Goal: Communication & Community: Answer question/provide support

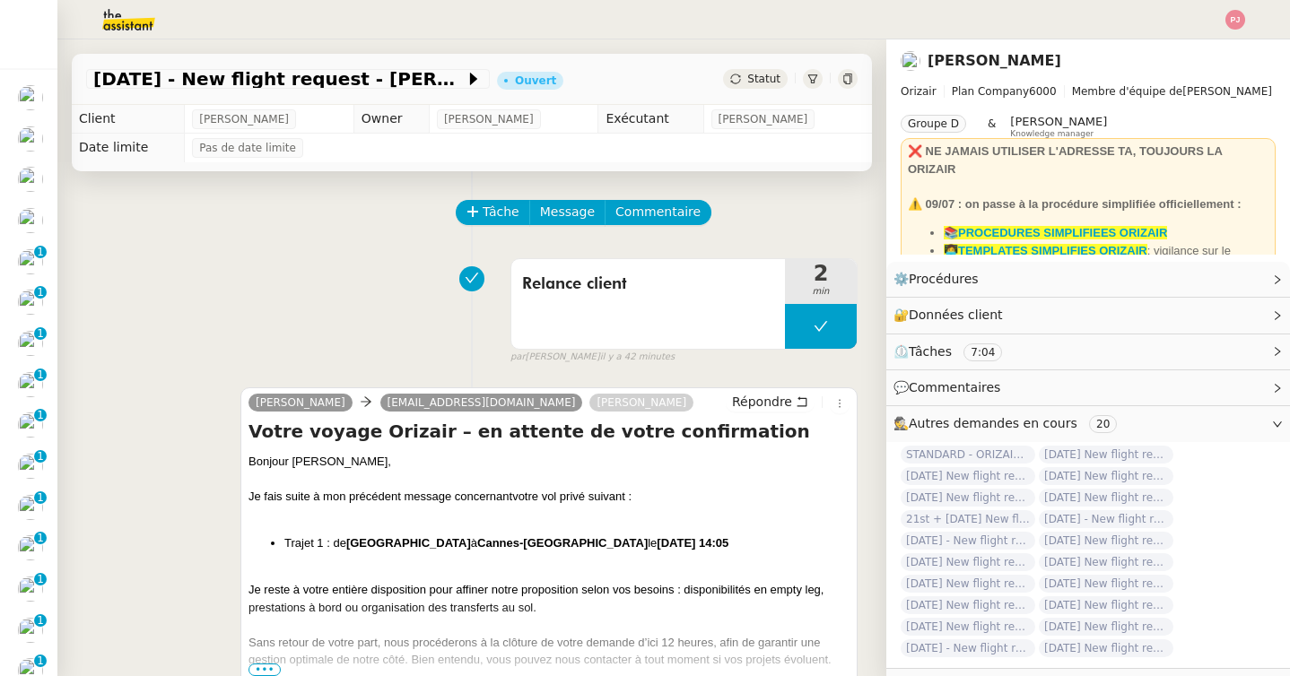
scroll to position [489, 0]
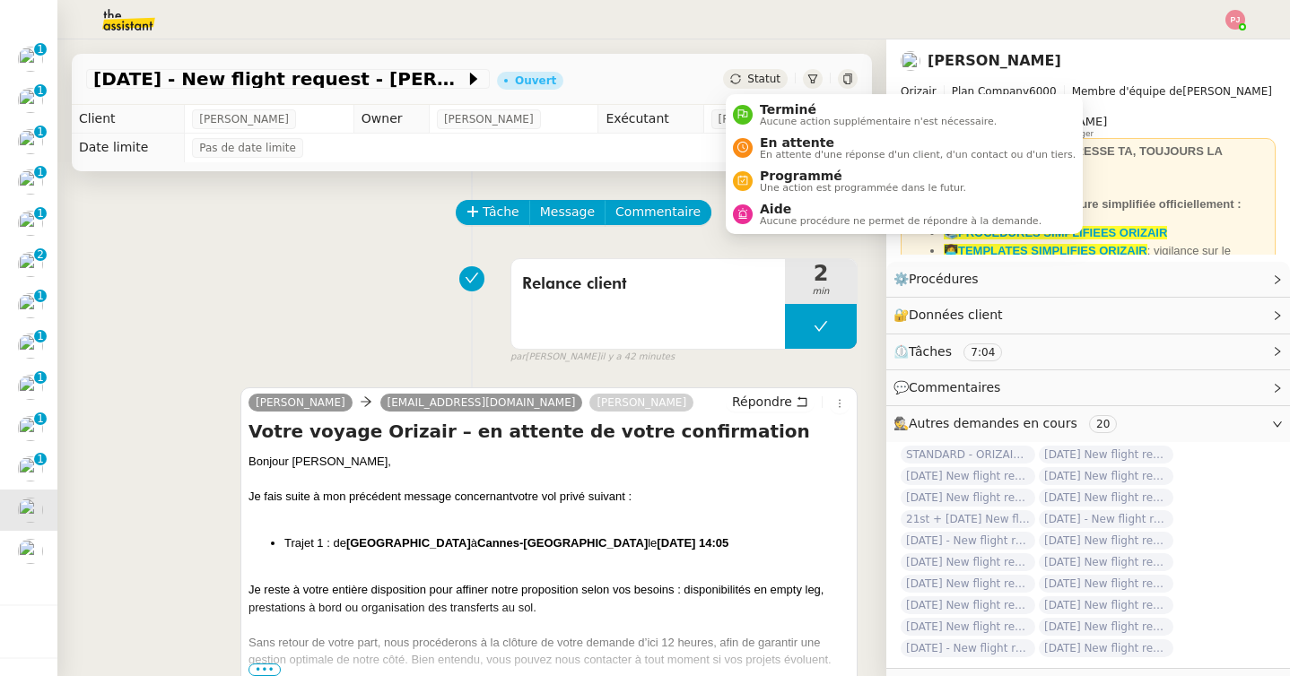
click at [752, 79] on span "Statut" at bounding box center [763, 79] width 33 height 13
click at [768, 195] on li "Programmé Une action est programmée dans le futur." at bounding box center [904, 180] width 357 height 33
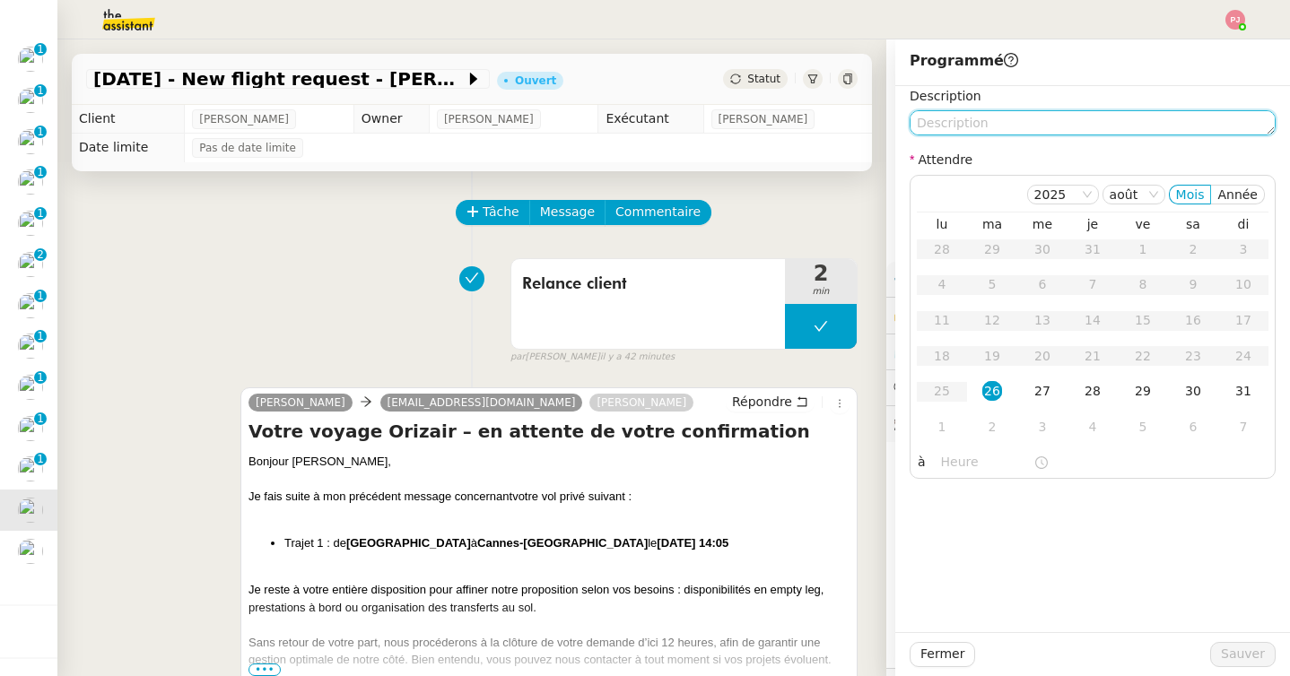
click at [1005, 123] on textarea at bounding box center [1093, 122] width 366 height 25
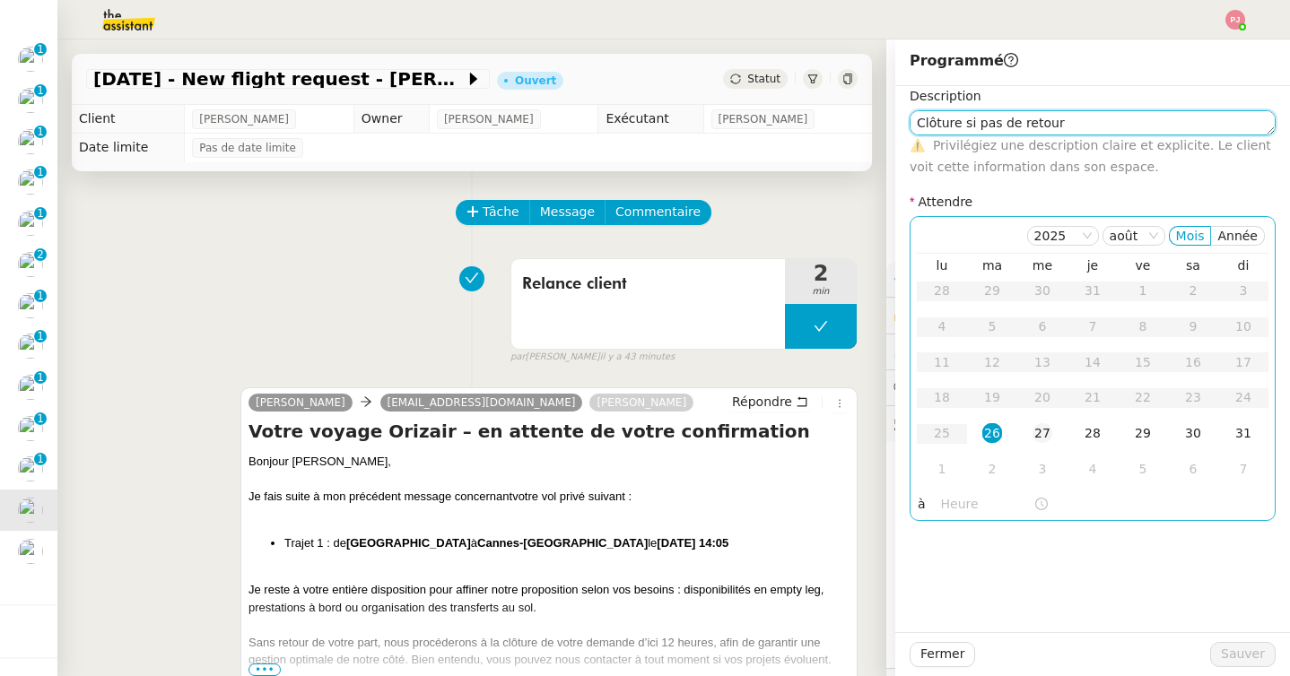
type textarea "Clôture si pas de retour"
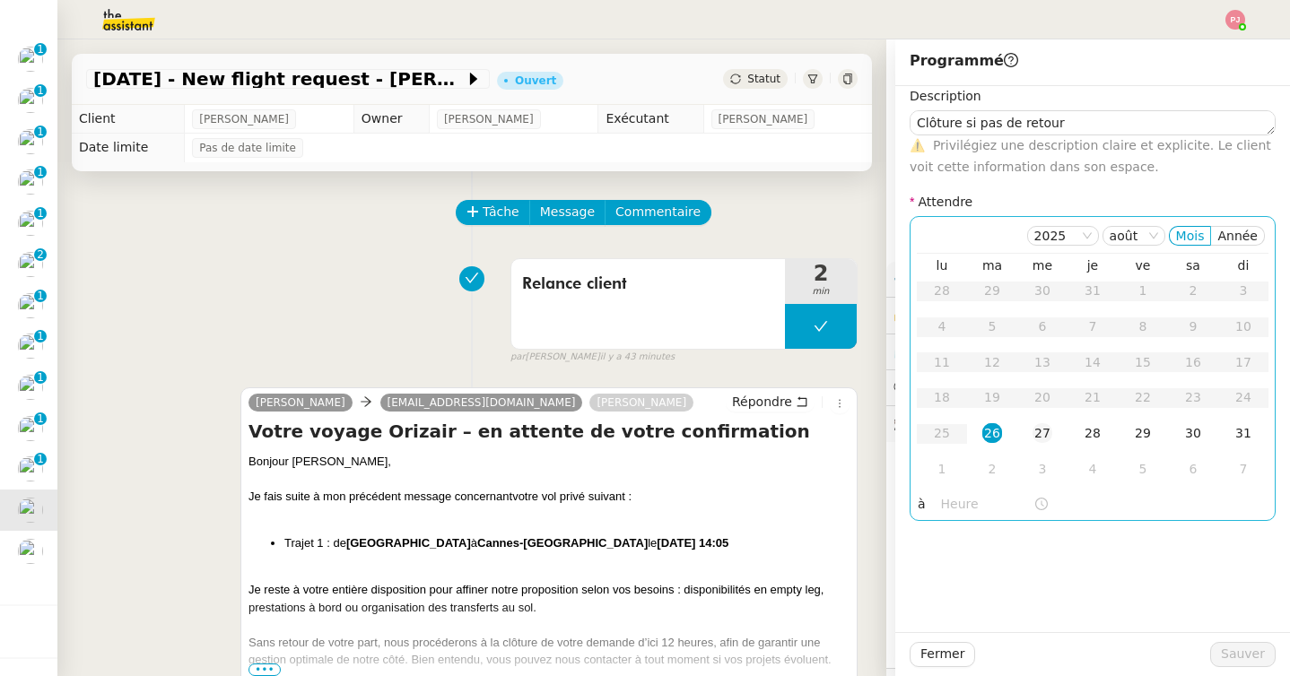
click at [1041, 432] on div "27" at bounding box center [1042, 433] width 20 height 20
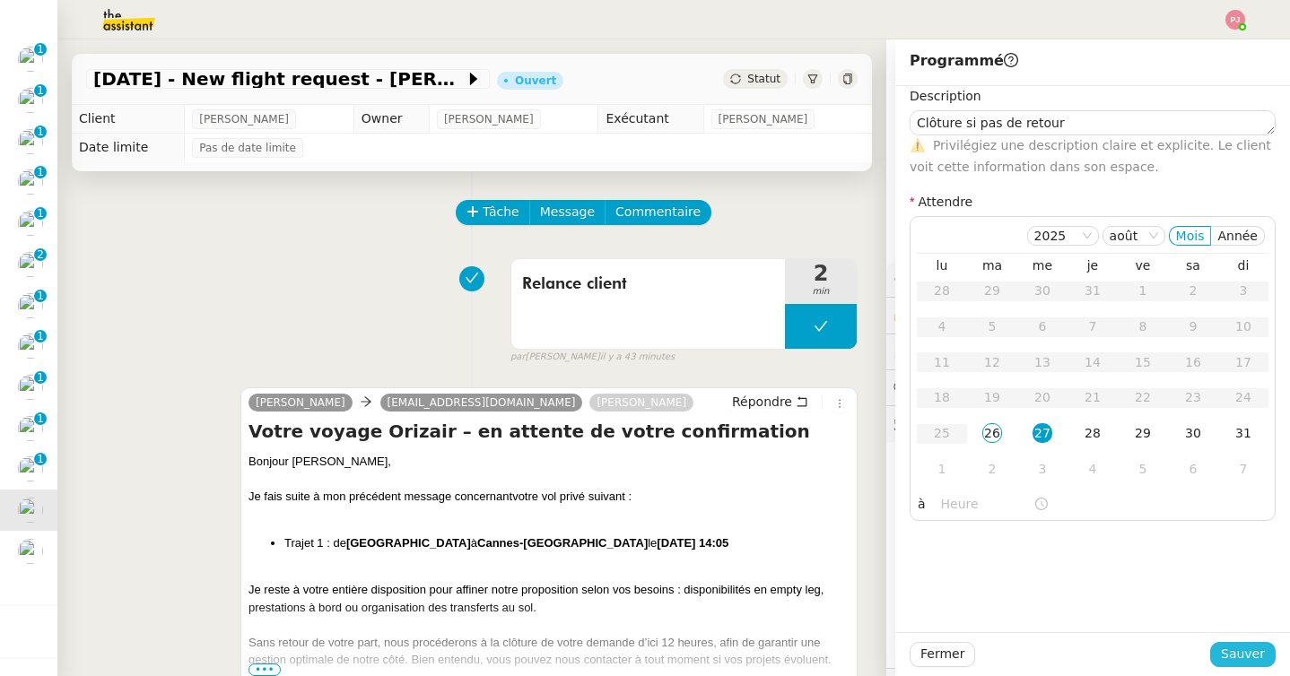
click at [1236, 655] on span "Sauver" at bounding box center [1243, 654] width 44 height 21
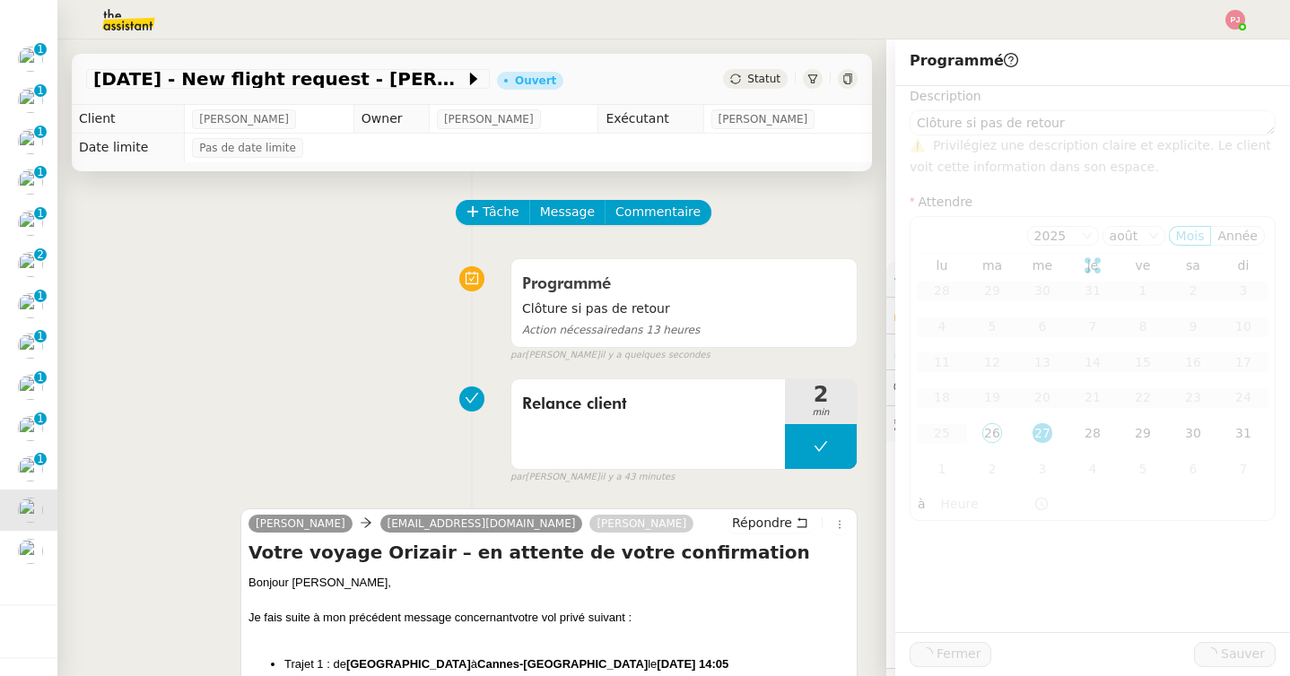
scroll to position [448, 0]
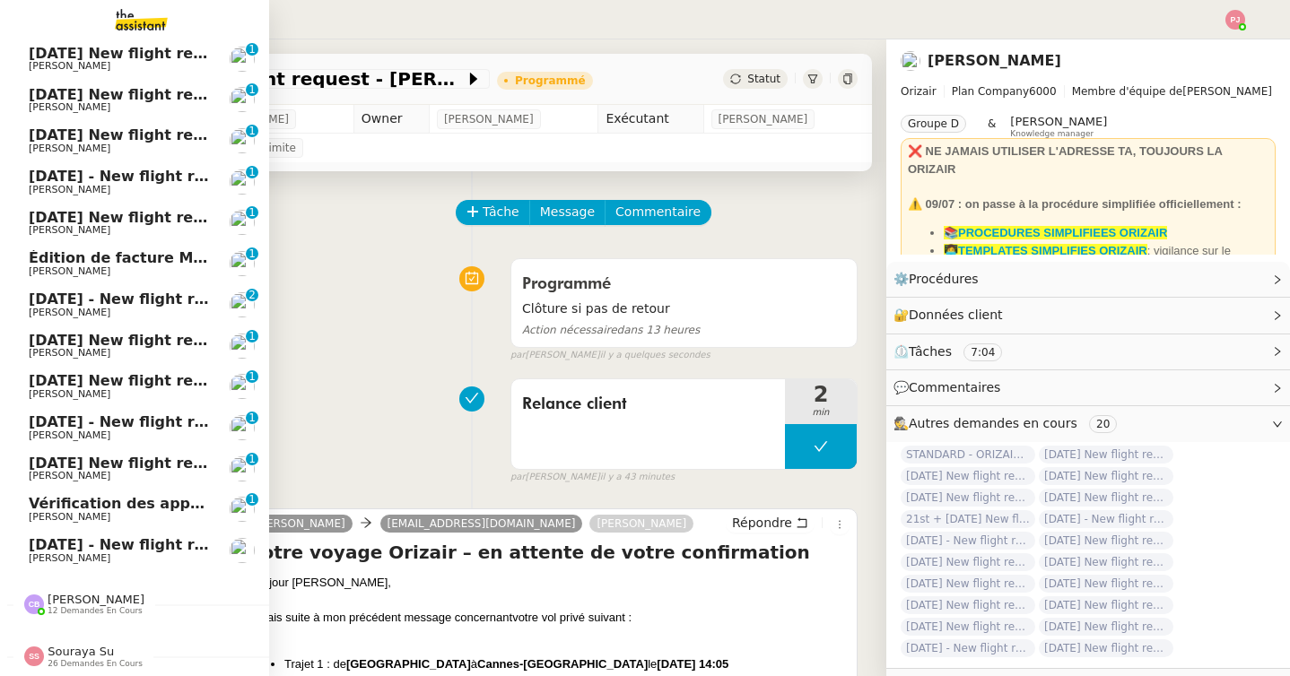
click at [30, 553] on span "[PERSON_NAME]" at bounding box center [70, 559] width 82 height 12
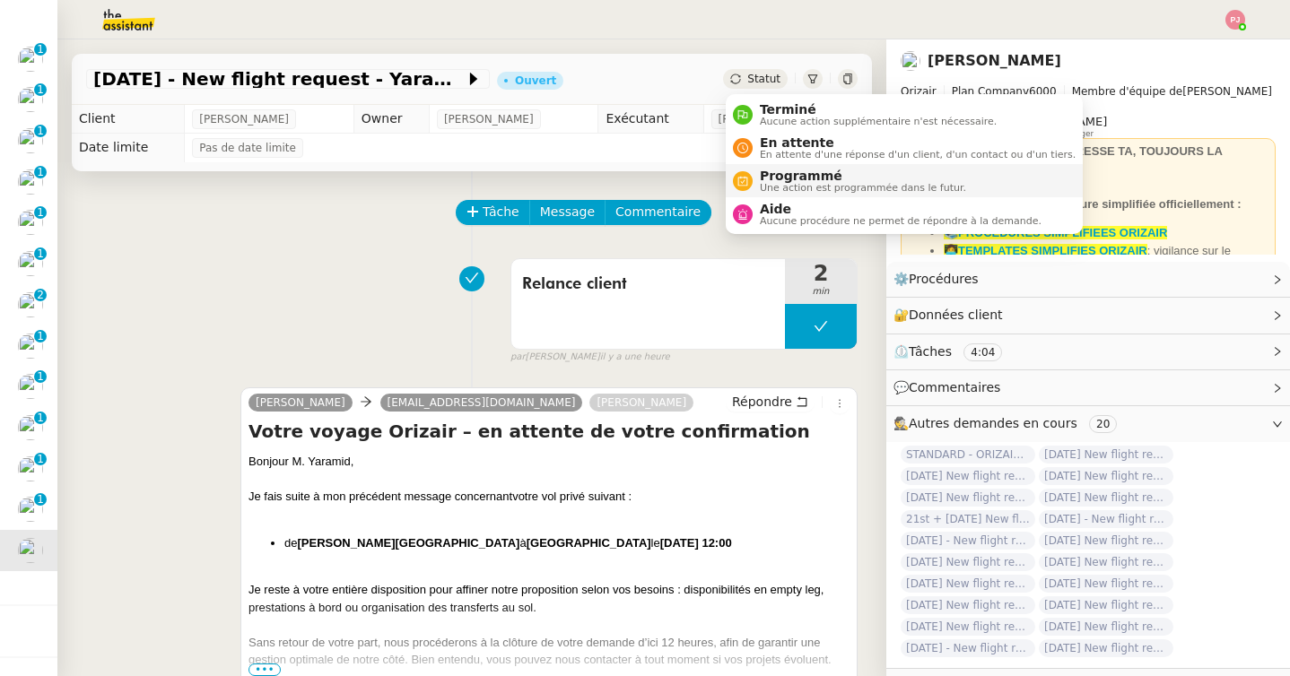
click at [793, 172] on span "Programmé" at bounding box center [863, 176] width 206 height 14
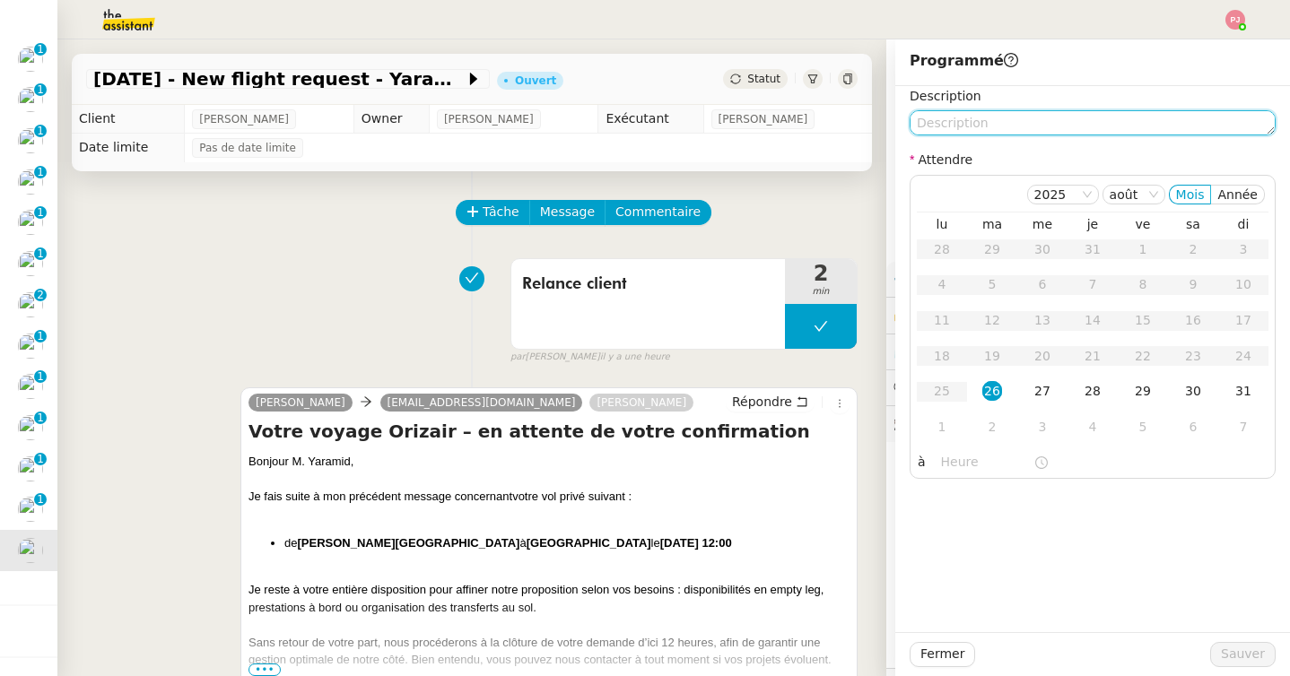
click at [1023, 113] on textarea at bounding box center [1093, 122] width 366 height 25
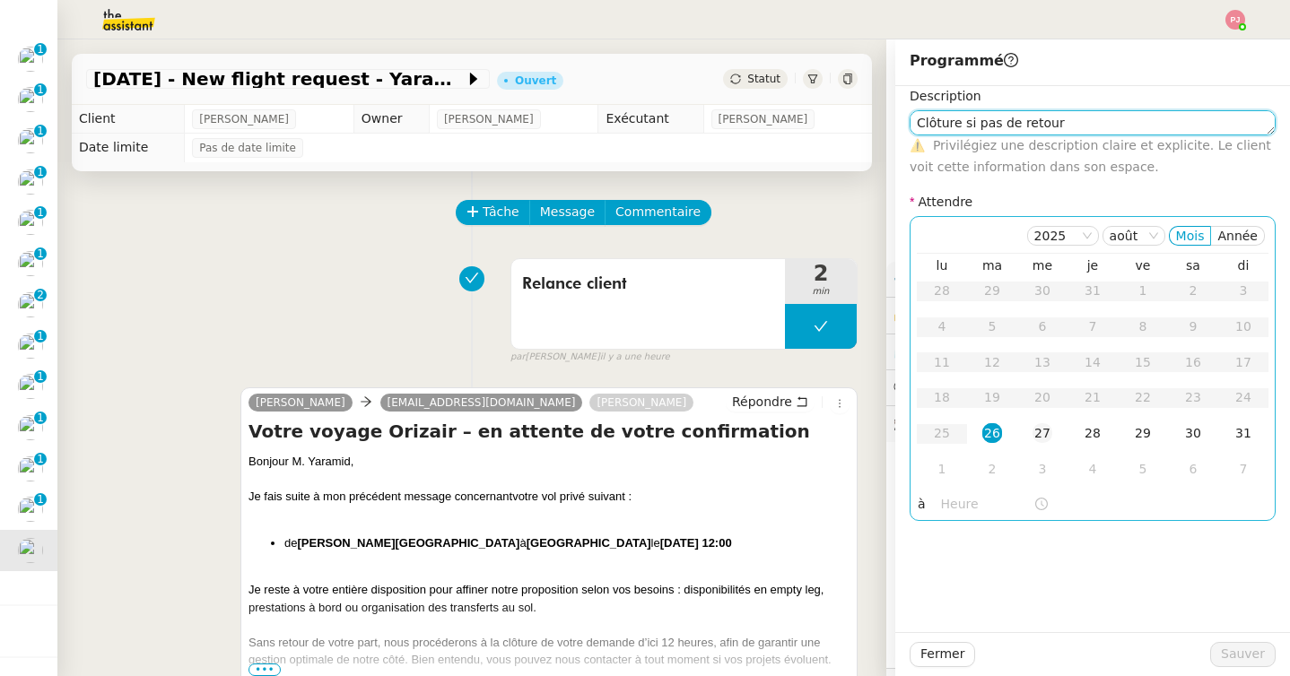
type textarea "Clôture si pas de retour"
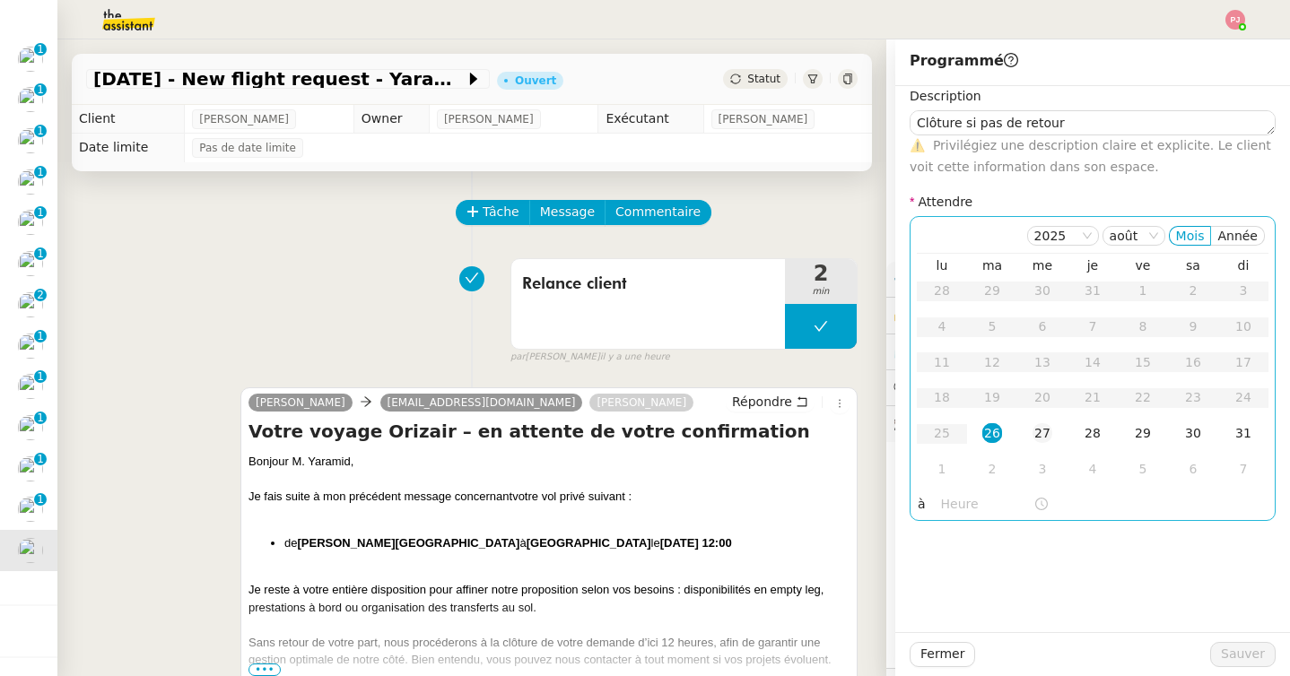
click at [1040, 434] on div "27" at bounding box center [1042, 433] width 20 height 20
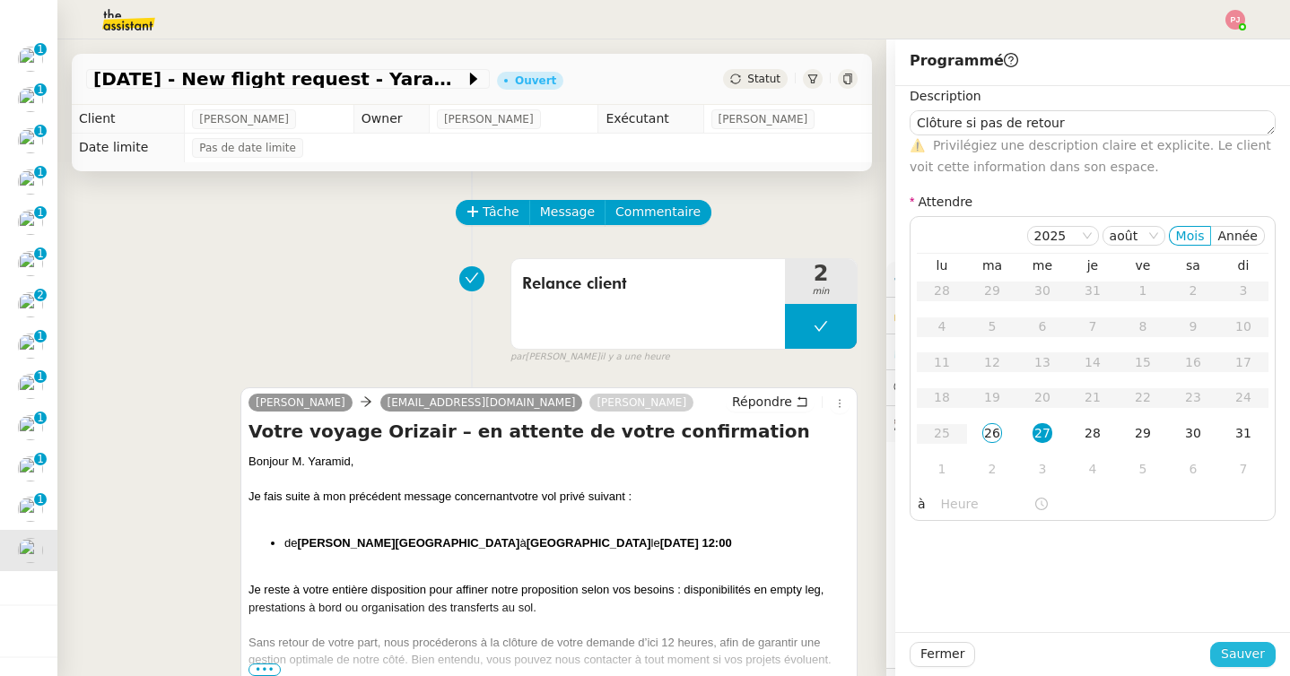
click at [1229, 655] on span "Sauver" at bounding box center [1243, 654] width 44 height 21
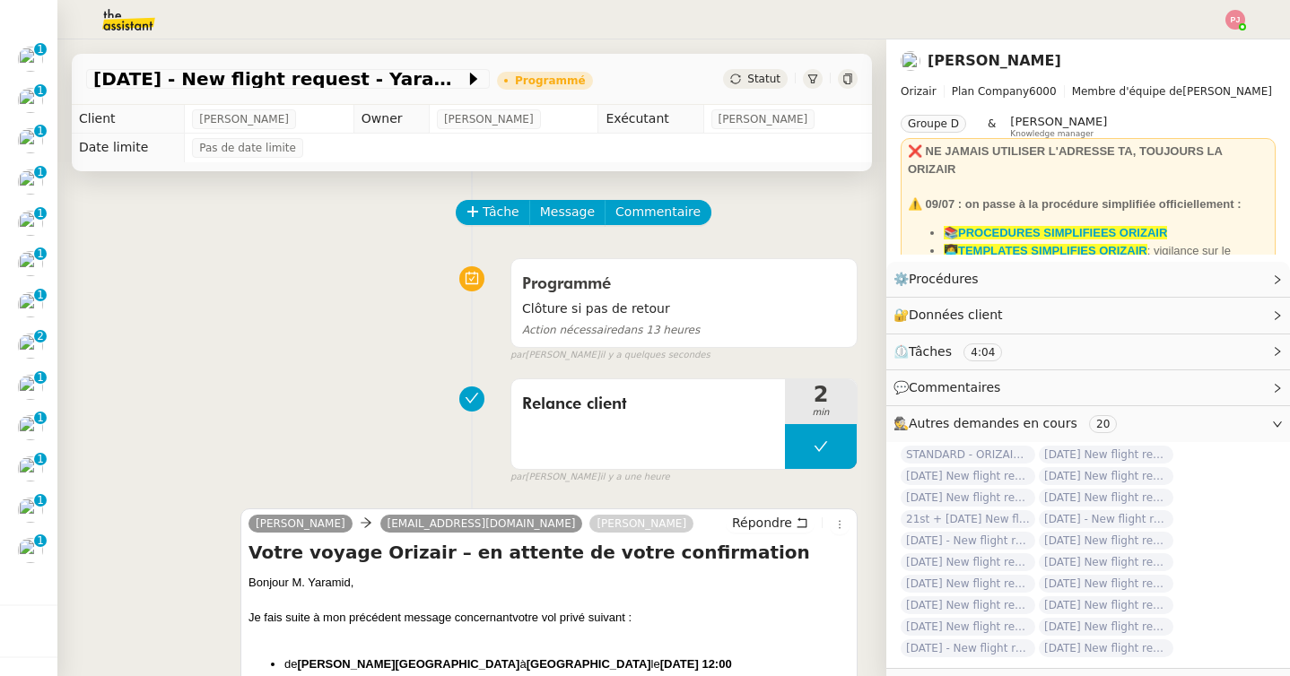
scroll to position [407, 0]
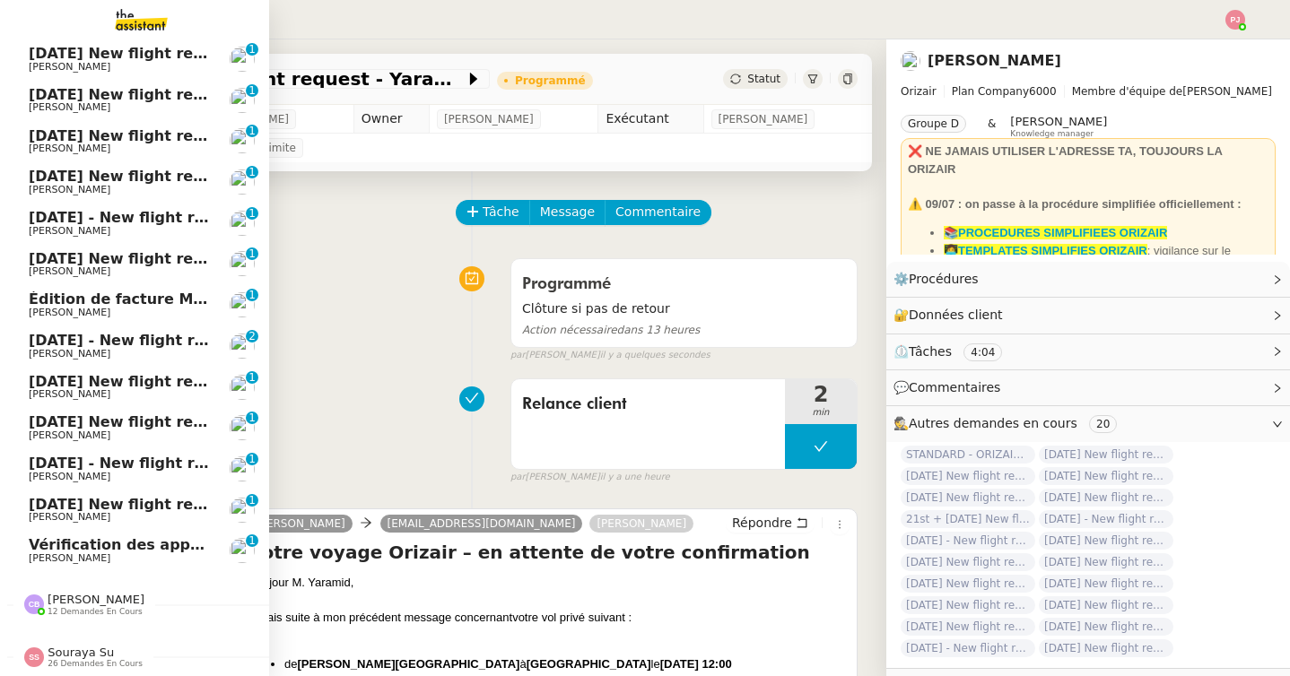
click at [65, 546] on span "Vérification des appels sortants - août 2025" at bounding box center [206, 544] width 355 height 17
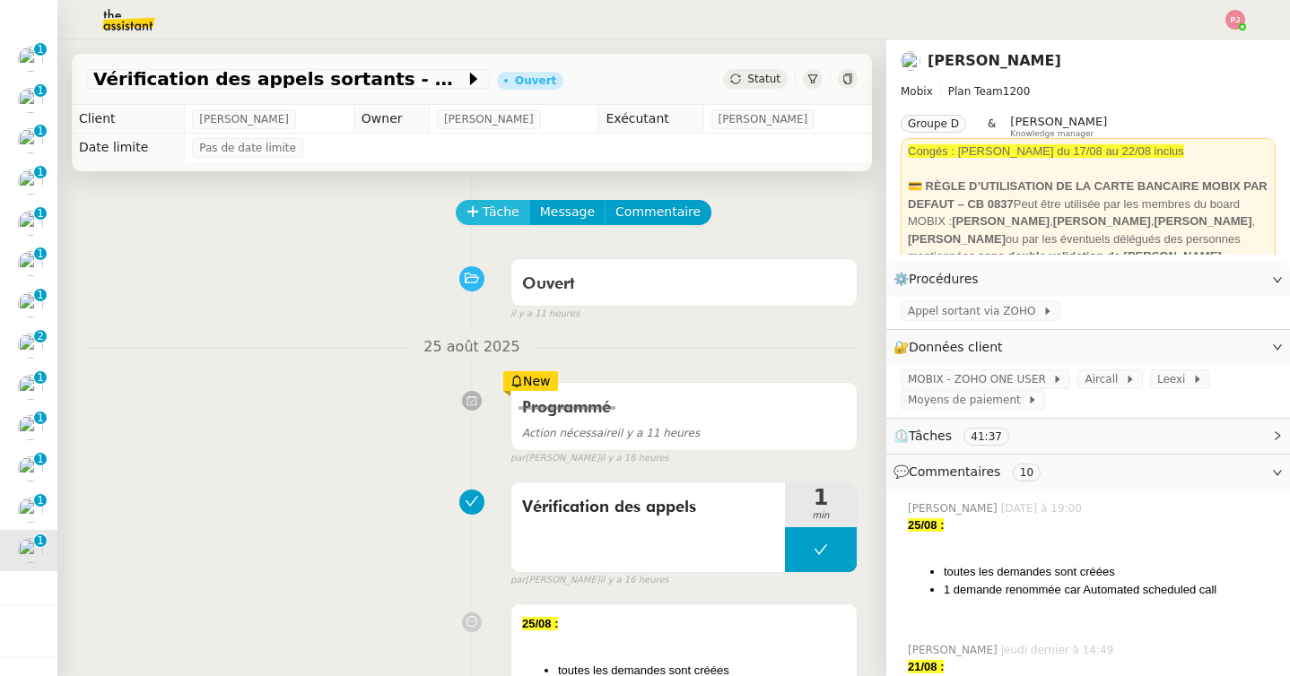
click at [502, 208] on span "Tâche" at bounding box center [501, 212] width 37 height 21
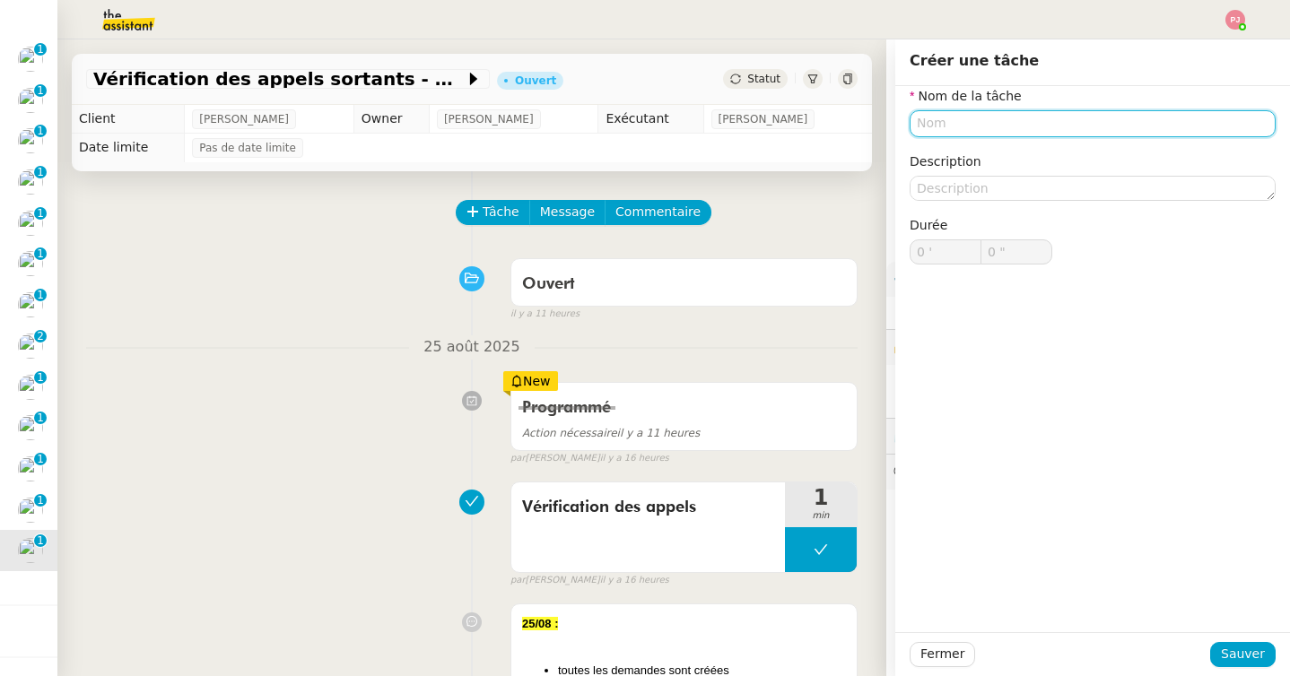
click at [938, 120] on input "text" at bounding box center [1093, 123] width 366 height 26
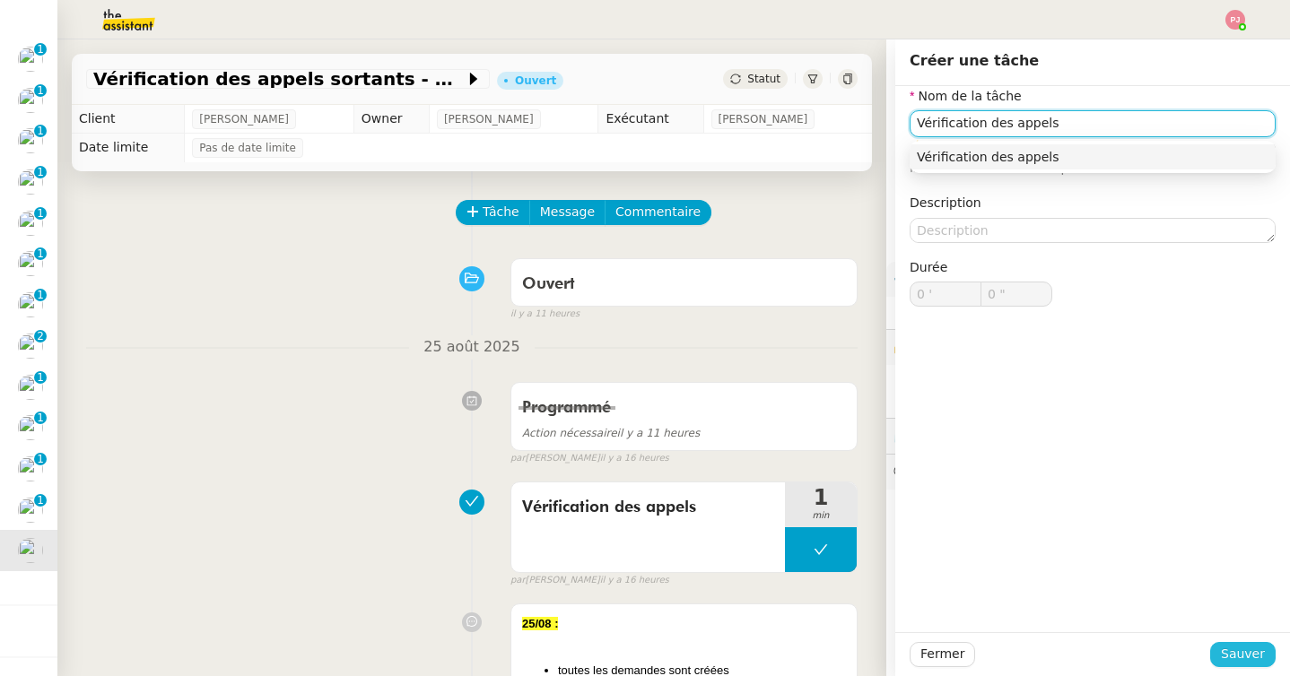
type input "Vérification des appels"
click at [1227, 657] on span "Sauver" at bounding box center [1243, 654] width 44 height 21
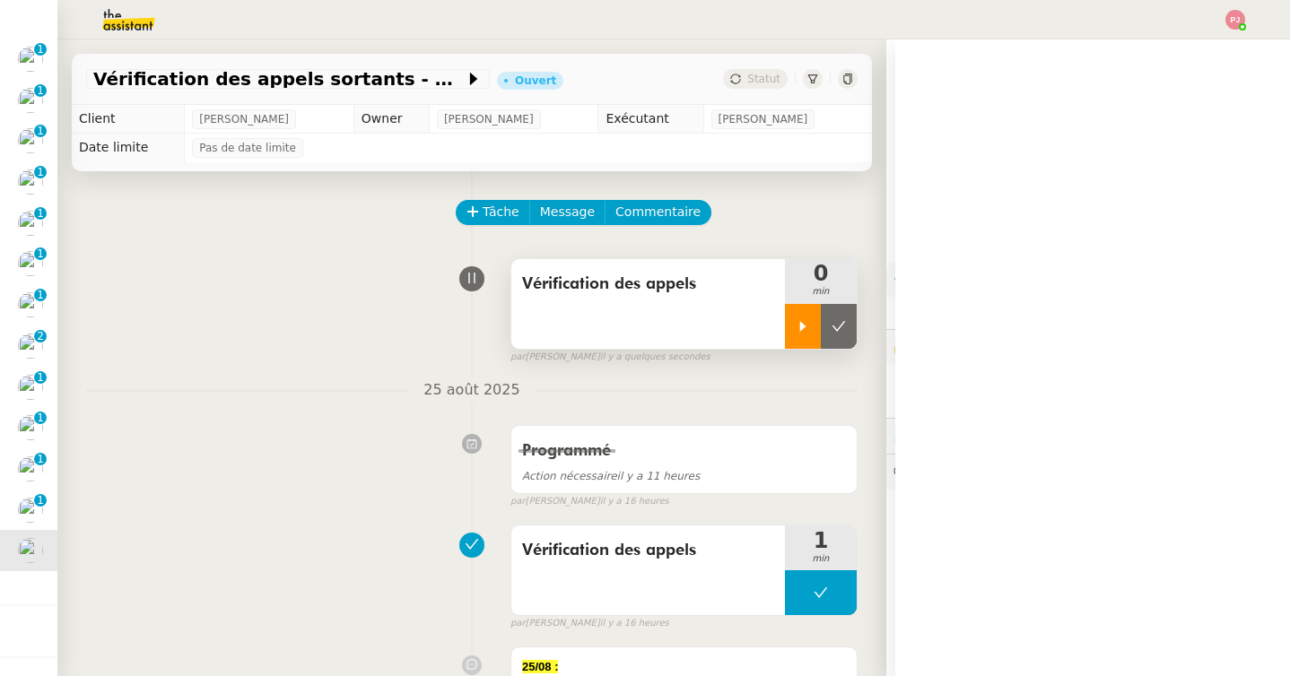
click at [793, 329] on div at bounding box center [803, 326] width 36 height 45
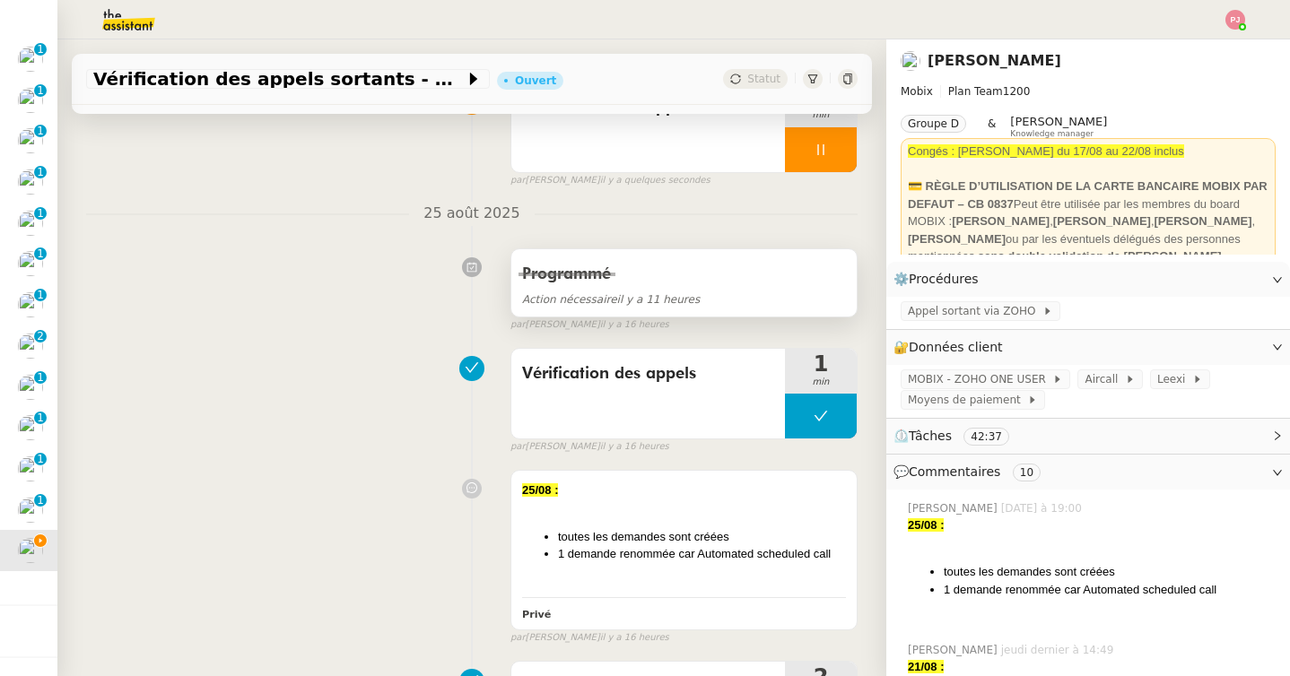
scroll to position [349, 0]
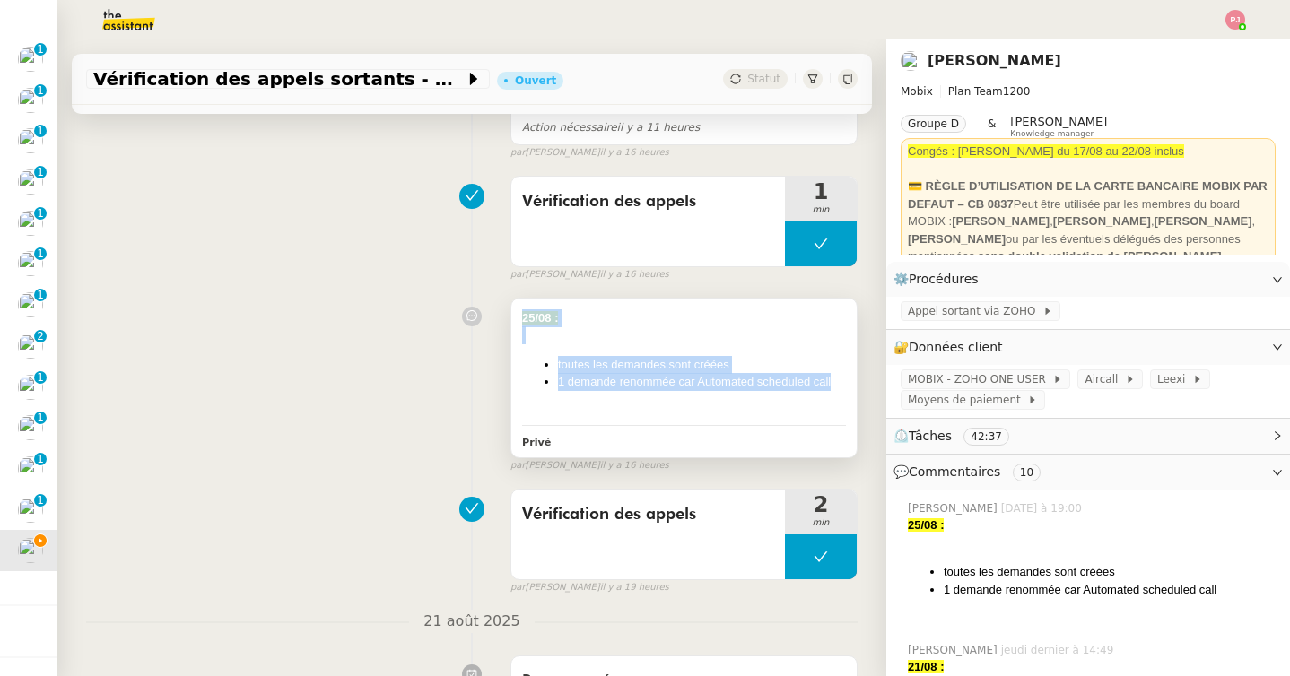
drag, startPoint x: 842, startPoint y: 387, endPoint x: 518, endPoint y: 313, distance: 332.9
click at [518, 313] on div "25/08 : toutes les demandes sont créées 1 demande renommée car Automated schedu…" at bounding box center [683, 379] width 345 height 160
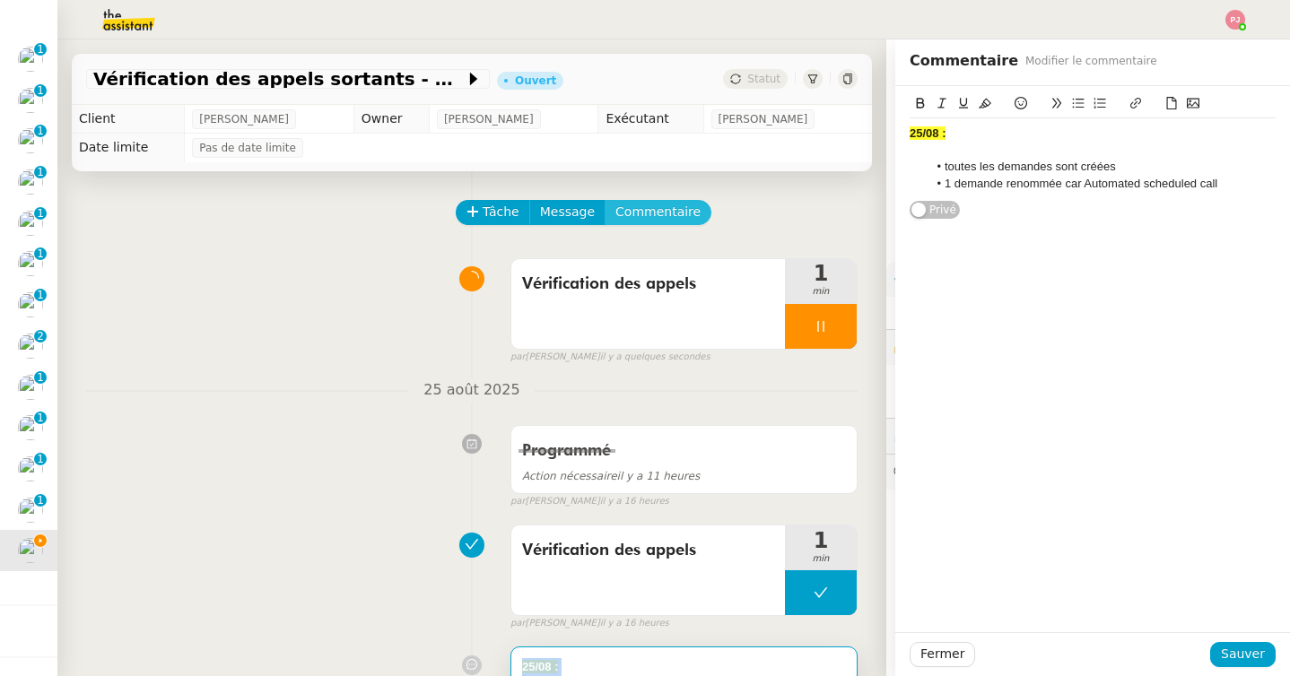
click at [665, 224] on button "Commentaire" at bounding box center [658, 212] width 107 height 25
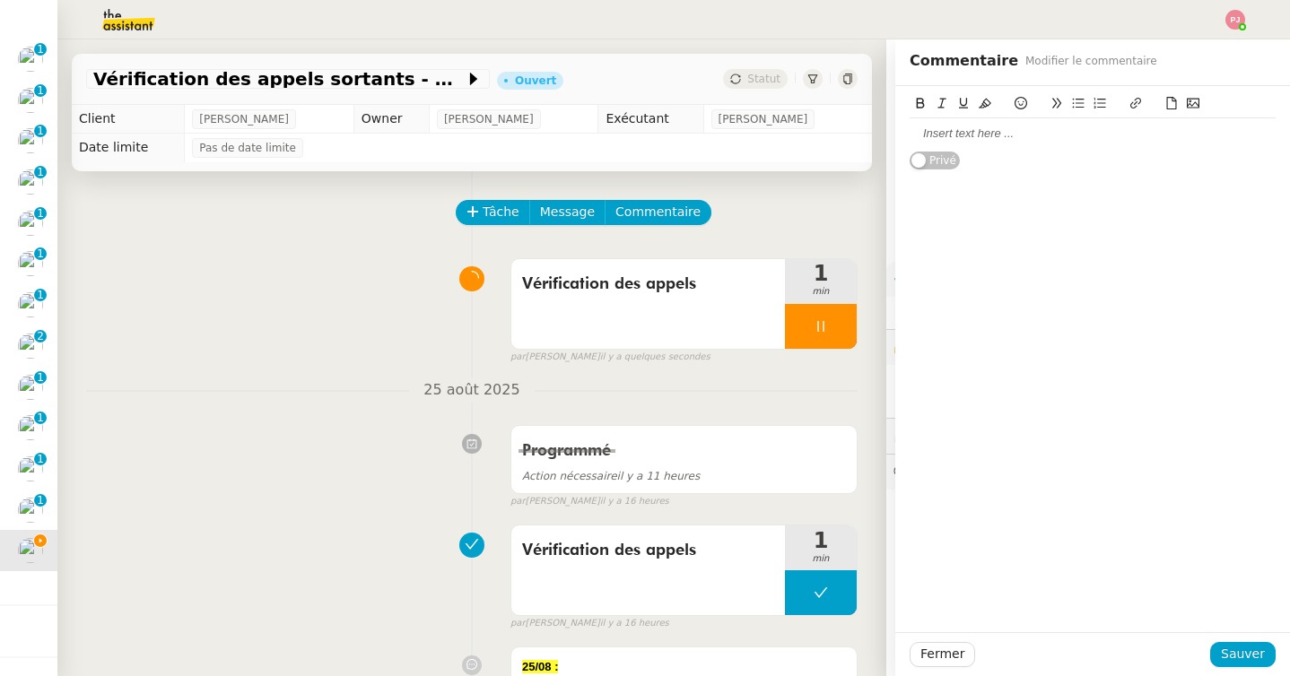
click at [967, 139] on div at bounding box center [1093, 134] width 366 height 16
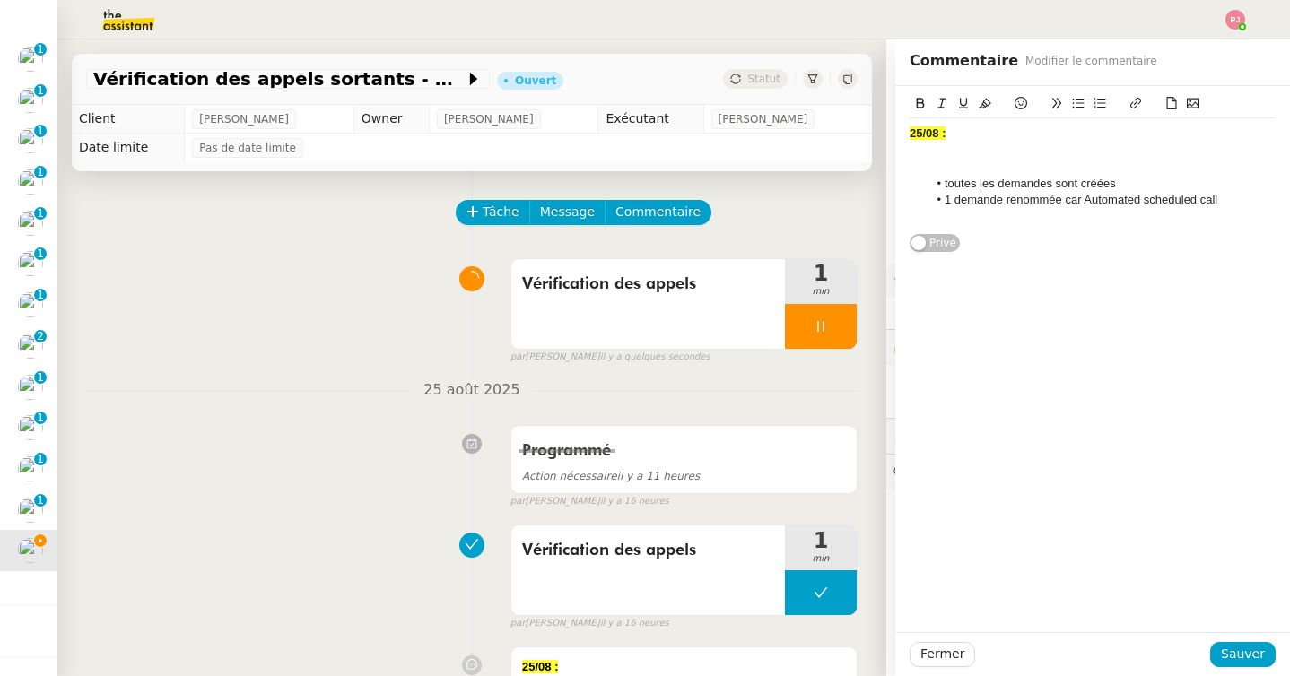
click at [921, 135] on strong "25/08 :" at bounding box center [928, 132] width 36 height 13
click at [942, 173] on div at bounding box center [1093, 167] width 366 height 16
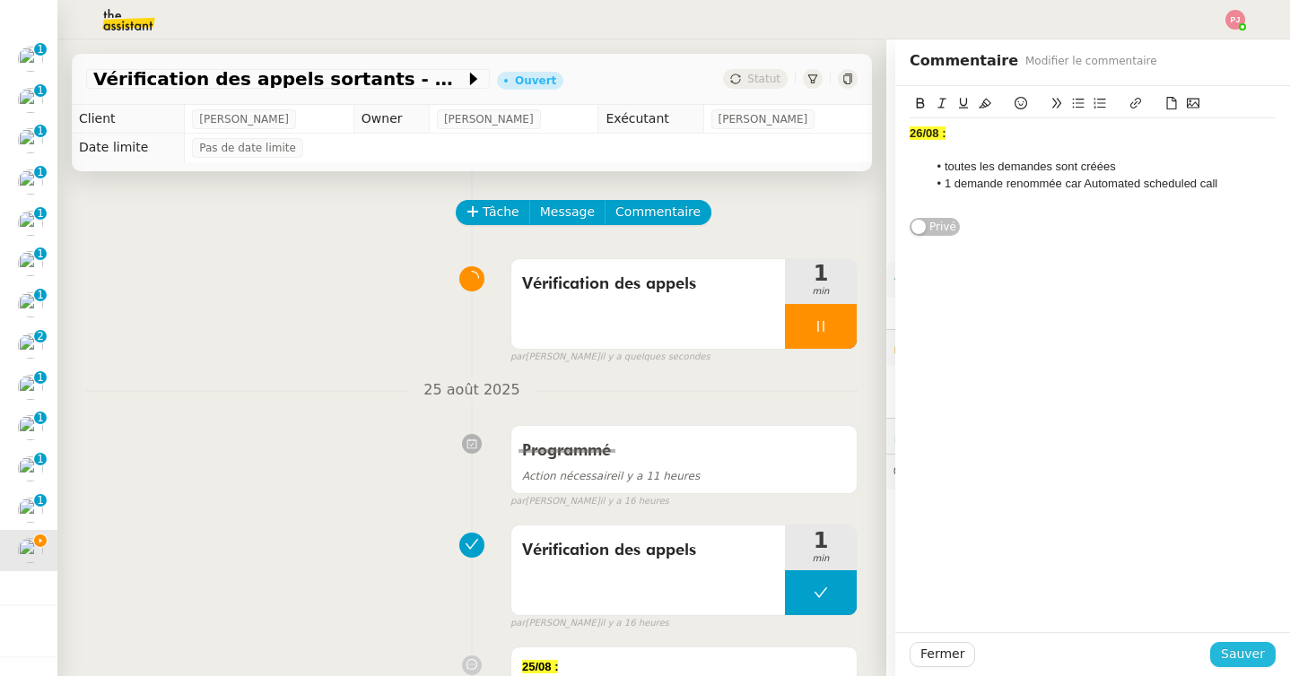
click at [1232, 649] on span "Sauver" at bounding box center [1243, 654] width 44 height 21
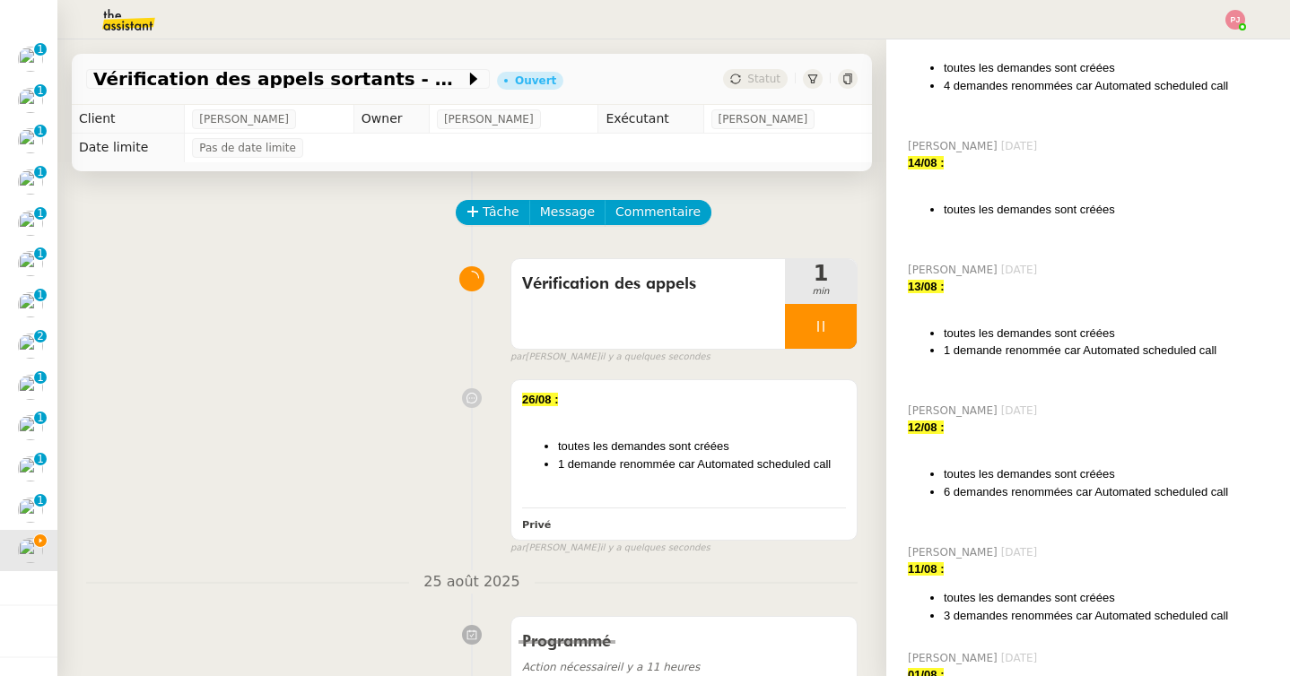
scroll to position [1550, 0]
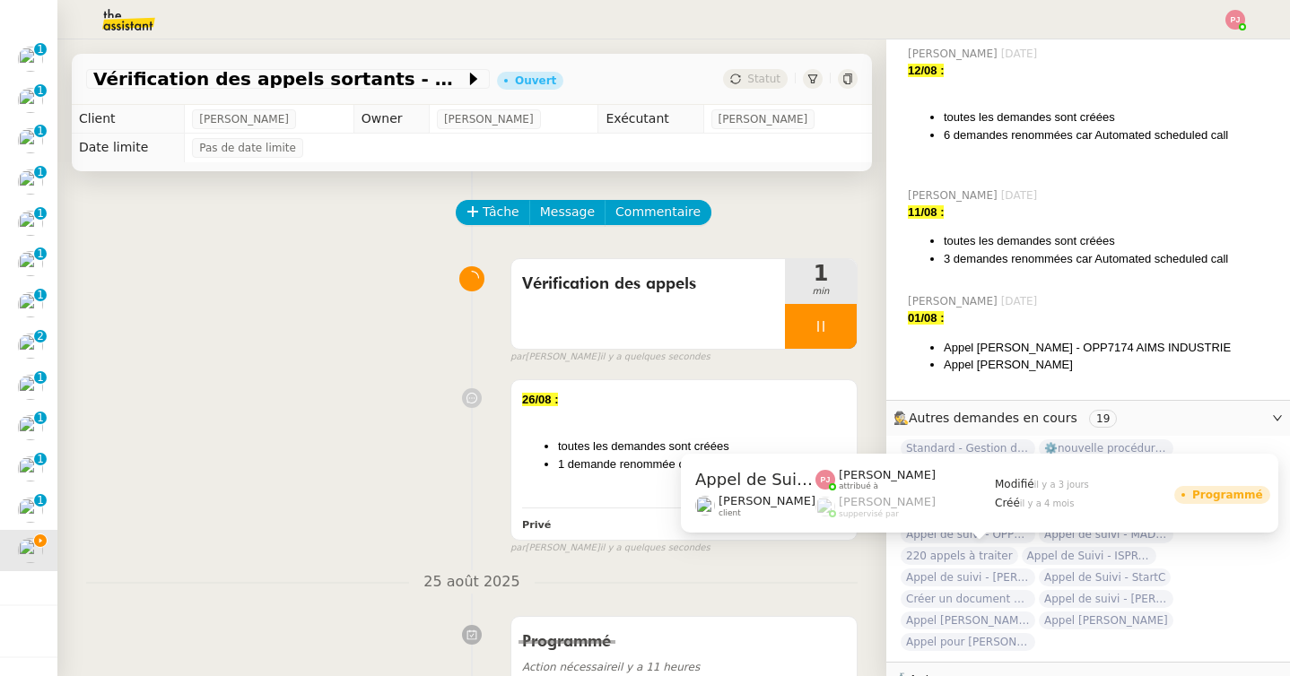
click at [1022, 553] on span "Appel de Suivi - ISPRA - Yann Serra" at bounding box center [1089, 556] width 135 height 18
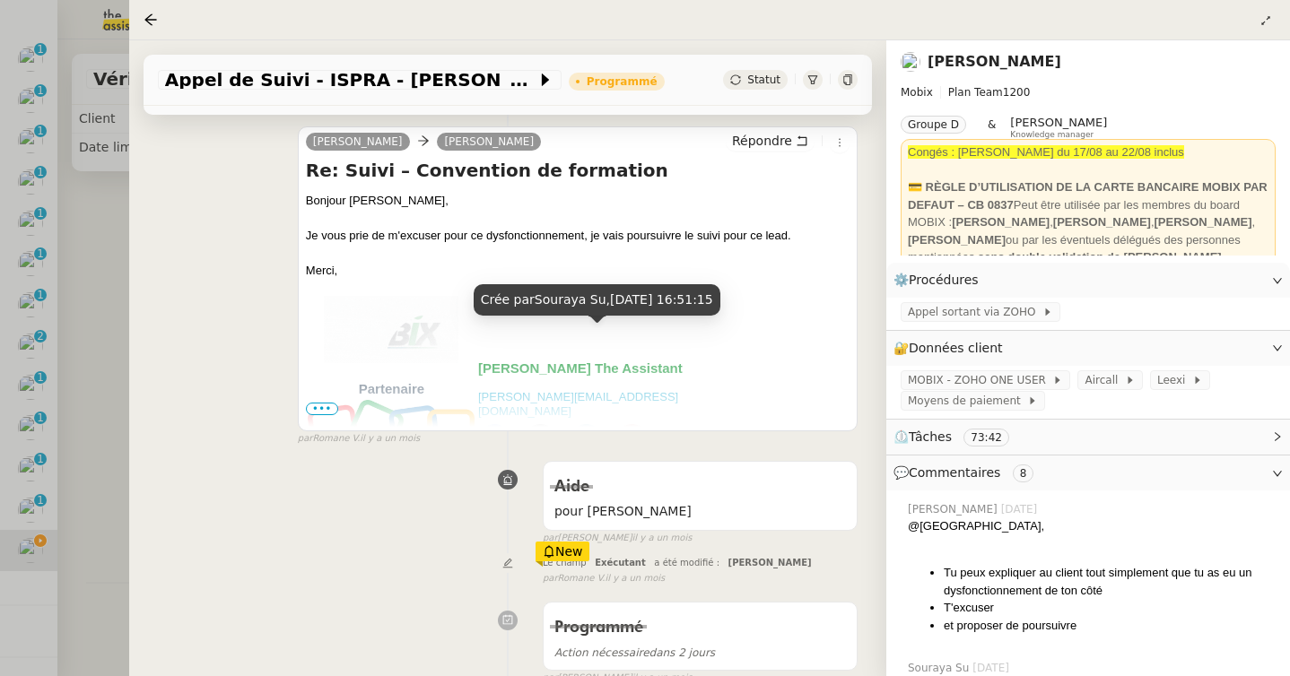
scroll to position [54, 0]
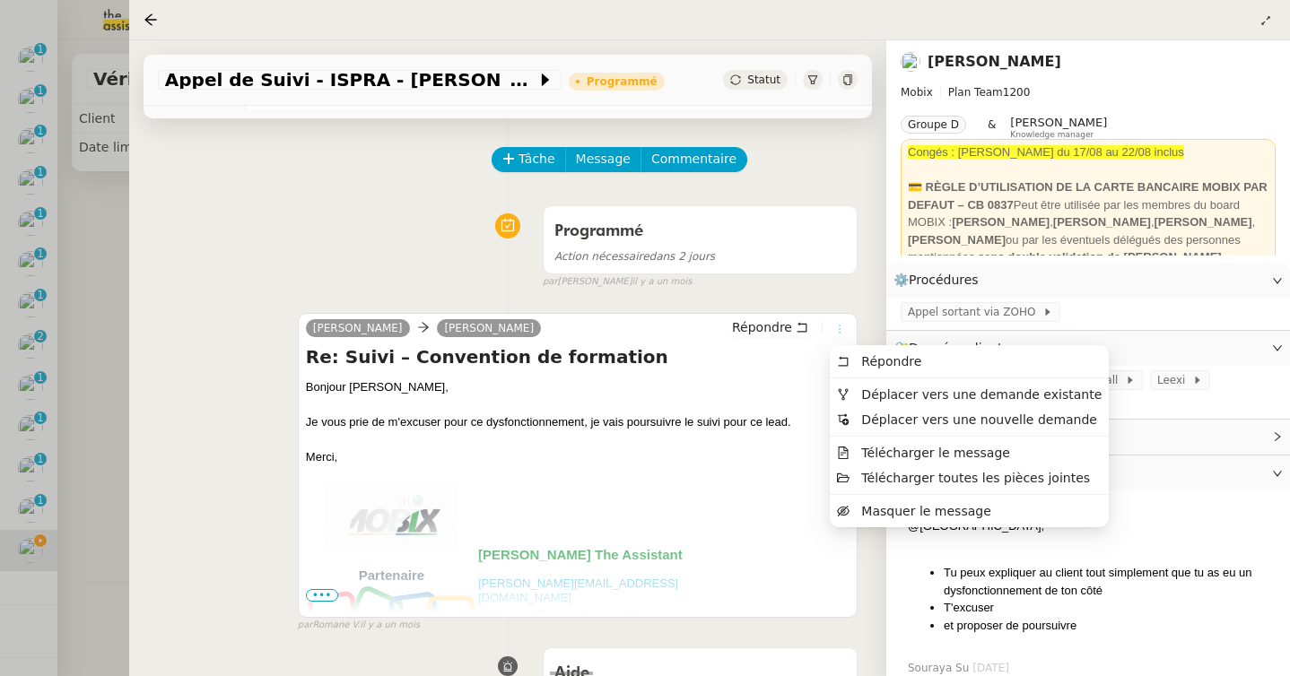
click at [840, 323] on button at bounding box center [840, 329] width 20 height 20
click at [882, 389] on span "Déplacer vers une demande existante" at bounding box center [981, 394] width 240 height 14
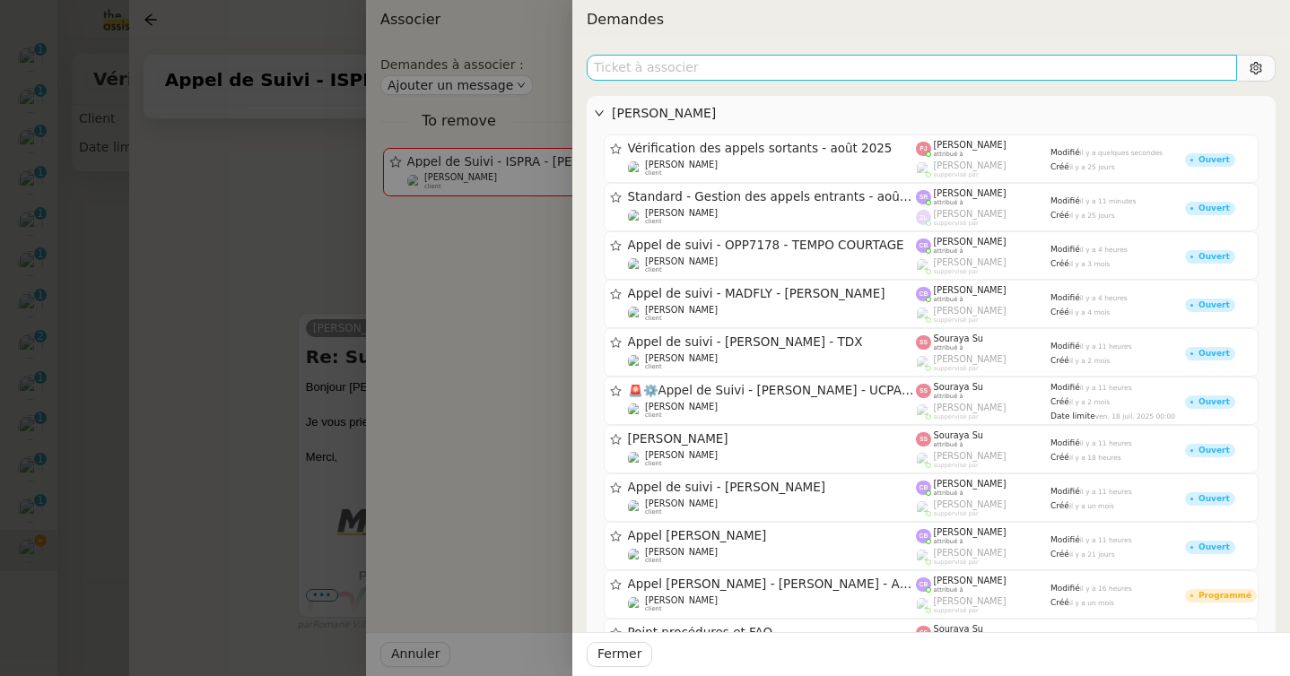
click at [754, 74] on input "text" at bounding box center [912, 68] width 650 height 26
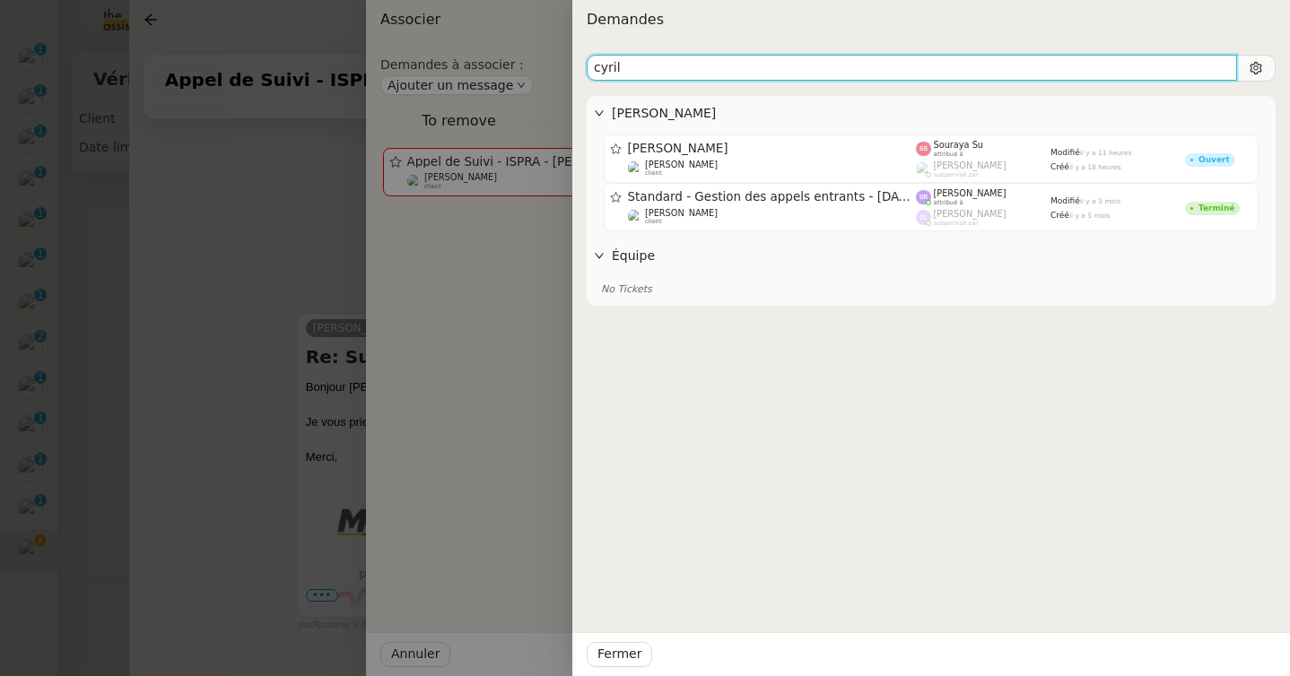
drag, startPoint x: 657, startPoint y: 69, endPoint x: 553, endPoint y: 68, distance: 104.0
click at [553, 68] on div "Demandes cyril Florian Parant Cyril Van Robais Florian Parant client Souraya Su…" at bounding box center [645, 338] width 1290 height 676
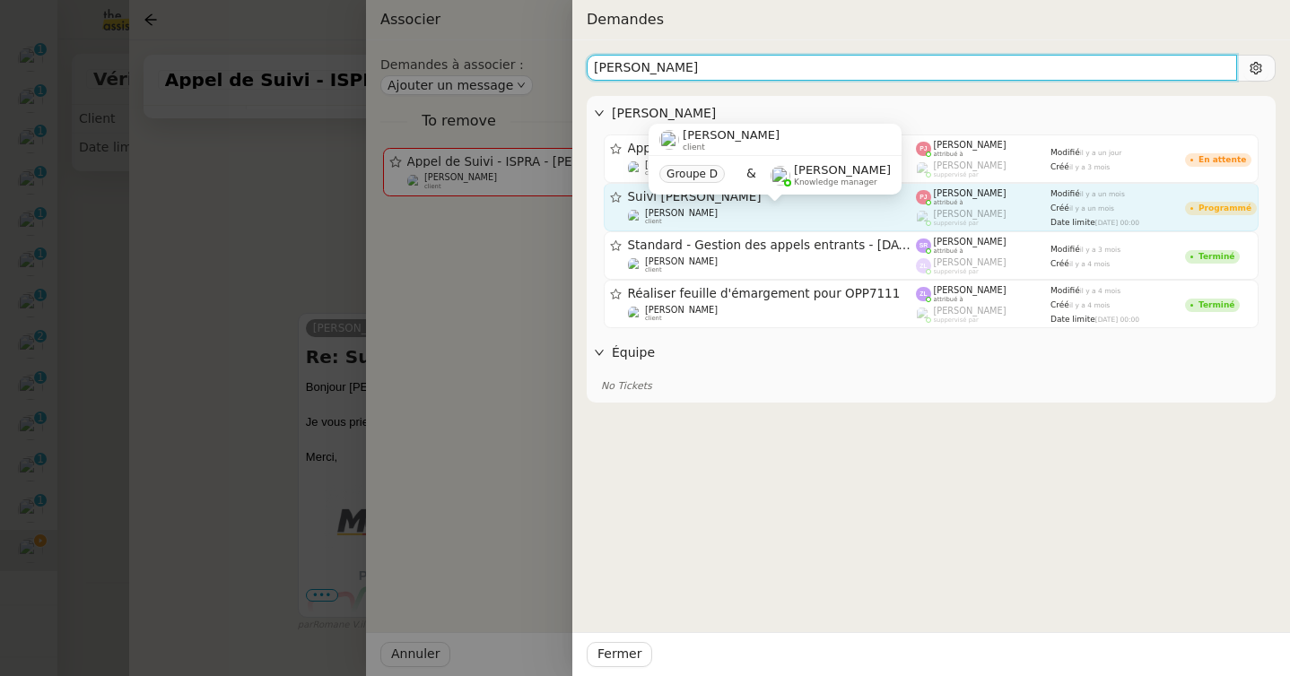
type input "laurent"
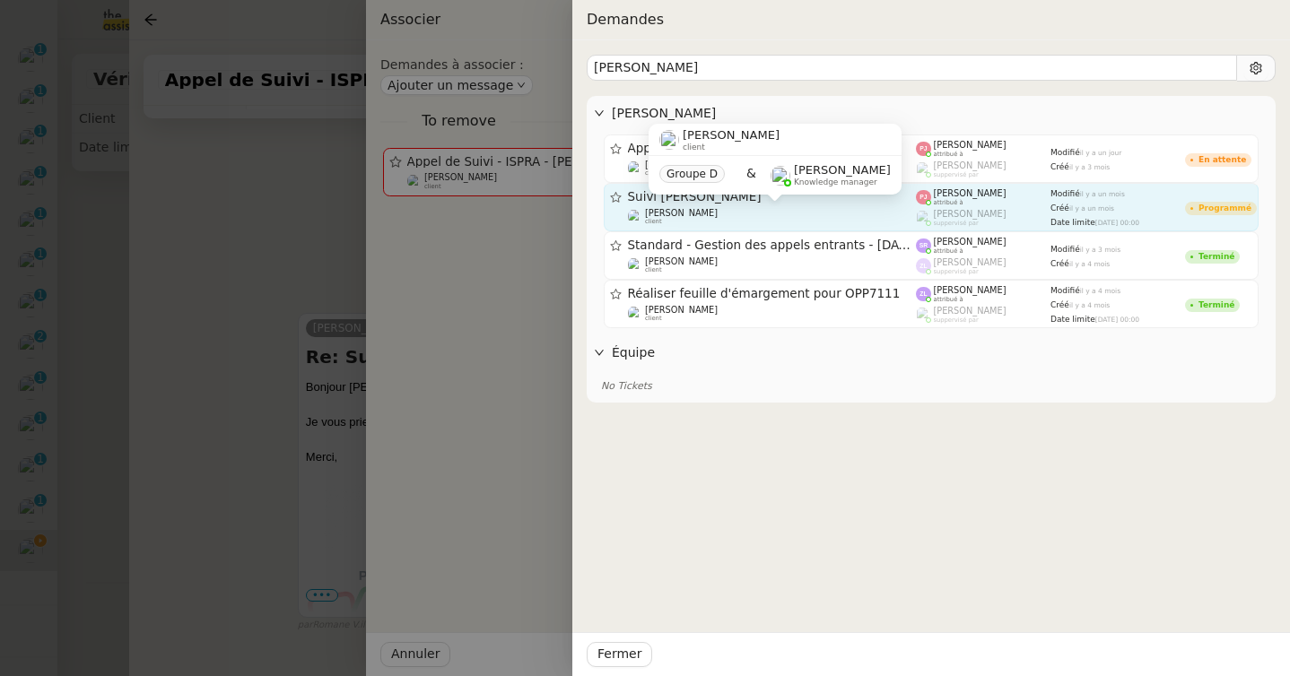
click at [698, 214] on span "[PERSON_NAME]" at bounding box center [681, 213] width 73 height 10
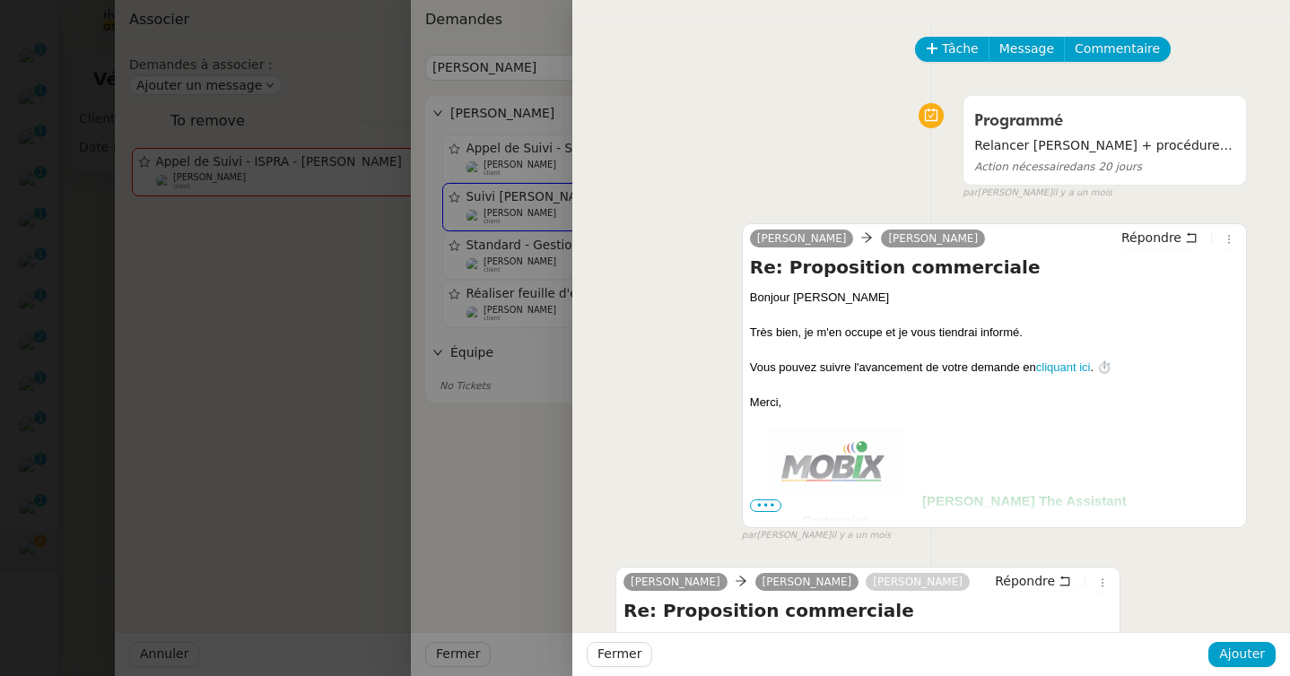
scroll to position [0, 0]
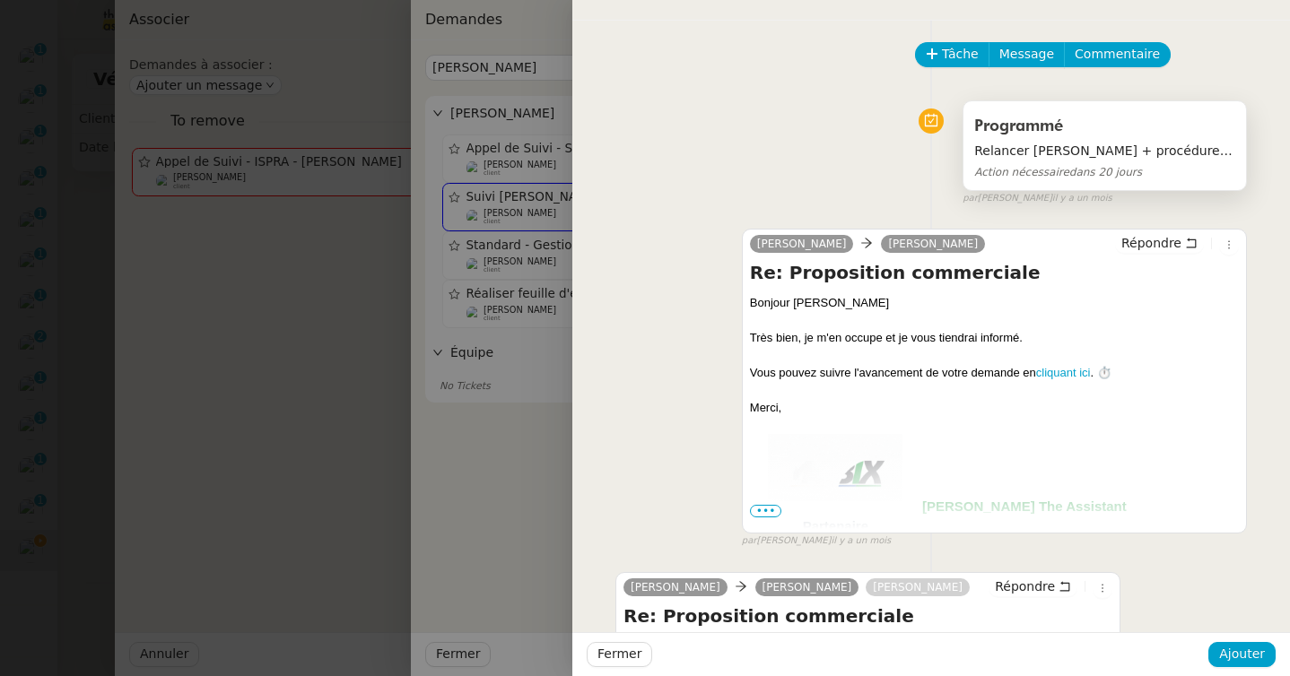
click at [1017, 130] on span "Programmé" at bounding box center [1018, 126] width 89 height 16
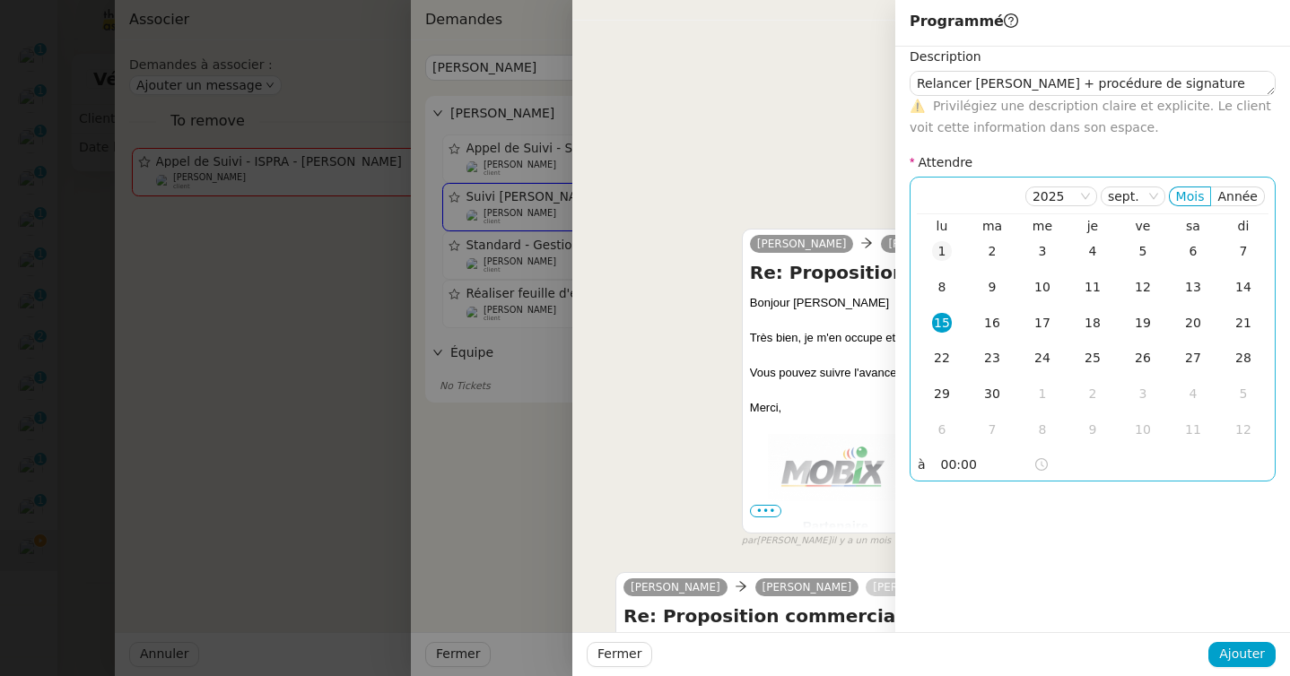
click at [951, 247] on div "1" at bounding box center [942, 251] width 20 height 20
click at [1125, 201] on nz-select-item "sept." at bounding box center [1133, 196] width 50 height 18
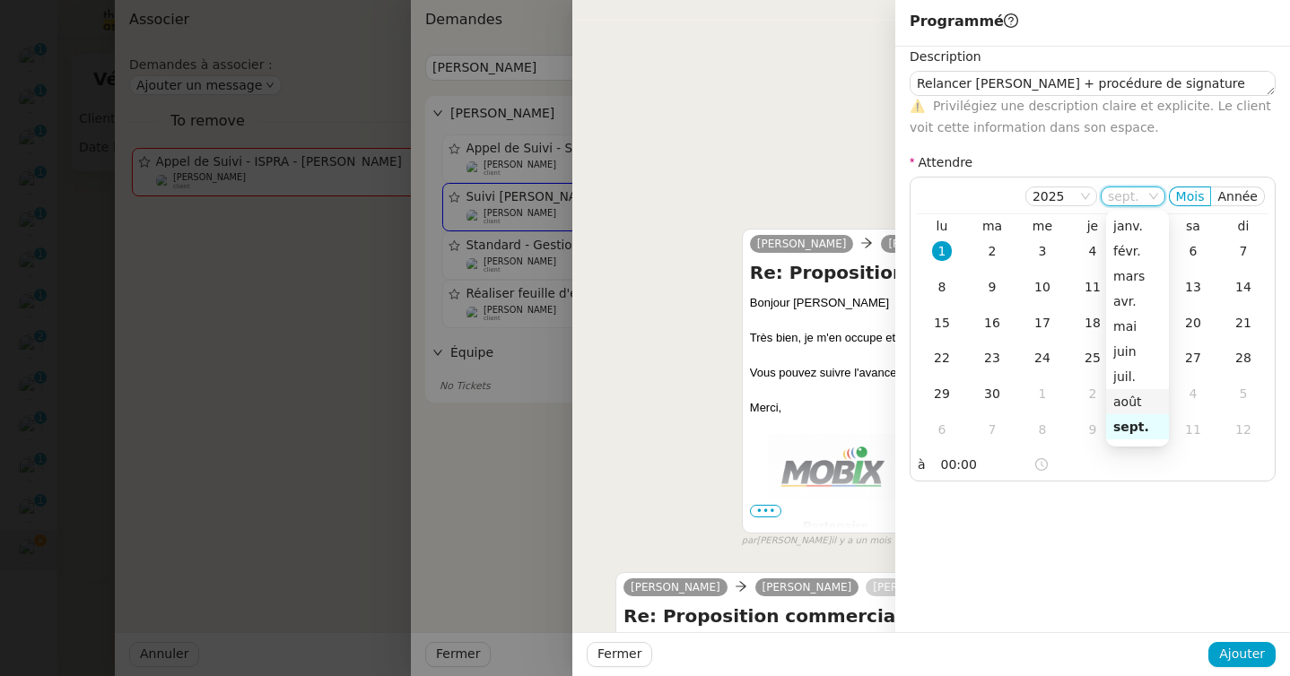
click at [1119, 402] on div "août" at bounding box center [1137, 402] width 48 height 16
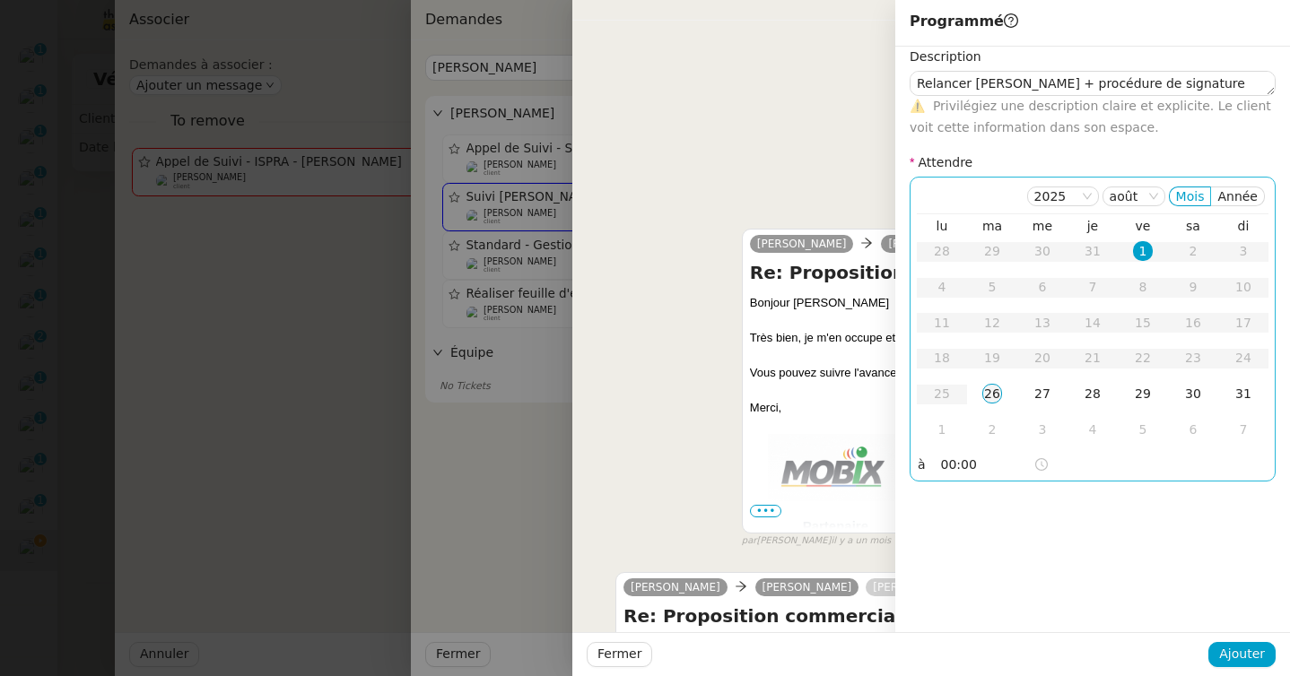
click at [994, 388] on div "26" at bounding box center [992, 394] width 20 height 20
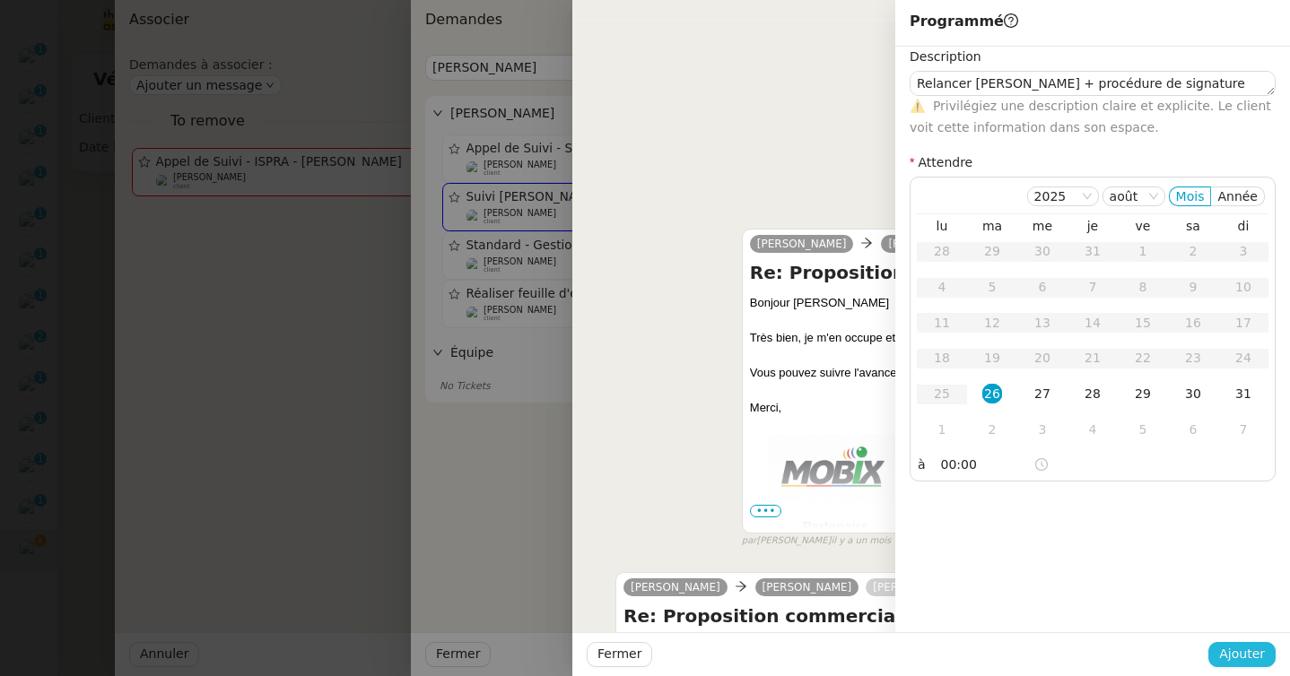
click at [1247, 658] on span "Ajouter" at bounding box center [1242, 654] width 46 height 21
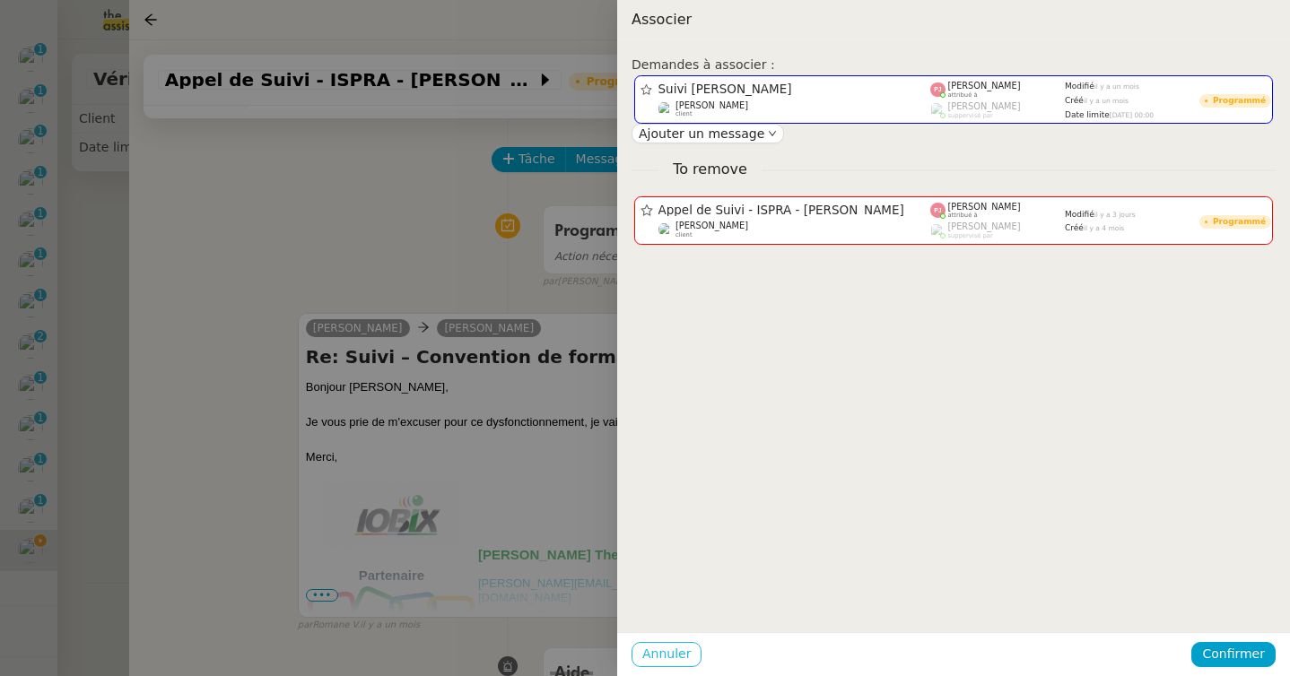
click at [660, 657] on span "Annuler" at bounding box center [666, 654] width 48 height 21
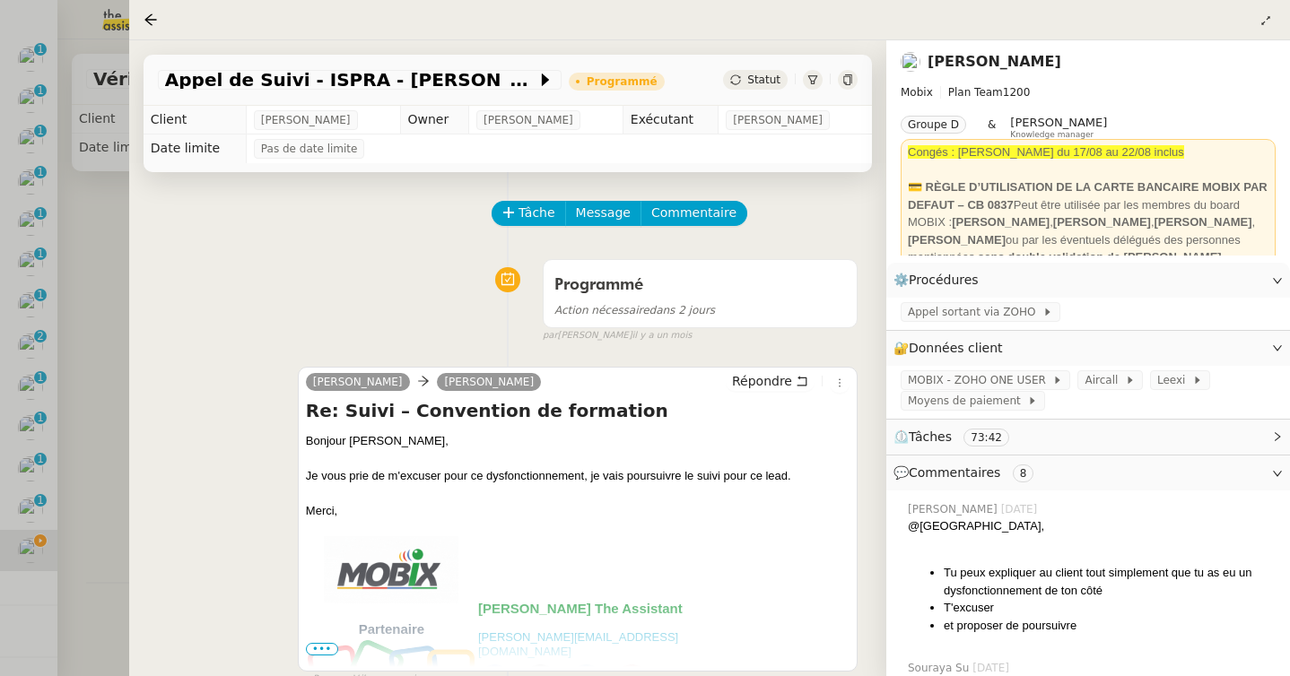
click at [110, 384] on div at bounding box center [645, 338] width 1290 height 676
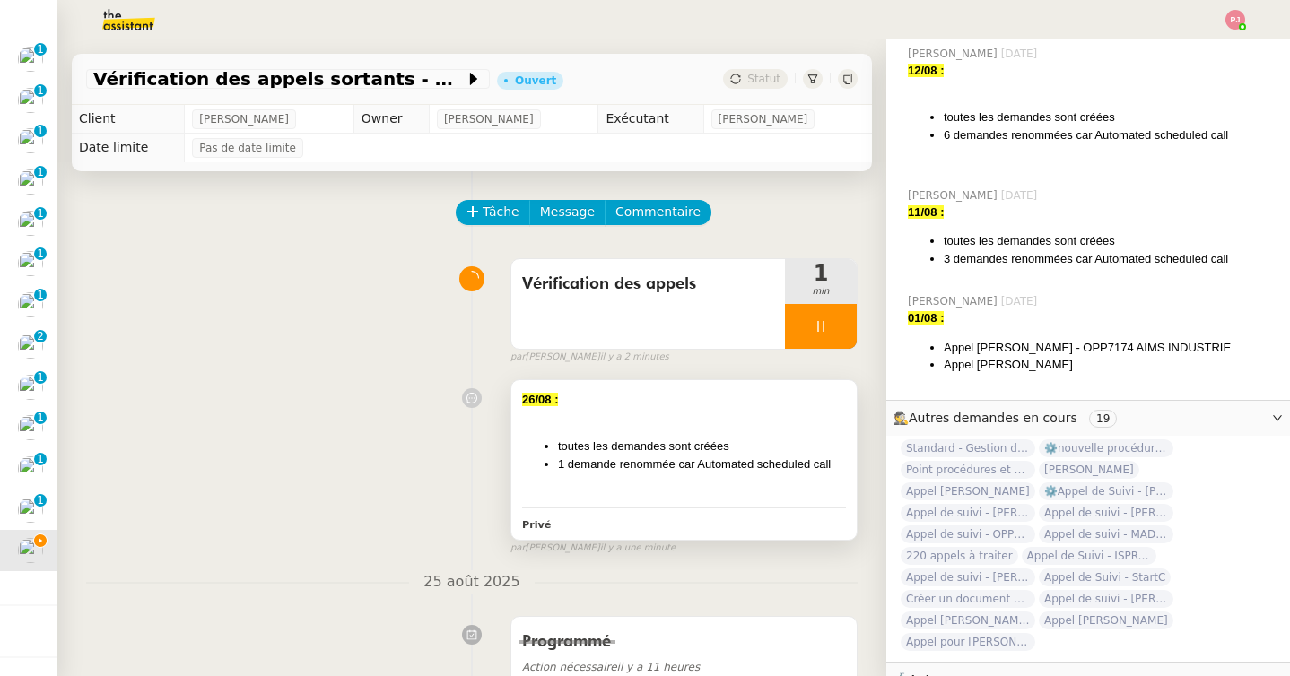
click at [709, 450] on li "toutes les demandes sont créées" at bounding box center [702, 447] width 288 height 18
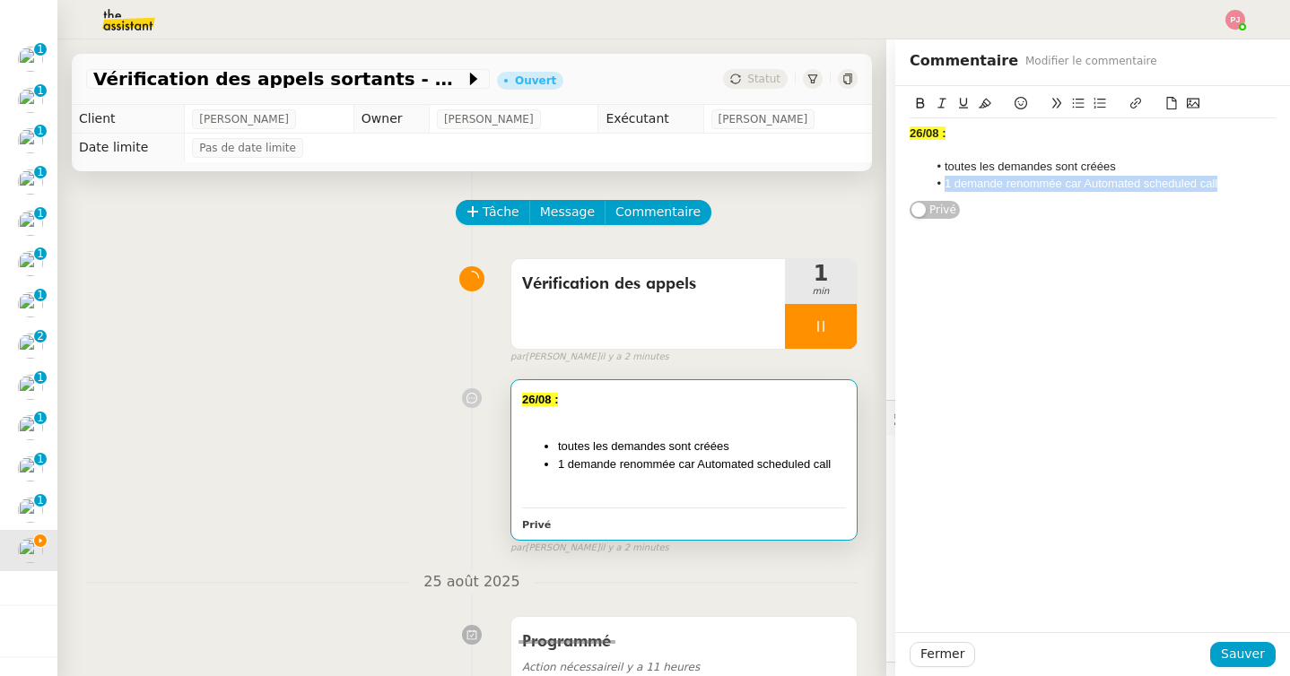
drag, startPoint x: 1224, startPoint y: 188, endPoint x: 892, endPoint y: 189, distance: 331.9
click at [892, 189] on app-ticket "Vérification des appels sortants - août 2025 Ouvert Statut Client Florian Paran…" at bounding box center [673, 357] width 1232 height 637
click at [1250, 657] on span "Sauver" at bounding box center [1243, 654] width 44 height 21
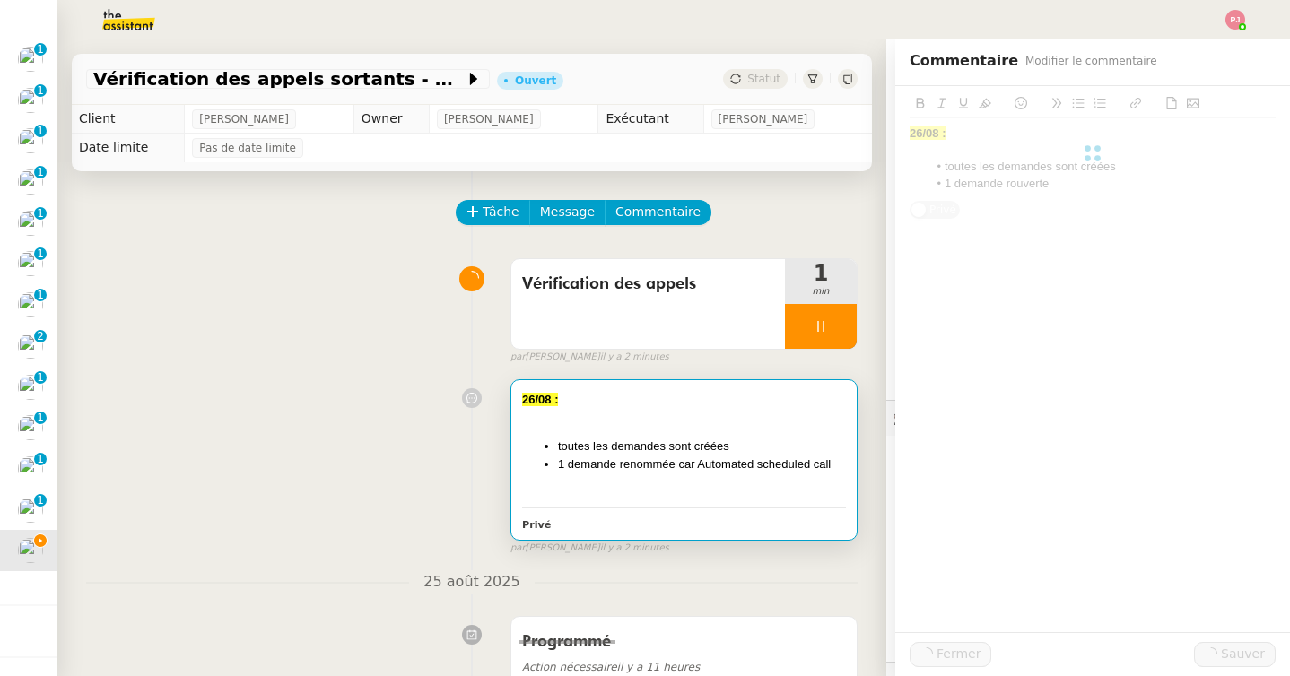
scroll to position [1533, 0]
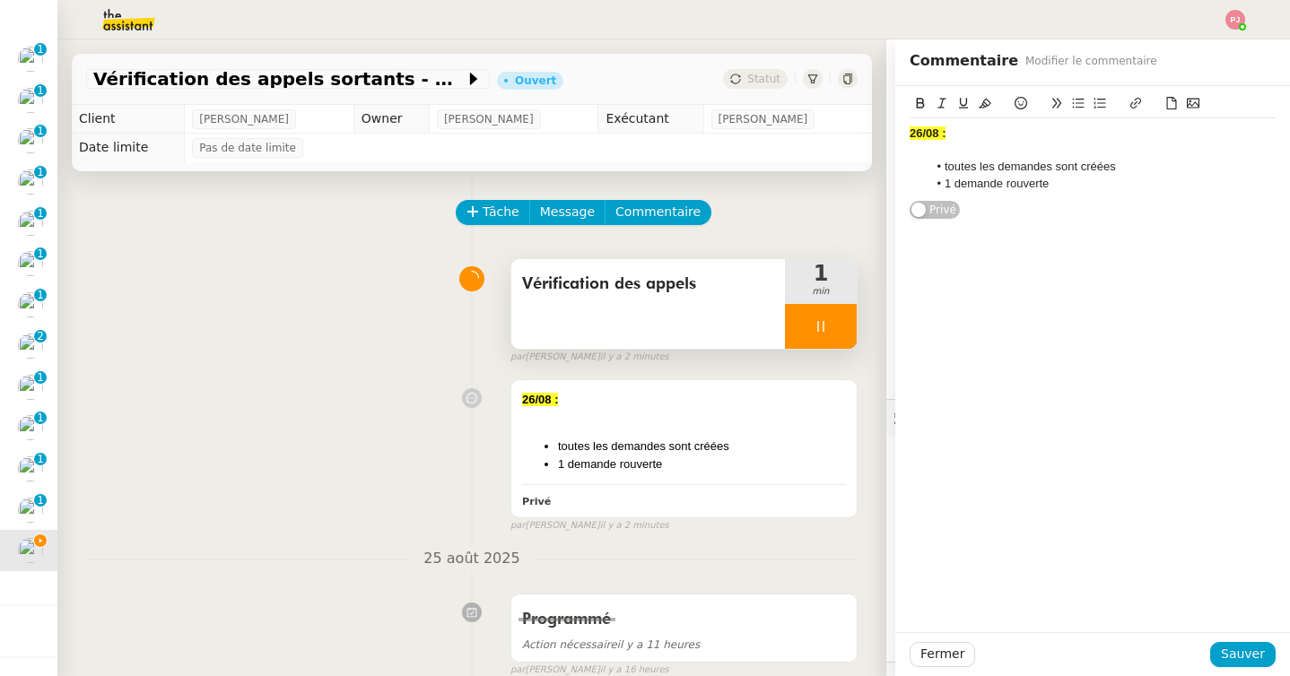
click at [828, 333] on div at bounding box center [821, 326] width 72 height 45
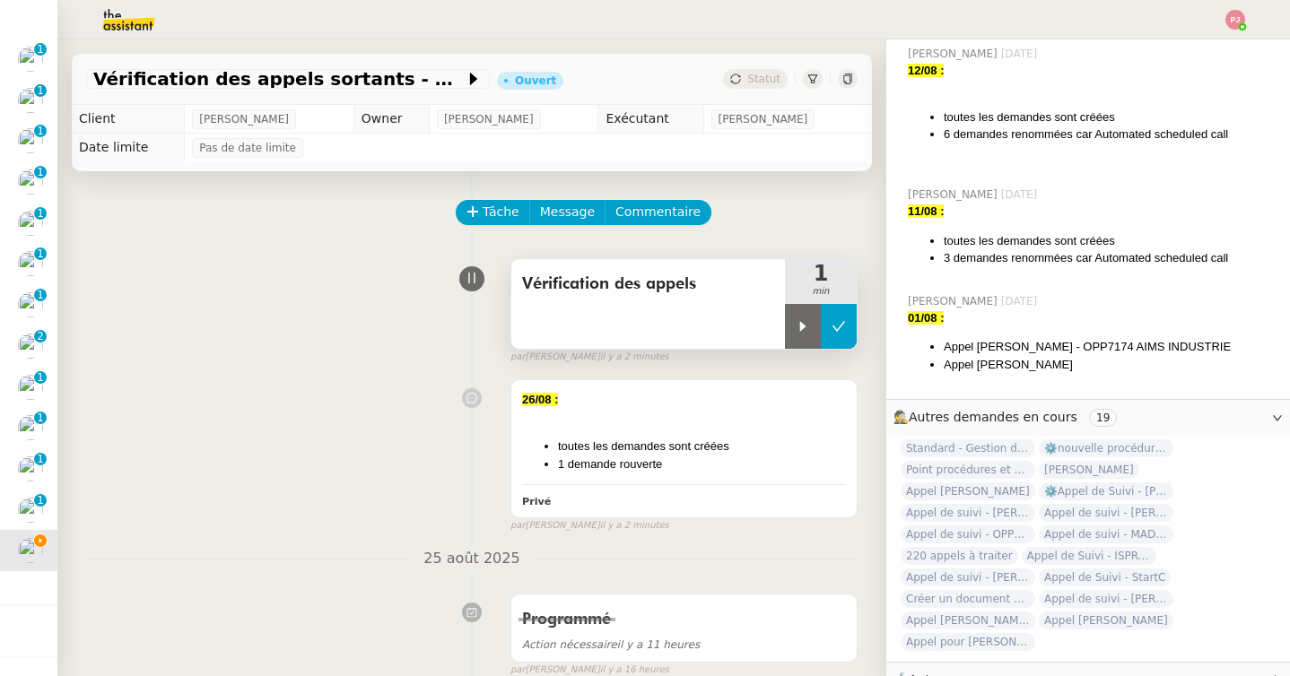
click at [840, 333] on button at bounding box center [839, 326] width 36 height 45
click at [826, 338] on button at bounding box center [821, 326] width 72 height 45
click at [807, 336] on div at bounding box center [803, 326] width 36 height 45
click at [129, 12] on img at bounding box center [114, 19] width 139 height 39
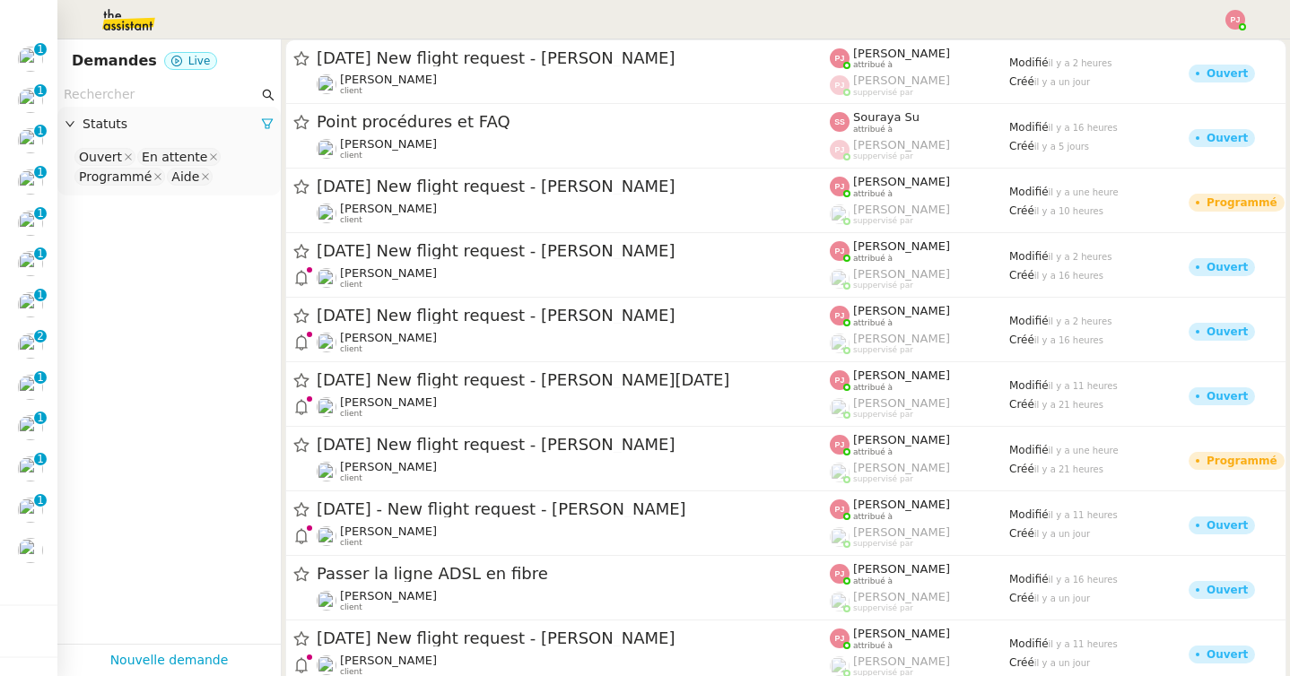
click at [173, 94] on input "text" at bounding box center [161, 94] width 195 height 21
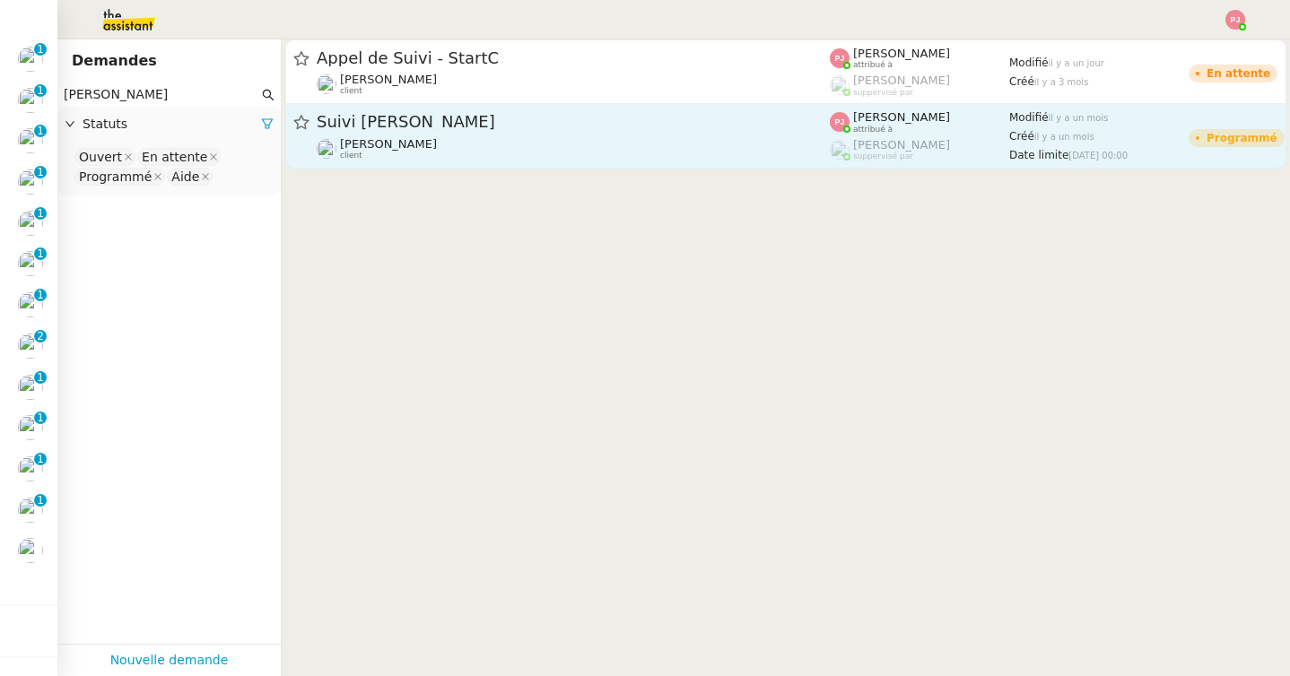
type input "laurent"
click at [366, 138] on span "[PERSON_NAME]" at bounding box center [388, 143] width 97 height 13
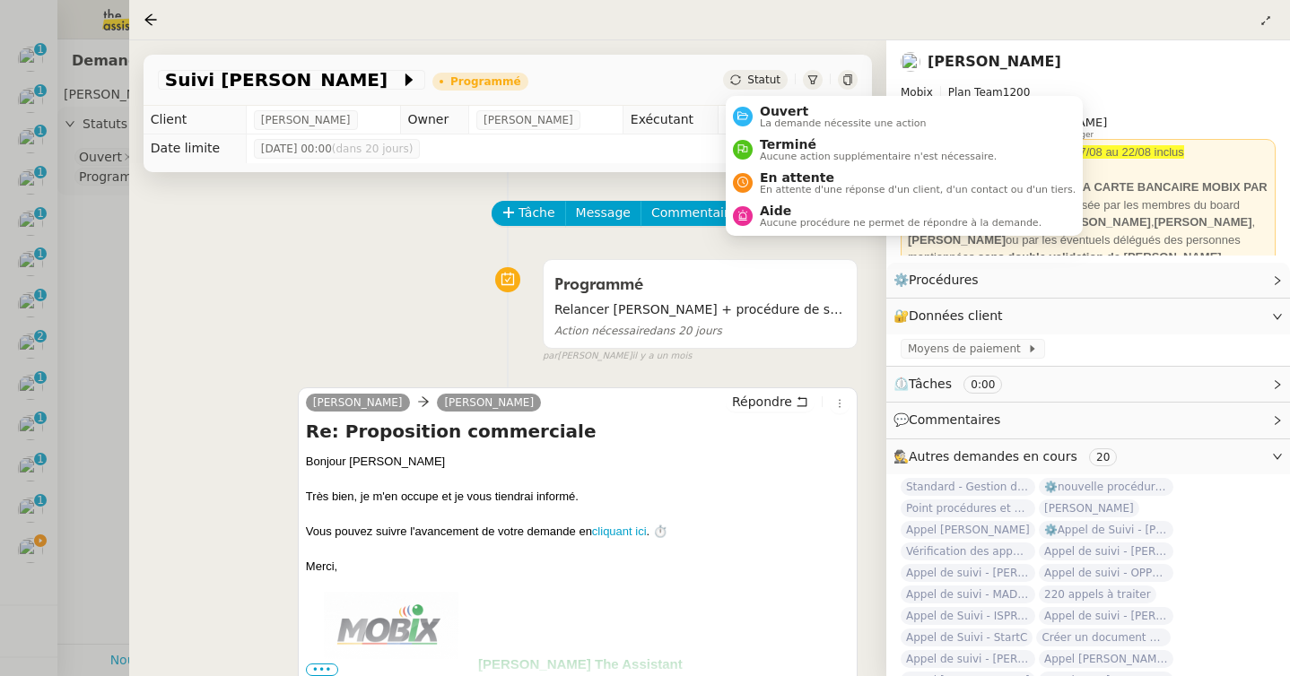
click at [768, 82] on span "Statut" at bounding box center [763, 80] width 33 height 13
click at [778, 118] on span "La demande nécessite une action" at bounding box center [843, 123] width 167 height 10
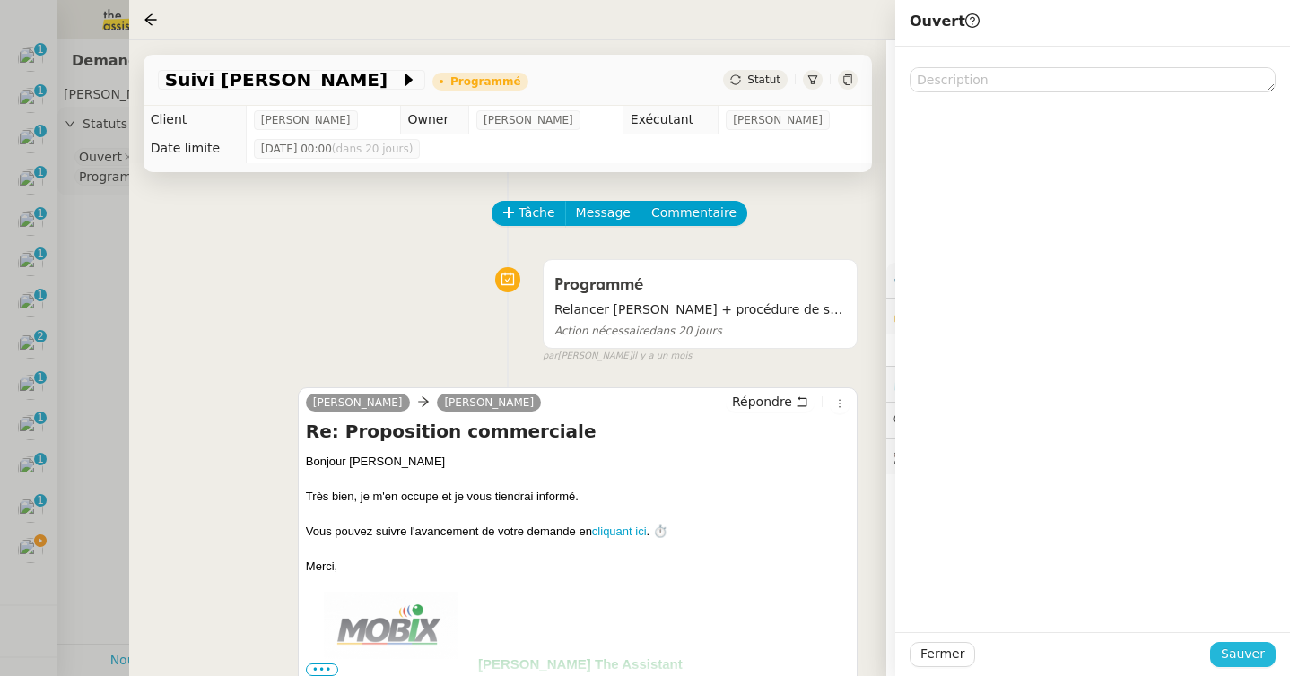
click at [1234, 648] on span "Sauver" at bounding box center [1243, 654] width 44 height 21
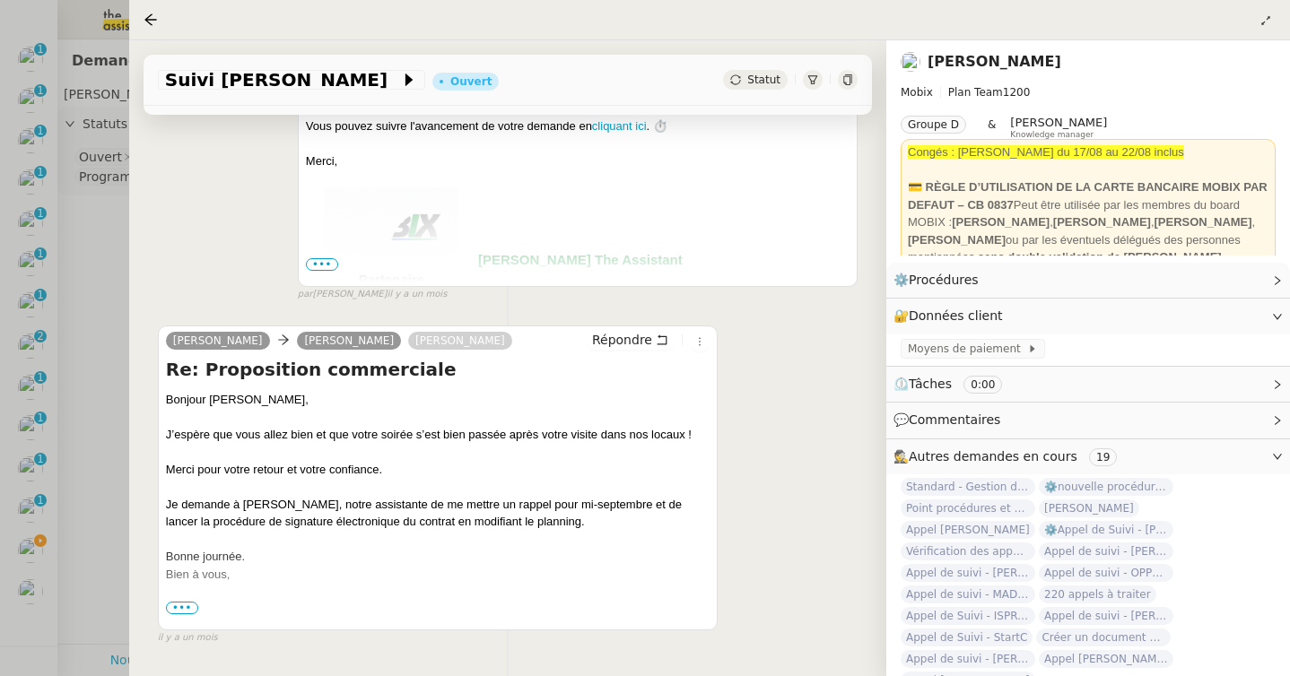
scroll to position [585, 0]
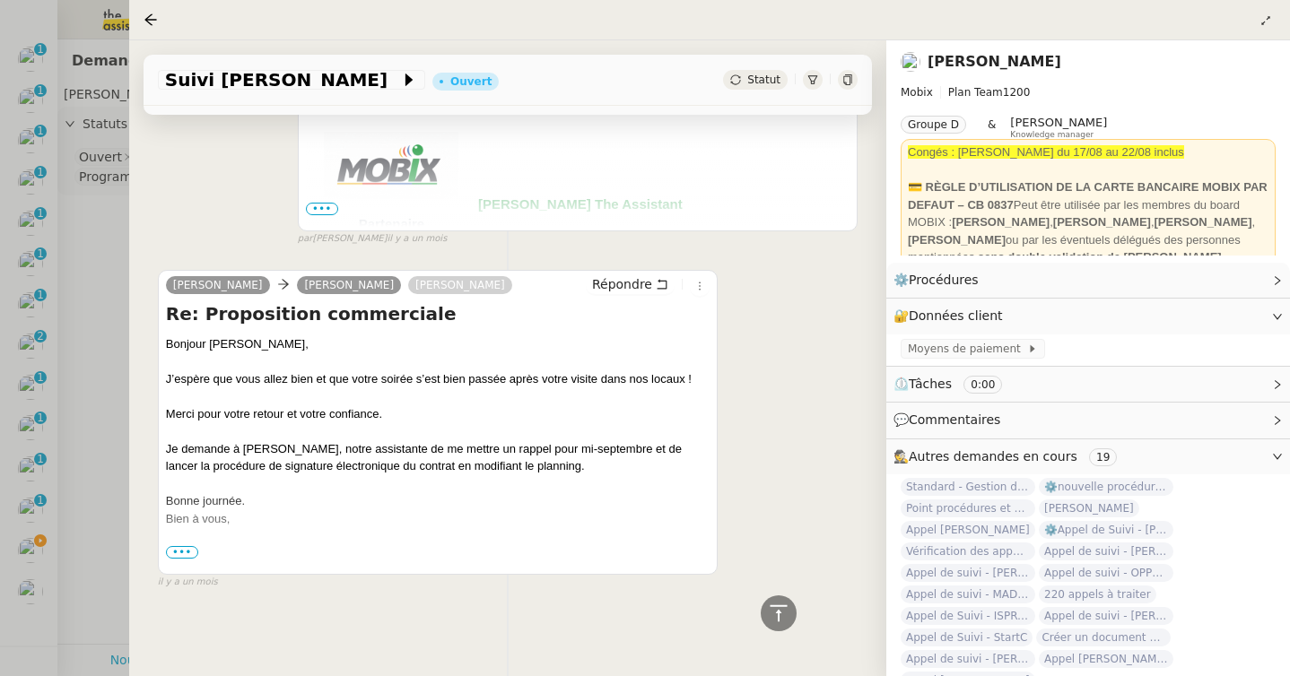
click at [103, 442] on div at bounding box center [645, 338] width 1290 height 676
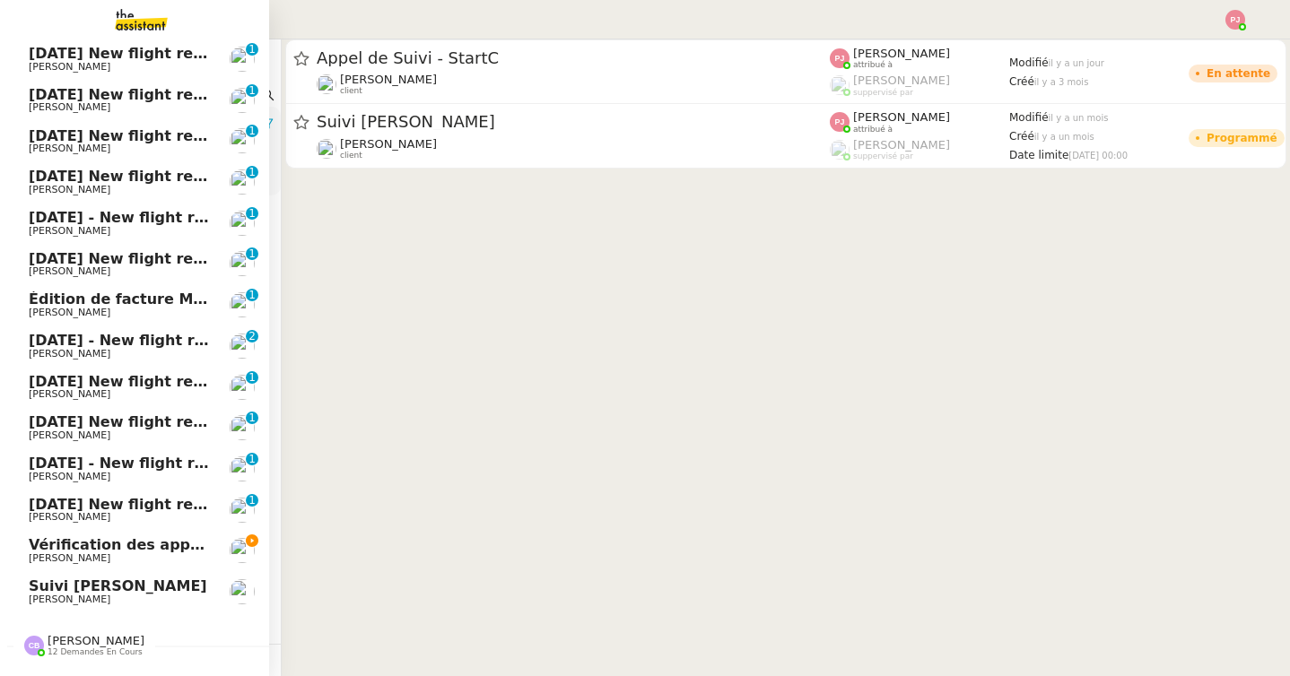
click at [60, 553] on span "Vérification des appels sortants - août 2025" at bounding box center [206, 544] width 355 height 17
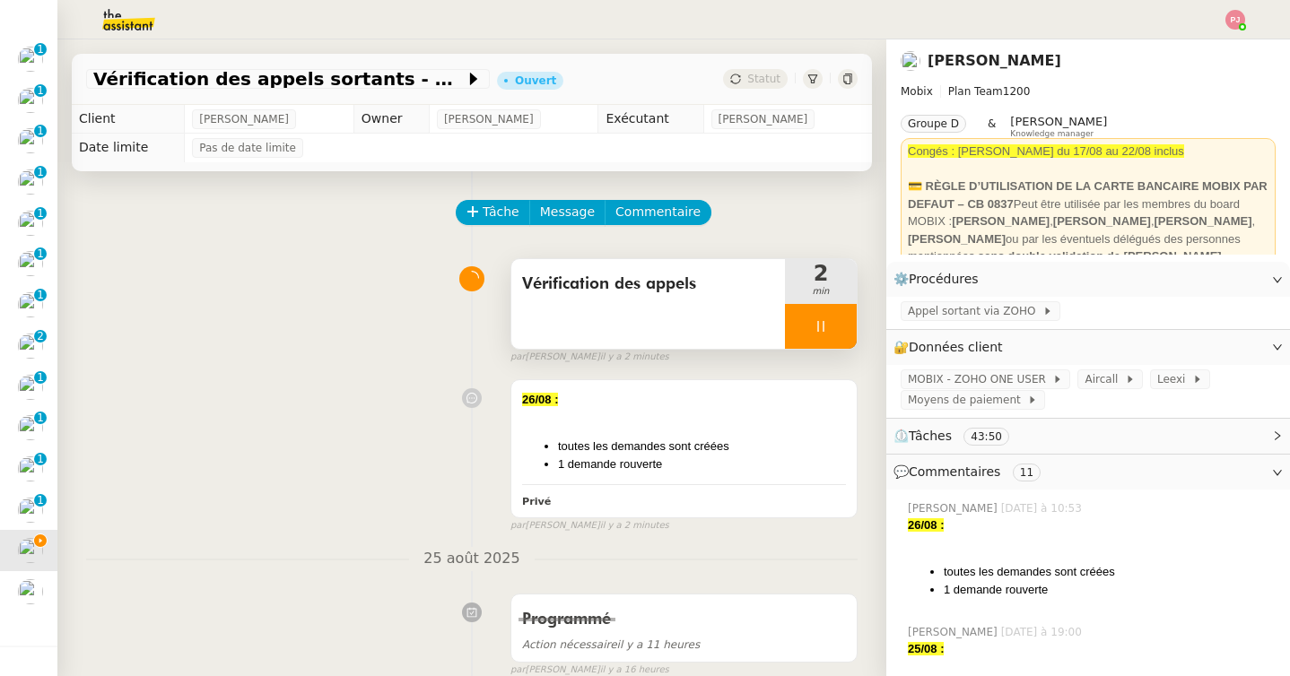
click at [816, 325] on icon at bounding box center [821, 326] width 14 height 14
click at [837, 326] on icon at bounding box center [838, 326] width 14 height 14
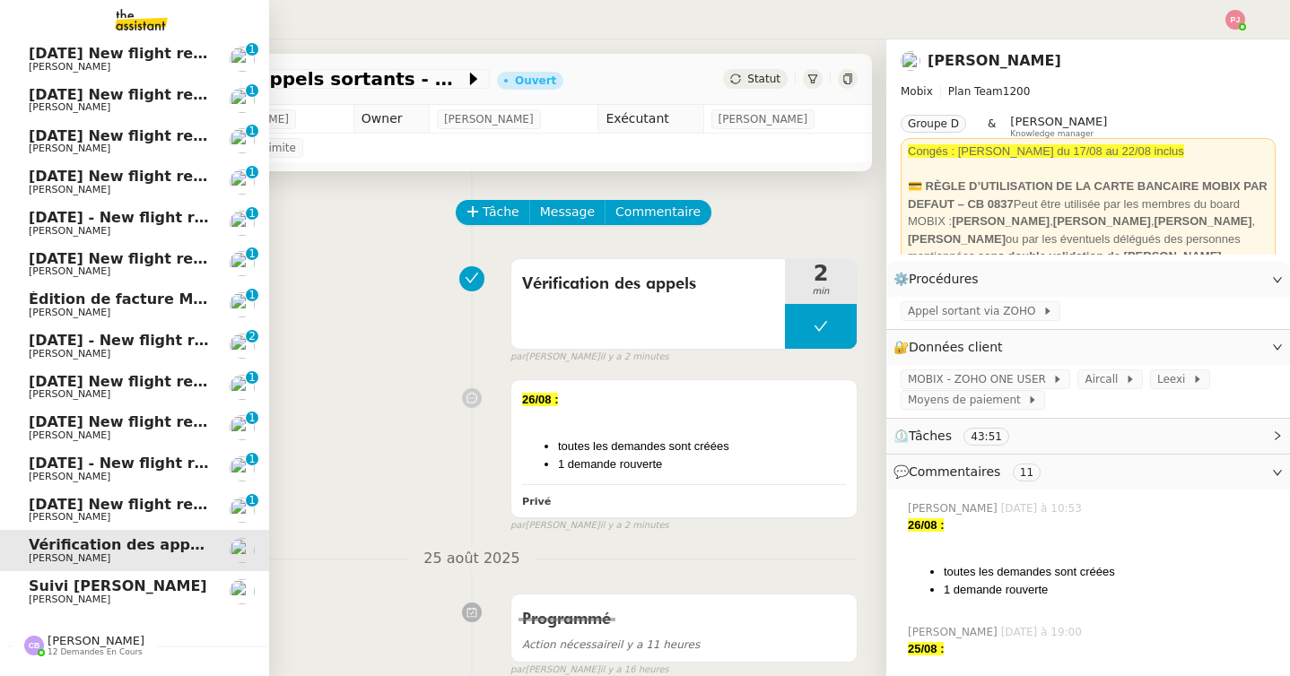
click at [41, 587] on span "Suivi Laurent Dupont" at bounding box center [118, 586] width 178 height 17
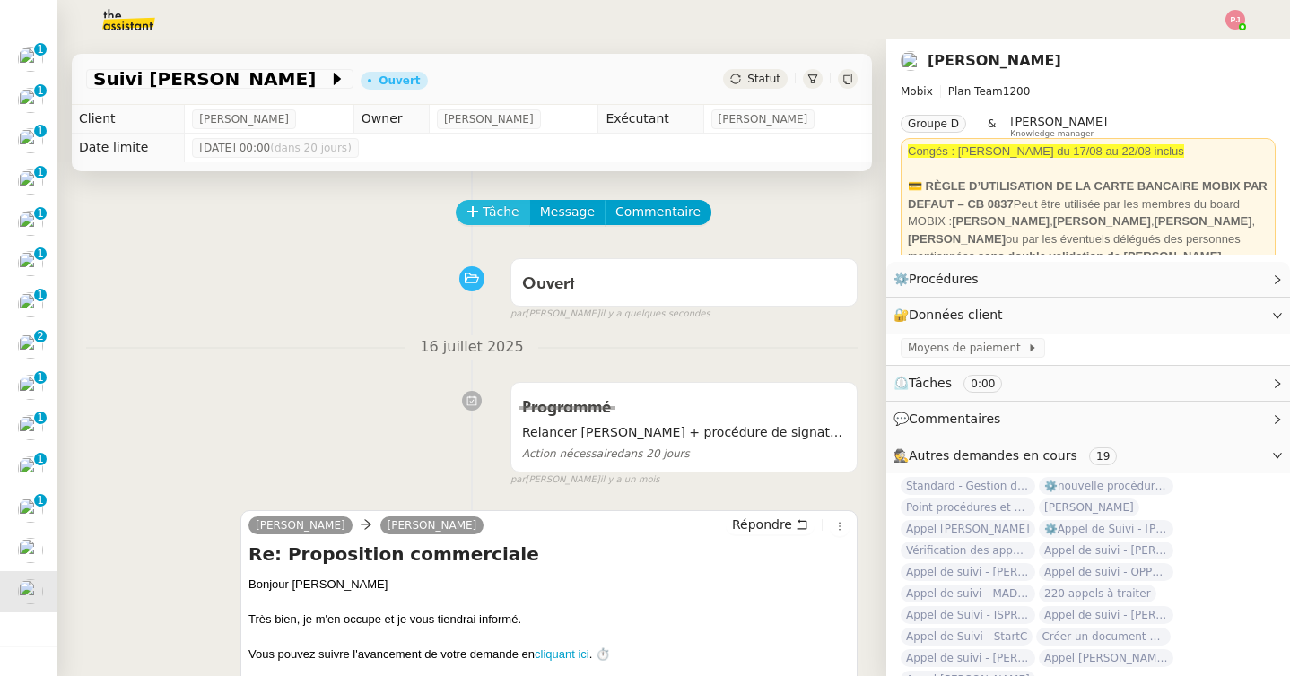
click at [507, 203] on span "Tâche" at bounding box center [501, 212] width 37 height 21
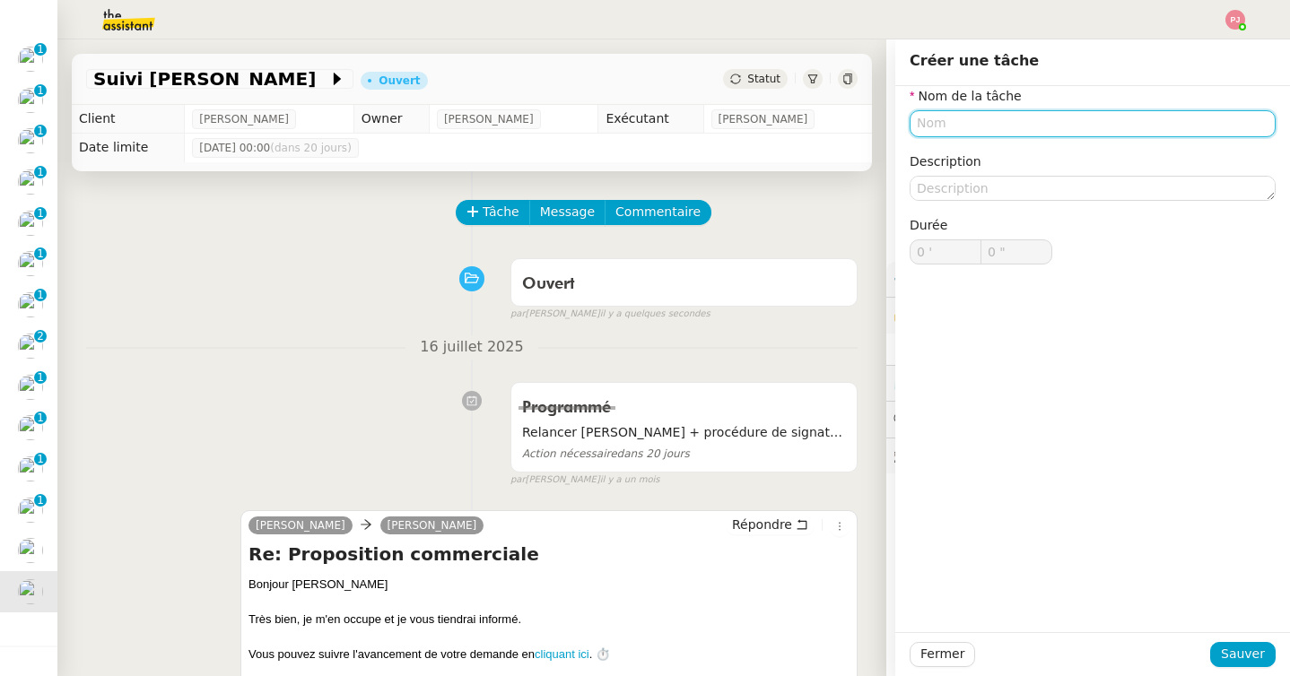
click at [970, 127] on input "text" at bounding box center [1093, 123] width 366 height 26
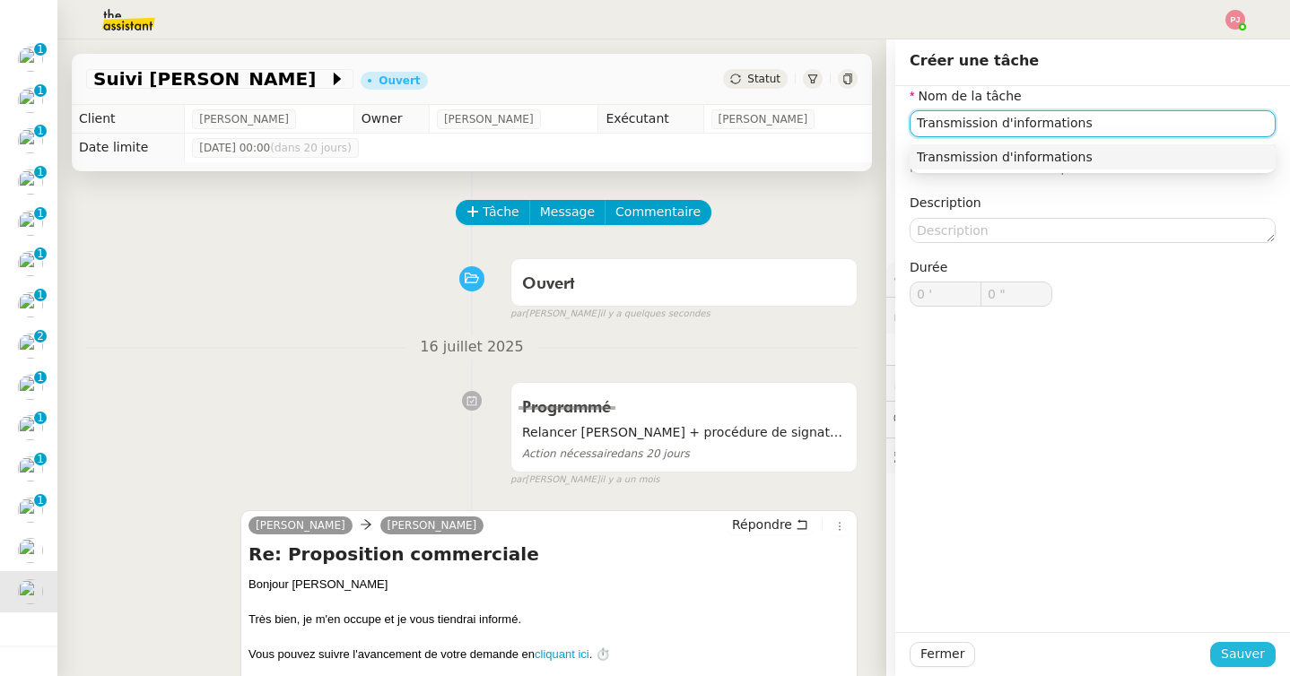
type input "Transmission d'informations"
click at [1250, 656] on span "Sauver" at bounding box center [1243, 654] width 44 height 21
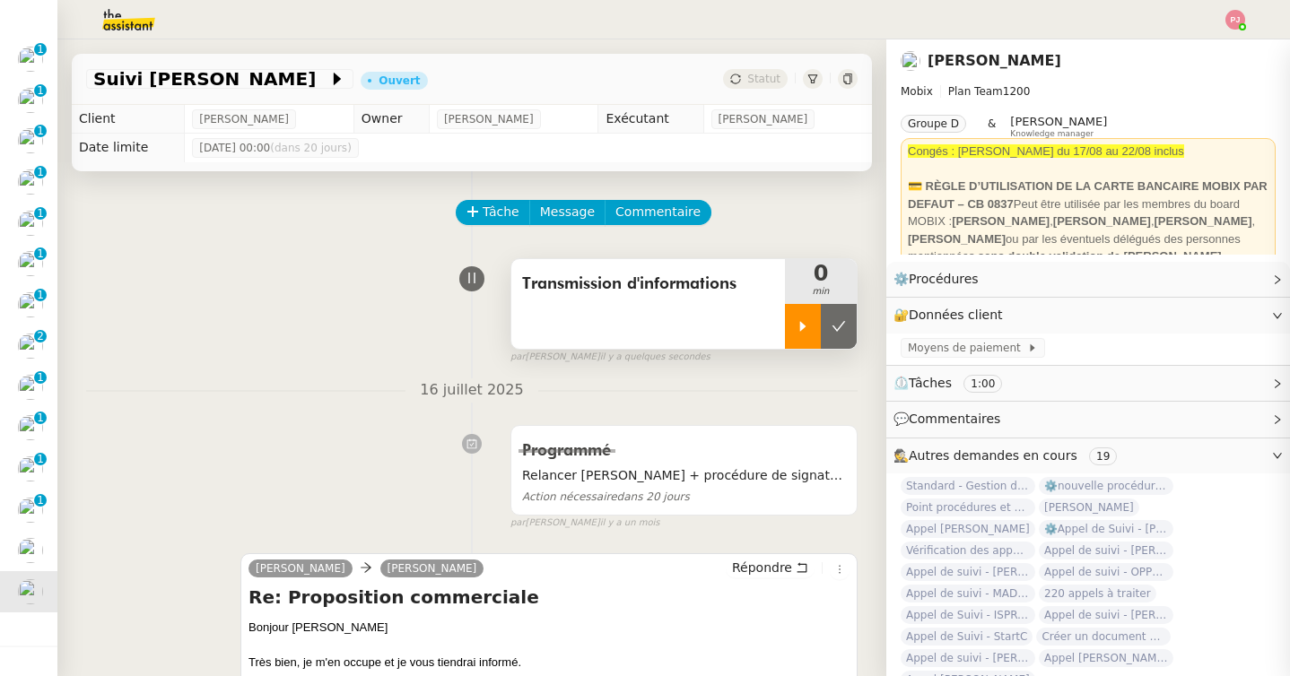
click at [805, 312] on div at bounding box center [803, 326] width 36 height 45
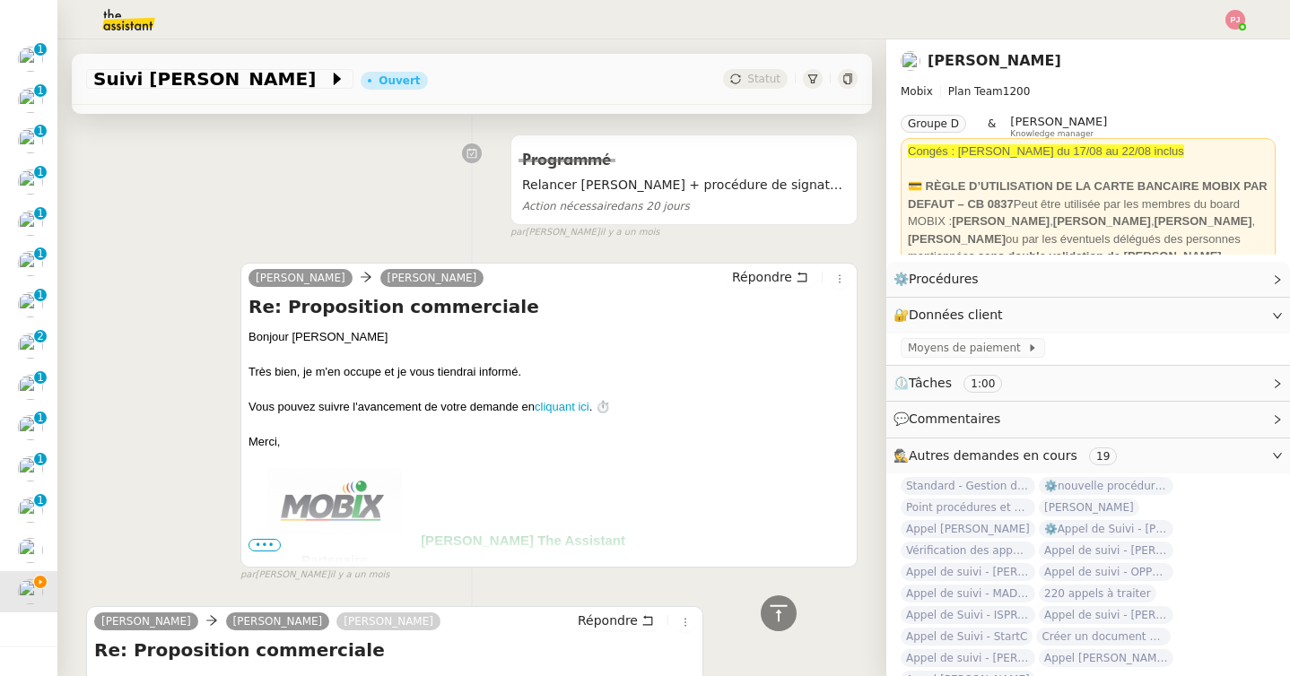
scroll to position [161, 0]
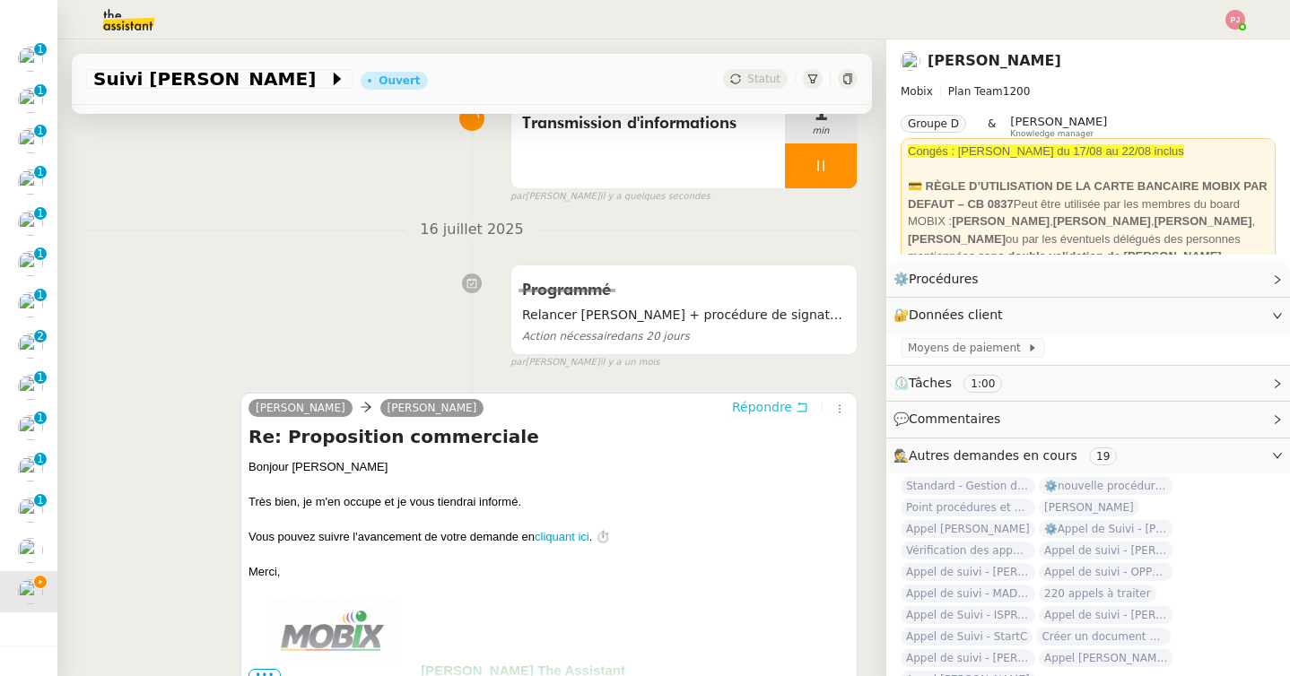
click at [785, 405] on span "Répondre" at bounding box center [762, 407] width 60 height 18
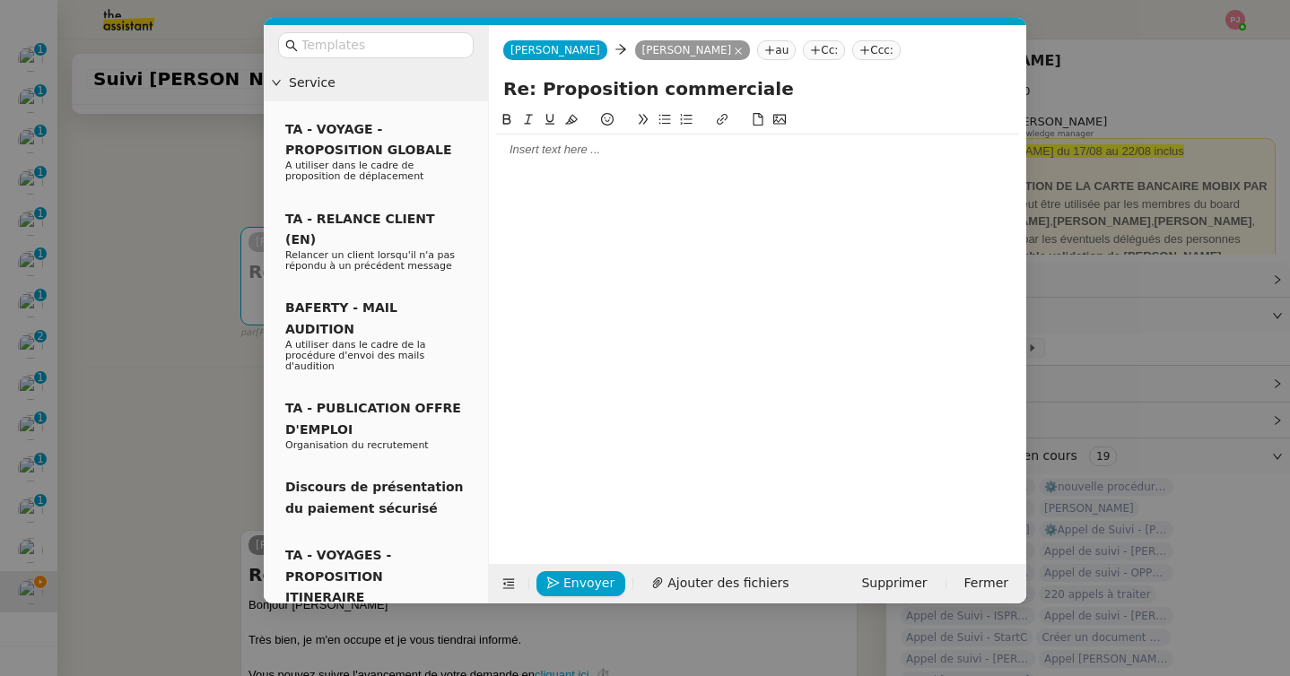
click at [681, 144] on div at bounding box center [757, 150] width 523 height 16
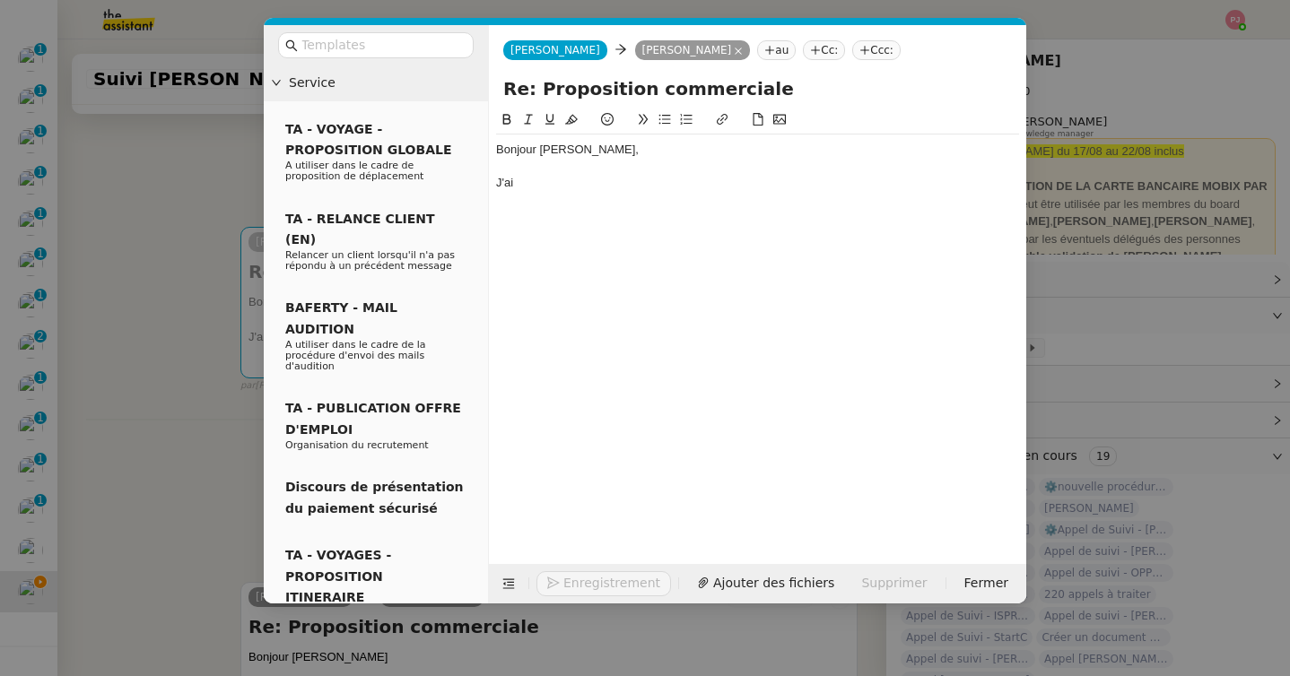
click at [807, 91] on input "Re: Proposition commerciale" at bounding box center [757, 88] width 509 height 27
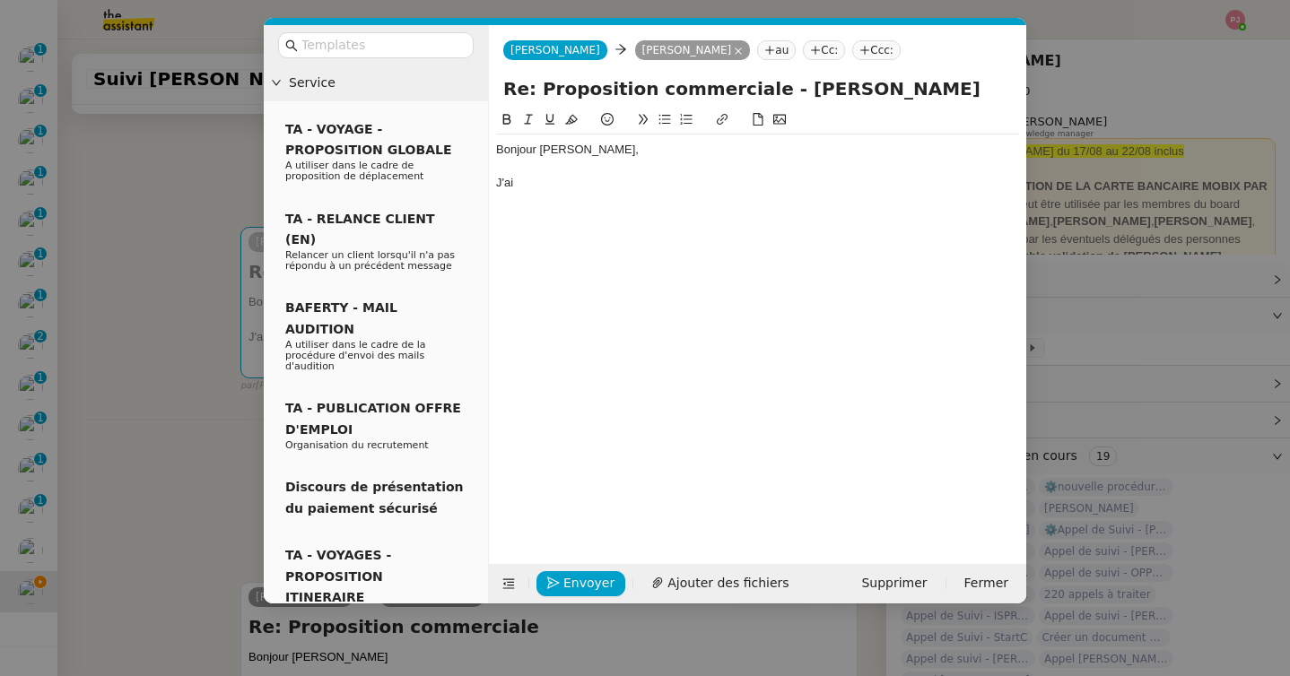
type input "Re: Proposition commerciale - Laurent Dupont"
click at [671, 196] on div "Bonjour Florian, J'ai" at bounding box center [757, 167] width 523 height 64
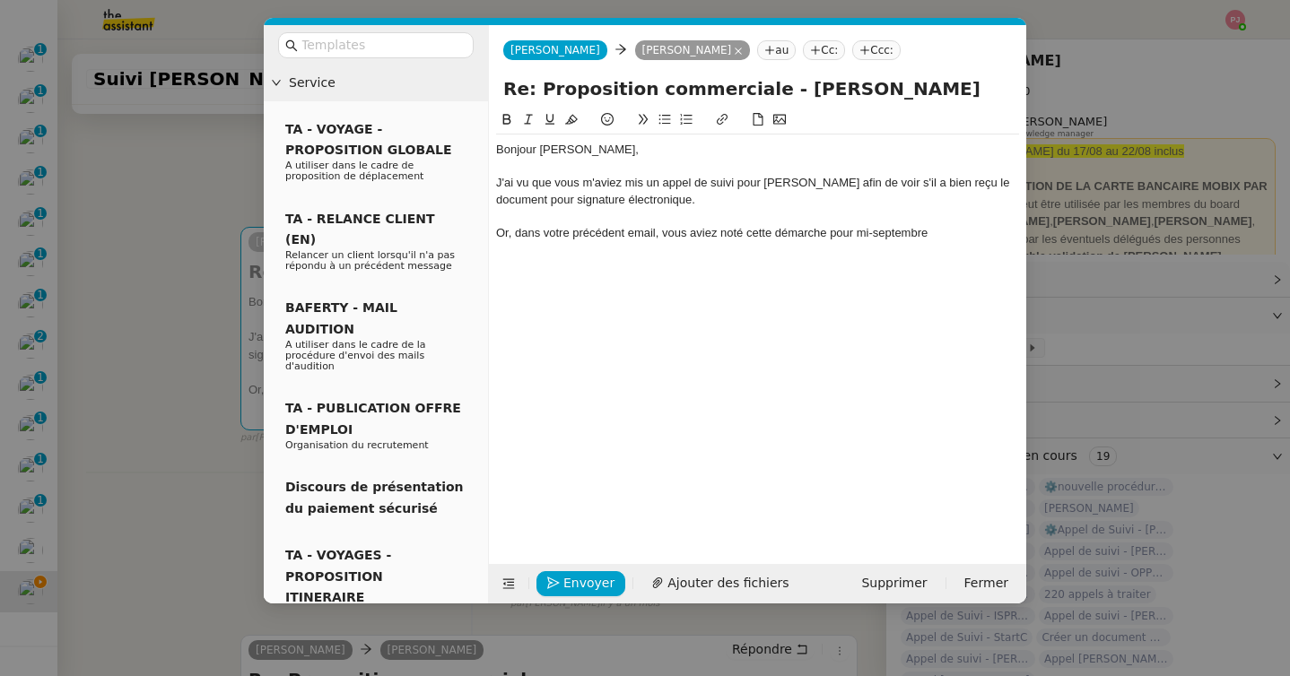
click at [183, 387] on nz-modal-container "Service TA - VOYAGE - PROPOSITION GLOBALE A utiliser dans le cadre de propositi…" at bounding box center [645, 338] width 1290 height 676
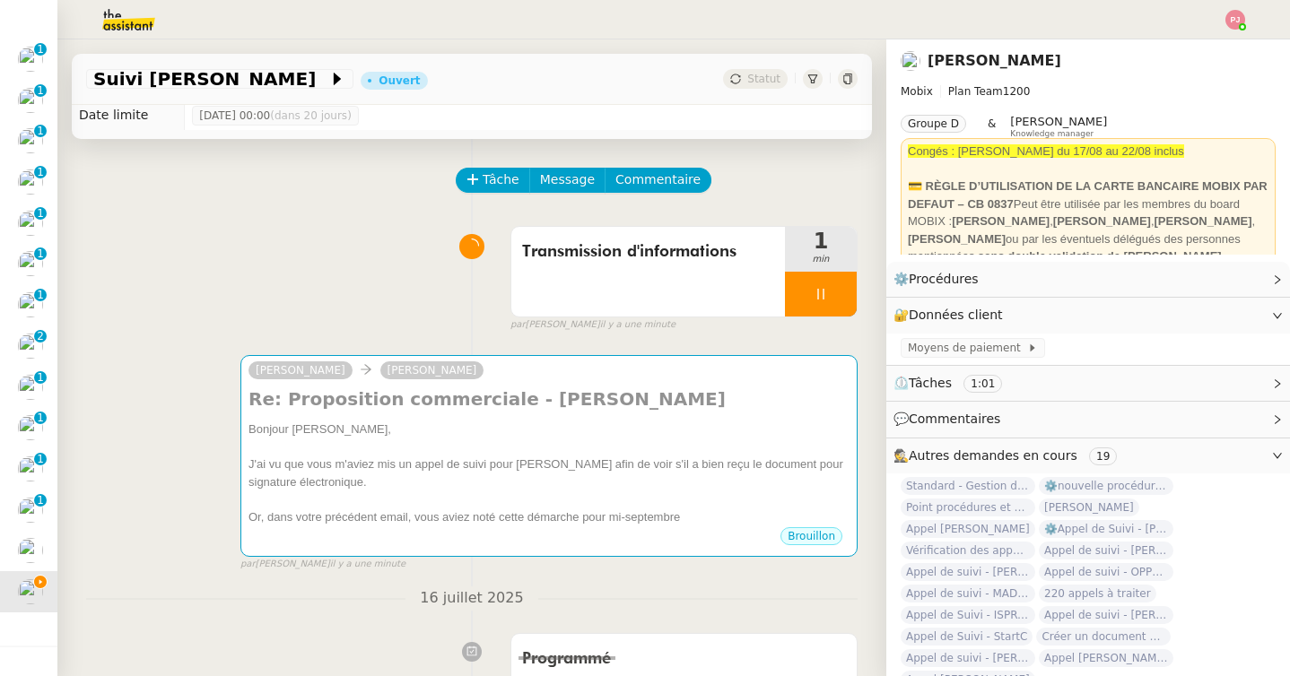
scroll to position [0, 0]
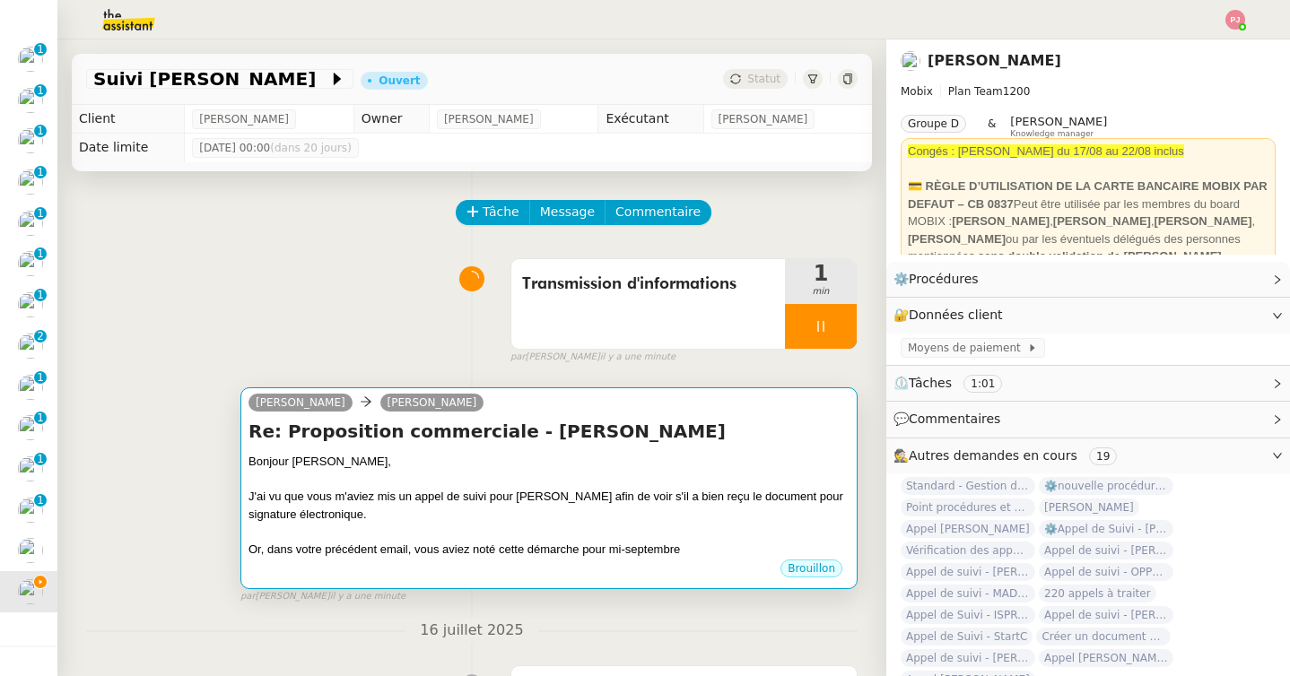
click at [466, 518] on div "J'ai vu que vous m'aviez mis un appel de suivi pour Laurent Dupont afin de voir…" at bounding box center [548, 505] width 601 height 35
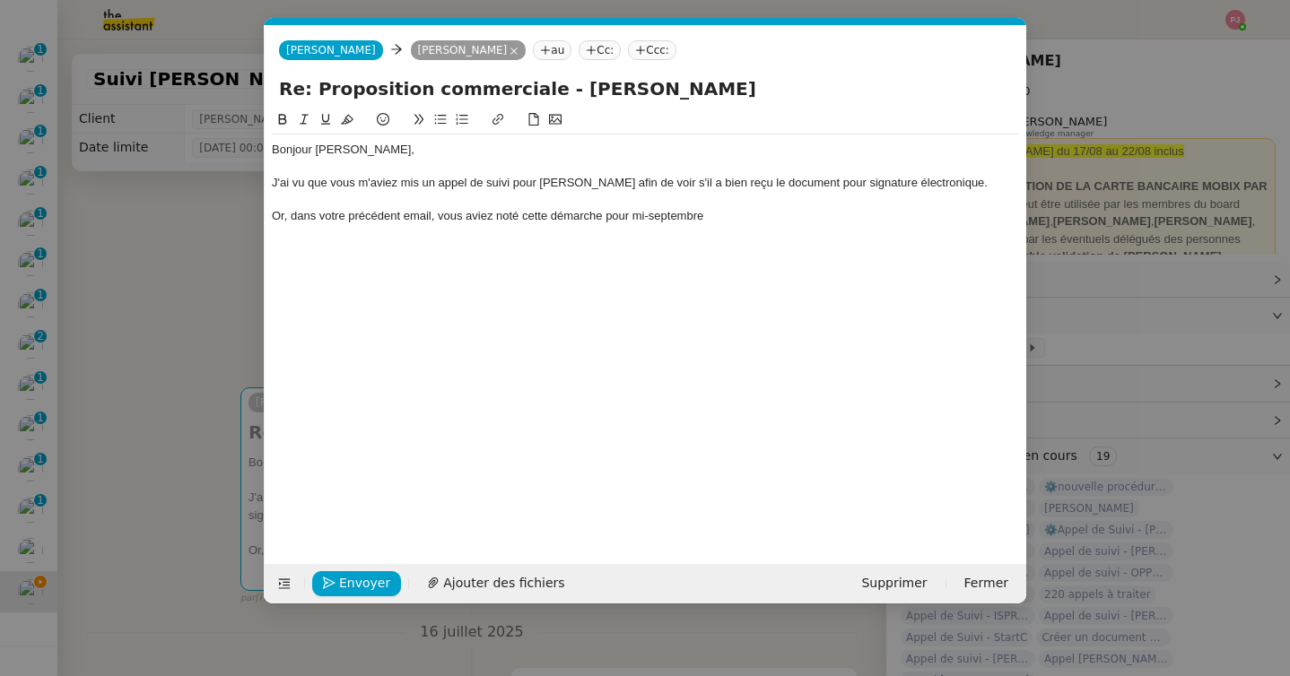
scroll to position [0, 38]
click at [720, 223] on div "Or, dans votre précédent email, vous aviez noté cette démarche pour mi-septembre" at bounding box center [645, 216] width 747 height 16
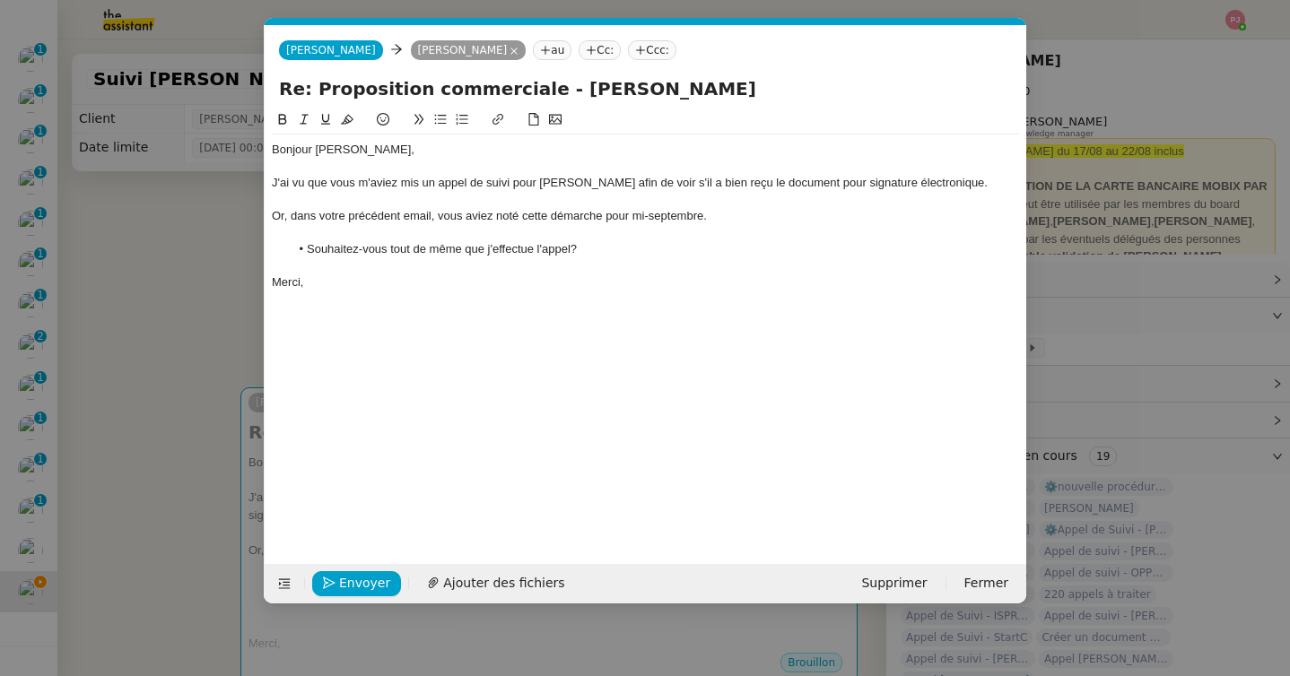
click at [570, 253] on li "Souhaitez-vous tout de même que j'effectue l'appel?" at bounding box center [655, 249] width 730 height 16
click at [537, 283] on div "Merci," at bounding box center [645, 282] width 747 height 16
click at [428, 152] on div "Bonjour Florian," at bounding box center [645, 150] width 747 height 16
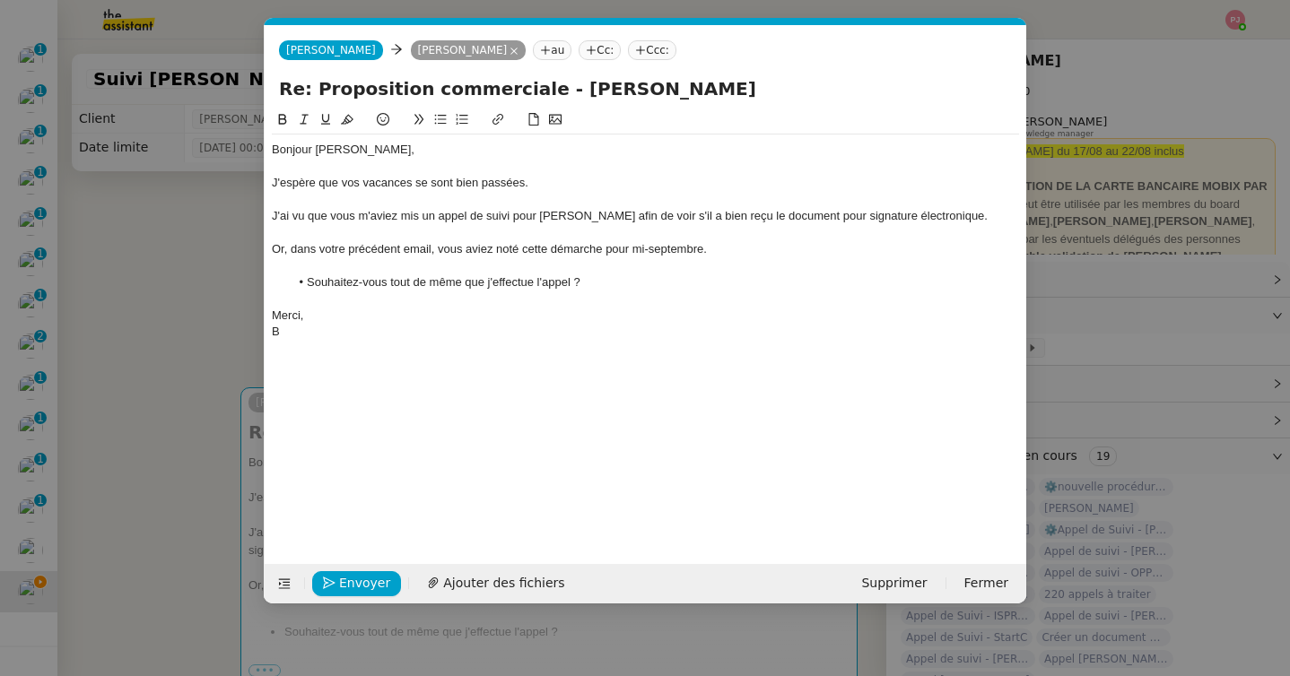
click at [312, 330] on div "B" at bounding box center [645, 332] width 747 height 16
click at [353, 580] on span "Envoyer" at bounding box center [364, 583] width 51 height 21
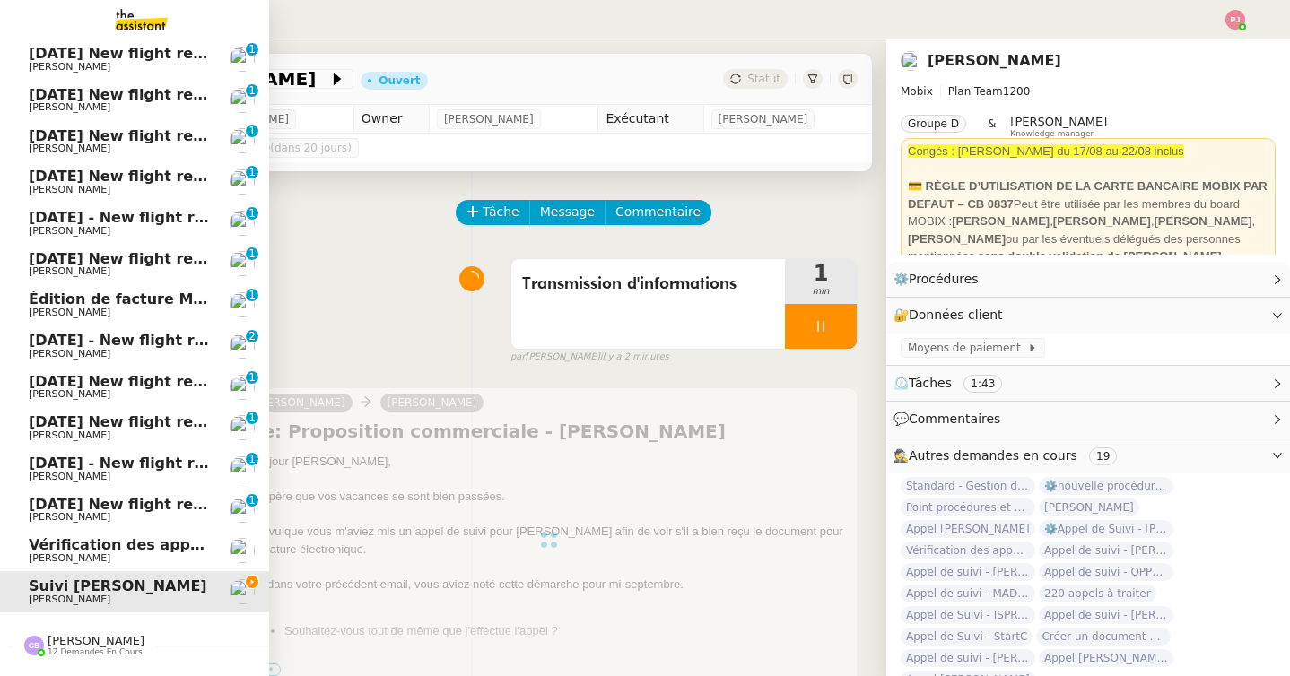
click at [40, 648] on img at bounding box center [34, 646] width 20 height 20
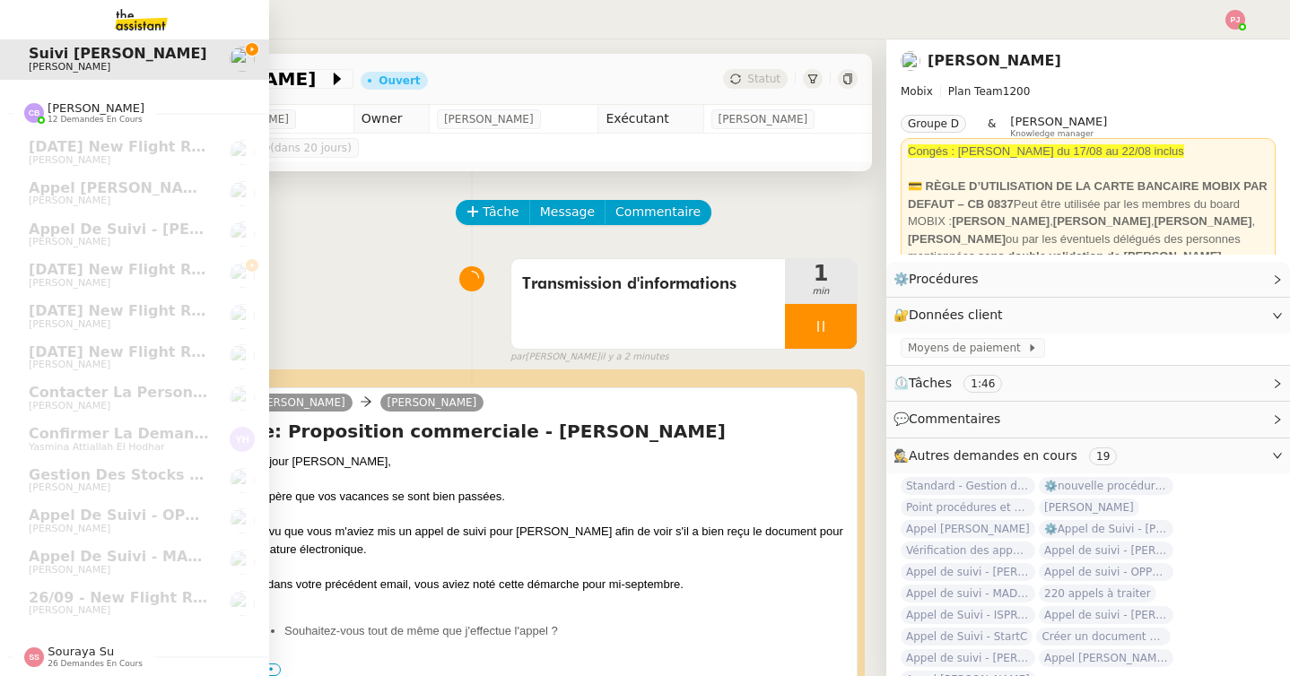
click at [92, 659] on span "26 demandes en cours" at bounding box center [95, 664] width 95 height 10
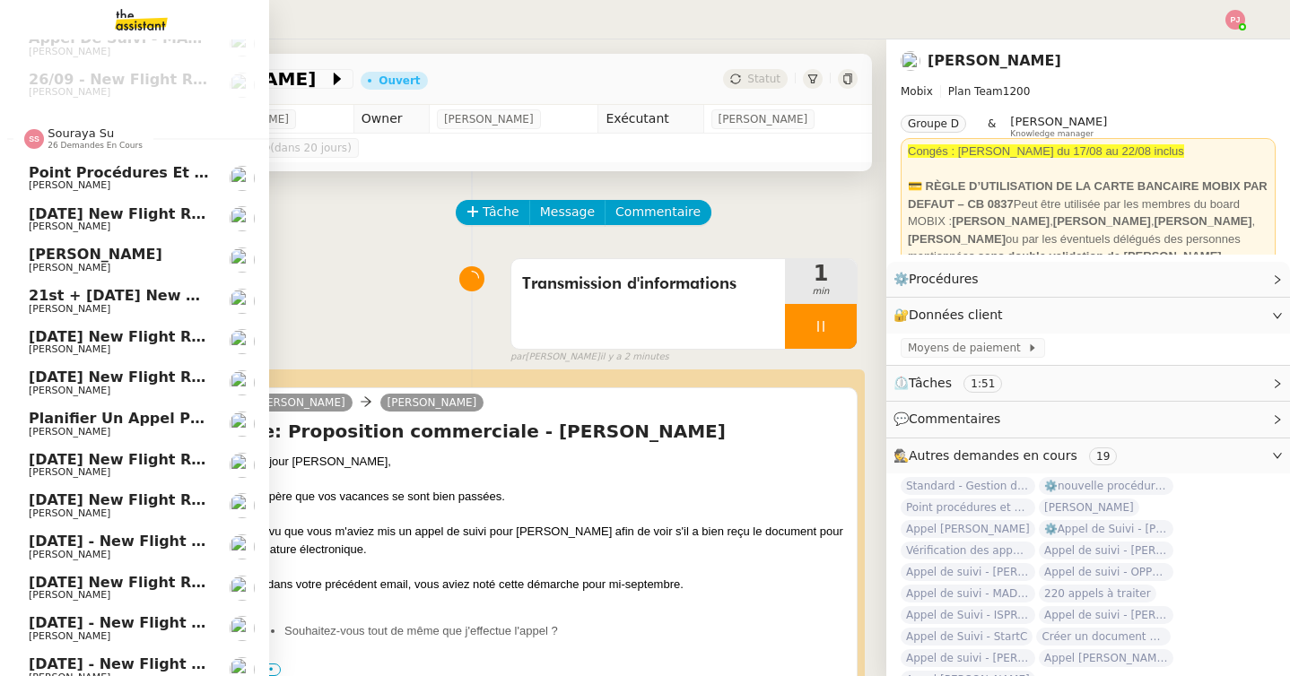
scroll to position [1490, 0]
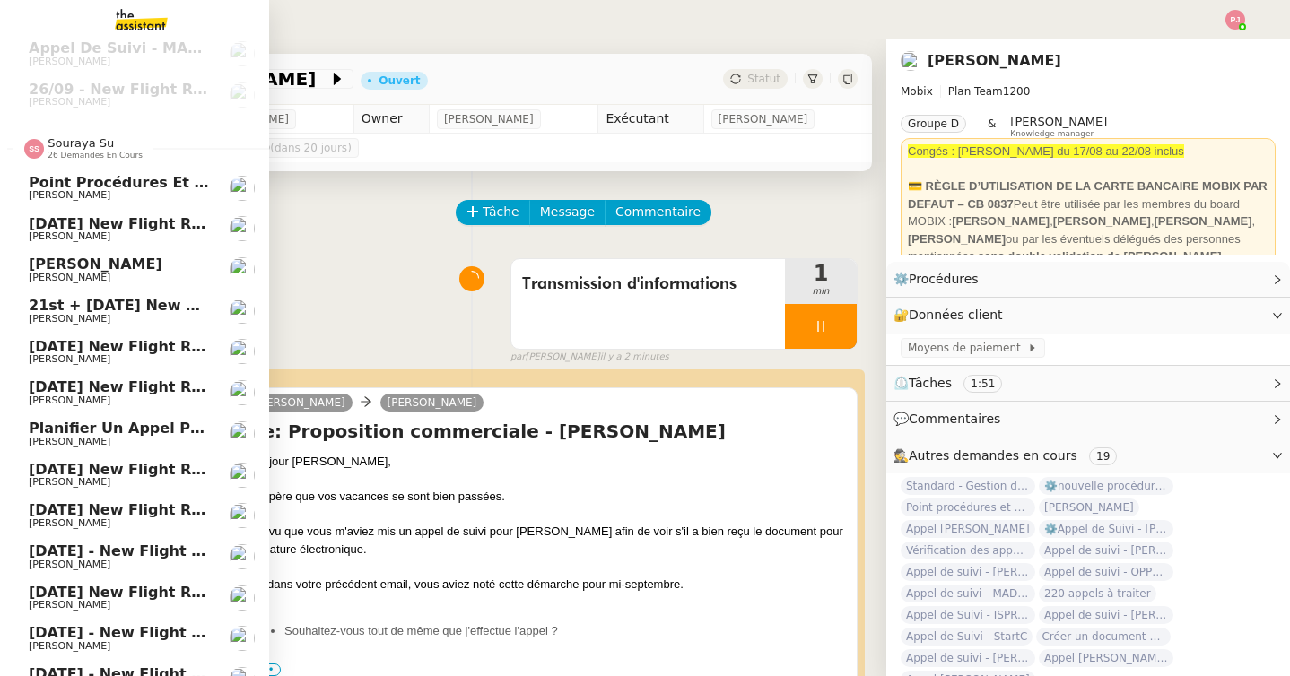
click at [170, 192] on span "[PERSON_NAME]" at bounding box center [119, 195] width 181 height 11
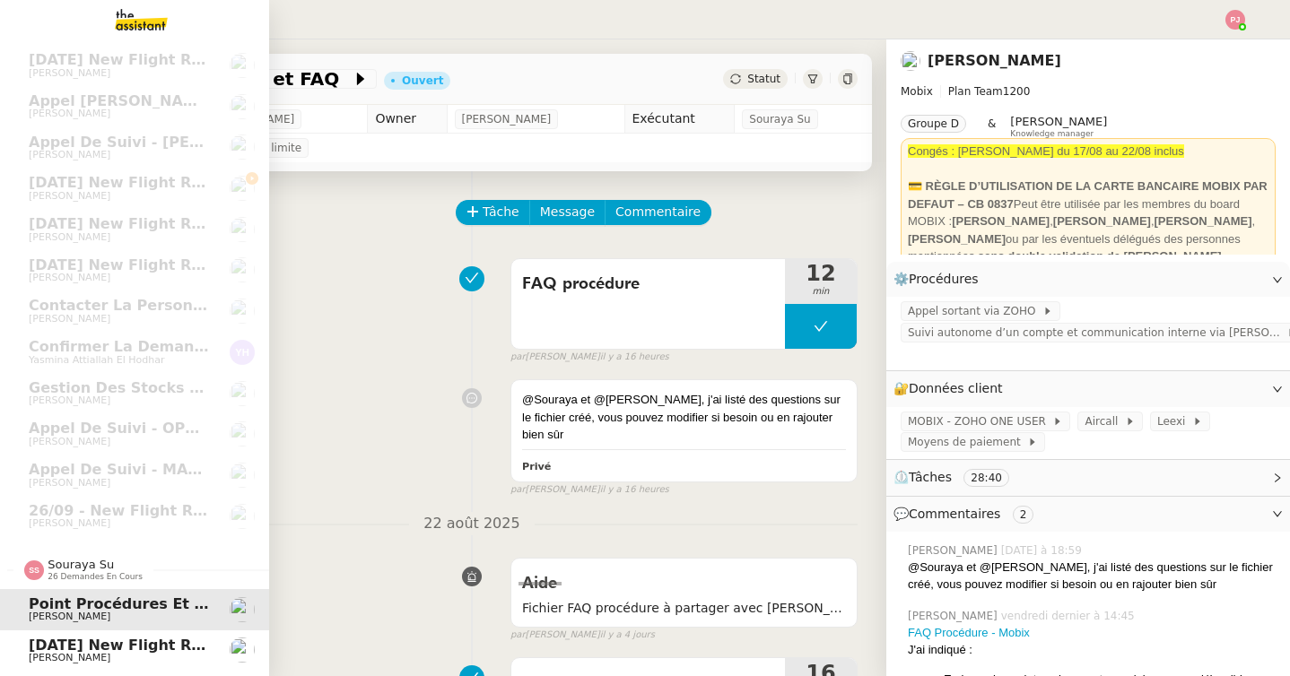
scroll to position [814, 0]
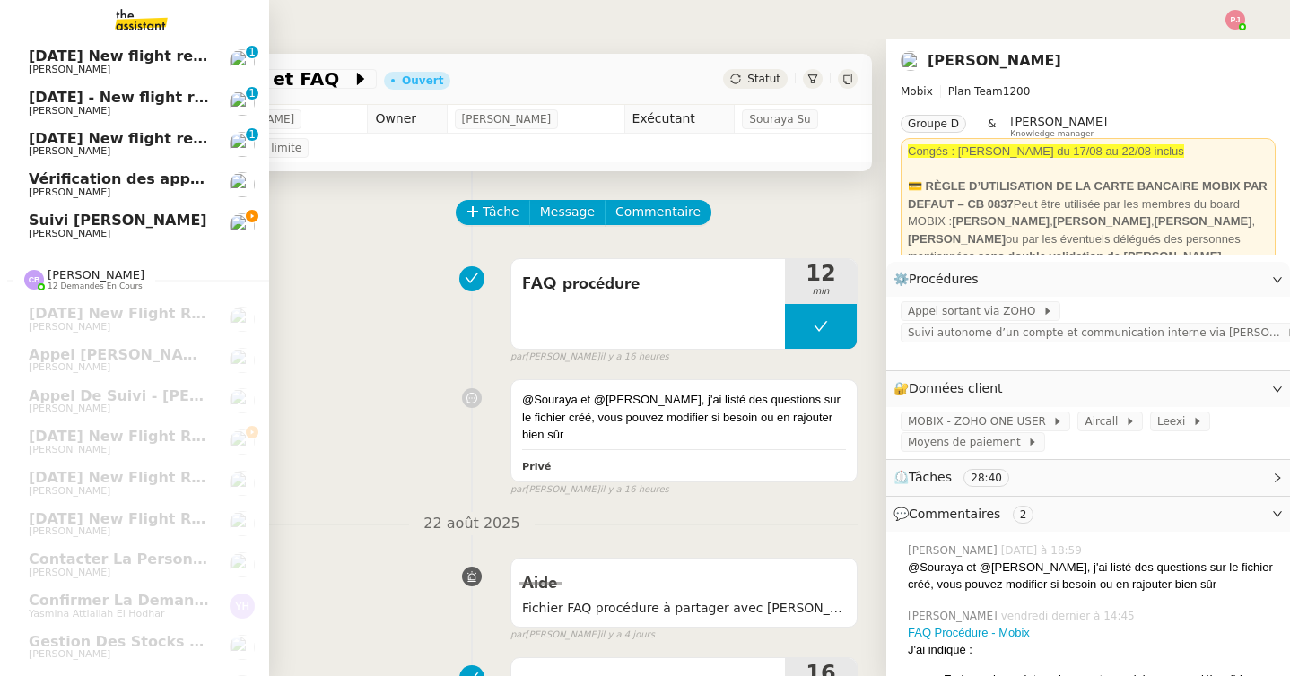
click at [172, 201] on link "Vérification des appels sortants - août 2025 Florian Parant" at bounding box center [134, 184] width 269 height 41
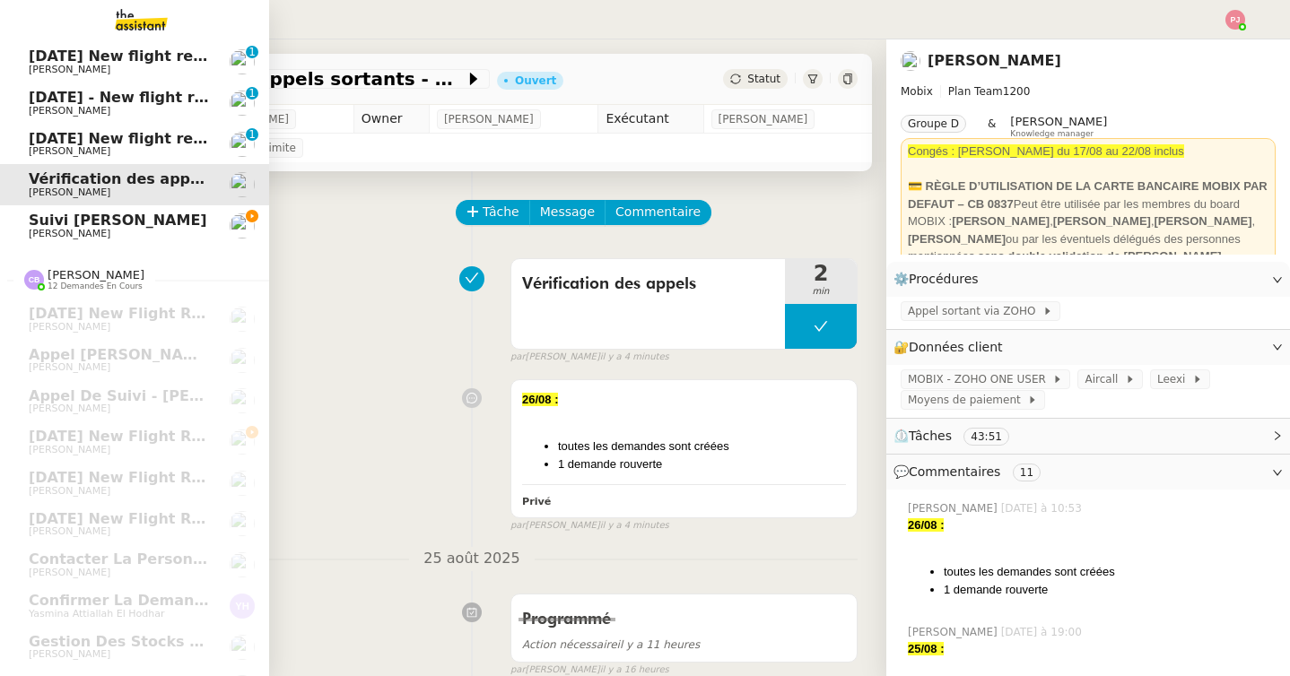
click at [166, 232] on span "[PERSON_NAME]" at bounding box center [119, 234] width 181 height 11
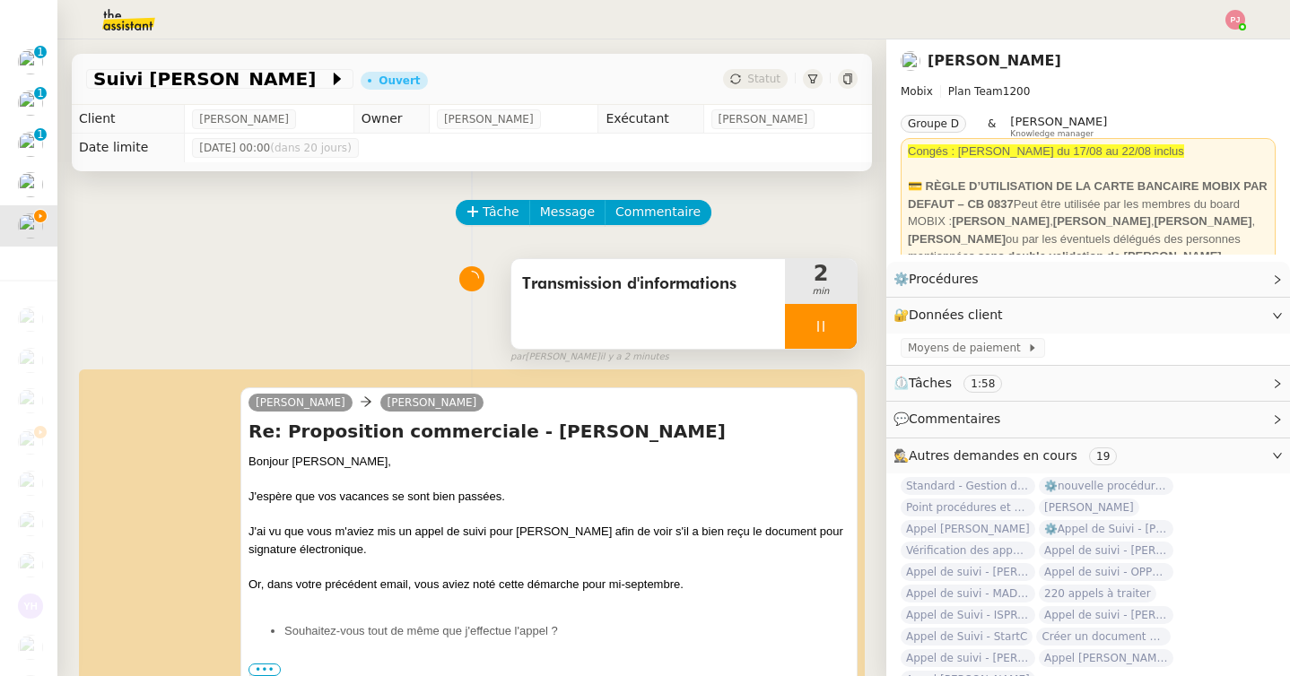
click at [813, 324] on div at bounding box center [821, 326] width 72 height 45
click at [832, 326] on icon at bounding box center [838, 326] width 13 height 10
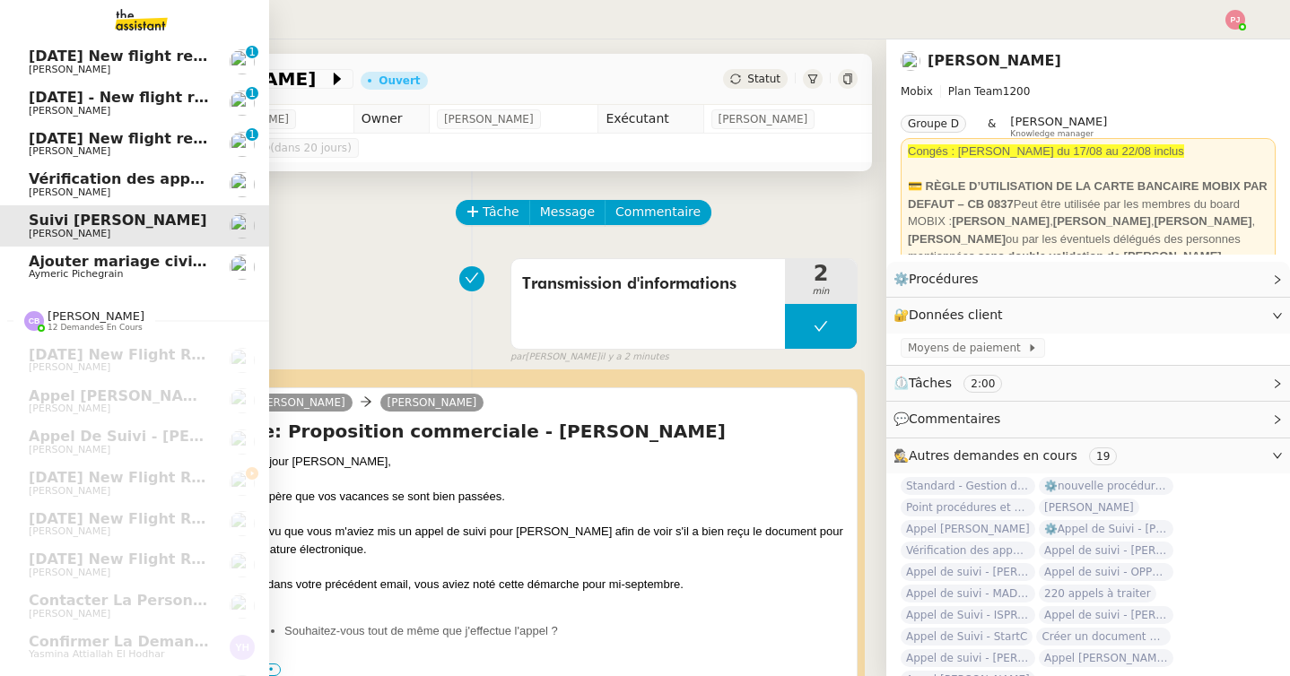
click at [86, 173] on span "Vérification des appels sortants - août 2025" at bounding box center [206, 178] width 355 height 17
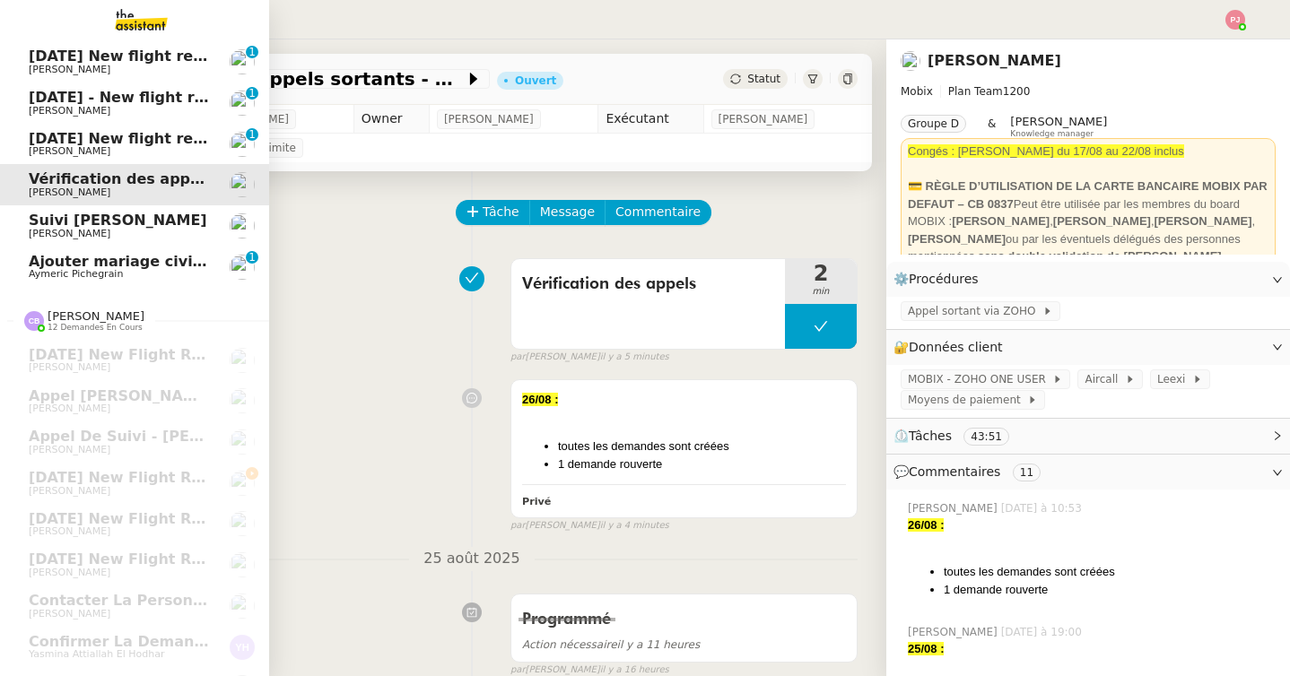
click at [77, 238] on span "[PERSON_NAME]" at bounding box center [70, 234] width 82 height 12
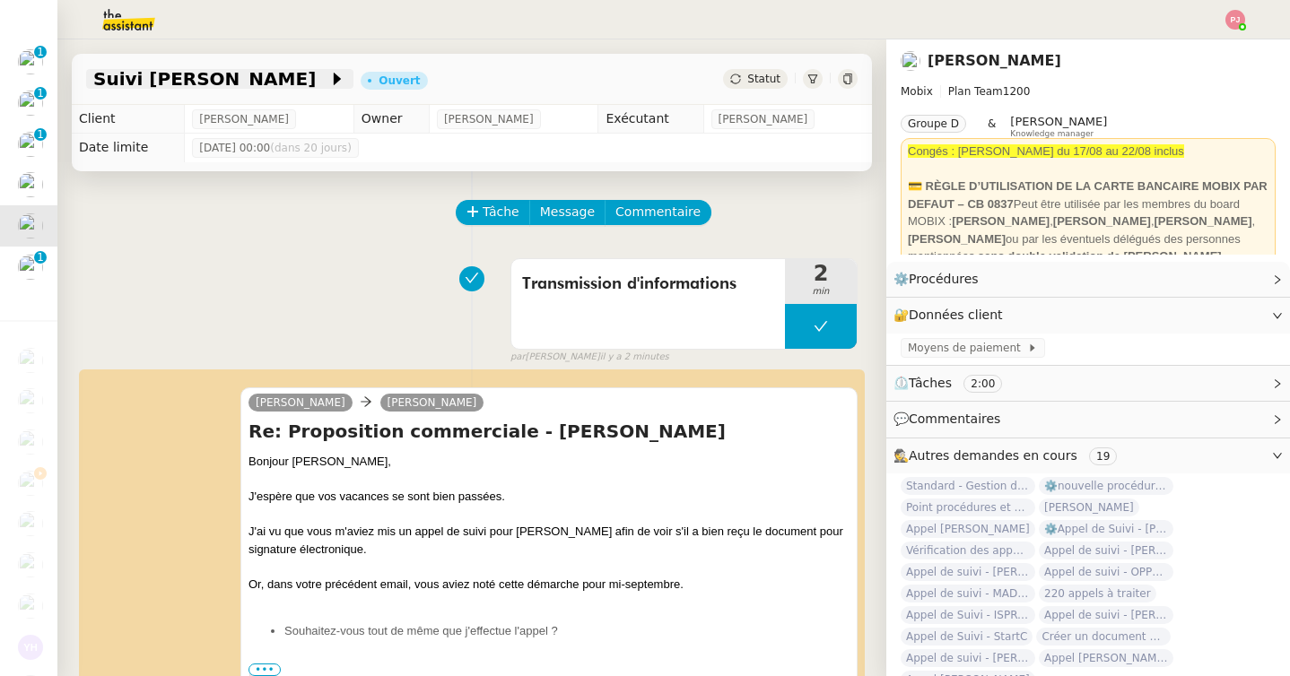
click at [197, 81] on span "Suivi Laurent Dupont" at bounding box center [210, 79] width 235 height 18
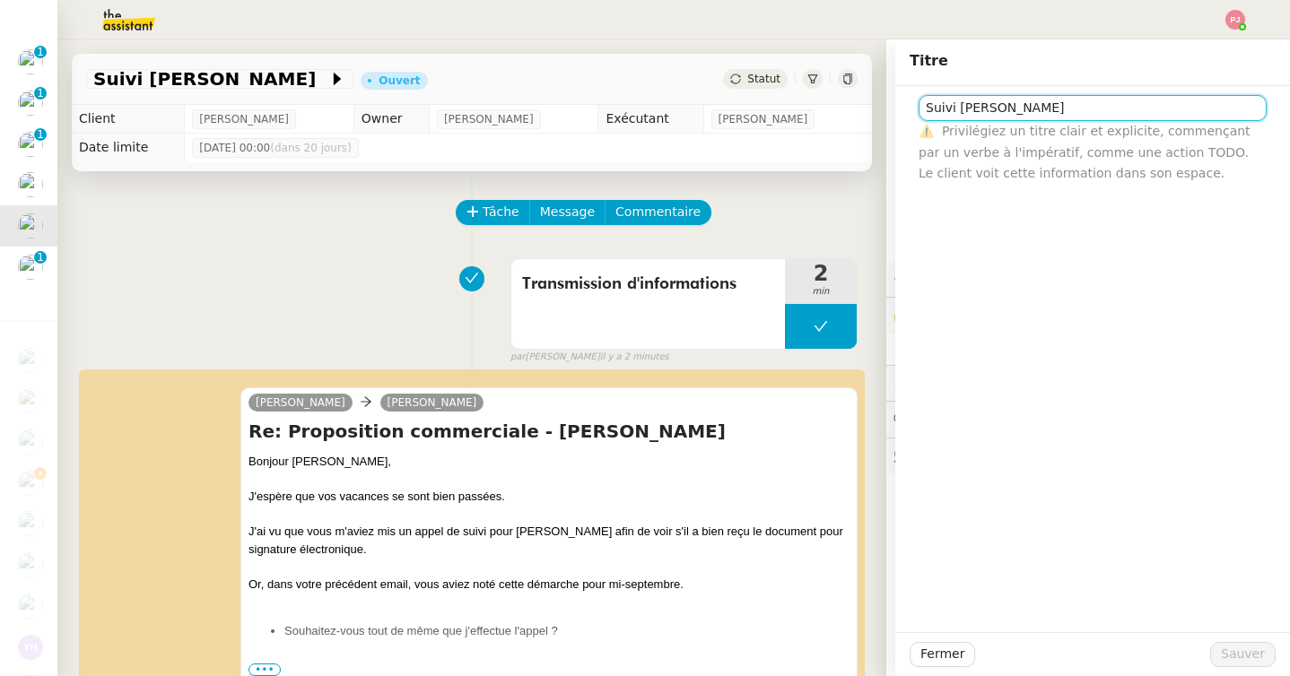
click at [927, 108] on input "Suivi Laurent Dupont" at bounding box center [1092, 108] width 348 height 26
type input "[PERSON_NAME] de suivi [PERSON_NAME]"
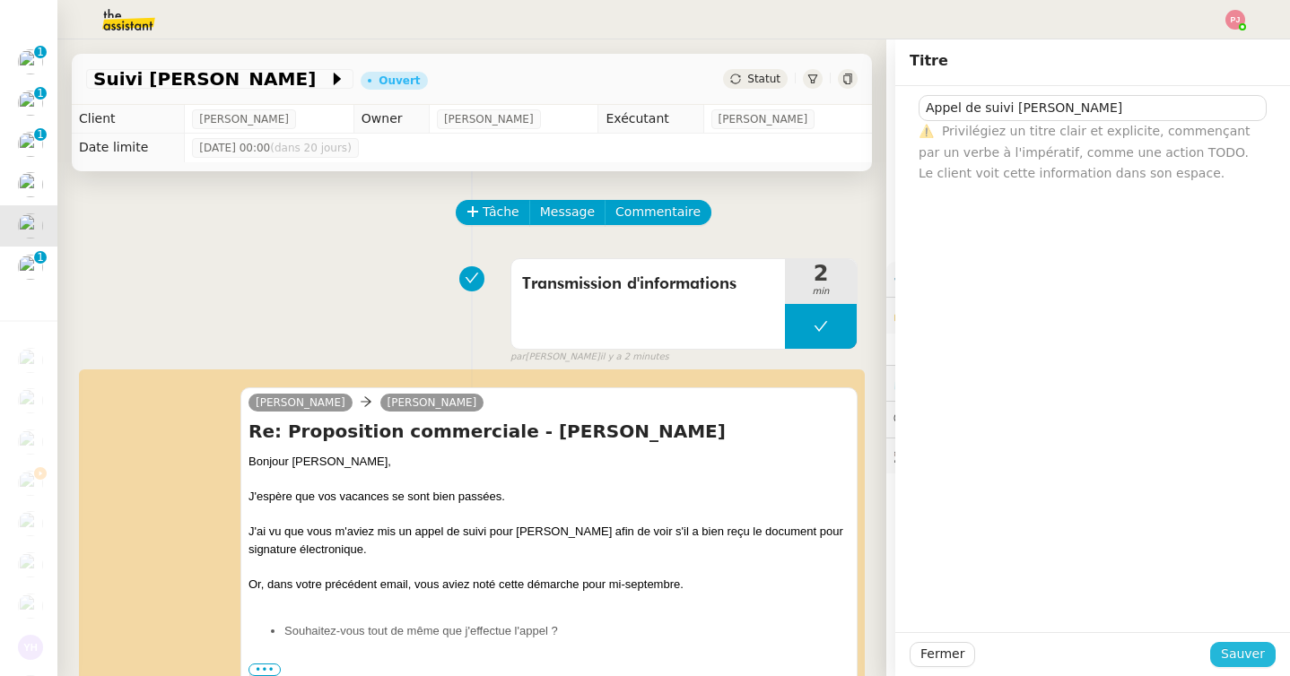
click at [1220, 652] on button "Sauver" at bounding box center [1242, 654] width 65 height 25
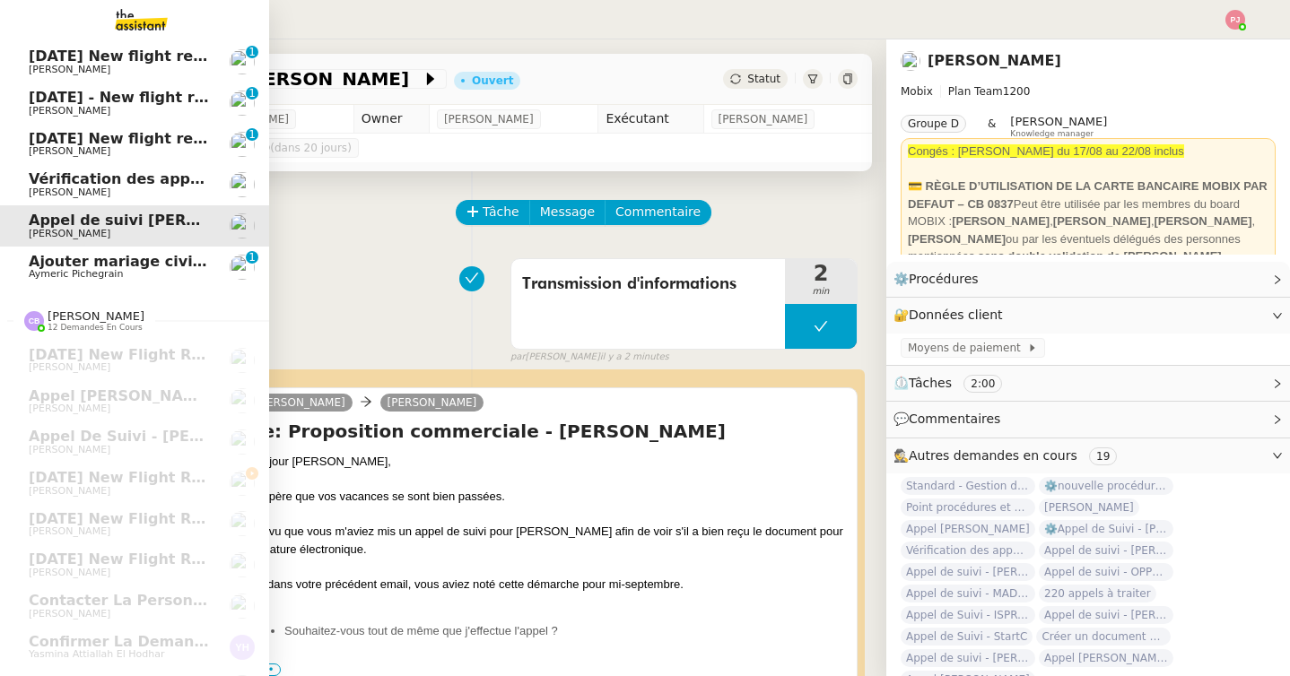
click at [69, 285] on link "Ajouter mariage civil au calendrier Aymeric Pichegrain 0 1 2 3 4 5 6 7 8 9" at bounding box center [134, 267] width 269 height 41
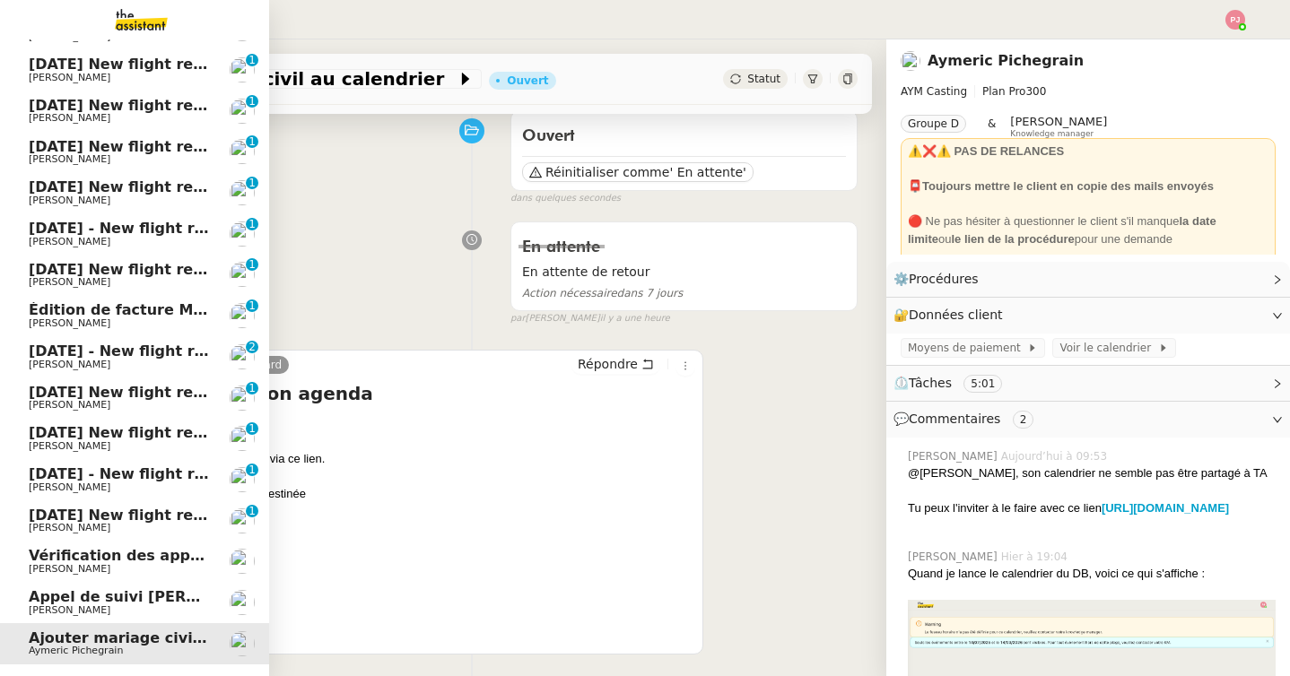
scroll to position [443, 0]
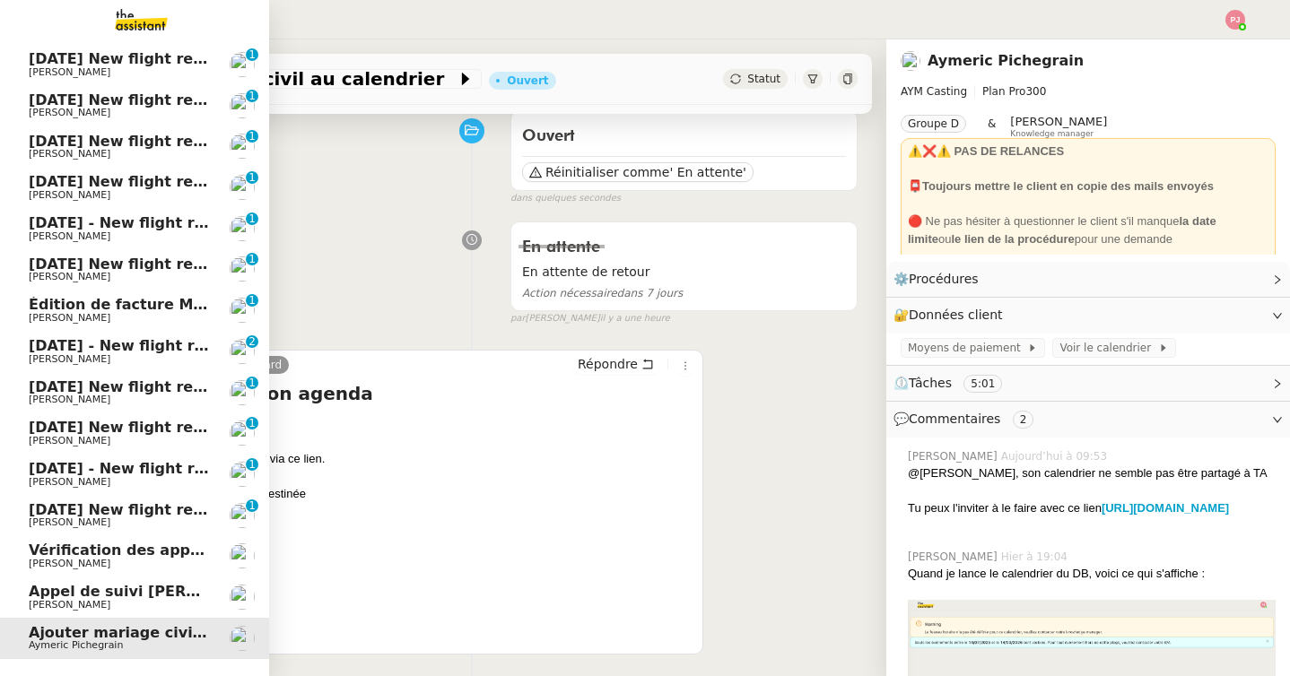
click at [146, 553] on span "Vérification des appels sortants - août 2025" at bounding box center [206, 550] width 355 height 17
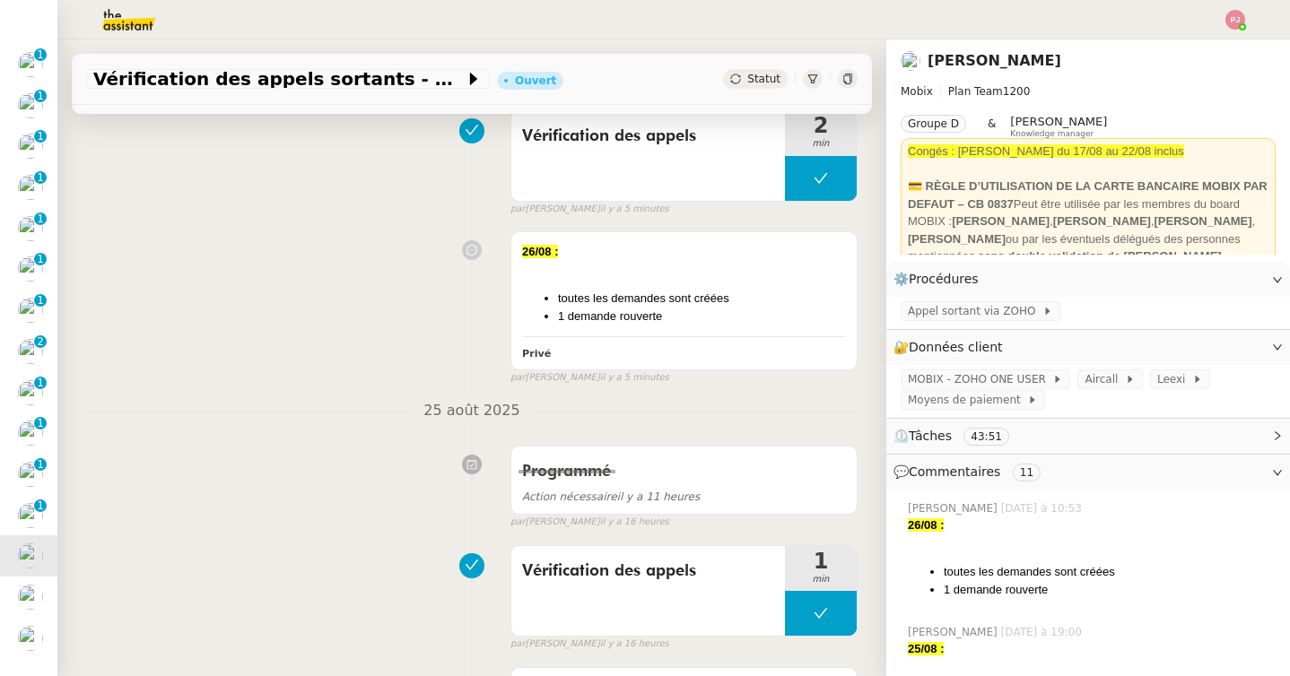
click at [775, 75] on span "Statut" at bounding box center [763, 79] width 33 height 13
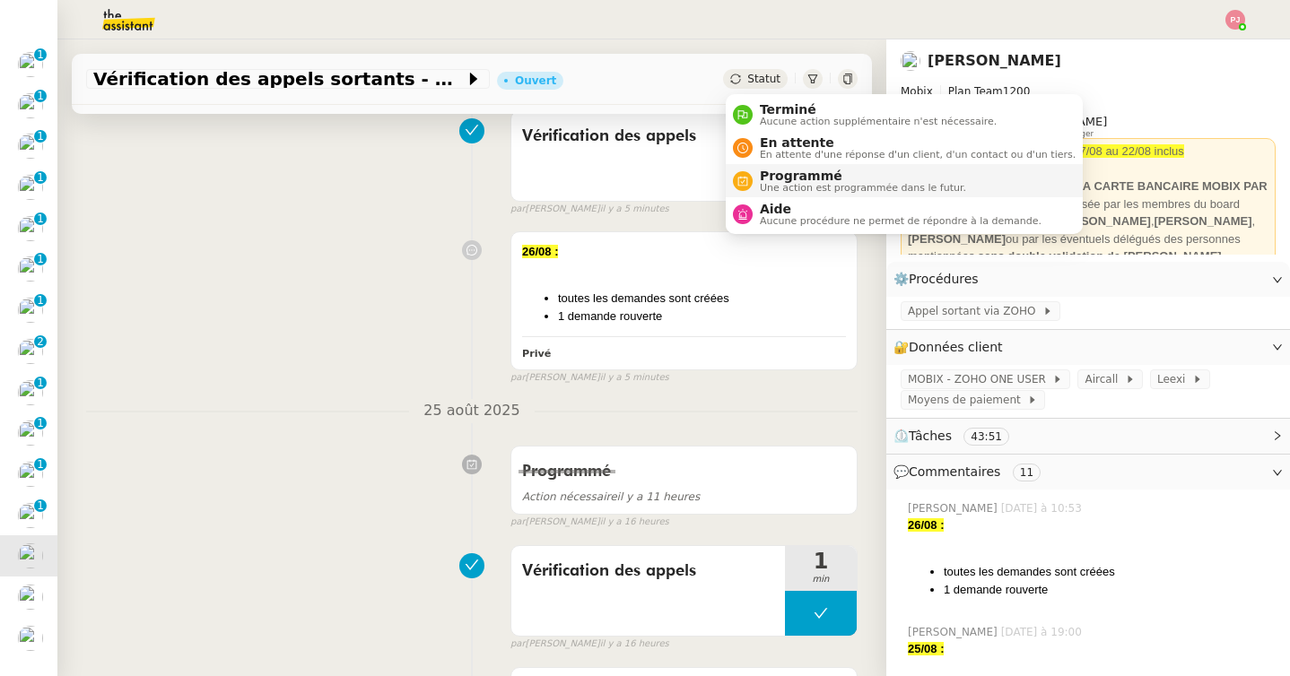
click at [784, 183] on span "Une action est programmée dans le futur." at bounding box center [863, 188] width 206 height 10
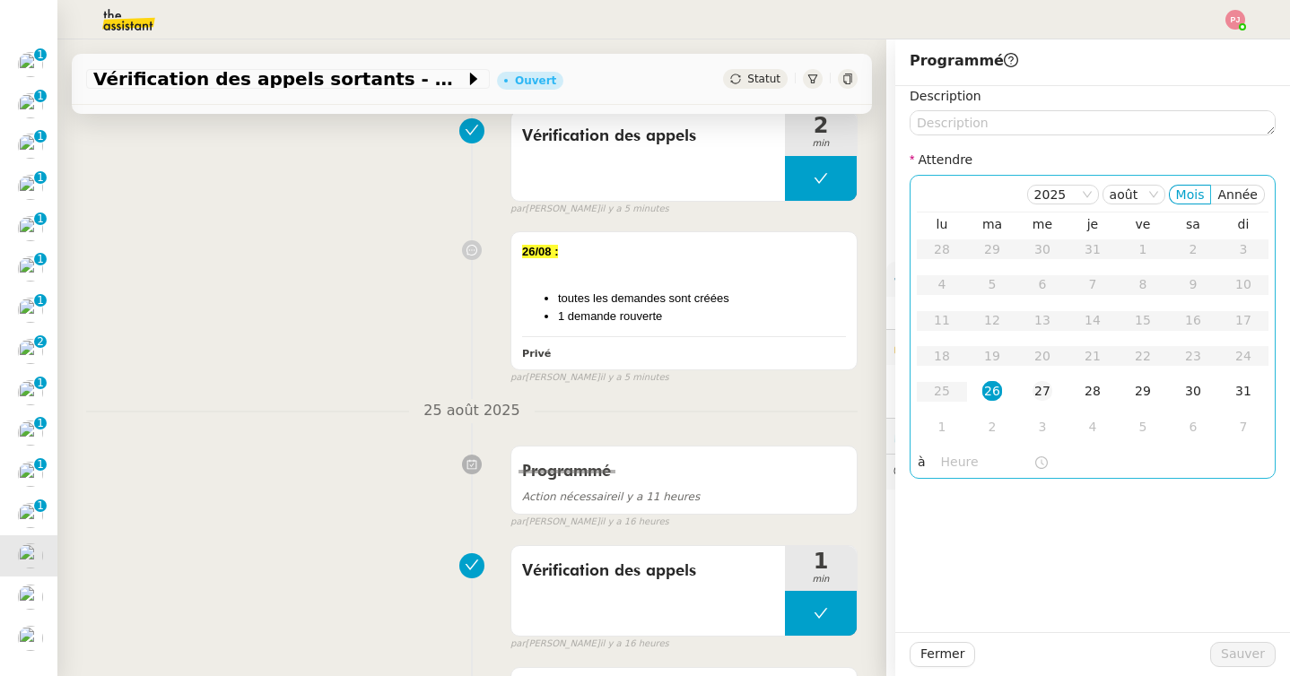
click at [1041, 395] on div "27" at bounding box center [1042, 391] width 20 height 20
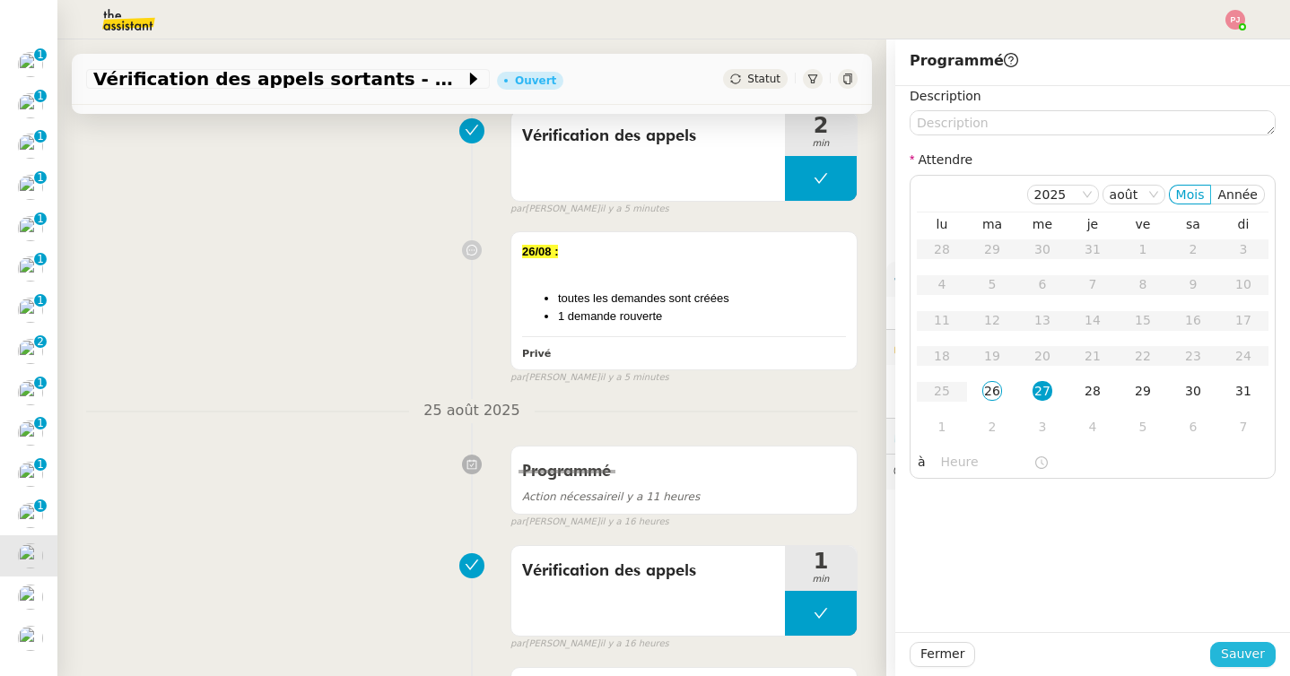
click at [1254, 657] on span "Sauver" at bounding box center [1243, 654] width 44 height 21
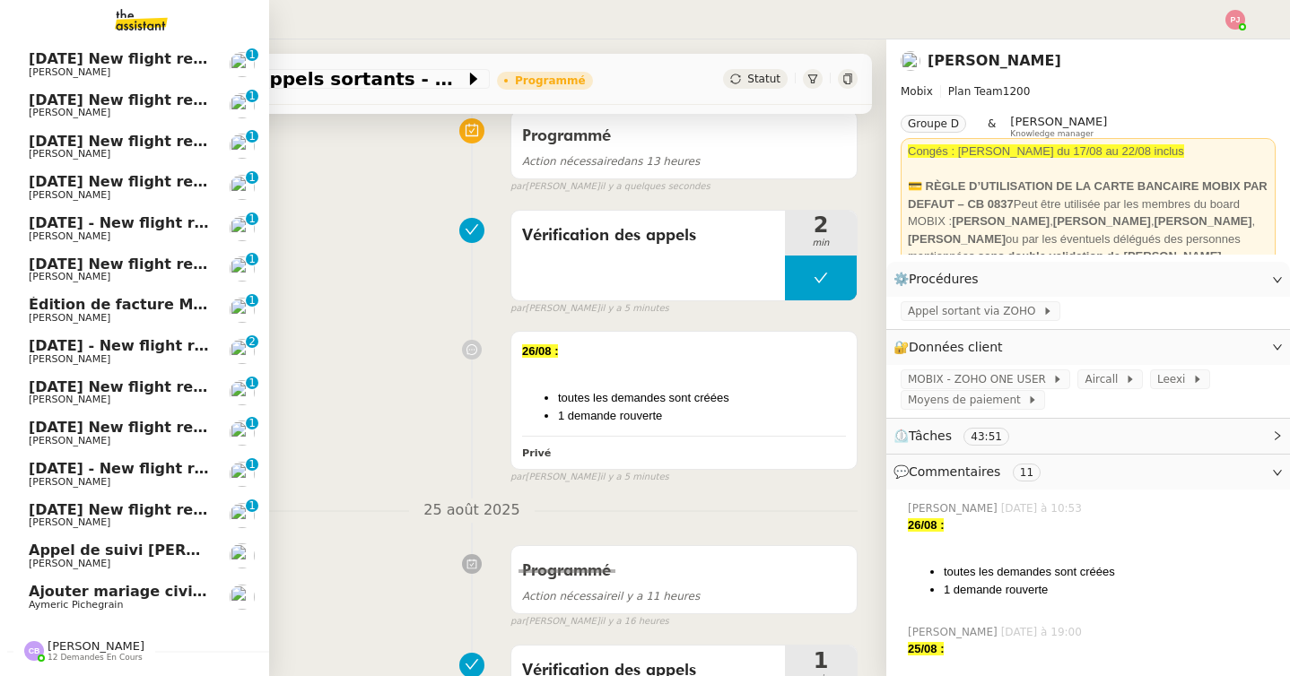
click at [43, 606] on span "Aymeric Pichegrain" at bounding box center [76, 605] width 94 height 12
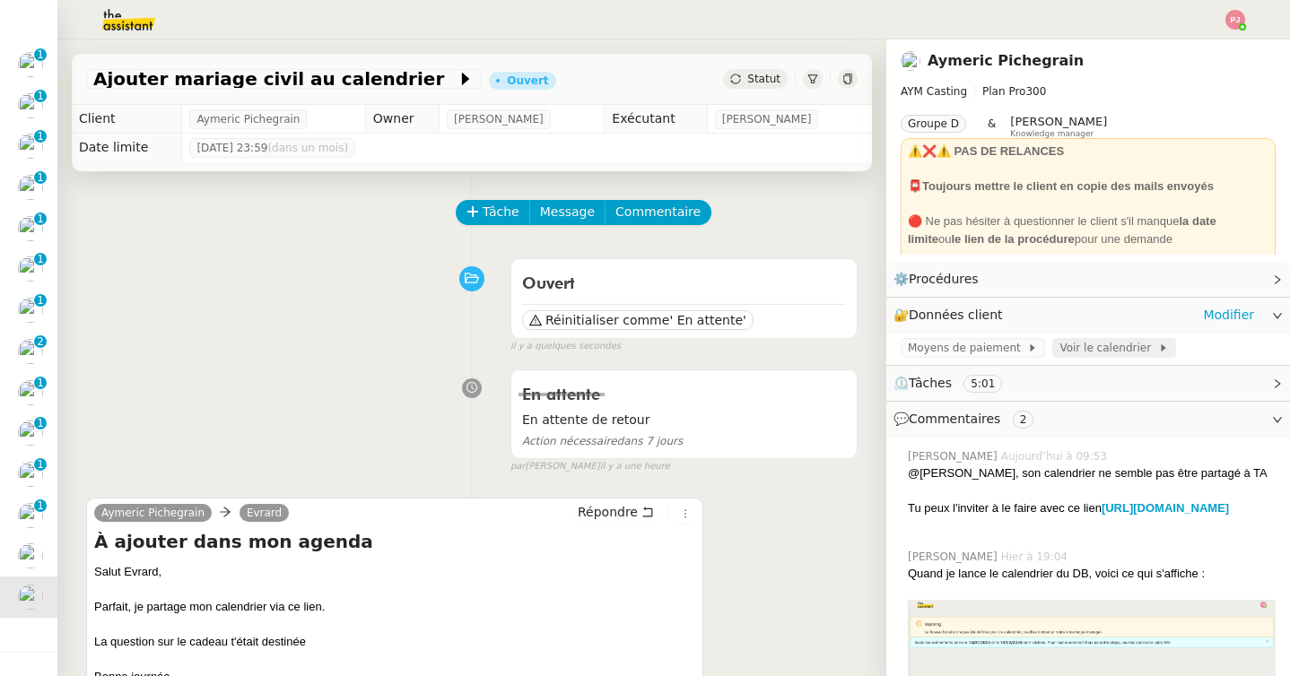
click at [1067, 344] on span "Voir le calendrier" at bounding box center [1108, 348] width 98 height 18
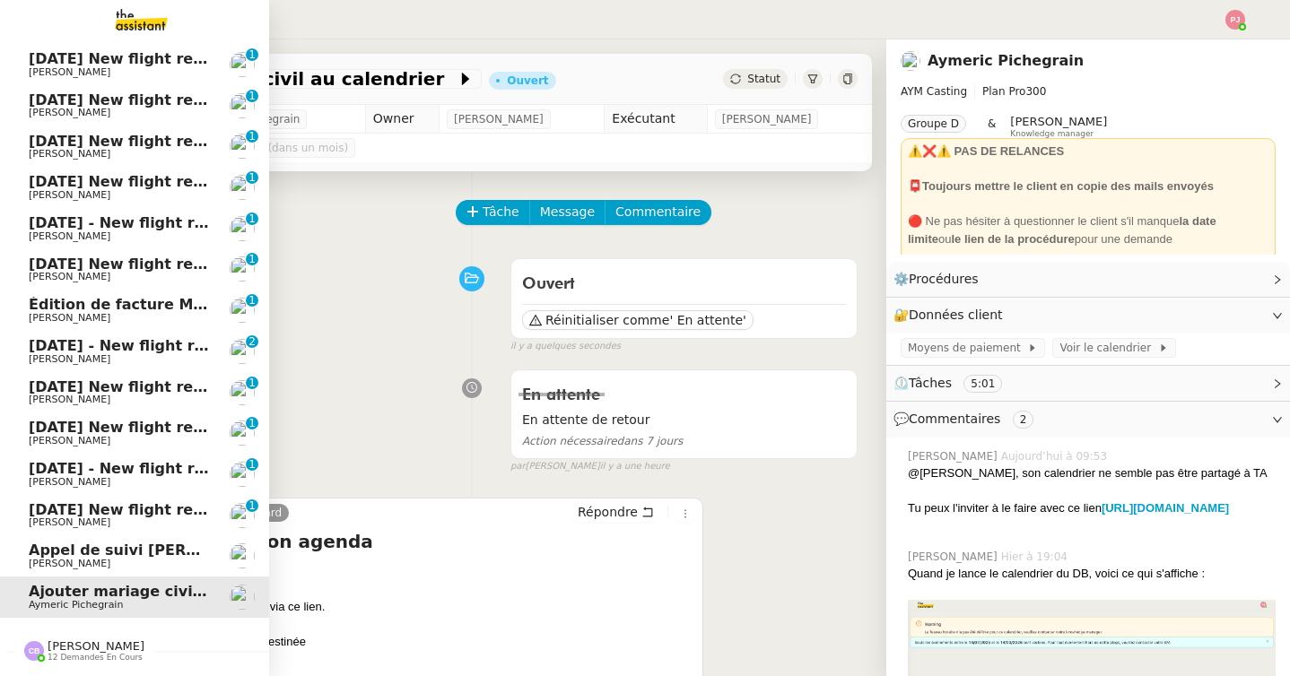
click at [32, 557] on span "[PERSON_NAME] de suivi [PERSON_NAME]" at bounding box center [155, 550] width 253 height 17
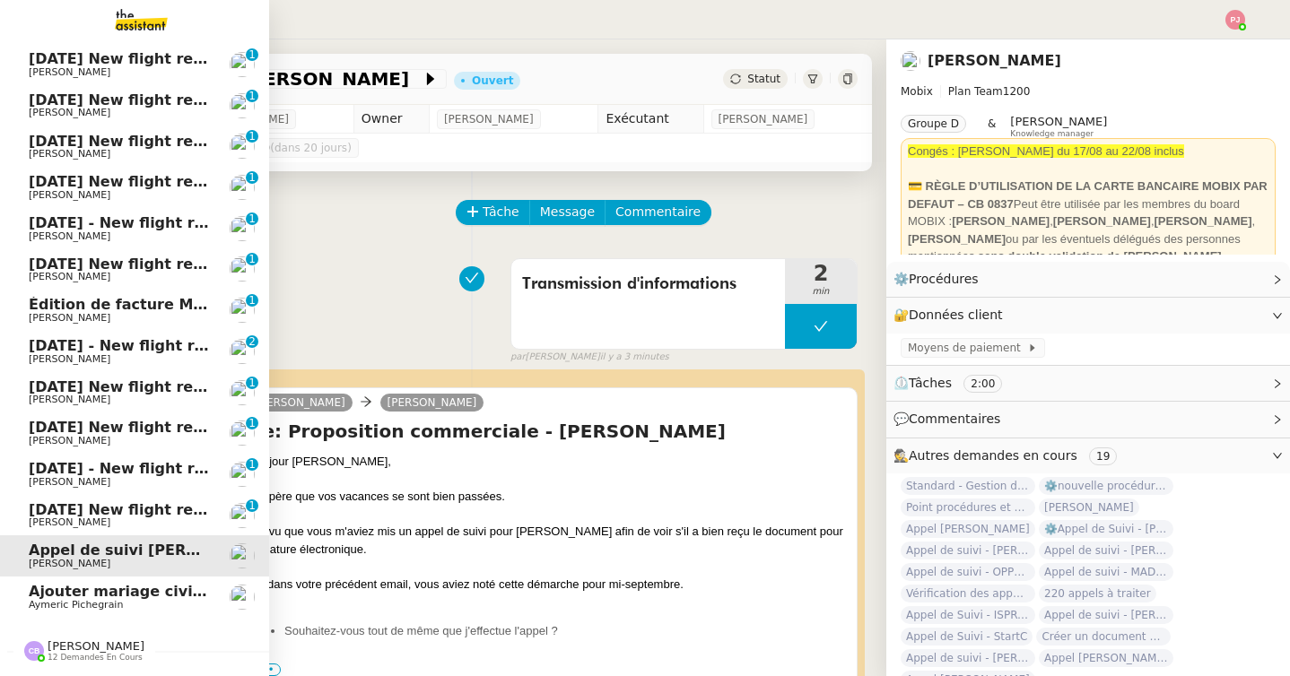
click at [31, 513] on span "5th October 2025 New flight request - Aljawharah Al dossari" at bounding box center [230, 509] width 402 height 17
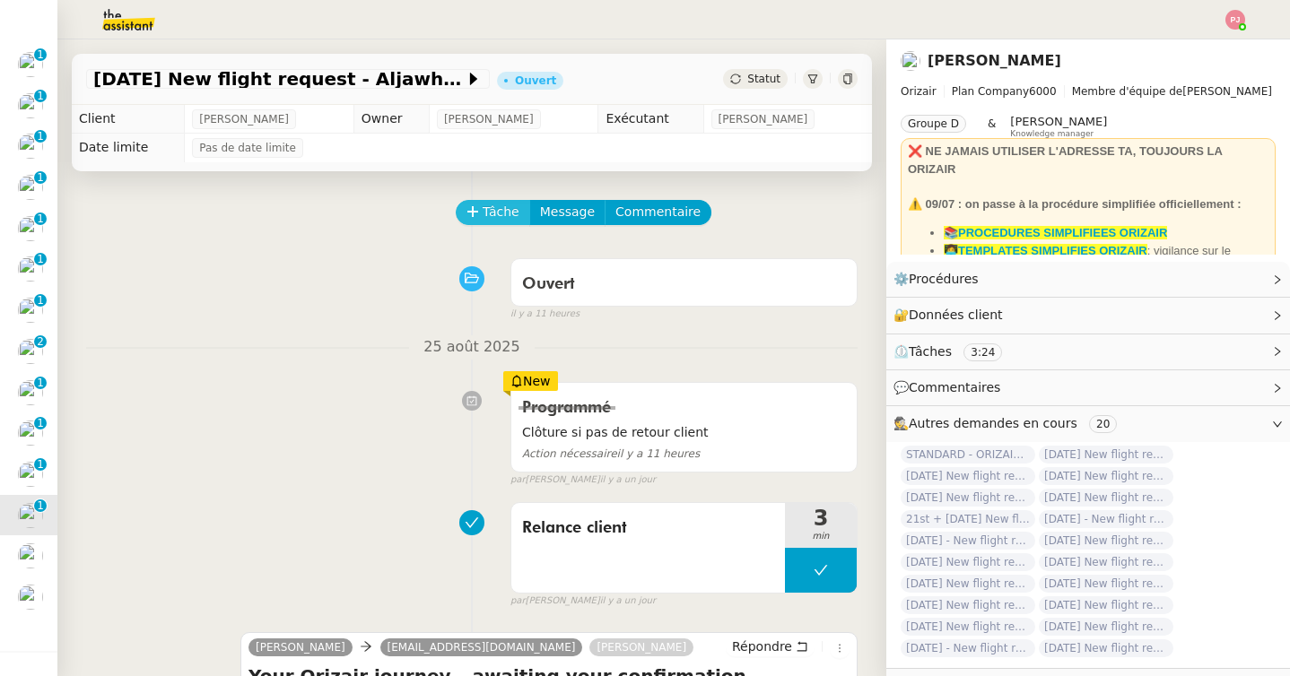
click at [503, 209] on span "Tâche" at bounding box center [501, 212] width 37 height 21
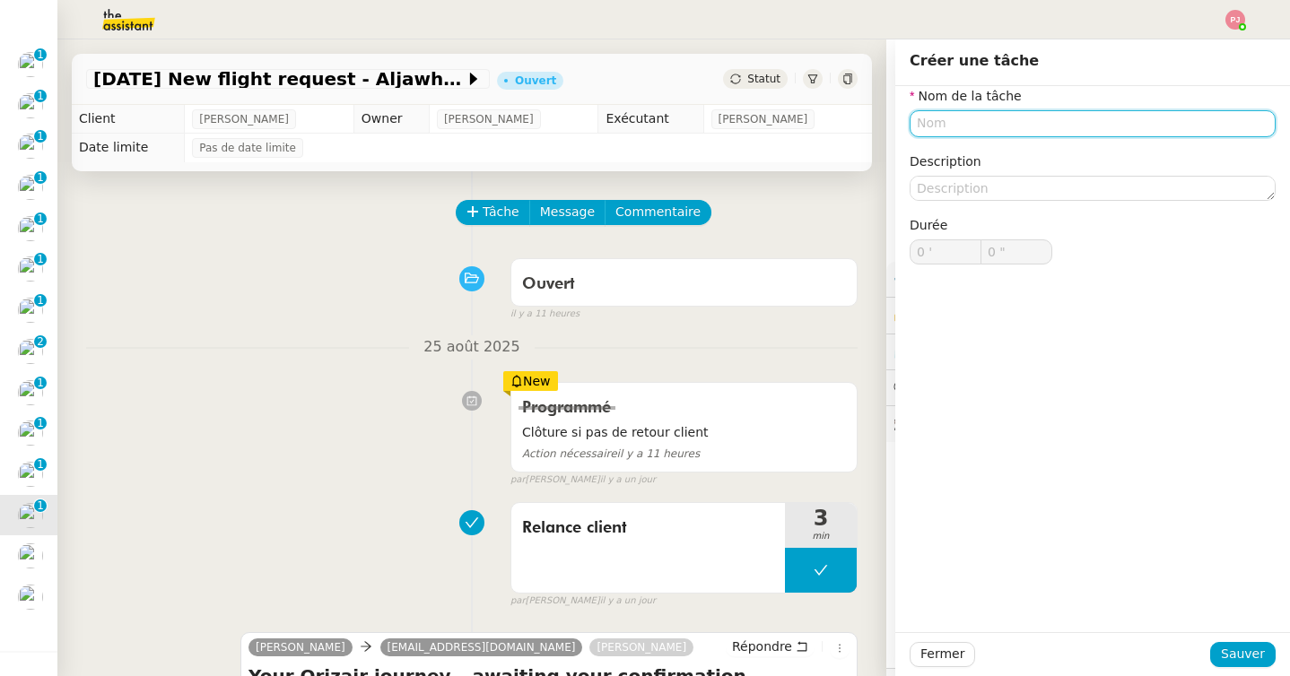
click at [963, 123] on input "text" at bounding box center [1093, 123] width 366 height 26
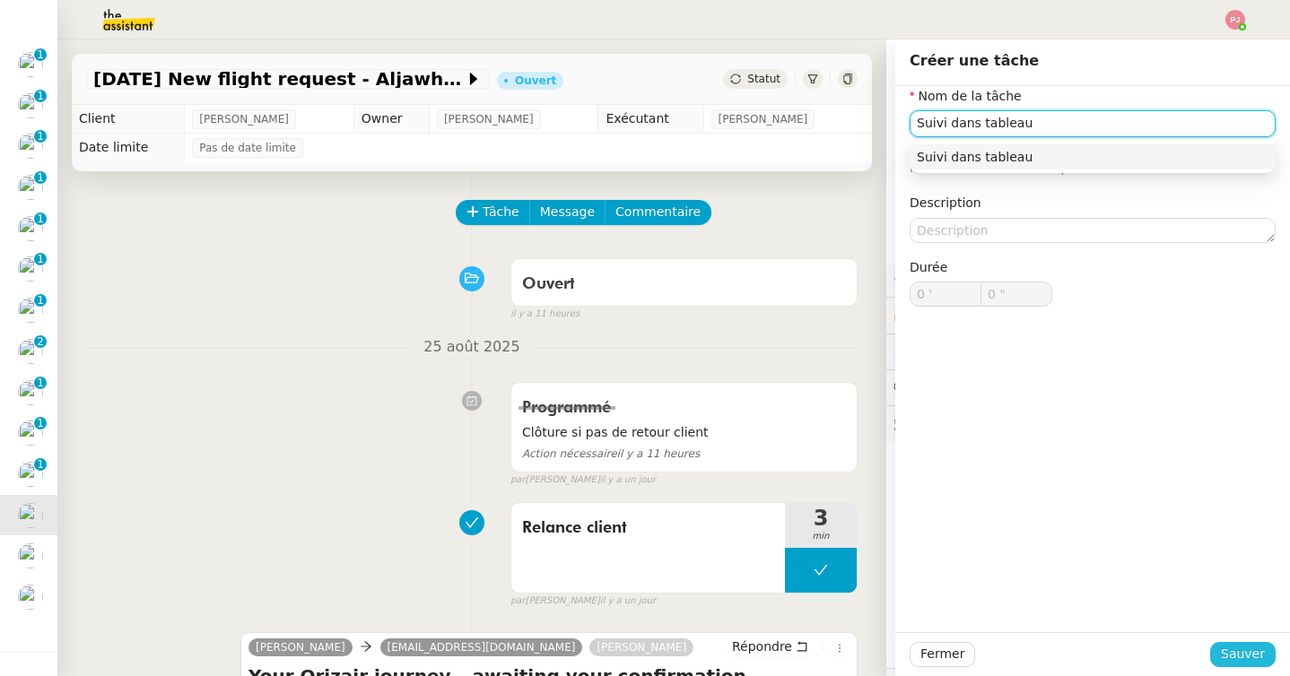
type input "Suivi dans tableau"
click at [1243, 652] on span "Sauver" at bounding box center [1243, 654] width 44 height 21
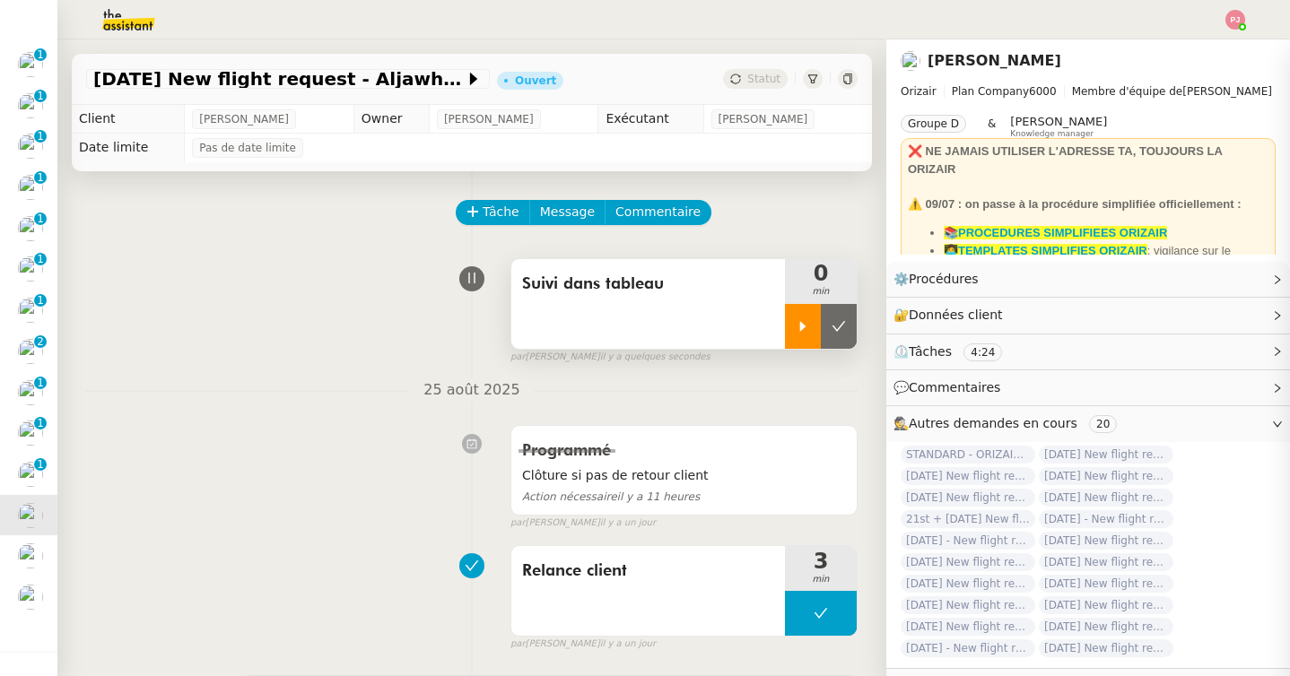
click at [796, 322] on icon at bounding box center [803, 326] width 14 height 14
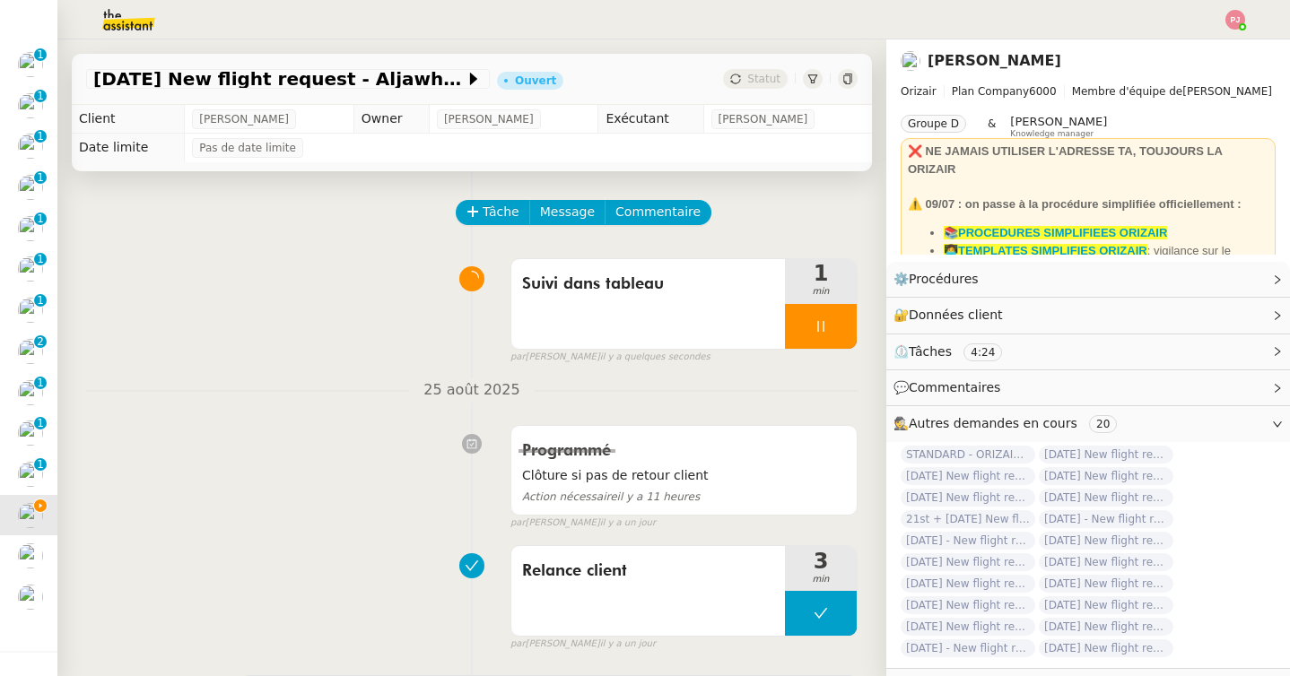
click at [835, 339] on div at bounding box center [821, 326] width 72 height 45
click at [835, 339] on button at bounding box center [839, 326] width 36 height 45
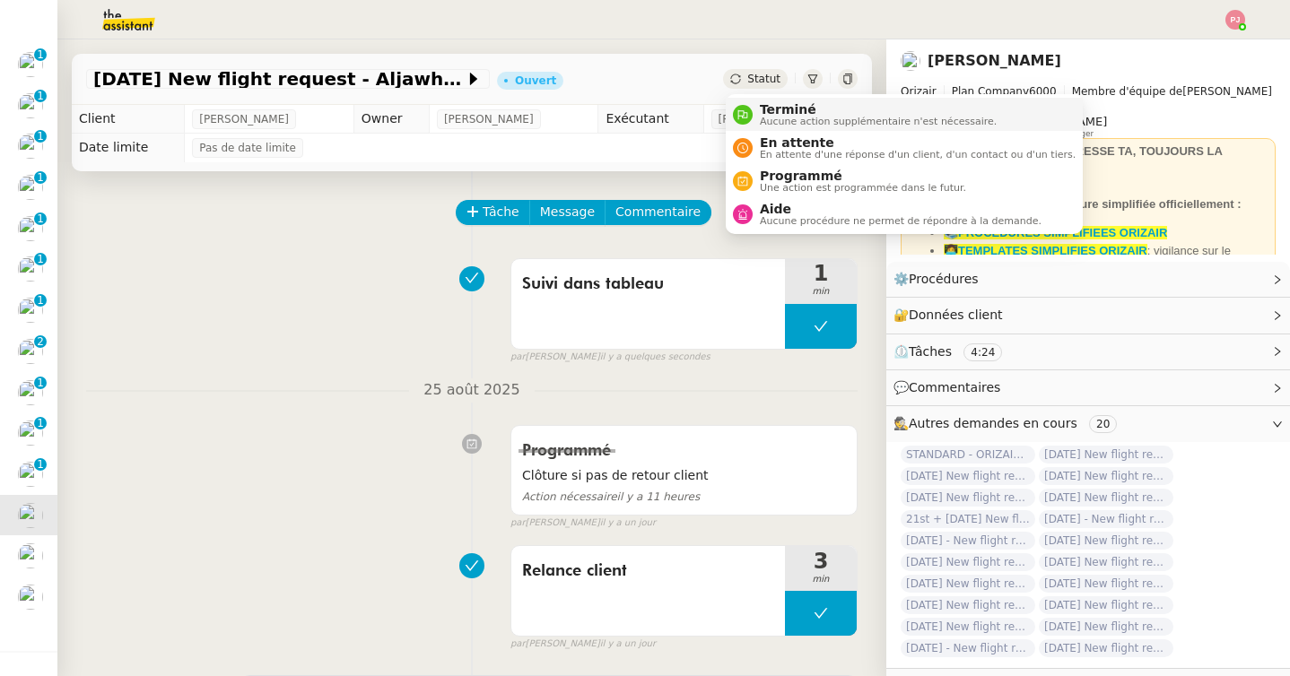
click at [771, 111] on span "Terminé" at bounding box center [878, 109] width 237 height 14
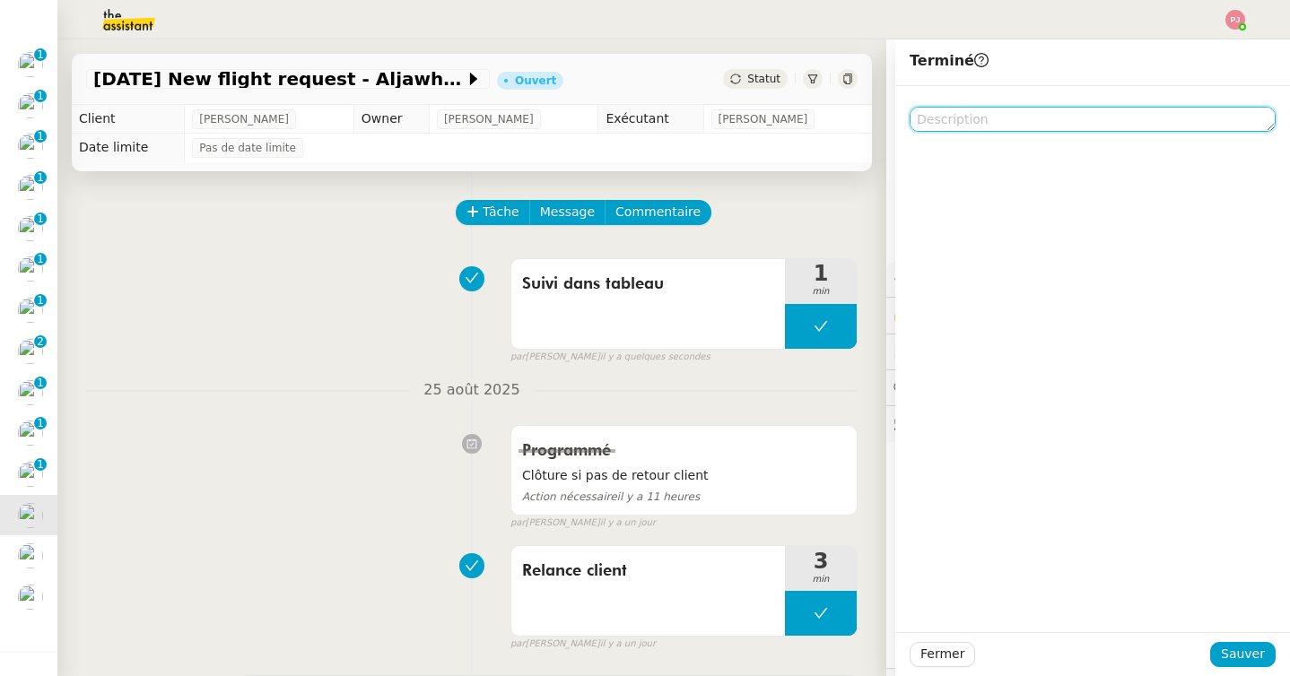
click at [947, 124] on textarea at bounding box center [1093, 119] width 366 height 25
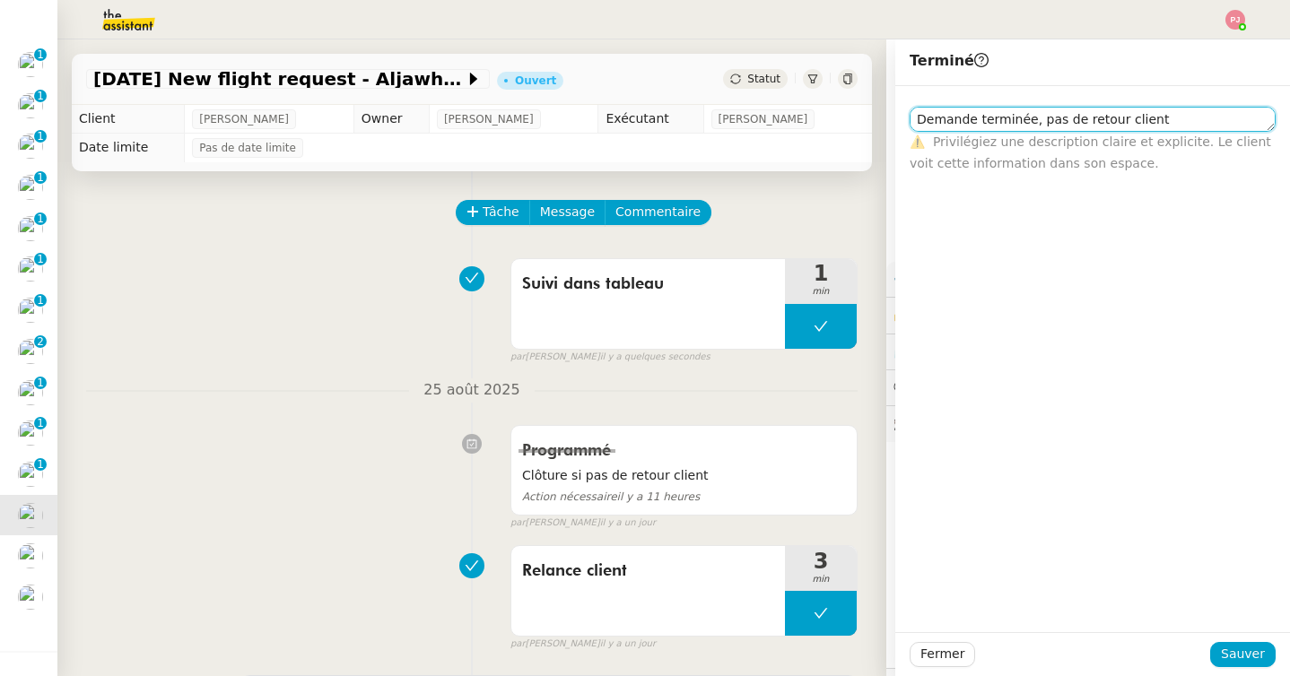
type textarea "Demande terminée, pas de retour client"
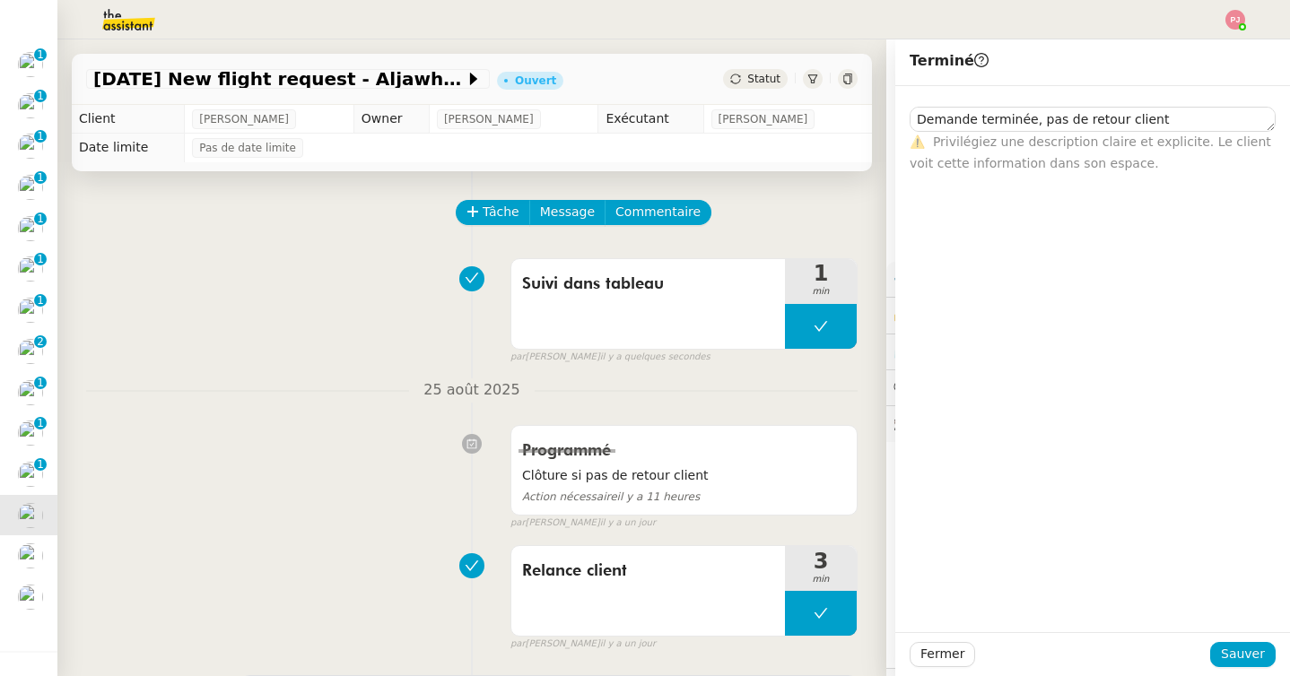
click at [1271, 640] on div "Fermer Sauver" at bounding box center [1092, 654] width 395 height 44
click at [1258, 652] on span "Sauver" at bounding box center [1243, 654] width 44 height 21
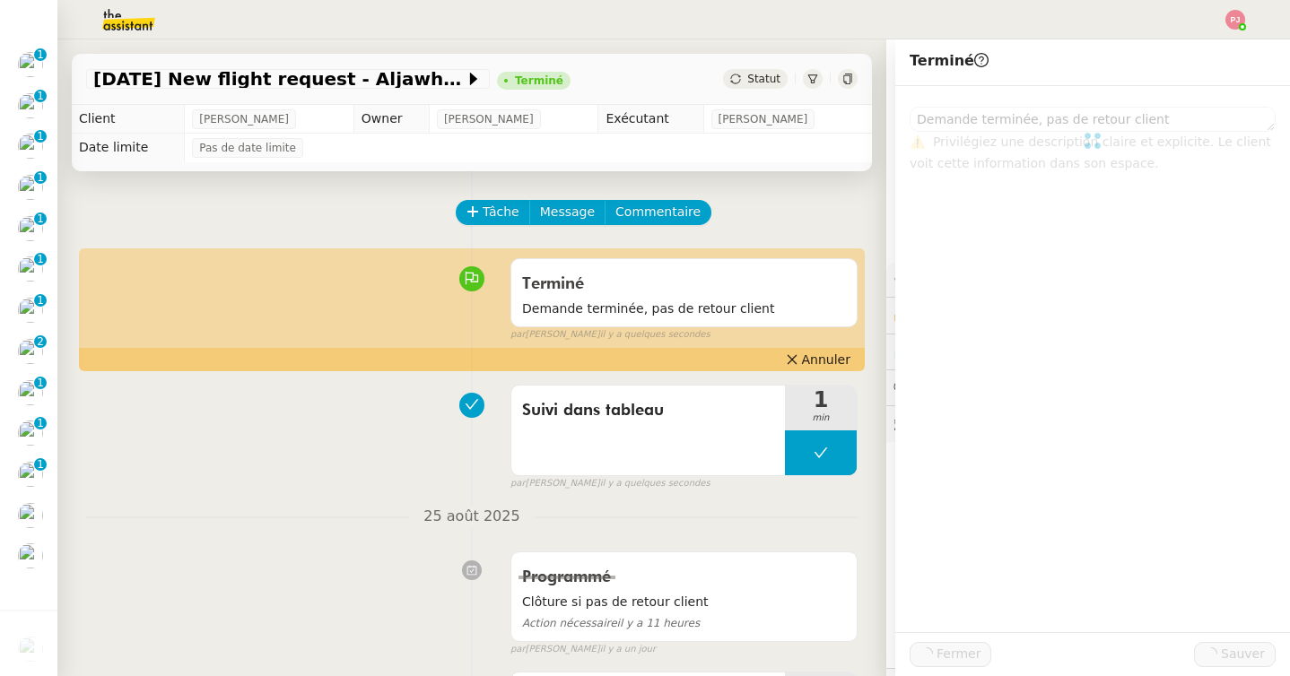
scroll to position [443, 0]
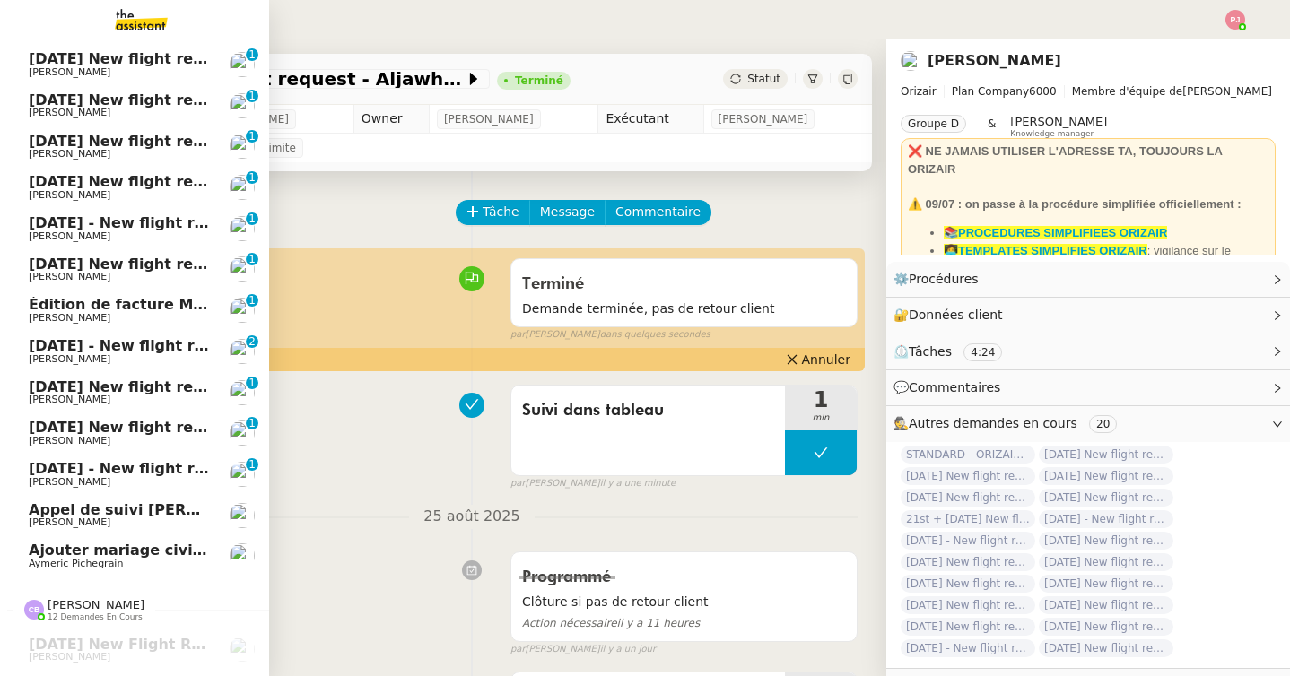
click at [147, 472] on span "1st September 2025 - New flight request - Mirza Beg" at bounding box center [214, 468] width 370 height 17
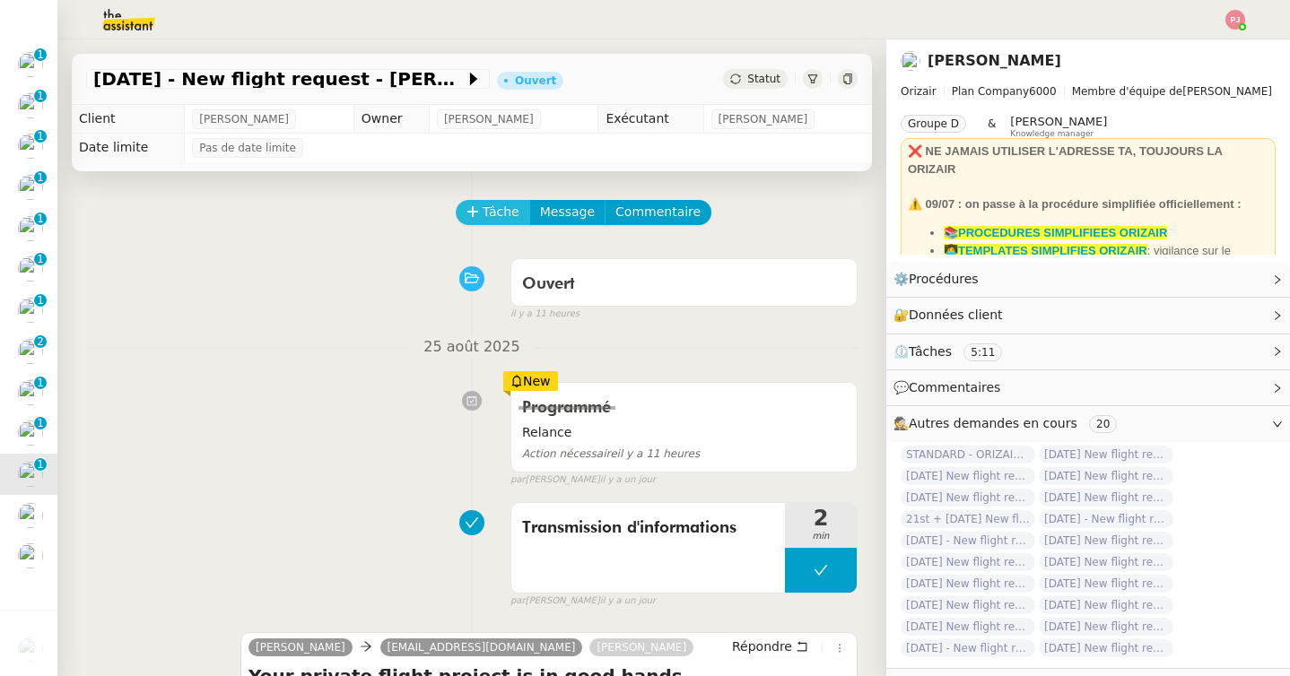
click at [503, 202] on span "Tâche" at bounding box center [501, 212] width 37 height 21
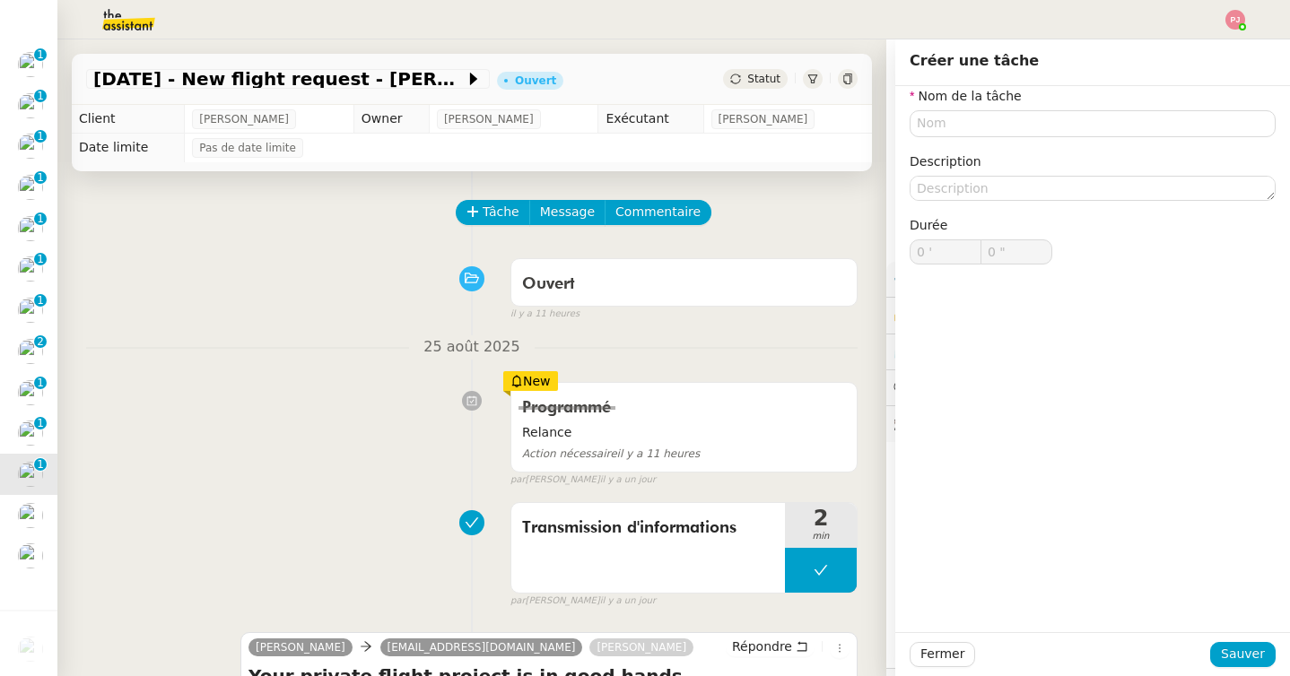
click at [930, 139] on div "Nom de la tâche Description Durée 0 ' 0 "" at bounding box center [1093, 189] width 366 height 207
click at [936, 130] on input "text" at bounding box center [1093, 123] width 366 height 26
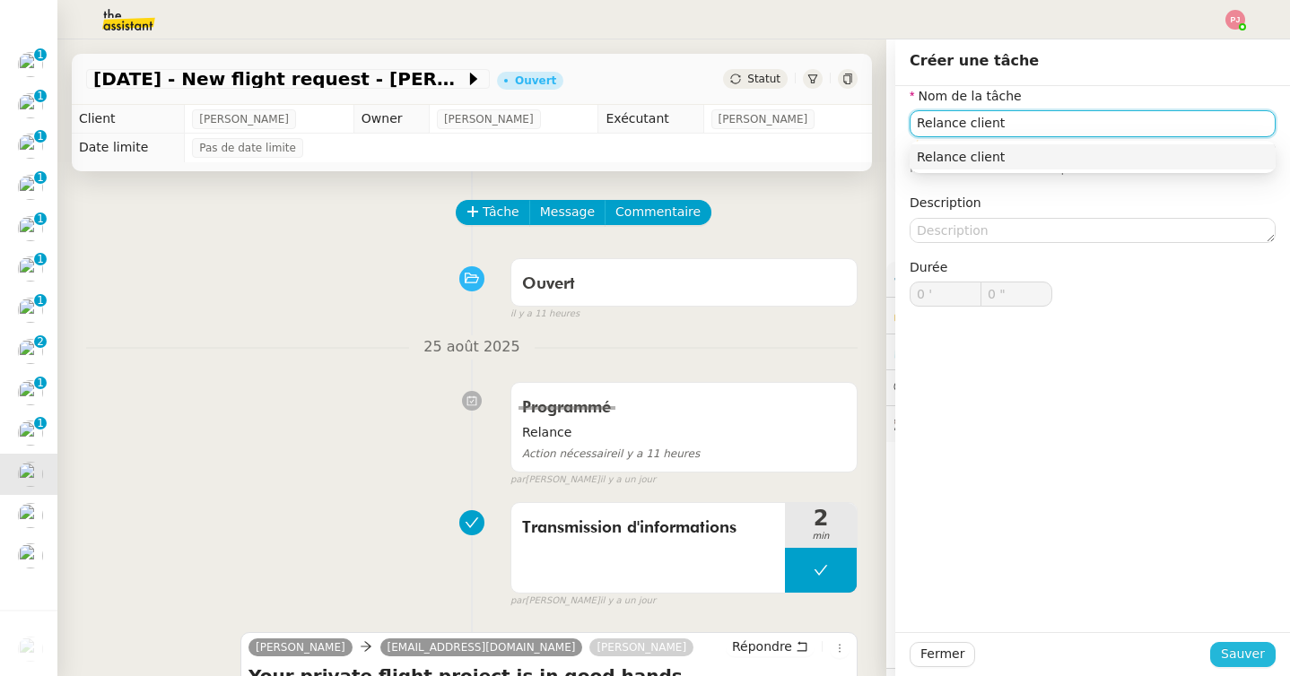
type input "Relance client"
click at [1245, 664] on span "Sauver" at bounding box center [1243, 654] width 44 height 21
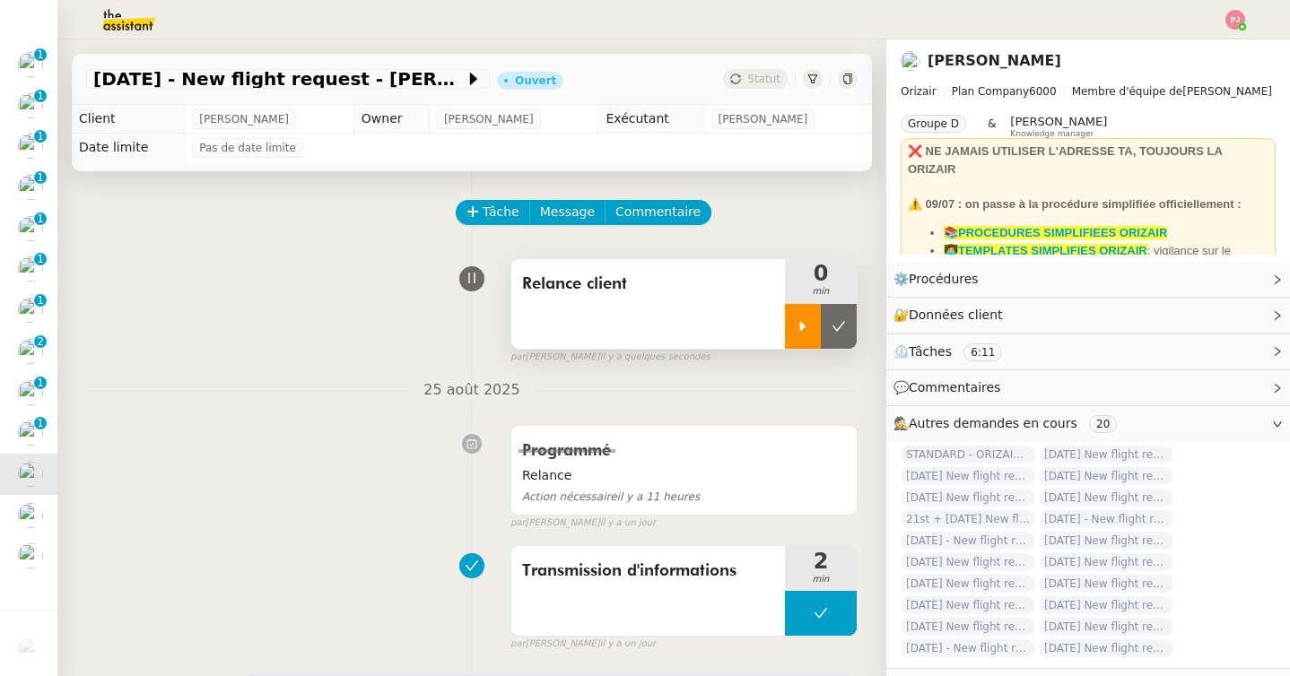
click at [796, 325] on icon at bounding box center [803, 326] width 14 height 14
click at [577, 211] on span "Message" at bounding box center [567, 212] width 55 height 21
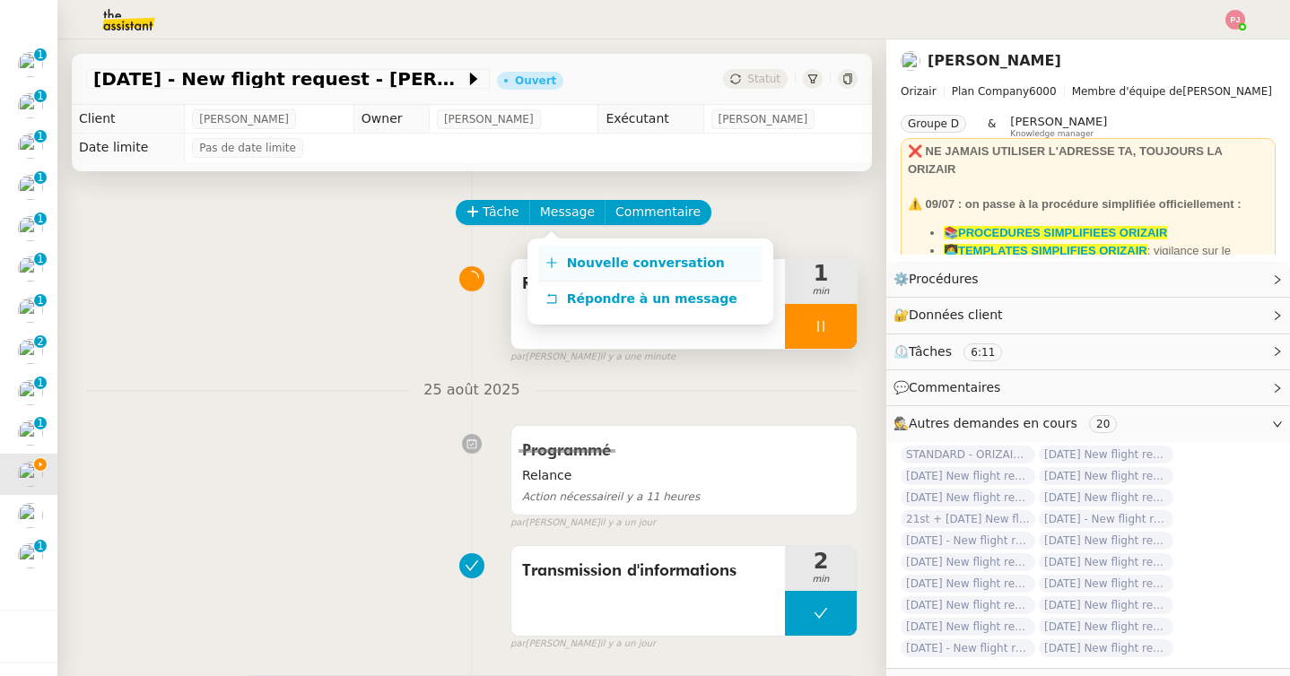
click at [595, 264] on span "Nouvelle conversation" at bounding box center [646, 263] width 158 height 14
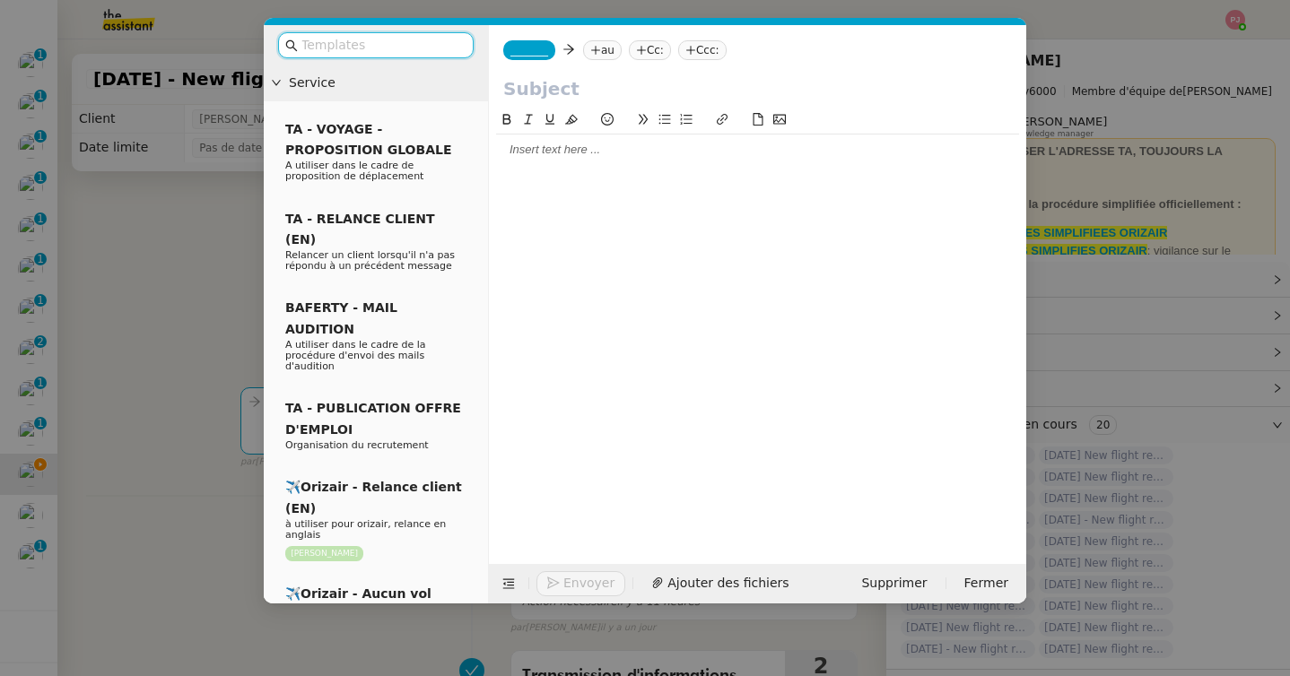
click at [400, 49] on input "text" at bounding box center [381, 45] width 161 height 21
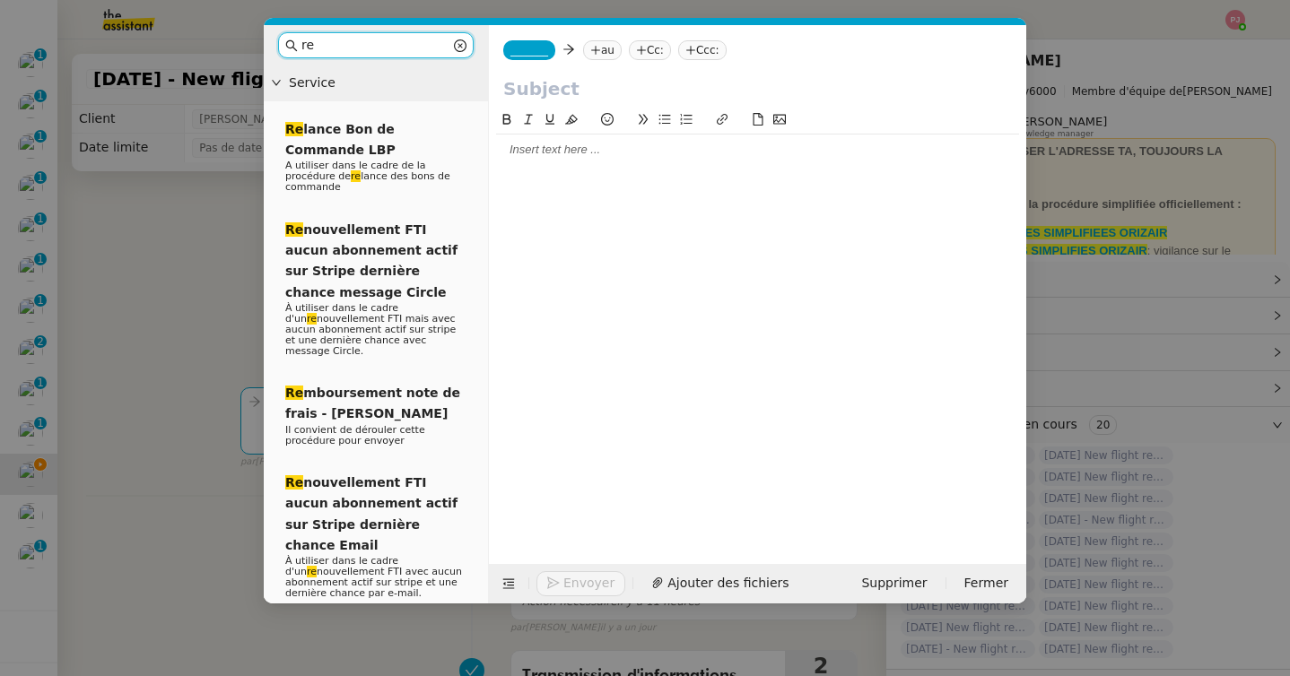
type input "r"
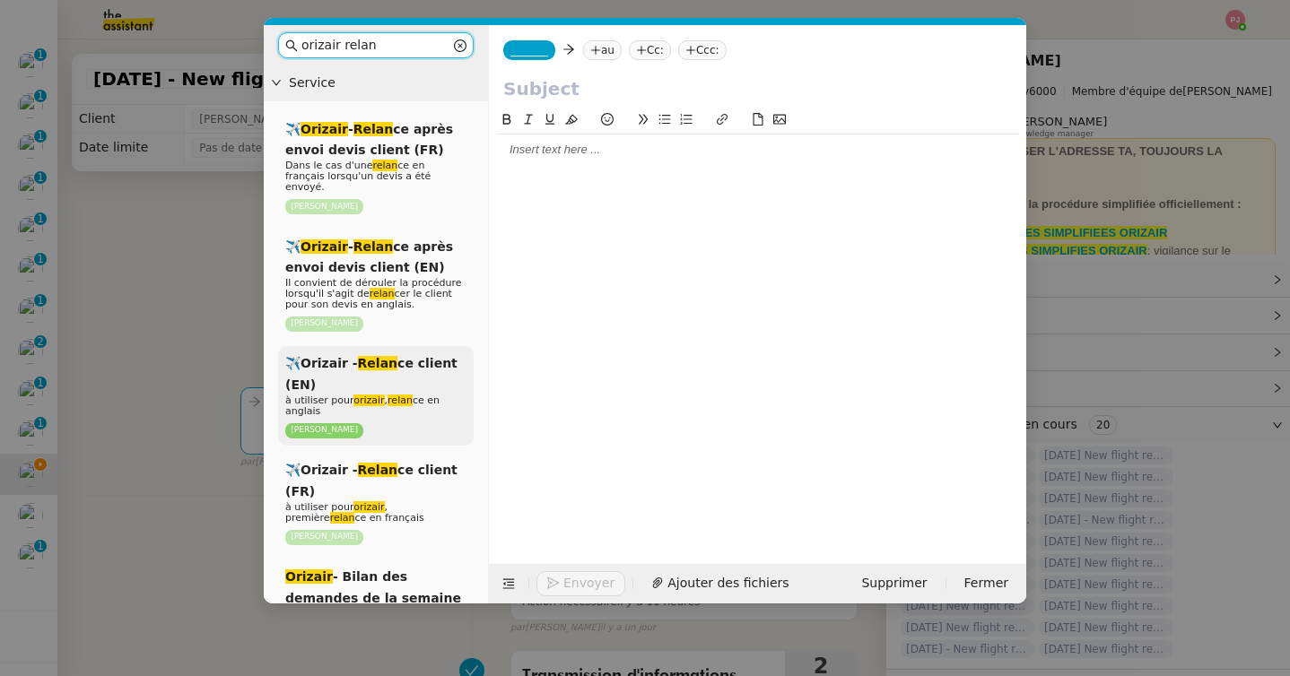
type input "orizair relan"
click at [386, 371] on div "✈️Orizair - Relan ce client (EN) à utiliser pour orizair , relan ce en anglais …" at bounding box center [376, 396] width 196 height 100
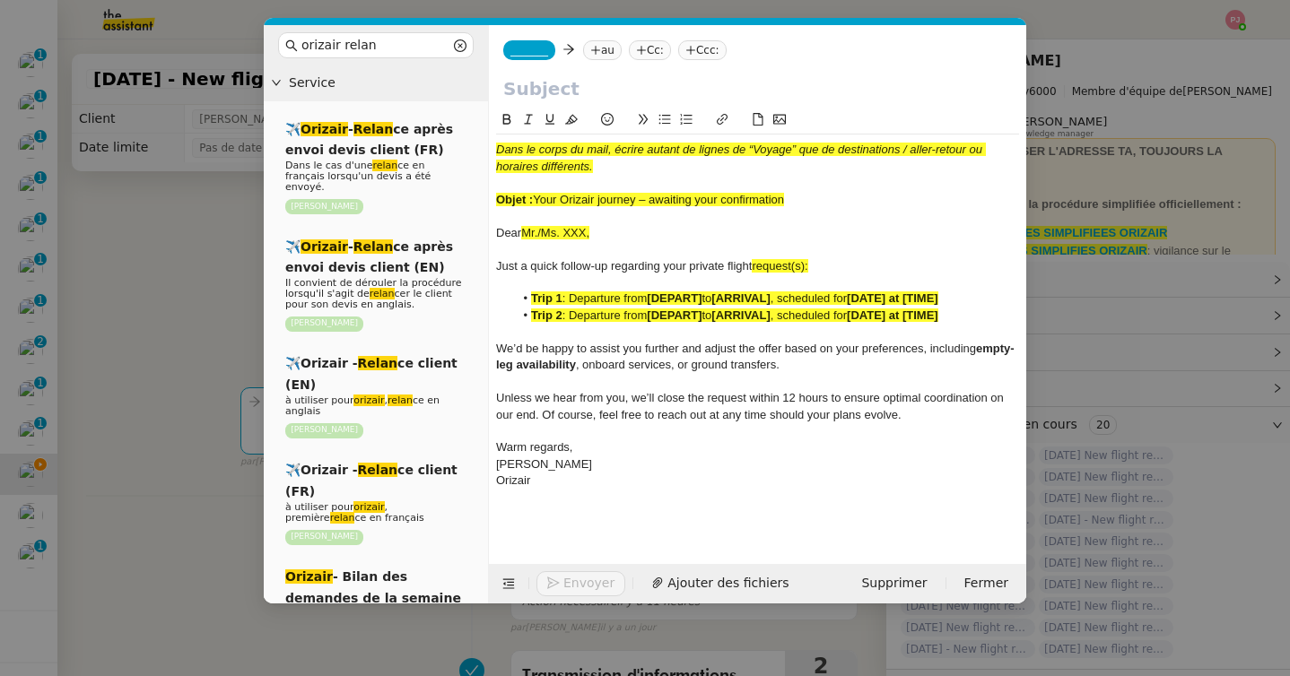
click at [141, 452] on nz-modal-container "orizair [PERSON_NAME] Service ✈️ Orizair - [PERSON_NAME] après envoi devis clie…" at bounding box center [645, 338] width 1290 height 676
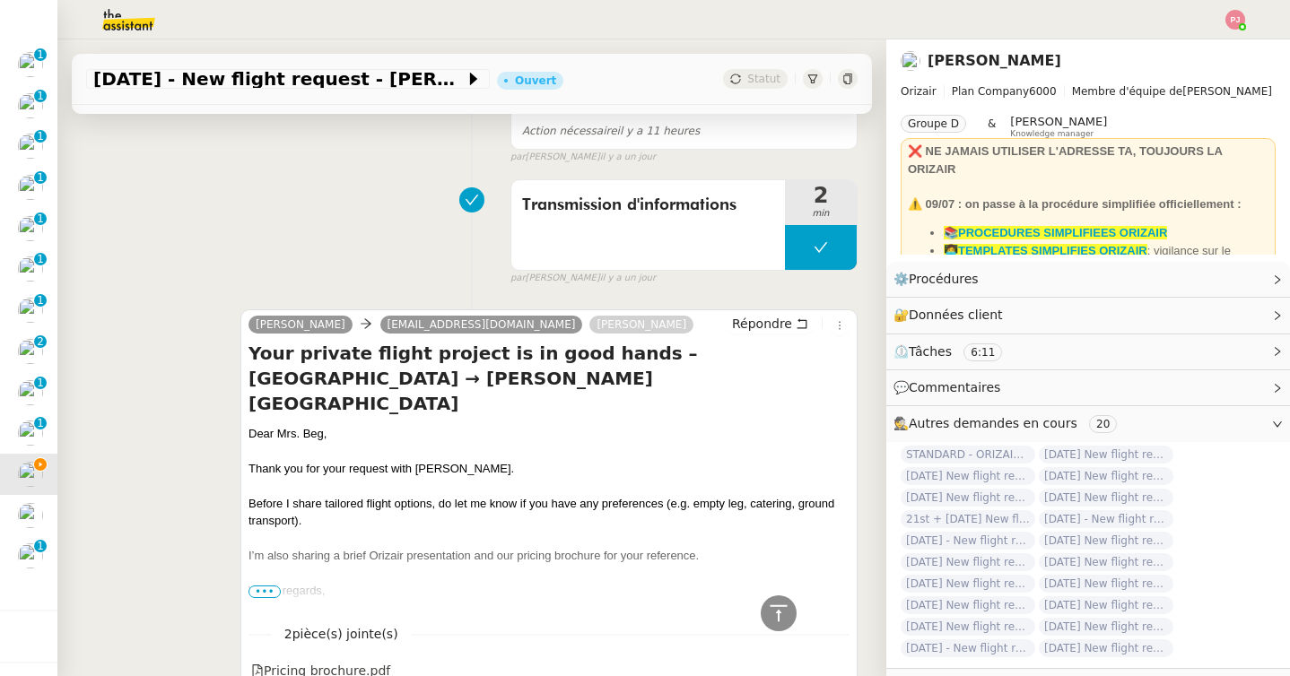
scroll to position [741, 0]
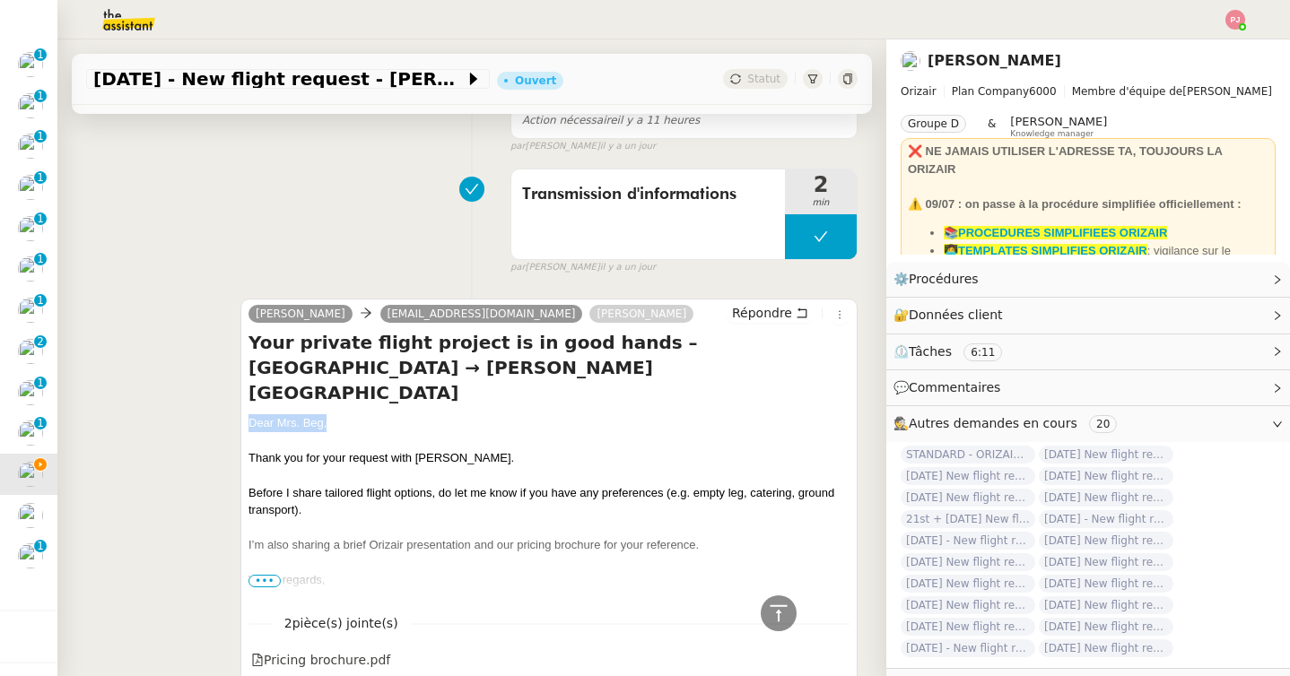
copy div "Dear Mrs. Beg,"
drag, startPoint x: 340, startPoint y: 395, endPoint x: 243, endPoint y: 395, distance: 96.9
click at [243, 395] on div "Josephine mmbeg@hotmail.co.uk Louis Frei Répondre Your private flight project i…" at bounding box center [548, 500] width 617 height 402
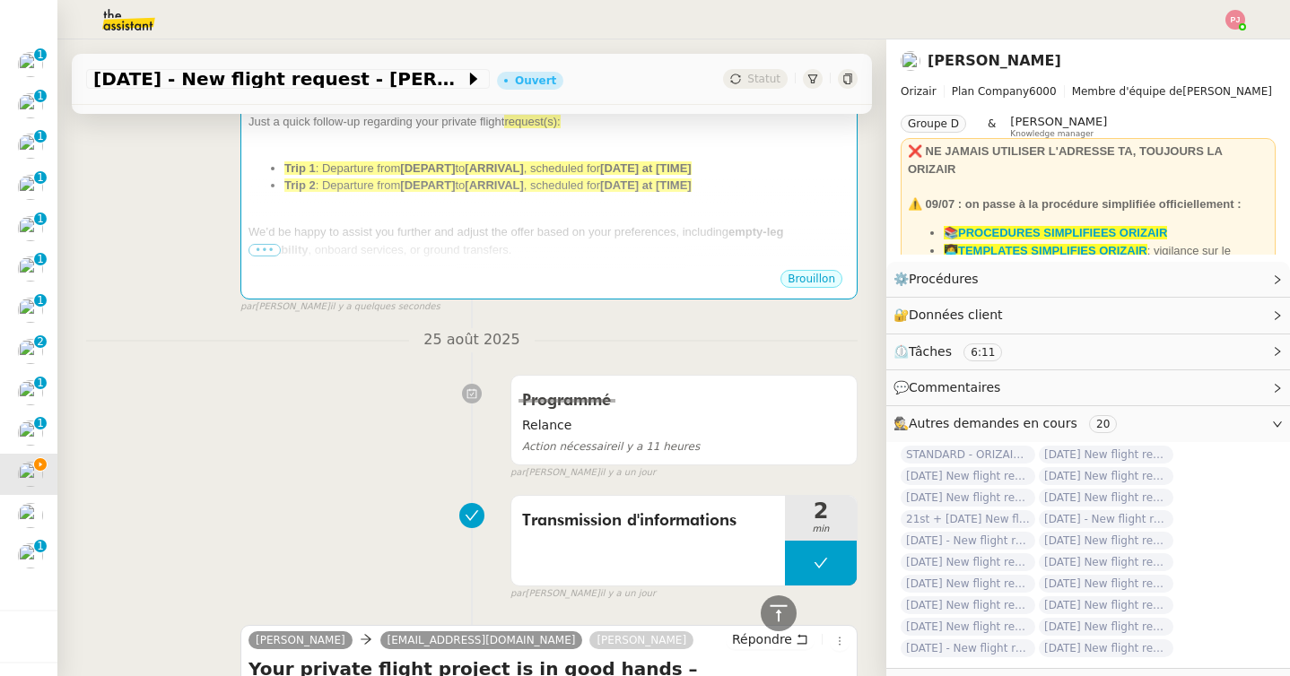
scroll to position [0, 0]
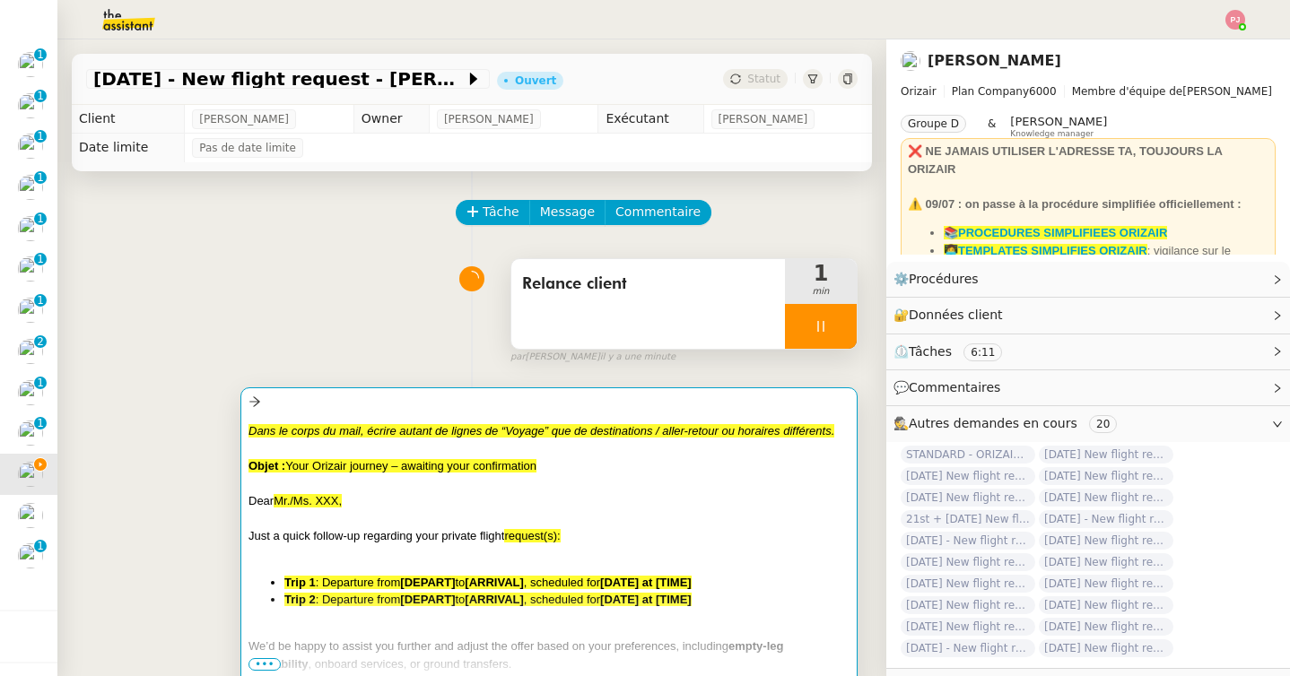
click at [322, 426] on em "Dans le corps du mail, écrire autant de lignes de “Voyage” que de destinations …" at bounding box center [541, 430] width 586 height 13
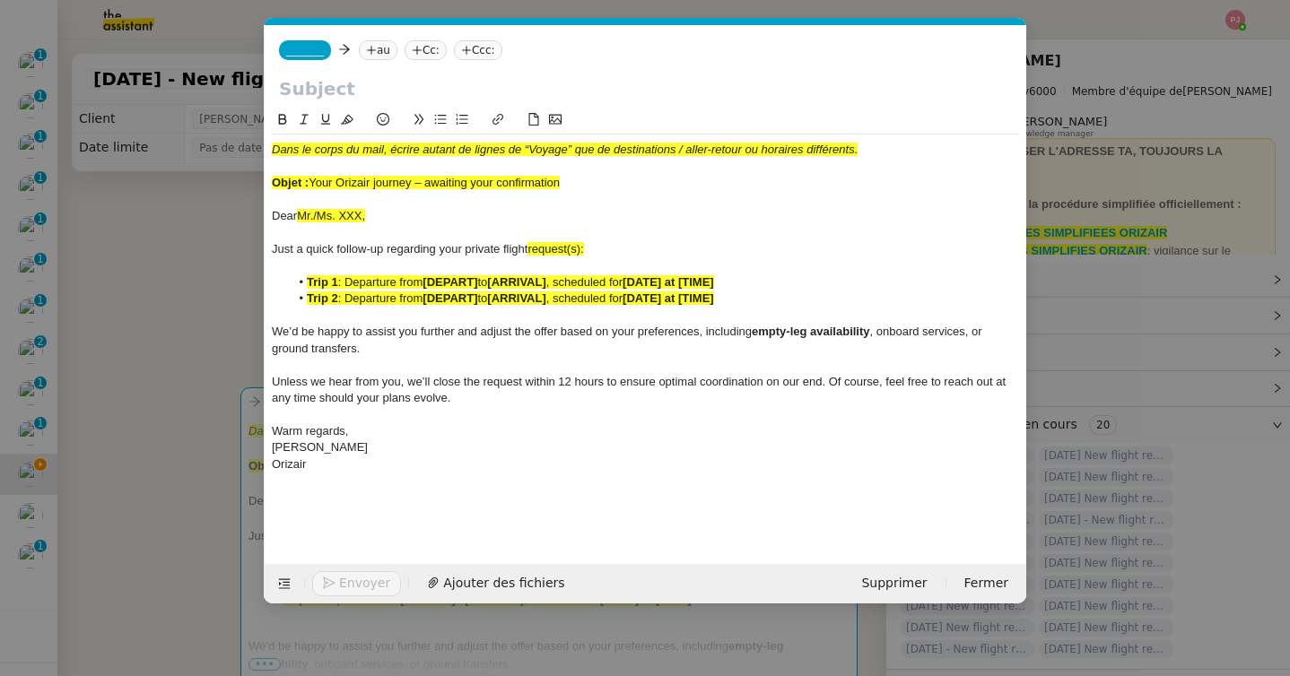
scroll to position [0, 105]
drag, startPoint x: 379, startPoint y: 220, endPoint x: 226, endPoint y: 218, distance: 152.5
click at [226, 218] on nz-modal-container "orizair [PERSON_NAME] Service ✈️ Orizair - [PERSON_NAME] après envoi devis clie…" at bounding box center [645, 338] width 1290 height 676
drag, startPoint x: 584, startPoint y: 180, endPoint x: 312, endPoint y: 184, distance: 271.8
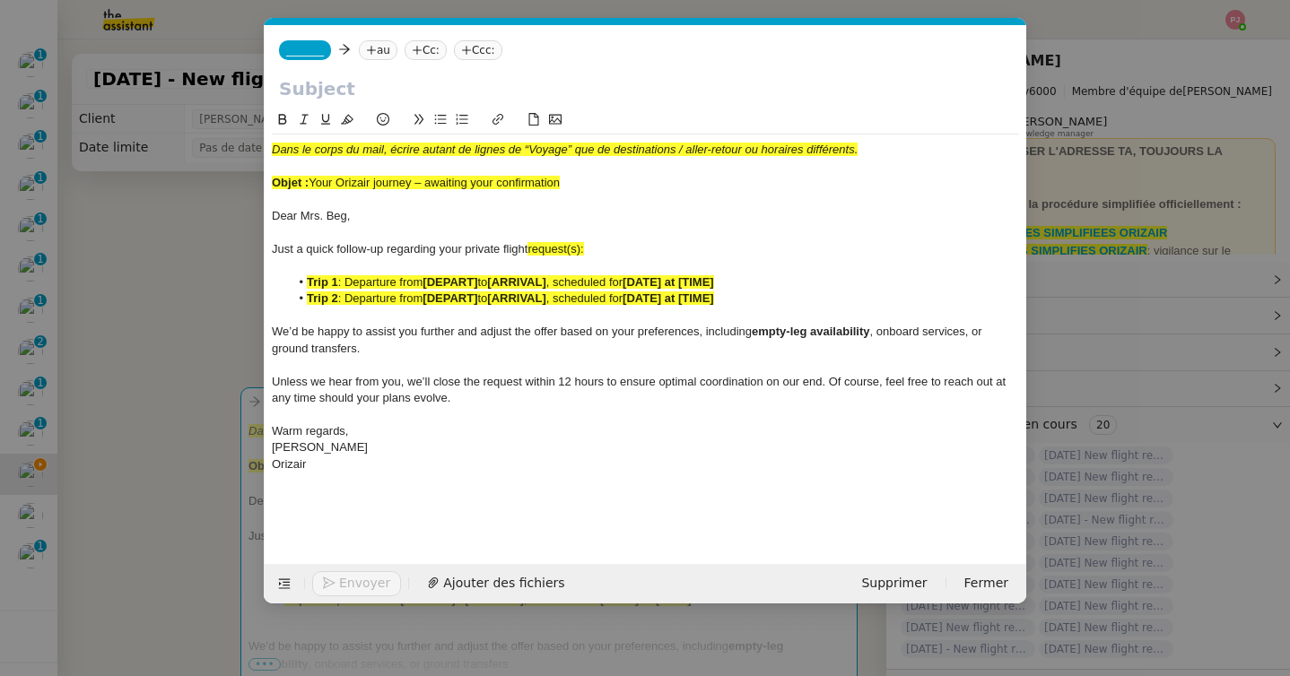
click at [312, 184] on div "Objet : Your Orizair journey – awaiting your confirmation" at bounding box center [645, 183] width 747 height 16
copy span "Your Orizair journey – awaiting your confirmation"
click at [337, 88] on input "text" at bounding box center [645, 88] width 733 height 27
paste input "Your Orizair journey – awaiting your confirmation"
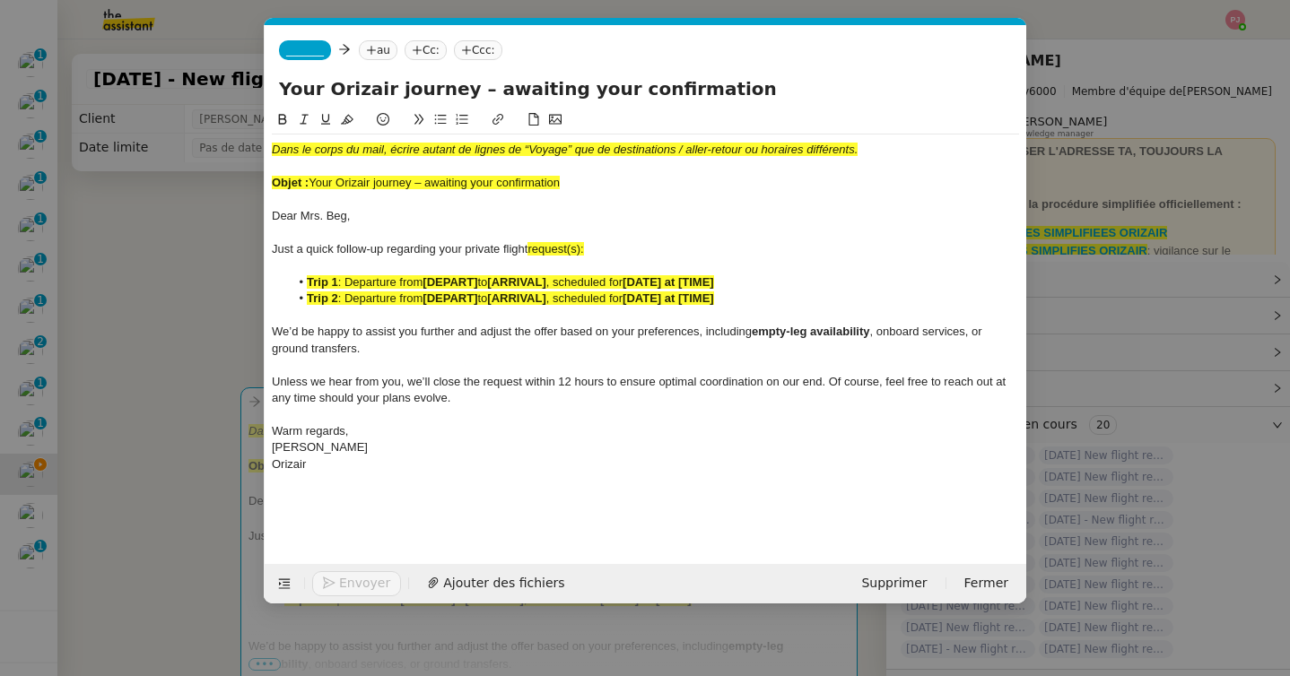
type input "Your Orizair journey – awaiting your confirmation"
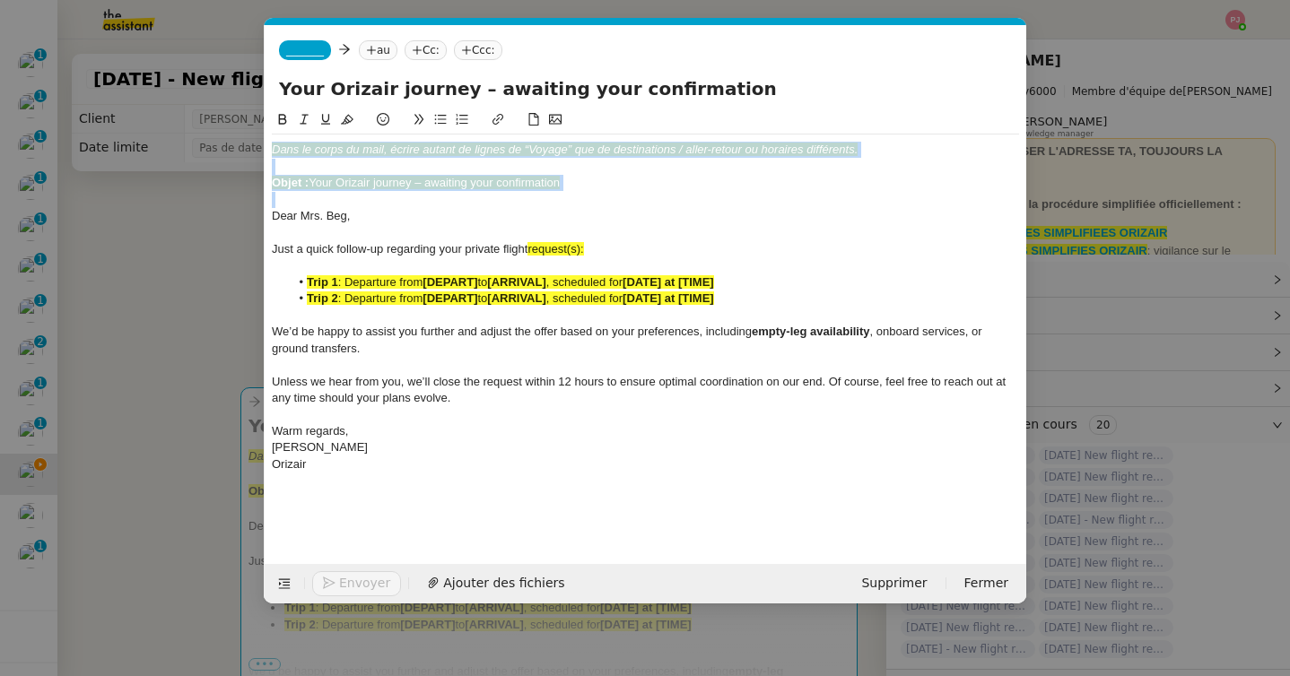
drag, startPoint x: 273, startPoint y: 218, endPoint x: 271, endPoint y: 145, distance: 72.7
click at [271, 145] on nz-spin "Dans le corps du mail, écrire autant de lignes de “Voyage” que de destinations …" at bounding box center [646, 326] width 762 height 434
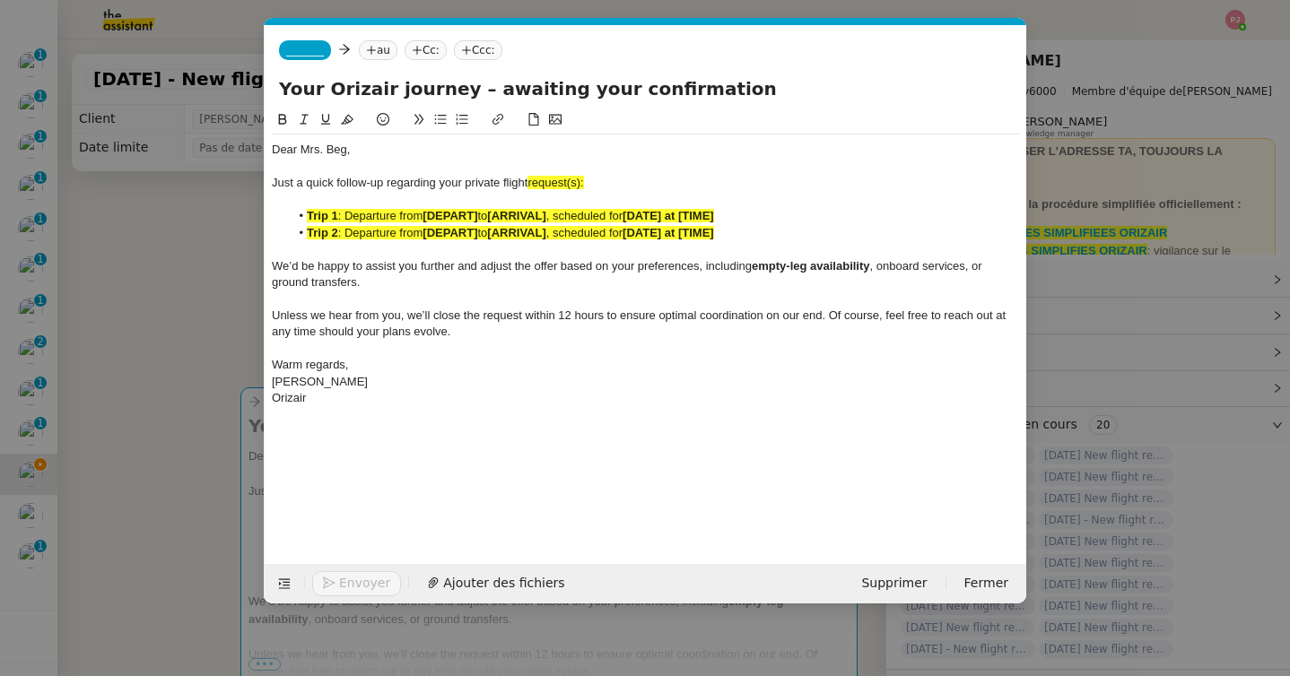
click at [81, 337] on nz-modal-container "orizair [PERSON_NAME] Service ✈️ Orizair - [PERSON_NAME] après envoi devis clie…" at bounding box center [645, 338] width 1290 height 676
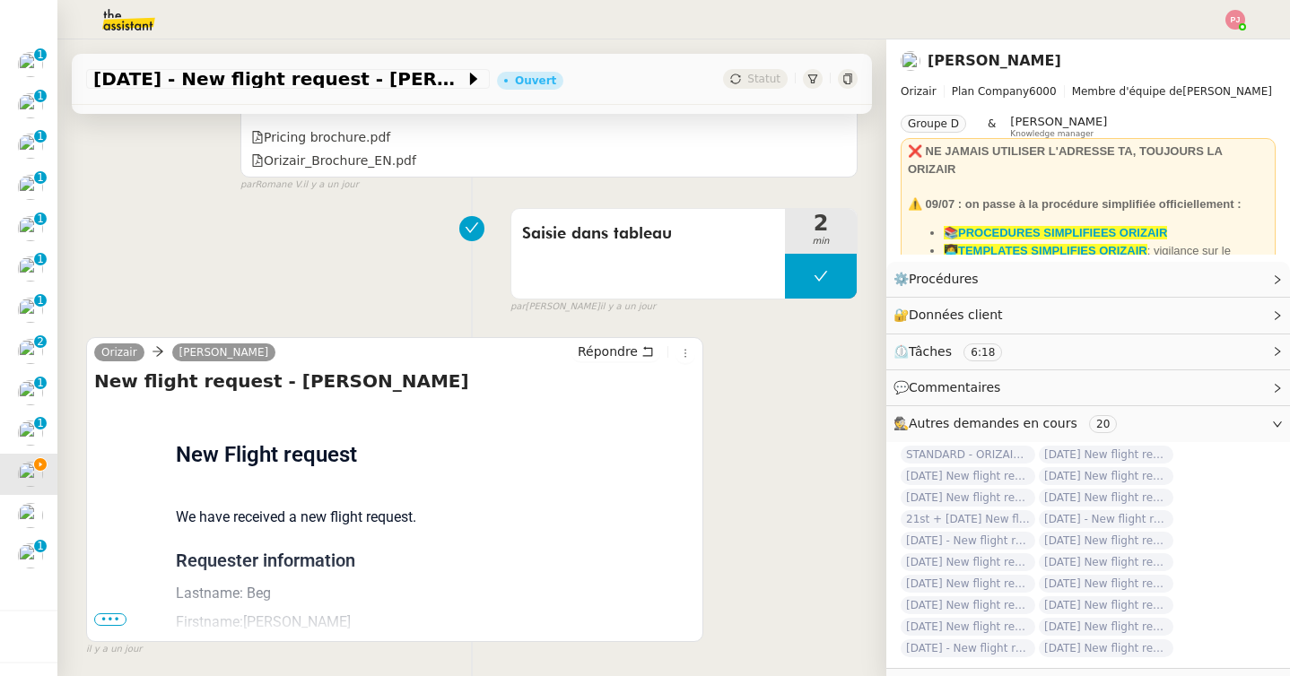
scroll to position [1331, 0]
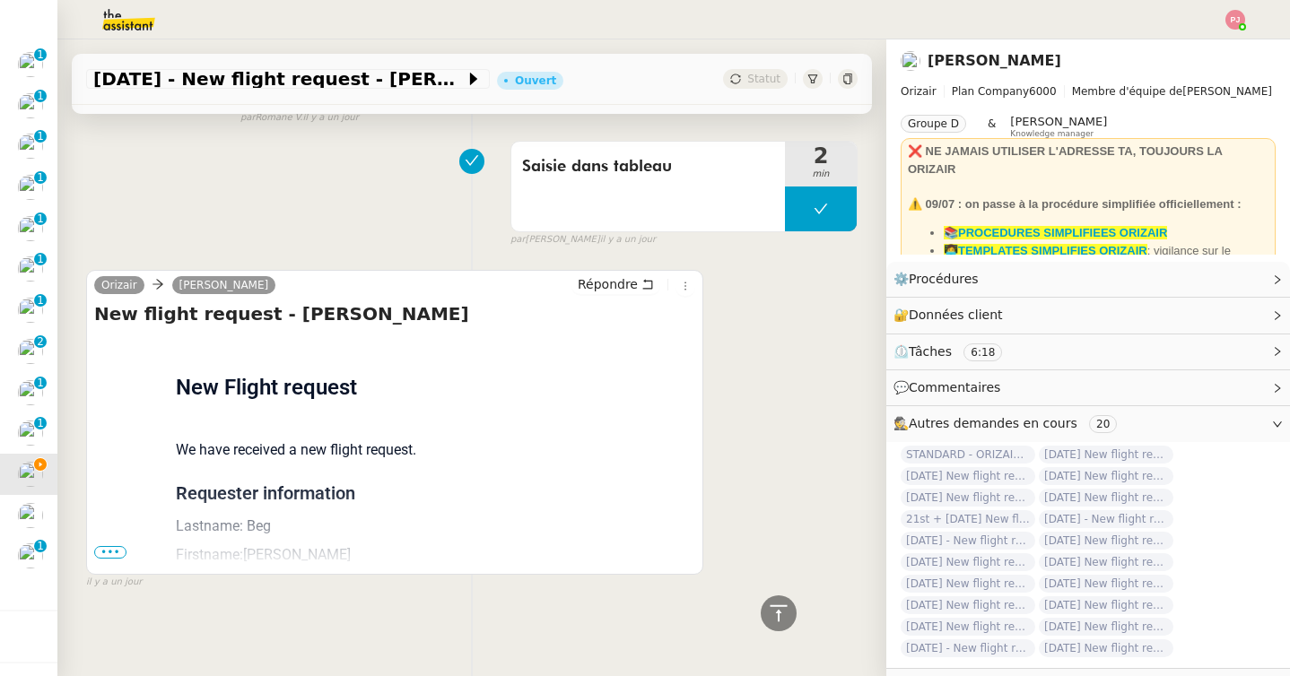
click at [116, 549] on span "•••" at bounding box center [110, 552] width 32 height 13
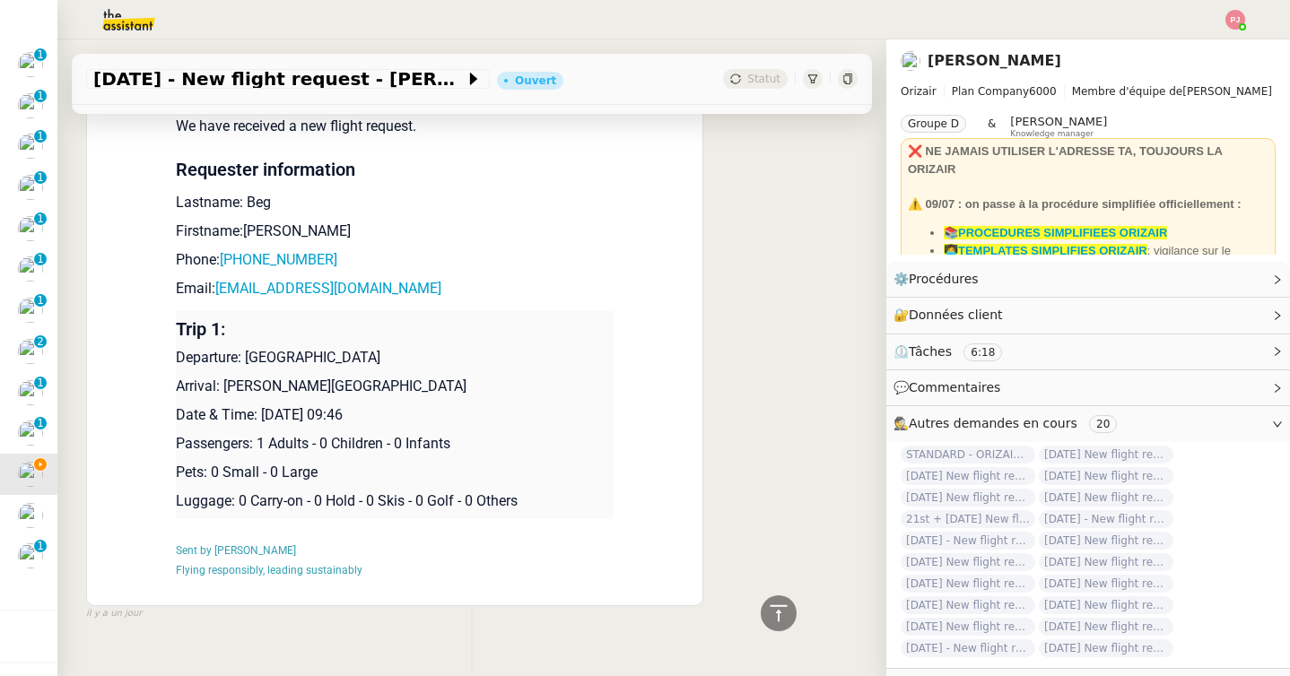
scroll to position [1686, 0]
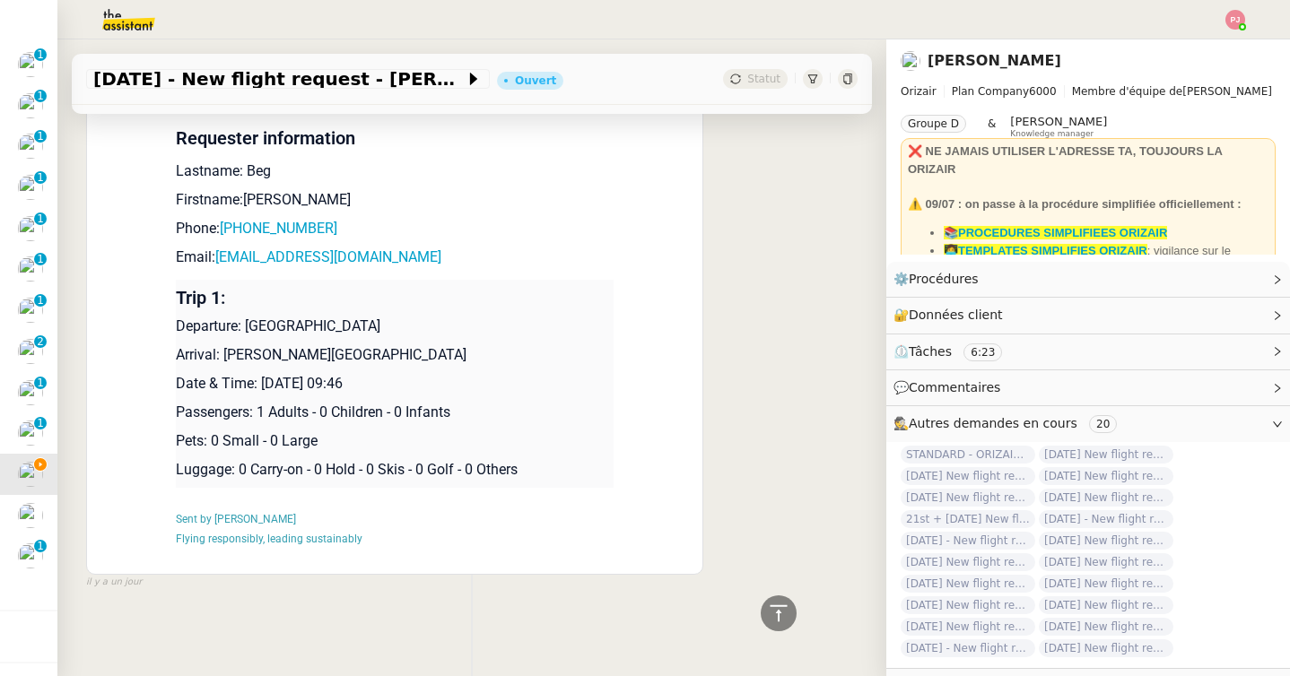
drag, startPoint x: 431, startPoint y: 388, endPoint x: 178, endPoint y: 328, distance: 260.9
click at [178, 328] on td "Trip 1: Departure: London Gatwick Airport Arrival: John F Kennedy International…" at bounding box center [395, 384] width 438 height 208
copy td "Departure: London Gatwick Airport Arrival: John F Kennedy International Airport…"
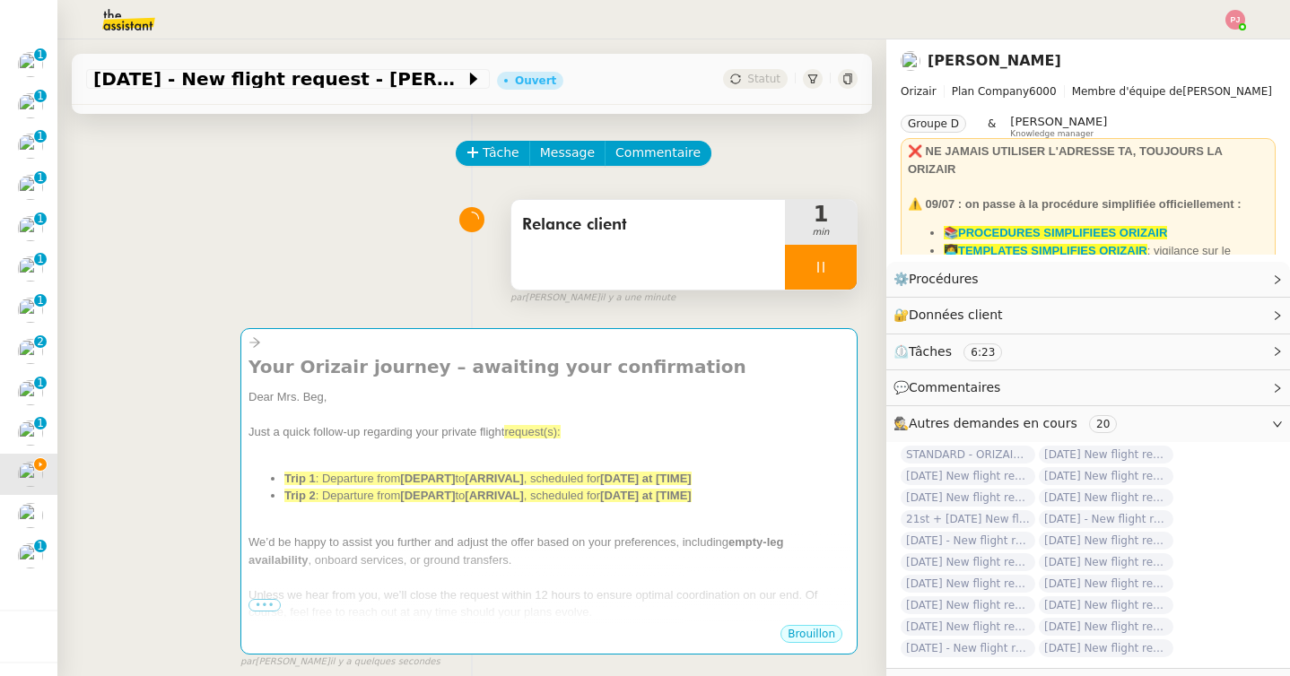
scroll to position [0, 0]
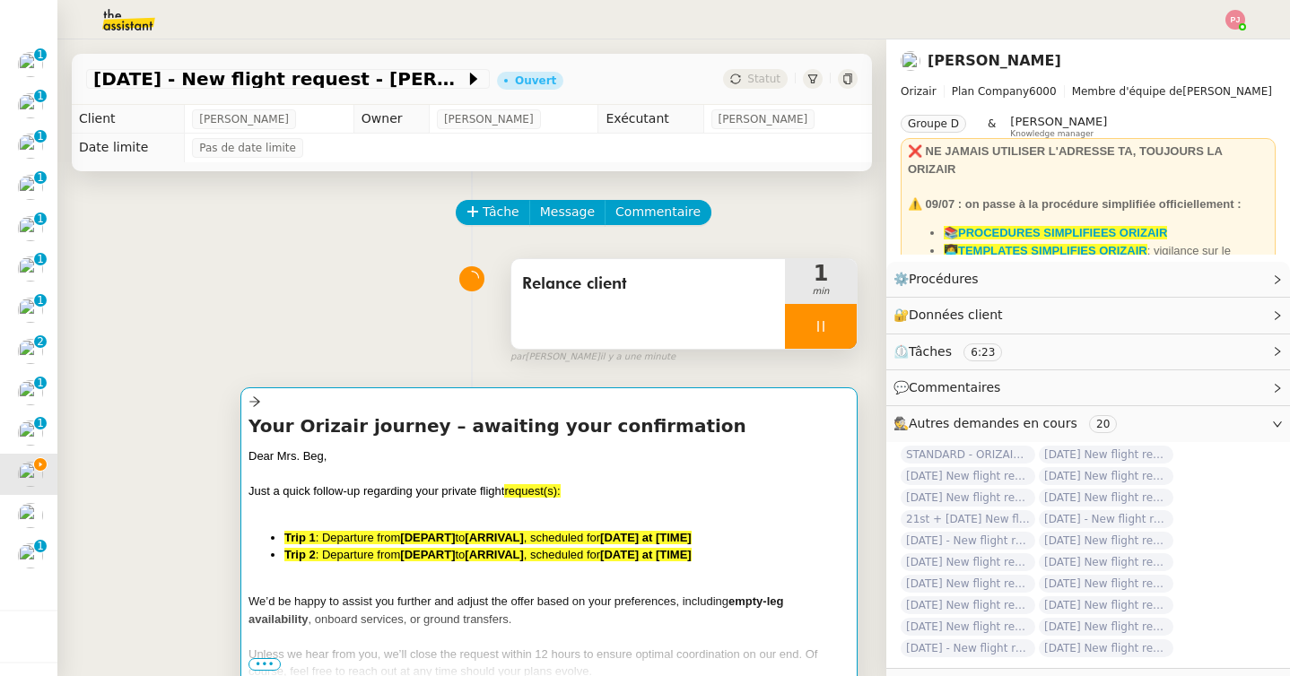
click at [360, 518] on div "Dear Mrs. Beg, Just a quick follow-up regarding your private flight request(s):…" at bounding box center [548, 599] width 601 height 303
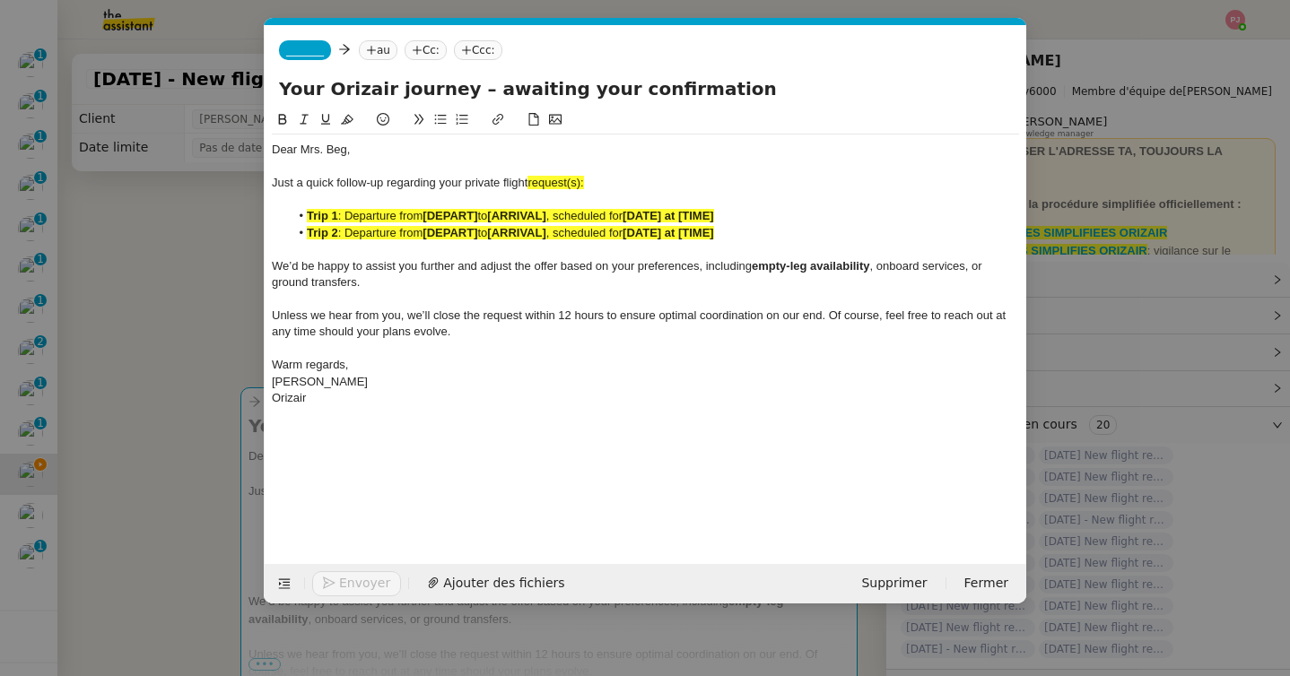
scroll to position [0, 105]
click at [363, 396] on div "Orizair" at bounding box center [645, 398] width 747 height 16
drag, startPoint x: 497, startPoint y: 464, endPoint x: 242, endPoint y: 436, distance: 256.2
click at [242, 436] on nz-modal-container "orizair [PERSON_NAME] Service ✈️ Orizair - [PERSON_NAME] après envoi devis clie…" at bounding box center [645, 338] width 1290 height 676
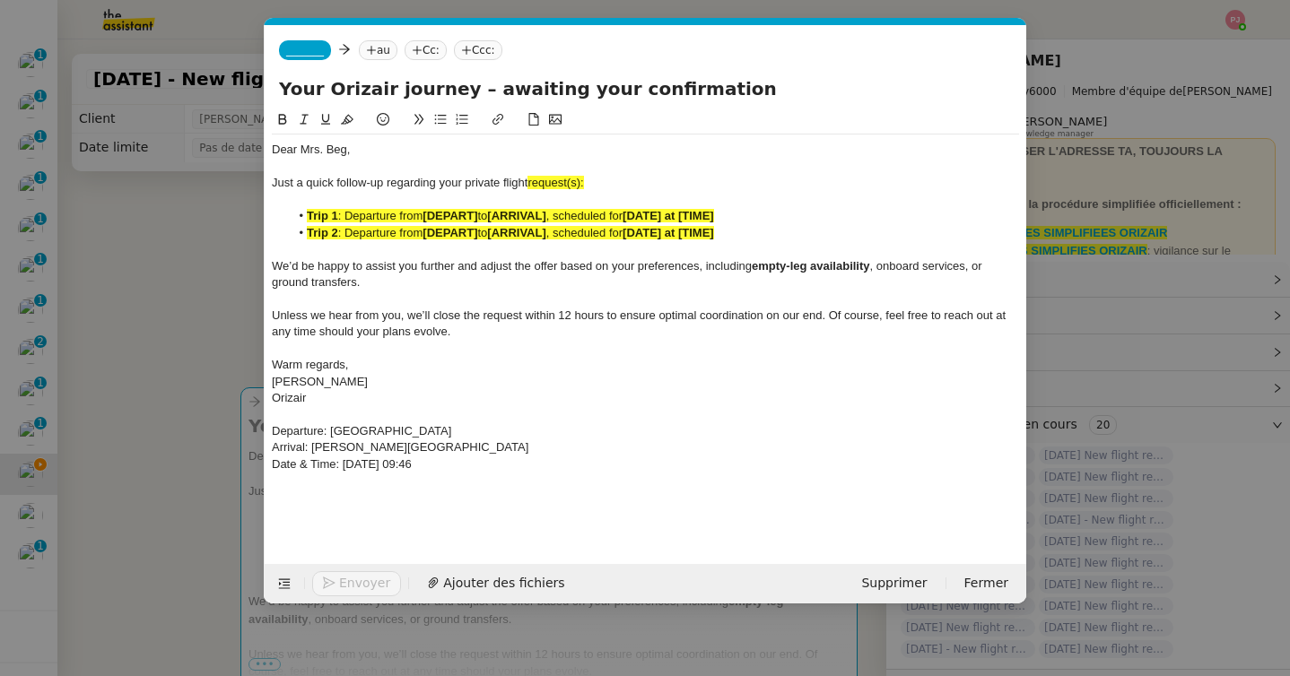
click at [273, 121] on button at bounding box center [283, 119] width 22 height 21
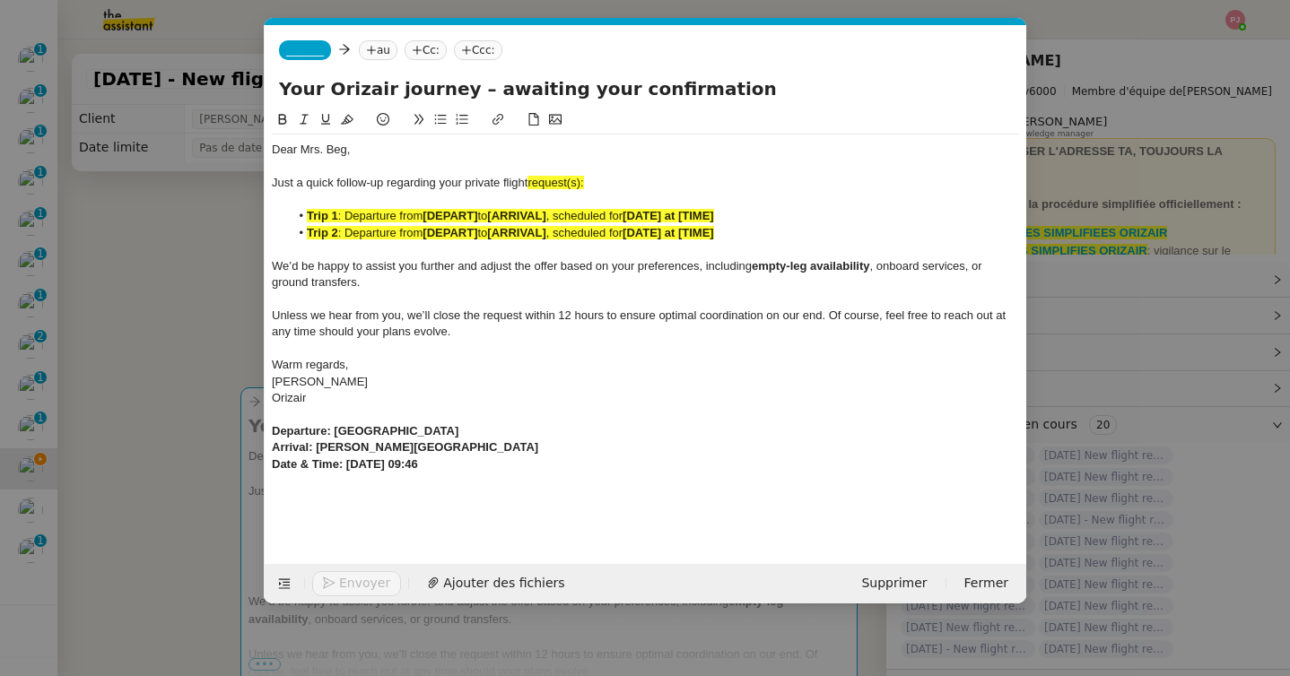
scroll to position [402, 0]
click at [350, 117] on icon at bounding box center [347, 120] width 13 height 10
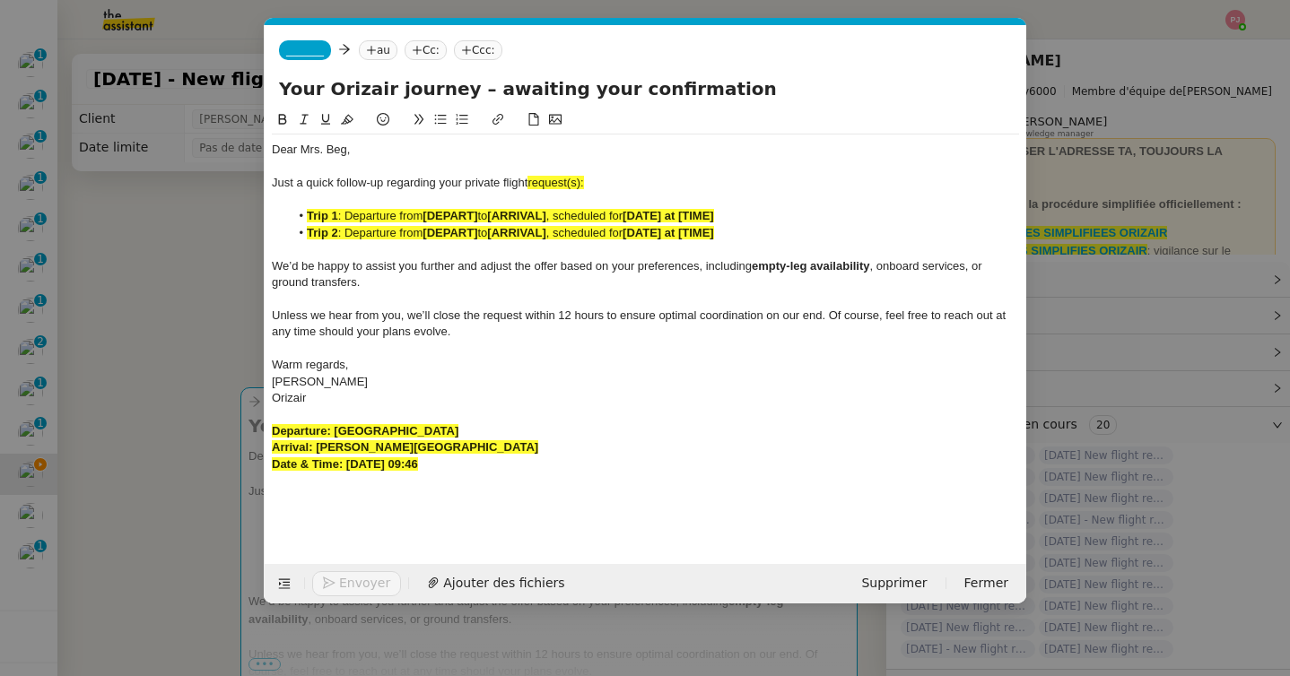
click at [378, 392] on div "Orizair" at bounding box center [645, 398] width 747 height 16
drag, startPoint x: 483, startPoint y: 432, endPoint x: 332, endPoint y: 431, distance: 150.7
click at [332, 431] on div "Departure: London Gatwick Airport" at bounding box center [645, 431] width 747 height 16
copy strong "London Gatwick Airport"
drag, startPoint x: 481, startPoint y: 213, endPoint x: 425, endPoint y: 215, distance: 55.6
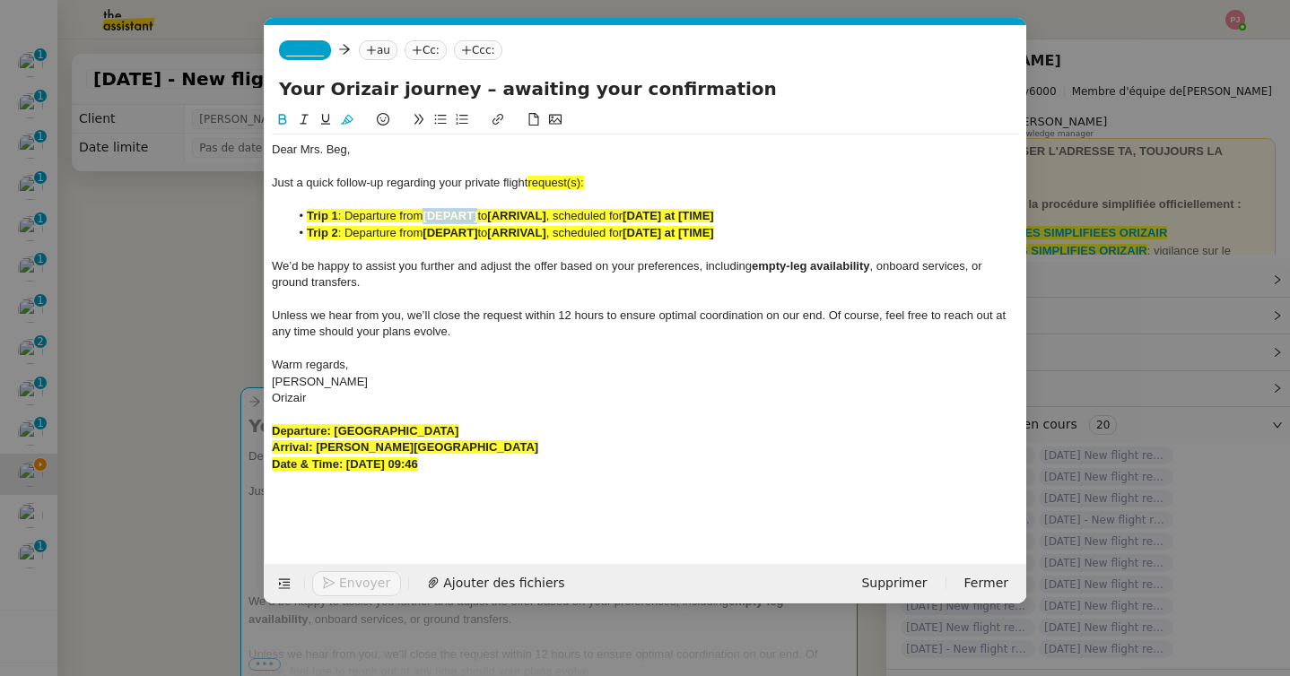
click at [425, 215] on li "Trip 1 : Departure from [DEPART] to [ARRIVAL] , scheduled for [DATE] at [TIME]" at bounding box center [655, 216] width 730 height 16
drag, startPoint x: 530, startPoint y: 449, endPoint x: 318, endPoint y: 450, distance: 212.6
click at [318, 450] on div "Arrival: [PERSON_NAME][GEOGRAPHIC_DATA]" at bounding box center [645, 448] width 747 height 16
copy strong "[PERSON_NAME][GEOGRAPHIC_DATA]"
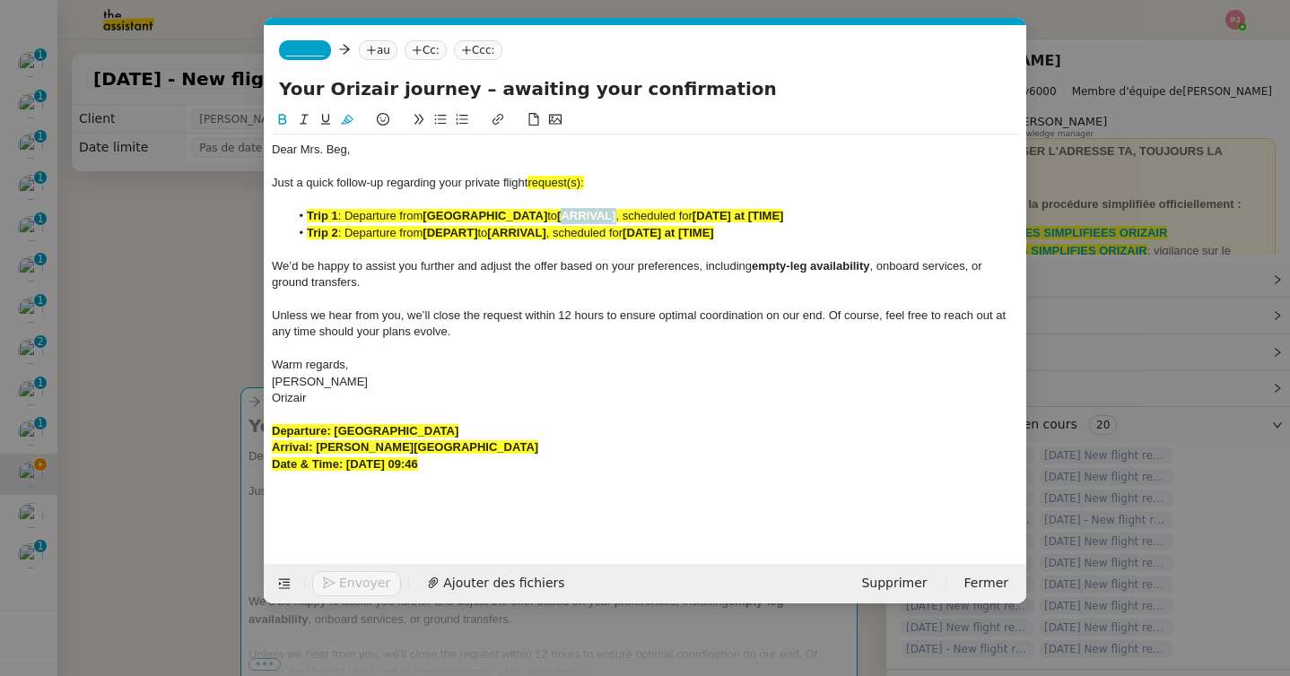
drag, startPoint x: 634, startPoint y: 214, endPoint x: 577, endPoint y: 215, distance: 57.4
click at [577, 215] on li "Trip 1 : Departure from London Gatwick Airport to [ARRIVAL] , scheduled for [DA…" at bounding box center [655, 216] width 730 height 16
click at [579, 217] on strong "[John F Kennedy International Airport" at bounding box center [670, 215] width 226 height 13
drag, startPoint x: 516, startPoint y: 465, endPoint x: 346, endPoint y: 464, distance: 169.5
click at [346, 464] on div "Date & Time: 1st September 2025 09:46" at bounding box center [645, 465] width 747 height 16
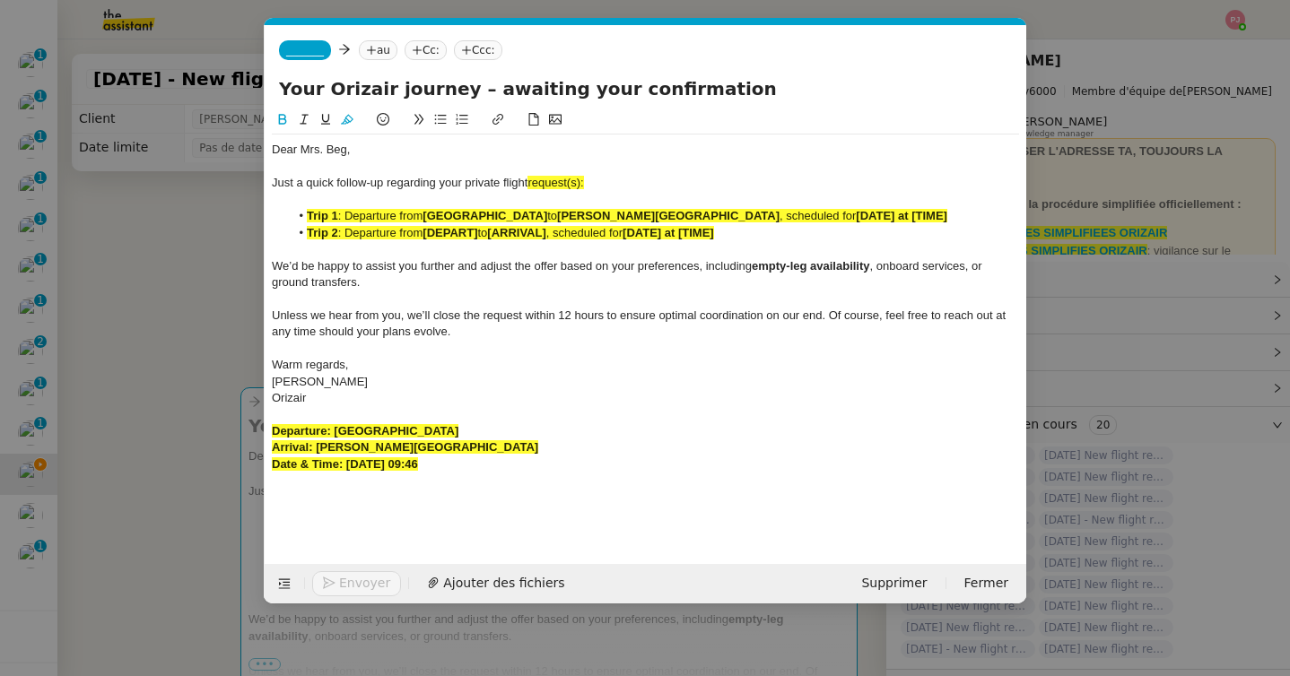
copy strong "1st September 2025 09:46"
drag, startPoint x: 953, startPoint y: 216, endPoint x: 859, endPoint y: 217, distance: 93.3
click at [859, 217] on li "Trip 1 : Departure from London Gatwick Airport to John F Kennedy International …" at bounding box center [655, 216] width 730 height 16
click at [344, 214] on span ": Departure from" at bounding box center [380, 215] width 85 height 13
drag, startPoint x: 511, startPoint y: 457, endPoint x: 228, endPoint y: 427, distance: 285.1
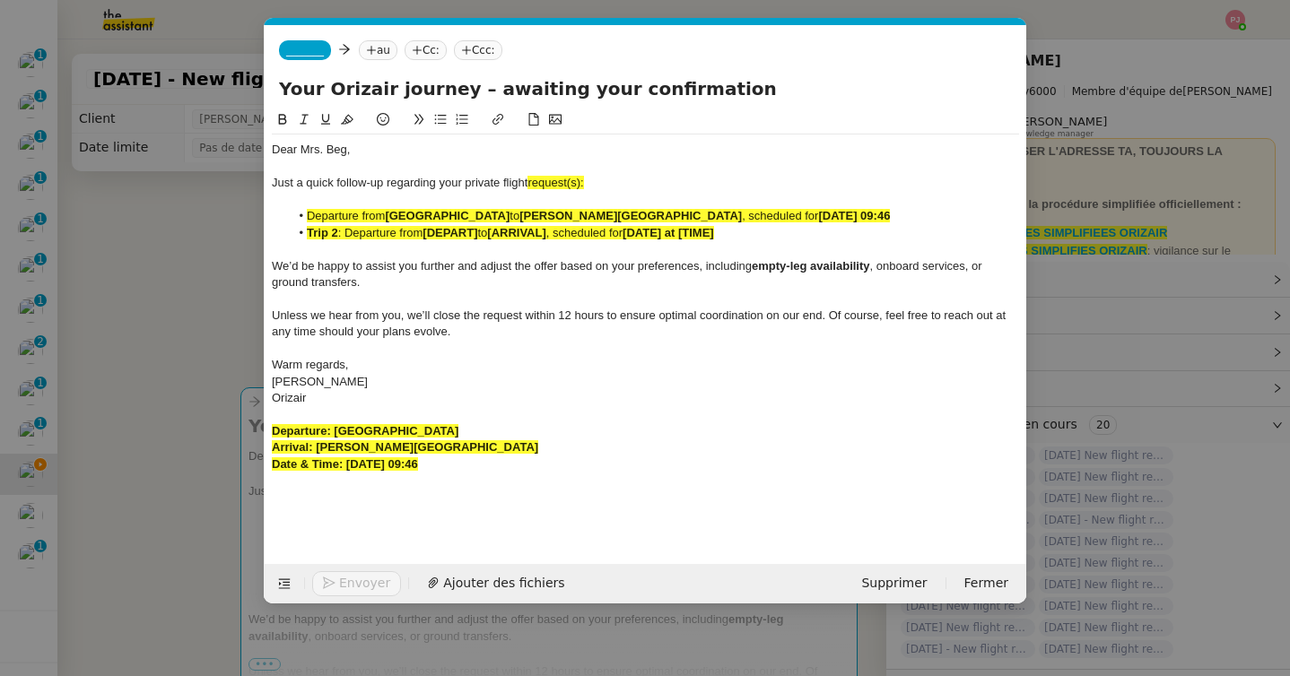
click at [228, 427] on nz-modal-container "orizair [PERSON_NAME] Service ✈️ Orizair - [PERSON_NAME] après envoi devis clie…" at bounding box center [645, 338] width 1290 height 676
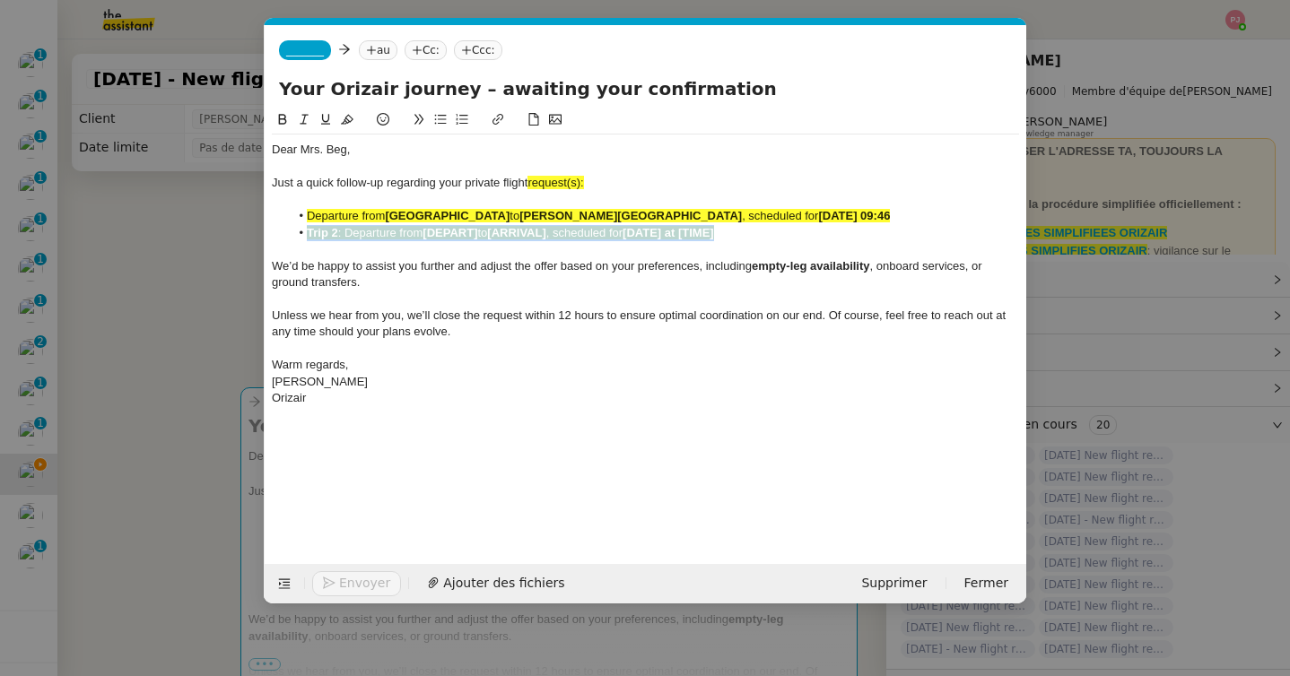
drag, startPoint x: 742, startPoint y: 239, endPoint x: 178, endPoint y: 239, distance: 563.3
click at [178, 239] on nz-modal-container "orizair [PERSON_NAME] Service ✈️ Orizair - [PERSON_NAME] après envoi devis clie…" at bounding box center [645, 338] width 1290 height 676
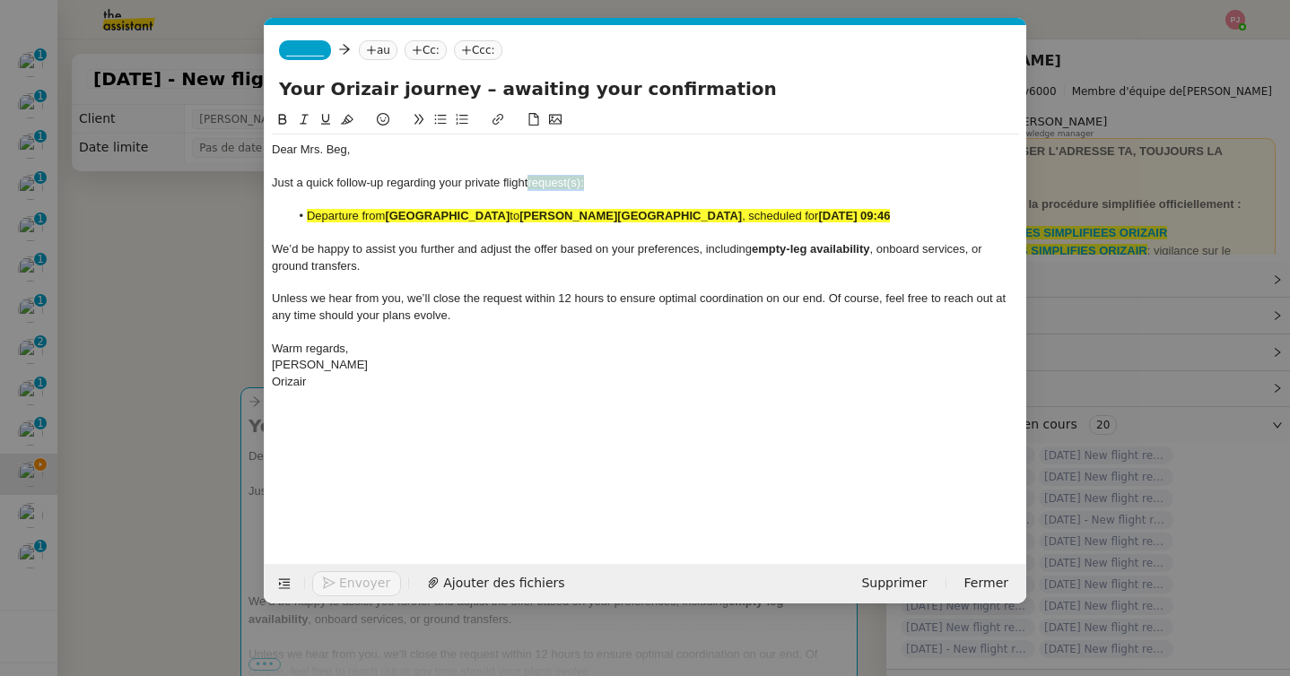
drag, startPoint x: 591, startPoint y: 181, endPoint x: 530, endPoint y: 181, distance: 61.0
click at [530, 181] on div "Just a quick follow-up regarding your private flight request(s):" at bounding box center [645, 183] width 747 height 16
drag, startPoint x: 987, startPoint y: 211, endPoint x: 304, endPoint y: 215, distance: 682.6
click at [304, 215] on li "Departure from London Gatwick Airport to John F Kennedy International Airport ,…" at bounding box center [655, 216] width 730 height 16
click at [343, 117] on icon at bounding box center [347, 119] width 13 height 13
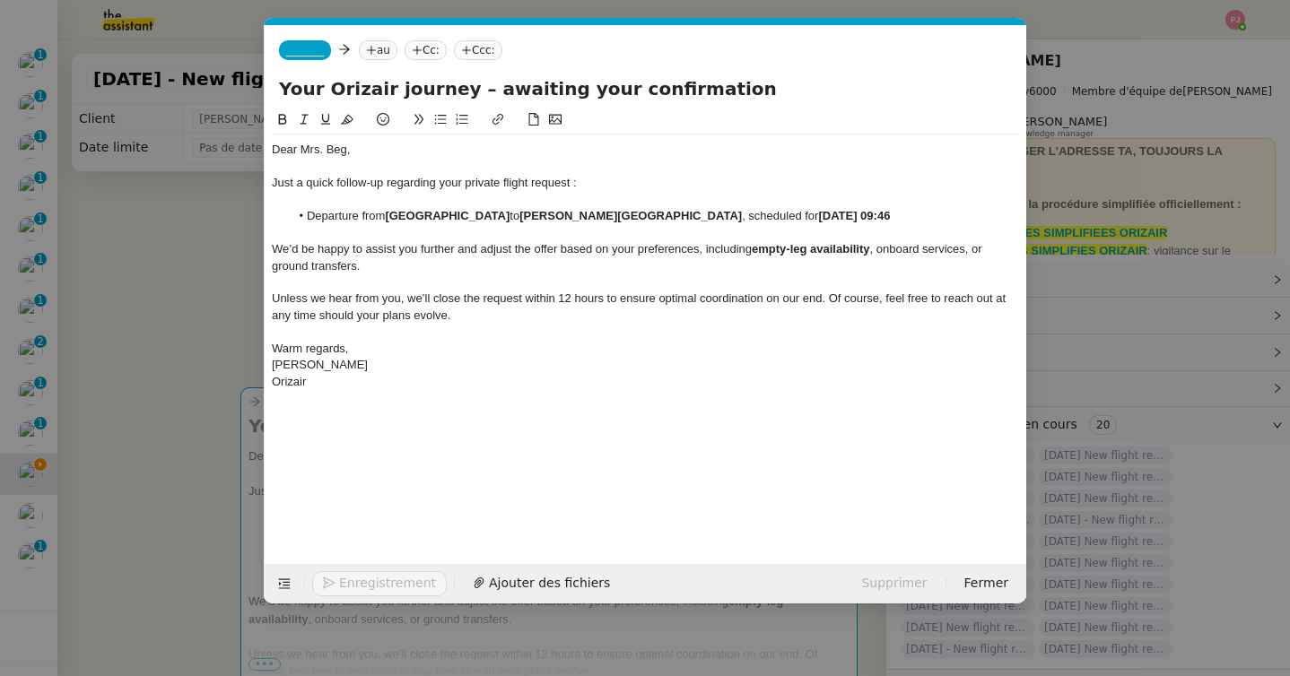
click at [316, 63] on div "_______ au Cc: Ccc:" at bounding box center [646, 50] width 762 height 50
click at [318, 57] on nz-tag "_______" at bounding box center [305, 50] width 52 height 20
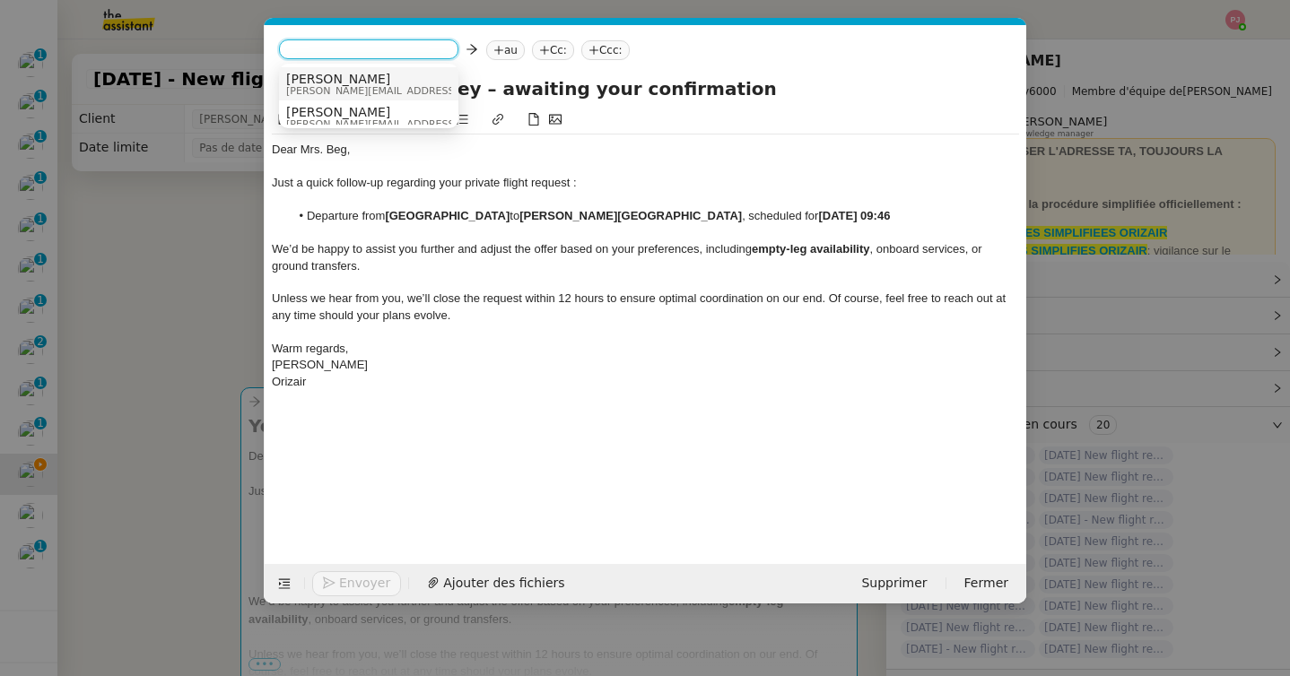
click at [335, 89] on span "[PERSON_NAME][EMAIL_ADDRESS][DOMAIN_NAME]" at bounding box center [413, 91] width 255 height 10
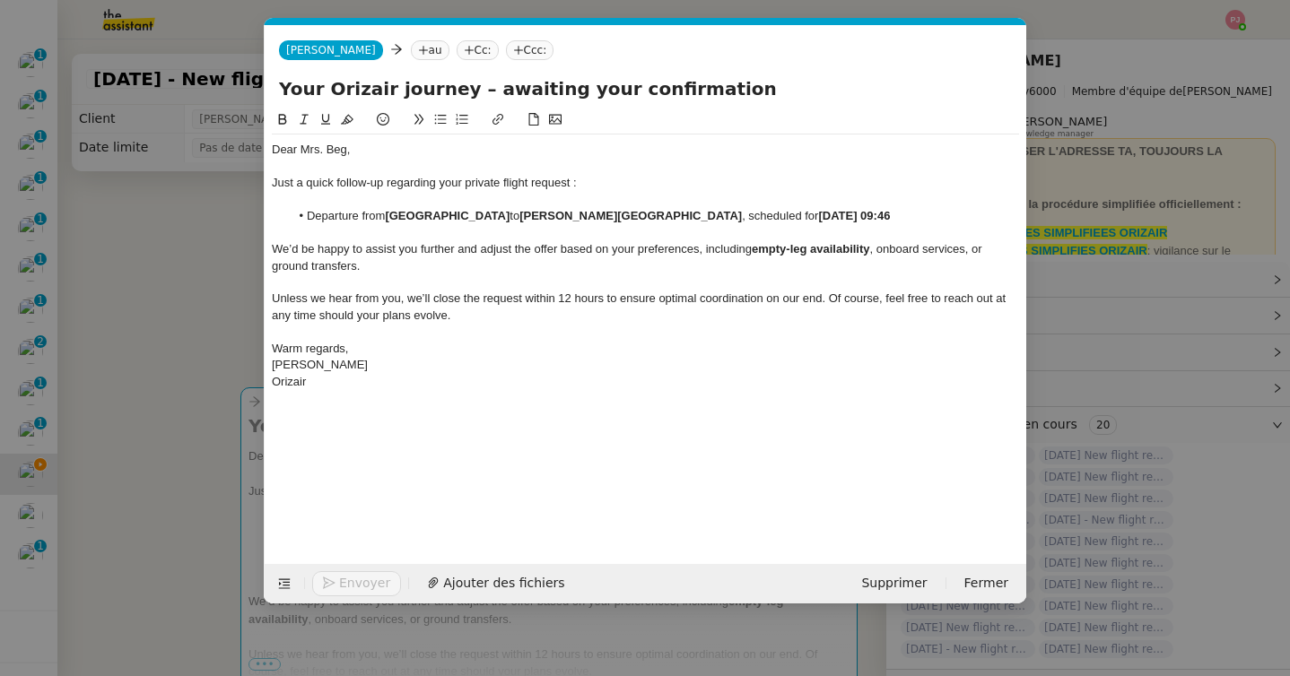
click at [411, 56] on nz-tag "au" at bounding box center [430, 50] width 39 height 20
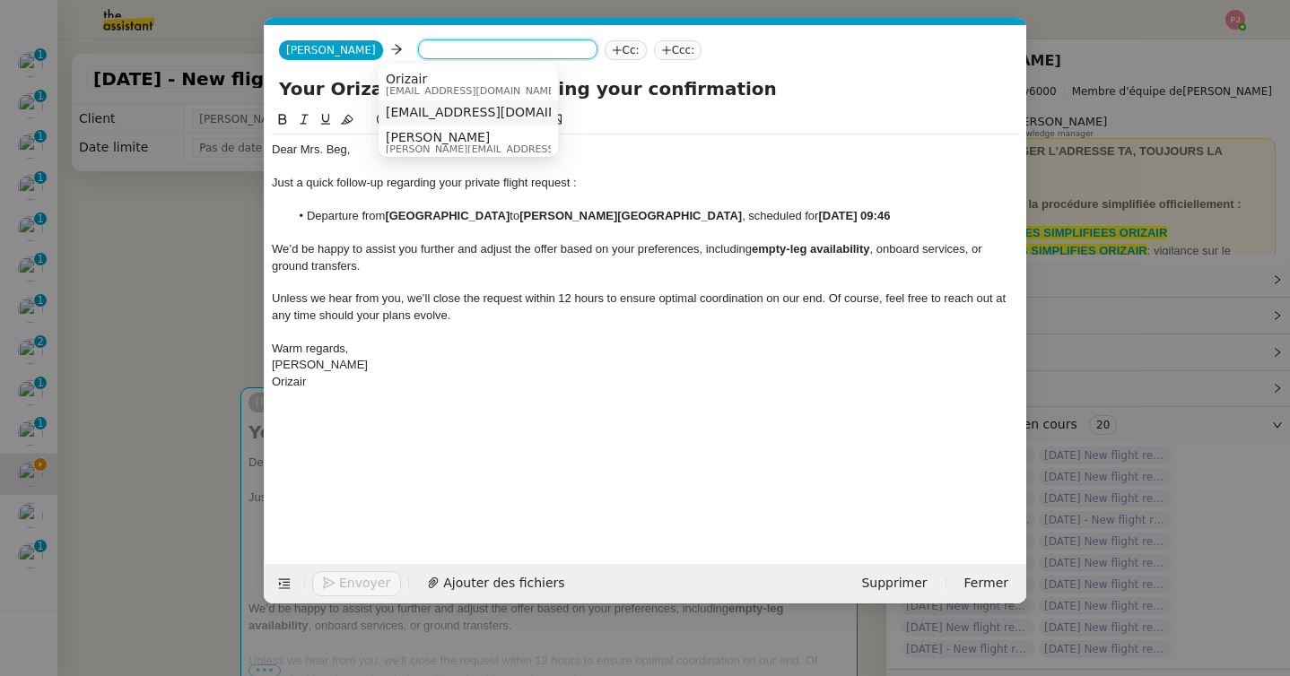
click at [447, 123] on nz-option-item "mmbeg@hotmail.co.uk" at bounding box center [468, 112] width 179 height 25
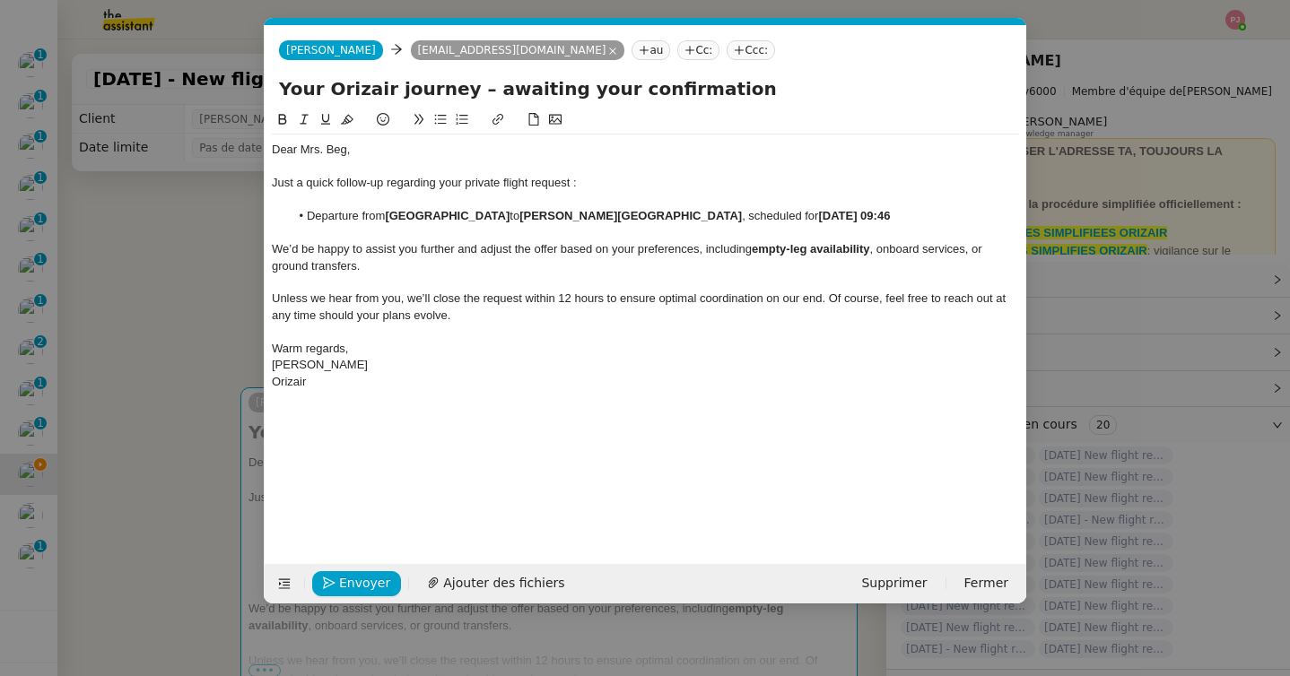
click at [727, 50] on nz-tag "Ccc:" at bounding box center [751, 50] width 48 height 20
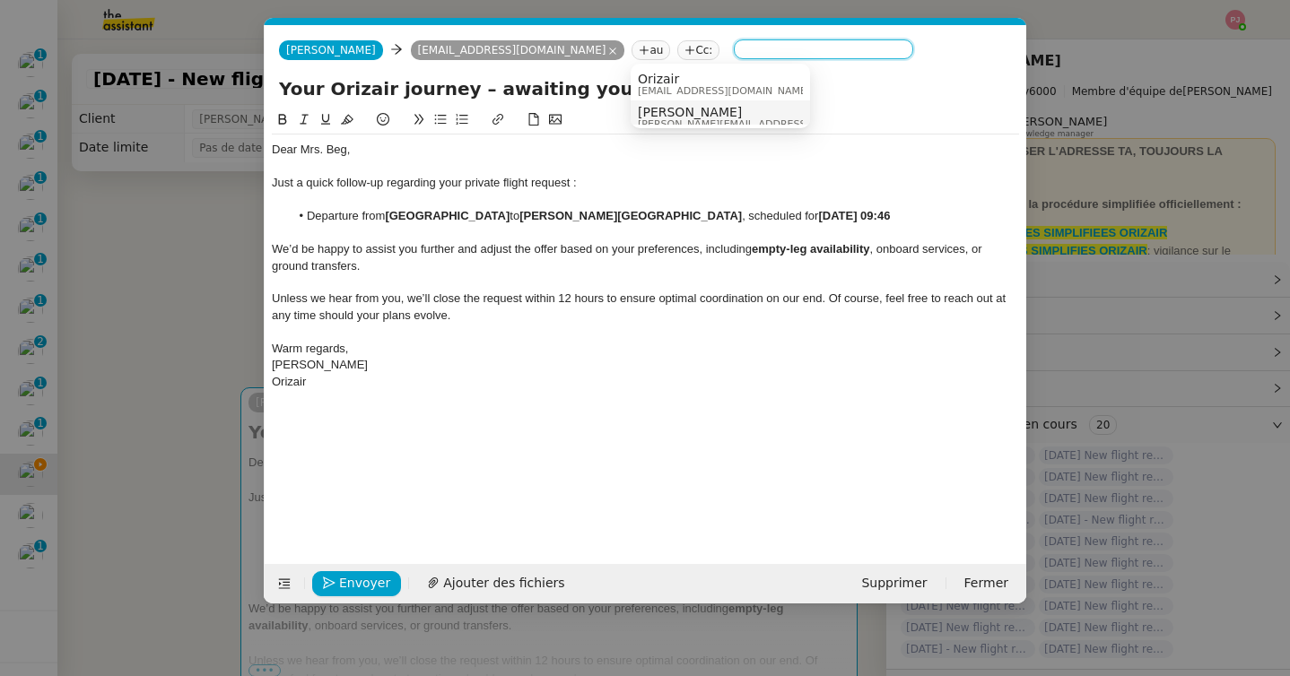
click at [689, 122] on span "[PERSON_NAME][EMAIL_ADDRESS][DOMAIN_NAME]" at bounding box center [765, 124] width 255 height 10
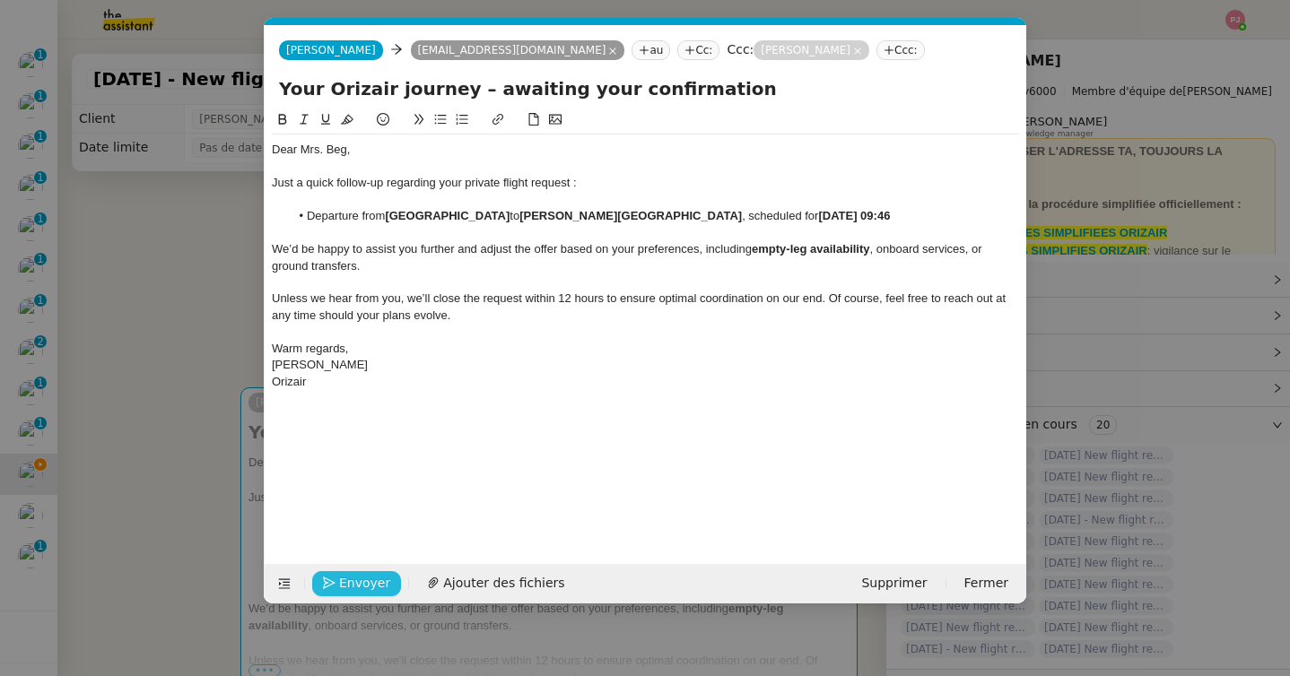
click at [353, 587] on span "Envoyer" at bounding box center [364, 583] width 51 height 21
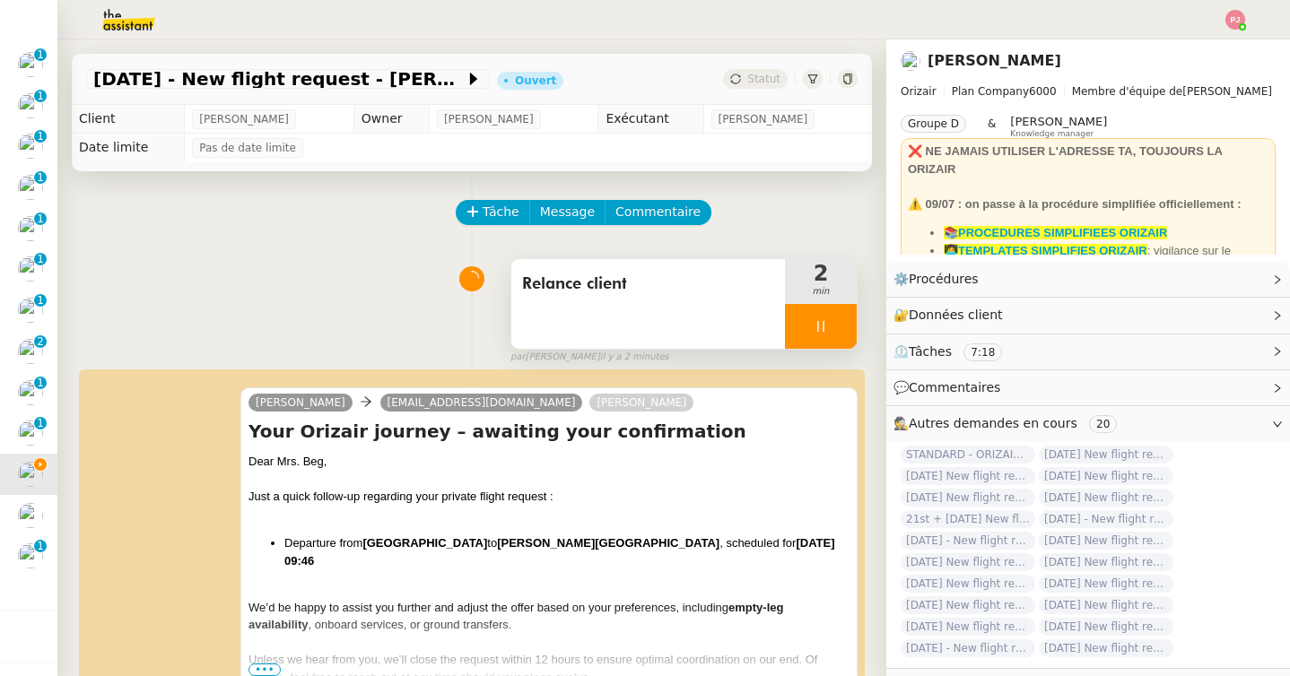
scroll to position [443, 0]
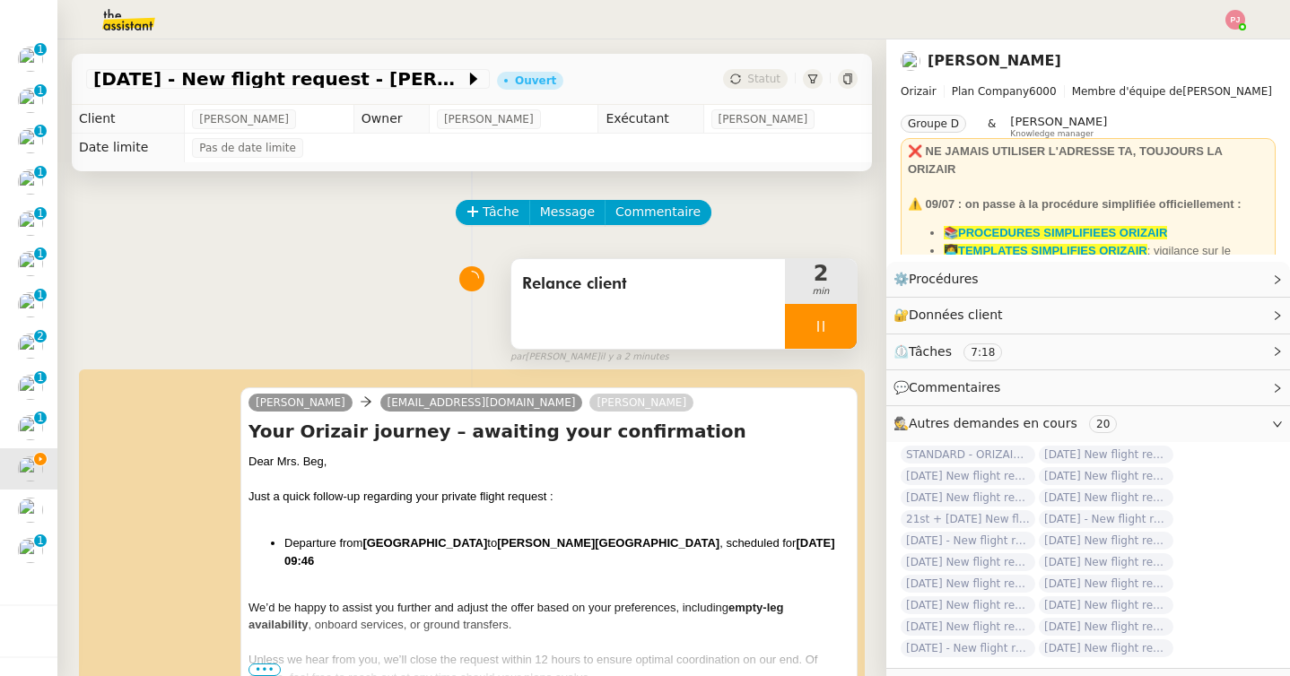
click at [828, 328] on div at bounding box center [821, 326] width 72 height 45
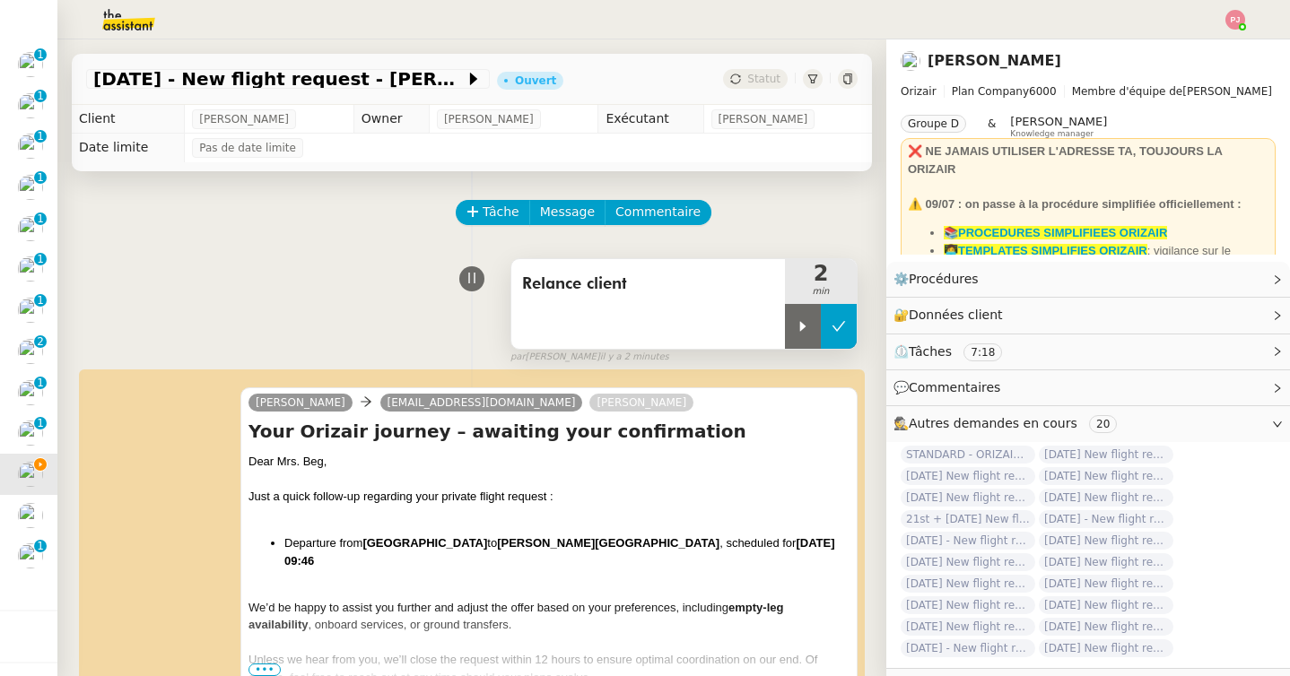
click at [838, 328] on icon at bounding box center [838, 326] width 13 height 10
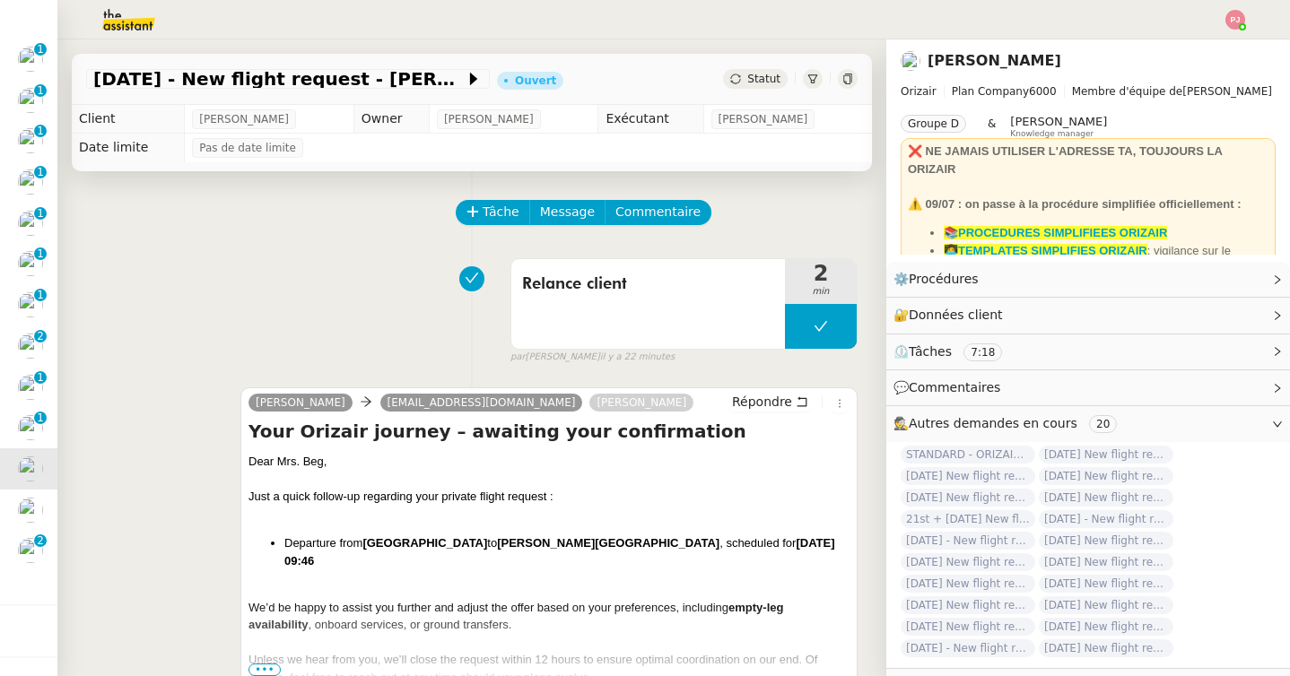
scroll to position [407, 0]
click at [757, 83] on span "Statut" at bounding box center [763, 79] width 33 height 13
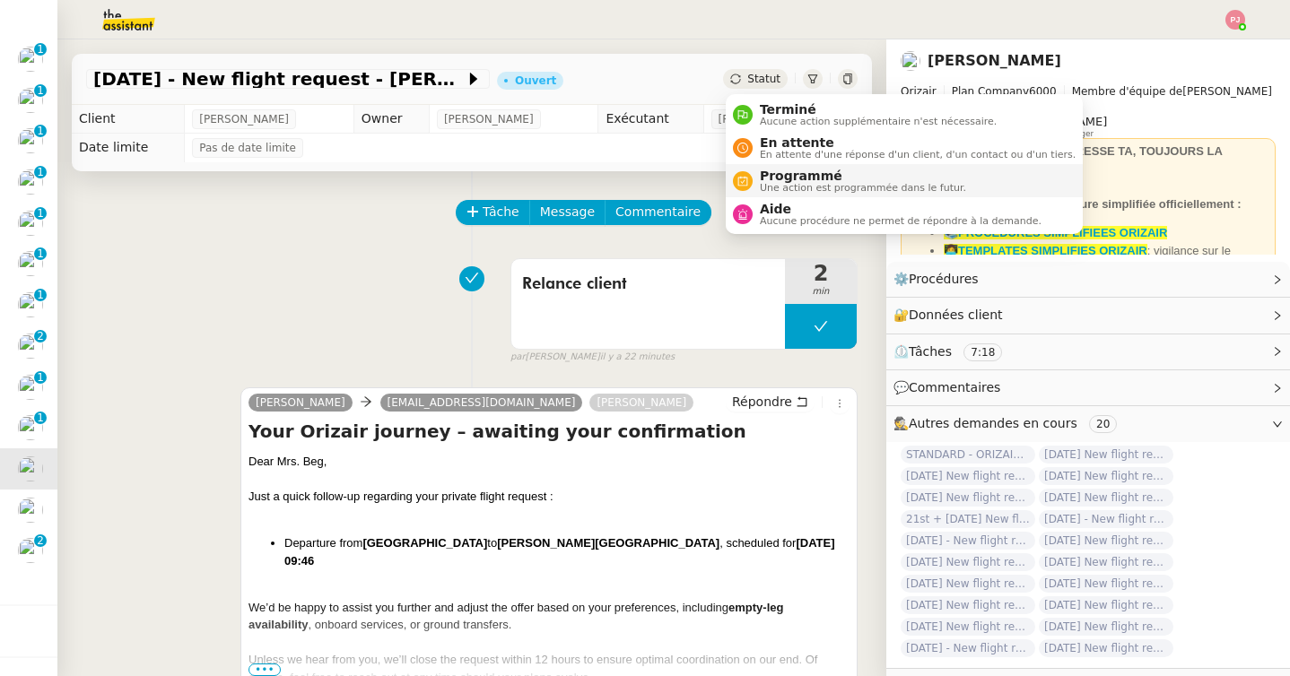
click at [808, 186] on span "Une action est programmée dans le futur." at bounding box center [863, 188] width 206 height 10
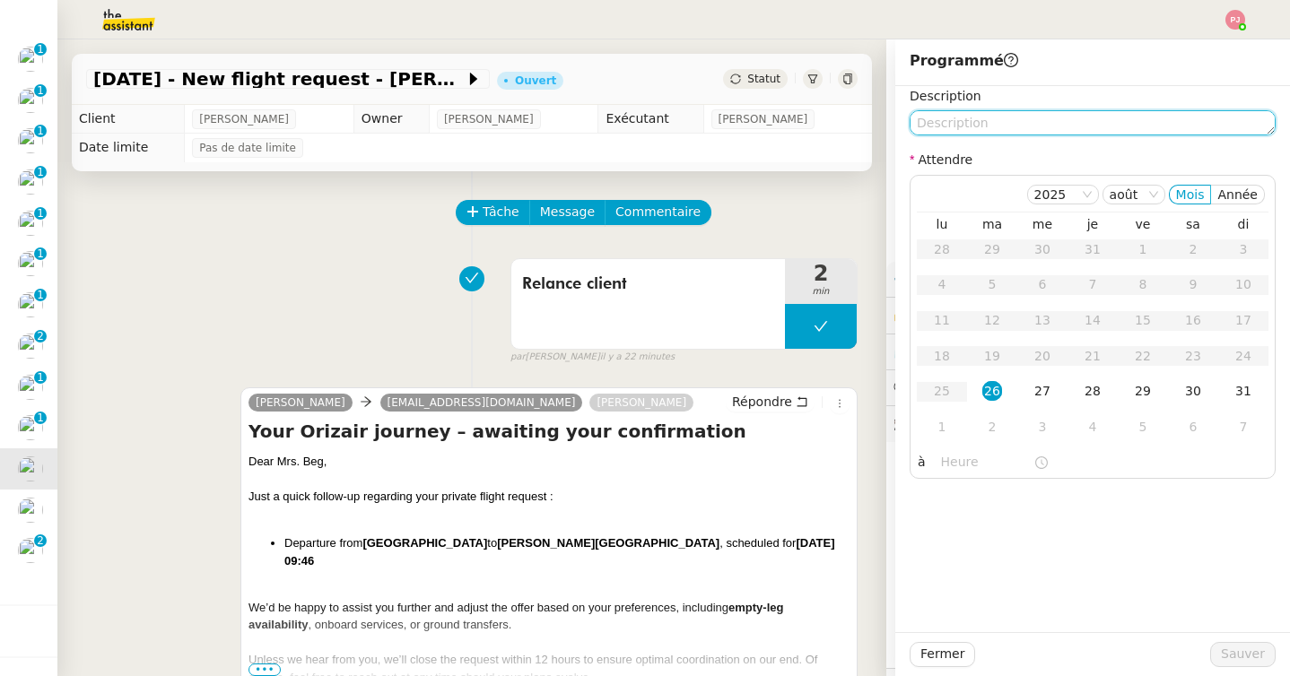
click at [956, 124] on textarea at bounding box center [1093, 122] width 366 height 25
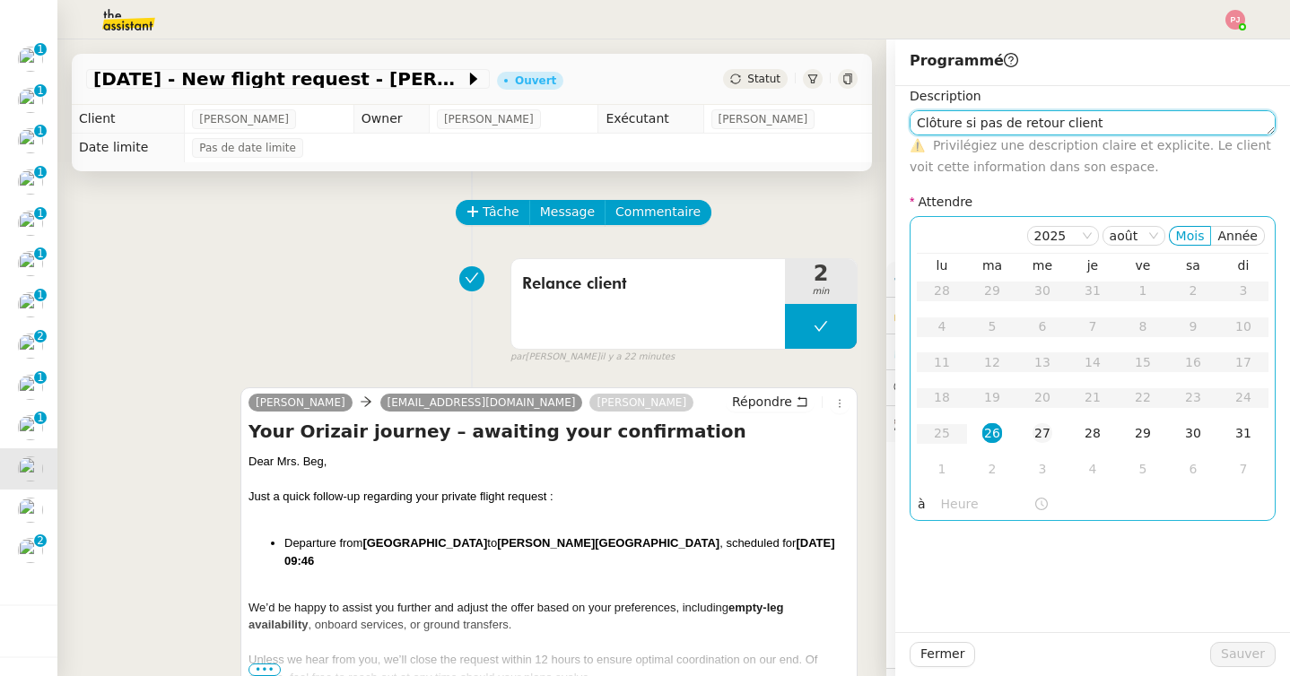
type textarea "Clôture si pas de retour client"
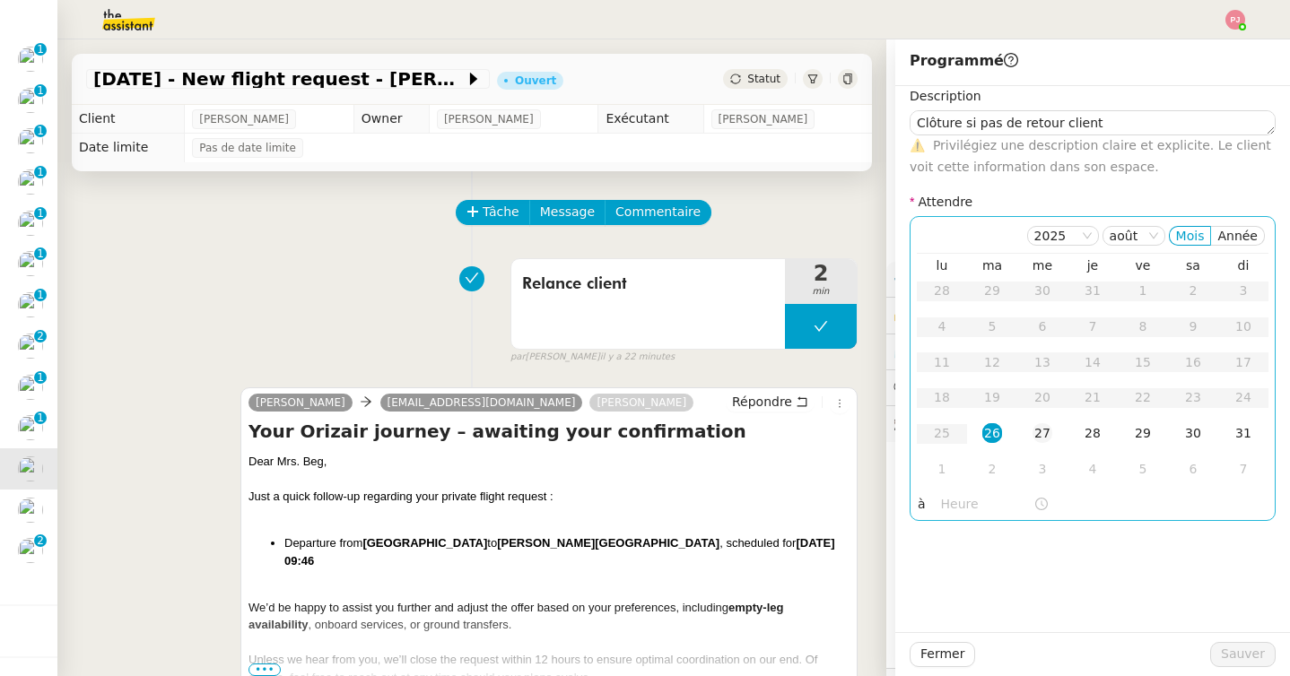
click at [1041, 440] on div "27" at bounding box center [1042, 433] width 20 height 20
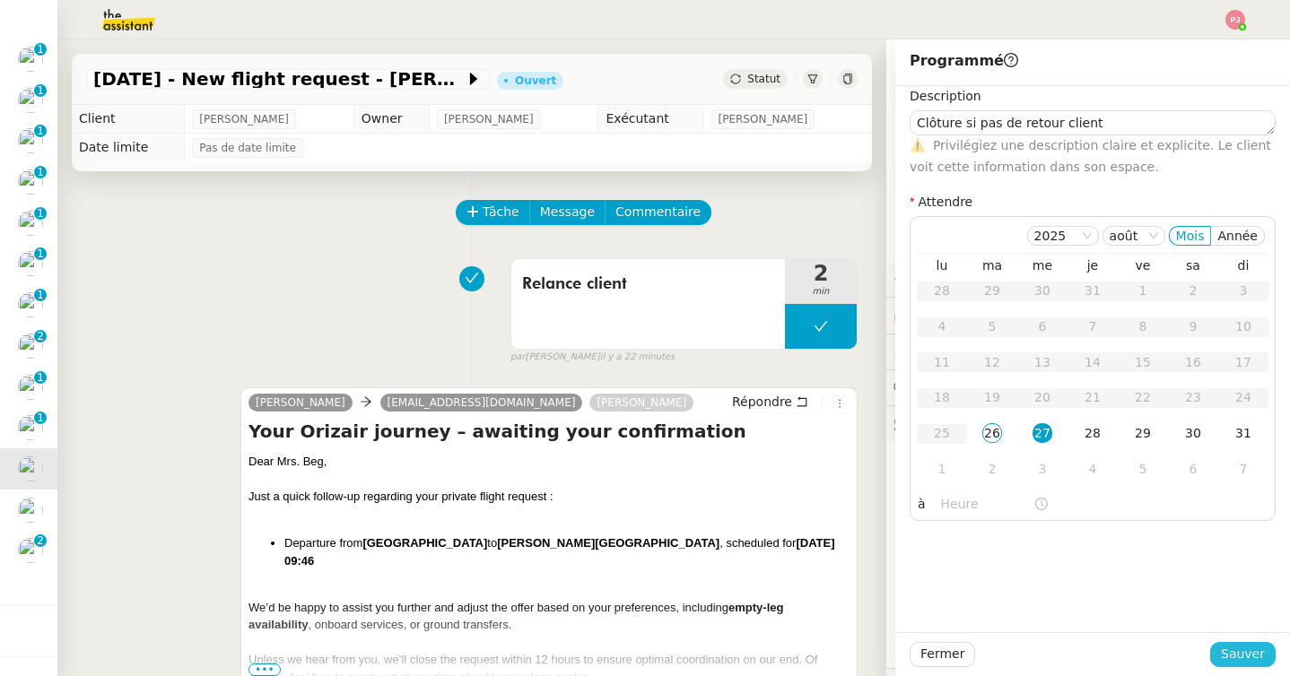
click at [1241, 657] on span "Sauver" at bounding box center [1243, 654] width 44 height 21
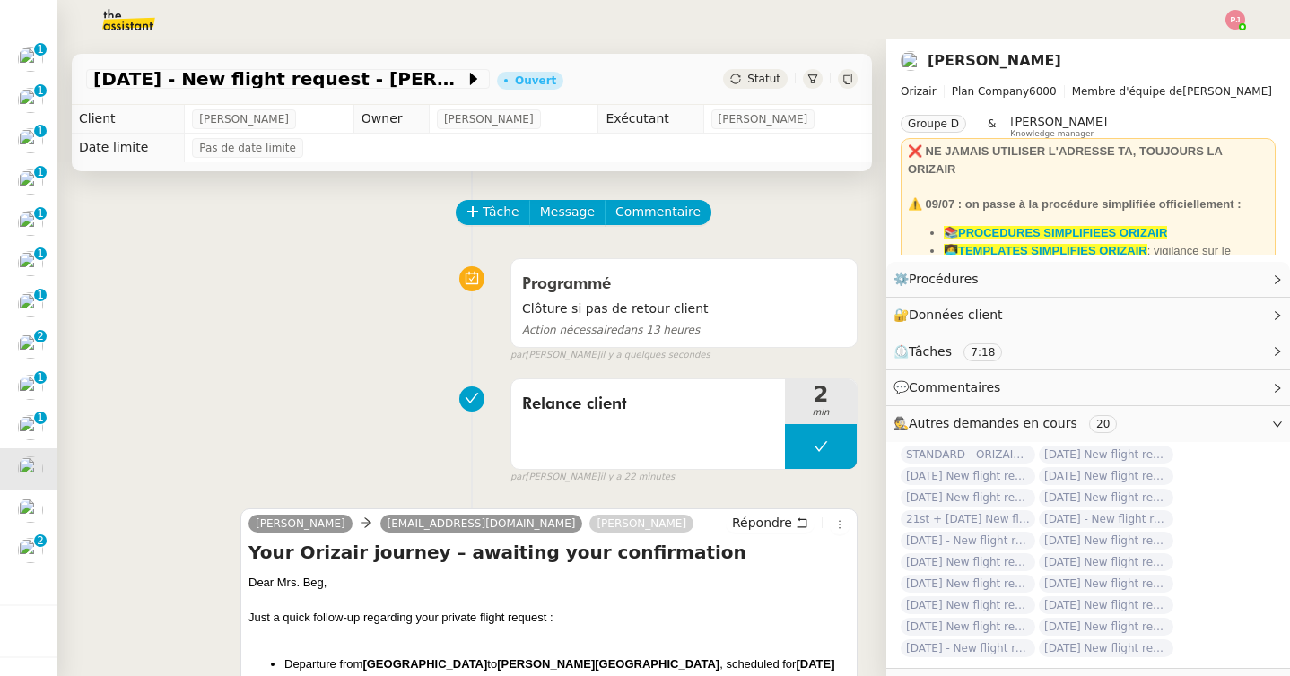
scroll to position [366, 0]
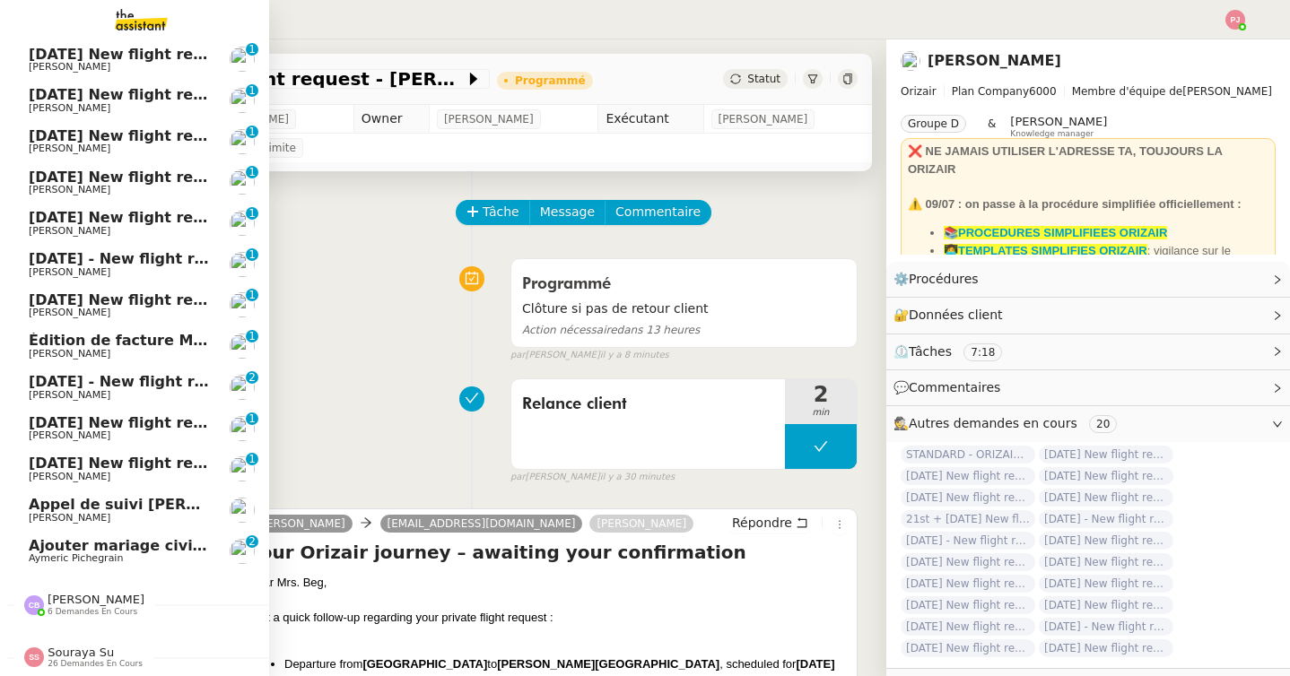
click at [89, 561] on span "Aymeric Pichegrain" at bounding box center [76, 559] width 94 height 12
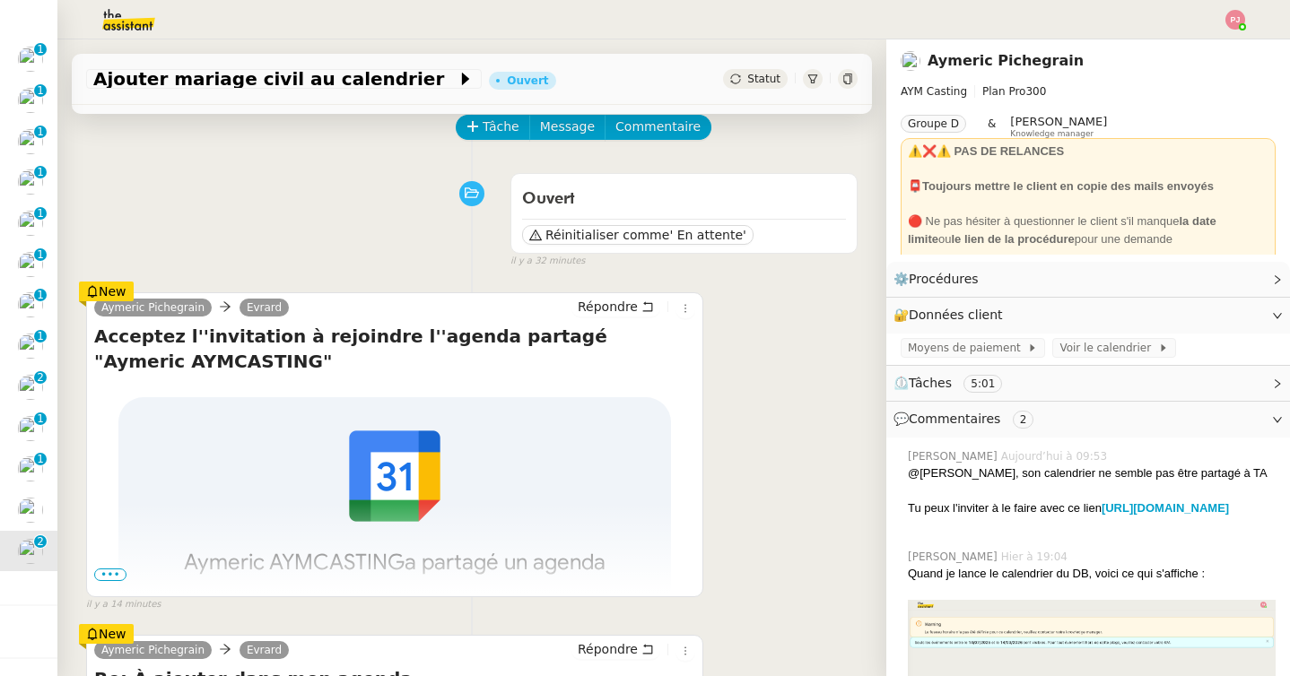
scroll to position [86, 0]
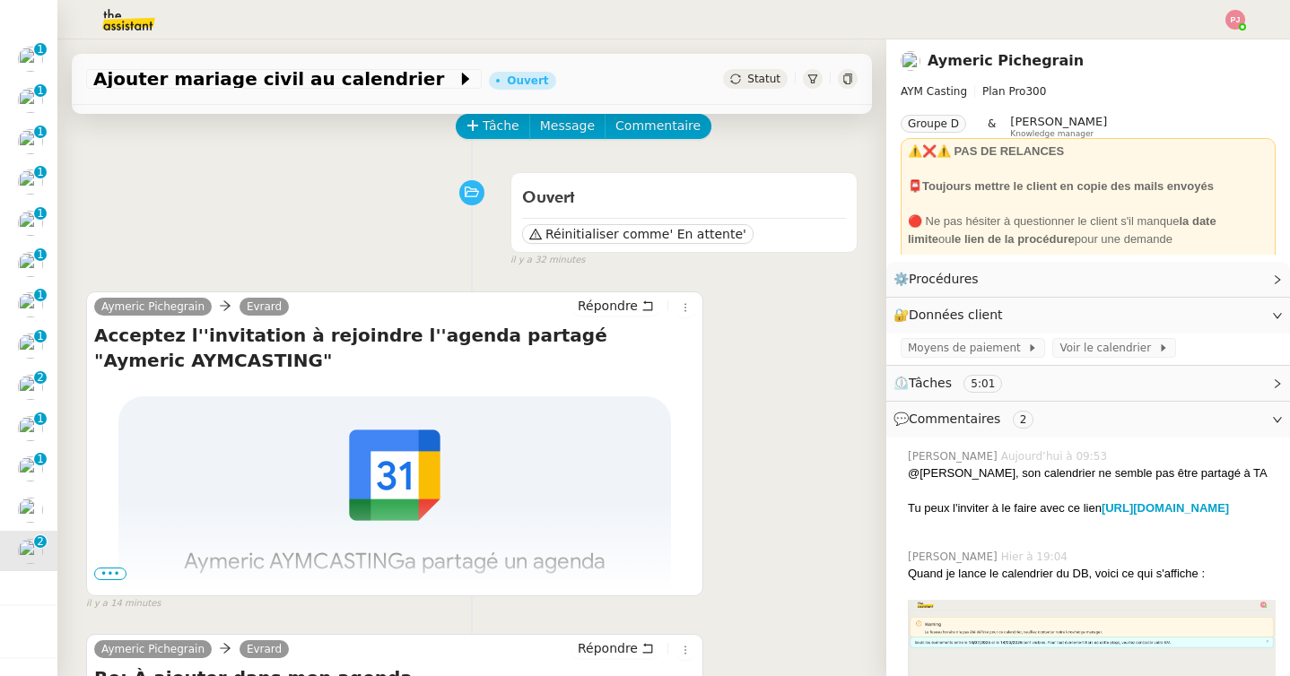
click at [102, 570] on span "•••" at bounding box center [110, 574] width 32 height 13
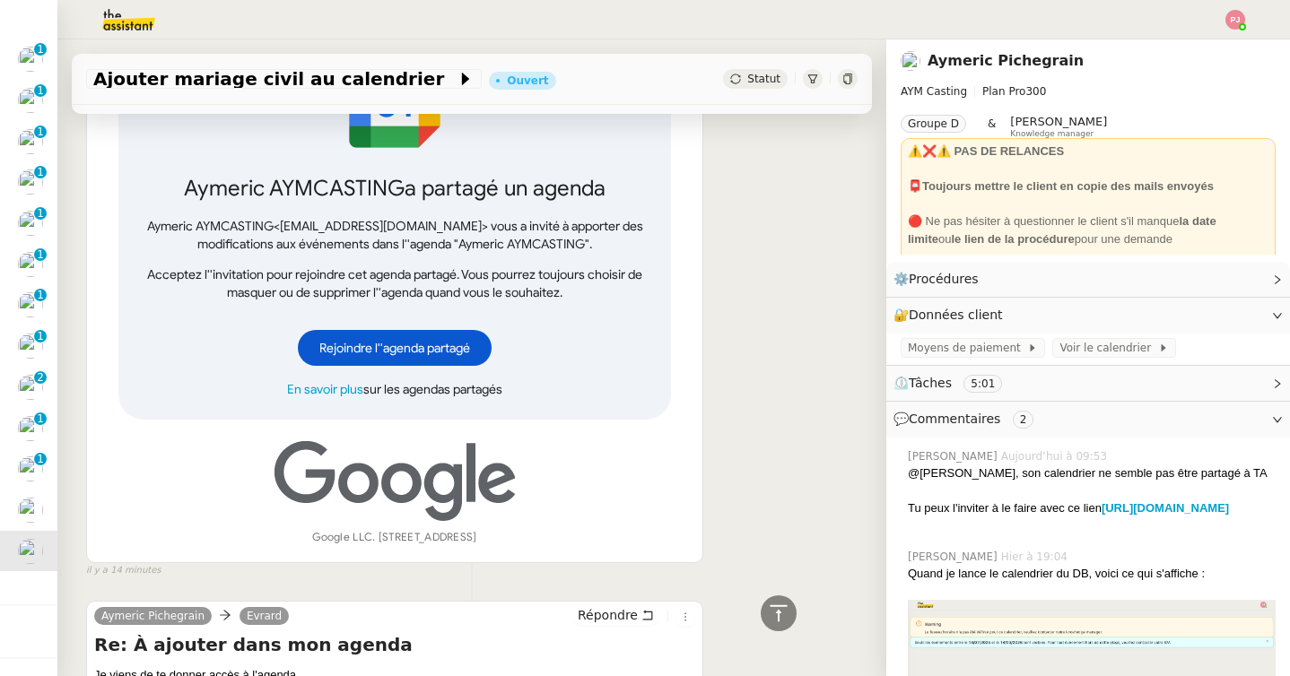
scroll to position [374, 0]
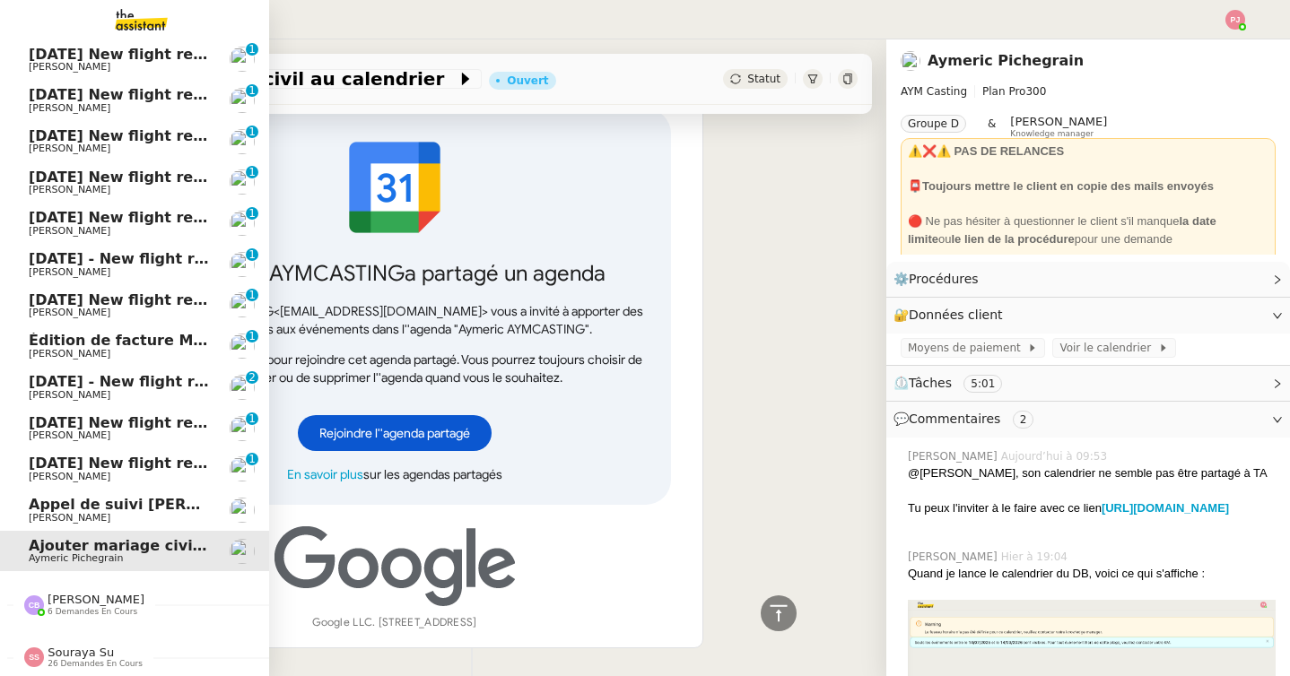
click at [109, 478] on span "[PERSON_NAME]" at bounding box center [119, 477] width 181 height 11
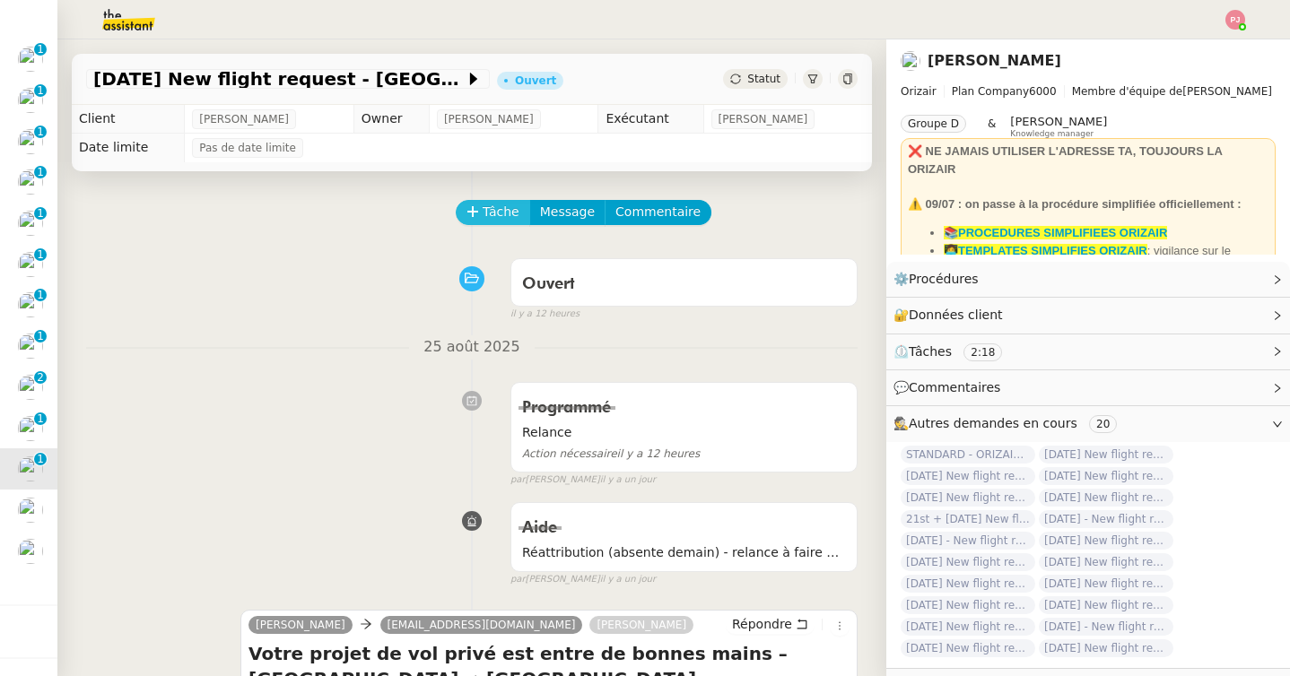
click at [502, 216] on span "Tâche" at bounding box center [501, 212] width 37 height 21
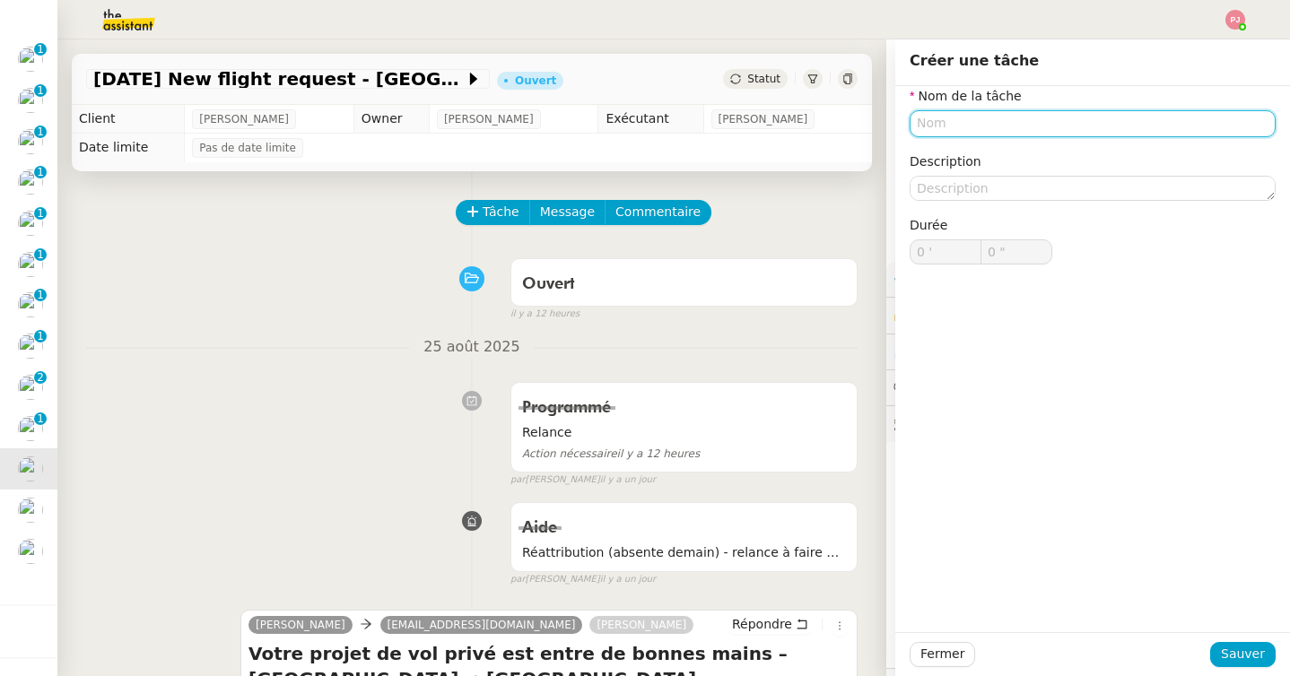
click at [932, 126] on input "text" at bounding box center [1093, 123] width 366 height 26
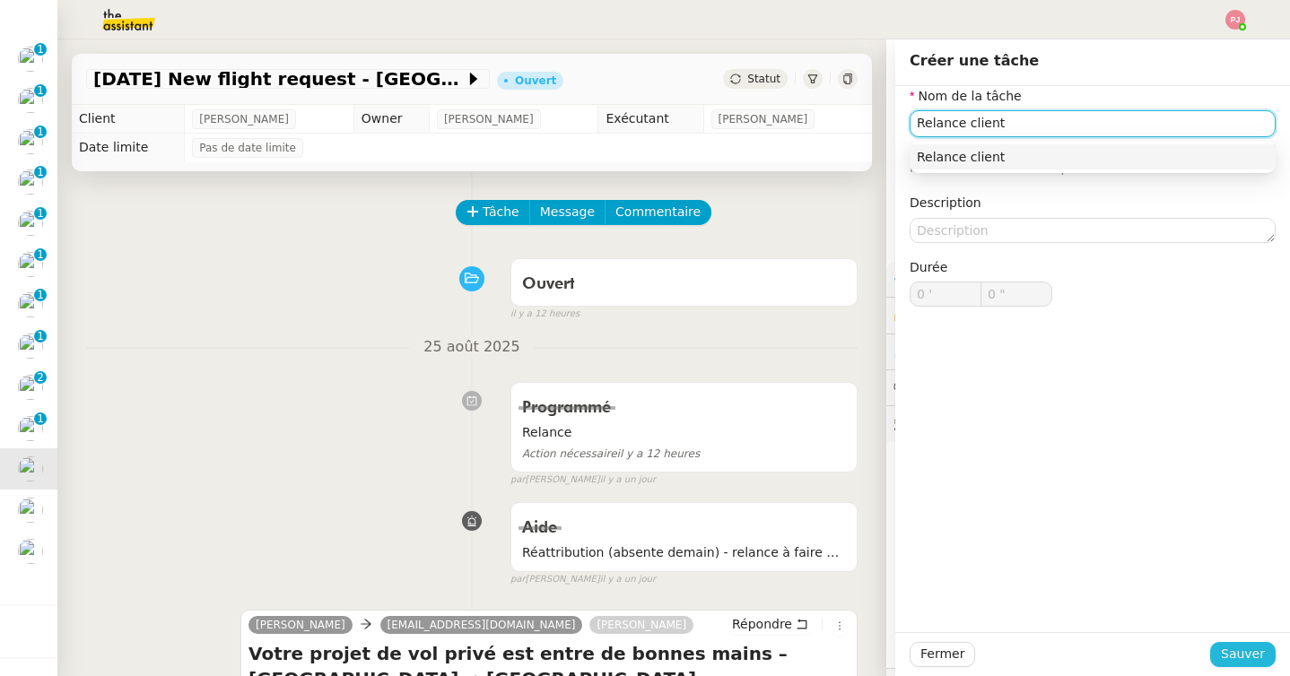
type input "Relance client"
click at [1244, 658] on span "Sauver" at bounding box center [1243, 654] width 44 height 21
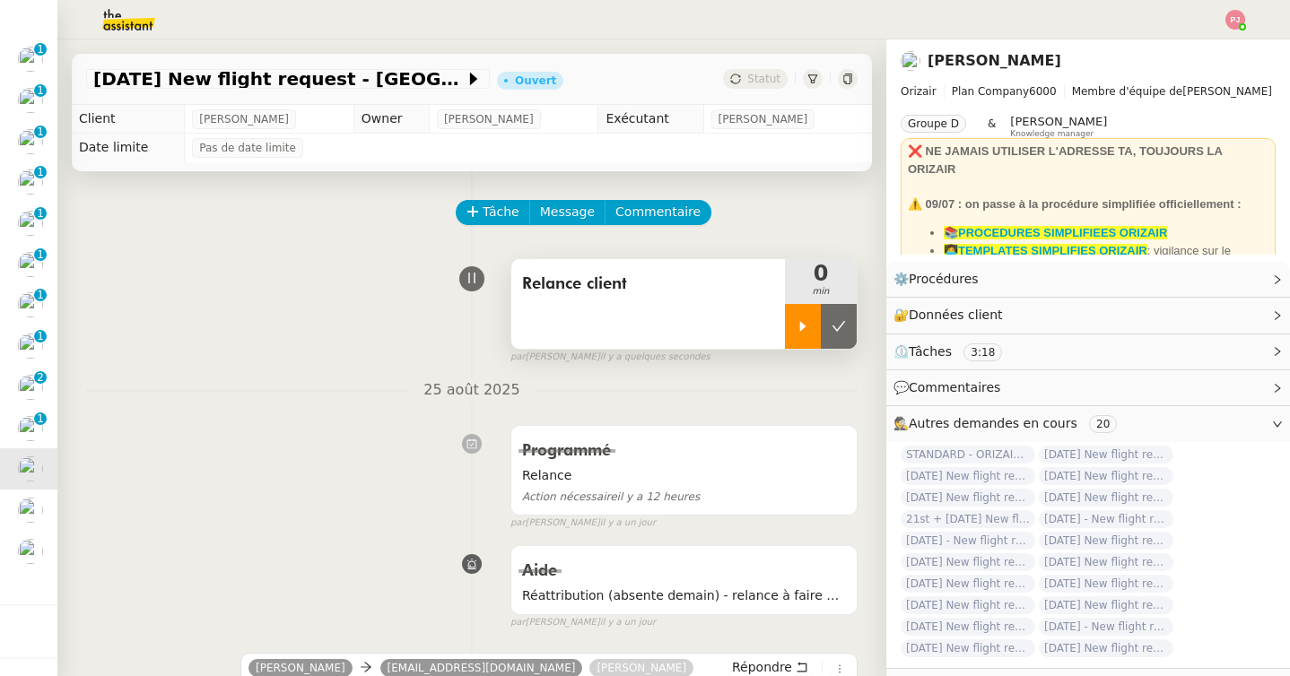
click at [798, 328] on icon at bounding box center [803, 326] width 14 height 14
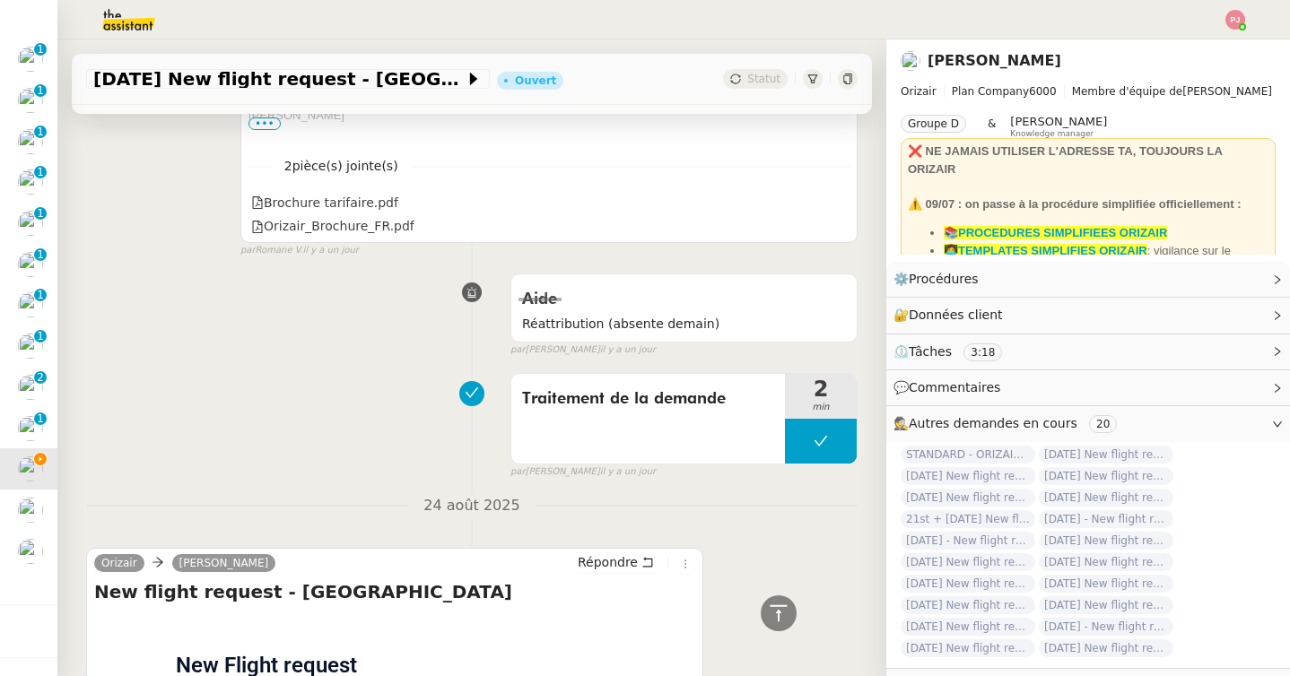
scroll to position [1090, 0]
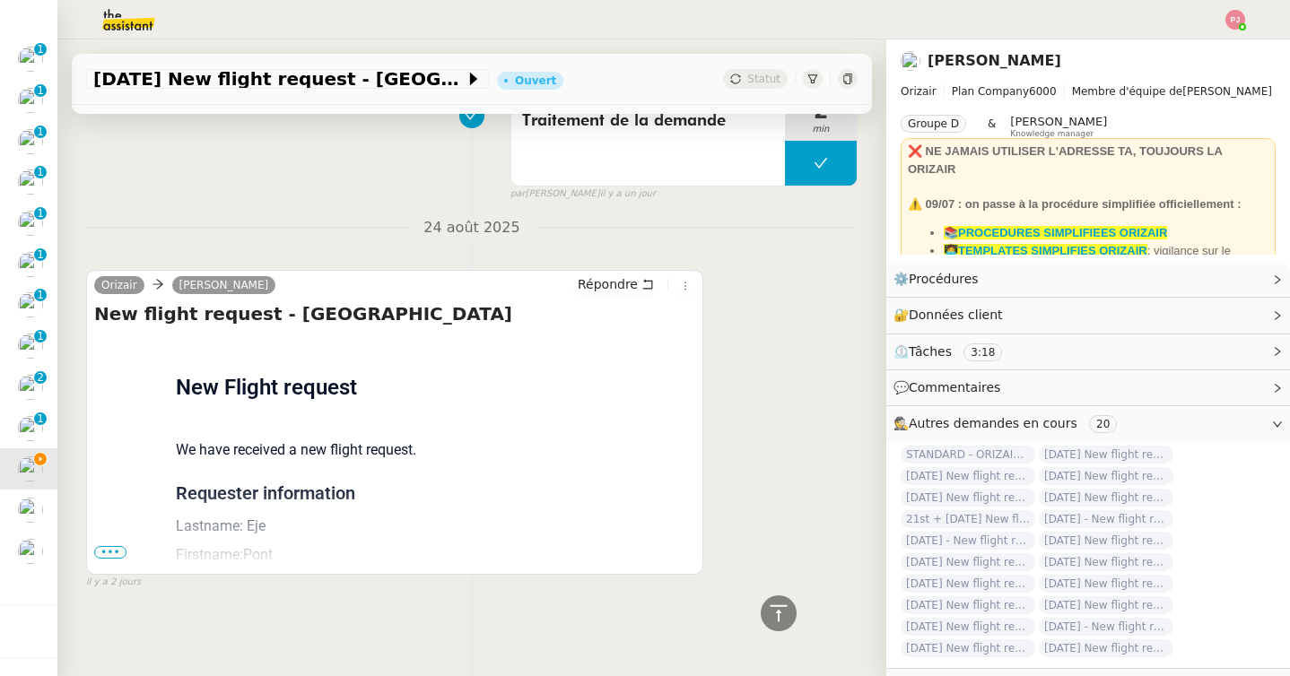
click at [113, 551] on span "•••" at bounding box center [110, 552] width 32 height 13
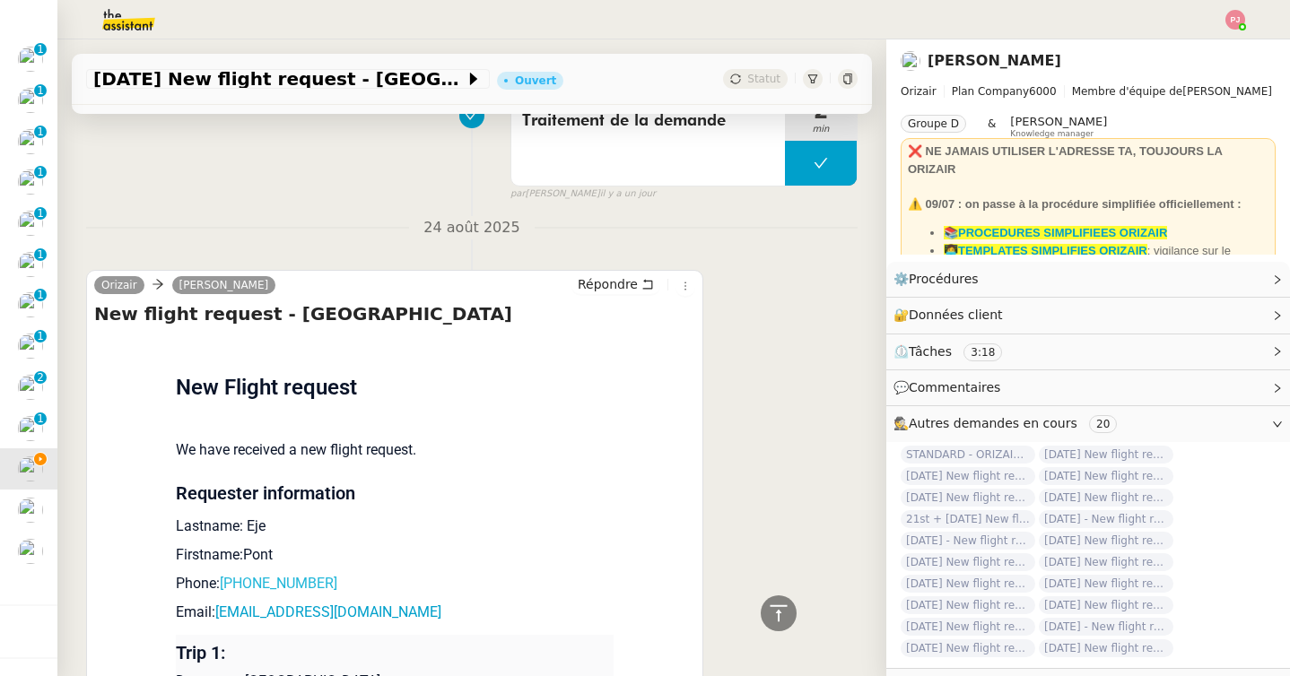
scroll to position [1445, 0]
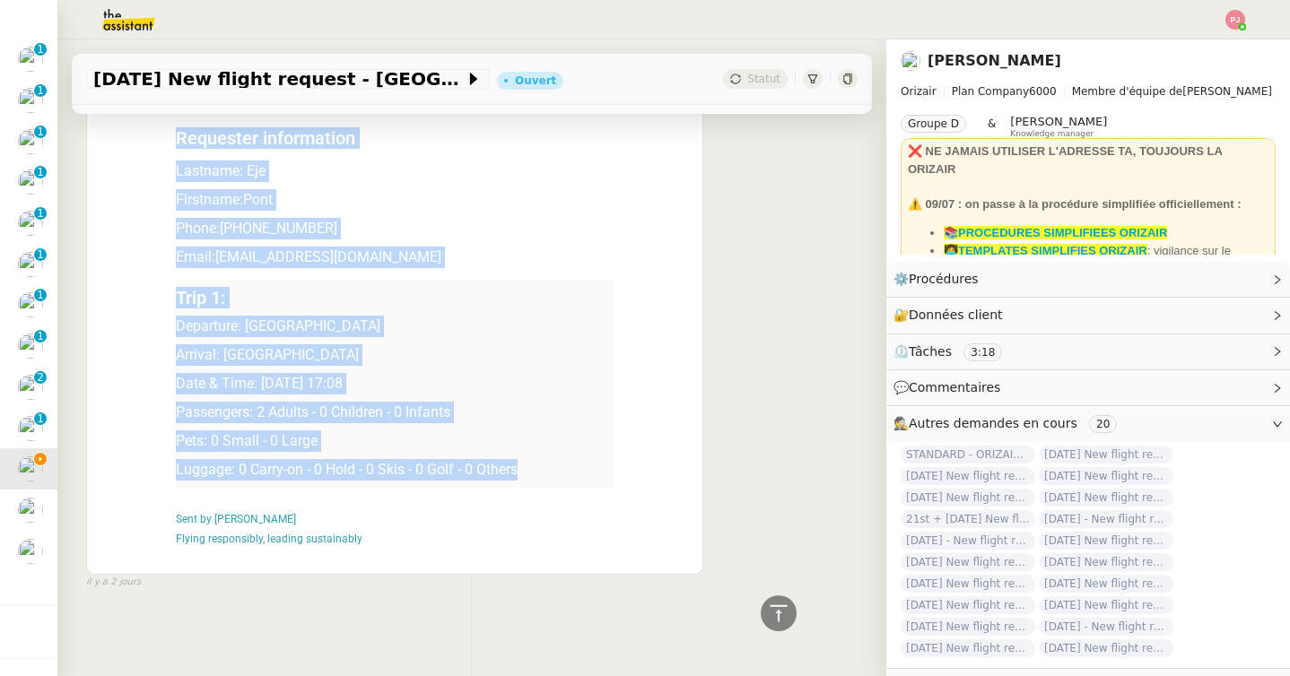
drag, startPoint x: 526, startPoint y: 473, endPoint x: 171, endPoint y: 327, distance: 382.9
click at [171, 327] on div "Flight request created by Pont Eje New Flight request We have received a new fl…" at bounding box center [394, 275] width 601 height 590
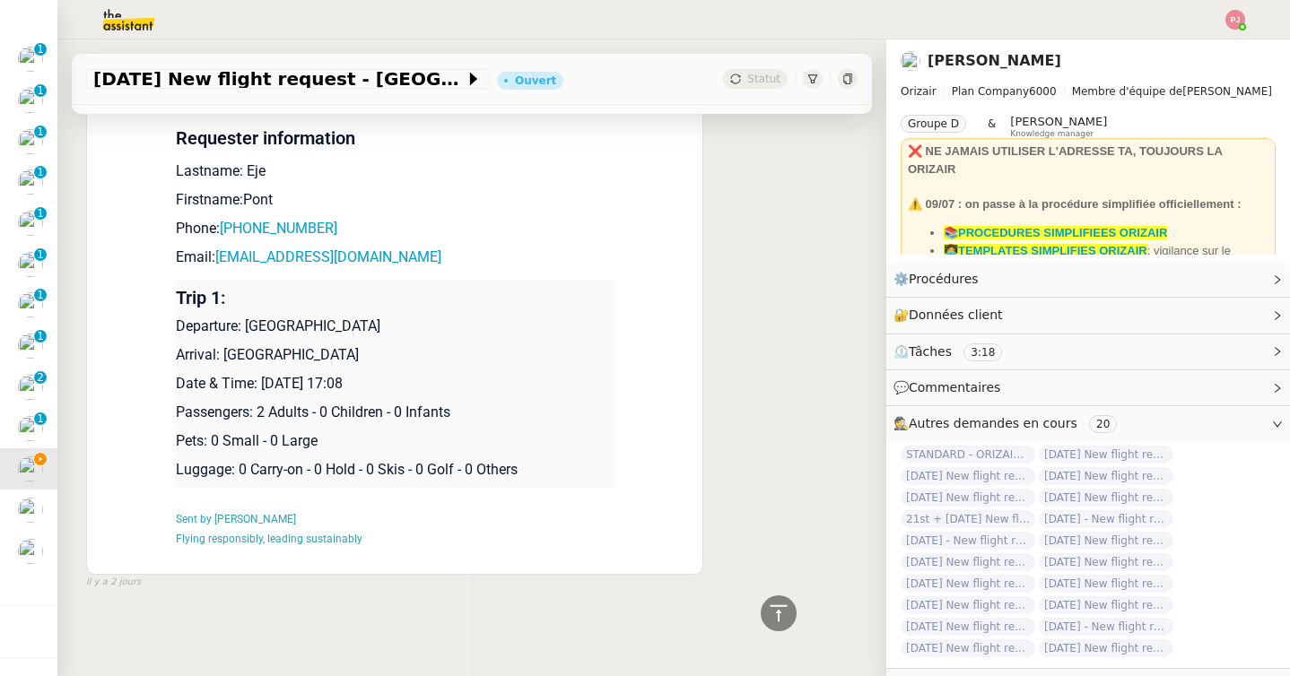
click at [401, 371] on td "Trip 1: Departure: Geneva Cointrin International Airport Arrival: Farnborough A…" at bounding box center [395, 384] width 438 height 208
drag, startPoint x: 434, startPoint y: 391, endPoint x: 176, endPoint y: 326, distance: 266.5
click at [176, 326] on td "Trip 1: Departure: Geneva Cointrin International Airport Arrival: Farnborough A…" at bounding box center [395, 384] width 438 height 208
copy td "Departure: Geneva Cointrin International Airport Arrival: Farnborough Airport D…"
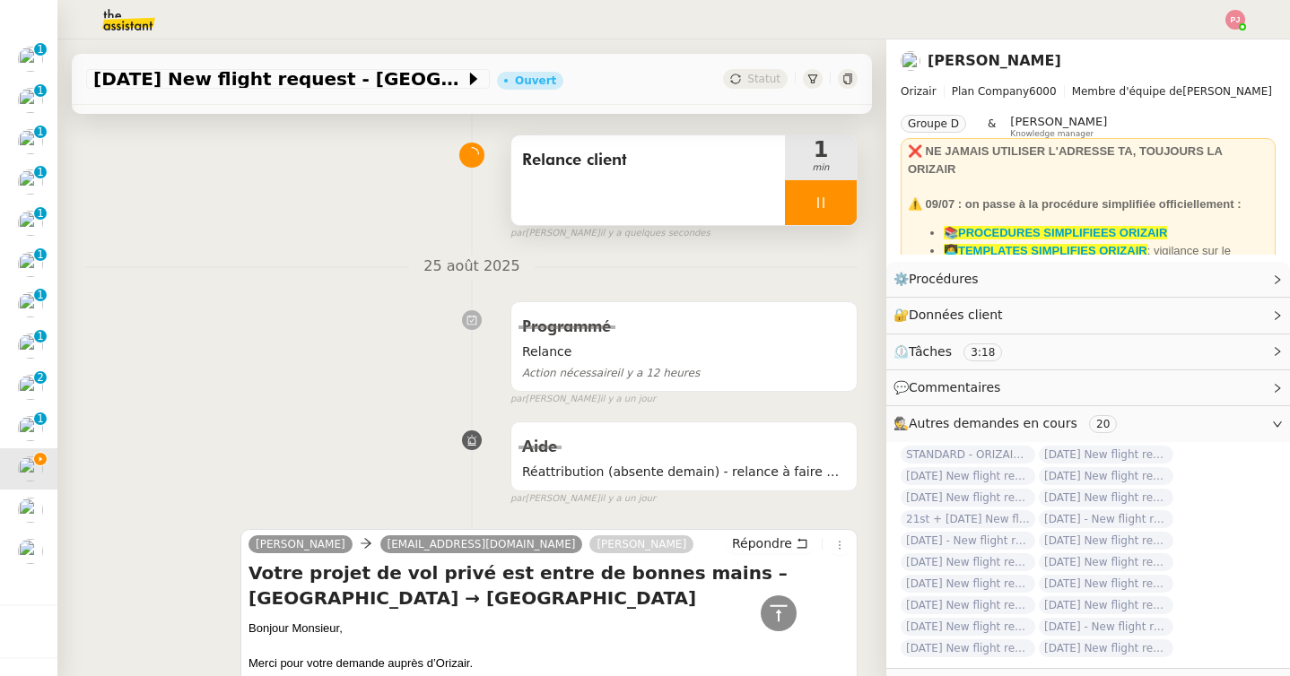
scroll to position [0, 0]
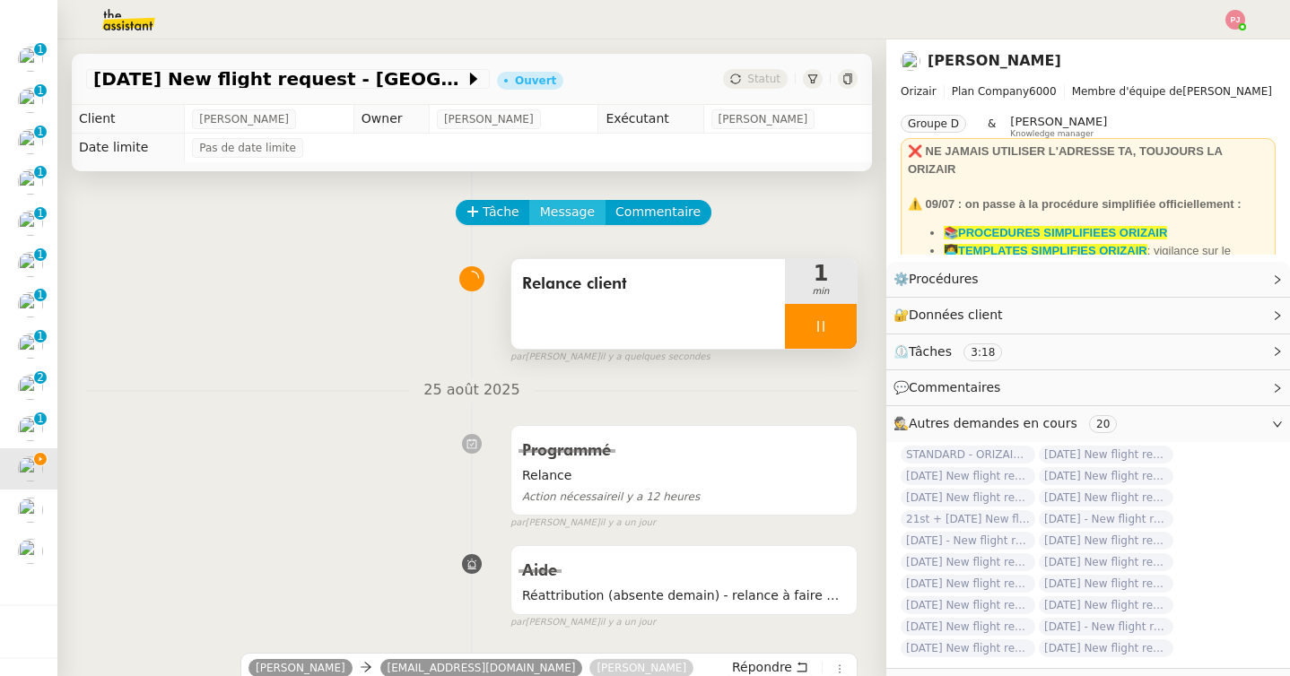
click at [573, 206] on span "Message" at bounding box center [567, 212] width 55 height 21
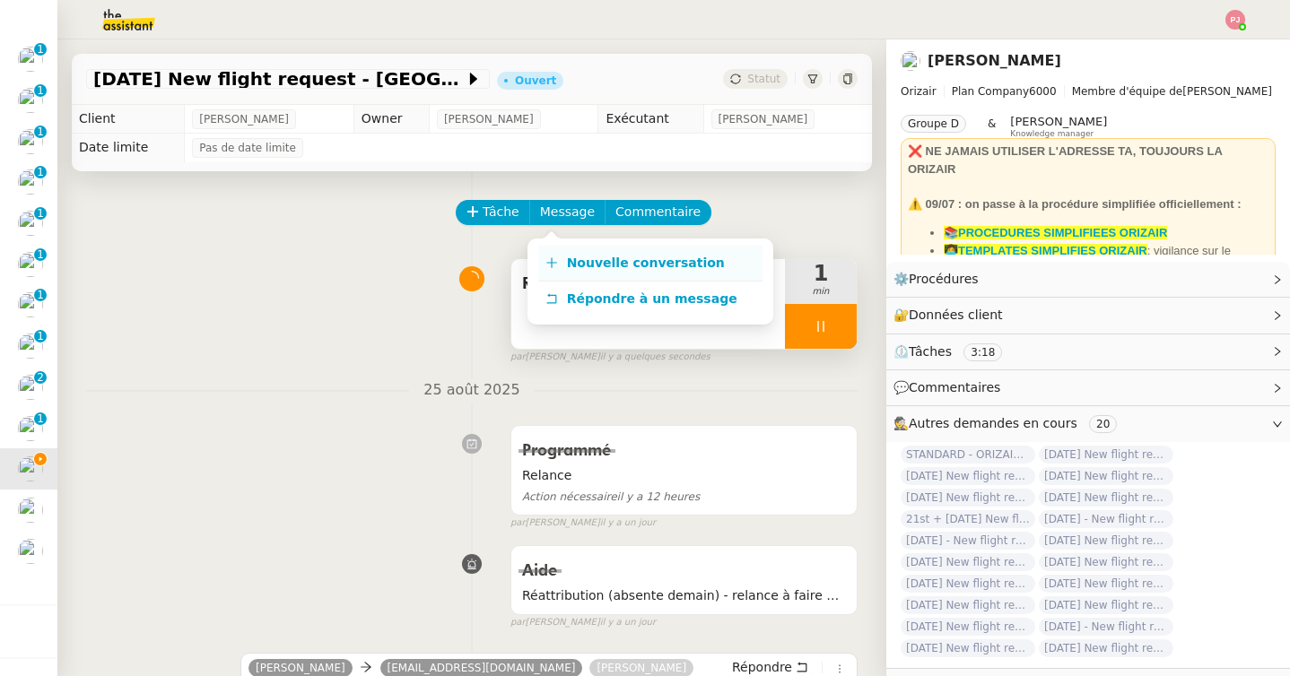
click at [587, 248] on link "Nouvelle conversation" at bounding box center [650, 264] width 224 height 36
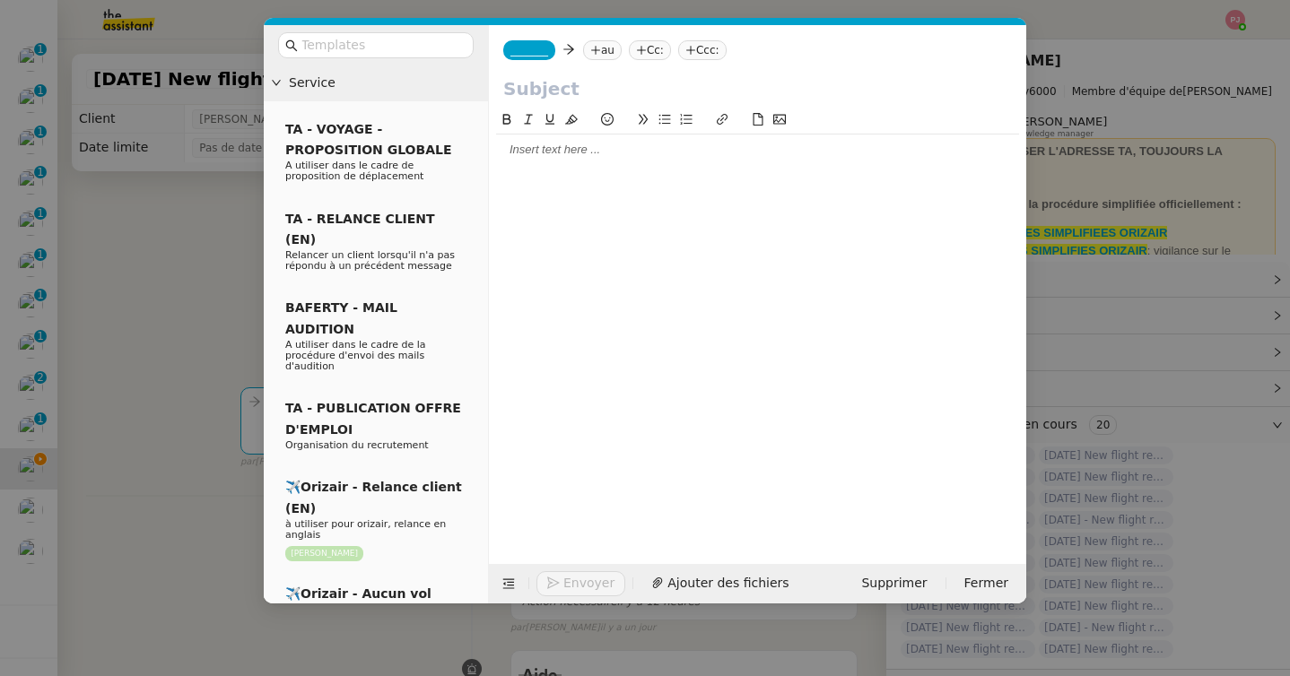
click at [533, 52] on span "_______" at bounding box center [529, 50] width 38 height 13
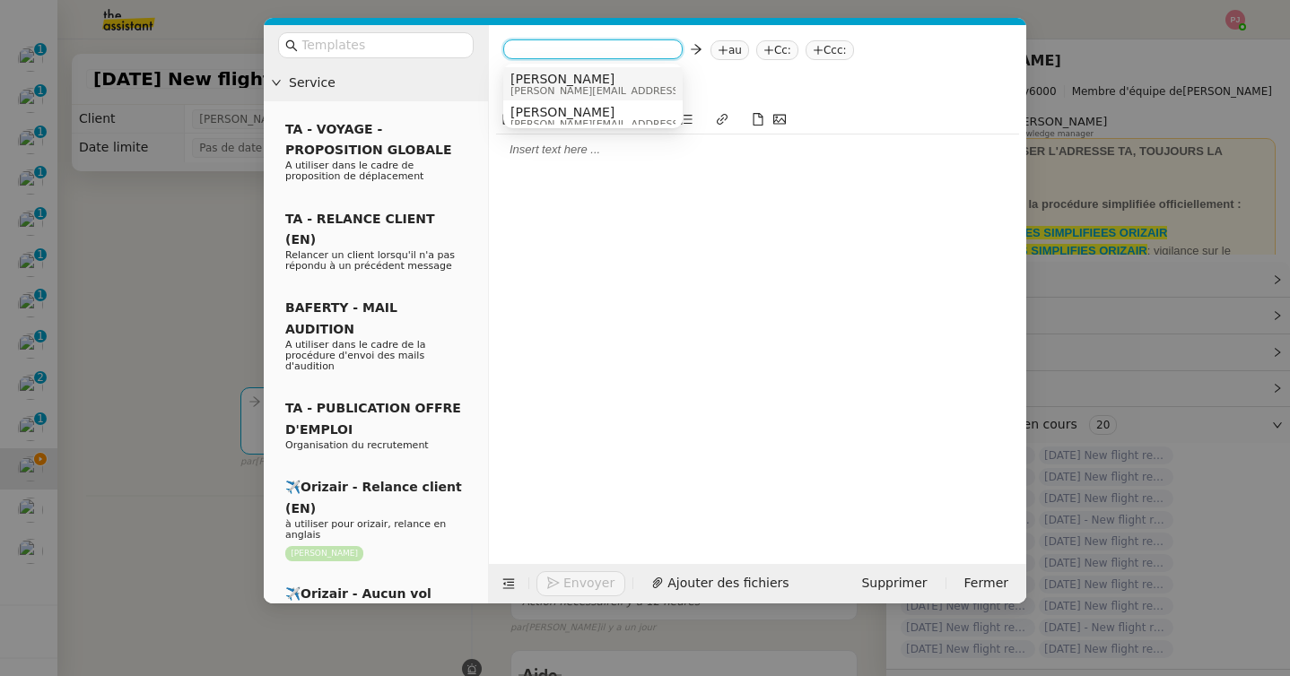
click at [574, 83] on span "[PERSON_NAME]" at bounding box center [637, 79] width 255 height 14
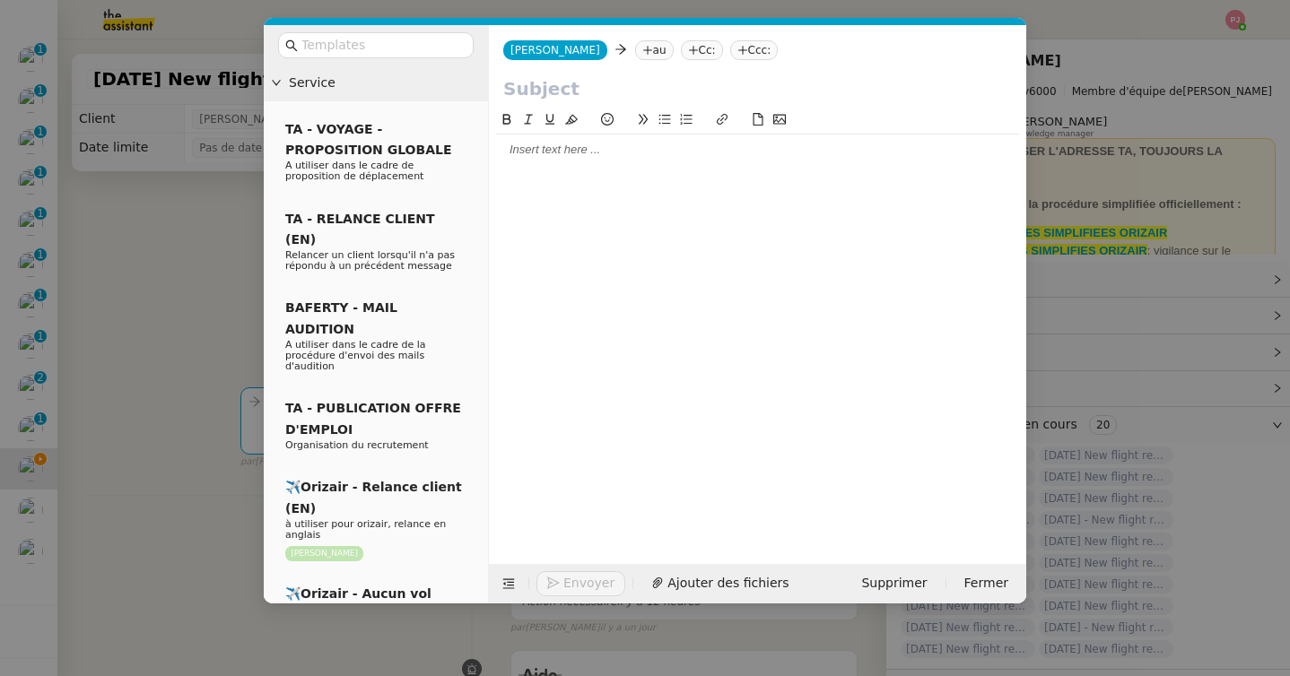
click at [635, 49] on nz-tag "au" at bounding box center [654, 50] width 39 height 20
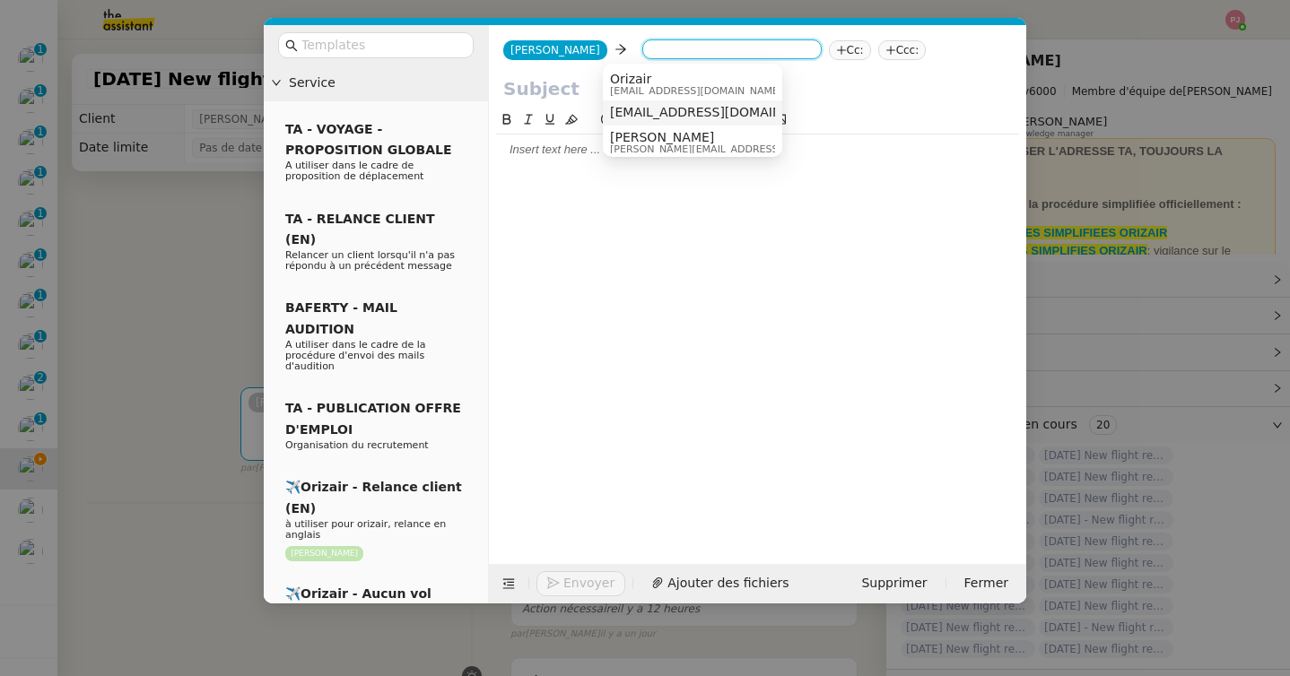
click at [646, 109] on span "ethanmenard73@gmail.com" at bounding box center [720, 112] width 220 height 14
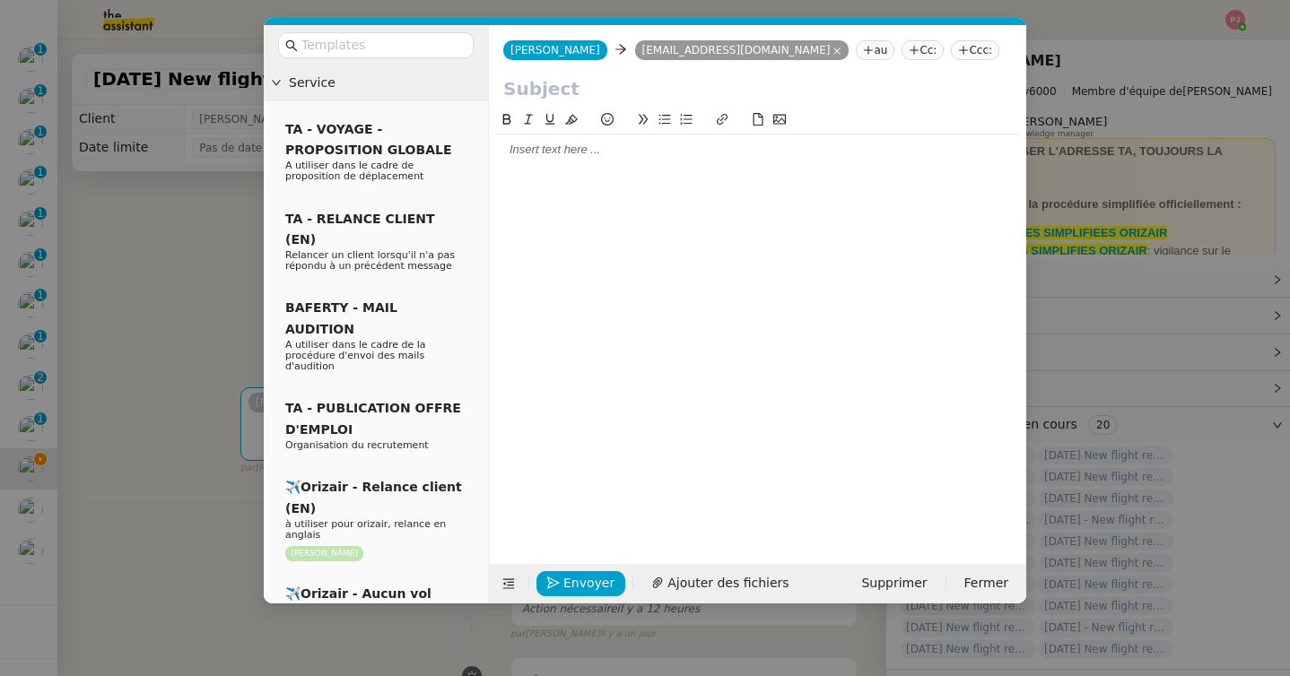
click at [958, 55] on icon at bounding box center [963, 50] width 11 height 11
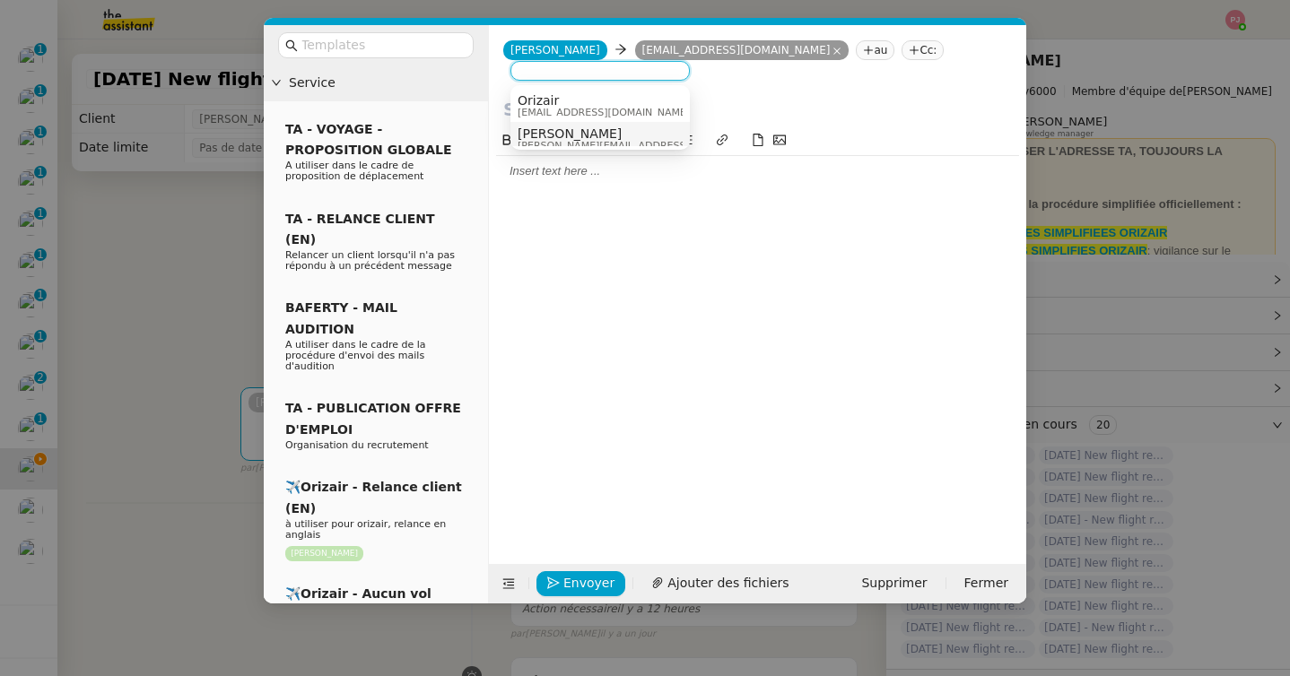
click at [602, 131] on div "Louis Frei louis@orizair.com" at bounding box center [652, 138] width 268 height 24
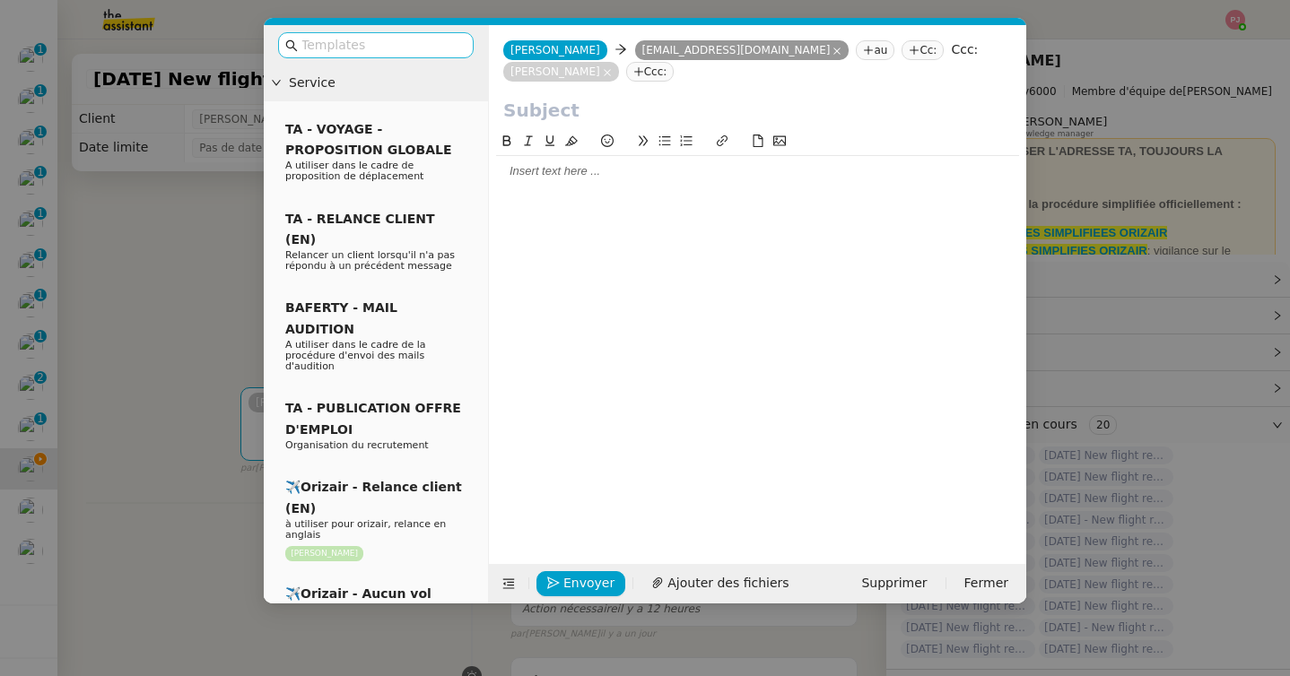
click at [426, 53] on input "text" at bounding box center [381, 45] width 161 height 21
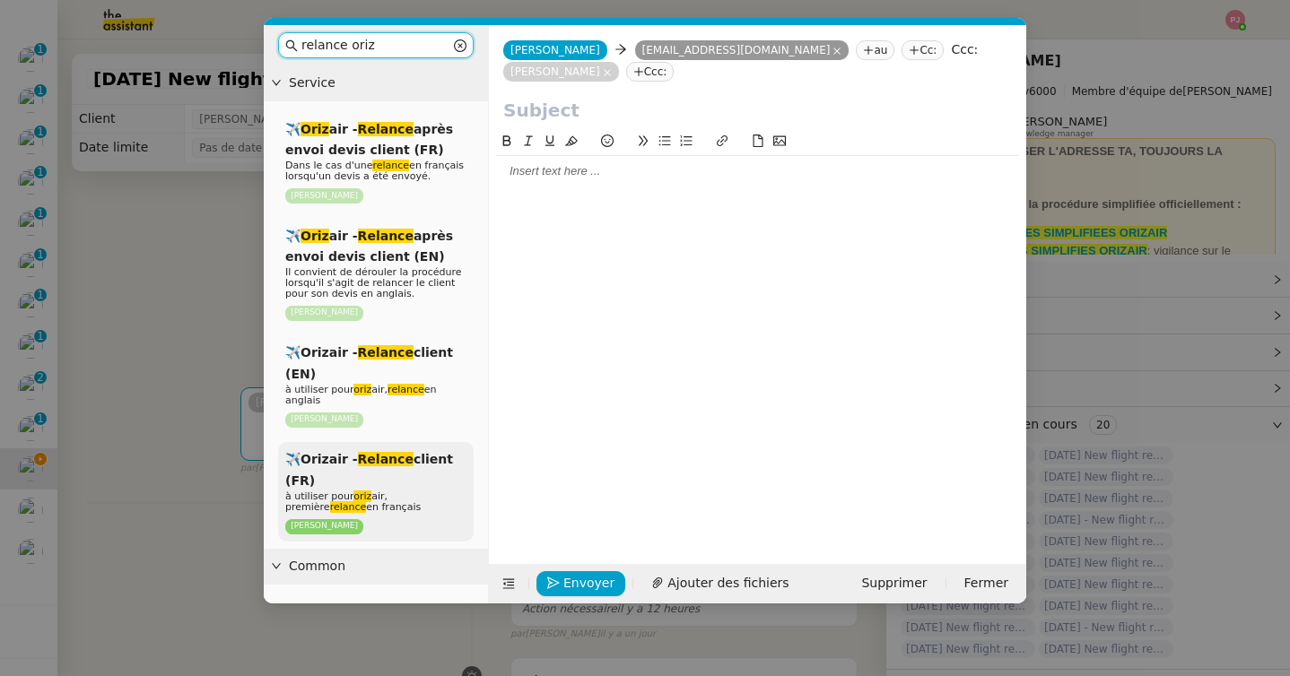
type input "relance oriz"
click at [392, 467] on div "✈️Orizair - Relance client (FR) à utiliser pour oriz air, première relance en f…" at bounding box center [376, 492] width 196 height 100
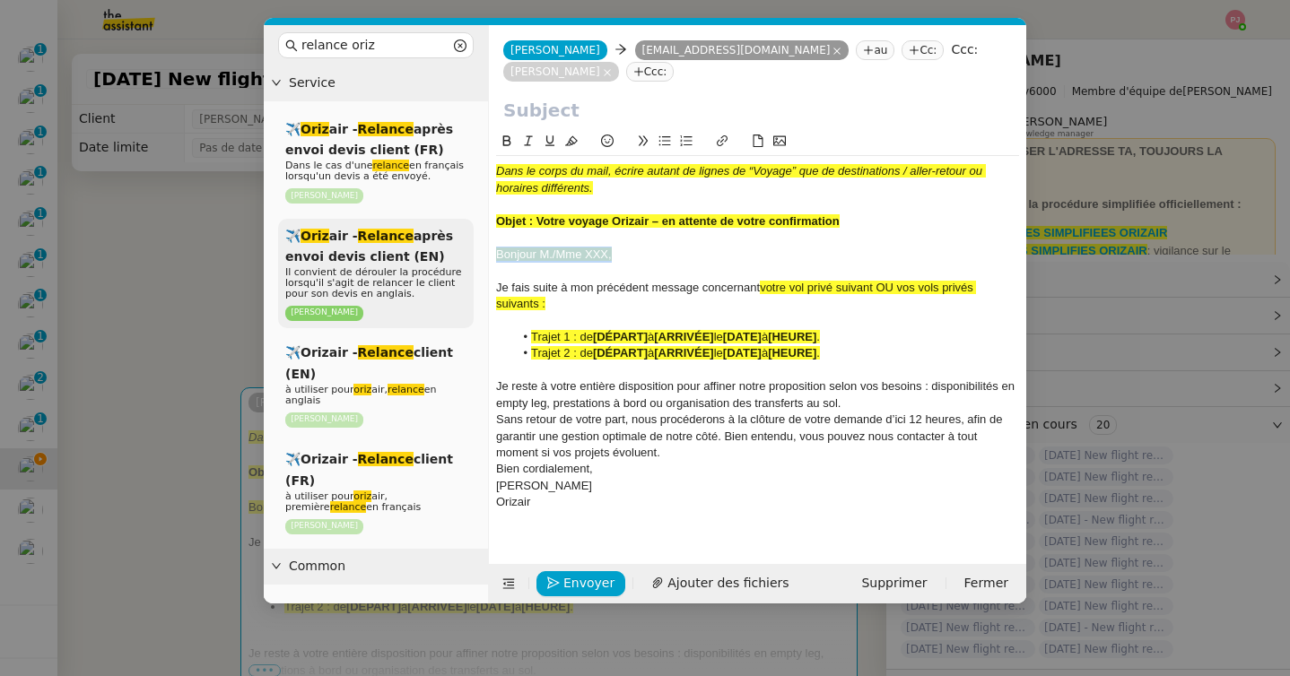
drag, startPoint x: 628, startPoint y: 249, endPoint x: 458, endPoint y: 250, distance: 169.5
click at [458, 250] on nz-layout "relance oriz Service ✈️ Oriz air - Relance après envoi devis client (FR) Dans l…" at bounding box center [645, 314] width 762 height 579
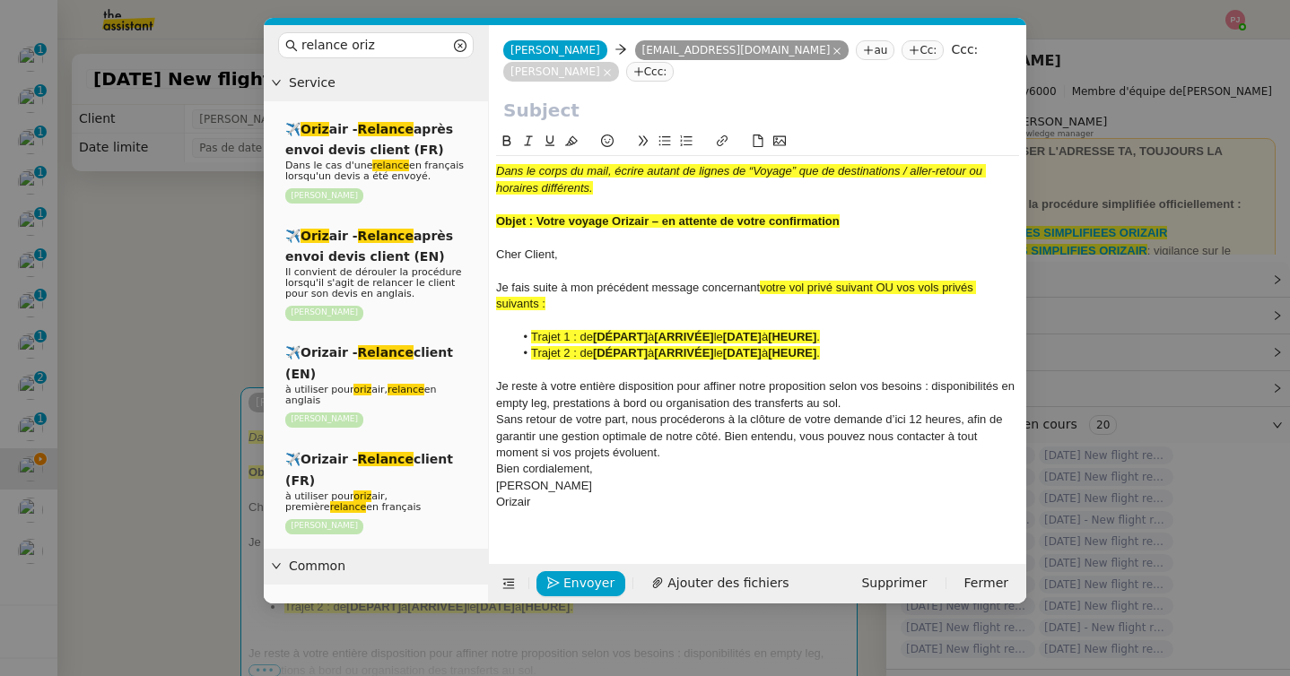
click at [598, 508] on div "Orizair" at bounding box center [757, 502] width 523 height 16
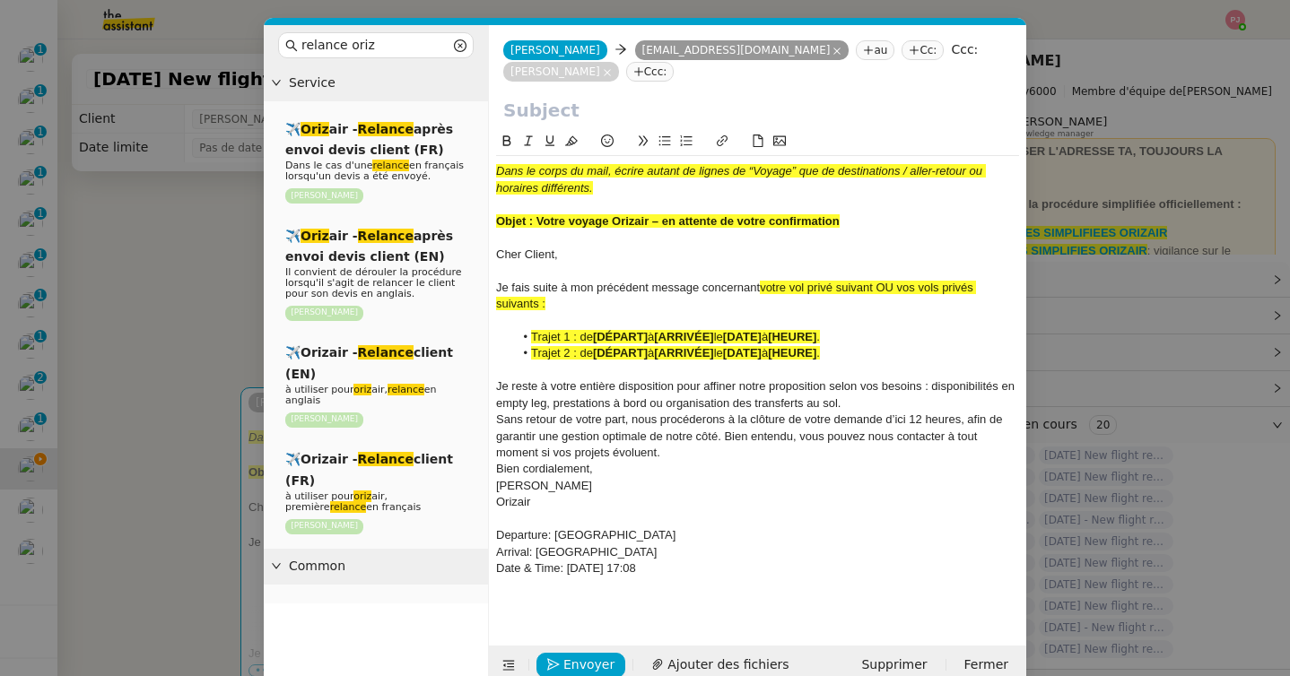
drag, startPoint x: 727, startPoint y: 576, endPoint x: 476, endPoint y: 539, distance: 252.9
click at [476, 539] on nz-layout "relance oriz Service ✈️ Oriz air - Relance après envoi devis client (FR) Dans l…" at bounding box center [645, 355] width 762 height 660
click at [507, 138] on icon at bounding box center [506, 141] width 13 height 13
click at [572, 139] on icon at bounding box center [571, 141] width 13 height 13
click at [686, 451] on div "Sans retour de votre part, nous procéderons à la clôture de votre demande d’ici…" at bounding box center [757, 436] width 523 height 49
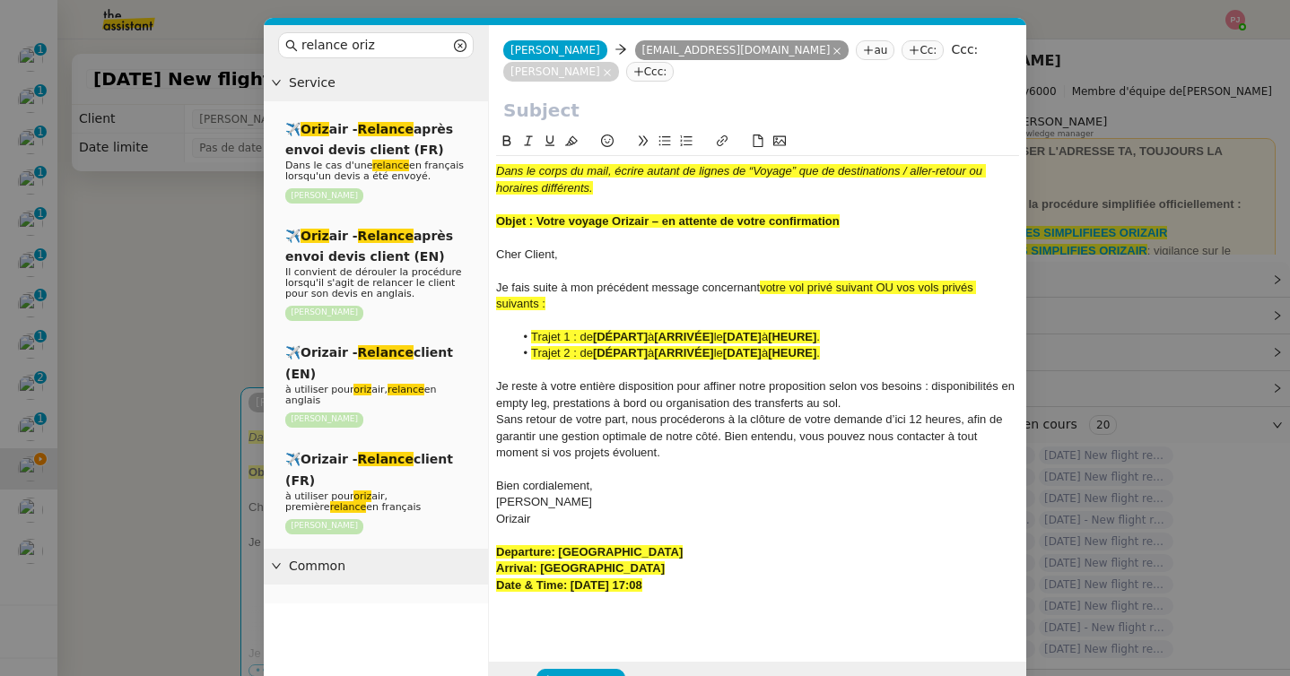
click at [878, 396] on div "Je reste à votre entière disposition pour affiner notre proposition selon vos b…" at bounding box center [757, 395] width 523 height 33
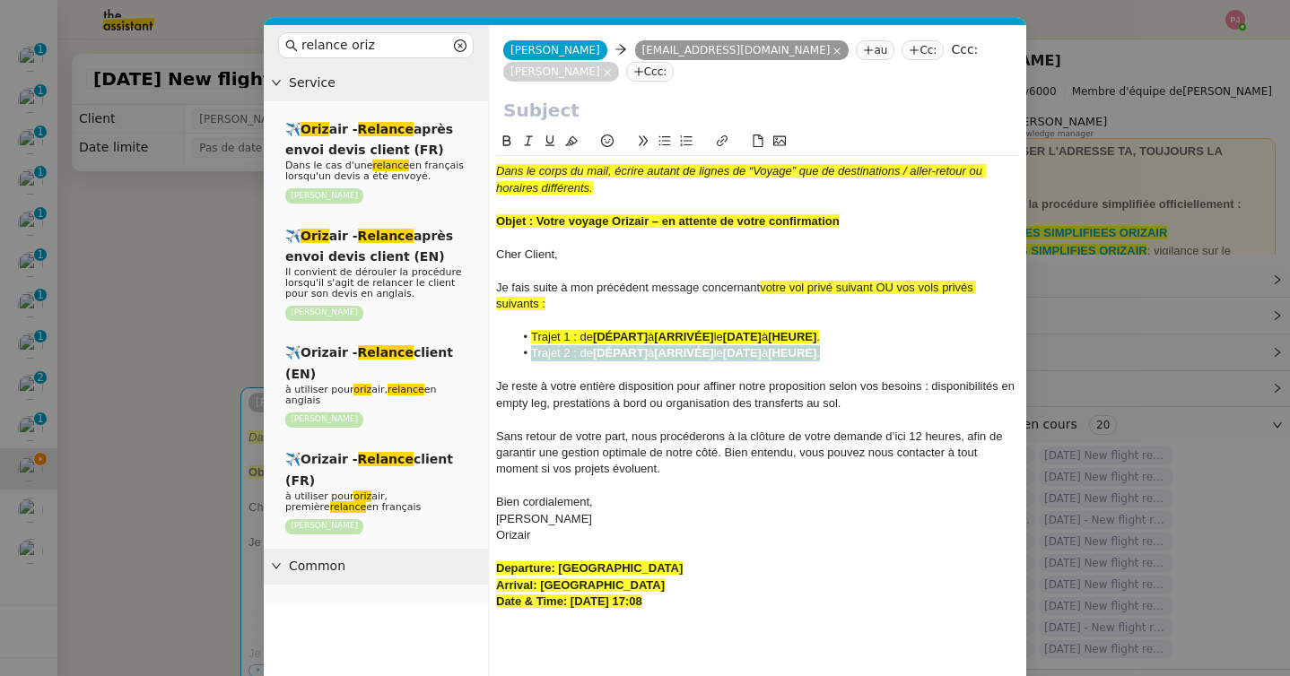
drag, startPoint x: 865, startPoint y: 355, endPoint x: 483, endPoint y: 361, distance: 382.1
click at [483, 361] on nz-layout "relance oriz Service ✈️ Oriz air - Relance après envoi devis client (FR) Dans l…" at bounding box center [645, 371] width 762 height 693
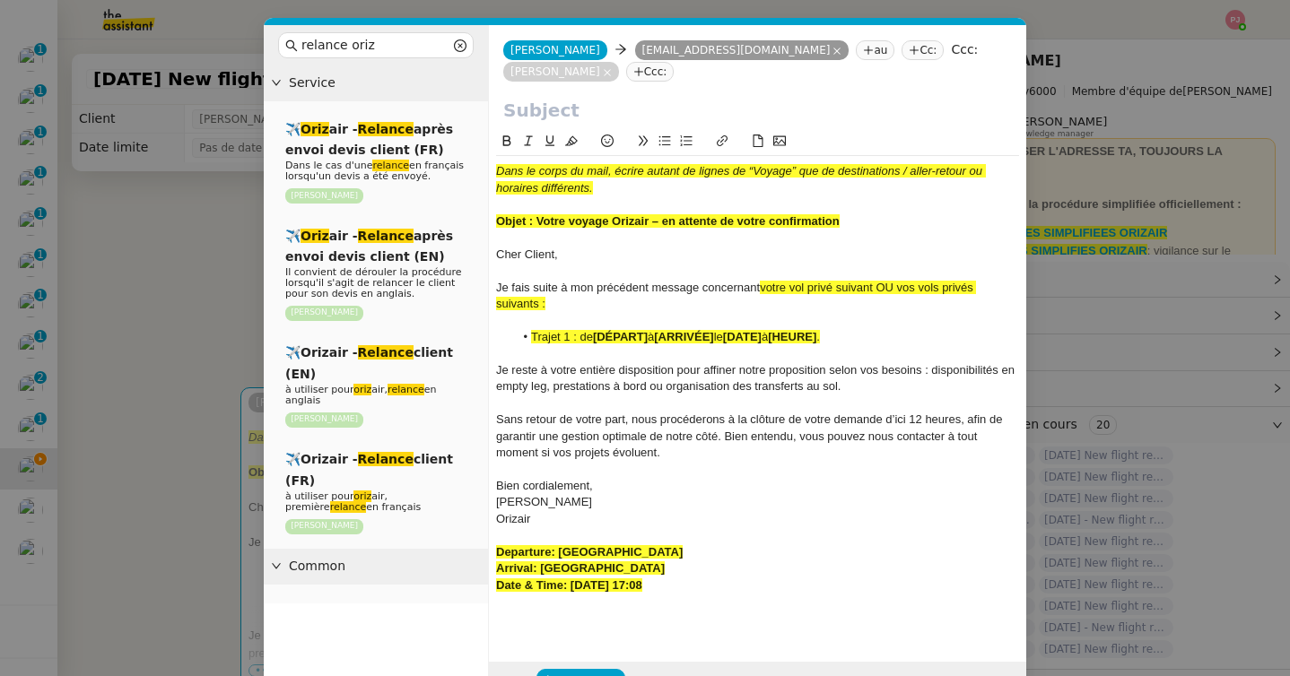
drag, startPoint x: 565, startPoint y: 302, endPoint x: 758, endPoint y: 290, distance: 193.3
click at [758, 290] on div "Je fais suite à mon précédent message concernant votre vol privé suivant OU vos…" at bounding box center [757, 296] width 523 height 33
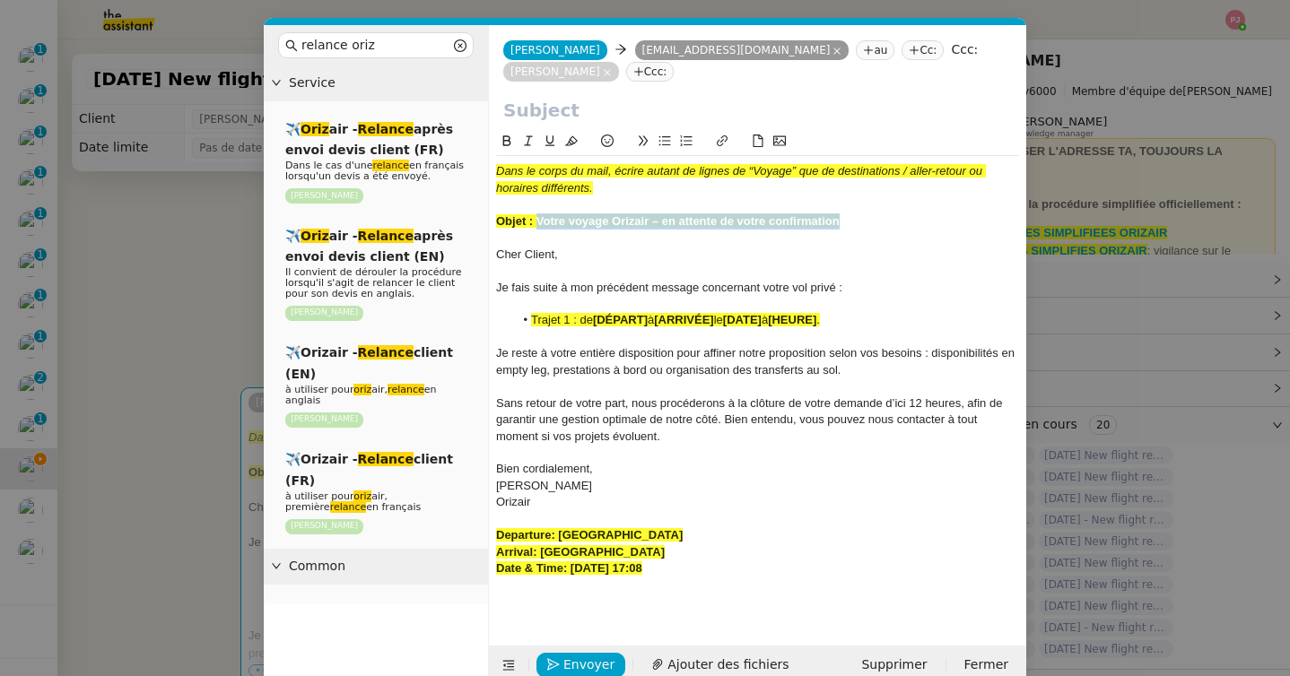
drag, startPoint x: 537, startPoint y: 222, endPoint x: 931, endPoint y: 225, distance: 393.8
click at [931, 225] on div "Objet : Votre voyage Orizair – en attente de votre confirmation" at bounding box center [757, 221] width 523 height 16
copy strong "Votre voyage Orizair – en attente de votre confirmation"
click at [647, 109] on input "text" at bounding box center [757, 110] width 509 height 27
paste input "Votre voyage Orizair – en attente de votre confirmation"
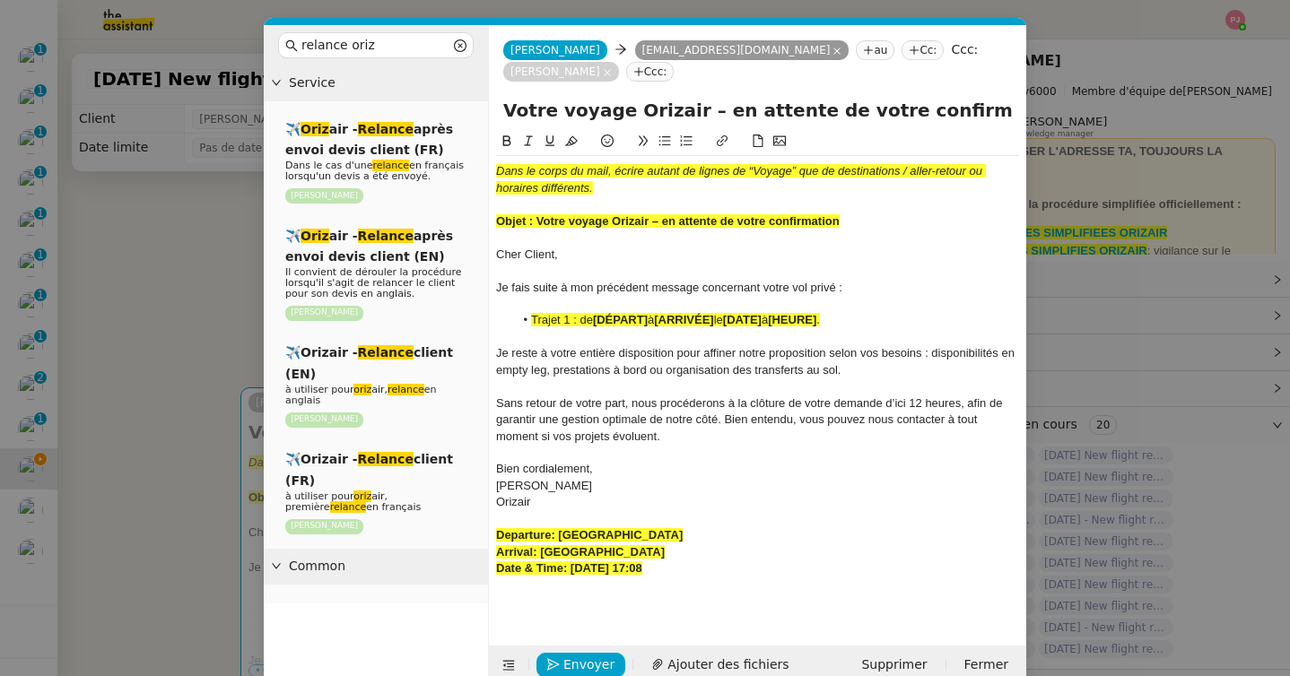
type input "Votre voyage Orizair – en attente de votre confirmation"
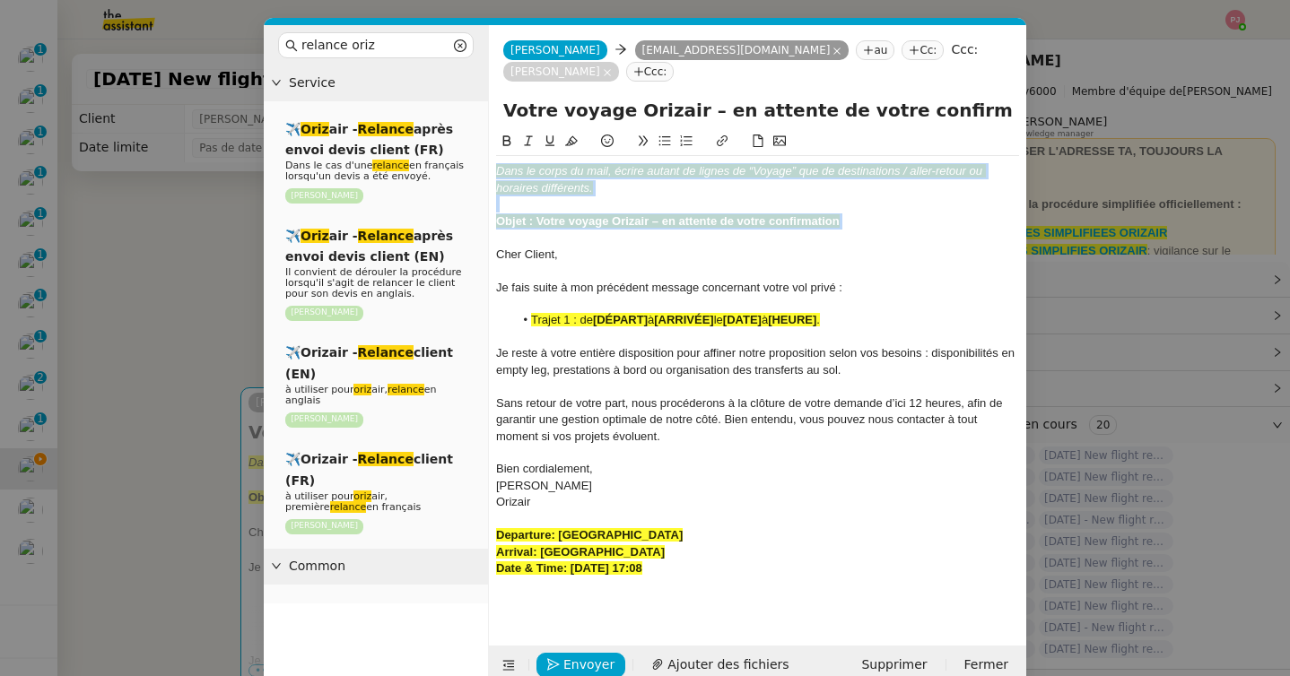
drag, startPoint x: 498, startPoint y: 256, endPoint x: 498, endPoint y: 89, distance: 166.8
click at [498, 89] on form "Josephine Josephine ethanmenard73@gmail.com ethanmenard73@gmail.com au Cc: Ccc:…" at bounding box center [757, 355] width 538 height 660
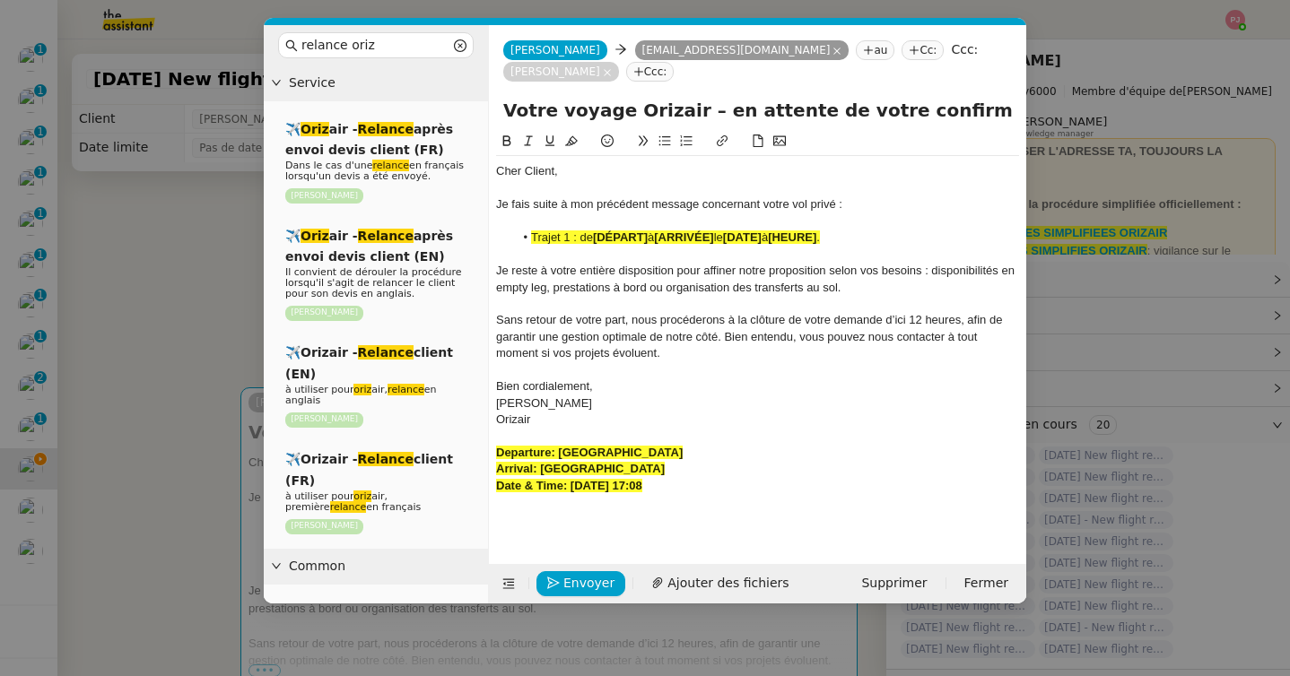
drag, startPoint x: 772, startPoint y: 454, endPoint x: 559, endPoint y: 455, distance: 213.5
click at [559, 455] on div "Departure: Geneva Cointrin International Airport" at bounding box center [757, 453] width 523 height 16
copy strong "Geneva Cointrin International Airport"
drag, startPoint x: 651, startPoint y: 239, endPoint x: 596, endPoint y: 241, distance: 54.7
click at [596, 241] on li "Trajet 1 : de [DÉPART] à [ARRIVÉE] le [DATE] à [HEURE] ." at bounding box center [767, 238] width 506 height 16
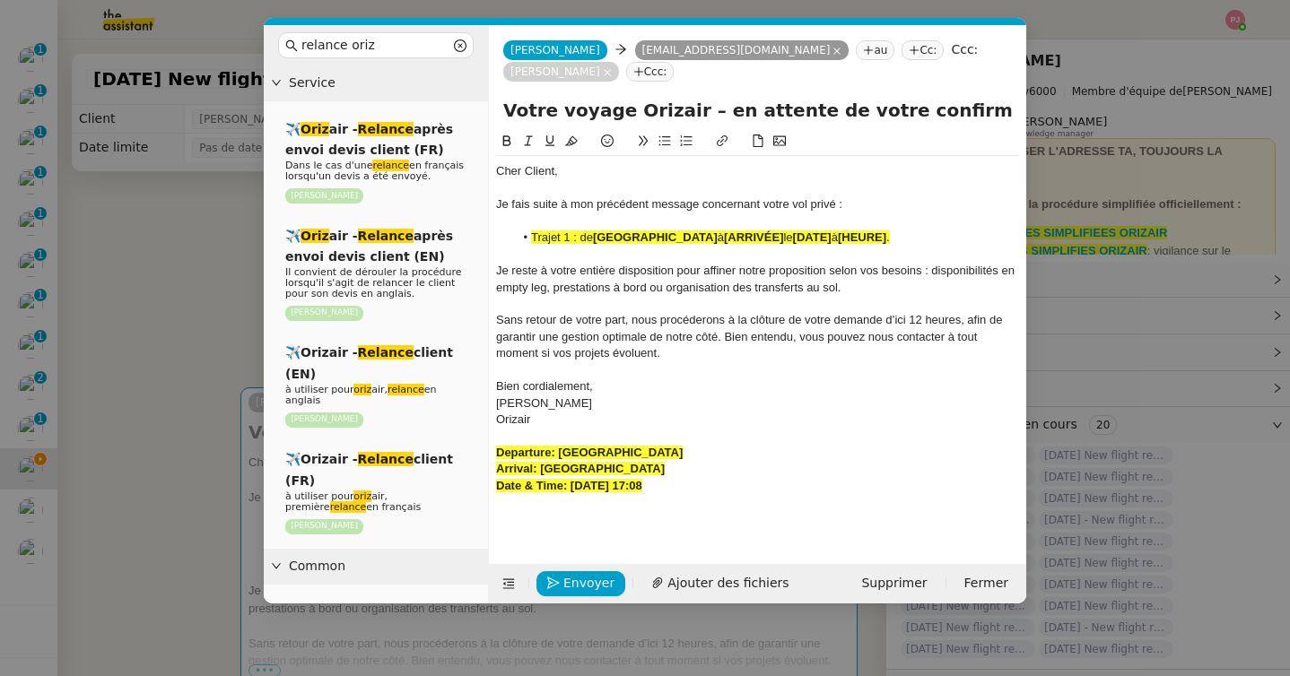
drag, startPoint x: 659, startPoint y: 467, endPoint x: 543, endPoint y: 467, distance: 116.6
click at [543, 467] on div "Arrival: Farnborough Airport" at bounding box center [757, 469] width 523 height 16
copy strong "Farnborough Airport"
drag, startPoint x: 874, startPoint y: 236, endPoint x: 814, endPoint y: 238, distance: 59.2
click at [814, 238] on li "Trajet 1 : de Geneva Cointrin International Airport à [ARRIVÉE] le [DATE] à [HE…" at bounding box center [767, 238] width 506 height 16
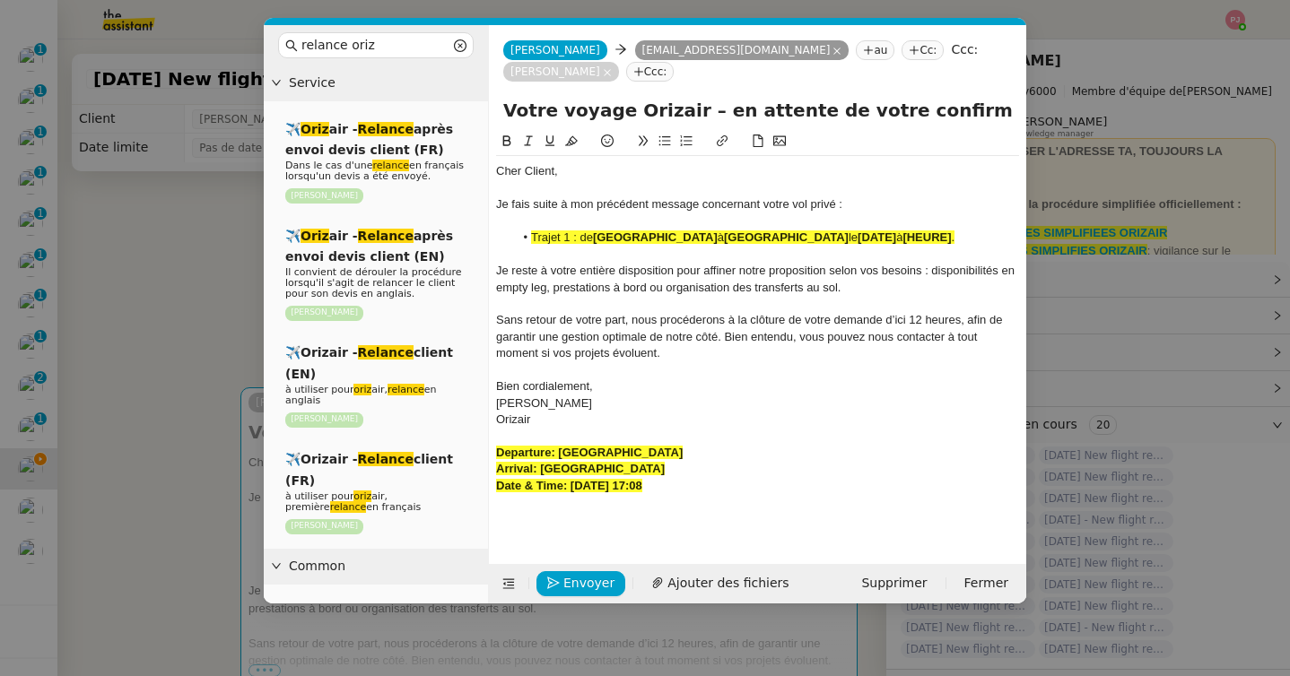
drag, startPoint x: 712, startPoint y: 504, endPoint x: 571, endPoint y: 503, distance: 140.8
click at [571, 494] on div "Date & Time: 31st August 2025 17:08" at bounding box center [757, 486] width 523 height 16
drag, startPoint x: 945, startPoint y: 239, endPoint x: 971, endPoint y: 260, distance: 33.8
click at [971, 246] on li "Trajet 1 : de Geneva Cointrin International Airport à Farnborough Airport le [D…" at bounding box center [767, 238] width 506 height 16
drag, startPoint x: 614, startPoint y: 244, endPoint x: 599, endPoint y: 246, distance: 14.5
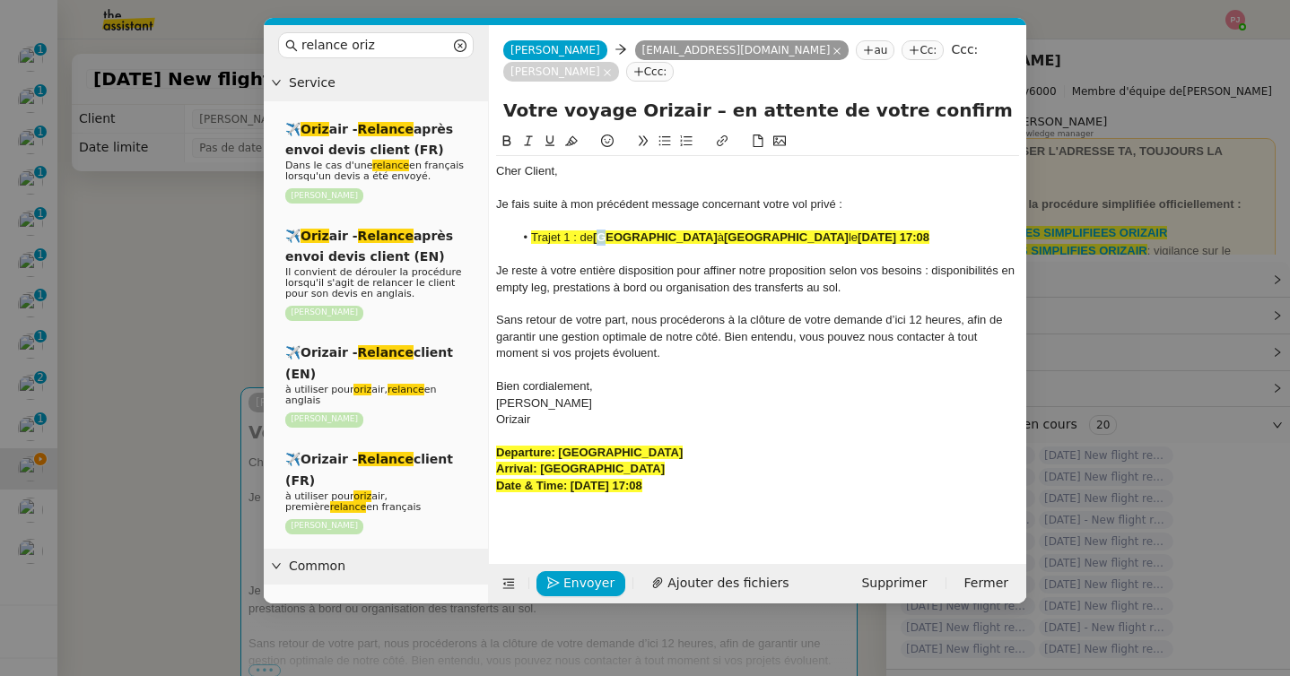
click at [599, 246] on li "Trajet 1 : de Geneva Cointrin International Airport à Farnborough Airport le 31…" at bounding box center [767, 238] width 506 height 16
drag, startPoint x: 599, startPoint y: 257, endPoint x: 522, endPoint y: 223, distance: 84.3
click at [522, 223] on div "Cher Client, Je fais suite à mon précédent message concernant votre vol privé :…" at bounding box center [757, 345] width 523 height 379
click at [566, 136] on icon at bounding box center [571, 141] width 13 height 13
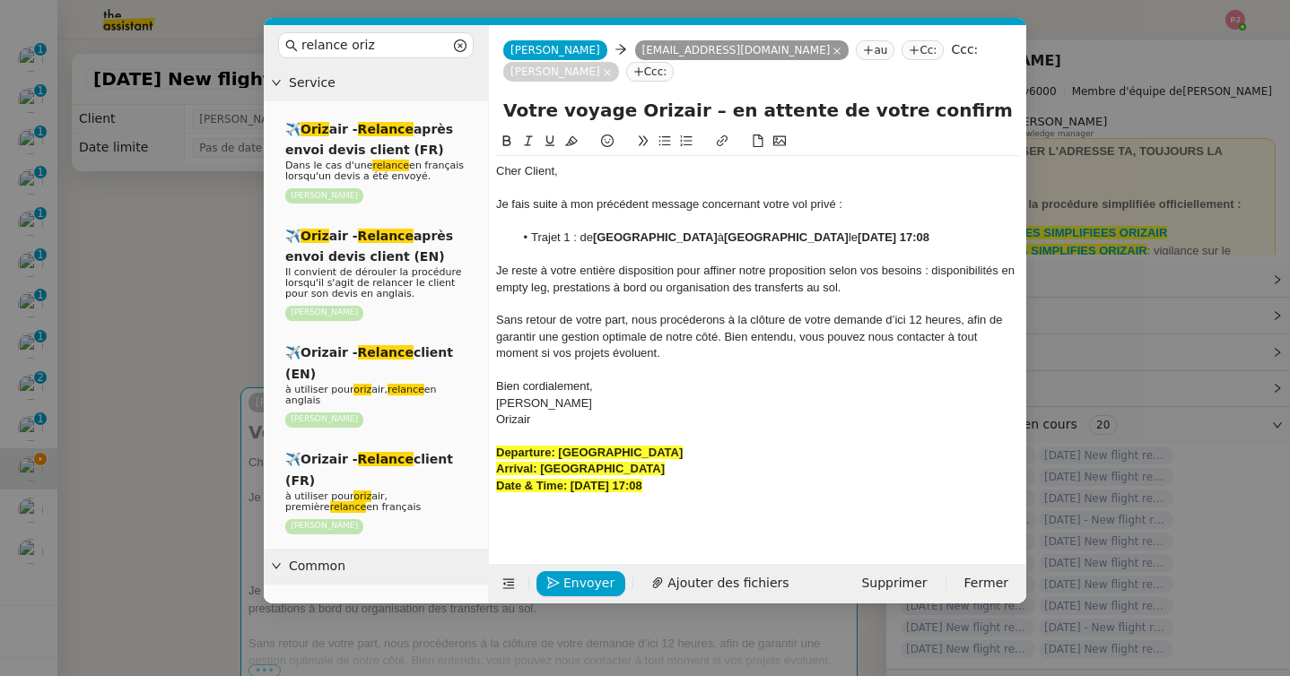
click at [567, 263] on div at bounding box center [757, 255] width 523 height 16
drag, startPoint x: 579, startPoint y: 239, endPoint x: 534, endPoint y: 239, distance: 45.8
click at [534, 239] on li "Trajet 1 : de Geneva Cointrin International Airport à Farnborough Airport le 31…" at bounding box center [767, 238] width 506 height 16
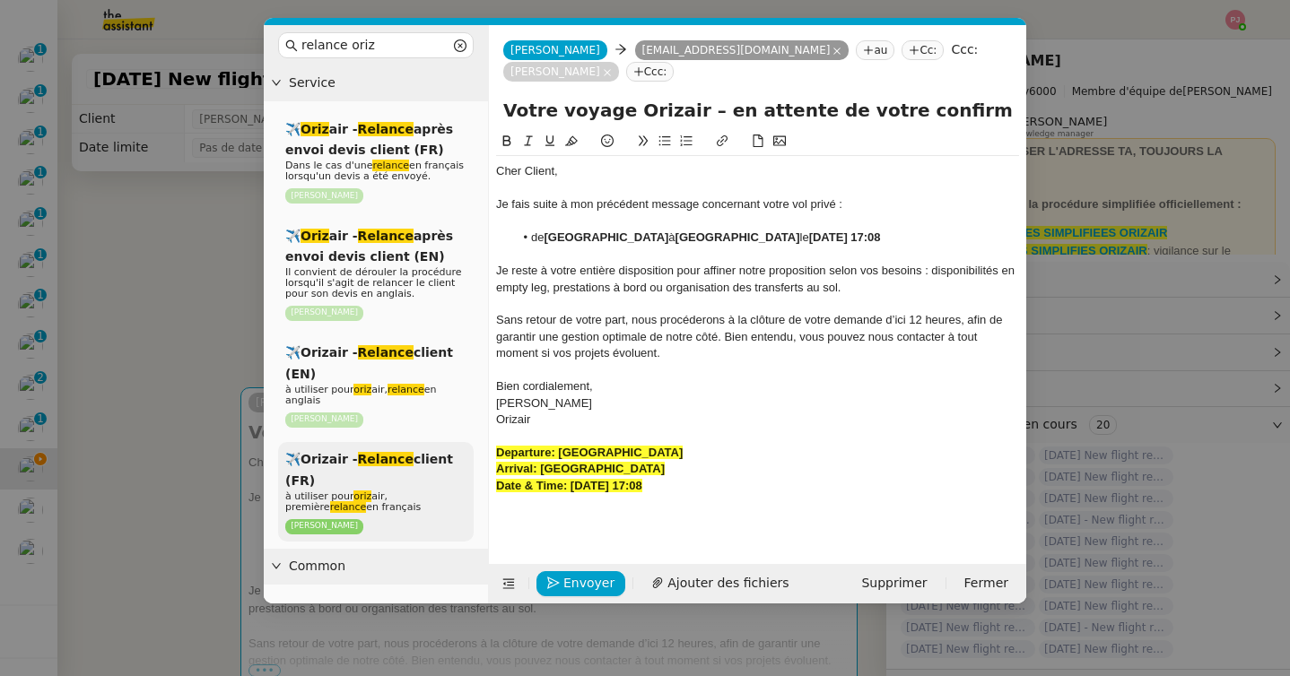
drag, startPoint x: 712, startPoint y: 507, endPoint x: 459, endPoint y: 453, distance: 258.6
click at [459, 453] on nz-layout "relance oriz Service ✈️ Oriz air - Relance après envoi devis client (FR) Dans l…" at bounding box center [645, 314] width 762 height 579
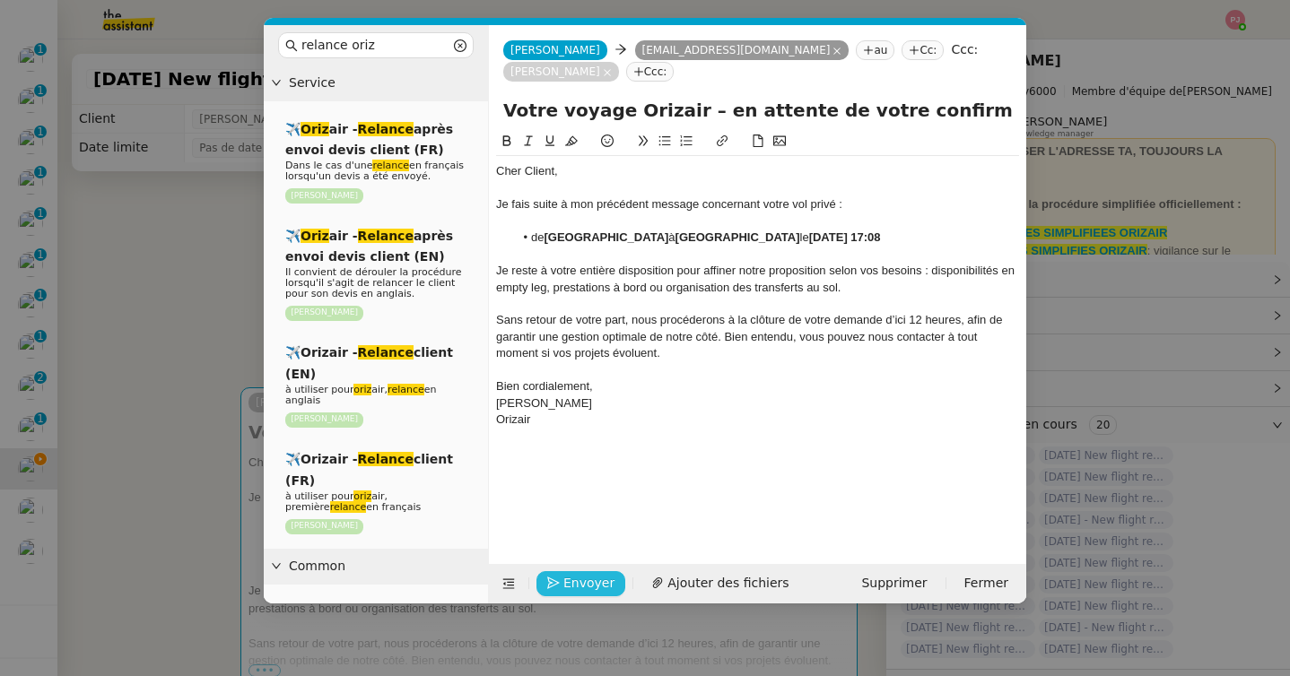
click at [590, 573] on span "Envoyer" at bounding box center [588, 583] width 51 height 21
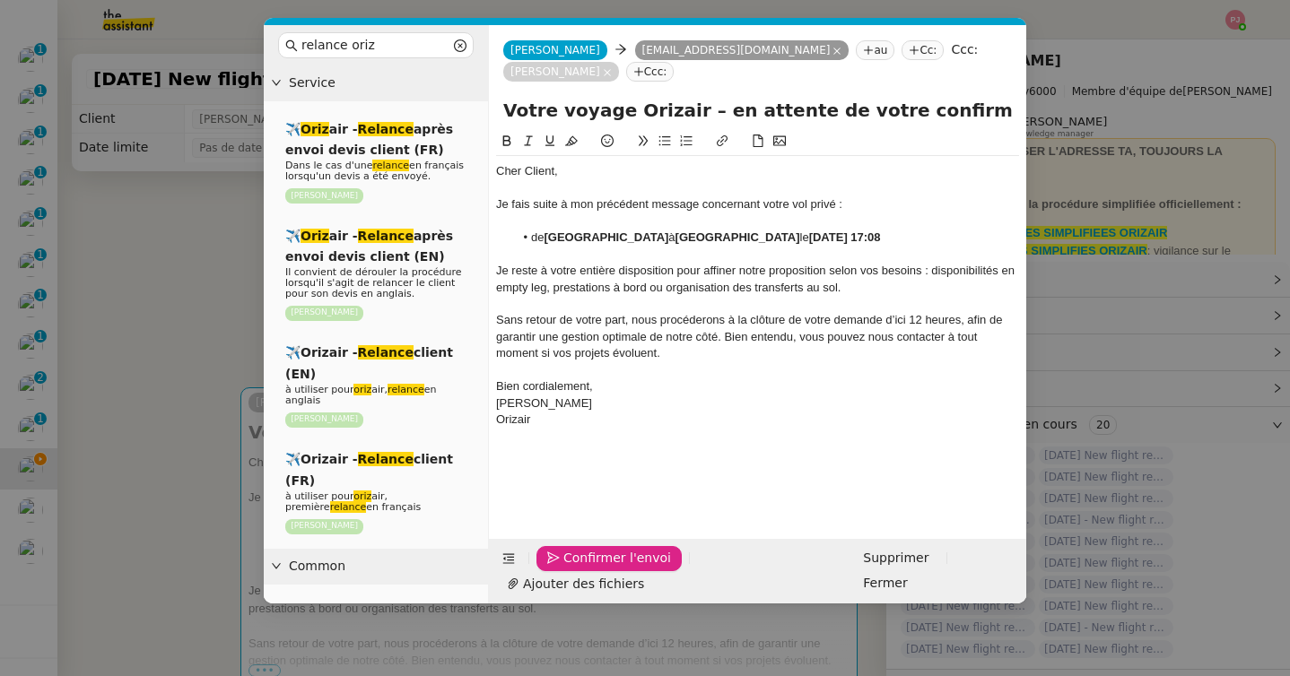
click at [590, 569] on span "Confirmer l'envoi" at bounding box center [617, 558] width 108 height 21
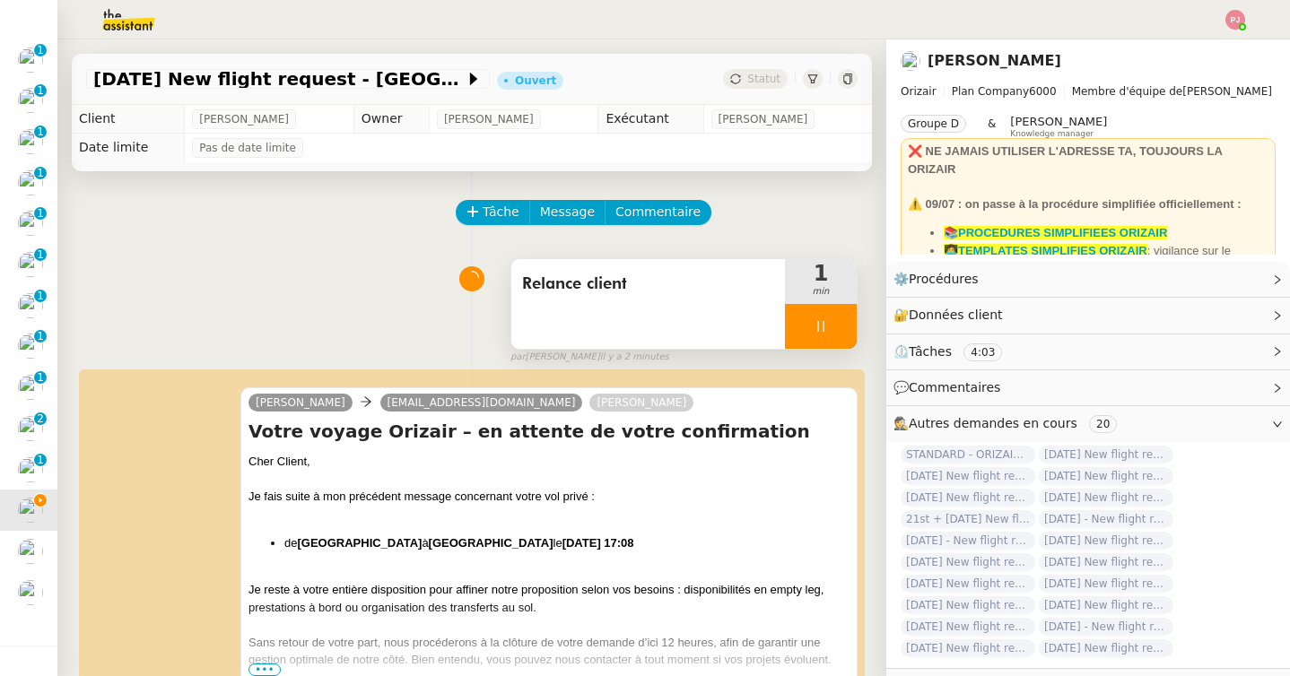
scroll to position [407, 0]
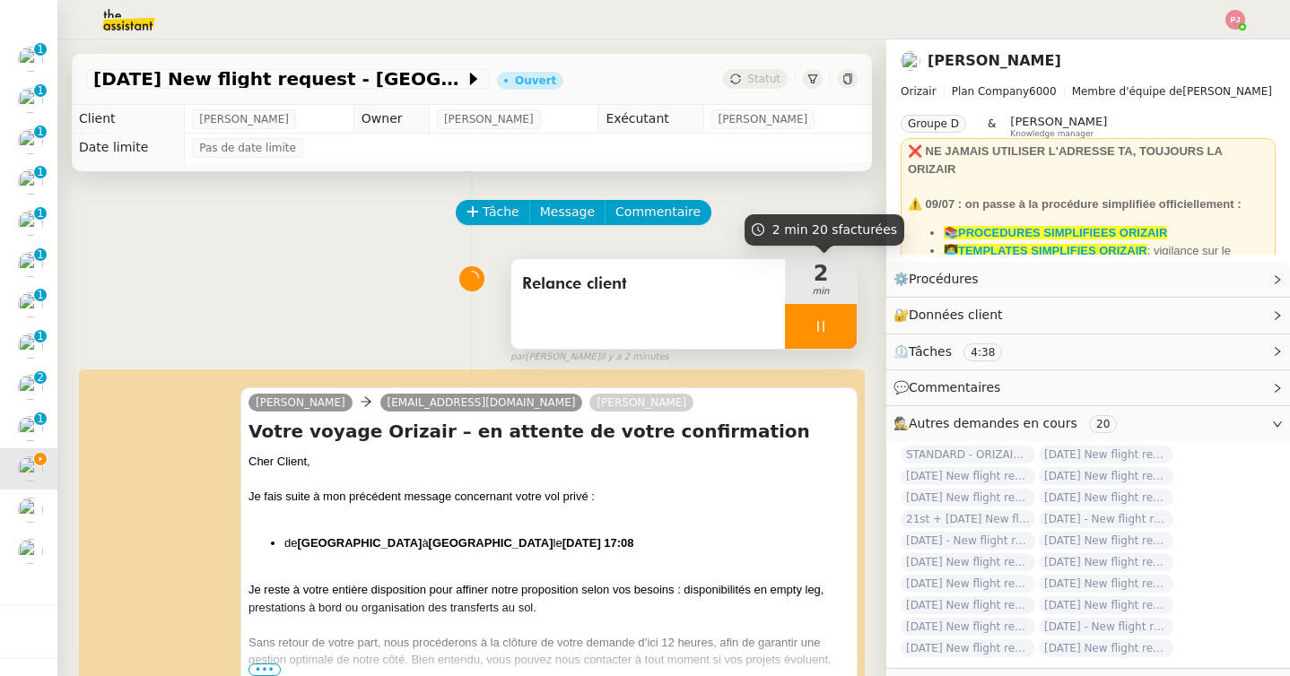
click at [810, 325] on div at bounding box center [821, 326] width 72 height 45
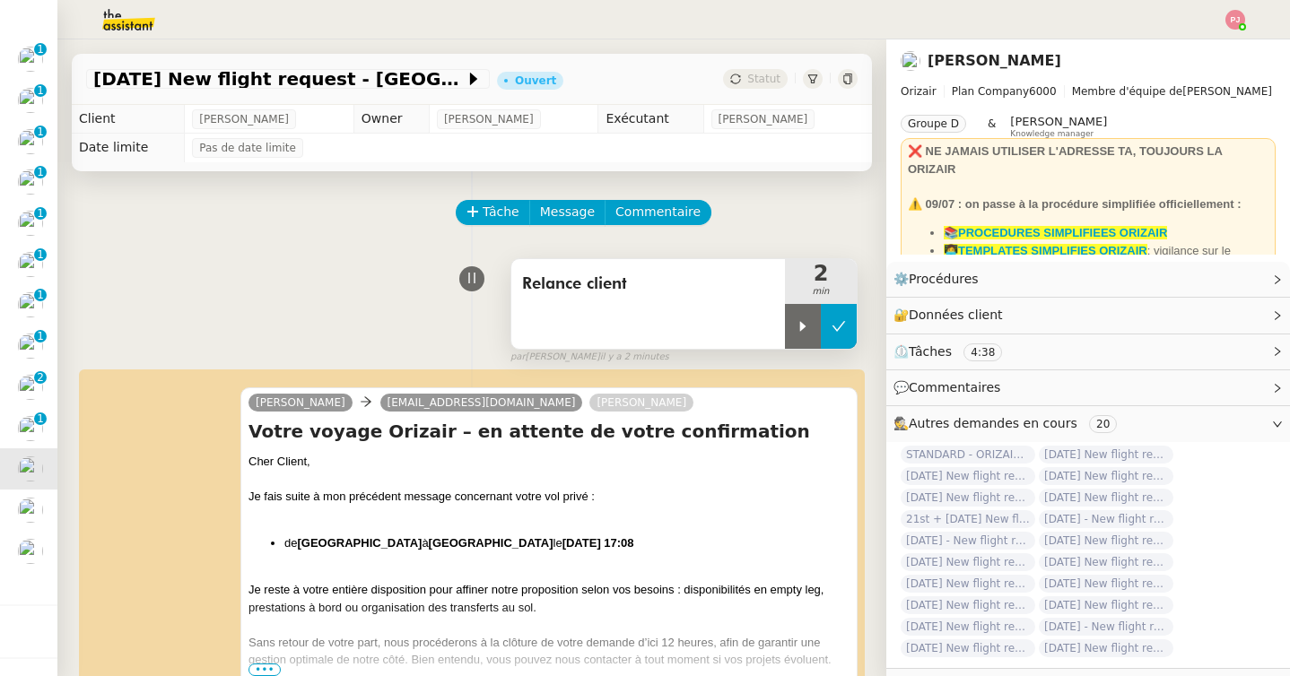
click at [831, 324] on icon at bounding box center [838, 326] width 14 height 14
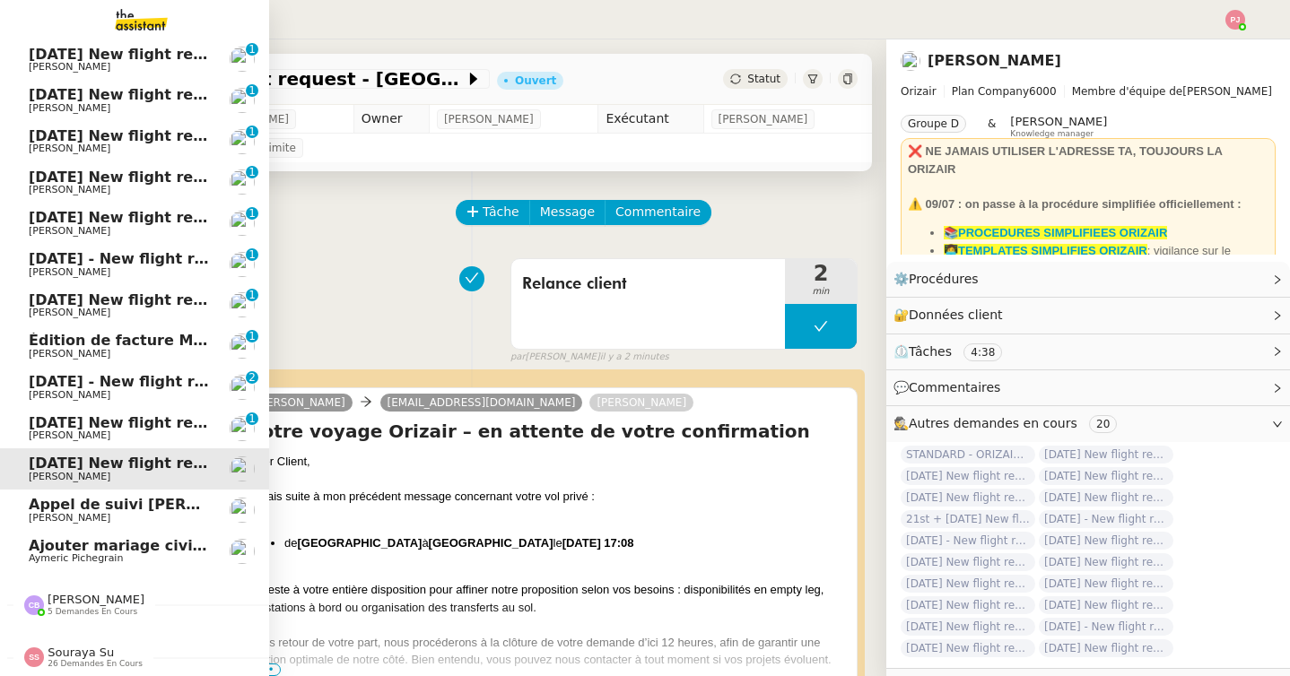
click at [116, 433] on span "[PERSON_NAME]" at bounding box center [119, 436] width 181 height 11
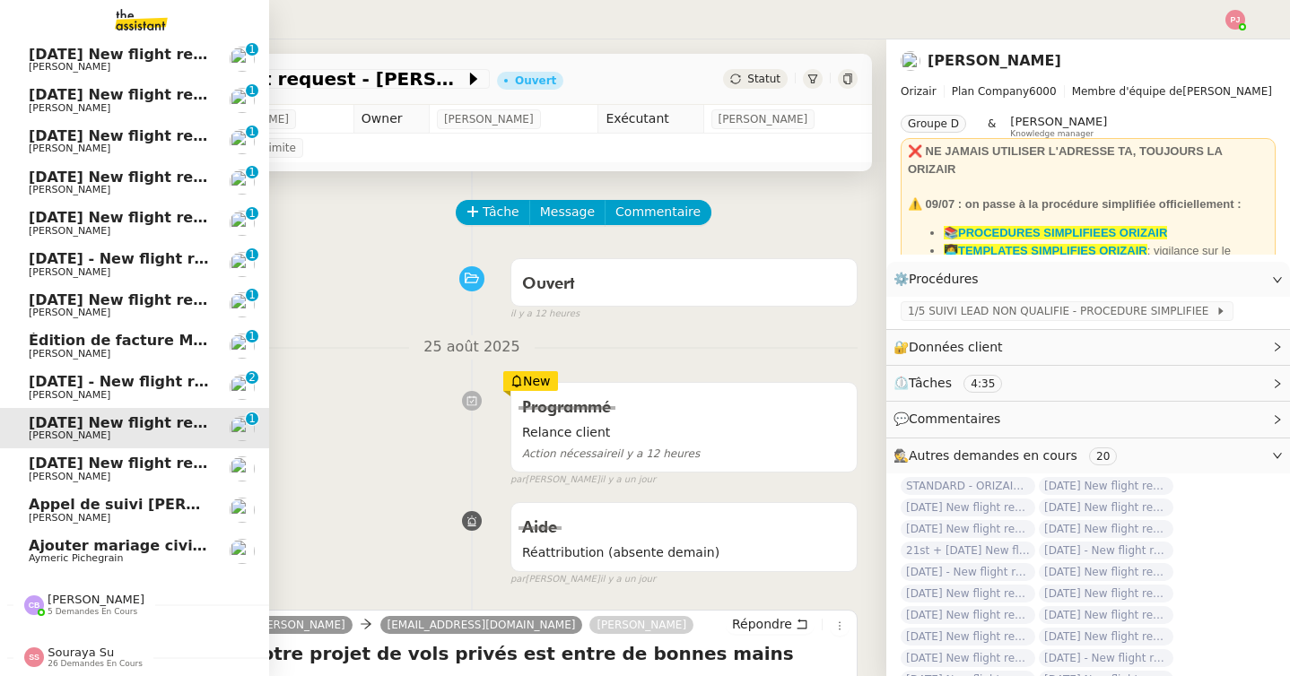
click at [109, 461] on span "31st August 2025 New flight request - Pont Eje" at bounding box center [226, 463] width 394 height 17
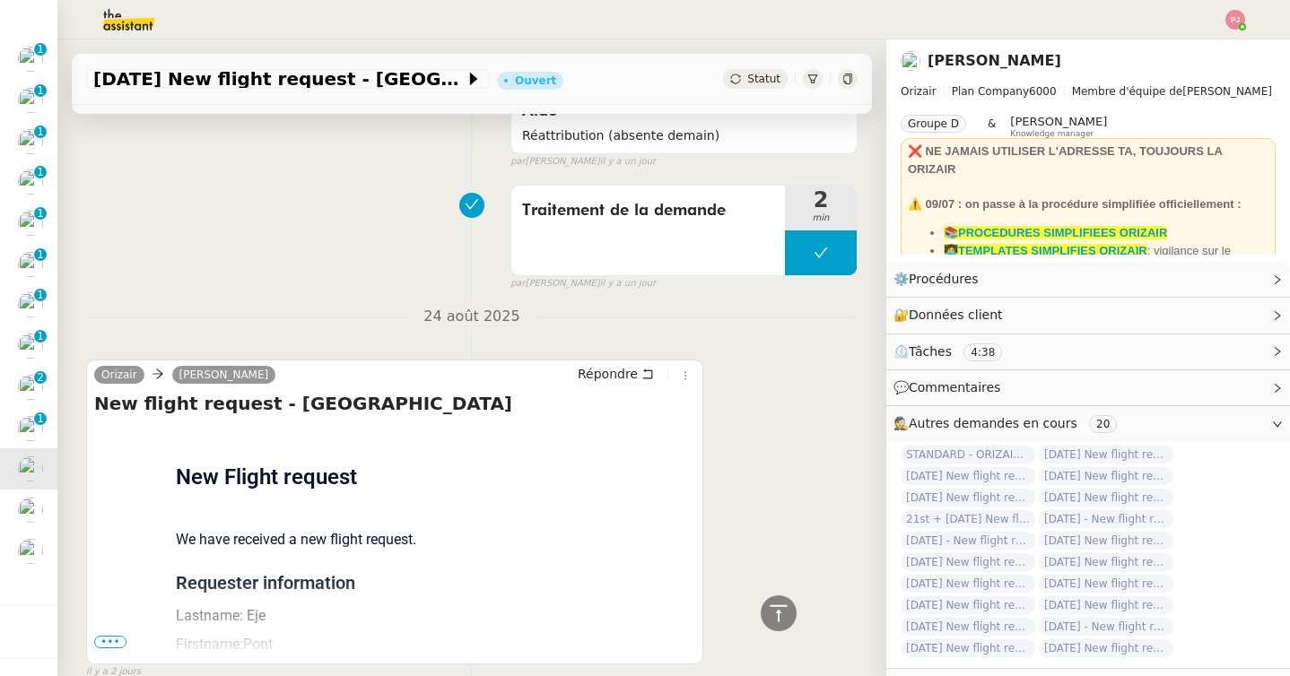
scroll to position [1486, 0]
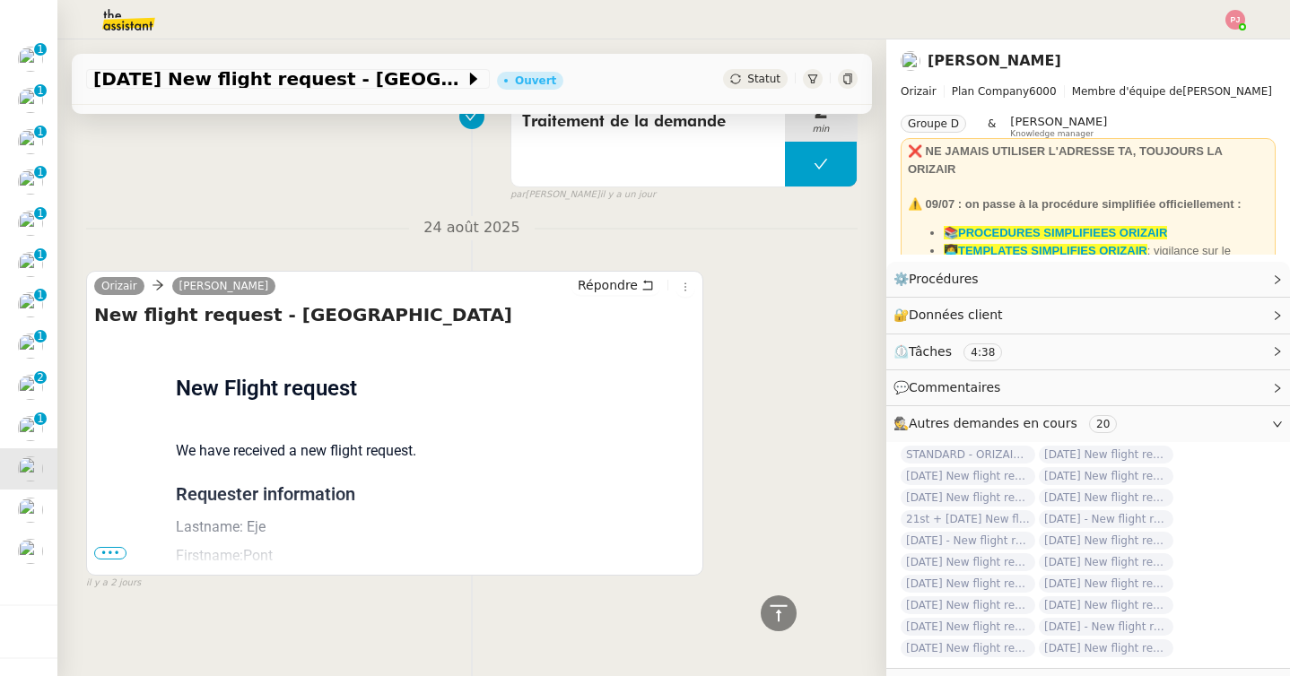
click at [109, 548] on span "•••" at bounding box center [110, 553] width 32 height 13
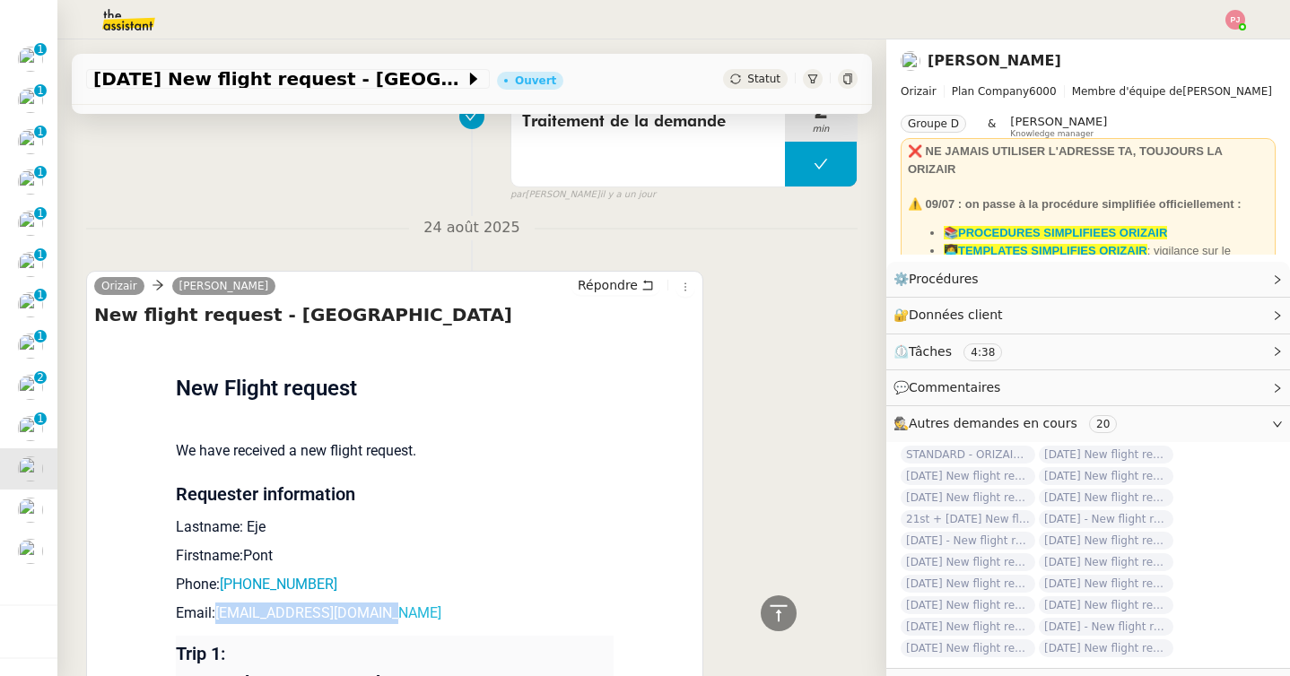
drag, startPoint x: 418, startPoint y: 611, endPoint x: 220, endPoint y: 614, distance: 198.2
click at [220, 614] on p "Email: ethanmenard73@gmail.com" at bounding box center [395, 614] width 438 height 22
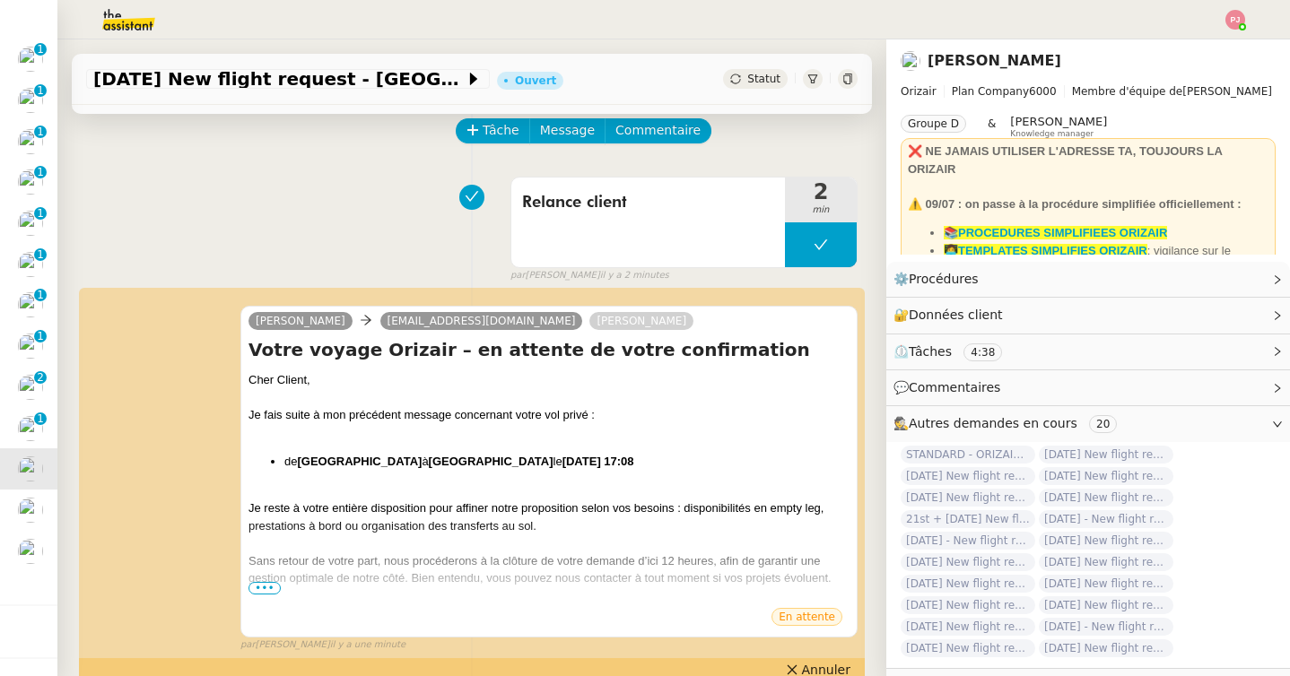
scroll to position [0, 0]
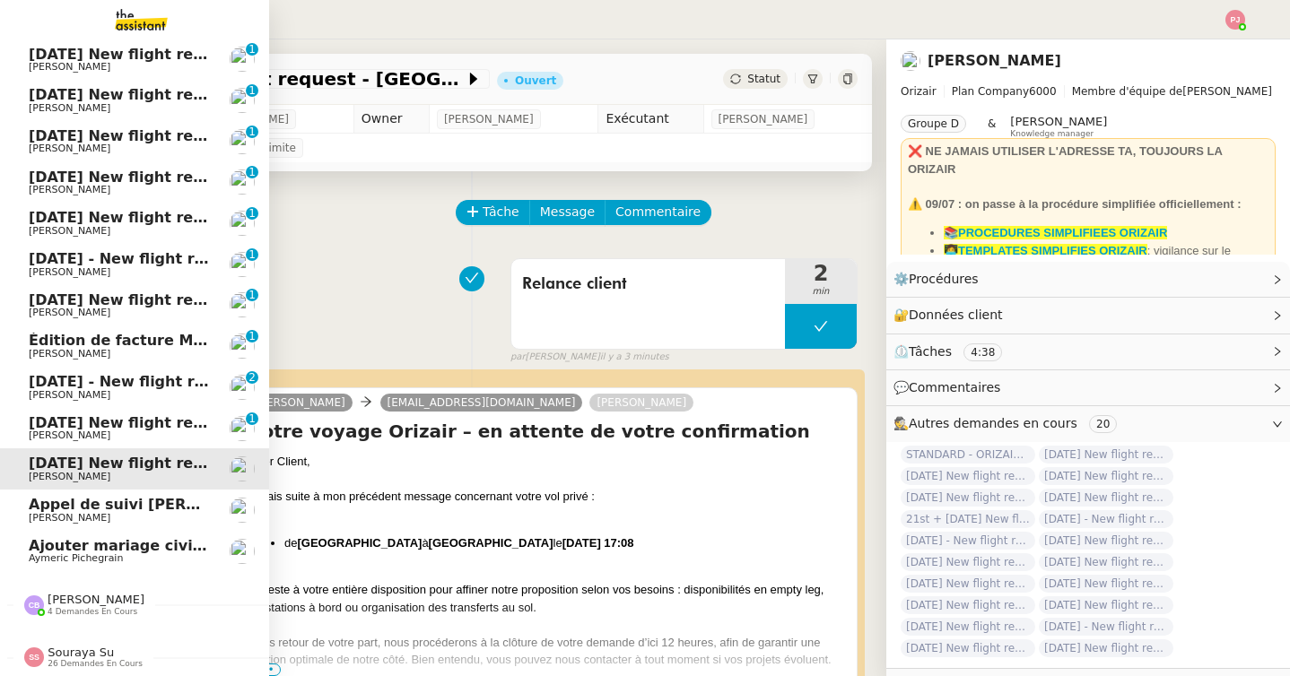
click at [44, 430] on span "1st September 2025 New flight request - Cherif Mezrigui" at bounding box center [209, 422] width 360 height 17
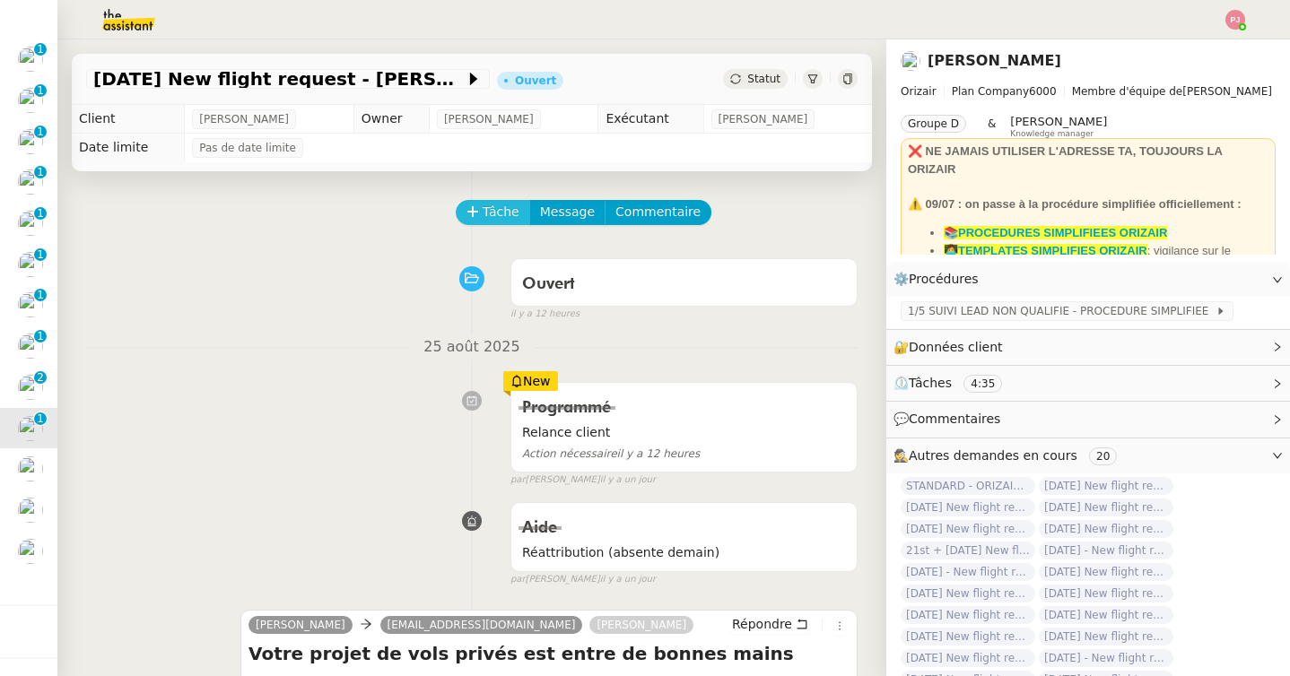
click at [499, 210] on span "Tâche" at bounding box center [501, 212] width 37 height 21
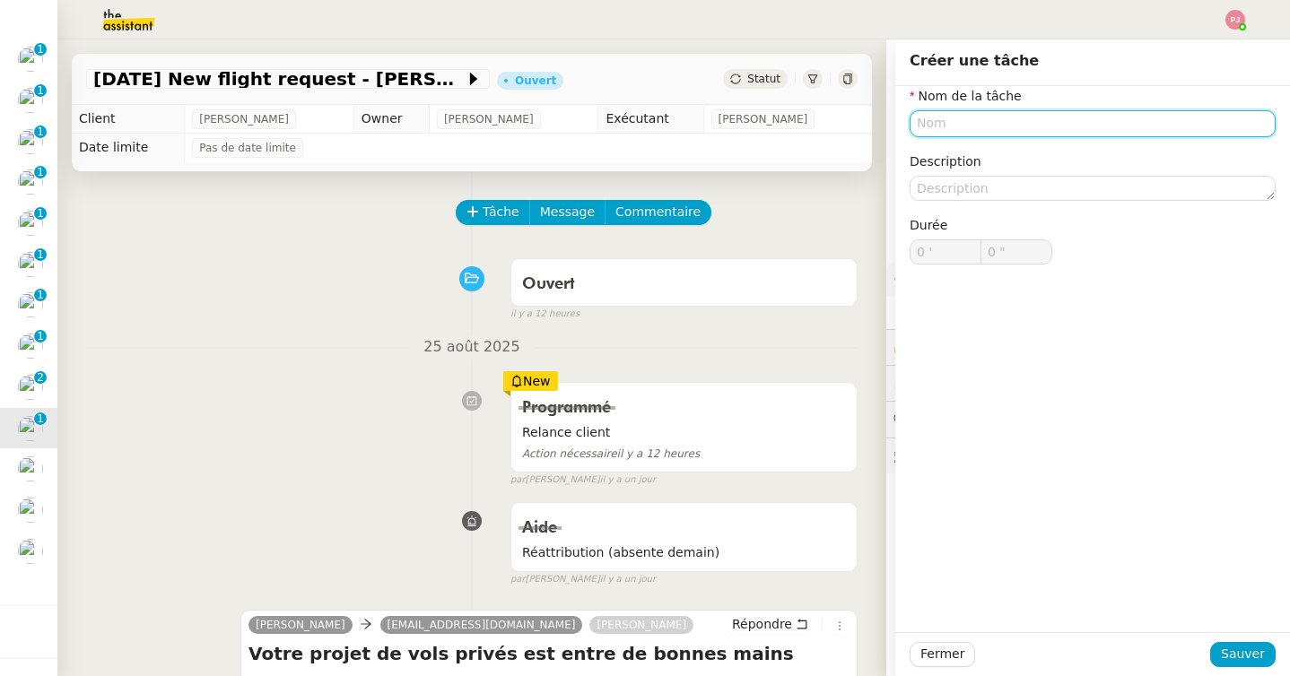
click at [953, 126] on input "text" at bounding box center [1093, 123] width 366 height 26
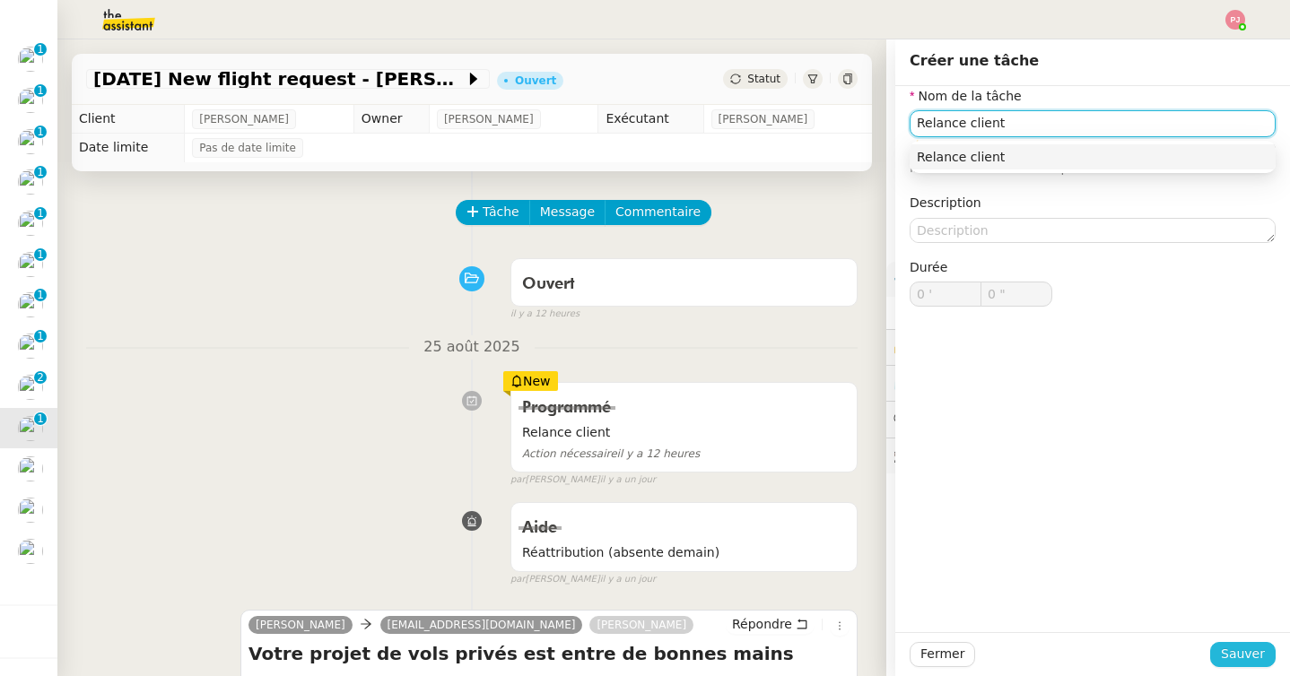
type input "Relance client"
click at [1236, 657] on span "Sauver" at bounding box center [1243, 654] width 44 height 21
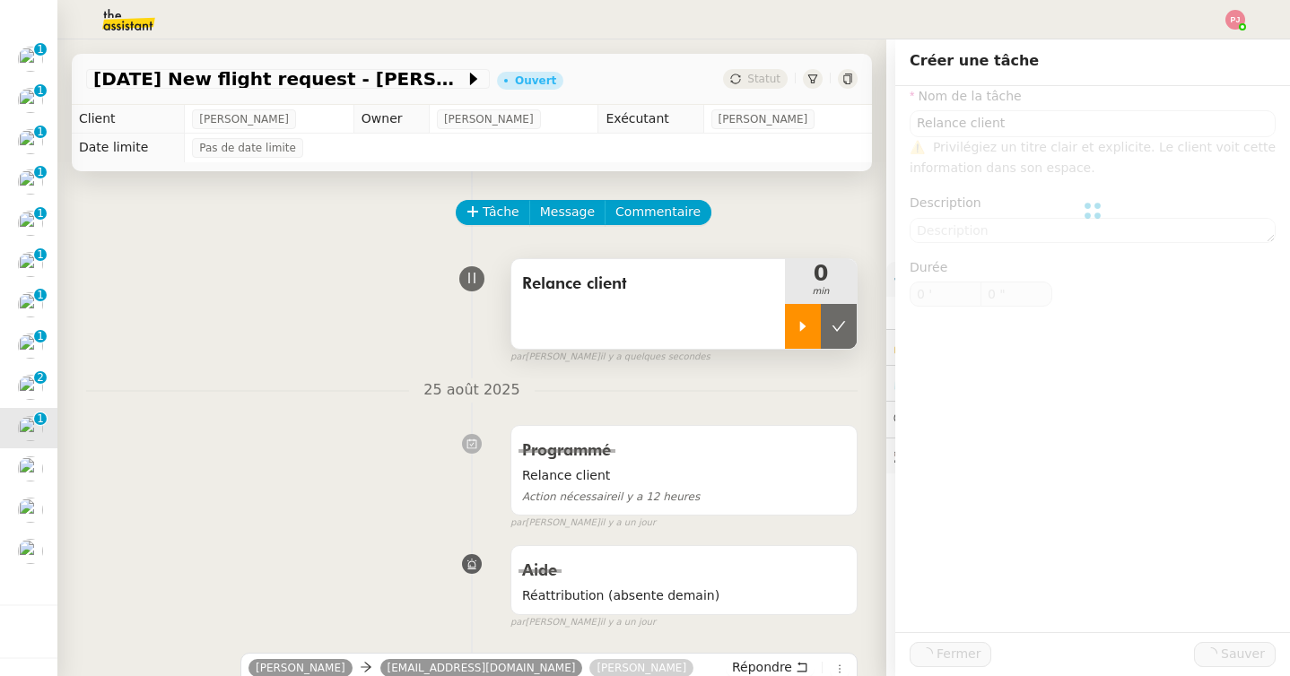
click at [805, 329] on icon at bounding box center [803, 326] width 14 height 14
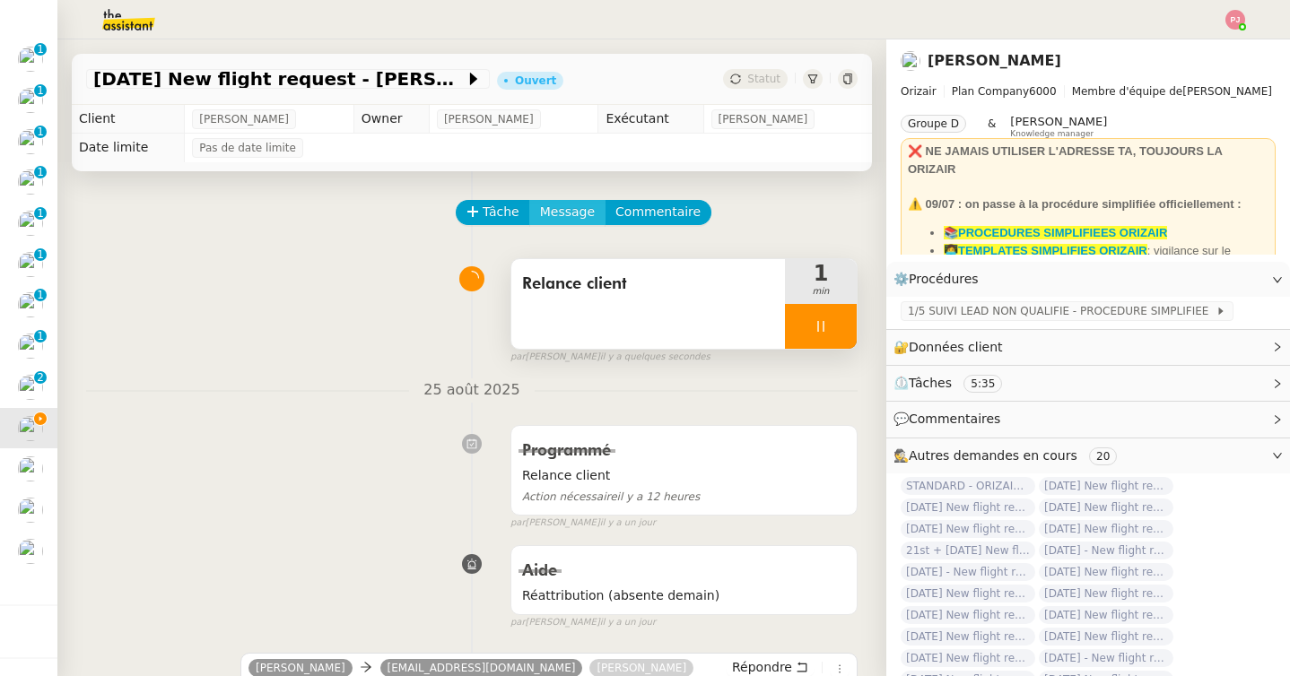
click at [582, 216] on span "Message" at bounding box center [567, 212] width 55 height 21
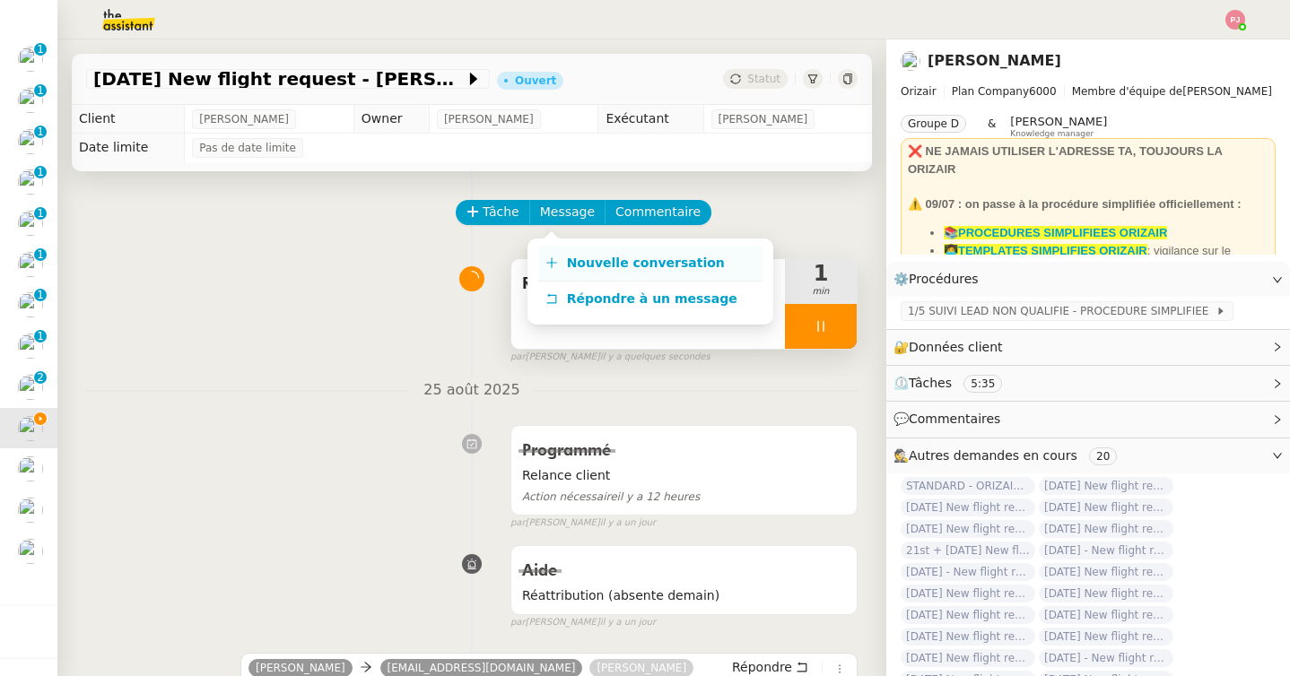
click at [614, 266] on span "Nouvelle conversation" at bounding box center [646, 263] width 158 height 14
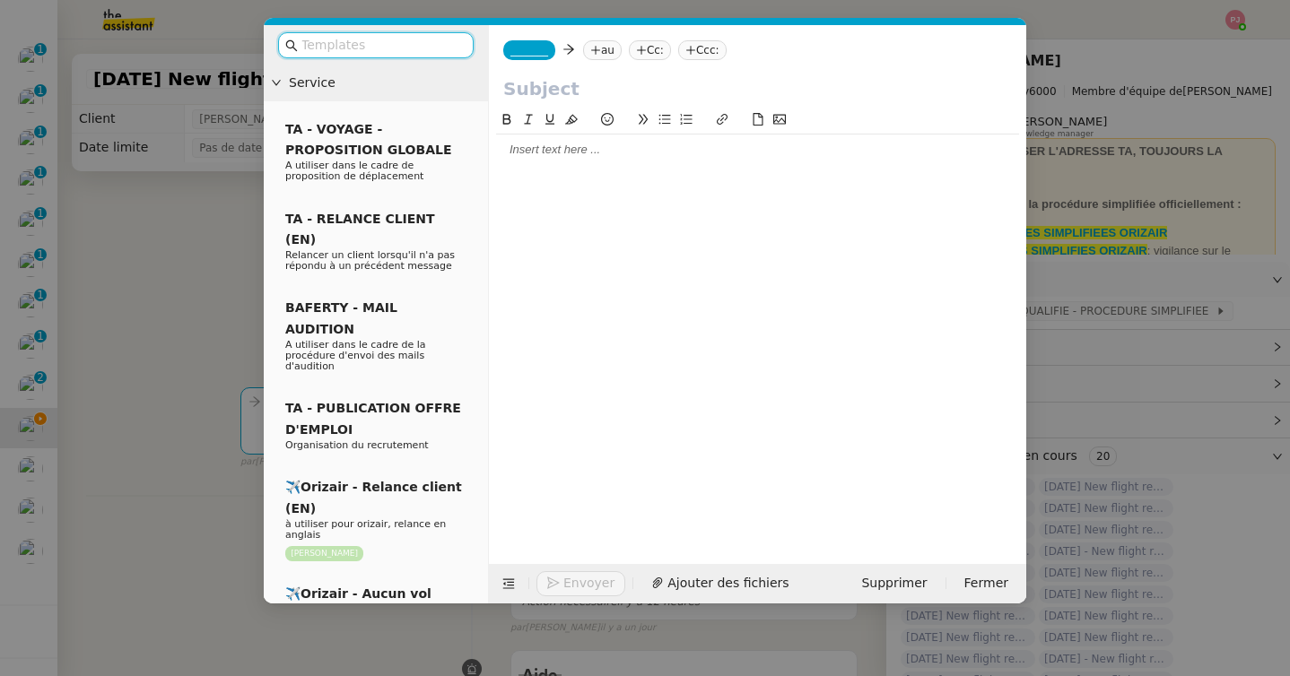
click at [431, 45] on input "text" at bounding box center [381, 45] width 161 height 21
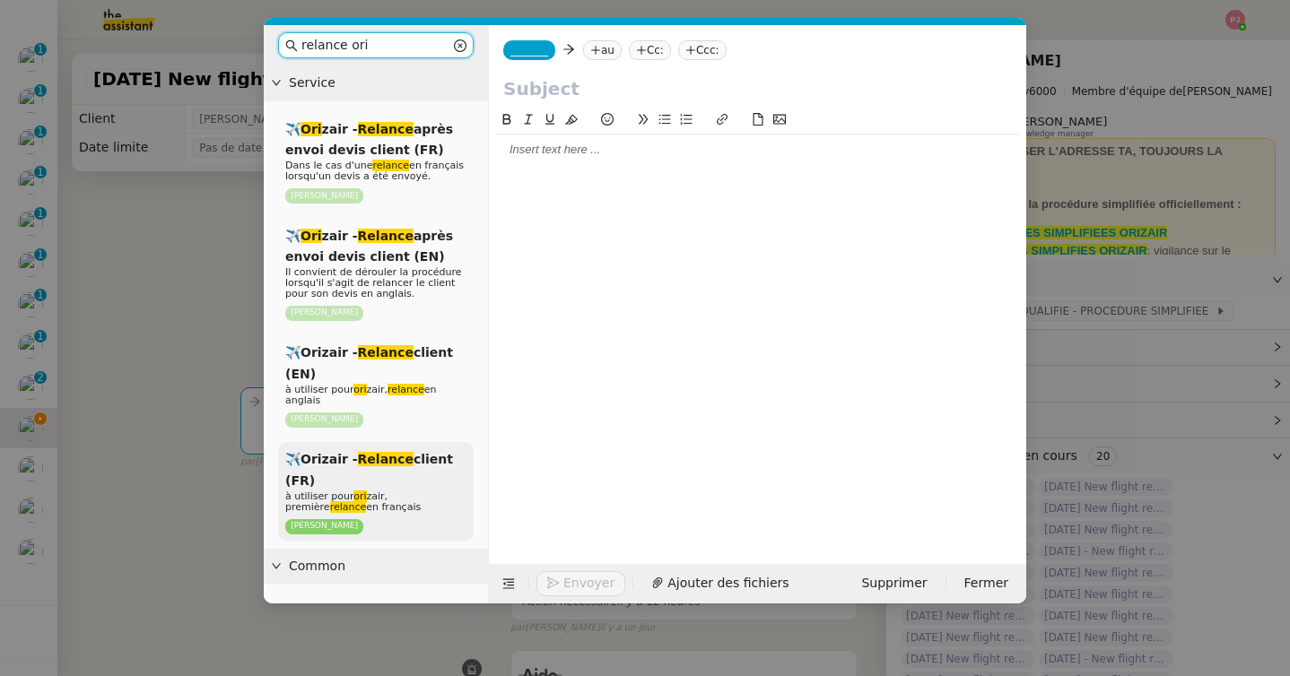
type input "relance ori"
click at [363, 513] on div "✈️Orizair - Relance client (FR) à utiliser pour ori zair, première relance en f…" at bounding box center [376, 492] width 196 height 100
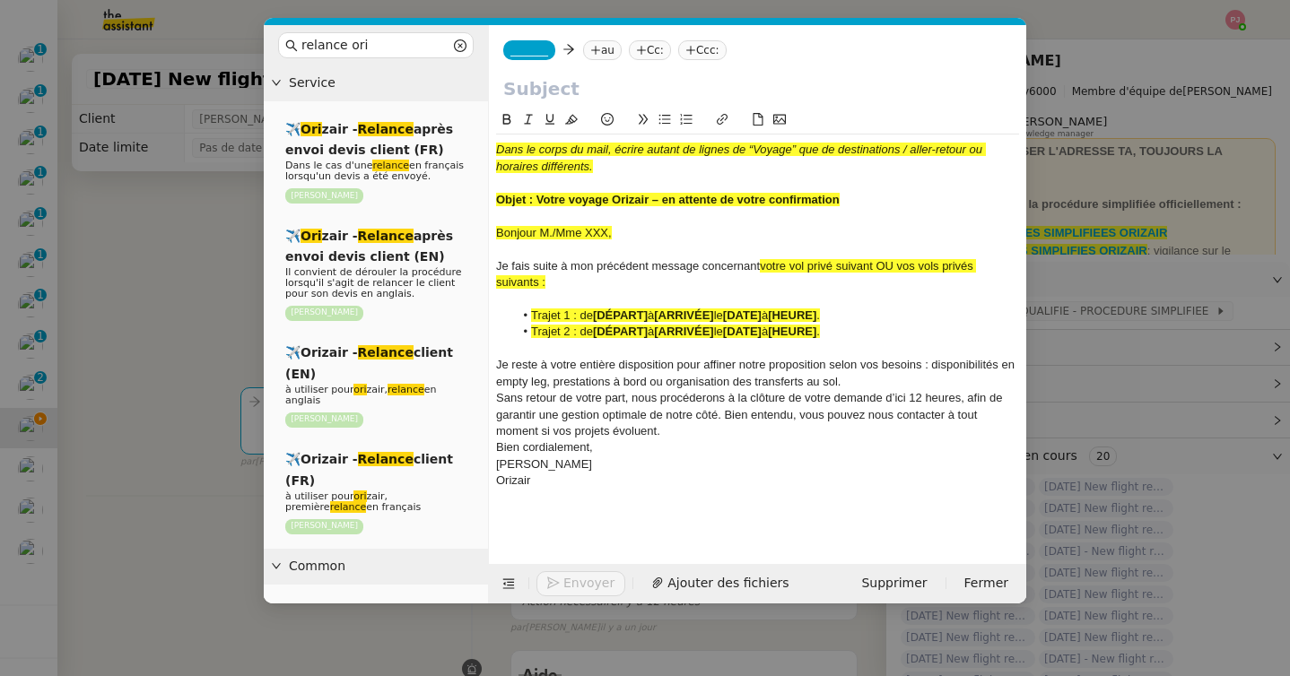
click at [170, 492] on nz-modal-container "relance ori Service ✈️ Ori zair - Relance après envoi devis client (FR) Dans le…" at bounding box center [645, 338] width 1290 height 676
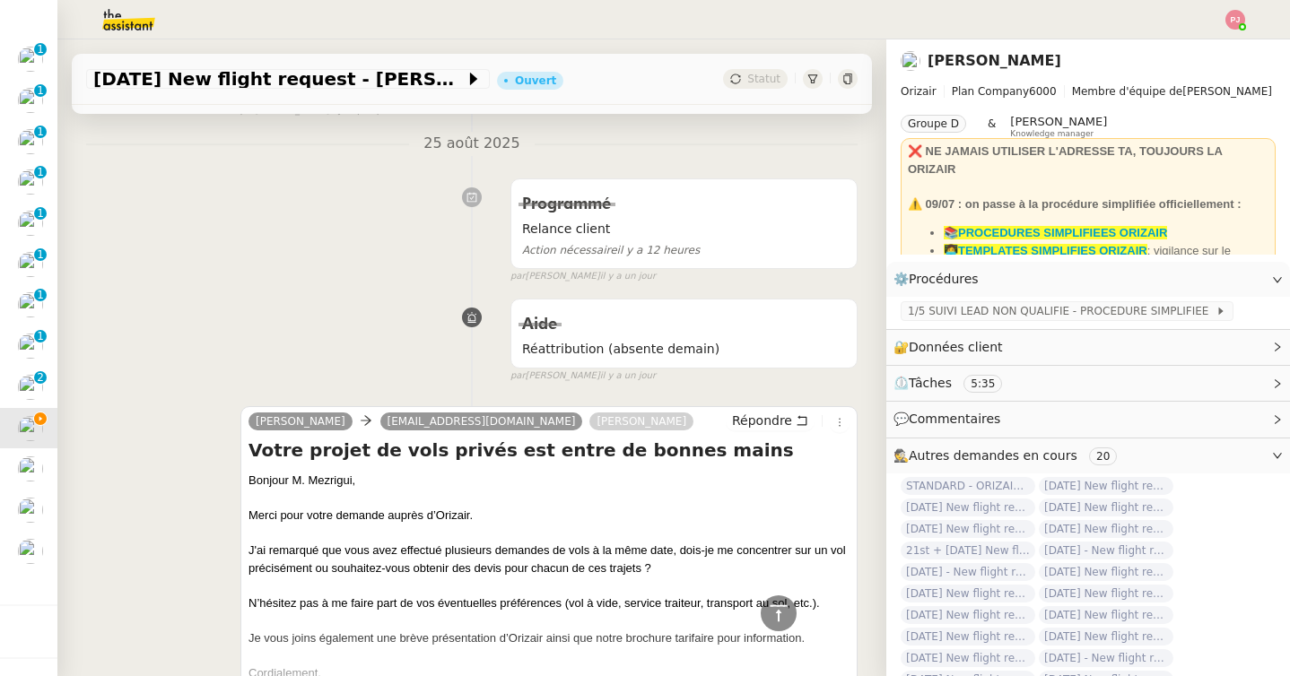
scroll to position [674, 0]
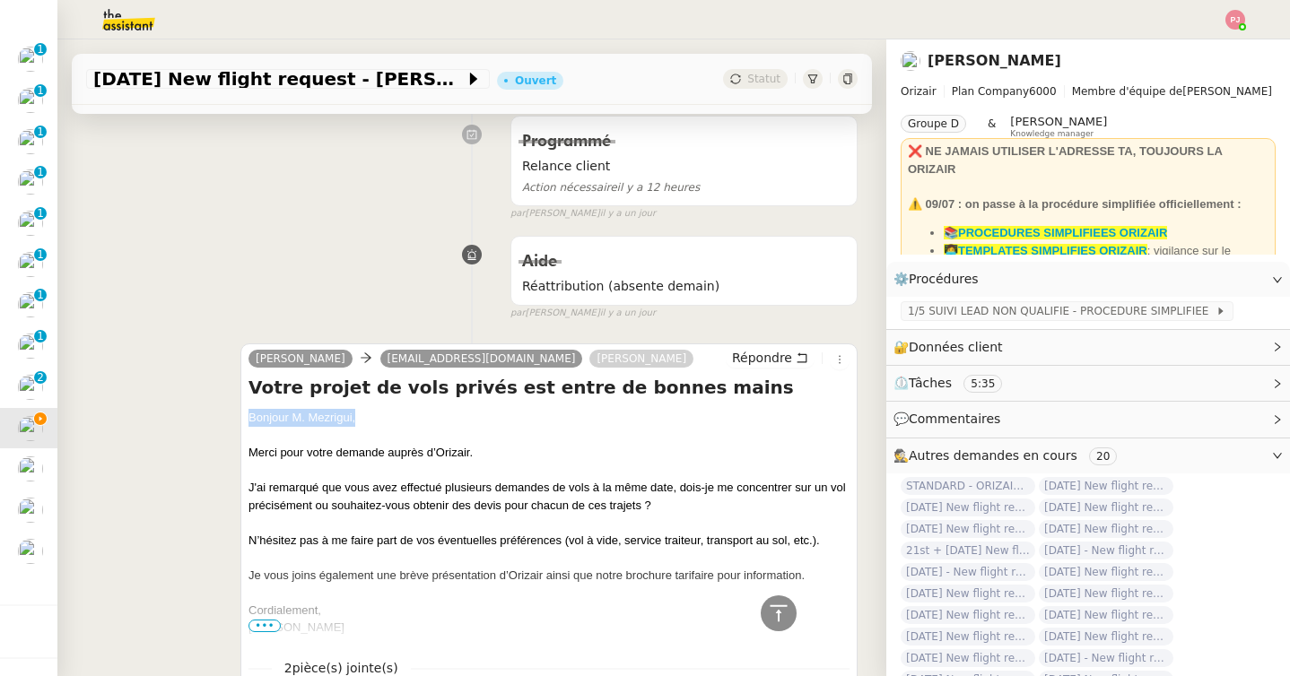
drag, startPoint x: 376, startPoint y: 417, endPoint x: 234, endPoint y: 417, distance: 141.7
click at [234, 417] on div "Josephine Kelly cherif-113@live.fr Louis Frei Répondre Votre projet de vols pri…" at bounding box center [471, 543] width 771 height 433
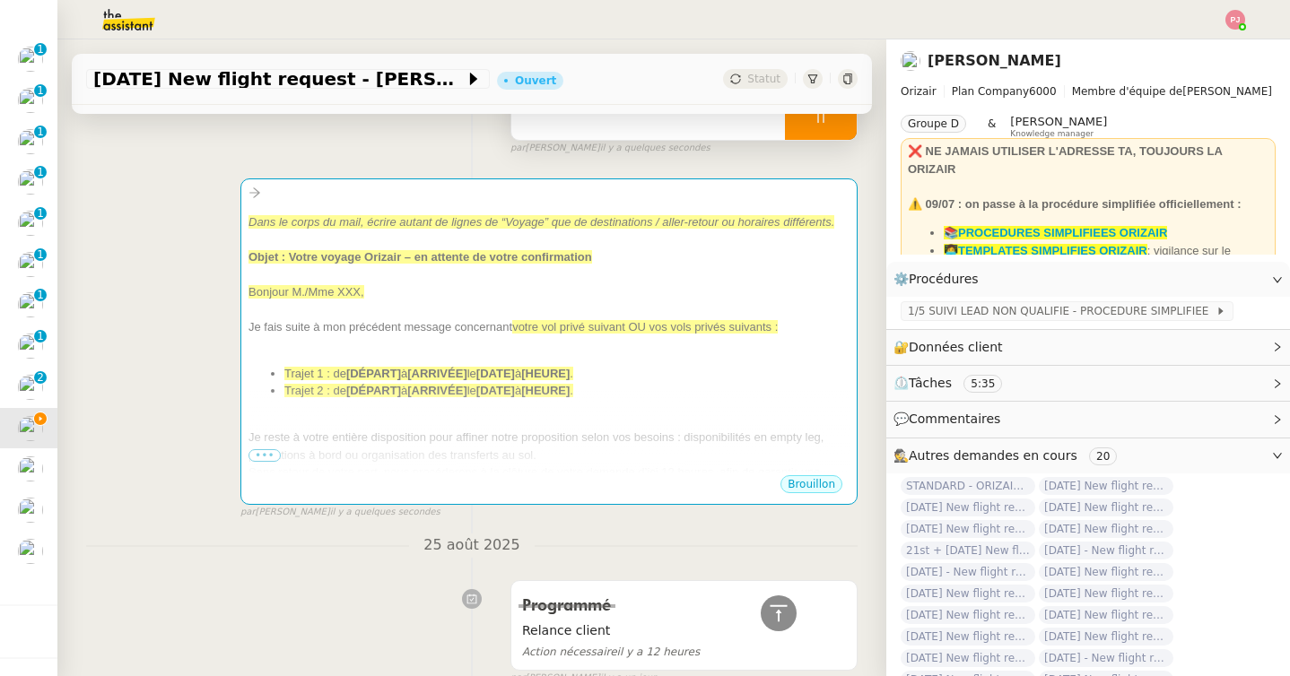
scroll to position [0, 0]
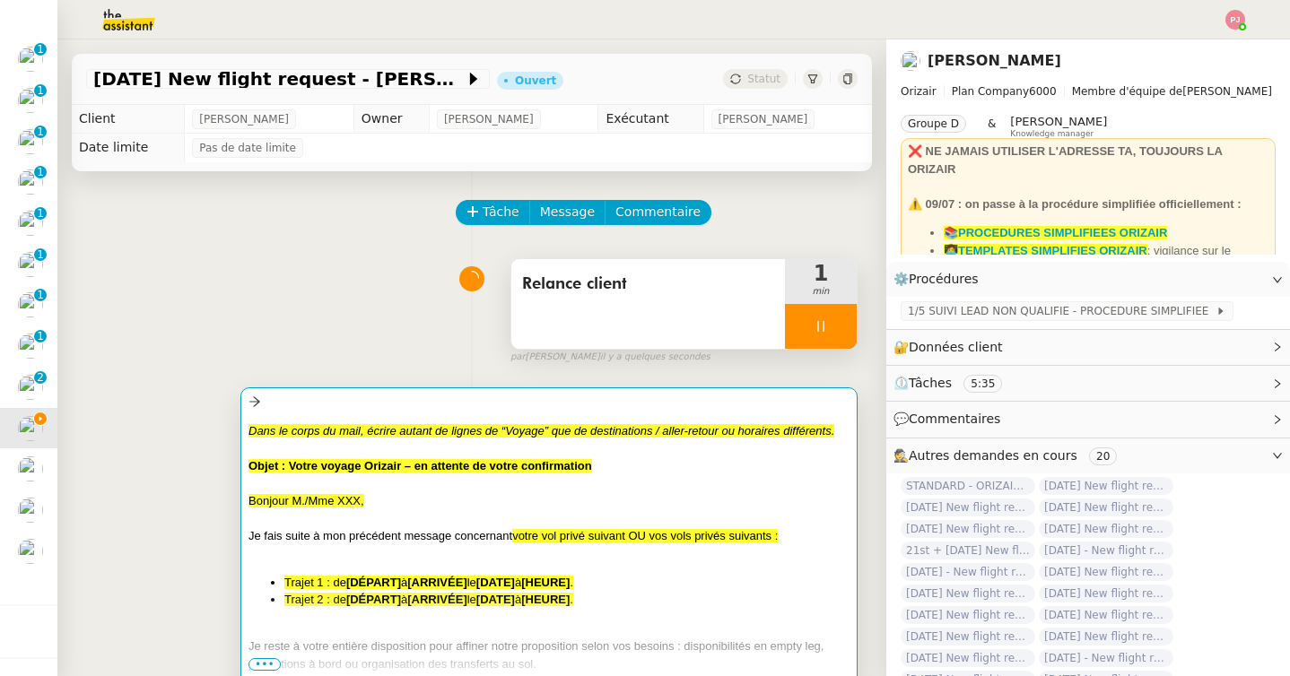
click at [359, 505] on span "Bonjour M./Mme XXX," at bounding box center [306, 500] width 116 height 13
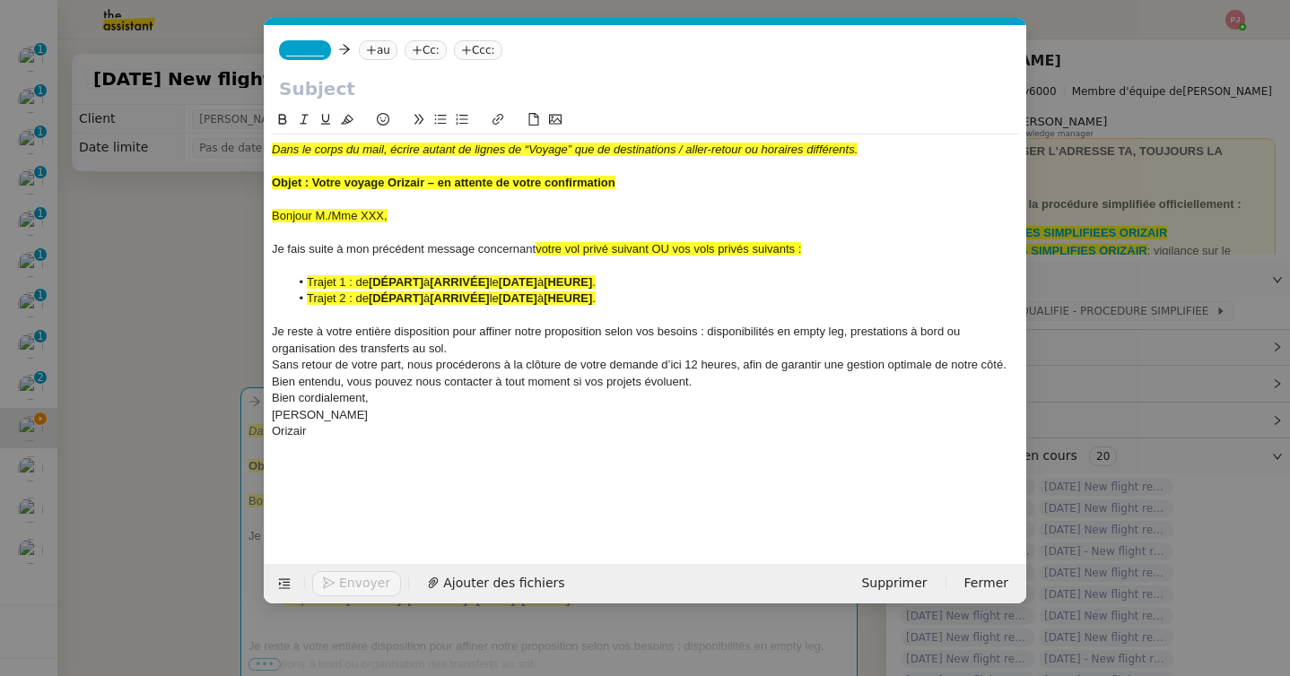
scroll to position [0, 98]
drag, startPoint x: 397, startPoint y: 211, endPoint x: 230, endPoint y: 210, distance: 167.7
click at [230, 210] on nz-modal-container "relance ori Service ✈️ Ori zair - Relance après envoi devis client (FR) Dans le…" at bounding box center [645, 338] width 1290 height 676
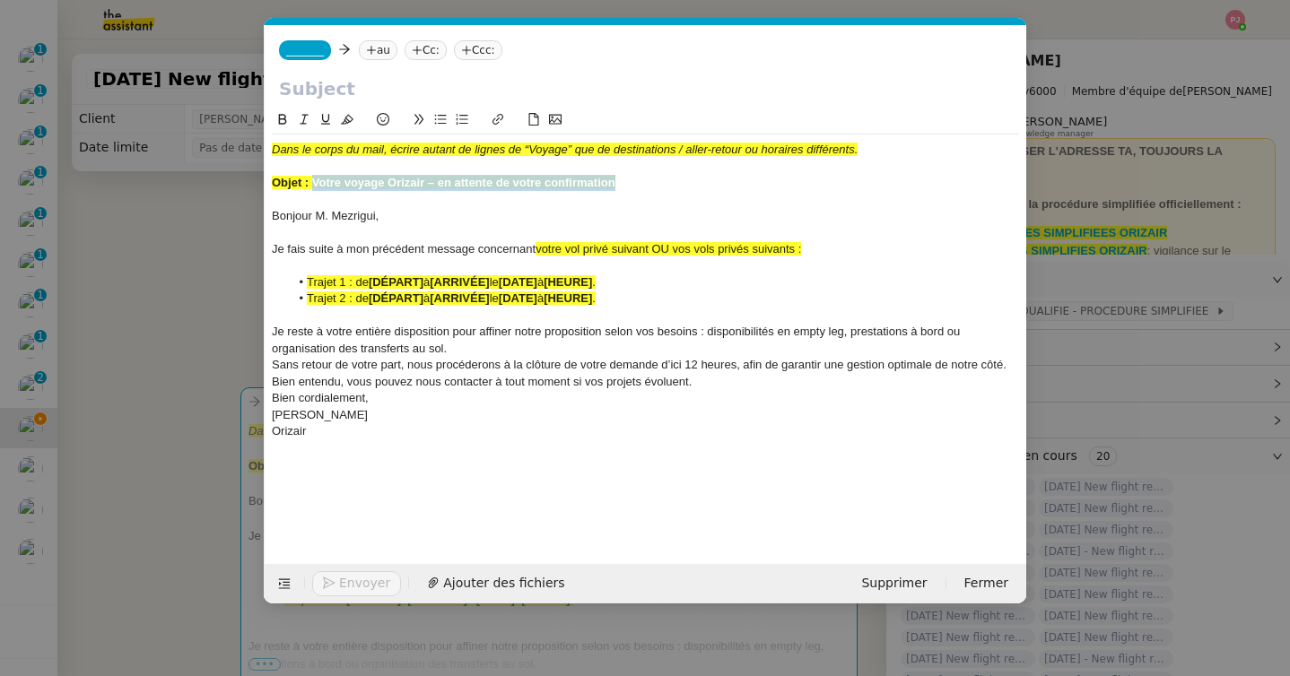
drag, startPoint x: 638, startPoint y: 185, endPoint x: 312, endPoint y: 185, distance: 325.6
click at [312, 185] on div "Objet : Votre voyage Orizair – en attente de votre confirmation" at bounding box center [645, 183] width 747 height 16
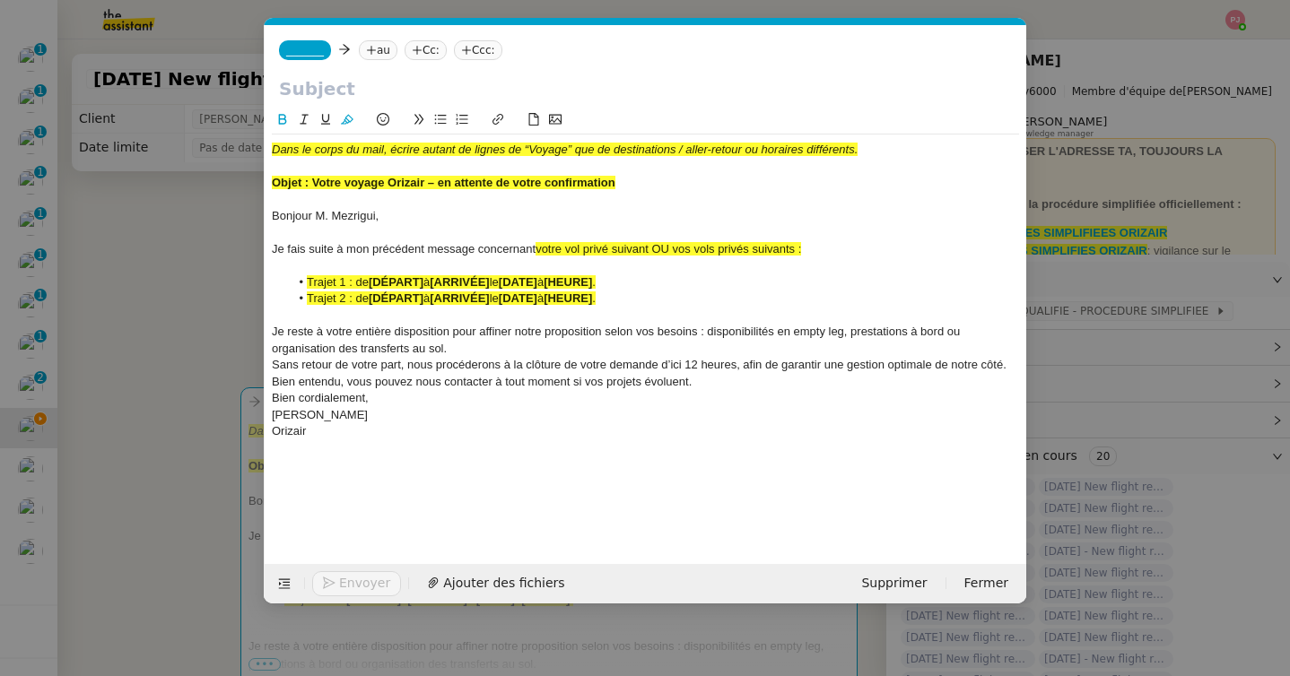
click at [341, 89] on input "text" at bounding box center [645, 88] width 733 height 27
paste input "Votre voyage Orizair – en attente de votre confirmation"
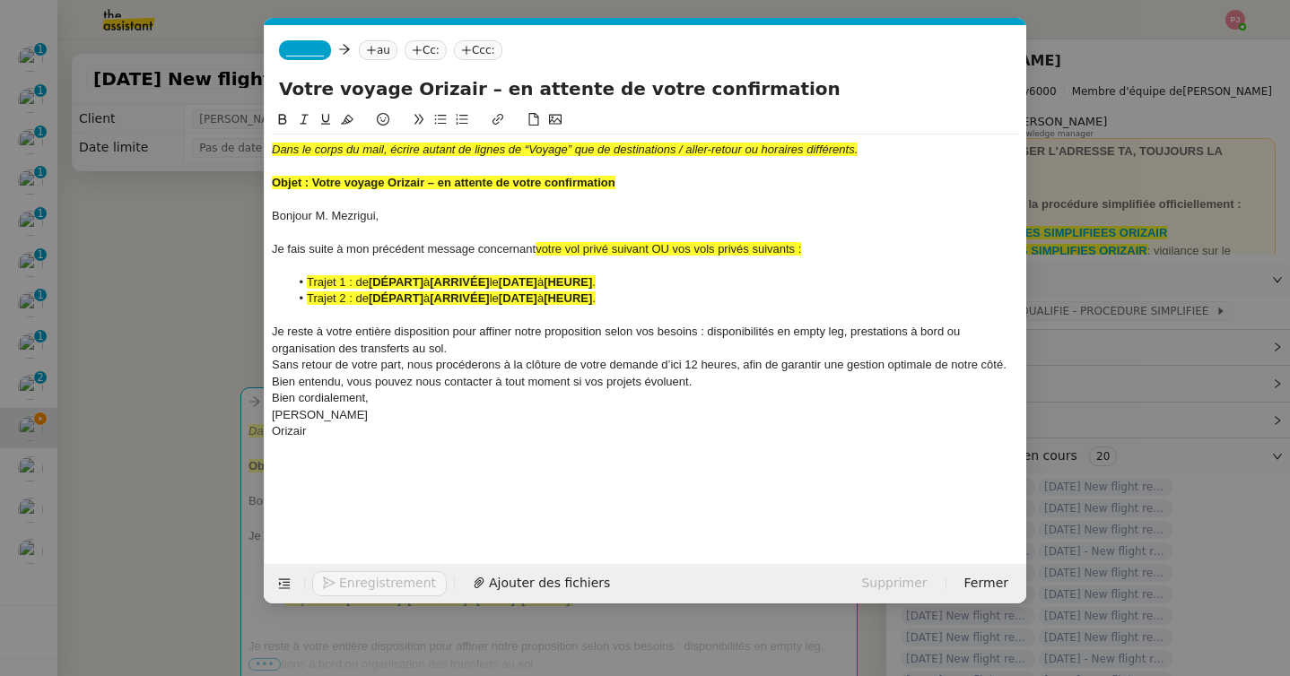
type input "Votre voyage Orizair – en attente de votre confirmation"
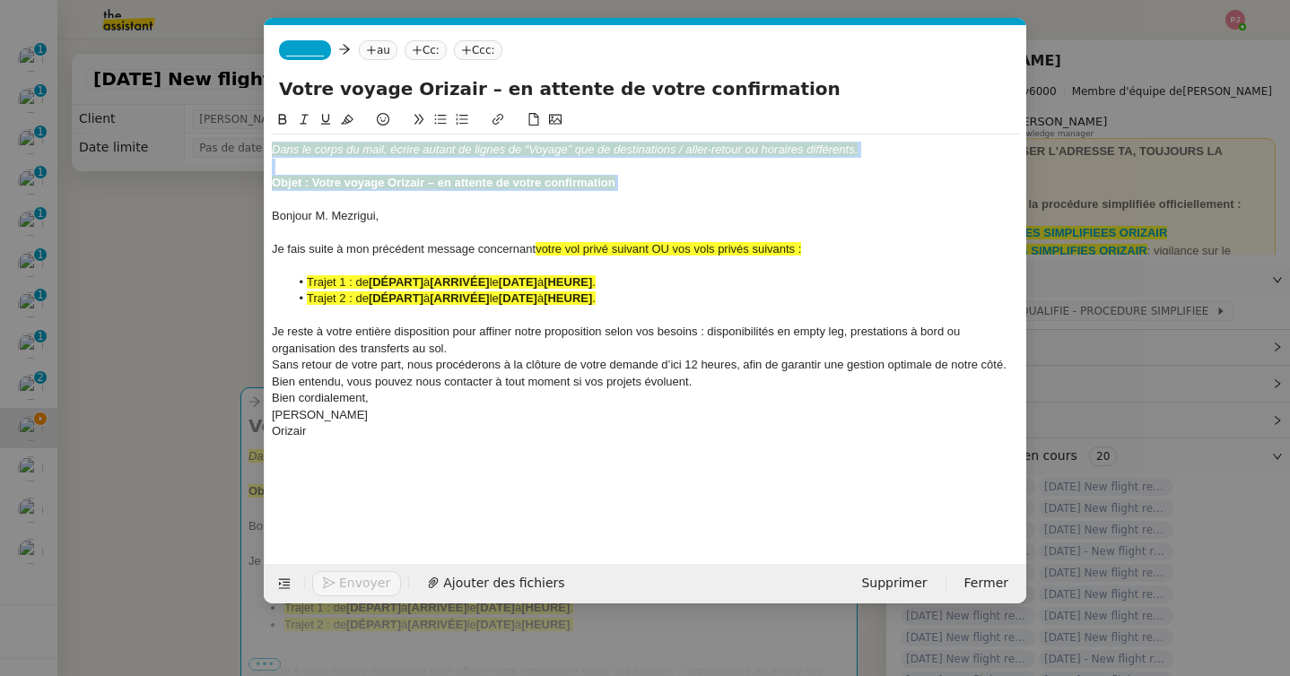
drag, startPoint x: 271, startPoint y: 215, endPoint x: 271, endPoint y: 114, distance: 101.4
click at [272, 114] on div "Dans le corps du mail, écrire autant de lignes de “Voyage” que de destinations …" at bounding box center [645, 277] width 747 height 337
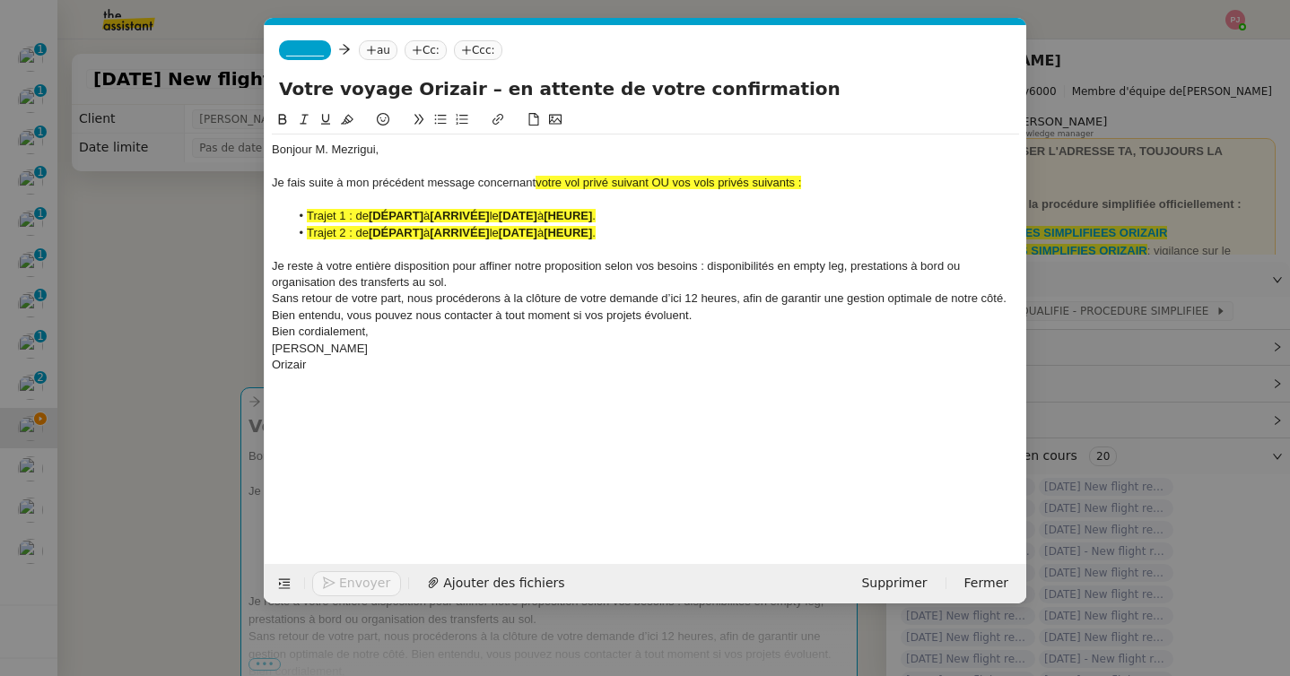
click at [533, 280] on div "Je reste à votre entière disposition pour affiner notre proposition selon vos b…" at bounding box center [645, 274] width 747 height 33
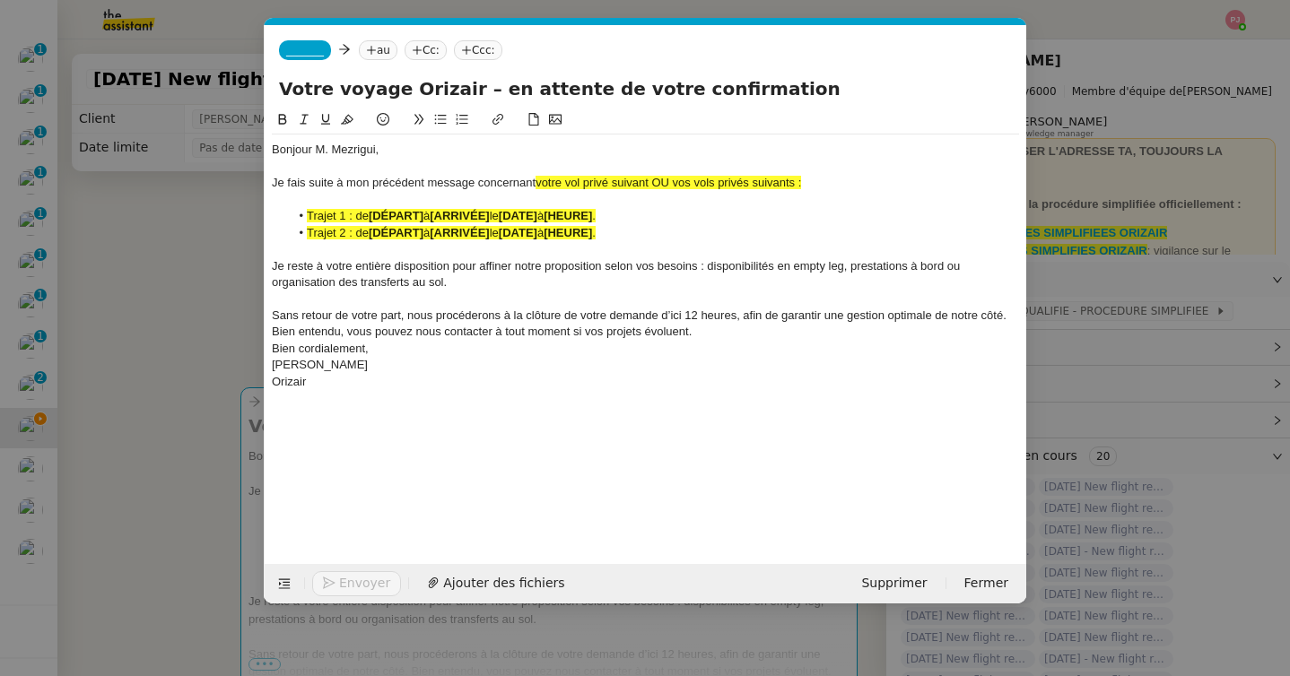
click at [732, 335] on div "Sans retour de votre part, nous procéderons à la clôture de votre demande d’ici…" at bounding box center [645, 324] width 747 height 33
click at [317, 52] on span "_______" at bounding box center [305, 50] width 38 height 13
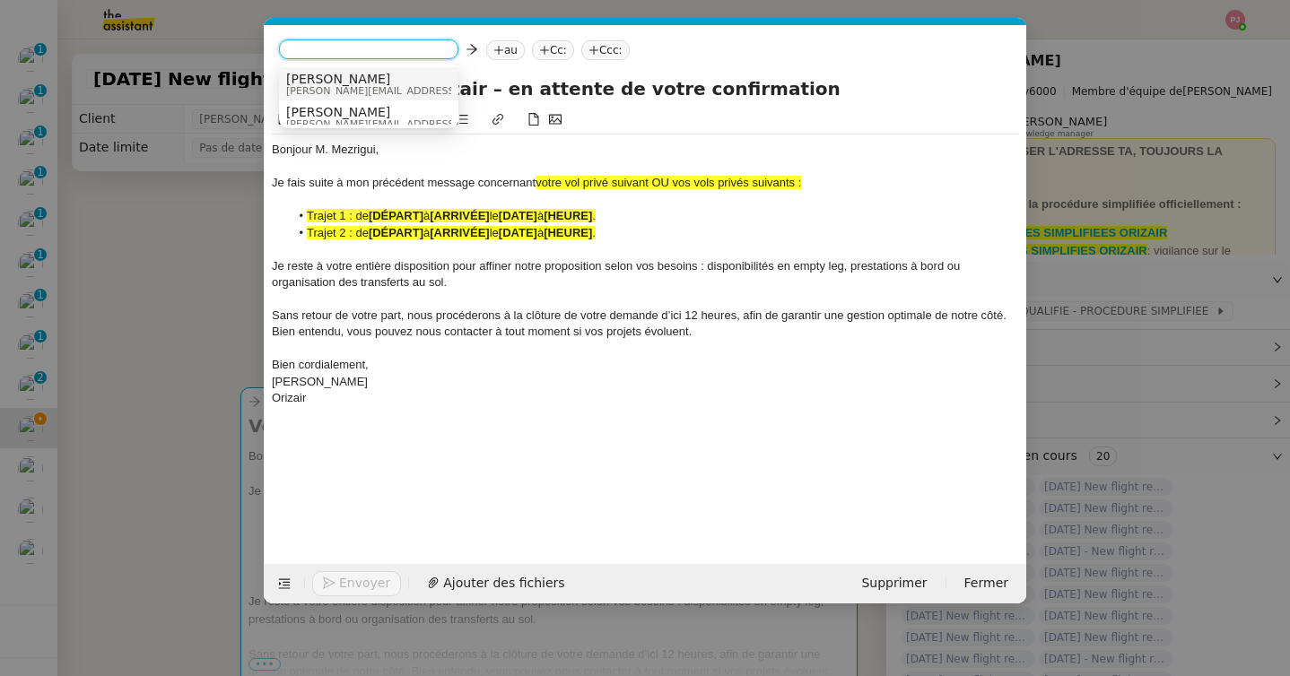
click at [328, 74] on span "[PERSON_NAME]" at bounding box center [413, 79] width 255 height 14
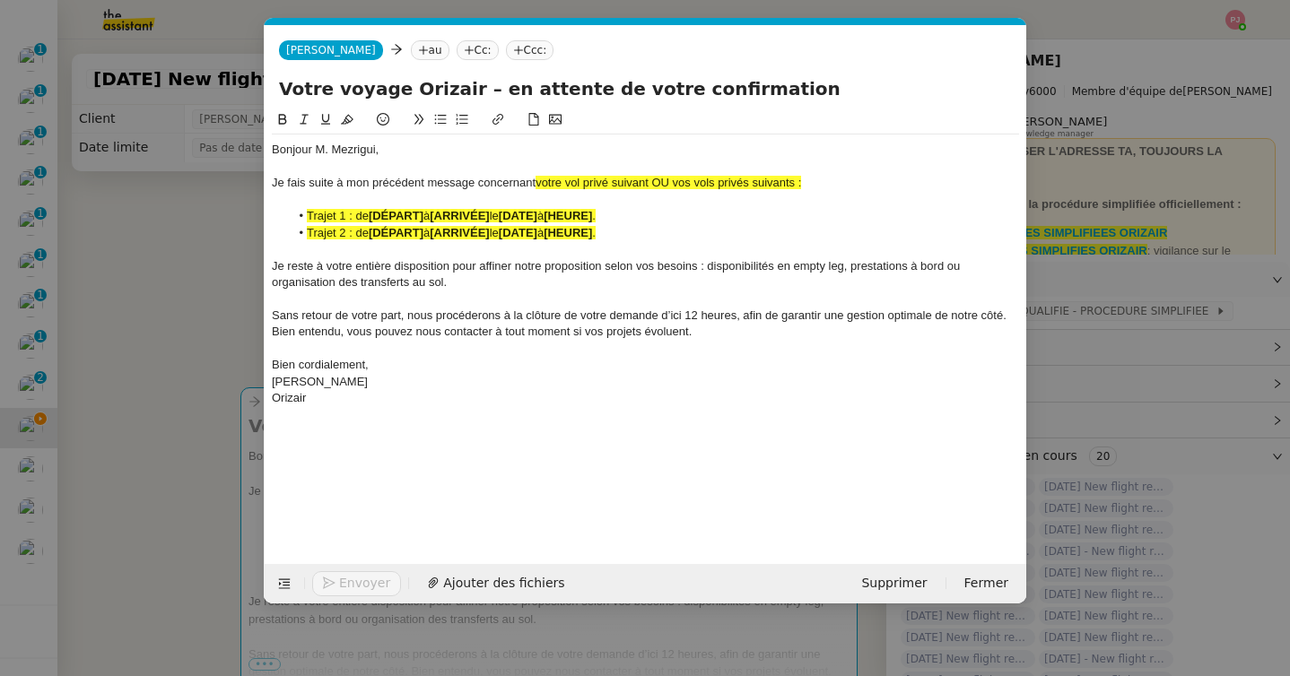
click at [418, 54] on icon at bounding box center [423, 50] width 11 height 11
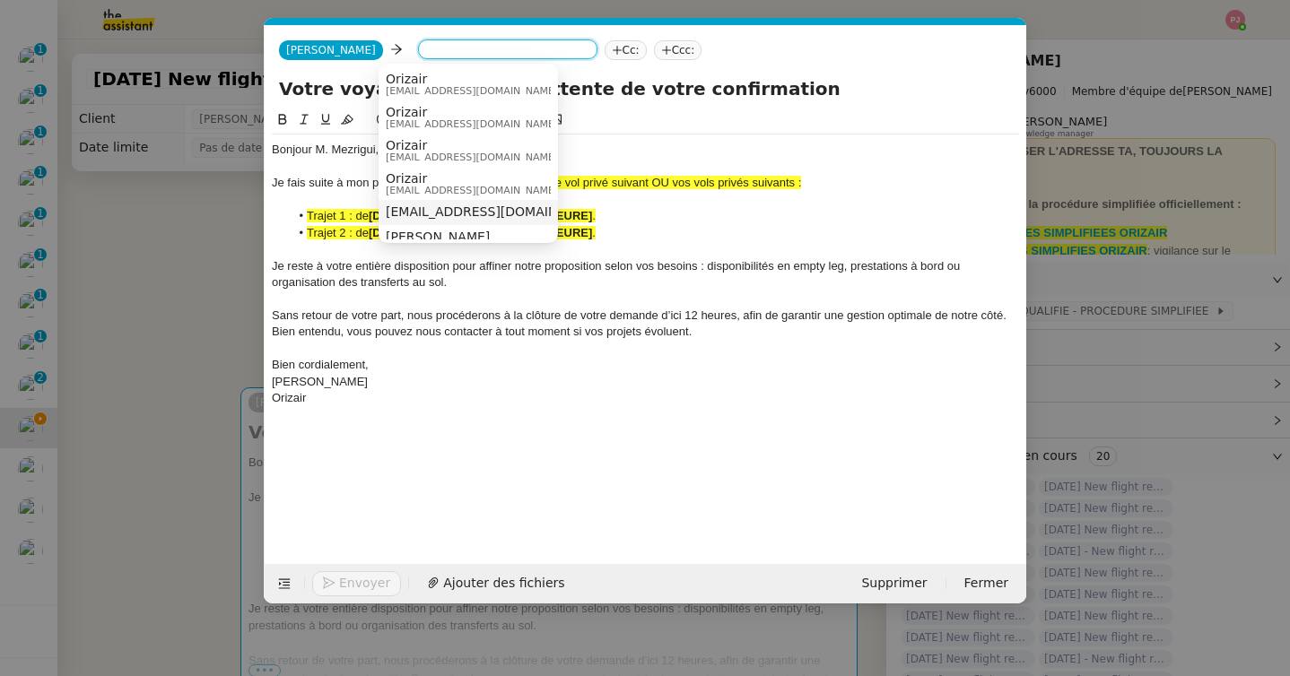
scroll to position [19, 0]
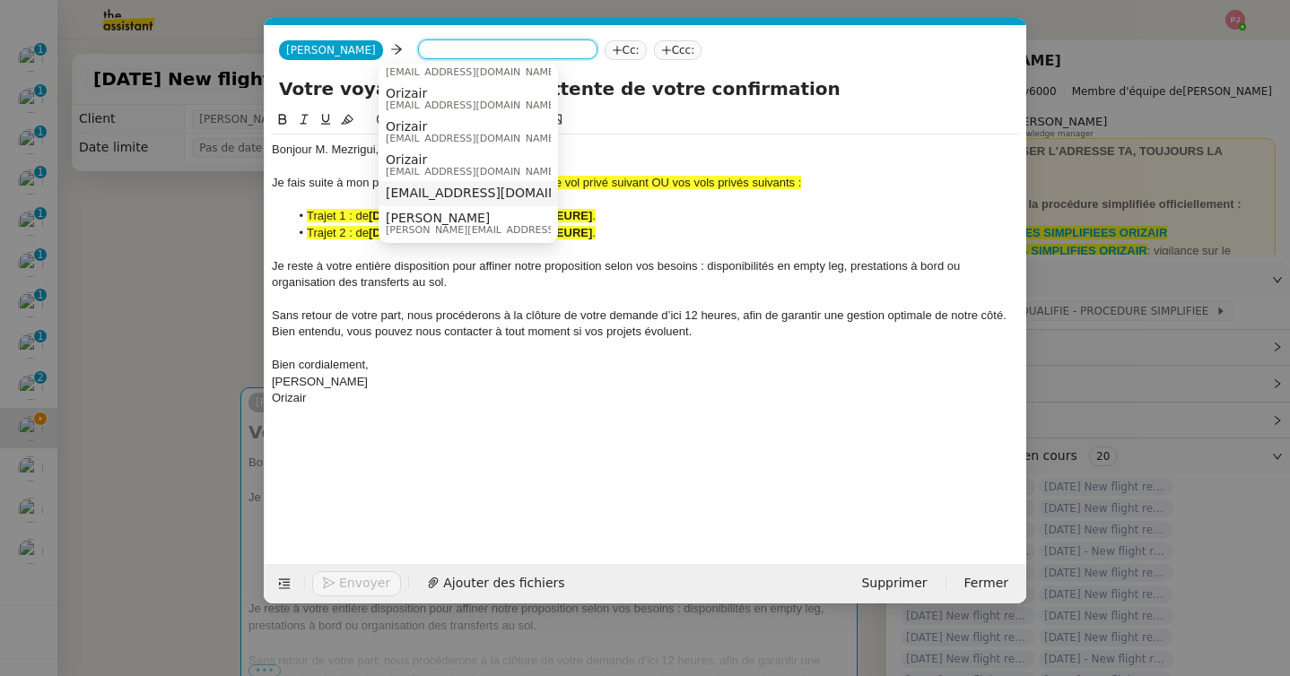
click at [443, 192] on span "cherif-113@live.fr" at bounding box center [496, 193] width 220 height 14
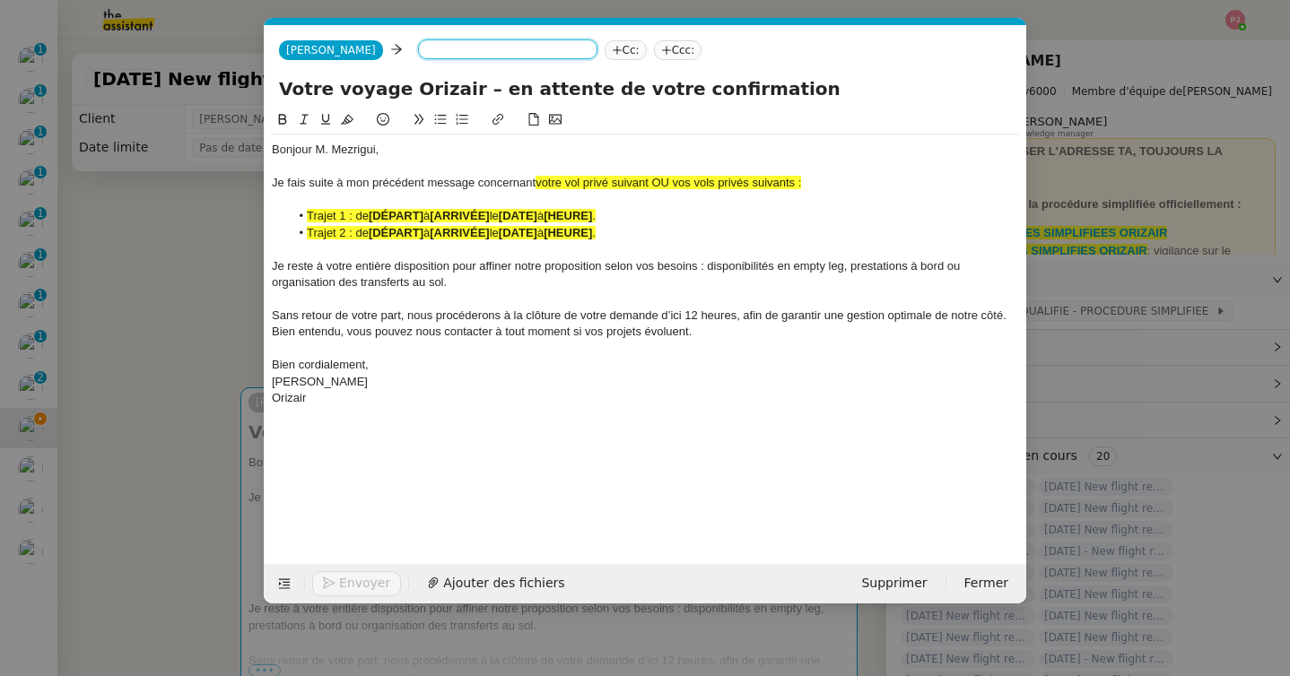
scroll to position [0, 0]
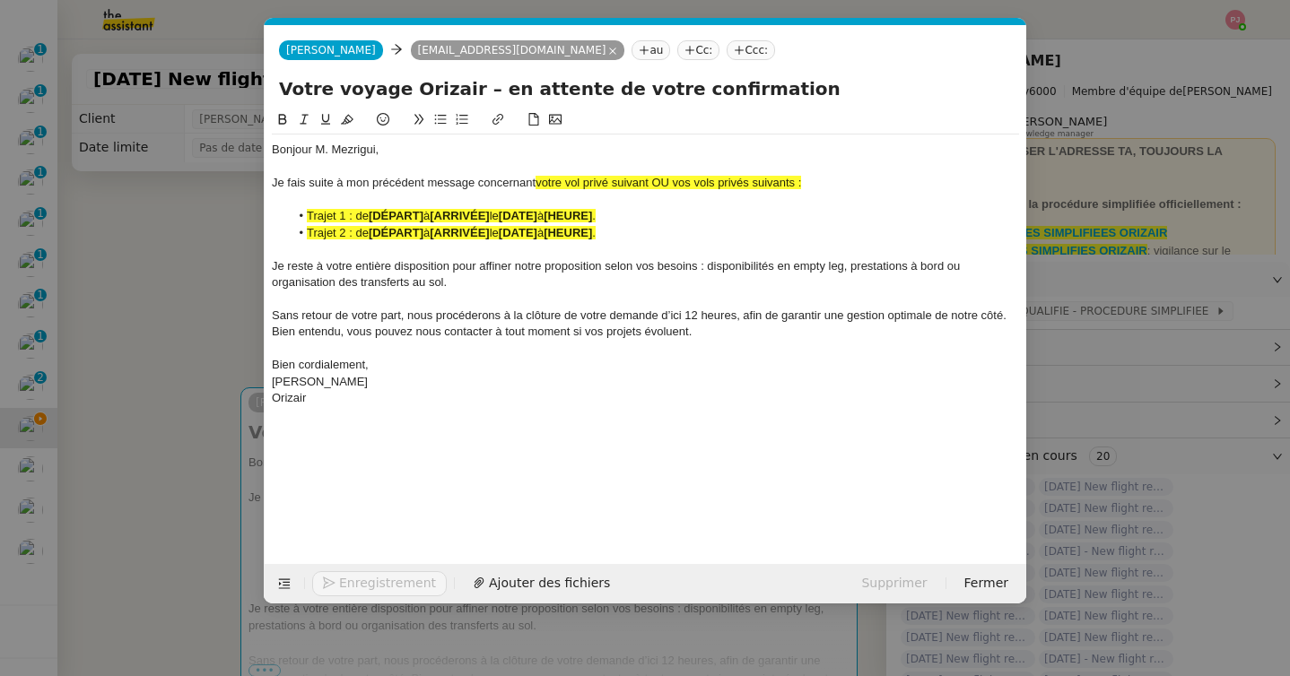
click at [727, 49] on nz-tag "Ccc:" at bounding box center [751, 50] width 48 height 20
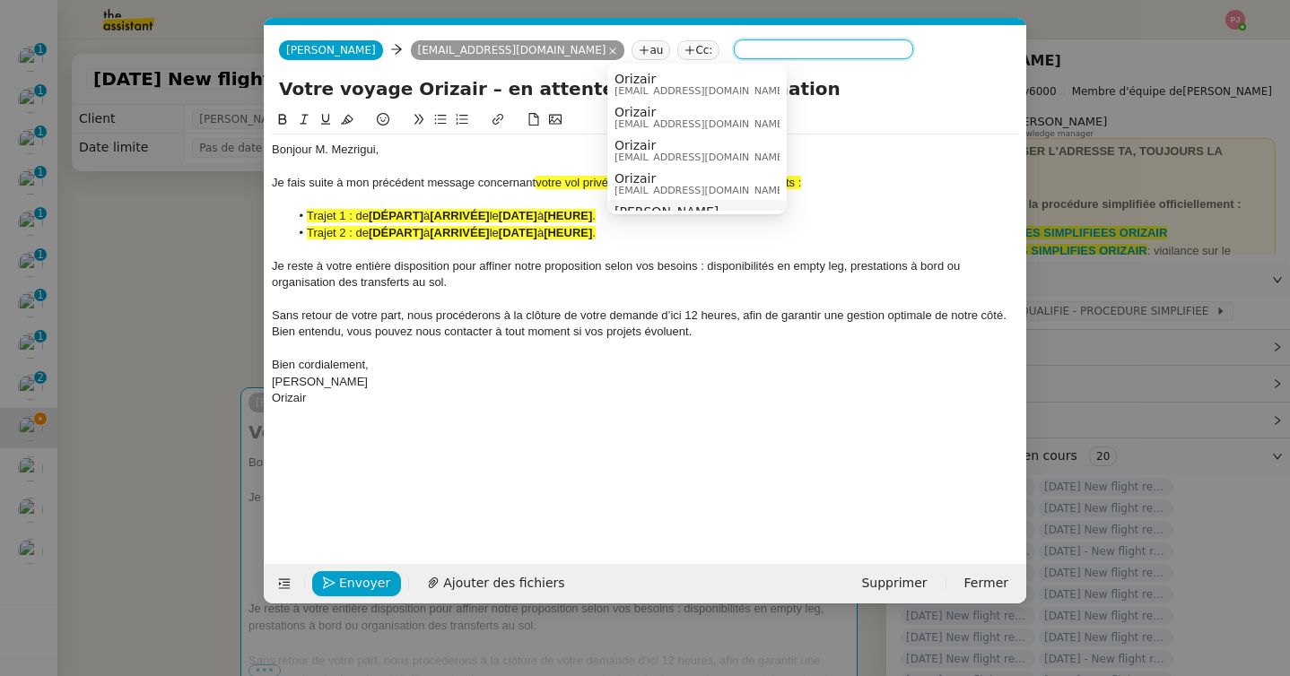
scroll to position [22, 0]
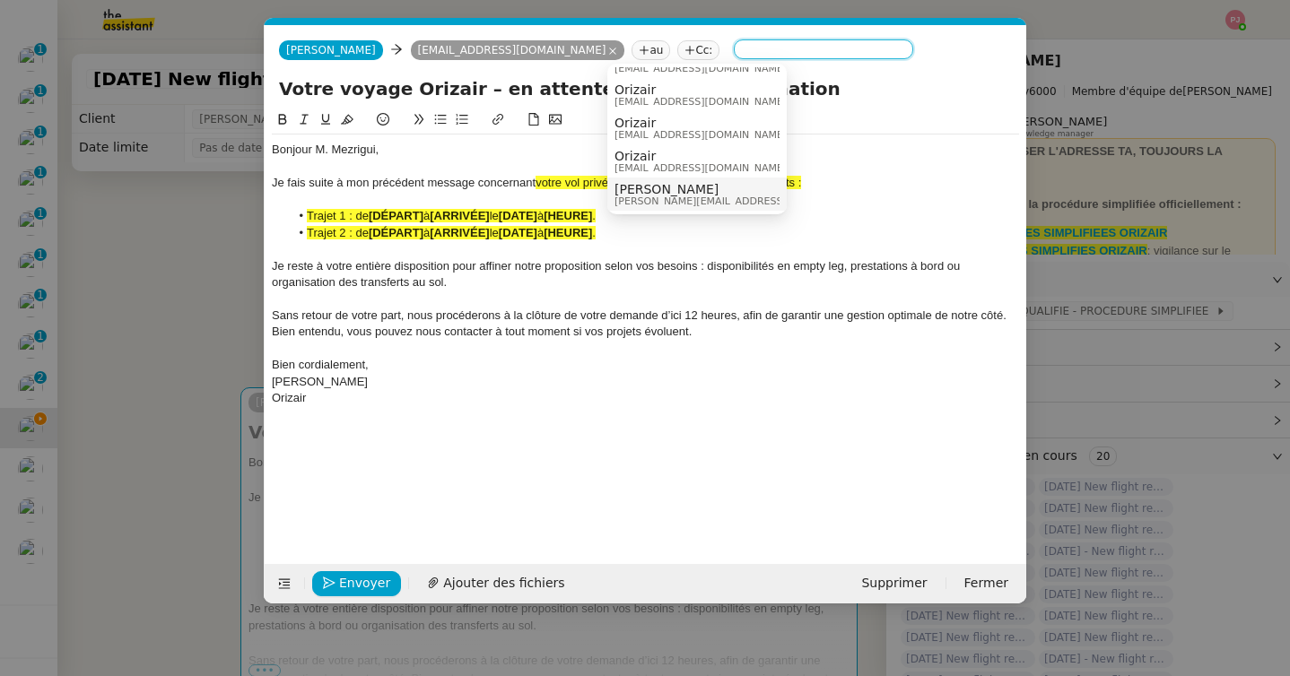
click at [644, 196] on span "[PERSON_NAME][EMAIL_ADDRESS][DOMAIN_NAME]" at bounding box center [741, 201] width 255 height 10
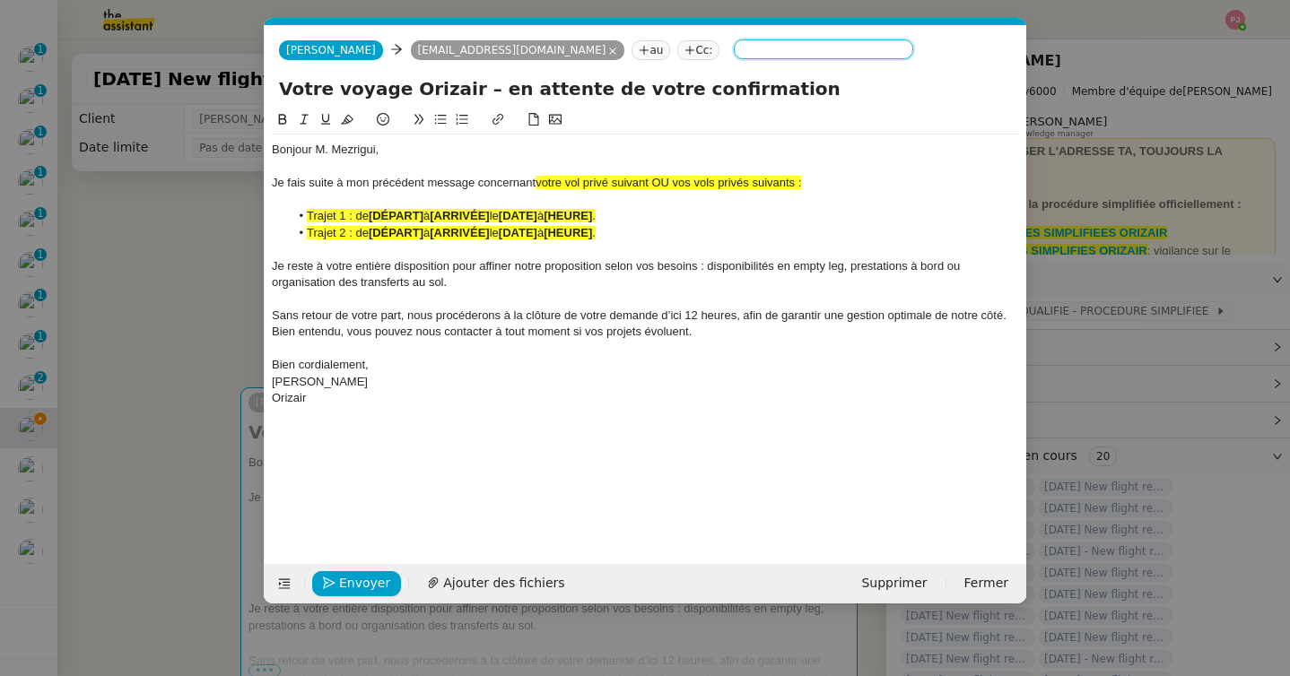
scroll to position [0, 0]
click at [196, 263] on nz-modal-container "relance ori Service ✈️ Ori zair - Relance après envoi devis client (FR) Dans le…" at bounding box center [645, 338] width 1290 height 676
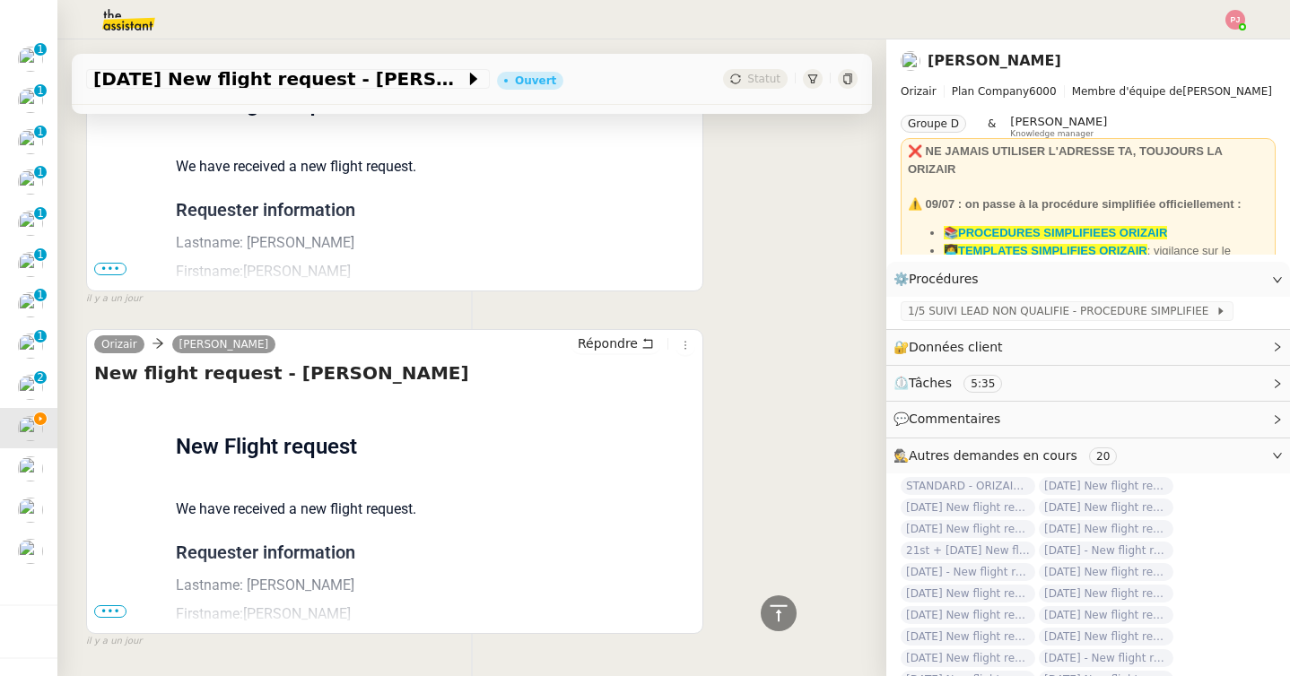
scroll to position [2345, 0]
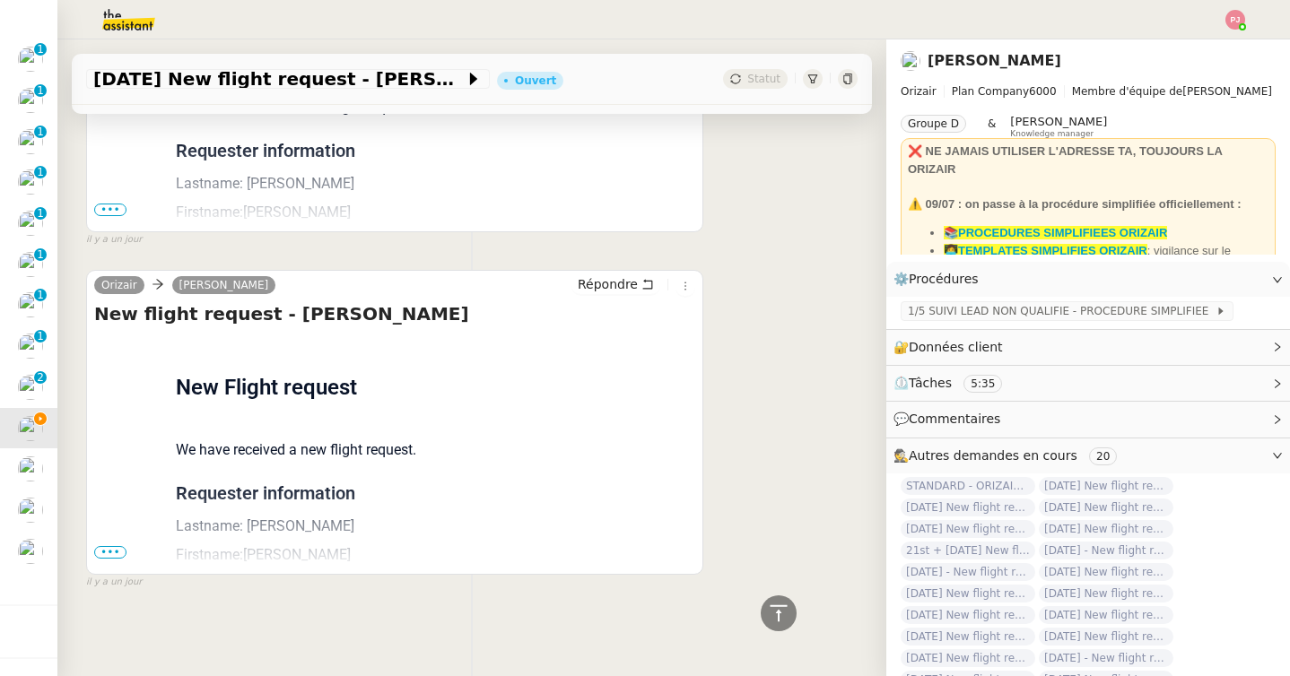
click at [109, 557] on span "•••" at bounding box center [110, 552] width 32 height 13
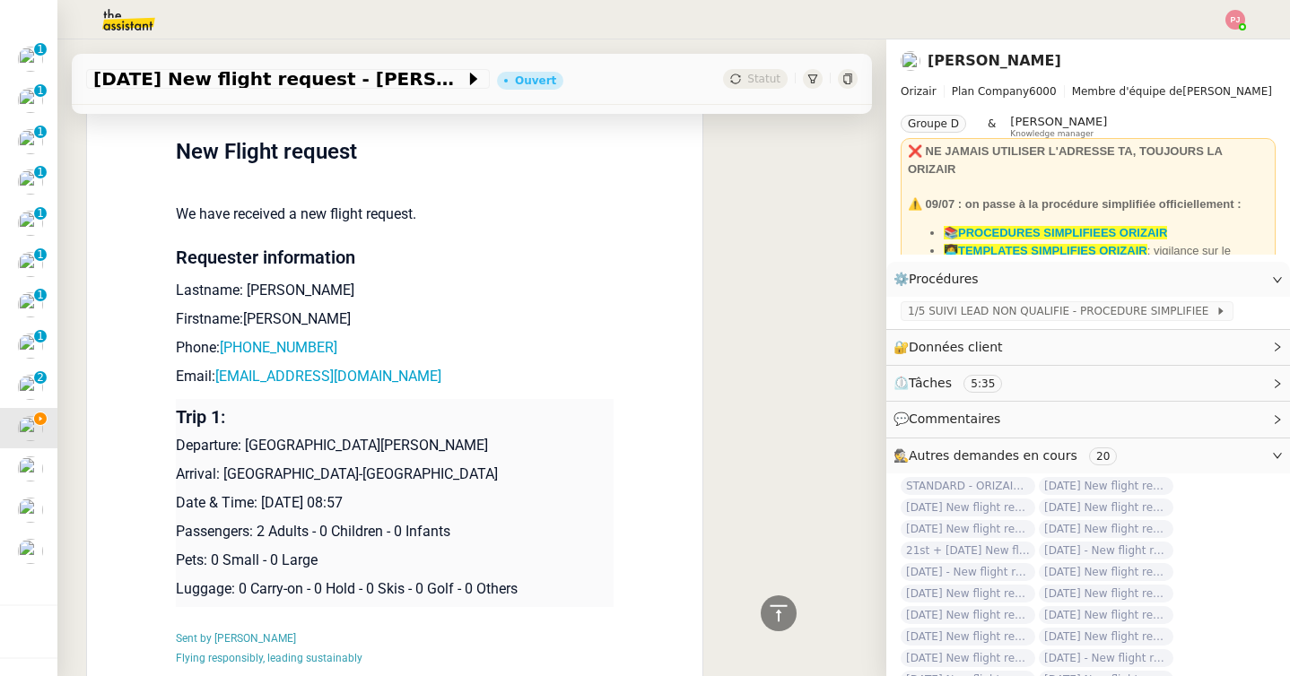
scroll to position [2700, 0]
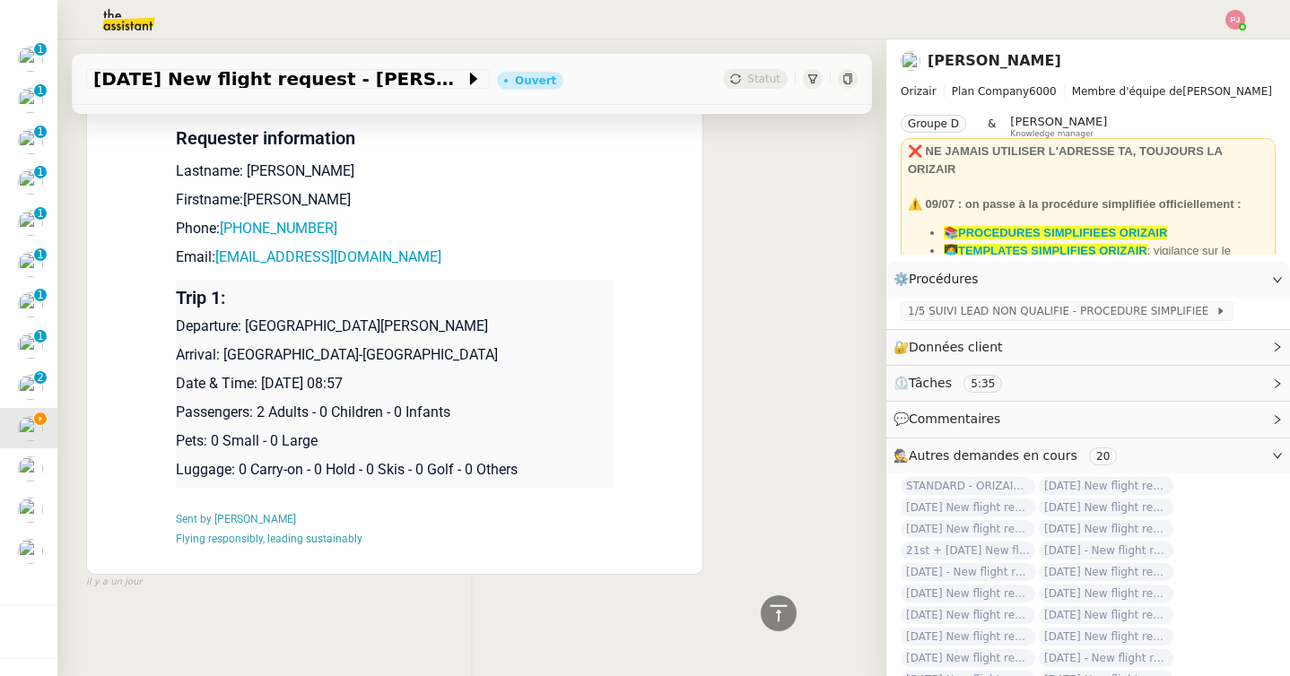
drag, startPoint x: 448, startPoint y: 382, endPoint x: 177, endPoint y: 301, distance: 282.7
click at [177, 301] on td "Trip 1: Departure: Monastir Habib Bourguiba International Airport Arrival: Bord…" at bounding box center [395, 384] width 438 height 208
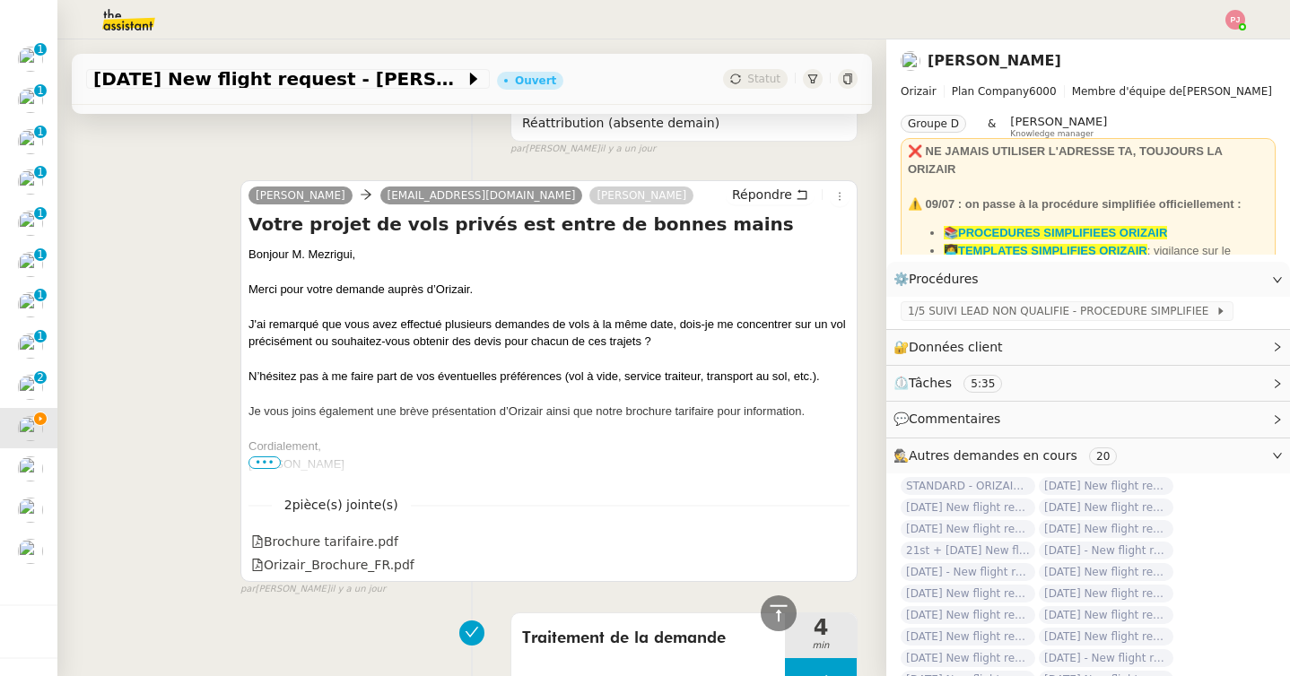
scroll to position [0, 0]
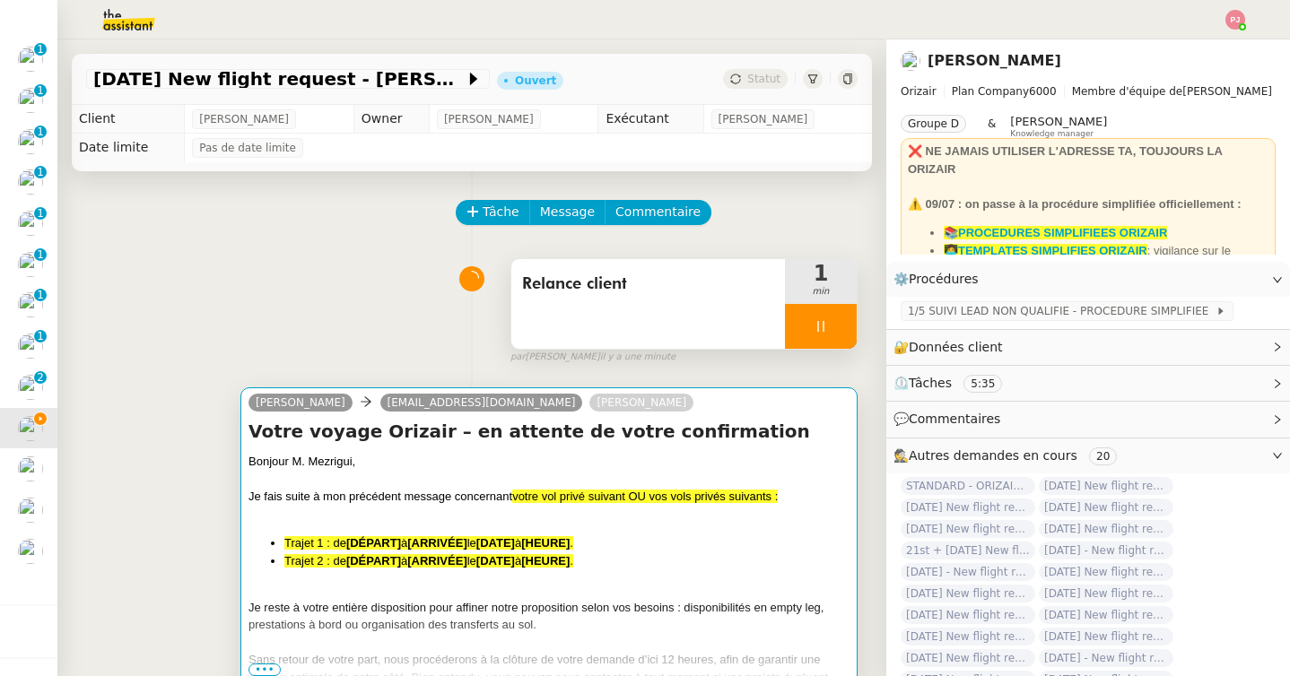
click at [380, 503] on div "Je fais suite à mon précédent message concernant votre vol privé suivant OU vos…" at bounding box center [548, 497] width 601 height 18
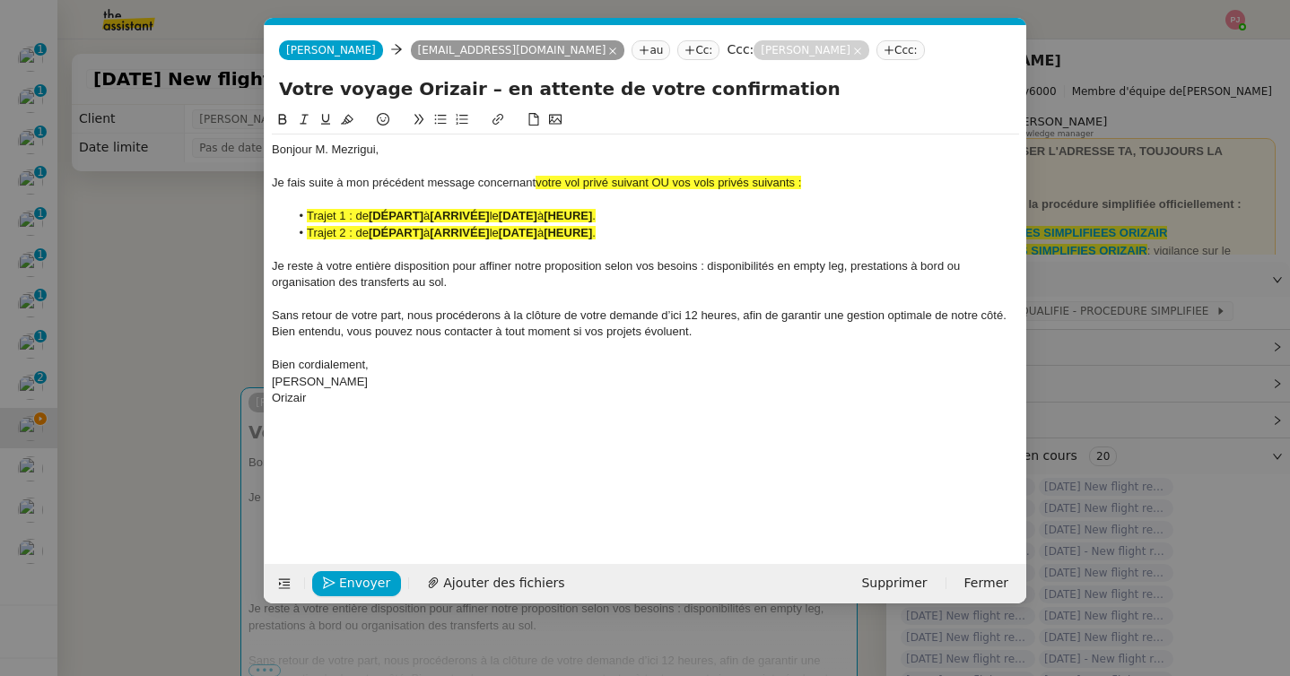
scroll to position [0, 98]
click at [384, 400] on div "Orizair" at bounding box center [645, 398] width 747 height 16
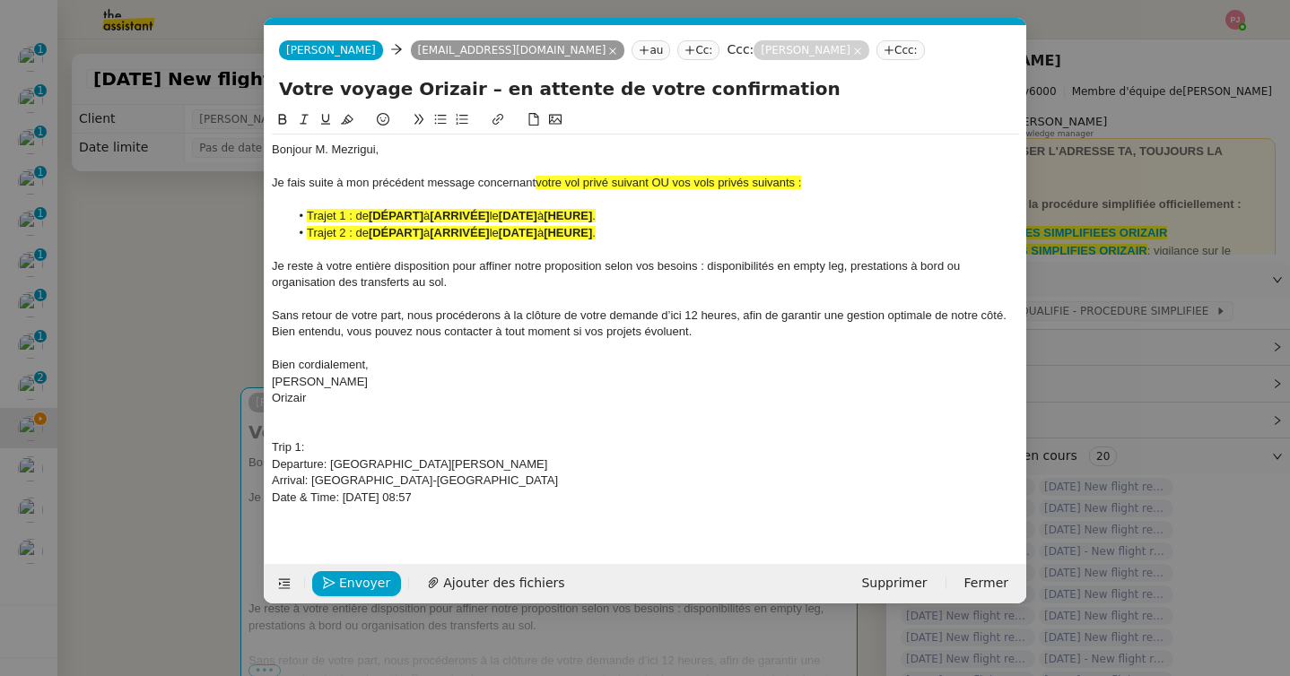
click at [137, 497] on nz-modal-container "relance ori Service ✈️ Ori zair - Relance après envoi devis client (FR) Dans le…" at bounding box center [645, 338] width 1290 height 676
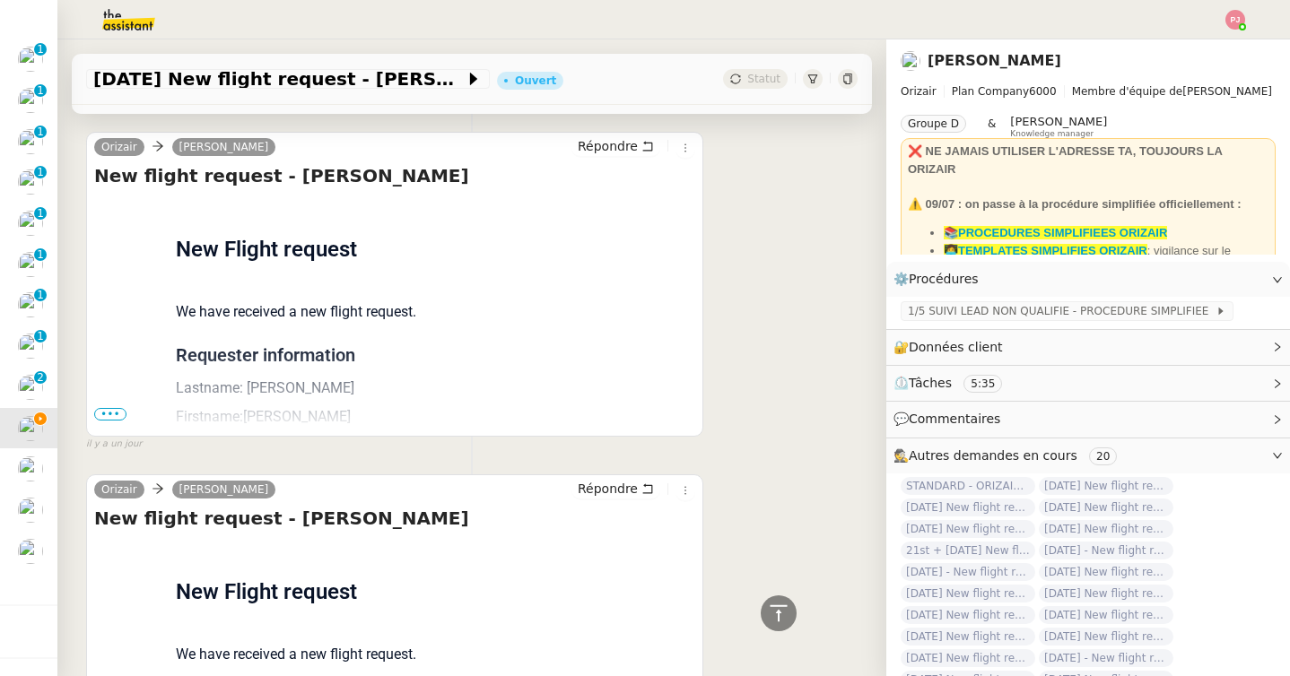
scroll to position [2069, 0]
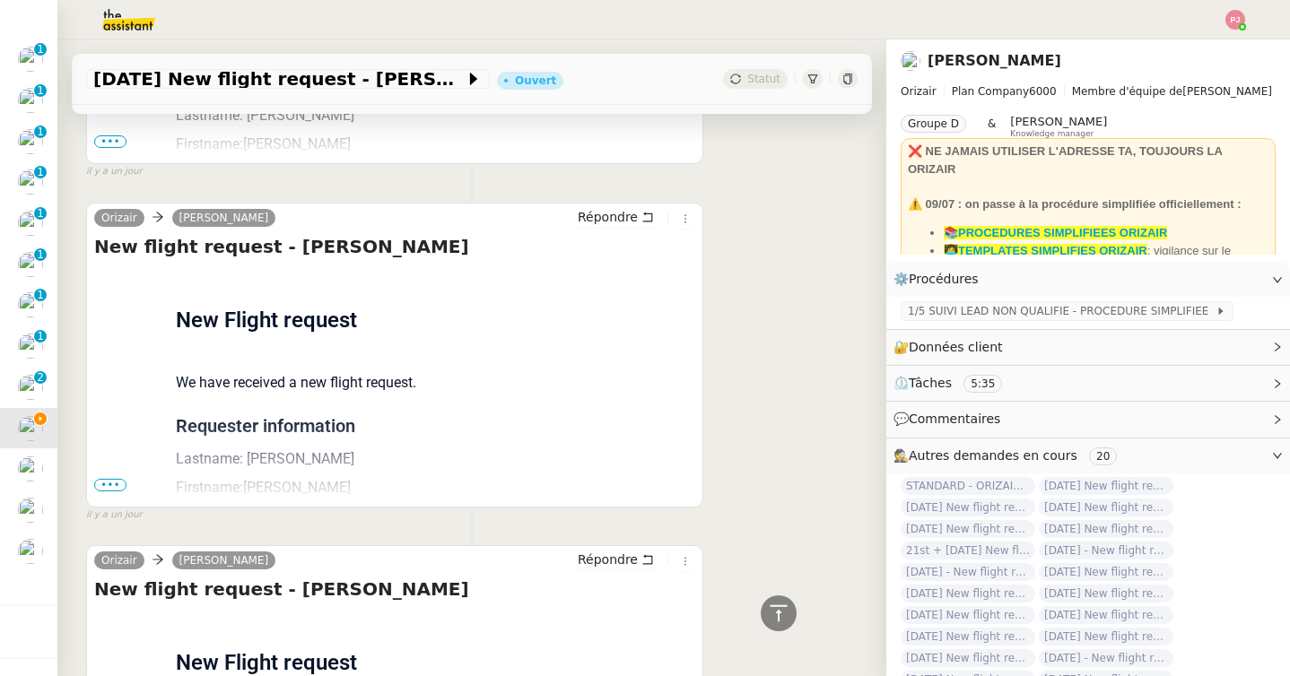
click at [117, 479] on span "•••" at bounding box center [110, 485] width 32 height 13
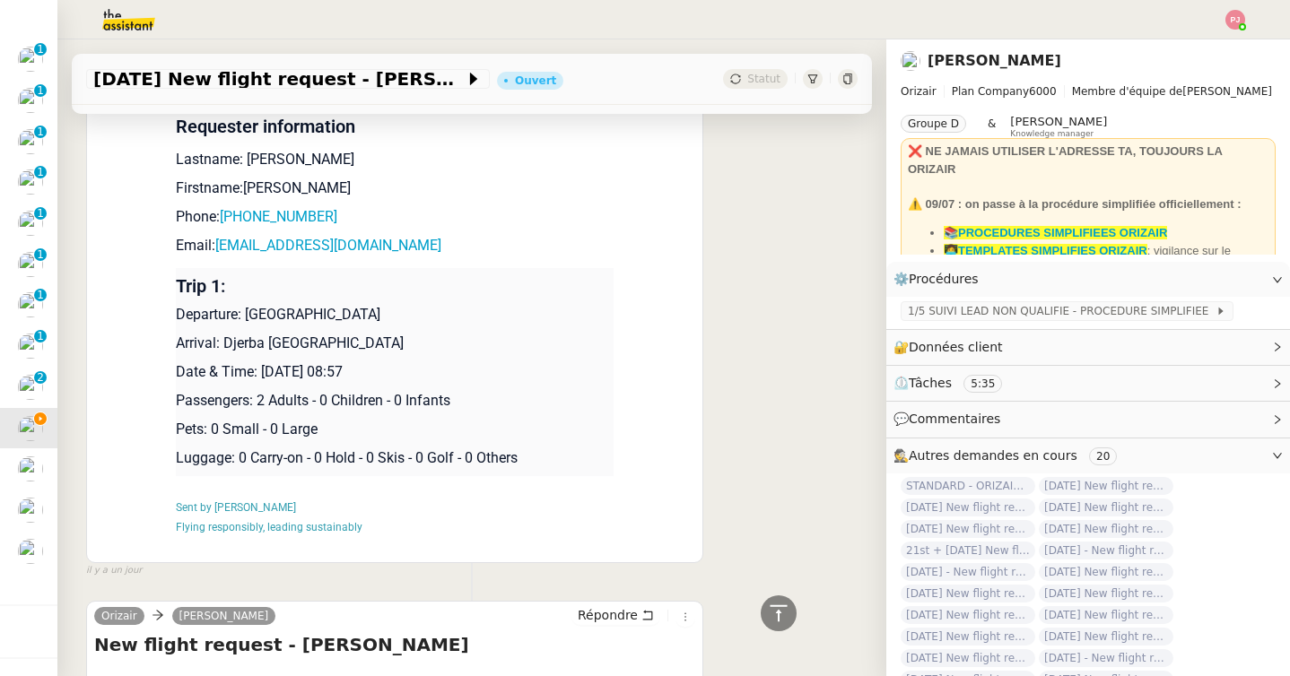
scroll to position [2358, 0]
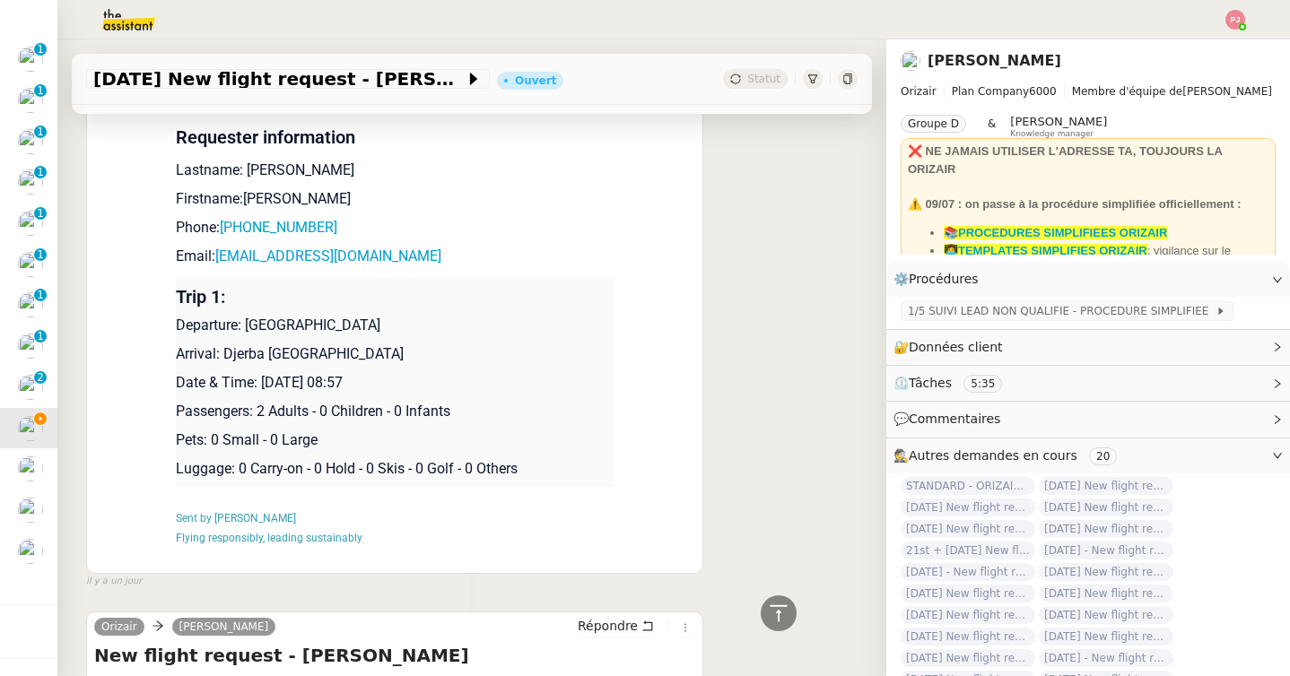
drag, startPoint x: 460, startPoint y: 383, endPoint x: 177, endPoint y: 294, distance: 297.0
click at [177, 294] on td "Trip 1: Departure: Tunis Carthage International Airport Arrival: Djerba Zarzis …" at bounding box center [395, 383] width 438 height 208
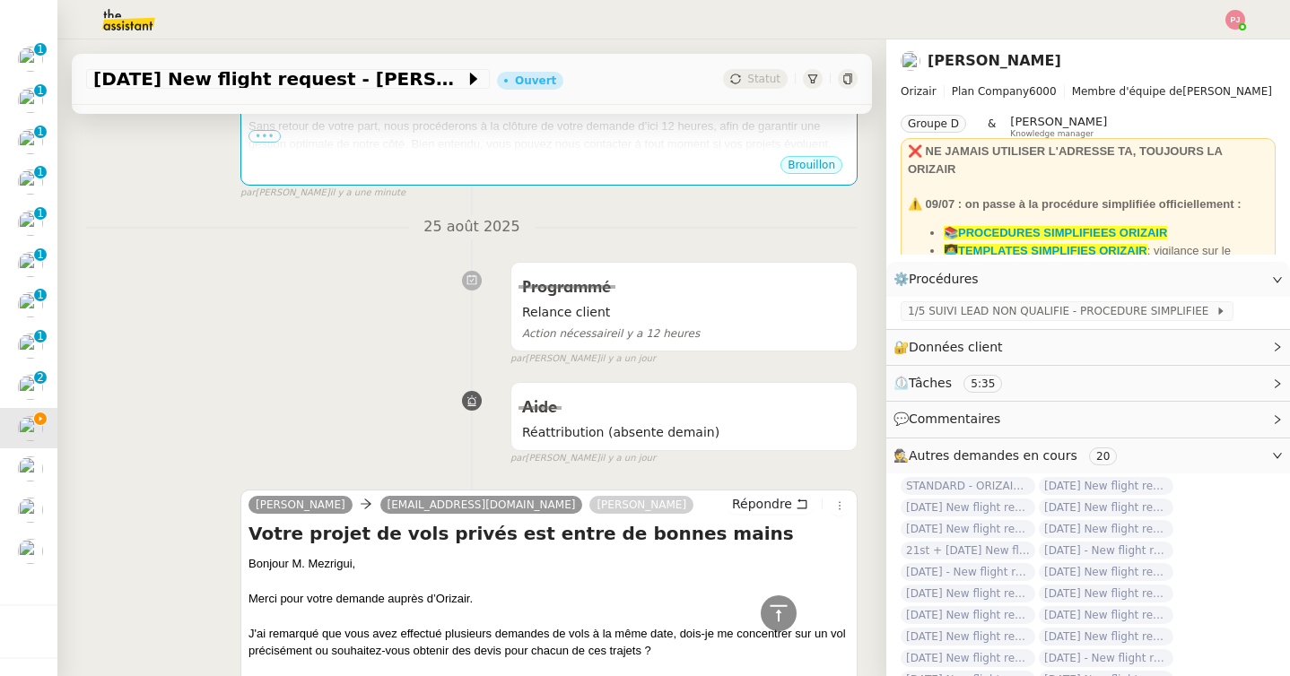
scroll to position [0, 0]
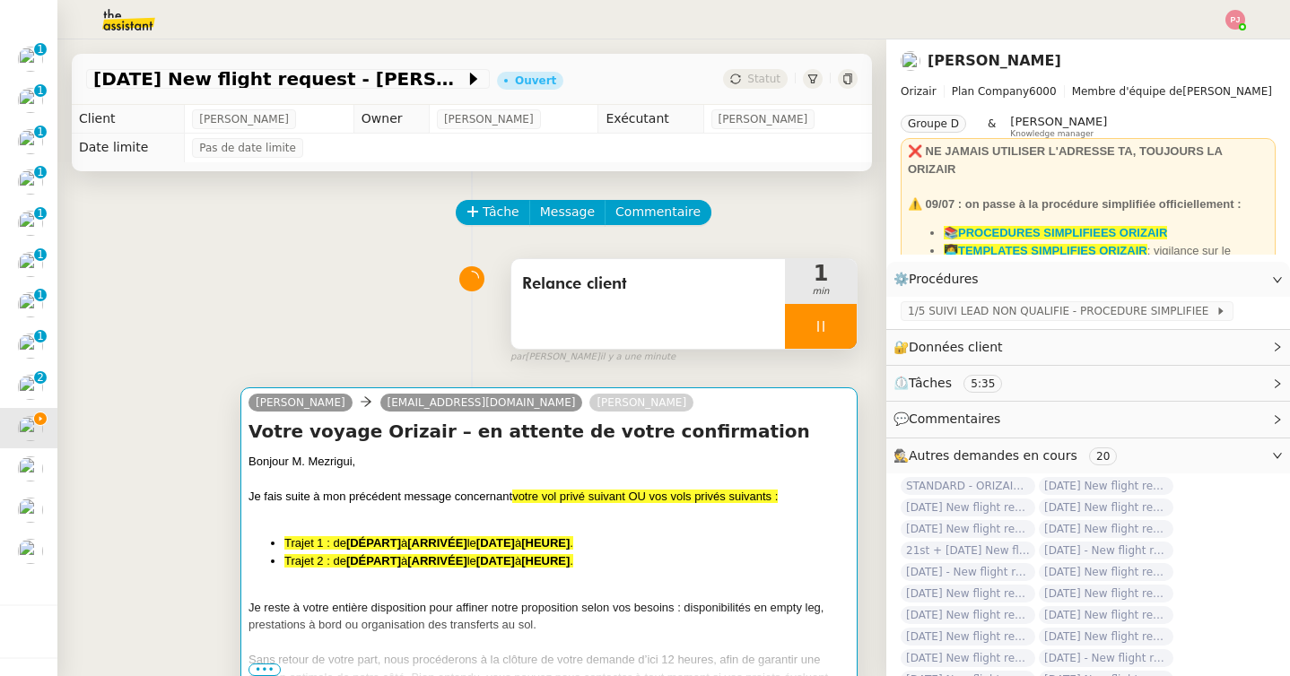
click at [396, 519] on div at bounding box center [548, 515] width 601 height 18
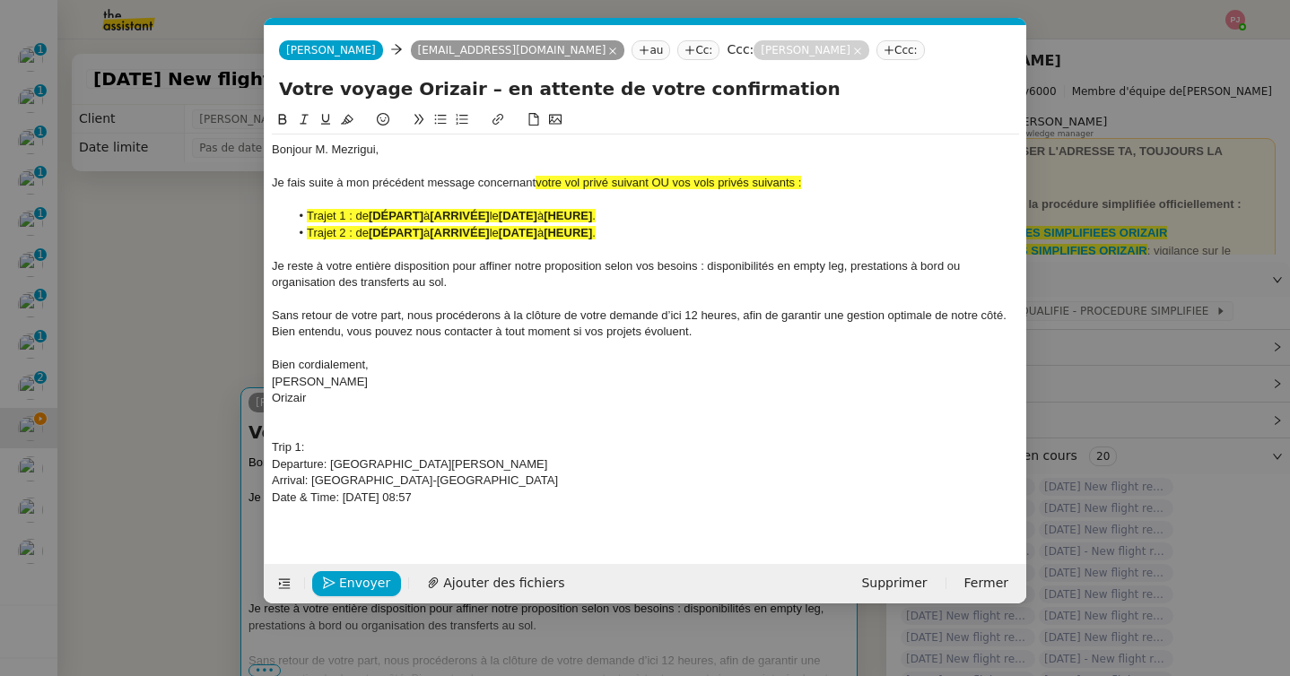
scroll to position [0, 98]
click at [503, 501] on div "Date & Time: 1st September 2025 08:57" at bounding box center [645, 498] width 747 height 16
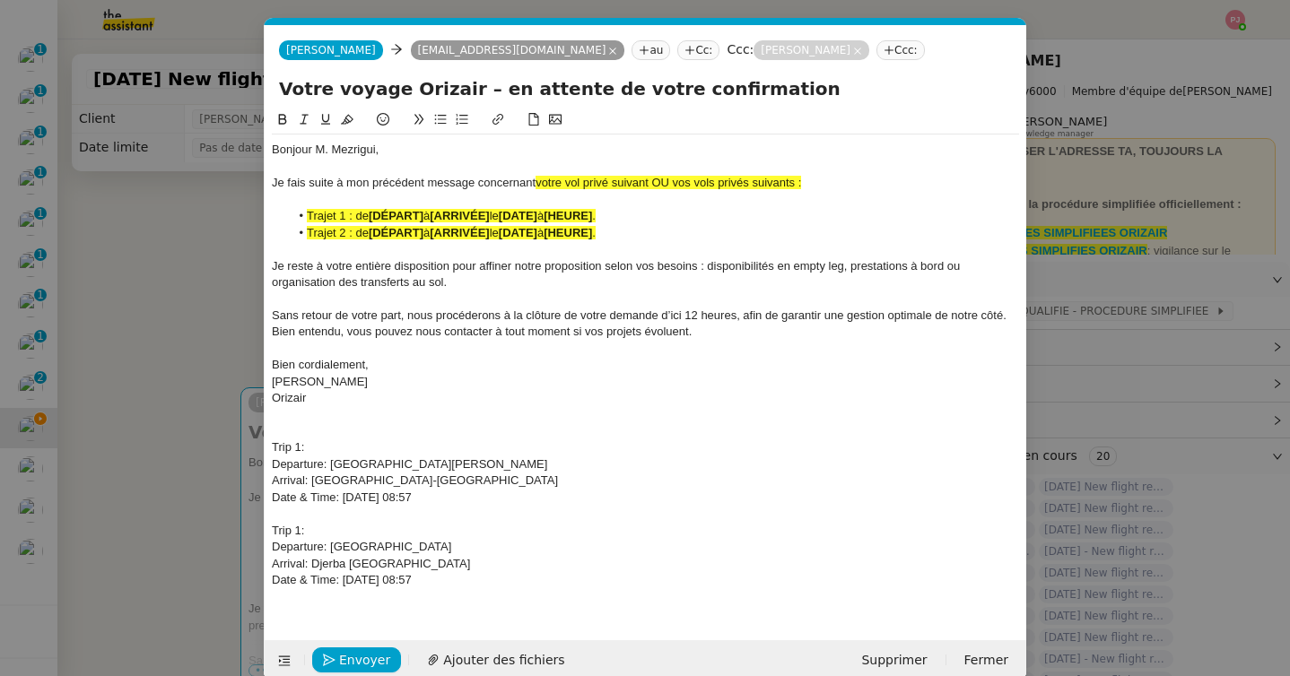
scroll to position [0, 0]
click at [299, 535] on div "Trip 1:" at bounding box center [645, 531] width 747 height 16
click at [170, 559] on nz-modal-container "relance ori Service ✈️ Ori zair - Relance après envoi devis client (FR) Dans le…" at bounding box center [645, 338] width 1290 height 676
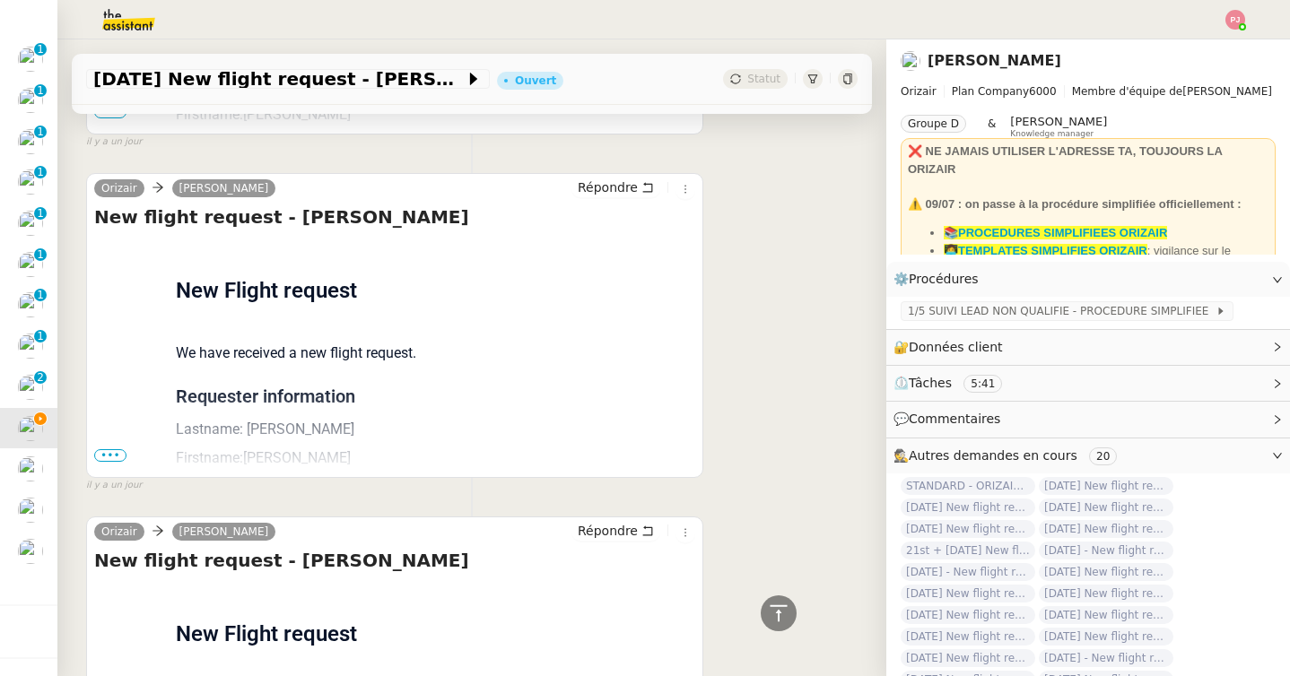
scroll to position [1724, 0]
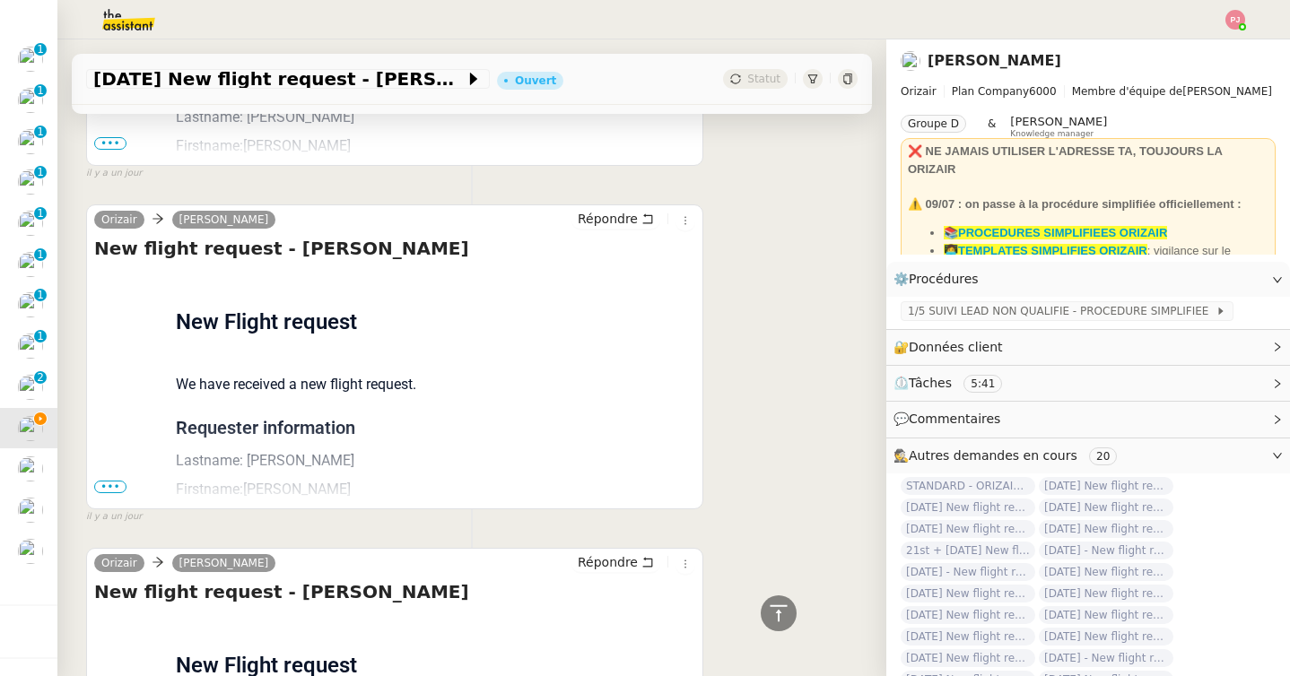
click at [118, 490] on span "•••" at bounding box center [110, 487] width 32 height 13
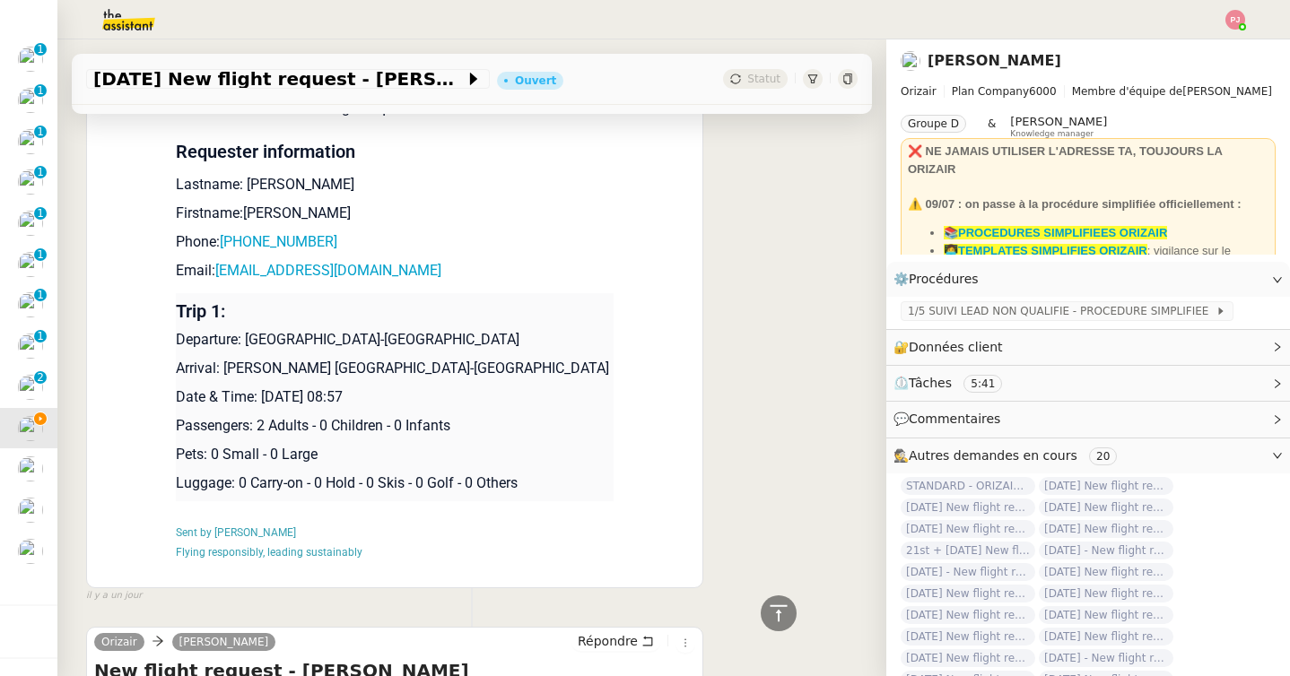
scroll to position [1945, 0]
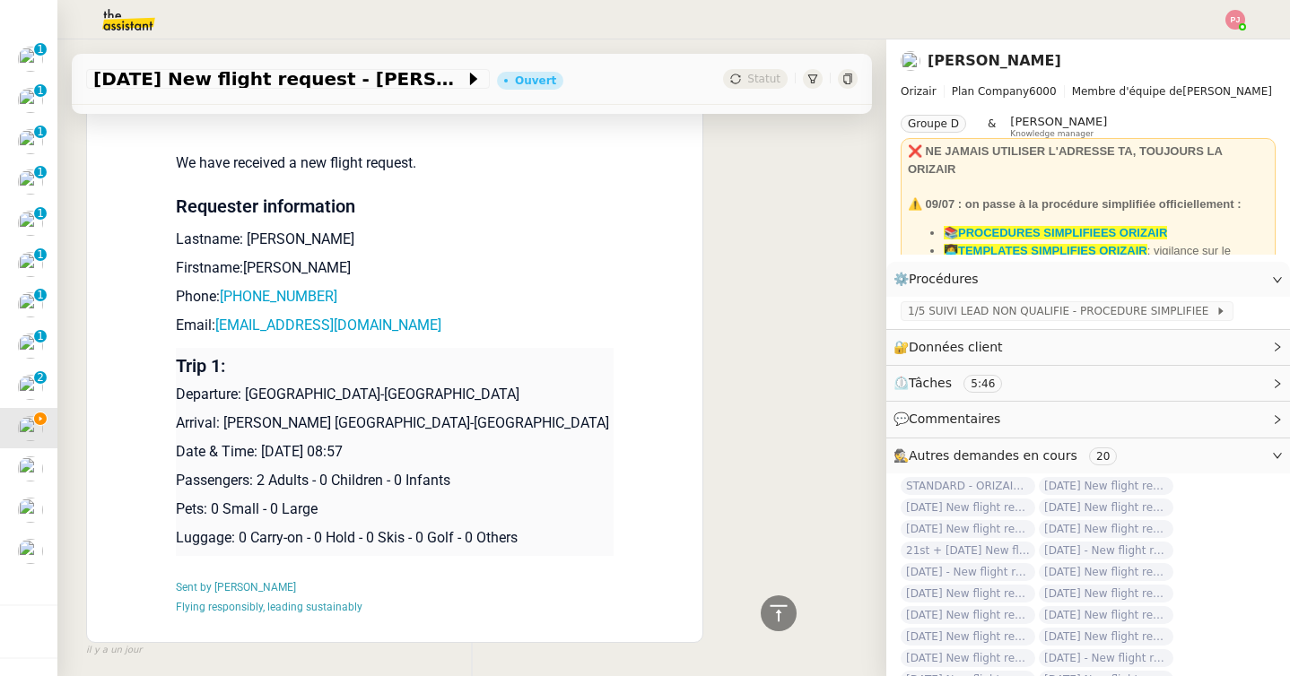
drag, startPoint x: 438, startPoint y: 455, endPoint x: 176, endPoint y: 368, distance: 276.0
click at [176, 368] on td "Trip 1: Departure: Bordeaux-Mérignac Airport Arrival: Josep Tarradellas Barcelo…" at bounding box center [395, 452] width 438 height 208
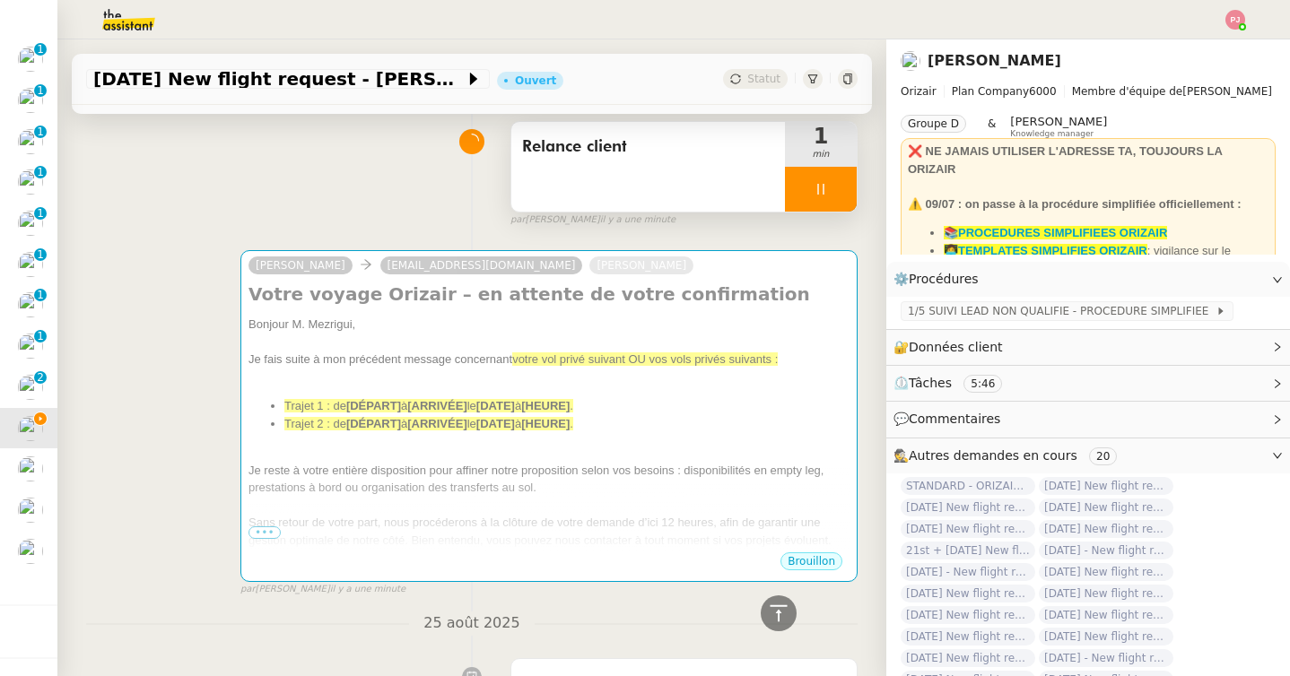
scroll to position [69, 0]
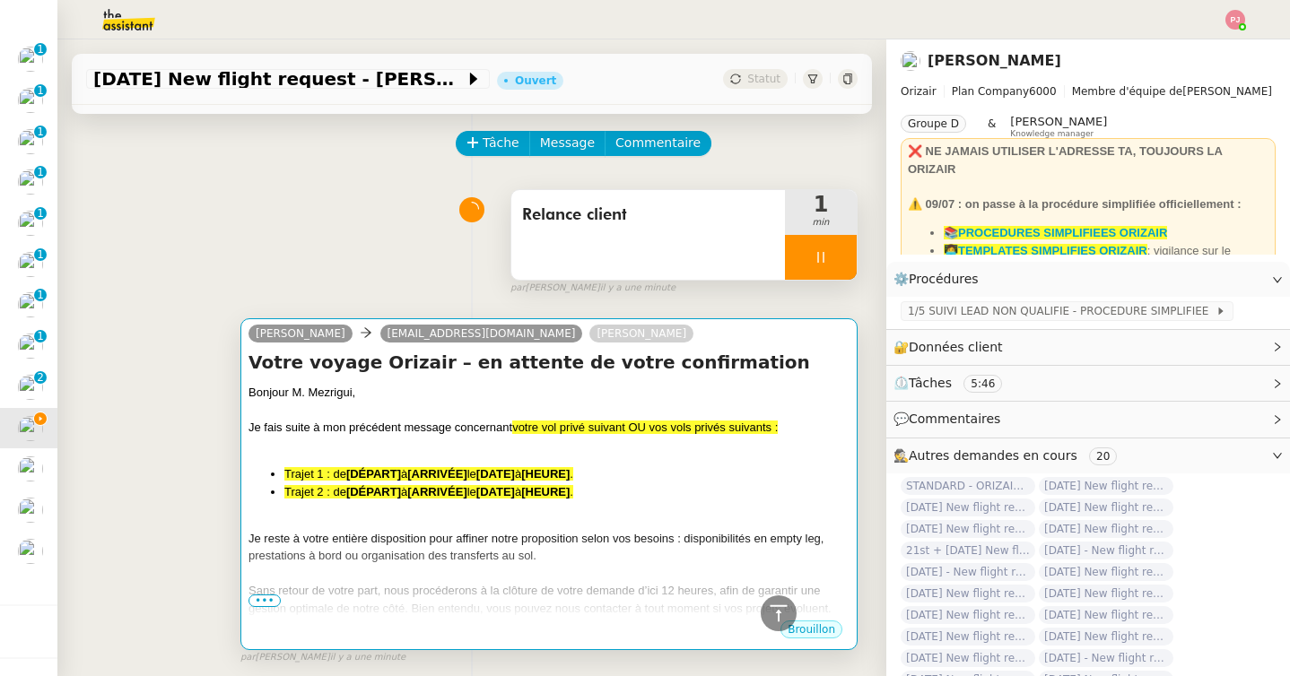
click at [303, 474] on span "Trajet 1 : de" at bounding box center [315, 473] width 62 height 13
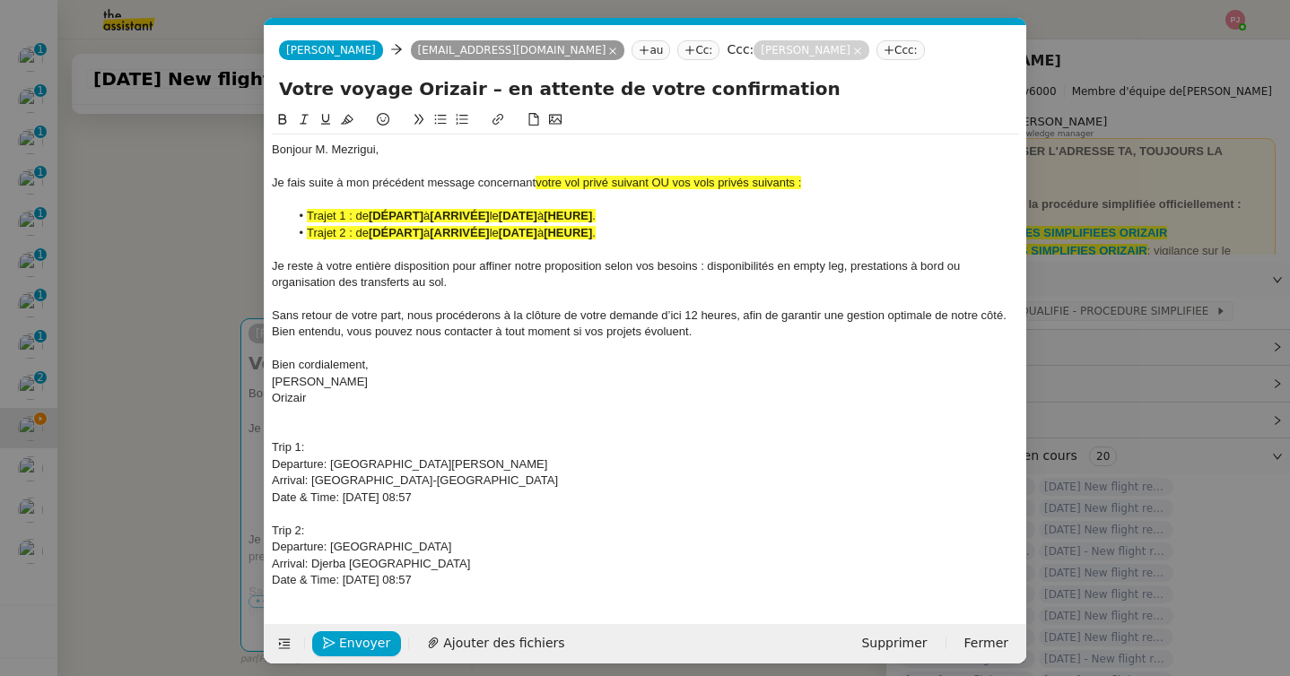
scroll to position [0, 98]
click at [500, 579] on div "Date & Time: 2nd September 2025 08:57" at bounding box center [645, 580] width 747 height 16
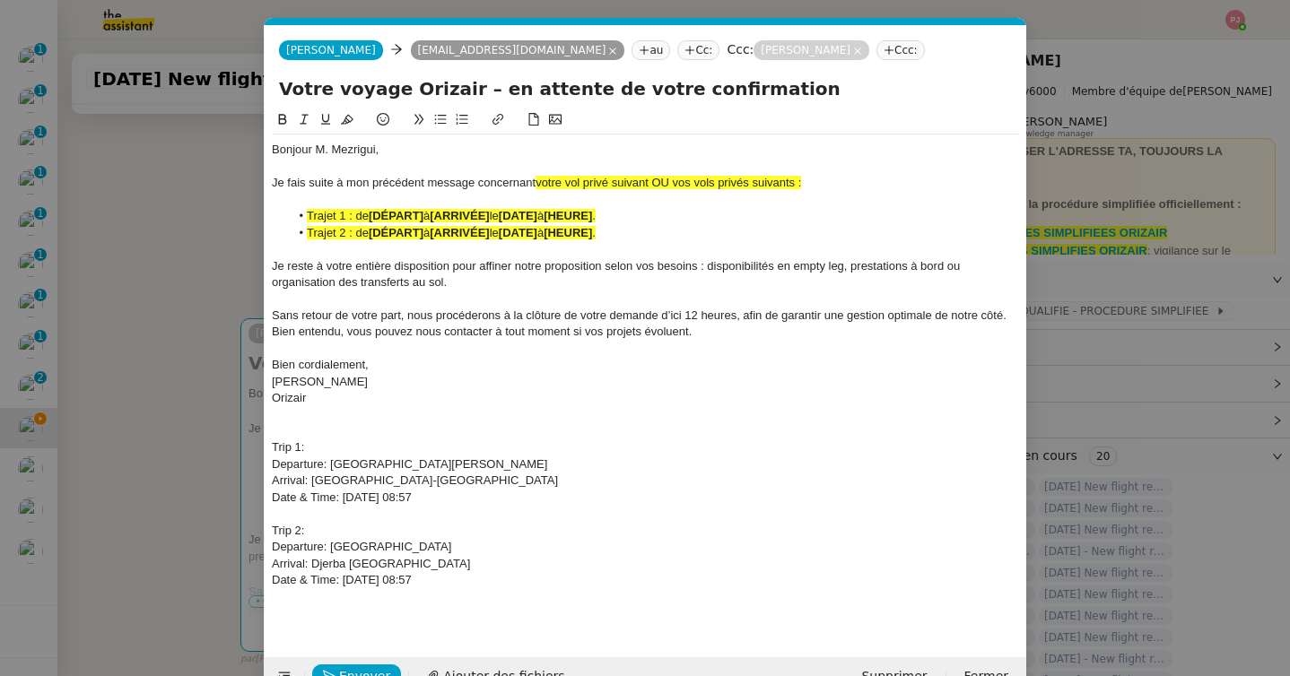
scroll to position [0, 0]
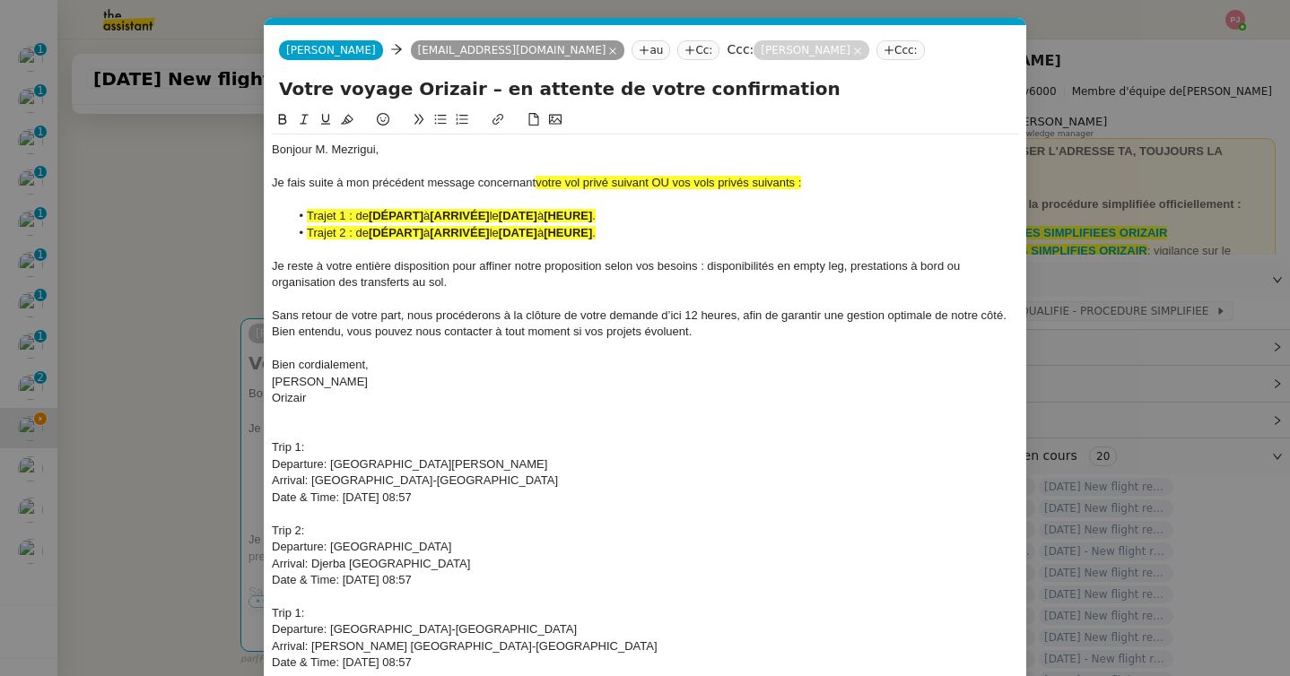
click at [299, 616] on div "Trip 1:" at bounding box center [645, 613] width 747 height 16
click at [187, 656] on nz-modal-container "relance ori Service ✈️ Ori zair - Relance après envoi devis client (FR) Dans le…" at bounding box center [645, 338] width 1290 height 676
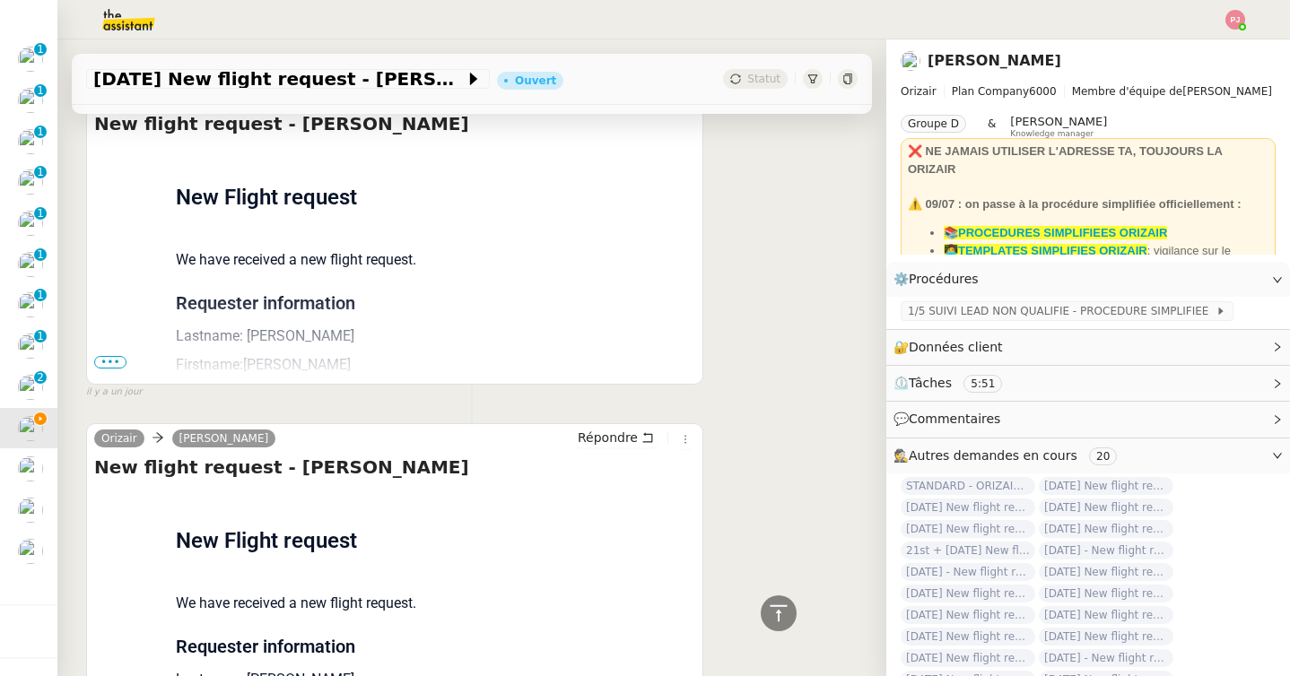
scroll to position [1588, 0]
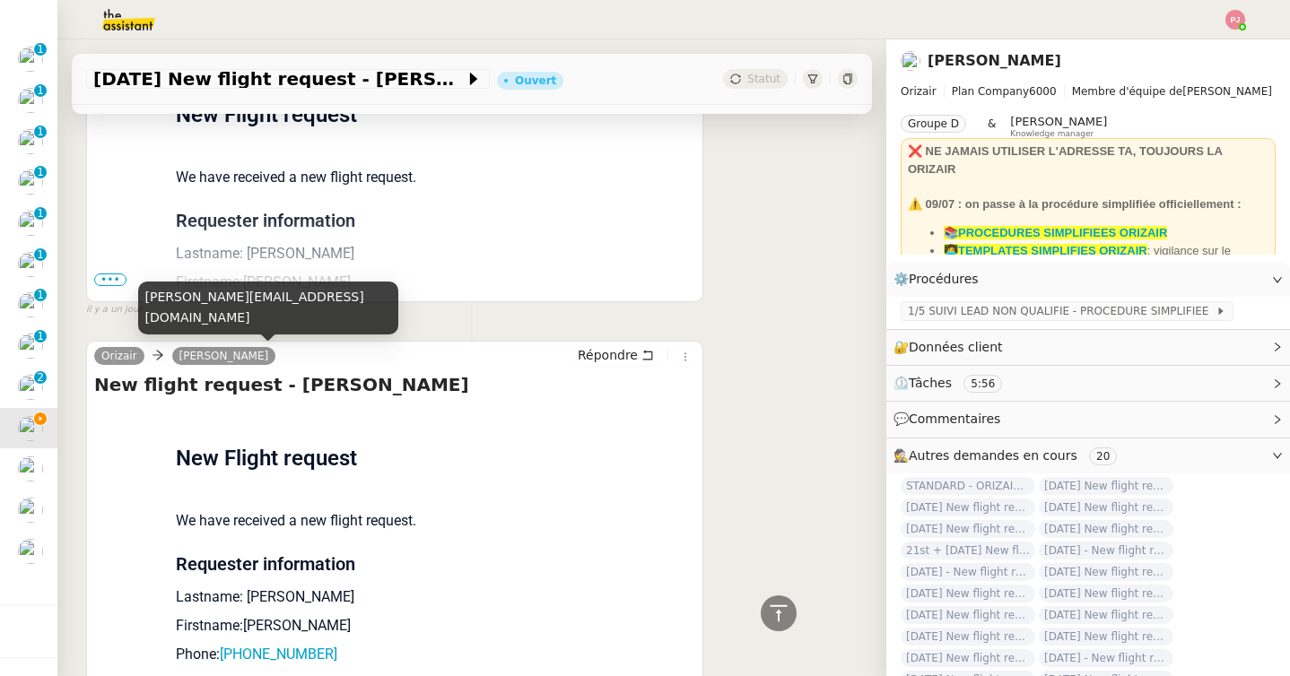
click at [117, 277] on span "•••" at bounding box center [110, 280] width 32 height 13
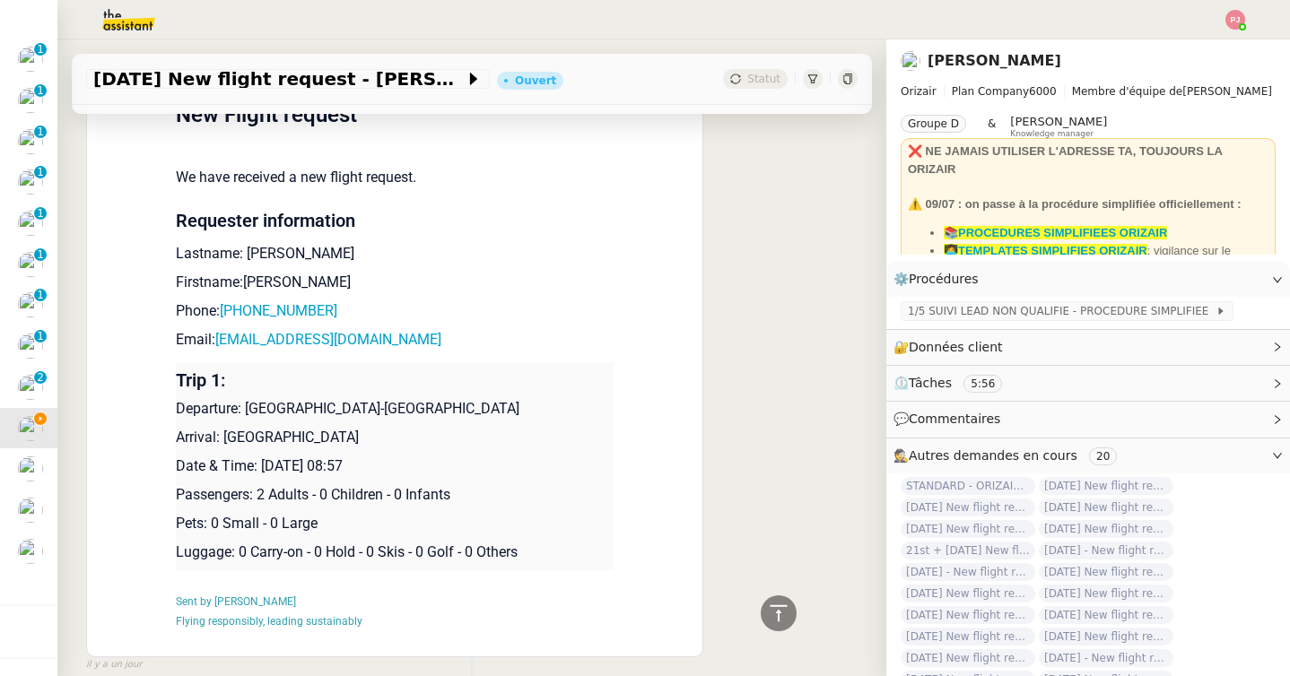
drag, startPoint x: 440, startPoint y: 467, endPoint x: 178, endPoint y: 379, distance: 277.4
click at [178, 379] on td "Trip 1: Departure: Paris-Le Bourget Airport Arrival: Farnborough Airport Date &…" at bounding box center [395, 466] width 438 height 208
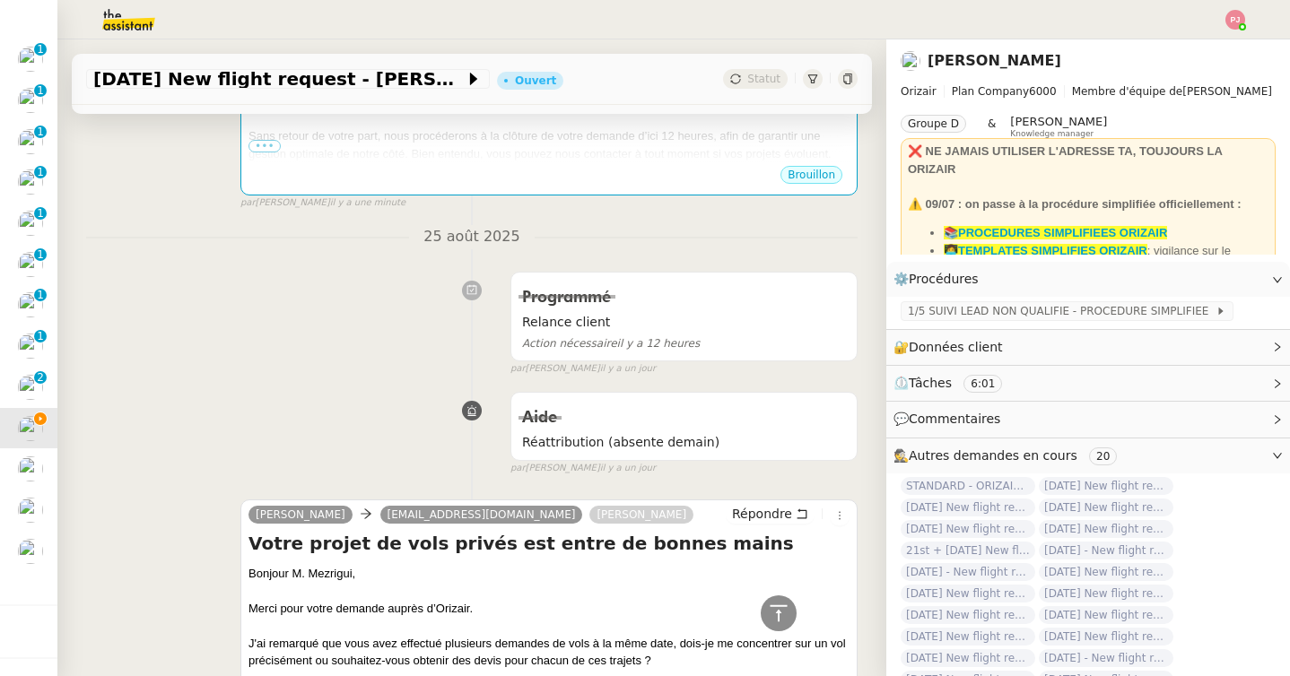
scroll to position [0, 0]
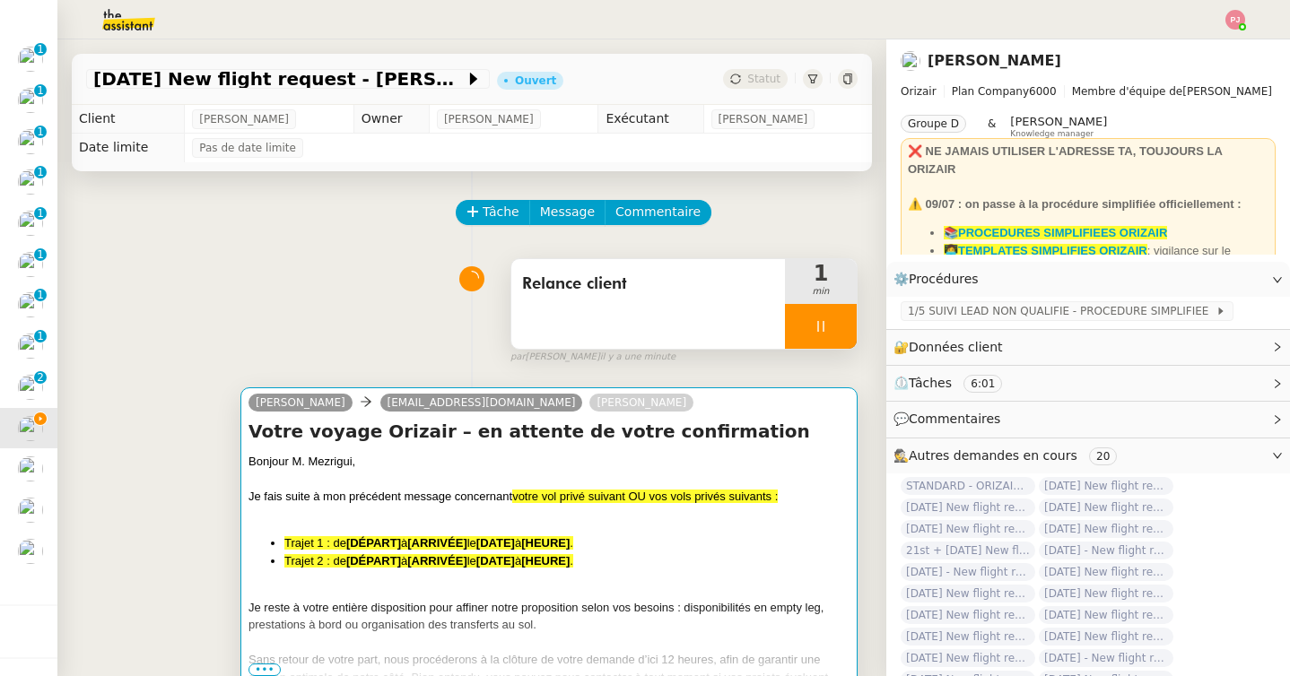
click at [381, 510] on div at bounding box center [548, 515] width 601 height 18
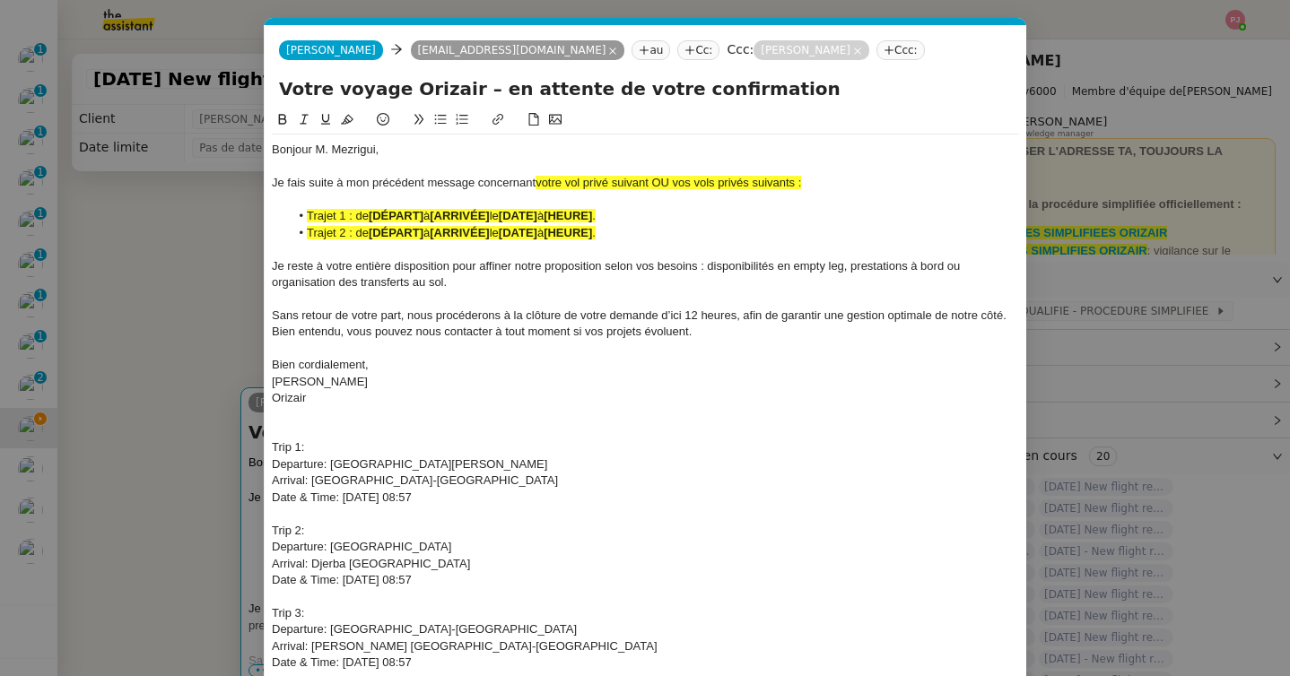
scroll to position [0, 98]
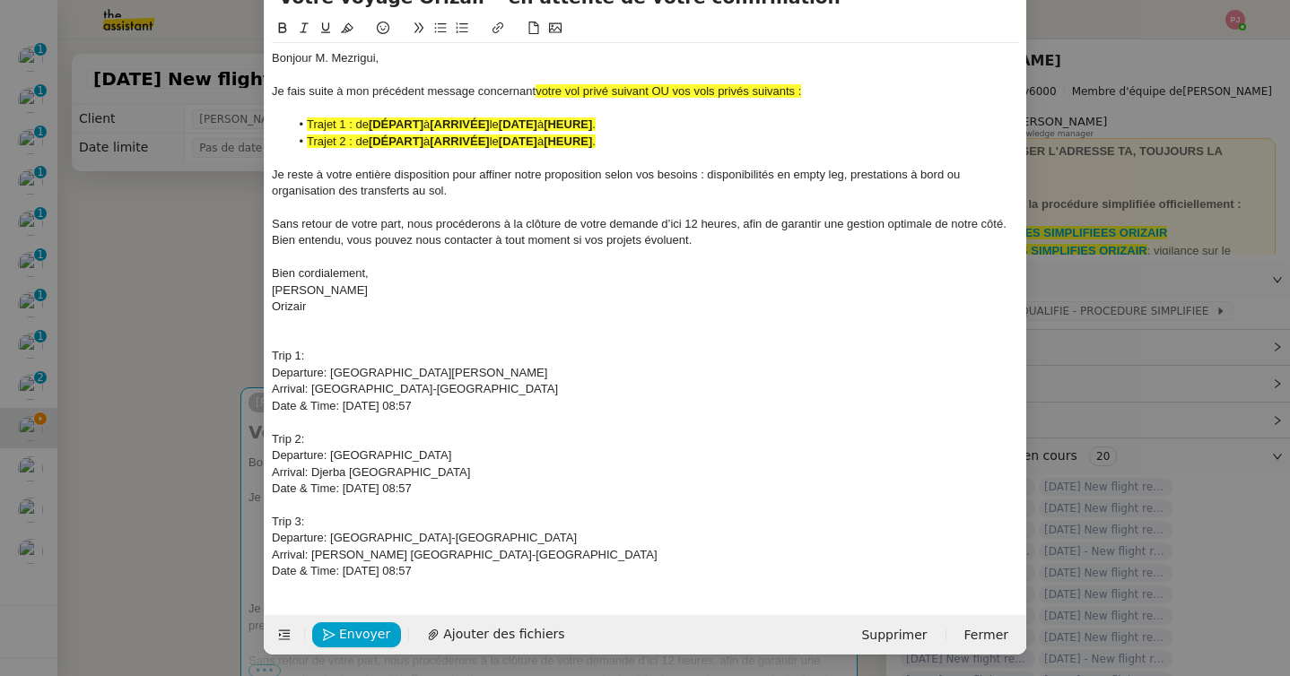
click at [509, 572] on div "Date & Time: 1st September 2025 08:57" at bounding box center [645, 571] width 747 height 16
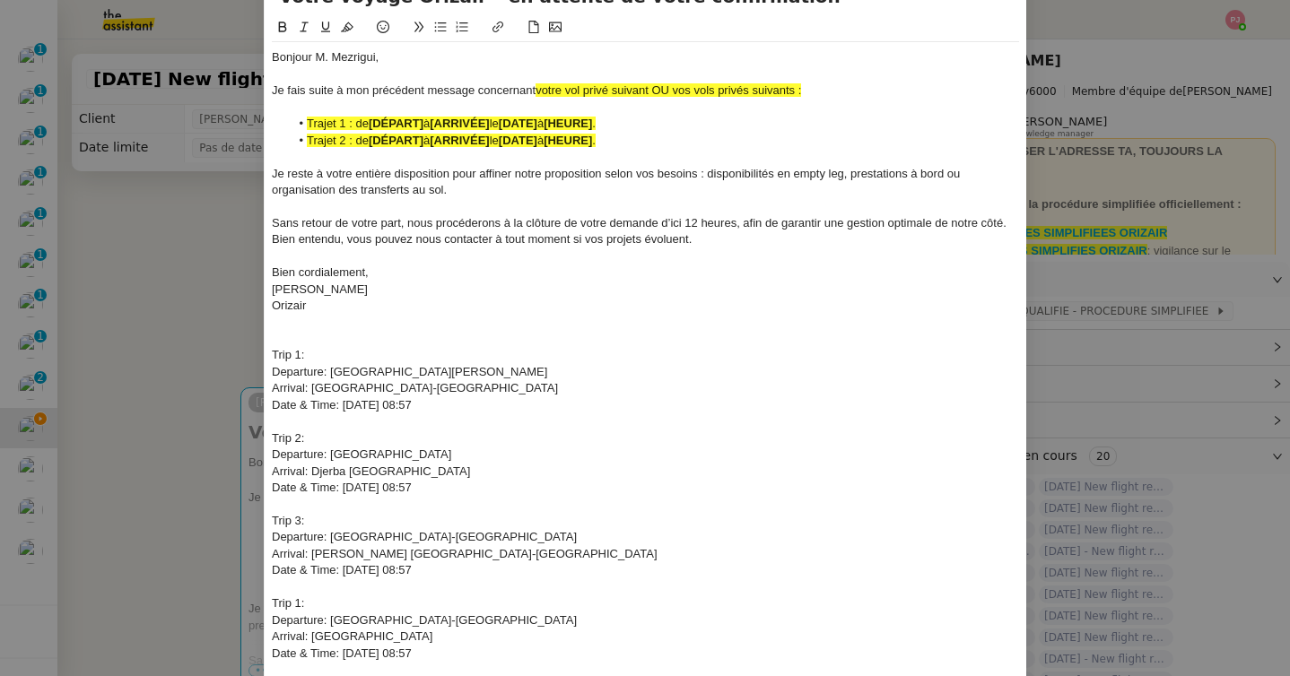
scroll to position [0, 0]
click at [299, 606] on div "Trip 1:" at bounding box center [645, 604] width 747 height 16
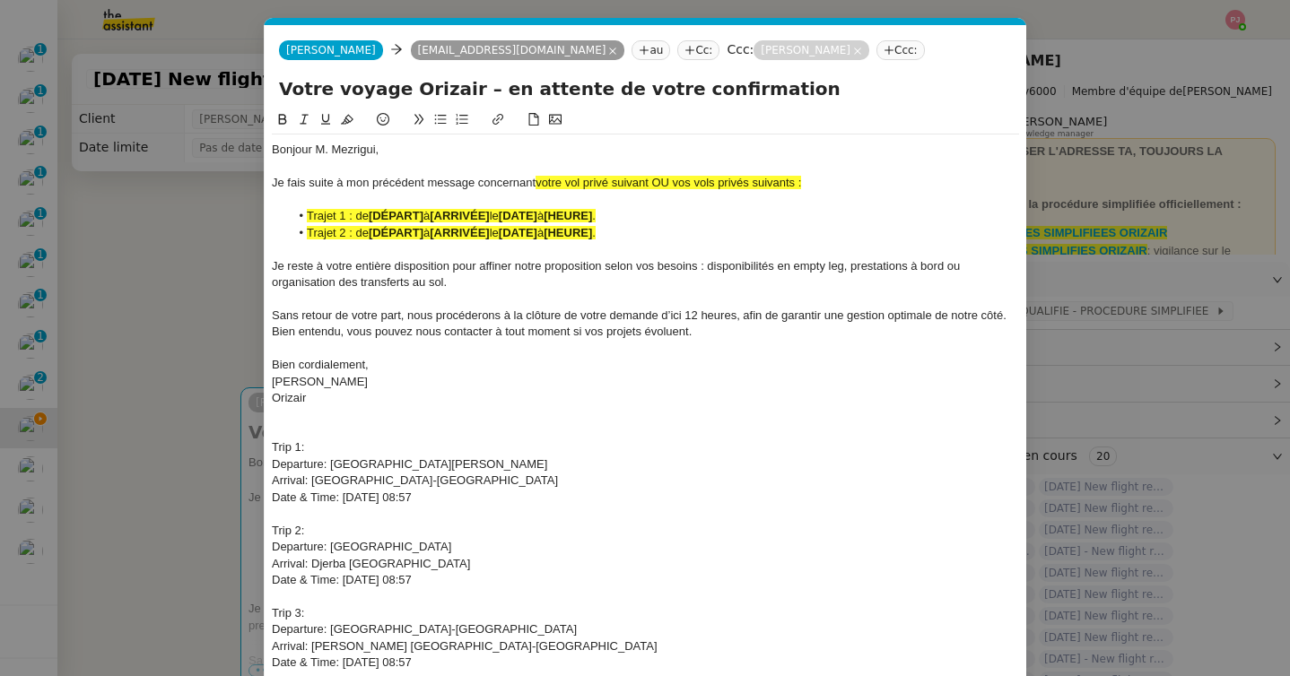
click at [633, 232] on li "Trajet 2 : de [DÉPART] à [ARRIVÉE] le [DATE] à [HEURE] ." at bounding box center [655, 233] width 730 height 16
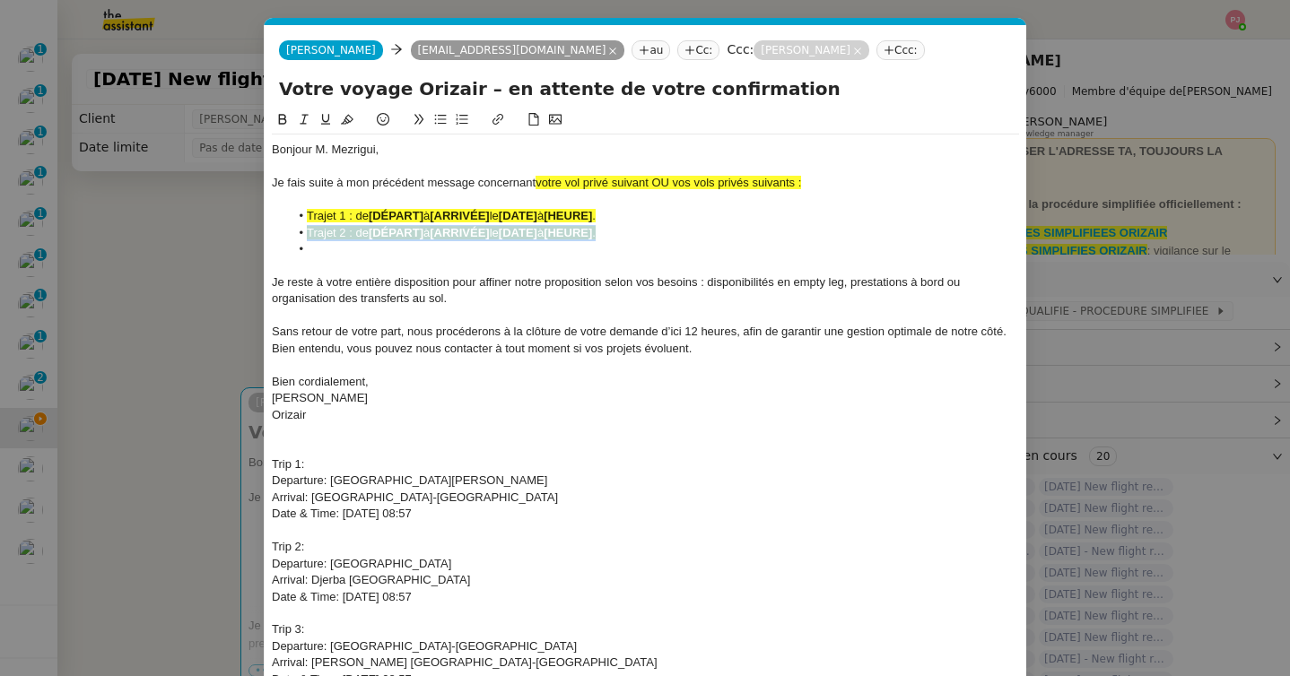
drag, startPoint x: 628, startPoint y: 231, endPoint x: 300, endPoint y: 230, distance: 327.4
click at [300, 230] on li "Trajet 2 : de [DÉPART] à [ARRIVÉE] le [DATE] à [HEURE] ." at bounding box center [655, 233] width 730 height 16
click at [316, 248] on li "﻿" at bounding box center [655, 249] width 730 height 16
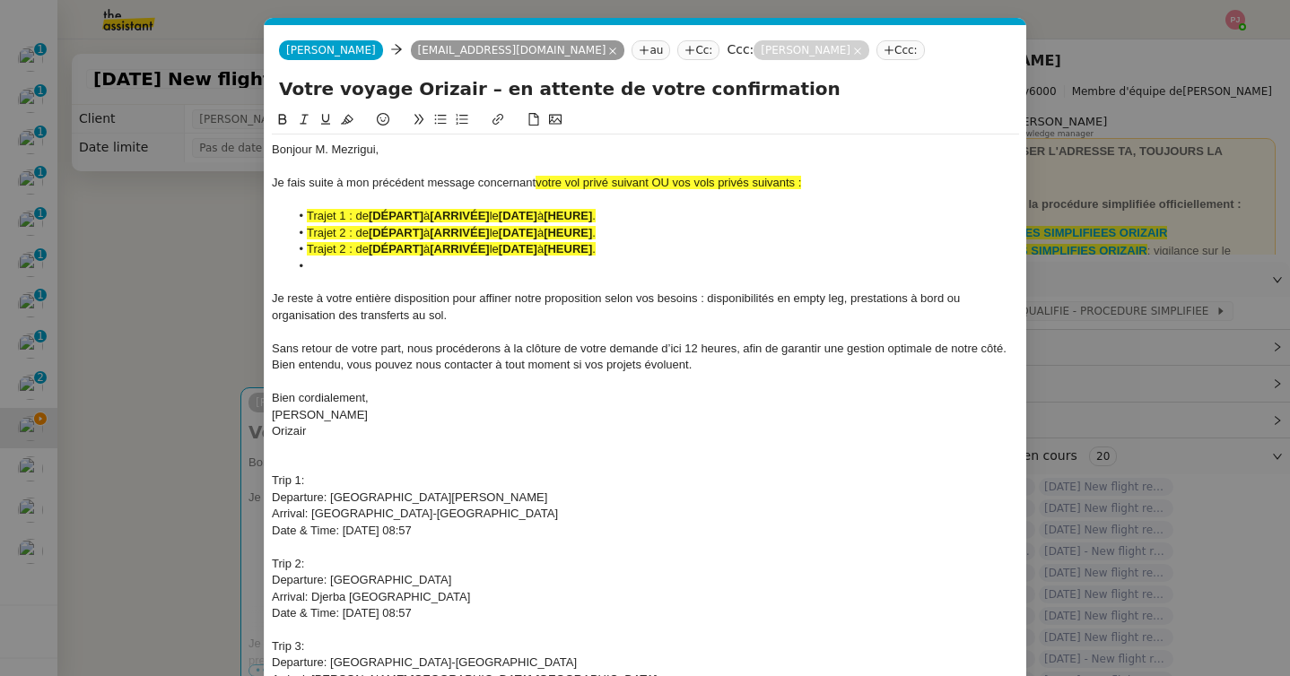
click at [345, 251] on span "Trajet 2 : de" at bounding box center [338, 248] width 62 height 13
drag, startPoint x: 640, startPoint y: 253, endPoint x: 283, endPoint y: 257, distance: 357.9
click at [283, 257] on ul "Trajet 1 : de [DÉPART] à [ARRIVÉE] le [DATE] à [HEURE] . Trajet 2 : de [DÉPART]…" at bounding box center [645, 241] width 747 height 66
click at [317, 269] on li at bounding box center [655, 266] width 730 height 16
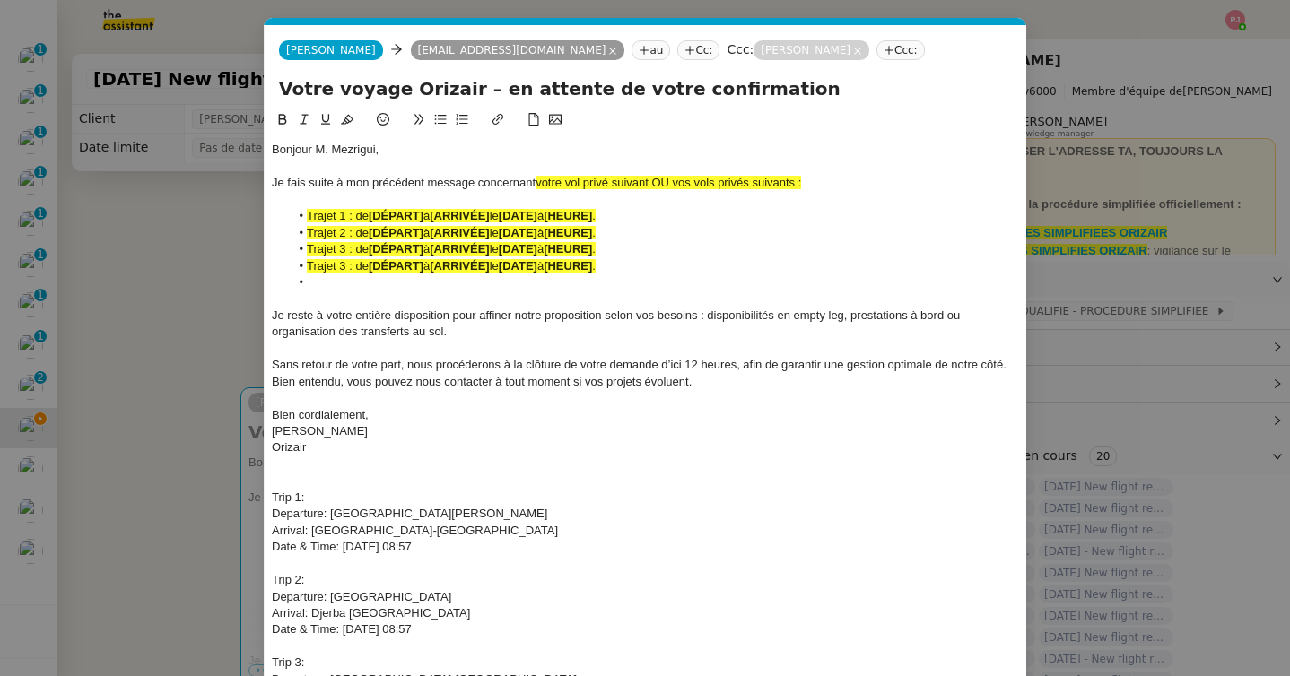
click at [346, 265] on span "Trajet 3 : de" at bounding box center [338, 265] width 62 height 13
click at [354, 288] on li at bounding box center [655, 282] width 730 height 16
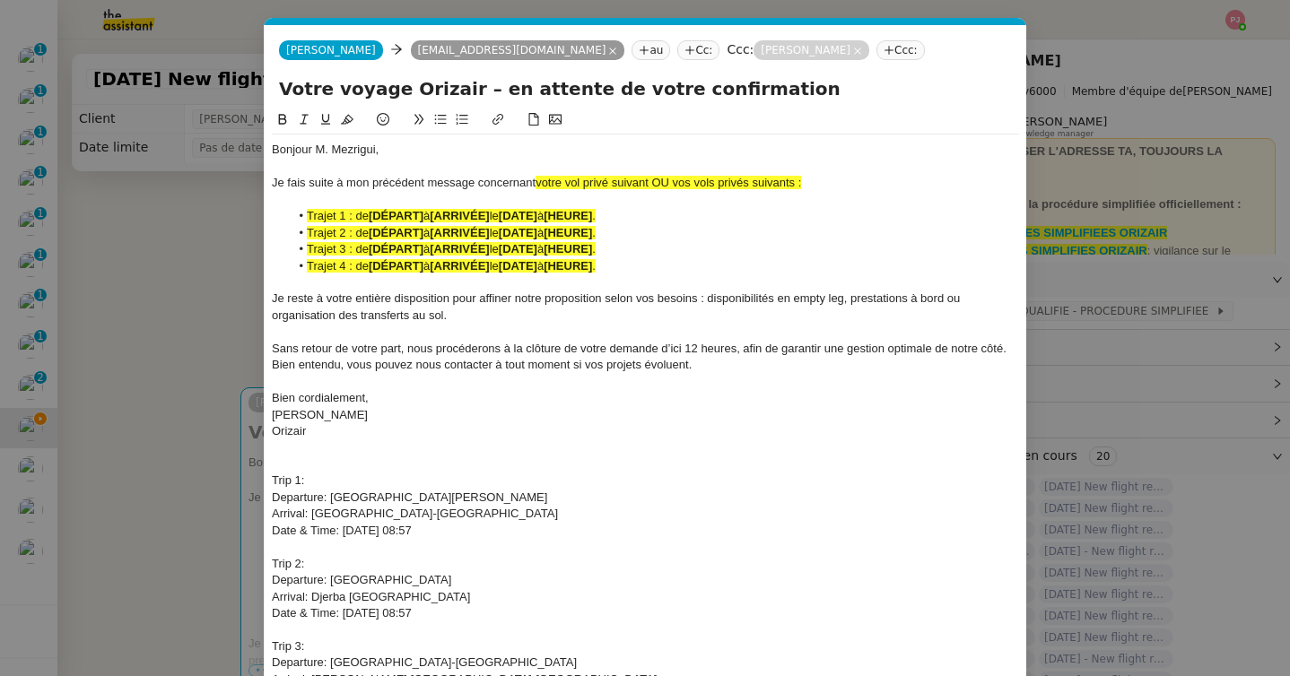
drag, startPoint x: 817, startPoint y: 187, endPoint x: 538, endPoint y: 179, distance: 279.0
click at [538, 179] on div "Je fais suite à mon précédent message concernant votre vol privé suivant OU vos…" at bounding box center [645, 183] width 747 height 16
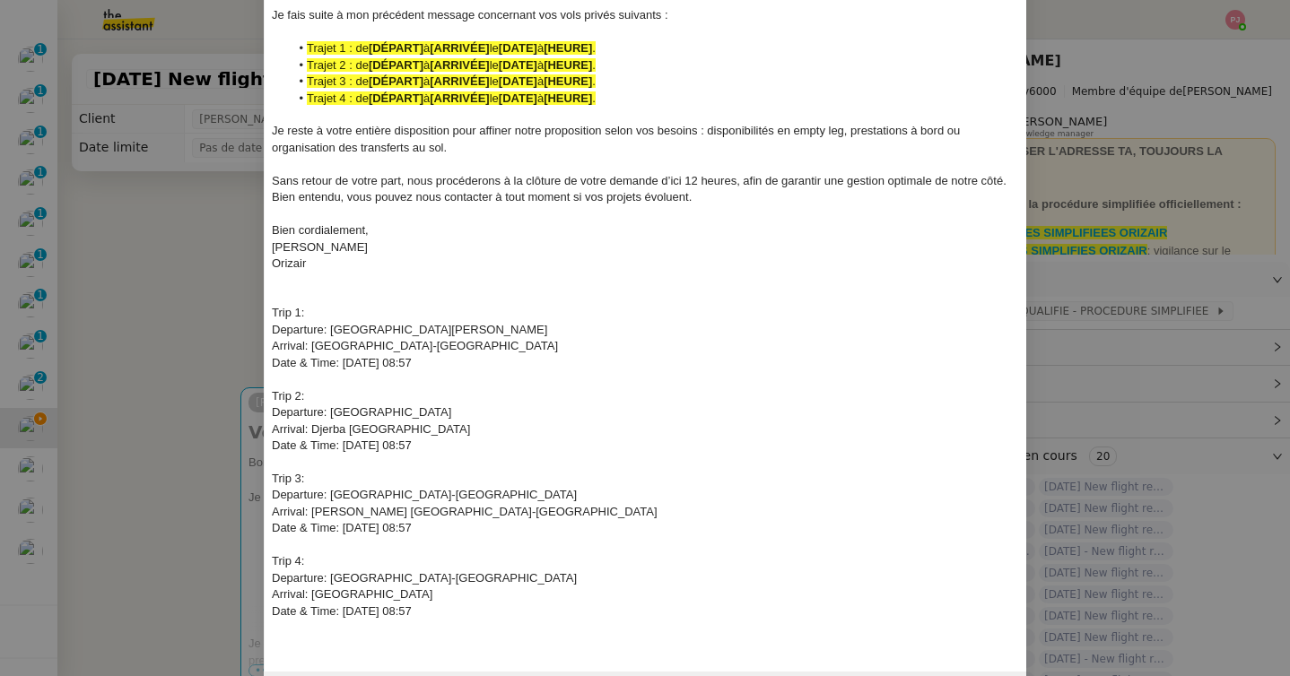
scroll to position [224, 0]
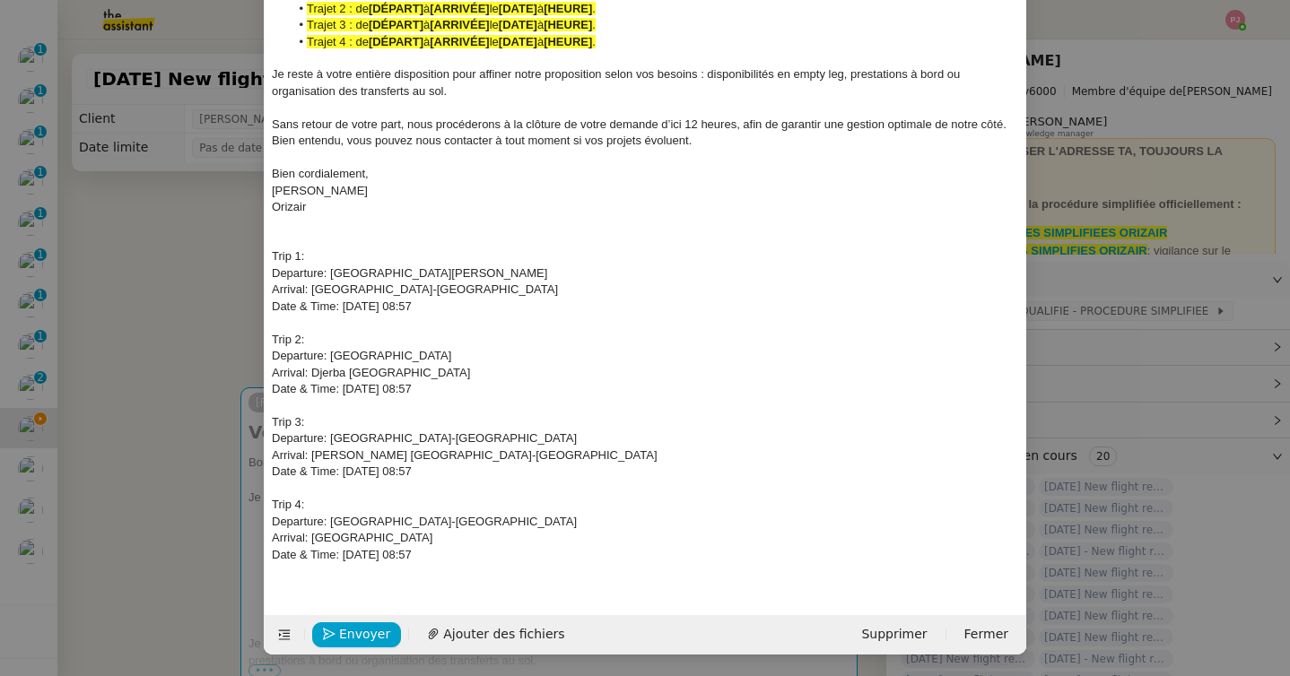
drag, startPoint x: 490, startPoint y: 562, endPoint x: 261, endPoint y: 256, distance: 382.6
click at [261, 256] on nz-modal-container "relance ori Service ✈️ Ori zair - Relance après envoi devis client (FR) Dans le…" at bounding box center [645, 338] width 1290 height 676
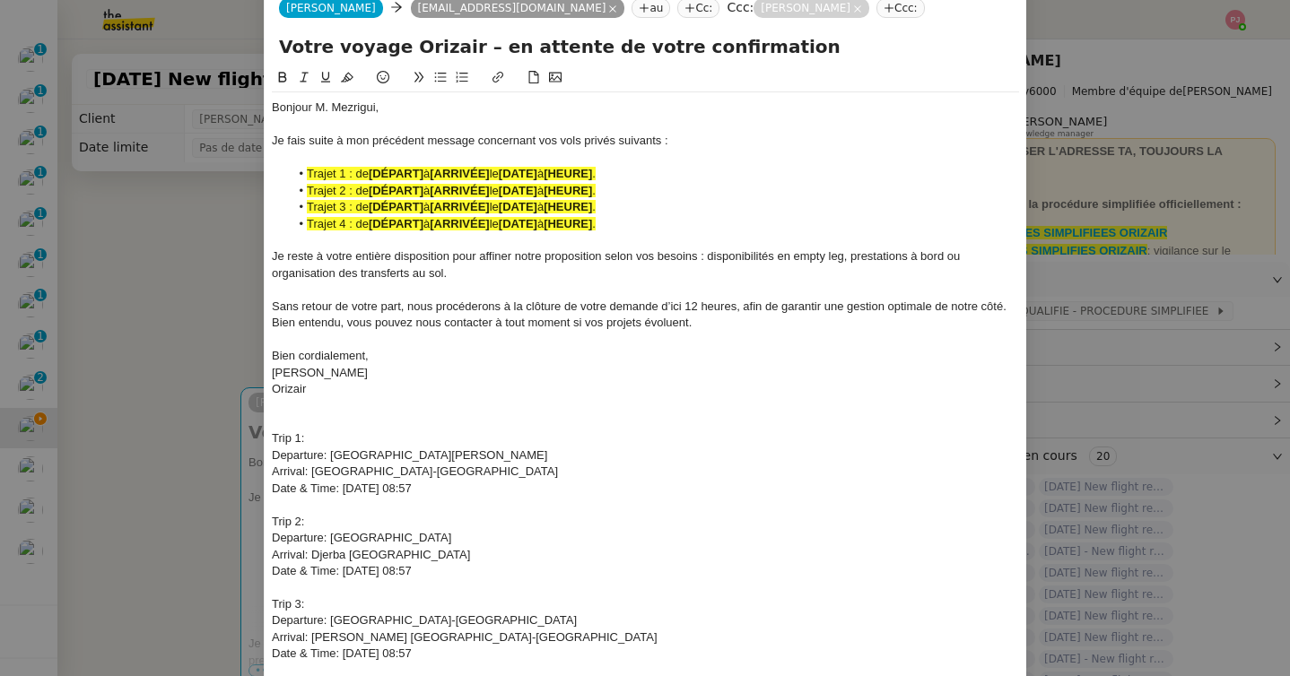
scroll to position [0, 0]
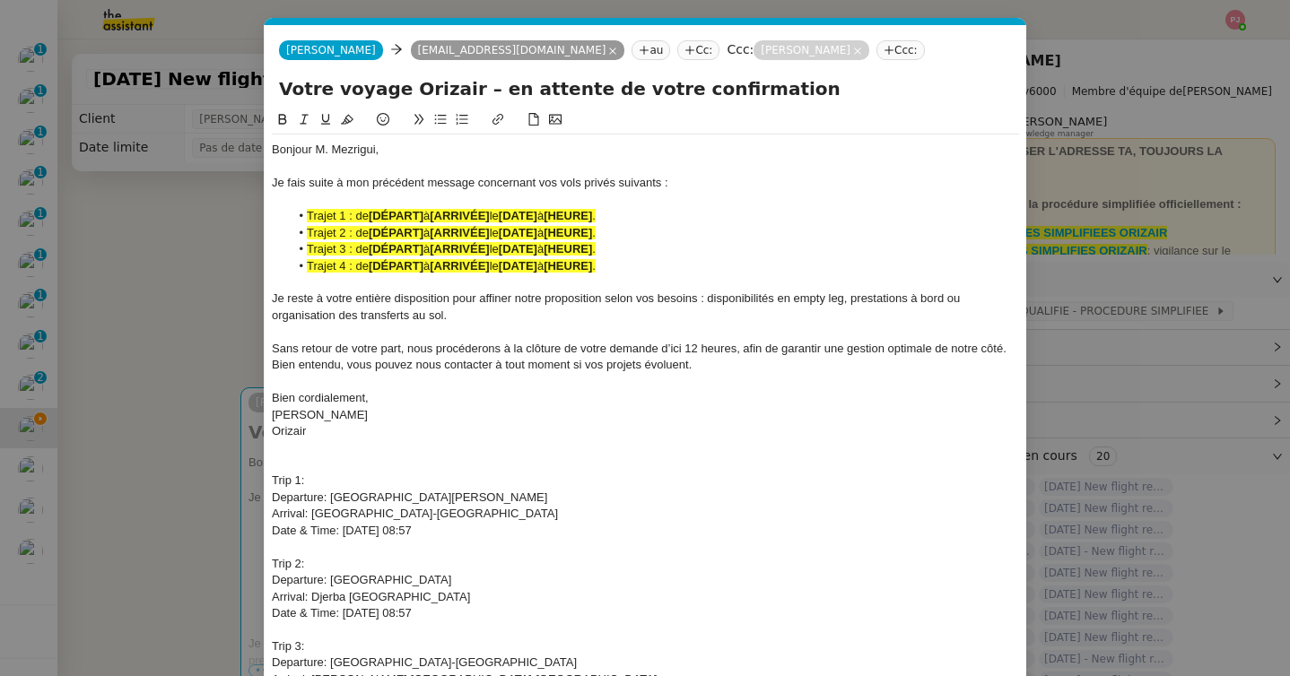
click at [279, 116] on icon at bounding box center [283, 119] width 8 height 11
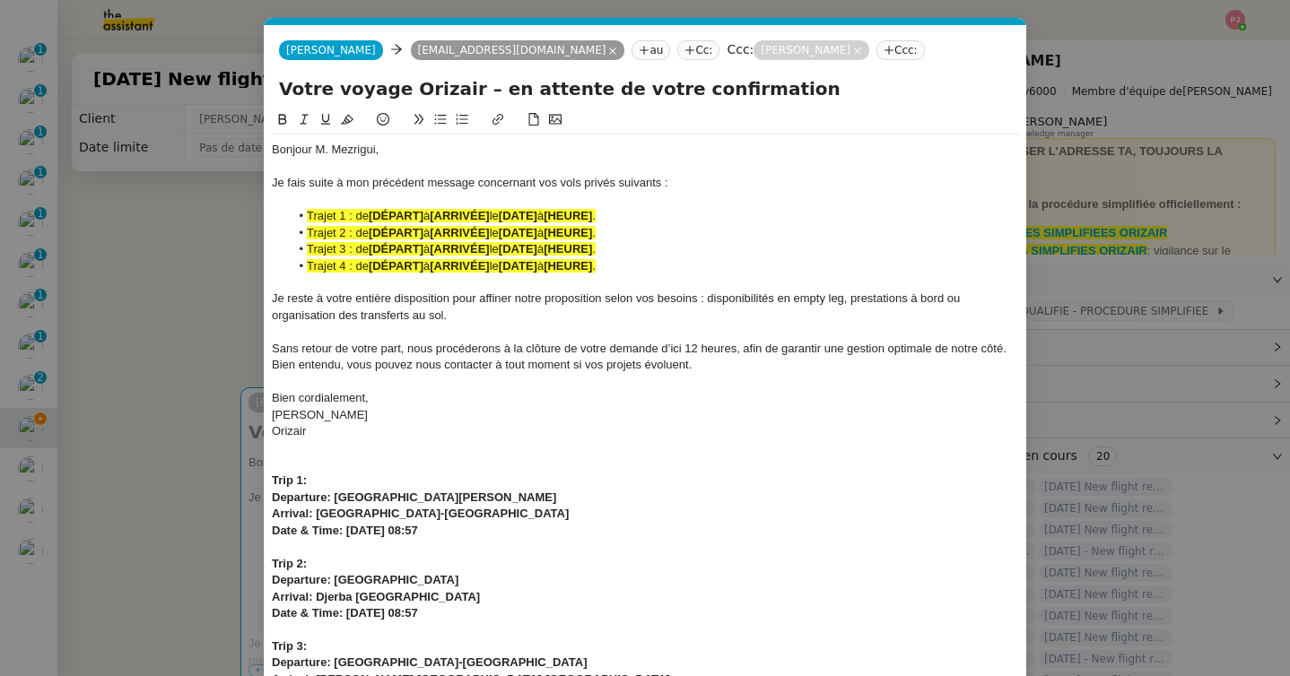
click at [349, 117] on icon at bounding box center [347, 119] width 13 height 13
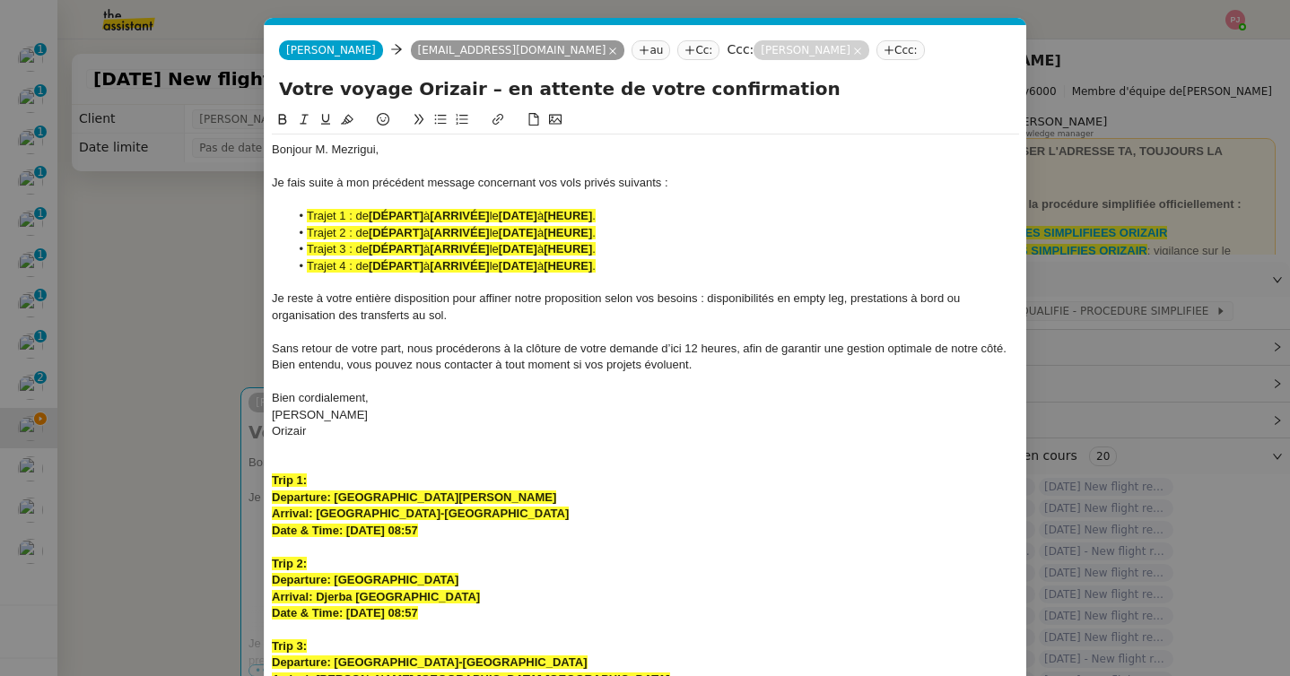
click at [437, 553] on div at bounding box center [645, 547] width 747 height 16
drag, startPoint x: 603, startPoint y: 503, endPoint x: 336, endPoint y: 499, distance: 266.4
click at [336, 499] on div "Departure: Monastir Habib Bourguiba International Airport" at bounding box center [645, 498] width 747 height 16
drag, startPoint x: 427, startPoint y: 217, endPoint x: 372, endPoint y: 218, distance: 54.7
click at [372, 218] on li "Trajet 1 : de [DÉPART] à [ARRIVÉE] le [DATE] à [HEURE] ." at bounding box center [655, 216] width 730 height 16
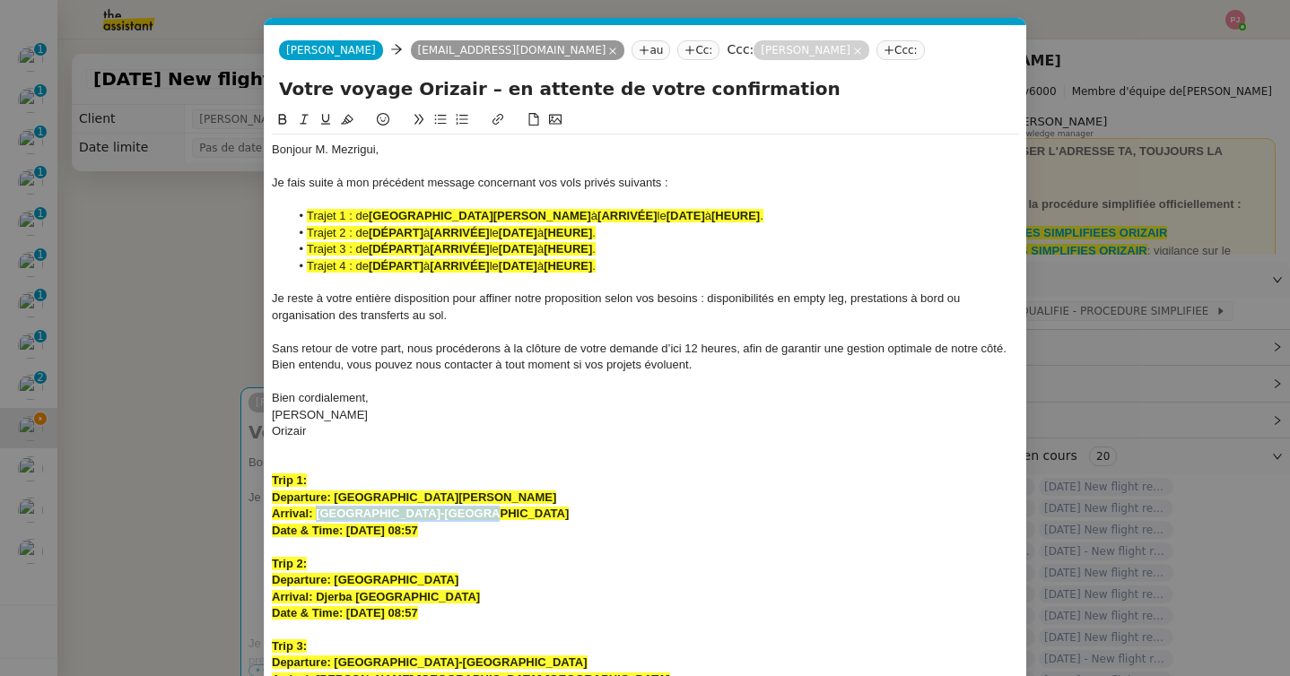
drag, startPoint x: 475, startPoint y: 515, endPoint x: 317, endPoint y: 516, distance: 158.8
click at [317, 516] on div "Arrival: Bordeaux-Mérignac Airport" at bounding box center [645, 514] width 747 height 16
drag, startPoint x: 704, startPoint y: 215, endPoint x: 645, endPoint y: 213, distance: 59.2
click at [645, 213] on li "Trajet 1 : de Monastir Habib Bourguiba International Airport à [ARRIVÉE] le [DA…" at bounding box center [655, 216] width 730 height 16
drag, startPoint x: 500, startPoint y: 535, endPoint x: 345, endPoint y: 531, distance: 154.3
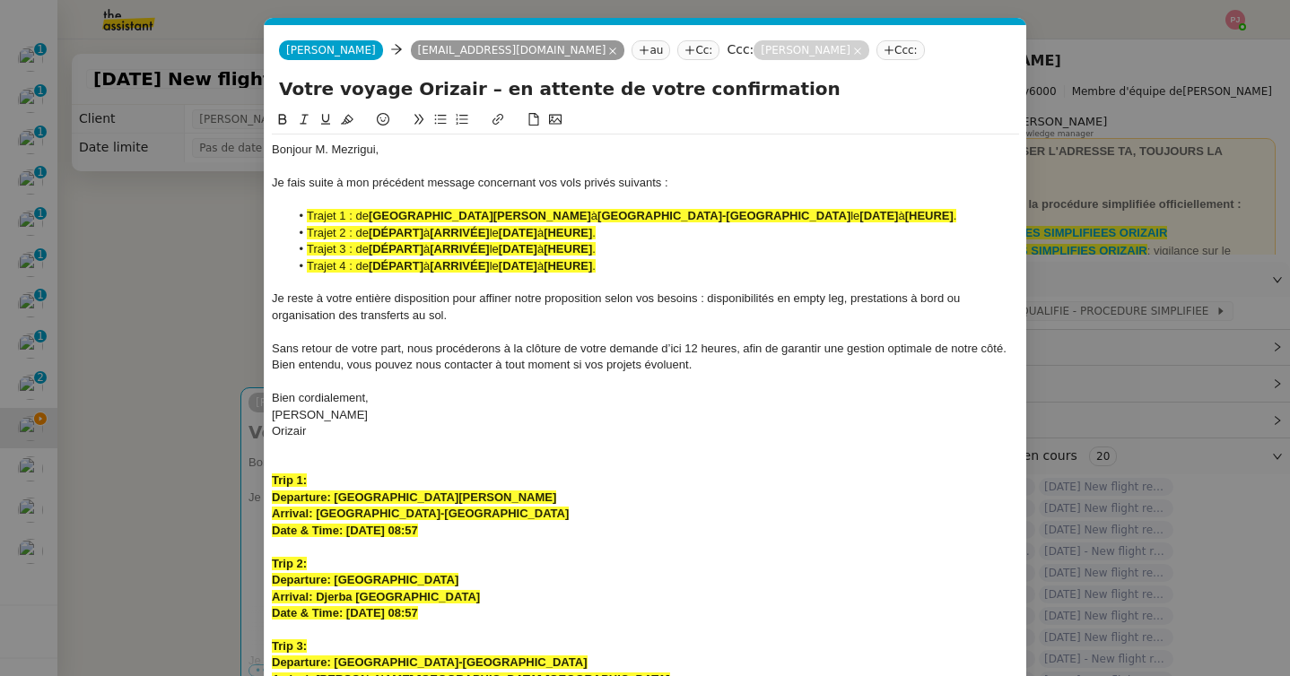
click at [345, 531] on div "Date & Time: 1st September 2025 08:57" at bounding box center [645, 531] width 747 height 16
drag, startPoint x: 813, startPoint y: 217, endPoint x: 972, endPoint y: 222, distance: 159.7
click at [972, 222] on li "Trajet 1 : de Monastir Habib Bourguiba International Airport à Bordeaux-Mérigna…" at bounding box center [655, 216] width 730 height 16
drag, startPoint x: 549, startPoint y: 578, endPoint x: 335, endPoint y: 578, distance: 213.5
click at [335, 578] on div "Departure: Tunis Carthage International Airport" at bounding box center [645, 580] width 747 height 16
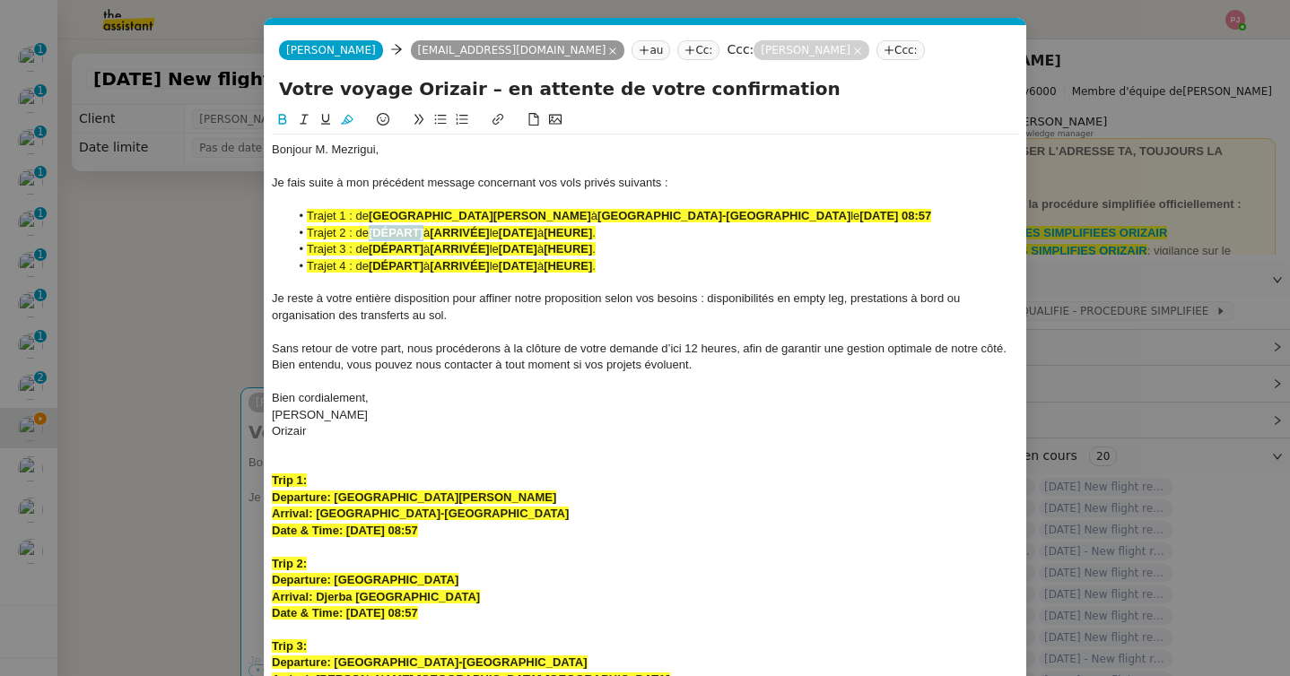
drag, startPoint x: 424, startPoint y: 229, endPoint x: 372, endPoint y: 230, distance: 52.0
click at [372, 230] on strong "[DÉPART]" at bounding box center [396, 232] width 55 height 13
drag, startPoint x: 513, startPoint y: 596, endPoint x: 317, endPoint y: 593, distance: 196.5
click at [317, 593] on div "Arrival: Djerba Zarzis International Airport" at bounding box center [645, 597] width 747 height 16
drag, startPoint x: 642, startPoint y: 231, endPoint x: 584, endPoint y: 230, distance: 58.3
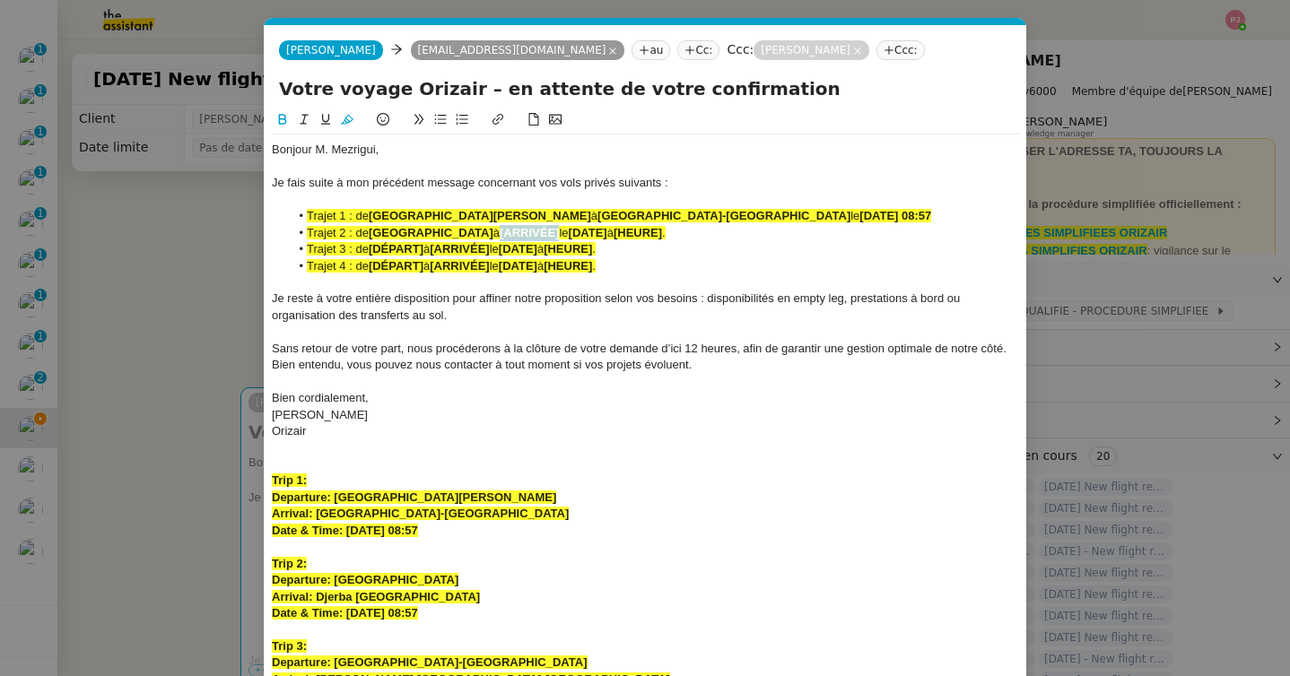
click at [584, 230] on li "Trajet 2 : de Tunis Carthage International Airport à [ARRIVÉE] le [DATE] à [HEU…" at bounding box center [655, 233] width 730 height 16
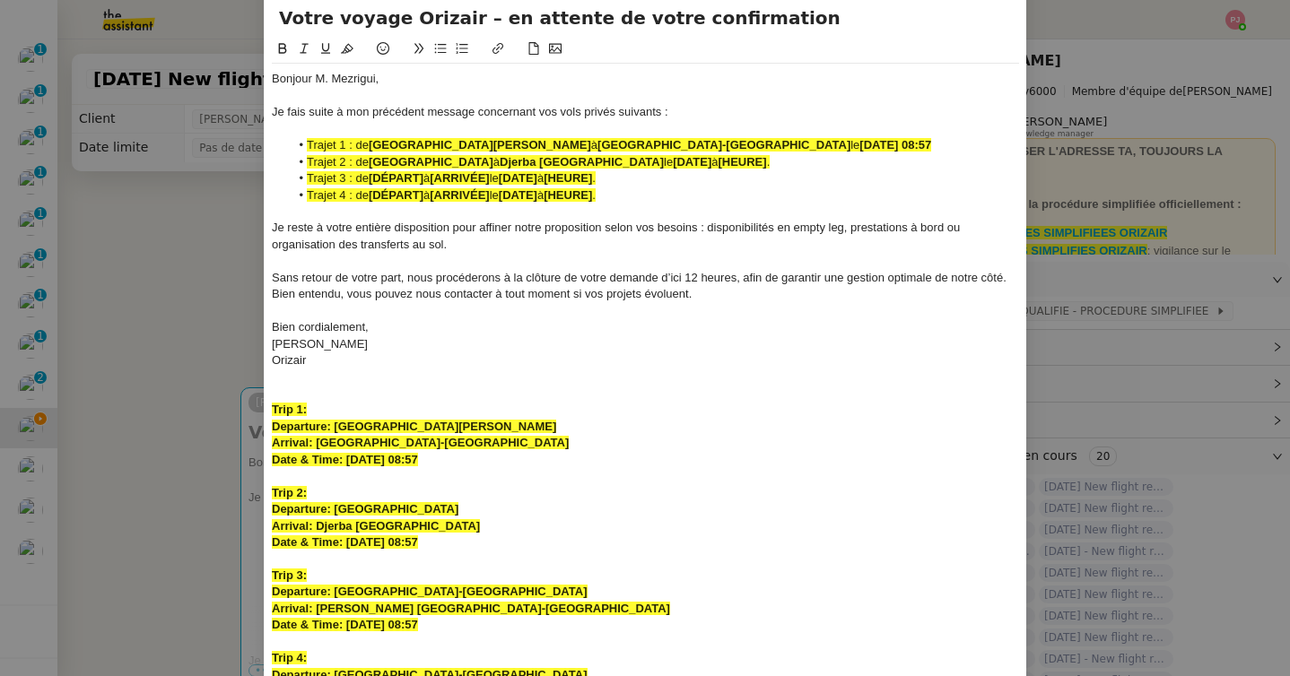
scroll to position [100, 0]
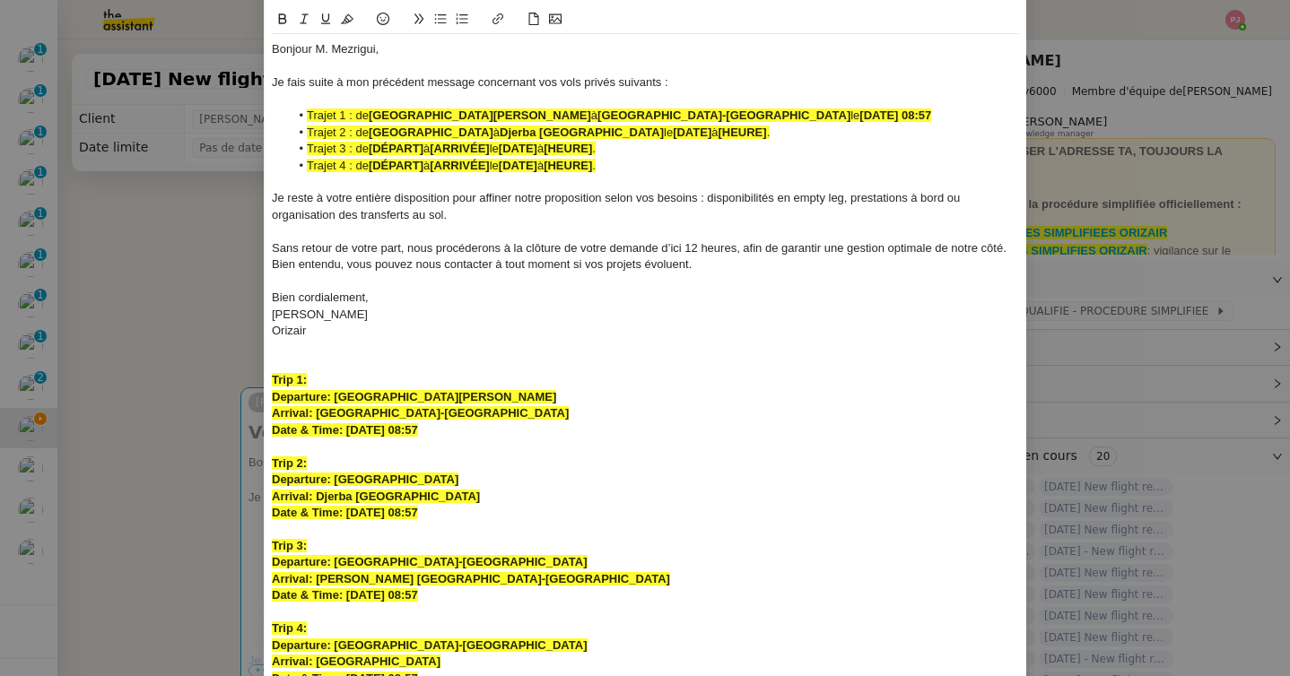
drag, startPoint x: 503, startPoint y: 514, endPoint x: 347, endPoint y: 514, distance: 156.1
click at [347, 514] on div "Date & Time: 2nd September 2025 08:57" at bounding box center [645, 513] width 747 height 16
drag, startPoint x: 787, startPoint y: 135, endPoint x: 923, endPoint y: 137, distance: 136.4
click at [923, 137] on li "Trajet 2 : de Tunis Carthage International Airport à Djerba Zarzis Internationa…" at bounding box center [655, 133] width 730 height 16
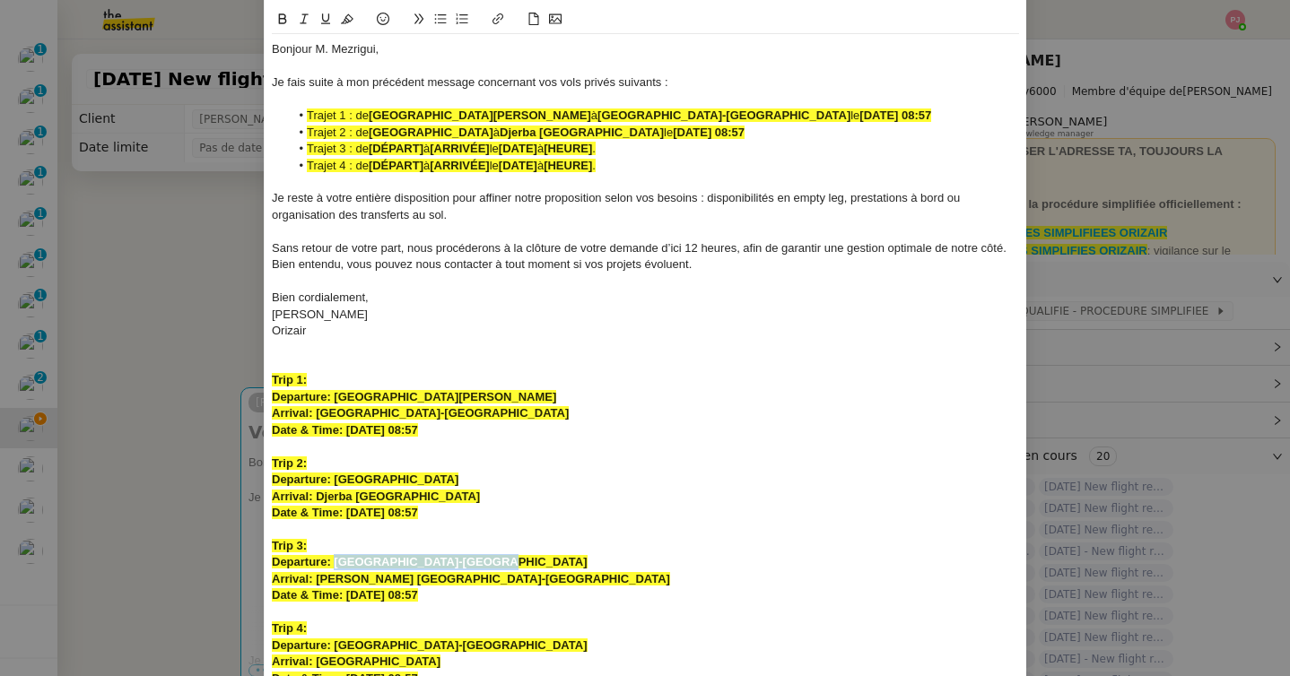
drag, startPoint x: 497, startPoint y: 564, endPoint x: 335, endPoint y: 560, distance: 161.5
click at [335, 560] on div "Departure: Bordeaux-Mérignac Airport" at bounding box center [645, 562] width 747 height 16
drag, startPoint x: 425, startPoint y: 149, endPoint x: 372, endPoint y: 150, distance: 52.9
click at [372, 150] on strong "[DÉPART]" at bounding box center [396, 148] width 55 height 13
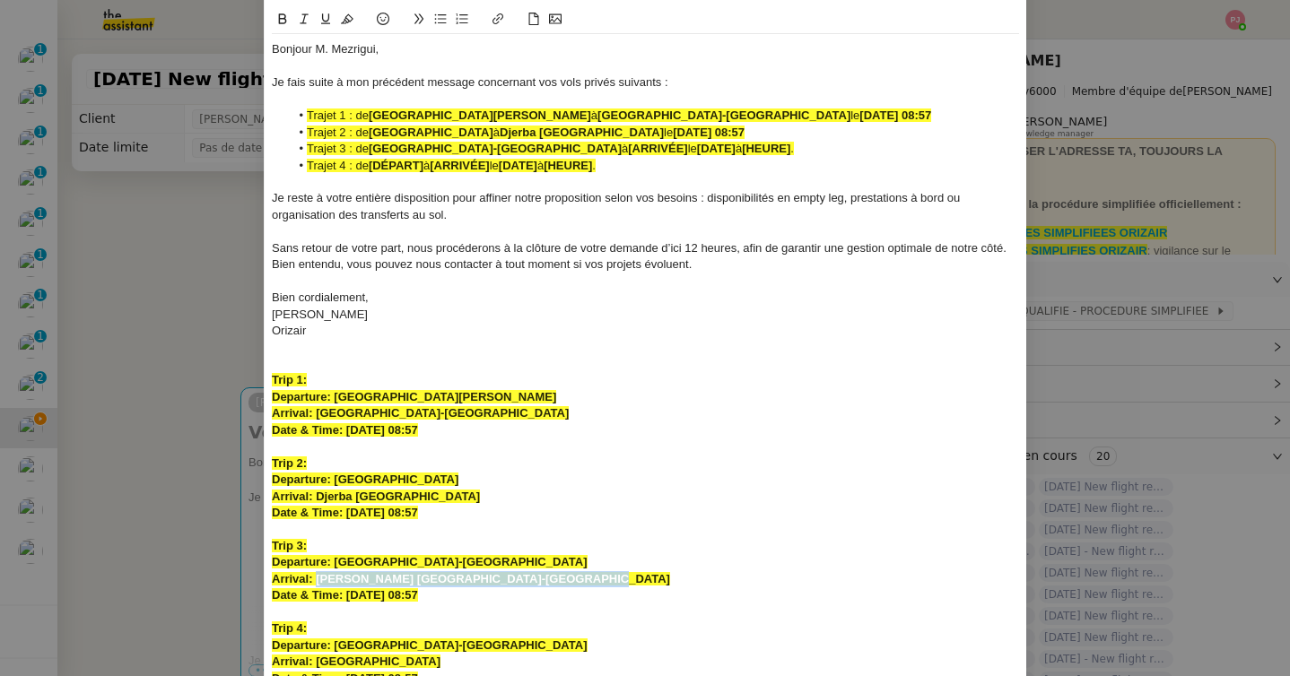
drag, startPoint x: 569, startPoint y: 577, endPoint x: 317, endPoint y: 579, distance: 252.1
click at [317, 579] on div "Arrival: Josep Tarradellas Barcelona-El Prat Airport" at bounding box center [645, 579] width 747 height 16
drag, startPoint x: 535, startPoint y: 152, endPoint x: 595, endPoint y: 152, distance: 59.2
click at [595, 152] on li "Trajet 3 : de Bordeaux-Mérignac Airport à [ARRIVÉE] le [DATE] à [HEURE] ." at bounding box center [655, 149] width 730 height 16
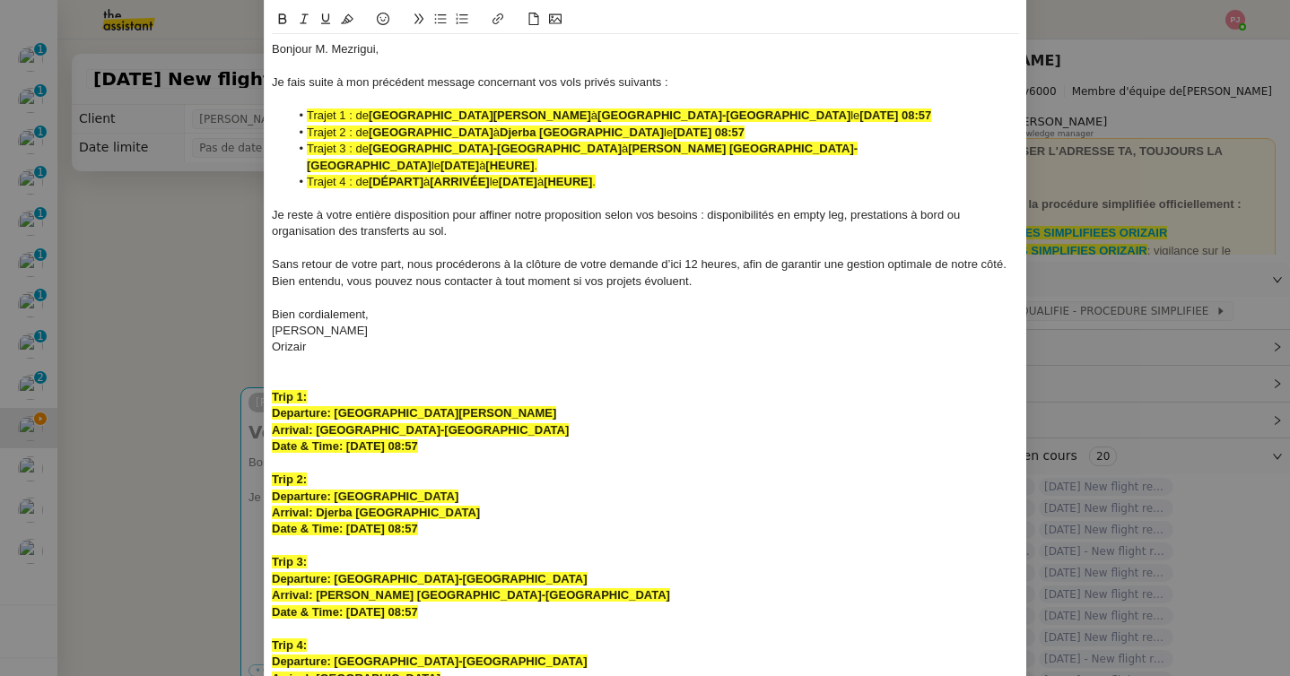
drag, startPoint x: 490, startPoint y: 599, endPoint x: 347, endPoint y: 597, distance: 142.6
click at [347, 605] on div "Date & Time: 1st September 2025 08:57" at bounding box center [645, 613] width 747 height 16
drag, startPoint x: 791, startPoint y: 149, endPoint x: 916, endPoint y: 155, distance: 124.8
click at [916, 155] on li "Trajet 3 : de Bordeaux-Mérignac Airport à Josep Tarradellas Barcelona-El Prat A…" at bounding box center [655, 157] width 730 height 33
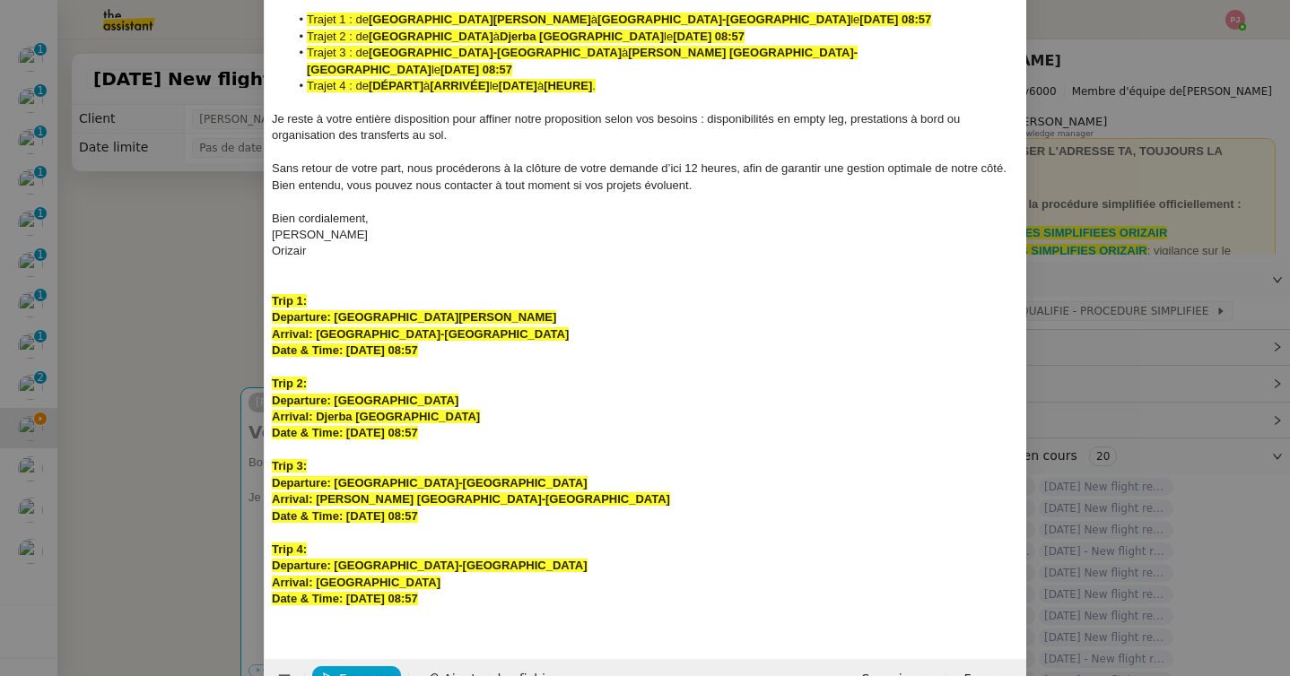
scroll to position [224, 0]
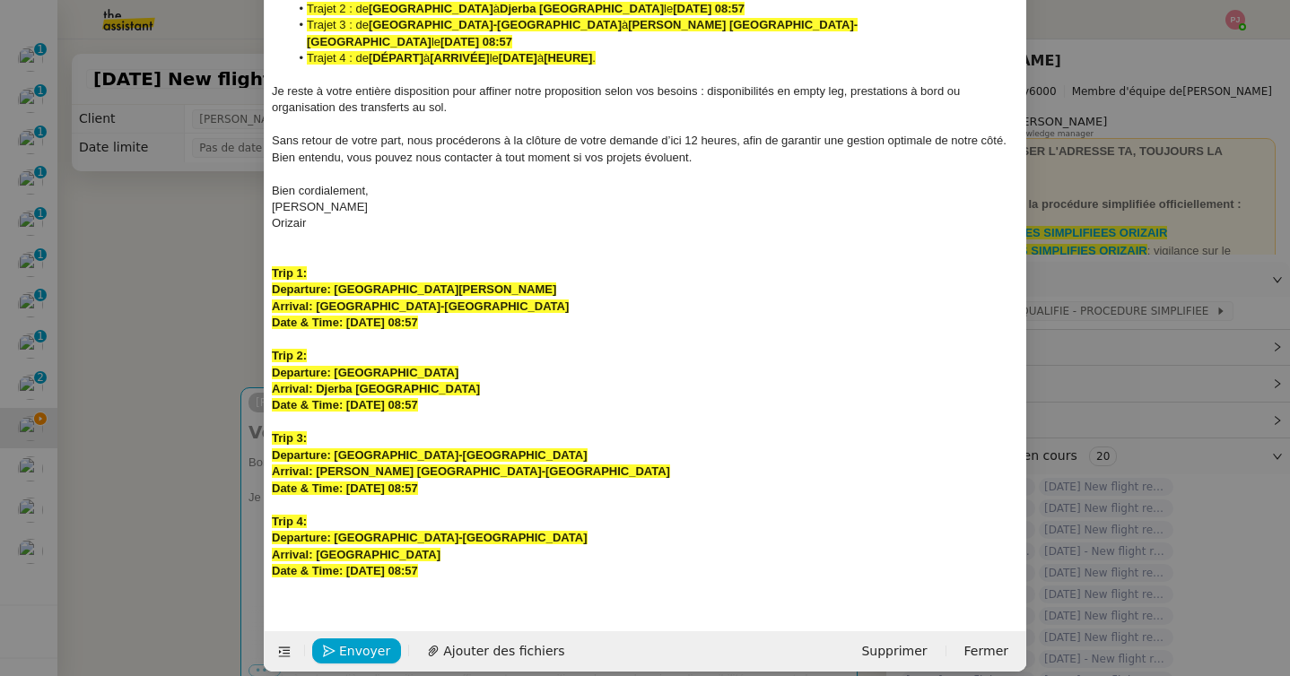
drag, startPoint x: 499, startPoint y: 474, endPoint x: 326, endPoint y: 352, distance: 211.8
click at [326, 352] on div "Bonjour M. Mezrigui, Je fais suite à mon précédent message concernant vos vols …" at bounding box center [645, 256] width 747 height 693
click at [436, 481] on div "Date & Time: 1st September 2025 08:57" at bounding box center [645, 489] width 747 height 16
drag, startPoint x: 494, startPoint y: 466, endPoint x: 257, endPoint y: 260, distance: 314.1
click at [257, 260] on nz-modal-container "relance ori Service ✈️ Ori zair - Relance après envoi devis client (FR) Dans le…" at bounding box center [645, 338] width 1290 height 676
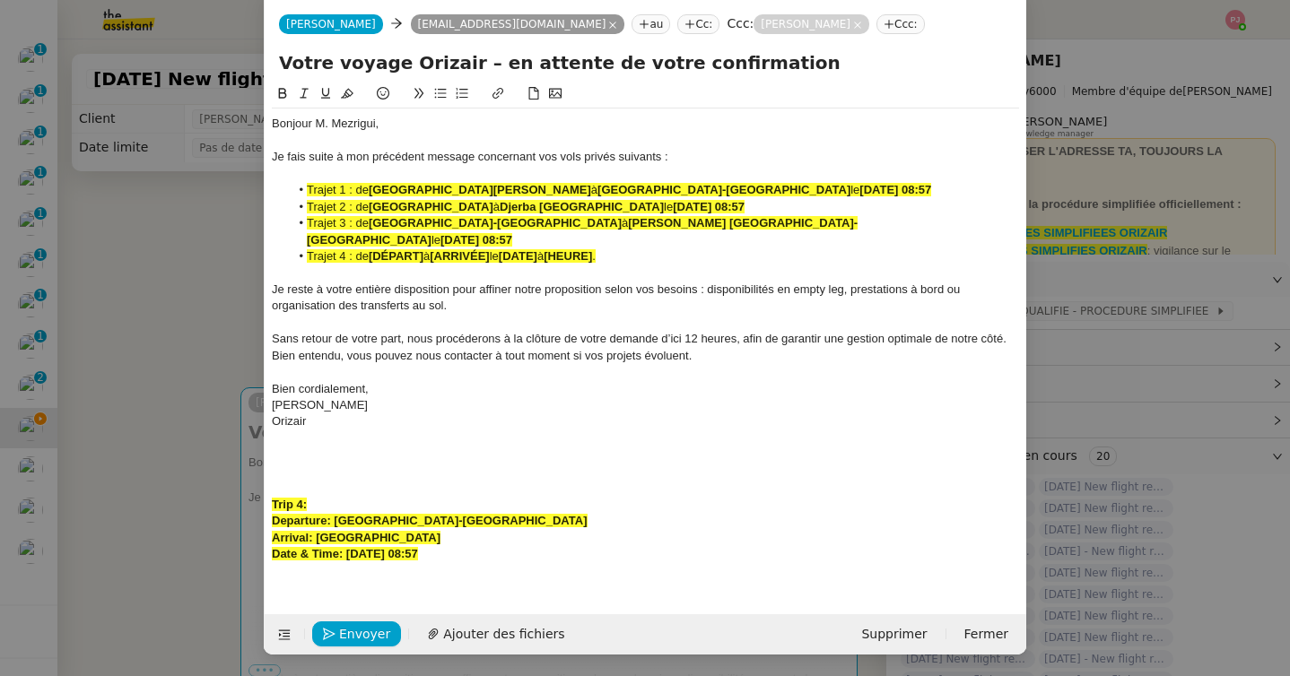
scroll to position [9, 0]
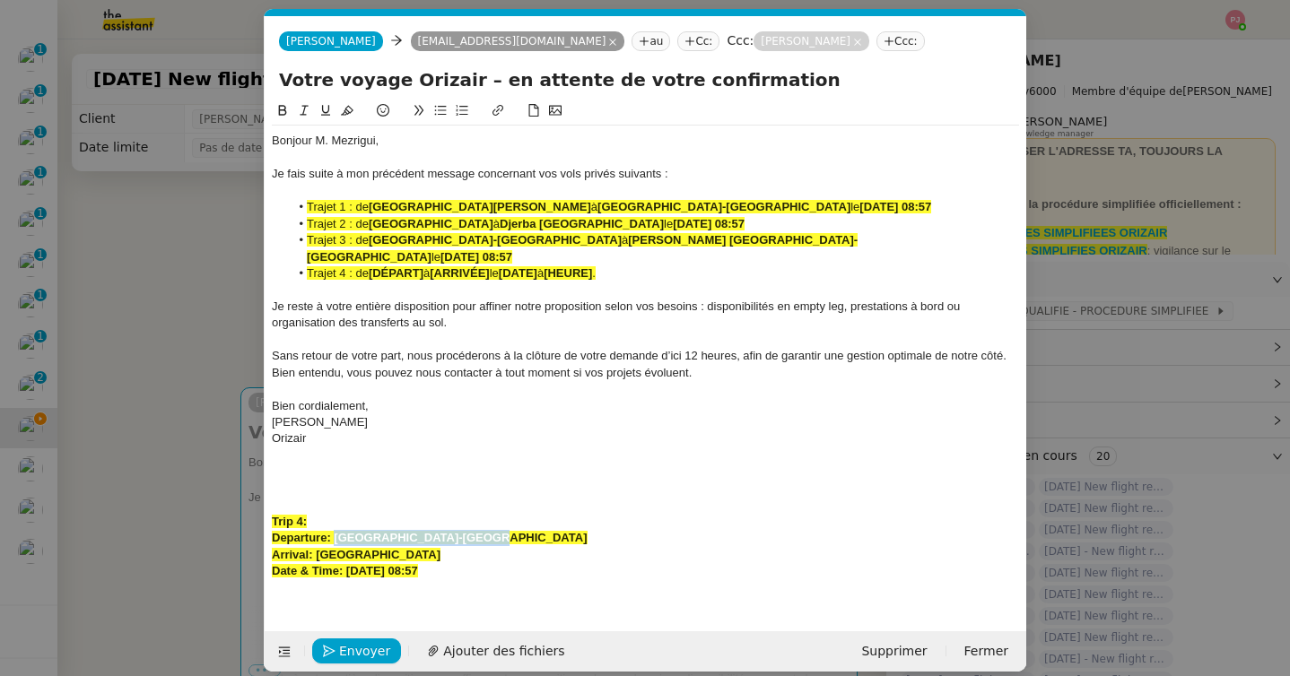
drag, startPoint x: 489, startPoint y: 523, endPoint x: 335, endPoint y: 523, distance: 154.3
click at [335, 530] on div "Departure: Paris-Le Bourget Airport" at bounding box center [645, 538] width 747 height 16
drag, startPoint x: 426, startPoint y: 260, endPoint x: 370, endPoint y: 260, distance: 55.6
click at [370, 265] on li "Trajet 4 : de [DÉPART] à [ARRIVÉE] le [DATE] à [HEURE] ." at bounding box center [655, 273] width 730 height 16
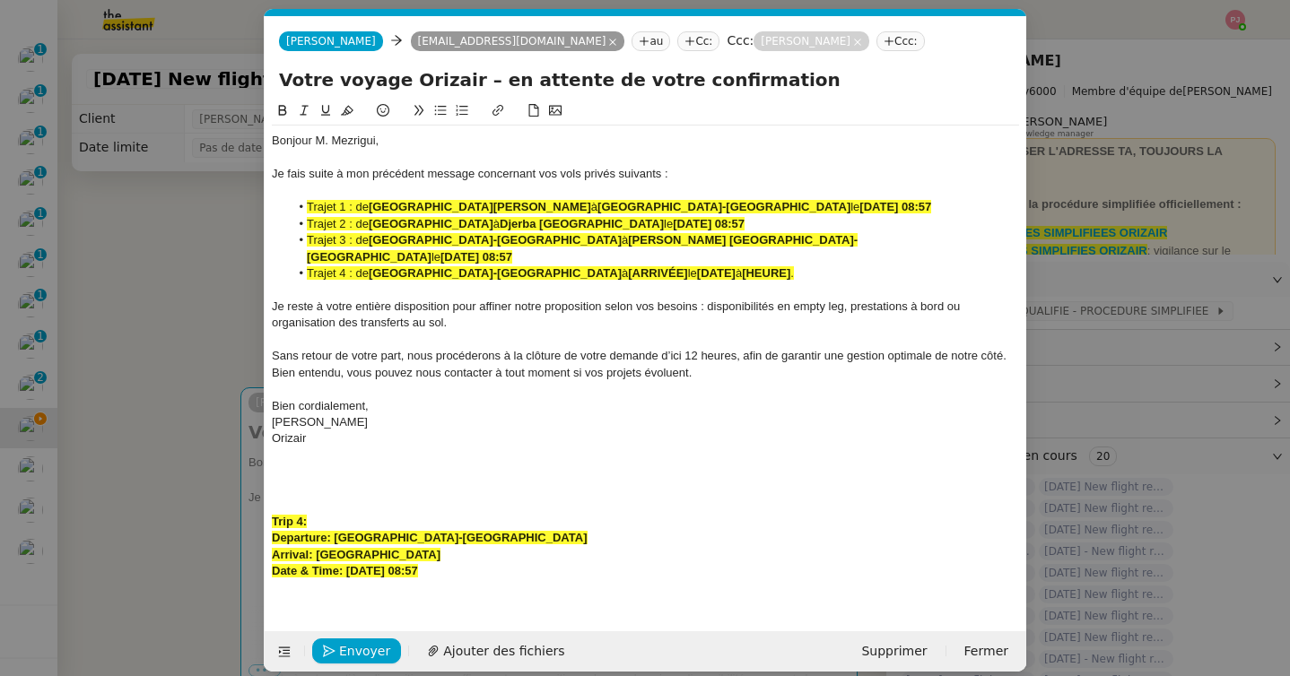
drag, startPoint x: 442, startPoint y: 547, endPoint x: 392, endPoint y: 538, distance: 51.0
click at [392, 538] on div "Bonjour M. Mezrigui, Je fais suite à mon précédent message concernant vos vols …" at bounding box center [645, 365] width 747 height 478
click at [442, 547] on div "Arrival: Farnborough Airport" at bounding box center [645, 555] width 747 height 16
drag, startPoint x: 442, startPoint y: 535, endPoint x: 337, endPoint y: 535, distance: 104.9
click at [337, 547] on div "Arrival: Farnborough Airport" at bounding box center [645, 555] width 747 height 16
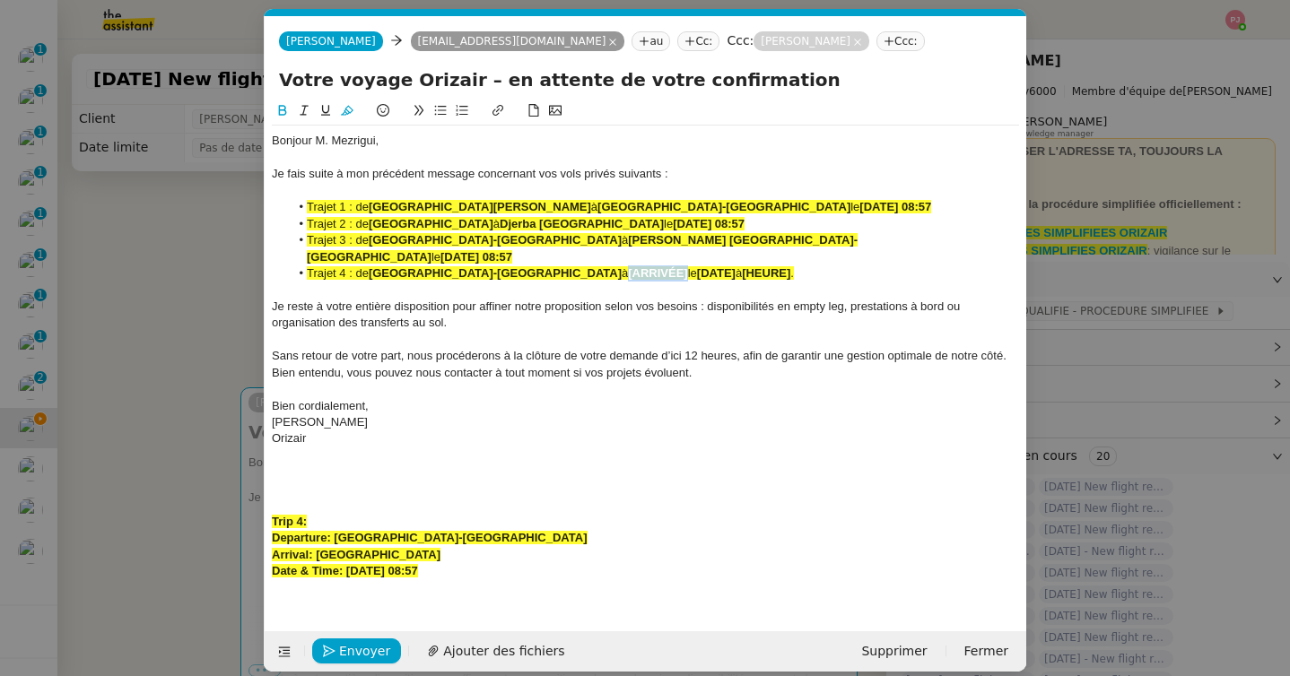
drag, startPoint x: 581, startPoint y: 260, endPoint x: 521, endPoint y: 262, distance: 60.1
click at [521, 265] on li "Trajet 4 : de Paris-Le Bourget Airport à [ARRIVÉE] le [DATE] à [HEURE] ." at bounding box center [655, 273] width 730 height 16
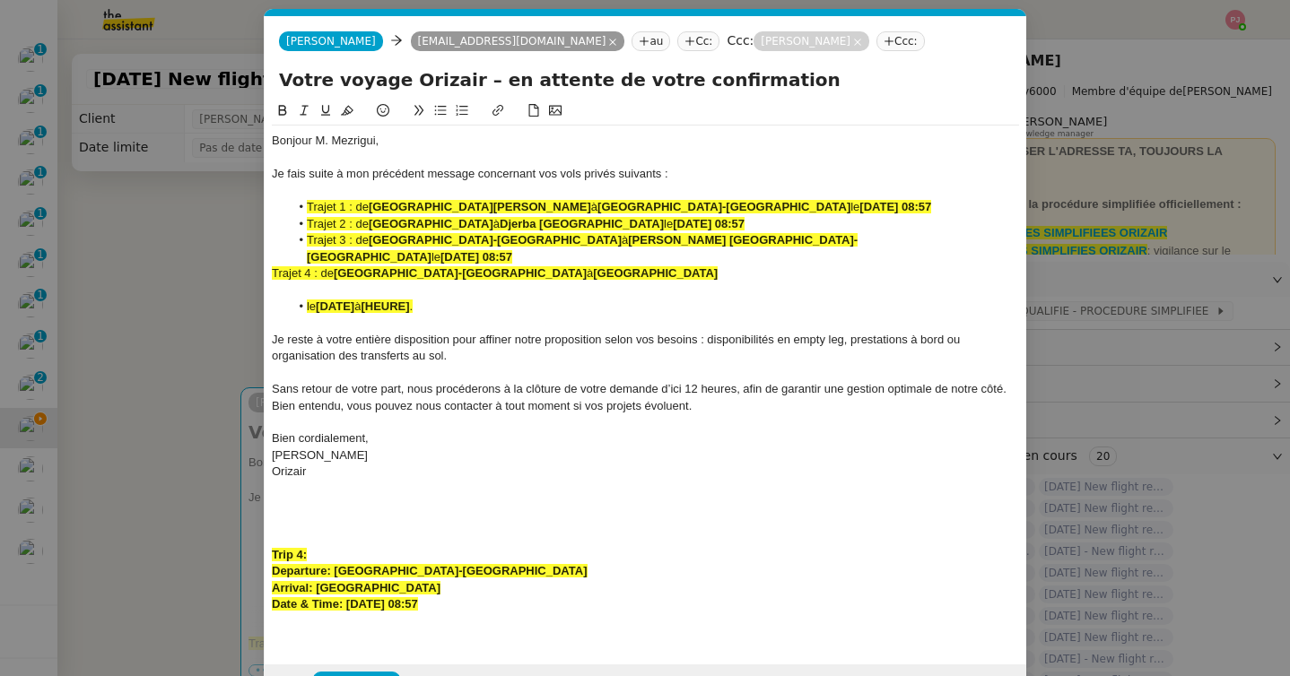
drag, startPoint x: 498, startPoint y: 587, endPoint x: 348, endPoint y: 582, distance: 149.9
click at [348, 596] on div "Date & Time: 1st September 2025 08:57" at bounding box center [645, 604] width 747 height 16
drag, startPoint x: 426, startPoint y: 297, endPoint x: 323, endPoint y: 294, distance: 103.2
click at [323, 294] on div "Bonjour M. Mezrigui, Je fais suite à mon précédent message concernant vos vols …" at bounding box center [645, 381] width 747 height 511
click at [272, 266] on span "Trajet 4 : de" at bounding box center [303, 272] width 62 height 13
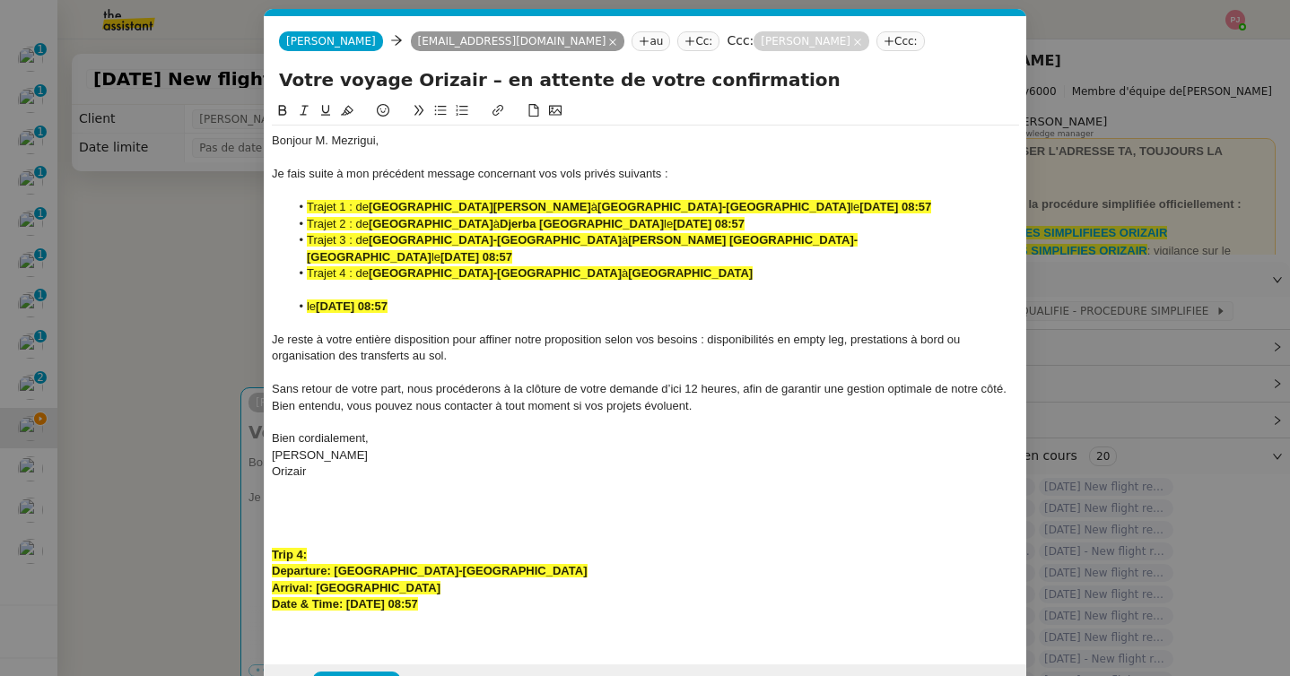
click at [309, 300] on span "le" at bounding box center [311, 306] width 9 height 13
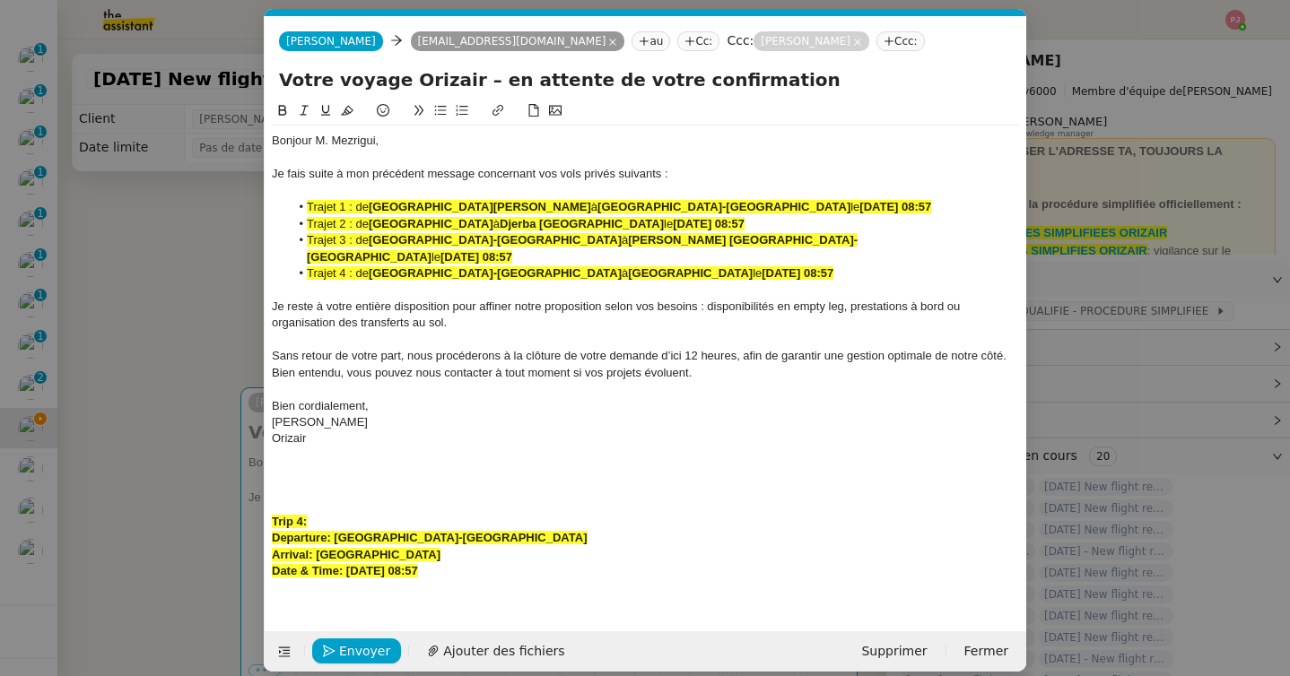
drag, startPoint x: 810, startPoint y: 261, endPoint x: 305, endPoint y: 208, distance: 507.7
click at [305, 208] on ul "Trajet 1 : de Monastir Habib Bourguiba International Airport à Bordeaux-Mérigna…" at bounding box center [645, 240] width 747 height 83
click at [352, 111] on icon at bounding box center [347, 110] width 13 height 13
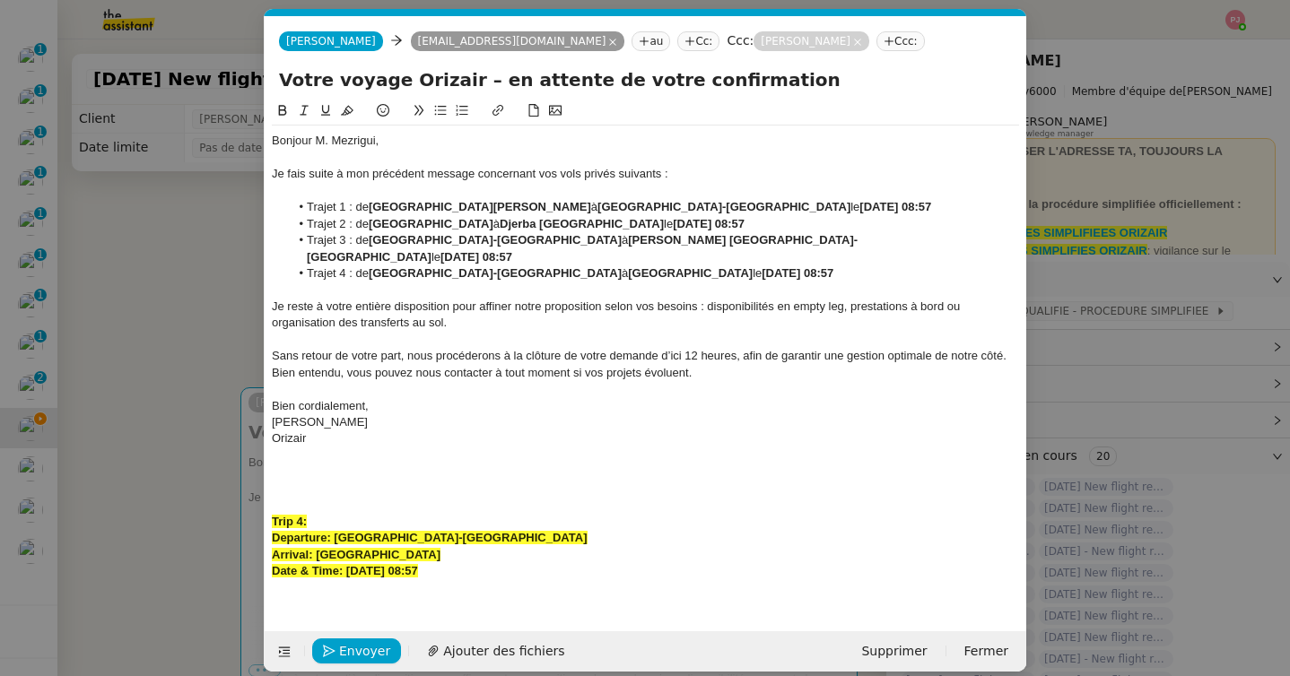
click at [422, 497] on div at bounding box center [645, 505] width 747 height 16
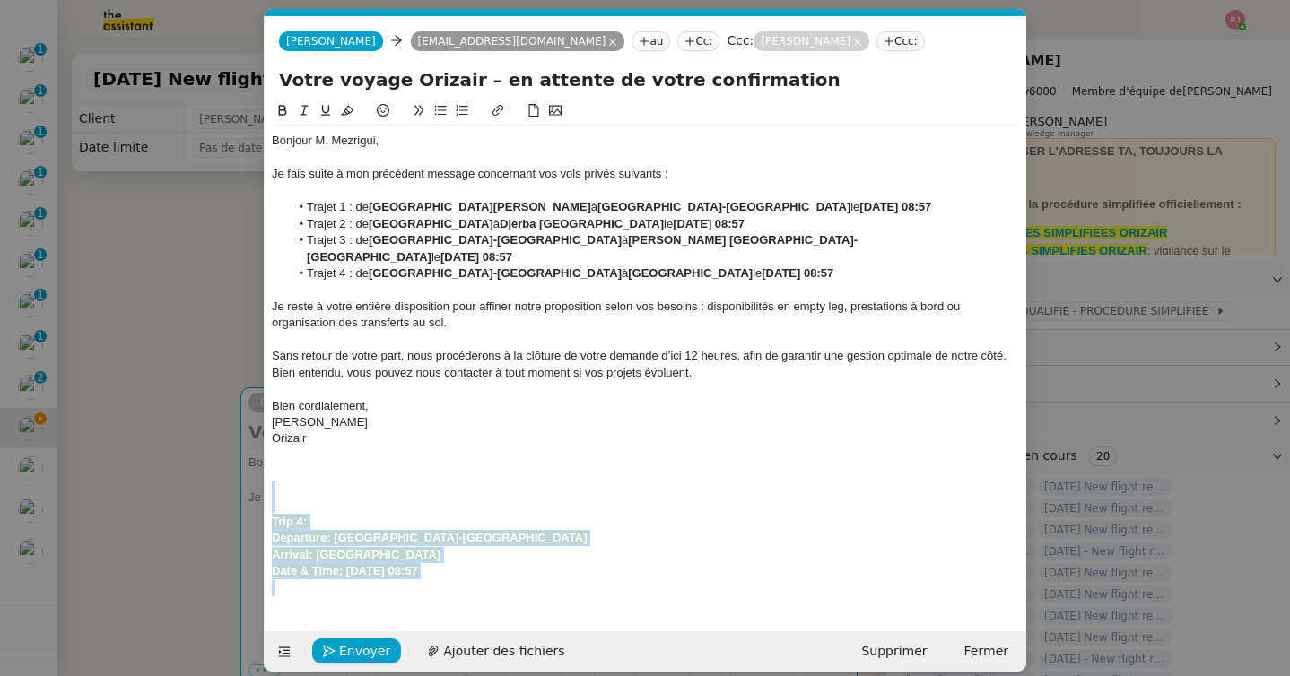
drag, startPoint x: 511, startPoint y: 565, endPoint x: 264, endPoint y: 472, distance: 264.5
click at [264, 472] on form "Josephine Josephine cherif-113@live.fr au Cc: Ccc: Louis Frei Ccc: Votre voyage…" at bounding box center [645, 344] width 762 height 656
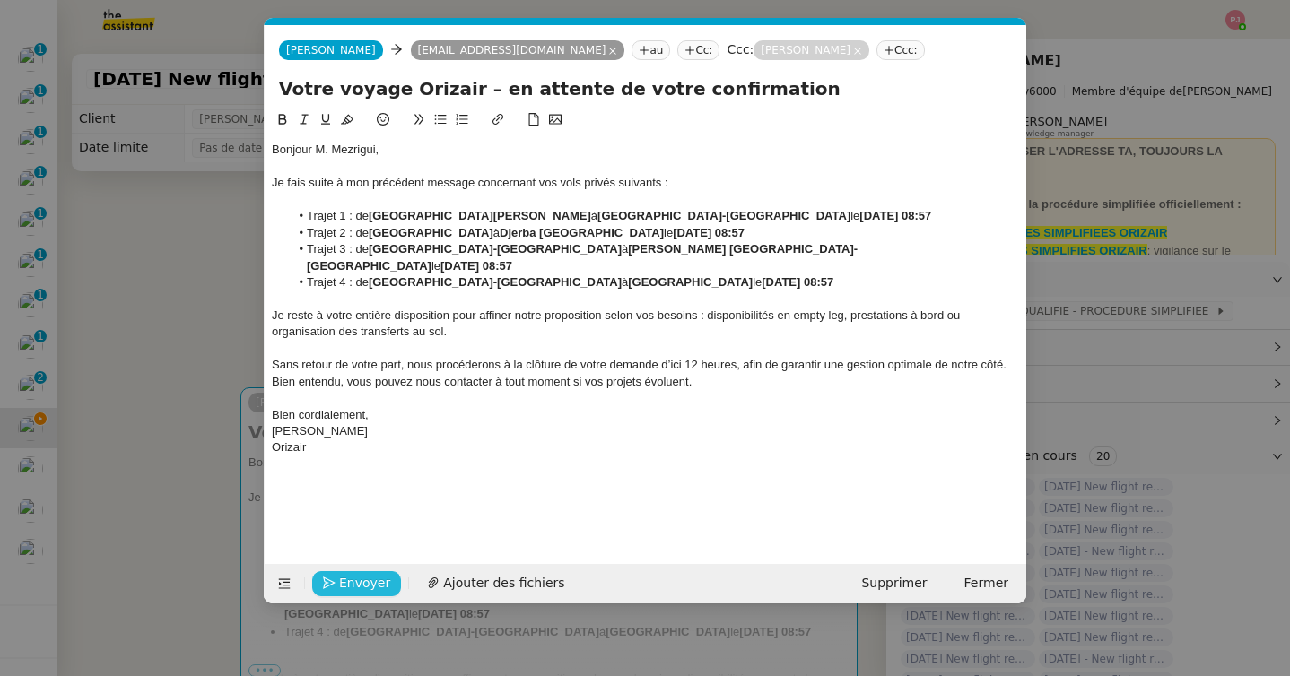
click at [343, 588] on span "Envoyer" at bounding box center [364, 583] width 51 height 21
click at [343, 588] on span "Confirmer l'envoi" at bounding box center [393, 583] width 108 height 21
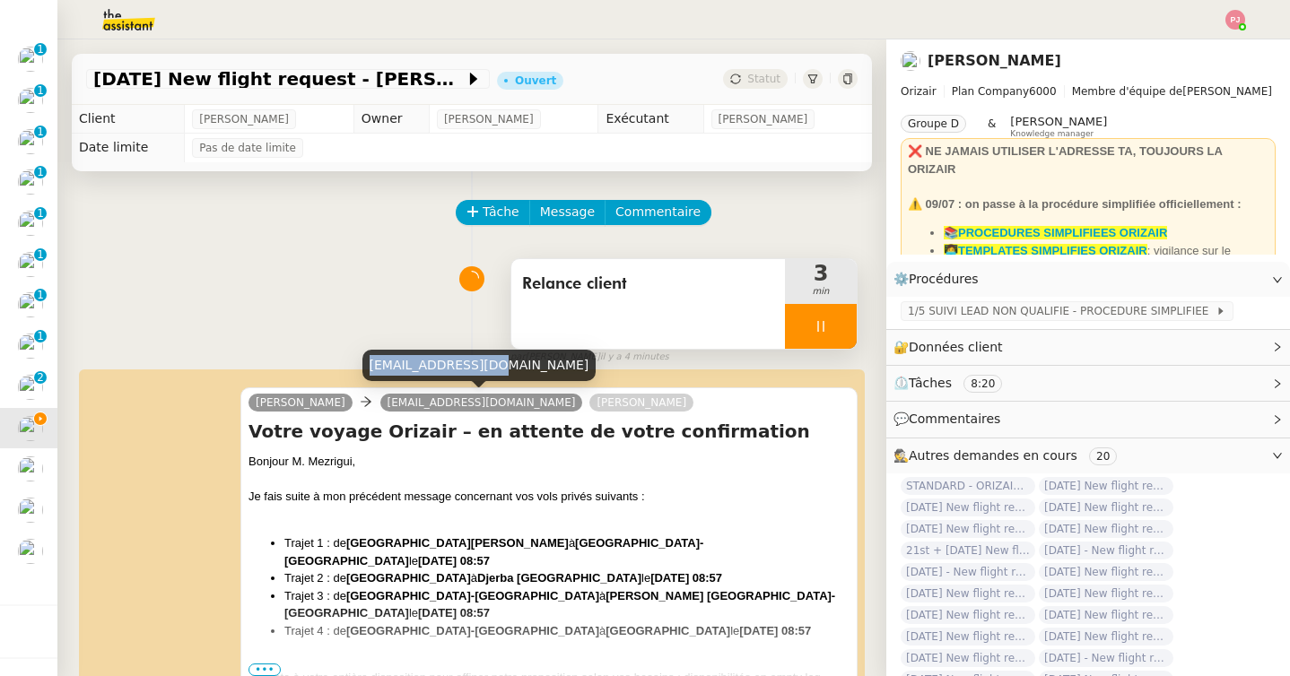
drag, startPoint x: 473, startPoint y: 363, endPoint x: 371, endPoint y: 363, distance: 101.4
click at [371, 363] on div "cherif-113@live.fr" at bounding box center [479, 365] width 234 height 31
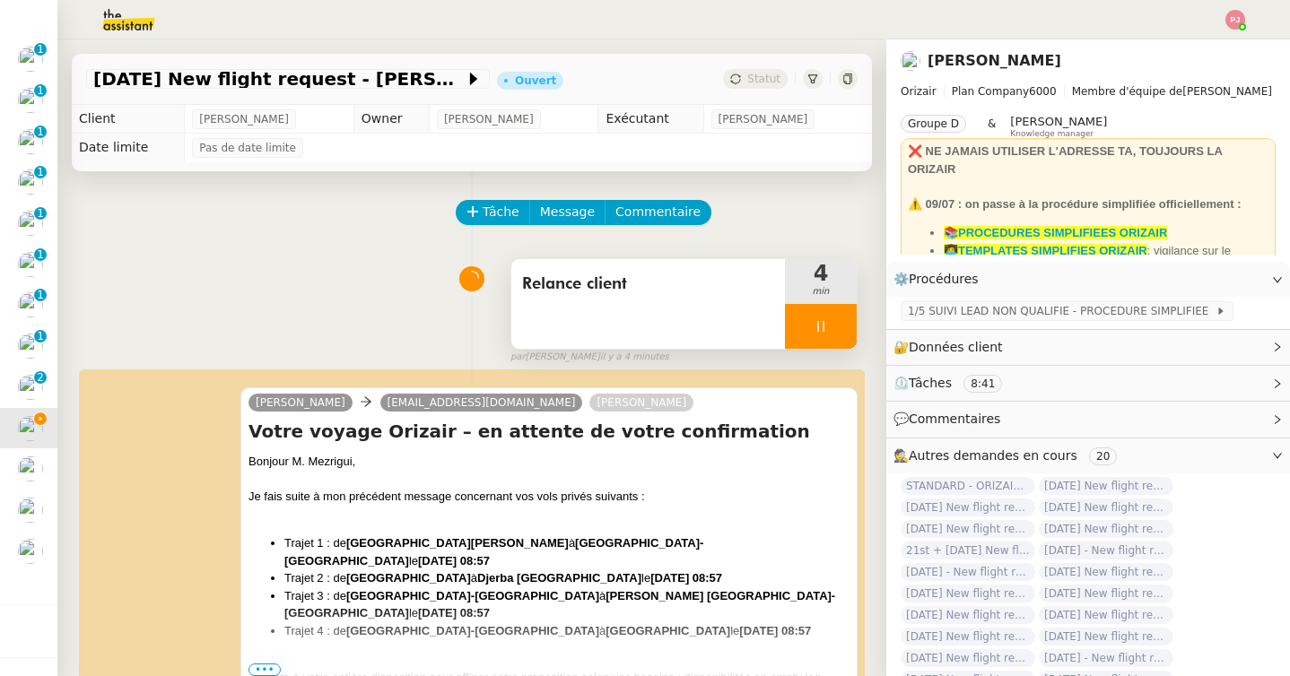
click at [839, 319] on div at bounding box center [821, 326] width 72 height 45
click at [839, 319] on icon at bounding box center [838, 326] width 14 height 14
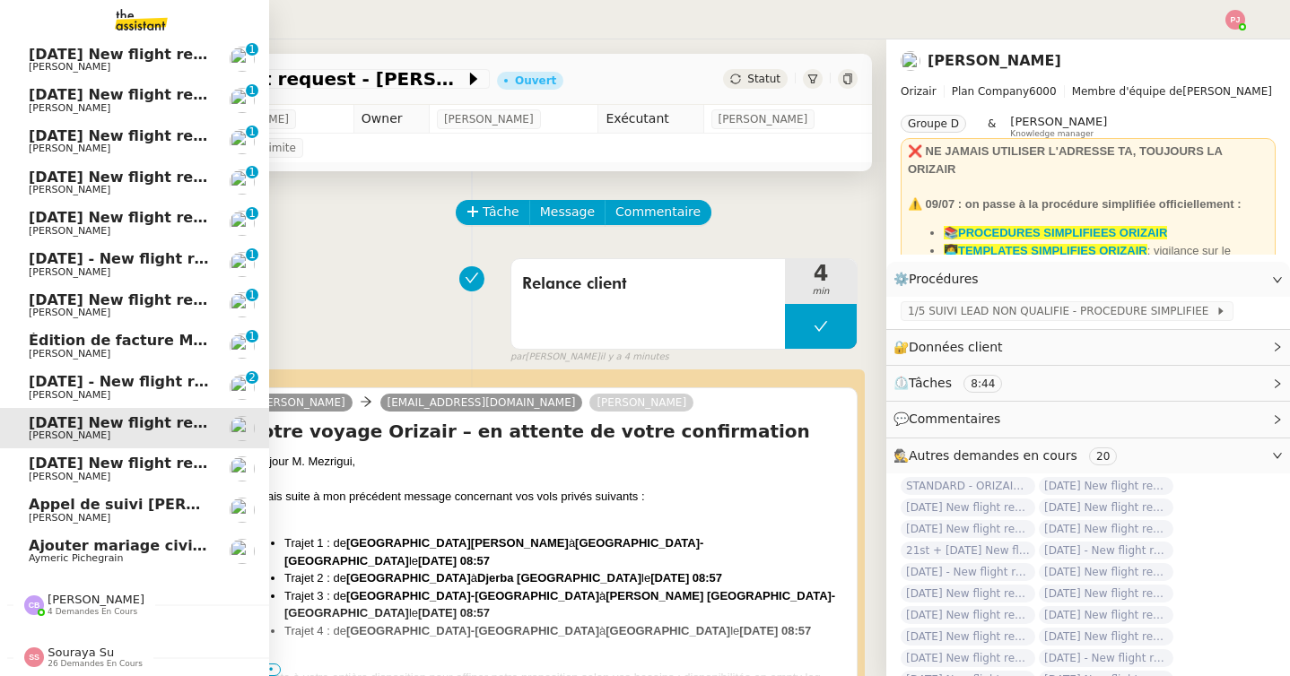
click at [17, 474] on link "31st August 2025 New flight request - Pont Eje Louis Frei" at bounding box center [134, 468] width 269 height 41
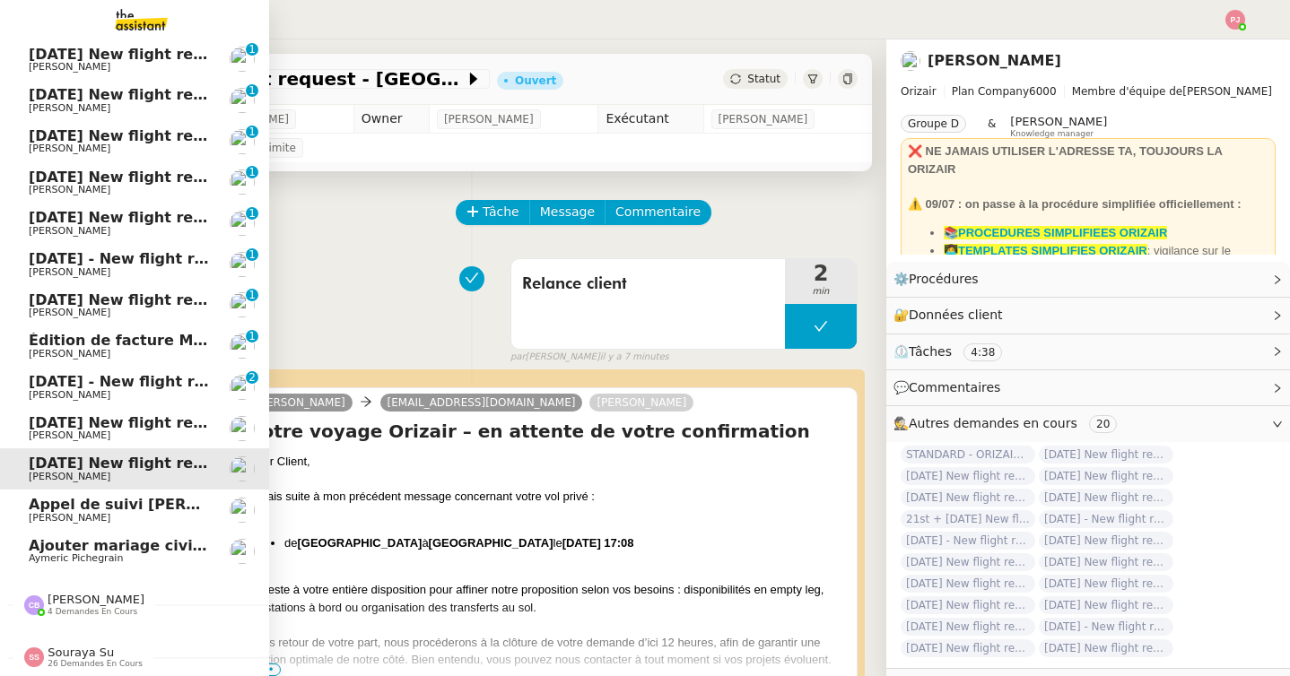
click at [71, 377] on span "31st August 2025 - New flight request - Jannin Charles" at bounding box center [214, 381] width 370 height 17
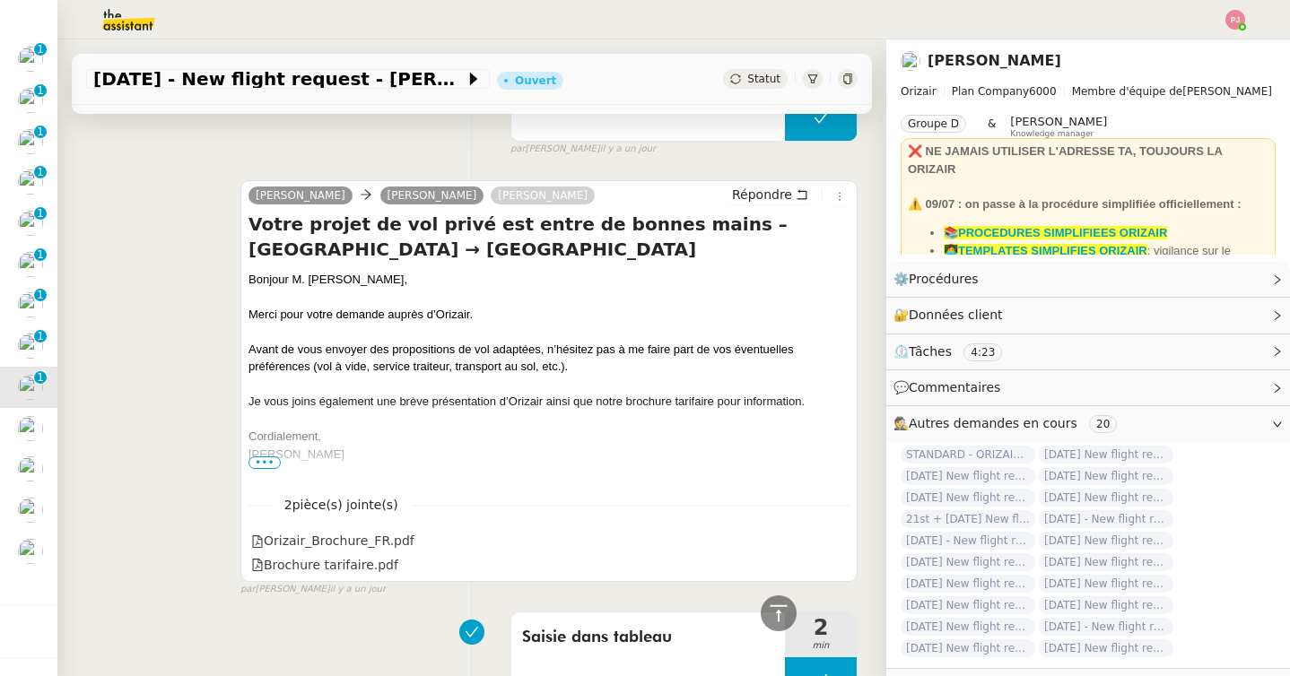
scroll to position [812, 0]
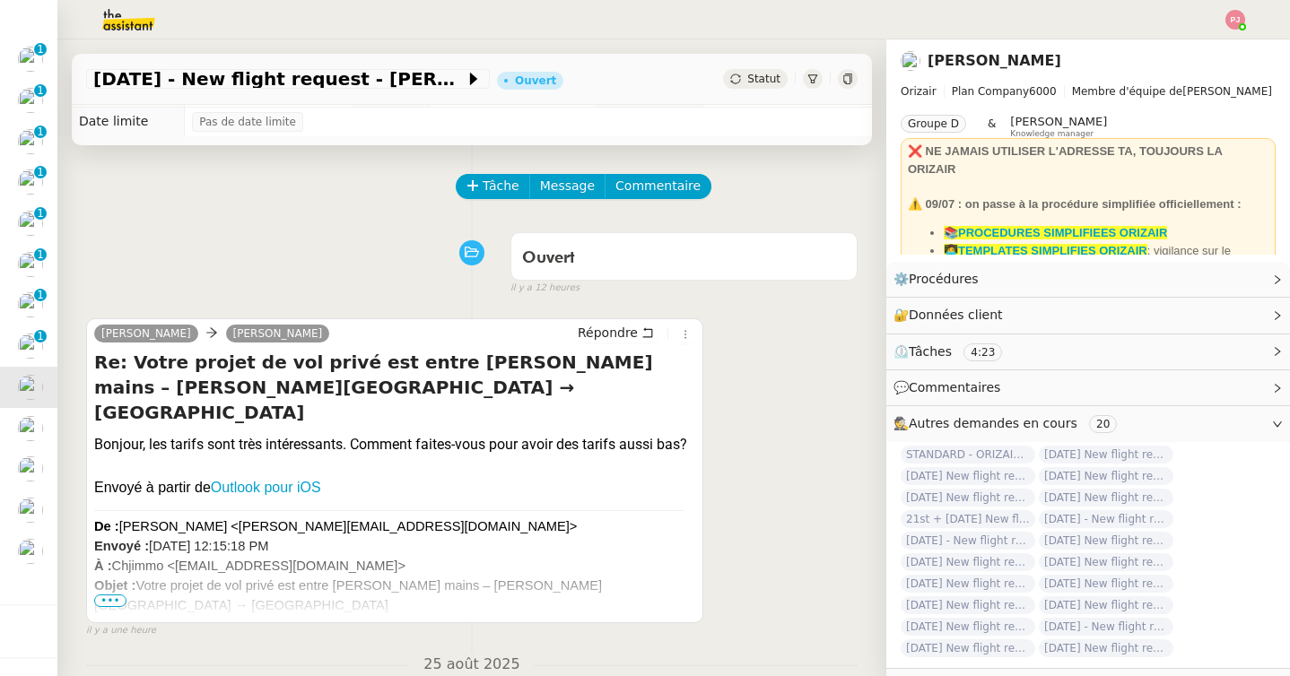
scroll to position [27, 0]
click at [498, 187] on span "Tâche" at bounding box center [501, 185] width 37 height 21
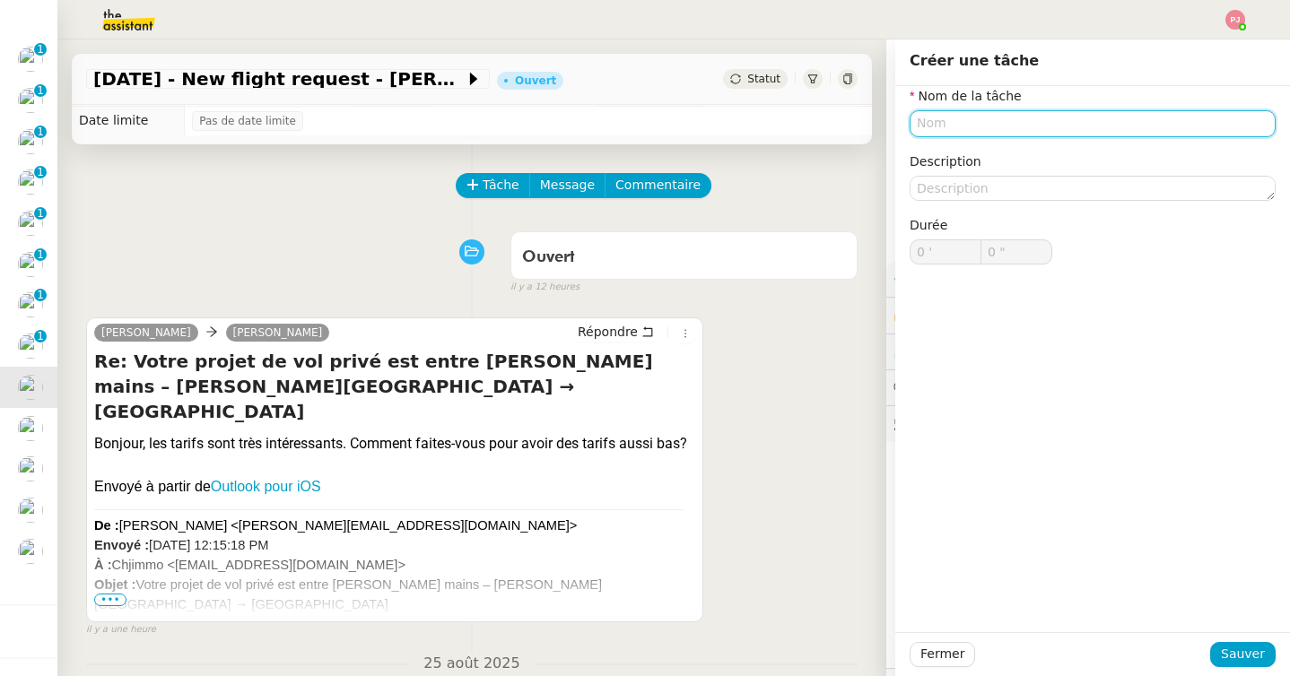
click at [941, 128] on input "text" at bounding box center [1093, 123] width 366 height 26
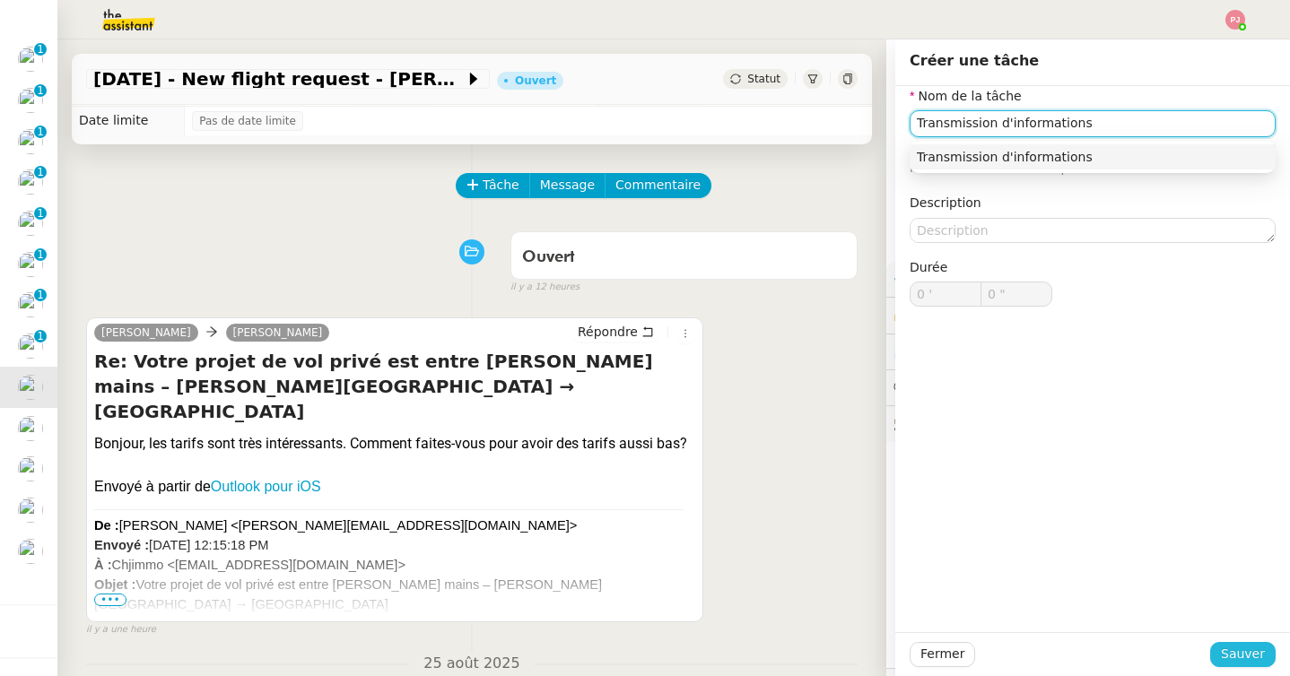
type input "Transmission d'informations"
click at [1223, 656] on button "Sauver" at bounding box center [1242, 654] width 65 height 25
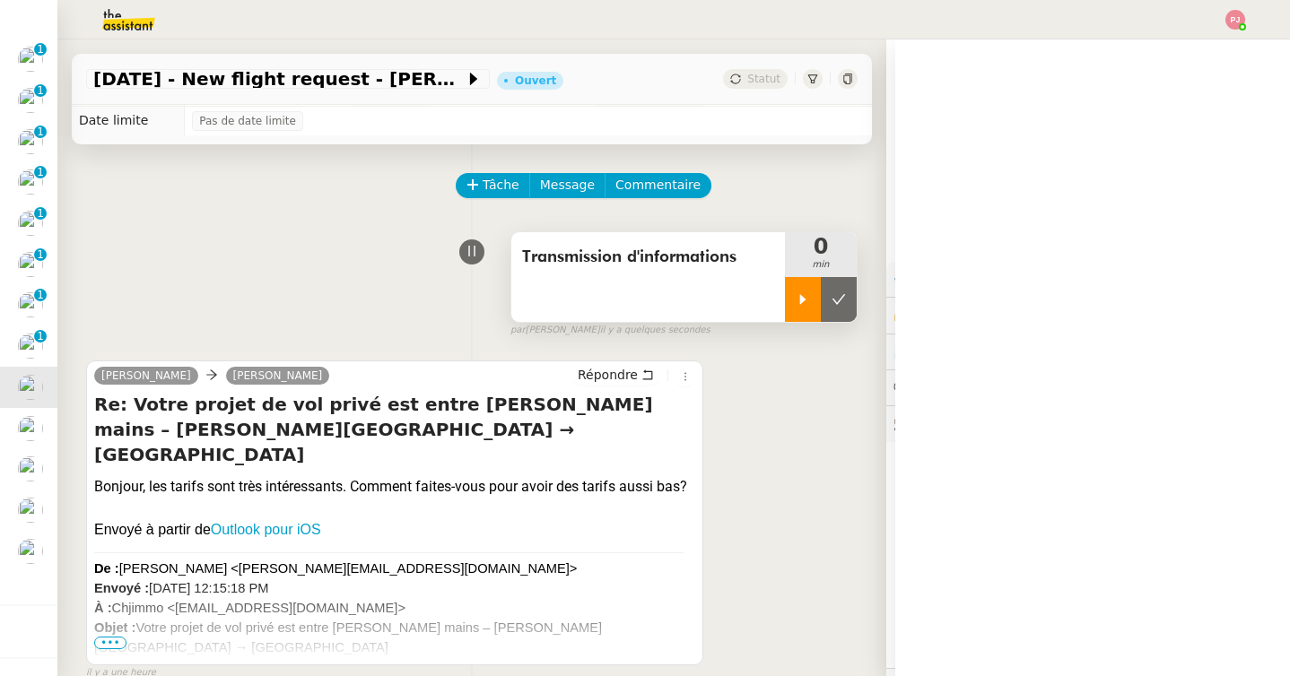
click at [814, 309] on div at bounding box center [803, 299] width 36 height 45
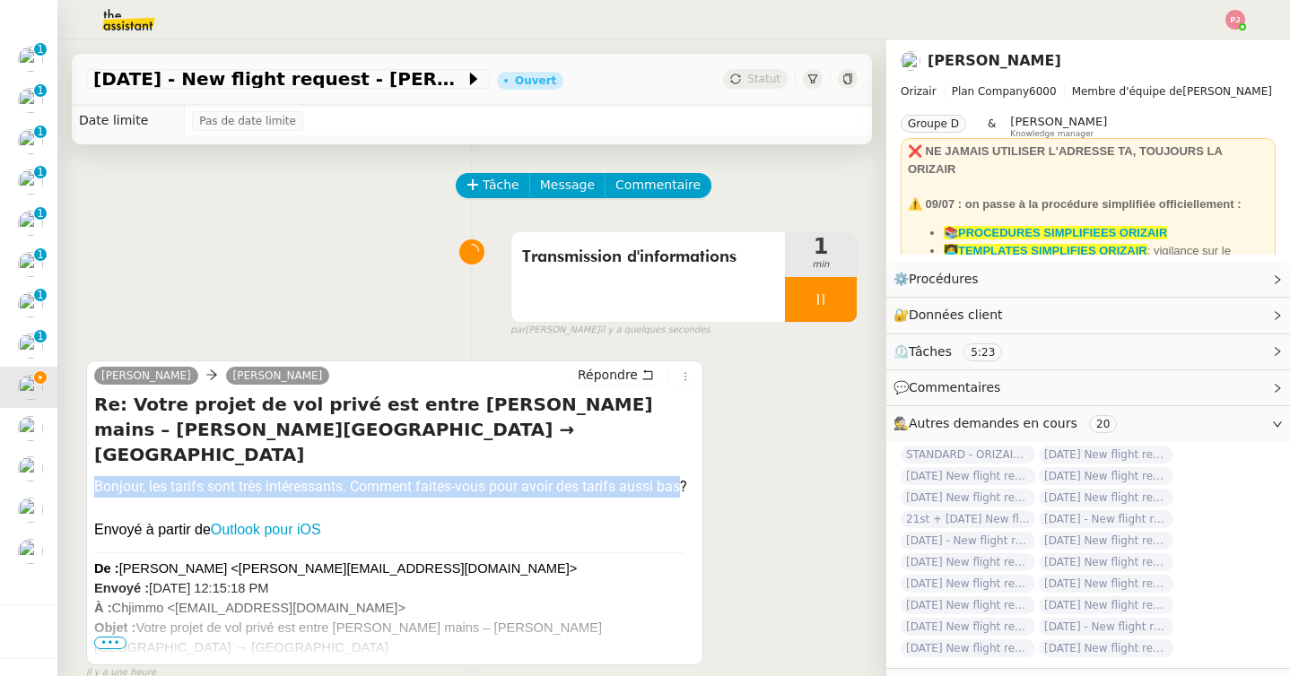
drag, startPoint x: 95, startPoint y: 458, endPoint x: 685, endPoint y: 460, distance: 590.2
click at [685, 476] on div "Bonjour, les tarifs sont très intéressants. Comment faites-vous pour avoir des …" at bounding box center [394, 487] width 601 height 22
drag, startPoint x: 692, startPoint y: 460, endPoint x: 83, endPoint y: 448, distance: 609.2
copy div "Bonjour, les tarifs sont très intéressants. Comment faites-vous pour avoir des …"
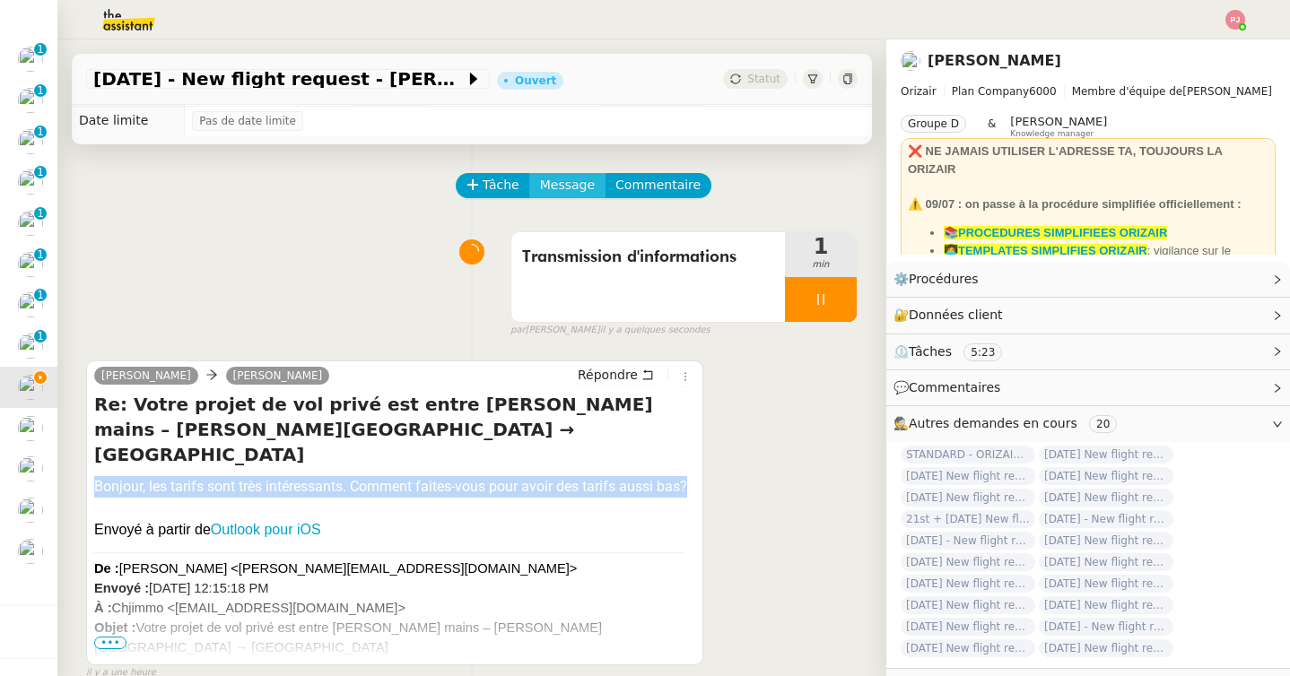
click at [565, 181] on span "Message" at bounding box center [567, 185] width 55 height 21
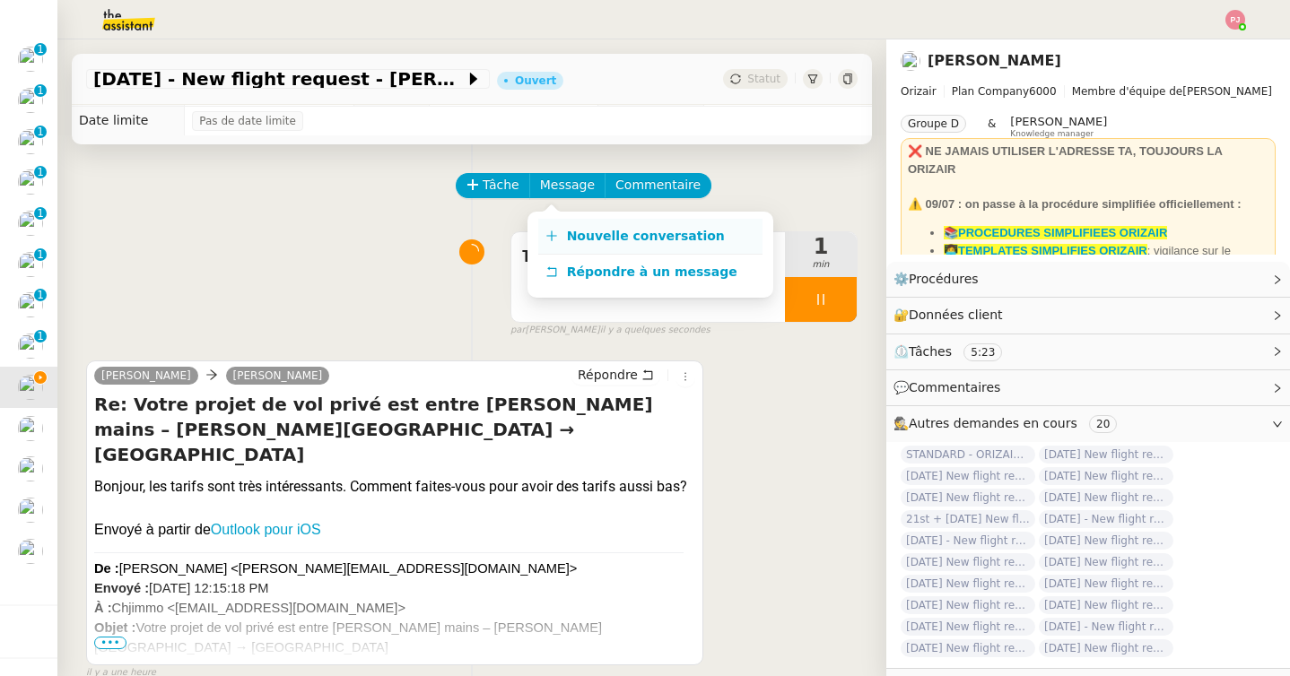
click at [584, 231] on span "Nouvelle conversation" at bounding box center [646, 236] width 158 height 14
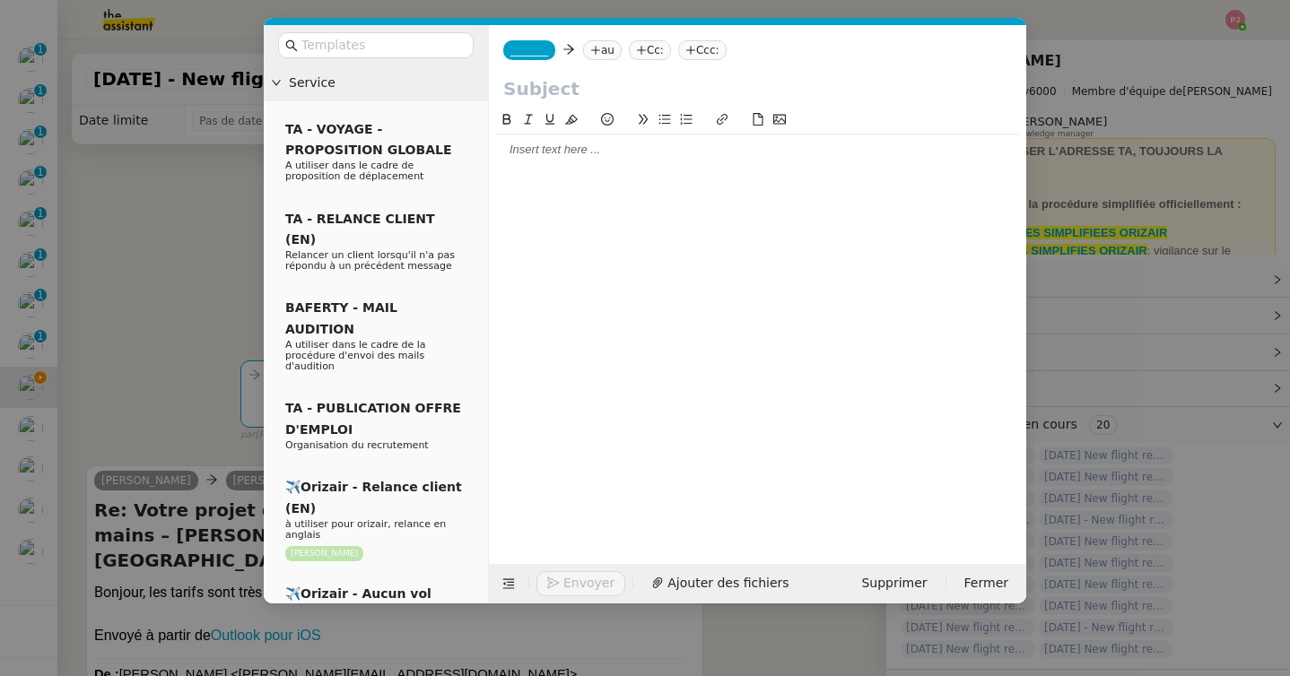
click at [547, 93] on input "text" at bounding box center [757, 88] width 509 height 27
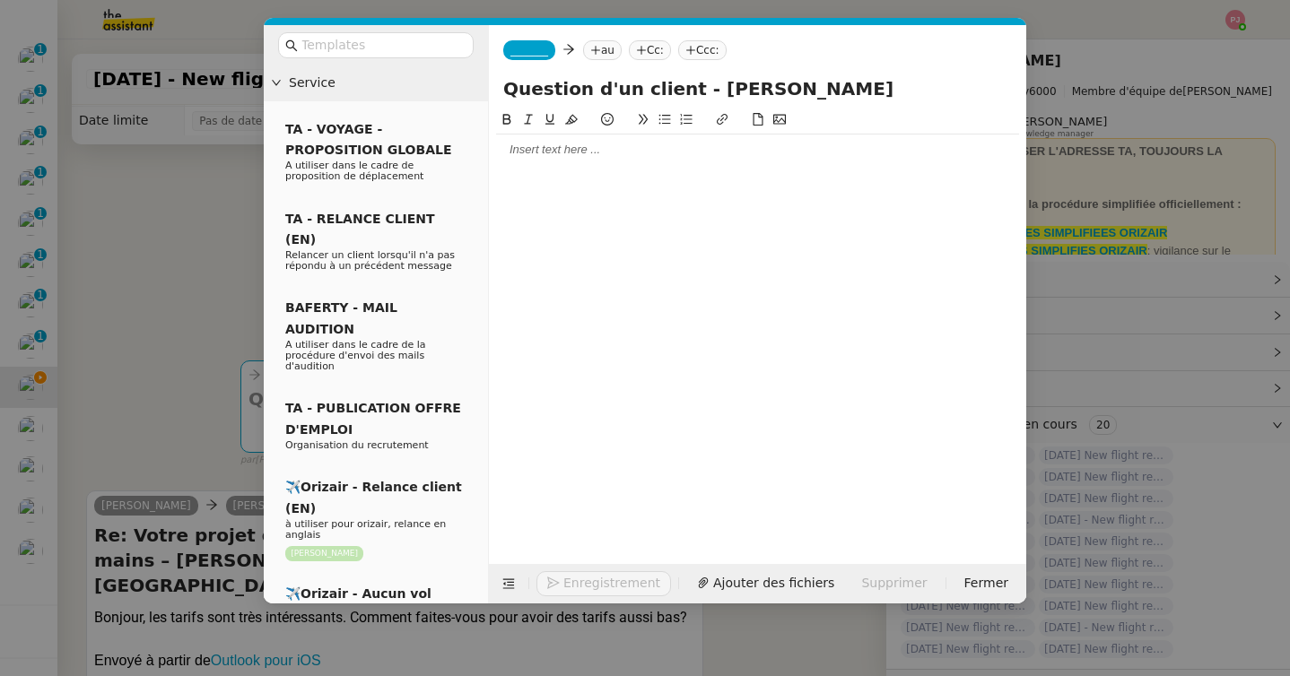
type input "Question d'un client - Charles Jannin"
click at [515, 54] on span "_______" at bounding box center [529, 50] width 38 height 13
click at [642, 48] on icon at bounding box center [647, 50] width 11 height 11
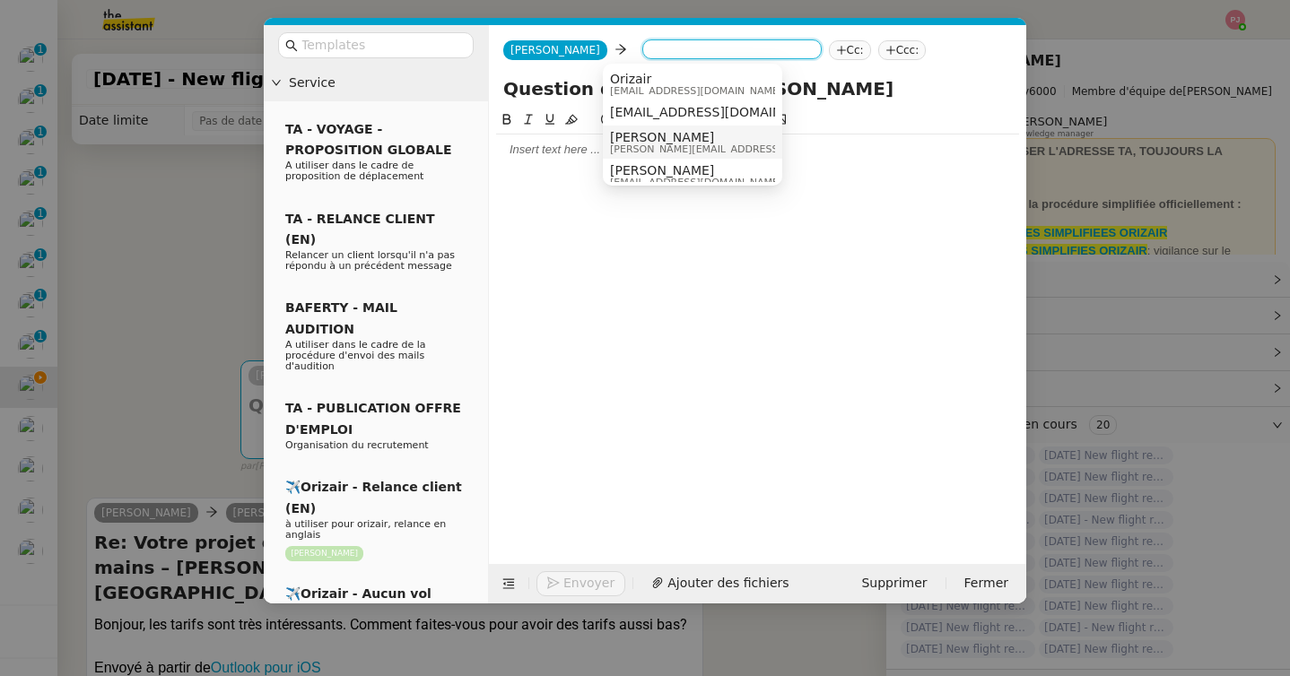
click at [648, 141] on span "[PERSON_NAME]" at bounding box center [737, 137] width 255 height 14
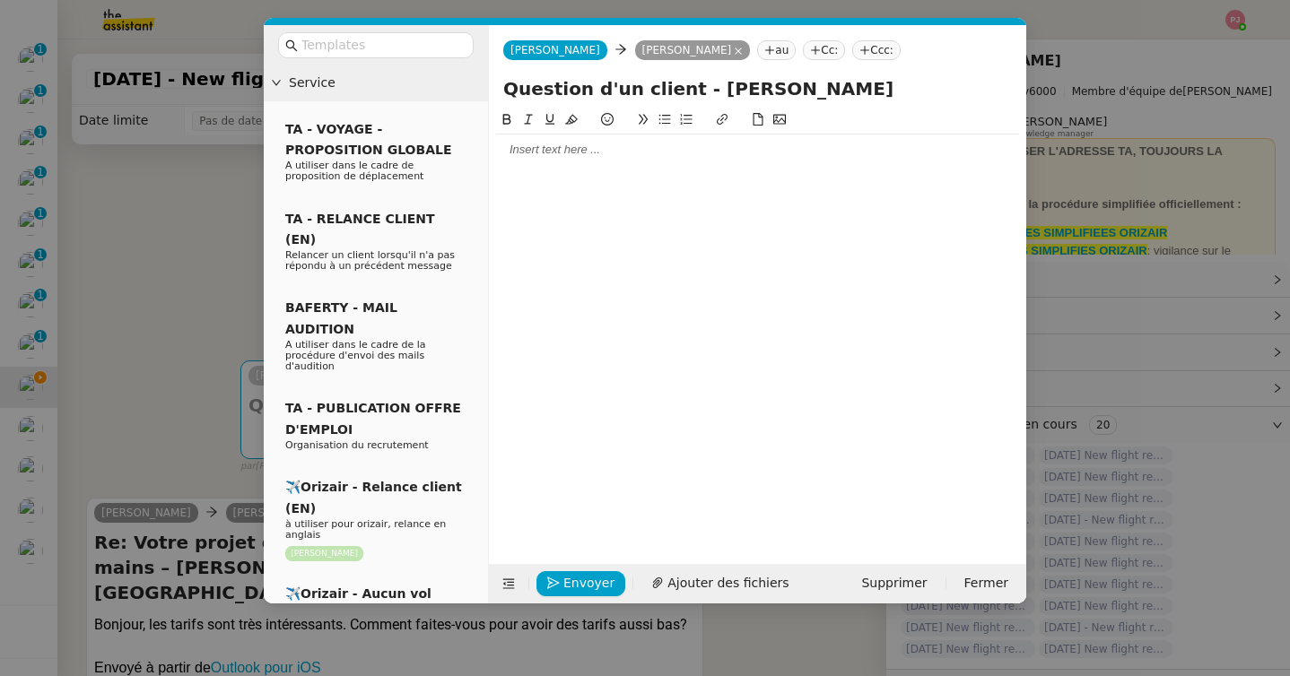
click at [623, 148] on div at bounding box center [757, 150] width 523 height 16
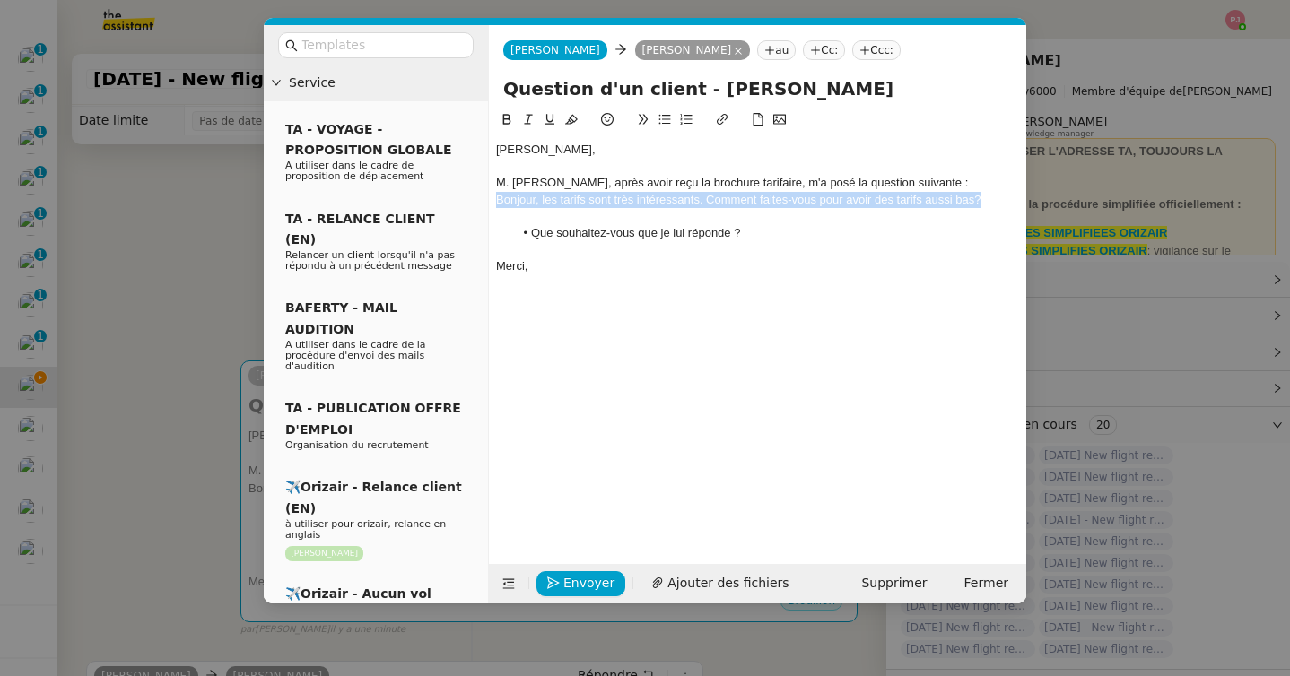
drag, startPoint x: 991, startPoint y: 202, endPoint x: 431, endPoint y: 198, distance: 560.6
click at [431, 198] on nz-layout "Service TA - VOYAGE - PROPOSITION GLOBALE A utiliser dans le cadre de propositi…" at bounding box center [645, 314] width 762 height 579
click at [509, 109] on button at bounding box center [507, 119] width 22 height 21
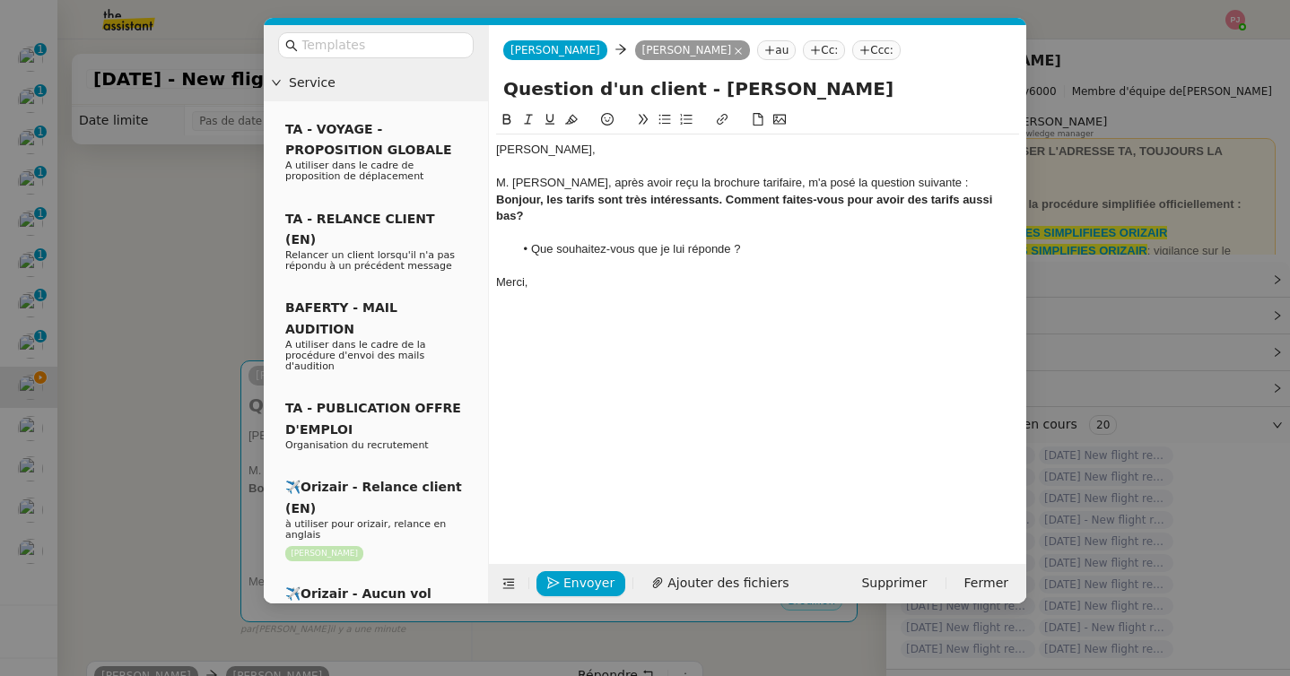
click at [527, 119] on icon at bounding box center [528, 120] width 8 height 10
click at [601, 222] on div "Bonjour, les tarifs sont très intéressants. Comment faites-vous pour avoir des …" at bounding box center [757, 208] width 523 height 33
click at [579, 587] on span "Envoyer" at bounding box center [588, 583] width 51 height 21
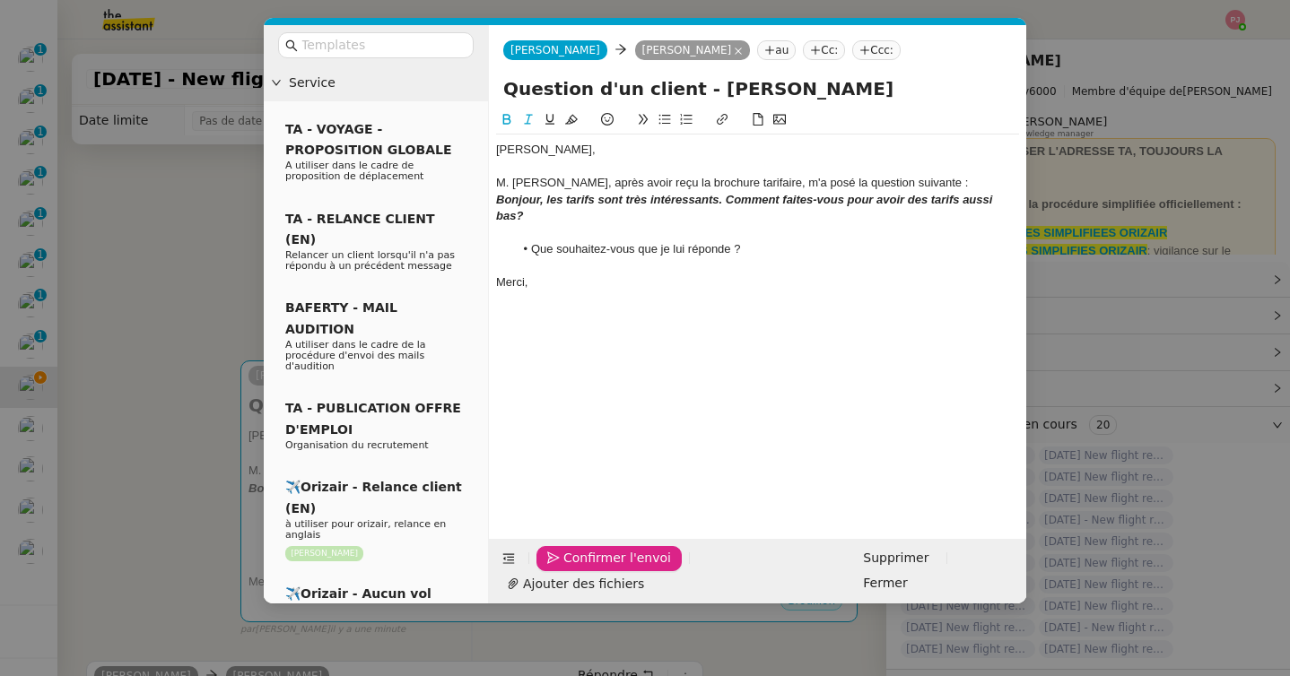
click at [579, 569] on span "Confirmer l'envoi" at bounding box center [617, 558] width 108 height 21
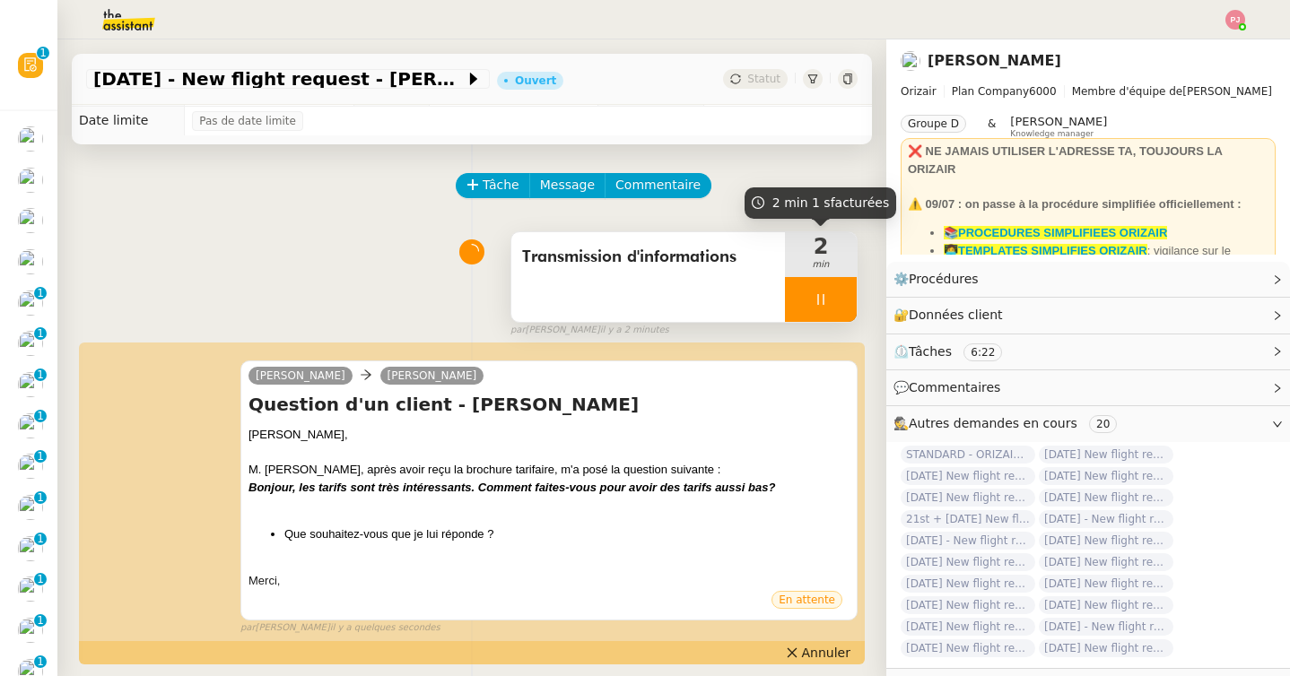
click at [831, 291] on div at bounding box center [821, 299] width 72 height 45
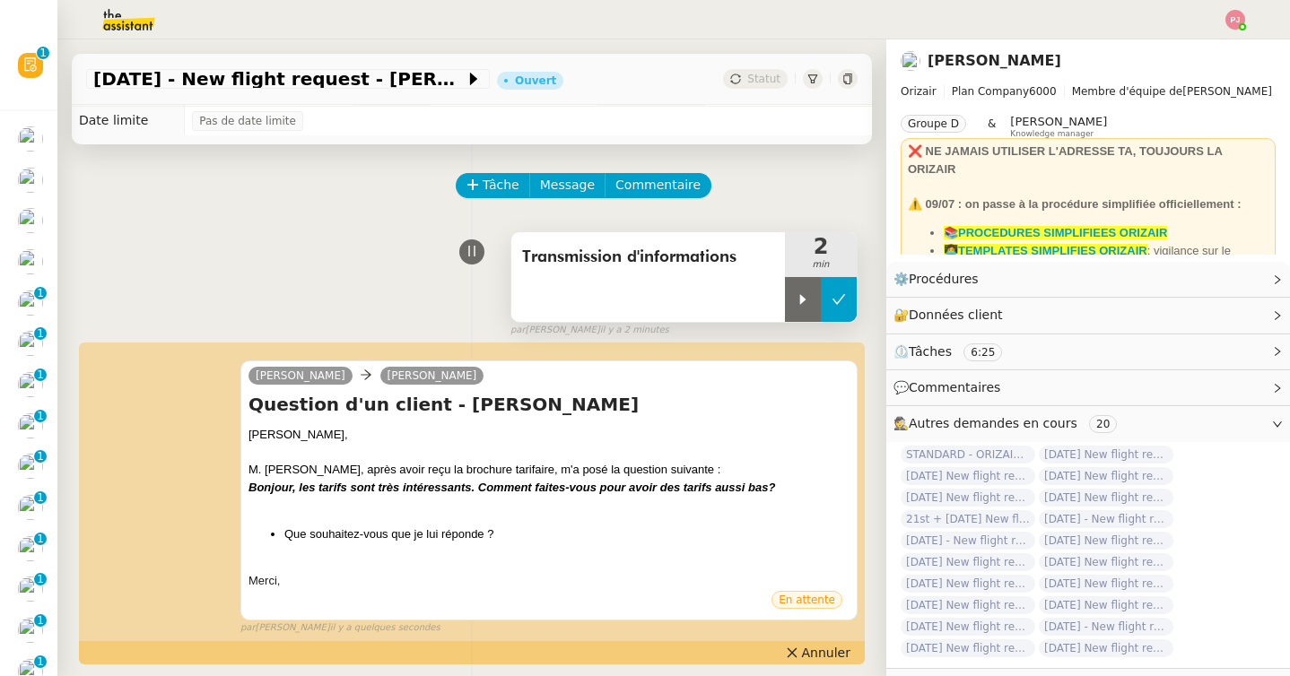
click at [836, 294] on icon at bounding box center [838, 299] width 14 height 14
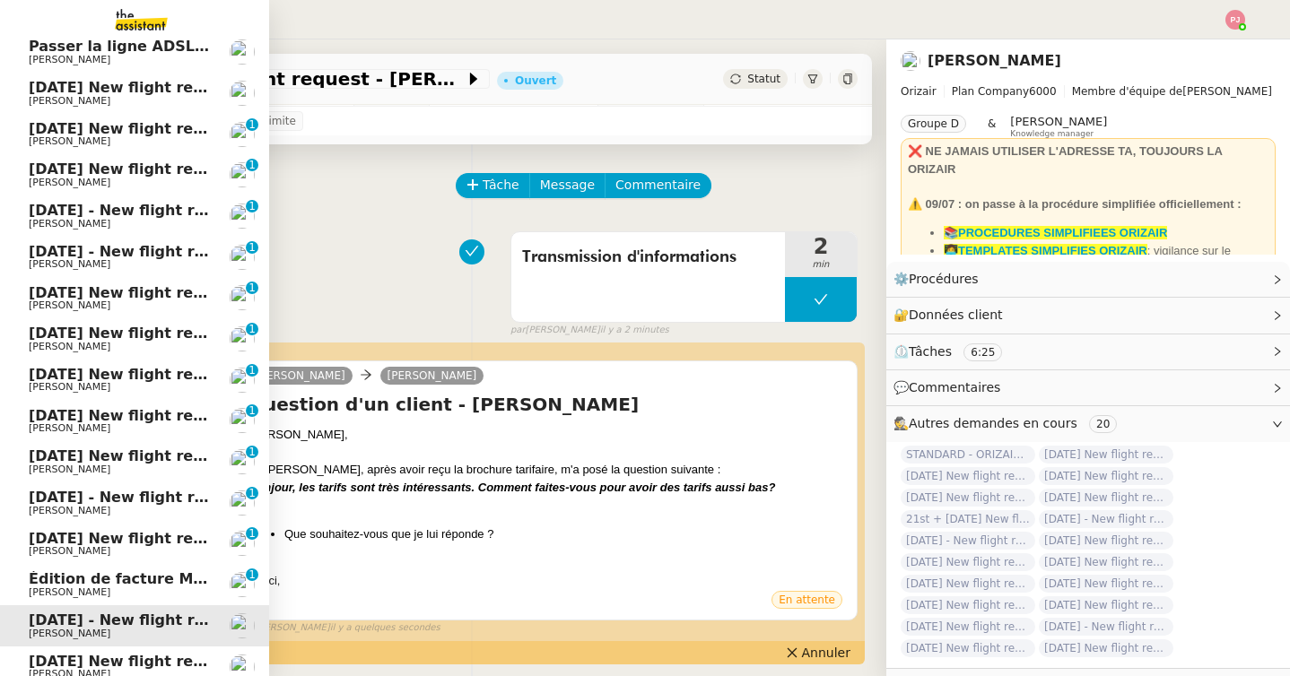
scroll to position [407, 0]
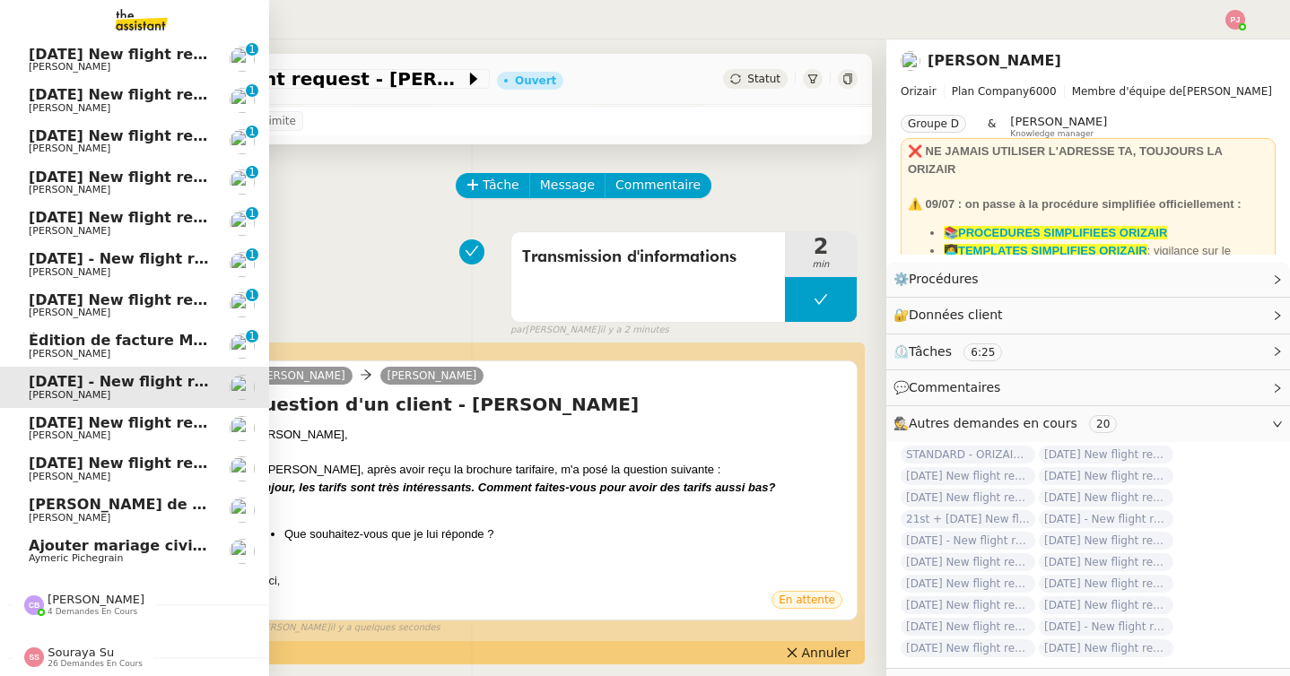
click at [135, 435] on span "[PERSON_NAME]" at bounding box center [119, 436] width 181 height 11
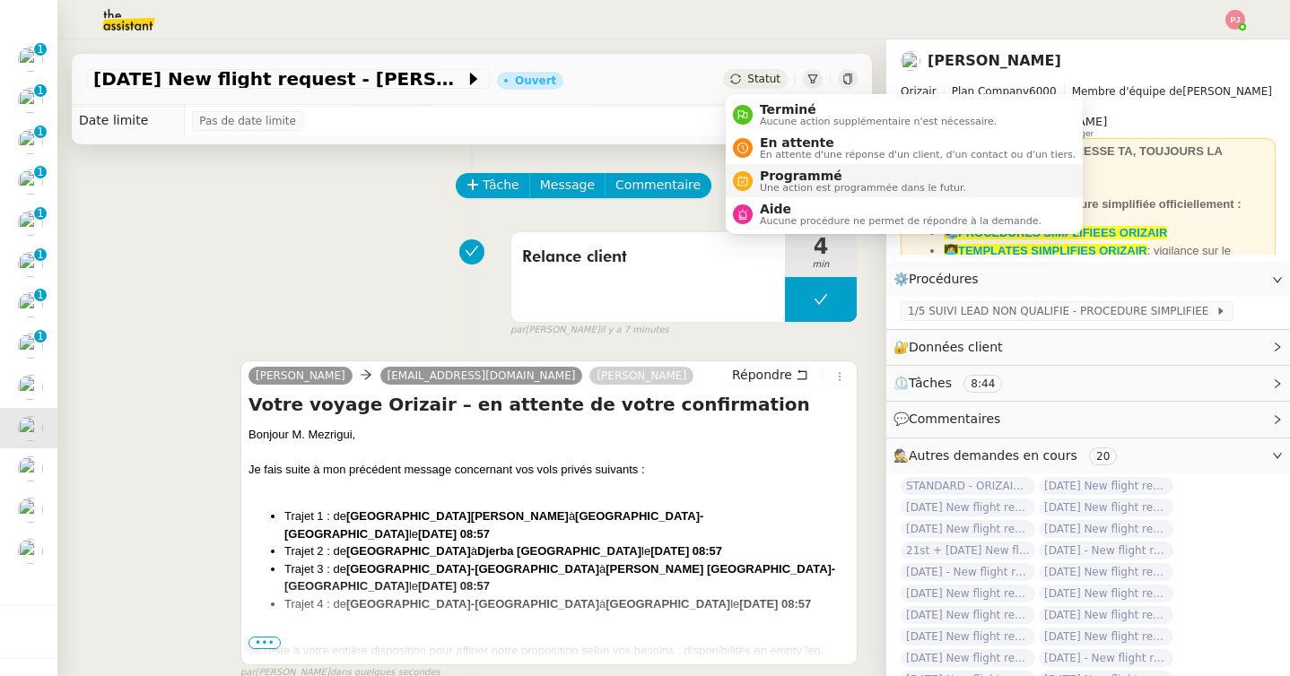
click at [796, 181] on span "Programmé" at bounding box center [863, 176] width 206 height 14
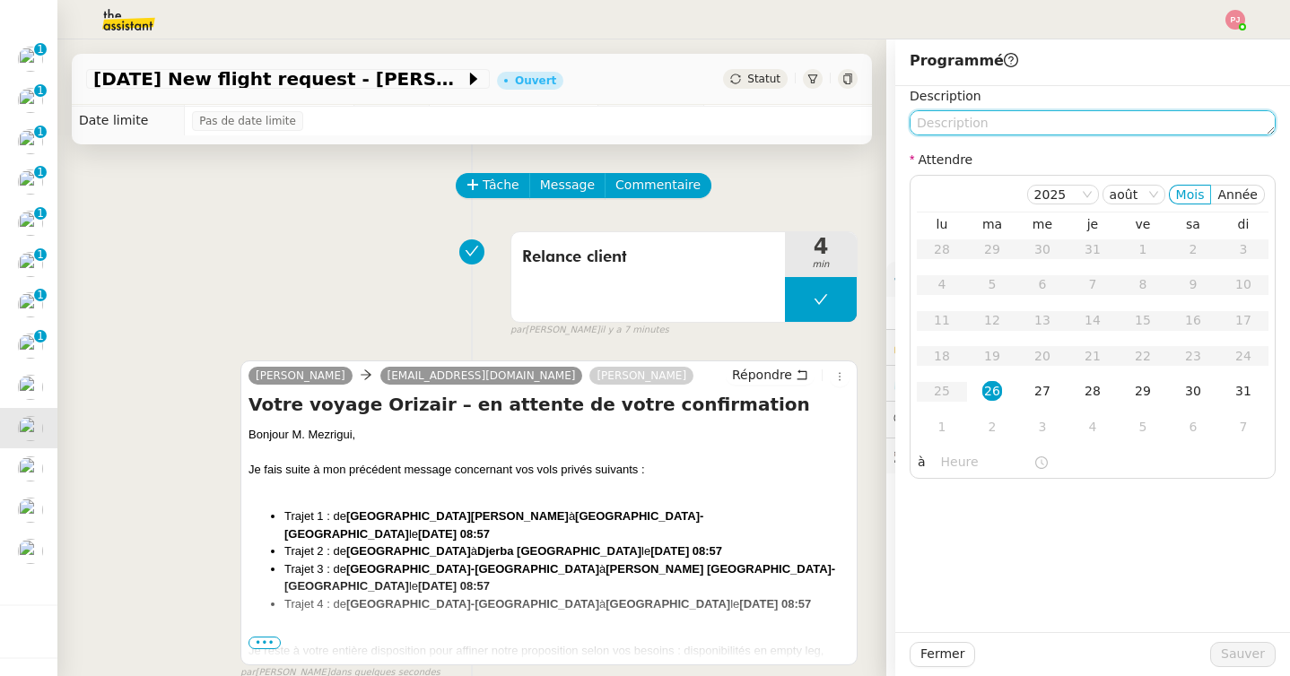
click at [993, 127] on textarea at bounding box center [1093, 122] width 366 height 25
type textarea "l"
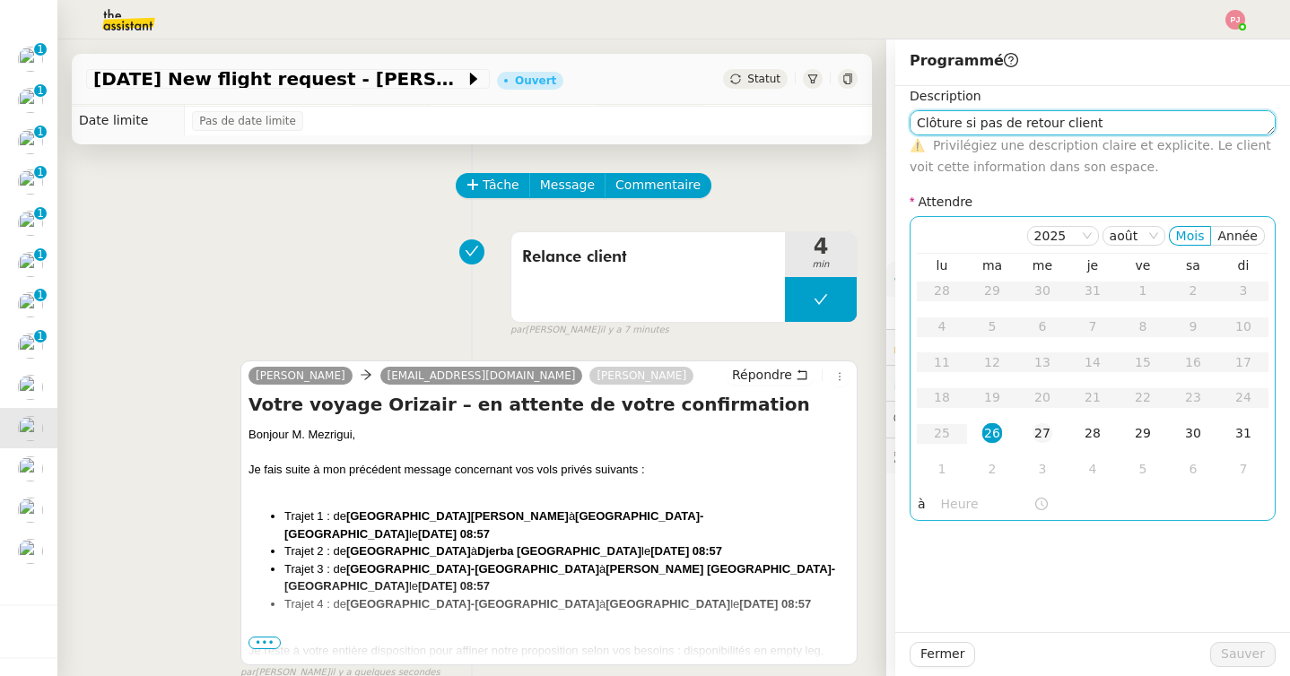
type textarea "Clôture si pas de retour client"
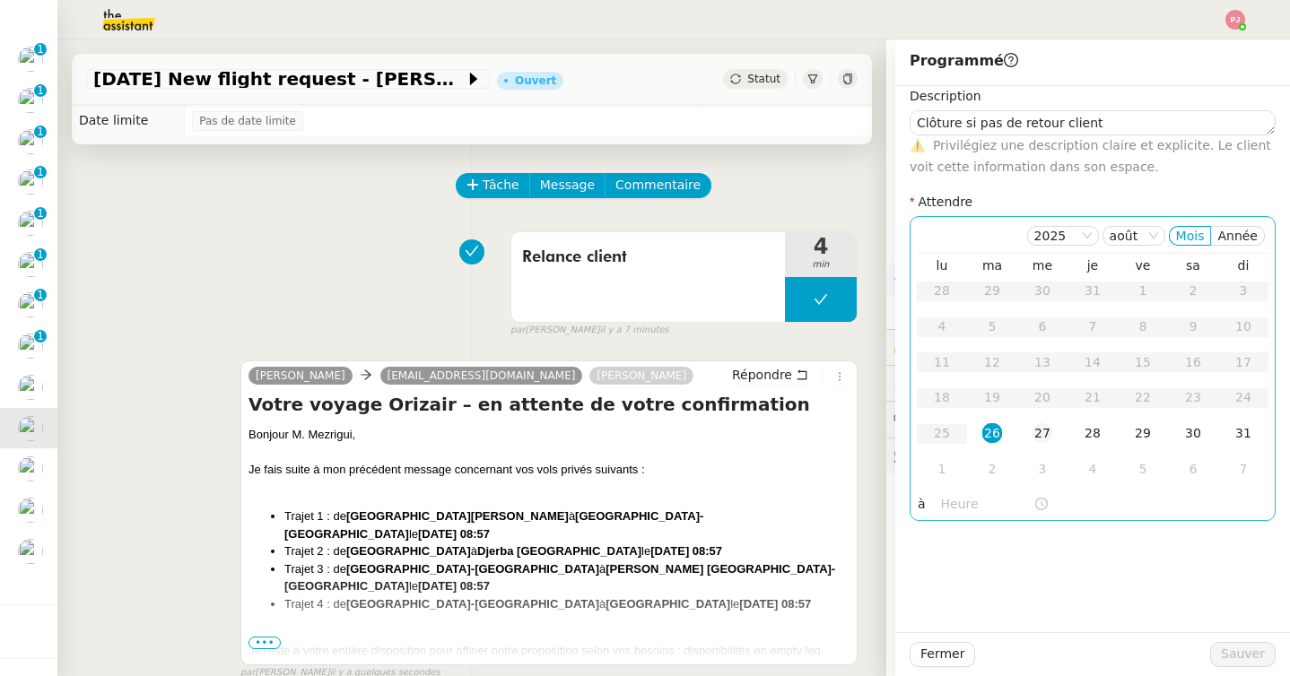
click at [1044, 441] on div "27" at bounding box center [1042, 433] width 20 height 20
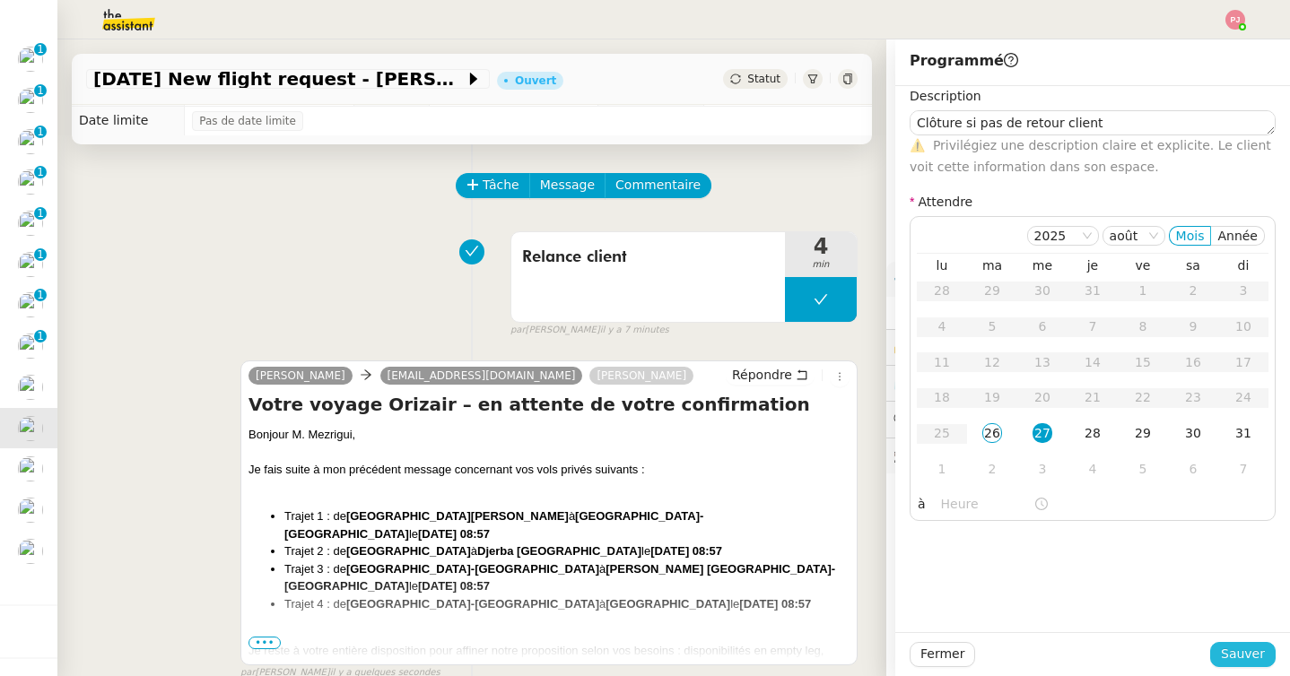
click at [1259, 658] on span "Sauver" at bounding box center [1243, 654] width 44 height 21
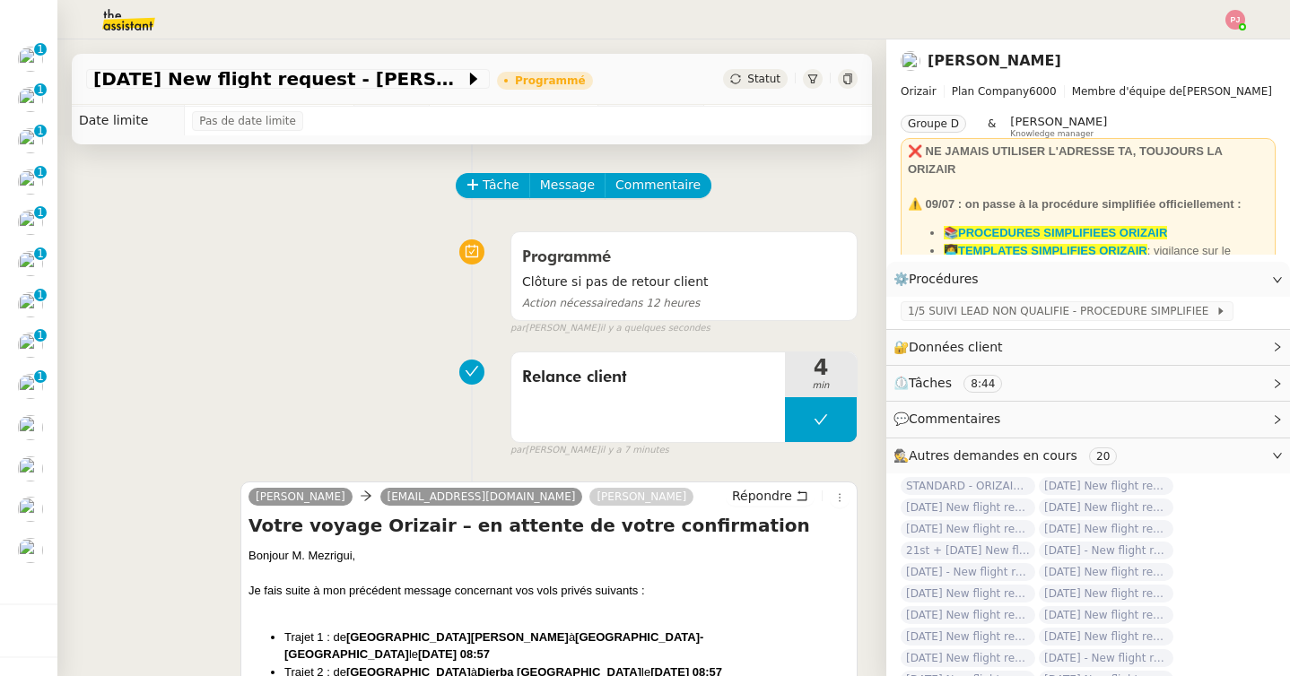
scroll to position [367, 0]
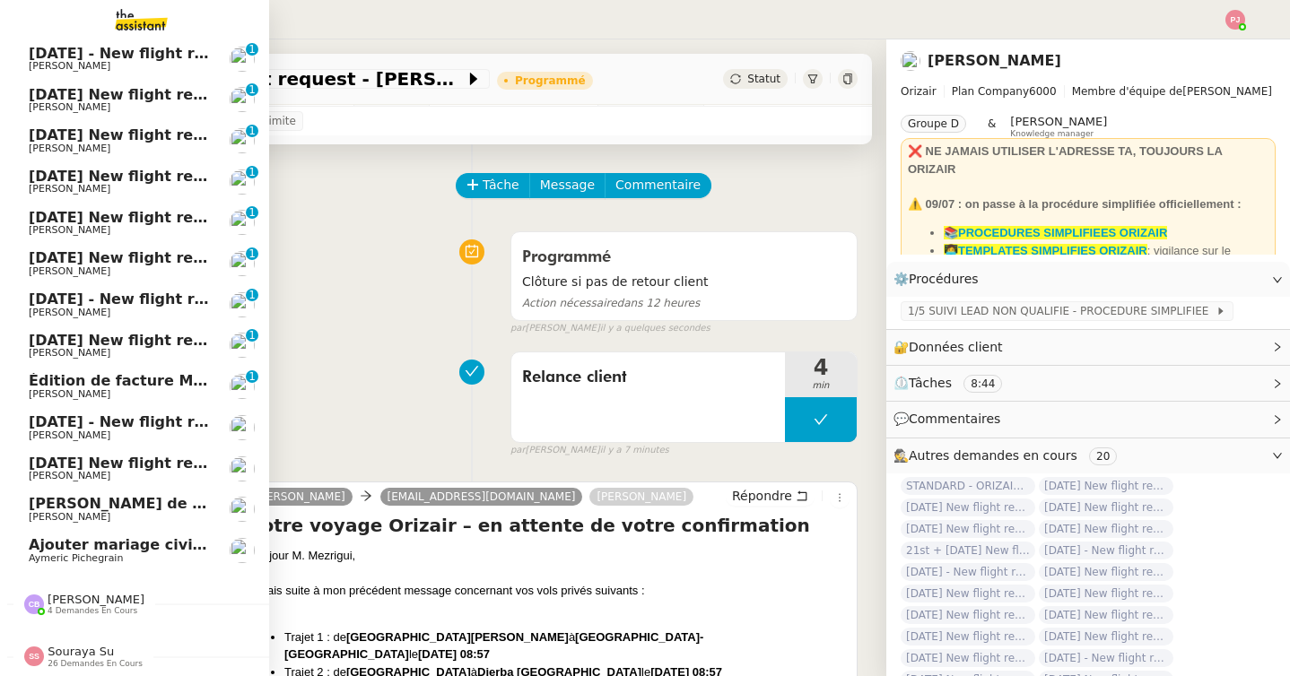
click at [67, 459] on span "31st August 2025 New flight request - Pont Eje" at bounding box center [226, 463] width 394 height 17
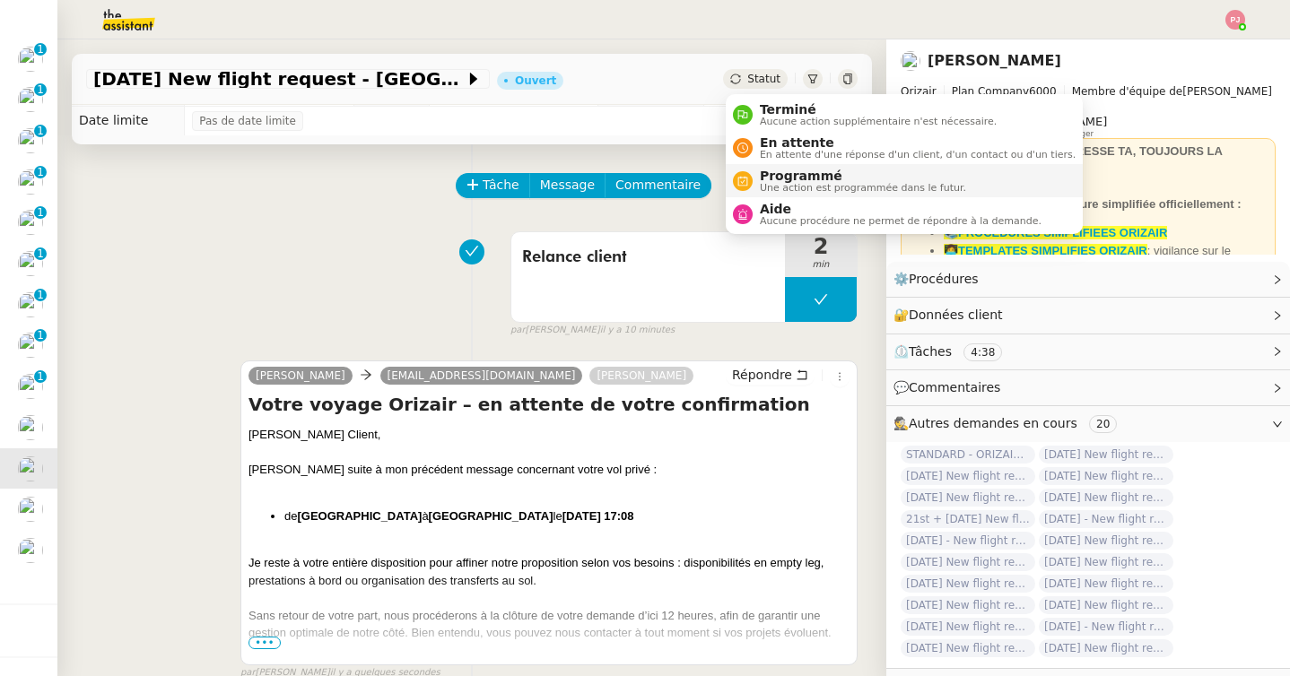
click at [793, 183] on span "Une action est programmée dans le futur." at bounding box center [863, 188] width 206 height 10
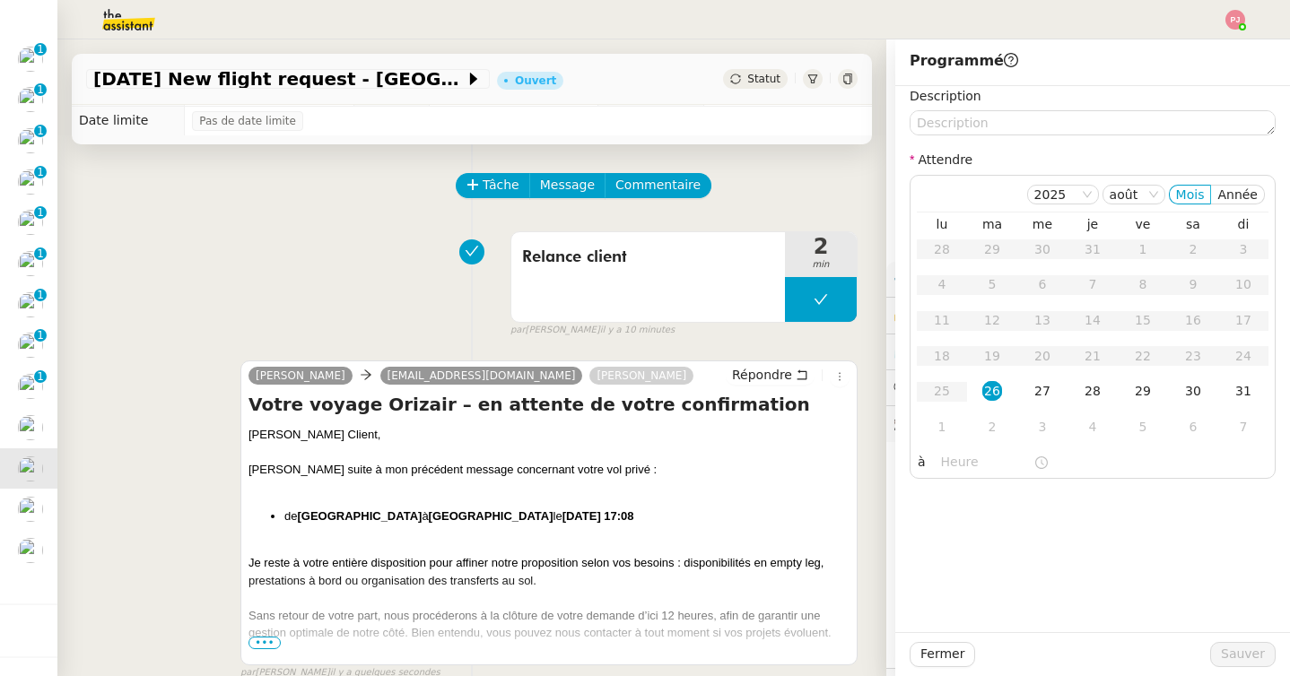
click at [999, 109] on nz-form-item "Description" at bounding box center [1093, 110] width 366 height 49
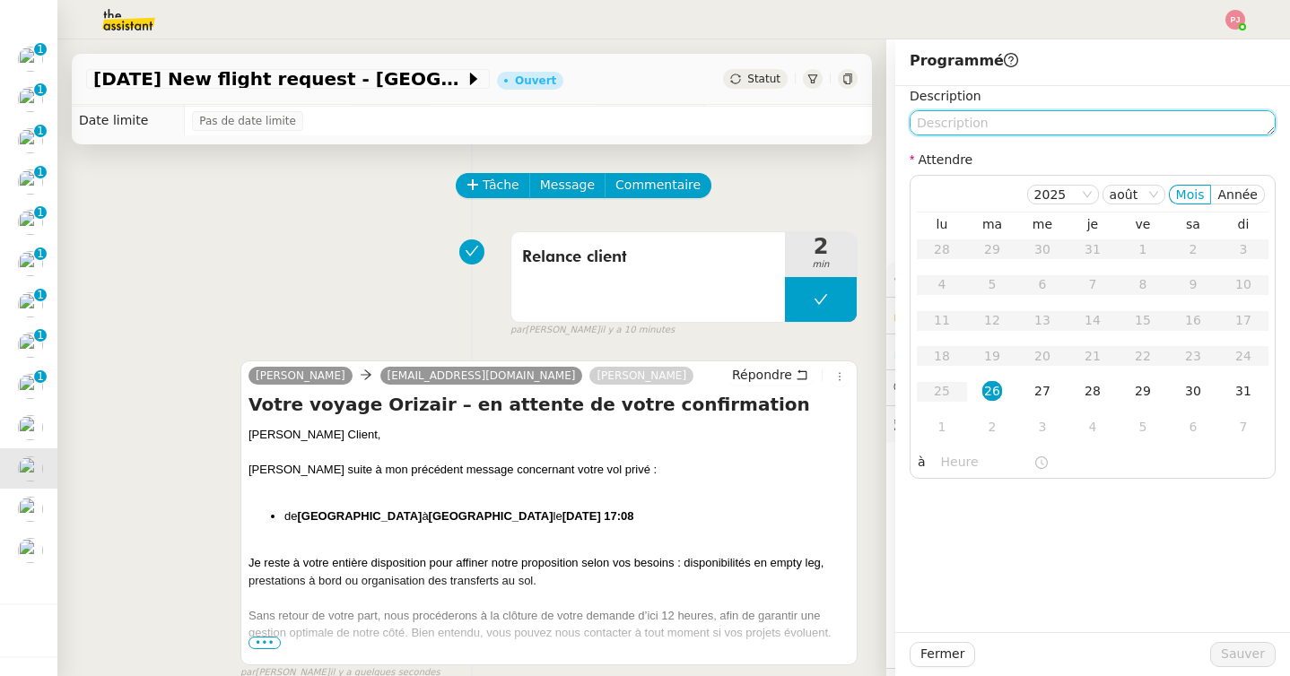
click at [994, 131] on textarea at bounding box center [1093, 122] width 366 height 25
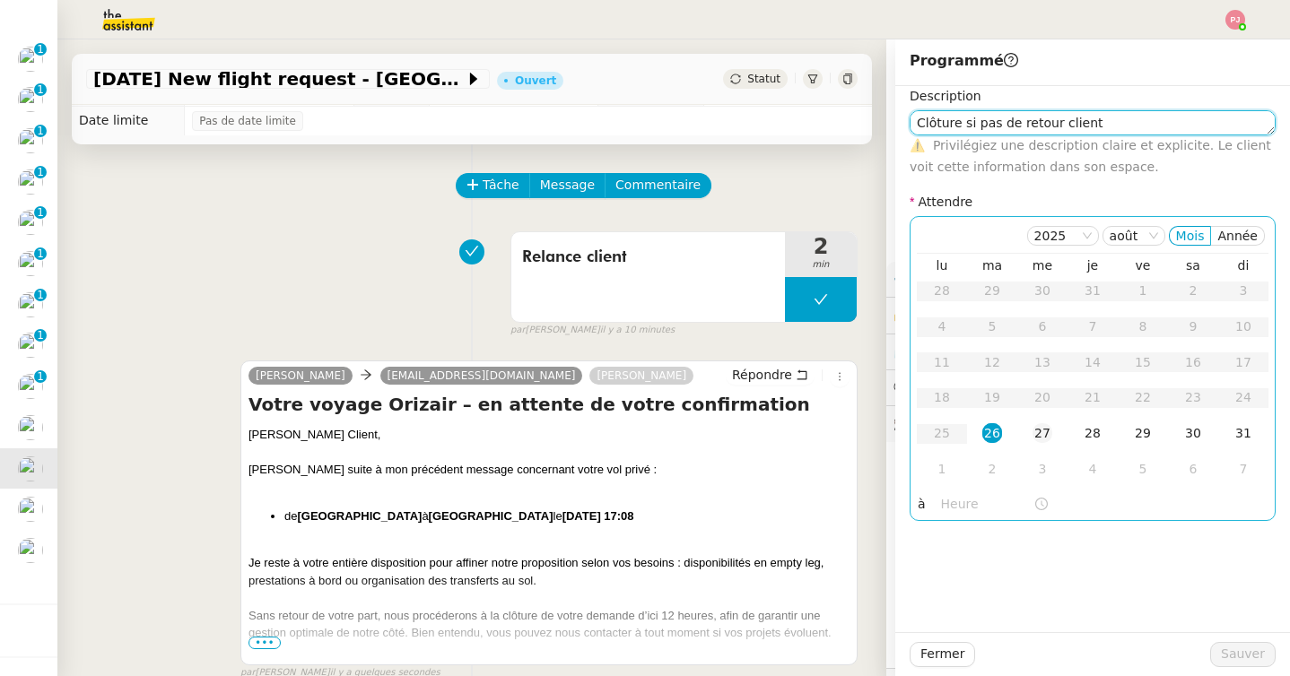
type textarea "Clôture si pas de retour client"
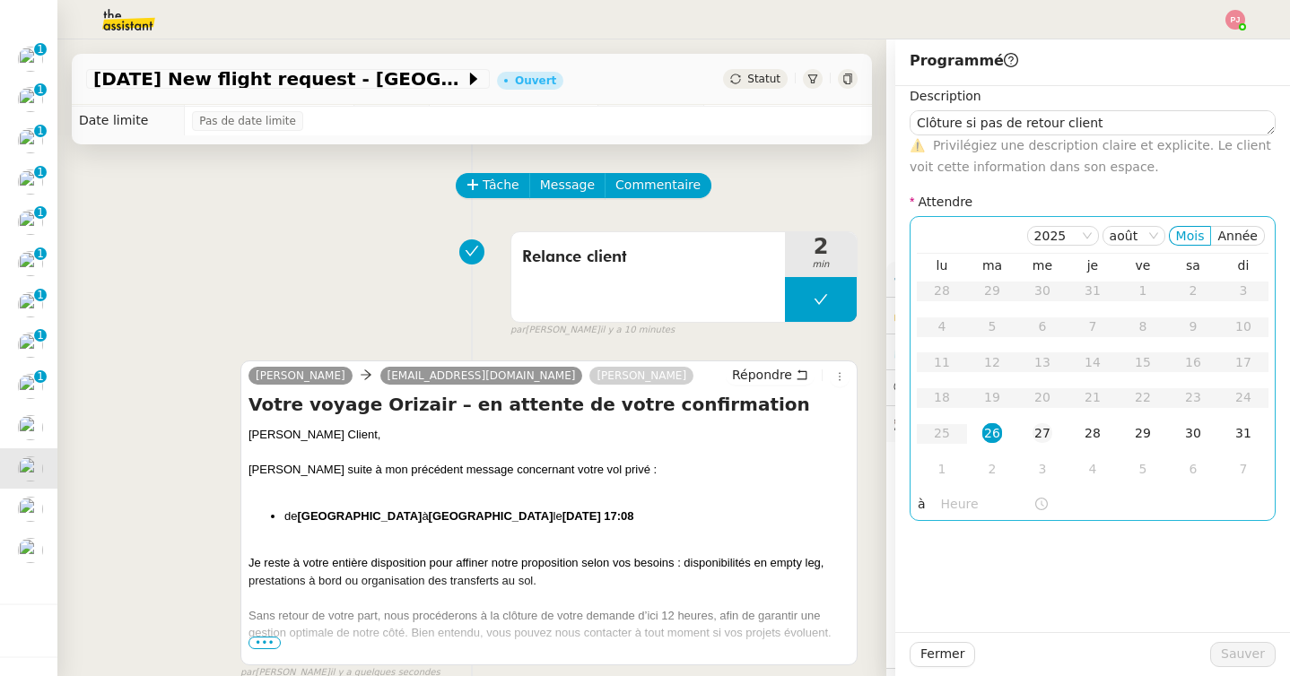
click at [1049, 426] on div "27" at bounding box center [1042, 433] width 20 height 20
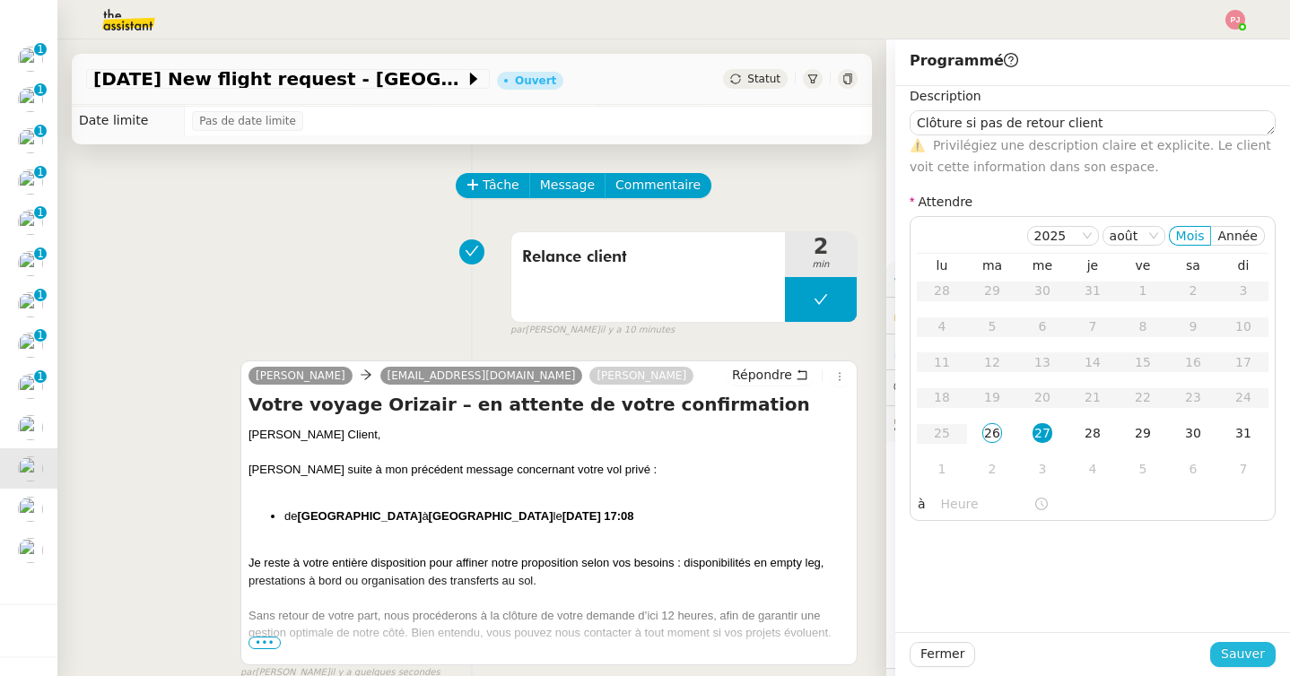
click at [1245, 651] on span "Sauver" at bounding box center [1243, 654] width 44 height 21
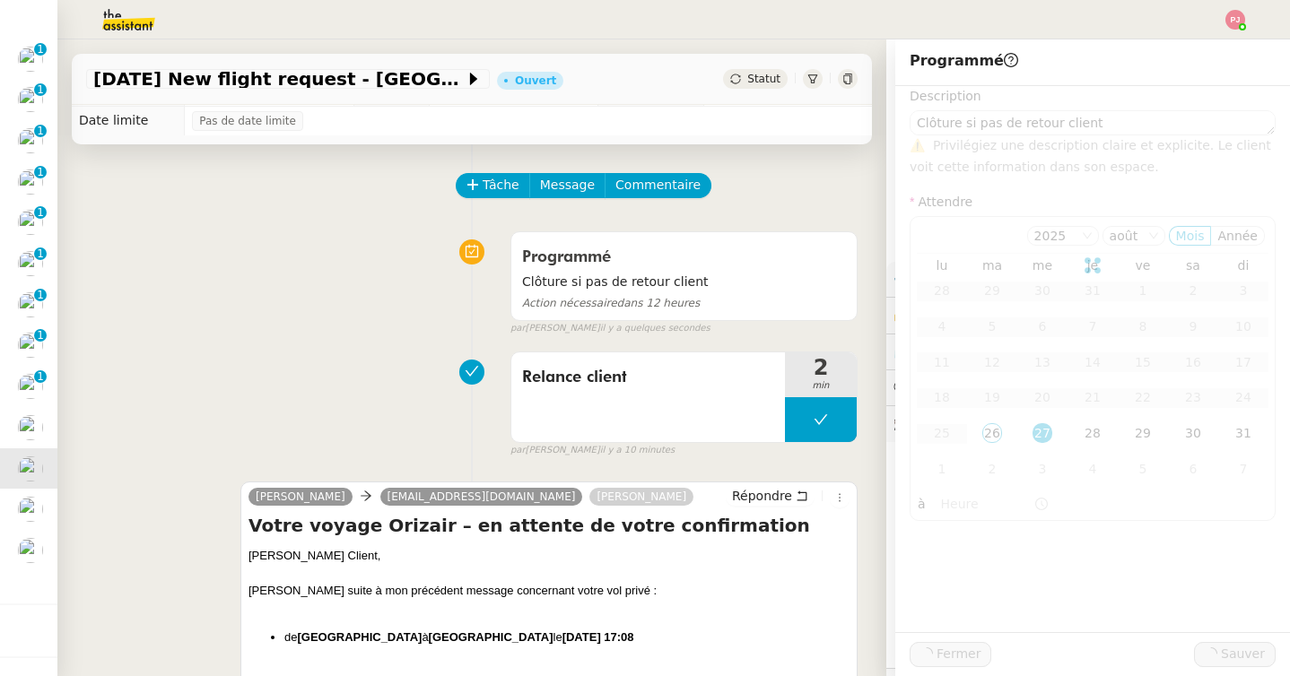
scroll to position [326, 0]
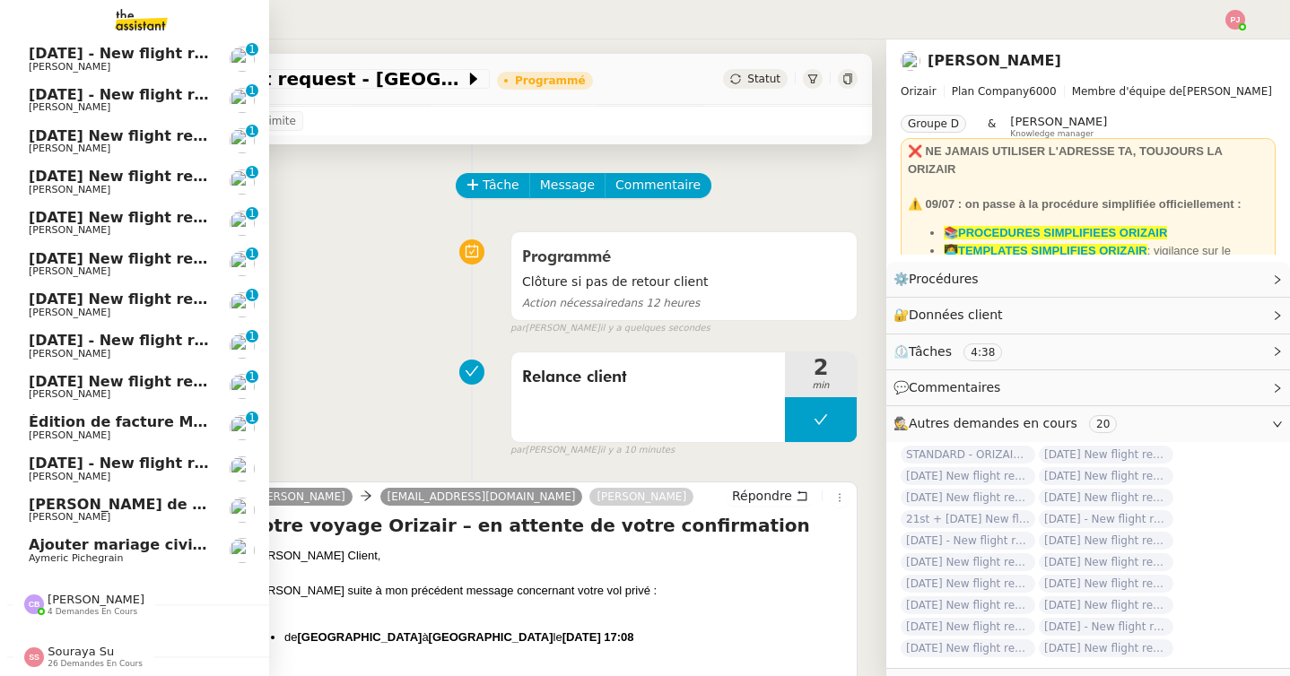
click at [22, 477] on link "31st August 2025 - New flight request - Jannin Charles Louis Frei" at bounding box center [134, 468] width 269 height 41
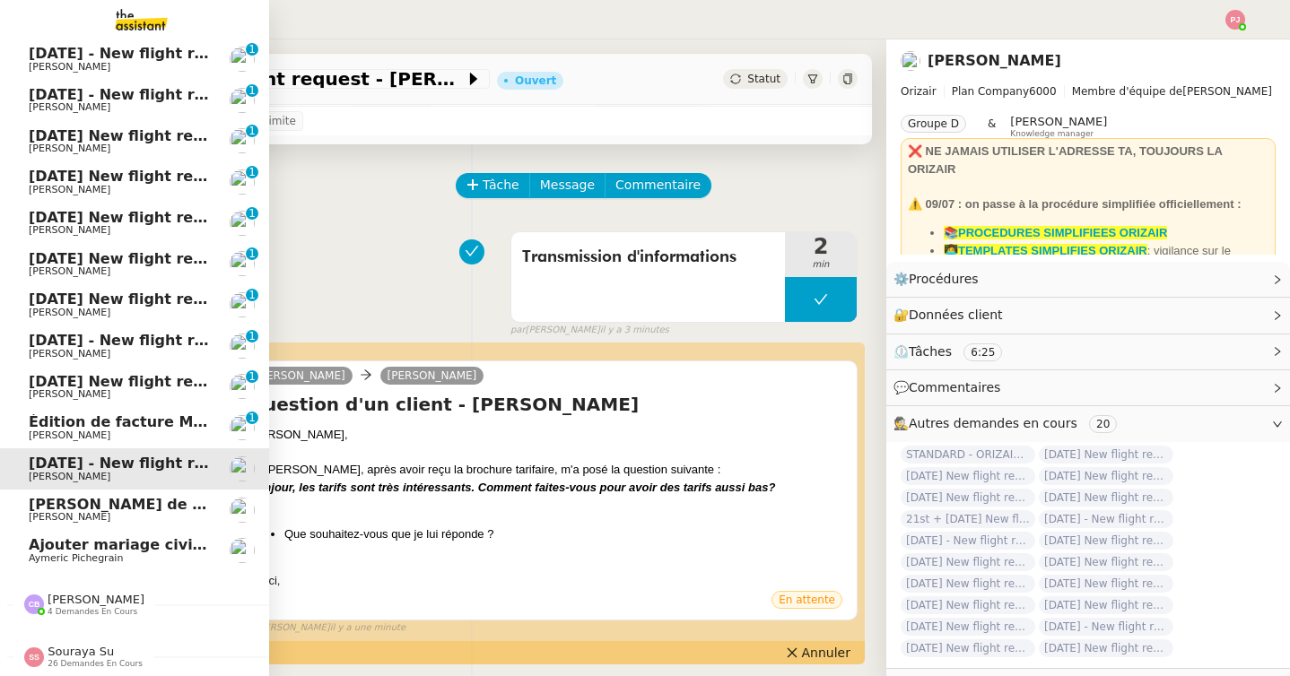
click at [105, 508] on span "[PERSON_NAME] de suivi [PERSON_NAME]" at bounding box center [199, 504] width 340 height 17
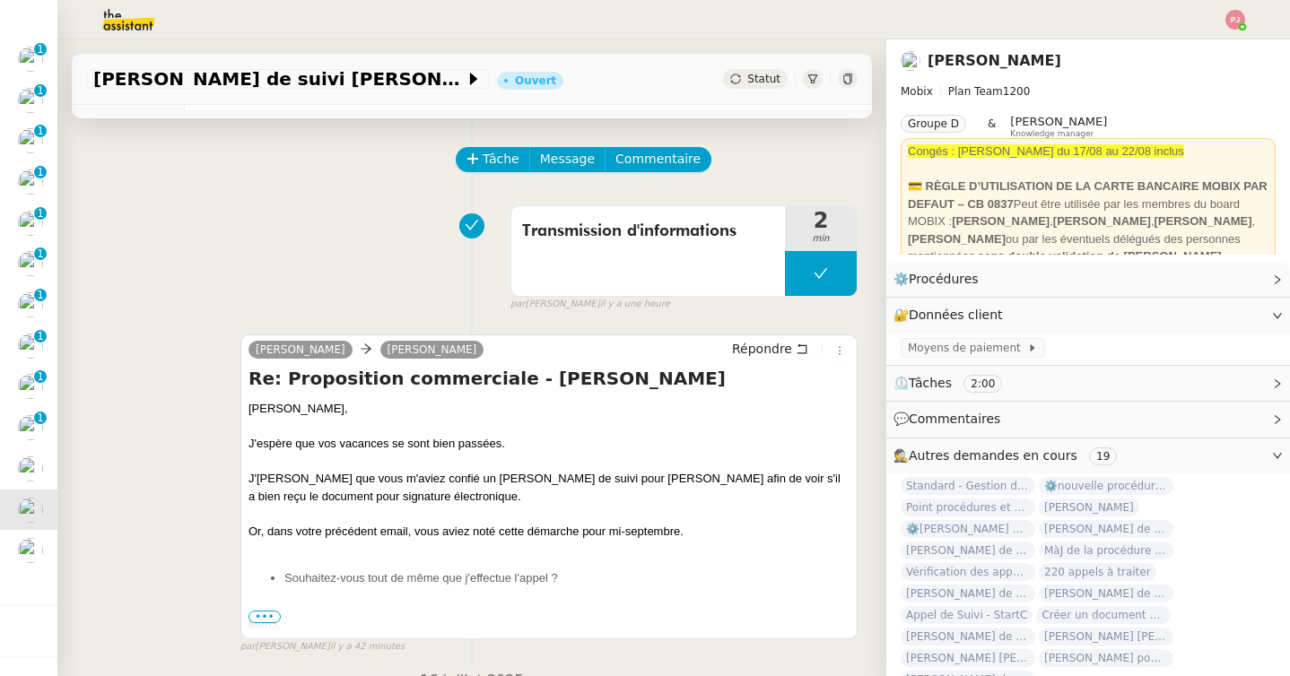
scroll to position [75, 0]
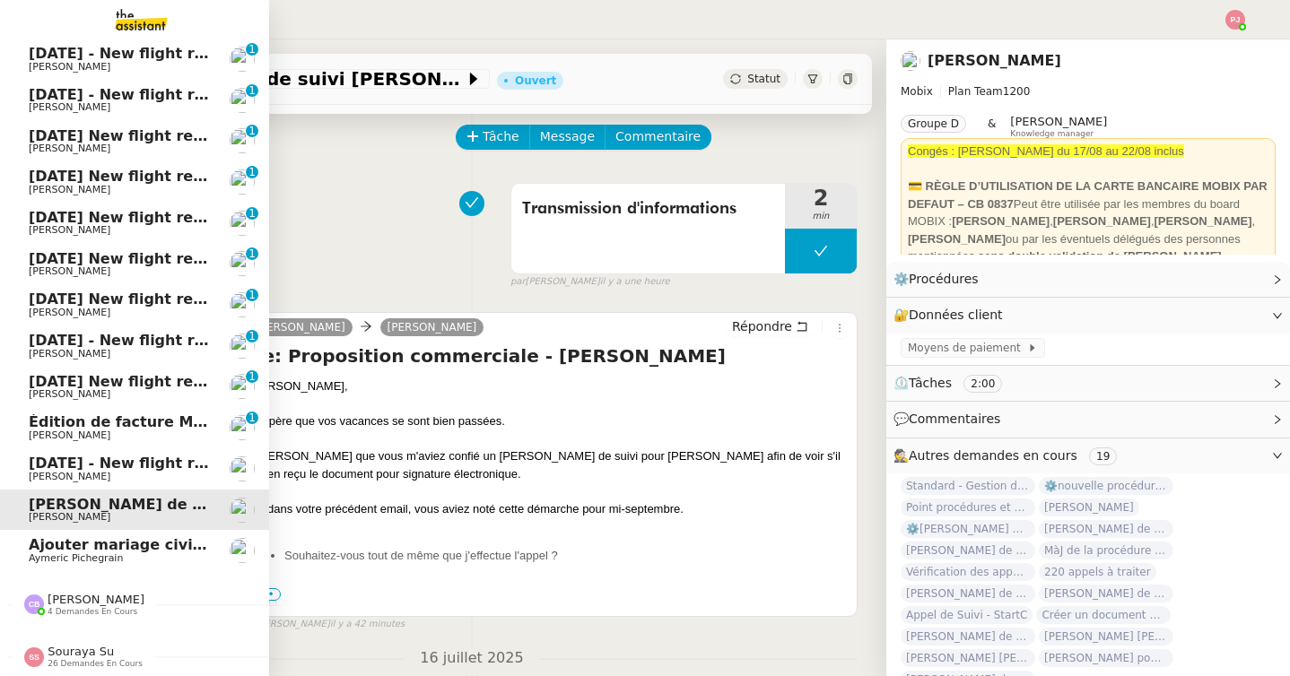
click at [22, 469] on link "31st August 2025 - New flight request - Jannin Charles Louis Frei" at bounding box center [134, 468] width 269 height 41
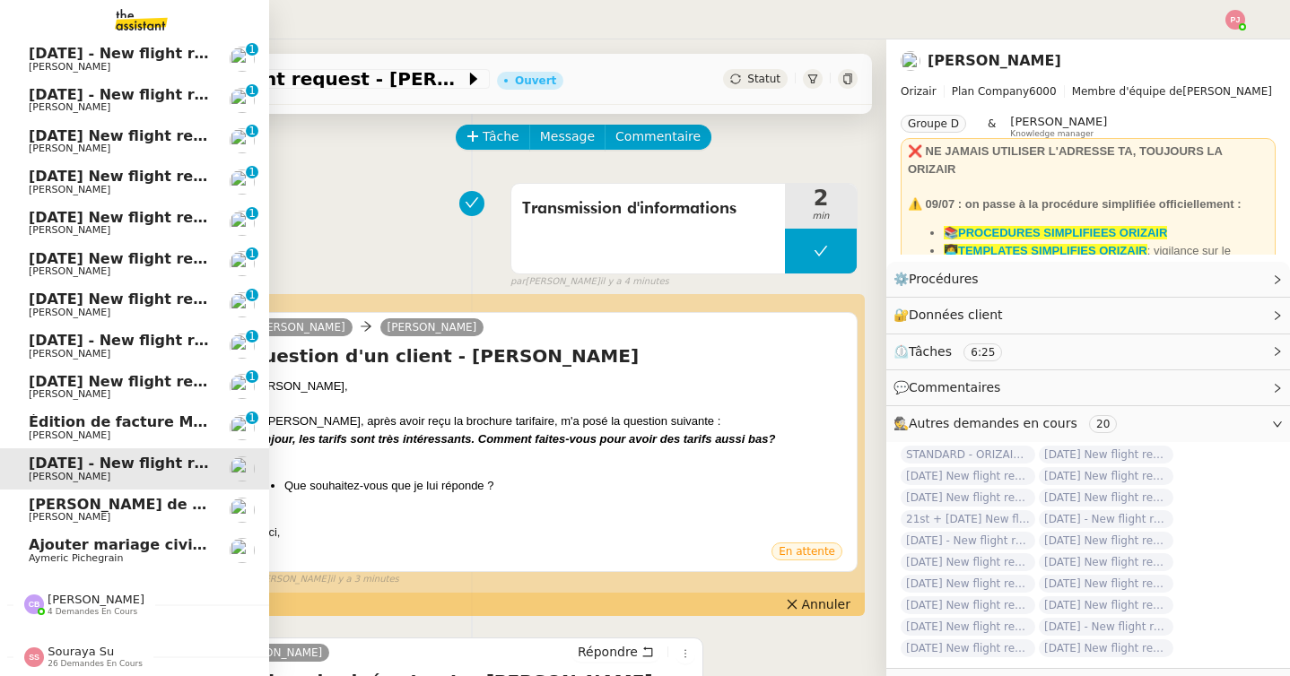
click at [54, 393] on span "[PERSON_NAME]" at bounding box center [70, 394] width 82 height 12
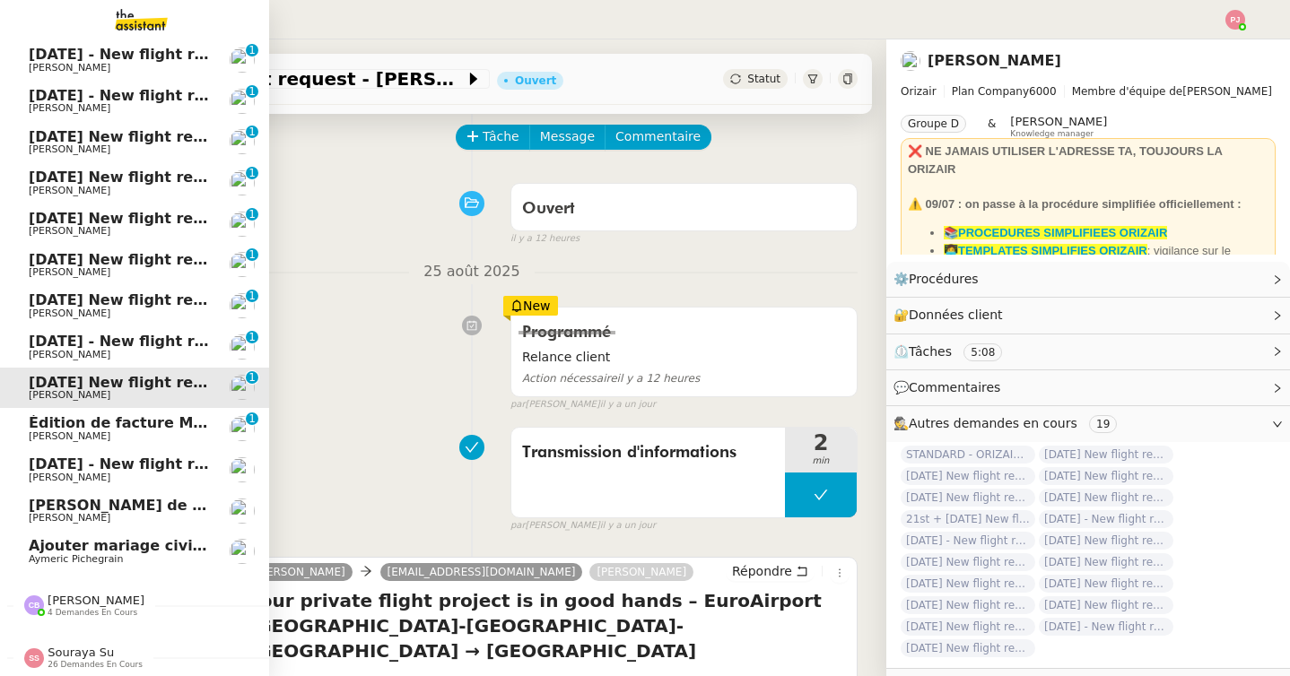
scroll to position [326, 0]
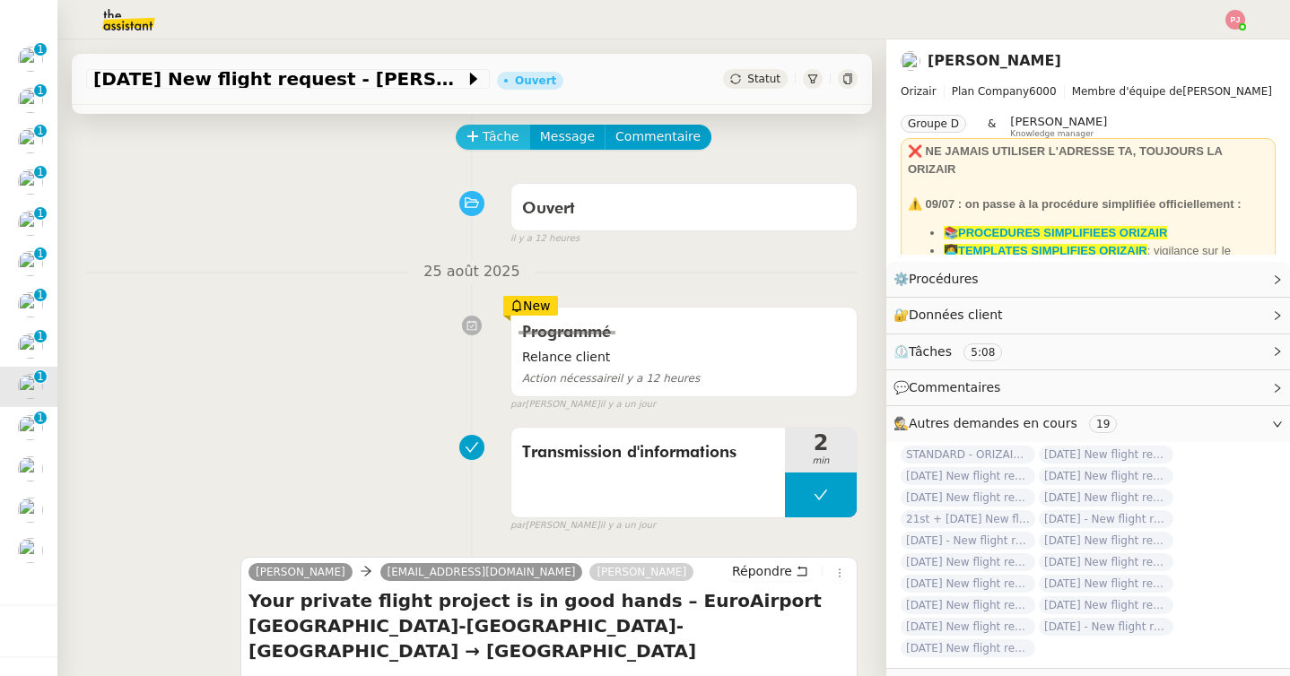
click at [483, 141] on span "Tâche" at bounding box center [501, 136] width 37 height 21
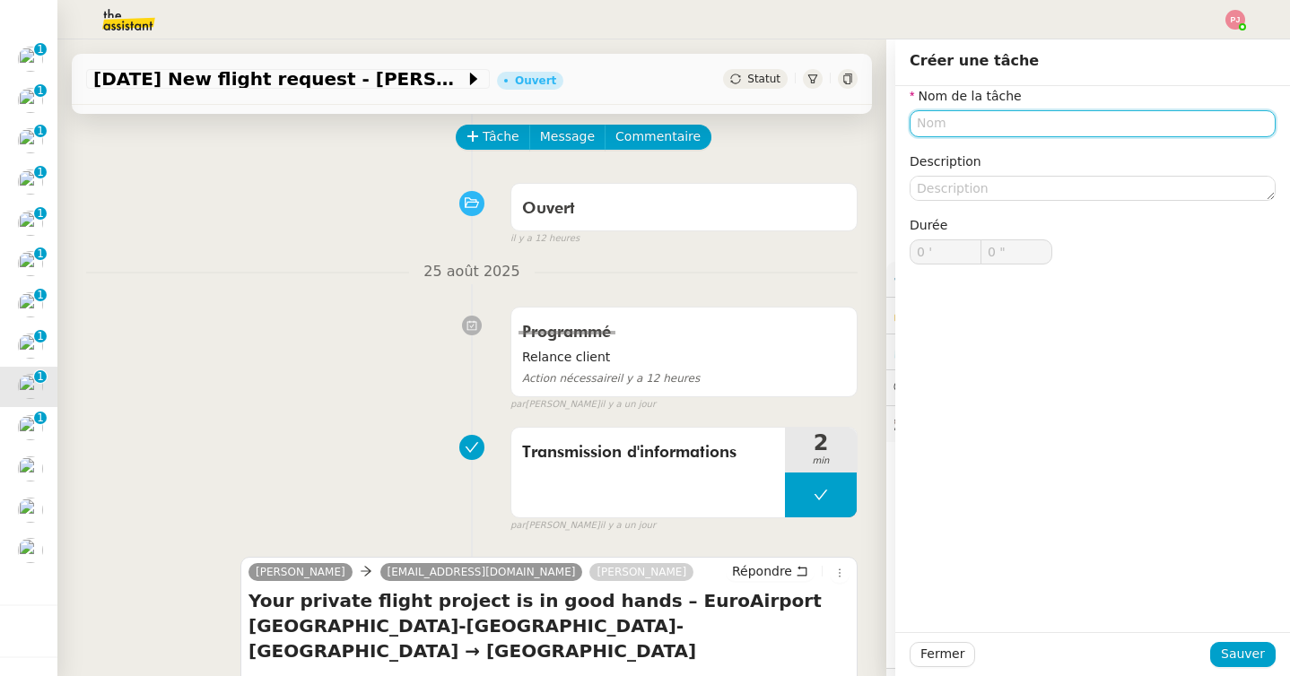
click at [929, 123] on input "text" at bounding box center [1093, 123] width 366 height 26
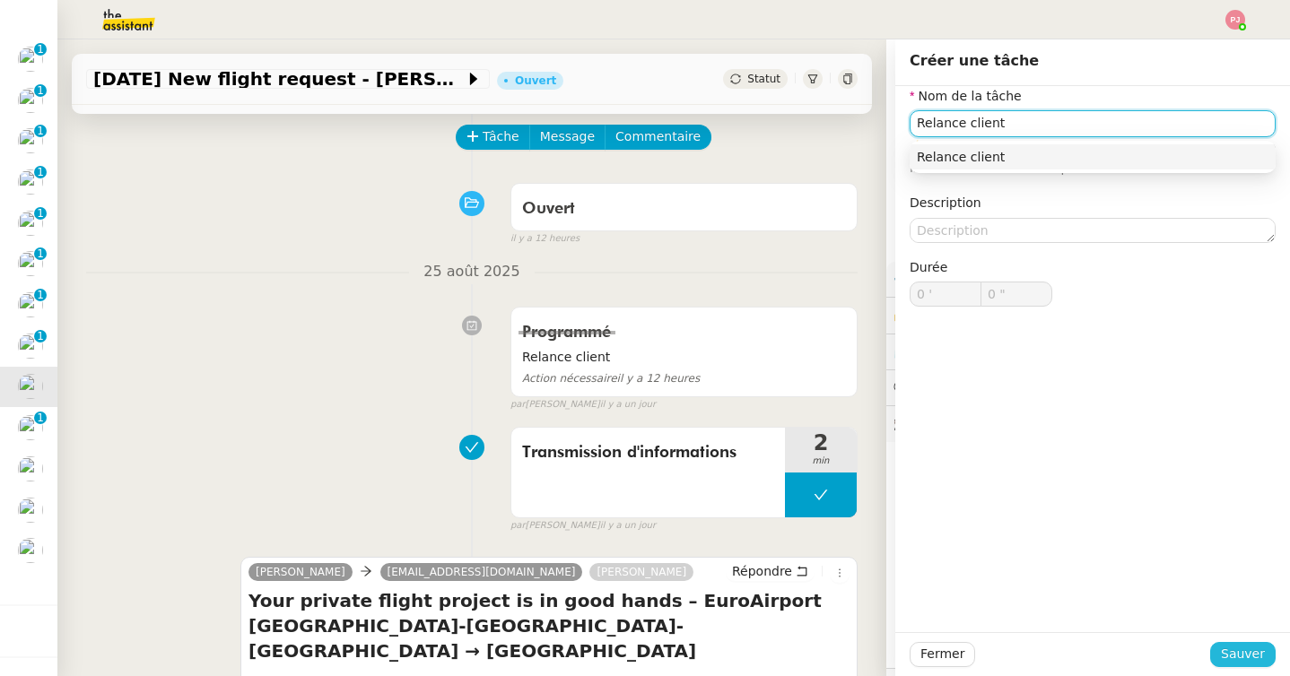
type input "Relance client"
click at [1241, 665] on span "Sauver" at bounding box center [1243, 654] width 44 height 21
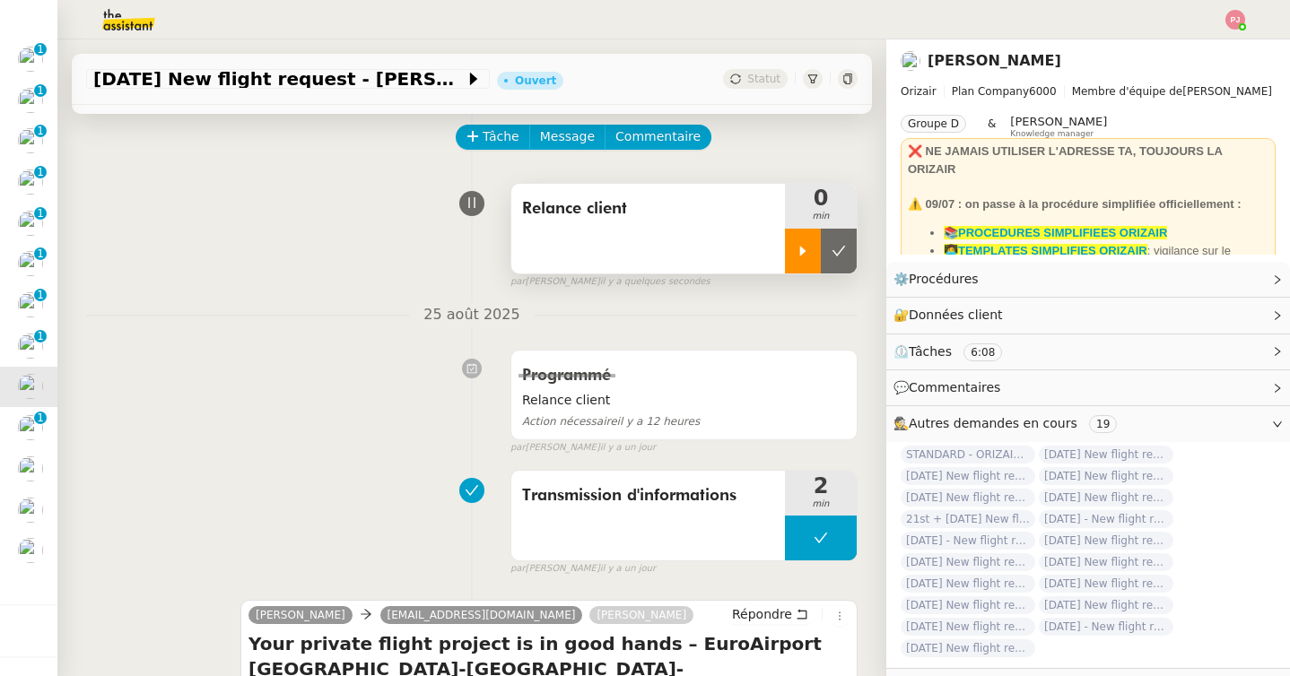
click at [816, 251] on div at bounding box center [803, 251] width 36 height 45
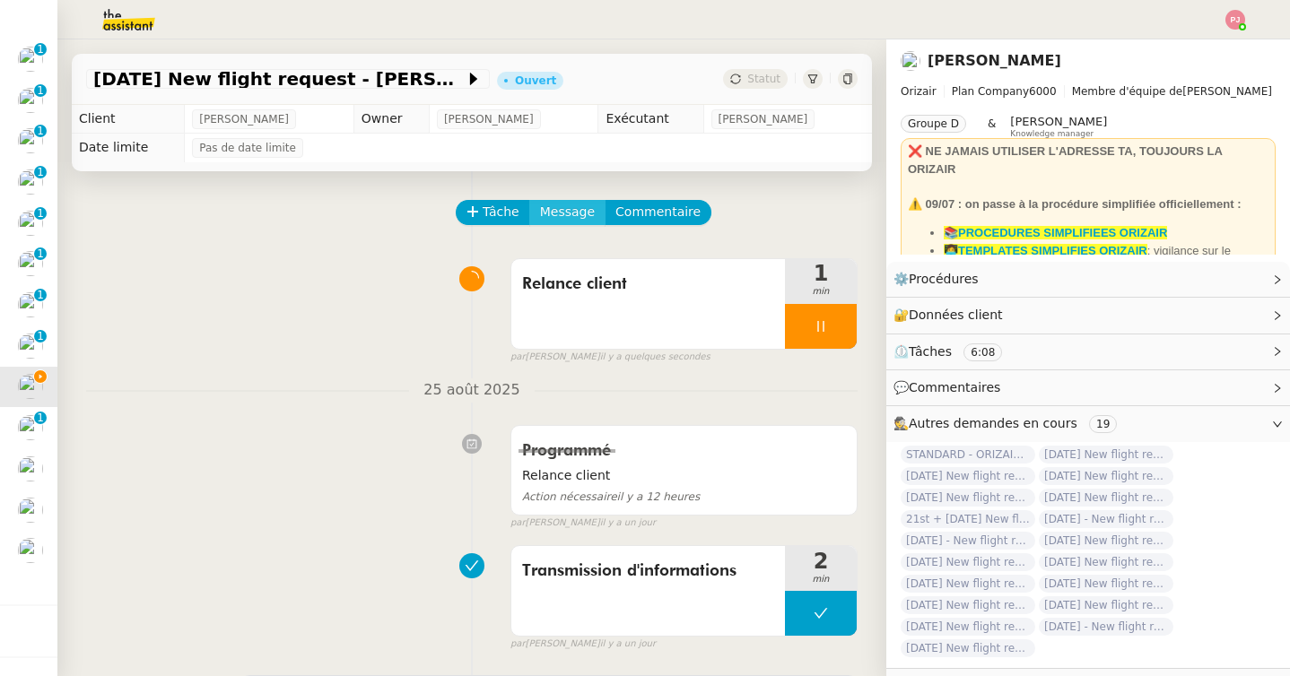
click at [583, 217] on span "Message" at bounding box center [567, 212] width 55 height 21
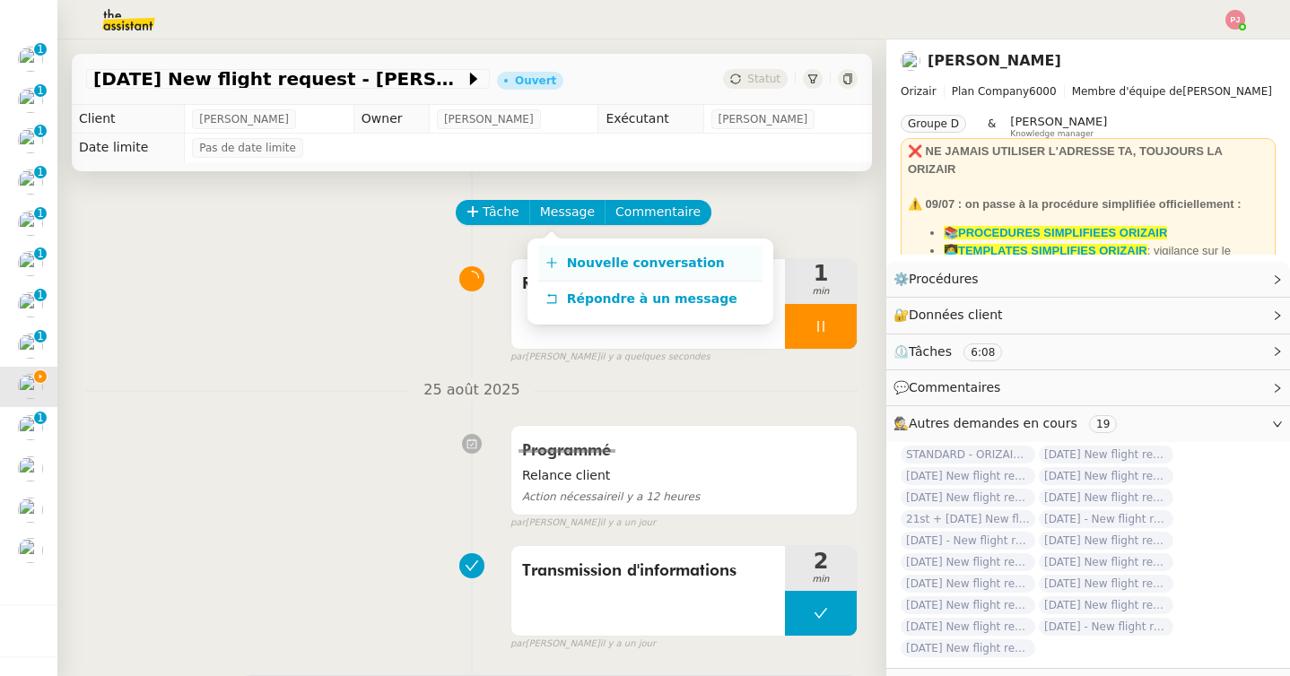
click at [584, 254] on link "Nouvelle conversation" at bounding box center [650, 264] width 224 height 36
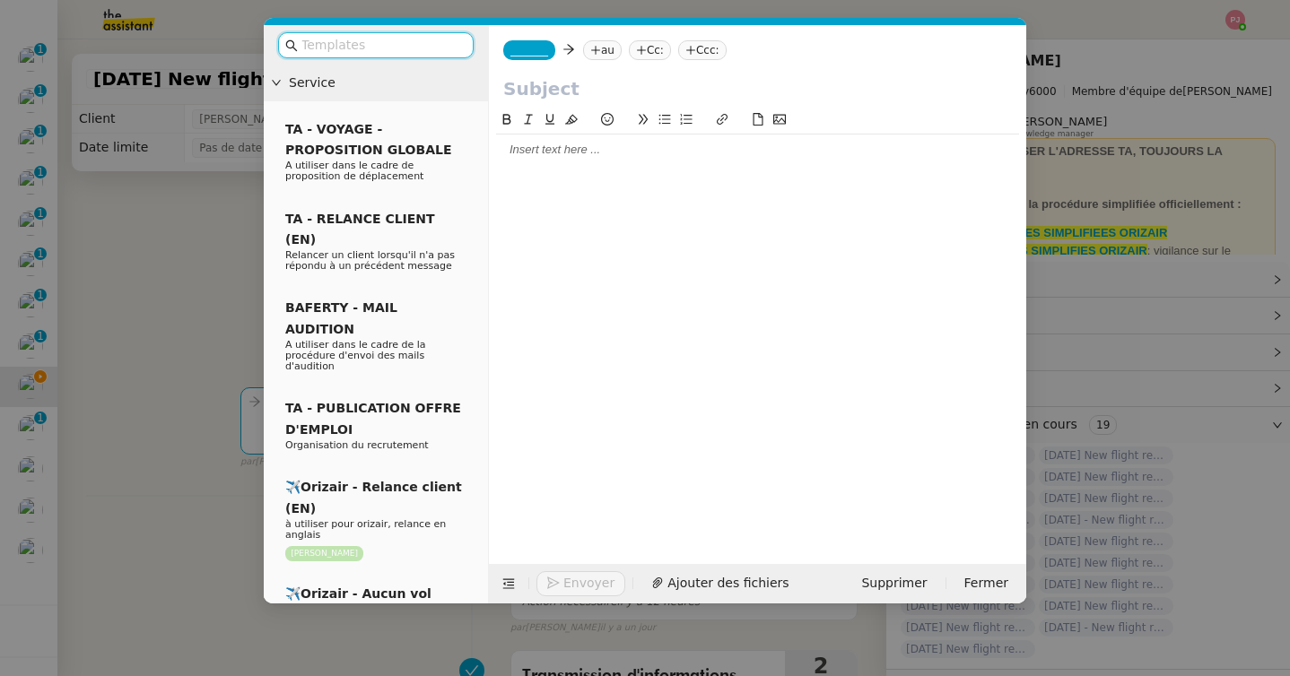
click at [408, 54] on input "text" at bounding box center [381, 45] width 161 height 21
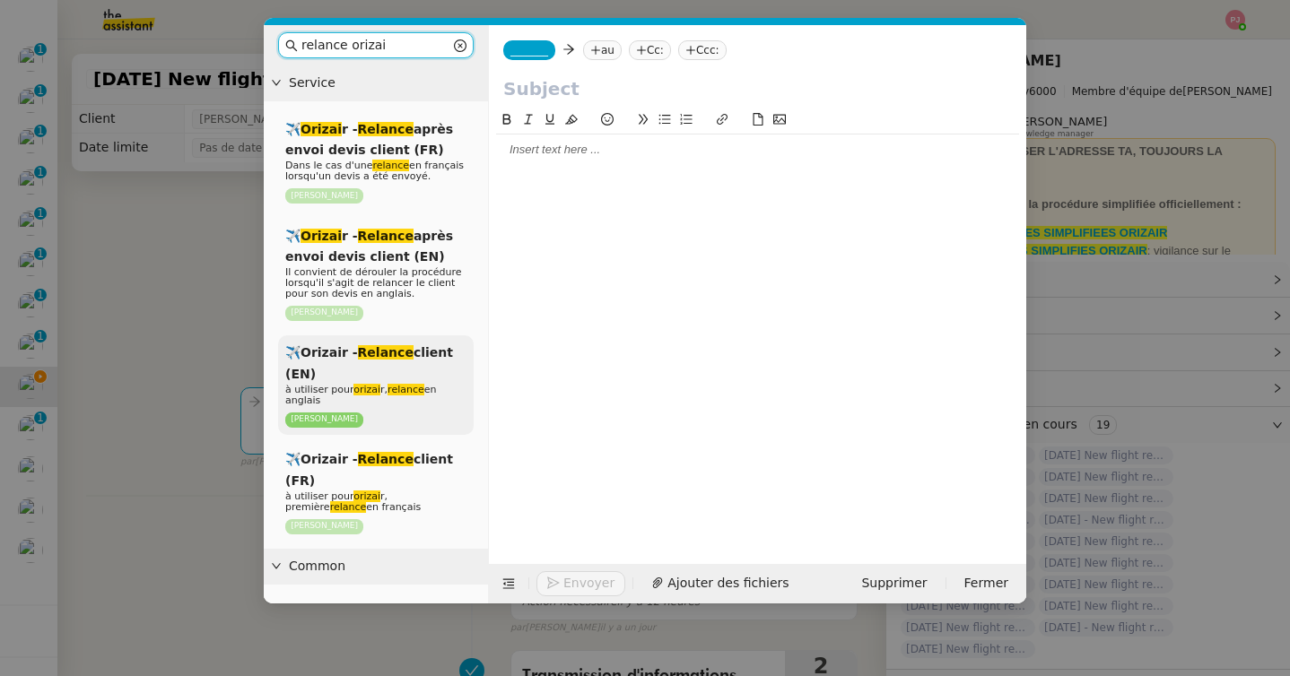
type input "relance orizai"
click at [370, 389] on em "orizai" at bounding box center [366, 390] width 27 height 12
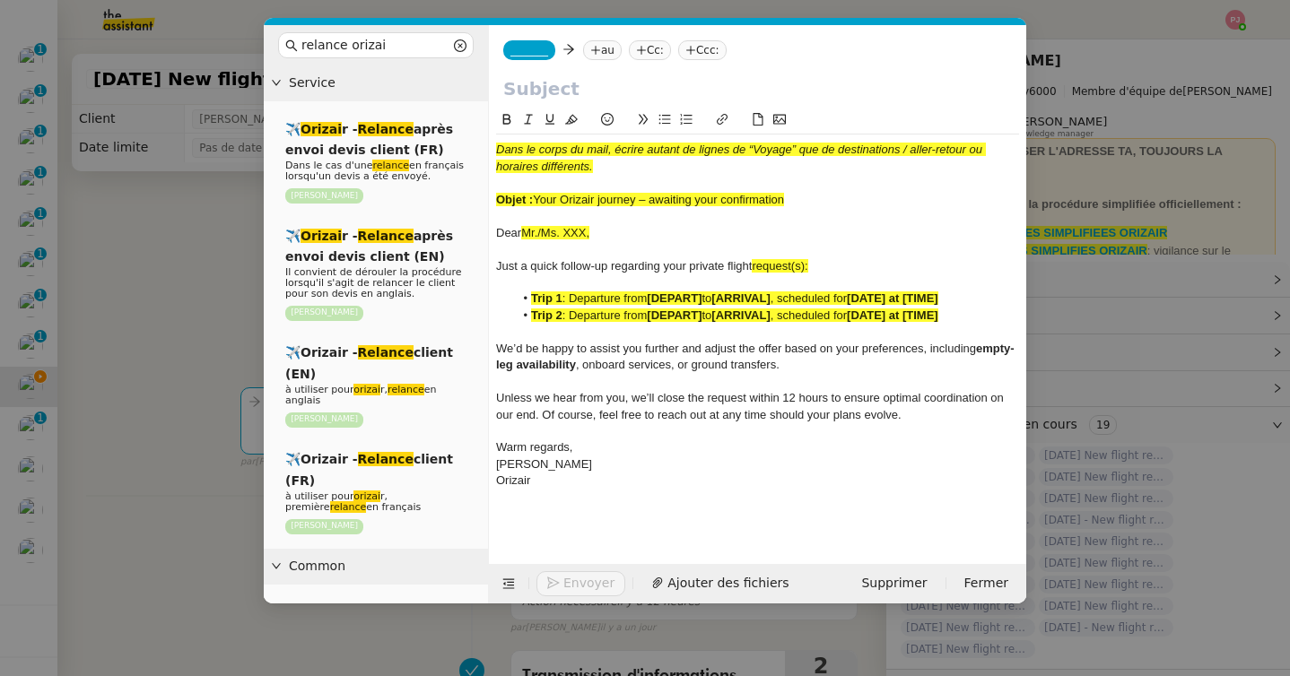
click at [183, 470] on nz-modal-container "relance orizai Service ✈️ Orizai r - Relance après envoi devis client (FR) Dans…" at bounding box center [645, 338] width 1290 height 676
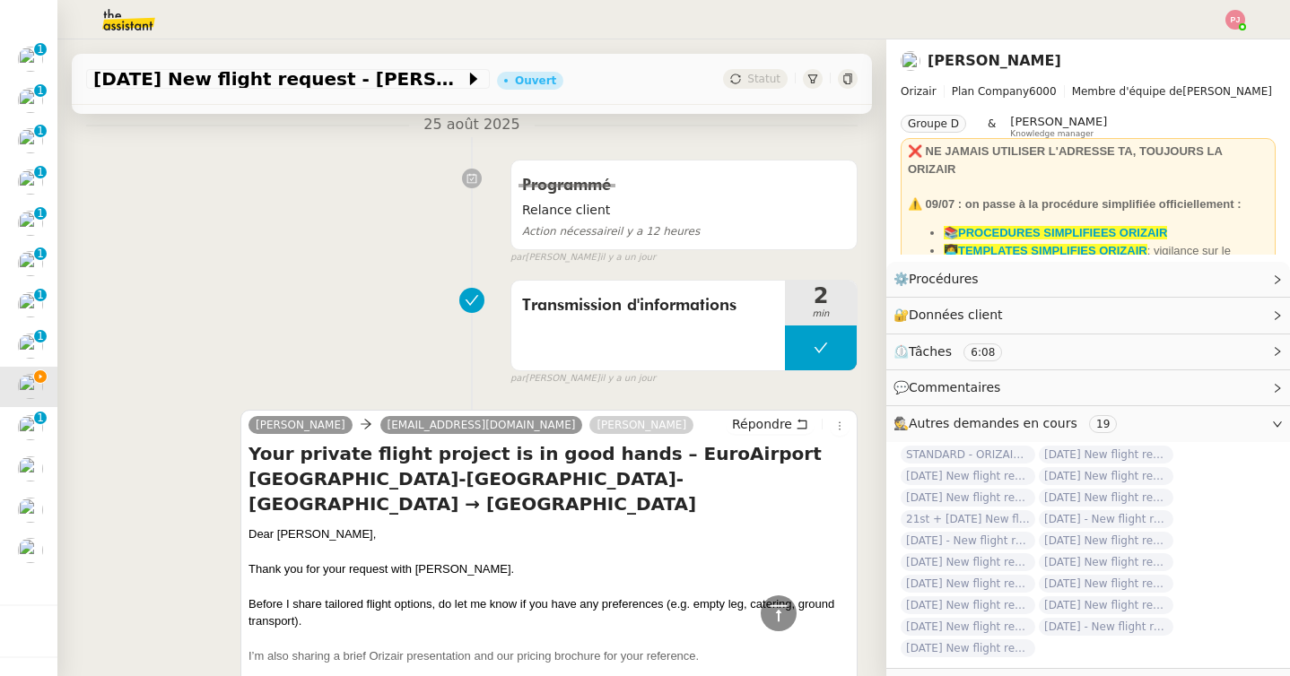
scroll to position [634, 0]
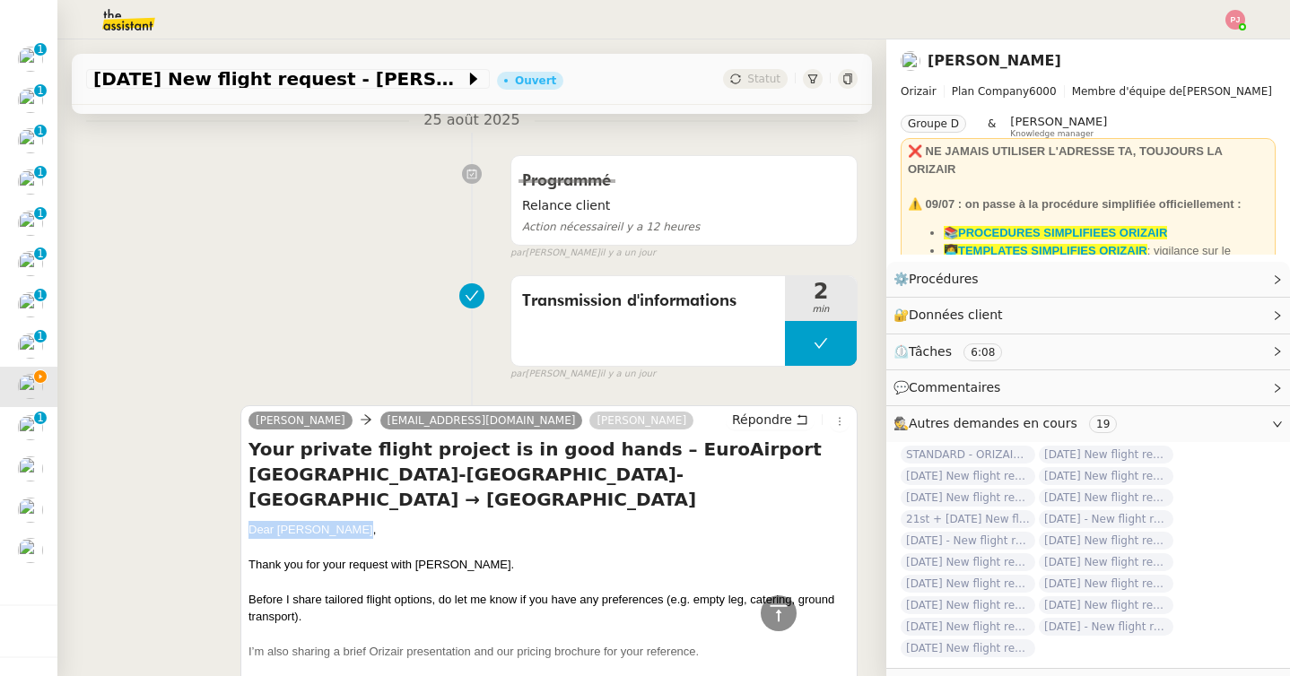
drag, startPoint x: 355, startPoint y: 501, endPoint x: 251, endPoint y: 502, distance: 104.0
click at [251, 521] on div "Dear Mr. Radovcic," at bounding box center [548, 530] width 601 height 18
copy div "Dear Mr. Radovcic,"
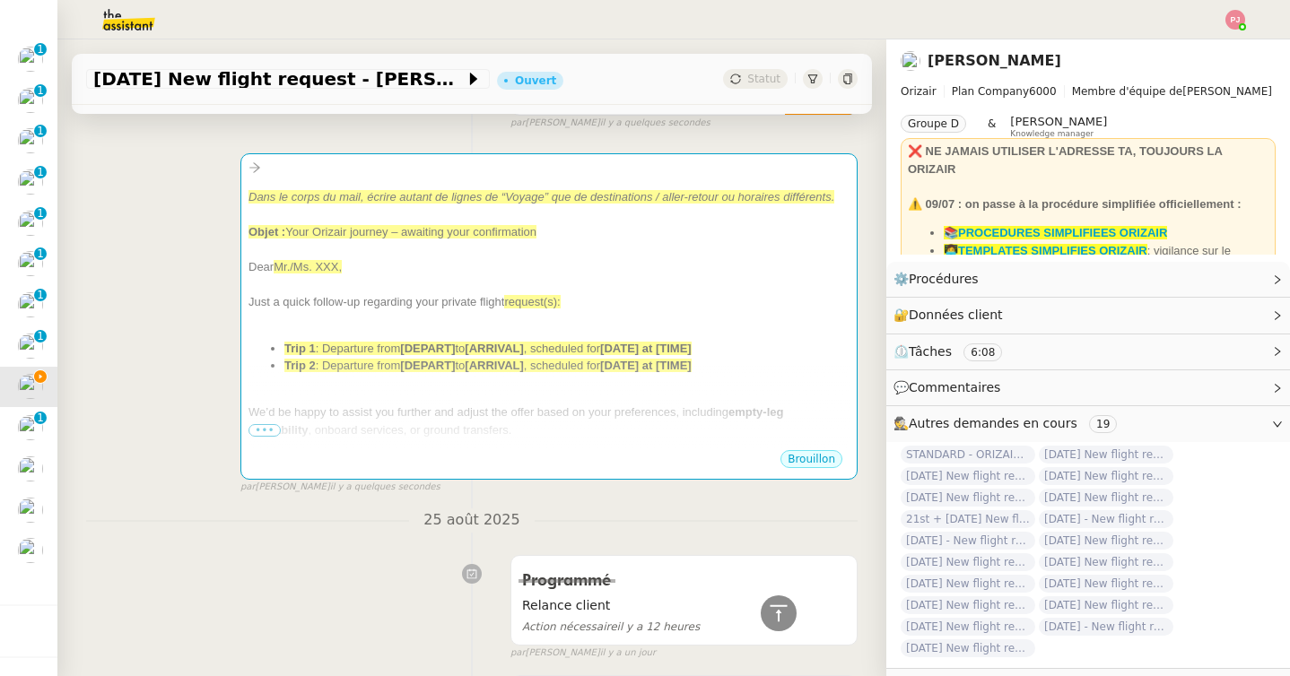
scroll to position [0, 0]
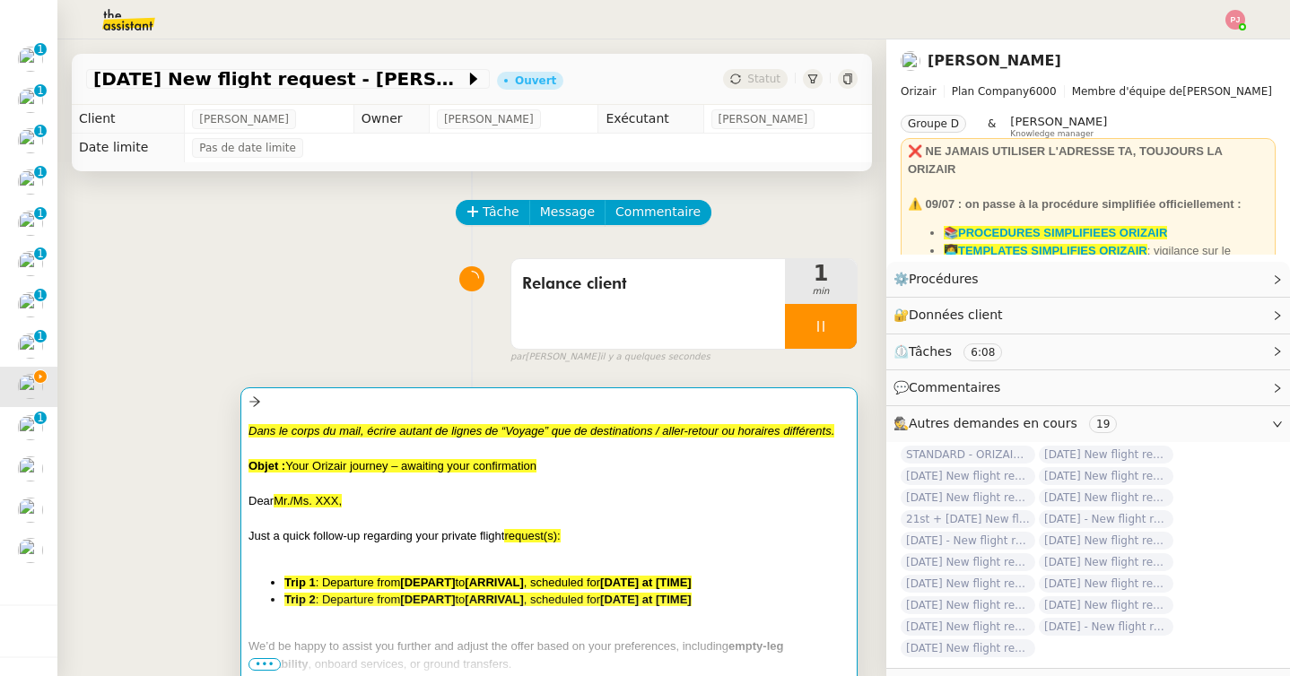
click at [310, 489] on div at bounding box center [548, 483] width 601 height 18
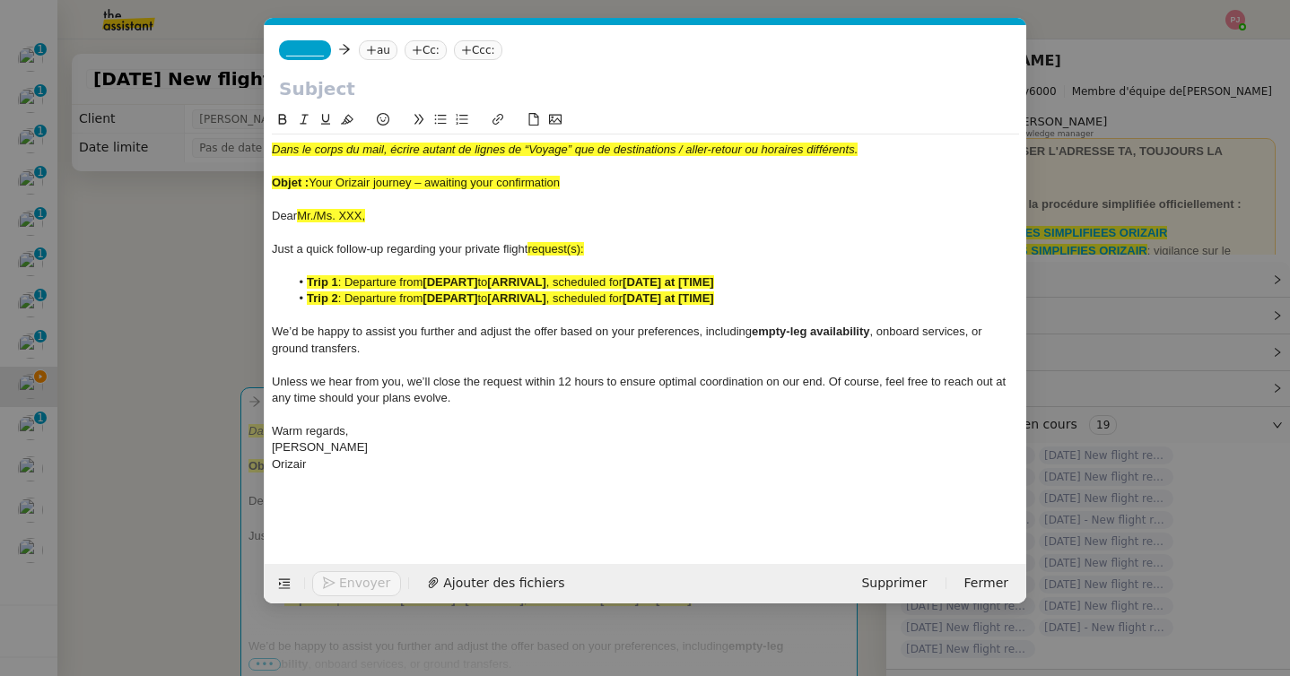
scroll to position [0, 115]
drag, startPoint x: 380, startPoint y: 217, endPoint x: 266, endPoint y: 217, distance: 113.9
click at [266, 217] on nz-spin "Dans le corps du mail, écrire autant de lignes de “Voyage” que de destinations …" at bounding box center [646, 326] width 762 height 434
drag, startPoint x: 603, startPoint y: 249, endPoint x: 527, endPoint y: 250, distance: 75.3
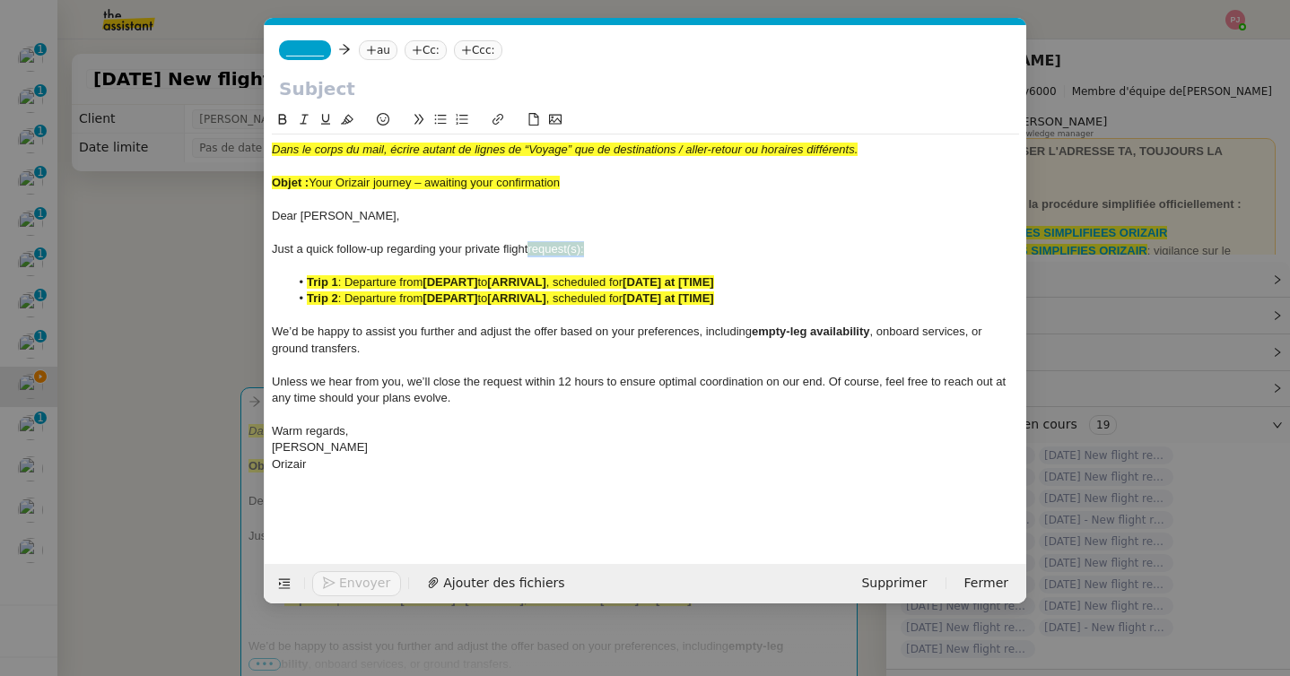
click at [527, 250] on div "Just a quick follow-up regarding your private flight request(s):" at bounding box center [645, 249] width 747 height 16
click at [143, 390] on nz-modal-container "relance orizai Service ✈️ Orizai r - Relance après envoi devis client (FR) Dans…" at bounding box center [645, 338] width 1290 height 676
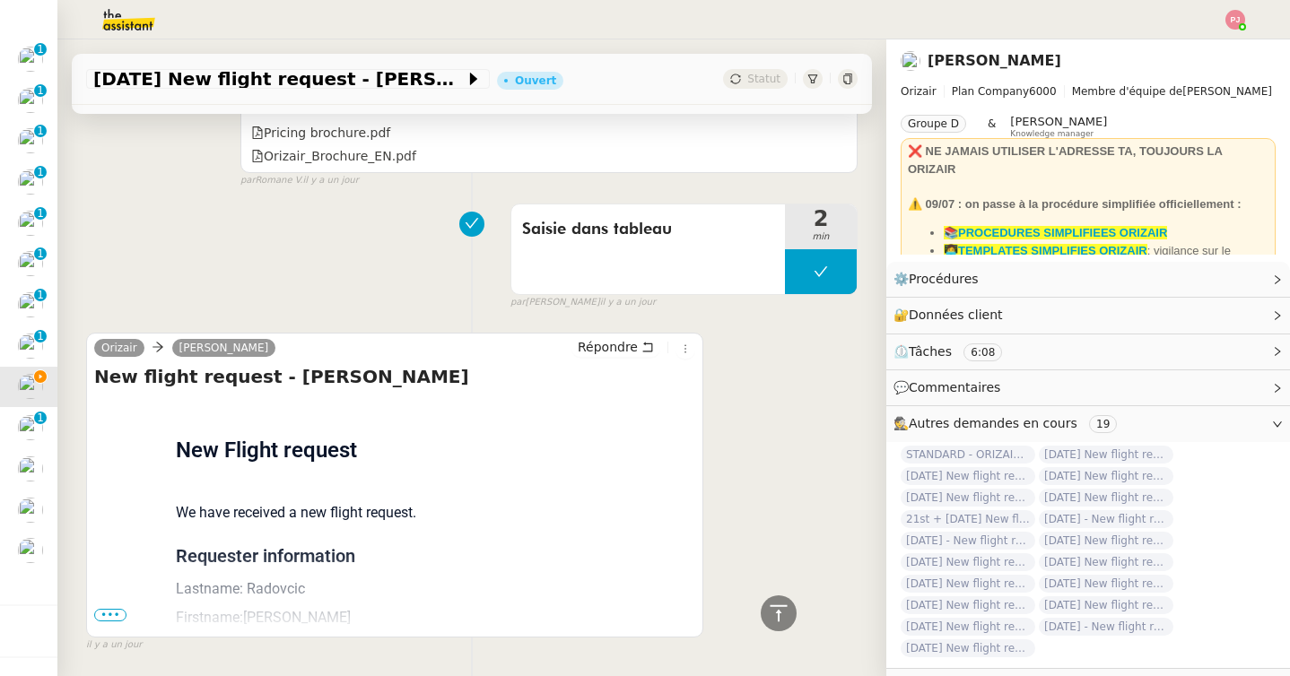
scroll to position [1331, 0]
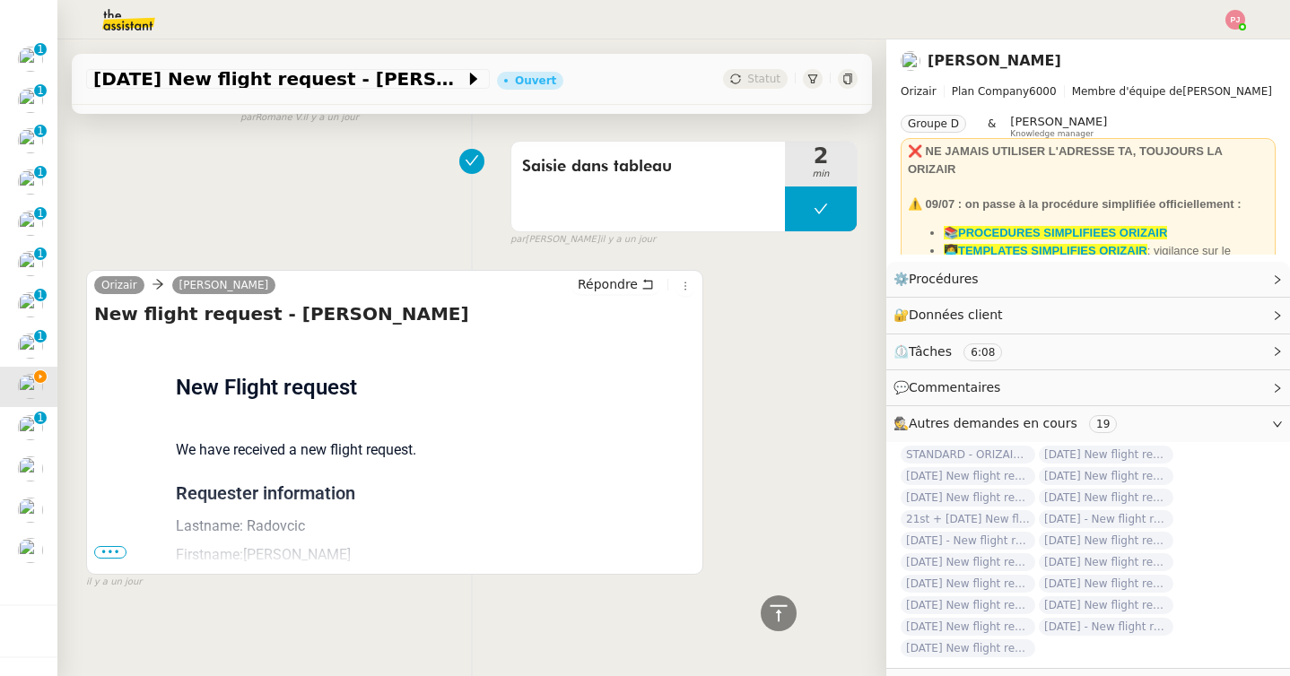
click at [111, 558] on span "•••" at bounding box center [110, 552] width 32 height 13
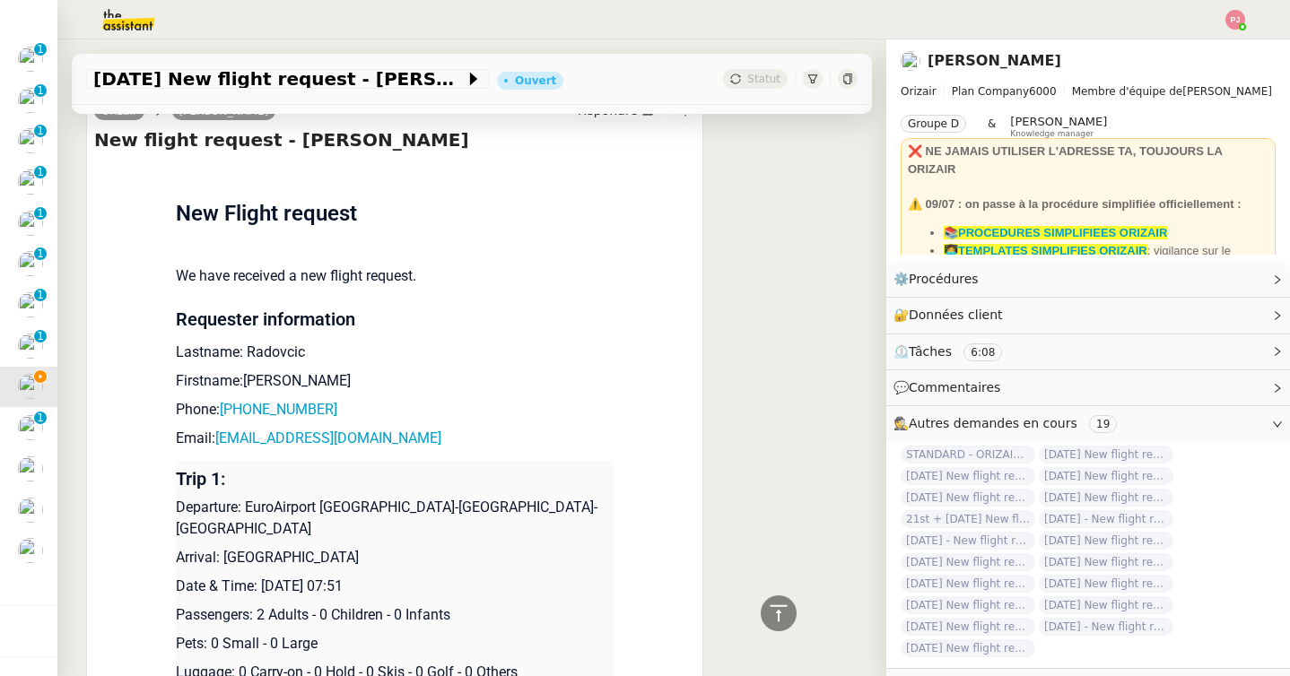
scroll to position [1686, 0]
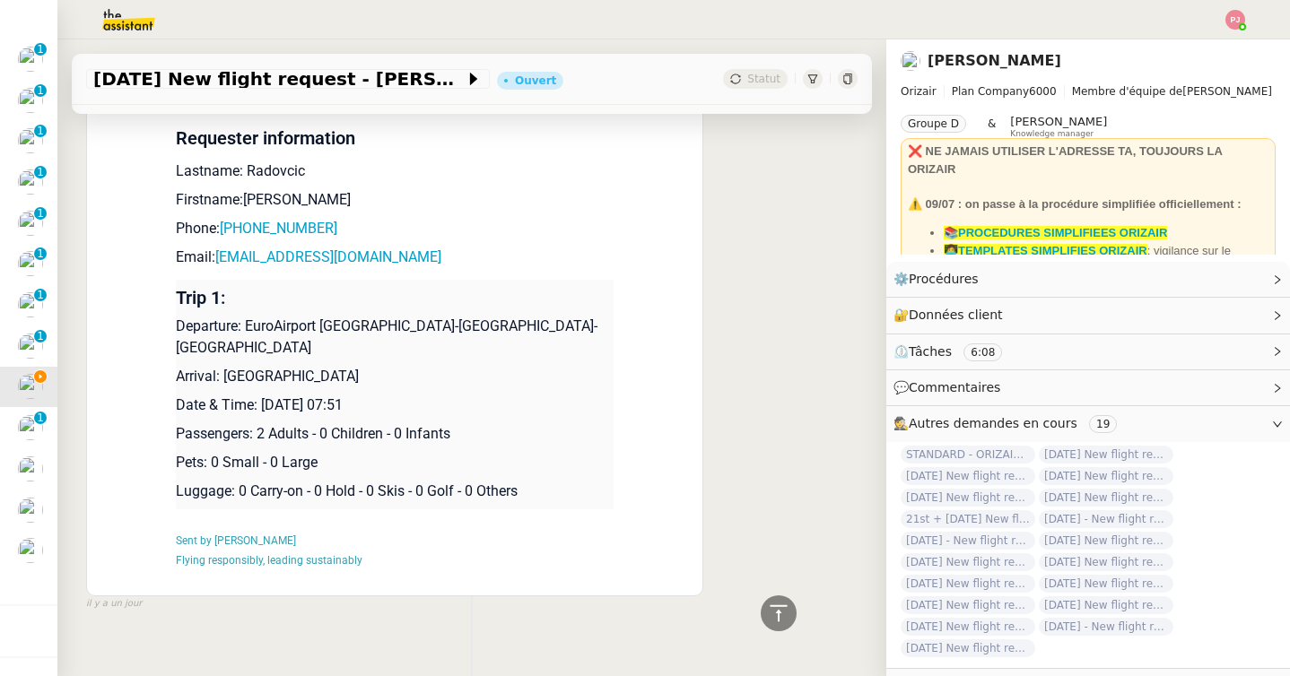
drag, startPoint x: 459, startPoint y: 382, endPoint x: 178, endPoint y: 324, distance: 286.7
click at [178, 324] on td "Trip 1: Departure: EuroAirport Basel-Mulhouse-Freiburg Arrival: Split Airport D…" at bounding box center [395, 395] width 438 height 230
copy td "Departure: EuroAirport Basel-Mulhouse-Freiburg Arrival: Split Airport Date & Ti…"
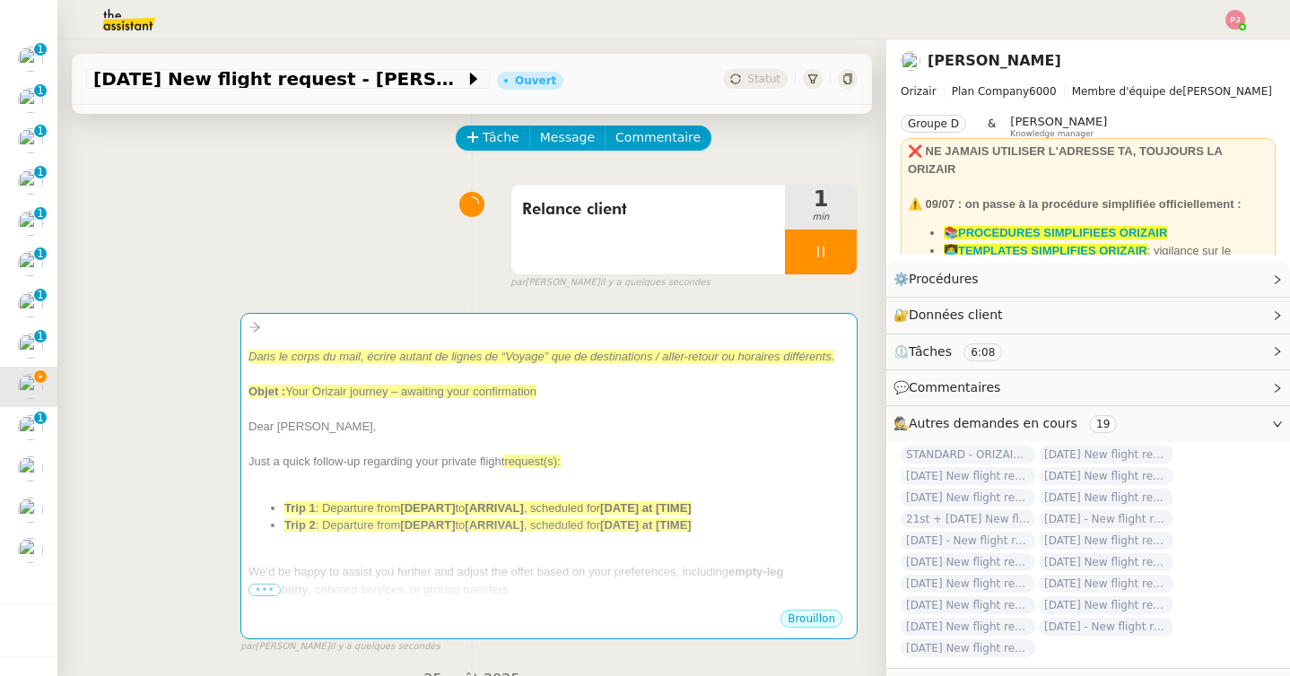
scroll to position [0, 0]
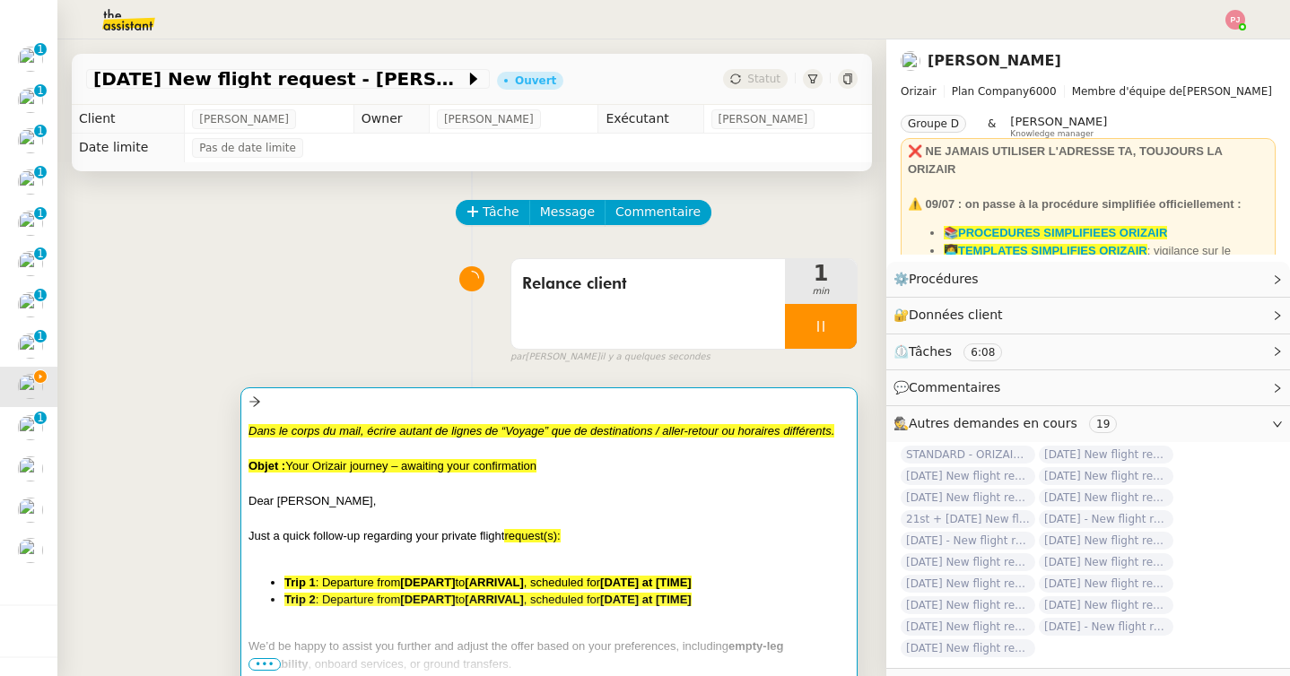
click at [297, 476] on div at bounding box center [548, 483] width 601 height 18
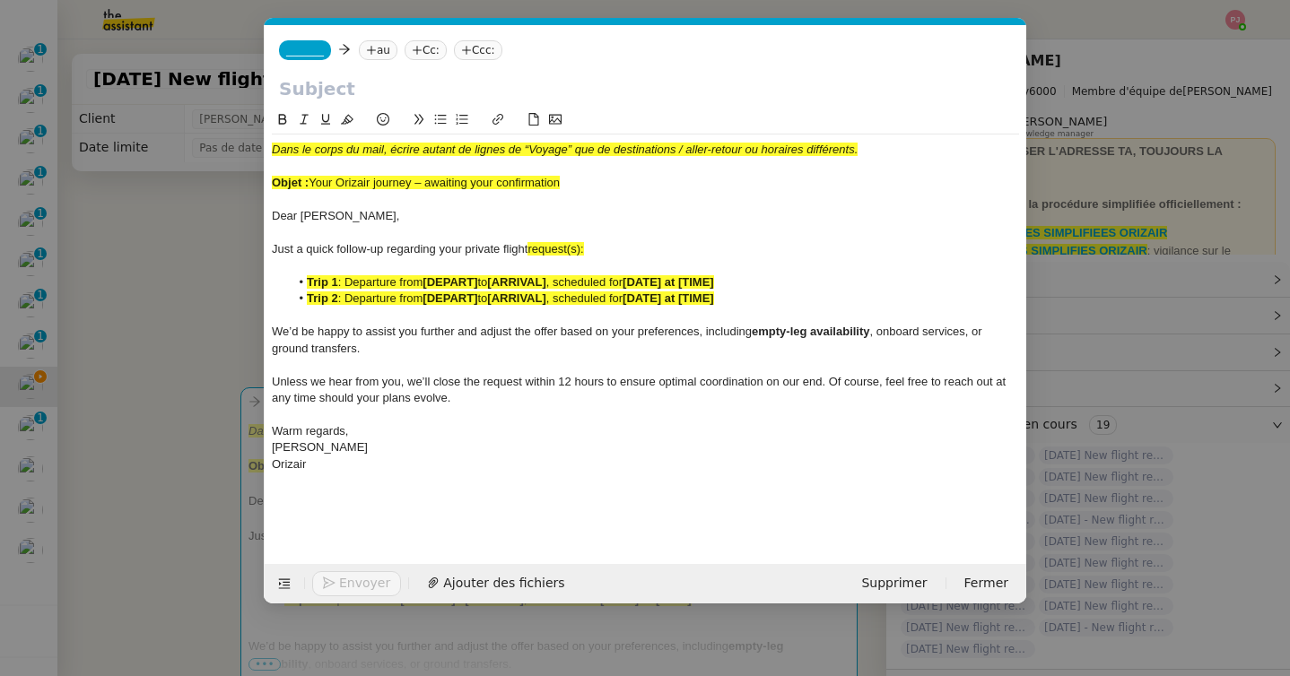
scroll to position [0, 115]
click at [382, 464] on div "Orizair" at bounding box center [645, 465] width 747 height 16
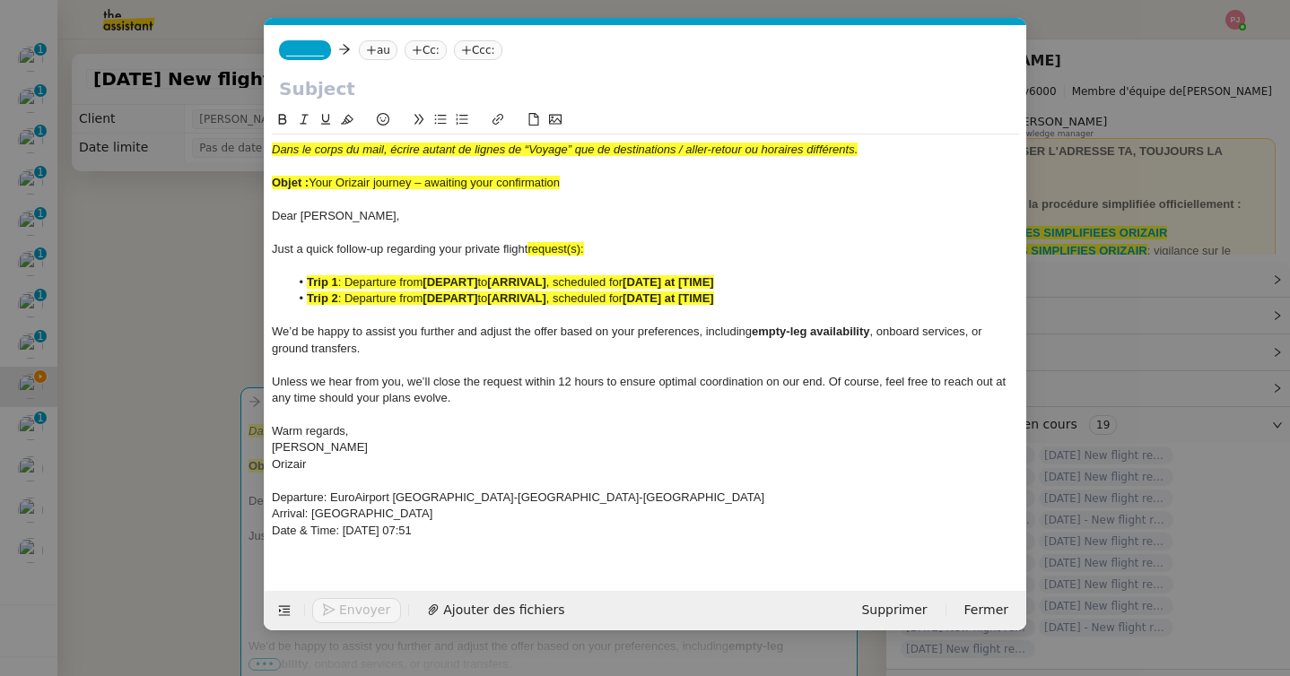
scroll to position [0, 0]
drag, startPoint x: 497, startPoint y: 530, endPoint x: 268, endPoint y: 497, distance: 231.1
click at [268, 497] on nz-spin "Dans le corps du mail, écrire autant de lignes de “Voyage” que de destinations …" at bounding box center [646, 339] width 762 height 461
click at [278, 117] on icon at bounding box center [282, 119] width 13 height 13
click at [341, 122] on icon at bounding box center [347, 119] width 13 height 13
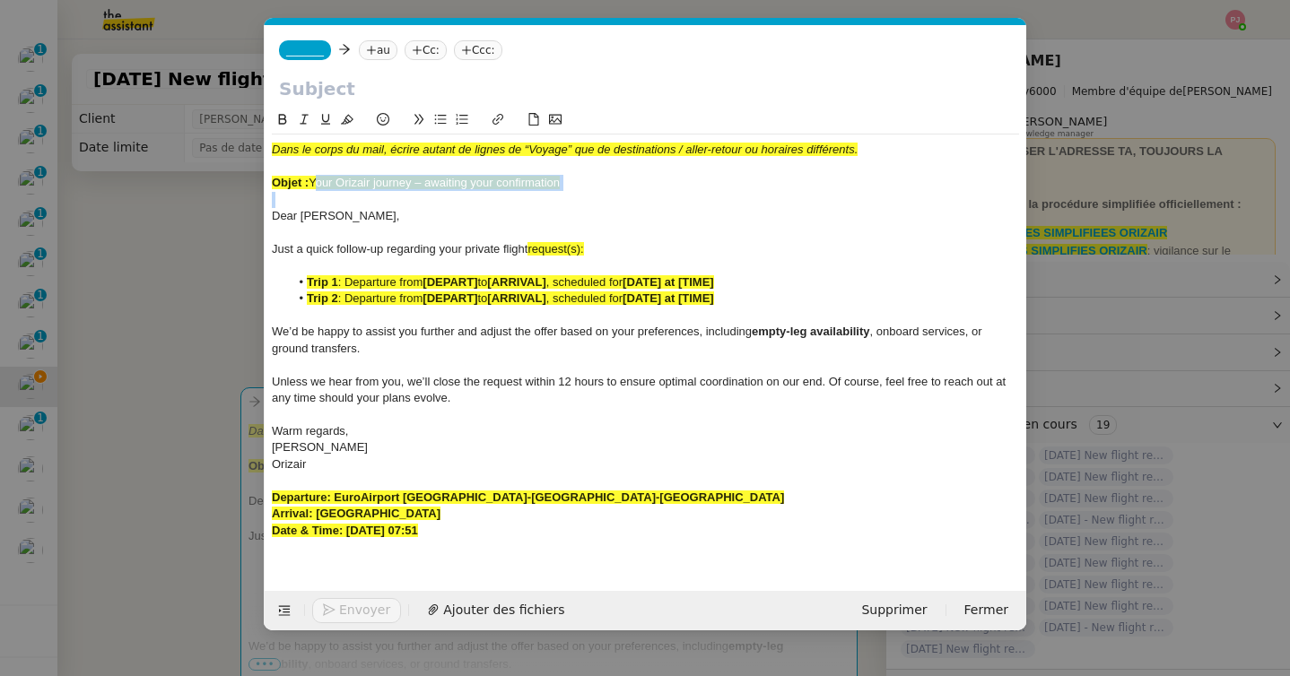
drag, startPoint x: 312, startPoint y: 185, endPoint x: 615, endPoint y: 193, distance: 303.3
click at [615, 193] on div "Dans le corps du mail, écrire autant de lignes de “Voyage” que de destinations …" at bounding box center [645, 349] width 747 height 428
copy span "Your Orizair journey – awaiting your confirmation"
click at [458, 86] on input "text" at bounding box center [645, 88] width 733 height 27
paste input "Your Orizair journey – awaiting your confirmation"
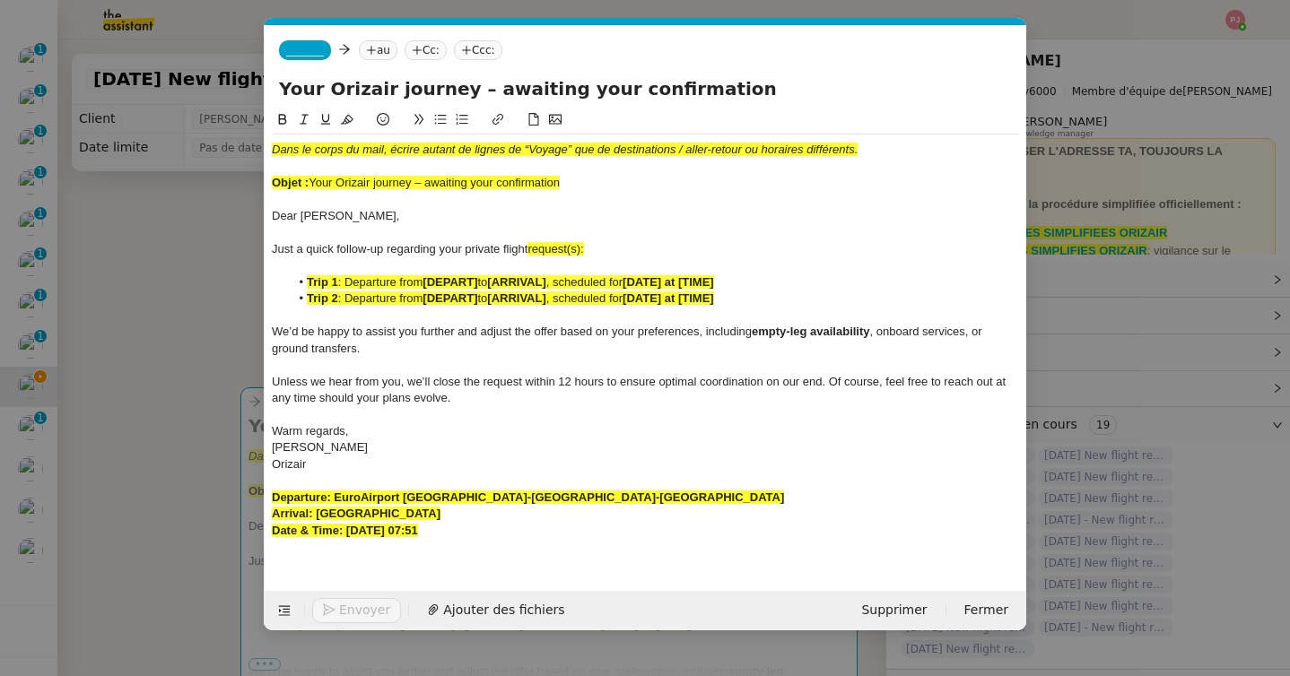
type input "Your Orizair journey – awaiting your confirmation"
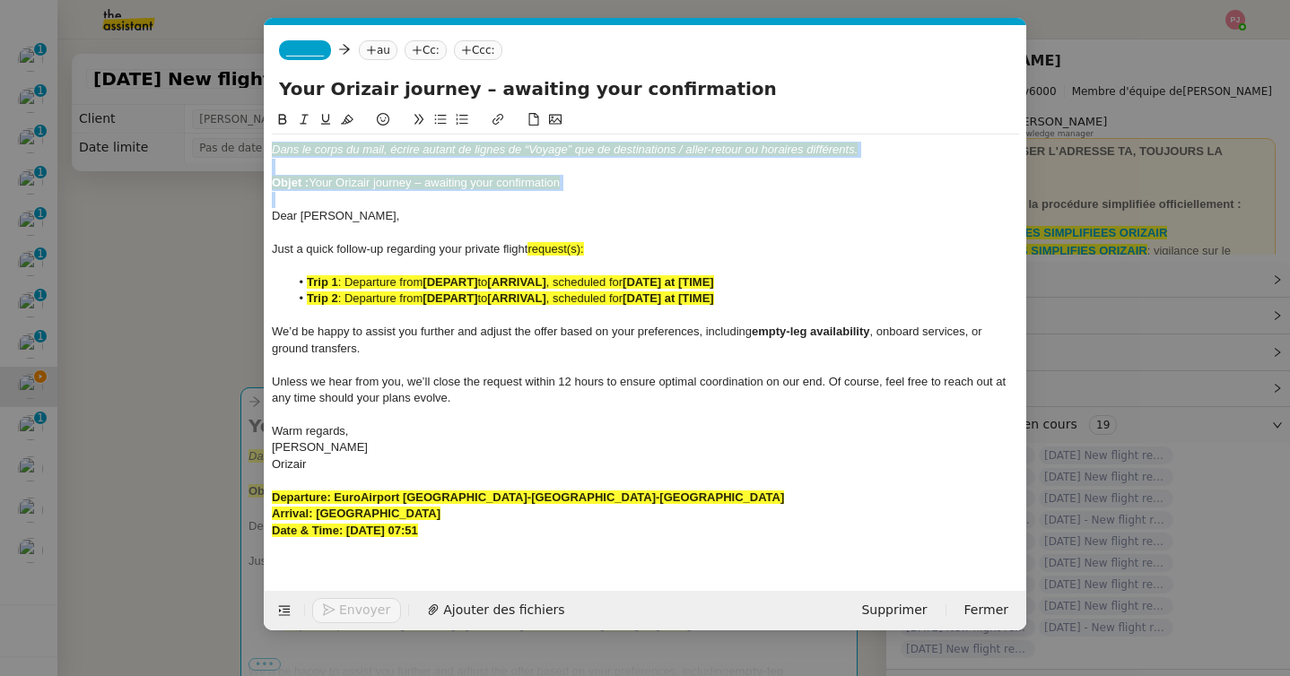
drag, startPoint x: 272, startPoint y: 218, endPoint x: 271, endPoint y: 114, distance: 104.0
click at [272, 114] on div "Dans le corps du mail, écrire autant de lignes de “Voyage” que de destinations …" at bounding box center [645, 336] width 747 height 454
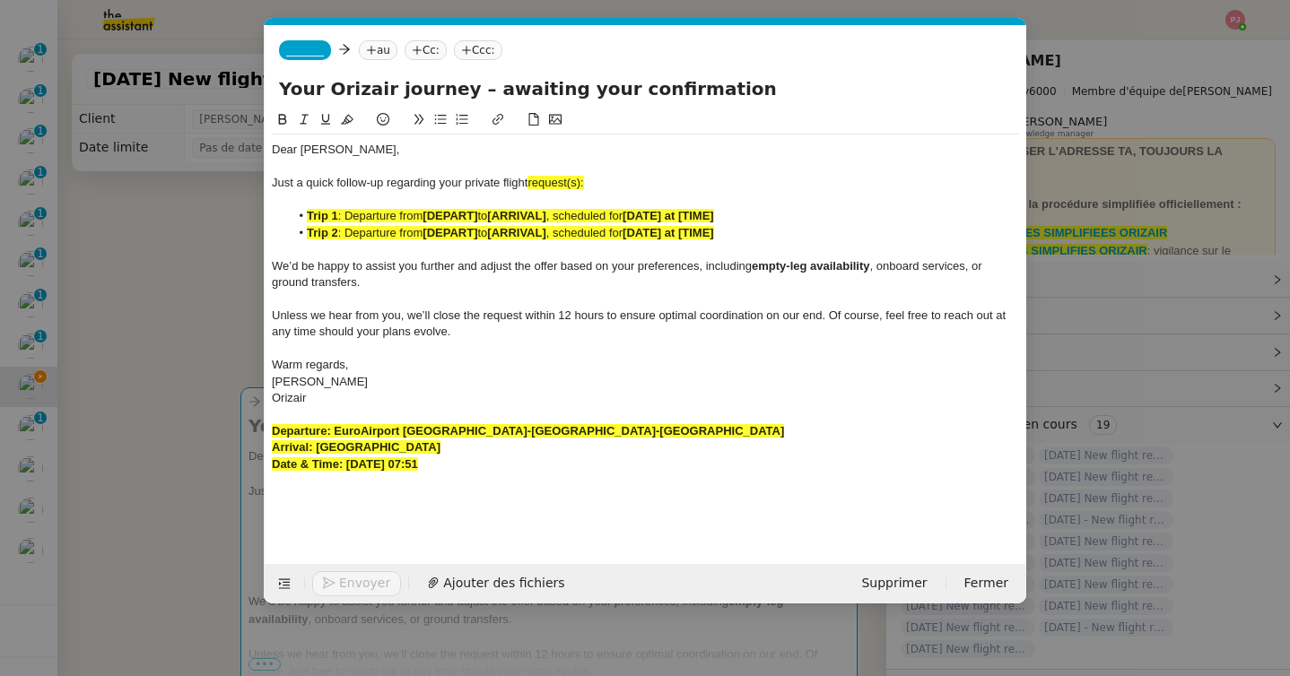
click at [305, 51] on span "_______" at bounding box center [305, 50] width 38 height 13
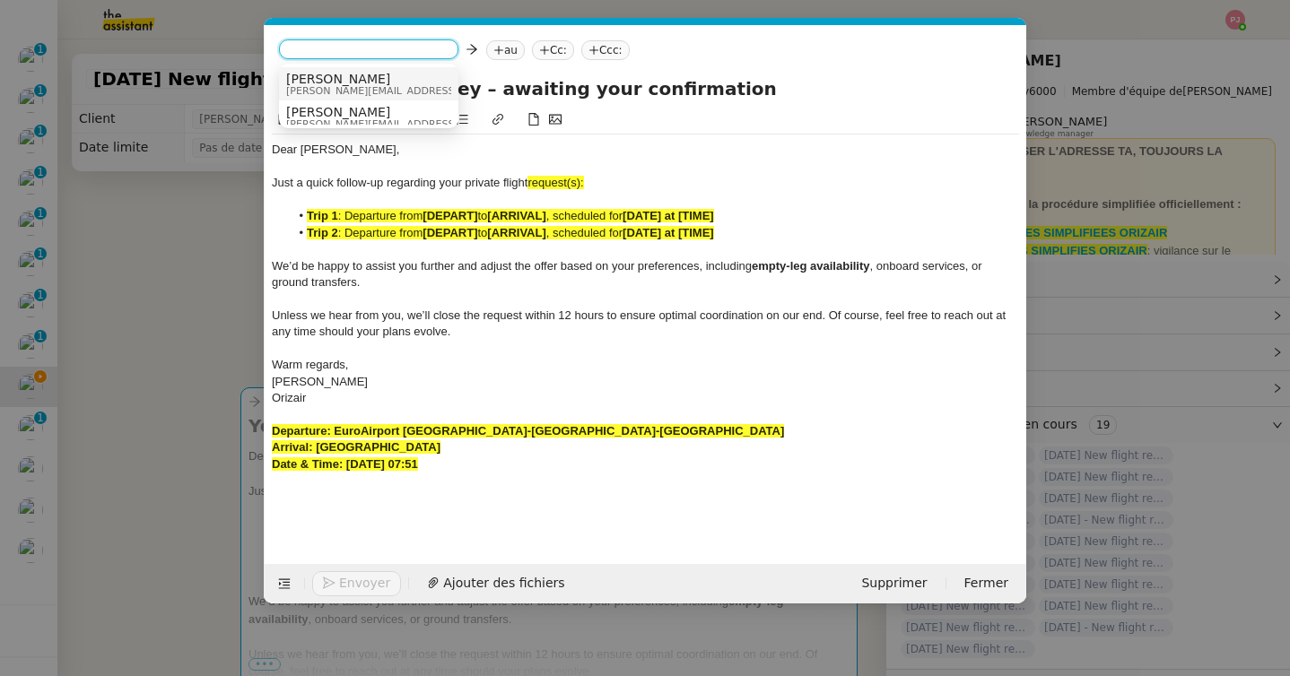
click at [335, 75] on span "[PERSON_NAME]" at bounding box center [413, 79] width 255 height 14
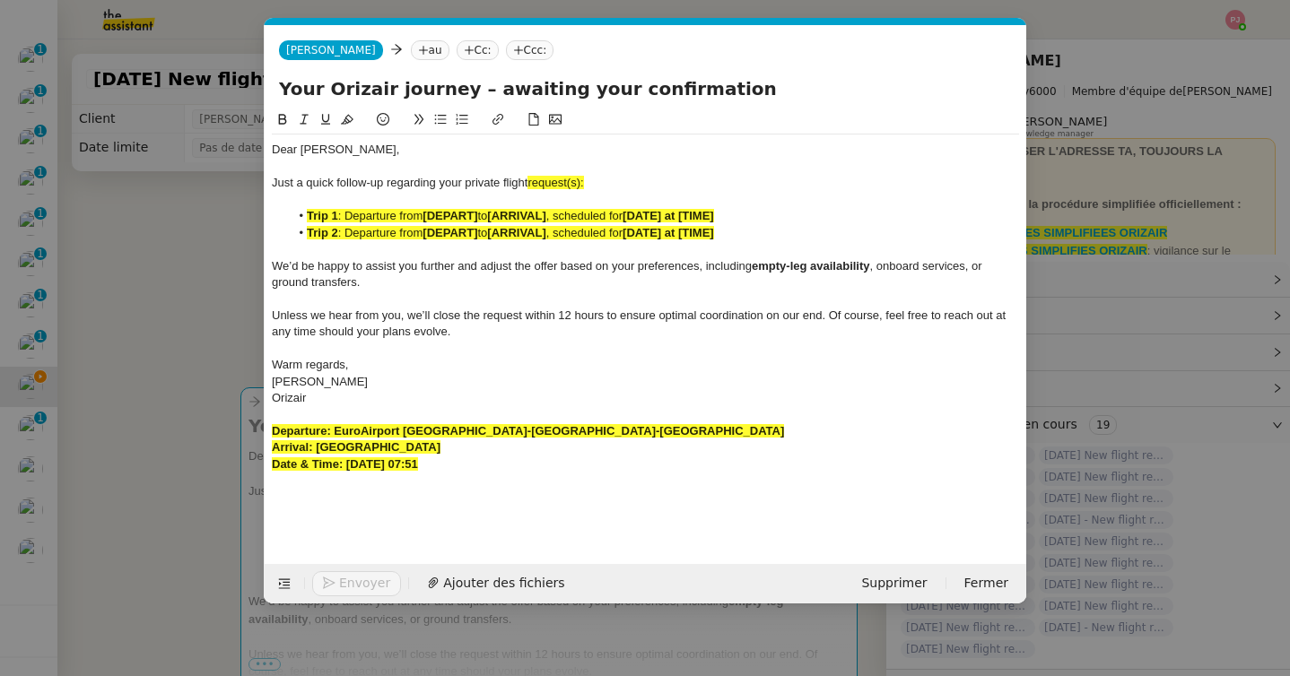
click at [411, 56] on nz-tag "au" at bounding box center [430, 50] width 39 height 20
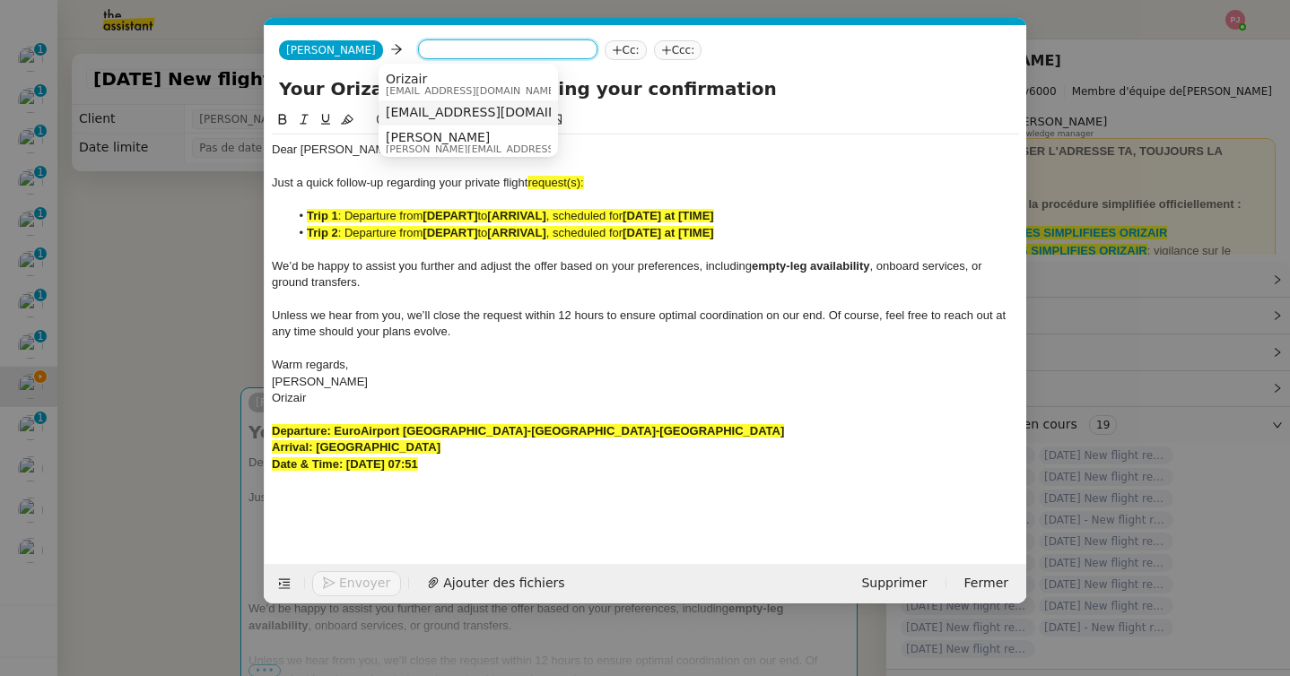
click at [430, 105] on span "gradovcic1@gmail.com" at bounding box center [496, 112] width 220 height 14
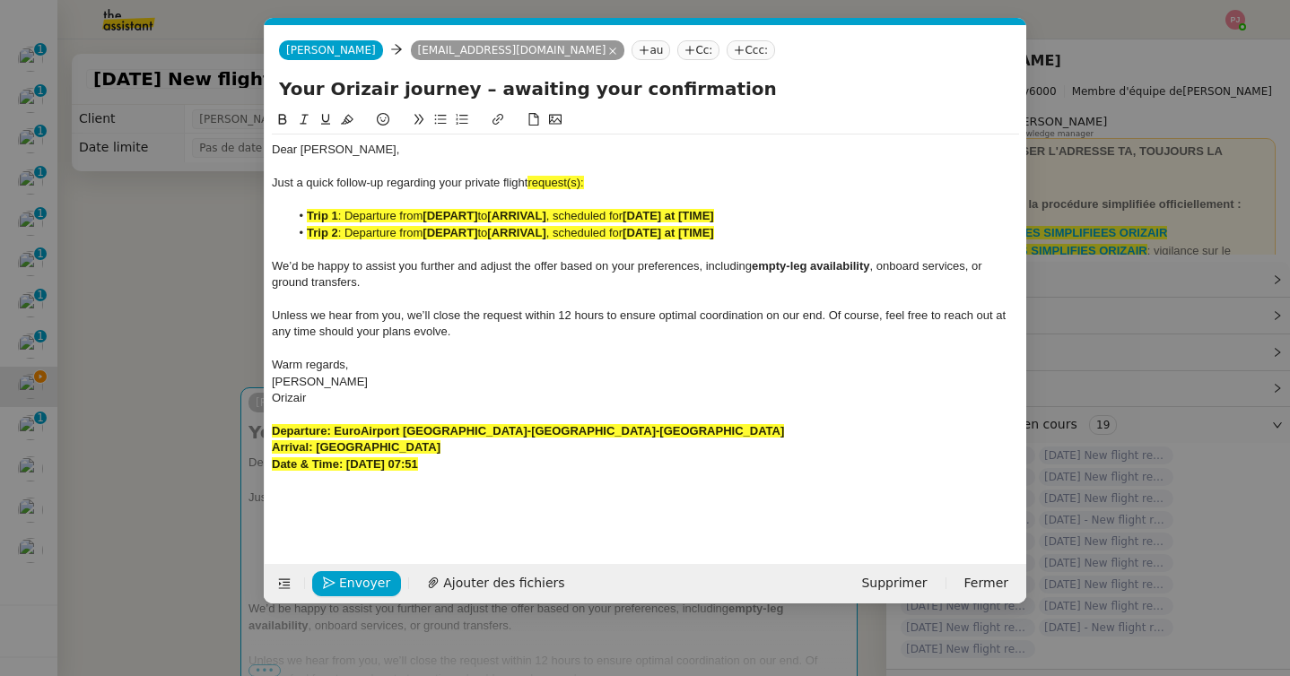
click at [727, 57] on nz-tag "Ccc:" at bounding box center [751, 50] width 48 height 20
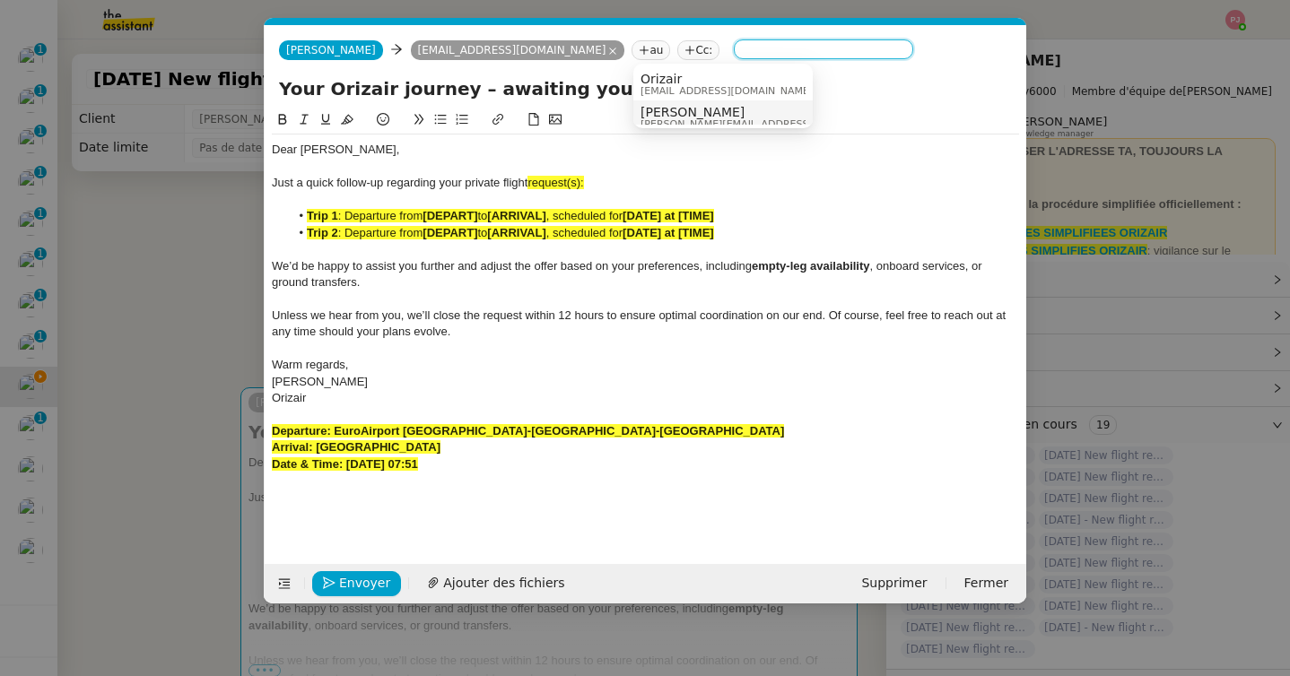
click at [668, 119] on span "[PERSON_NAME][EMAIL_ADDRESS][DOMAIN_NAME]" at bounding box center [767, 124] width 255 height 10
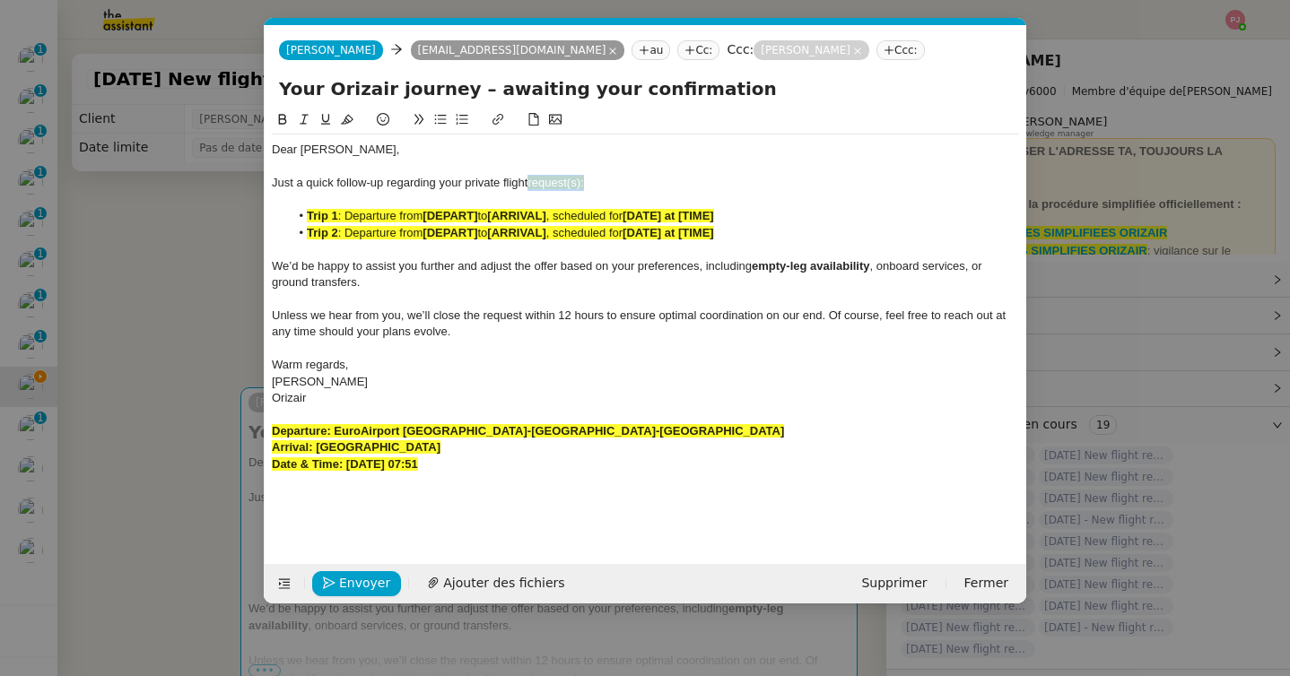
drag, startPoint x: 611, startPoint y: 187, endPoint x: 529, endPoint y: 184, distance: 81.7
click at [529, 184] on div "Just a quick follow-up regarding your private flight request(s):" at bounding box center [645, 183] width 747 height 16
drag, startPoint x: 744, startPoint y: 235, endPoint x: 289, endPoint y: 235, distance: 454.8
click at [290, 235] on li "Trip 2 : Departure from [DEPART] to [ARRIVAL] , scheduled for [DATE] at [TIME]" at bounding box center [655, 233] width 730 height 16
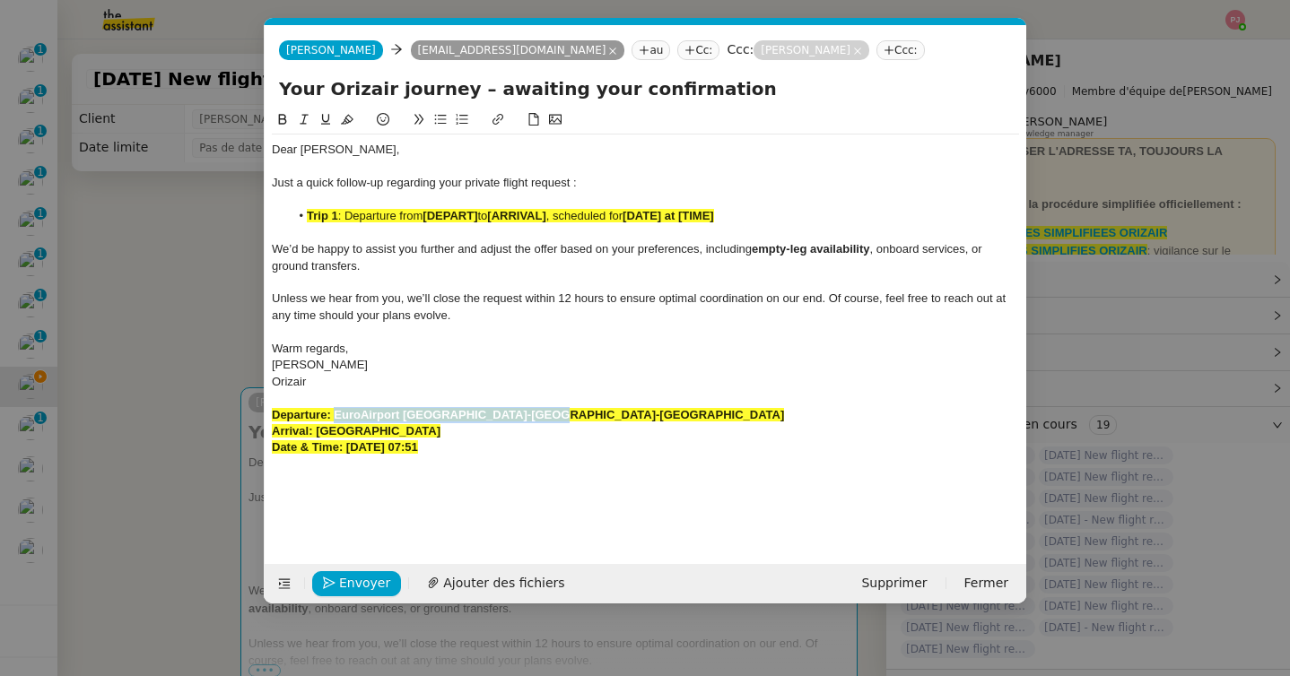
drag, startPoint x: 552, startPoint y: 420, endPoint x: 335, endPoint y: 419, distance: 217.1
click at [335, 419] on div "Departure: EuroAirport Basel-Mulhouse-Freiburg" at bounding box center [645, 415] width 747 height 16
copy strong "EuroAirport Basel-Mulhouse-Freiburg"
drag, startPoint x: 480, startPoint y: 219, endPoint x: 424, endPoint y: 218, distance: 55.6
click at [424, 218] on li "Trip 1 : Departure from [DEPART] to [ARRIVAL] , scheduled for [DATE] at [TIME]" at bounding box center [655, 216] width 730 height 16
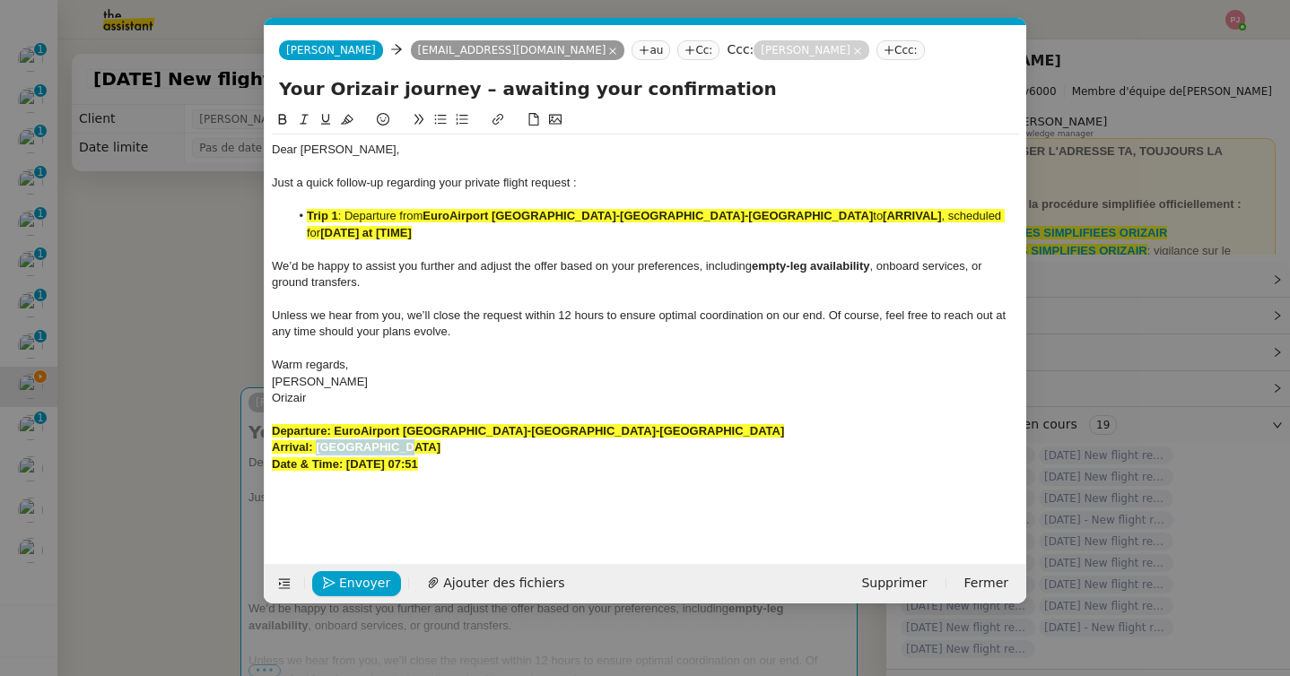
drag, startPoint x: 403, startPoint y: 431, endPoint x: 317, endPoint y: 435, distance: 86.2
click at [317, 440] on div "Arrival: Split Airport" at bounding box center [645, 448] width 747 height 16
copy strong "Split Airport"
drag, startPoint x: 709, startPoint y: 214, endPoint x: 652, endPoint y: 218, distance: 57.5
click at [883, 218] on strong "[ARRIVAL]" at bounding box center [912, 215] width 58 height 13
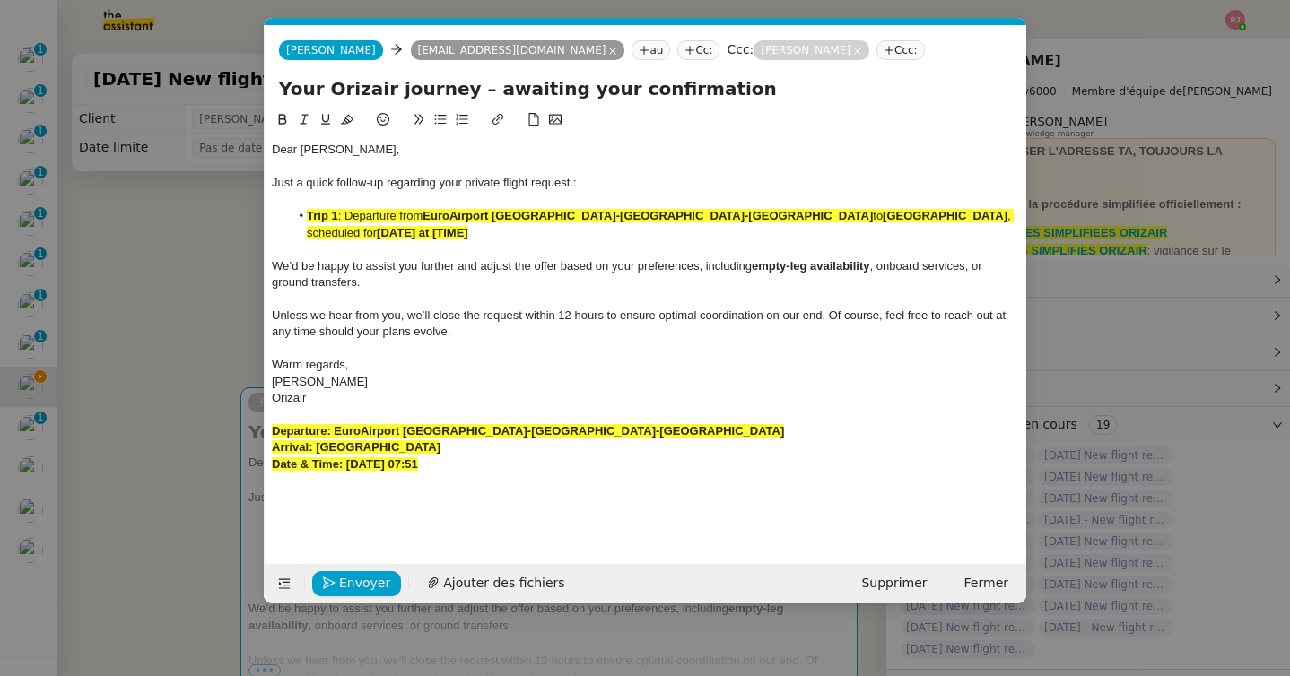
drag, startPoint x: 492, startPoint y: 453, endPoint x: 346, endPoint y: 455, distance: 146.2
click at [346, 457] on div "Date & Time: 1st September 2025 07:51" at bounding box center [645, 465] width 747 height 16
copy strong "1st September 2025 07:51"
drag, startPoint x: 891, startPoint y: 213, endPoint x: 799, endPoint y: 213, distance: 91.5
click at [799, 213] on li "Trip 1 : Departure from EuroAirport Basel-Mulhouse-Freiburg to Split Airport , …" at bounding box center [655, 224] width 730 height 33
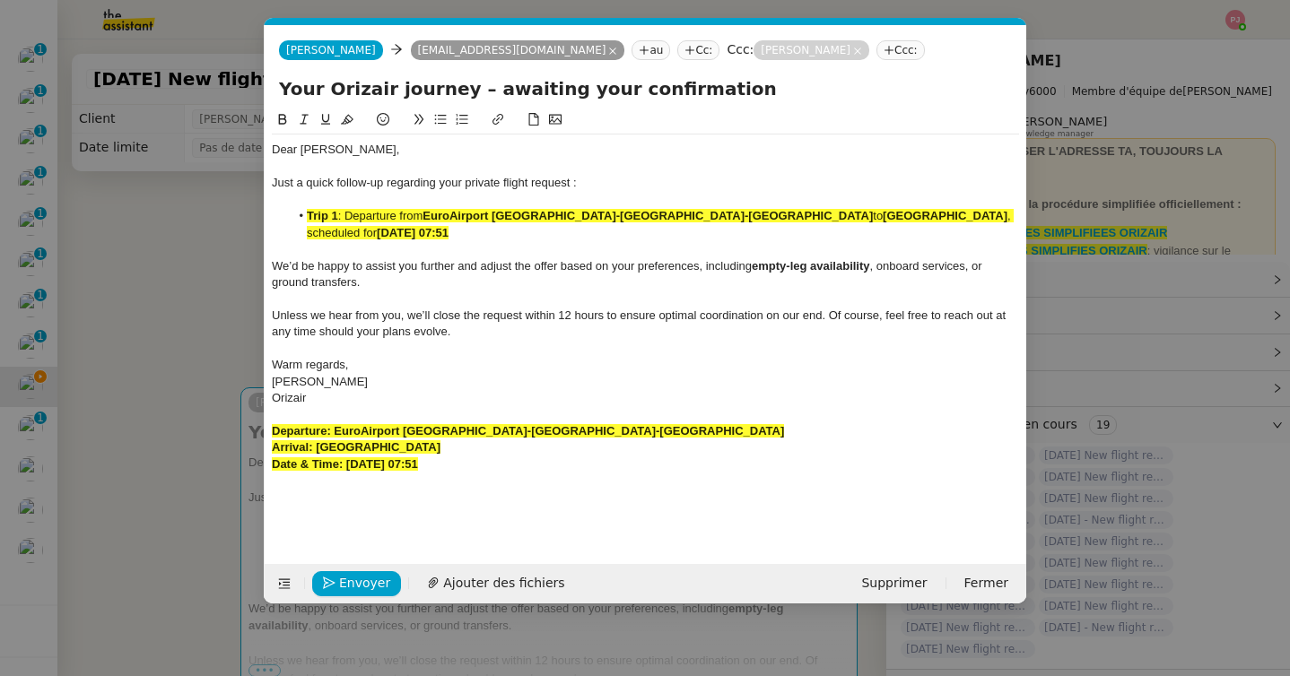
drag, startPoint x: 953, startPoint y: 221, endPoint x: 279, endPoint y: 219, distance: 673.6
click at [279, 219] on ul "Trip 1 : Departure from EuroAirport Basel-Mulhouse-Freiburg to Split Airport , …" at bounding box center [645, 224] width 747 height 33
click at [350, 117] on icon at bounding box center [347, 119] width 13 height 13
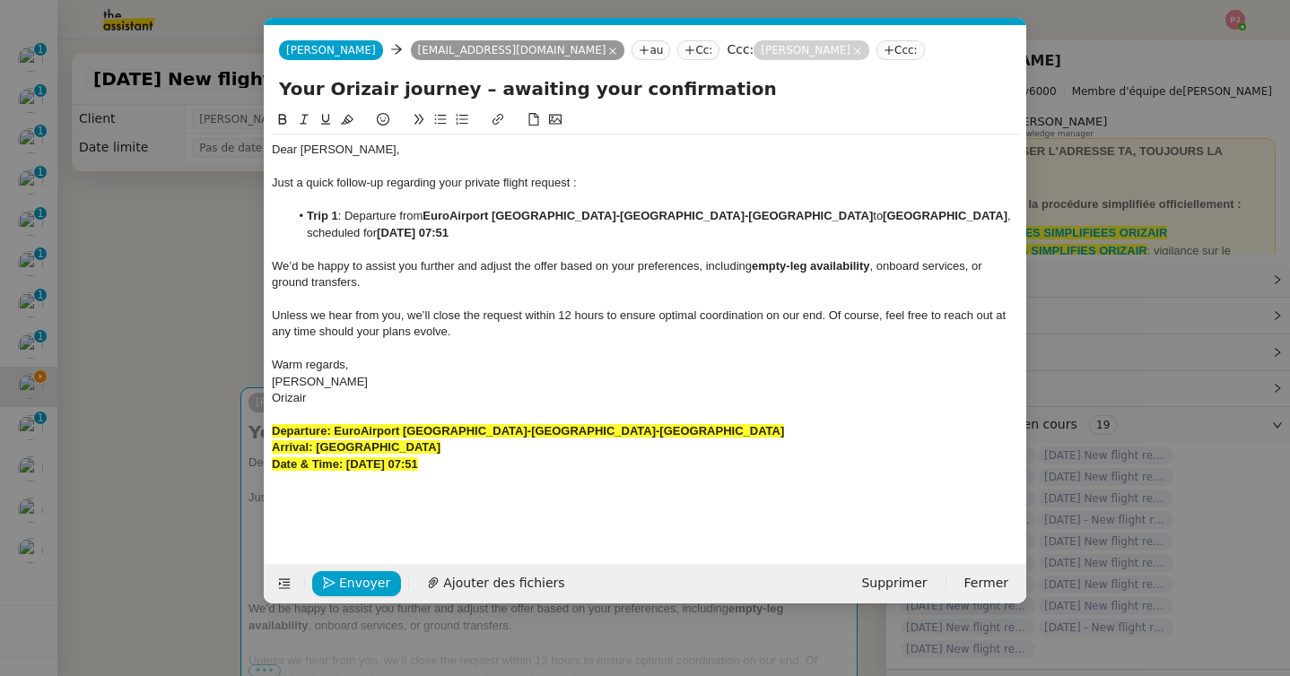
click at [343, 217] on li "Trip 1 : Departure from EuroAirport Basel-Mulhouse-Freiburg to Split Airport , …" at bounding box center [655, 224] width 730 height 33
drag, startPoint x: 509, startPoint y: 455, endPoint x: 233, endPoint y: 409, distance: 280.0
click at [233, 409] on nz-modal-container "relance orizai Service ✈️ Orizai r - Relance après envoi devis client (FR) Dans…" at bounding box center [645, 338] width 1290 height 676
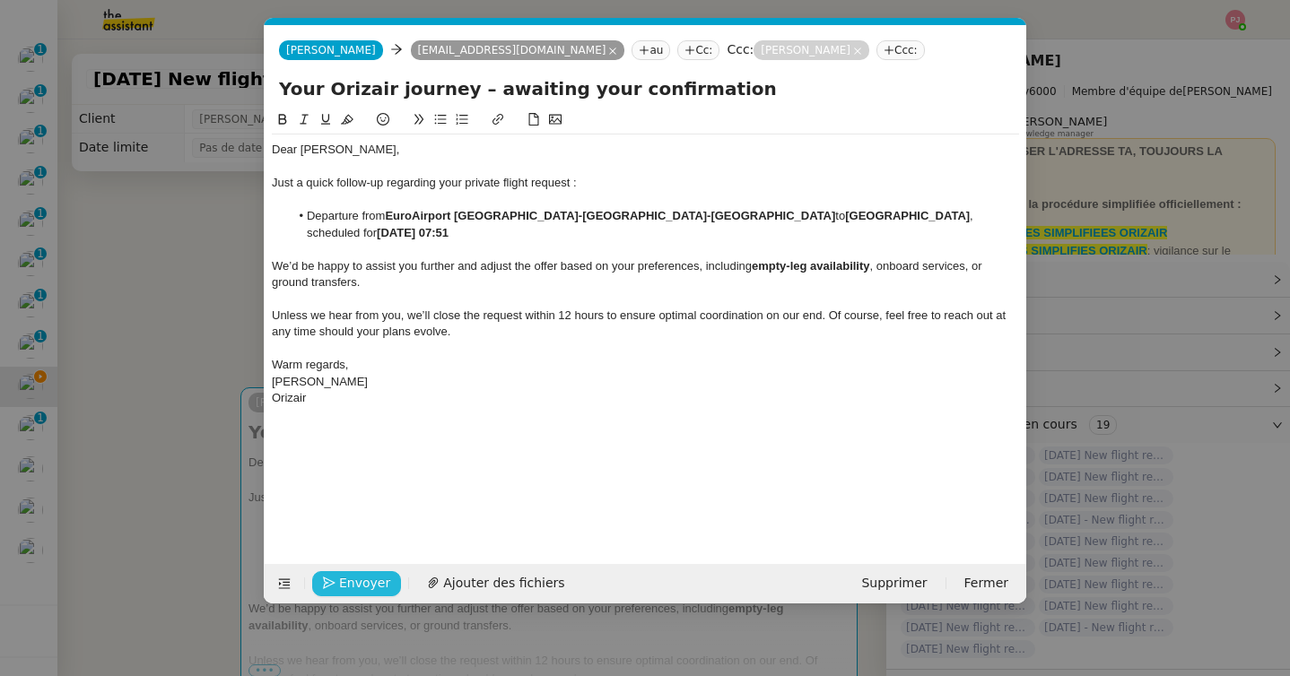
click at [369, 581] on span "Envoyer" at bounding box center [364, 583] width 51 height 21
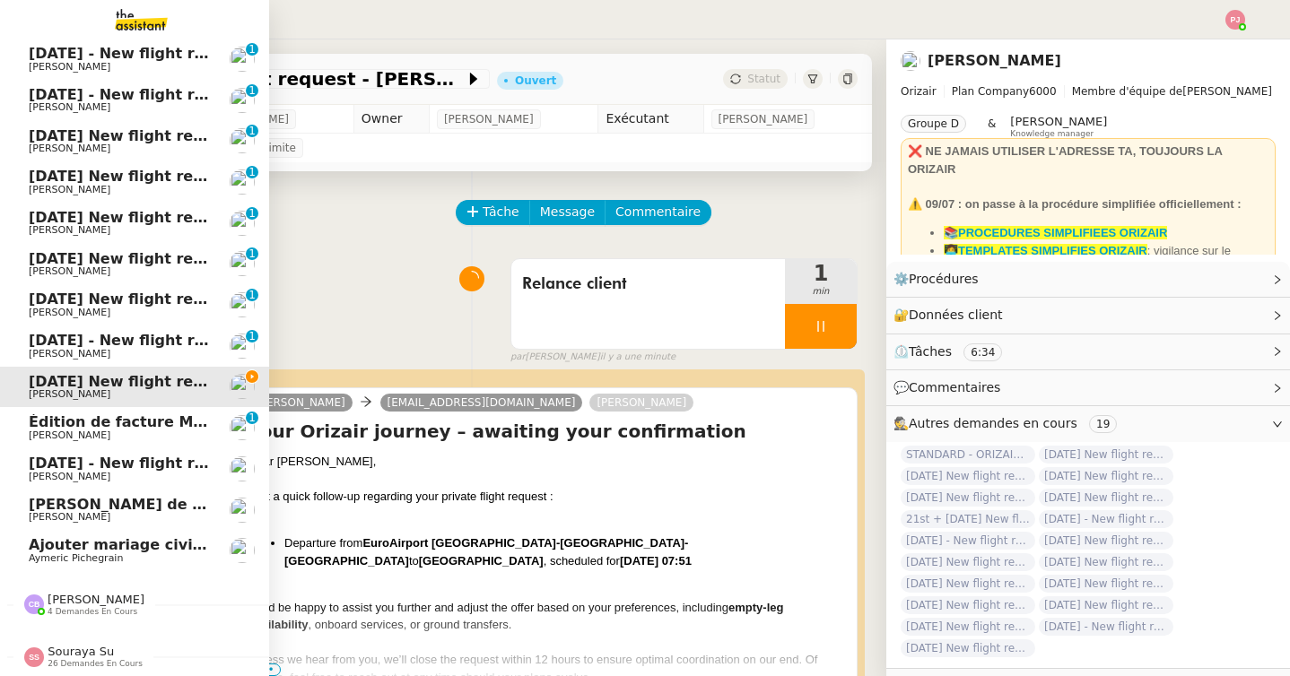
click at [35, 459] on span "31st August 2025 - New flight request - Jannin Charles" at bounding box center [214, 463] width 370 height 17
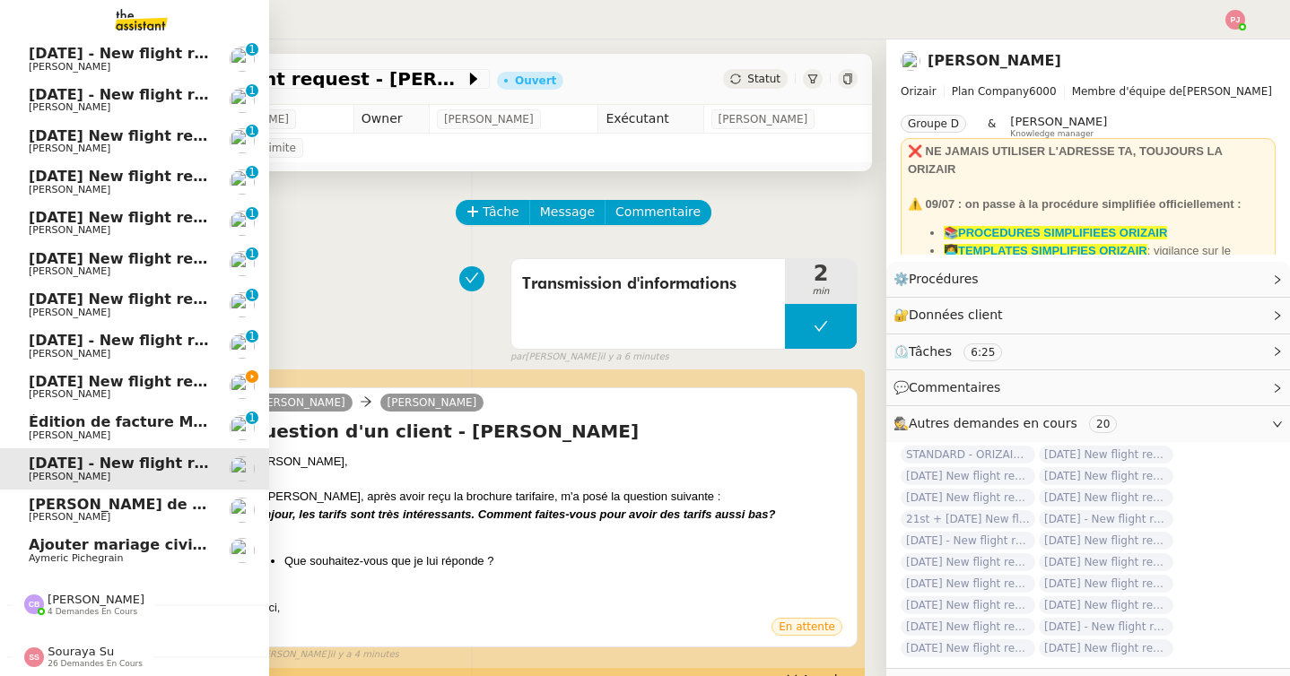
click at [50, 386] on span "1st September 2025 New flight request - Gabrijel Radovcic" at bounding box center [209, 381] width 360 height 17
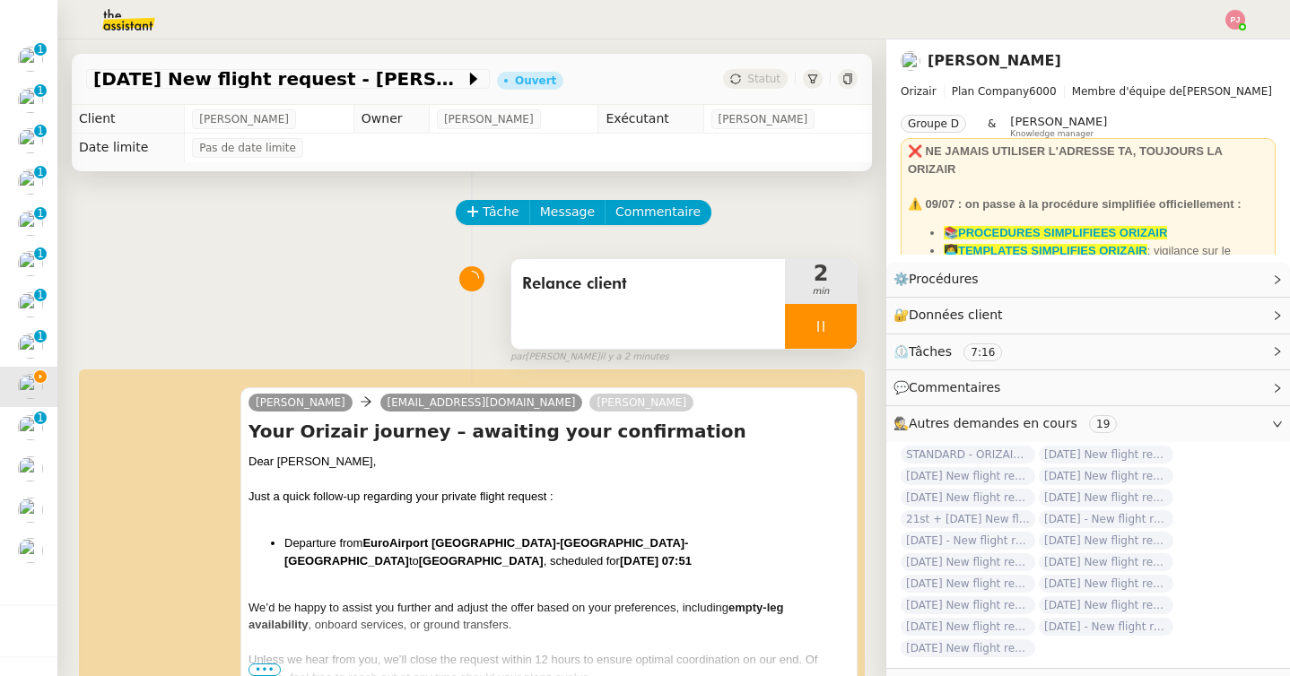
click at [826, 331] on icon at bounding box center [821, 326] width 14 height 14
click at [840, 331] on icon at bounding box center [838, 326] width 14 height 14
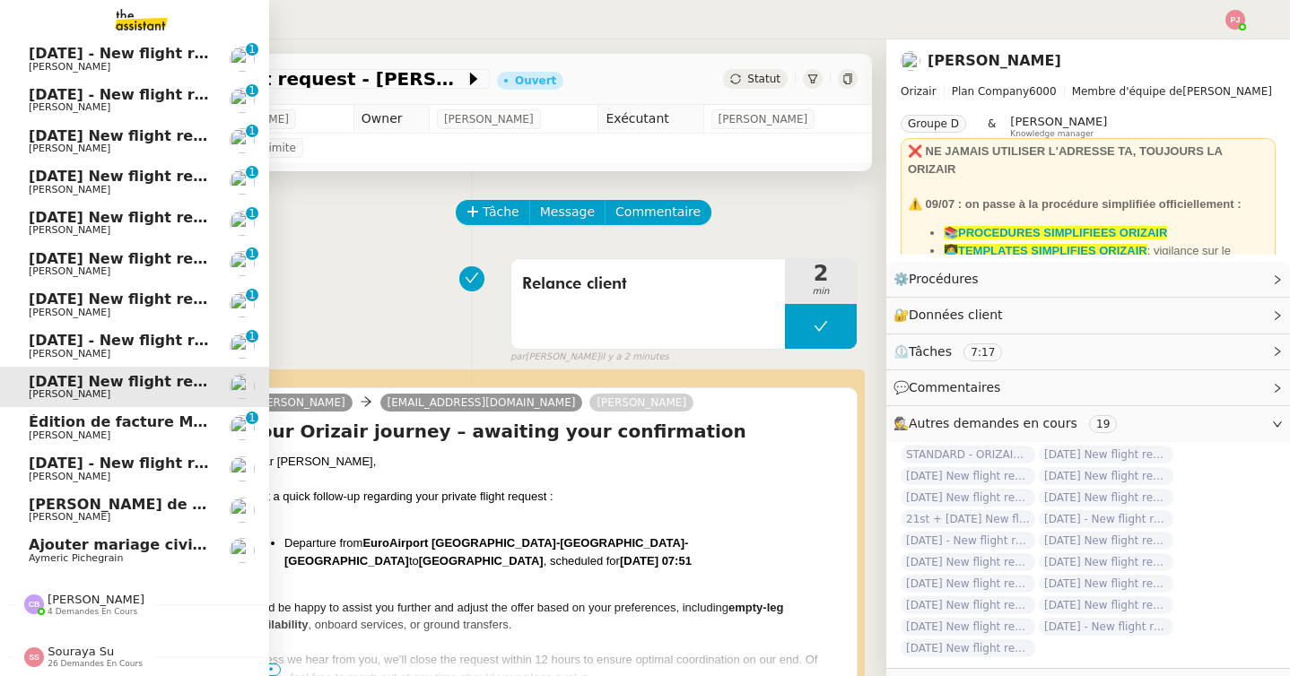
click at [81, 466] on span "31st August 2025 - New flight request - Jannin Charles" at bounding box center [214, 463] width 370 height 17
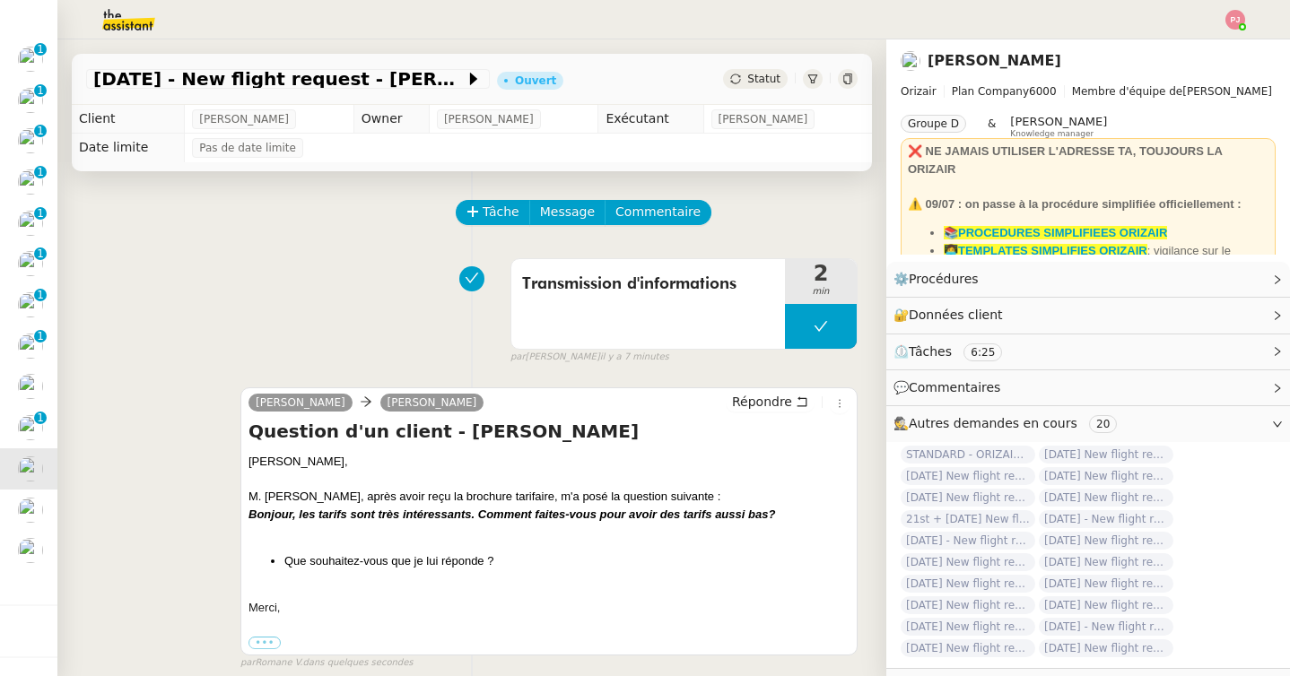
scroll to position [284, 0]
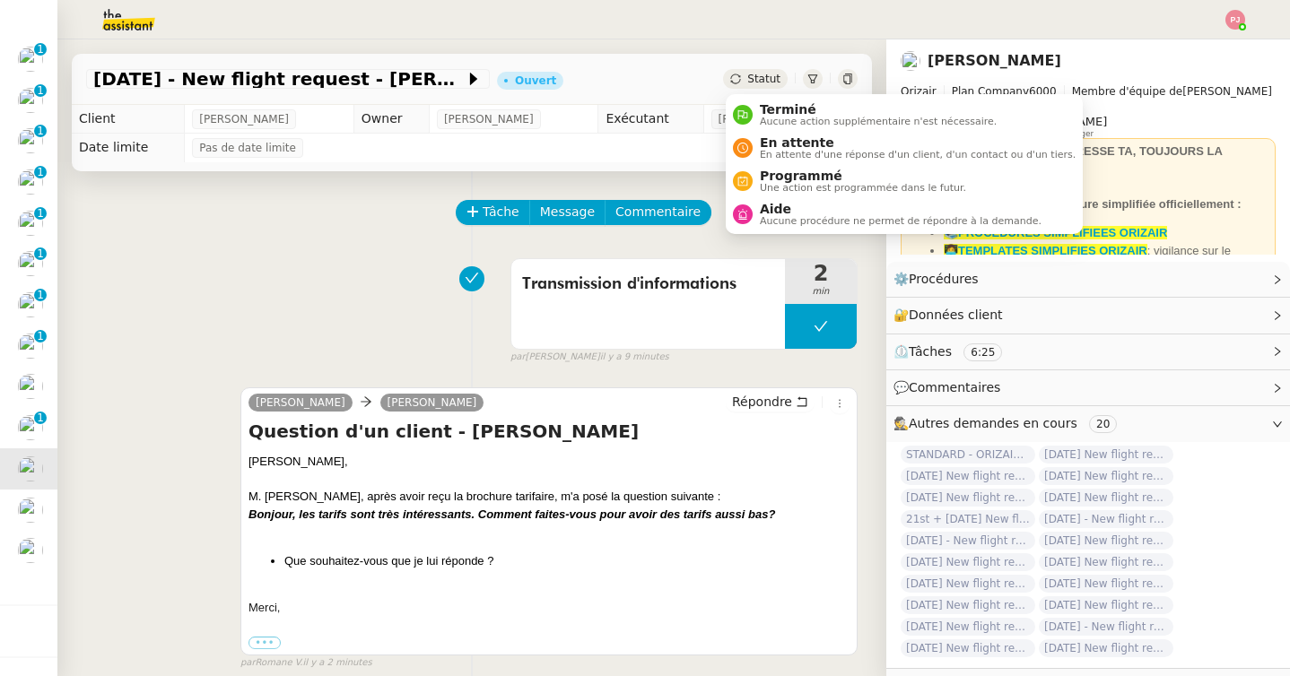
click at [748, 83] on div "Statut" at bounding box center [755, 79] width 65 height 20
click at [779, 144] on span "En attente" at bounding box center [918, 142] width 316 height 14
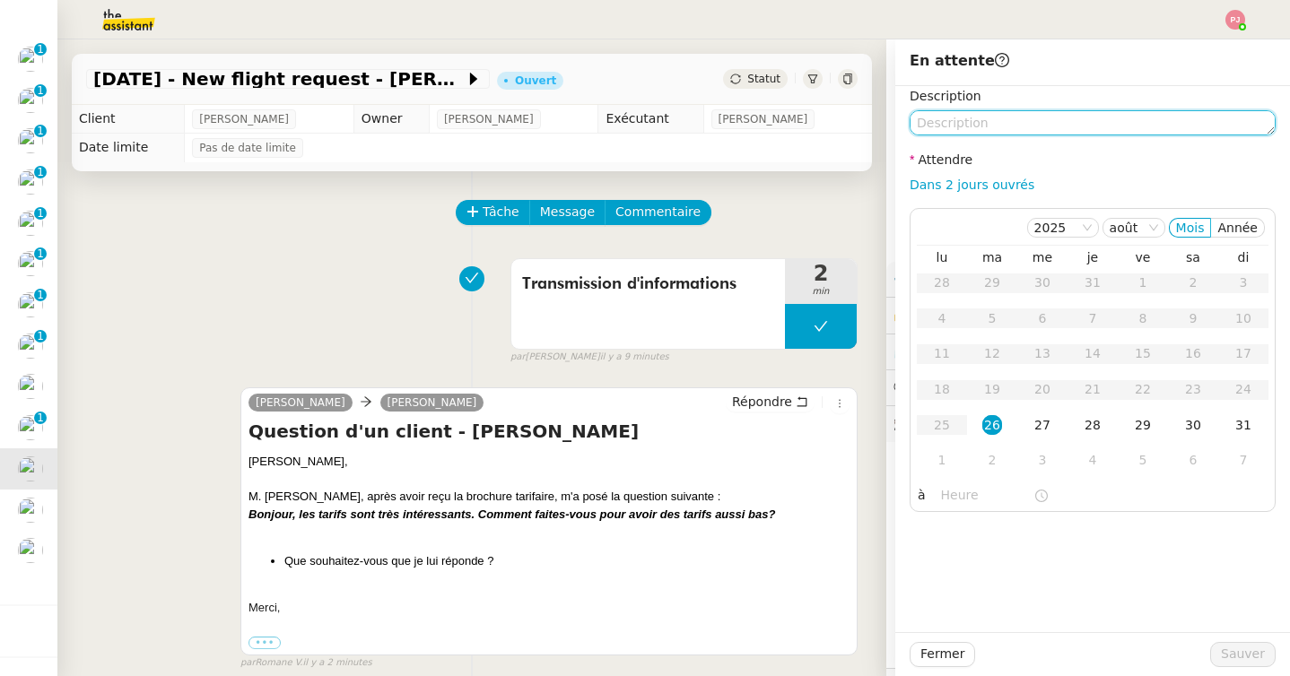
click at [963, 130] on textarea at bounding box center [1093, 122] width 366 height 25
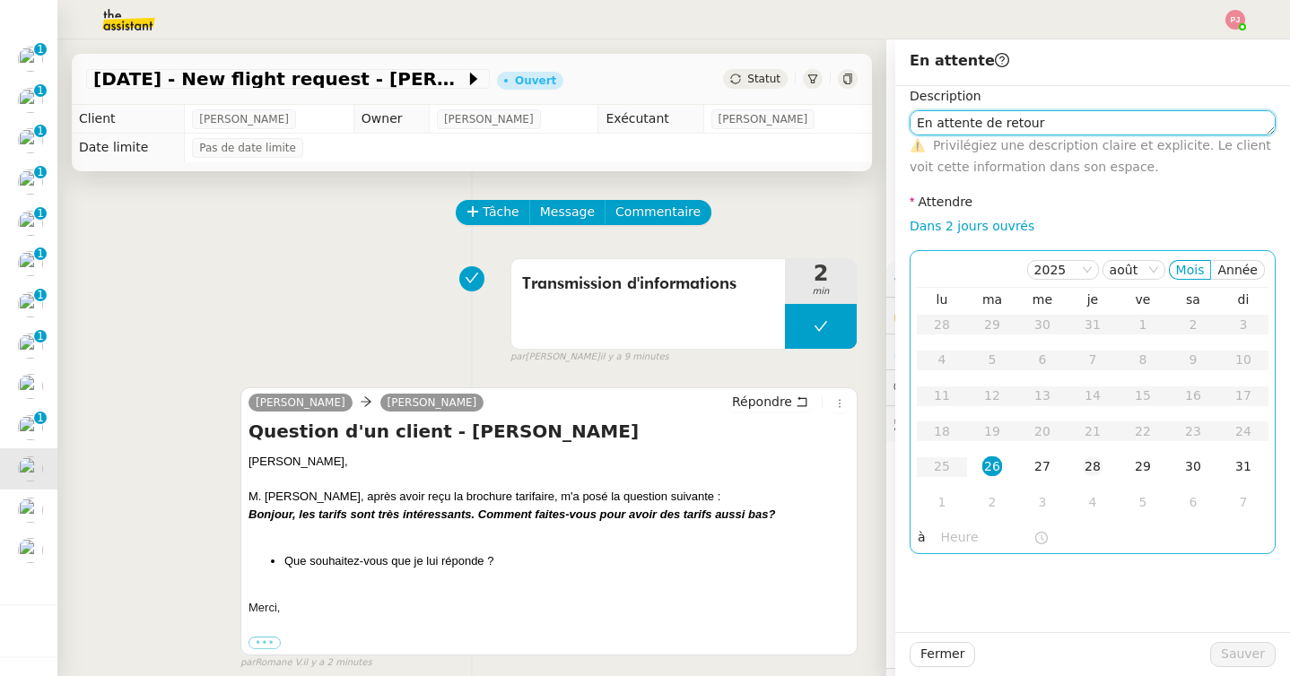
type textarea "En attente de retour"
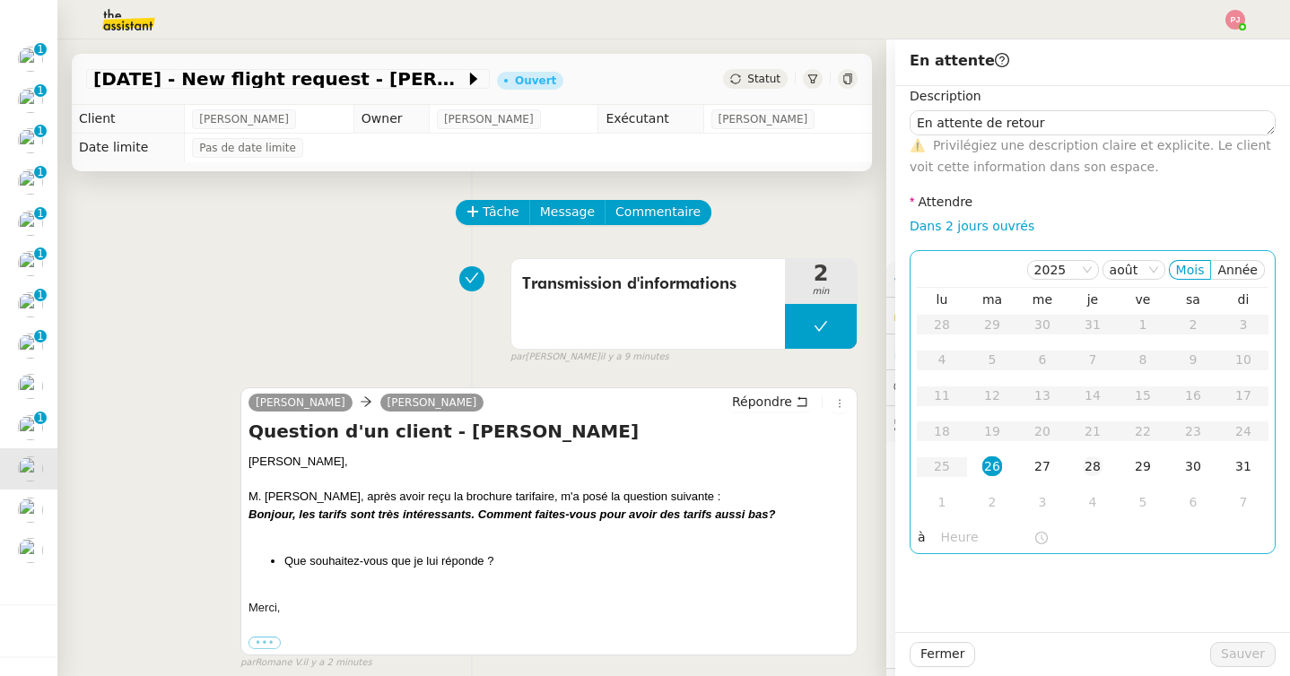
click at [1096, 464] on div "28" at bounding box center [1093, 467] width 20 height 20
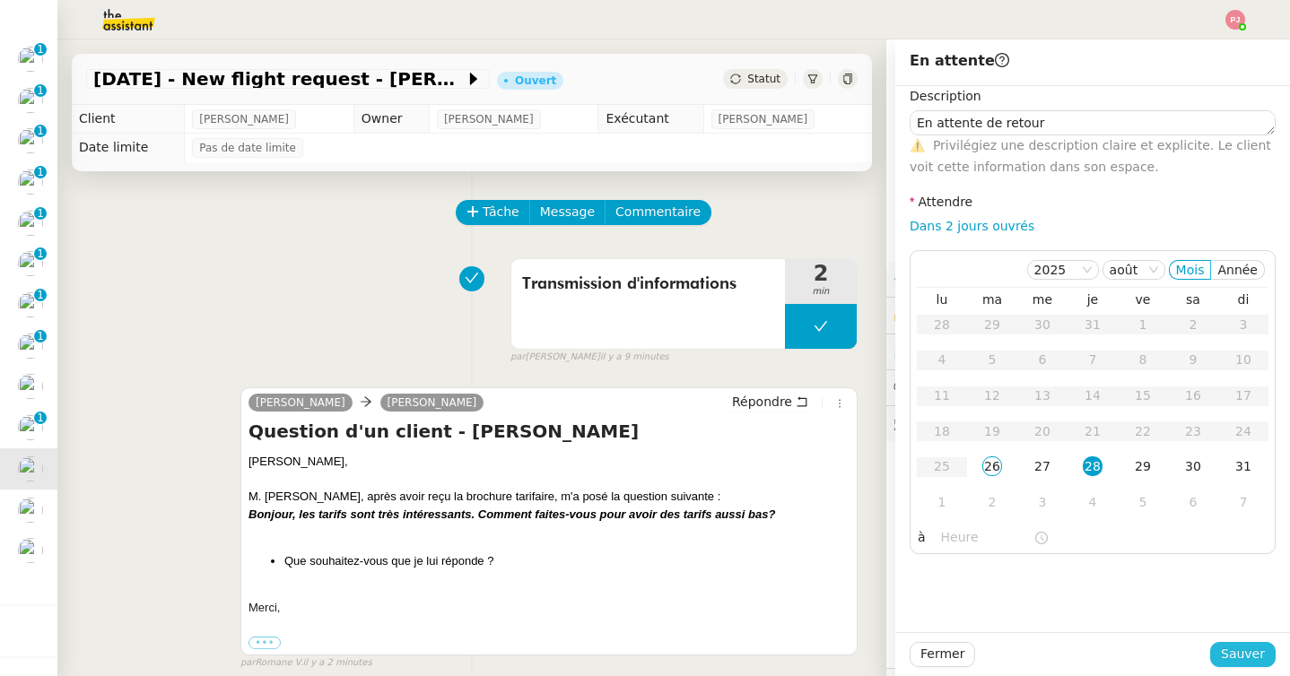
click at [1234, 647] on span "Sauver" at bounding box center [1243, 654] width 44 height 21
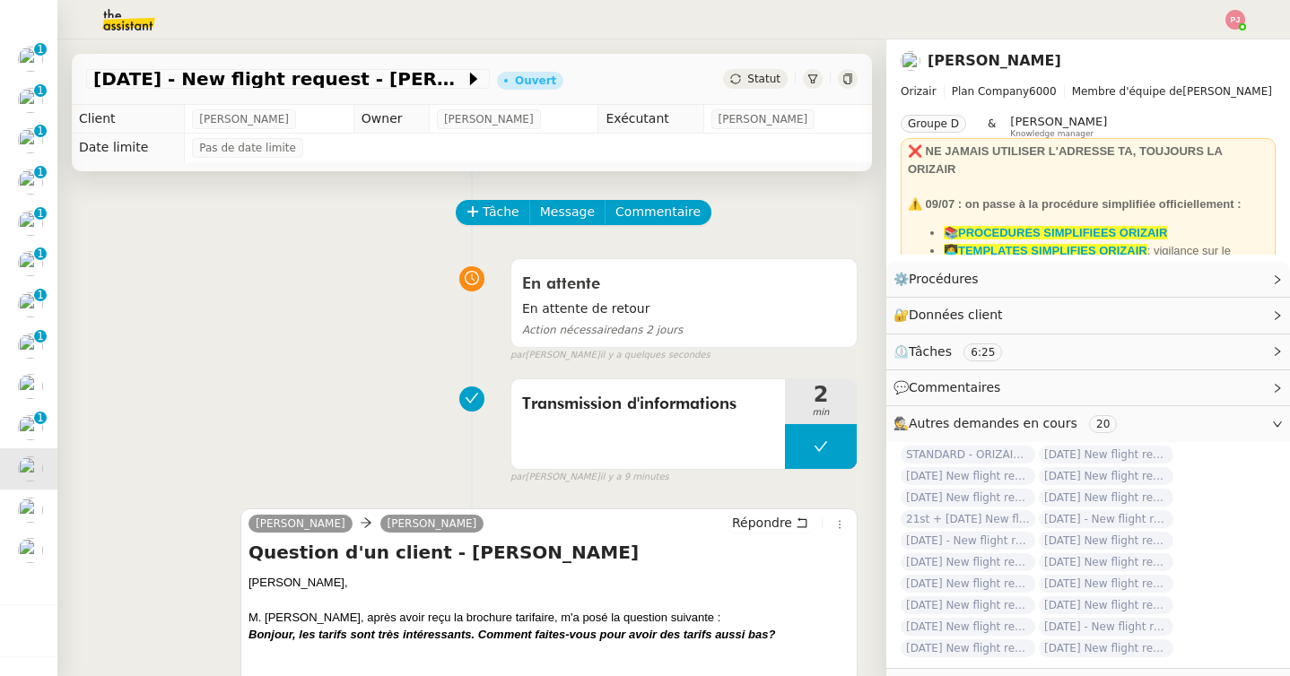
scroll to position [243, 0]
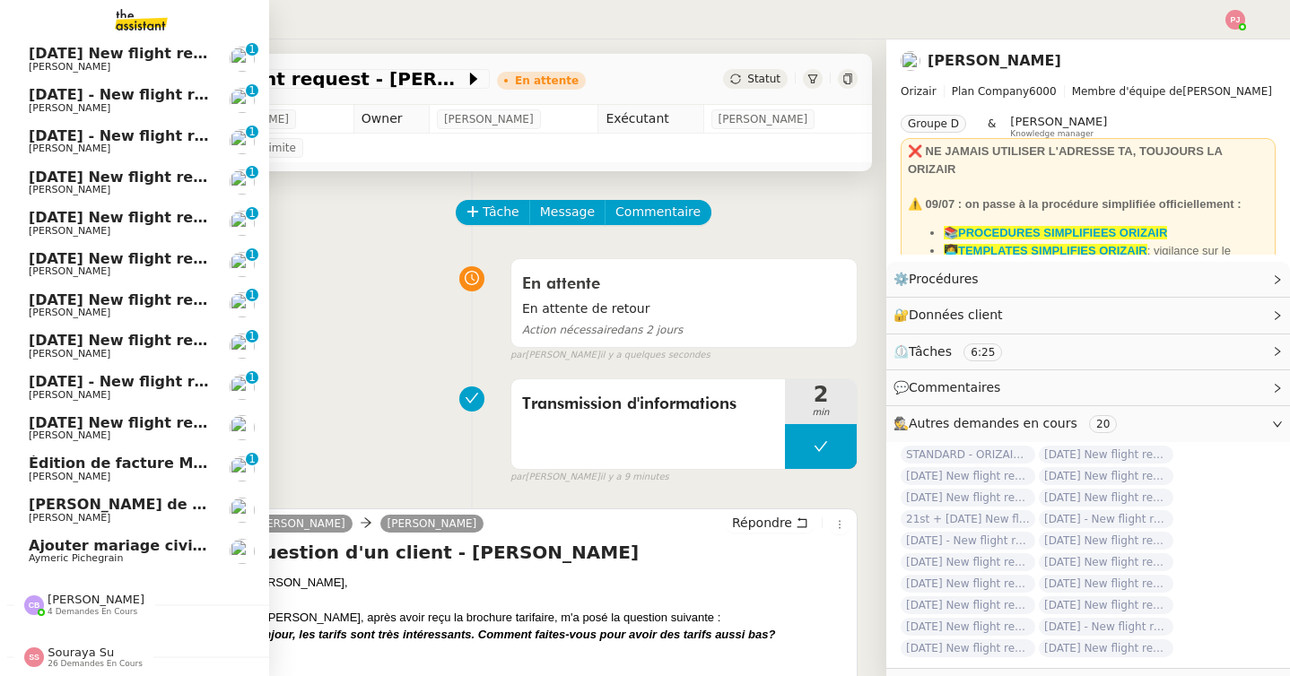
click at [77, 509] on span "[PERSON_NAME] de suivi [PERSON_NAME]" at bounding box center [199, 504] width 340 height 17
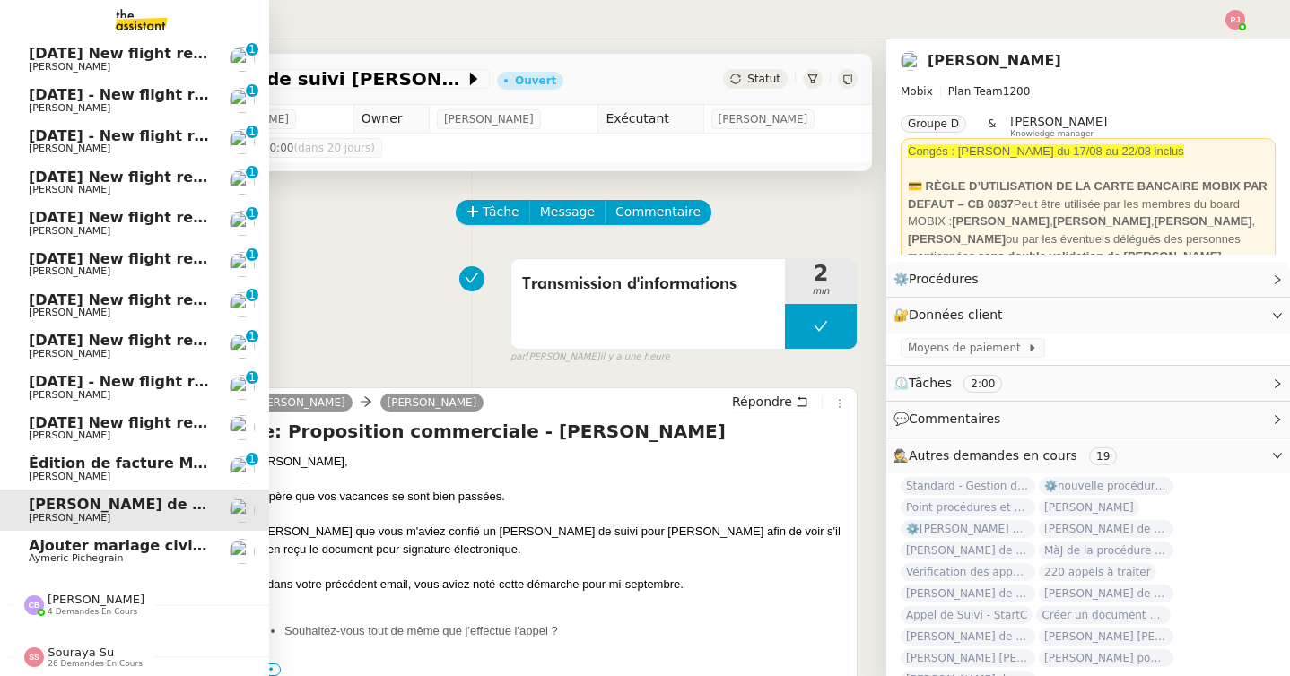
click at [181, 460] on span "Édition de facture Mgt fees CRMOP - août 2025S Salaire" at bounding box center [256, 463] width 454 height 17
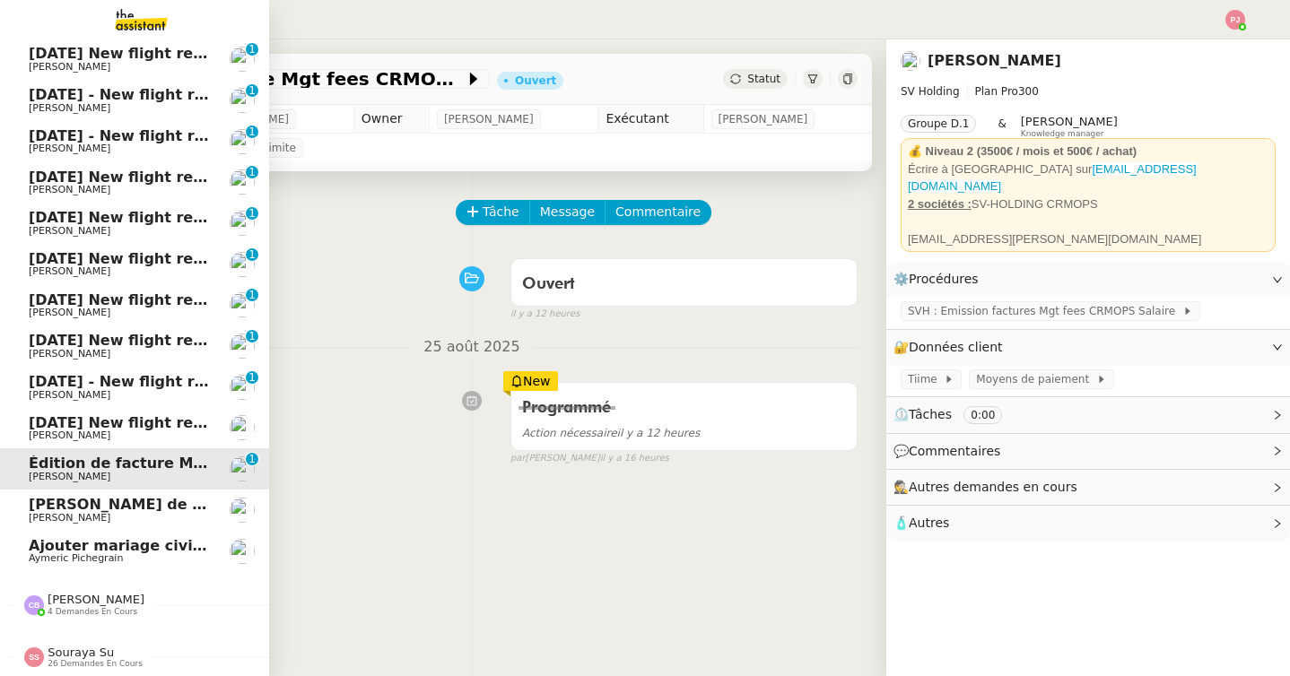
click at [178, 429] on span "1st September 2025 New flight request - Gabrijel Radovcic" at bounding box center [209, 422] width 360 height 17
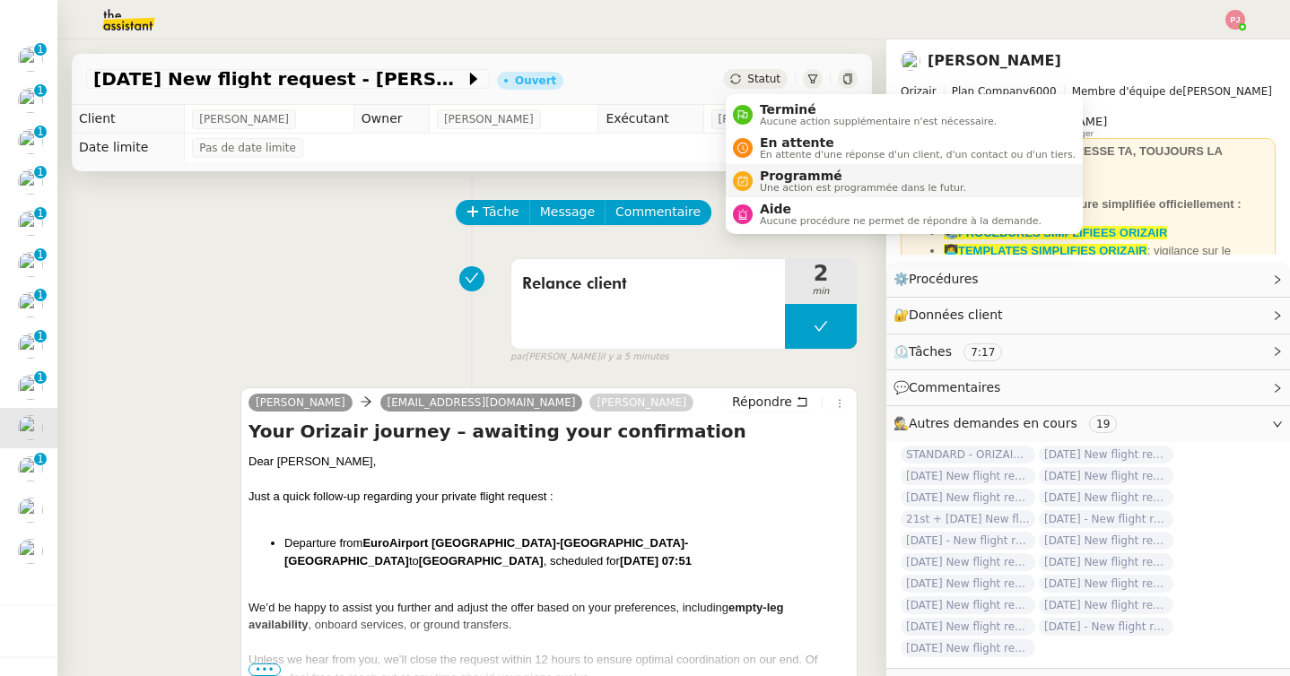
click at [779, 177] on span "Programmé" at bounding box center [863, 176] width 206 height 14
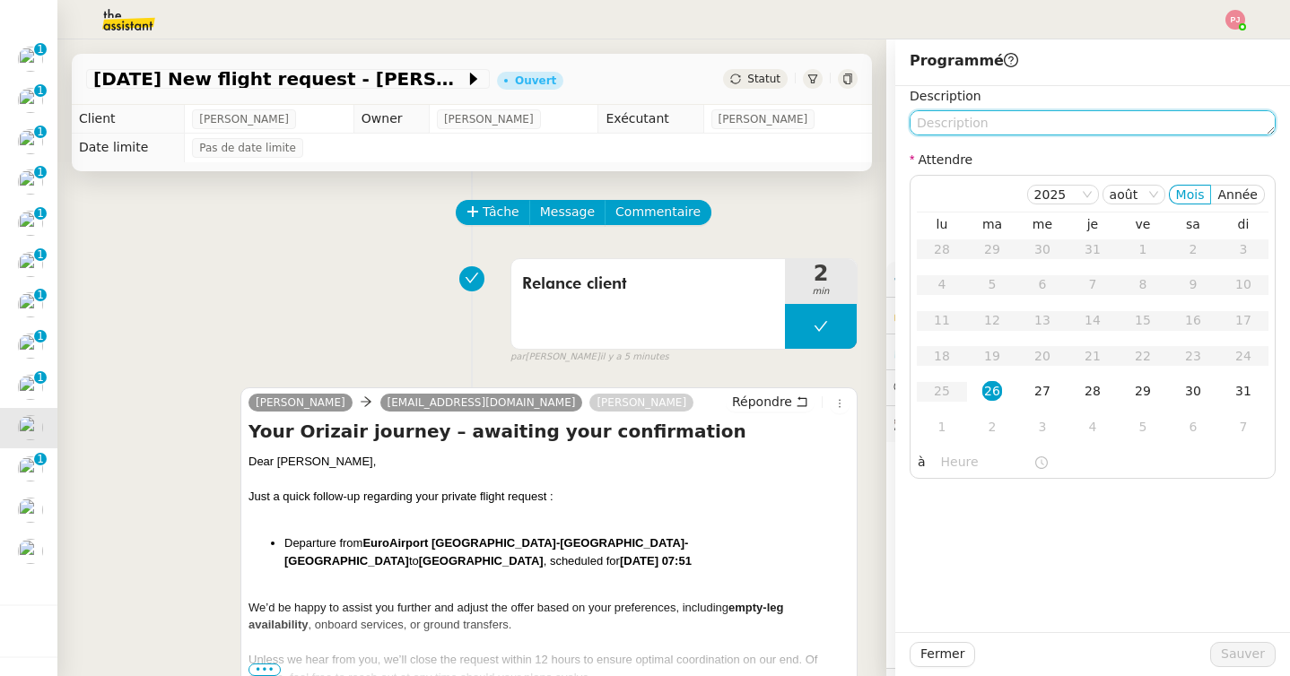
click at [964, 125] on textarea at bounding box center [1093, 122] width 366 height 25
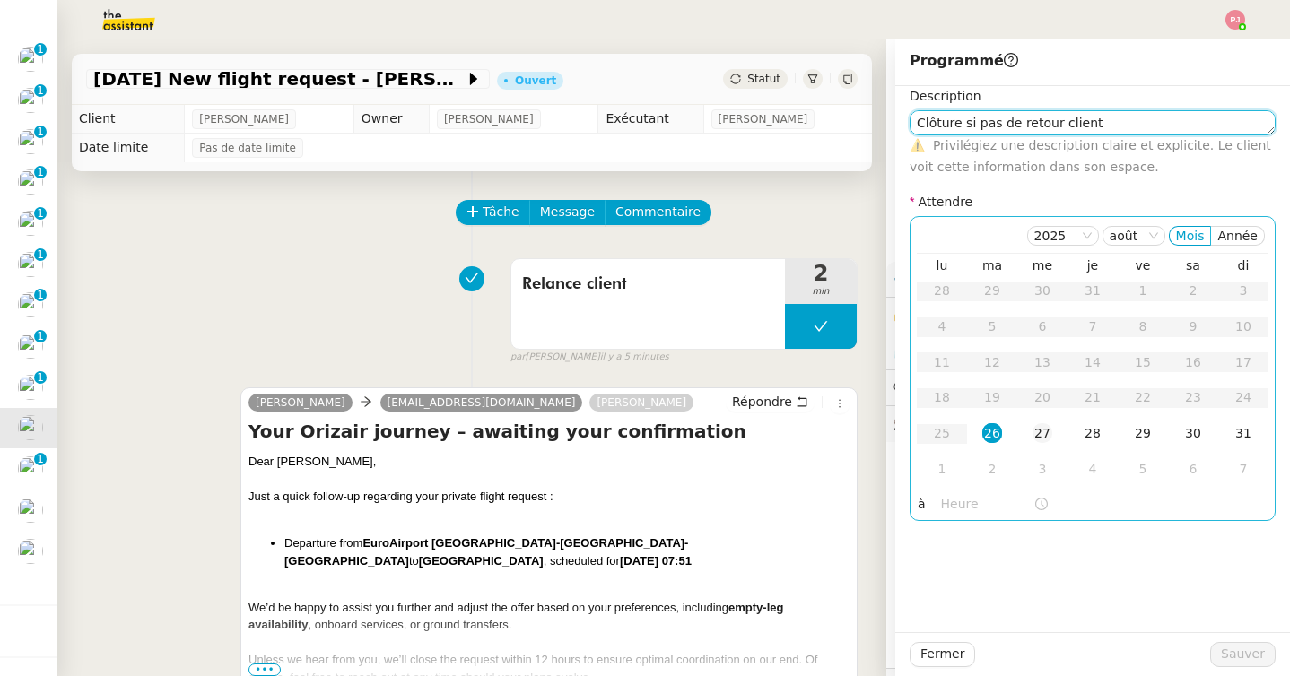
type textarea "Clôture si pas de retour client"
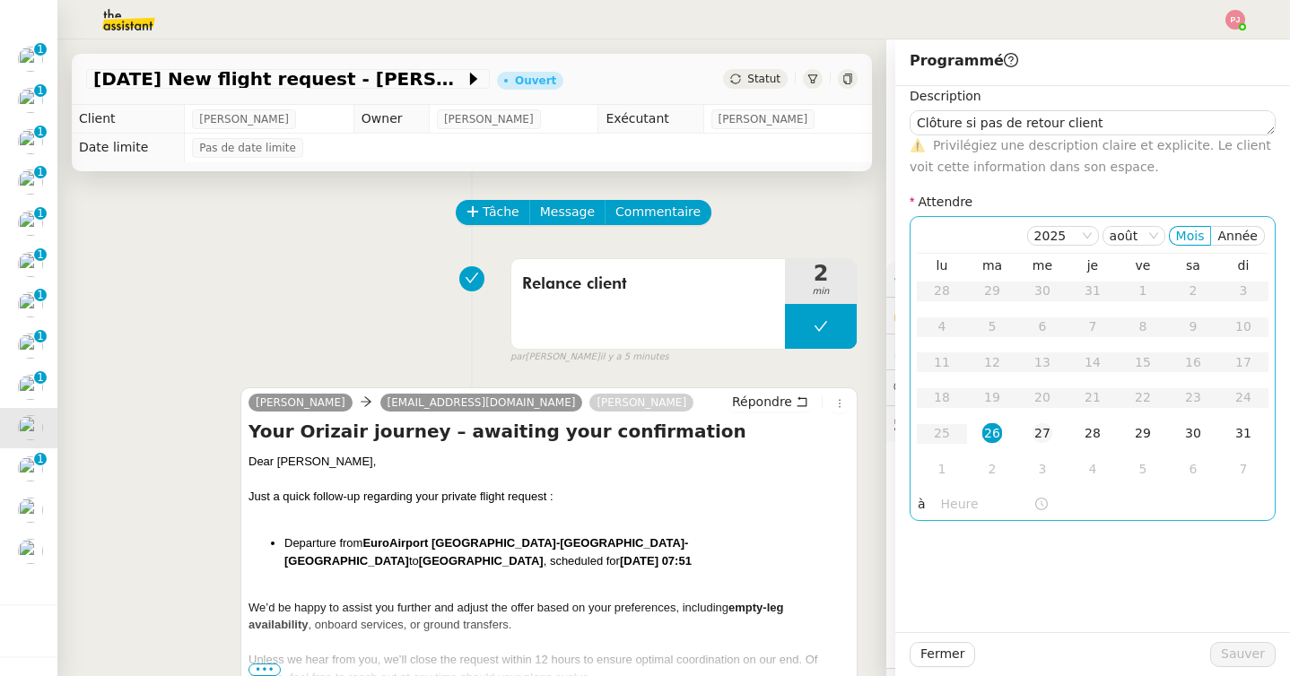
click at [1047, 422] on td "27" at bounding box center [1042, 434] width 50 height 36
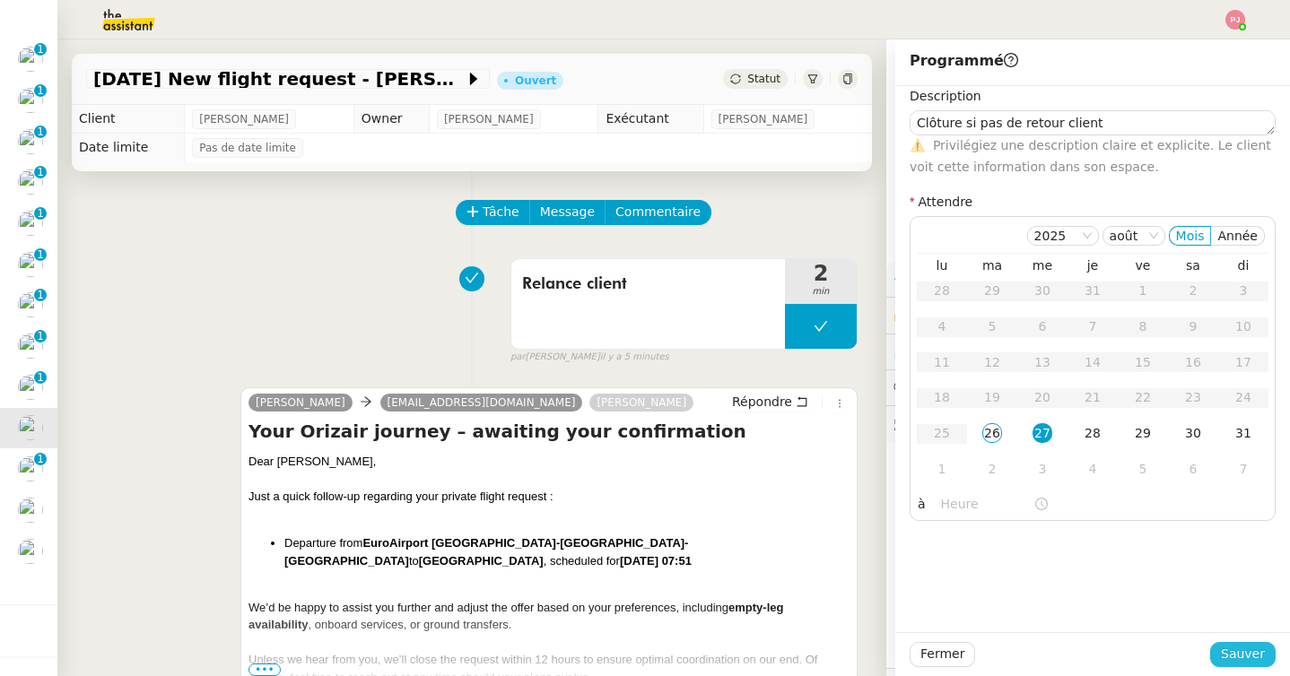
click at [1226, 655] on span "Sauver" at bounding box center [1243, 654] width 44 height 21
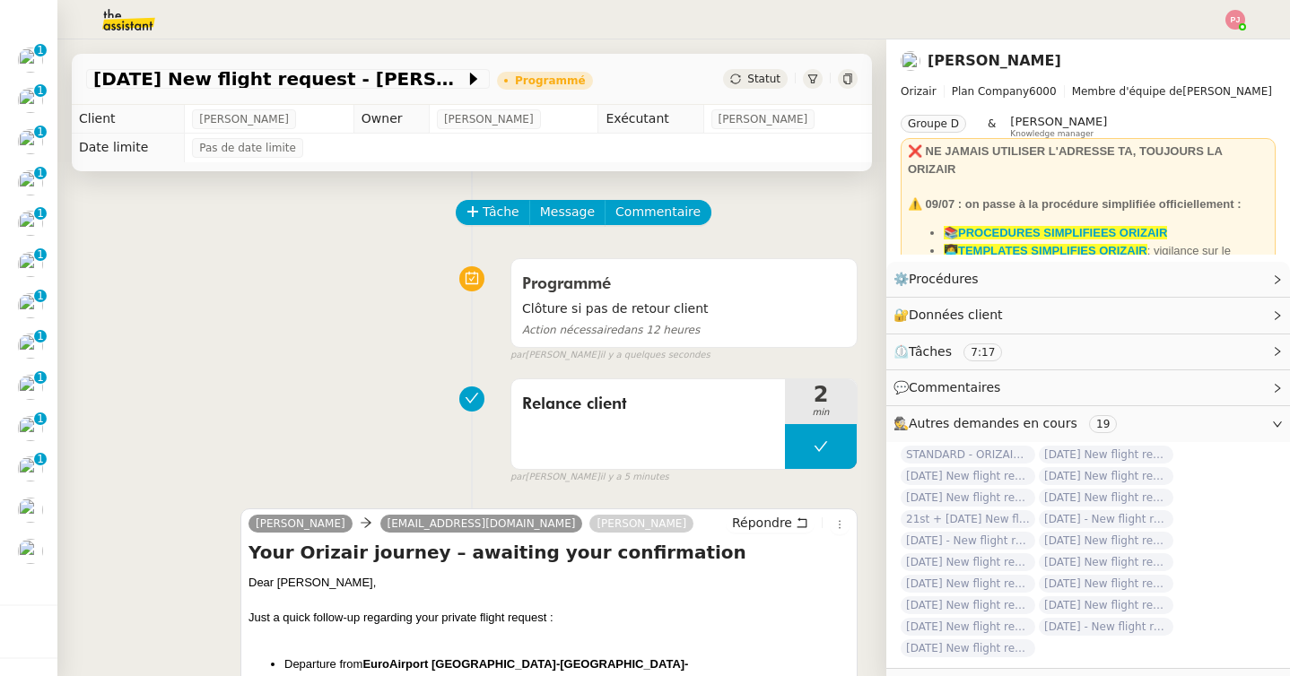
scroll to position [203, 0]
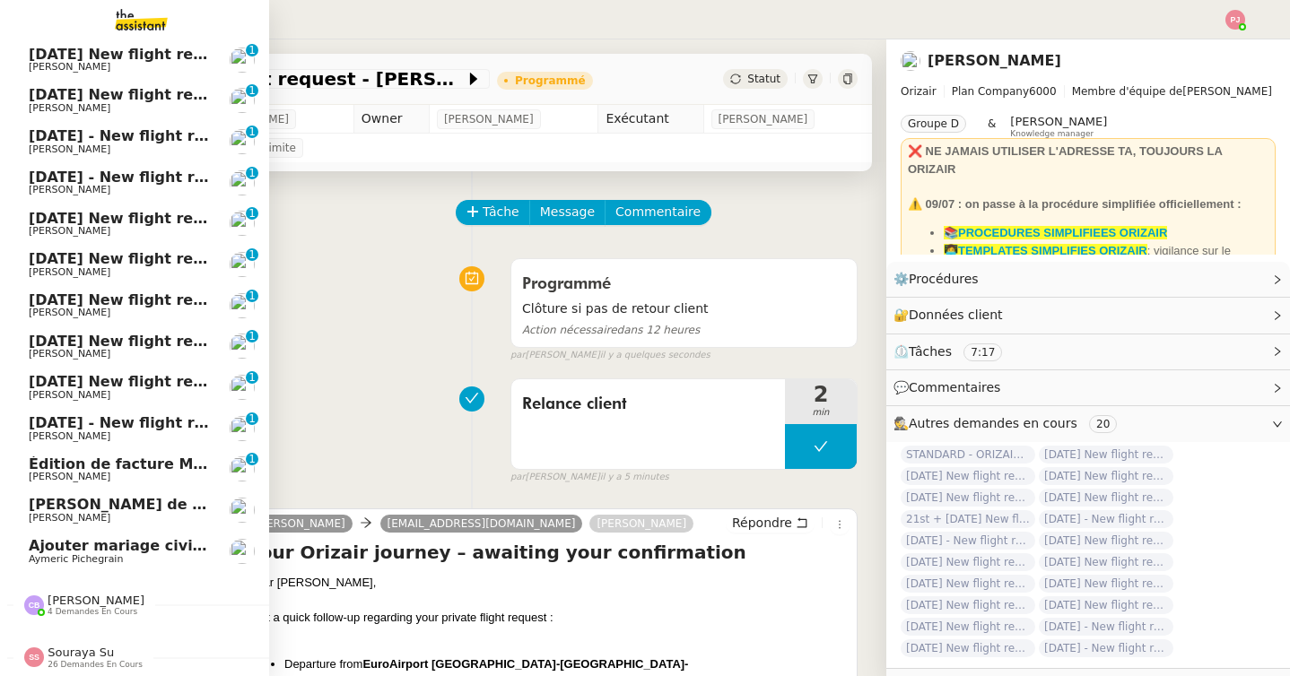
click at [31, 429] on span "31st August 2025 - New flight request - Lee Newman" at bounding box center [214, 422] width 370 height 17
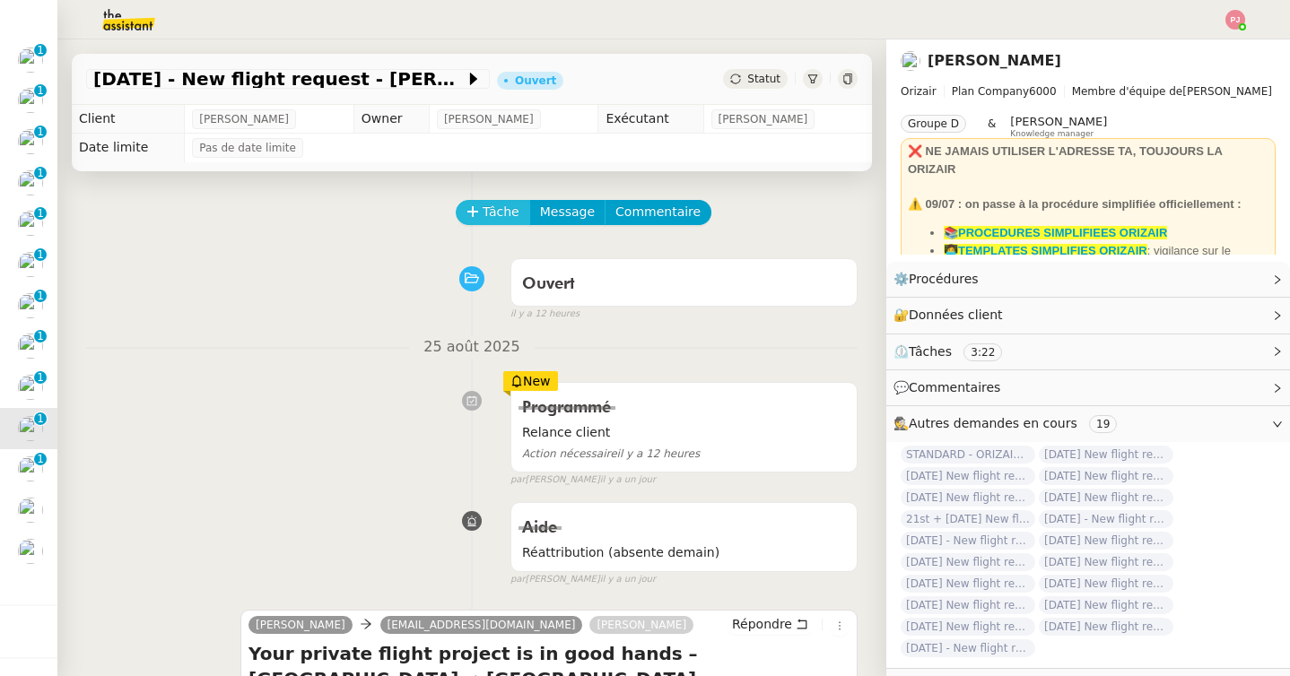
click at [498, 213] on span "Tâche" at bounding box center [501, 212] width 37 height 21
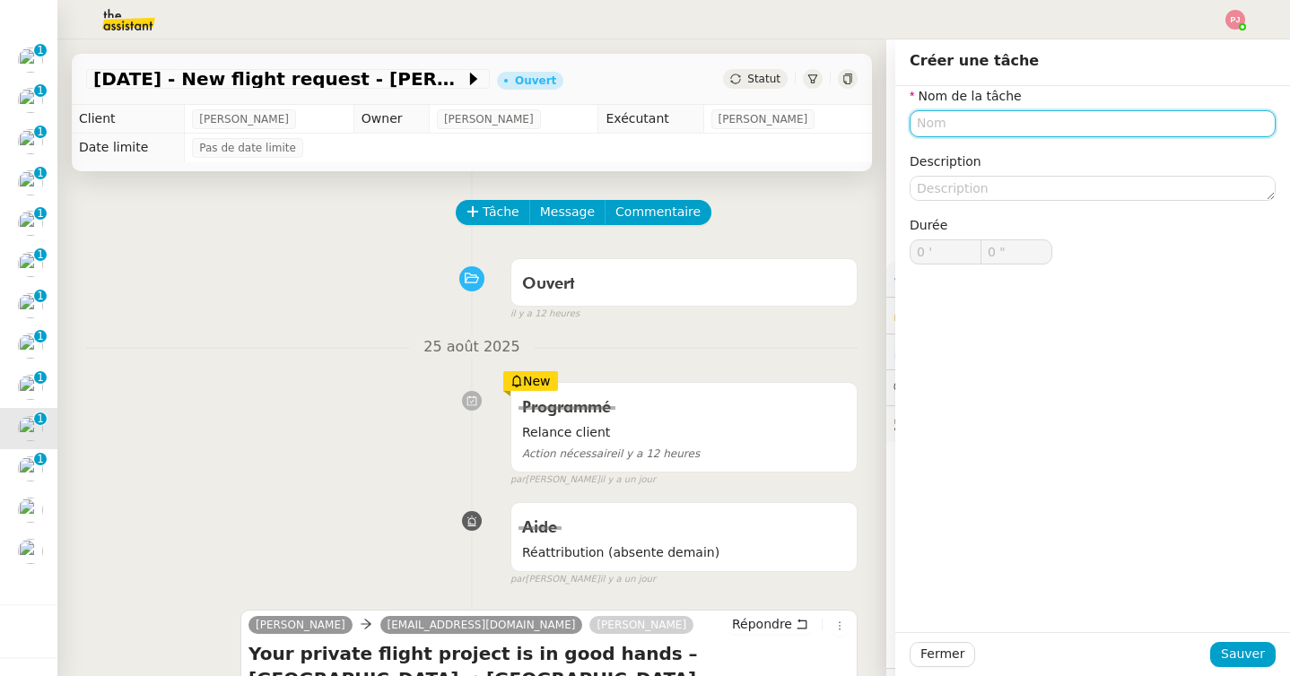
click at [935, 130] on input "text" at bounding box center [1093, 123] width 366 height 26
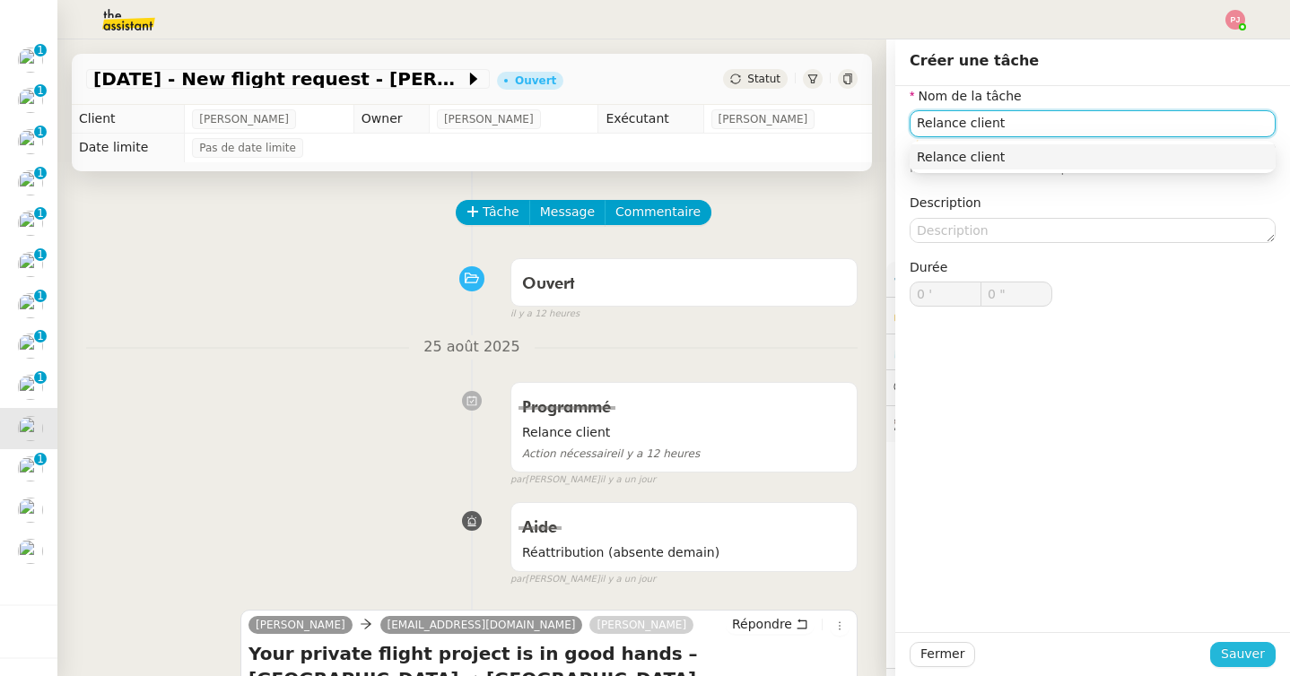
type input "Relance client"
click at [1221, 650] on button "Sauver" at bounding box center [1242, 654] width 65 height 25
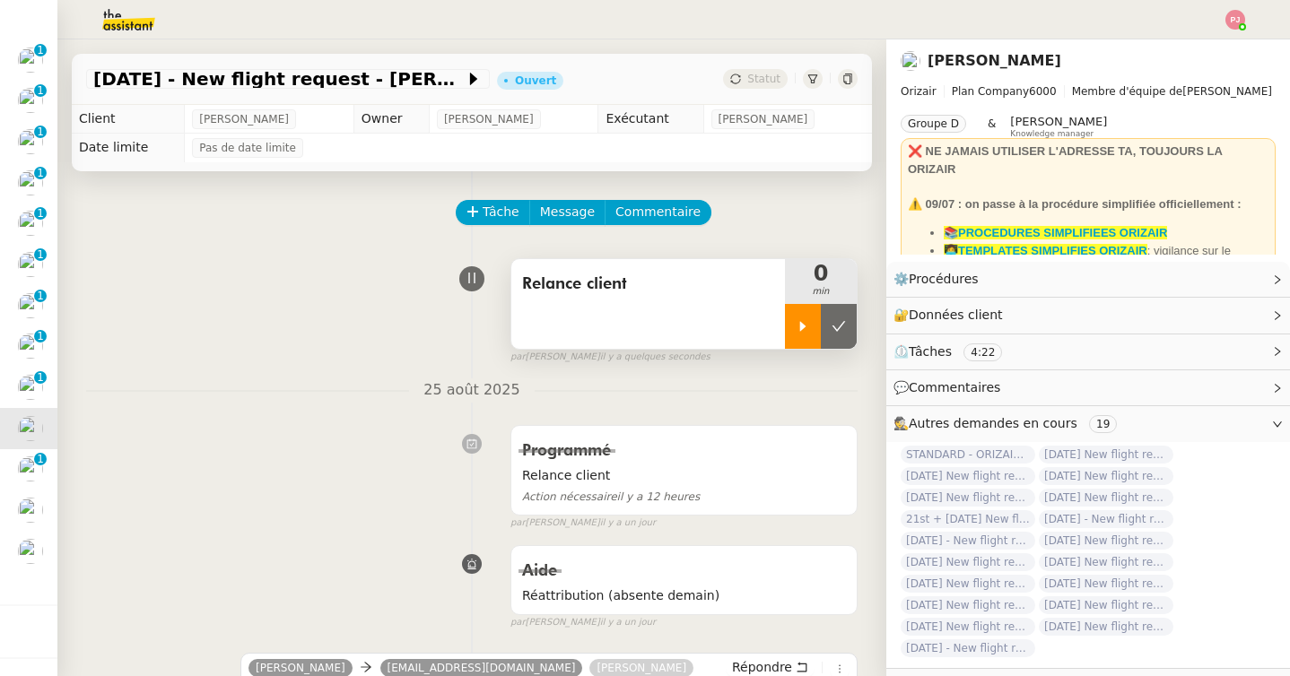
click at [794, 312] on div at bounding box center [803, 326] width 36 height 45
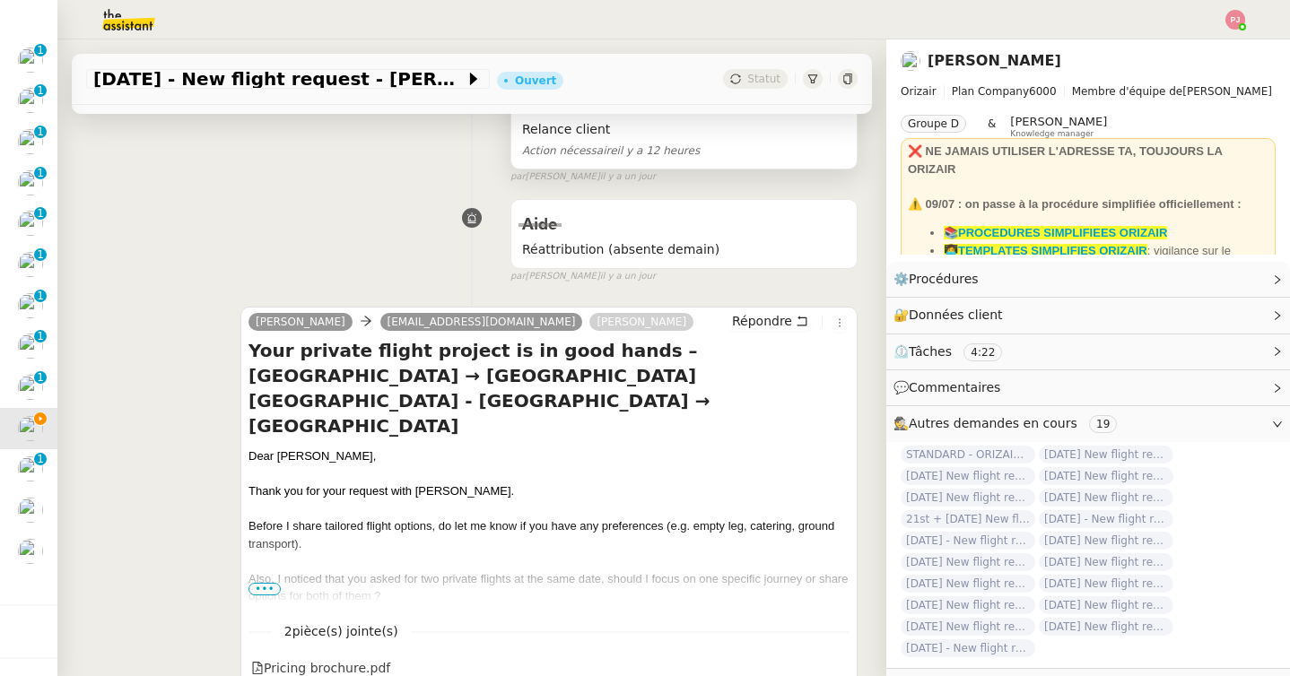
scroll to position [350, 0]
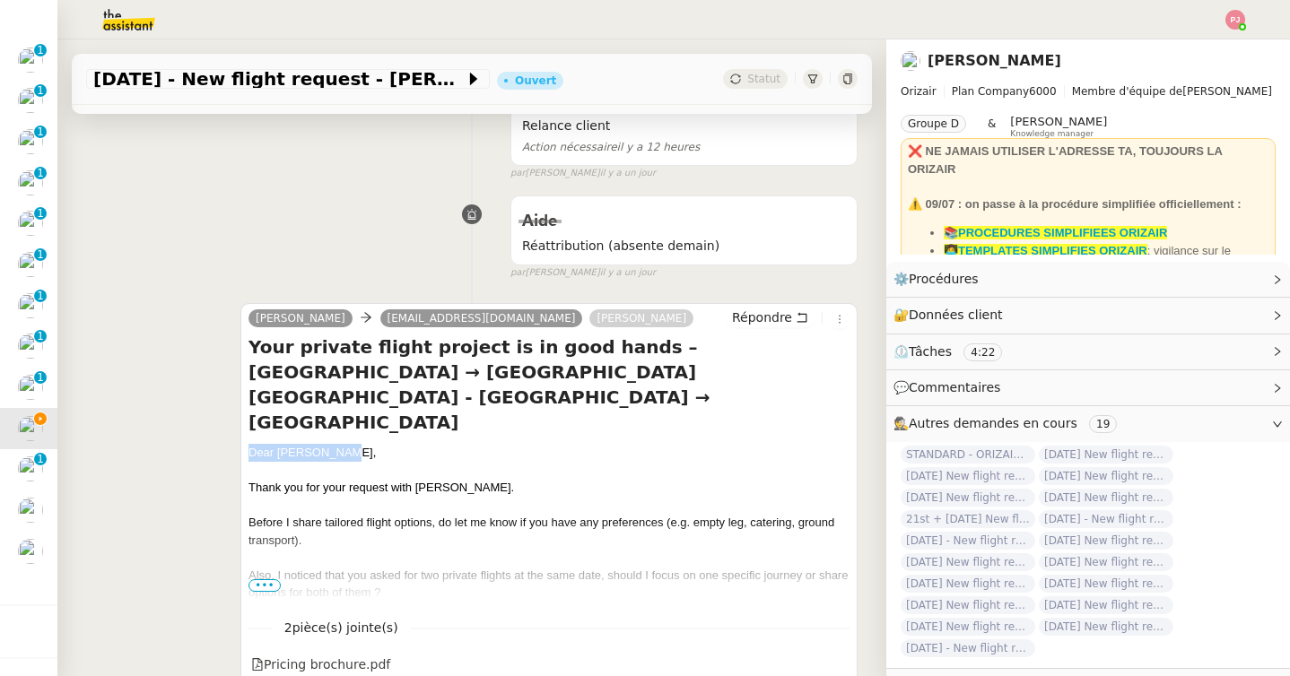
drag, startPoint x: 370, startPoint y: 399, endPoint x: 247, endPoint y: 396, distance: 123.8
click at [247, 396] on div "Josephine leejodie423@icloud.com Louis Frei Répondre Your private flight projec…" at bounding box center [548, 504] width 617 height 402
copy div "Dear Lee Newman,"
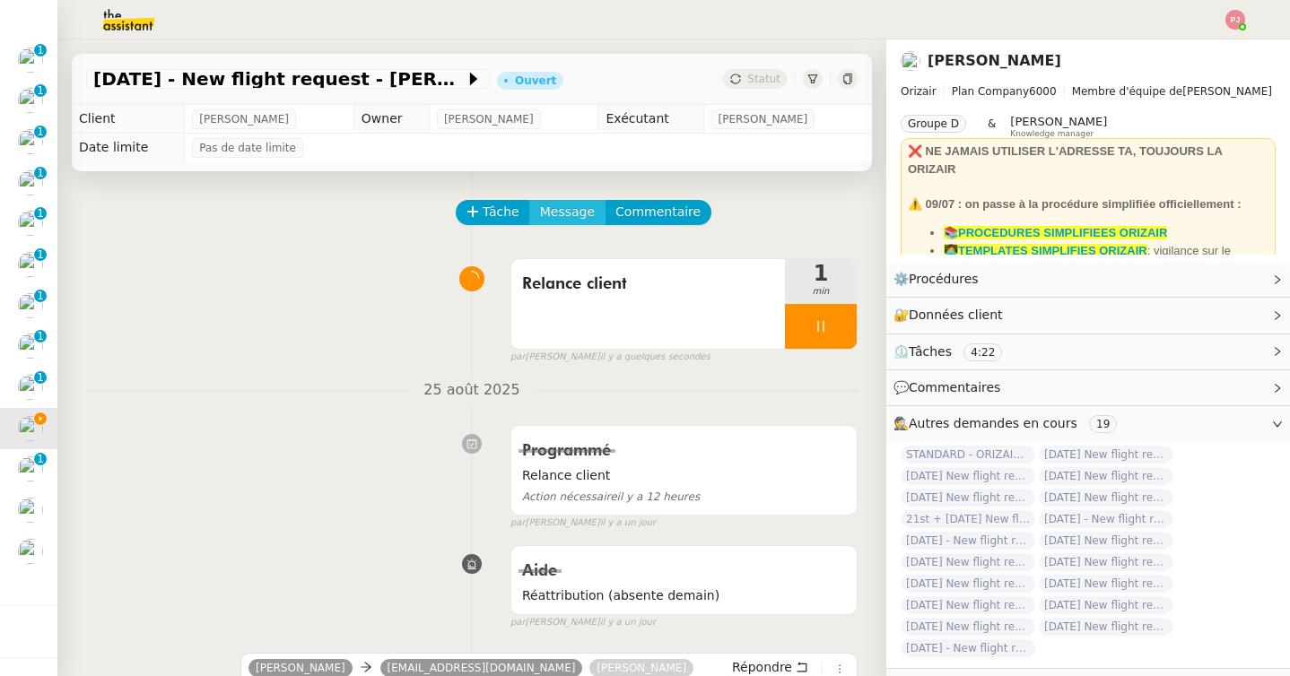
click at [580, 212] on span "Message" at bounding box center [567, 212] width 55 height 21
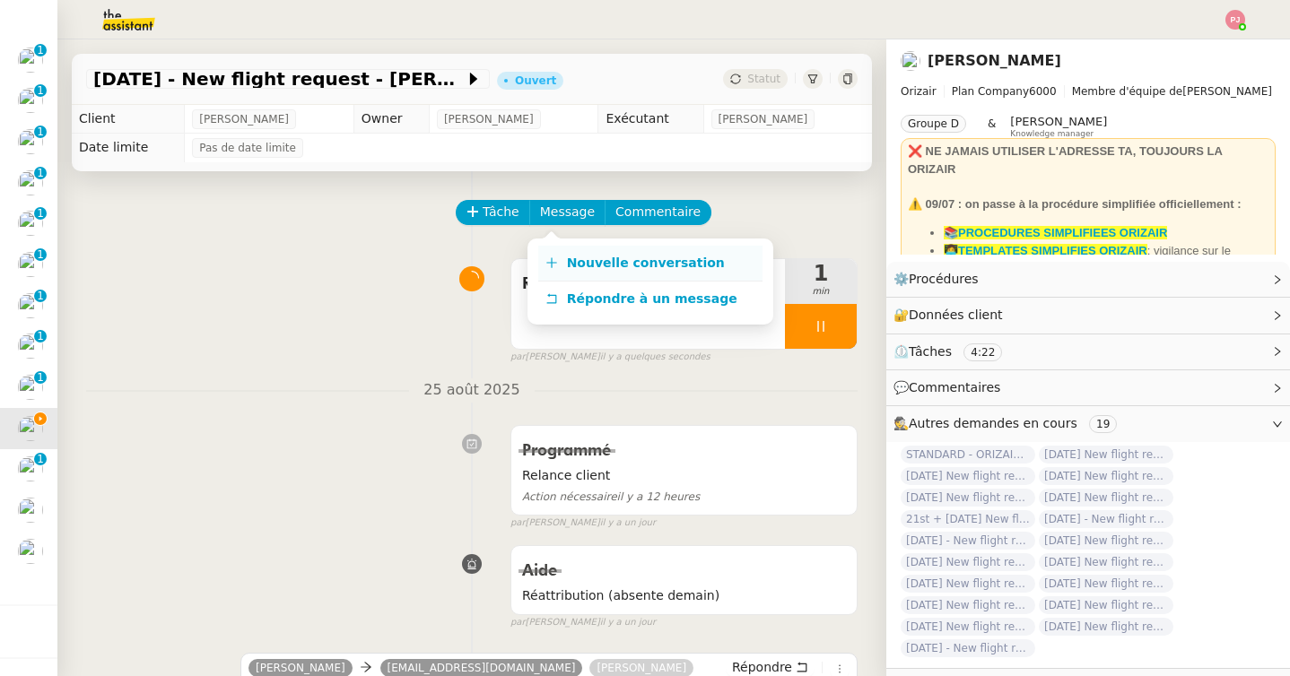
click at [599, 265] on span "Nouvelle conversation" at bounding box center [646, 263] width 158 height 14
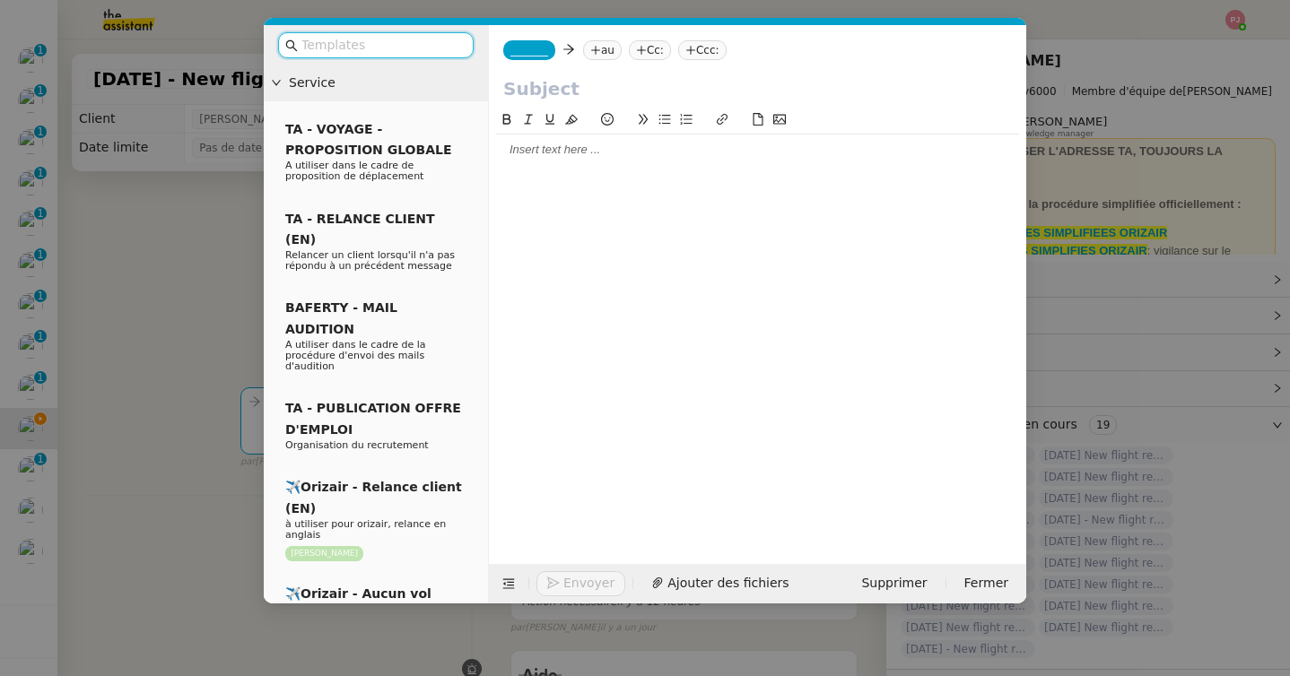
click at [437, 51] on input "text" at bounding box center [381, 45] width 161 height 21
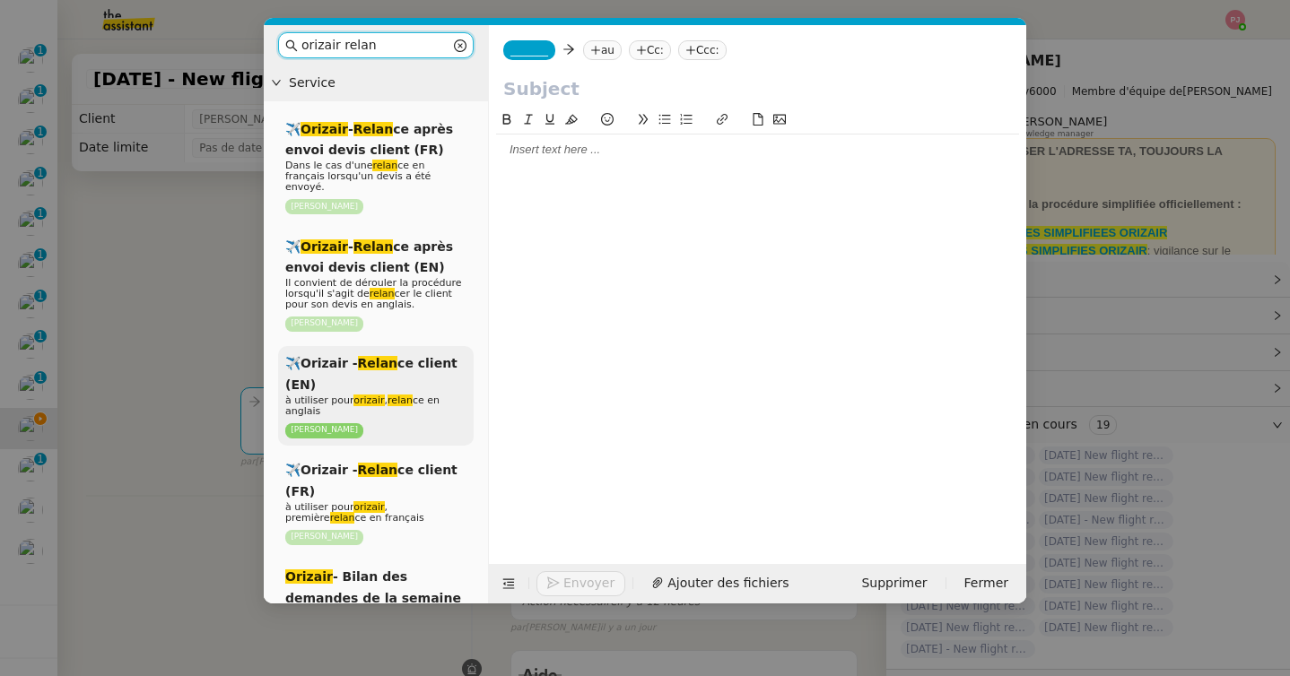
type input "orizair relan"
click at [404, 370] on div "✈️Orizair - Relan ce client (EN) à utiliser pour orizair , relan ce en anglais …" at bounding box center [376, 396] width 196 height 100
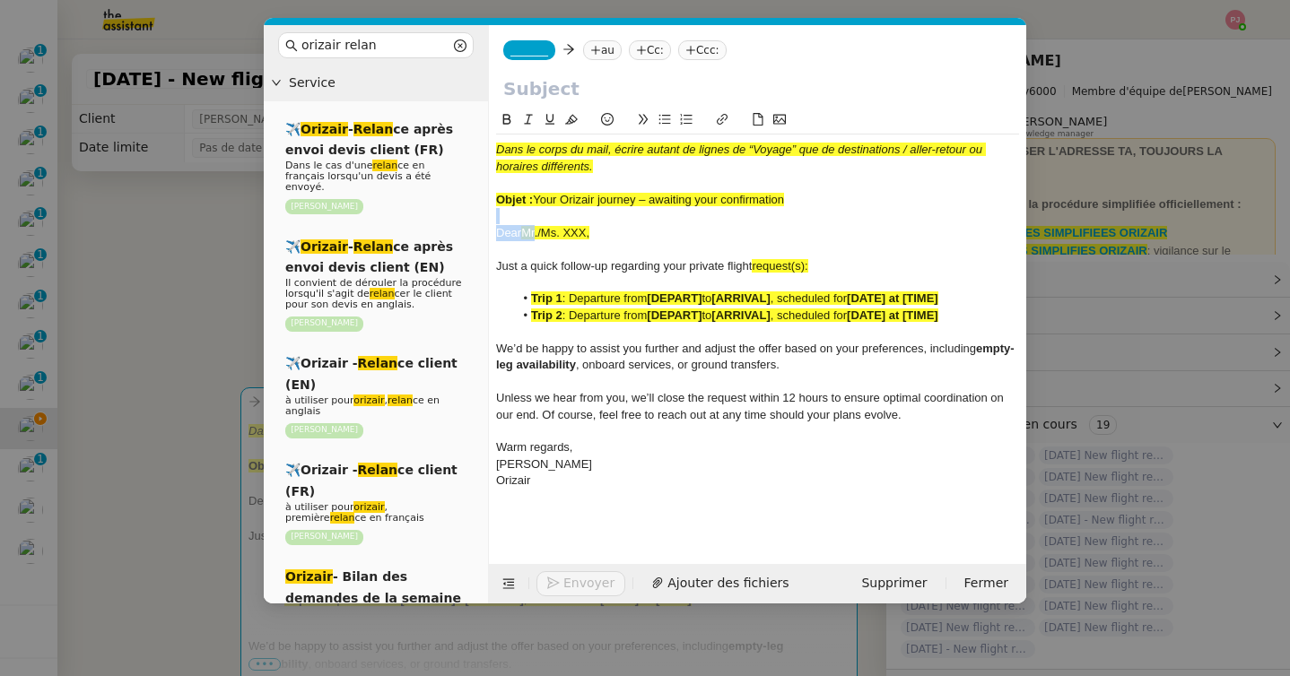
drag, startPoint x: 640, startPoint y: 222, endPoint x: 542, endPoint y: 238, distance: 99.8
click at [542, 238] on div "Dans le corps du mail, écrire autant de lignes de “Voyage” que de destinations …" at bounding box center [757, 316] width 523 height 362
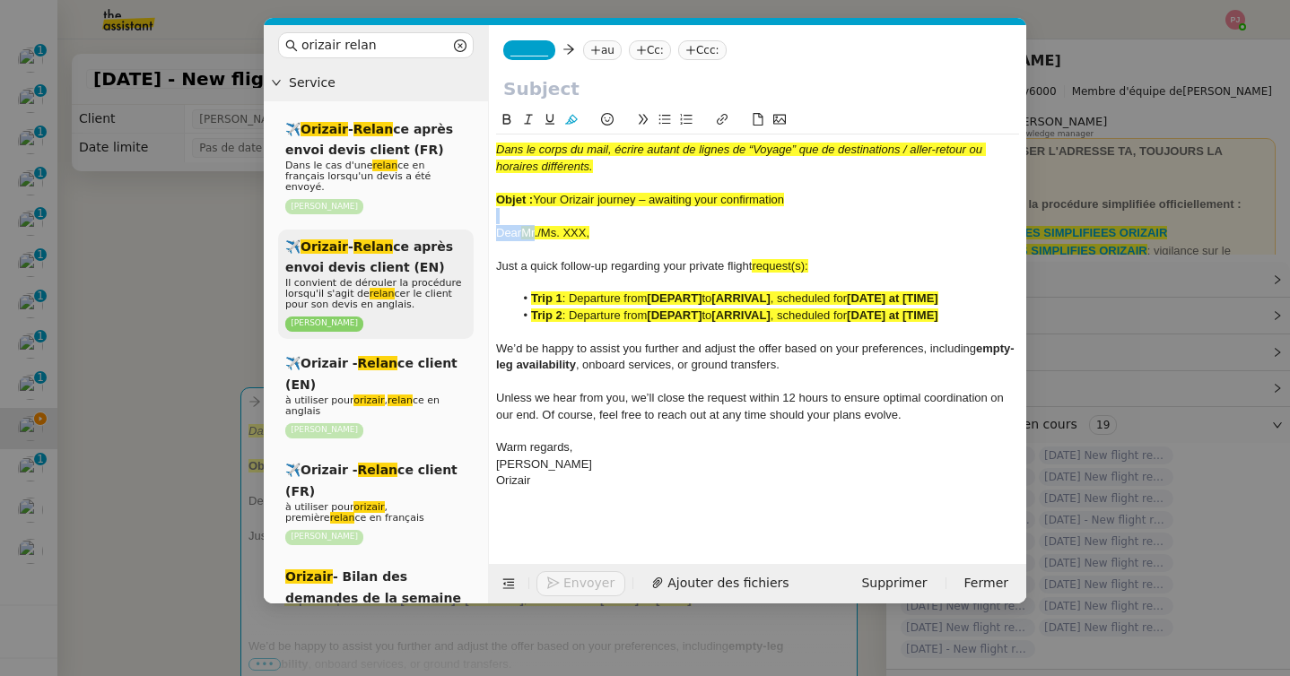
drag, startPoint x: 602, startPoint y: 233, endPoint x: 471, endPoint y: 233, distance: 131.0
click at [471, 233] on nz-layout "orizair [PERSON_NAME] Service ✈️ Orizair - [PERSON_NAME] après envoi devis clie…" at bounding box center [645, 314] width 762 height 579
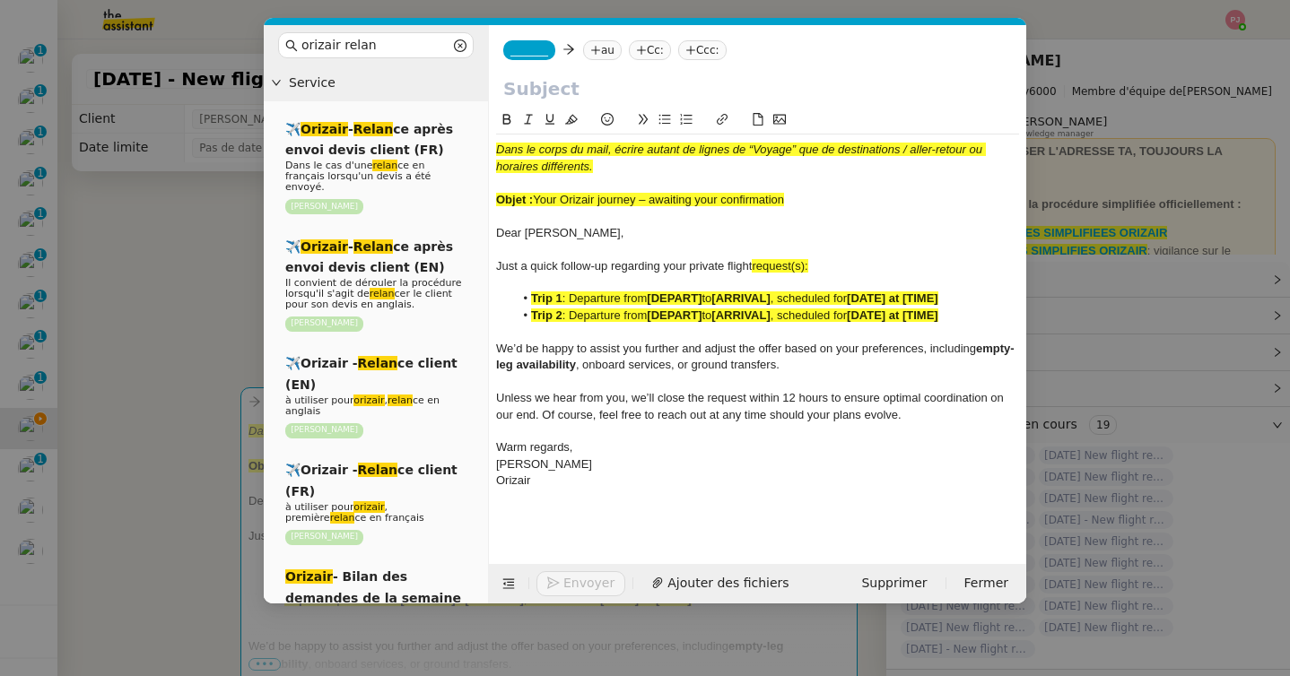
drag, startPoint x: 804, startPoint y: 198, endPoint x: 536, endPoint y: 205, distance: 267.4
click at [536, 205] on div "Objet : Your Orizair journey – awaiting your confirmation" at bounding box center [757, 200] width 523 height 16
copy span "Your Orizair journey – awaiting your confirmation"
click at [550, 92] on input "text" at bounding box center [757, 88] width 509 height 27
paste input "Your Orizair journey – awaiting your confirmation"
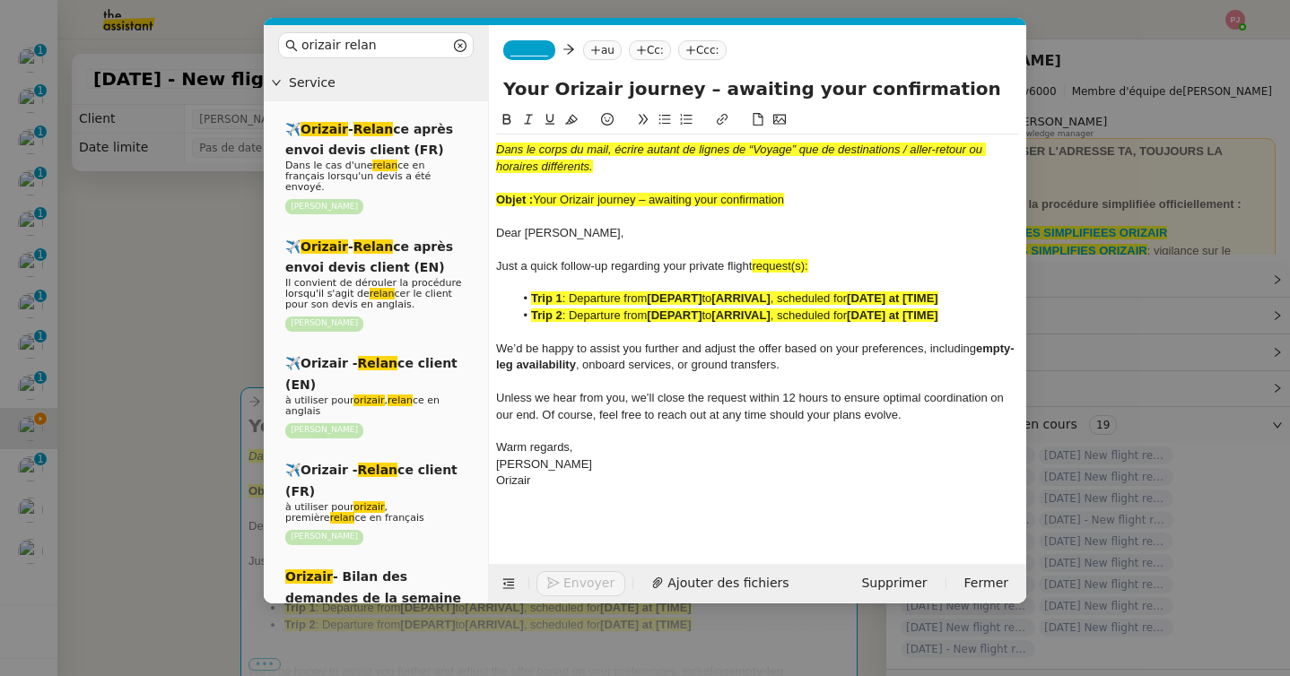
type input "Your Orizair journey – awaiting your confirmation"
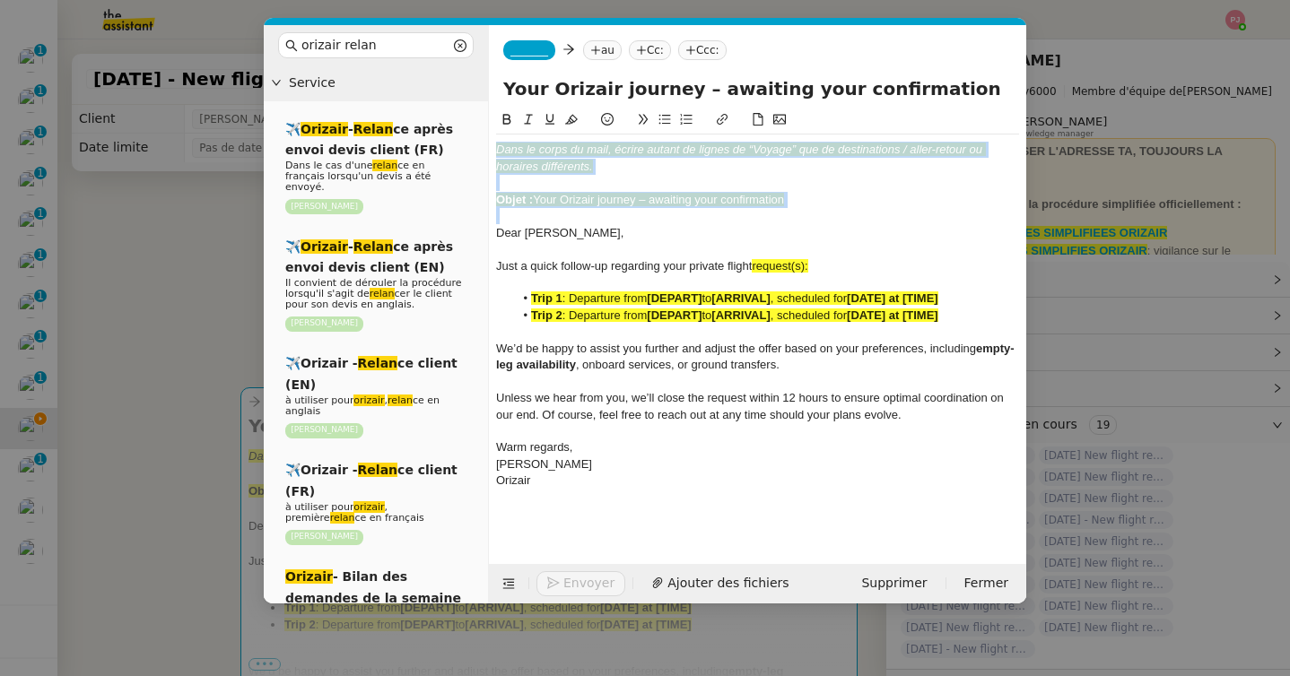
drag, startPoint x: 497, startPoint y: 233, endPoint x: 497, endPoint y: 150, distance: 83.4
click at [497, 150] on div "Dans le corps du mail, écrire autant de lignes de “Voyage” que de destinations …" at bounding box center [757, 316] width 523 height 362
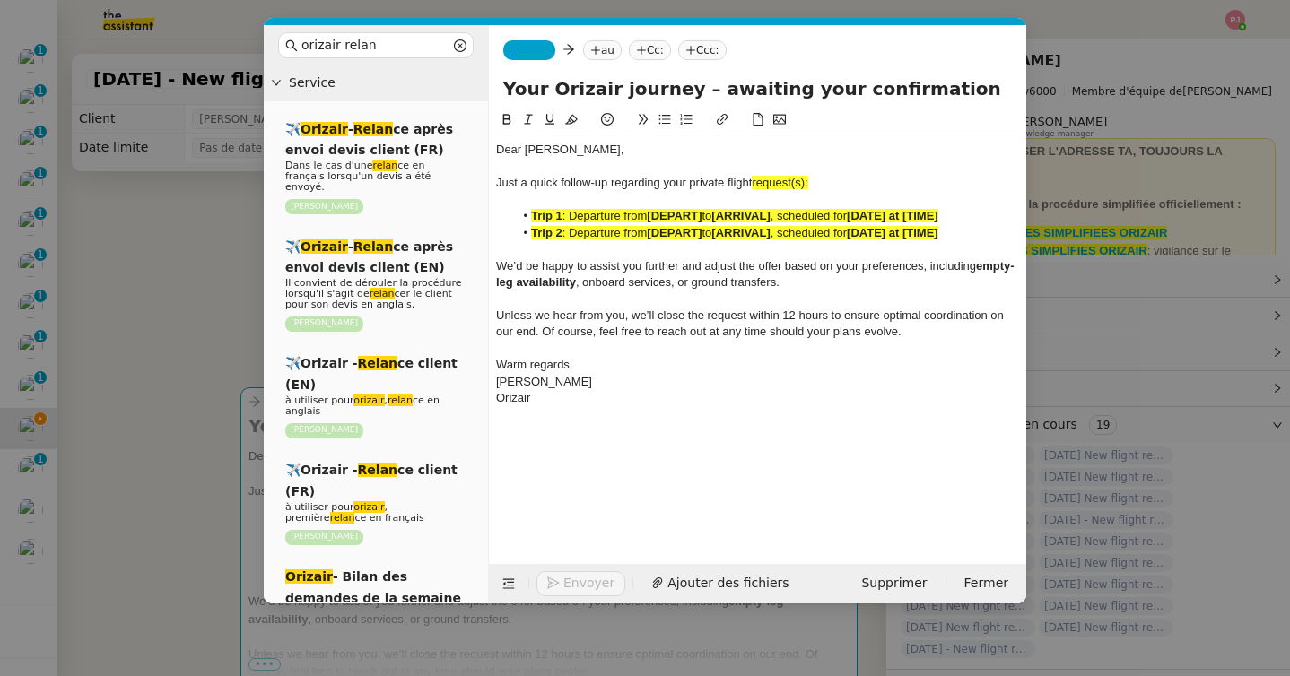
click at [177, 349] on nz-modal-container "orizair [PERSON_NAME] Service ✈️ Orizair - [PERSON_NAME] après envoi devis clie…" at bounding box center [645, 338] width 1290 height 676
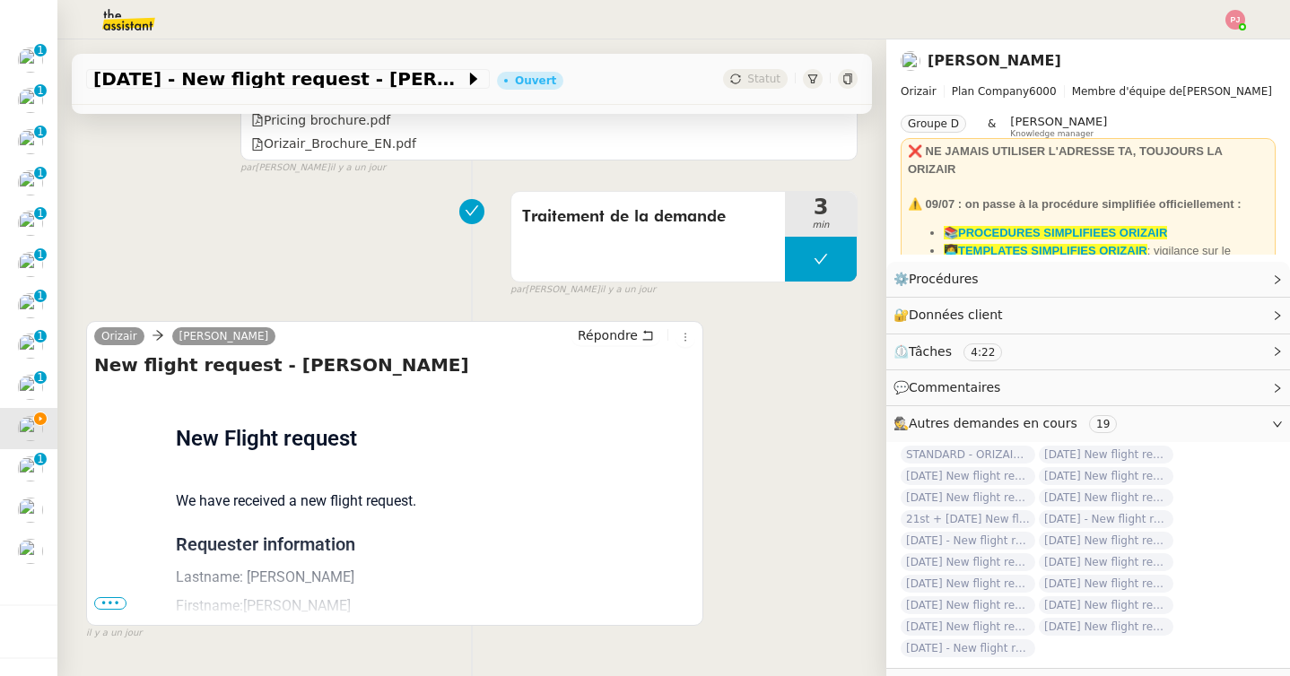
scroll to position [1309, 0]
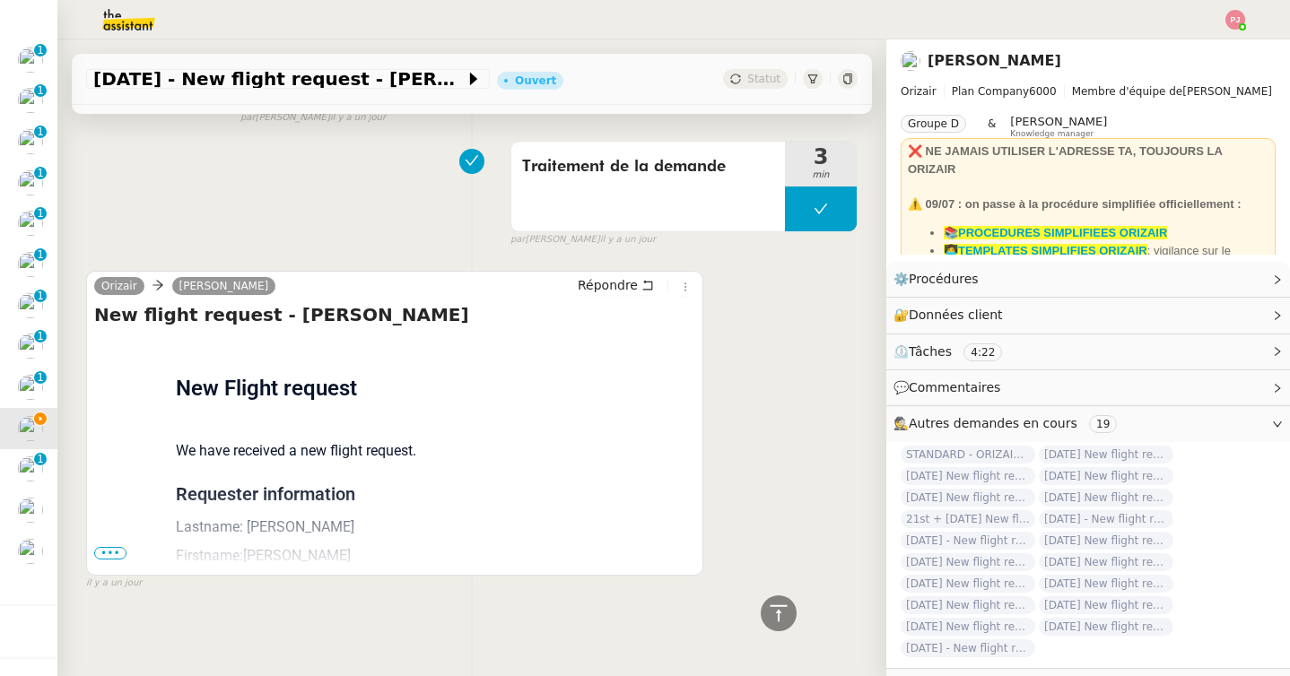
click at [113, 551] on span "•••" at bounding box center [110, 553] width 32 height 13
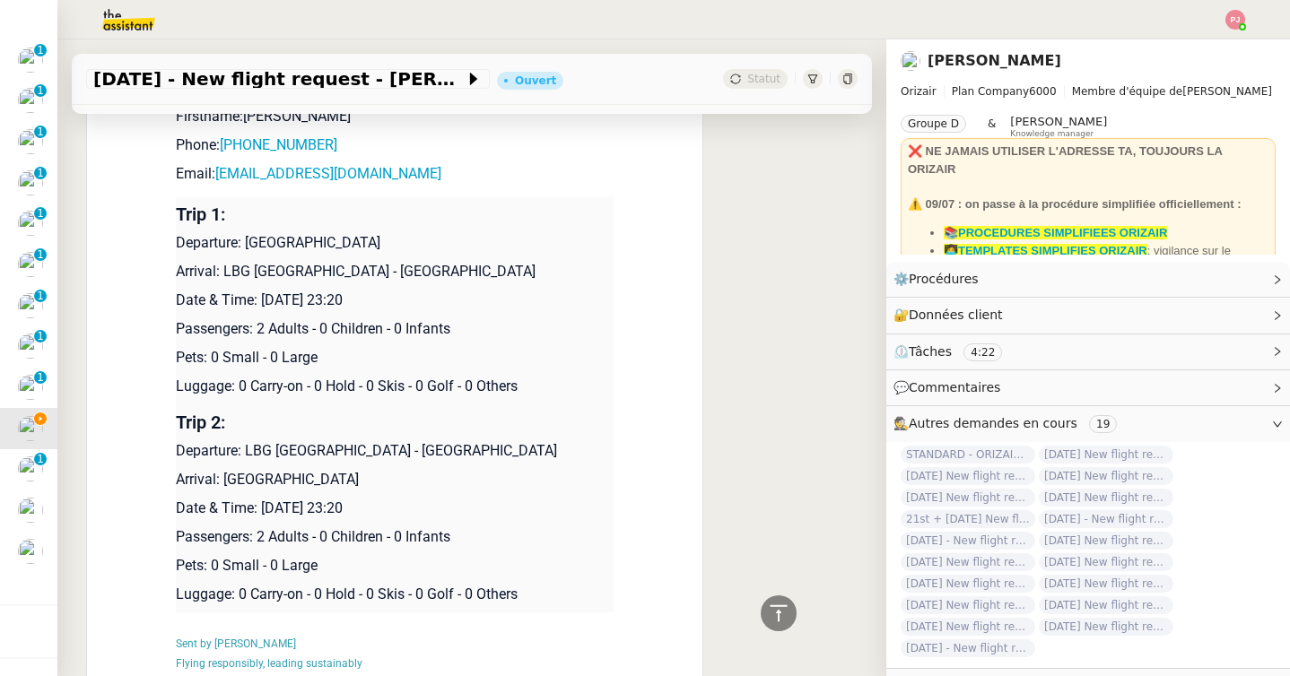
scroll to position [1717, 0]
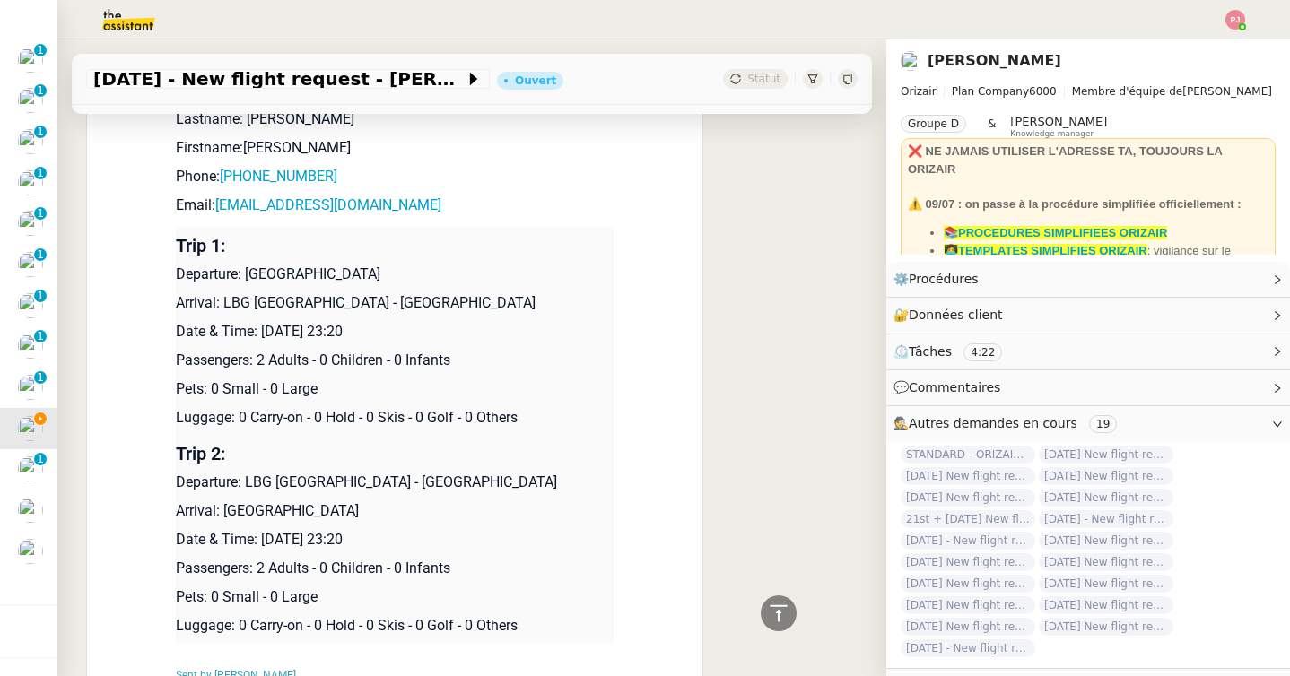
drag, startPoint x: 435, startPoint y: 537, endPoint x: 176, endPoint y: 274, distance: 369.1
click at [176, 274] on tbody "Trip 1: Departure: Bristol Airport Arrival: LBG Paris - Le Bourget Date & Time:…" at bounding box center [395, 436] width 438 height 416
copy tbody "Departure: Bristol Airport Arrival: LBG Paris - Le Bourget Date & Time: 31st Au…"
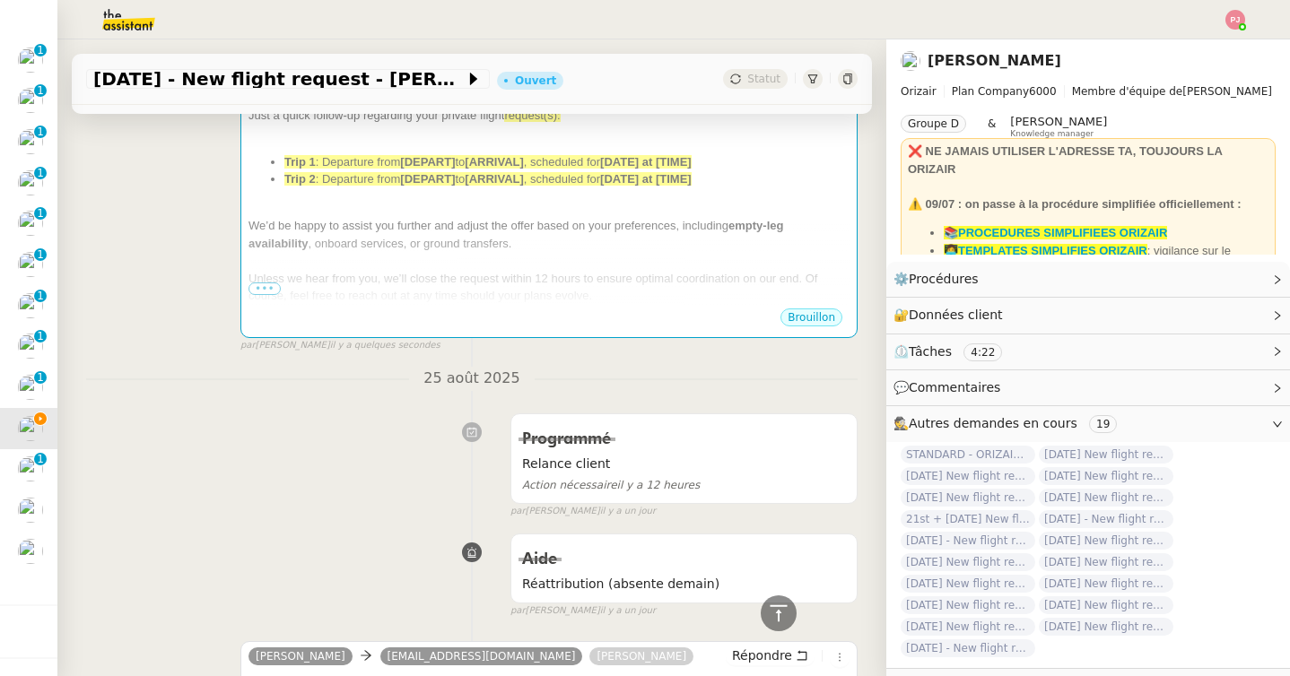
scroll to position [0, 0]
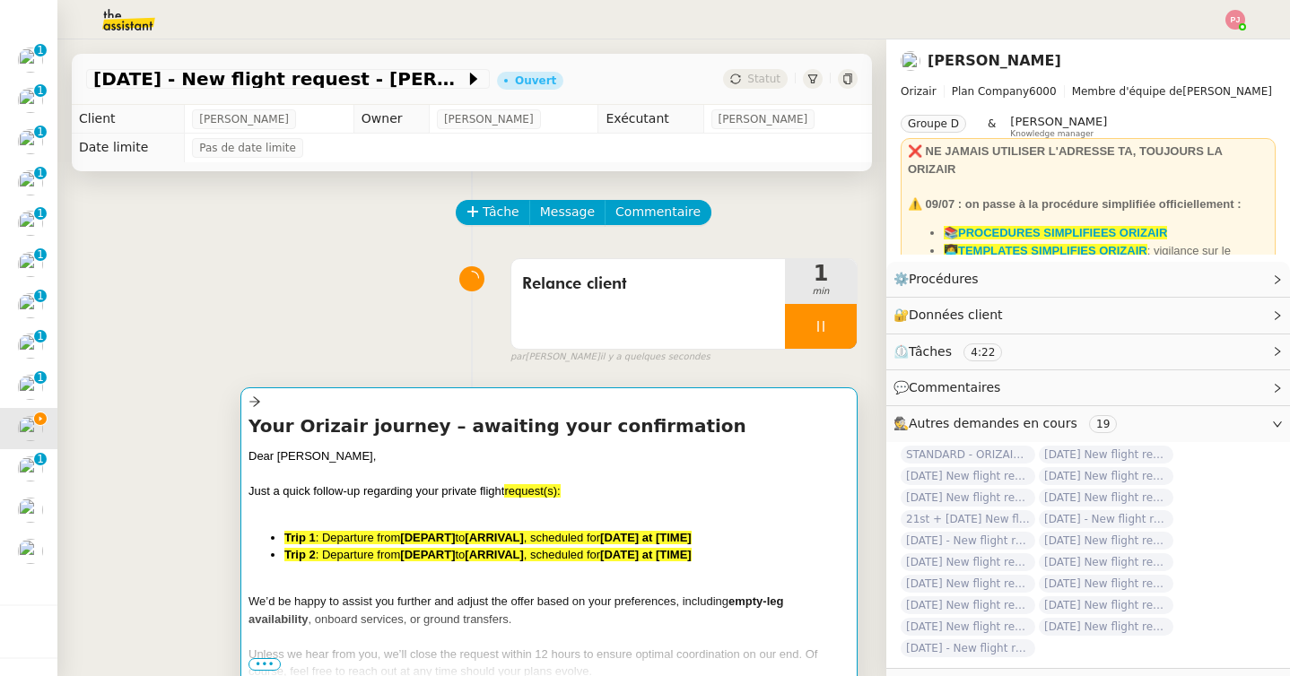
click at [391, 464] on div "Dear Lee Newman," at bounding box center [548, 457] width 601 height 18
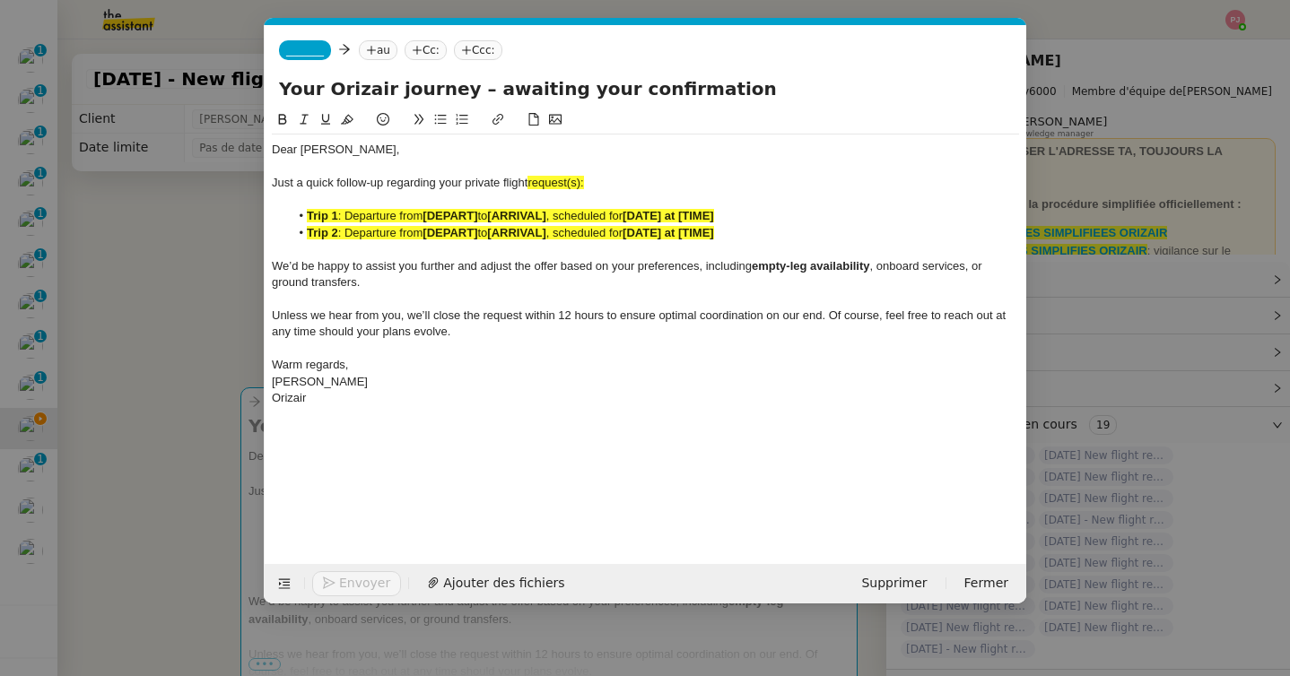
scroll to position [0, 105]
click at [389, 400] on div "Orizair" at bounding box center [645, 398] width 747 height 16
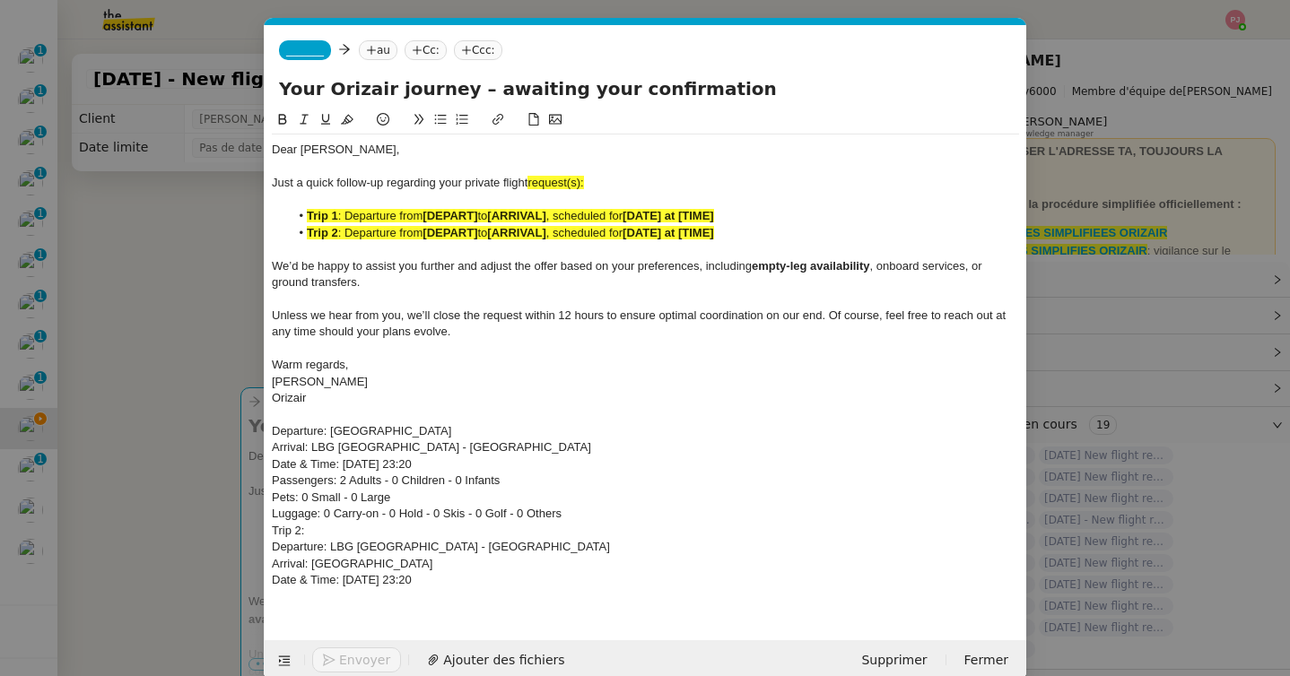
click at [318, 51] on span "_______" at bounding box center [305, 50] width 38 height 13
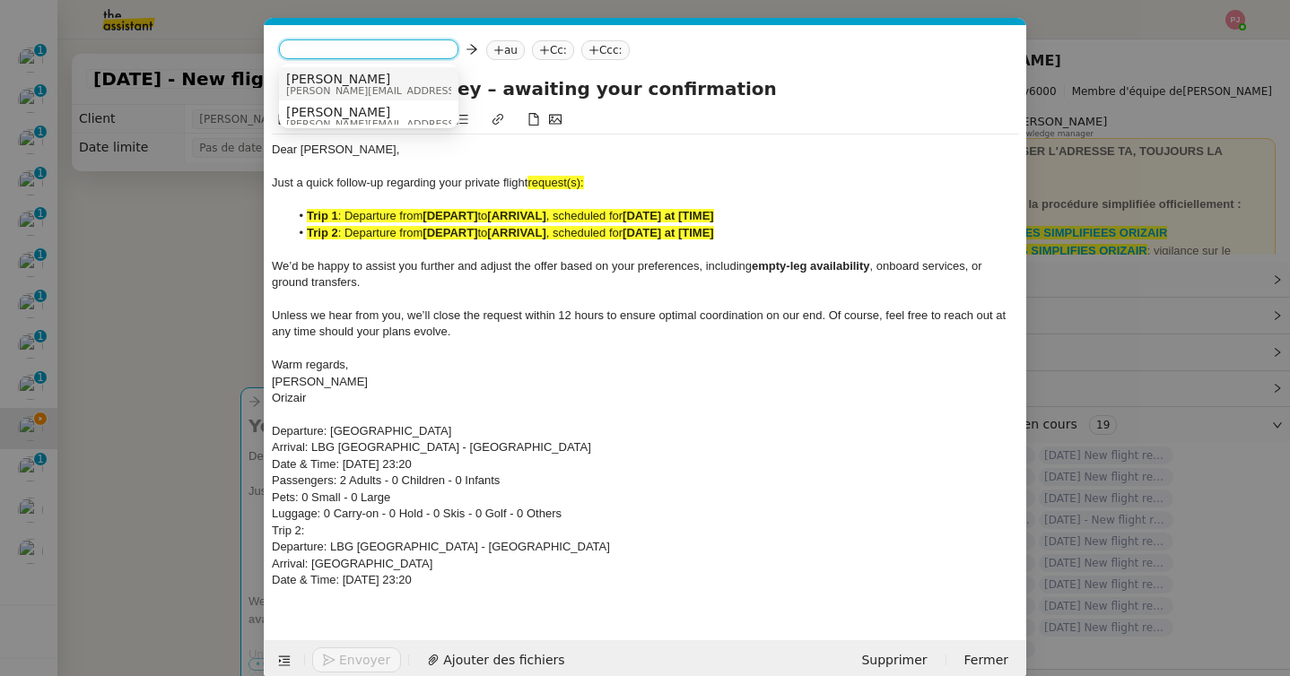
click at [354, 93] on span "[PERSON_NAME][EMAIL_ADDRESS][DOMAIN_NAME]" at bounding box center [413, 91] width 255 height 10
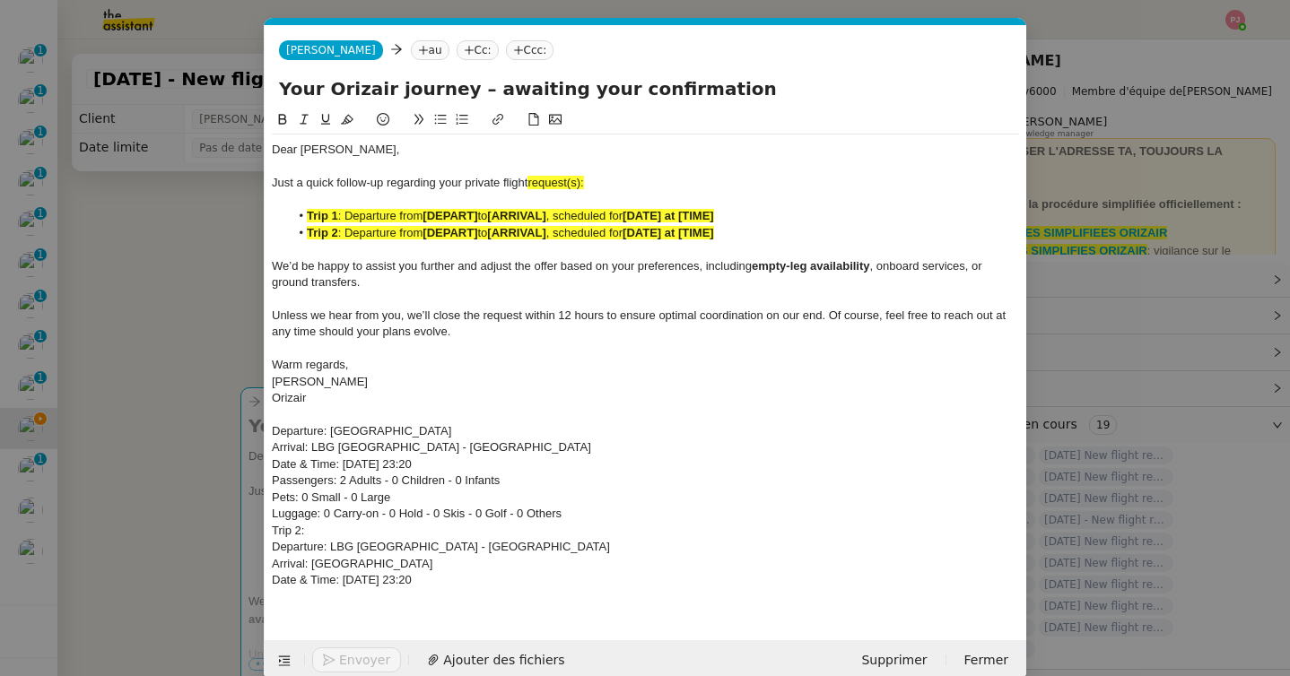
click at [411, 56] on nz-tag "au" at bounding box center [430, 50] width 39 height 20
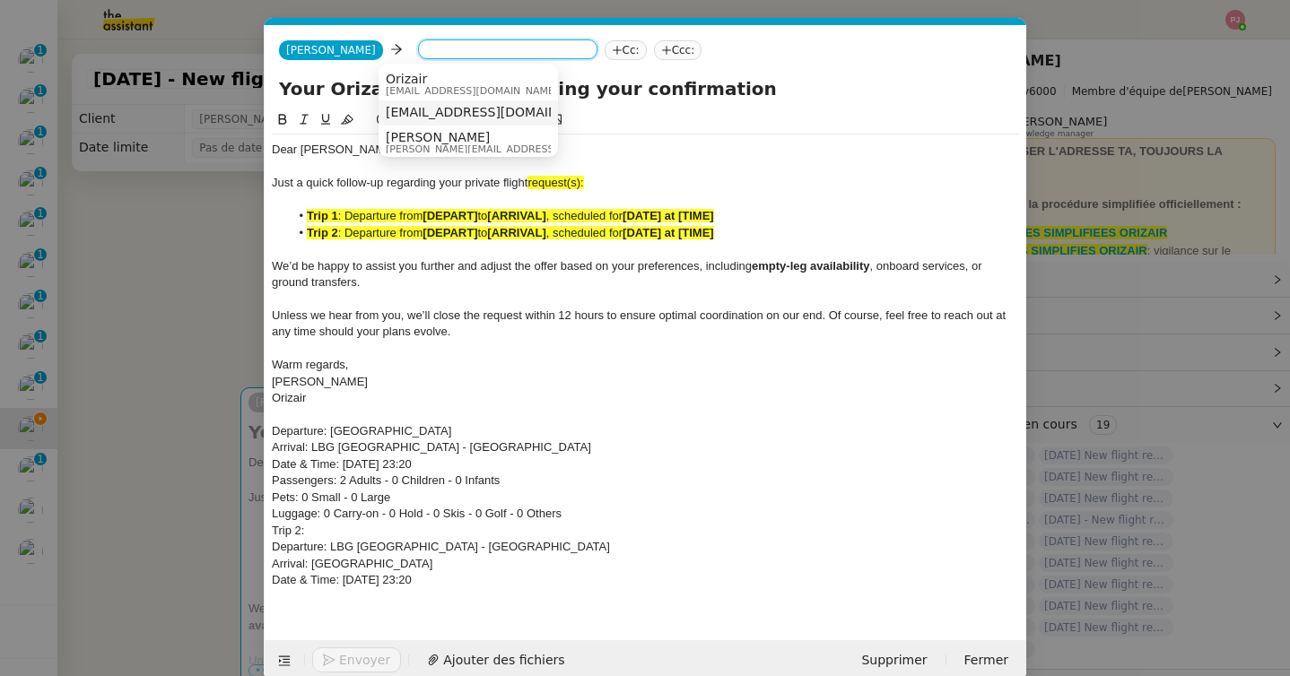
click at [442, 109] on span "leejodie423@icloud.com" at bounding box center [496, 112] width 220 height 14
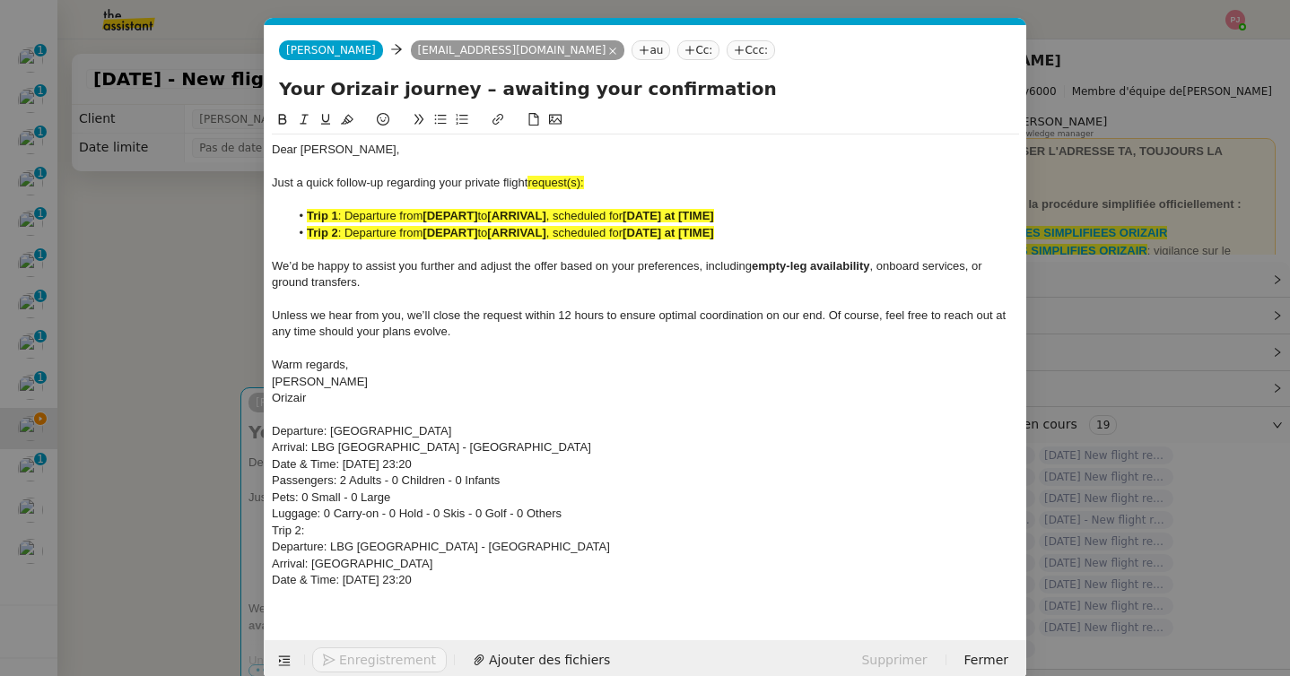
click at [727, 50] on nz-tag "Ccc:" at bounding box center [751, 50] width 48 height 20
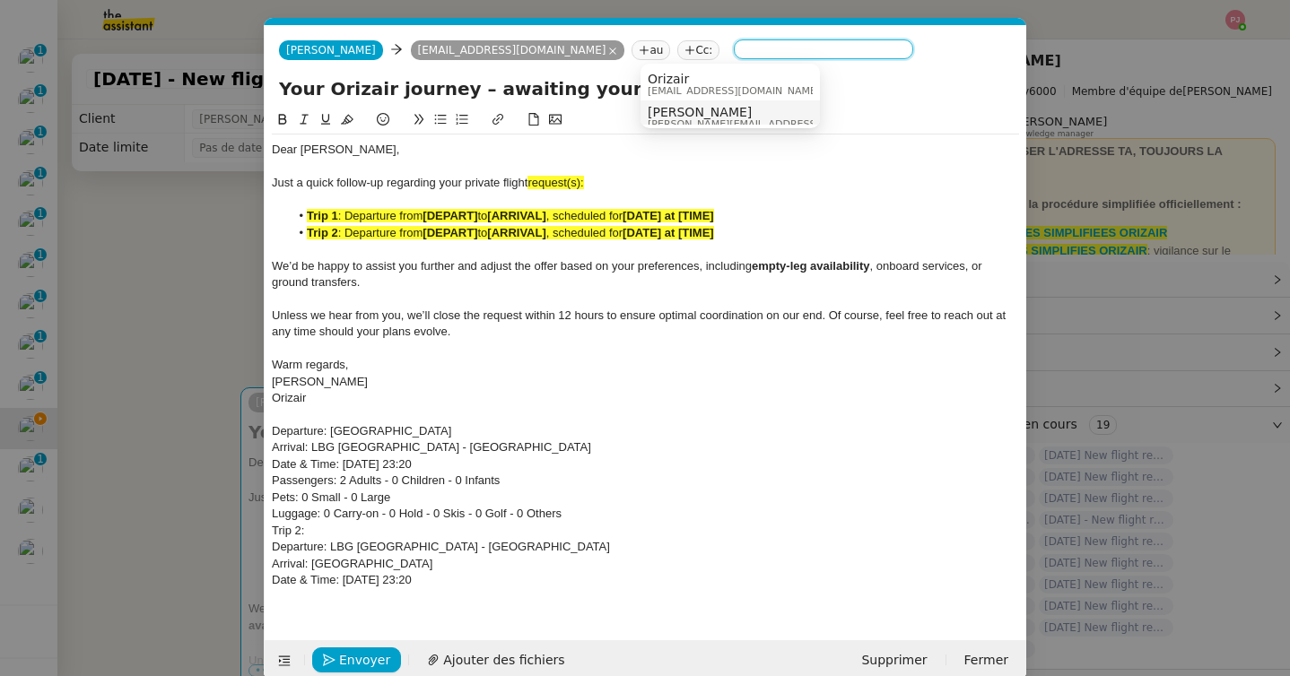
click at [696, 119] on span "[PERSON_NAME][EMAIL_ADDRESS][DOMAIN_NAME]" at bounding box center [775, 124] width 255 height 10
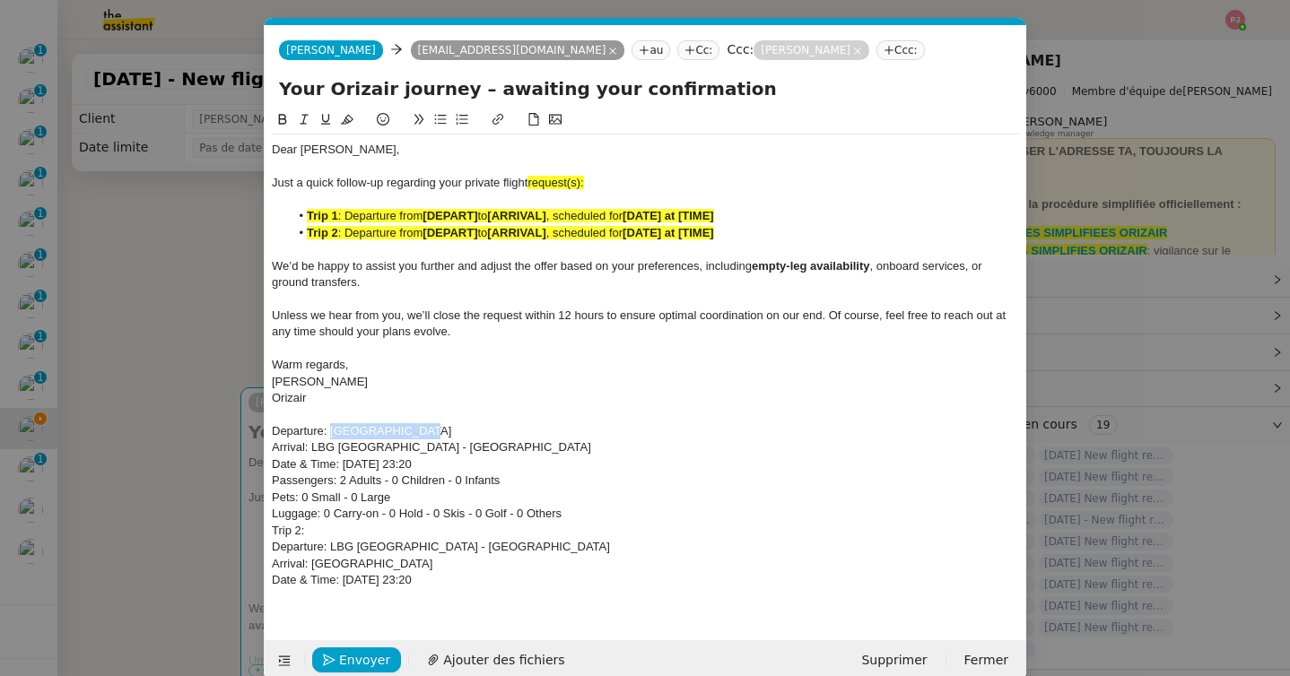
drag, startPoint x: 405, startPoint y: 434, endPoint x: 331, endPoint y: 433, distance: 74.5
click at [331, 433] on div "Departure: Bristol Airport" at bounding box center [645, 431] width 747 height 16
drag, startPoint x: 478, startPoint y: 581, endPoint x: 252, endPoint y: 431, distance: 271.7
click at [252, 431] on nz-modal-container "orizair [PERSON_NAME] Service ✈️ Orizair - [PERSON_NAME] après envoi devis clie…" at bounding box center [645, 338] width 1290 height 676
click at [283, 124] on icon at bounding box center [283, 119] width 8 height 11
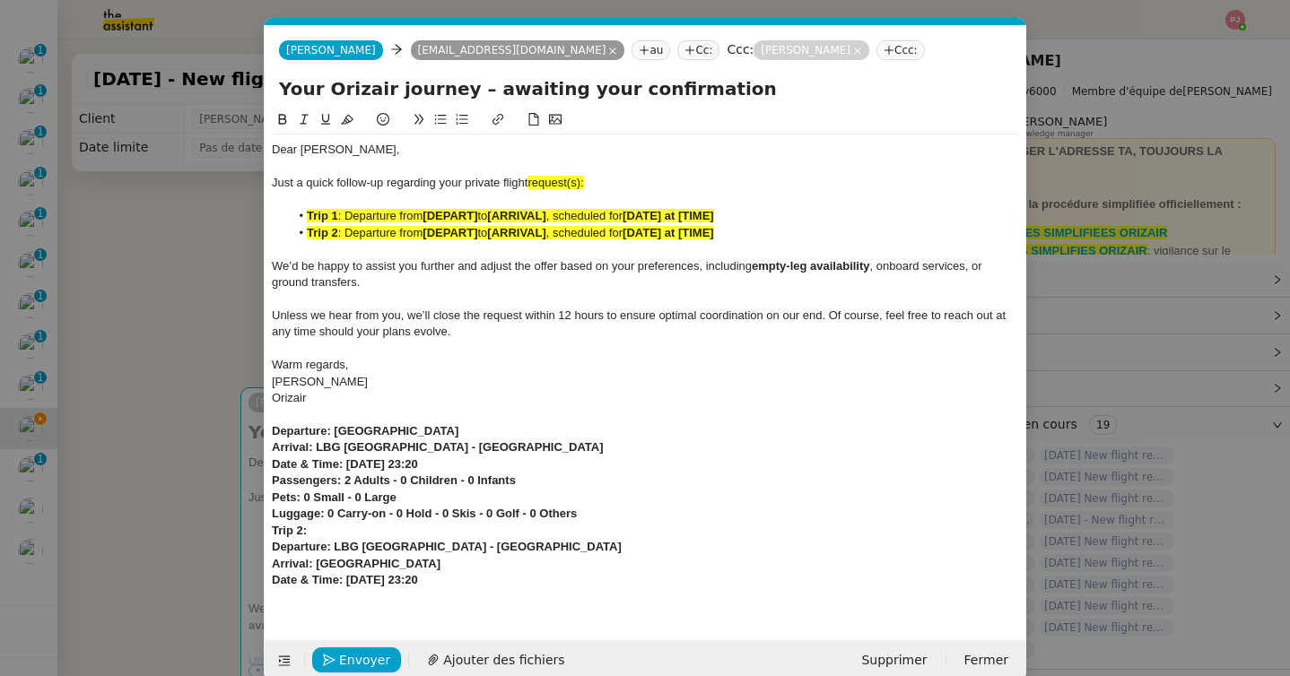
click at [341, 121] on icon at bounding box center [347, 119] width 13 height 13
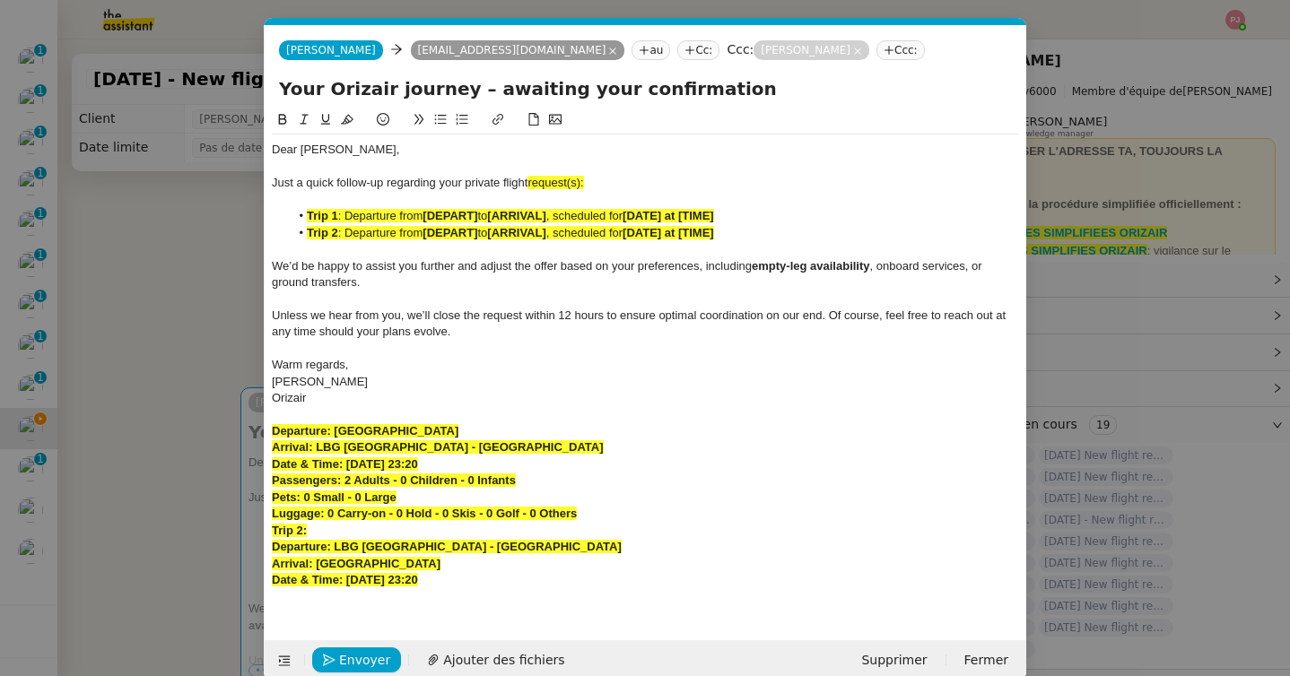
click at [371, 466] on strong "Date & Time: 31st August 2025 23:20" at bounding box center [345, 463] width 146 height 13
drag, startPoint x: 429, startPoint y: 423, endPoint x: 337, endPoint y: 425, distance: 91.5
click at [337, 425] on div "Departure: Bristol Airport" at bounding box center [645, 431] width 747 height 16
drag, startPoint x: 482, startPoint y: 215, endPoint x: 423, endPoint y: 219, distance: 58.4
click at [423, 219] on li "Trip 1 : Departure from [DEPART] to [ARRIVAL] , scheduled for [DATE] at [TIME]" at bounding box center [655, 216] width 730 height 16
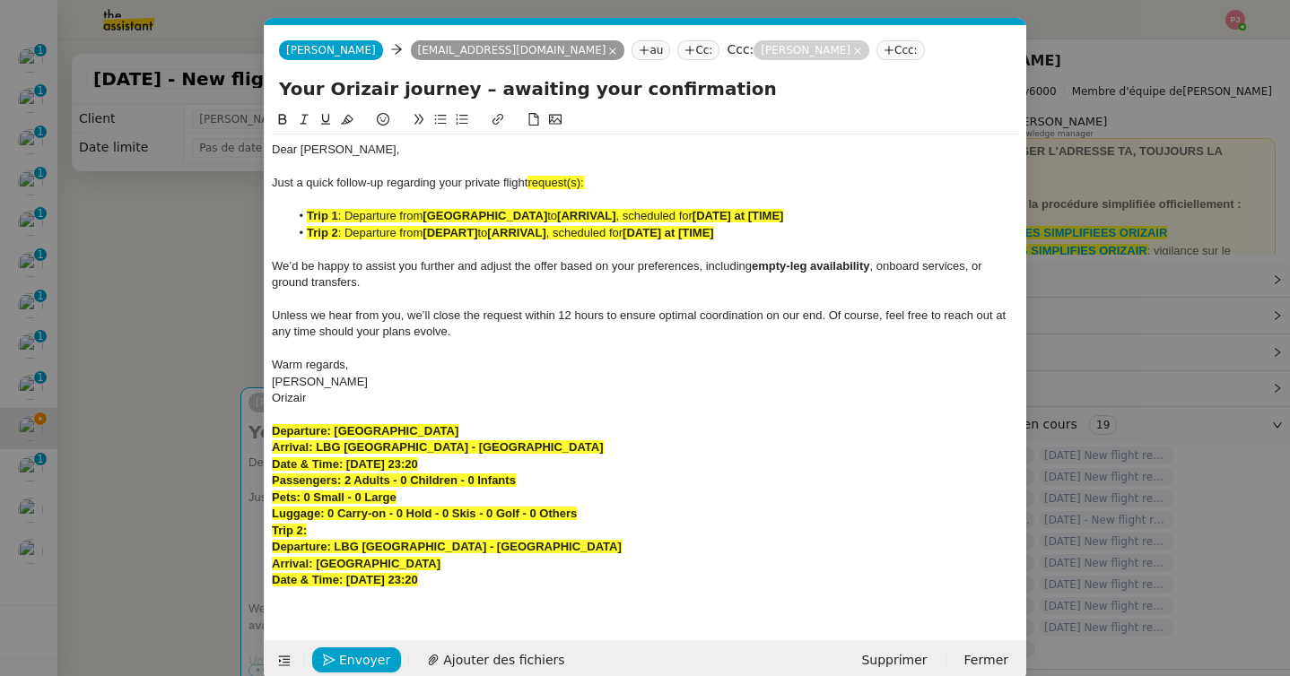
click at [424, 216] on strong "Bristol Airport" at bounding box center [484, 215] width 125 height 13
drag, startPoint x: 560, startPoint y: 233, endPoint x: 501, endPoint y: 236, distance: 58.4
click at [501, 236] on li "Trip 2 : Departure from [DEPART] to [ARRIVAL] , scheduled for [DATE] at [TIME]" at bounding box center [655, 233] width 730 height 16
drag, startPoint x: 448, startPoint y: 444, endPoint x: 317, endPoint y: 452, distance: 131.2
click at [317, 452] on div "Arrival: LBG Paris - Le Bourget" at bounding box center [645, 448] width 747 height 16
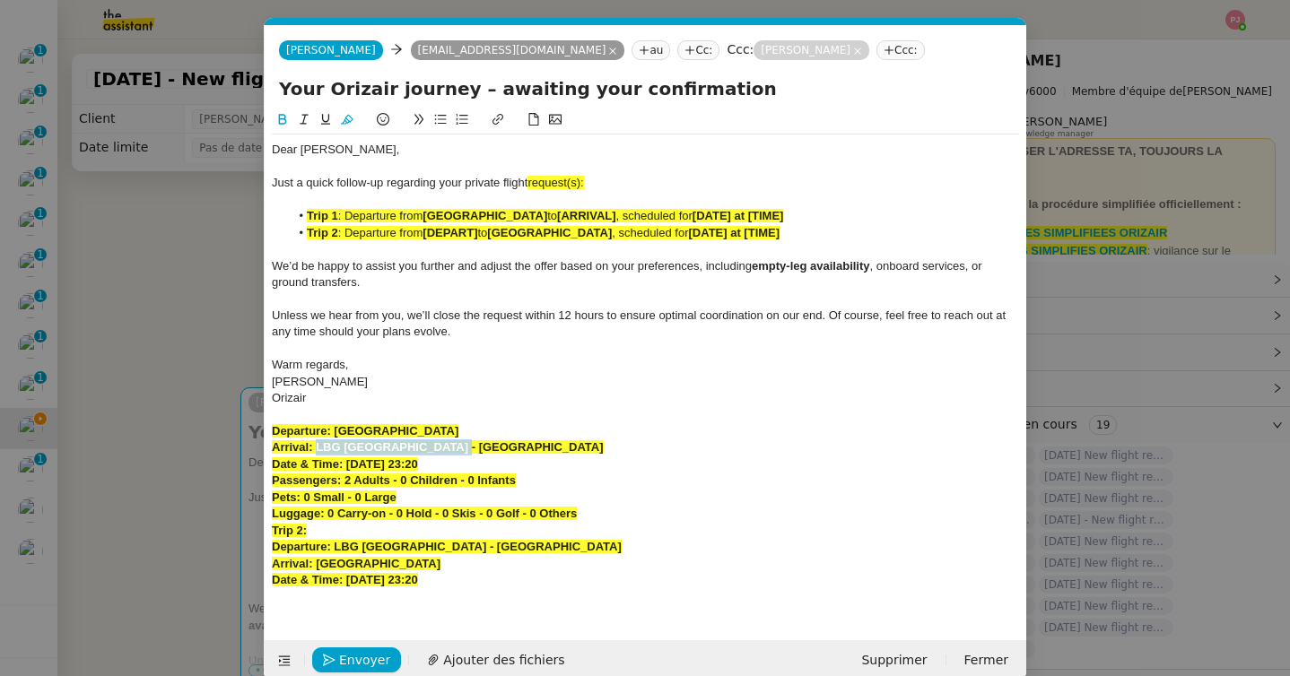
drag, startPoint x: 579, startPoint y: 214, endPoint x: 518, endPoint y: 214, distance: 60.1
click at [518, 214] on li "Trip 1 : Departure from Bristol Airport to [ARRIVAL] , scheduled for [DATE] at …" at bounding box center [655, 216] width 730 height 16
click at [547, 214] on span "to" at bounding box center [552, 215] width 10 height 13
drag, startPoint x: 579, startPoint y: 215, endPoint x: 522, endPoint y: 215, distance: 56.5
click at [522, 215] on li "Trip 1 : Departure from Bristol Airport to [ARRIVAL] , scheduled for [DATE] at …" at bounding box center [655, 216] width 730 height 16
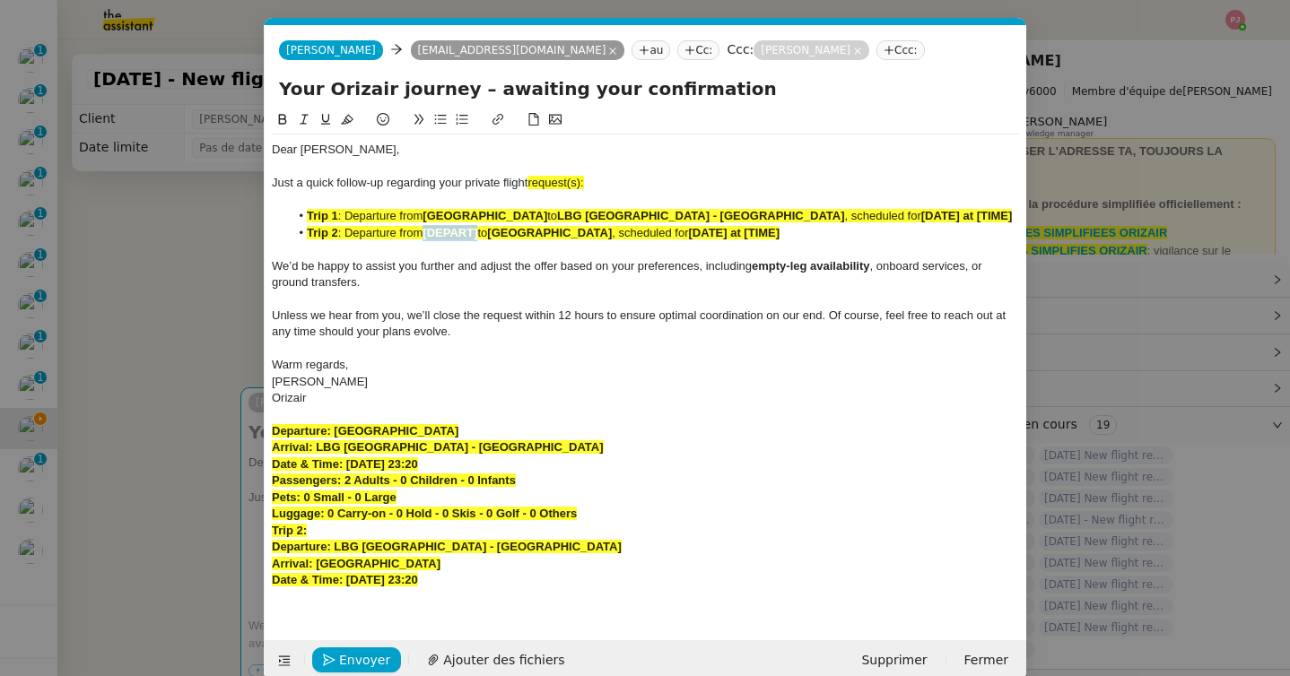
drag, startPoint x: 484, startPoint y: 232, endPoint x: 431, endPoint y: 234, distance: 53.8
click at [431, 234] on li "Trip 2 : Departure from [DEPART] to Bristol Airport , scheduled for [DATE] at […" at bounding box center [655, 233] width 730 height 16
drag, startPoint x: 483, startPoint y: 464, endPoint x: 345, endPoint y: 468, distance: 138.2
click at [345, 468] on div "Date & Time: 31st August 2025 23:20" at bounding box center [645, 465] width 747 height 16
drag, startPoint x: 833, startPoint y: 213, endPoint x: 730, endPoint y: 213, distance: 103.1
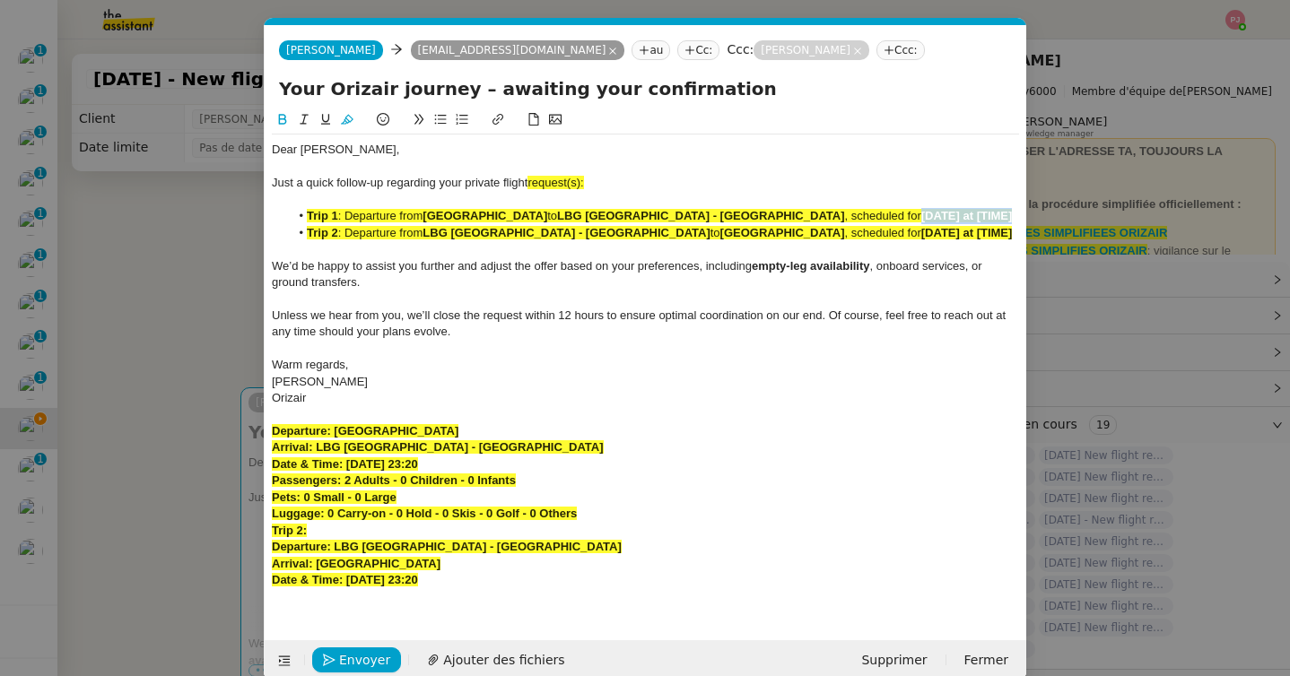
click at [730, 213] on li "Trip 1 : Departure from Bristol Airport to LBG Paris - Le Bourget , scheduled f…" at bounding box center [655, 216] width 730 height 16
drag, startPoint x: 486, startPoint y: 582, endPoint x: 347, endPoint y: 585, distance: 139.1
click at [347, 585] on div "Date & Time: 31st August 2025 23:20" at bounding box center [645, 580] width 747 height 16
drag, startPoint x: 833, startPoint y: 230, endPoint x: 733, endPoint y: 232, distance: 100.5
click at [733, 232] on li "Trip 2 : Departure from LBG Paris - Le Bourget to Bristol Airport , scheduled f…" at bounding box center [655, 233] width 730 height 16
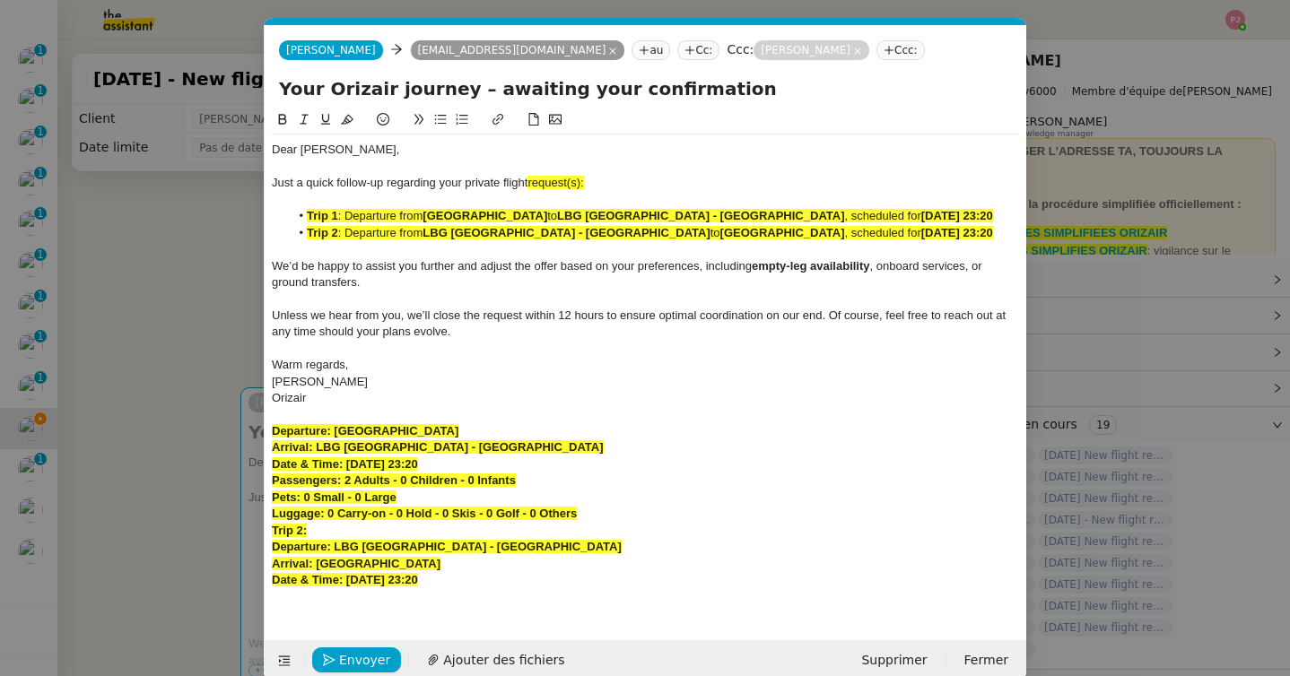
drag, startPoint x: 504, startPoint y: 575, endPoint x: 263, endPoint y: 424, distance: 284.5
click at [263, 424] on nz-modal-container "orizair [PERSON_NAME] Service ✈️ Orizair - [PERSON_NAME] après envoi devis clie…" at bounding box center [645, 338] width 1290 height 676
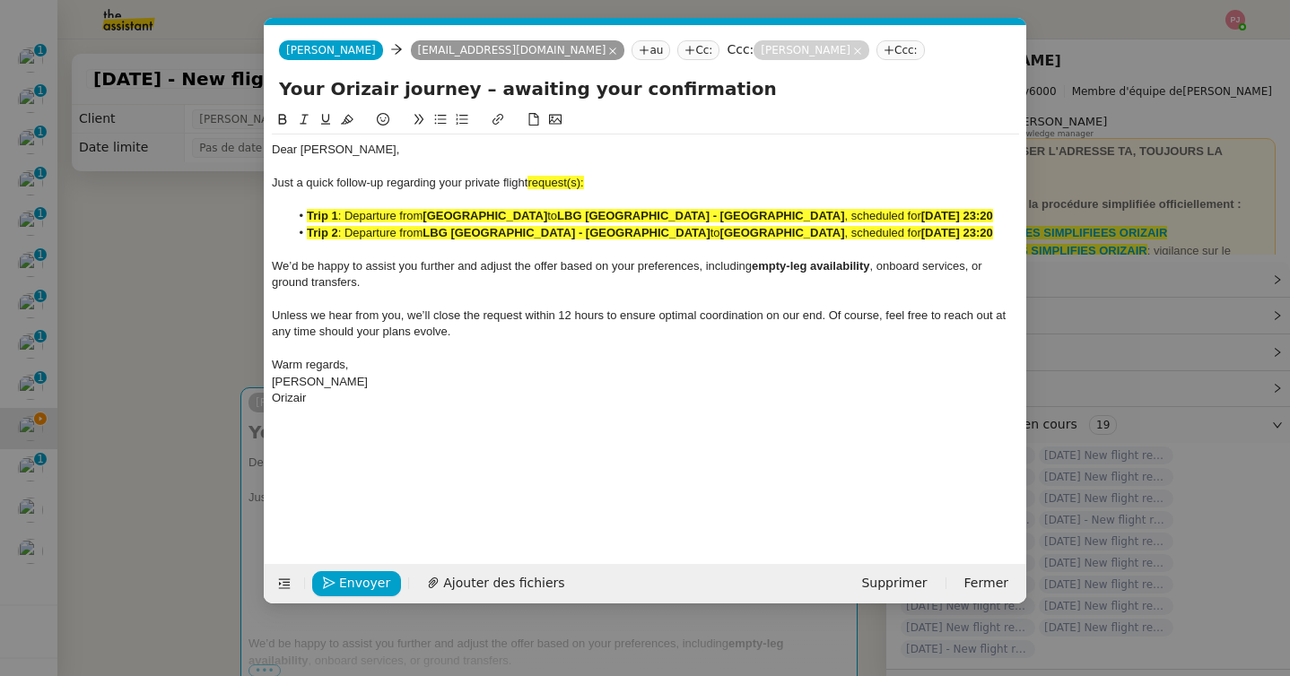
drag, startPoint x: 876, startPoint y: 239, endPoint x: 239, endPoint y: 213, distance: 637.3
click at [239, 213] on nz-modal-container "orizair [PERSON_NAME] Service ✈️ Orizair - [PERSON_NAME] après envoi devis clie…" at bounding box center [645, 338] width 1290 height 676
click at [349, 116] on icon at bounding box center [347, 120] width 13 height 10
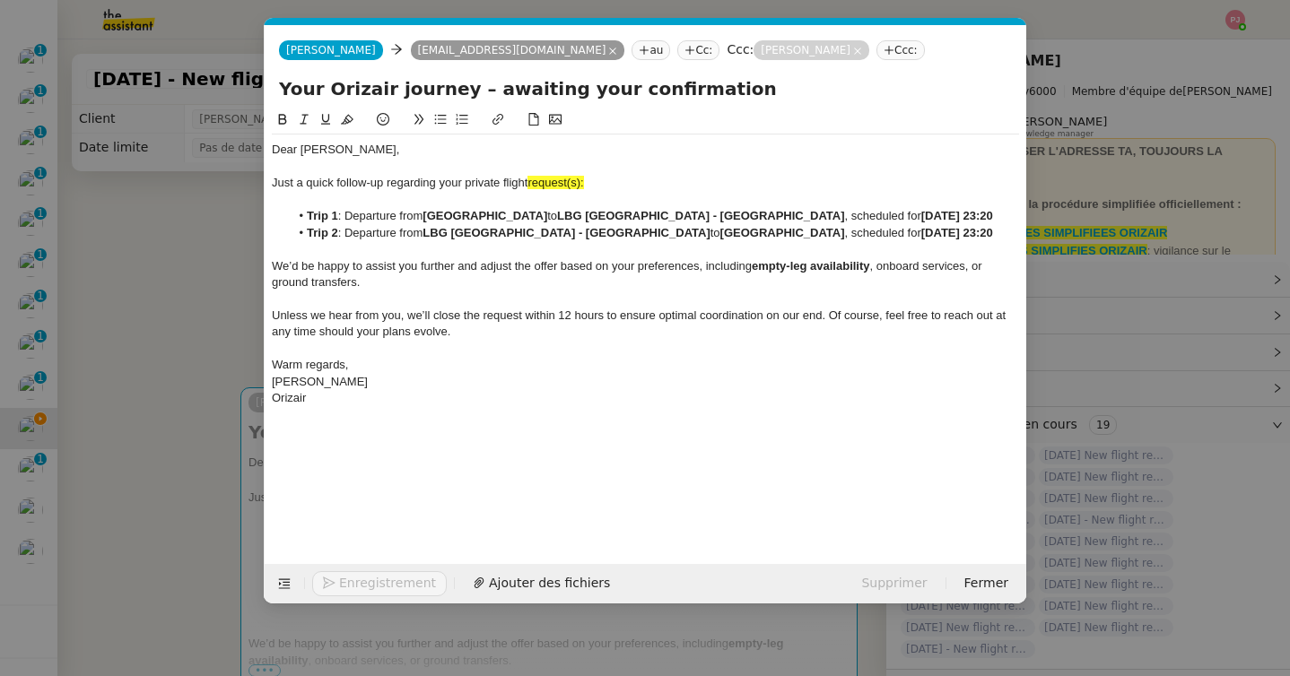
click at [595, 190] on div "Just a quick follow-up regarding your private flight request(s):" at bounding box center [645, 183] width 747 height 16
drag, startPoint x: 595, startPoint y: 187, endPoint x: 531, endPoint y: 185, distance: 63.7
click at [531, 185] on div "Just a quick follow-up regarding your private flight request(s):" at bounding box center [645, 183] width 747 height 16
click at [365, 584] on span "Envoyer" at bounding box center [364, 583] width 51 height 21
click at [365, 584] on span "Confirmer l'envoi" at bounding box center [393, 583] width 108 height 21
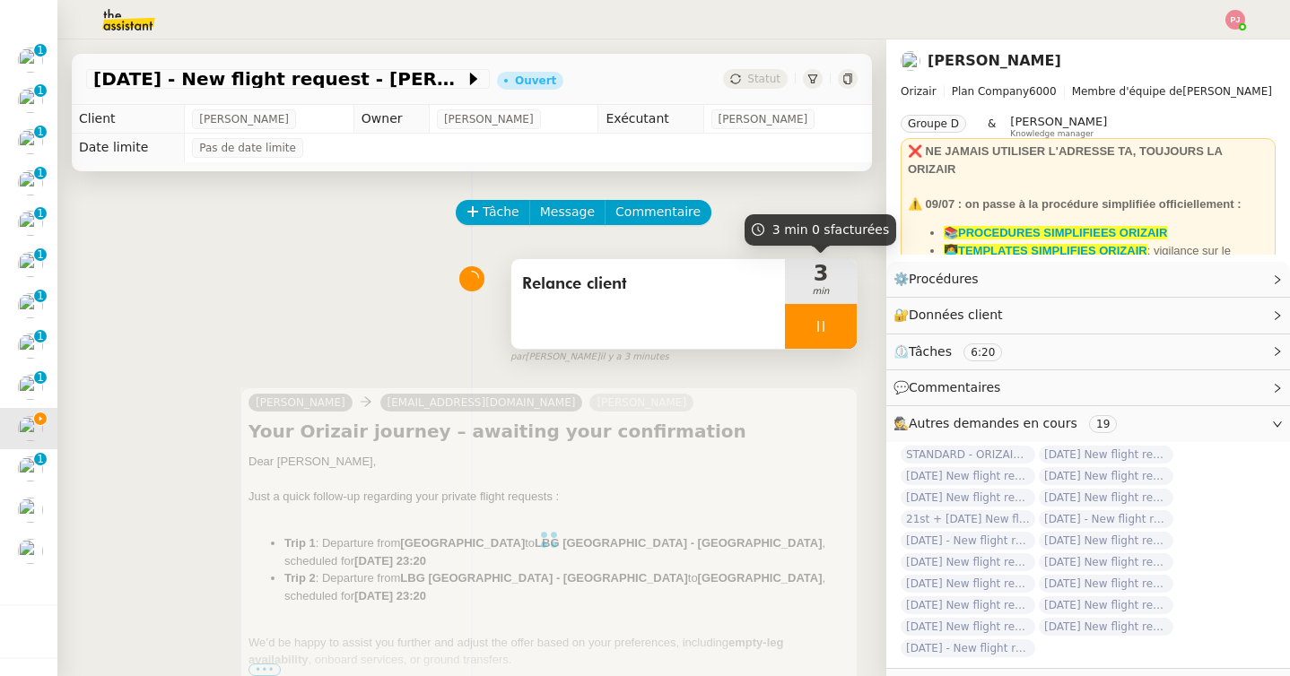
click at [820, 325] on icon at bounding box center [821, 326] width 14 height 14
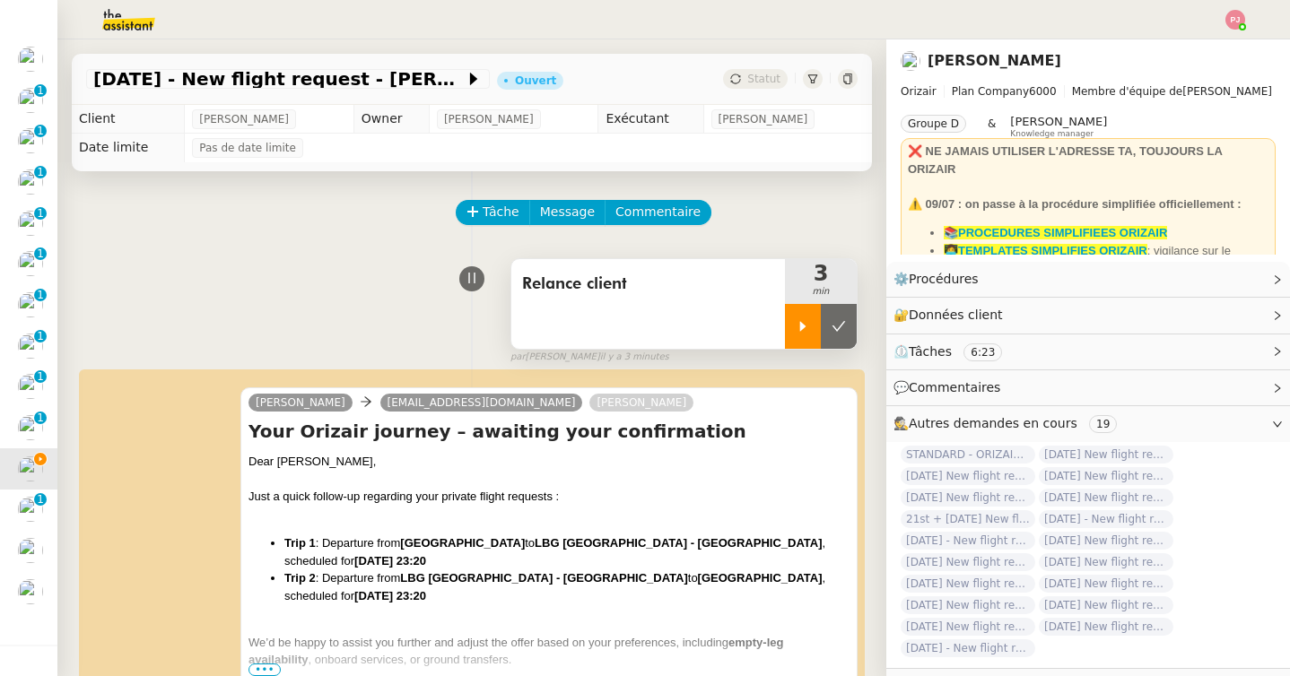
scroll to position [244, 0]
click at [839, 325] on icon at bounding box center [838, 326] width 14 height 14
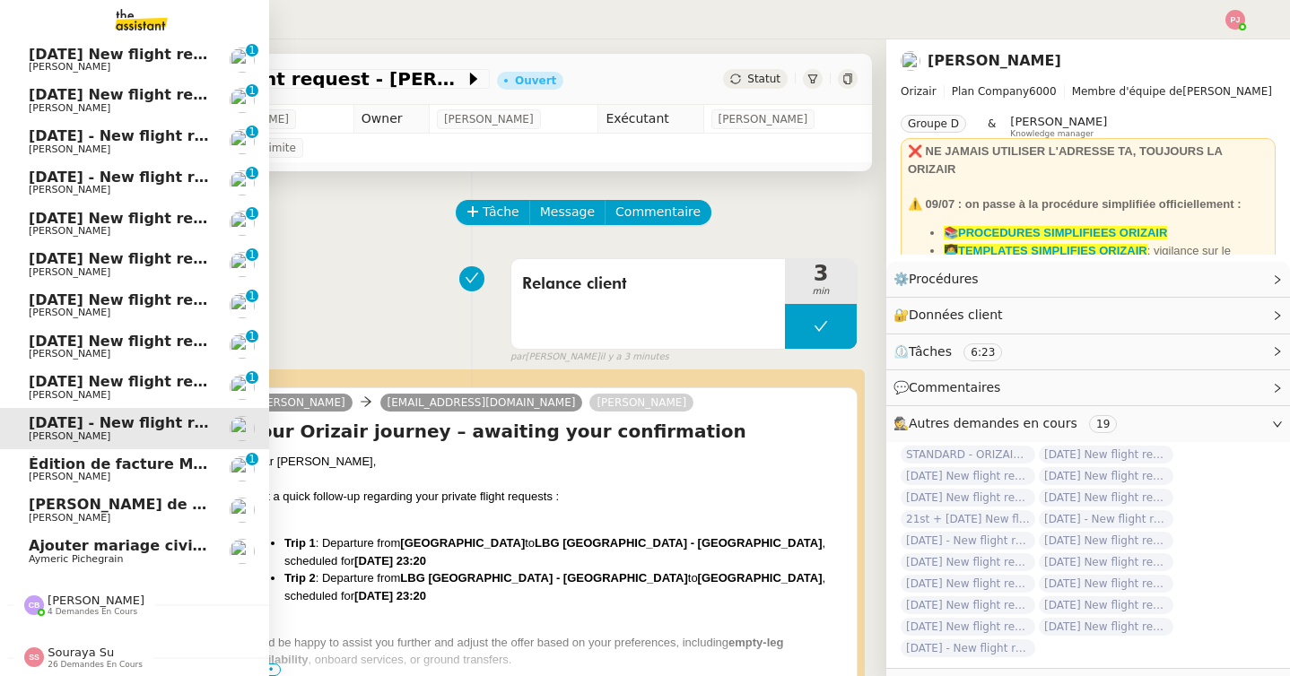
click at [89, 592] on span "Camille Barthès 4 demandes en cours" at bounding box center [141, 598] width 269 height 38
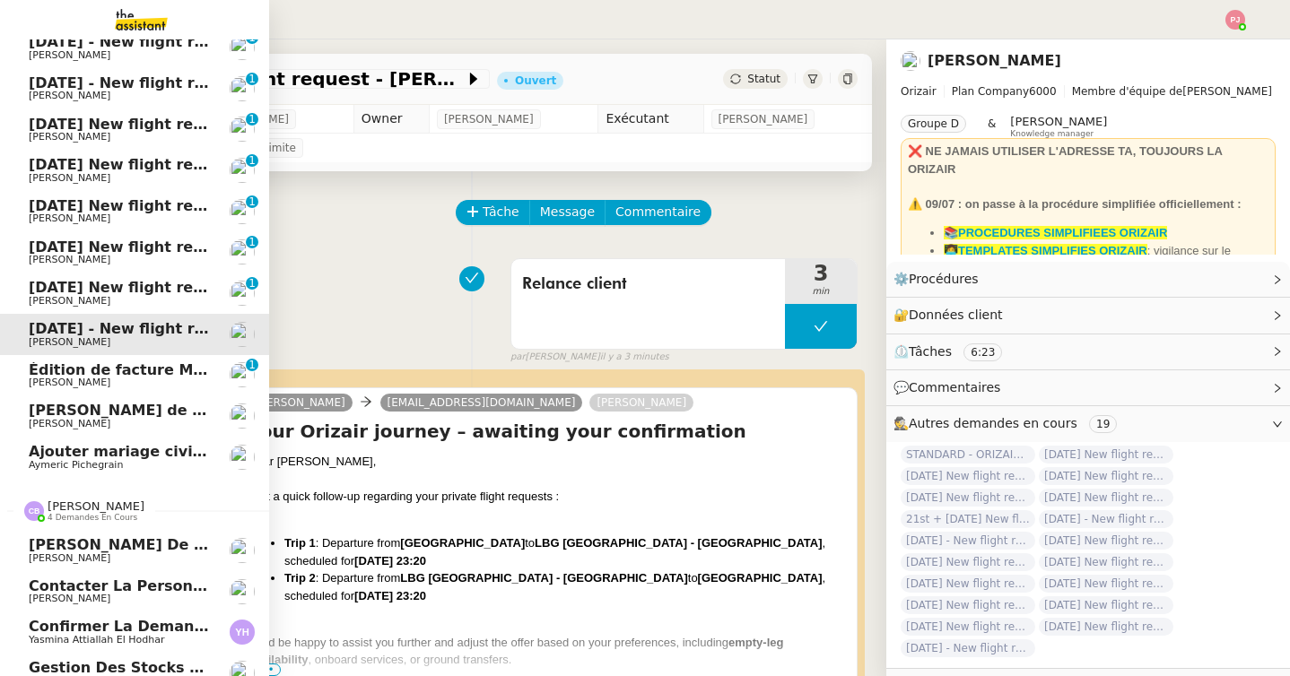
scroll to position [407, 0]
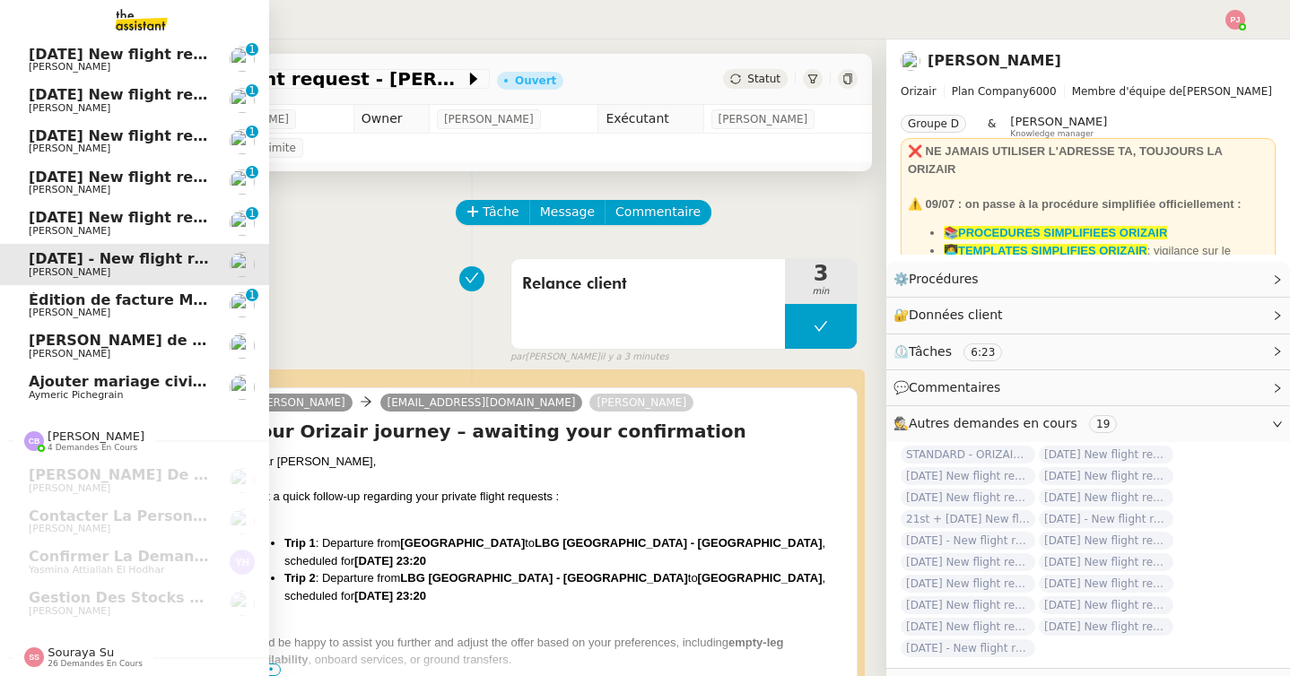
click at [80, 653] on span "Souraya Su" at bounding box center [81, 652] width 66 height 13
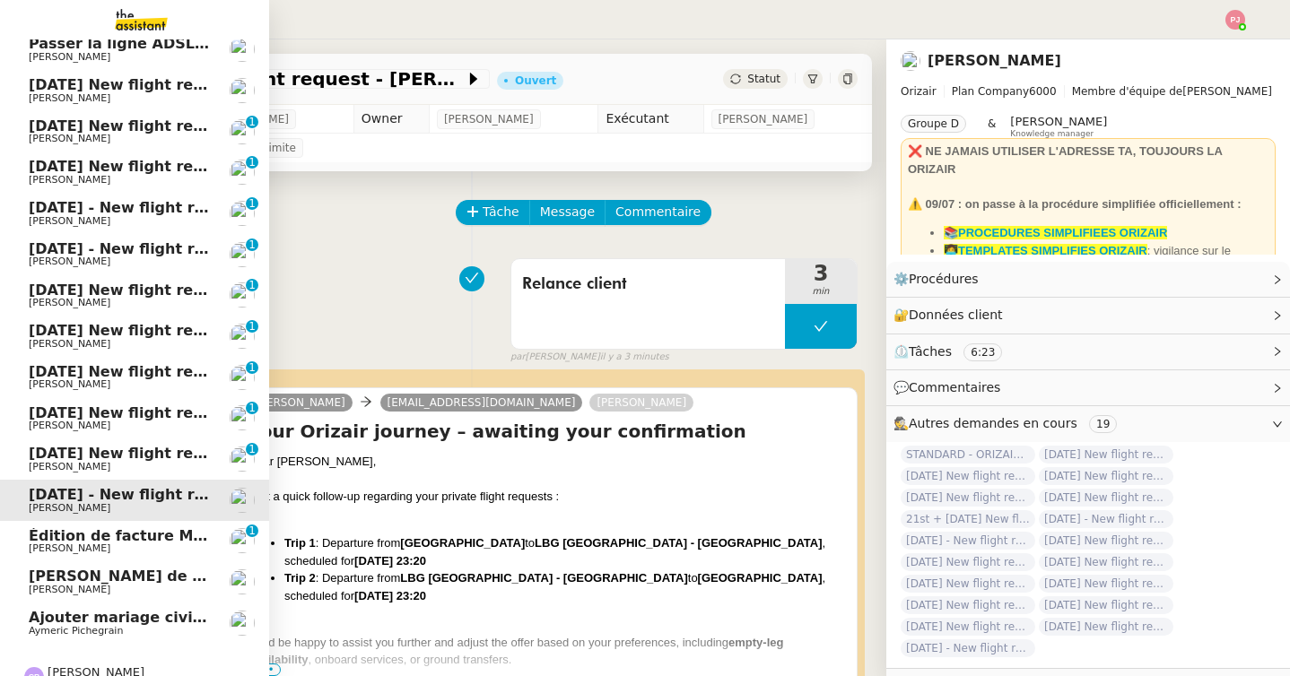
scroll to position [0, 0]
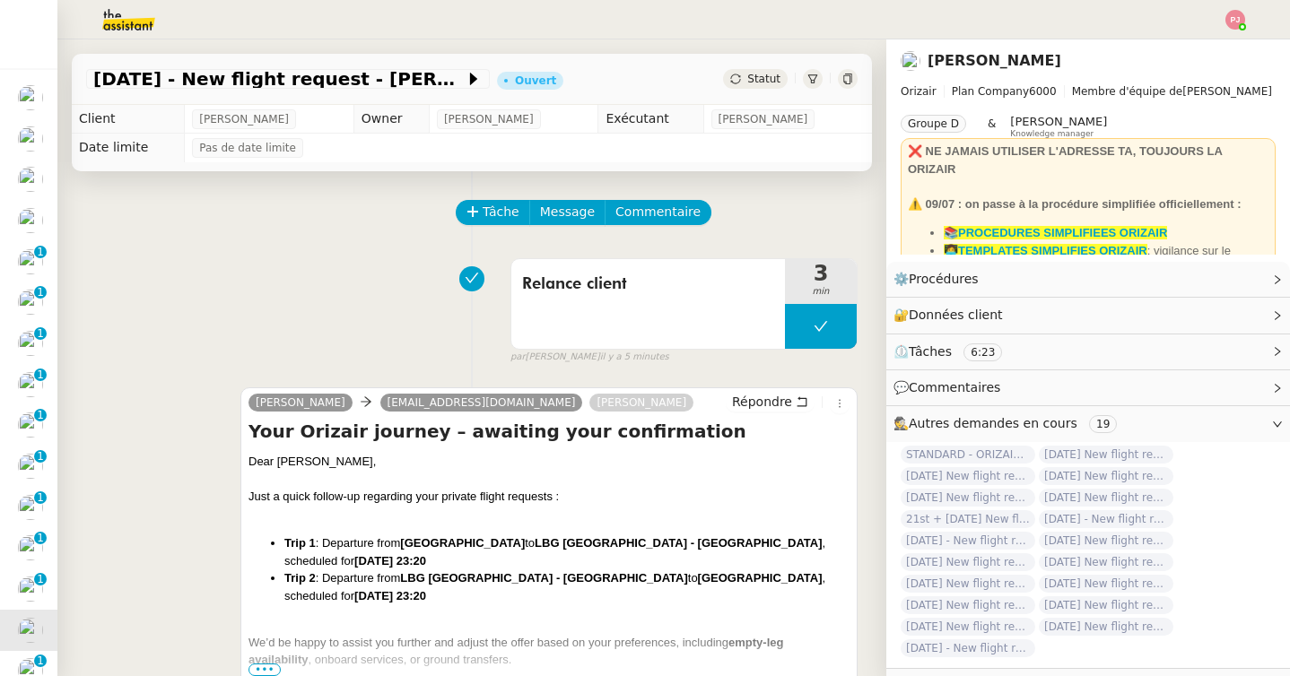
click at [752, 83] on span "Statut" at bounding box center [763, 79] width 33 height 13
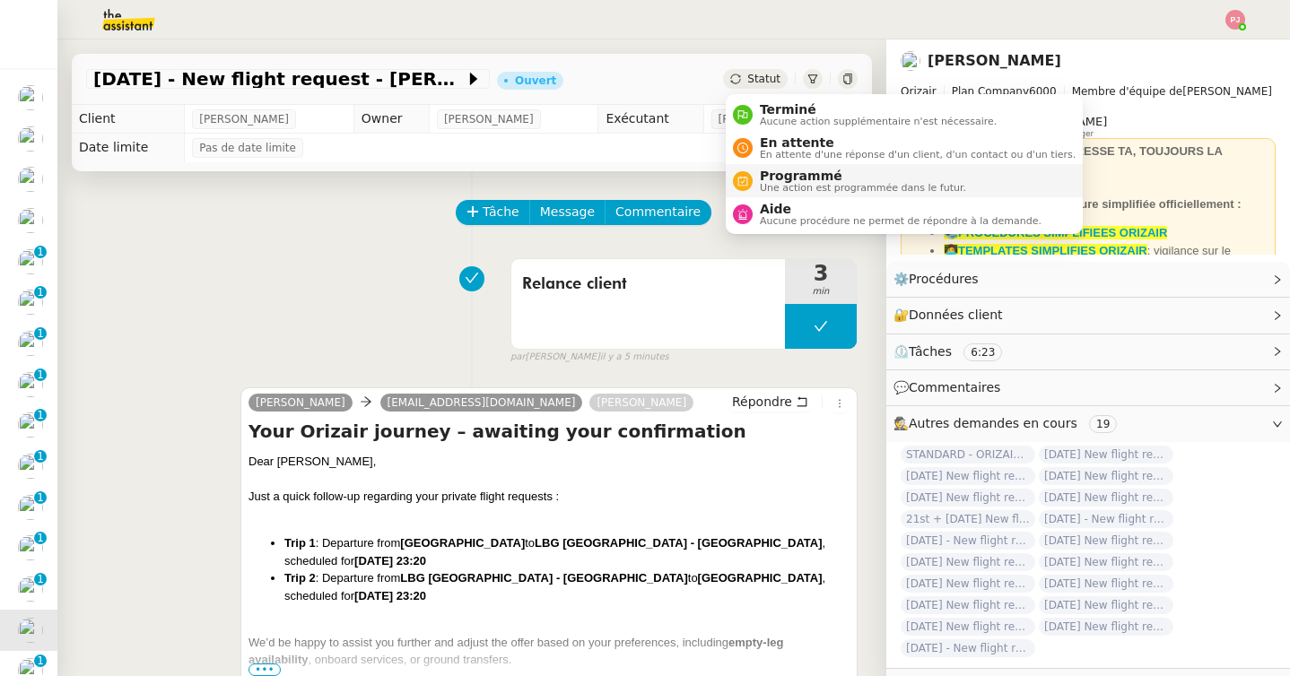
click at [772, 183] on span "Une action est programmée dans le futur." at bounding box center [863, 188] width 206 height 10
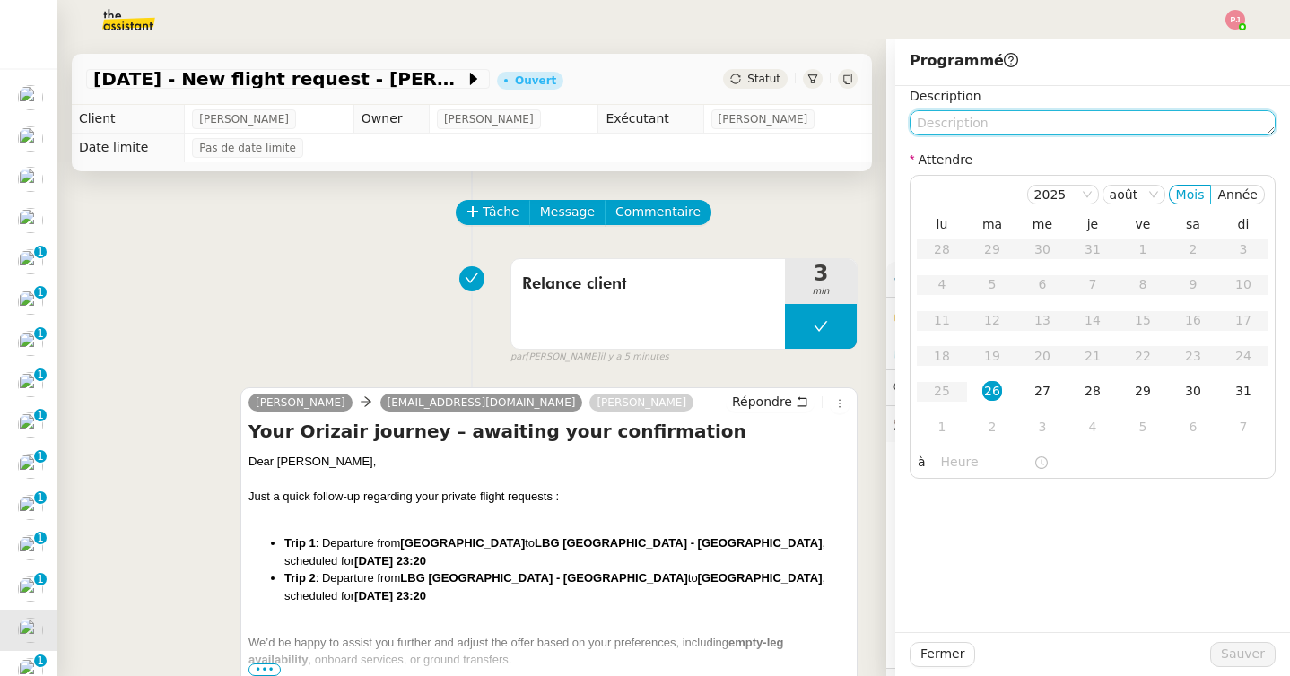
click at [951, 117] on textarea at bounding box center [1093, 122] width 366 height 25
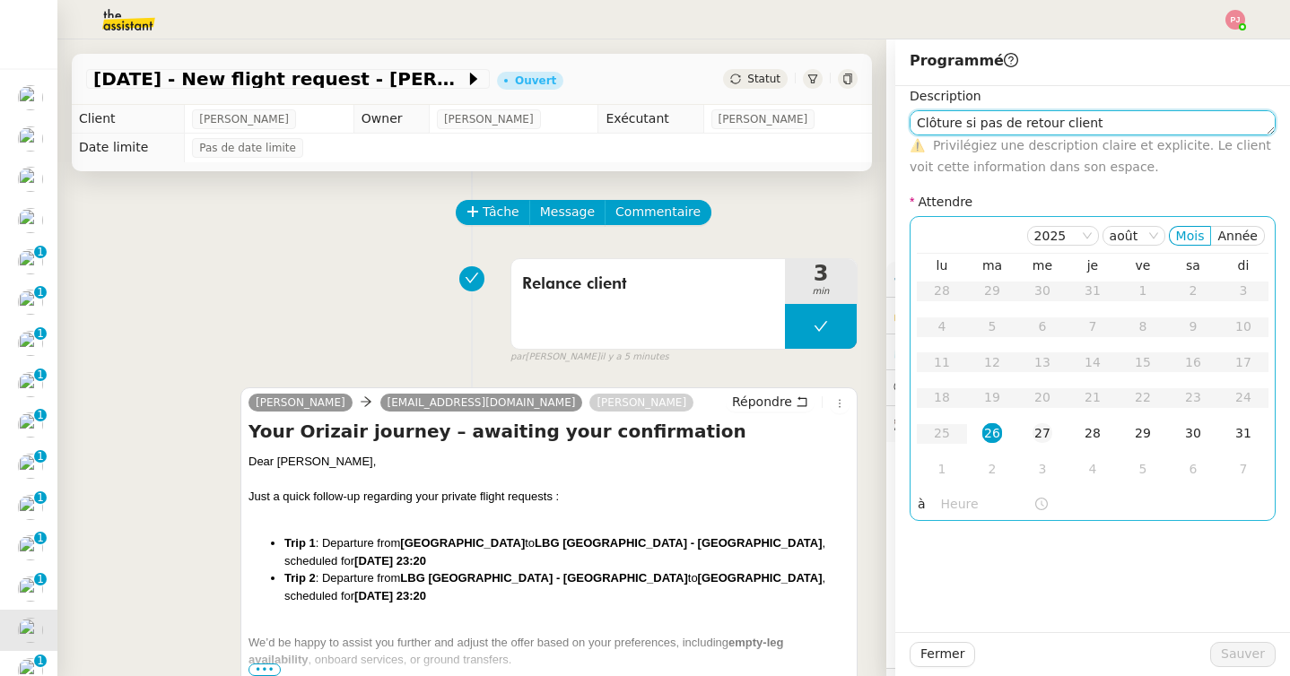
type textarea "Clôture si pas de retour client"
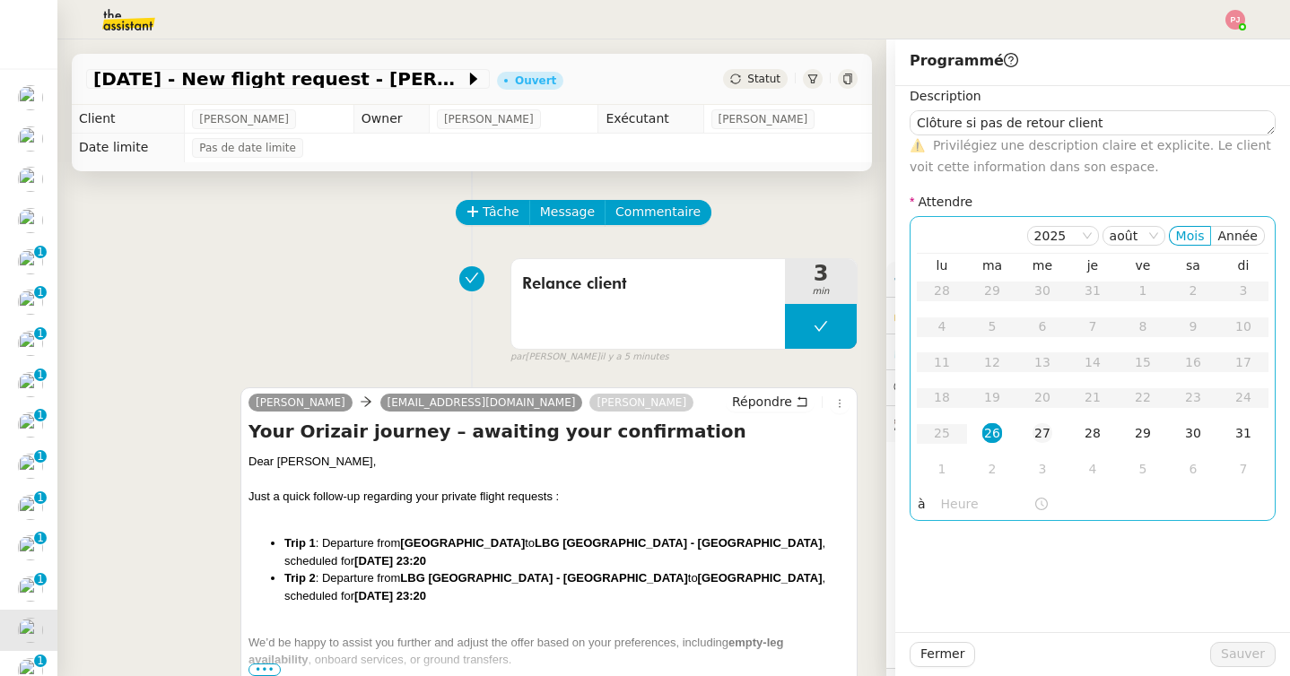
click at [1046, 426] on div "27" at bounding box center [1042, 433] width 20 height 20
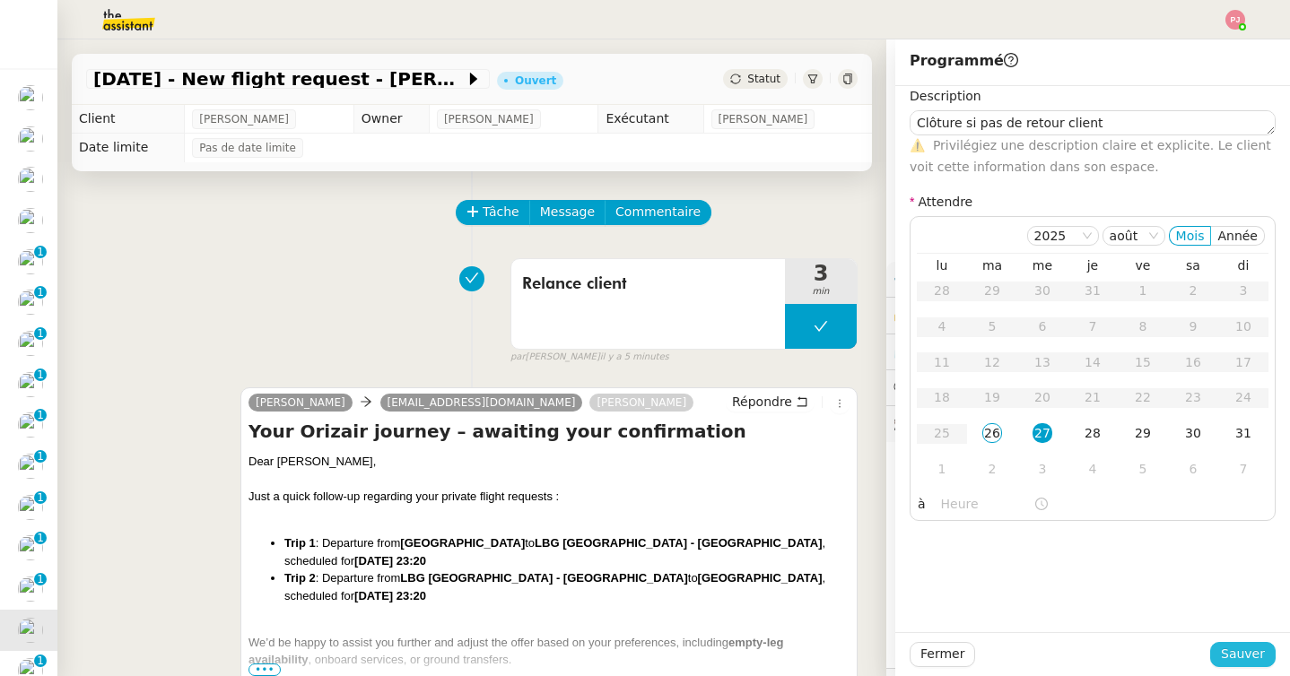
click at [1228, 651] on span "Sauver" at bounding box center [1243, 654] width 44 height 21
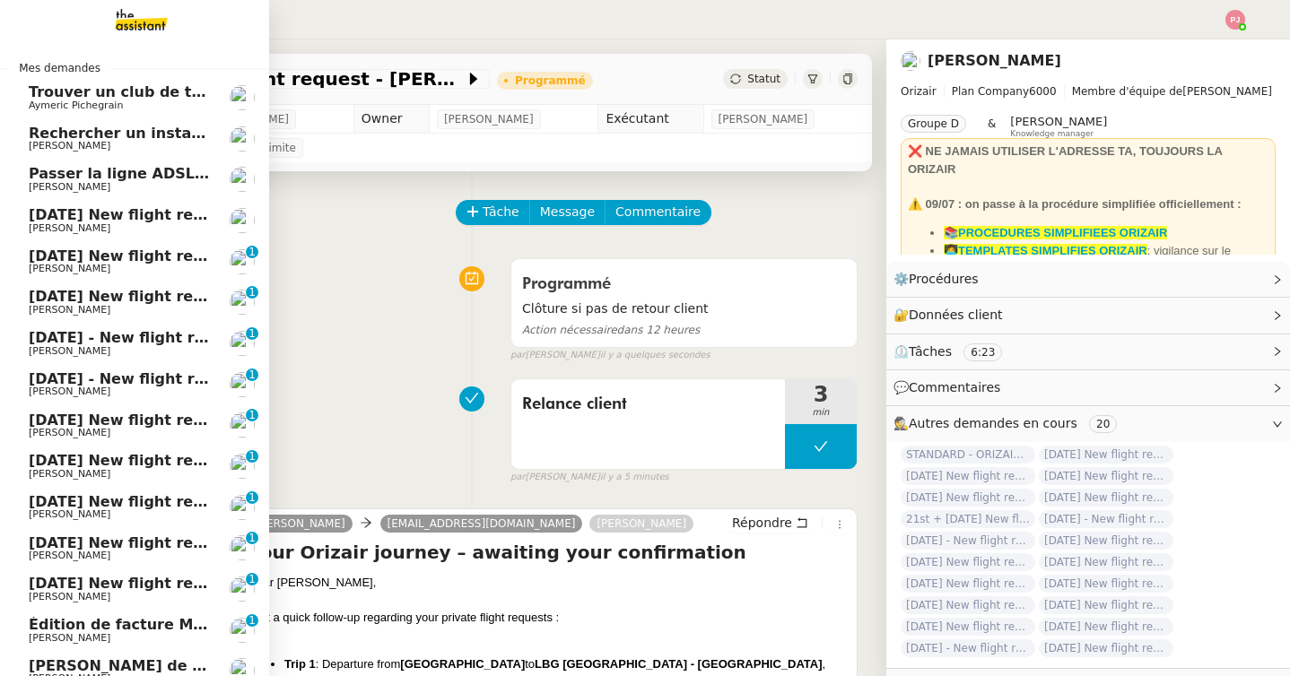
scroll to position [161, 0]
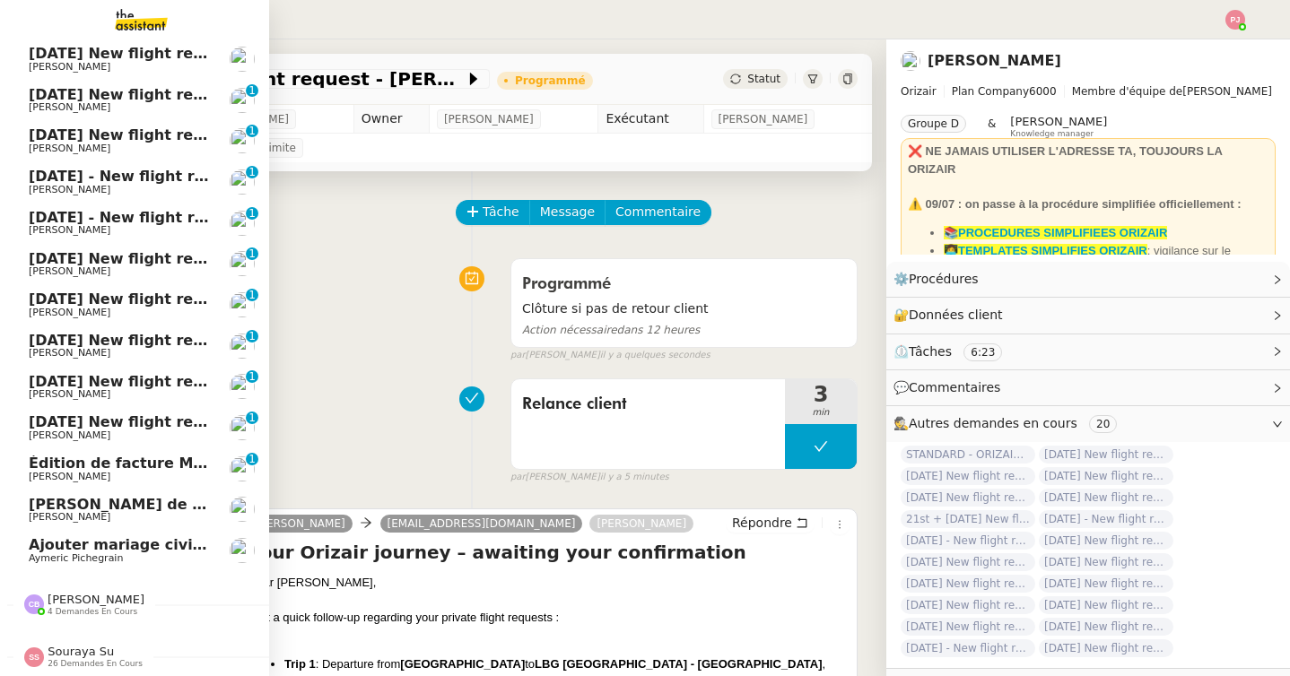
click at [154, 435] on span "[PERSON_NAME]" at bounding box center [119, 436] width 181 height 11
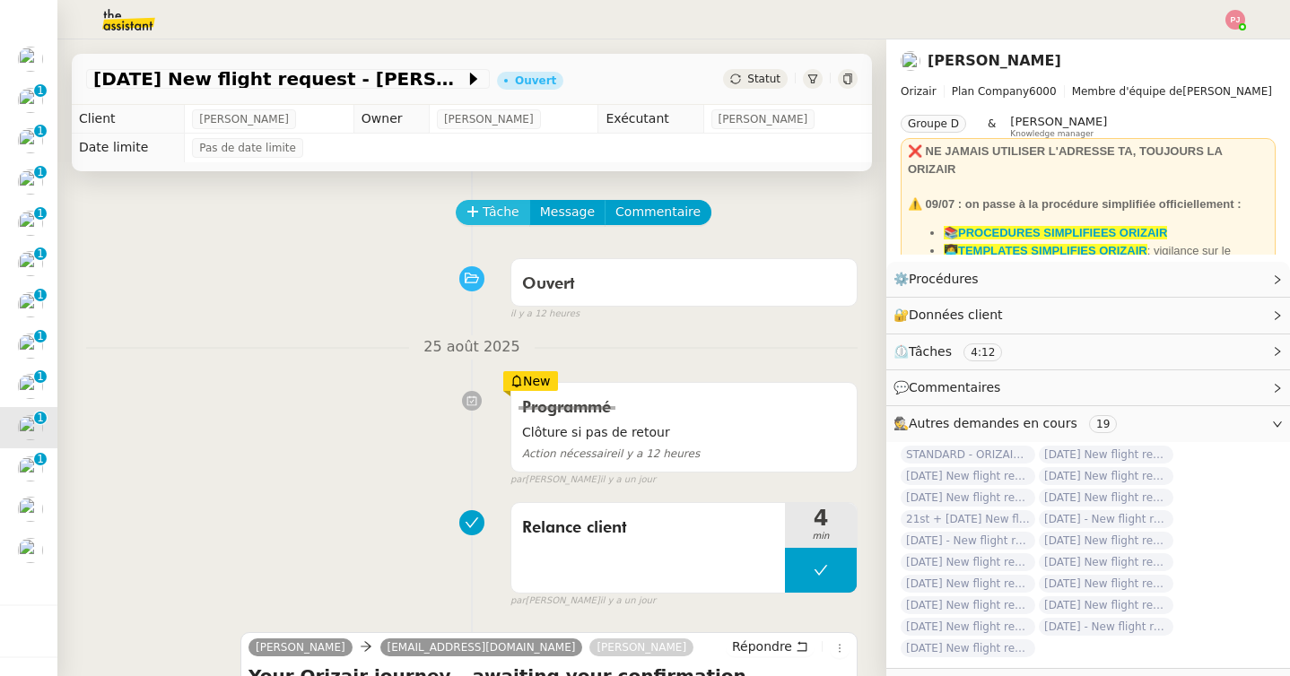
click at [492, 205] on span "Tâche" at bounding box center [501, 212] width 37 height 21
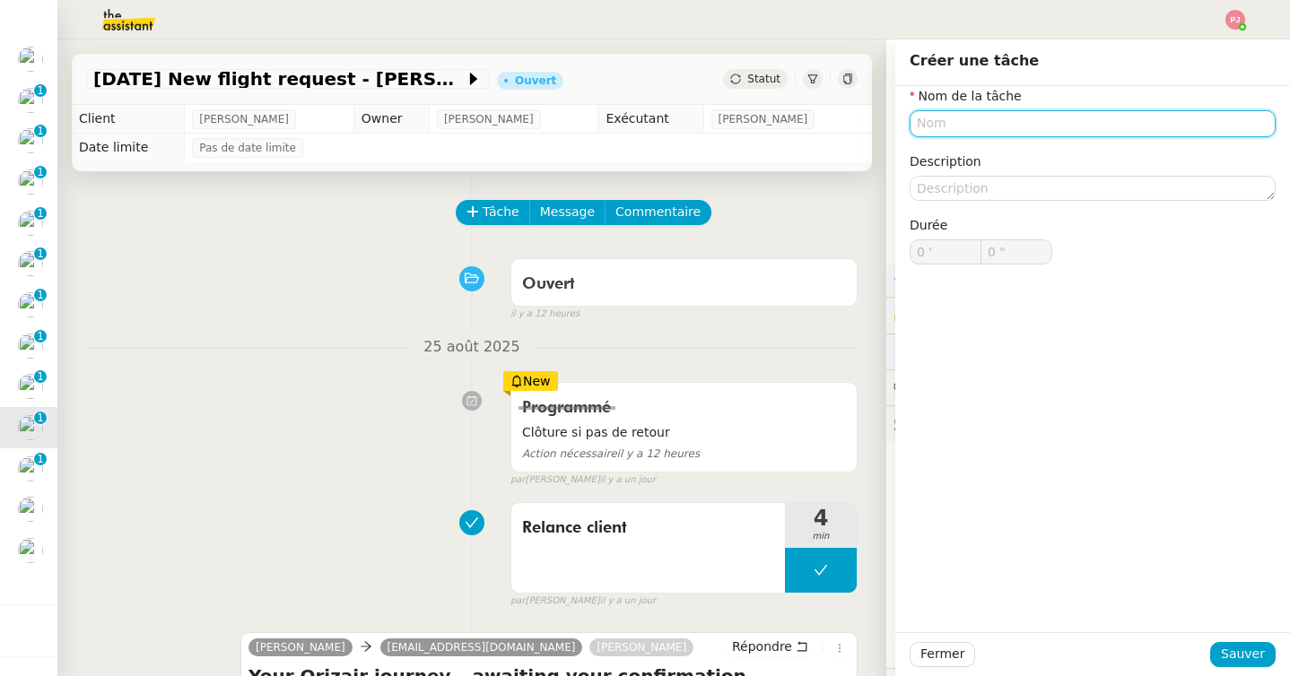
click at [990, 126] on input "text" at bounding box center [1093, 123] width 366 height 26
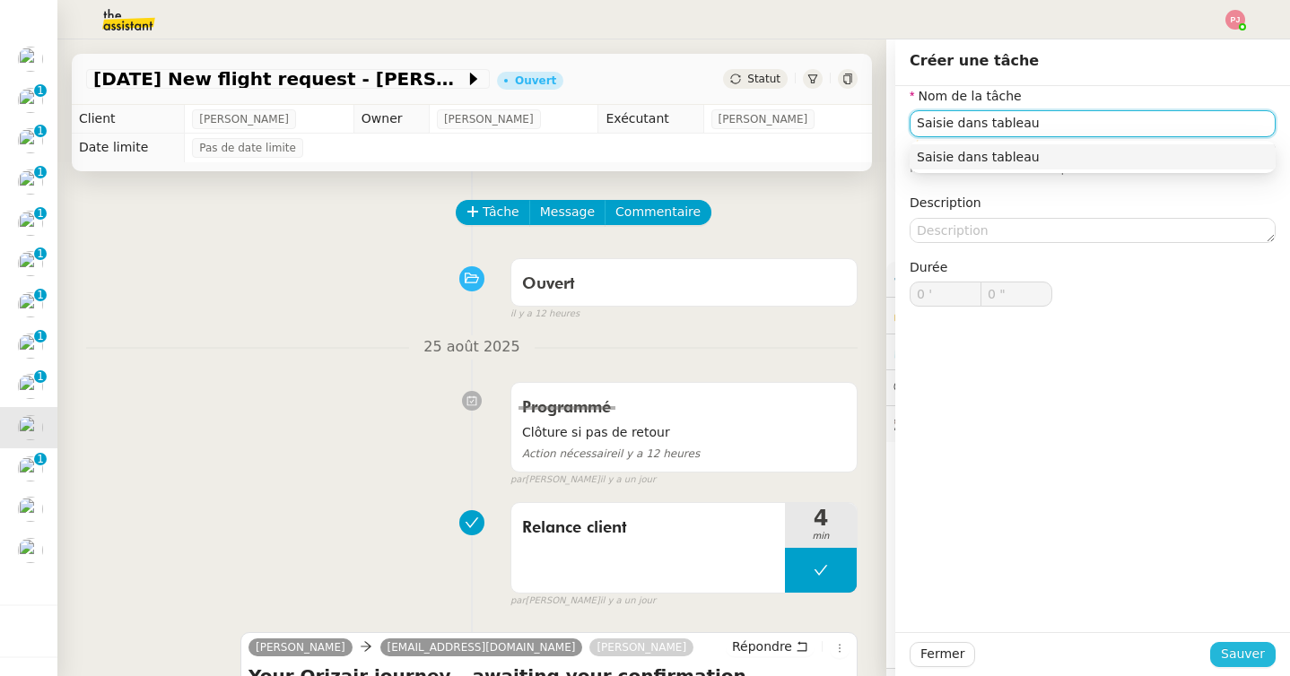
type input "Saisie dans tableau"
click at [1228, 650] on span "Sauver" at bounding box center [1243, 654] width 44 height 21
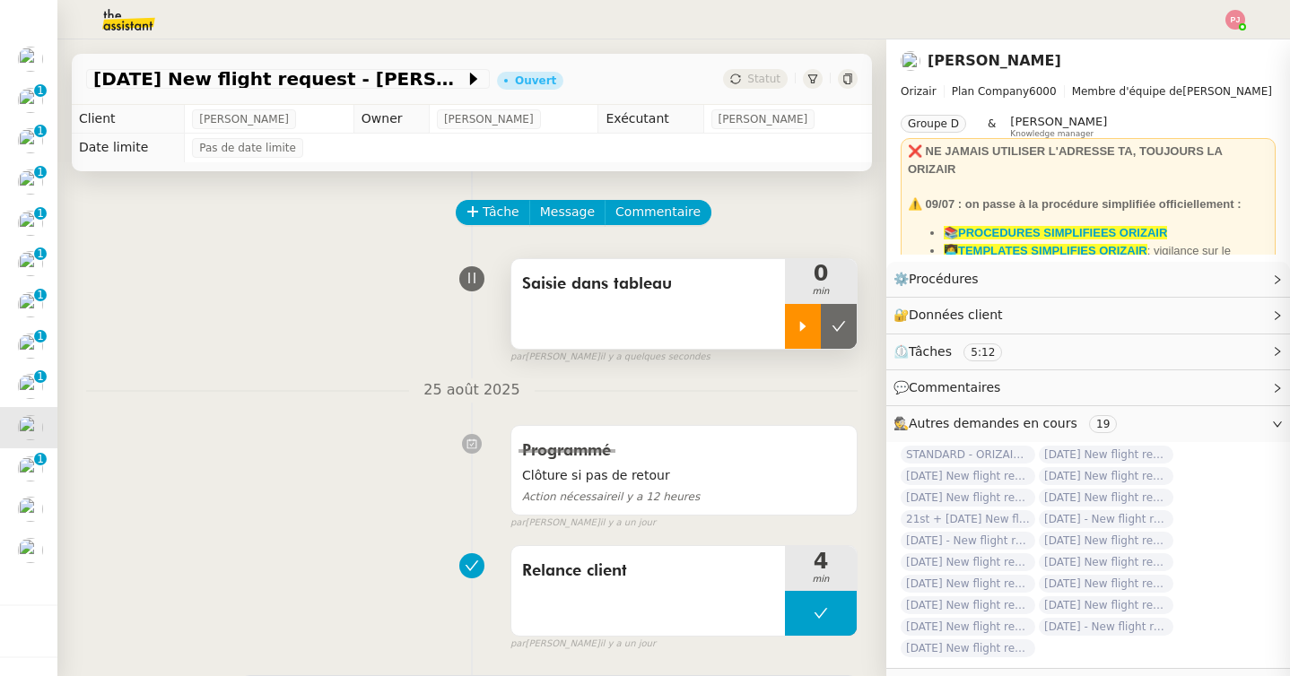
click at [796, 326] on icon at bounding box center [803, 326] width 14 height 14
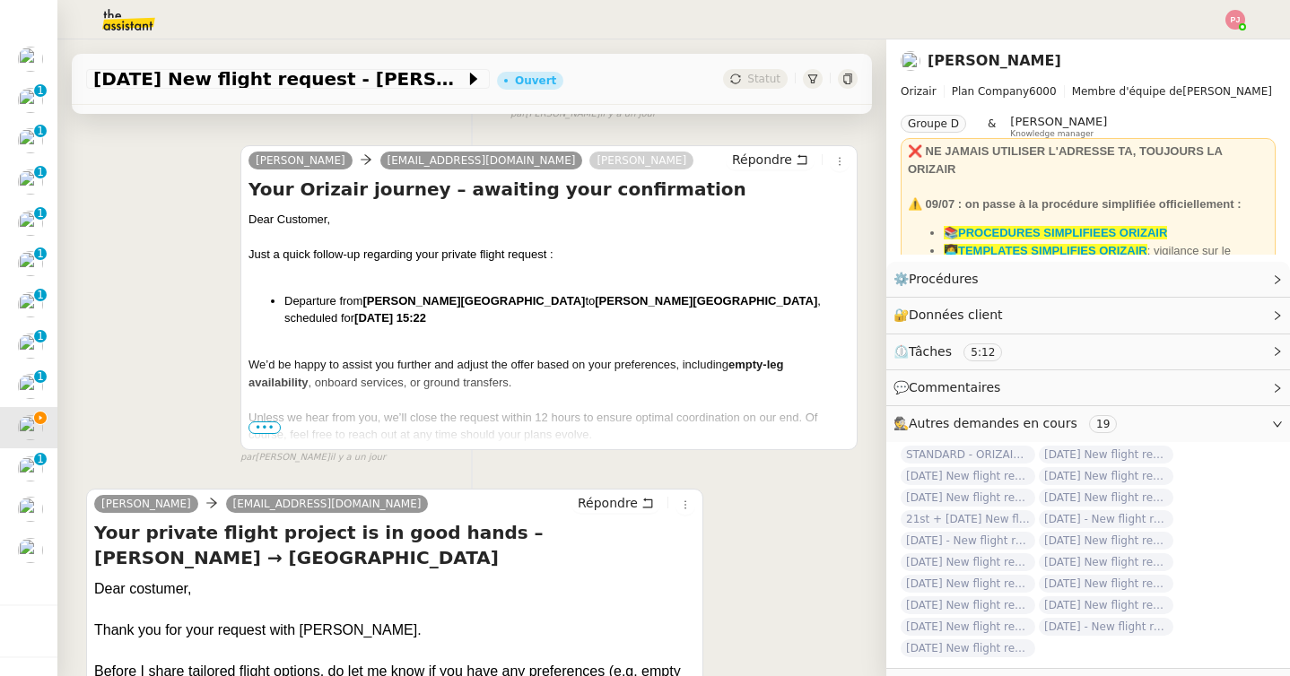
scroll to position [557, 0]
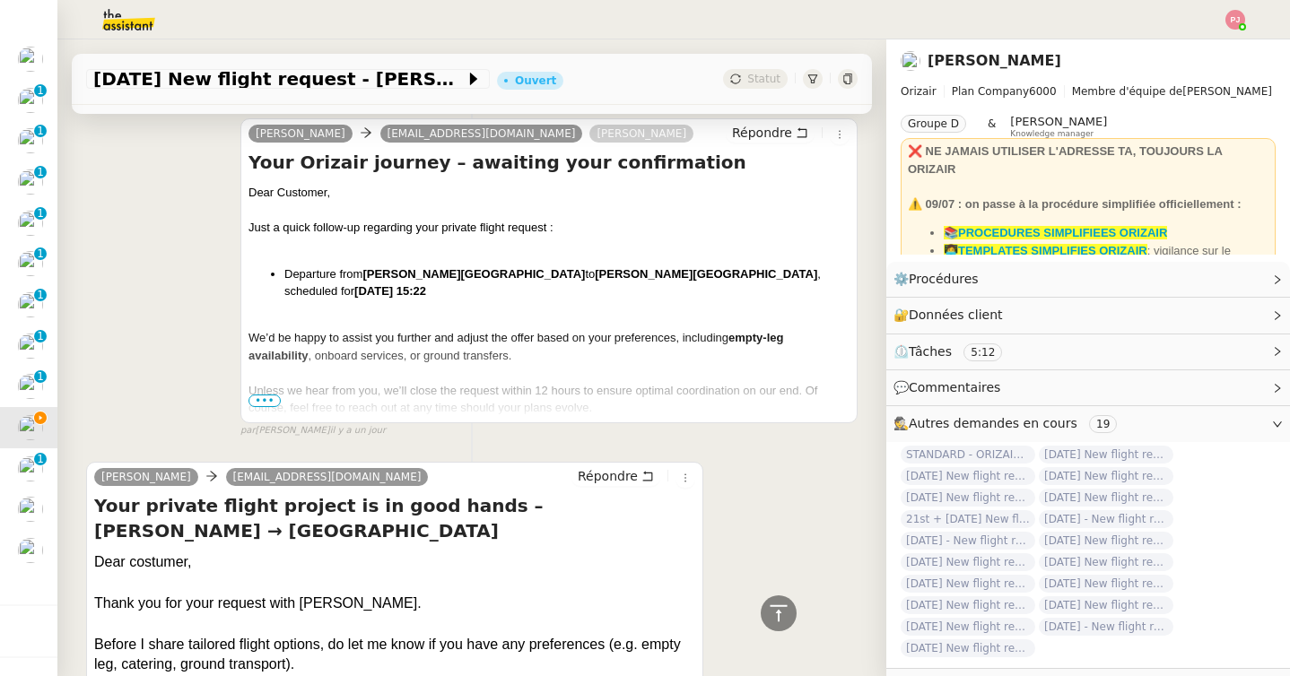
drag, startPoint x: 493, startPoint y: 97, endPoint x: 340, endPoint y: 96, distance: 153.4
click at [137, 190] on div "Josephine sidahmed.sdm@gmail.com Louis Frei Répondre Your Orizair journey – awa…" at bounding box center [471, 270] width 771 height 336
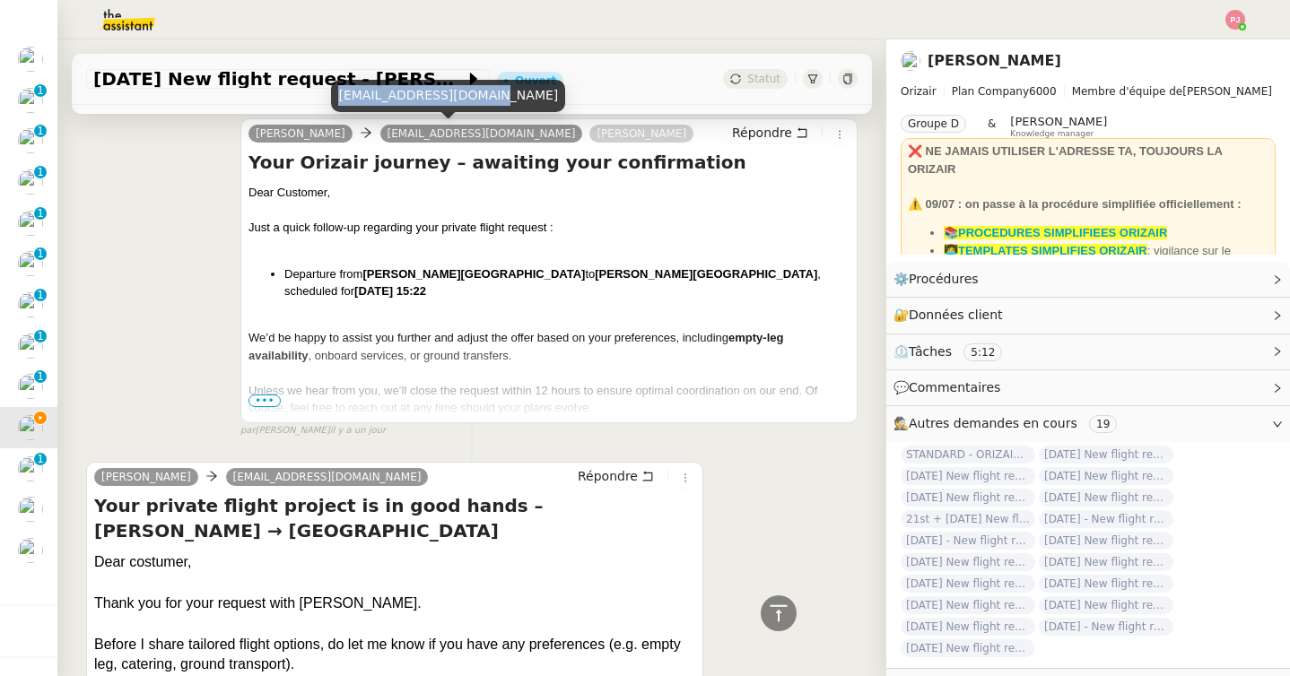
drag, startPoint x: 492, startPoint y: 97, endPoint x: 341, endPoint y: 96, distance: 150.7
click at [341, 96] on div "sidahmed.sdm@gmail.com" at bounding box center [448, 95] width 234 height 31
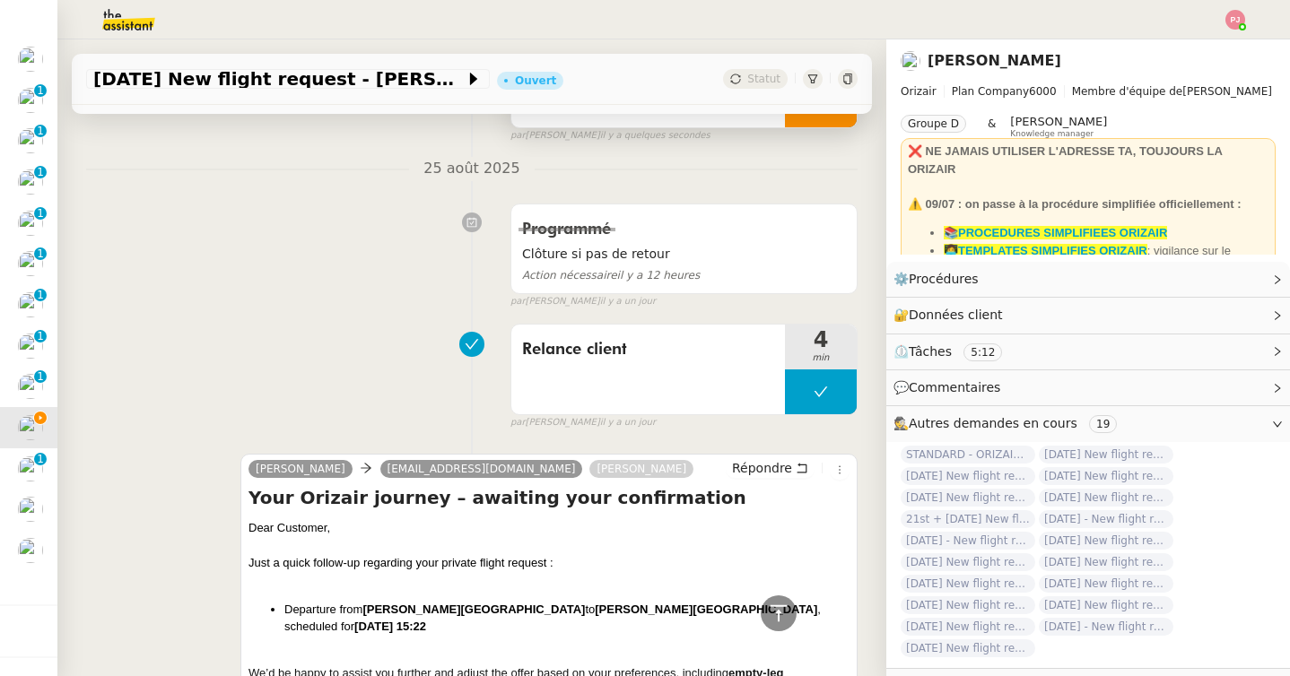
scroll to position [0, 0]
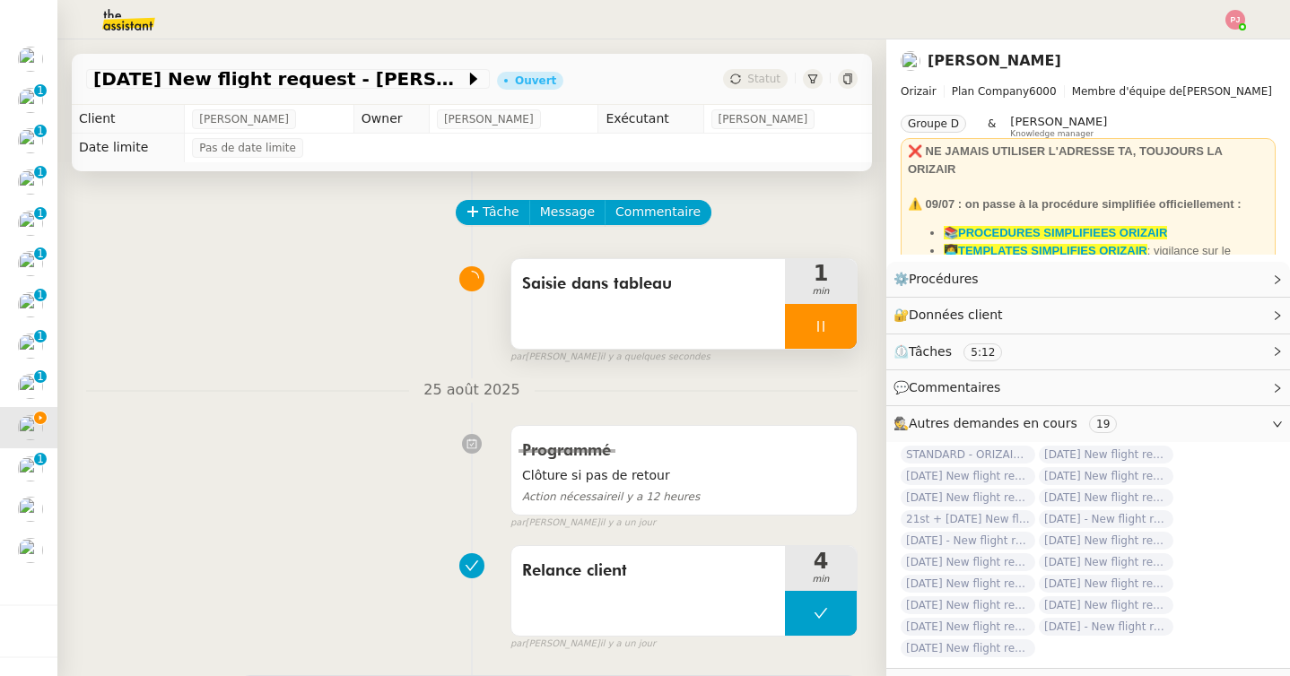
click at [839, 318] on div at bounding box center [821, 326] width 72 height 45
click at [848, 318] on button at bounding box center [839, 326] width 36 height 45
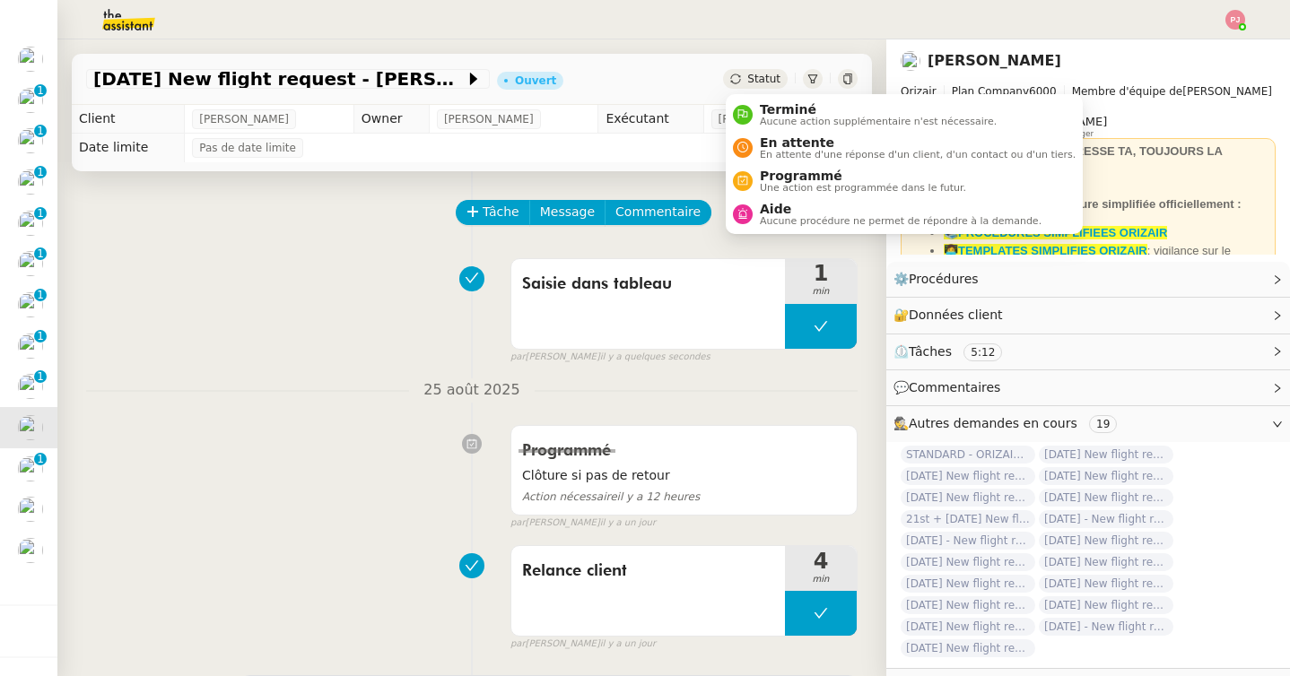
click at [735, 78] on icon at bounding box center [735, 79] width 11 height 11
click at [757, 115] on div "Terminé Aucune action supplémentaire n'est nécessaire." at bounding box center [875, 114] width 244 height 24
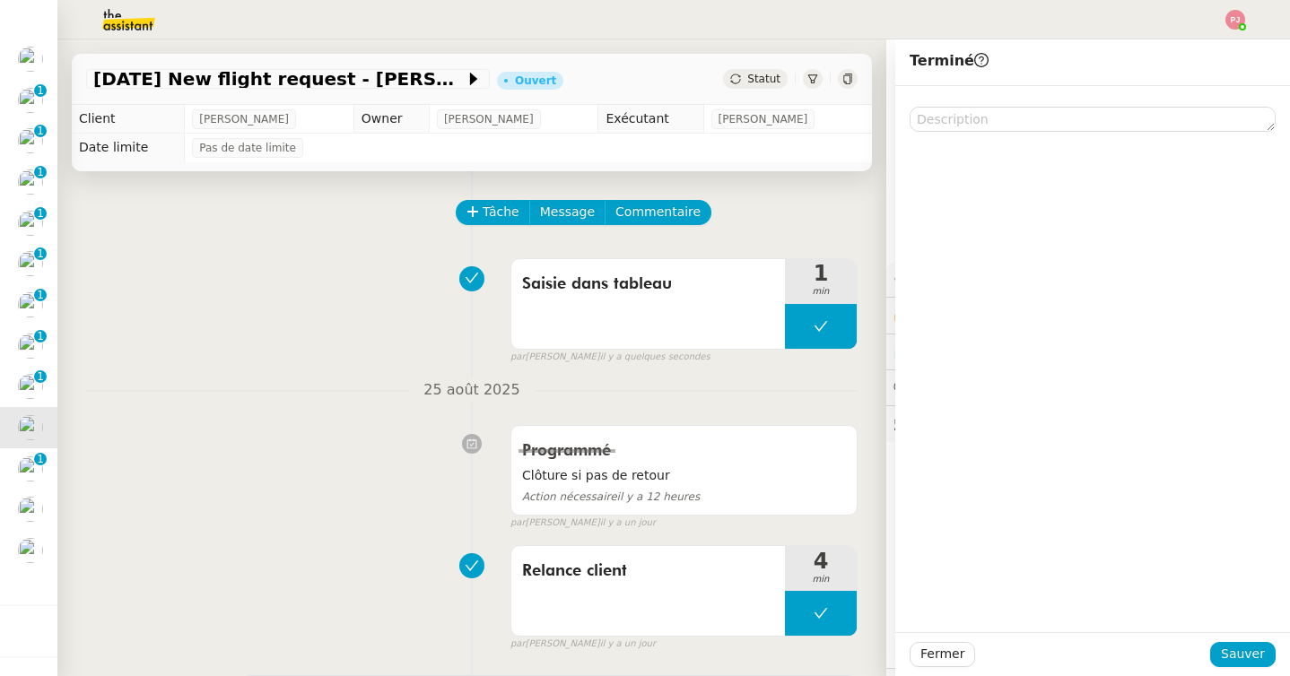
click at [930, 133] on div at bounding box center [1092, 359] width 395 height 546
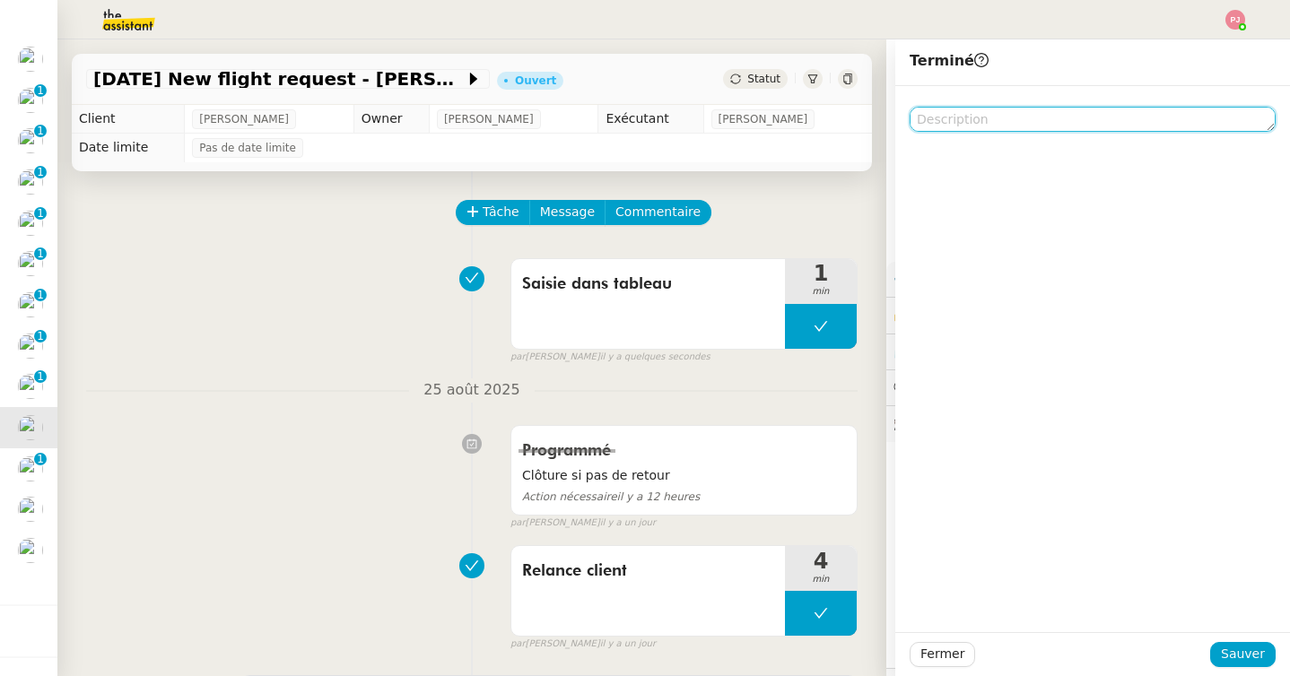
click at [931, 122] on textarea at bounding box center [1093, 119] width 366 height 25
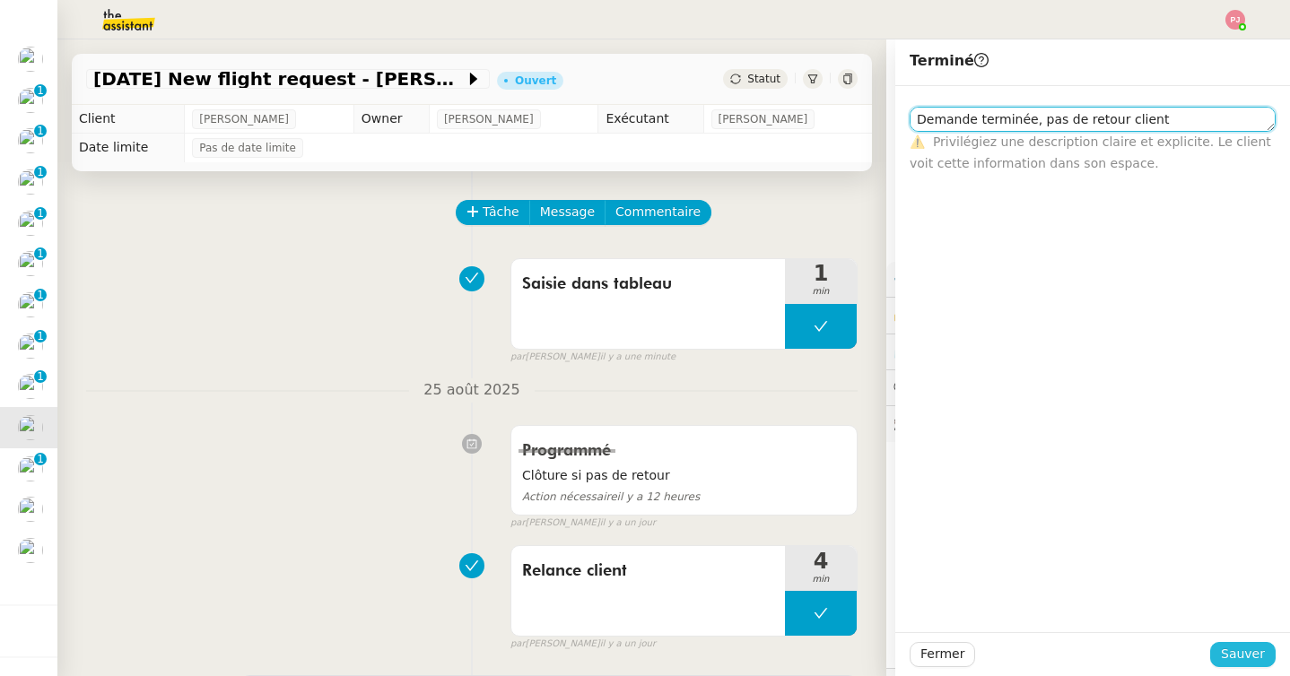
type textarea "Demande terminée, pas de retour client"
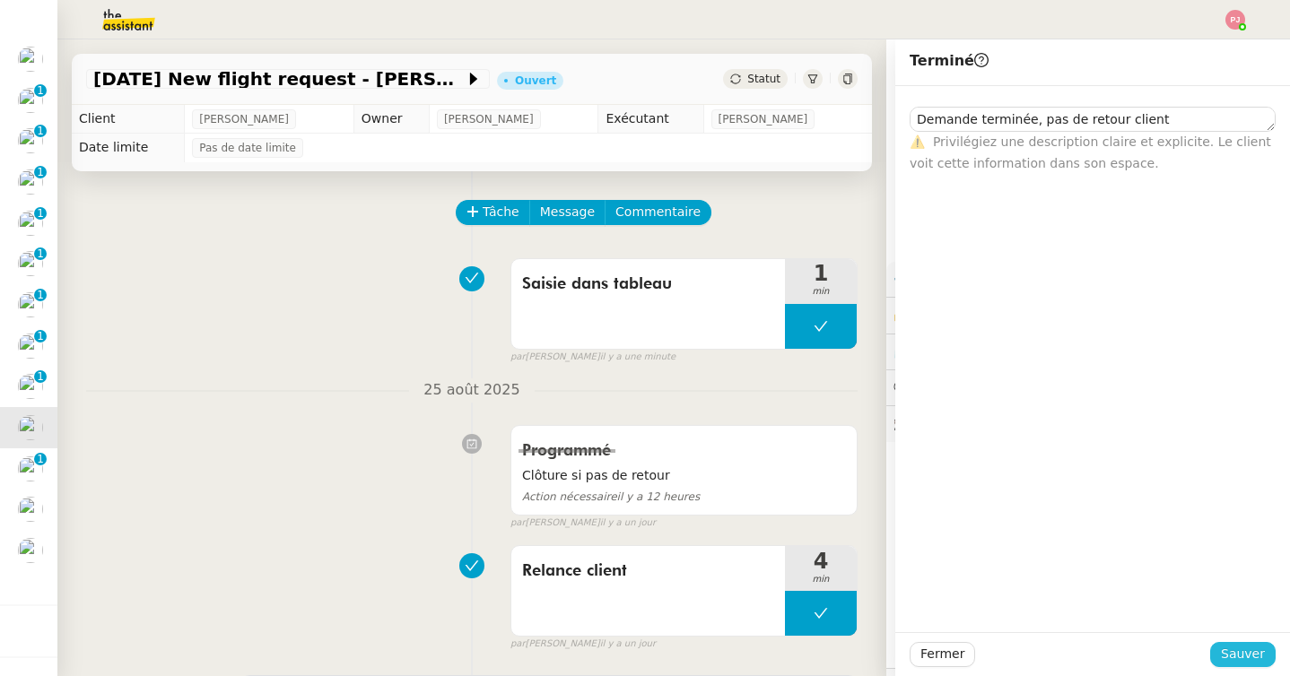
click at [1223, 653] on button "Sauver" at bounding box center [1242, 654] width 65 height 25
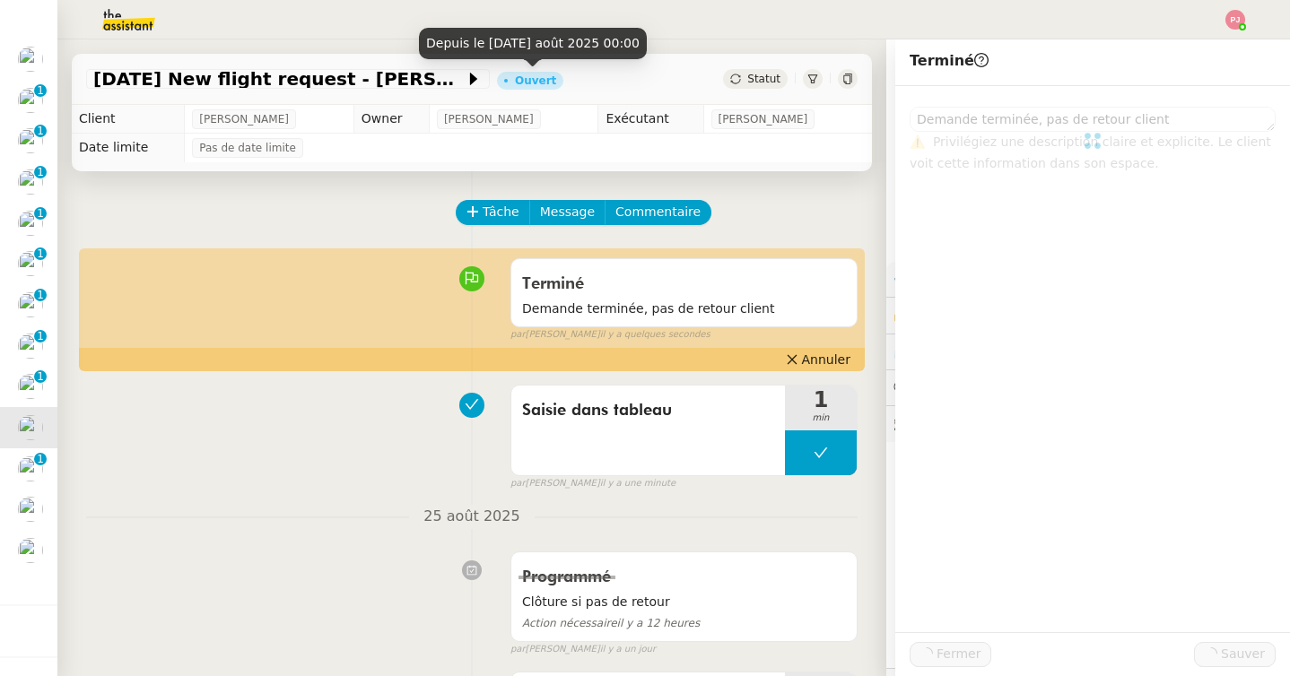
scroll to position [161, 0]
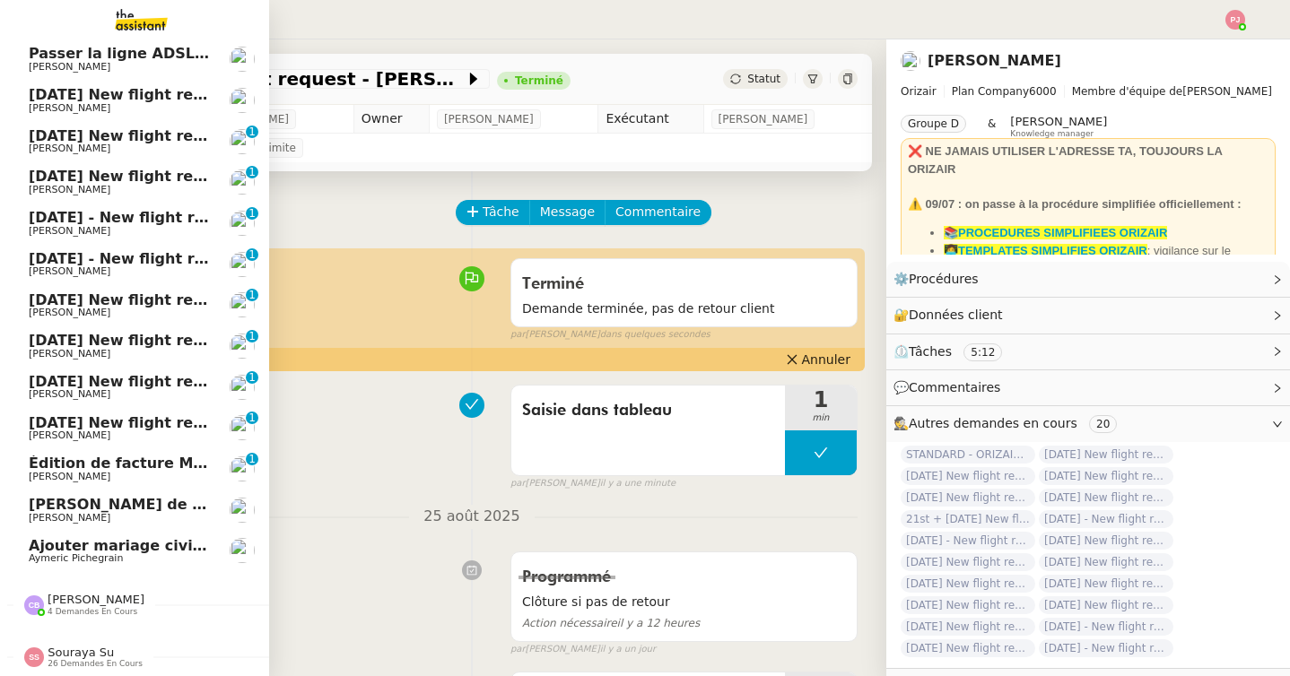
click at [37, 427] on span "30th August 2025 New flight request - Edoardo L'Astorina" at bounding box center [209, 422] width 360 height 17
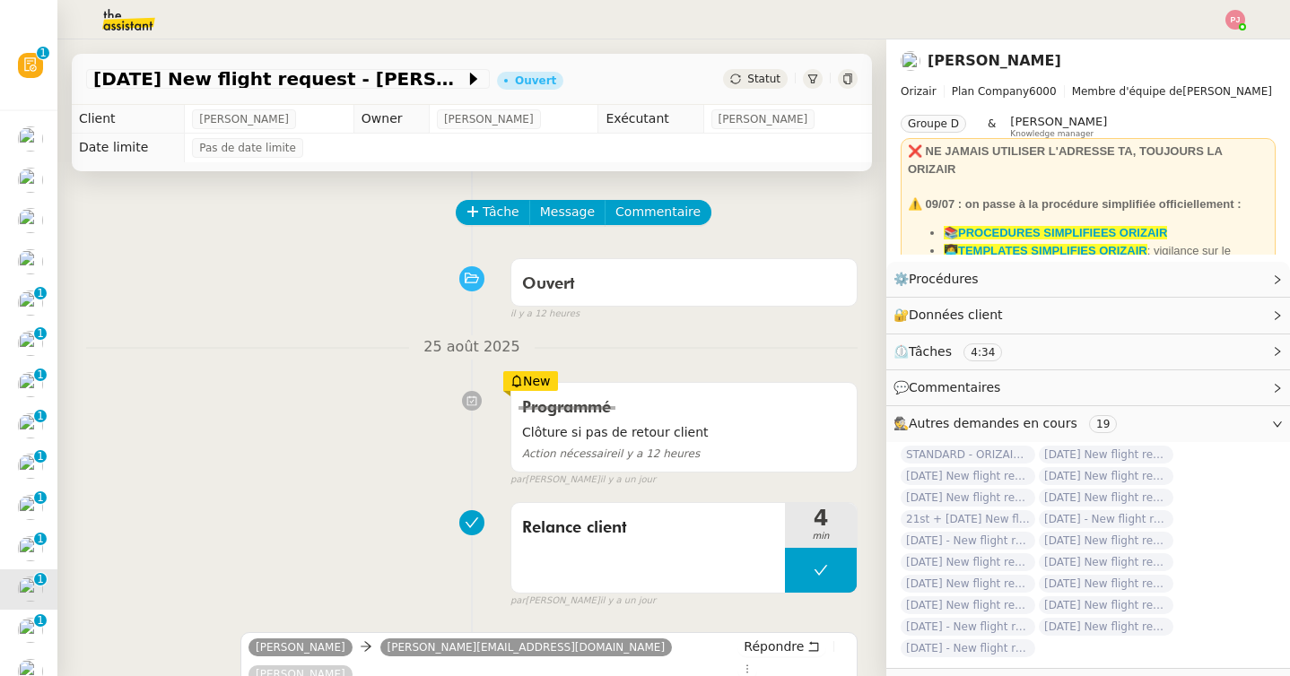
click at [477, 210] on icon at bounding box center [472, 211] width 13 height 13
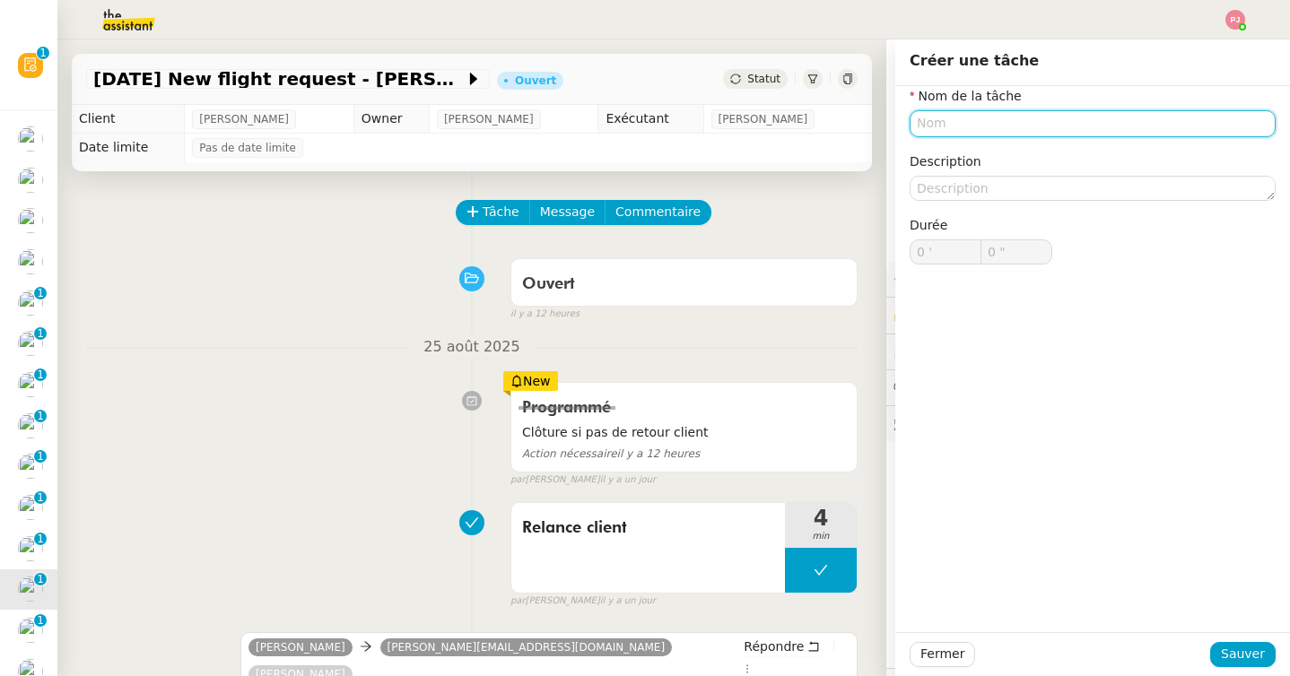
click at [966, 127] on input "text" at bounding box center [1093, 123] width 366 height 26
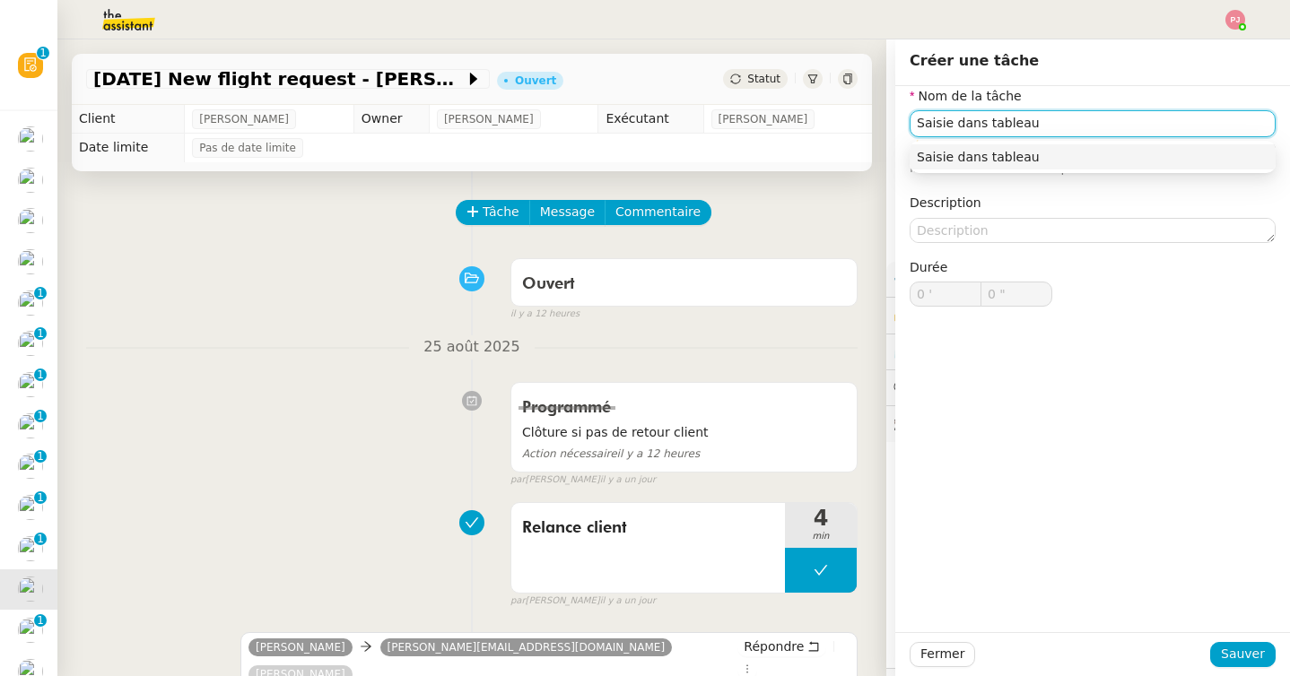
type input "Saisie dans tableau"
click at [1247, 672] on div "Fermer Sauver" at bounding box center [1092, 654] width 395 height 44
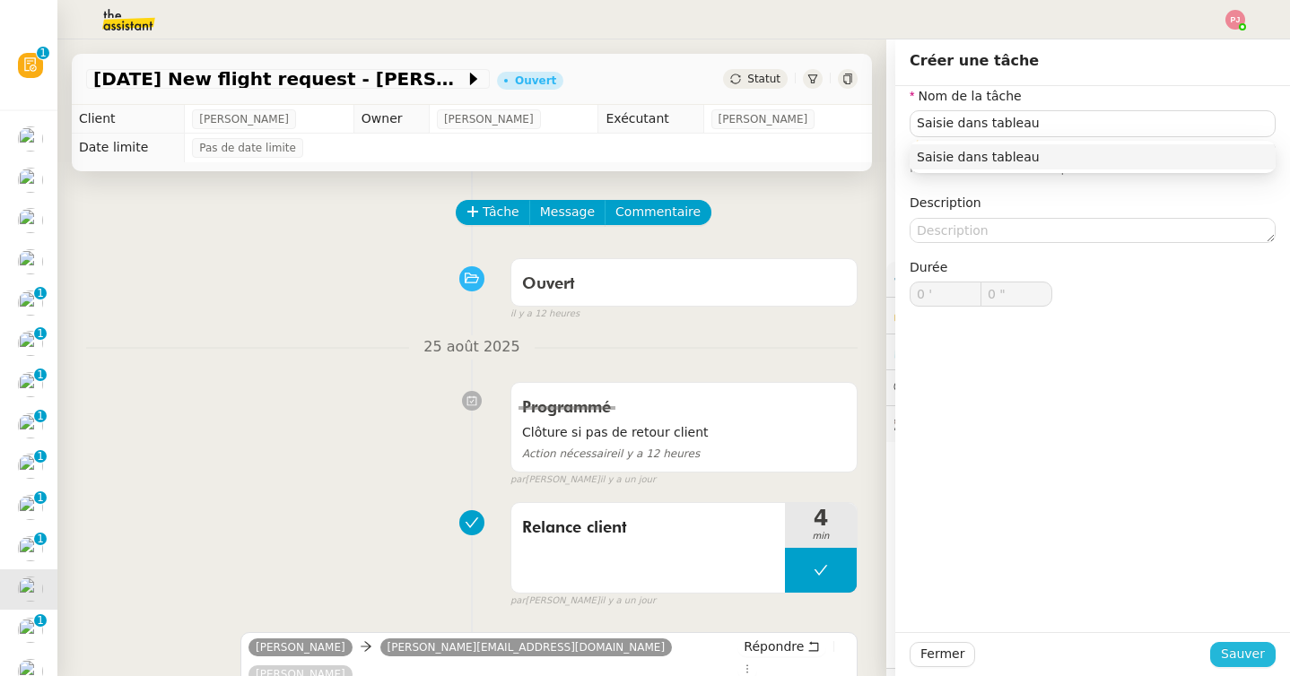
click at [1247, 656] on span "Sauver" at bounding box center [1243, 654] width 44 height 21
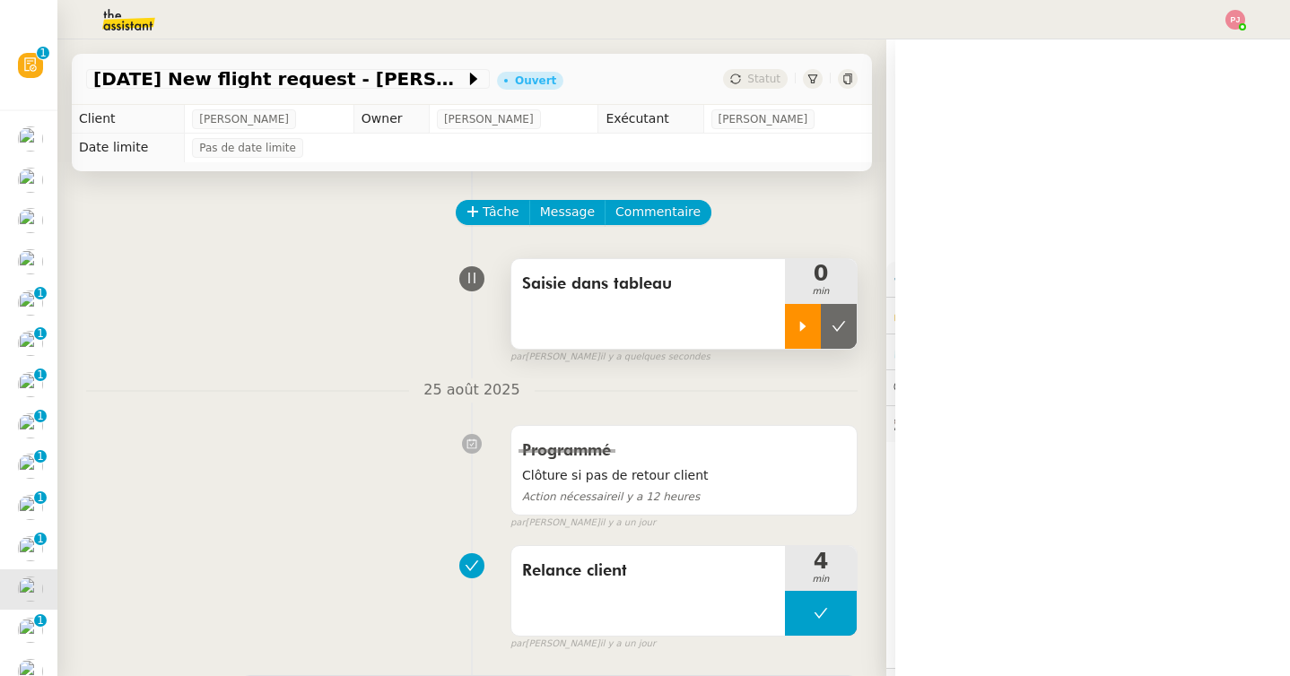
click at [796, 335] on div at bounding box center [803, 326] width 36 height 45
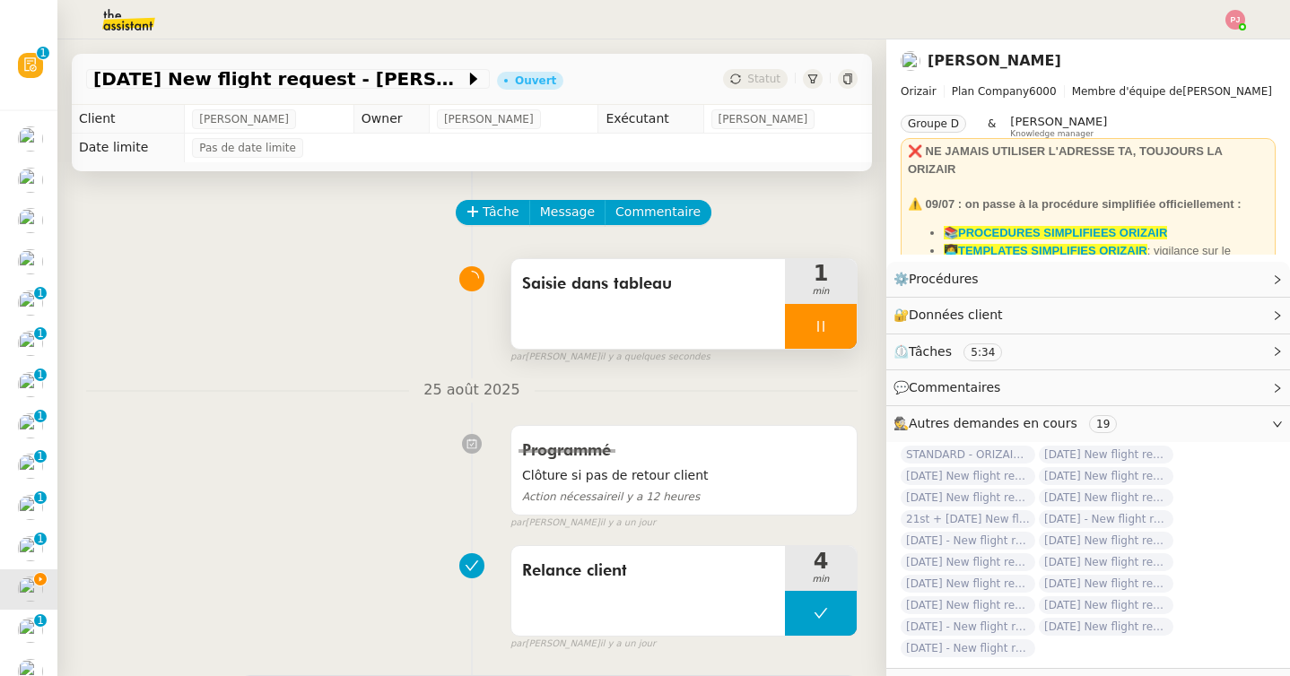
click at [823, 331] on icon at bounding box center [821, 326] width 14 height 14
click at [843, 329] on icon at bounding box center [838, 326] width 14 height 14
click at [780, 80] on div "Statut" at bounding box center [755, 79] width 65 height 20
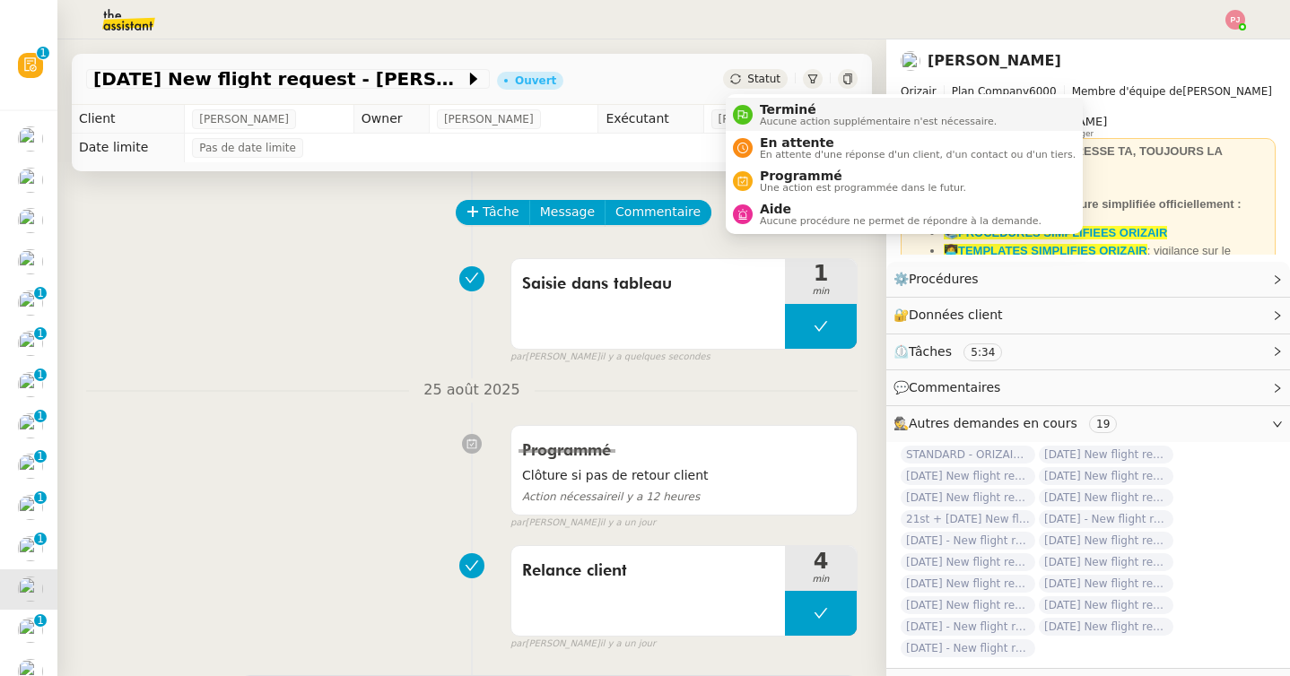
click at [780, 111] on span "Terminé" at bounding box center [878, 109] width 237 height 14
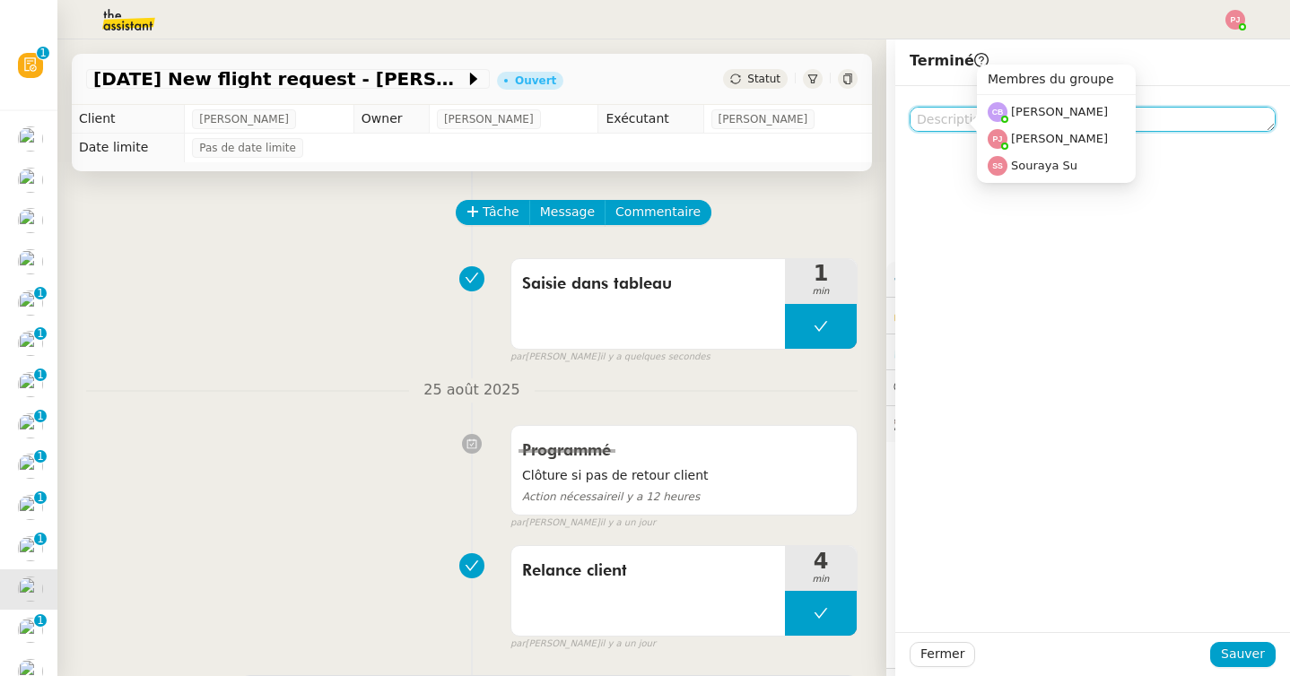
click at [953, 123] on textarea at bounding box center [1093, 119] width 366 height 25
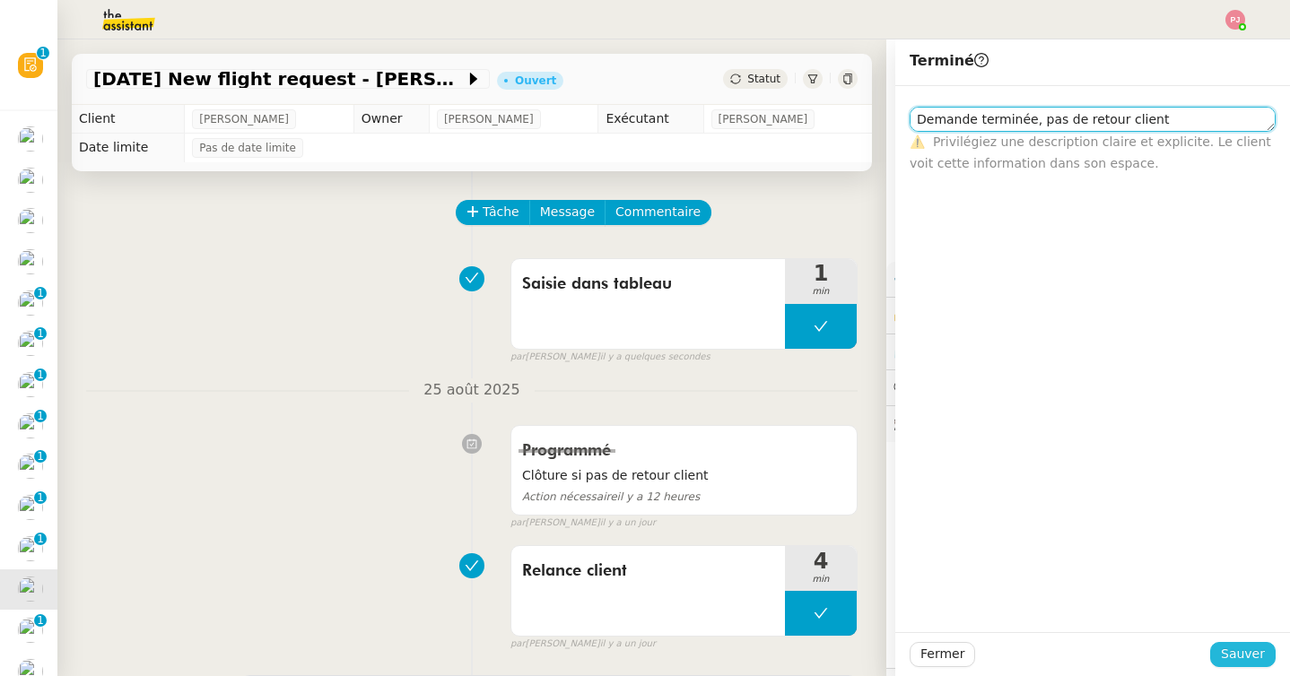
type textarea "Demande terminée, pas de retour client"
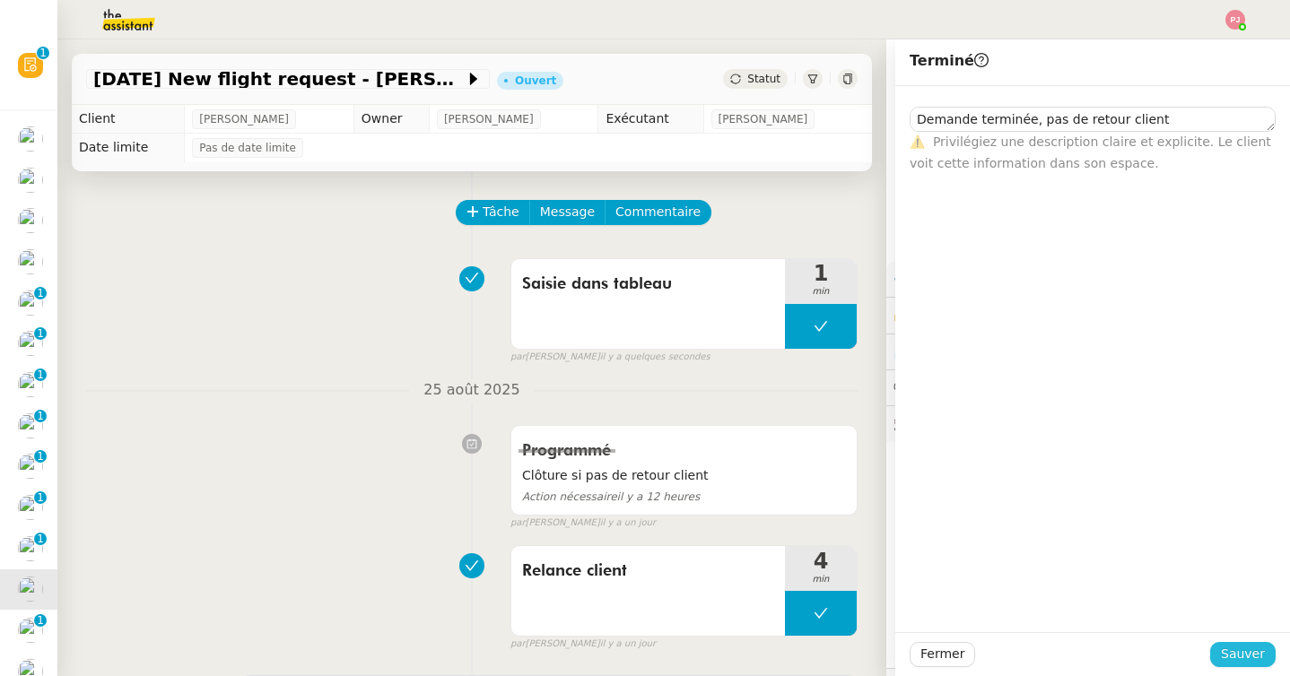
click at [1231, 649] on span "Sauver" at bounding box center [1243, 654] width 44 height 21
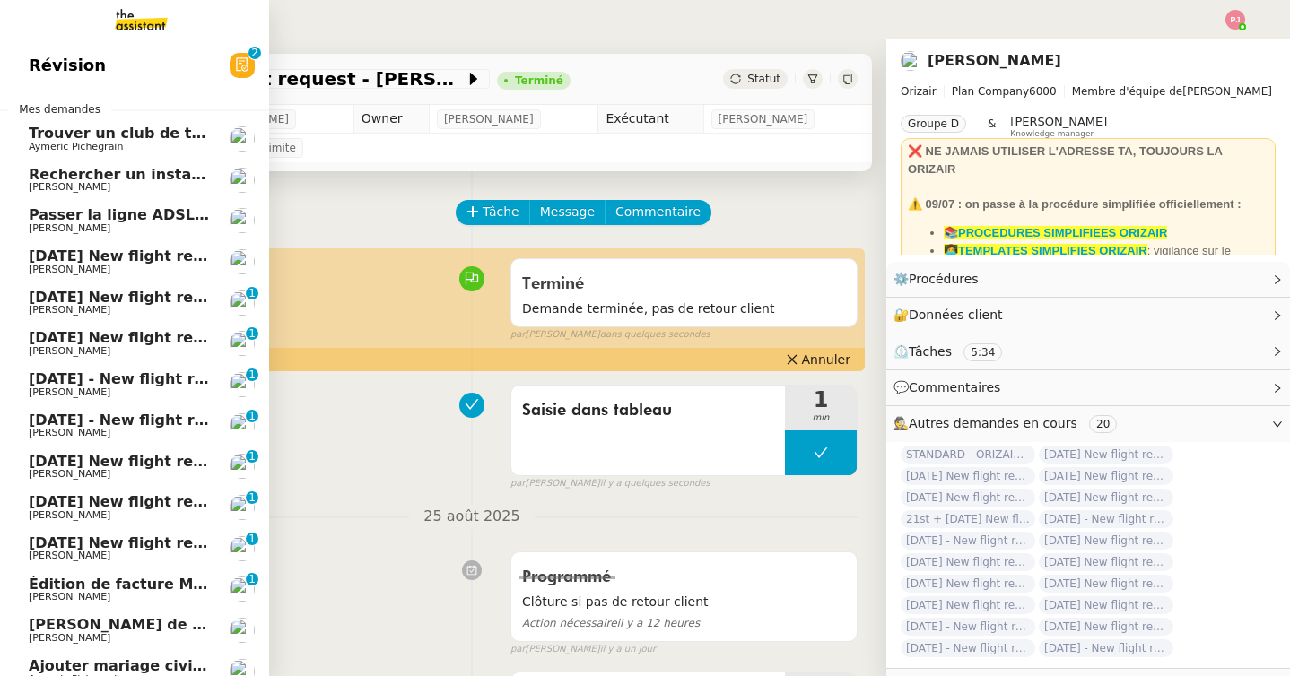
click at [55, 548] on span "30th August 2025 New flight request - Aljawharah Al dossari" at bounding box center [230, 543] width 402 height 17
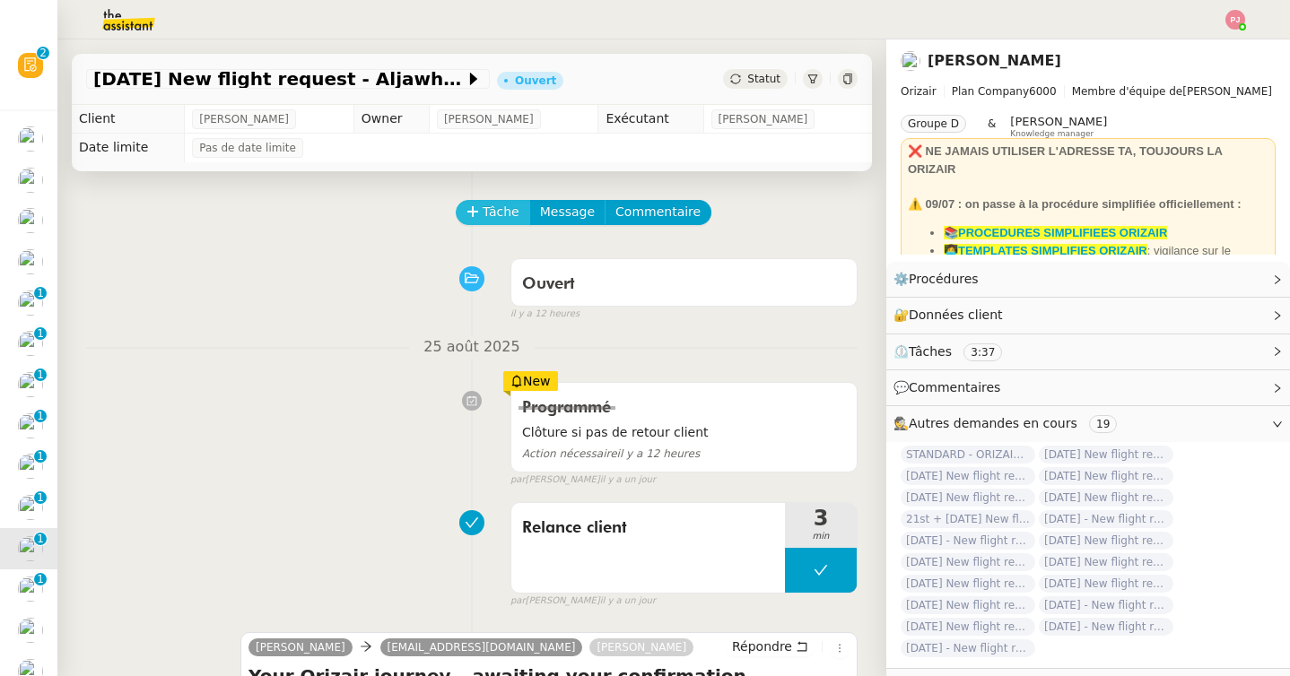
click at [516, 204] on span "Tâche" at bounding box center [501, 212] width 37 height 21
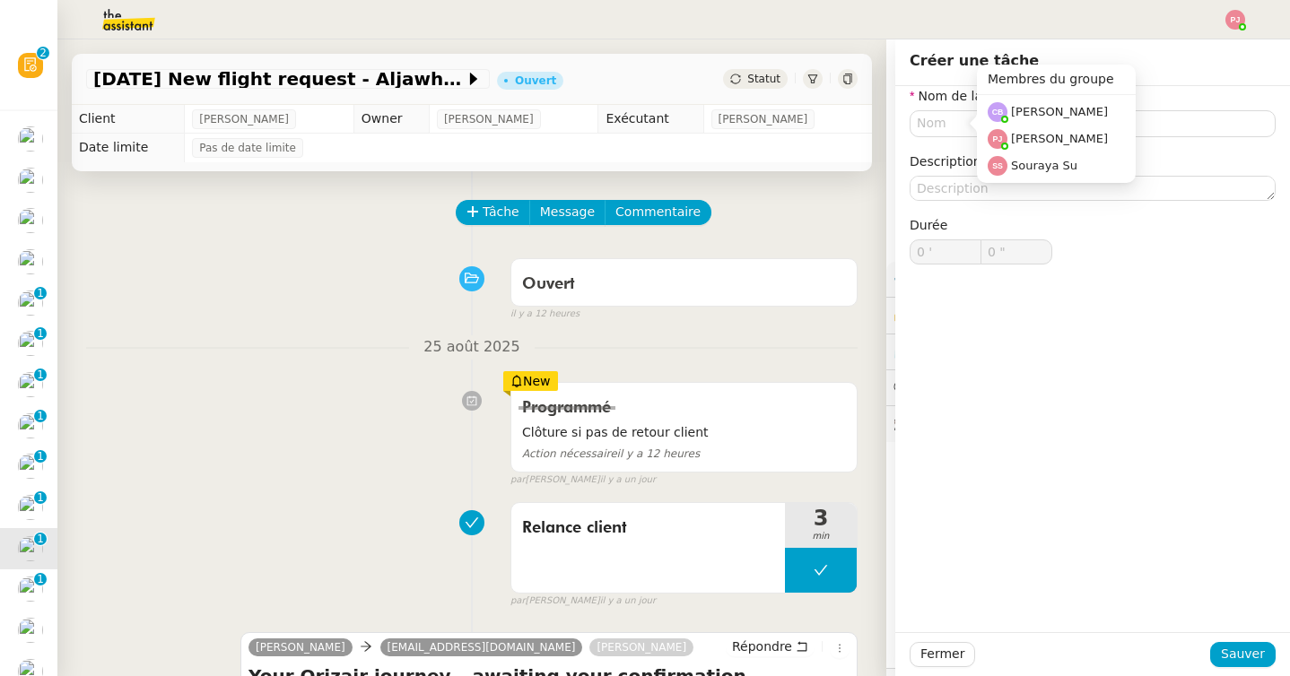
click at [993, 120] on div at bounding box center [998, 112] width 20 height 20
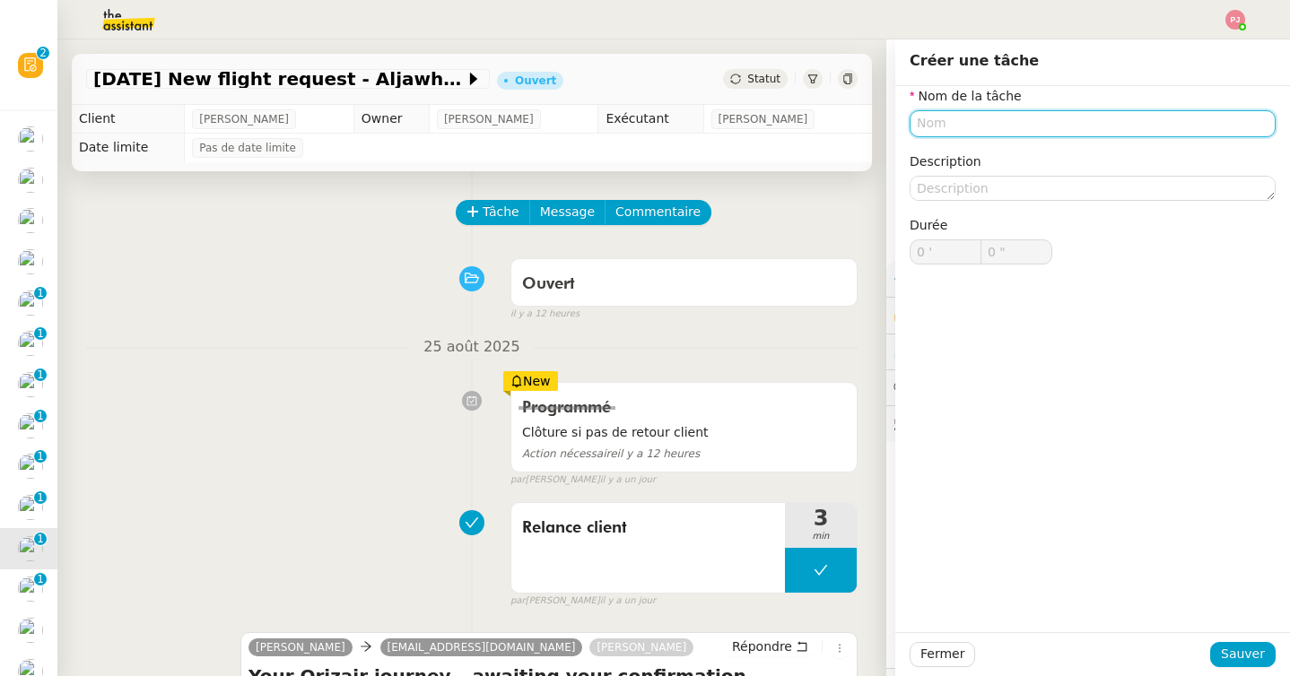
click at [949, 117] on input "text" at bounding box center [1093, 123] width 366 height 26
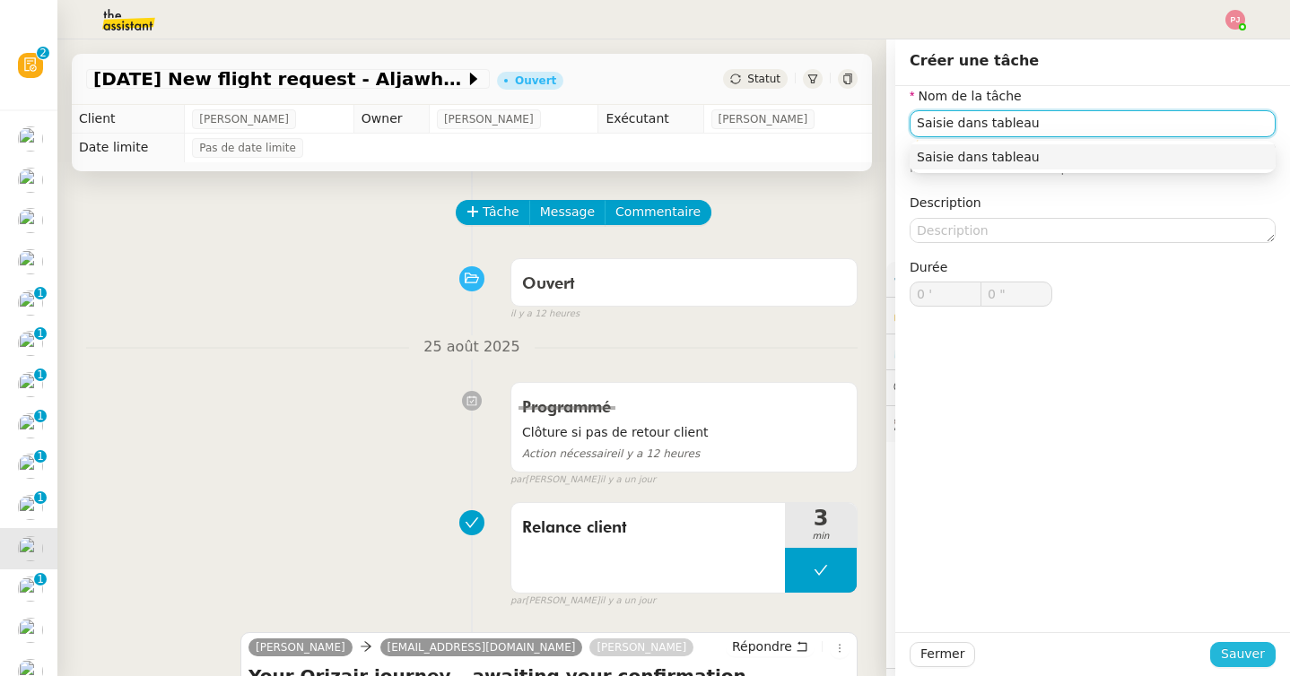
type input "Saisie dans tableau"
click at [1227, 648] on span "Sauver" at bounding box center [1243, 654] width 44 height 21
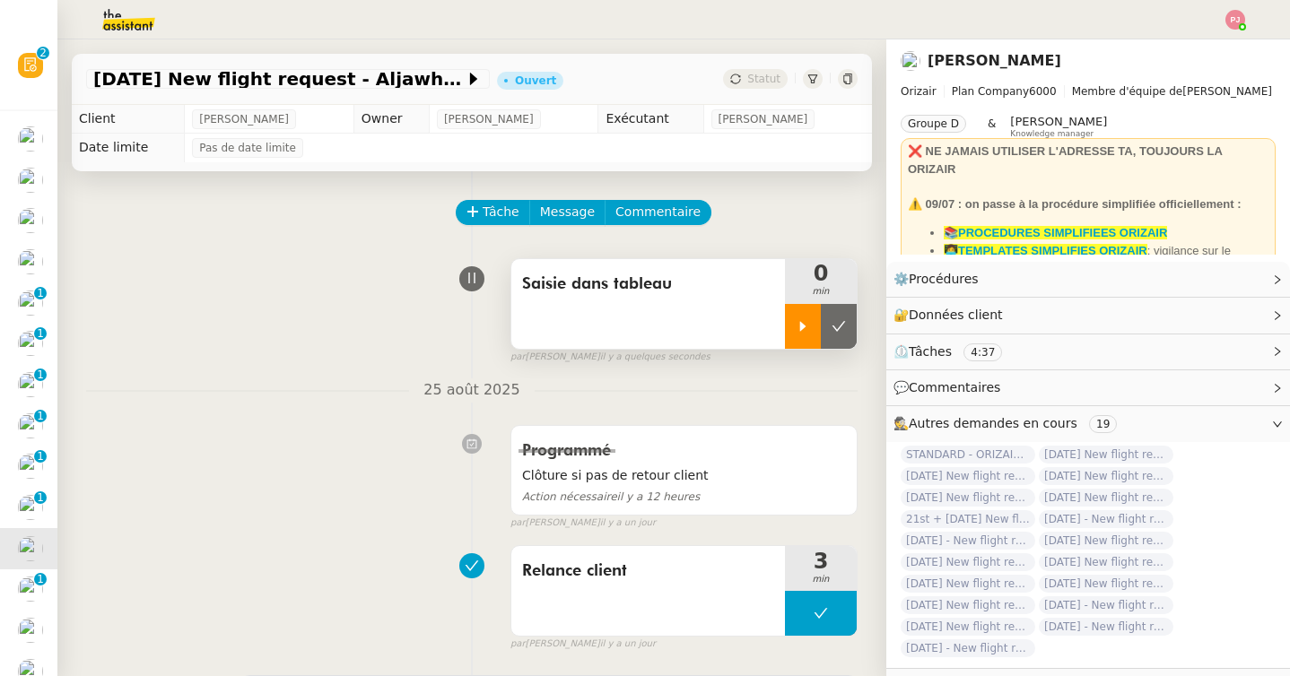
click at [796, 315] on div at bounding box center [803, 326] width 36 height 45
click at [831, 321] on div at bounding box center [821, 326] width 72 height 45
click at [842, 320] on icon at bounding box center [838, 326] width 14 height 14
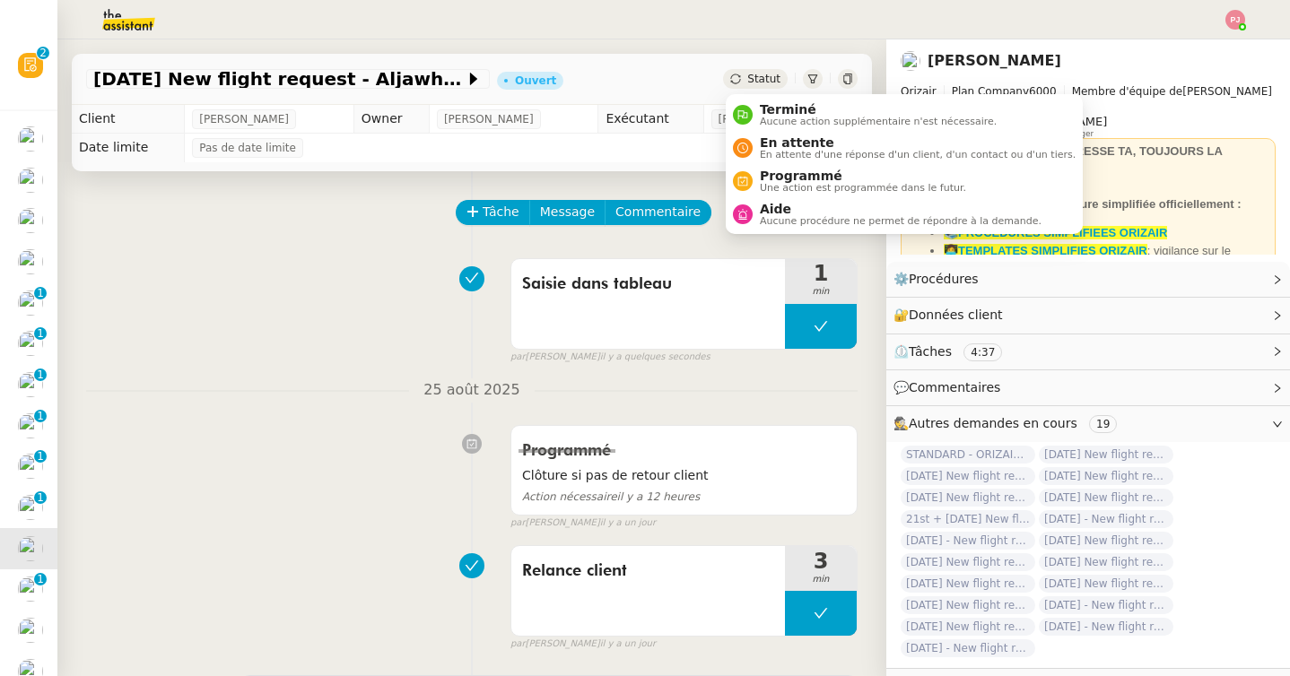
click at [763, 73] on span "Statut" at bounding box center [763, 79] width 33 height 13
click at [772, 122] on span "Aucune action supplémentaire n'est nécessaire." at bounding box center [878, 122] width 237 height 10
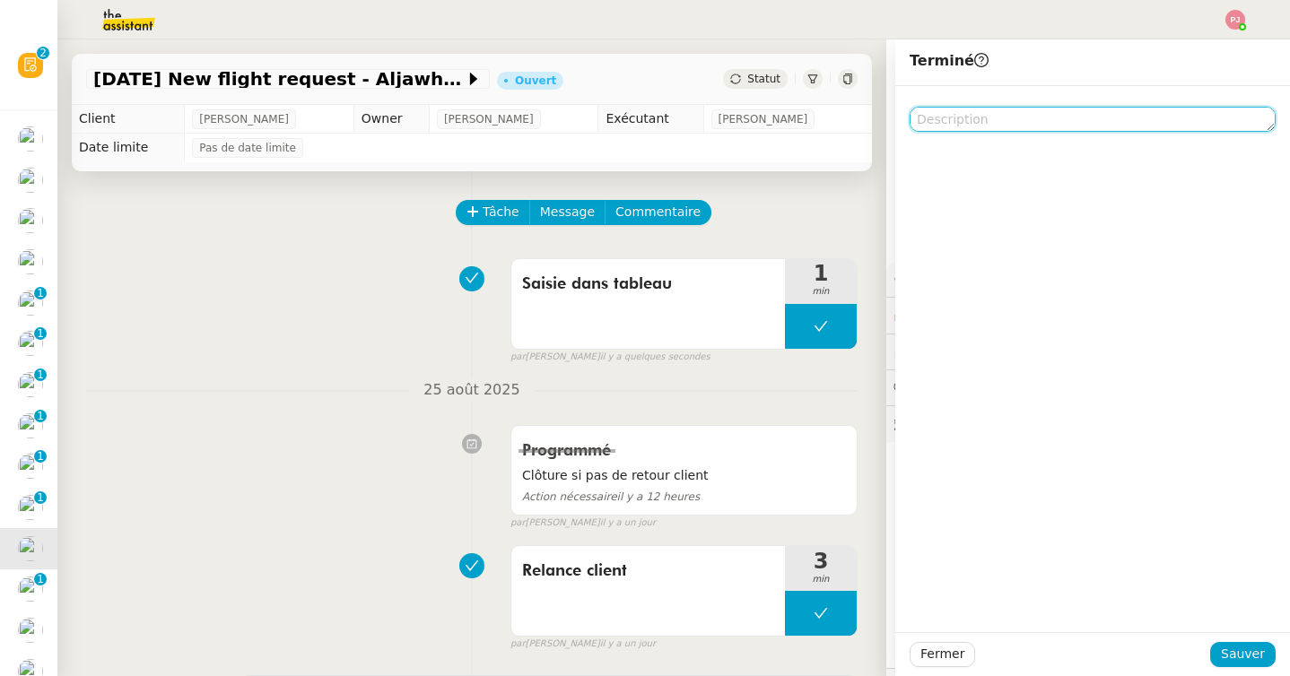
click at [924, 117] on textarea at bounding box center [1093, 119] width 366 height 25
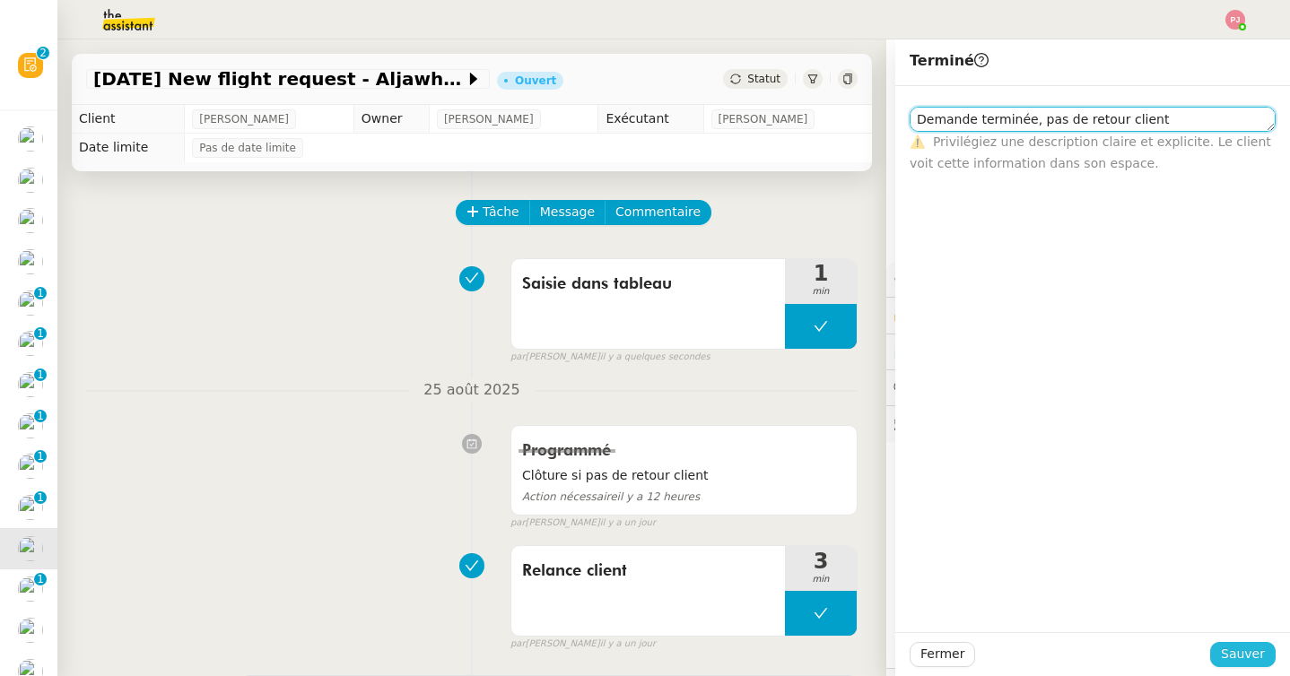
type textarea "Demande terminée, pas de retour client"
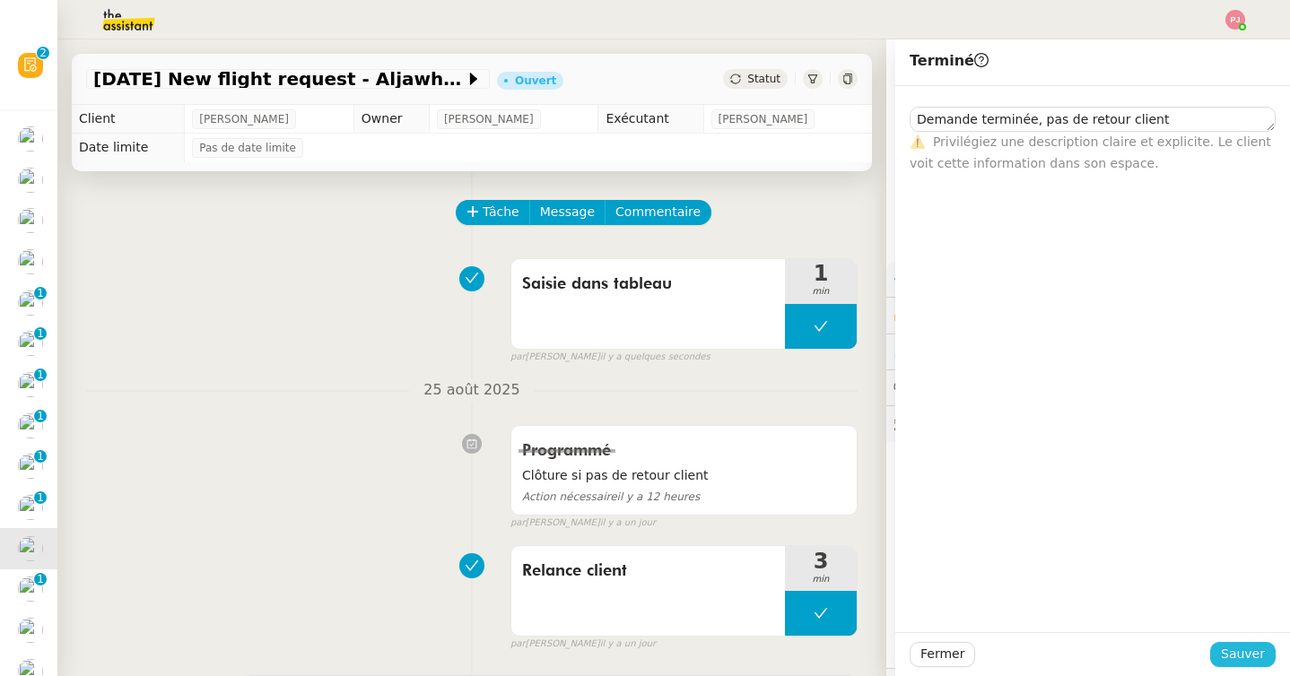
click at [1241, 652] on span "Sauver" at bounding box center [1243, 654] width 44 height 21
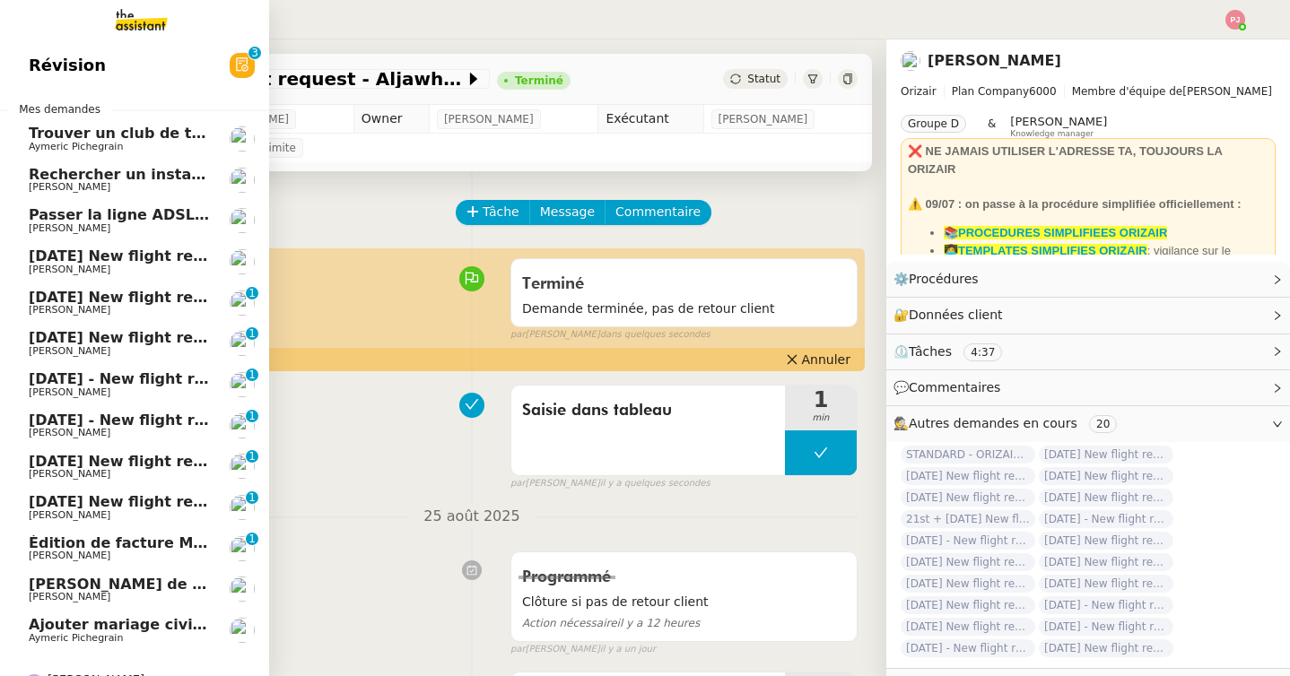
click at [37, 515] on span "[PERSON_NAME]" at bounding box center [70, 515] width 82 height 12
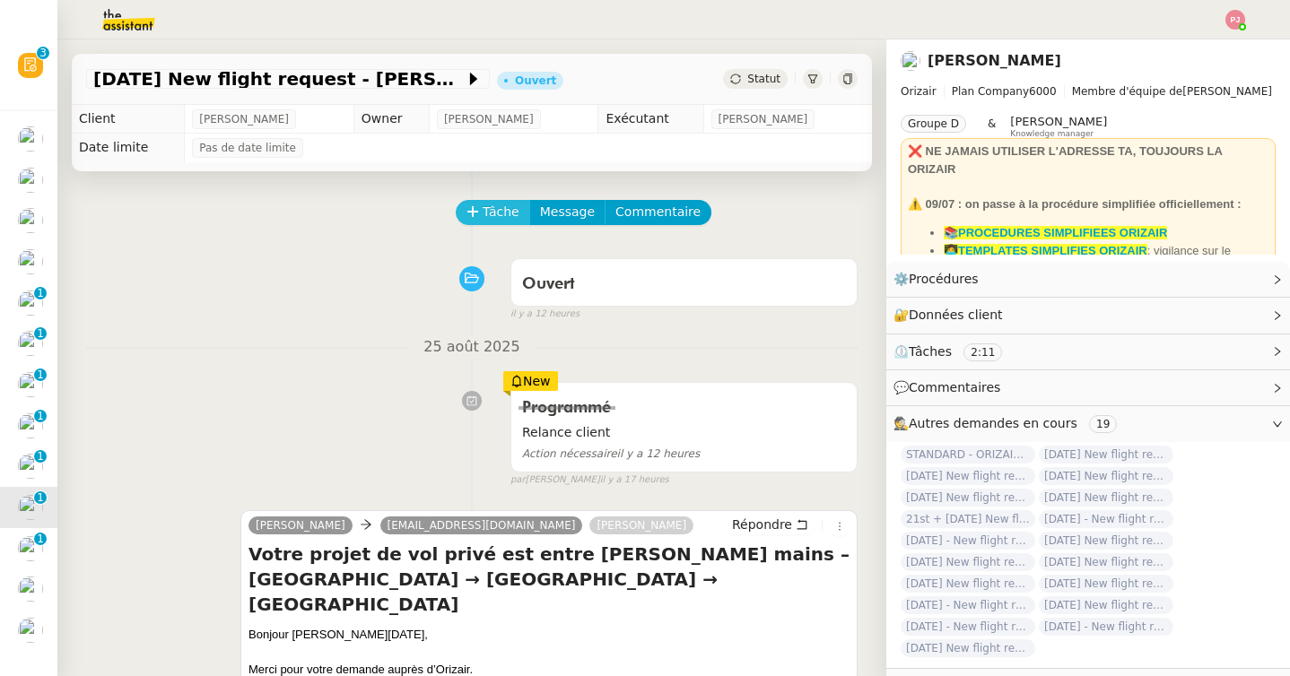
click at [514, 207] on span "Tâche" at bounding box center [501, 212] width 37 height 21
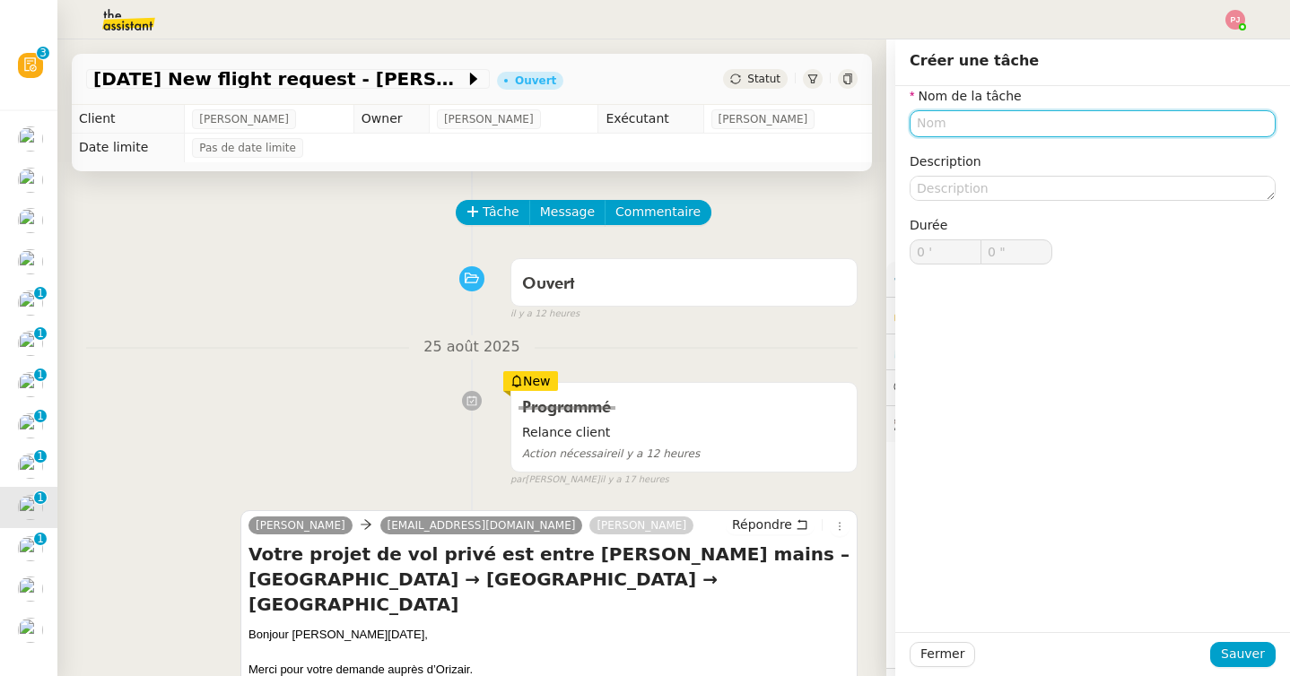
click at [938, 125] on input "text" at bounding box center [1093, 123] width 366 height 26
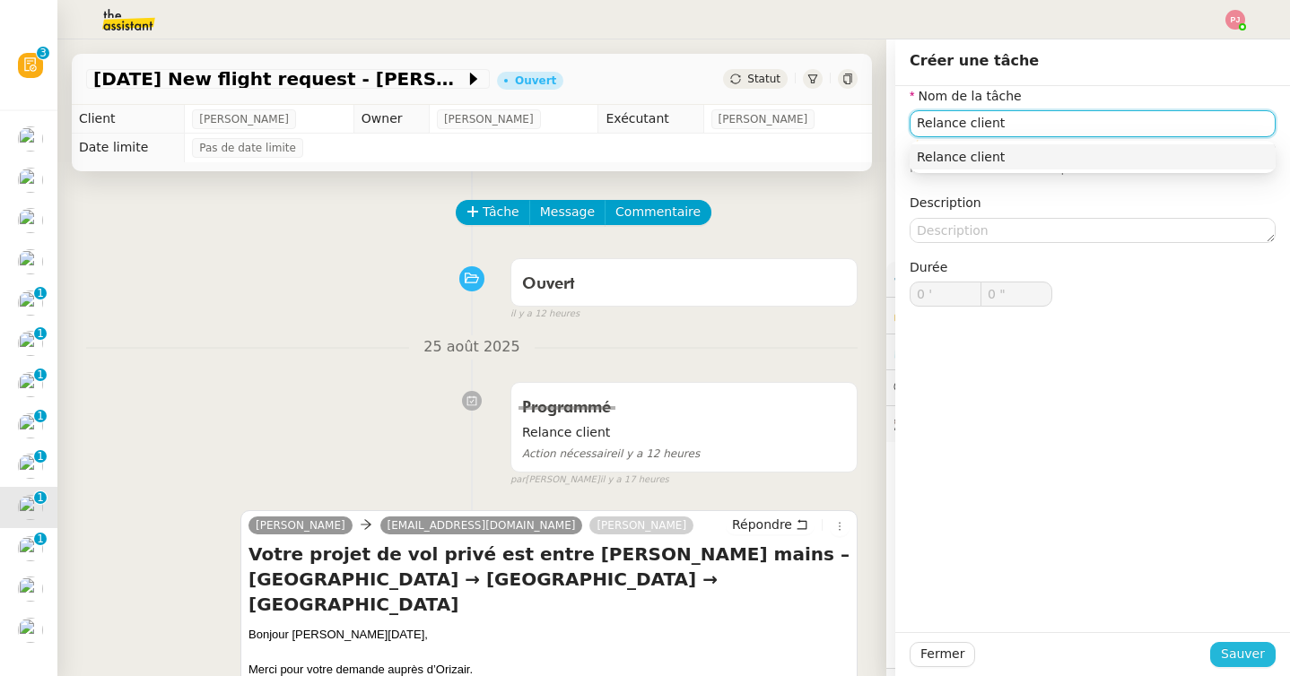
type input "Relance client"
click at [1231, 655] on span "Sauver" at bounding box center [1243, 654] width 44 height 21
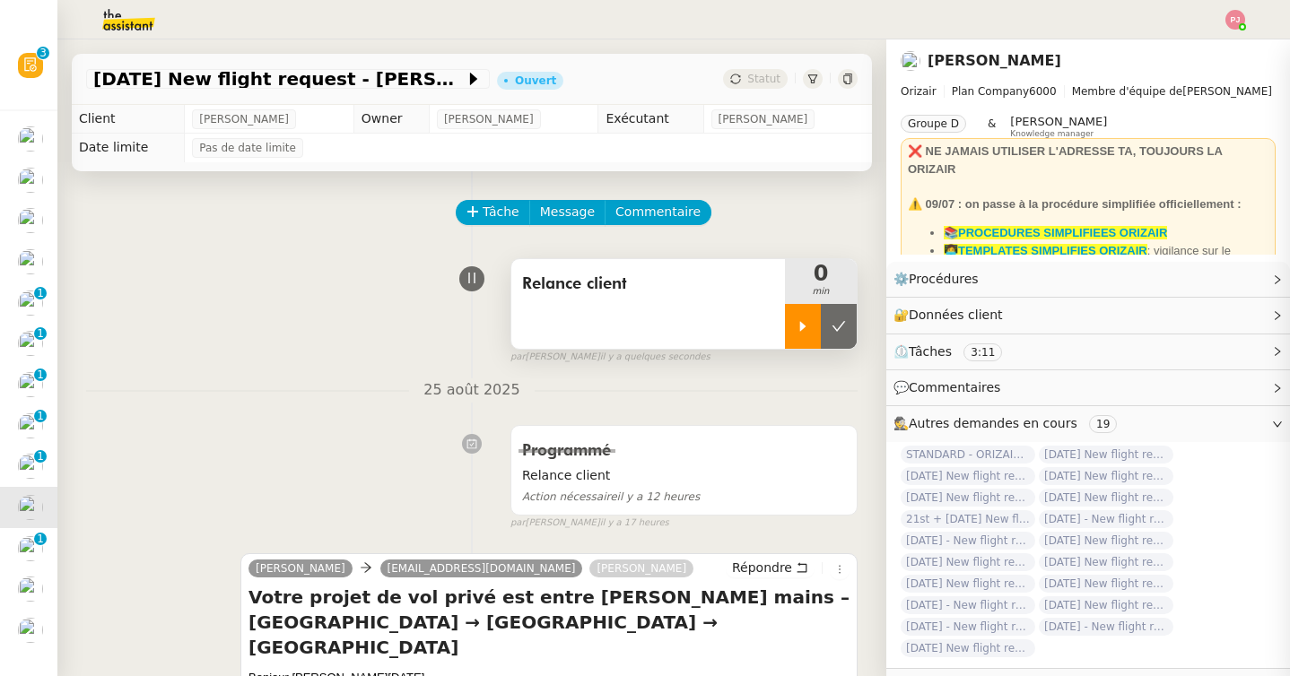
click at [799, 328] on icon at bounding box center [803, 326] width 14 height 14
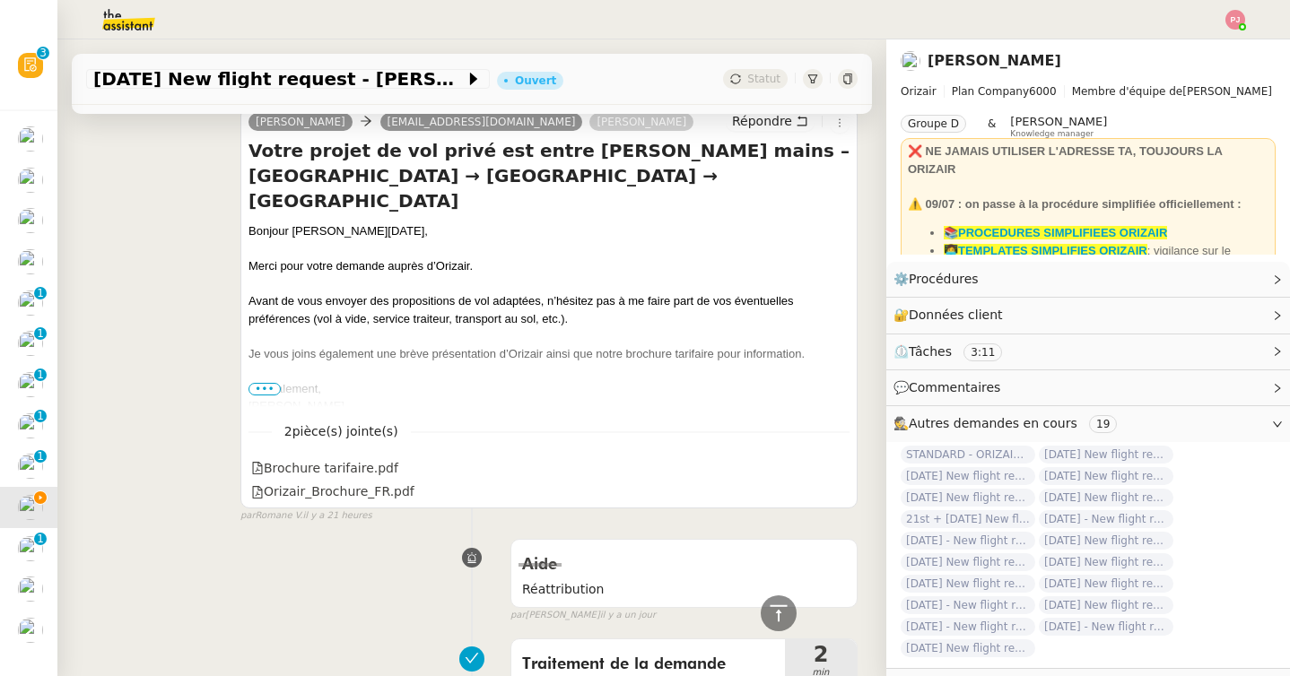
scroll to position [442, 0]
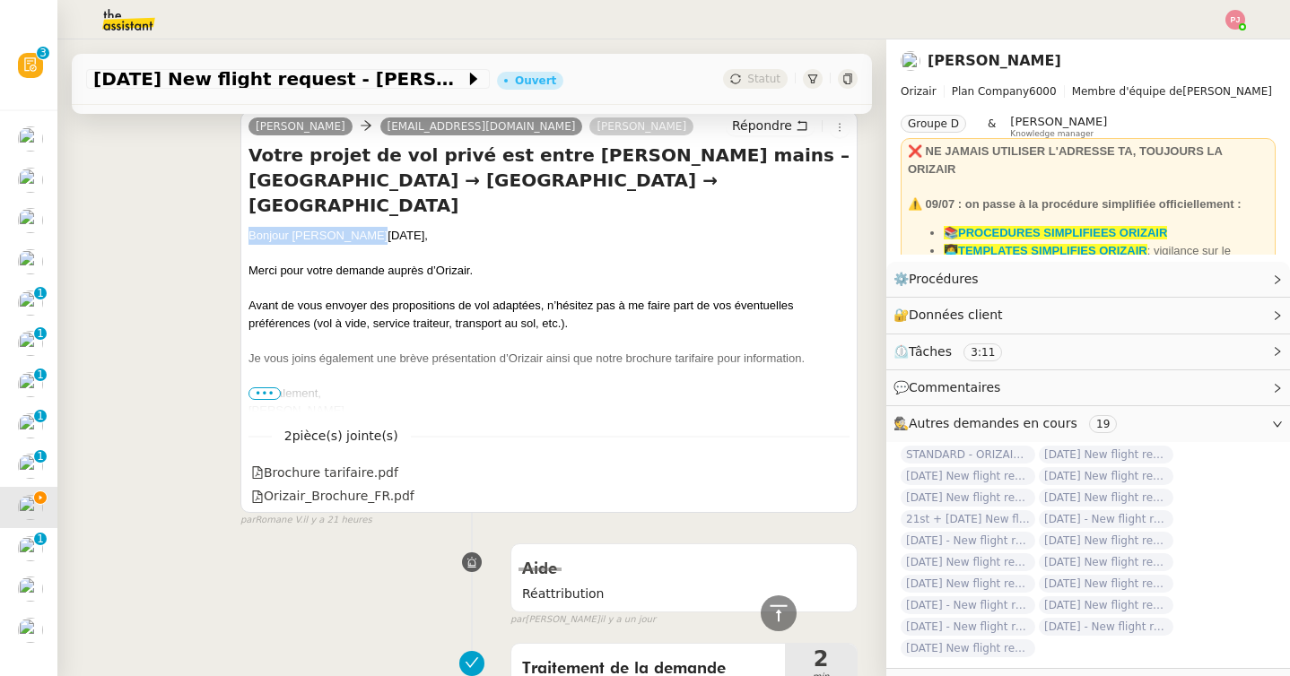
drag, startPoint x: 370, startPoint y: 208, endPoint x: 228, endPoint y: 210, distance: 141.7
click at [228, 210] on div "Josephine esmeirlde@gmail.com Louis Frei Répondre Votre projet de vol privé est…" at bounding box center [471, 311] width 771 height 433
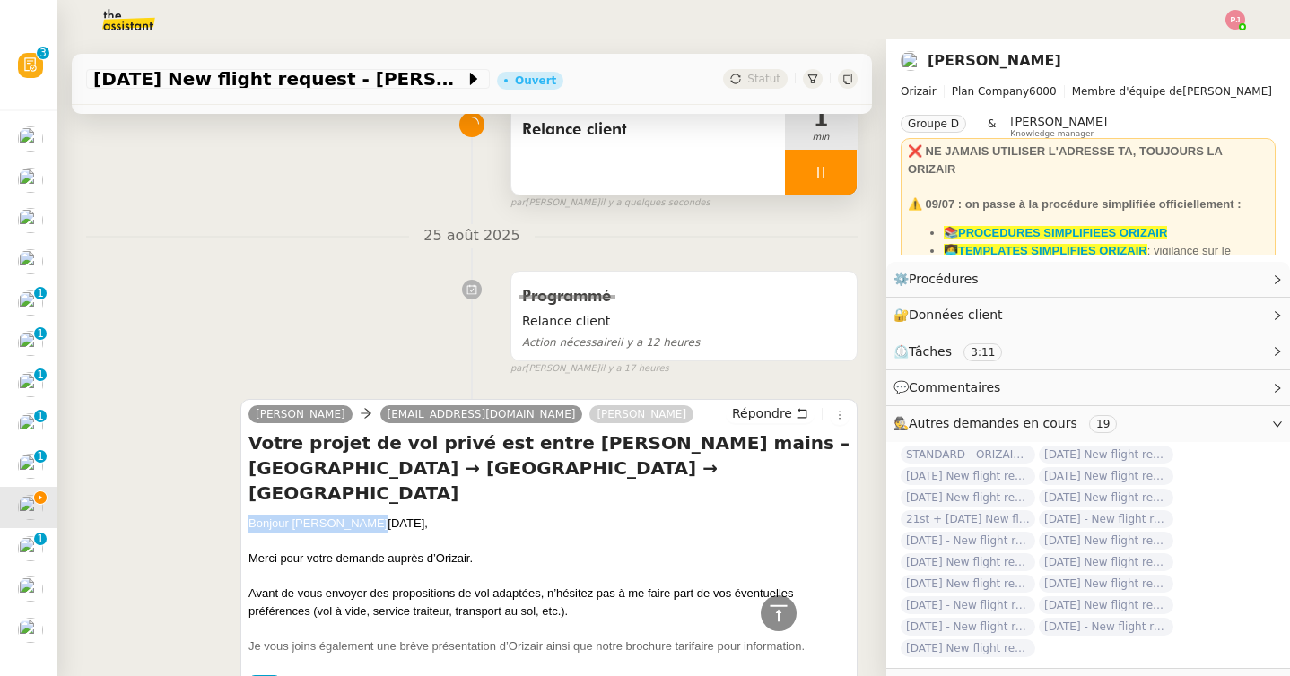
scroll to position [0, 0]
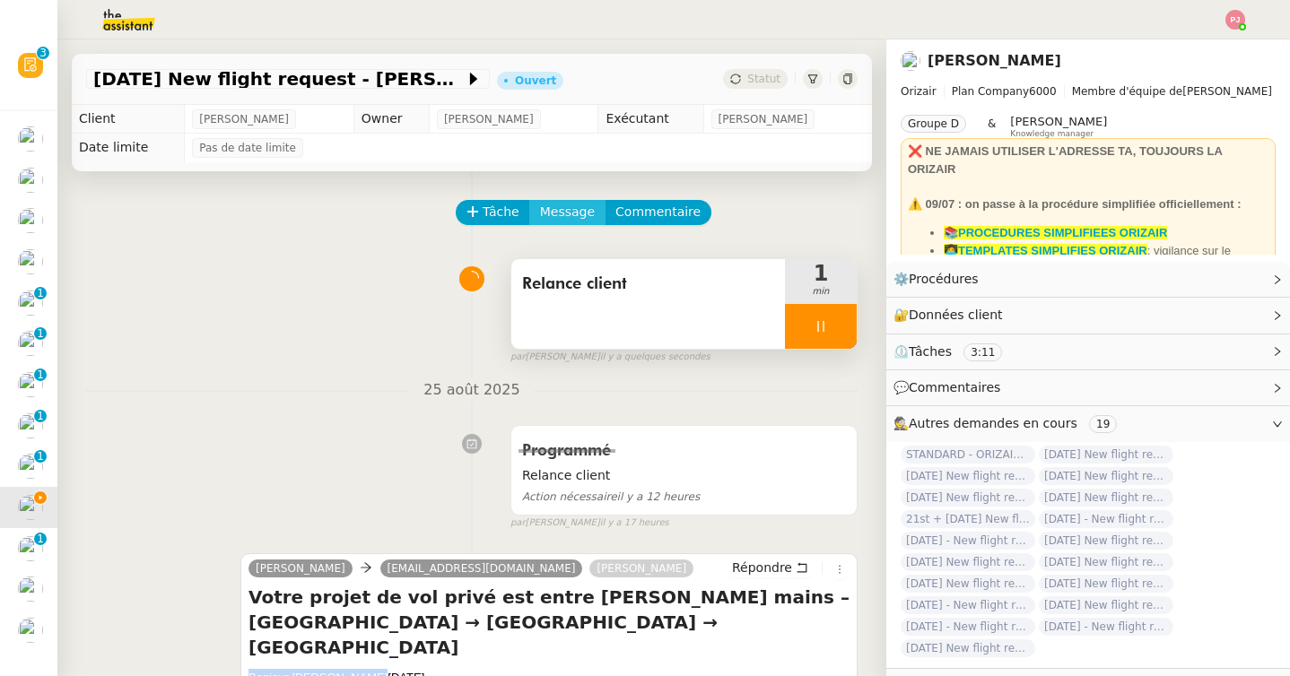
click at [551, 212] on span "Message" at bounding box center [567, 212] width 55 height 21
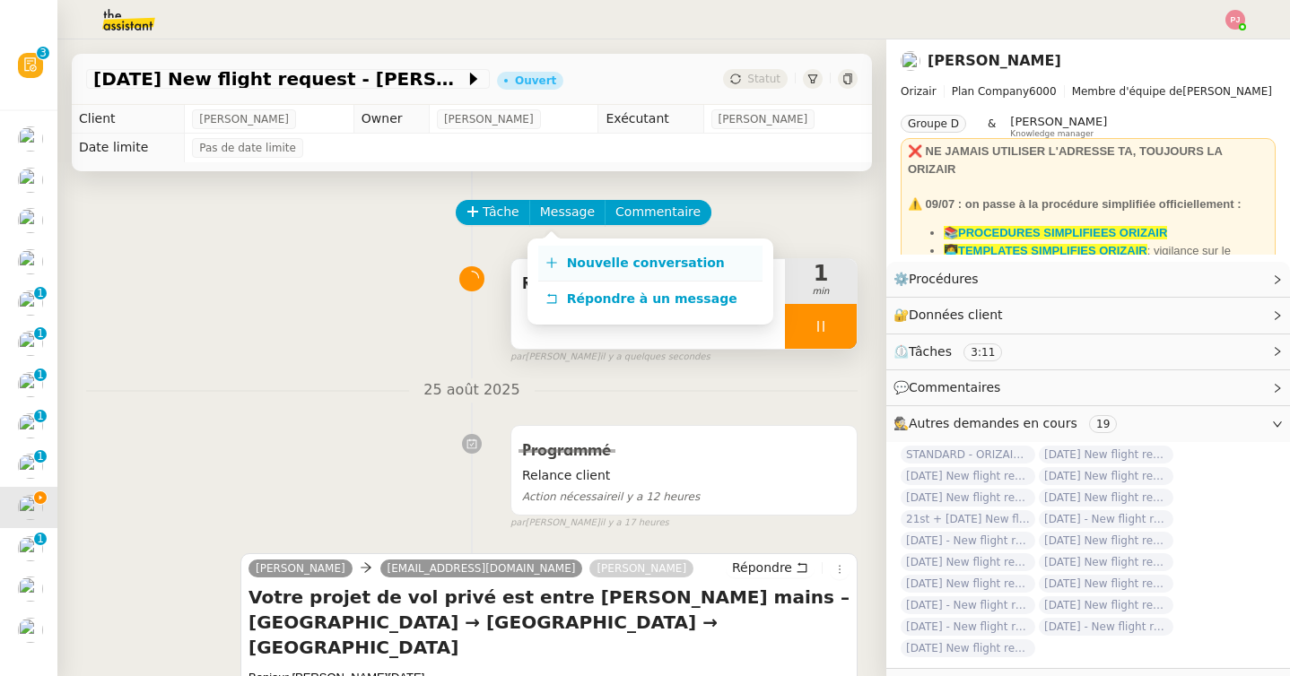
click at [571, 260] on span "Nouvelle conversation" at bounding box center [646, 263] width 158 height 14
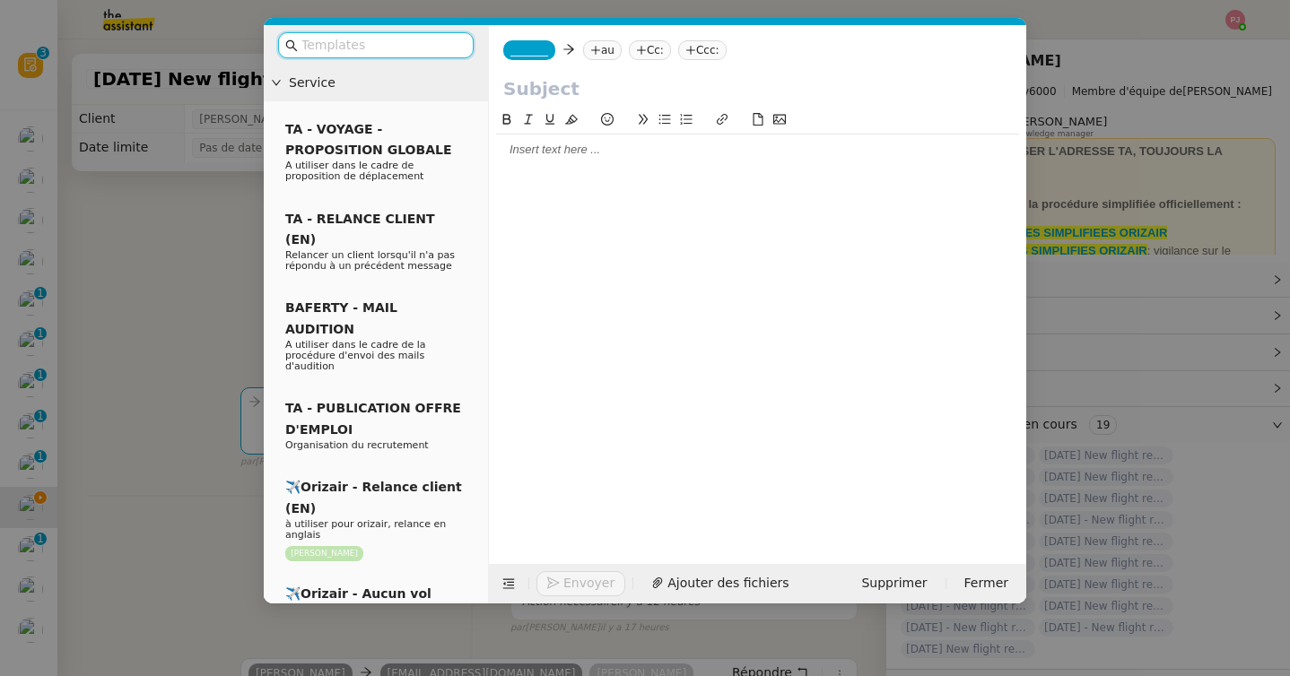
click at [431, 47] on input "text" at bounding box center [381, 45] width 161 height 21
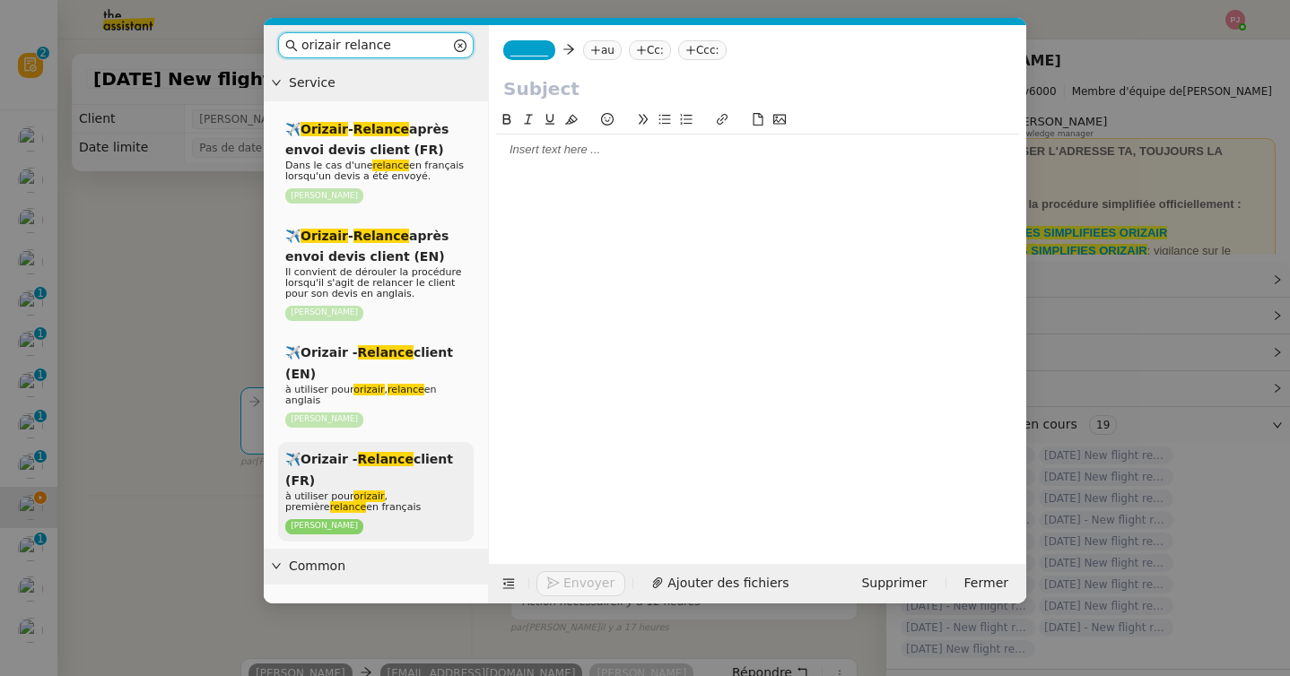
type input "orizair relance"
click at [370, 474] on div "✈️Orizair - Relance client (FR) à utiliser pour orizair , première relance en f…" at bounding box center [376, 492] width 196 height 100
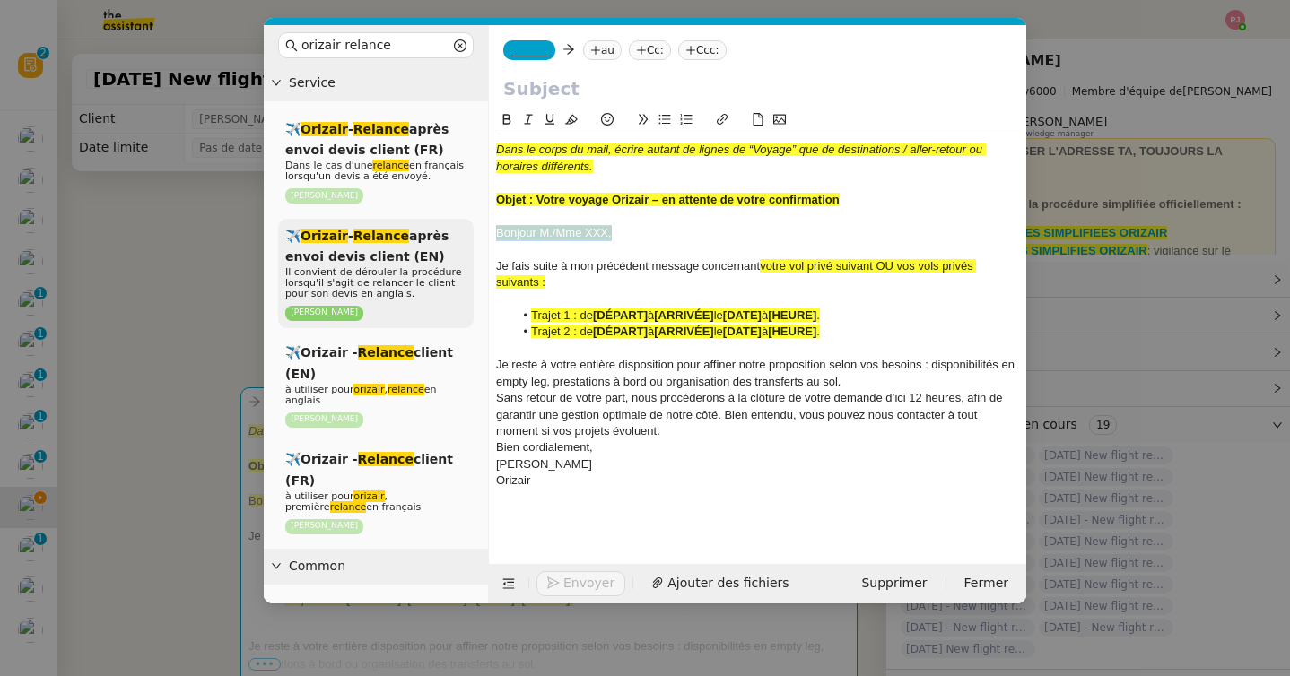
drag, startPoint x: 619, startPoint y: 233, endPoint x: 458, endPoint y: 232, distance: 160.6
click at [458, 232] on nz-layout "orizair relance Service ✈️ Orizair - Relance après envoi devis client (FR) Dans…" at bounding box center [645, 314] width 762 height 579
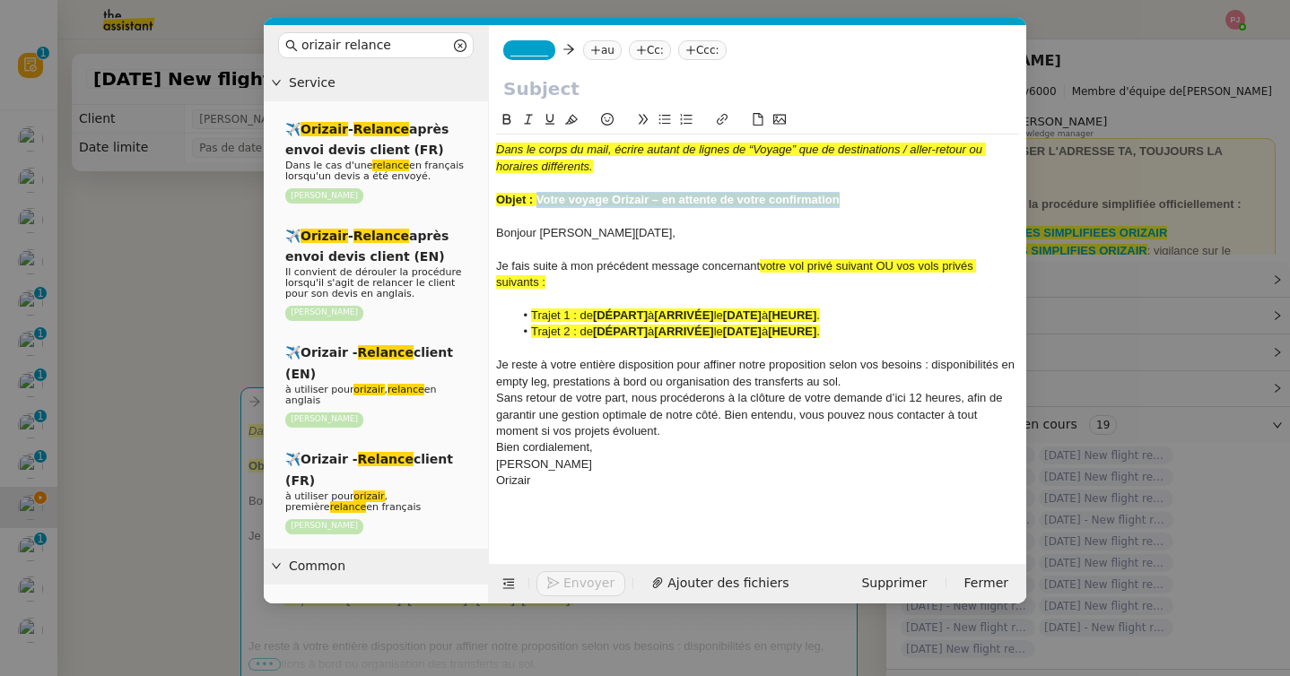
drag, startPoint x: 538, startPoint y: 203, endPoint x: 855, endPoint y: 202, distance: 316.6
click at [855, 202] on div "Objet : Votre voyage Orizair – en attente de votre confirmation" at bounding box center [757, 200] width 523 height 16
click at [596, 90] on input "text" at bounding box center [757, 88] width 509 height 27
paste input "Votre voyage Orizair – en attente de votre confirmation"
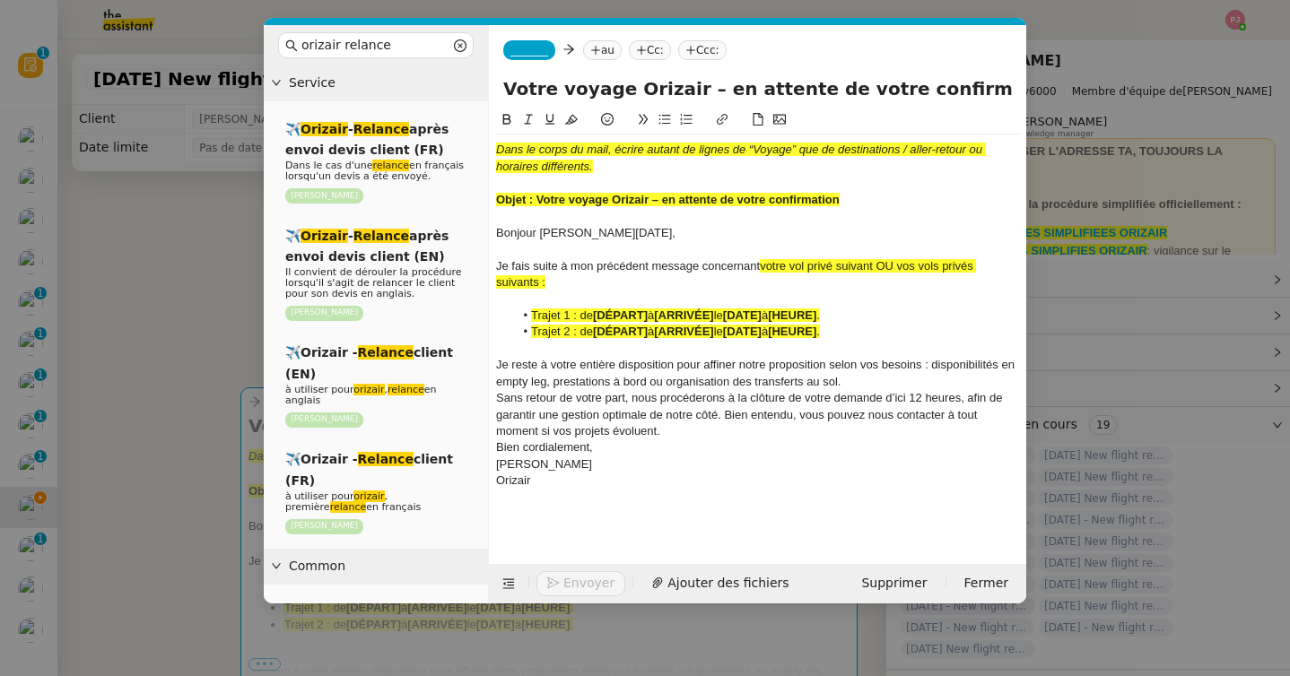
type input "Votre voyage Orizair – en attente de votre confirmation"
drag, startPoint x: 494, startPoint y: 234, endPoint x: 489, endPoint y: 124, distance: 110.5
click at [489, 115] on nz-spin "Dans le corps du mail, écrire autant de lignes de “Voyage” que de destinations …" at bounding box center [757, 326] width 537 height 434
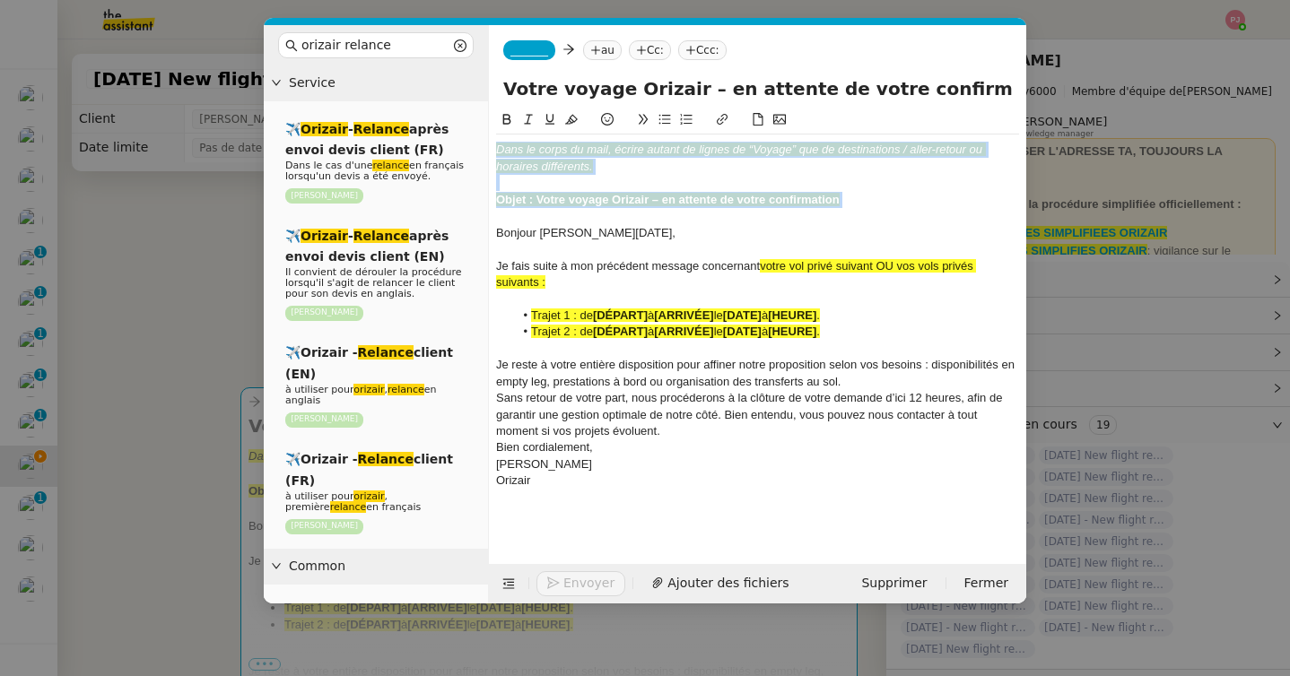
drag, startPoint x: 498, startPoint y: 234, endPoint x: 502, endPoint y: 98, distance: 136.4
click at [502, 98] on form "_______ au Cc: Ccc: Votre voyage Orizair – en attente de votre confirmation Dan…" at bounding box center [757, 314] width 538 height 579
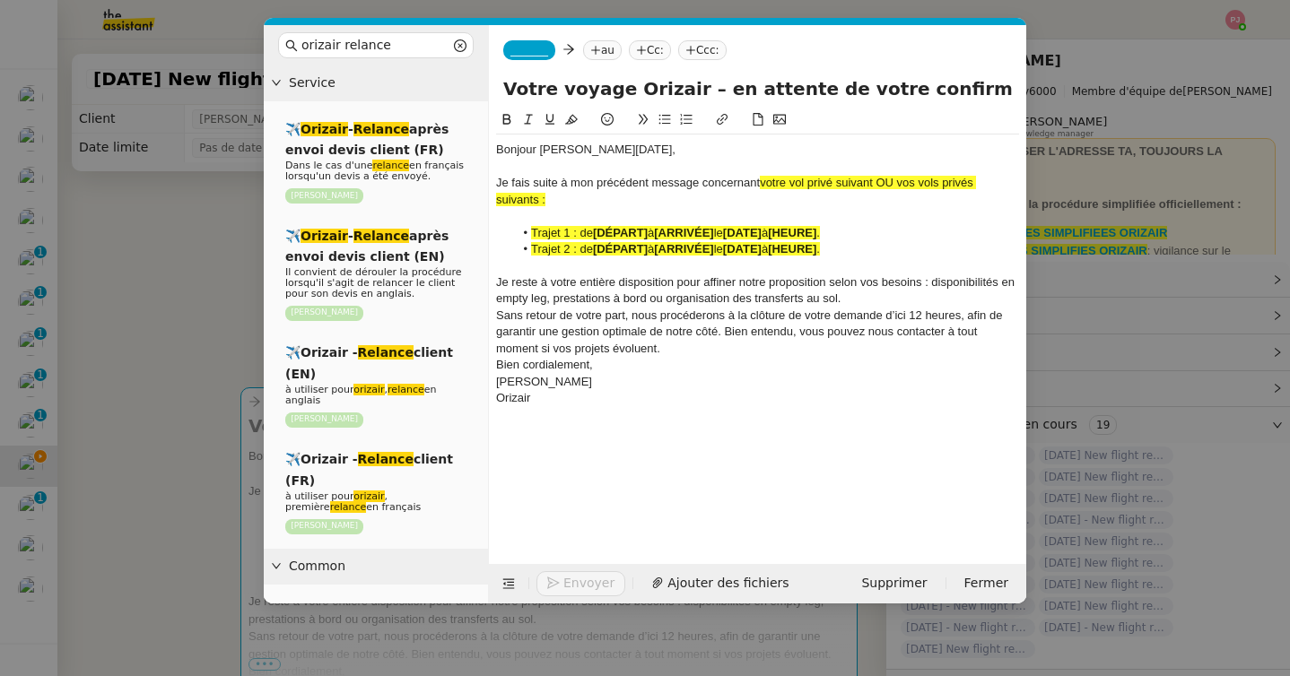
click at [682, 354] on div "Sans retour de votre part, nous procéderons à la clôture de votre demande d’ici…" at bounding box center [757, 332] width 523 height 49
click at [878, 300] on div "Je reste à votre entière disposition pour affiner notre proposition selon vos b…" at bounding box center [757, 290] width 523 height 33
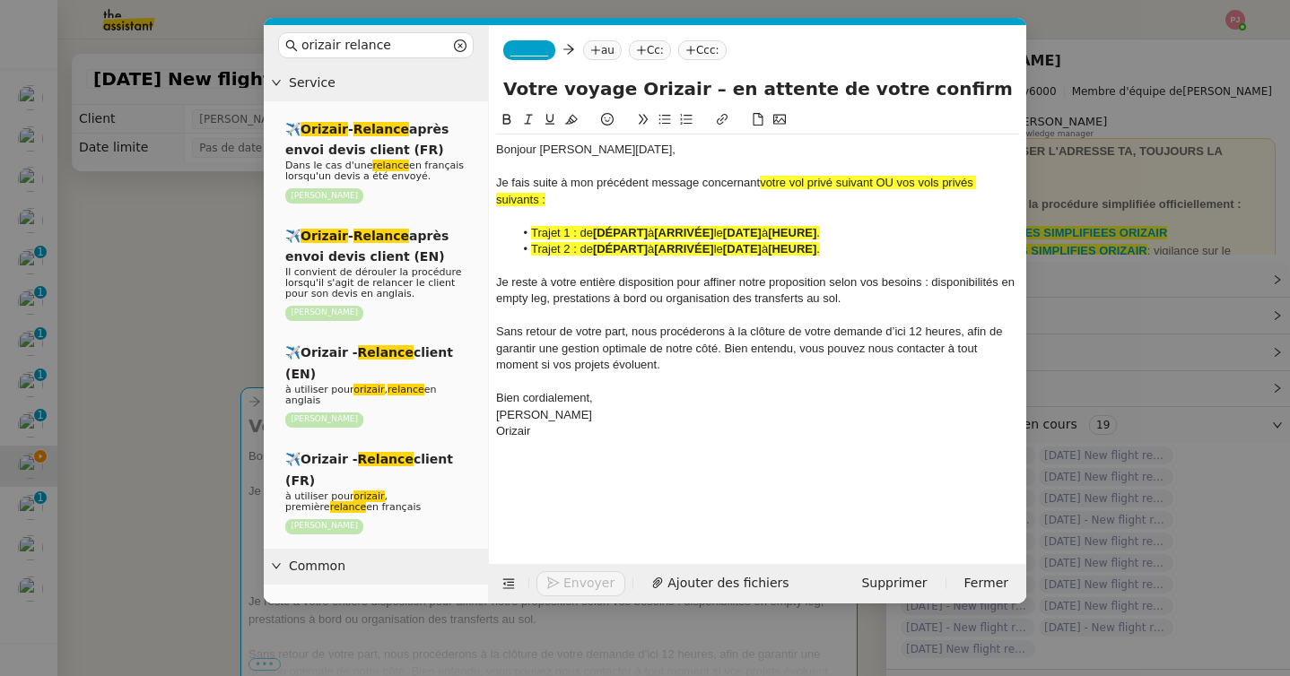
click at [245, 396] on nz-modal-container "orizair relance Service ✈️ Orizair - Relance après envoi devis client (FR) Dans…" at bounding box center [645, 338] width 1290 height 676
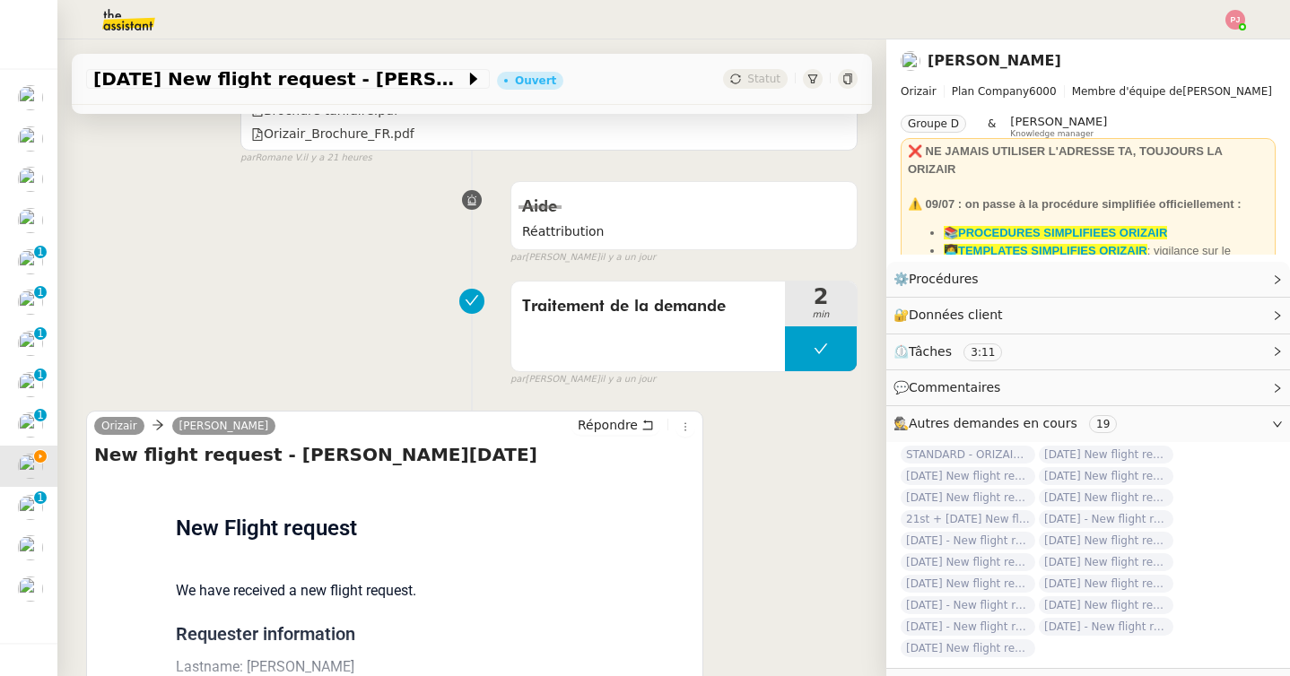
scroll to position [1309, 0]
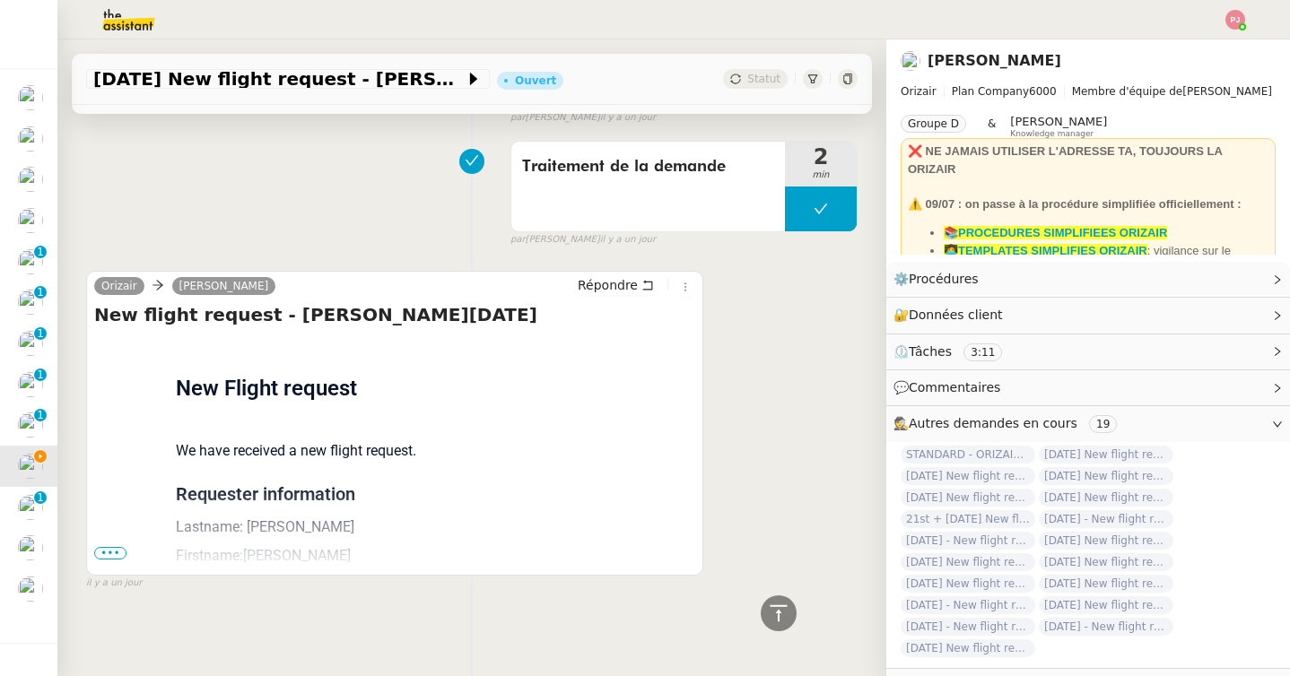
click at [109, 554] on span "•••" at bounding box center [110, 553] width 32 height 13
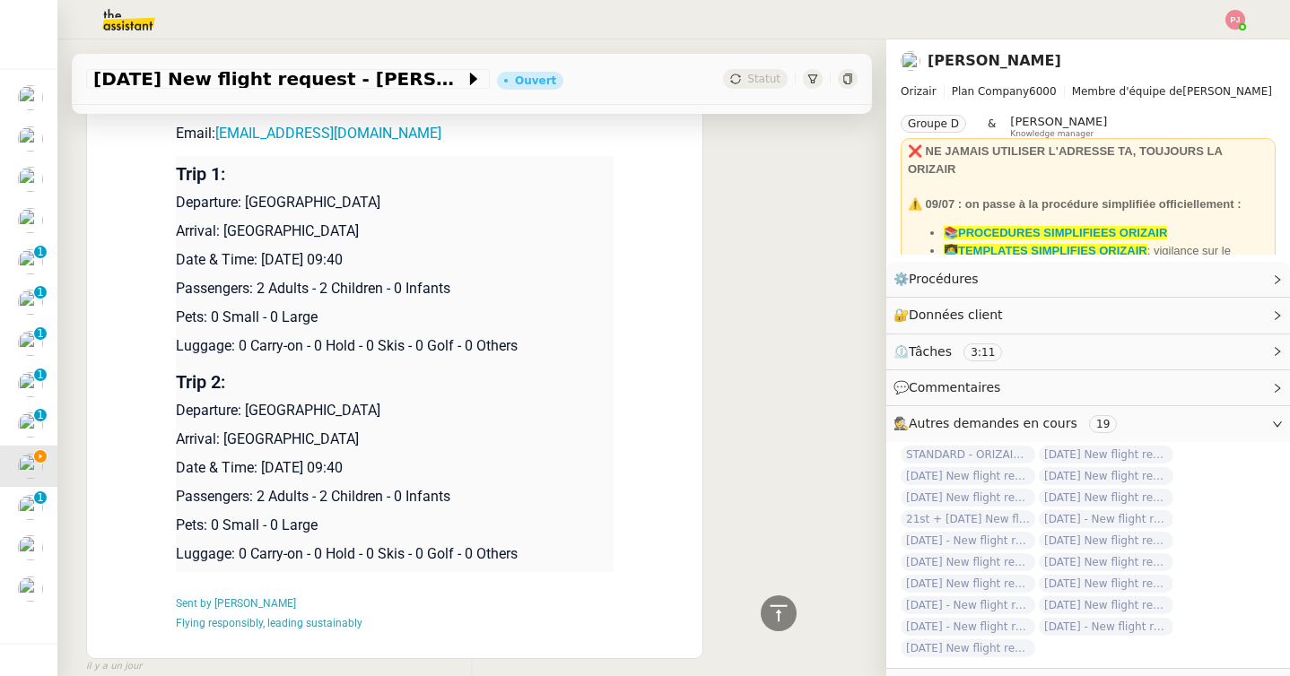
scroll to position [1771, 0]
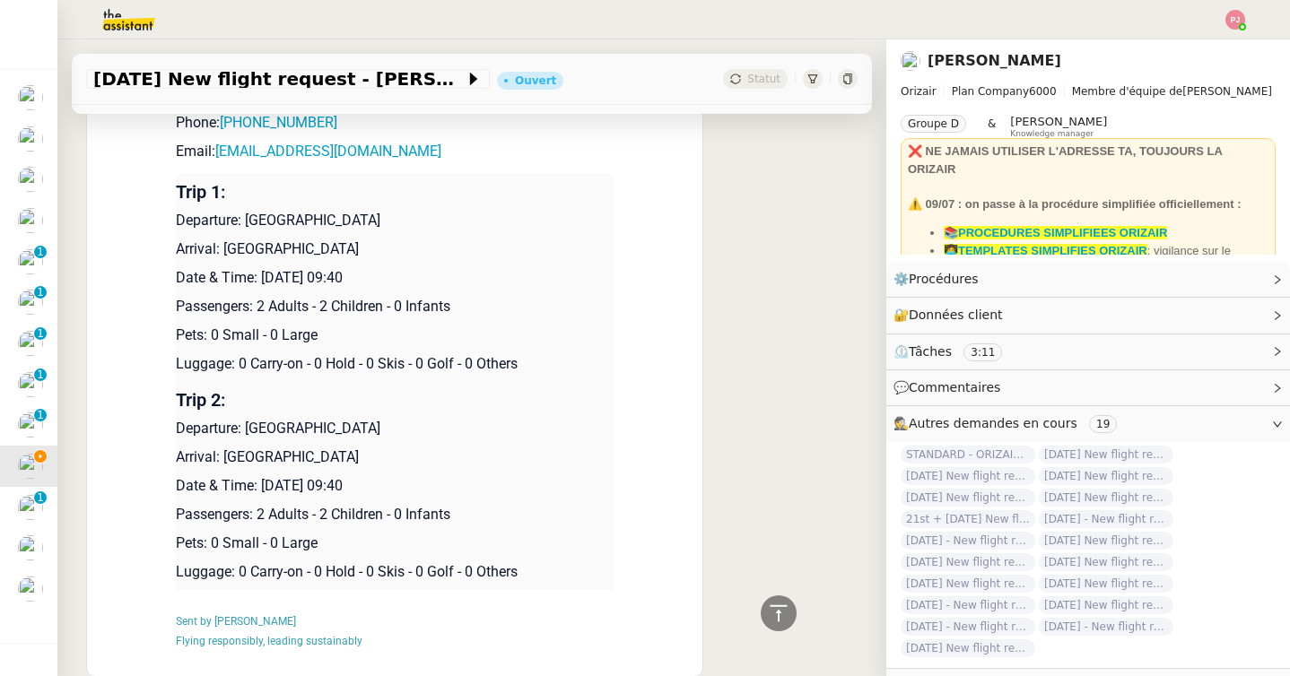
drag, startPoint x: 418, startPoint y: 482, endPoint x: 176, endPoint y: 223, distance: 354.1
click at [176, 223] on tbody "Trip 1: Departure: Bristol Airport Arrival: Marseille Provence Airport Date & T…" at bounding box center [395, 382] width 438 height 416
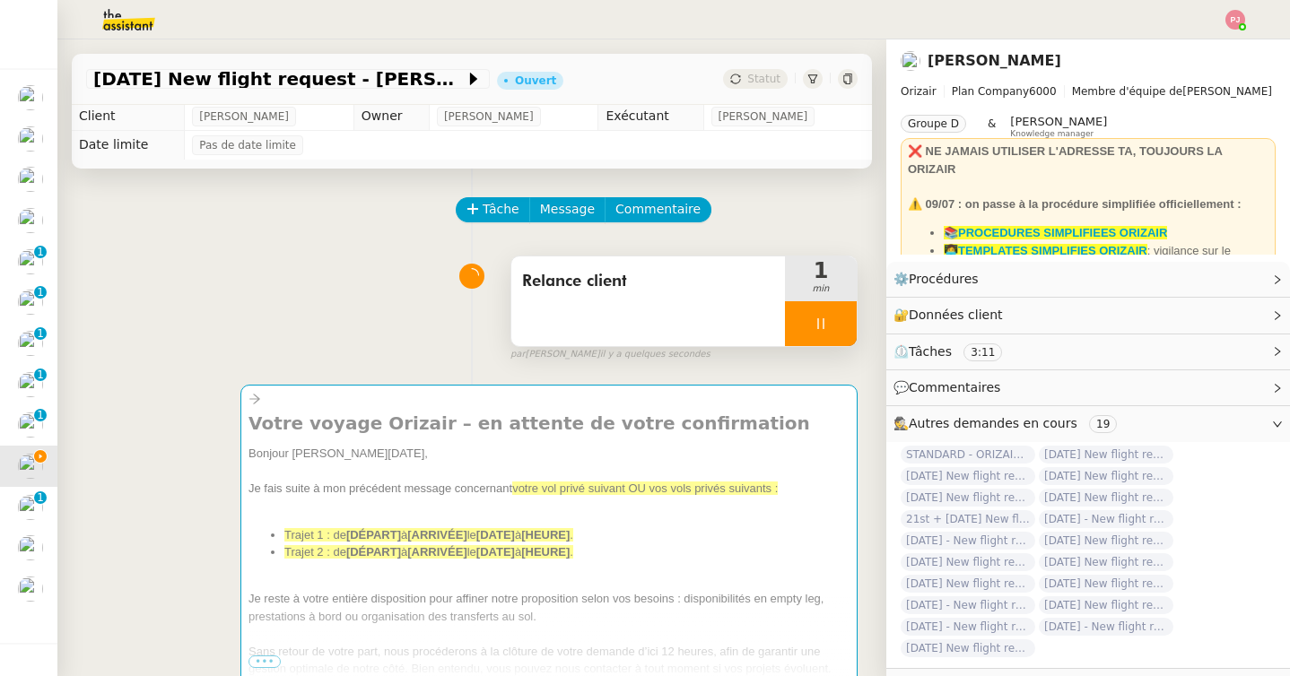
scroll to position [0, 0]
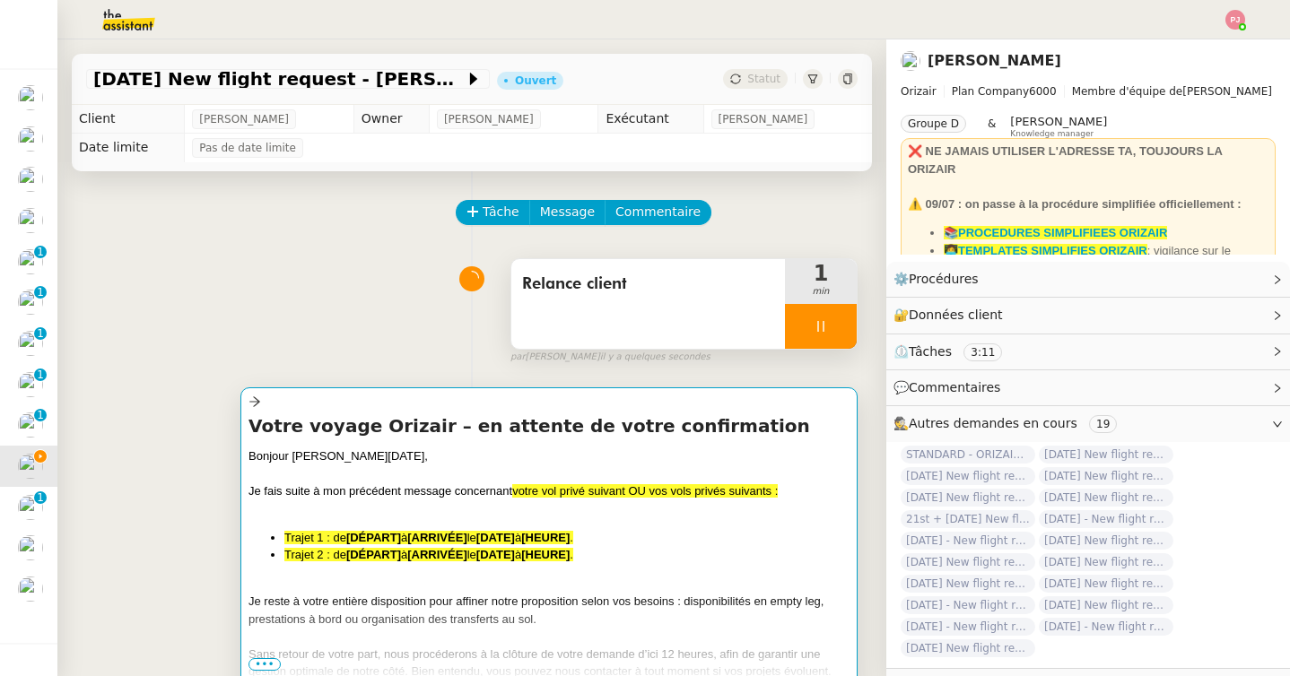
click at [405, 504] on div at bounding box center [548, 509] width 601 height 18
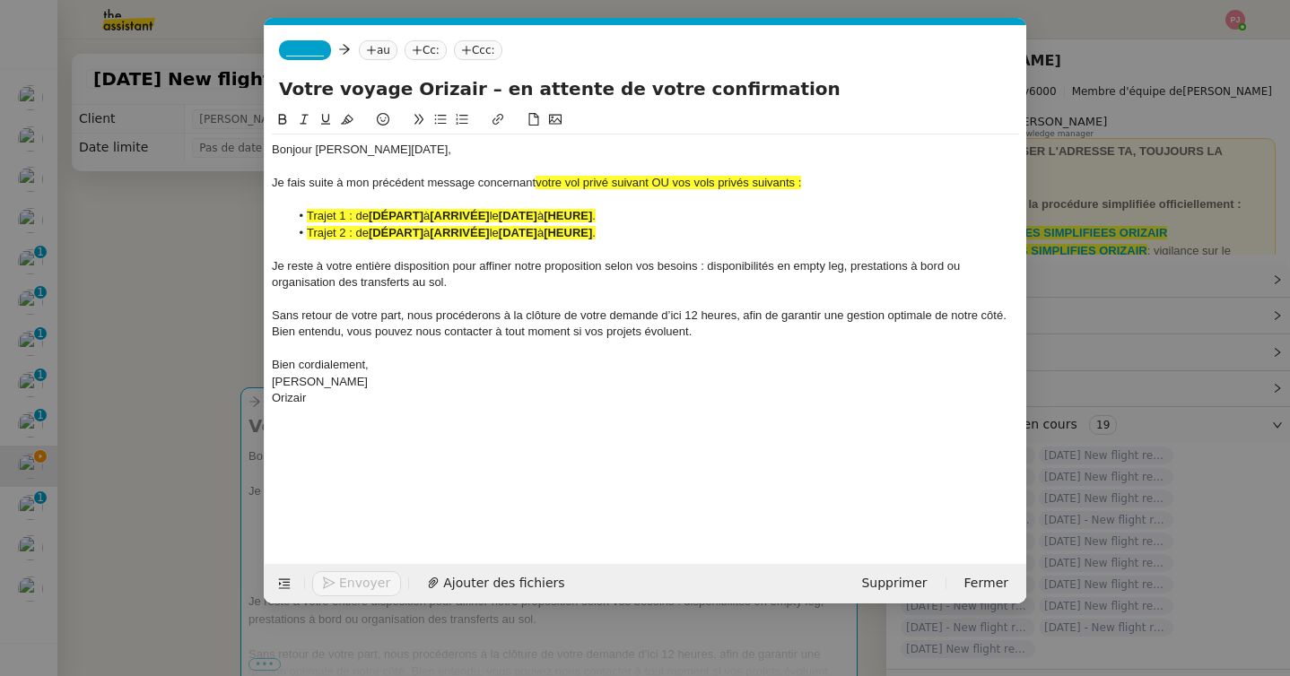
scroll to position [0, 119]
click at [399, 398] on div "Orizair" at bounding box center [645, 398] width 747 height 16
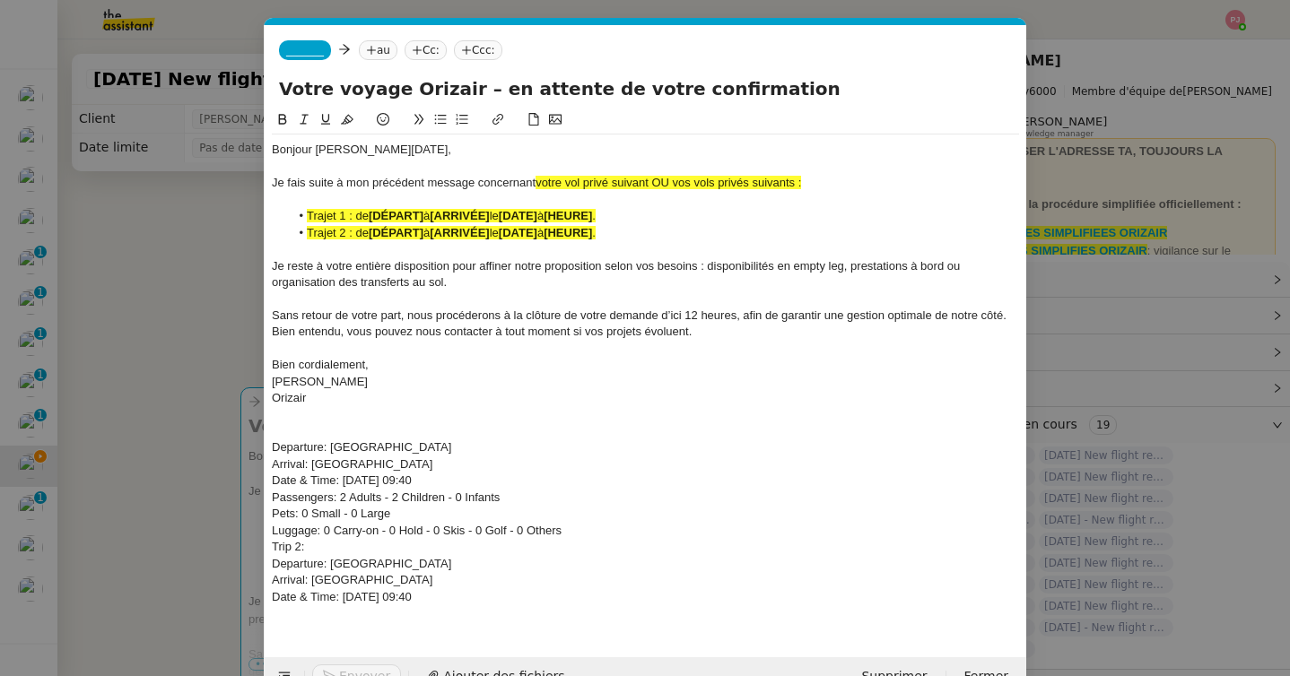
scroll to position [0, 0]
drag, startPoint x: 460, startPoint y: 598, endPoint x: 270, endPoint y: 442, distance: 246.0
click at [270, 442] on nz-spin "Bonjour M. Toussaint, Je fais suite à mon précédent message concernant votre vo…" at bounding box center [646, 372] width 762 height 527
click at [281, 112] on button at bounding box center [283, 119] width 22 height 21
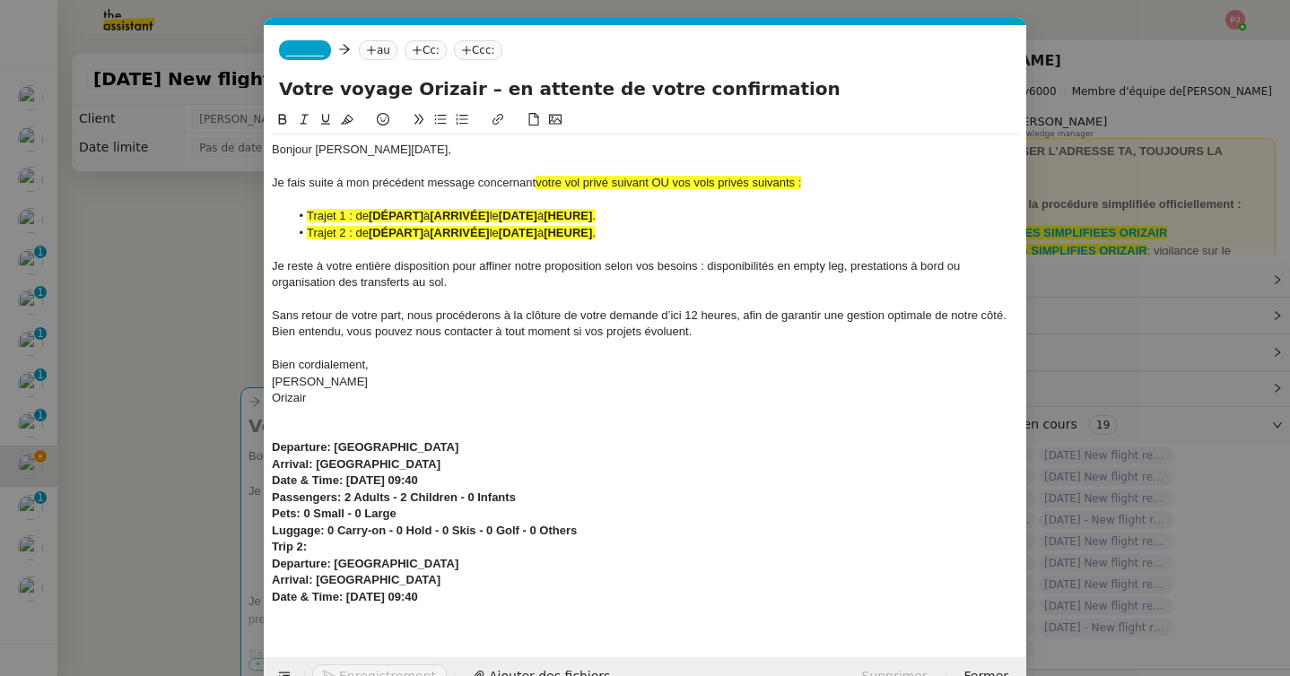
click at [346, 118] on icon at bounding box center [347, 119] width 13 height 13
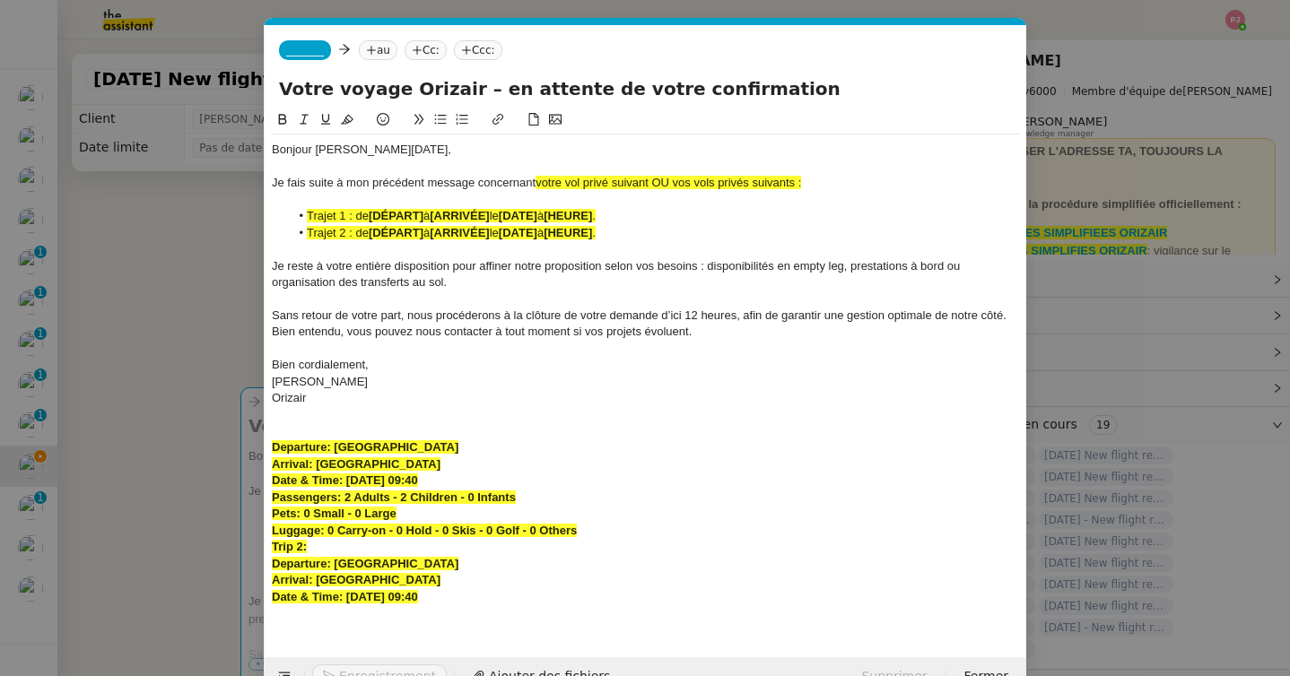
click at [418, 480] on strong "Date & Time: 23rd May 2026 09:40" at bounding box center [345, 480] width 146 height 13
drag, startPoint x: 420, startPoint y: 447, endPoint x: 335, endPoint y: 448, distance: 85.2
click at [335, 448] on div "Departure: Bristol Airport" at bounding box center [645, 448] width 747 height 16
drag, startPoint x: 428, startPoint y: 213, endPoint x: 370, endPoint y: 215, distance: 57.4
click at [370, 215] on li "Trajet 1 : de [DÉPART] à [ARRIVÉE] le [DATE] à [HEURE] ." at bounding box center [655, 216] width 730 height 16
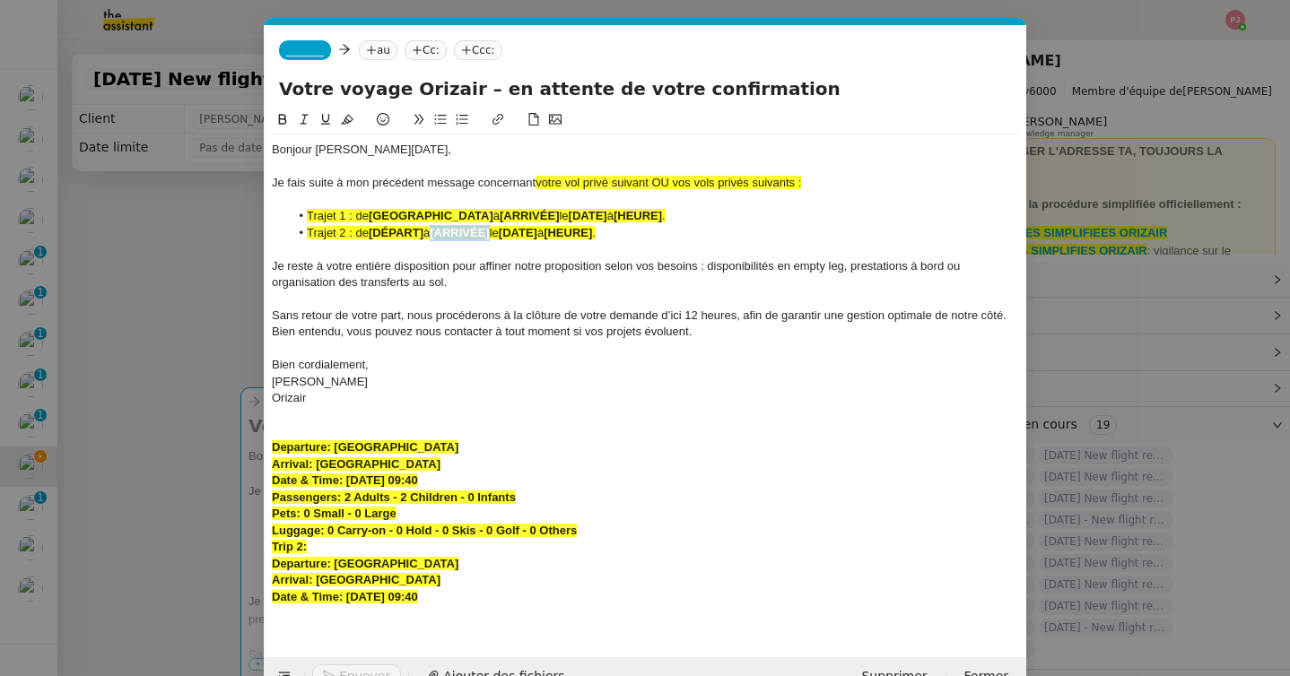
drag, startPoint x: 500, startPoint y: 231, endPoint x: 440, endPoint y: 233, distance: 60.1
click at [440, 233] on li "Trajet 2 : de [DÉPART] à [ARRIVÉE] le [DATE] à [HEURE] ." at bounding box center [655, 233] width 730 height 16
drag, startPoint x: 470, startPoint y: 462, endPoint x: 319, endPoint y: 466, distance: 150.8
click at [319, 466] on div "Arrival: Marseille Provence Airport" at bounding box center [645, 465] width 747 height 16
drag, startPoint x: 523, startPoint y: 214, endPoint x: 462, endPoint y: 216, distance: 61.0
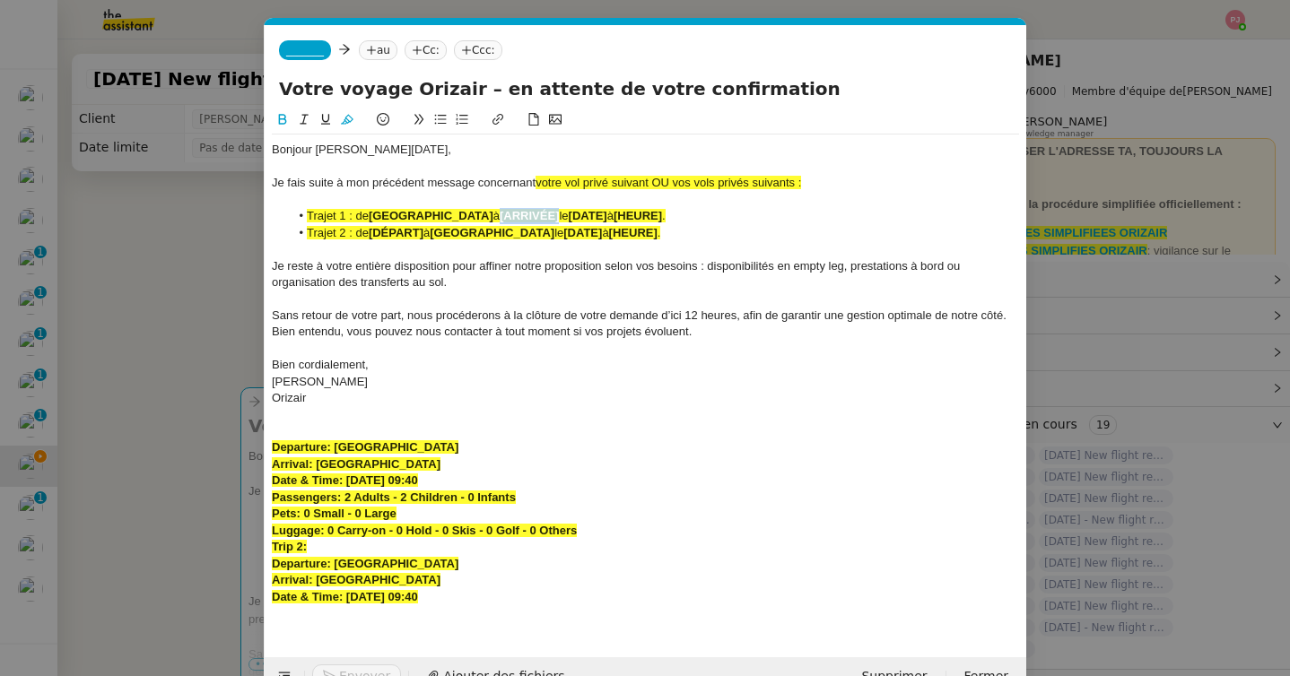
click at [462, 216] on li "Trajet 1 : de Bristol Airport à [ARRIVÉE] le [DATE] à [HEURE] ." at bounding box center [655, 216] width 730 height 16
drag, startPoint x: 426, startPoint y: 231, endPoint x: 371, endPoint y: 232, distance: 54.7
click at [371, 232] on li "Trajet 2 : de [DÉPART] à Bristol Airport le [DATE] à [HEURE] ." at bounding box center [655, 233] width 730 height 16
drag, startPoint x: 477, startPoint y: 484, endPoint x: 347, endPoint y: 483, distance: 130.1
click at [347, 483] on div "Date & Time: 23rd May 2026 09:40" at bounding box center [645, 481] width 747 height 16
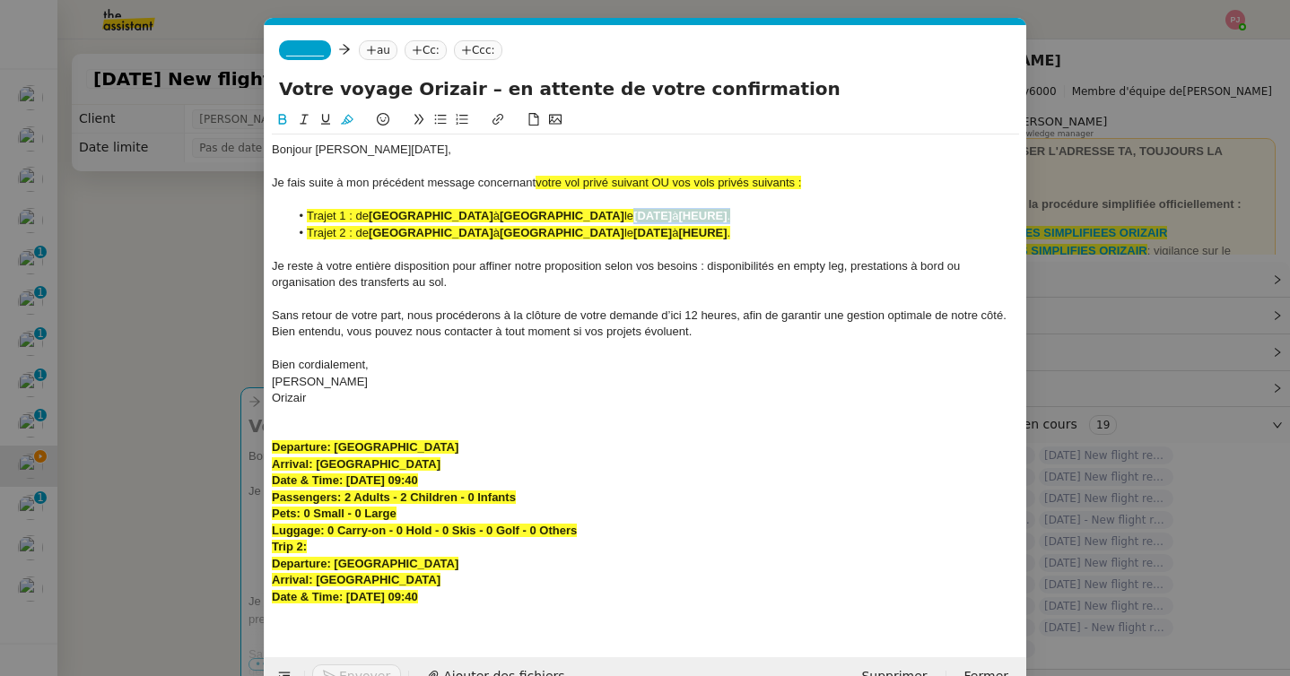
drag, startPoint x: 735, startPoint y: 217, endPoint x: 627, endPoint y: 214, distance: 107.7
click at [627, 214] on li "Trajet 1 : de Bristol Airport à Marseille Provence Airport le [DATE] à [HEURE] ." at bounding box center [655, 216] width 730 height 16
drag, startPoint x: 472, startPoint y: 595, endPoint x: 347, endPoint y: 595, distance: 124.7
click at [347, 595] on div "Date & Time: 30th May 2026 09:40" at bounding box center [645, 597] width 747 height 16
drag, startPoint x: 744, startPoint y: 232, endPoint x: 627, endPoint y: 237, distance: 117.6
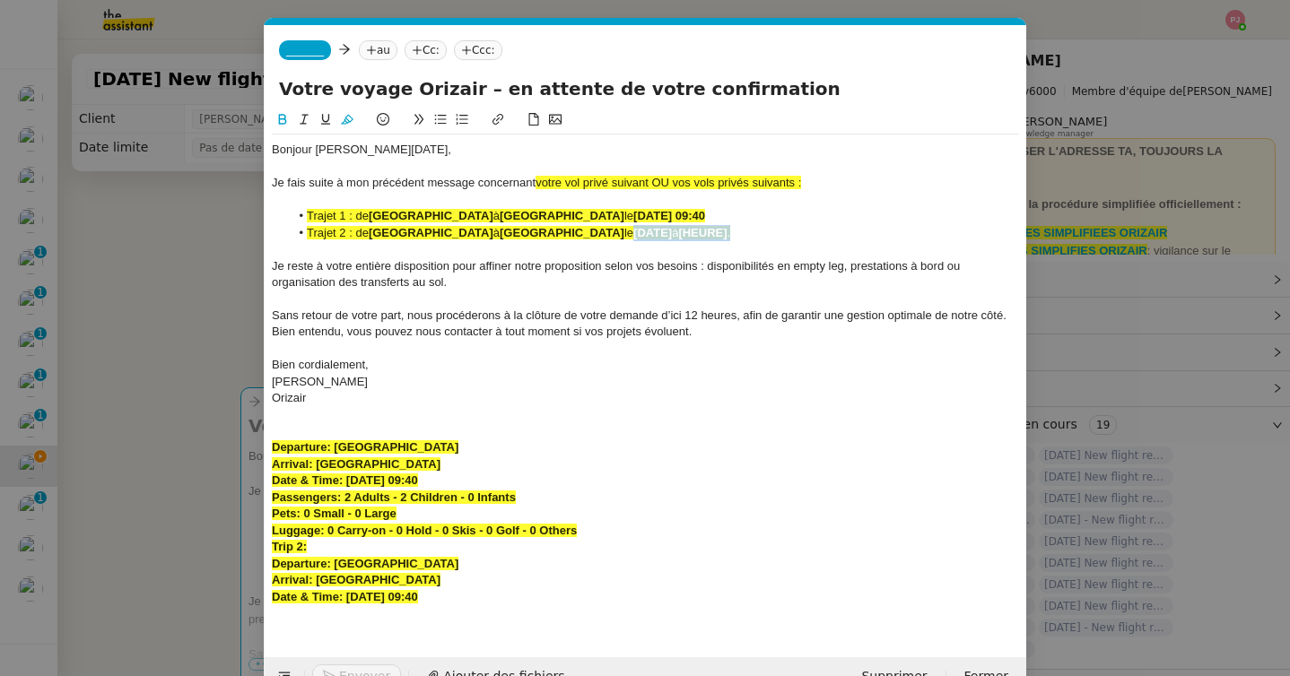
click at [627, 237] on li "Trajet 2 : de Marseille Provence Airport à Bristol Airport le [DATE] à [HEURE] ." at bounding box center [655, 233] width 730 height 16
drag, startPoint x: 477, startPoint y: 596, endPoint x: 259, endPoint y: 440, distance: 268.6
click at [259, 440] on nz-modal-container "orizair relance Service ✈️ Orizair - Relance après envoi devis client (FR) Dans…" at bounding box center [645, 338] width 1290 height 676
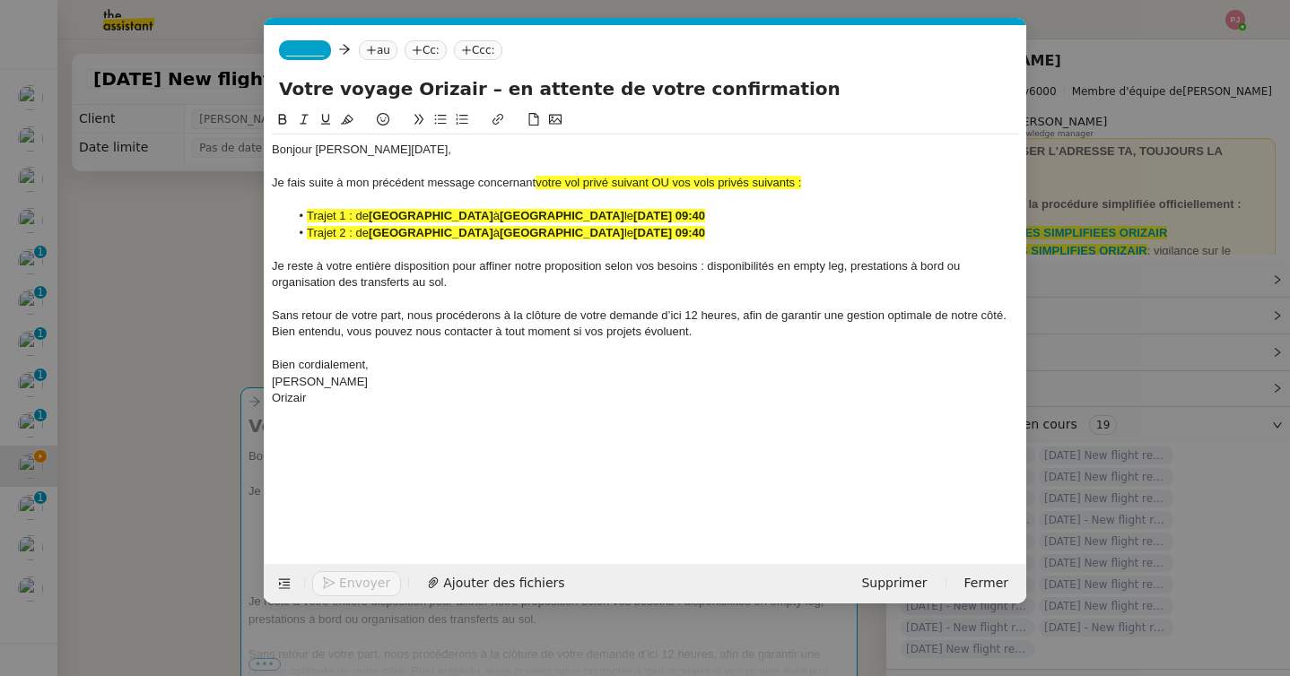
drag, startPoint x: 766, startPoint y: 235, endPoint x: 238, endPoint y: 216, distance: 528.6
click at [238, 216] on nz-modal-container "orizair relance Service ✈️ Orizair - Relance après envoi devis client (FR) Dans…" at bounding box center [645, 338] width 1290 height 676
click at [346, 117] on icon at bounding box center [347, 119] width 13 height 13
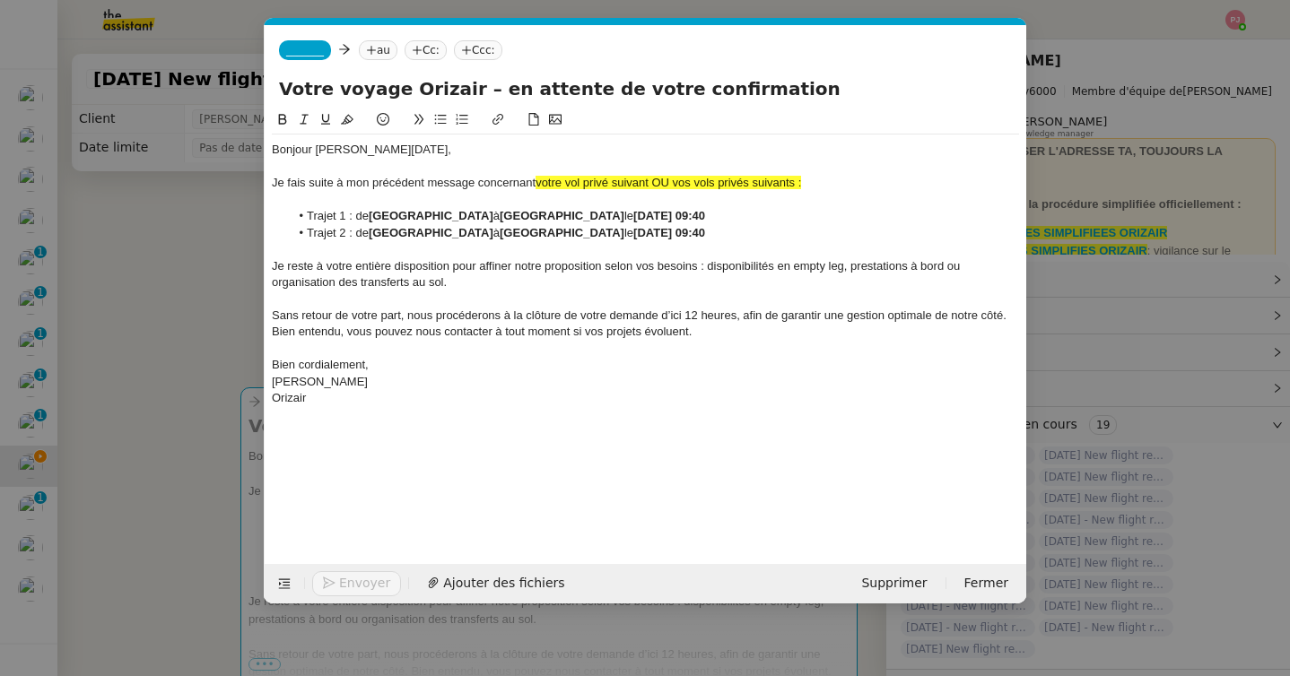
click at [580, 181] on span "votre vol privé suivant OU vos vols privés suivants :" at bounding box center [667, 182] width 265 height 13
drag, startPoint x: 538, startPoint y: 183, endPoint x: 825, endPoint y: 193, distance: 287.2
click at [825, 193] on div "Bonjour M. Toussaint, Je fais suite à mon précédent message concernant votre vo…" at bounding box center [645, 291] width 747 height 312
click at [318, 54] on span "_______" at bounding box center [305, 50] width 38 height 13
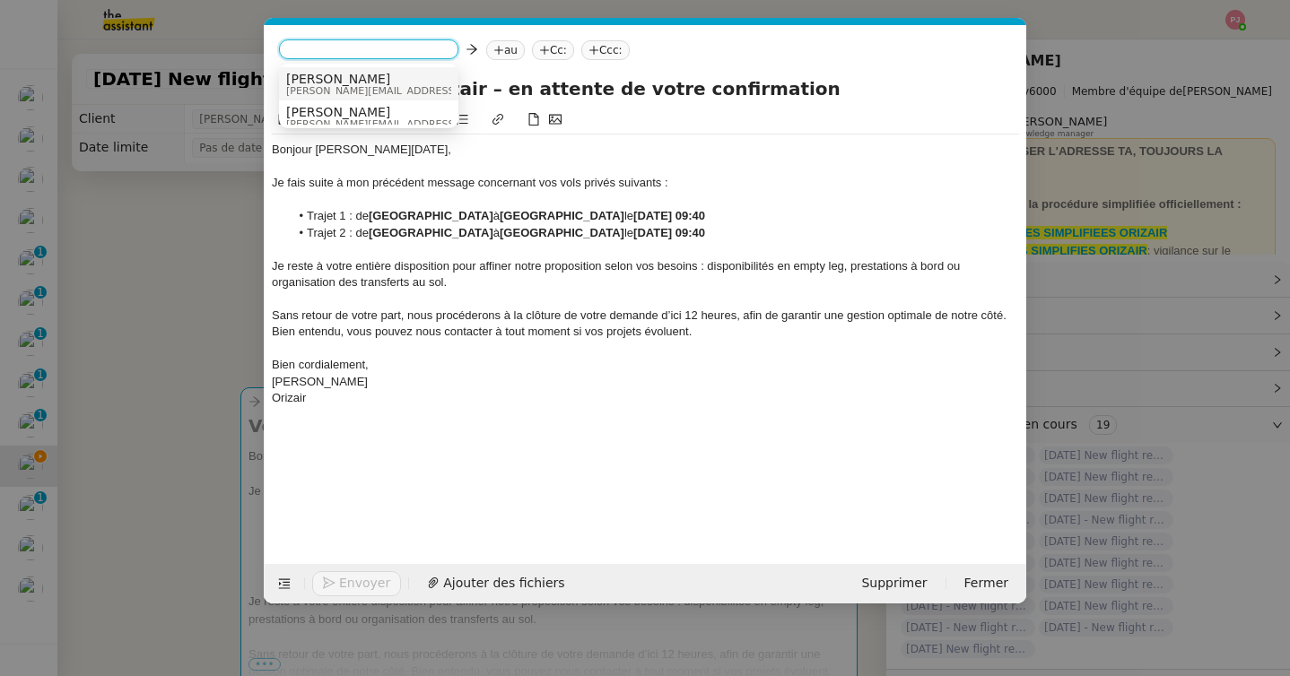
click at [345, 95] on span "[PERSON_NAME][EMAIL_ADDRESS][DOMAIN_NAME]" at bounding box center [413, 91] width 255 height 10
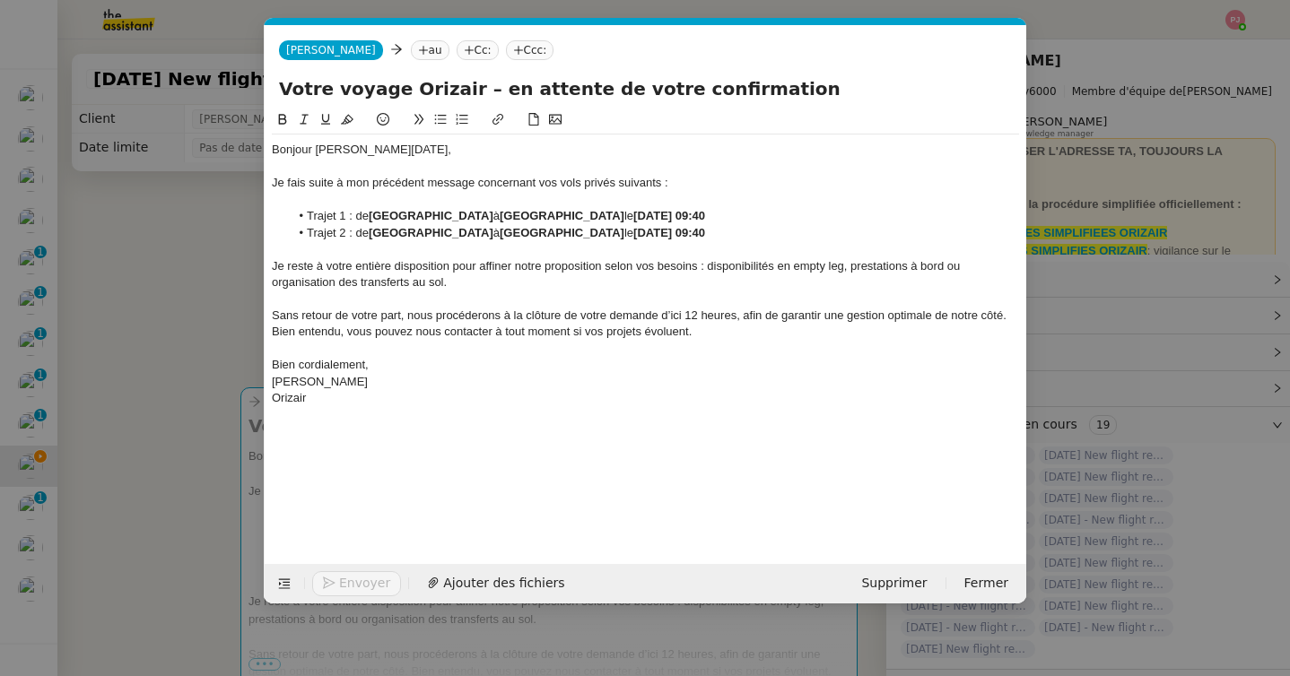
click at [418, 51] on icon at bounding box center [423, 50] width 11 height 11
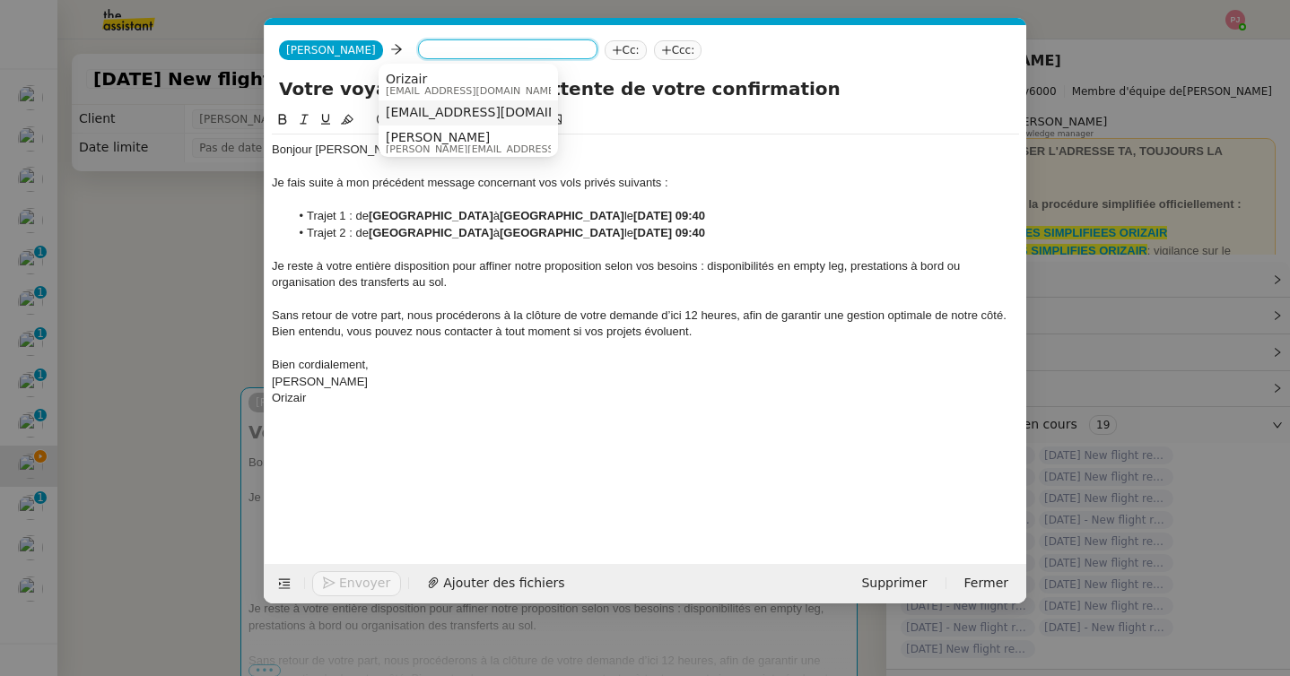
click at [450, 108] on span "esmeirlde@gmail.com" at bounding box center [496, 112] width 220 height 14
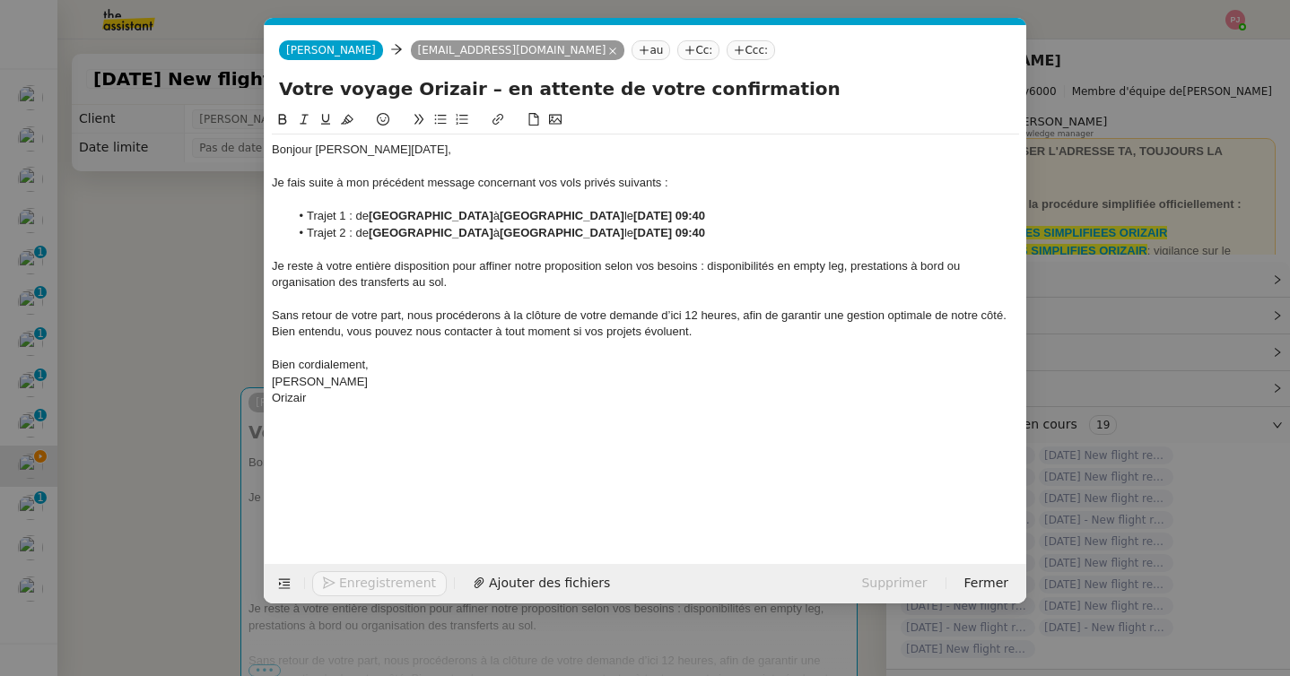
click at [734, 51] on icon at bounding box center [739, 50] width 11 height 11
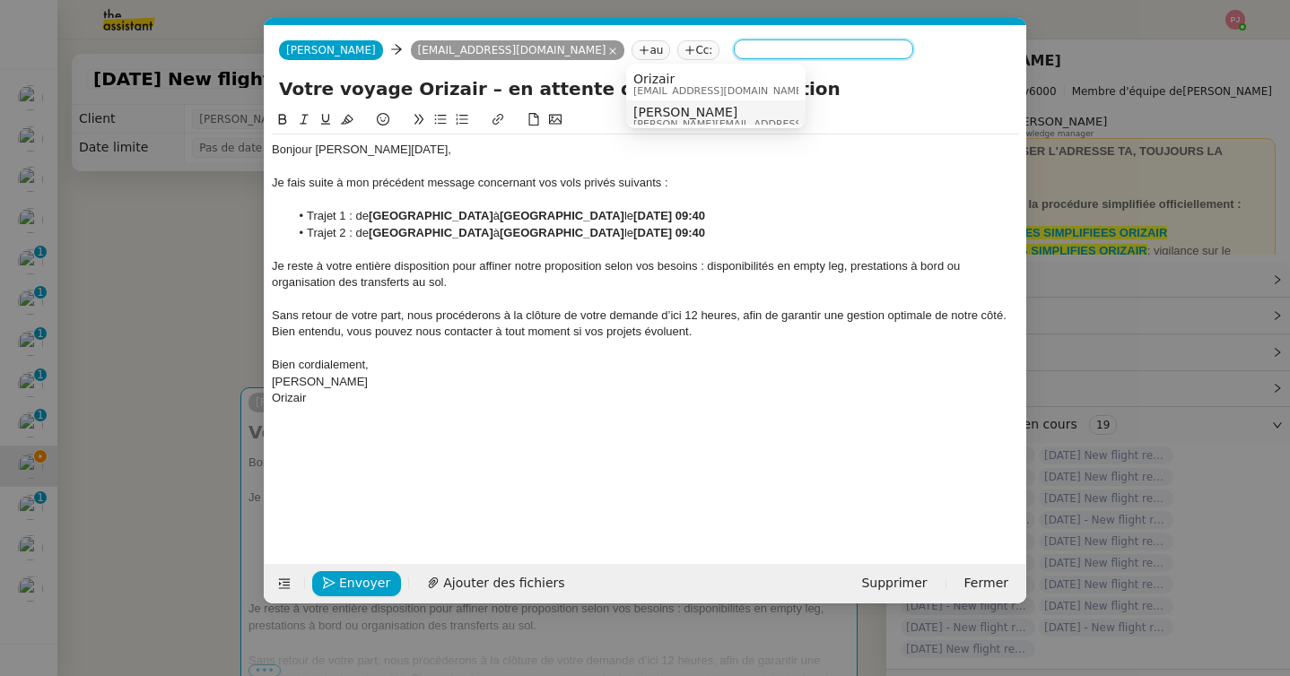
click at [675, 113] on span "[PERSON_NAME]" at bounding box center [760, 112] width 255 height 14
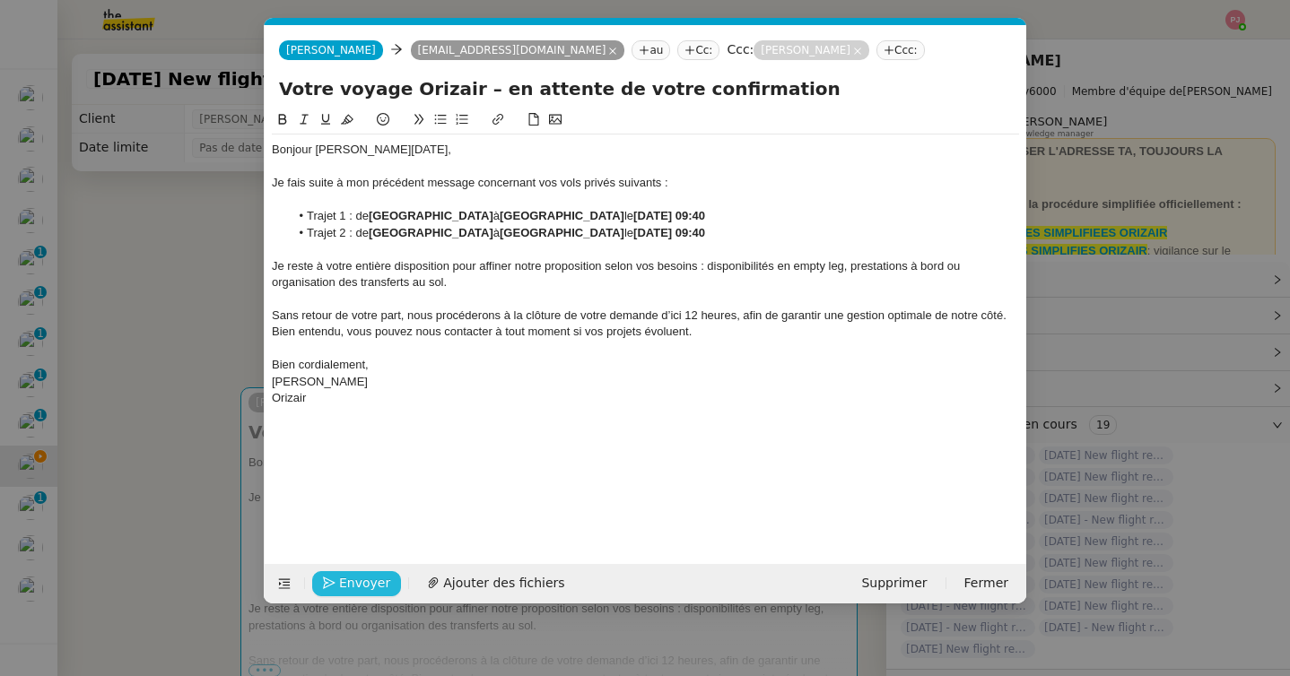
click at [372, 587] on span "Envoyer" at bounding box center [364, 583] width 51 height 21
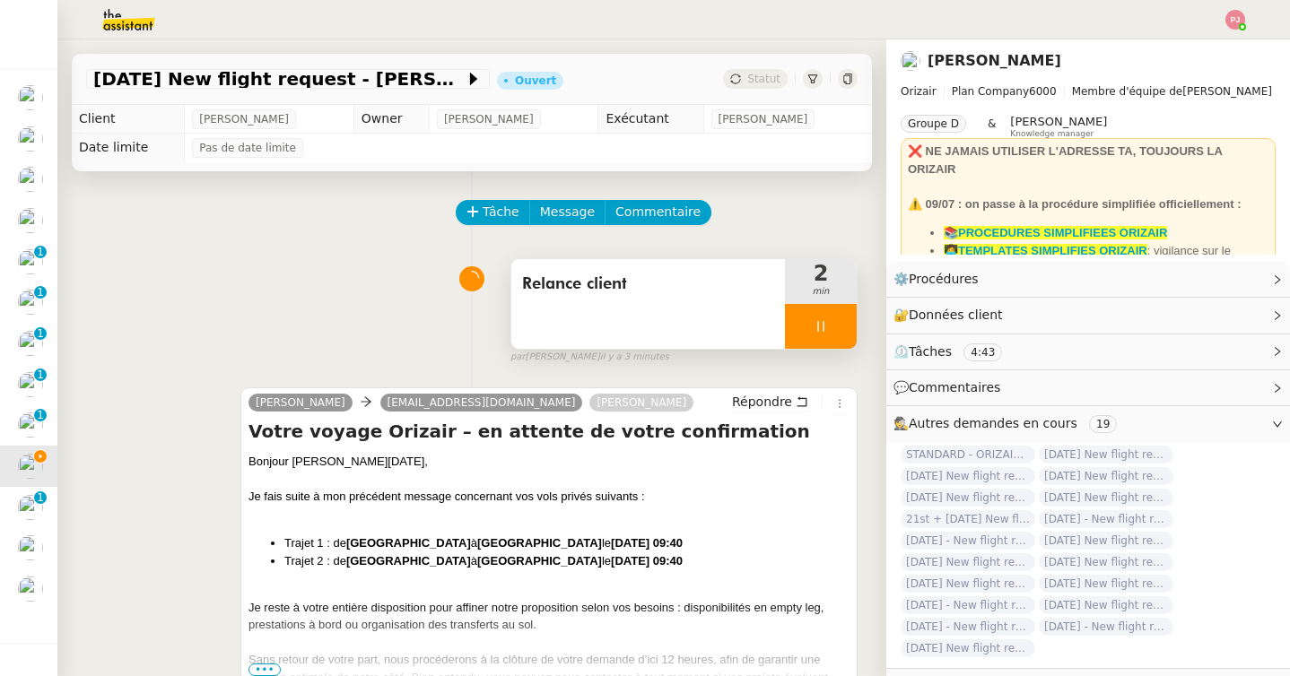
click at [812, 327] on div at bounding box center [821, 326] width 72 height 45
click at [837, 327] on icon at bounding box center [838, 326] width 14 height 14
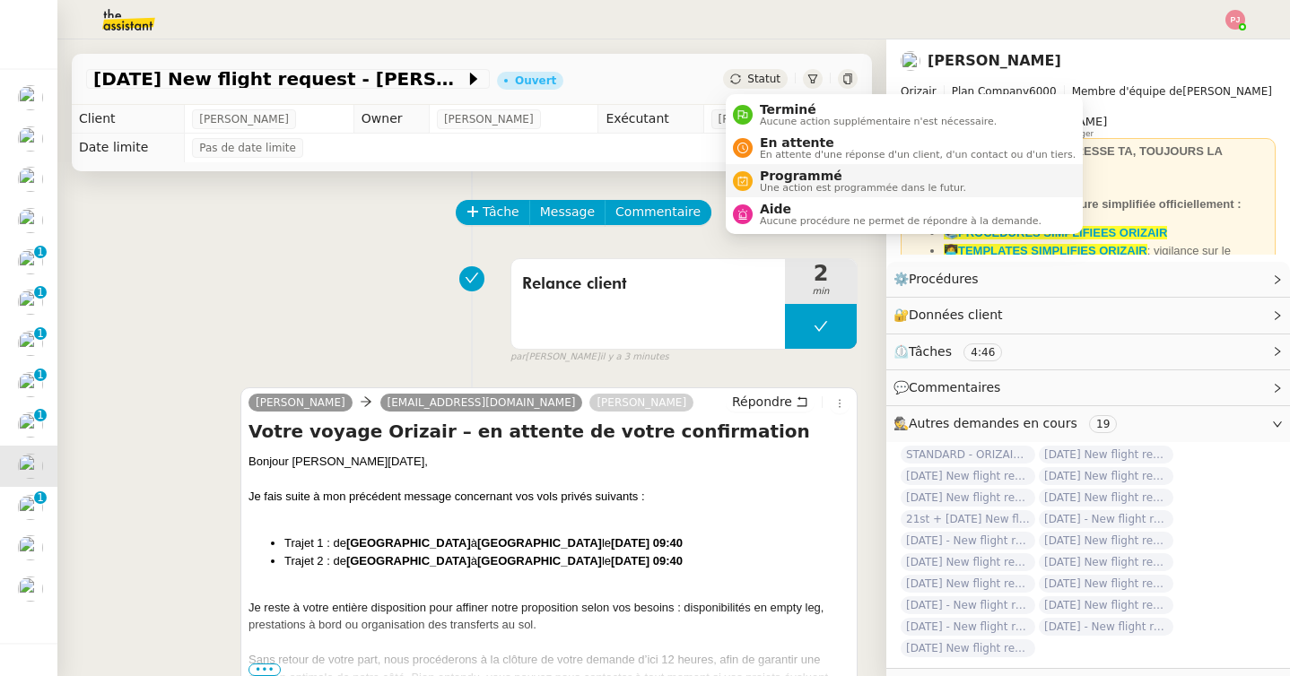
click at [801, 176] on span "Programmé" at bounding box center [863, 176] width 206 height 14
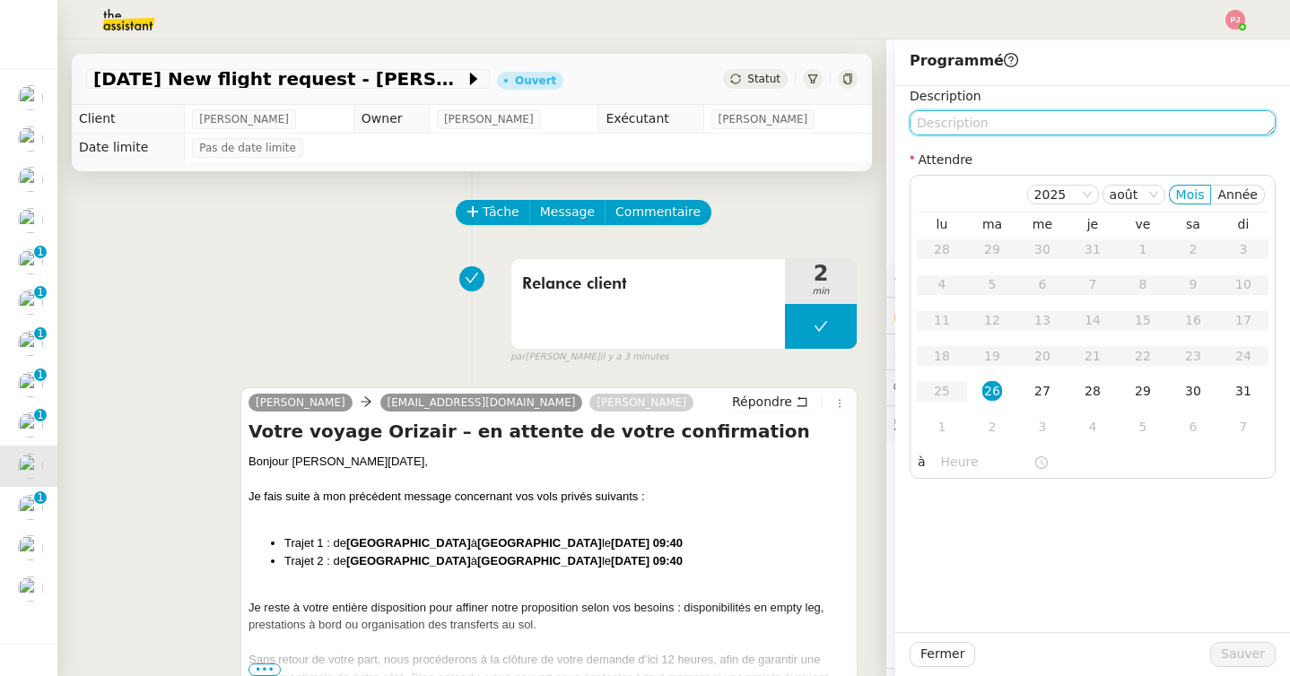
click at [953, 117] on textarea at bounding box center [1093, 122] width 366 height 25
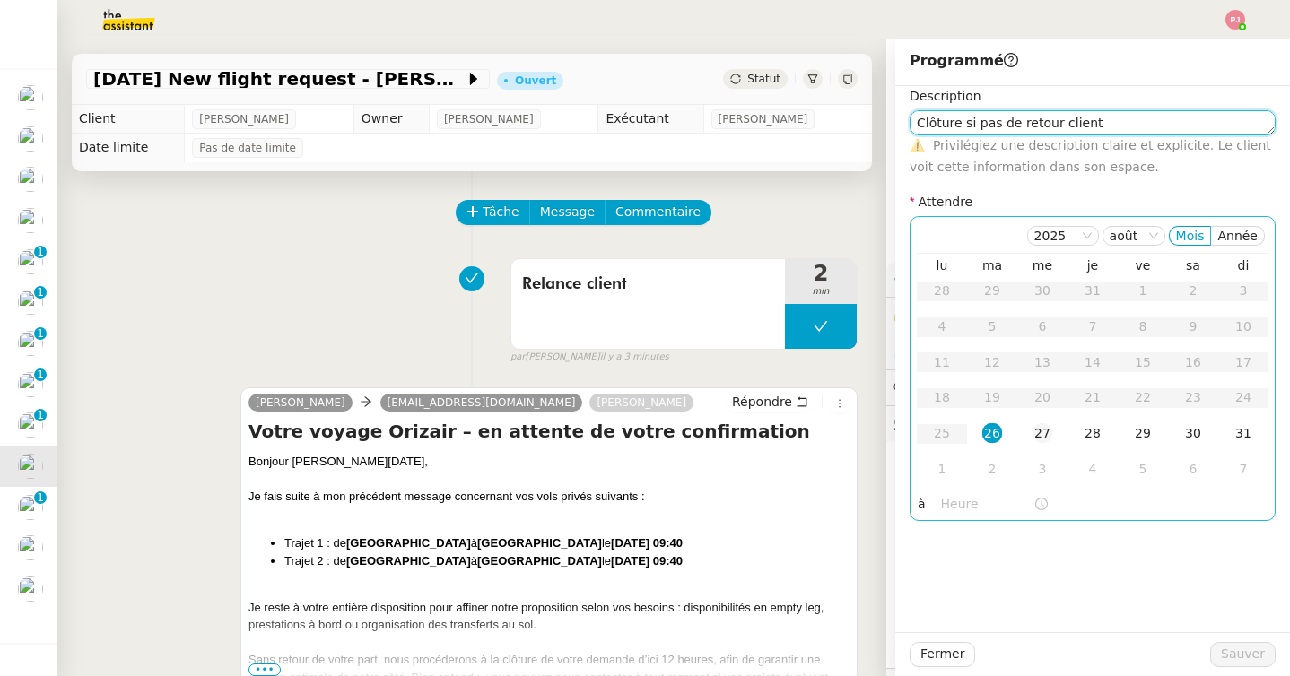
type textarea "Clôture si pas de retour client"
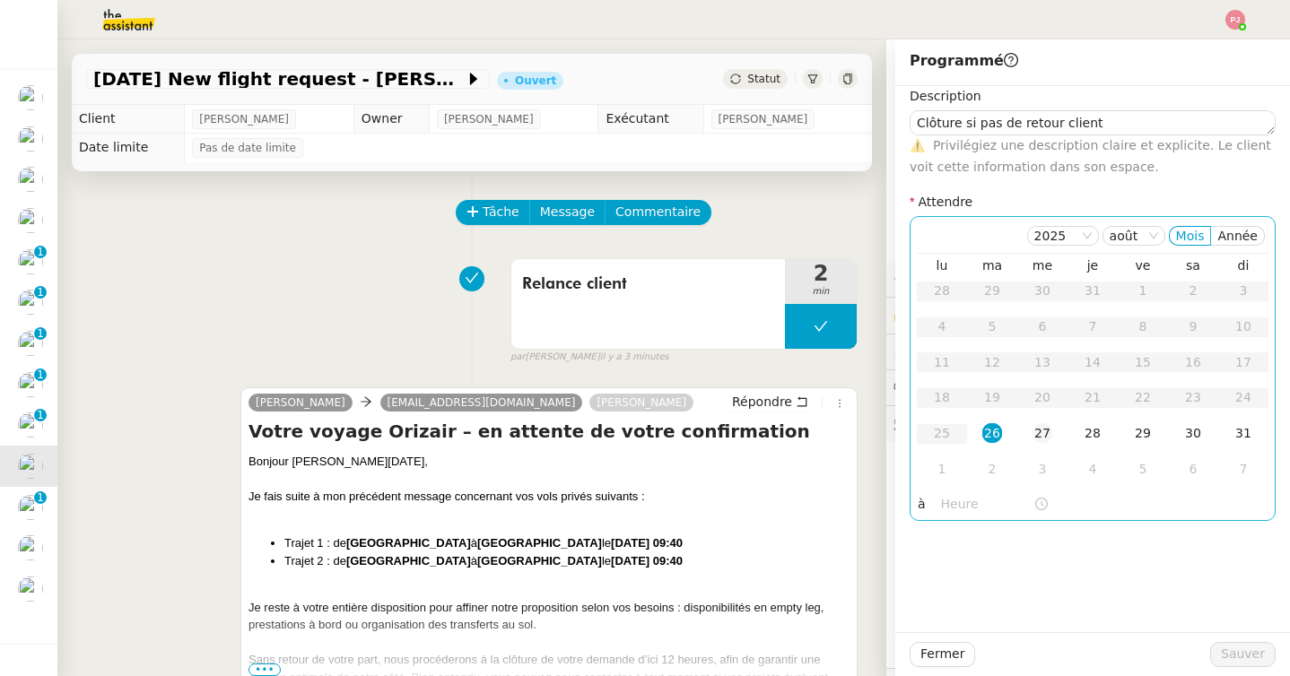
click at [1043, 428] on div "27" at bounding box center [1042, 433] width 20 height 20
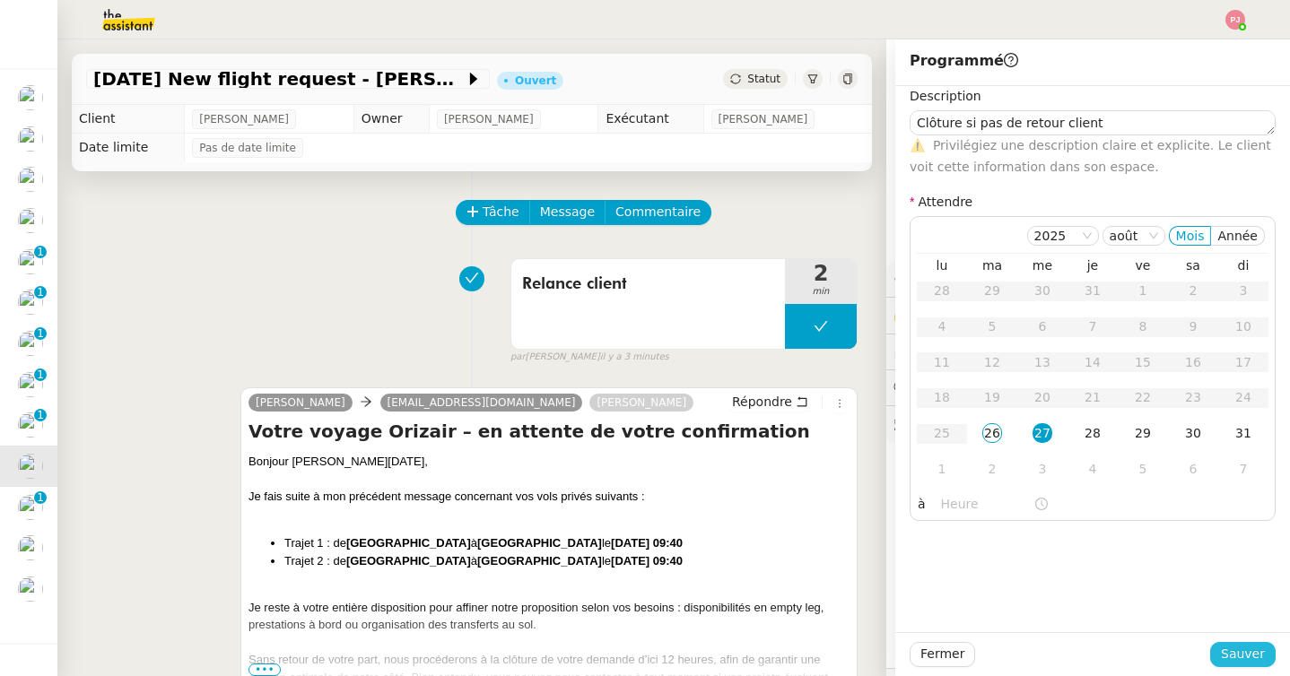
click at [1232, 653] on span "Sauver" at bounding box center [1243, 654] width 44 height 21
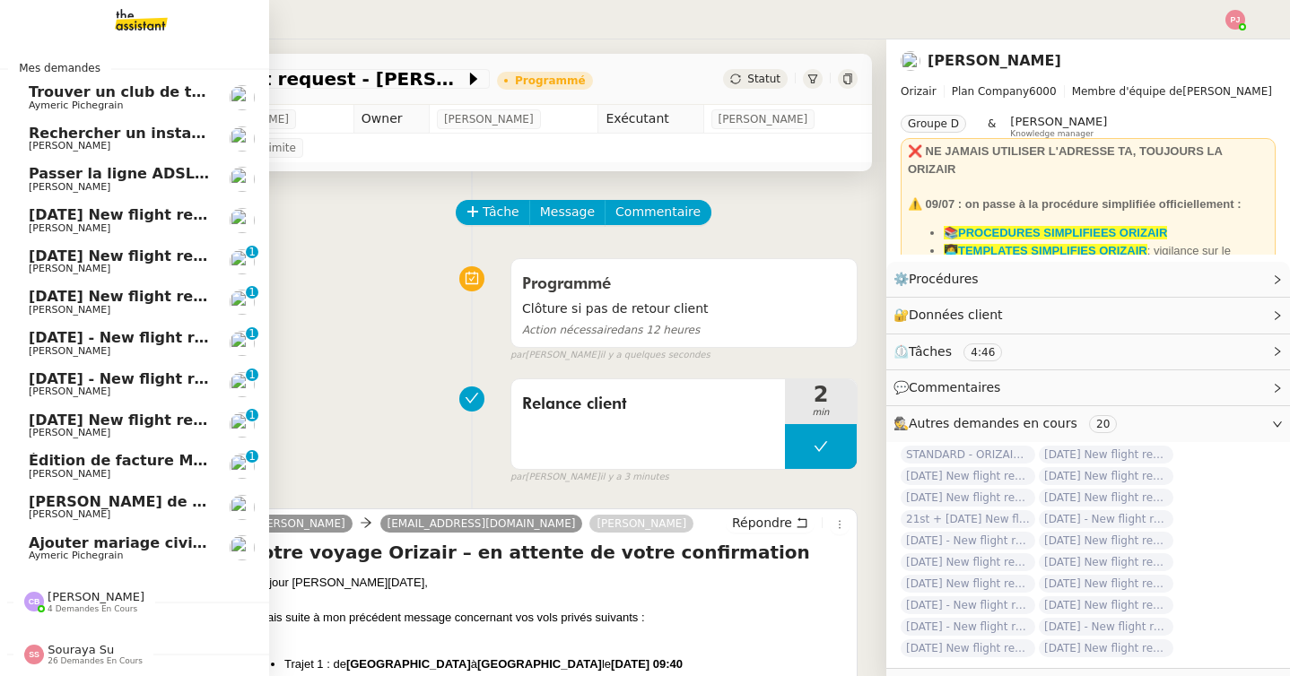
click at [46, 428] on span "[PERSON_NAME]" at bounding box center [70, 433] width 82 height 12
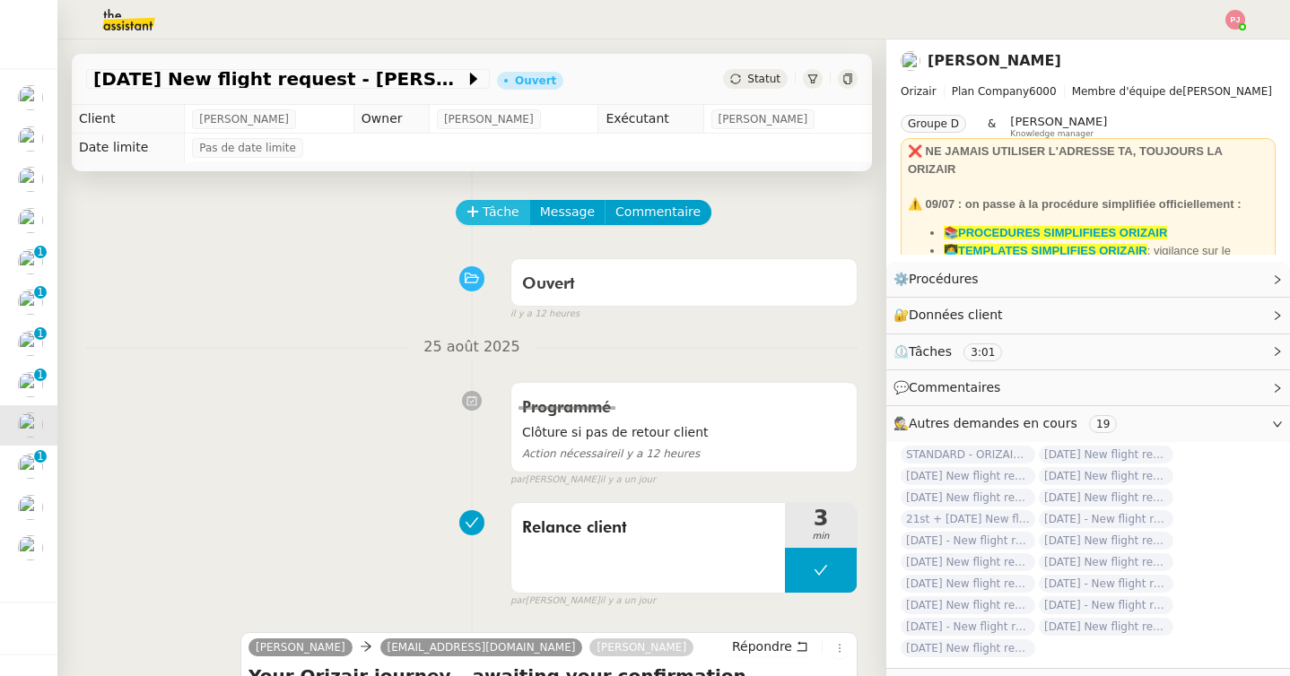
click at [480, 209] on button "Tâche" at bounding box center [493, 212] width 74 height 25
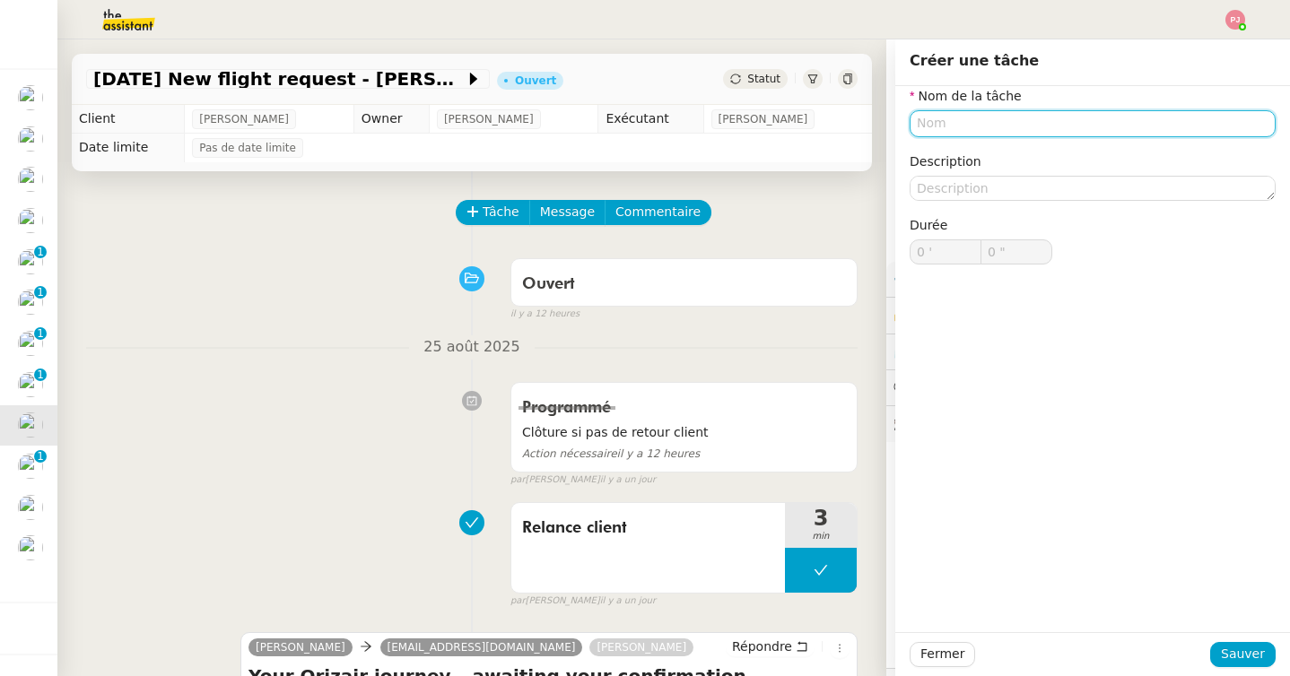
click at [938, 127] on input "text" at bounding box center [1093, 123] width 366 height 26
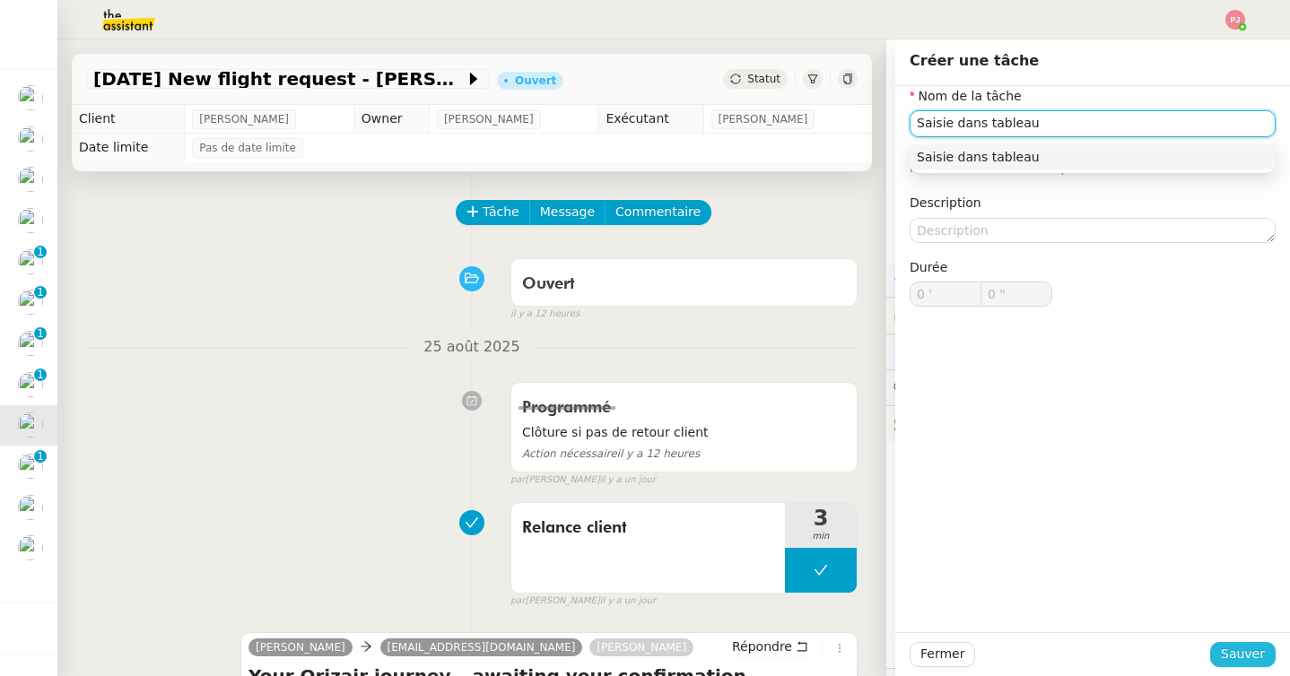
type input "Saisie dans tableau"
click at [1248, 647] on span "Sauver" at bounding box center [1243, 654] width 44 height 21
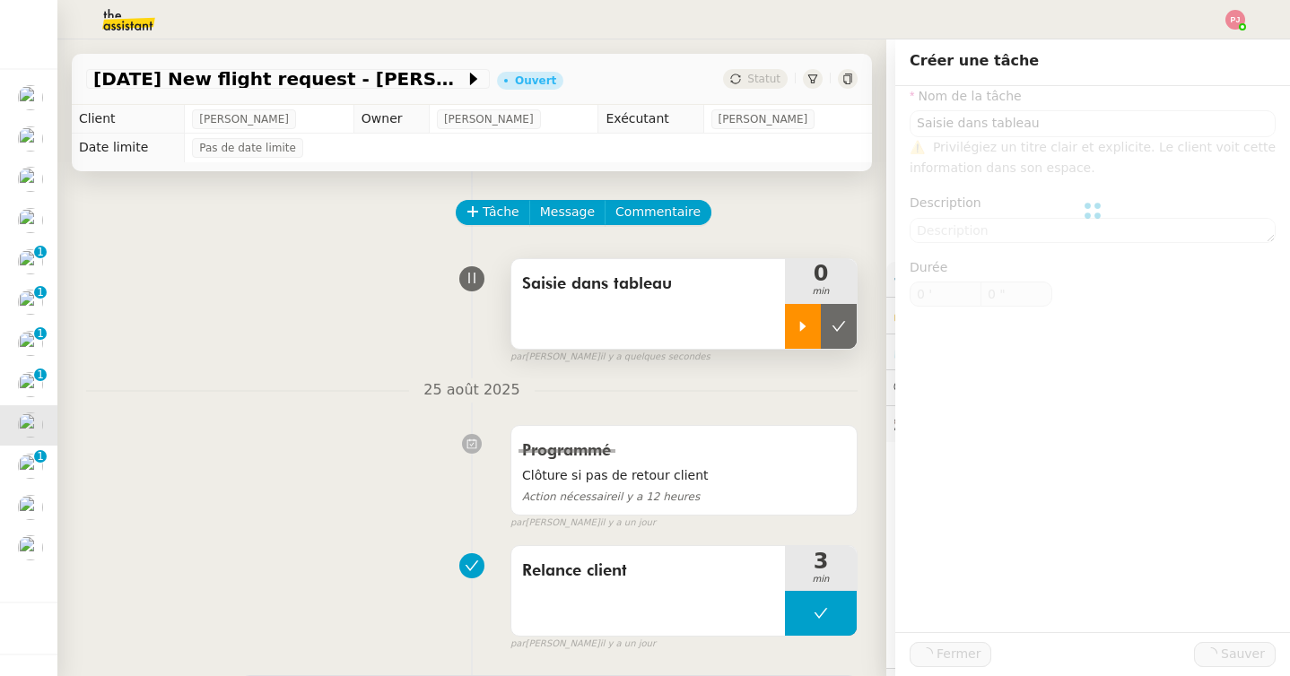
click at [788, 324] on div at bounding box center [803, 326] width 36 height 45
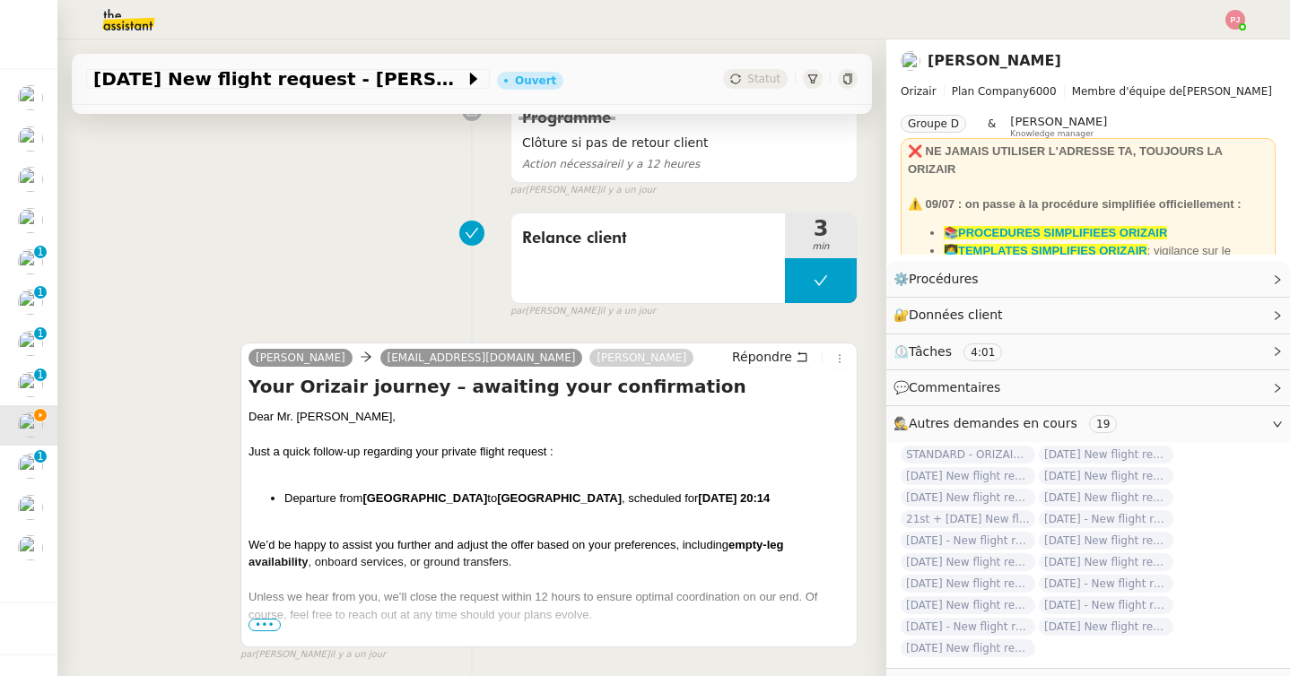
scroll to position [339, 0]
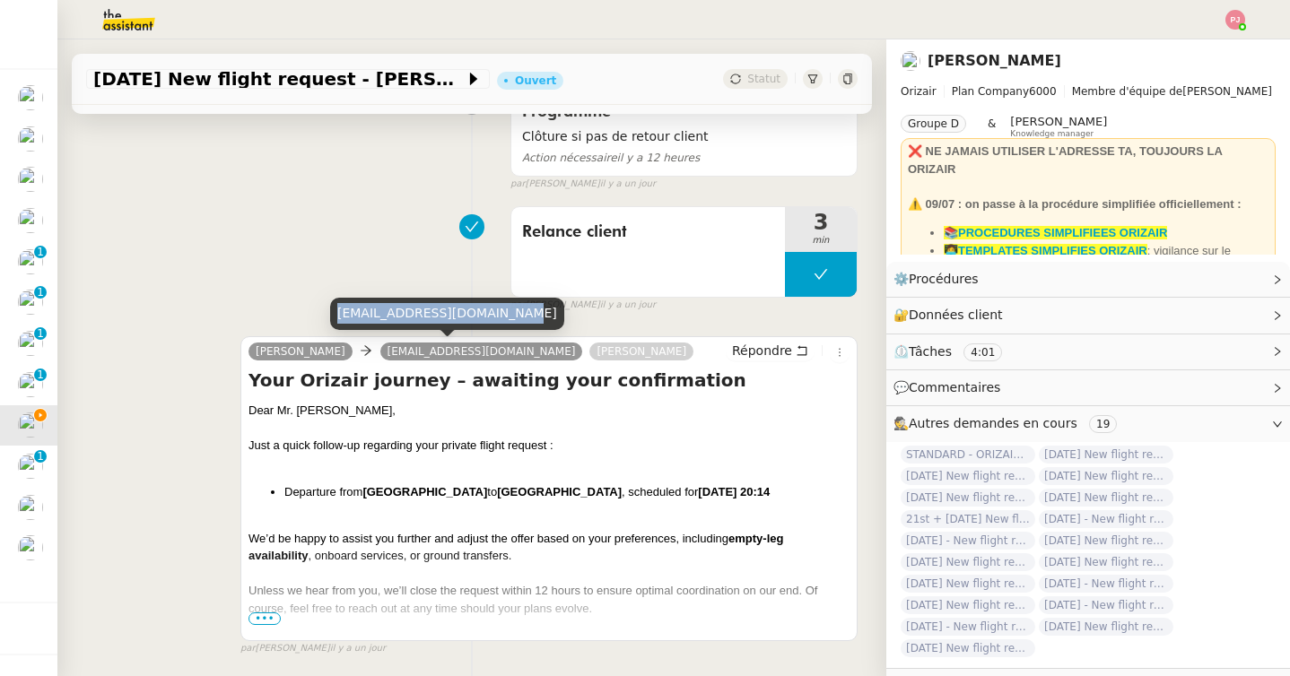
drag, startPoint x: 513, startPoint y: 312, endPoint x: 335, endPoint y: 314, distance: 178.5
click at [335, 314] on div "bogdan.android86@gmail.com" at bounding box center [447, 313] width 234 height 31
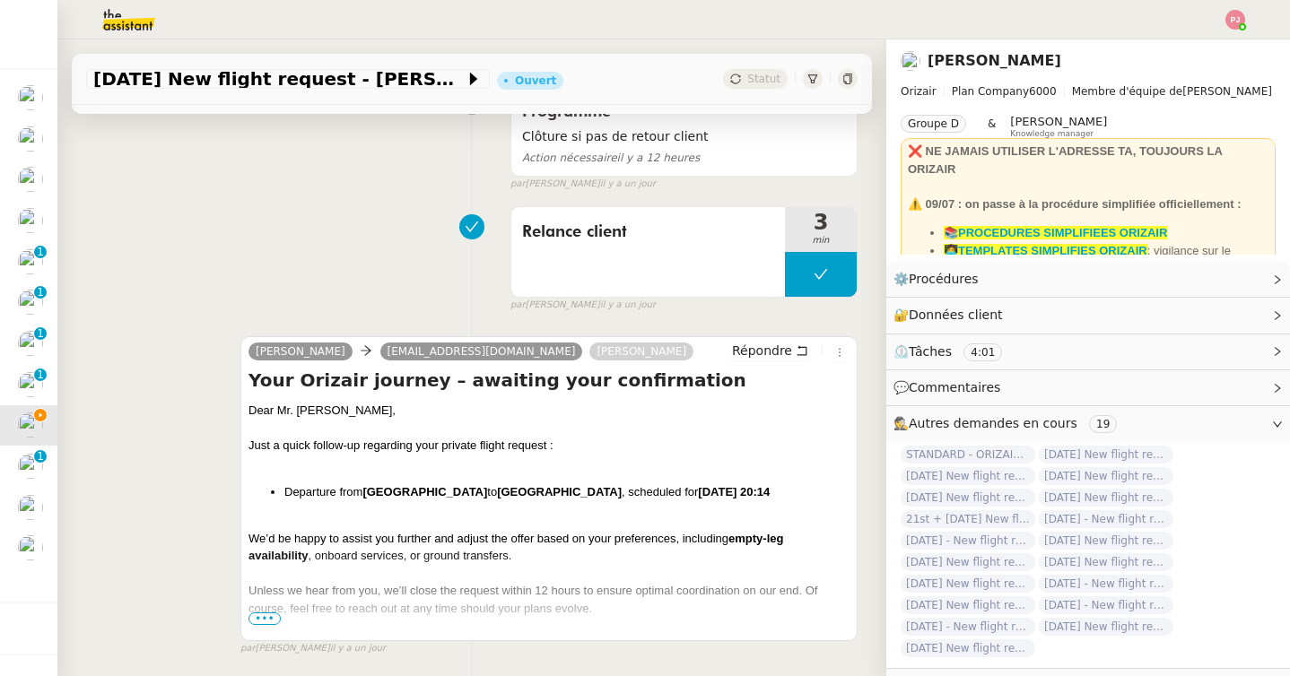
scroll to position [0, 0]
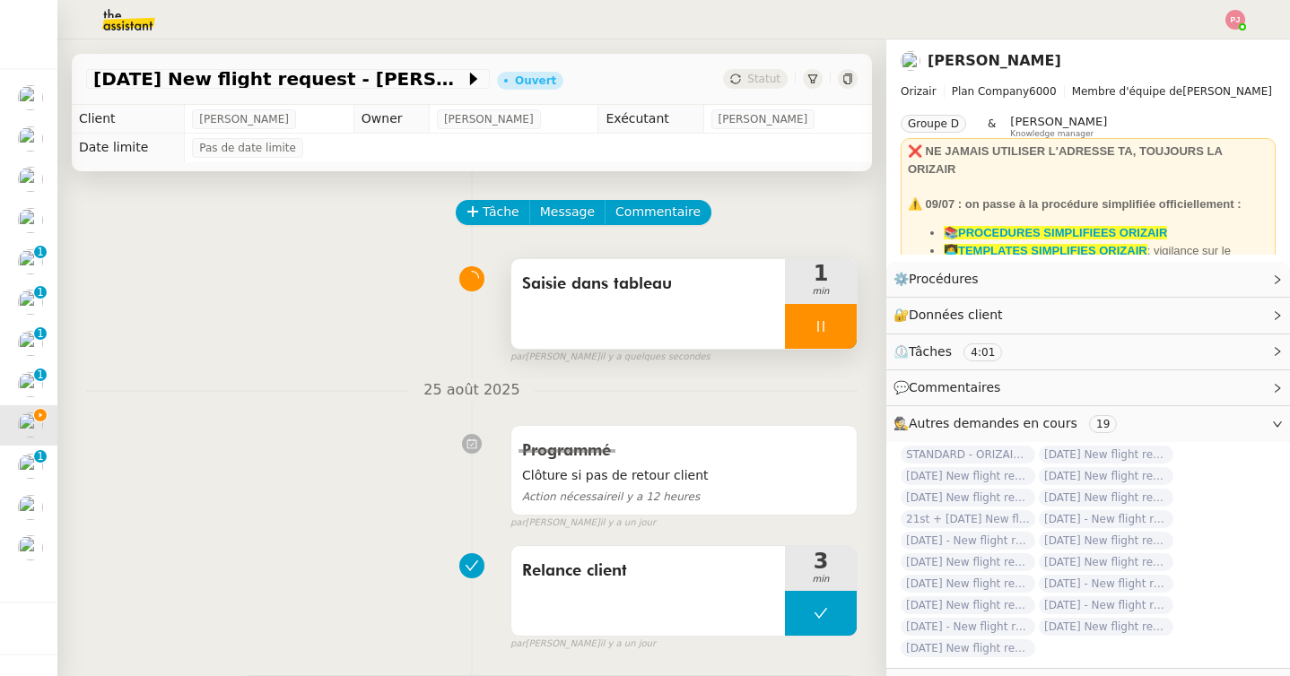
click at [824, 315] on div at bounding box center [821, 326] width 72 height 45
click at [835, 319] on icon at bounding box center [838, 326] width 14 height 14
click at [757, 67] on div "13th September 2025 New flight request - Theodor Marian Ouvert Statut" at bounding box center [472, 79] width 800 height 51
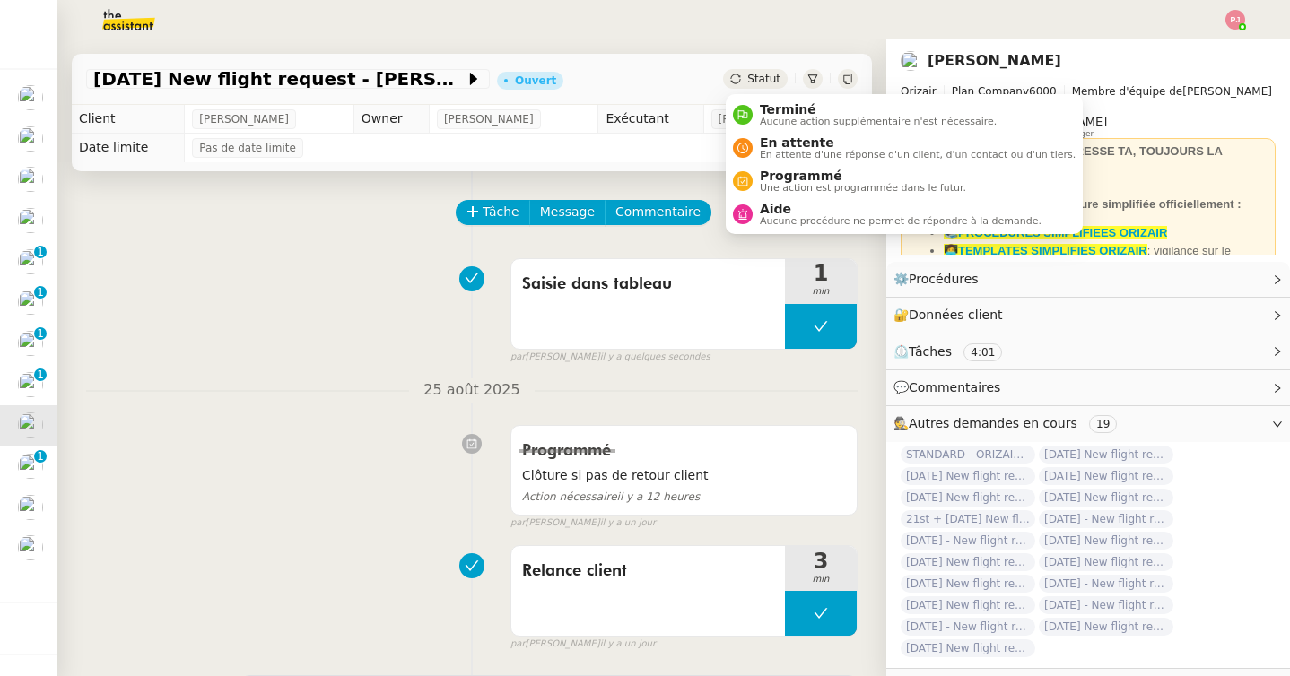
click at [760, 83] on span "Statut" at bounding box center [763, 79] width 33 height 13
click at [760, 113] on span "Terminé" at bounding box center [878, 109] width 237 height 14
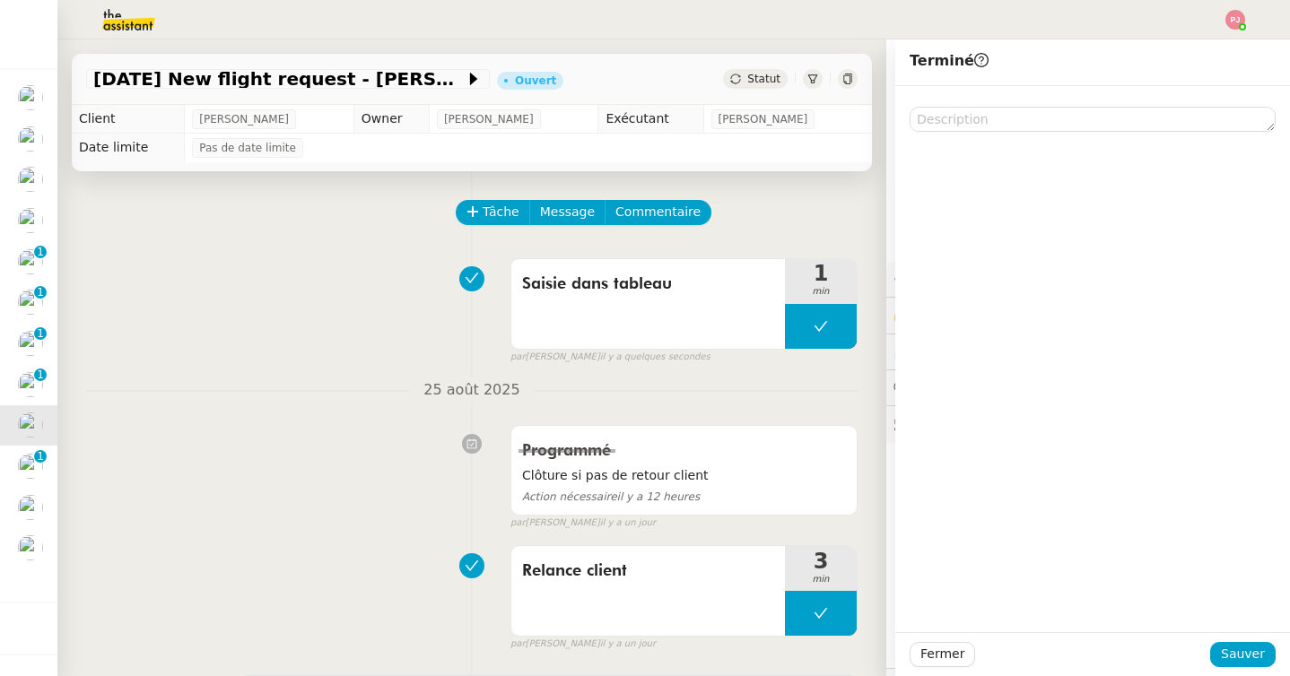
click at [959, 93] on div at bounding box center [1093, 109] width 366 height 46
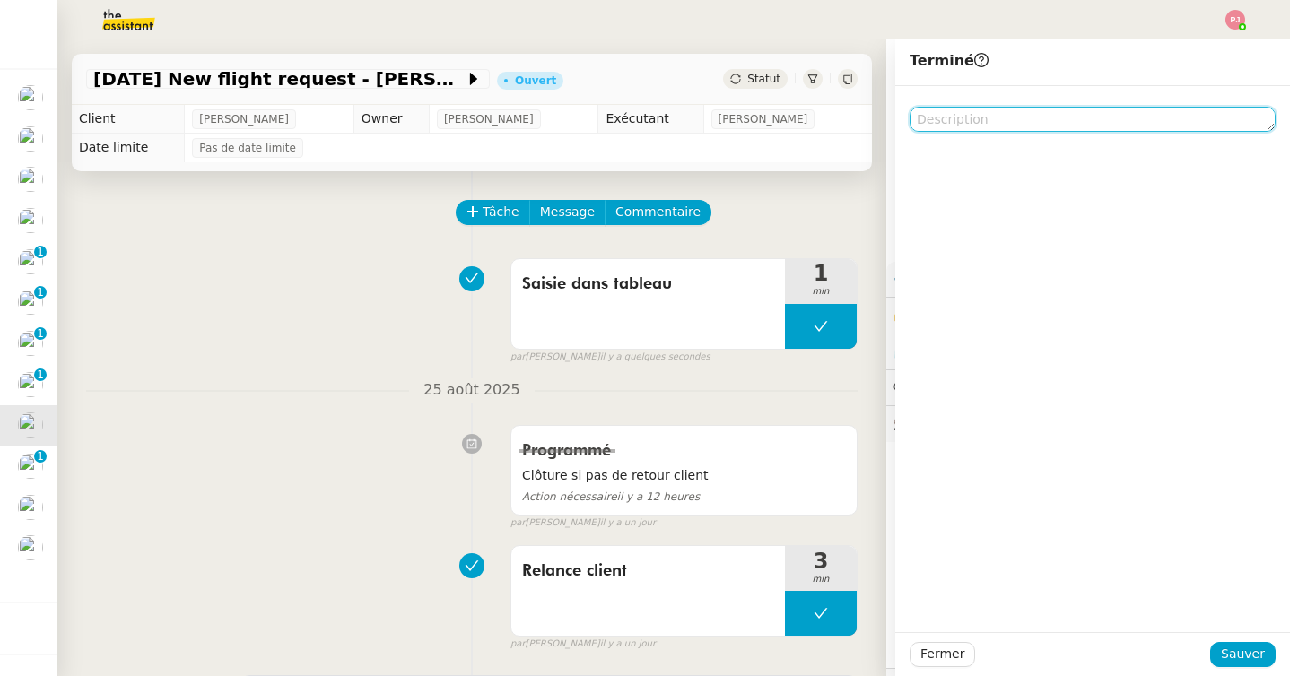
click at [957, 116] on textarea at bounding box center [1093, 119] width 366 height 25
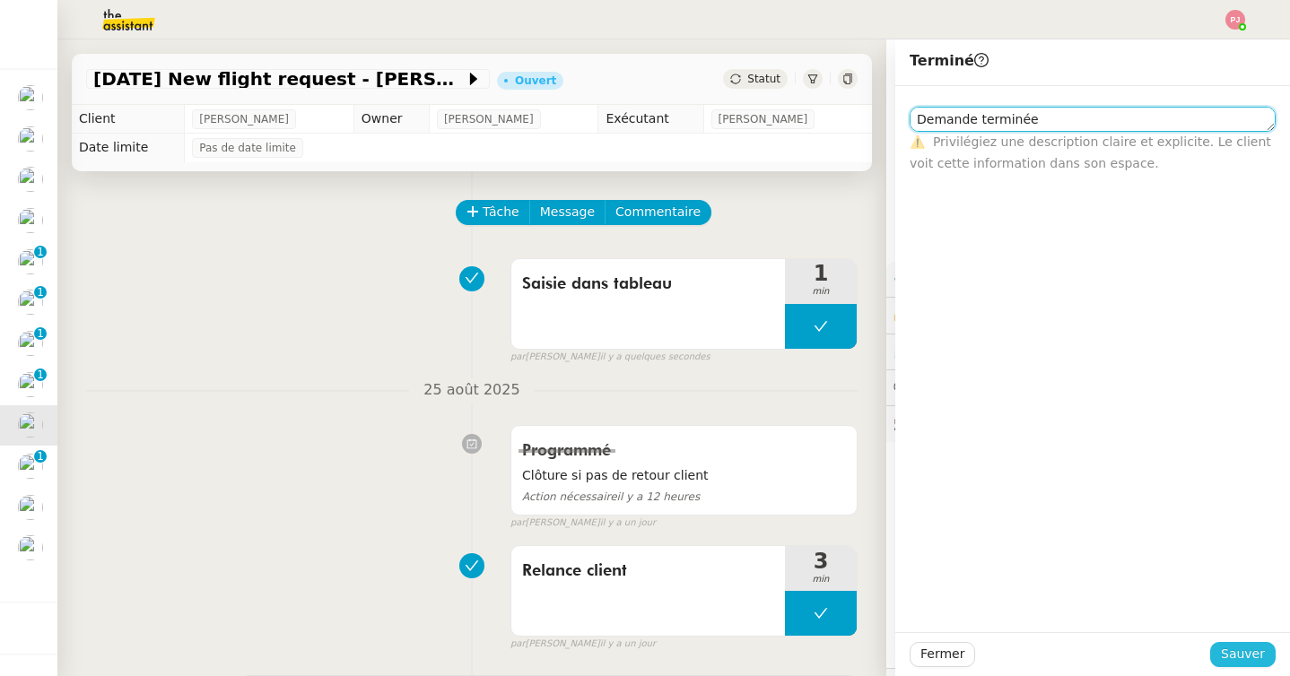
type textarea "Demande terminée"
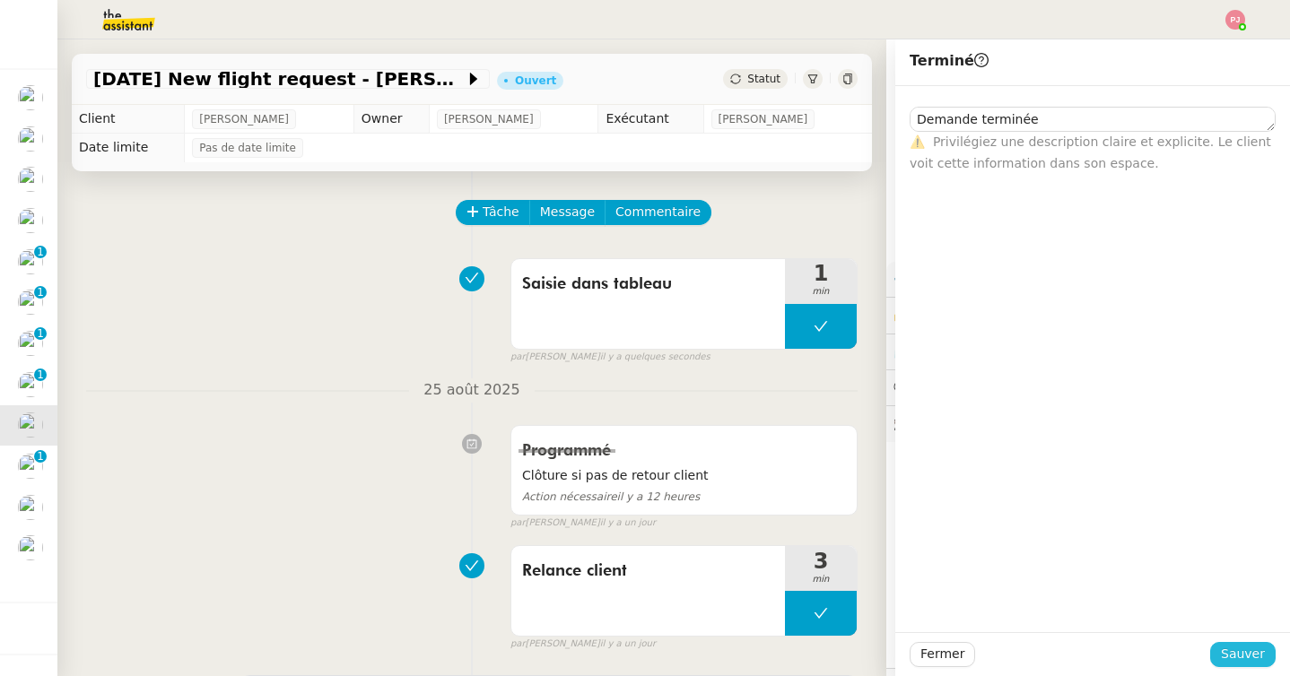
click at [1225, 652] on span "Sauver" at bounding box center [1243, 654] width 44 height 21
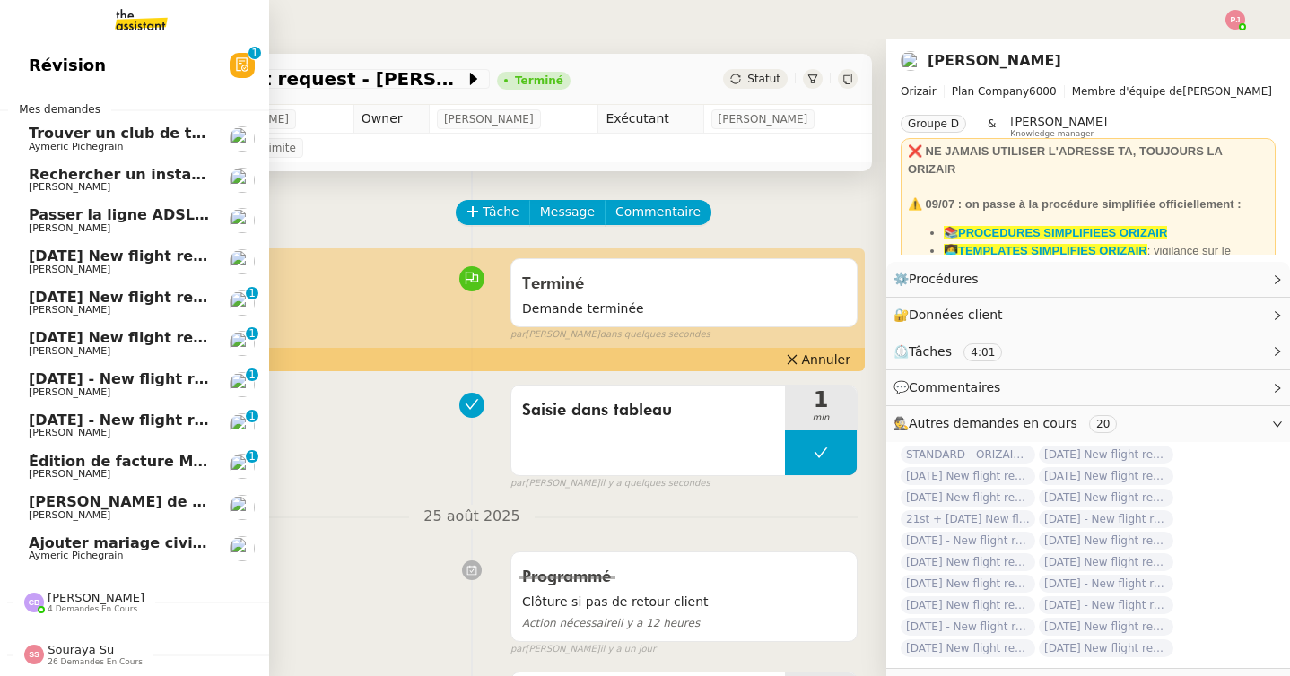
click at [60, 419] on span "1st September 2025 - New flight request - Evla Özdemir" at bounding box center [298, 420] width 538 height 17
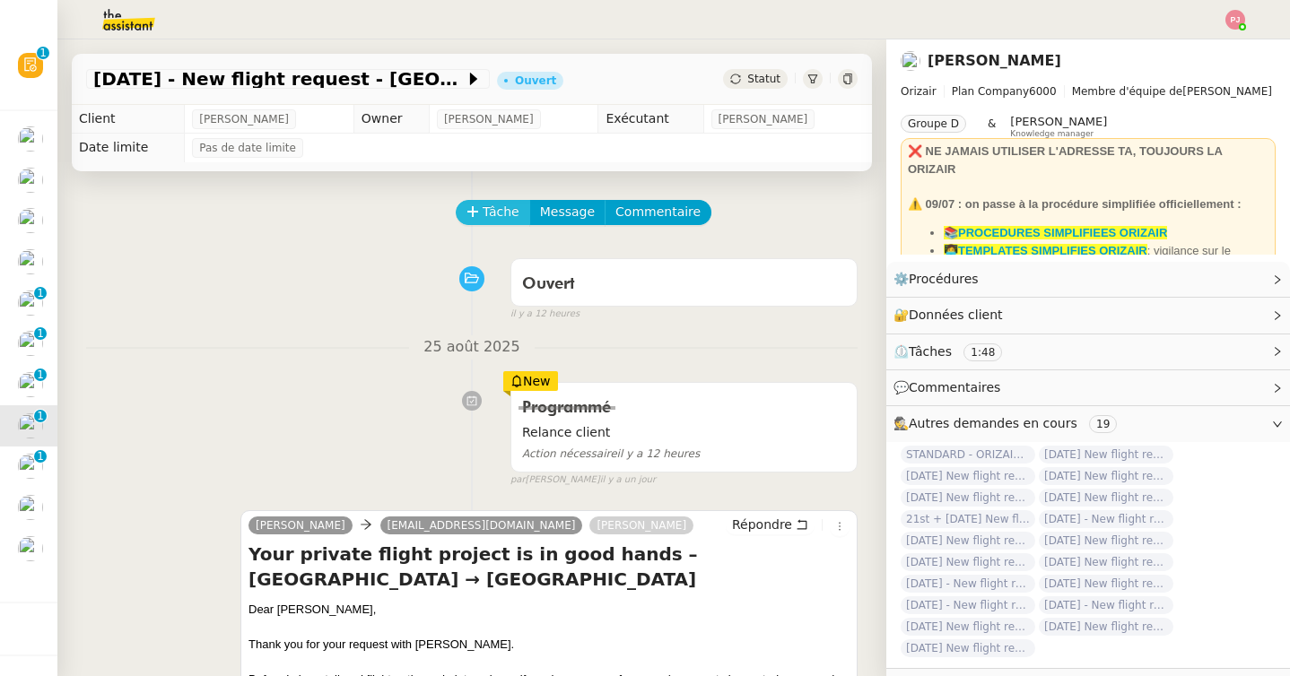
click at [485, 212] on span "Tâche" at bounding box center [501, 212] width 37 height 21
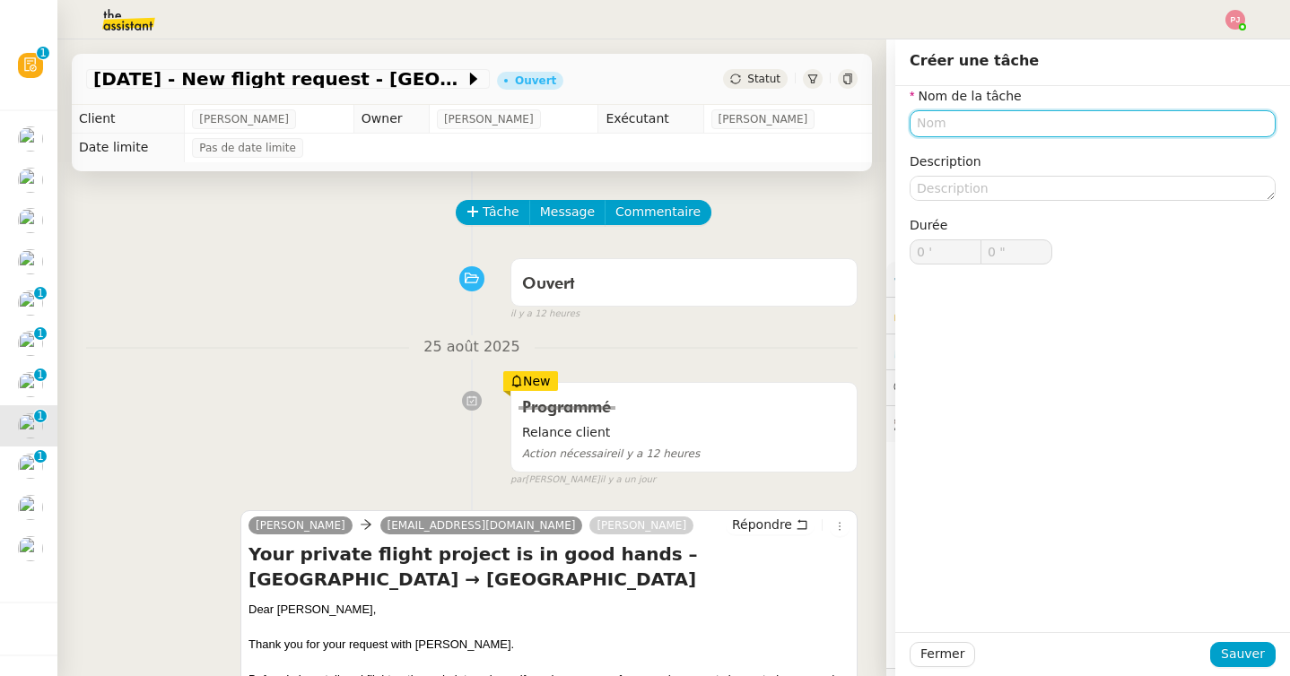
click at [932, 115] on input "text" at bounding box center [1093, 123] width 366 height 26
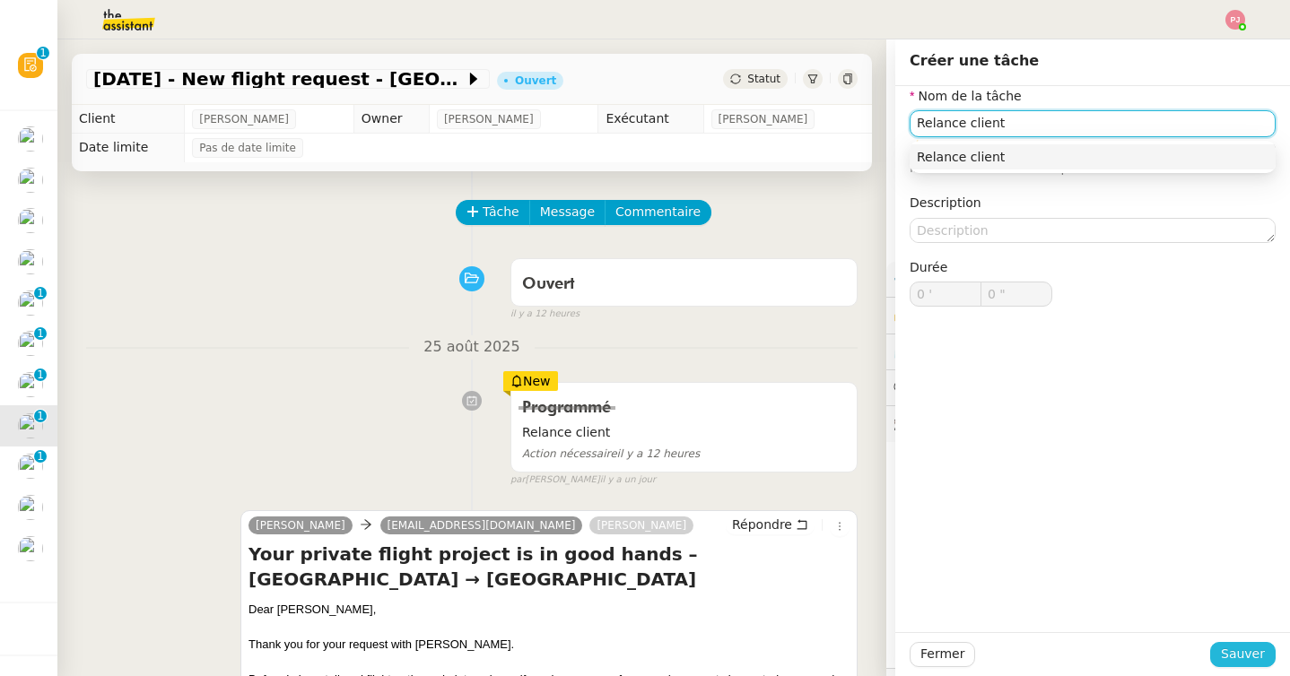
type input "Relance client"
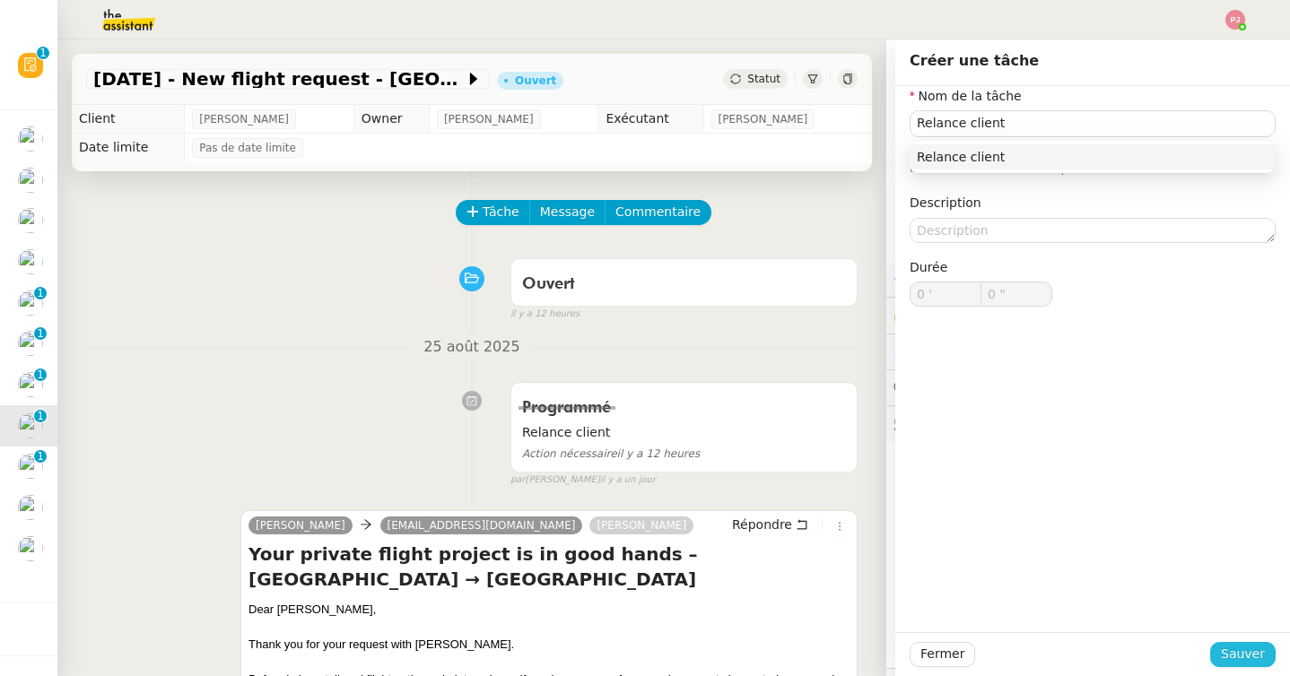
click at [1230, 645] on span "Sauver" at bounding box center [1243, 654] width 44 height 21
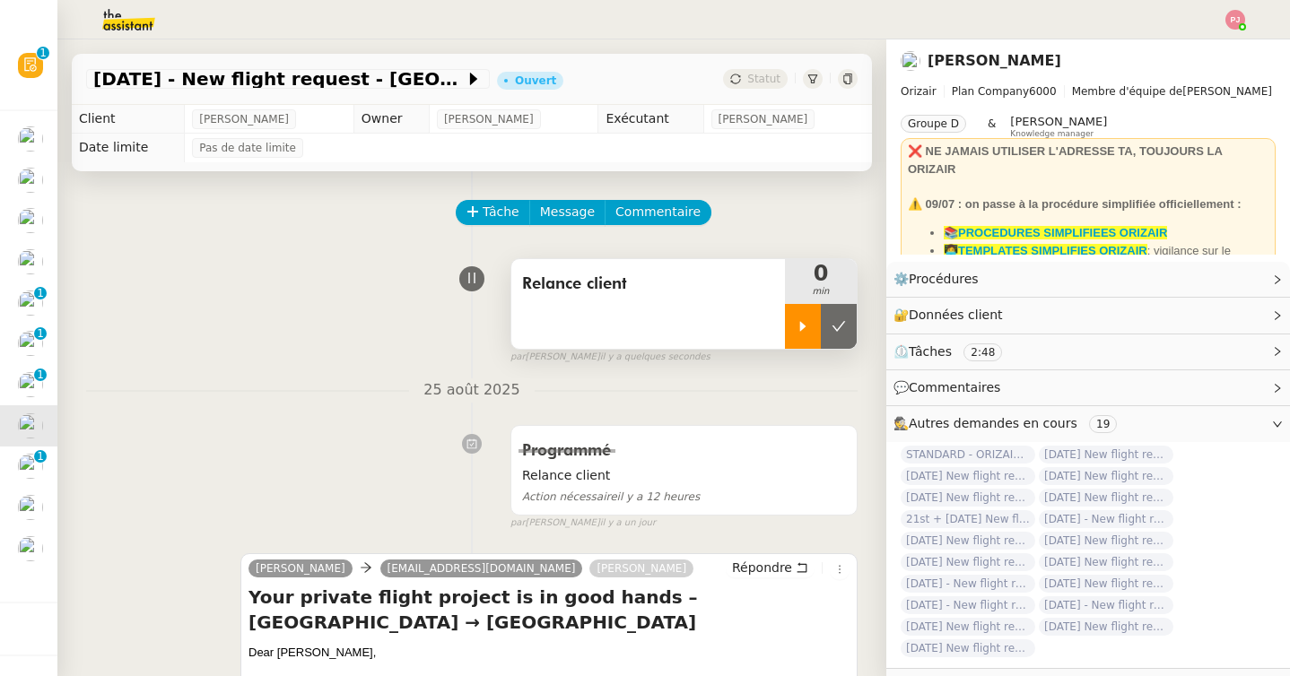
click at [799, 321] on icon at bounding box center [803, 326] width 14 height 14
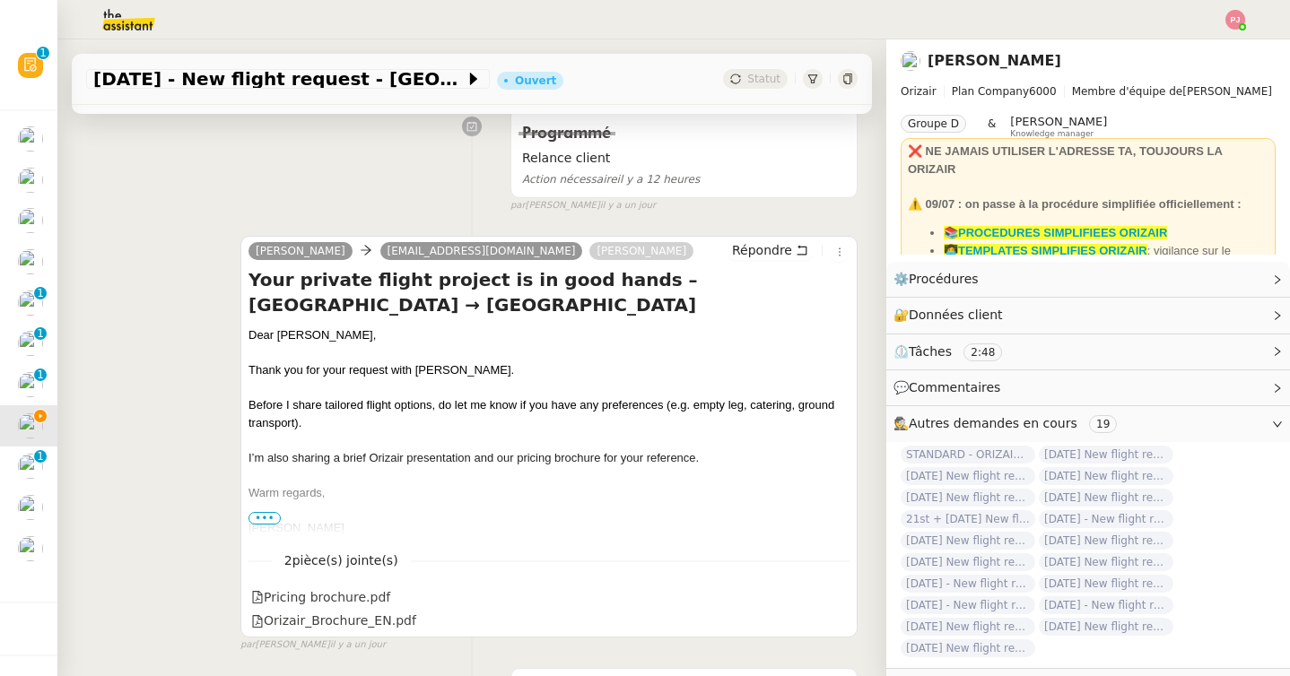
scroll to position [300, 0]
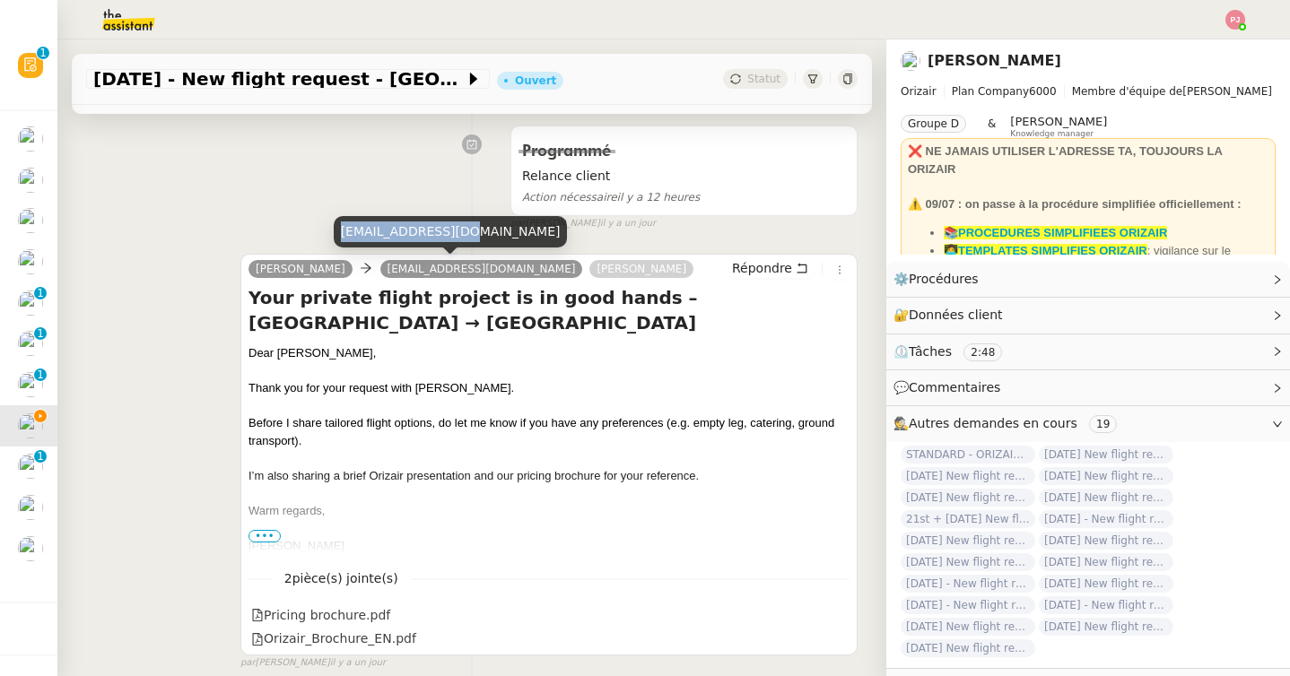
drag, startPoint x: 462, startPoint y: 234, endPoint x: 341, endPoint y: 230, distance: 121.2
click at [341, 230] on div "evla0311@gmail.com" at bounding box center [451, 231] width 234 height 31
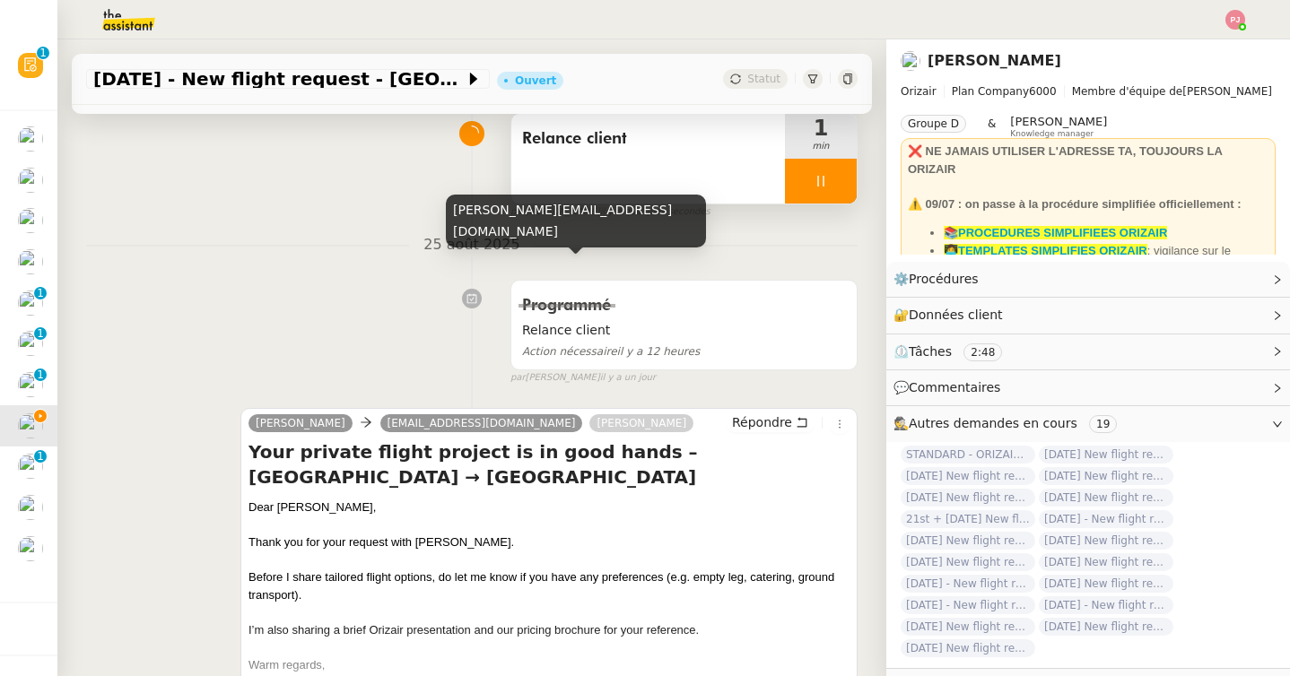
scroll to position [0, 0]
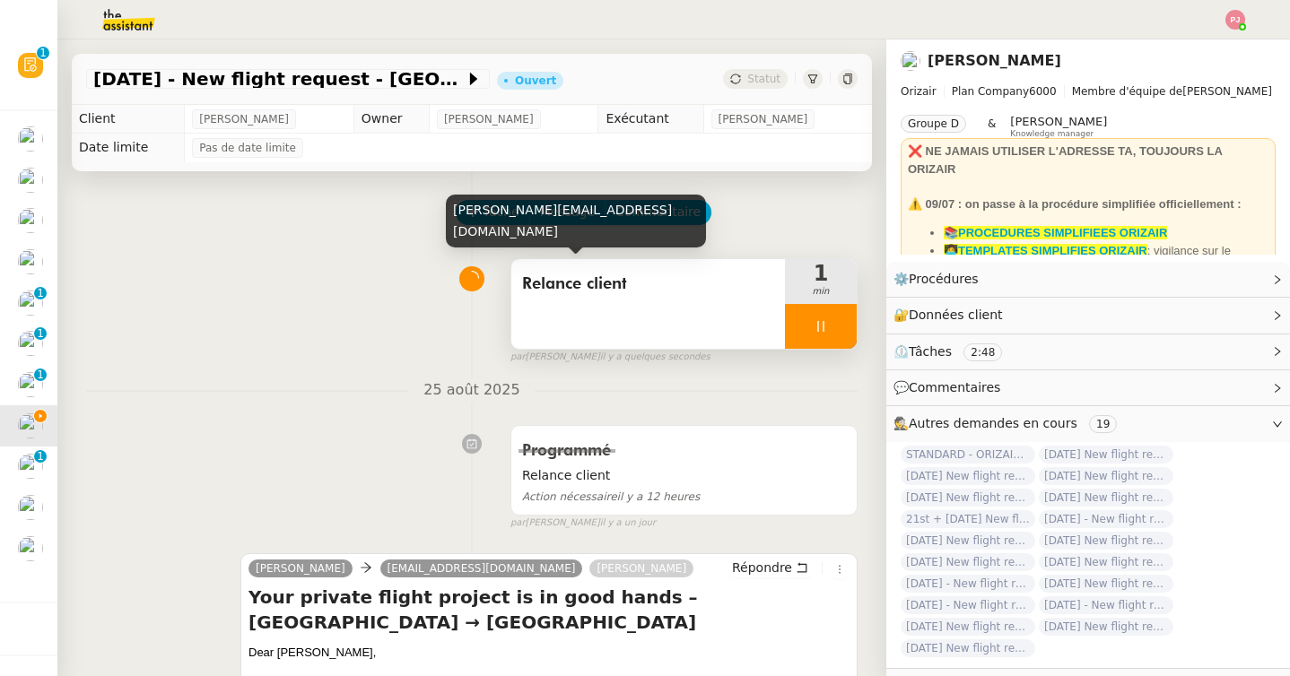
click at [553, 222] on div "[PERSON_NAME][EMAIL_ADDRESS][DOMAIN_NAME]" at bounding box center [576, 221] width 260 height 53
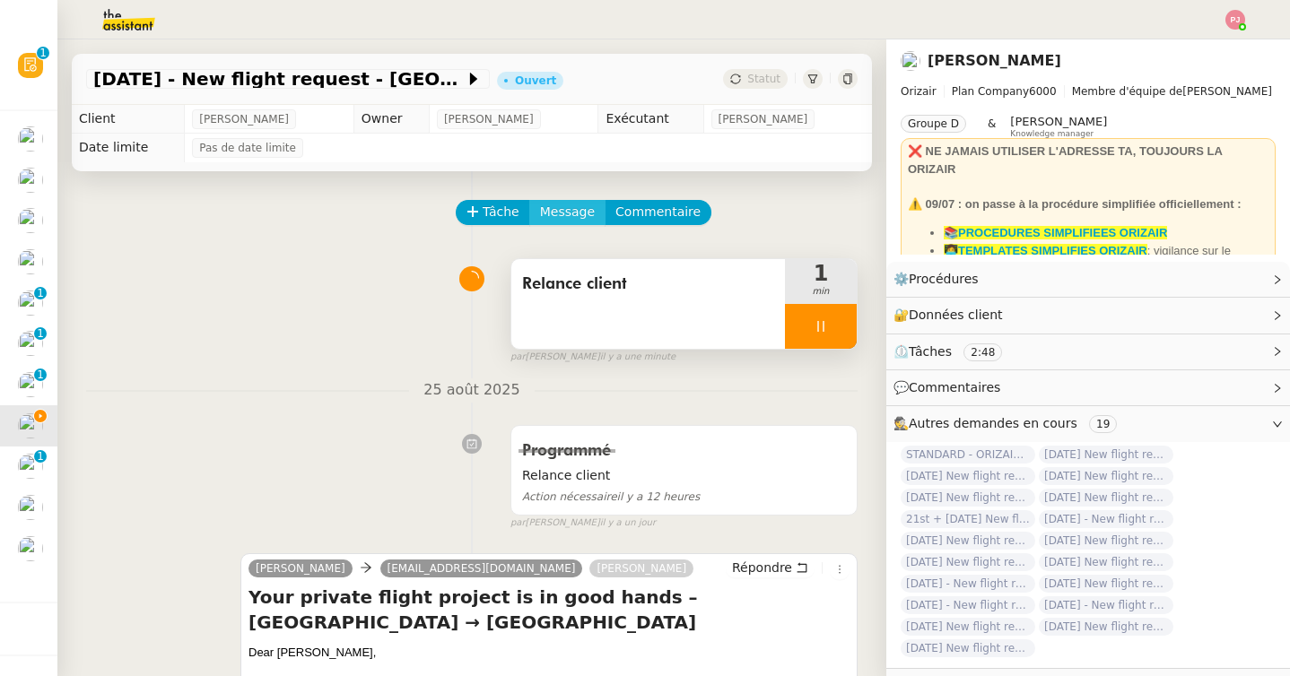
click at [567, 219] on span "Message" at bounding box center [567, 212] width 55 height 21
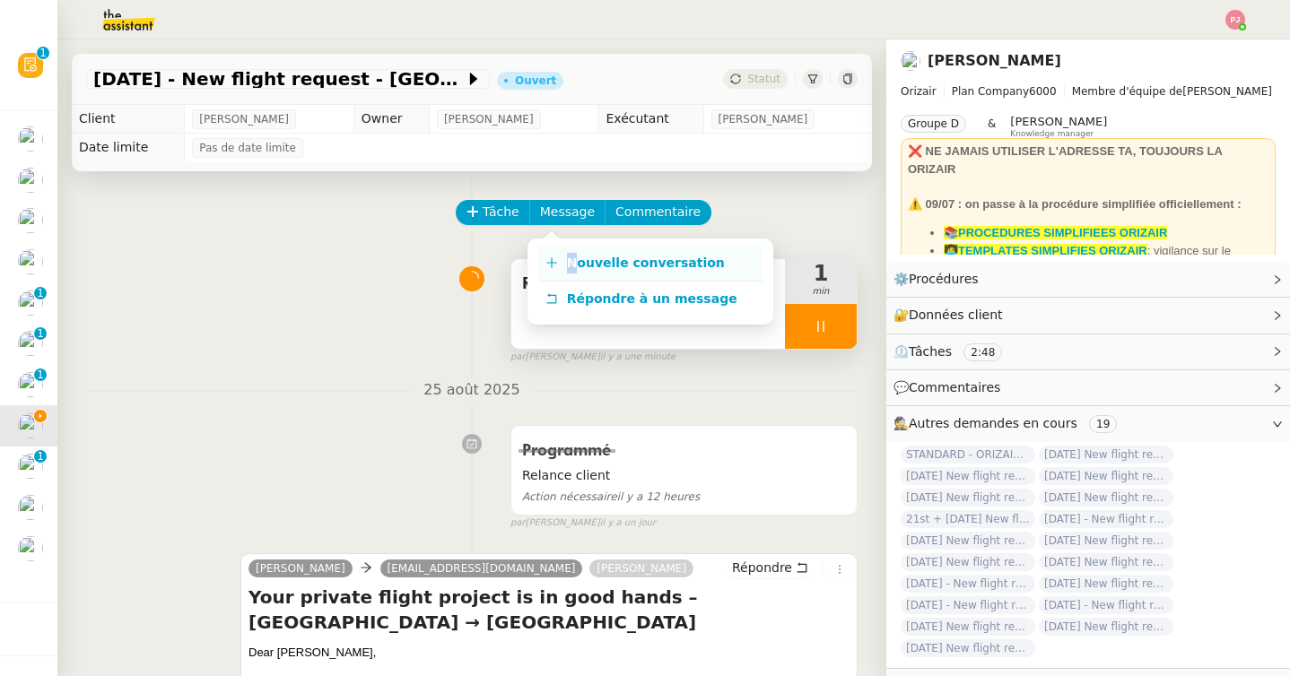
click at [569, 253] on link "Nouvelle conversation" at bounding box center [650, 264] width 224 height 36
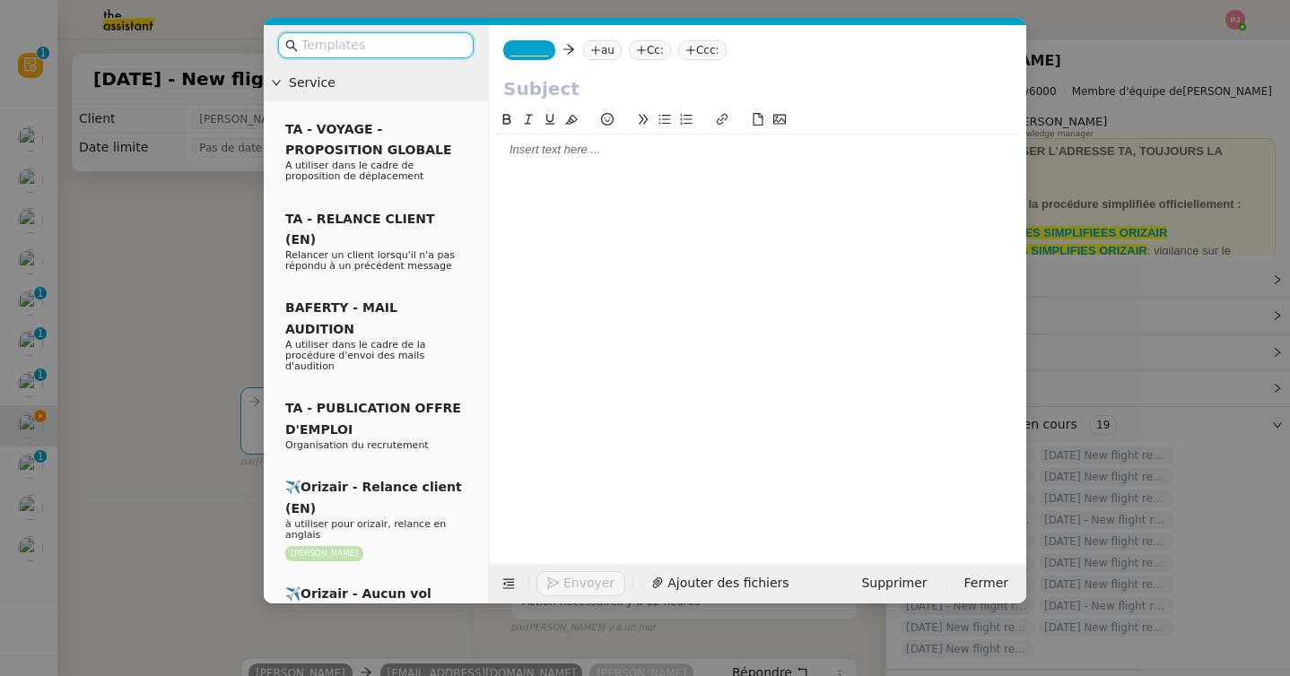
click at [438, 54] on input "text" at bounding box center [381, 45] width 161 height 21
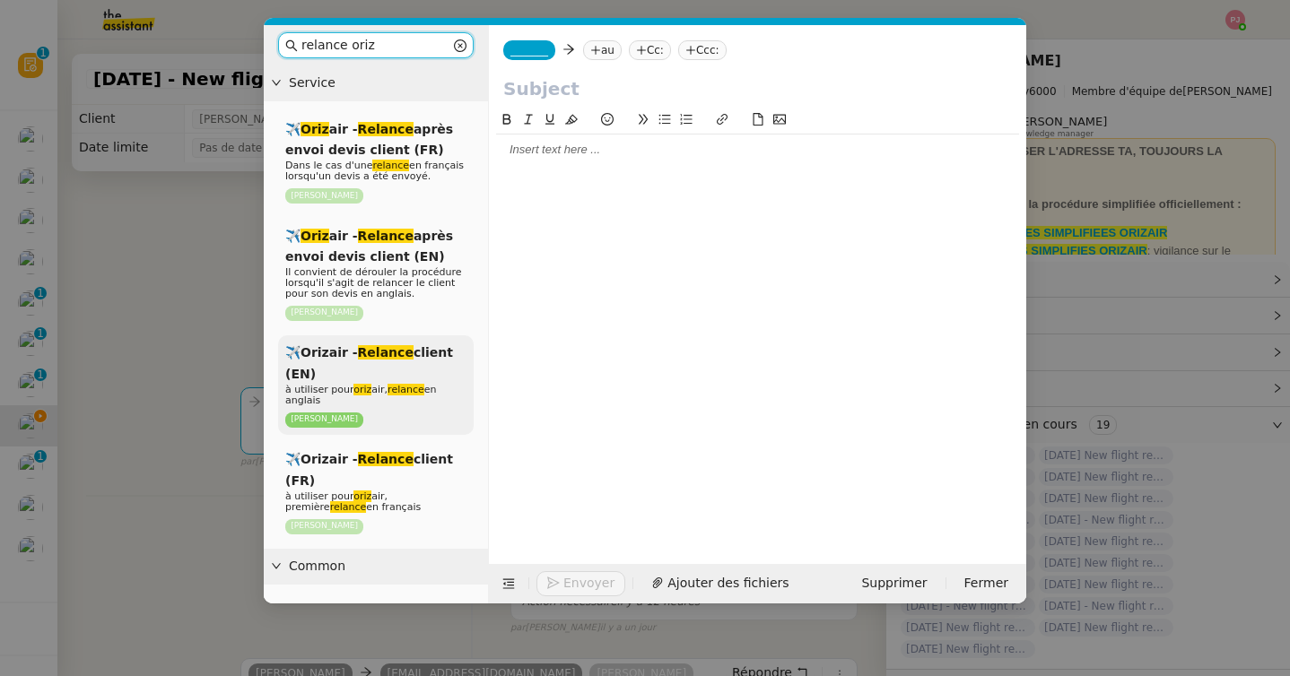
type input "relance oriz"
click at [385, 402] on p "à utiliser pour oriz air, relance en anglais" at bounding box center [375, 396] width 181 height 22
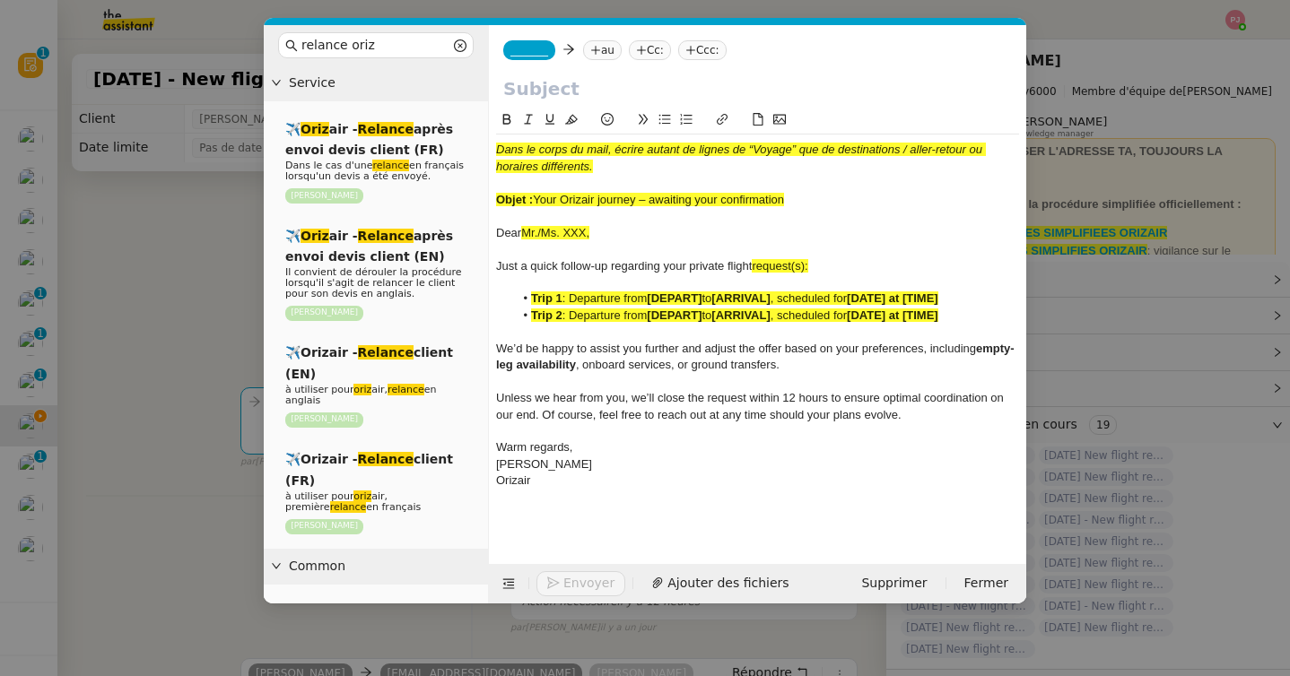
click at [147, 409] on nz-modal-container "relance oriz Service ✈️ Oriz air - Relance après envoi devis client (FR) Dans l…" at bounding box center [645, 338] width 1290 height 676
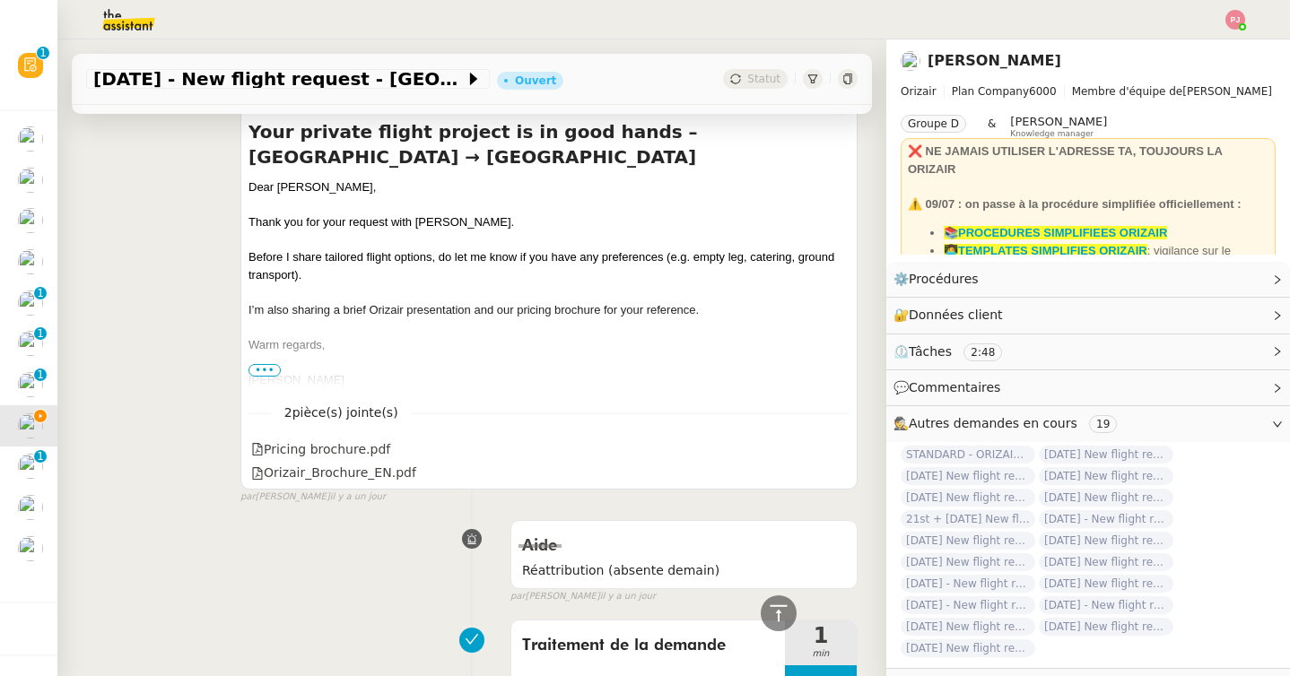
scroll to position [821, 0]
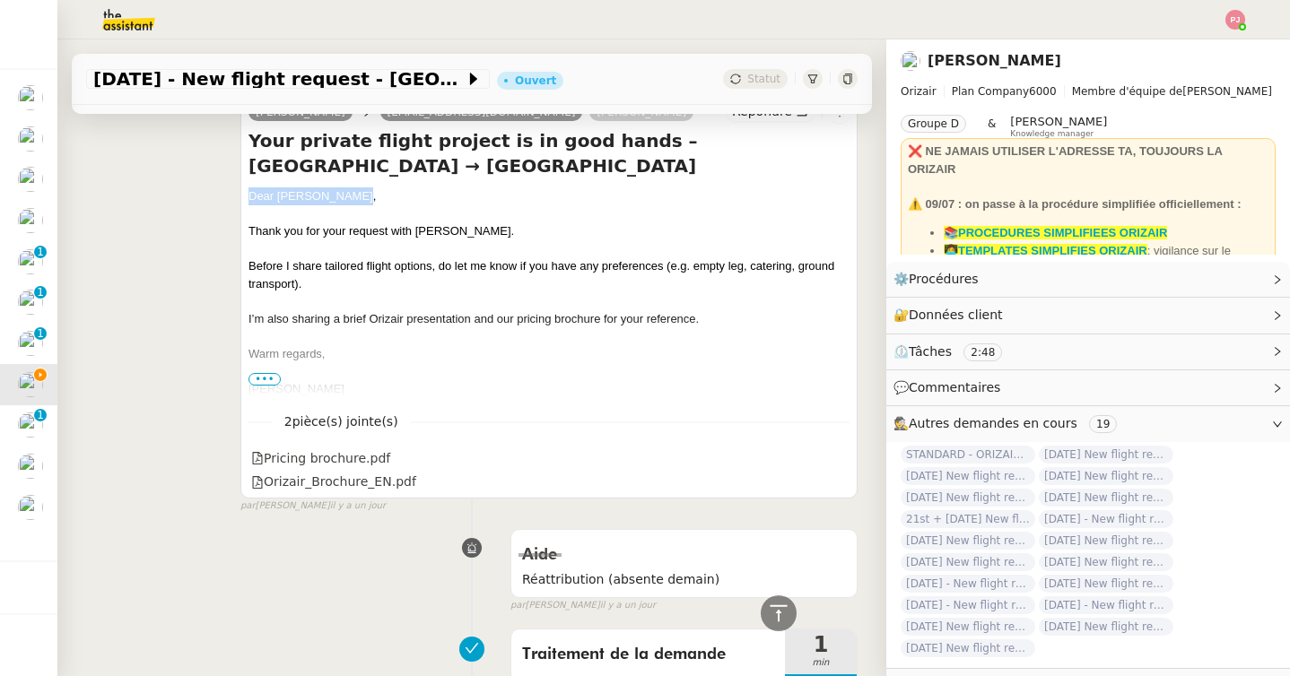
drag, startPoint x: 358, startPoint y: 191, endPoint x: 250, endPoint y: 191, distance: 107.6
click at [250, 191] on div "Dear Mrs. Özdemir," at bounding box center [548, 196] width 601 height 18
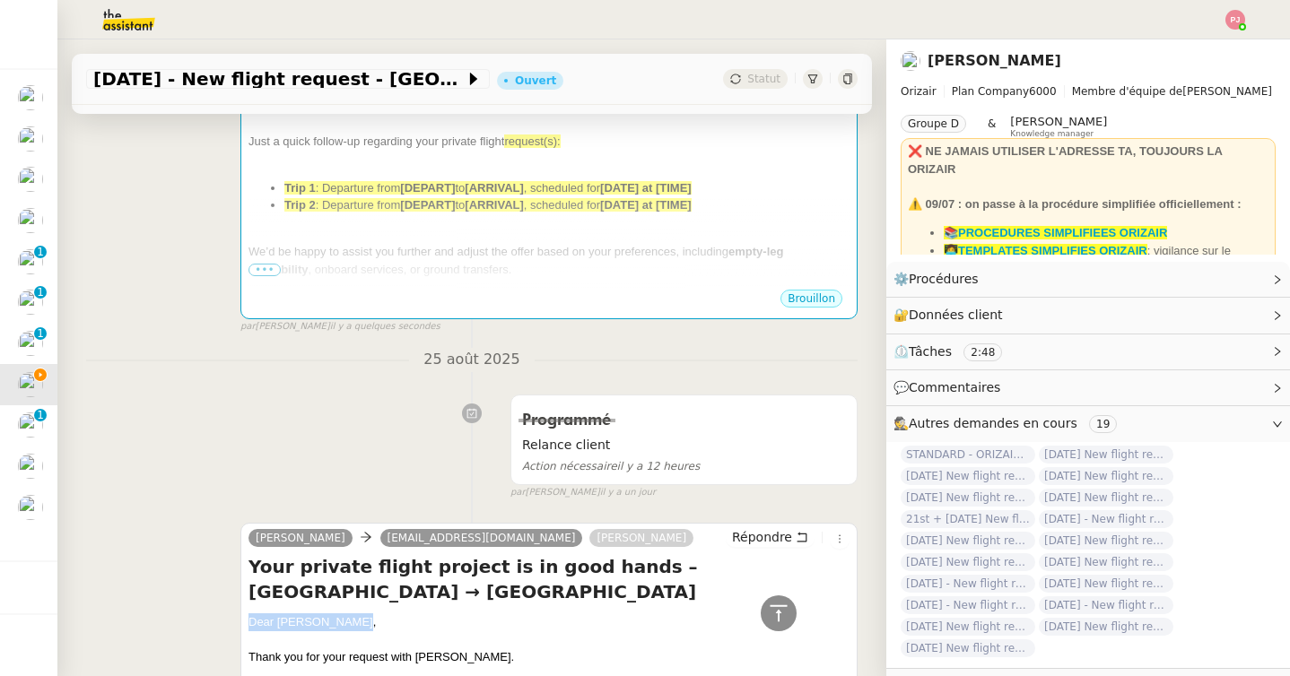
scroll to position [0, 0]
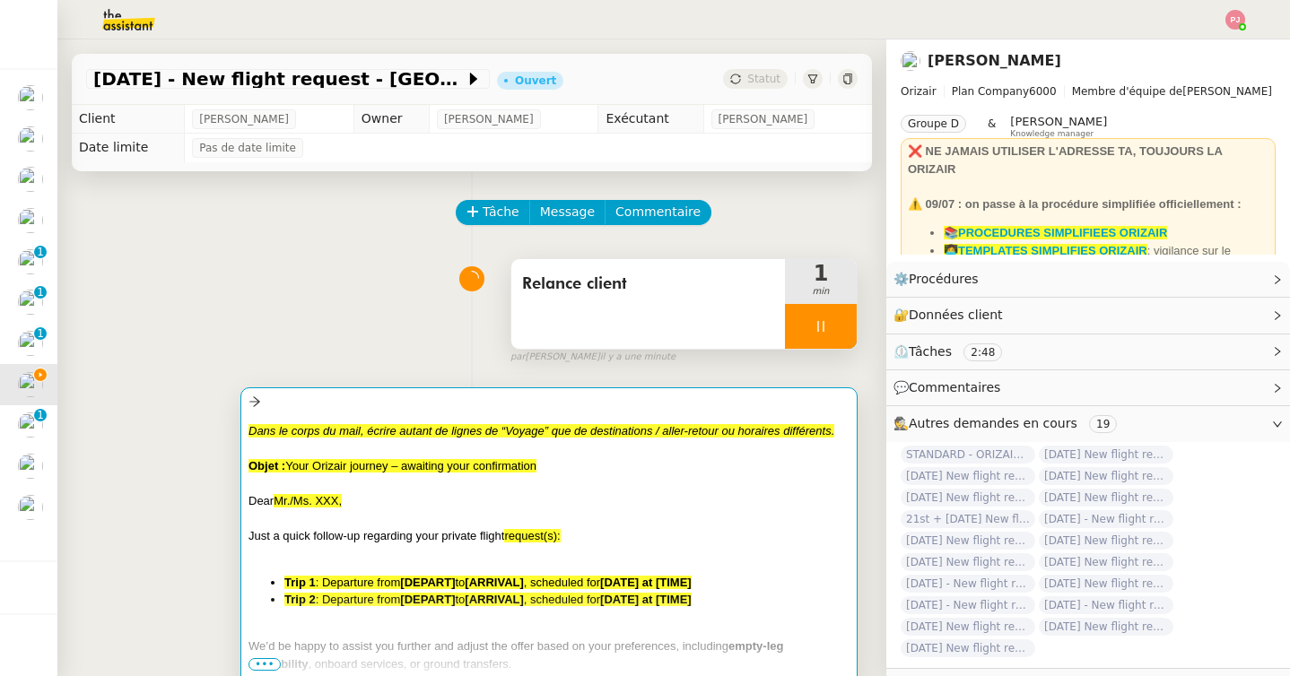
click at [366, 439] on div "Dans le corps du mail, écrire autant de lignes de “Voyage” que de destinations …" at bounding box center [548, 431] width 601 height 18
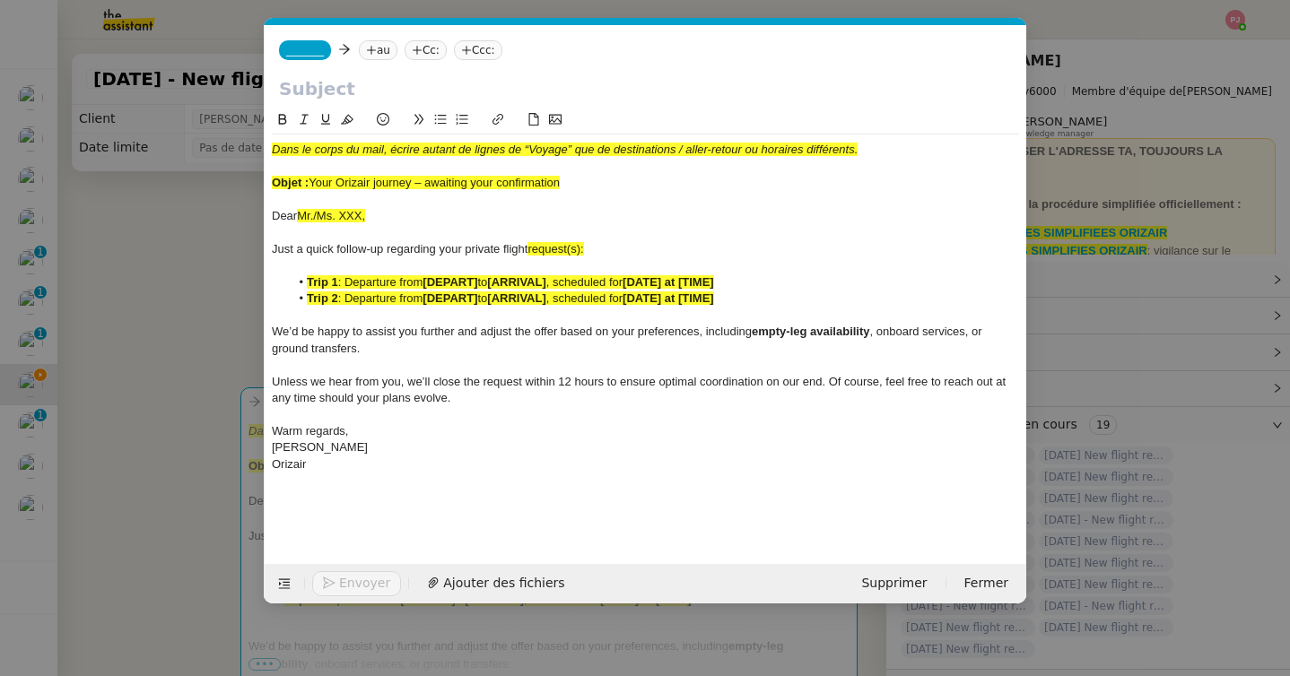
scroll to position [0, 105]
drag, startPoint x: 372, startPoint y: 215, endPoint x: 266, endPoint y: 214, distance: 105.8
click at [266, 214] on nz-spin "Dans le corps du mail, écrire autant de lignes de “Voyage” que de destinations …" at bounding box center [646, 326] width 762 height 434
drag, startPoint x: 612, startPoint y: 185, endPoint x: 313, endPoint y: 181, distance: 298.7
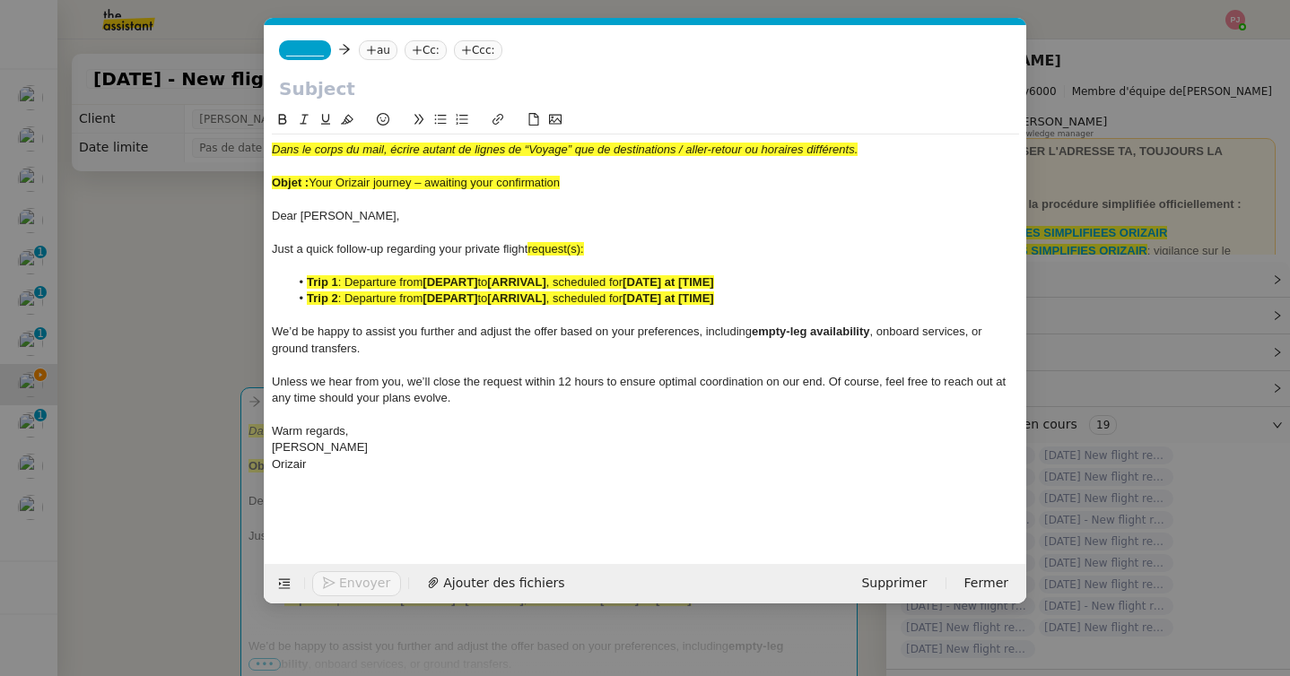
click at [313, 181] on div "Objet : Your Orizair journey – awaiting your confirmation" at bounding box center [645, 183] width 747 height 16
click at [344, 92] on input "text" at bounding box center [645, 88] width 733 height 27
paste input "Your Orizair journey – awaiting your confirmation"
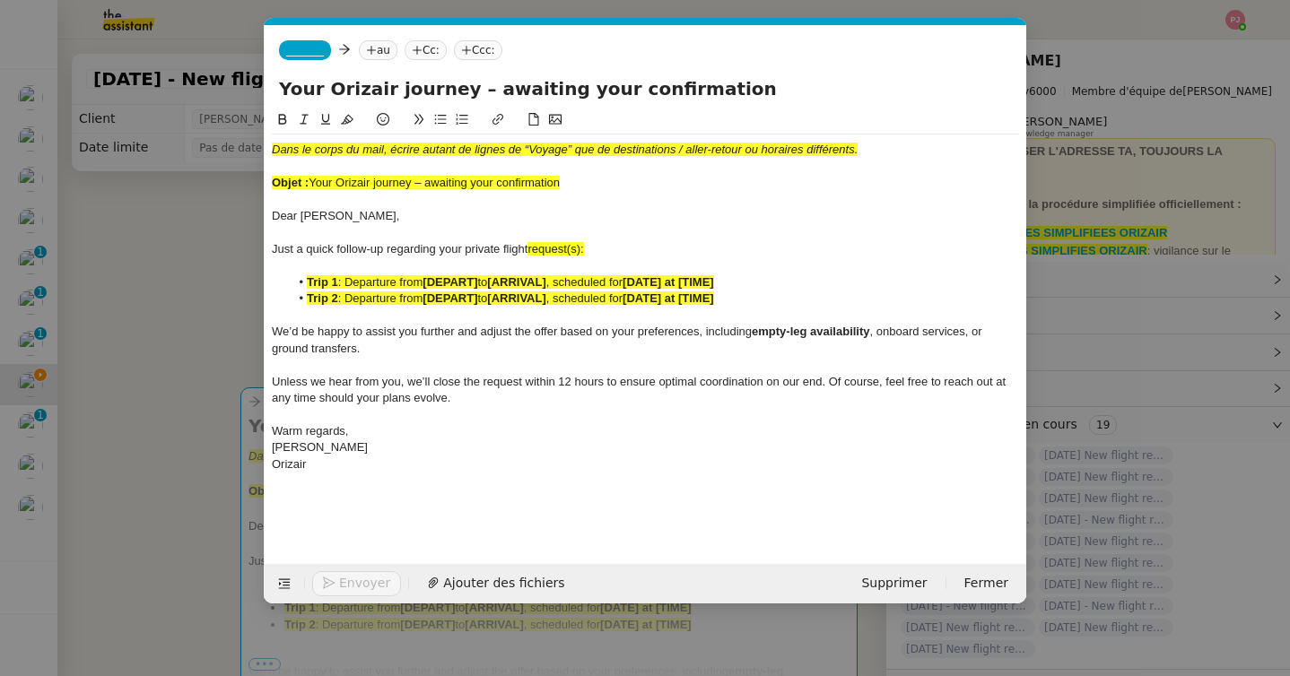
type input "Your Orizair journey – awaiting your confirmation"
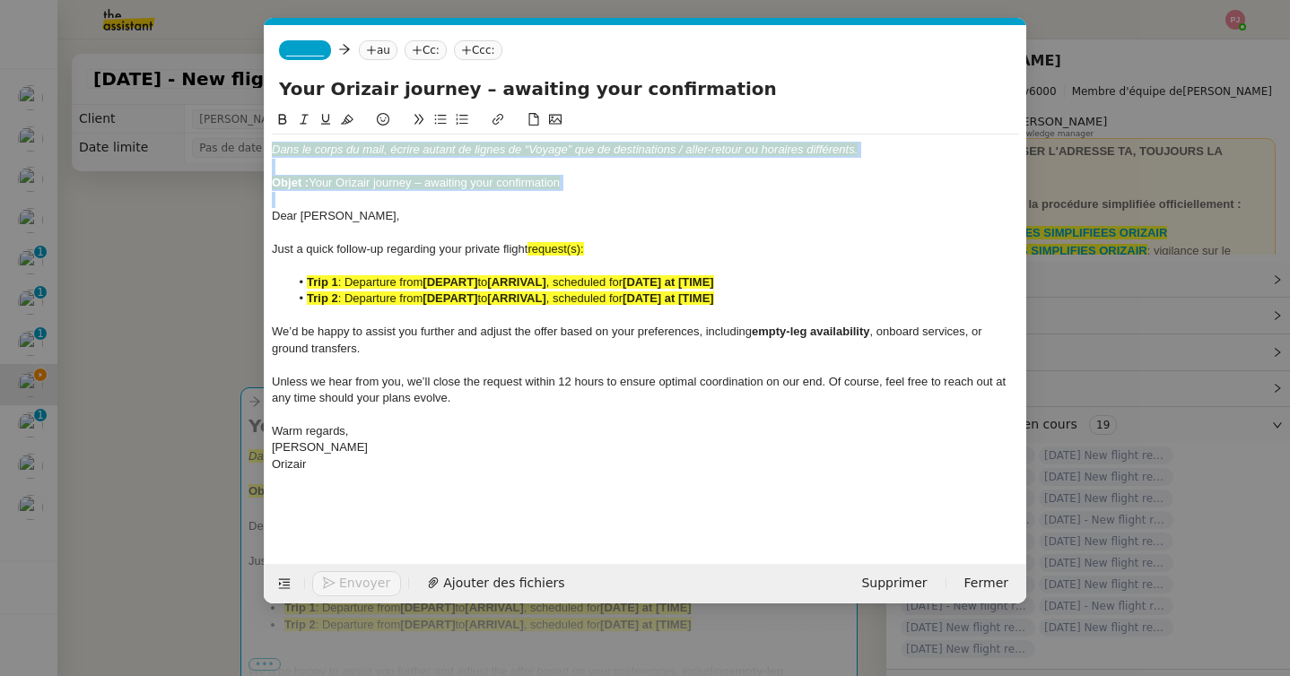
drag, startPoint x: 272, startPoint y: 220, endPoint x: 265, endPoint y: 133, distance: 87.2
click at [265, 133] on nz-spin "Dans le corps du mail, écrire autant de lignes de “Voyage” que de destinations …" at bounding box center [646, 326] width 762 height 434
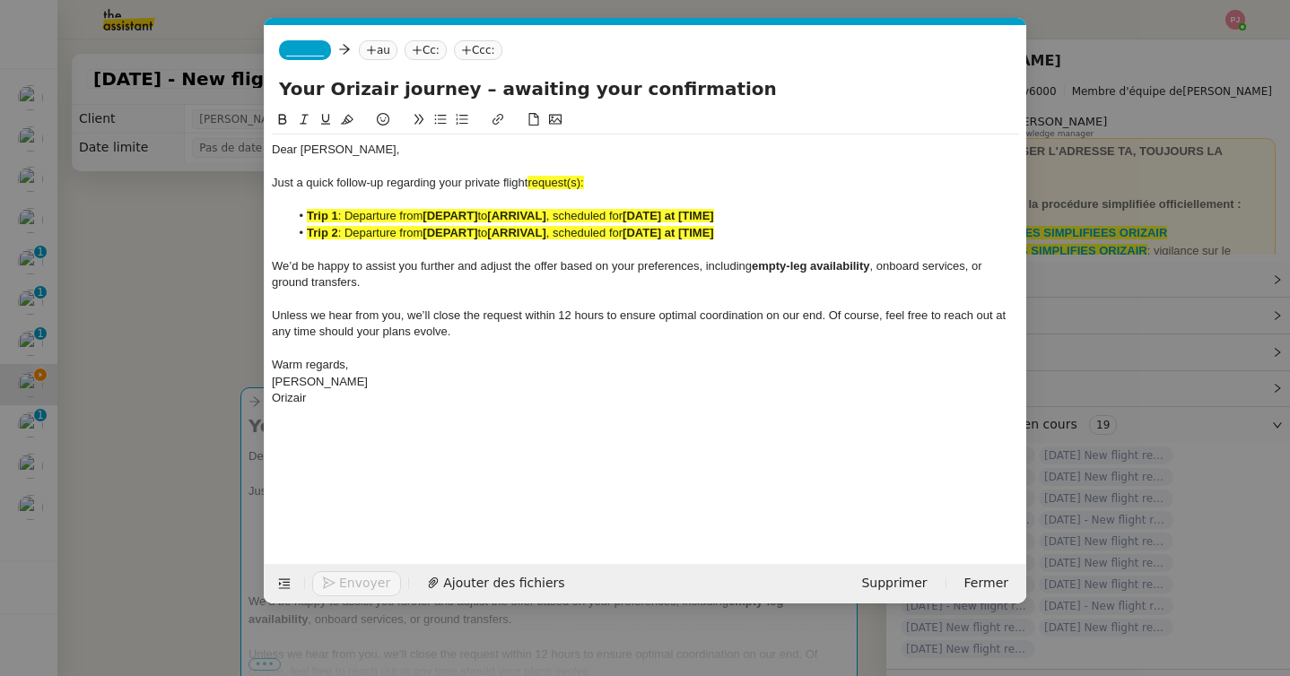
click at [152, 332] on nz-modal-container "relance oriz Service ✈️ Oriz air - Relance après envoi devis client (FR) Dans l…" at bounding box center [645, 338] width 1290 height 676
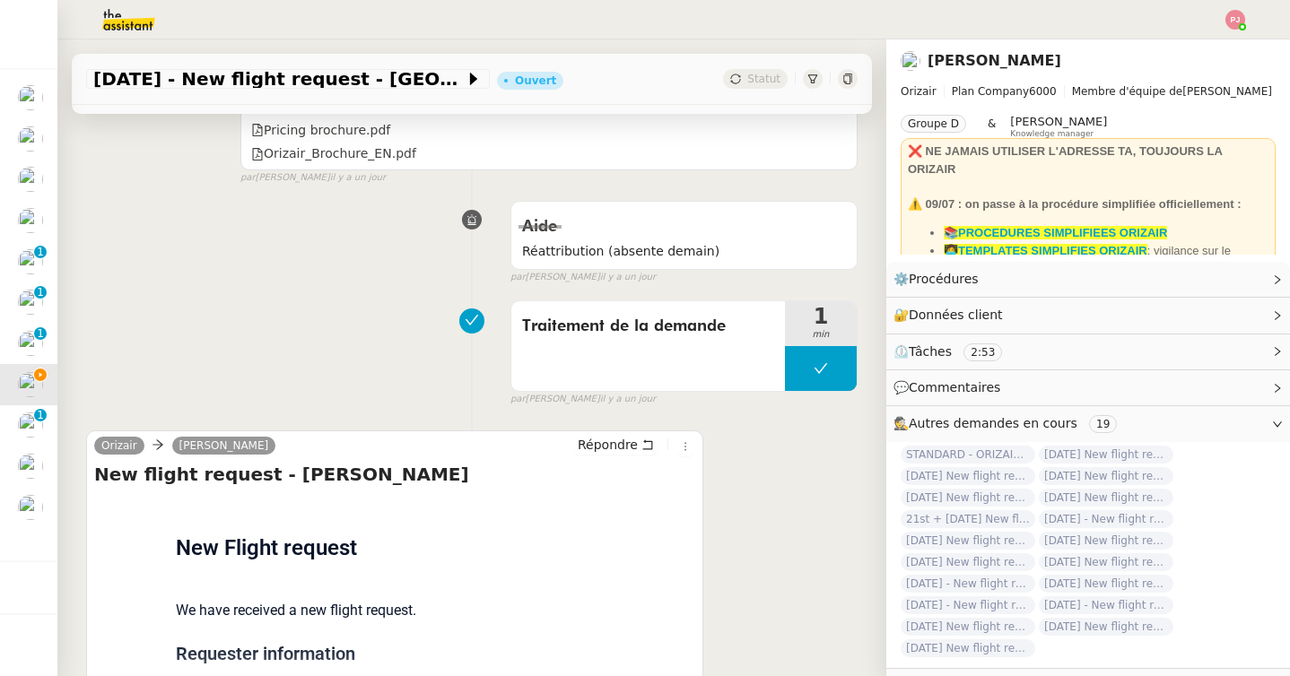
scroll to position [1309, 0]
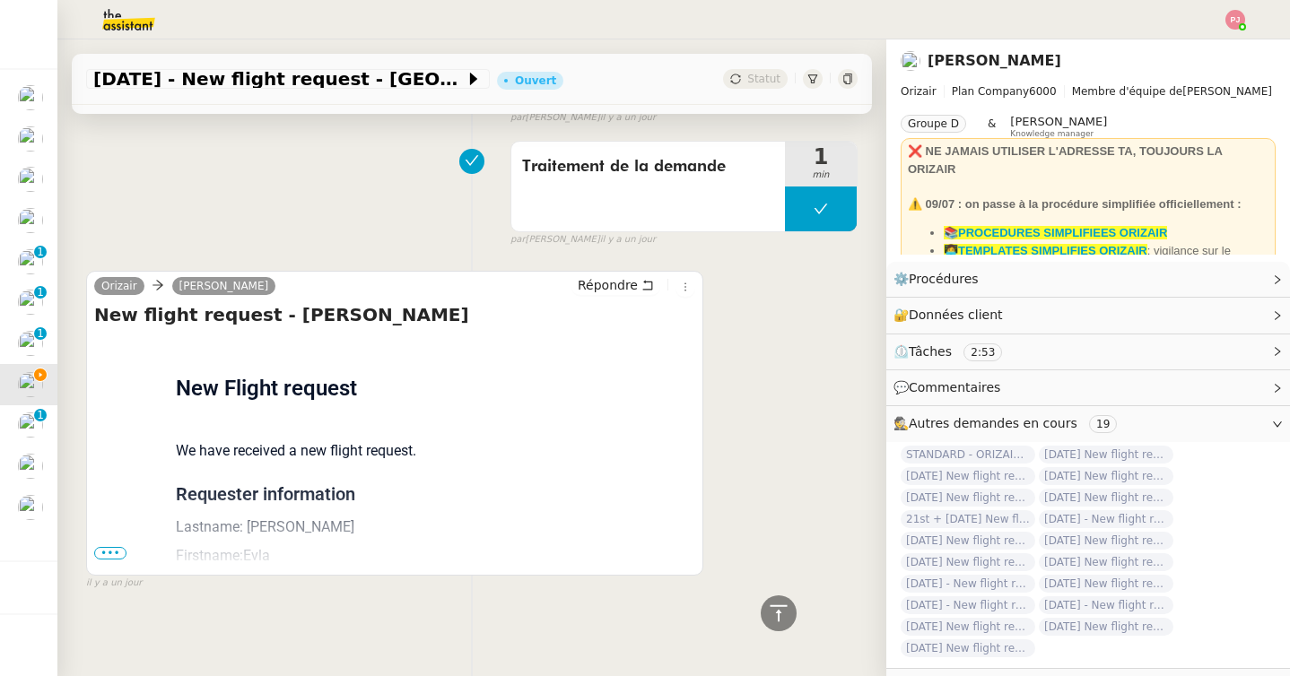
click at [116, 554] on span "•••" at bounding box center [110, 553] width 32 height 13
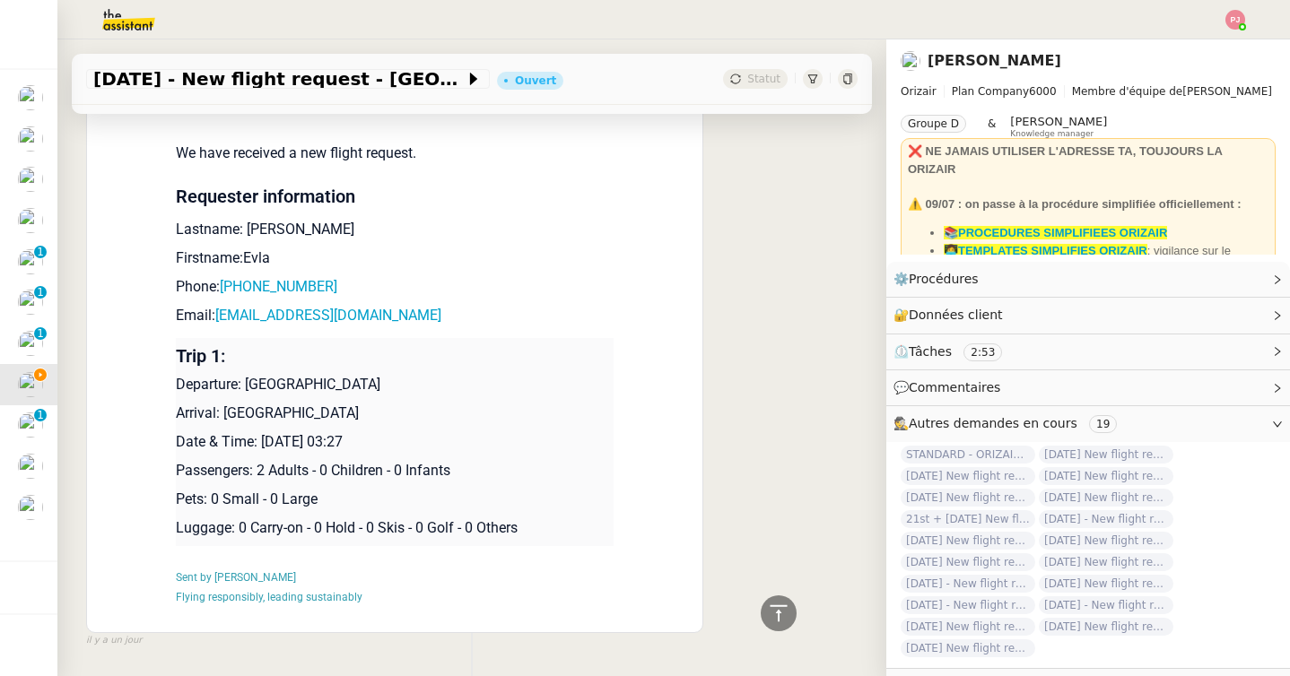
scroll to position [1664, 0]
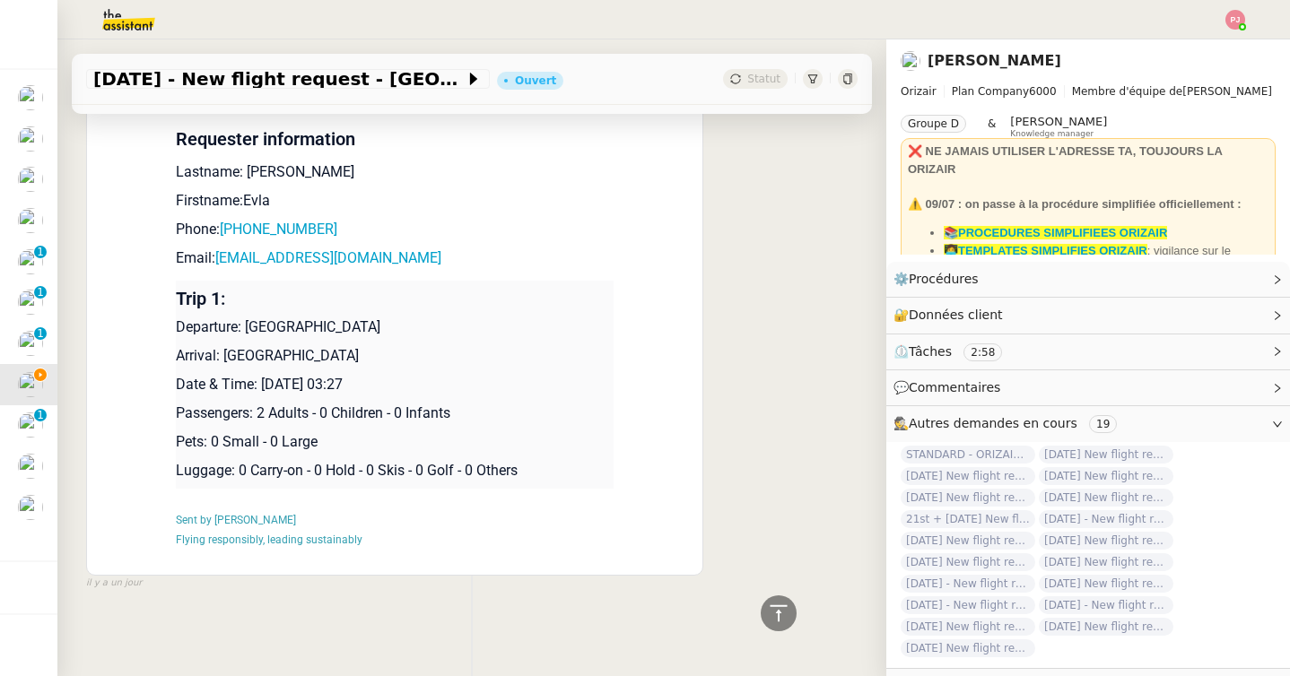
drag, startPoint x: 433, startPoint y: 381, endPoint x: 178, endPoint y: 326, distance: 260.5
click at [178, 326] on td "Trip 1: Departure: İstanbul Airport Arrival: Dubai International Airport Date &…" at bounding box center [395, 385] width 438 height 208
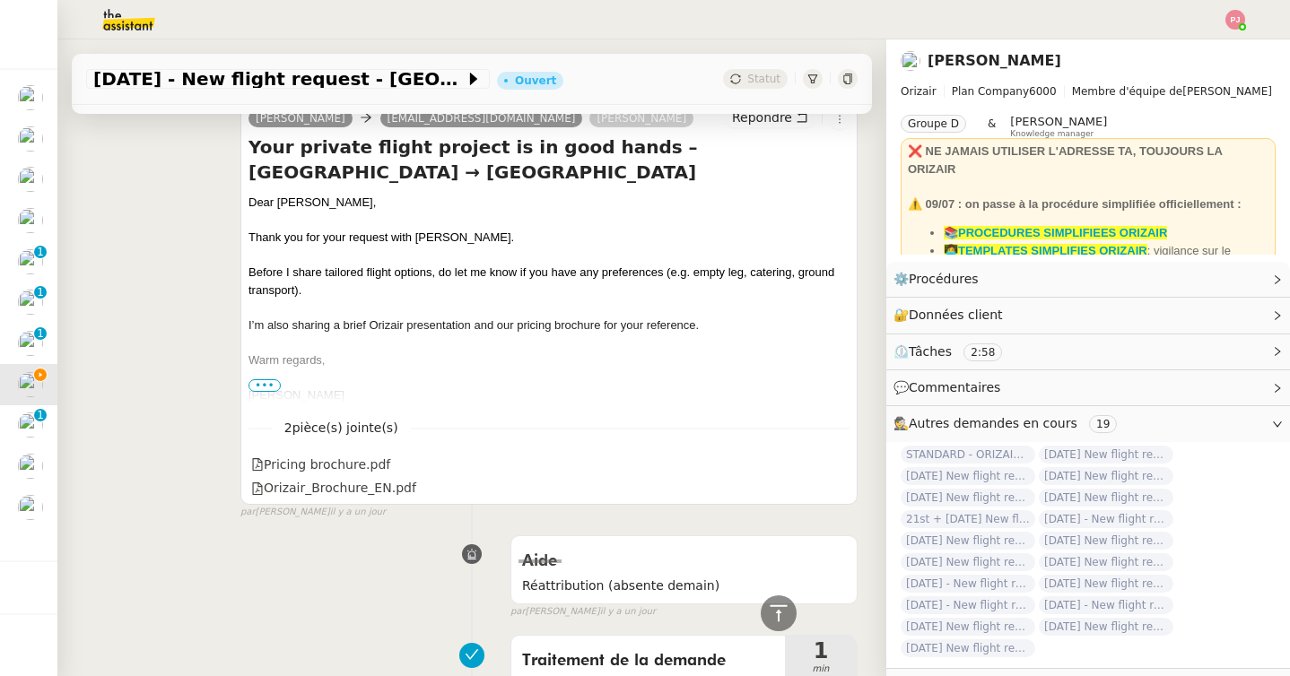
scroll to position [249, 0]
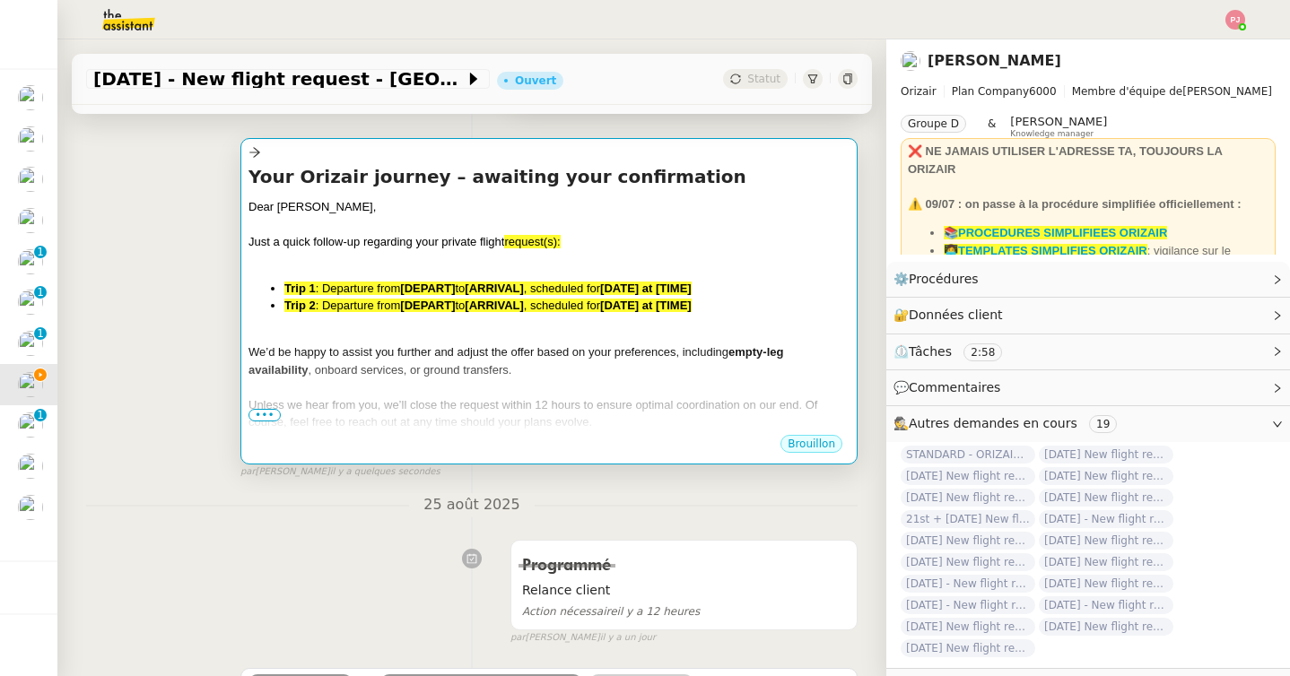
click at [331, 421] on span "Unless we hear from you, we’ll close the request within 12 hours to ensure opti…" at bounding box center [532, 413] width 569 height 31
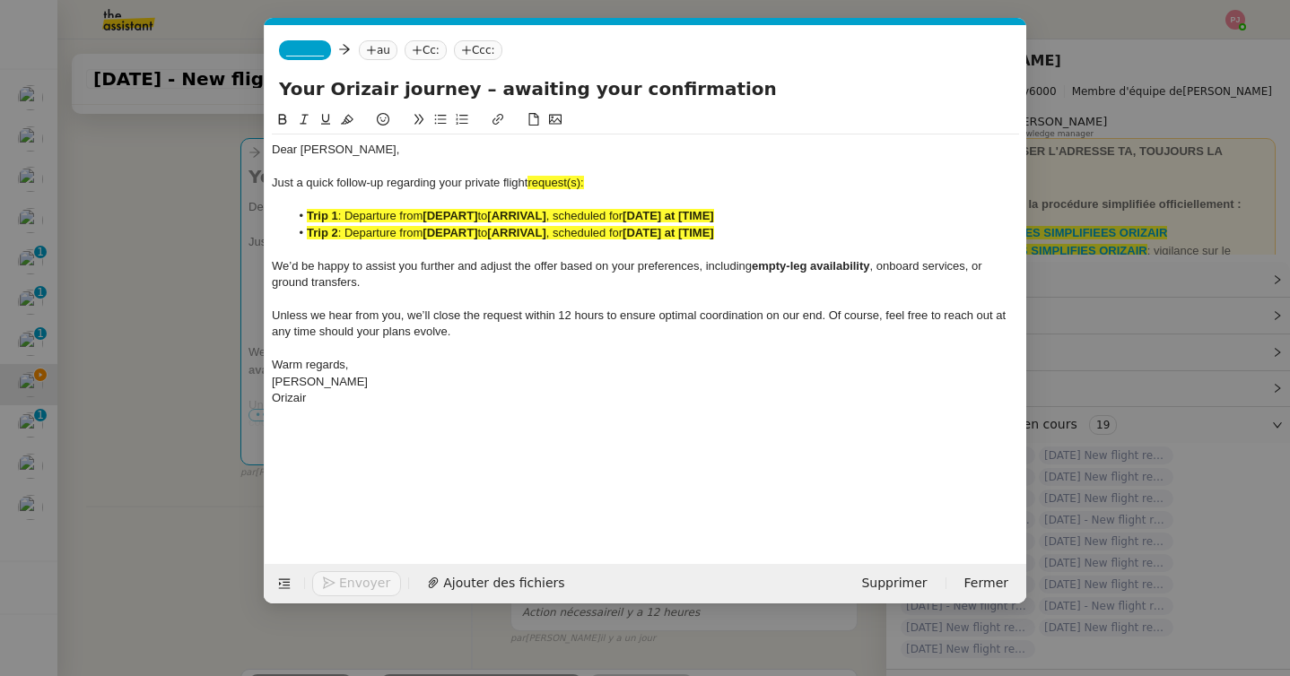
scroll to position [0, 105]
click at [393, 401] on div "Orizair" at bounding box center [645, 398] width 747 height 16
drag, startPoint x: 417, startPoint y: 432, endPoint x: 380, endPoint y: 432, distance: 36.8
click at [380, 432] on div "Departure: İstanbul Airport" at bounding box center [645, 431] width 747 height 16
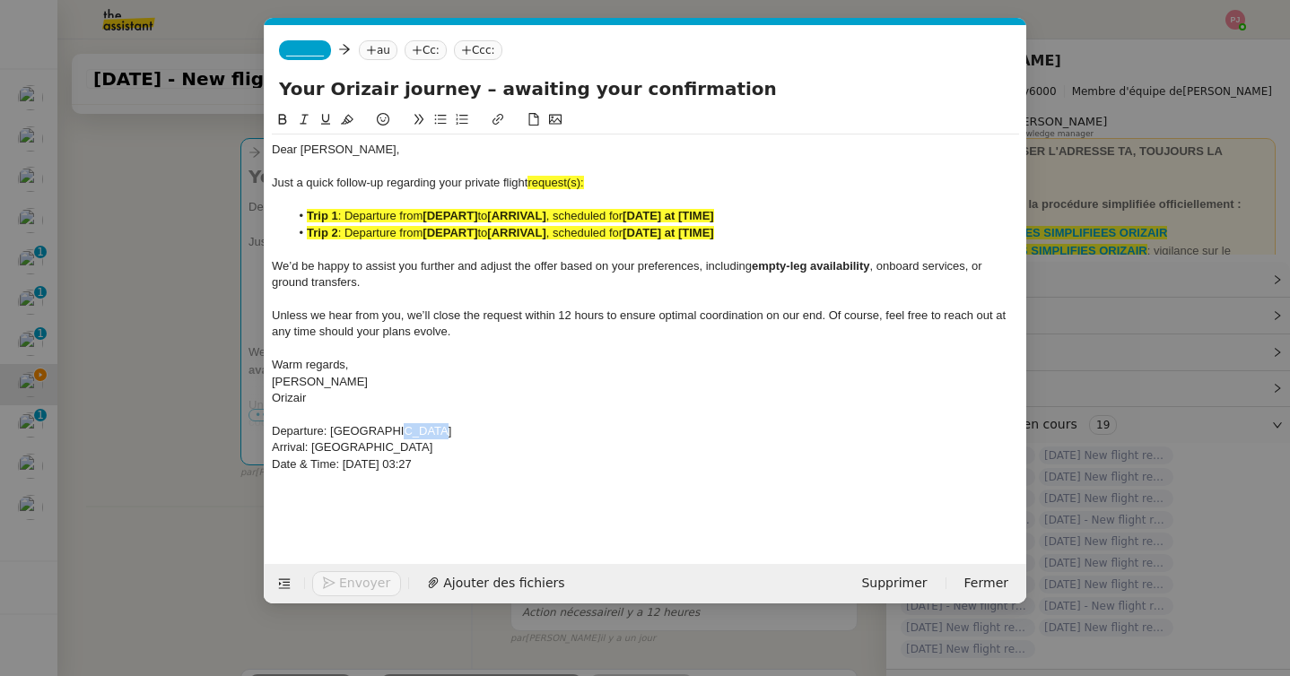
drag, startPoint x: 499, startPoint y: 463, endPoint x: 255, endPoint y: 432, distance: 245.9
click at [255, 432] on nz-modal-container "relance oriz Service ✈️ Oriz air - Relance après envoi devis client (FR) Dans l…" at bounding box center [645, 338] width 1290 height 676
click at [283, 112] on button at bounding box center [283, 119] width 22 height 21
click at [351, 115] on icon at bounding box center [347, 119] width 13 height 13
click at [309, 39] on div "_______ au Cc: Ccc:" at bounding box center [646, 50] width 762 height 50
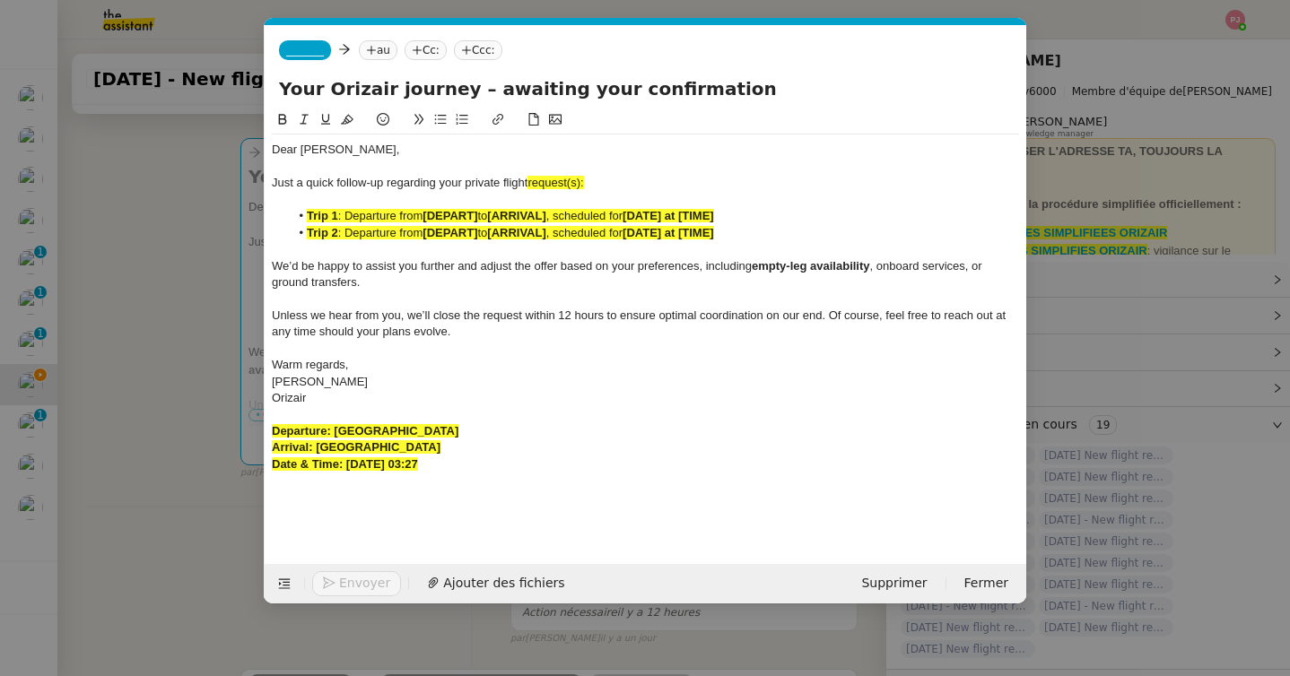
click at [316, 48] on span "_______" at bounding box center [305, 50] width 38 height 13
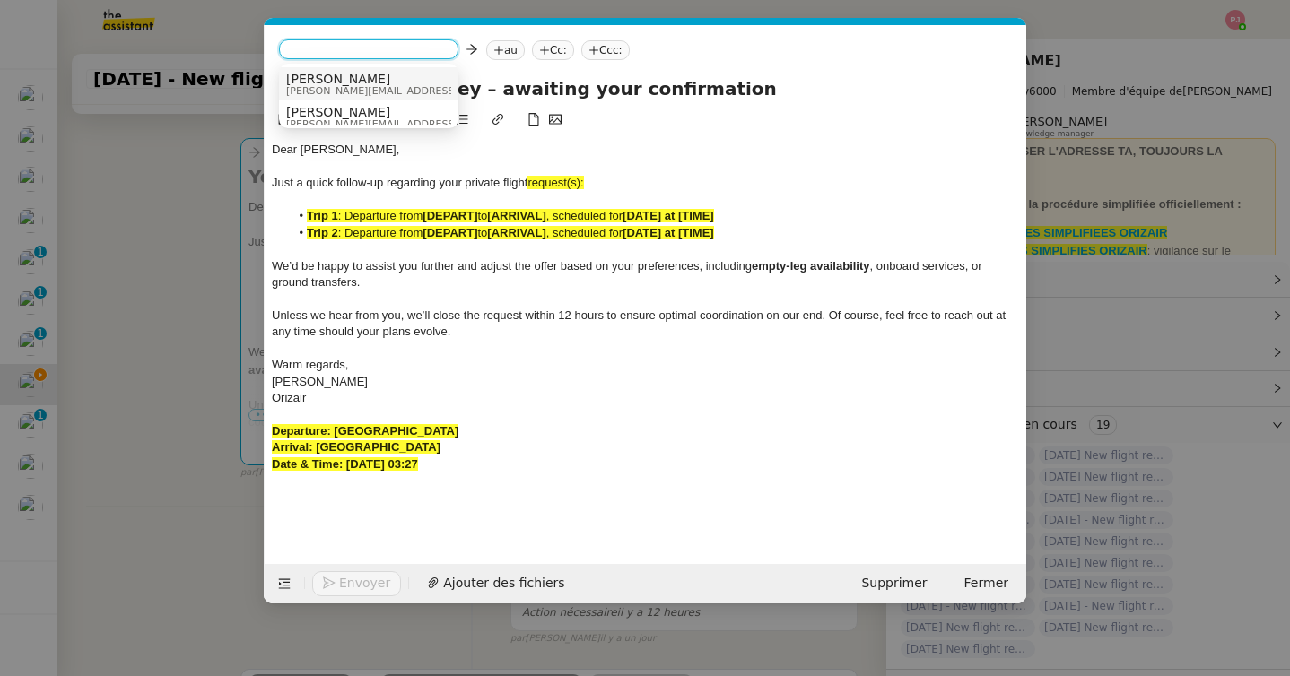
click at [352, 83] on span "[PERSON_NAME]" at bounding box center [413, 79] width 255 height 14
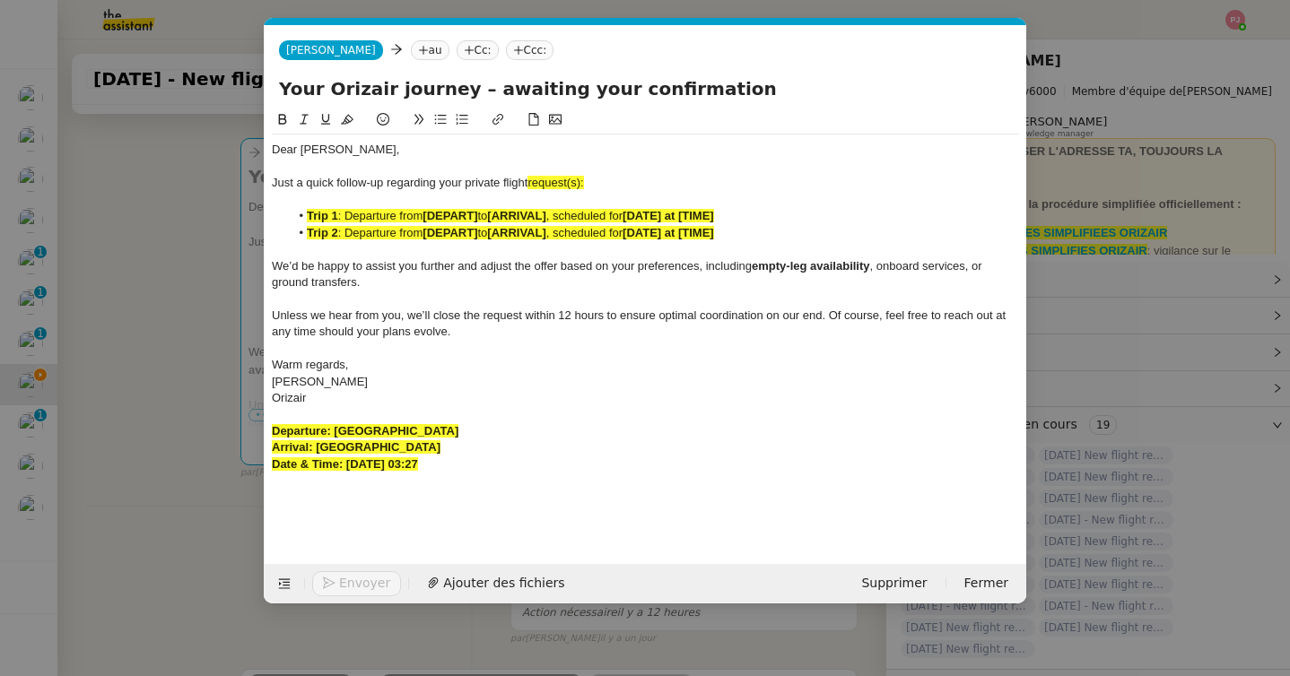
click at [411, 51] on nz-tag "au" at bounding box center [430, 50] width 39 height 20
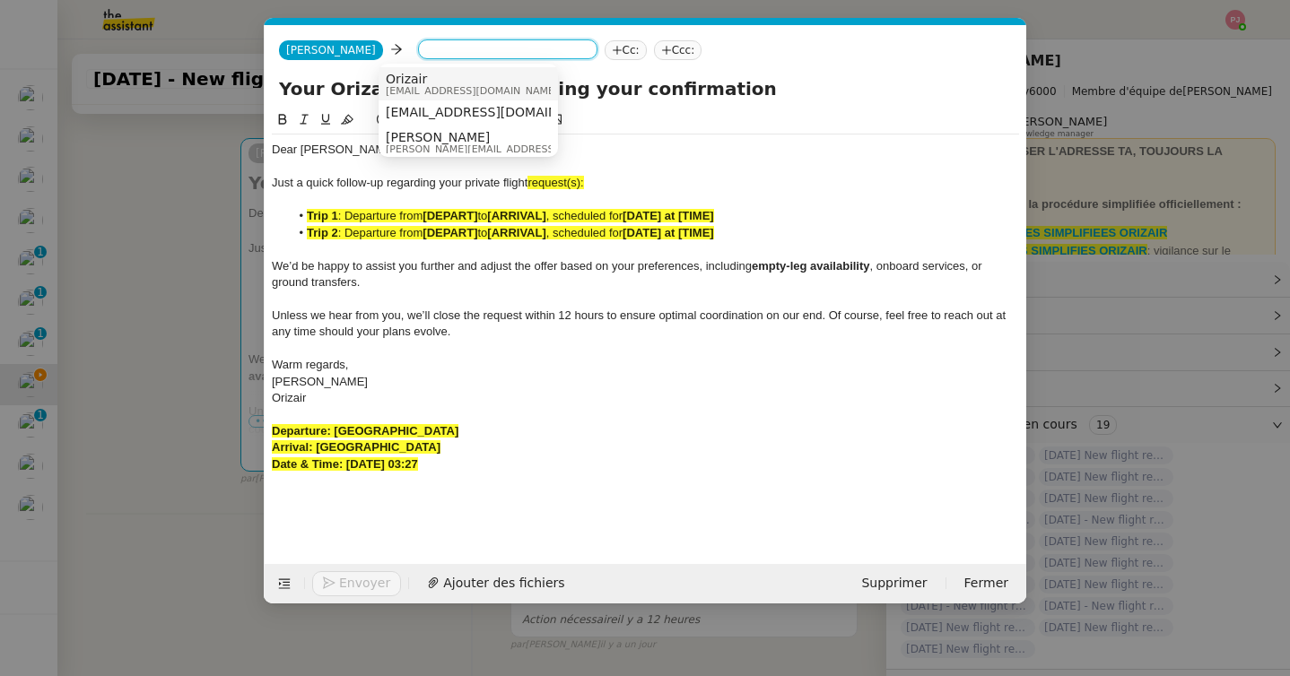
click at [446, 110] on span "evla0311@gmail.com" at bounding box center [496, 112] width 220 height 14
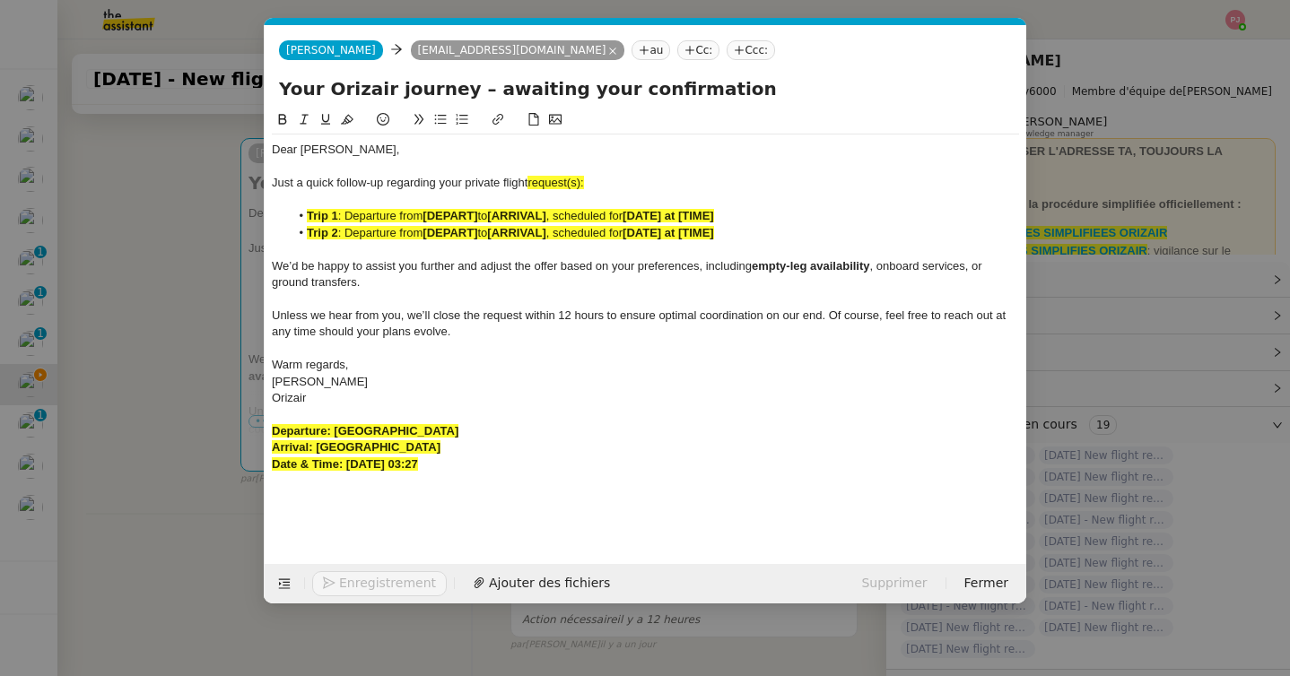
click at [727, 45] on nz-tag "Ccc:" at bounding box center [751, 50] width 48 height 20
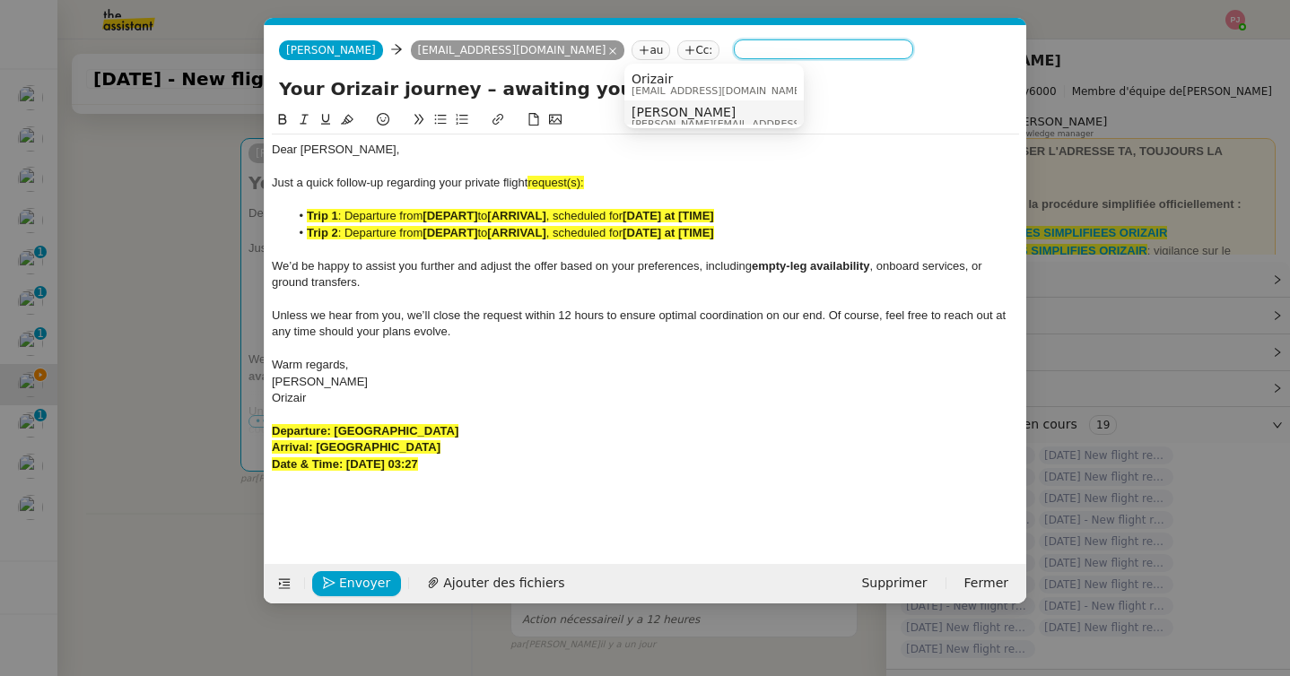
click at [673, 109] on span "[PERSON_NAME]" at bounding box center [758, 112] width 255 height 14
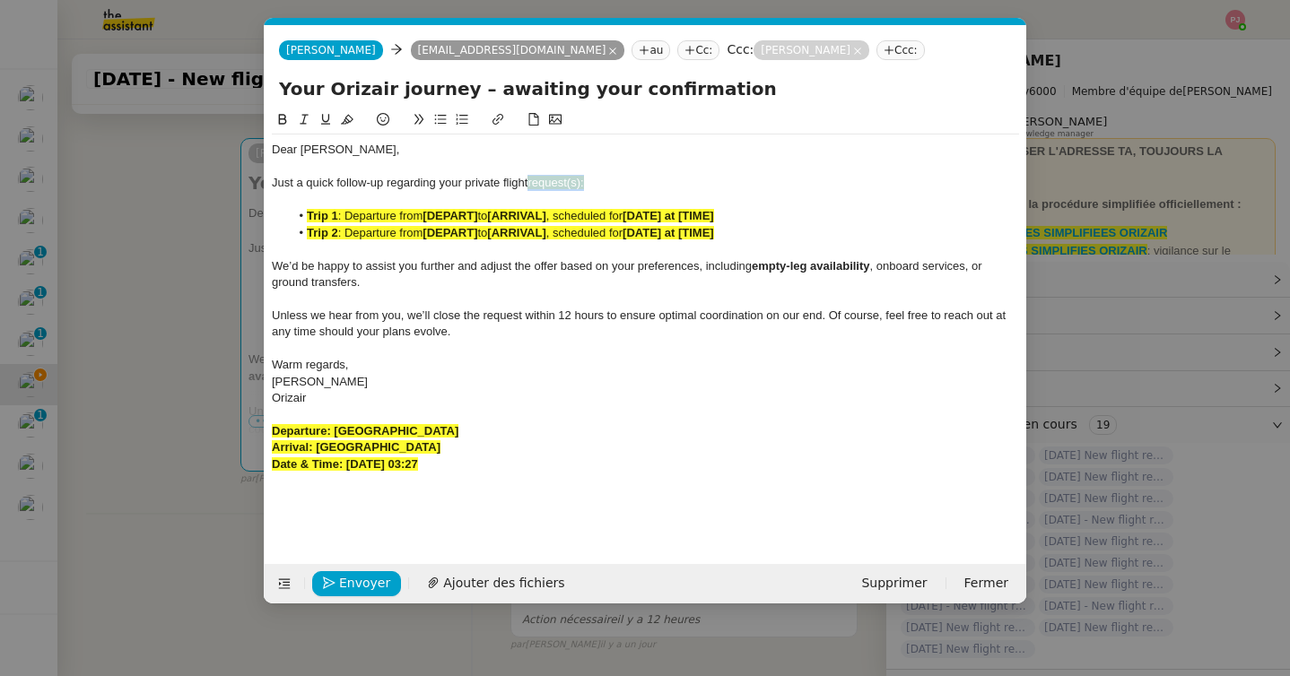
drag, startPoint x: 609, startPoint y: 178, endPoint x: 532, endPoint y: 178, distance: 77.1
click at [532, 178] on div "Just a quick follow-up regarding your private flight request(s):" at bounding box center [645, 183] width 747 height 16
drag, startPoint x: 426, startPoint y: 431, endPoint x: 335, endPoint y: 431, distance: 90.6
click at [335, 431] on div "Departure: İstanbul Airport" at bounding box center [645, 431] width 747 height 16
click at [341, 431] on strong "Departure: İstanbul Airport" at bounding box center [365, 430] width 187 height 13
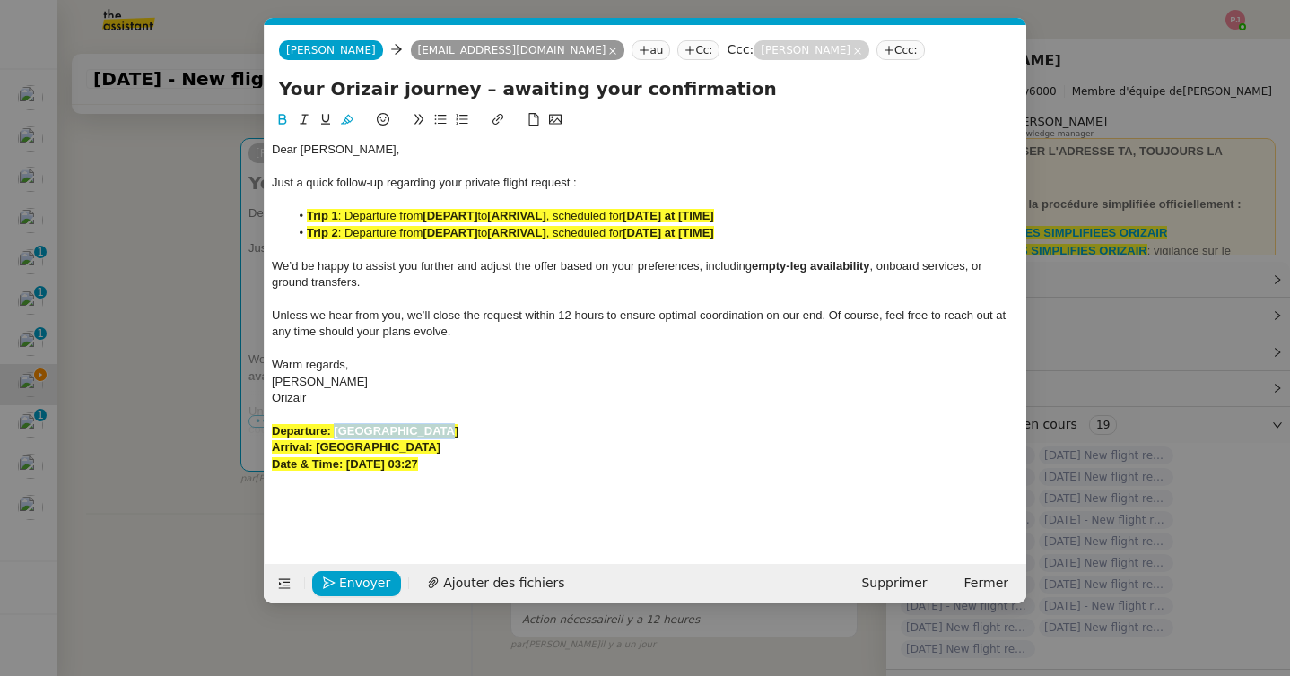
drag, startPoint x: 333, startPoint y: 429, endPoint x: 419, endPoint y: 430, distance: 86.1
click at [419, 430] on strong "Departure: İstanbul Airport" at bounding box center [365, 430] width 187 height 13
drag, startPoint x: 483, startPoint y: 214, endPoint x: 425, endPoint y: 215, distance: 58.3
click at [425, 215] on li "Trip 1 : Departure from [DEPART] to [ARRIVAL] , scheduled for [DATE] at [TIME]" at bounding box center [655, 216] width 730 height 16
drag, startPoint x: 483, startPoint y: 445, endPoint x: 318, endPoint y: 449, distance: 165.1
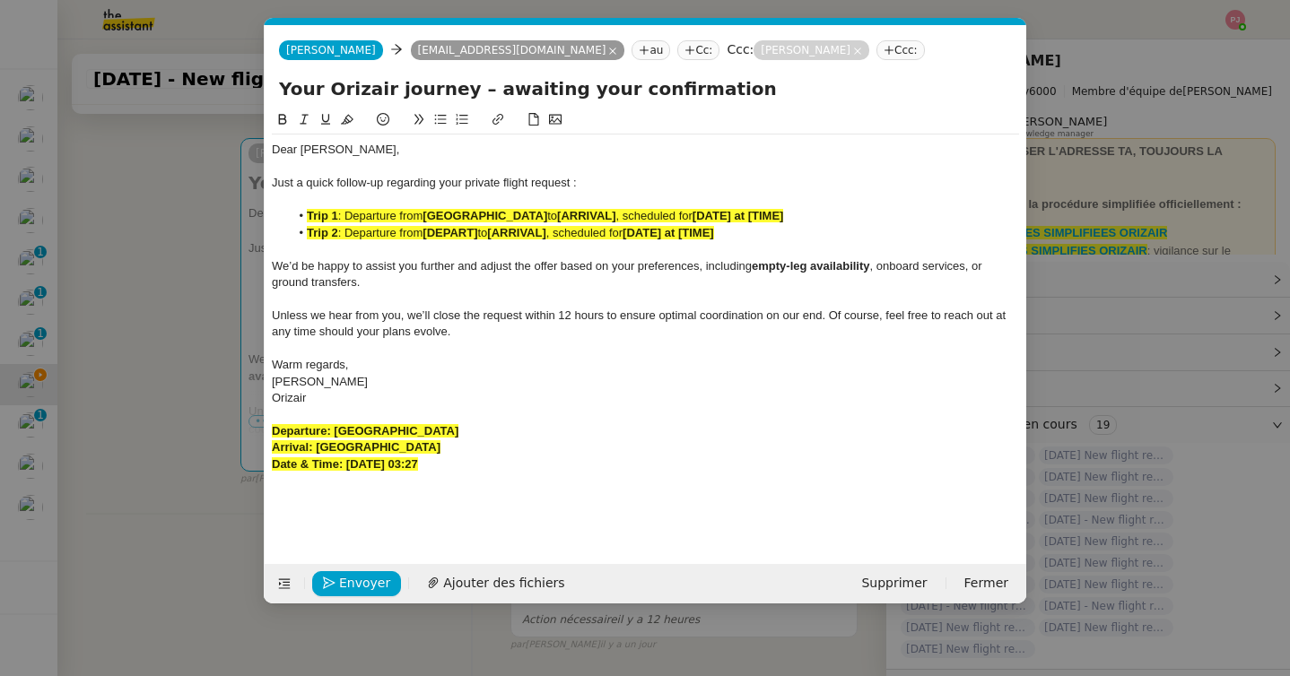
click at [318, 449] on div "Arrival: Dubai International Airport" at bounding box center [645, 448] width 747 height 16
drag, startPoint x: 529, startPoint y: 216, endPoint x: 587, endPoint y: 216, distance: 57.4
click at [587, 216] on strong "[ARRIVAL]" at bounding box center [586, 215] width 58 height 13
drag, startPoint x: 508, startPoint y: 459, endPoint x: 346, endPoint y: 460, distance: 161.5
click at [346, 460] on div "Date & Time: 1st September 2025 03:27" at bounding box center [645, 465] width 747 height 16
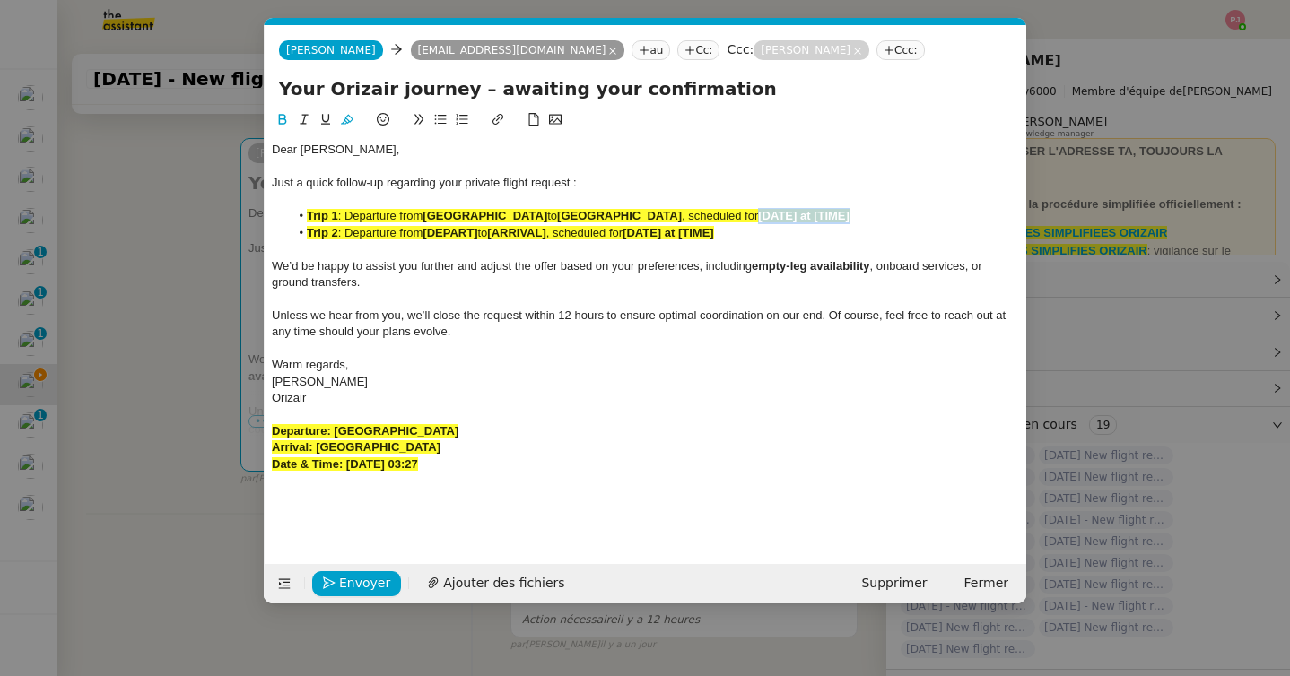
drag, startPoint x: 756, startPoint y: 218, endPoint x: 876, endPoint y: 219, distance: 120.2
click at [876, 219] on li "Trip 1 : Departure from İstanbul Airport to Dubai International Airport , sched…" at bounding box center [655, 216] width 730 height 16
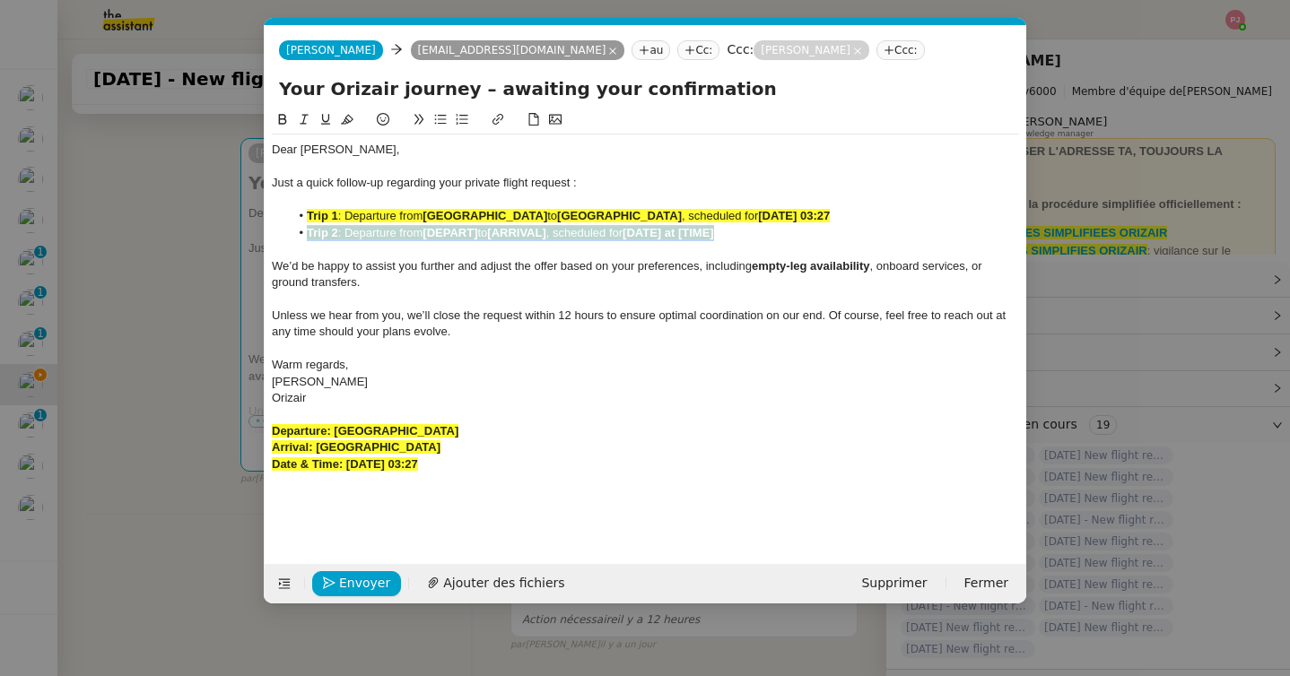
drag, startPoint x: 760, startPoint y: 236, endPoint x: 240, endPoint y: 238, distance: 519.3
click at [240, 238] on nz-modal-container "relance oriz Service ✈️ Oriz air - Relance après envoi devis client (FR) Dans l…" at bounding box center [645, 338] width 1290 height 676
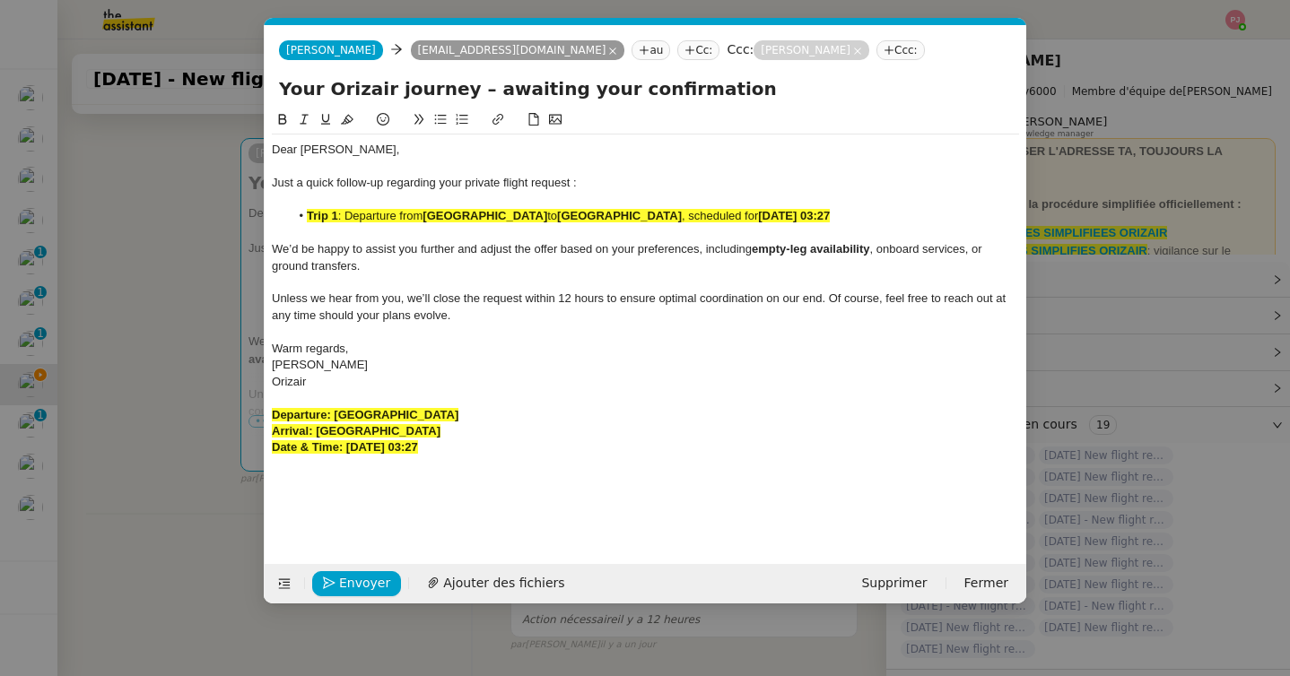
click at [344, 218] on span ": Departure from" at bounding box center [380, 215] width 85 height 13
drag, startPoint x: 496, startPoint y: 451, endPoint x: 223, endPoint y: 410, distance: 275.8
click at [223, 410] on nz-modal-container "relance oriz Service ✈️ Oriz air - Relance après envoi devis client (FR) Dans l…" at bounding box center [645, 338] width 1290 height 676
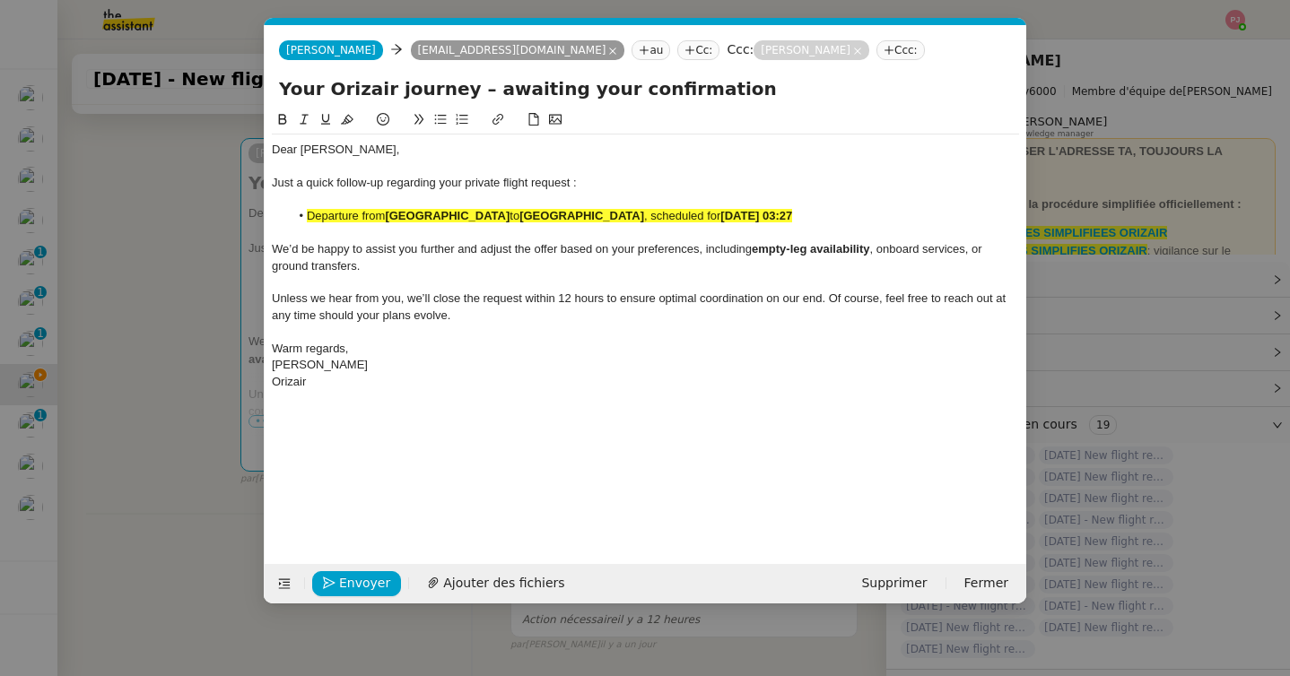
drag, startPoint x: 870, startPoint y: 219, endPoint x: 301, endPoint y: 213, distance: 568.7
click at [301, 213] on li "Departure from İstanbul Airport to Dubai International Airport , scheduled for …" at bounding box center [655, 216] width 730 height 16
click at [350, 117] on icon at bounding box center [347, 120] width 13 height 10
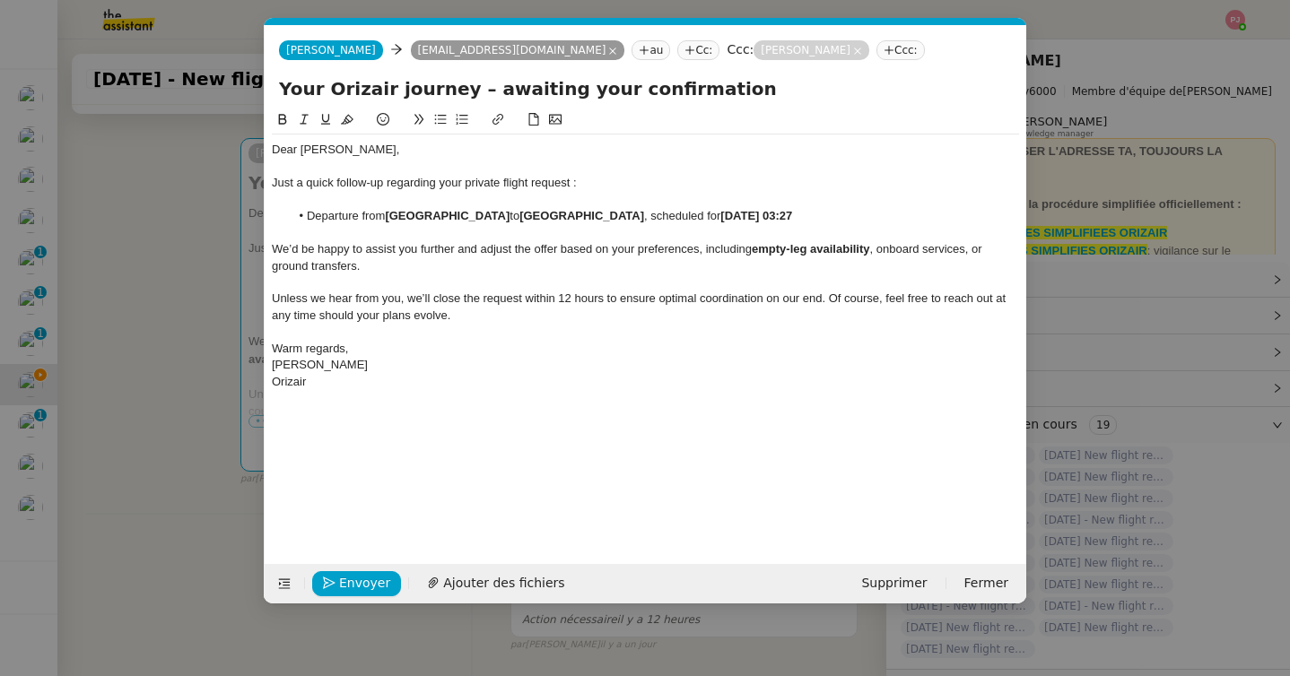
click at [400, 270] on div "We’d be happy to assist you further and adjust the offer based on your preferen…" at bounding box center [645, 257] width 747 height 33
click at [368, 587] on span "Envoyer" at bounding box center [364, 583] width 51 height 21
click at [368, 587] on span "Confirmer l'envoi" at bounding box center [393, 583] width 108 height 21
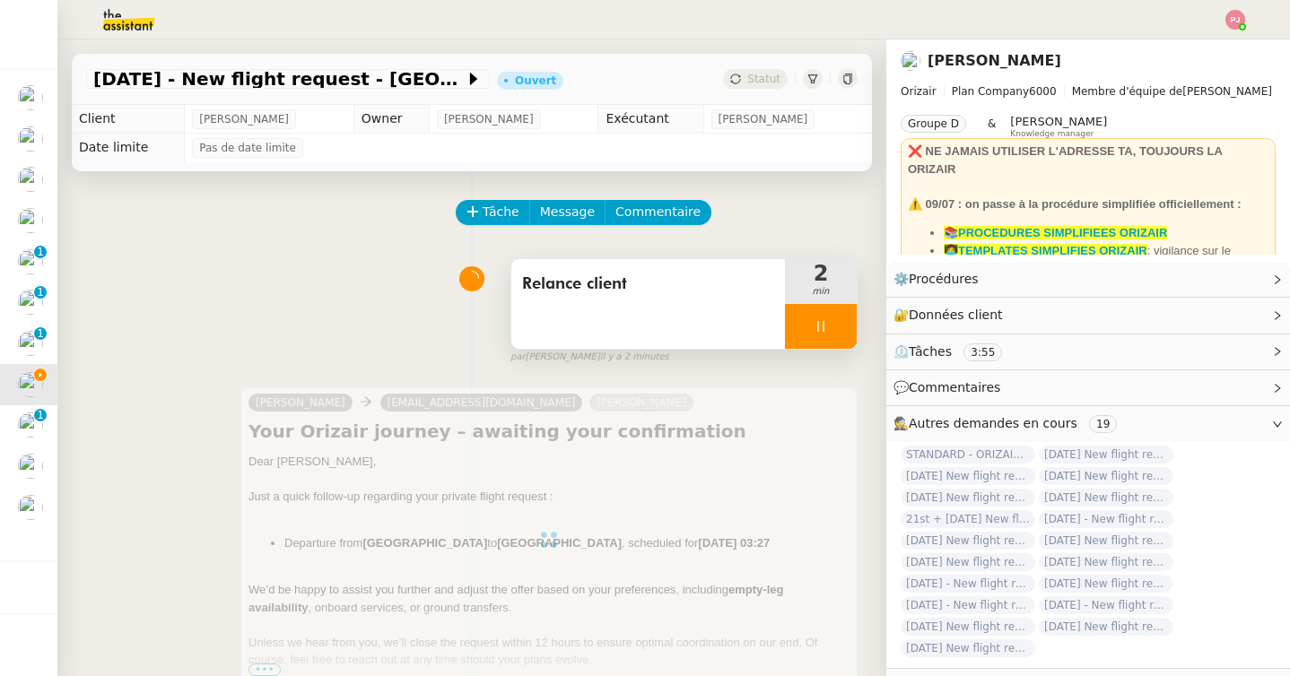
click at [815, 337] on div at bounding box center [821, 326] width 72 height 45
click at [842, 336] on button at bounding box center [839, 326] width 36 height 45
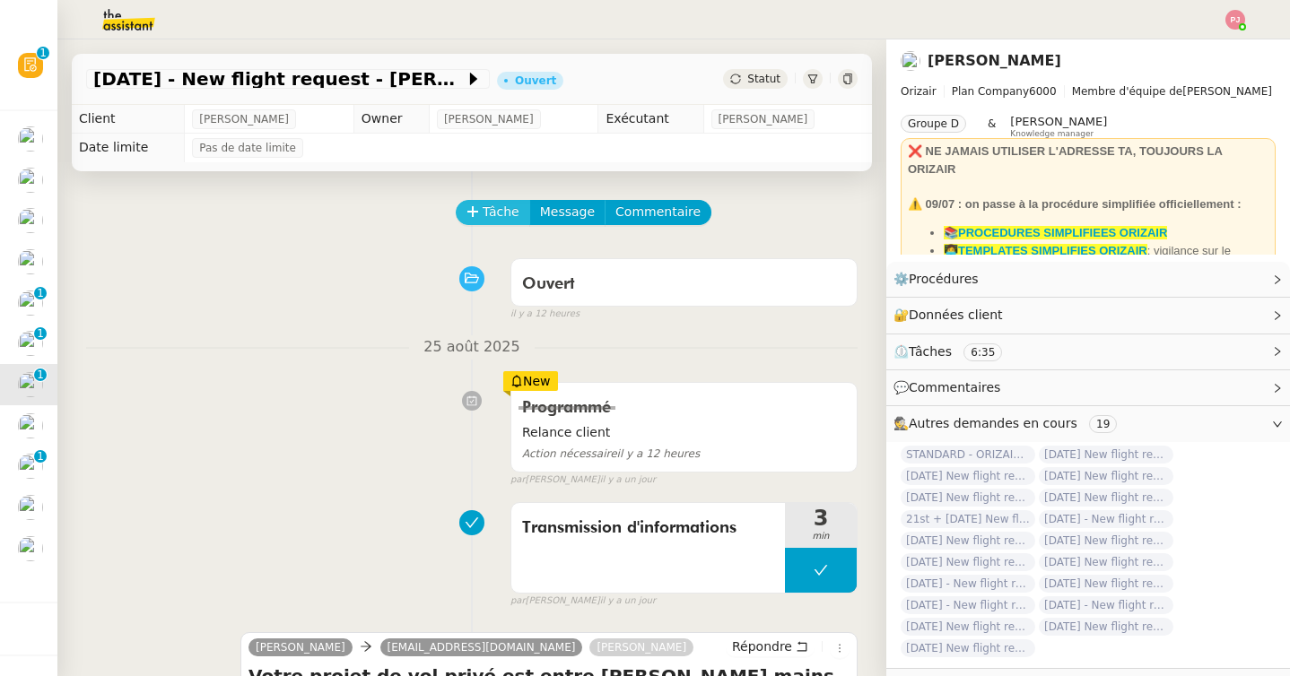
click at [493, 220] on span "Tâche" at bounding box center [501, 212] width 37 height 21
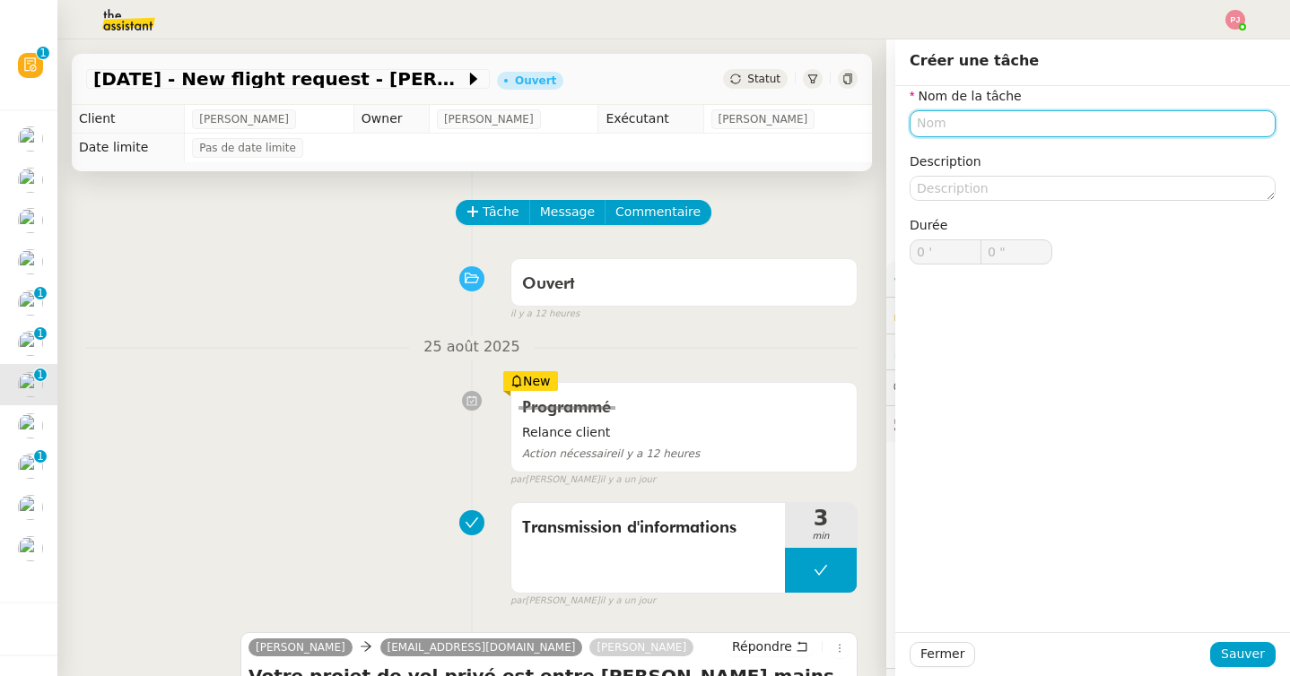
click at [924, 127] on input "text" at bounding box center [1093, 123] width 366 height 26
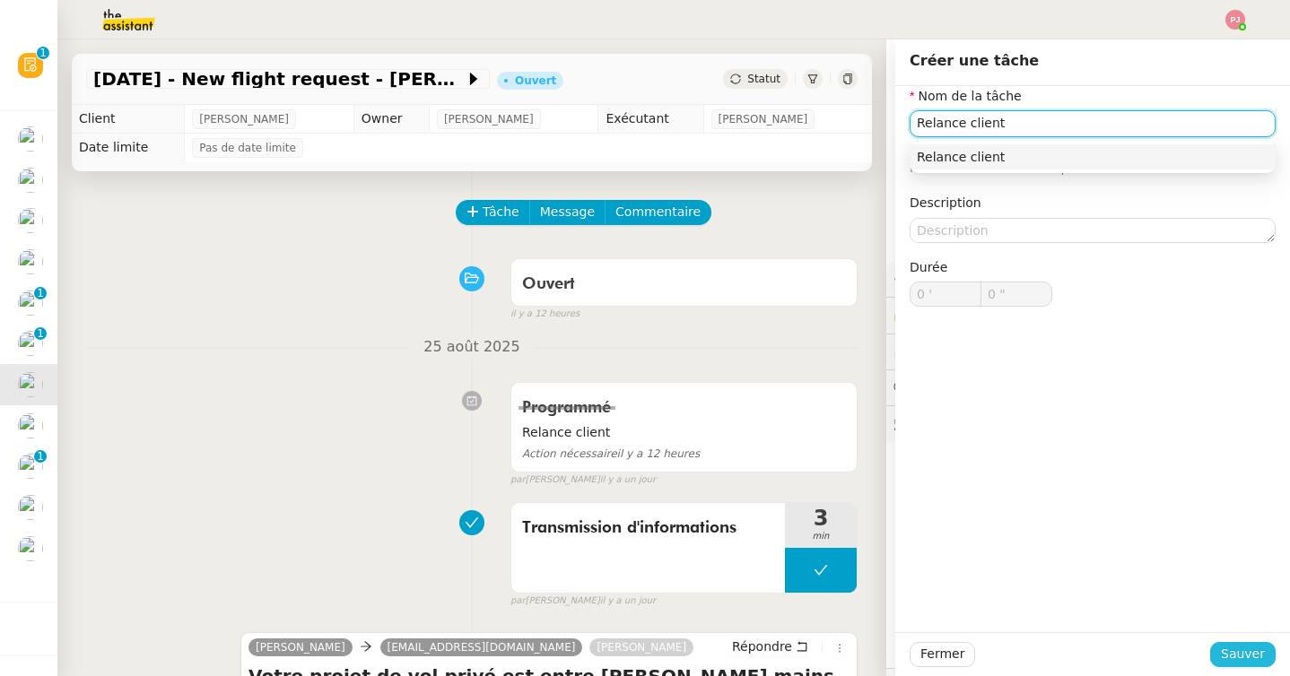
type input "Relance client"
click at [1270, 660] on button "Sauver" at bounding box center [1242, 654] width 65 height 25
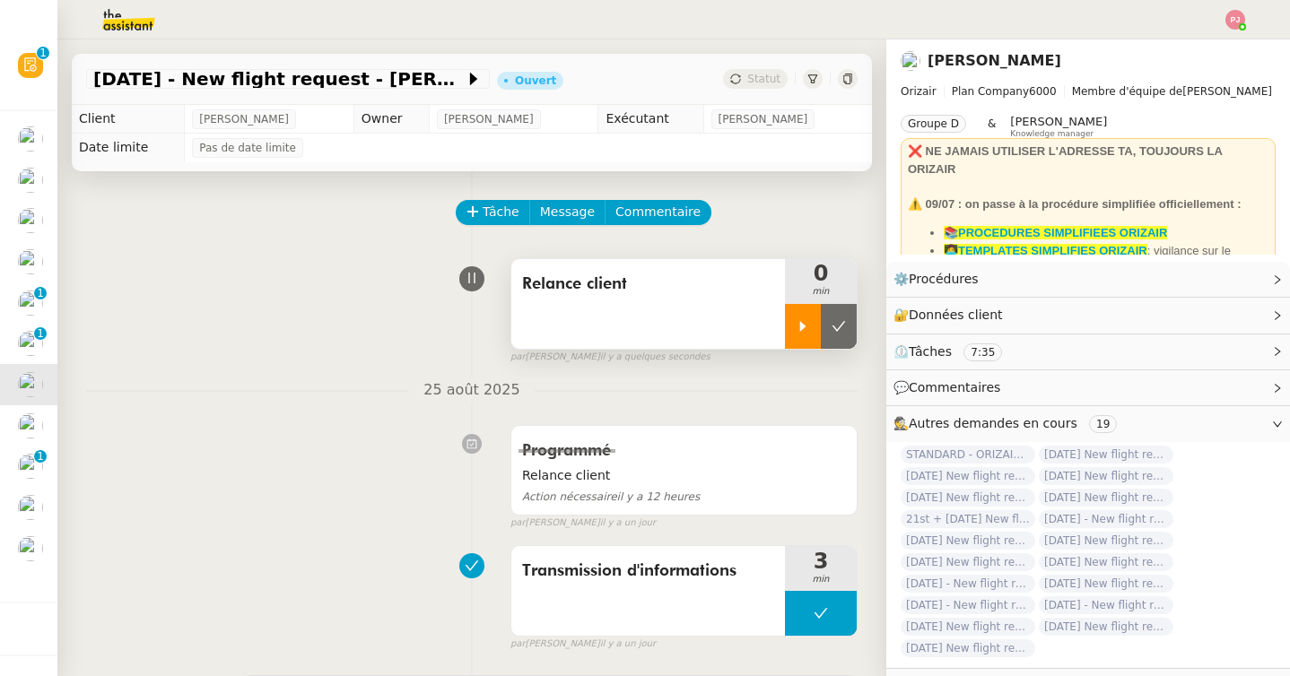
click at [800, 334] on div at bounding box center [803, 326] width 36 height 45
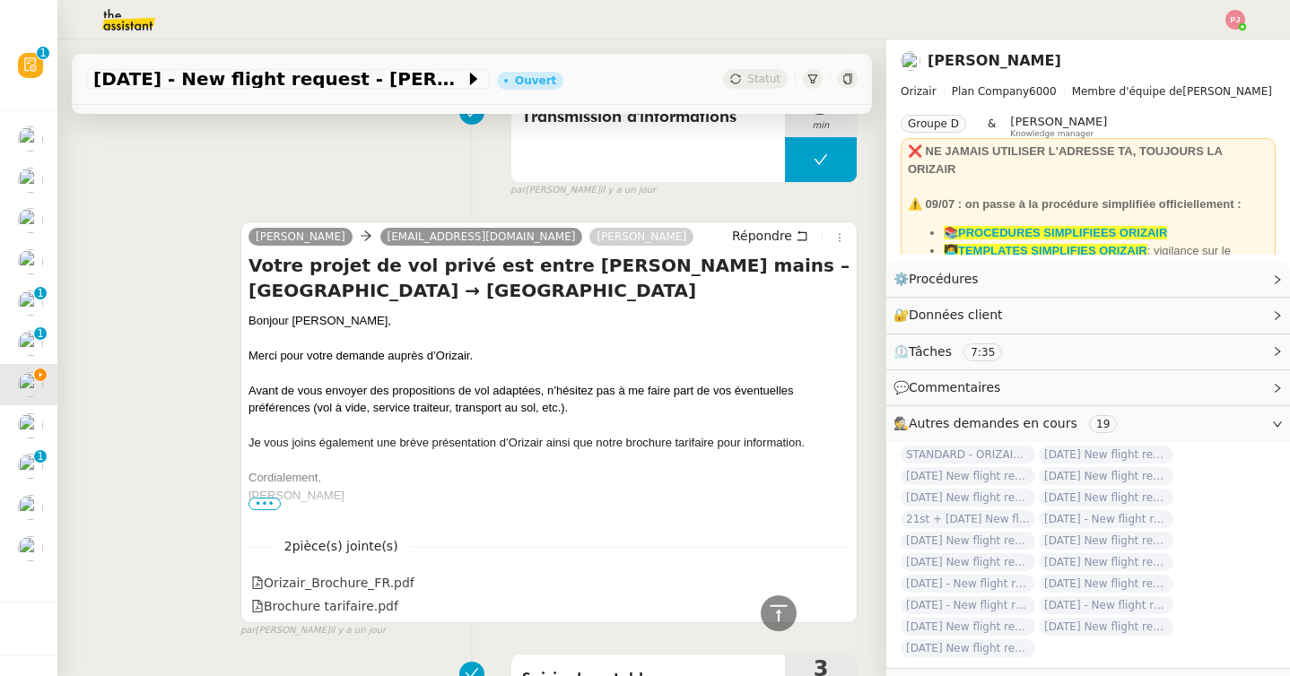
scroll to position [459, 0]
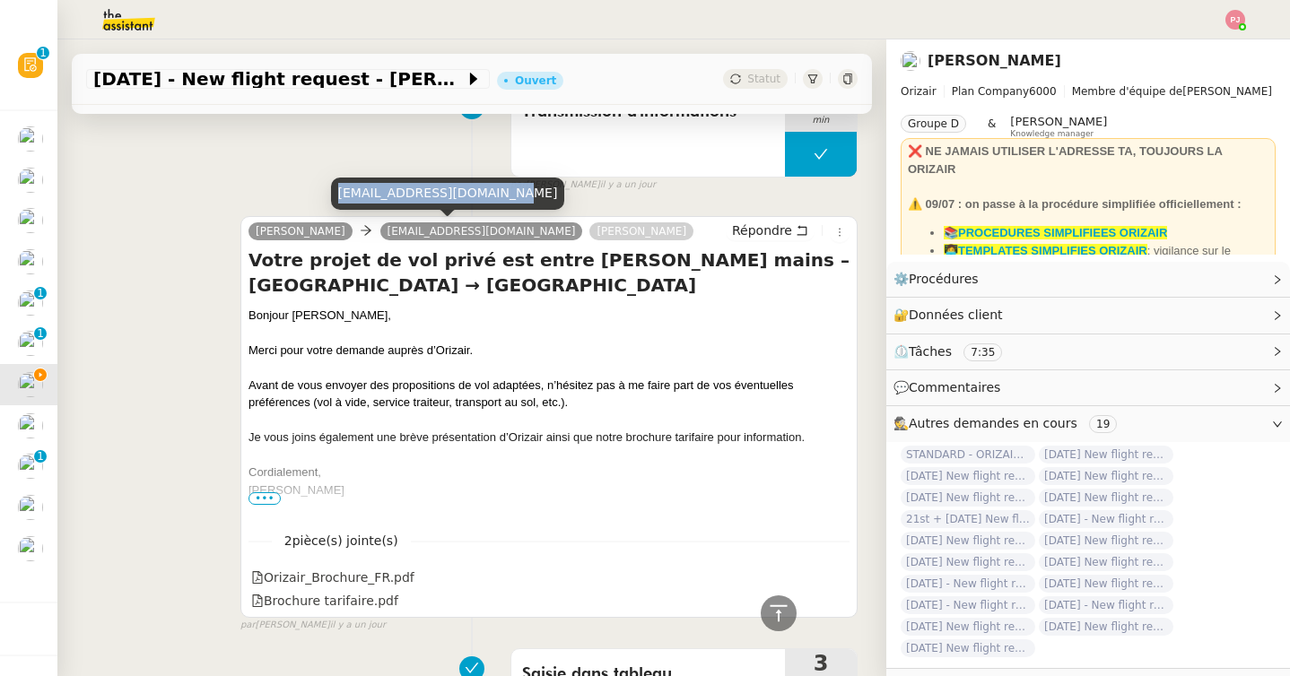
drag, startPoint x: 505, startPoint y: 196, endPoint x: 341, endPoint y: 195, distance: 164.2
click at [341, 195] on div "alexandreshox47@gmail.com" at bounding box center [448, 193] width 234 height 31
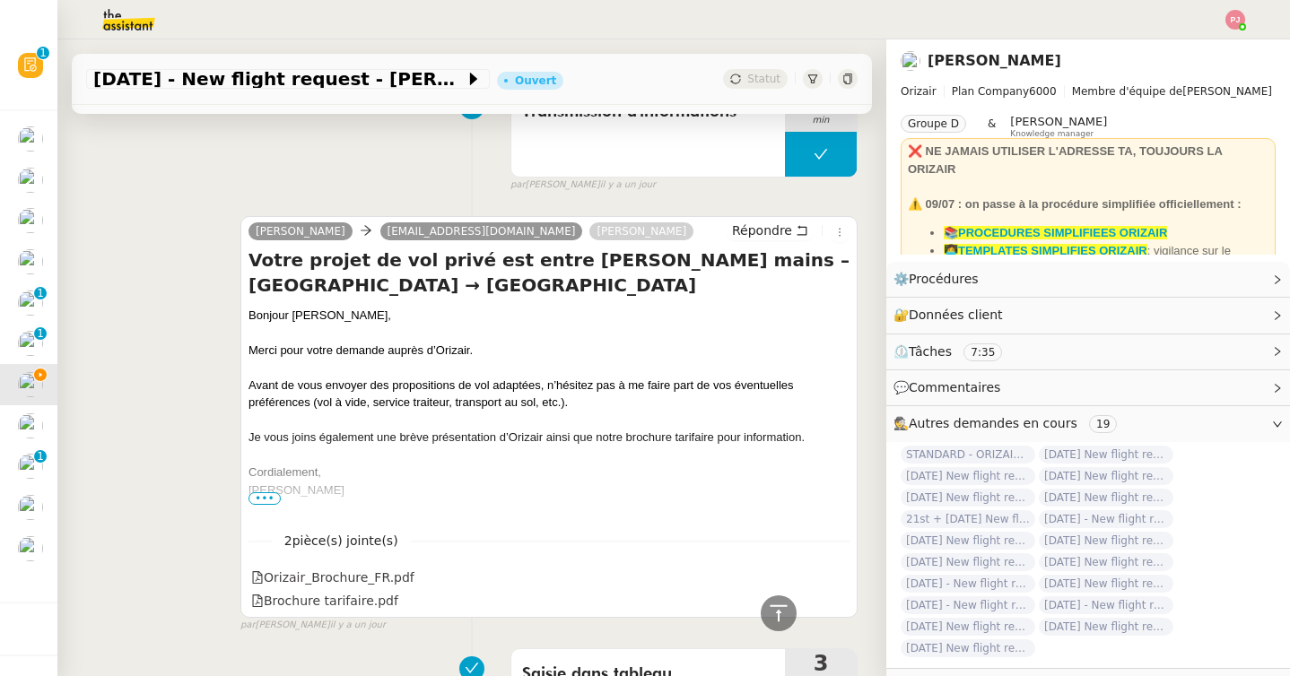
scroll to position [0, 0]
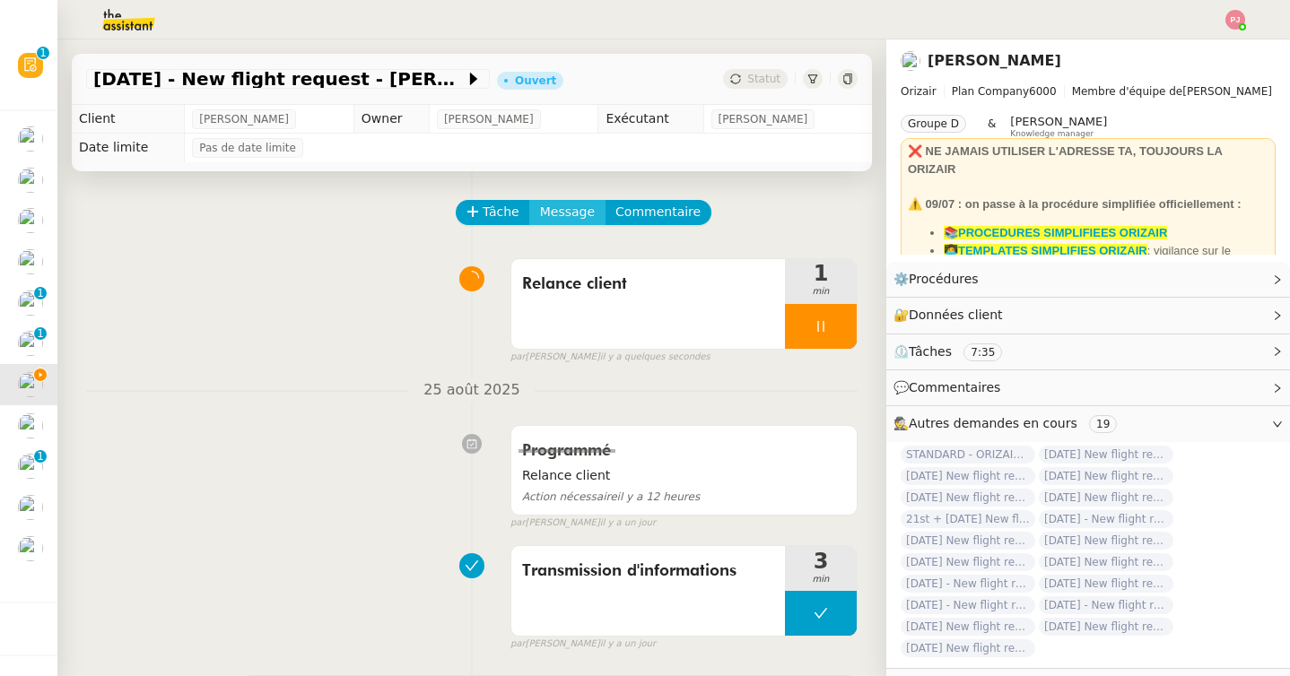
click at [547, 214] on span "Message" at bounding box center [567, 212] width 55 height 21
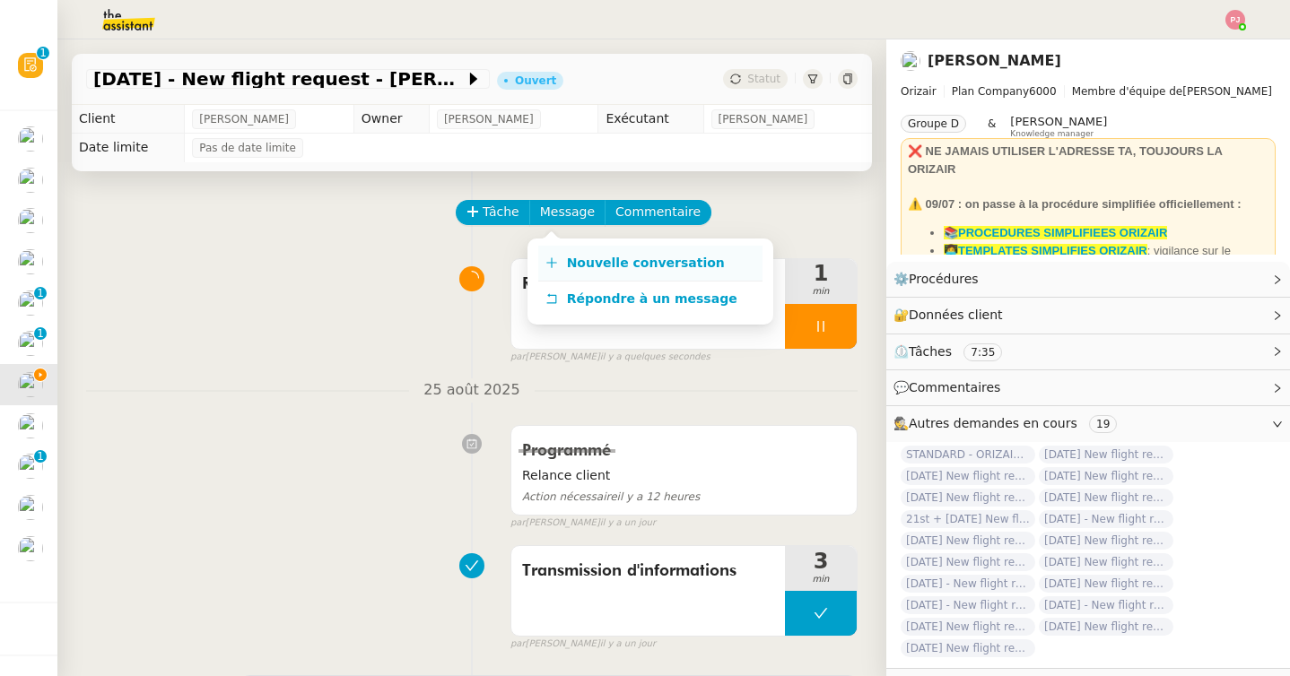
click at [567, 264] on span "Nouvelle conversation" at bounding box center [646, 263] width 158 height 14
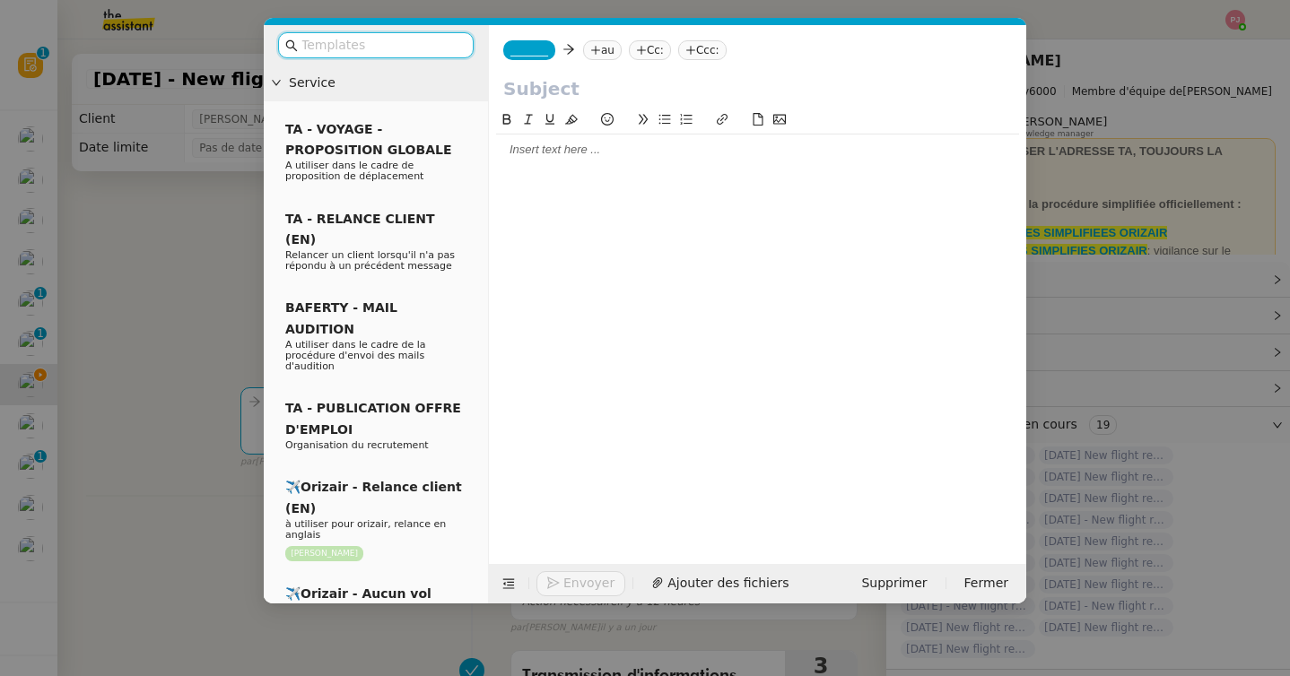
click at [422, 45] on input "text" at bounding box center [381, 45] width 161 height 21
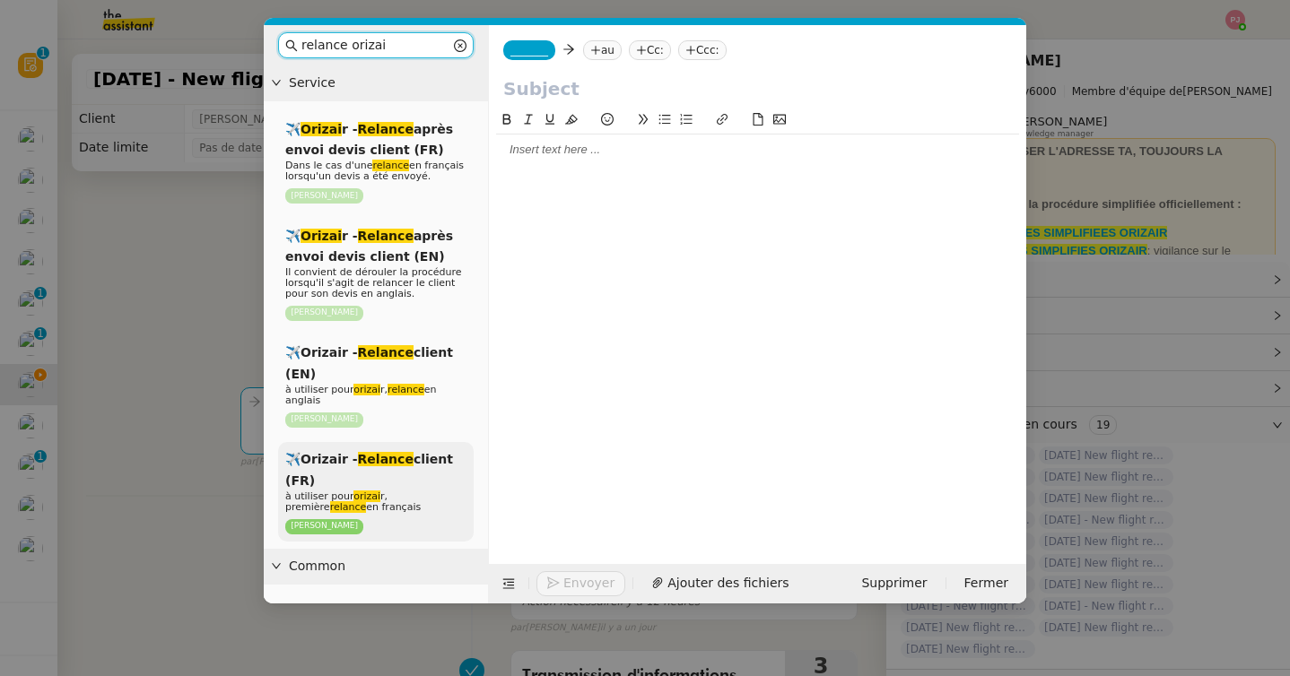
type input "relance orizai"
click at [396, 464] on em "Relance" at bounding box center [386, 459] width 56 height 14
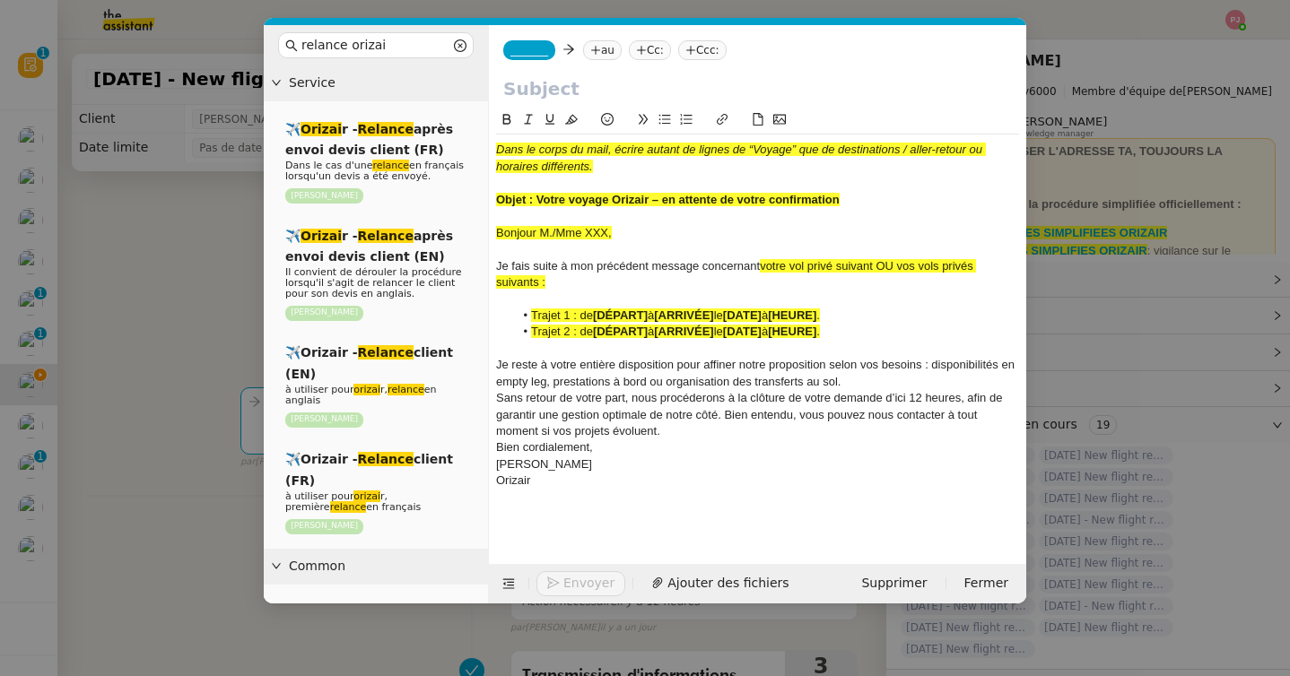
click at [205, 418] on nz-modal-container "relance orizai Service ✈️ Orizai r - Relance après envoi devis client (FR) Dans…" at bounding box center [645, 338] width 1290 height 676
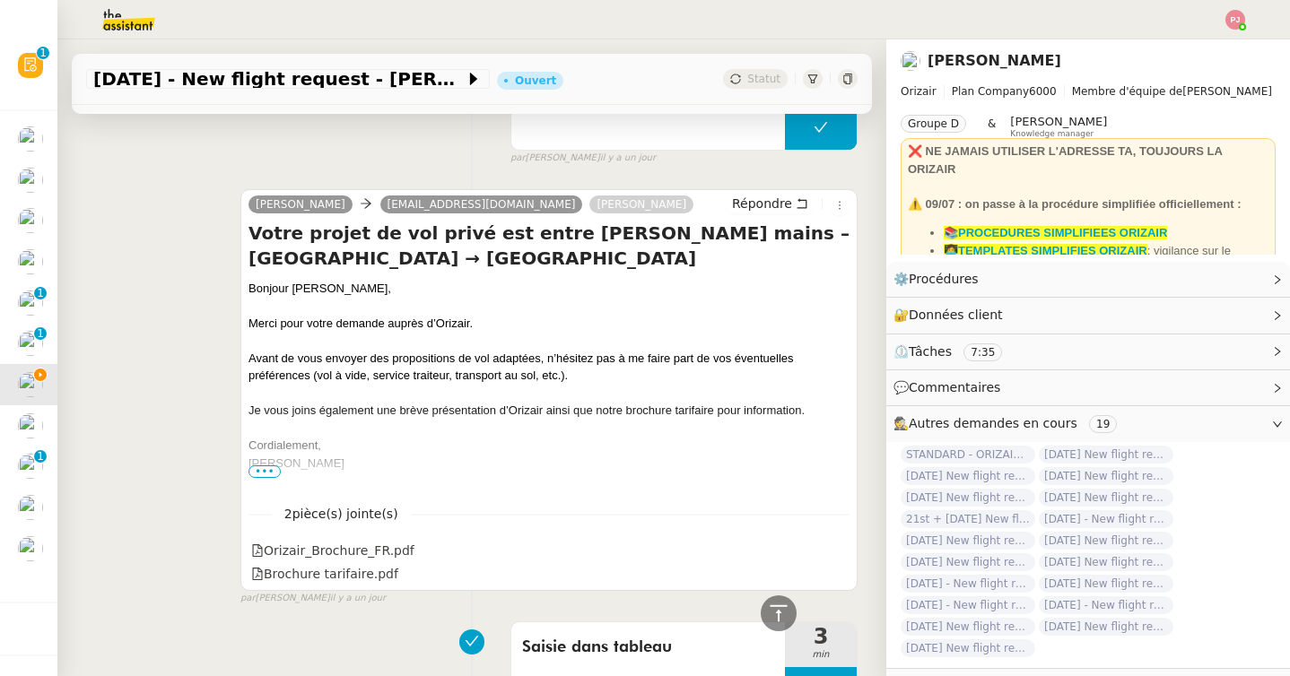
scroll to position [851, 0]
drag, startPoint x: 363, startPoint y: 286, endPoint x: 217, endPoint y: 284, distance: 146.2
click at [217, 284] on div "Josephine alexandreshox47@gmail.com Louis Frei Répondre Votre projet de vol pri…" at bounding box center [471, 388] width 771 height 433
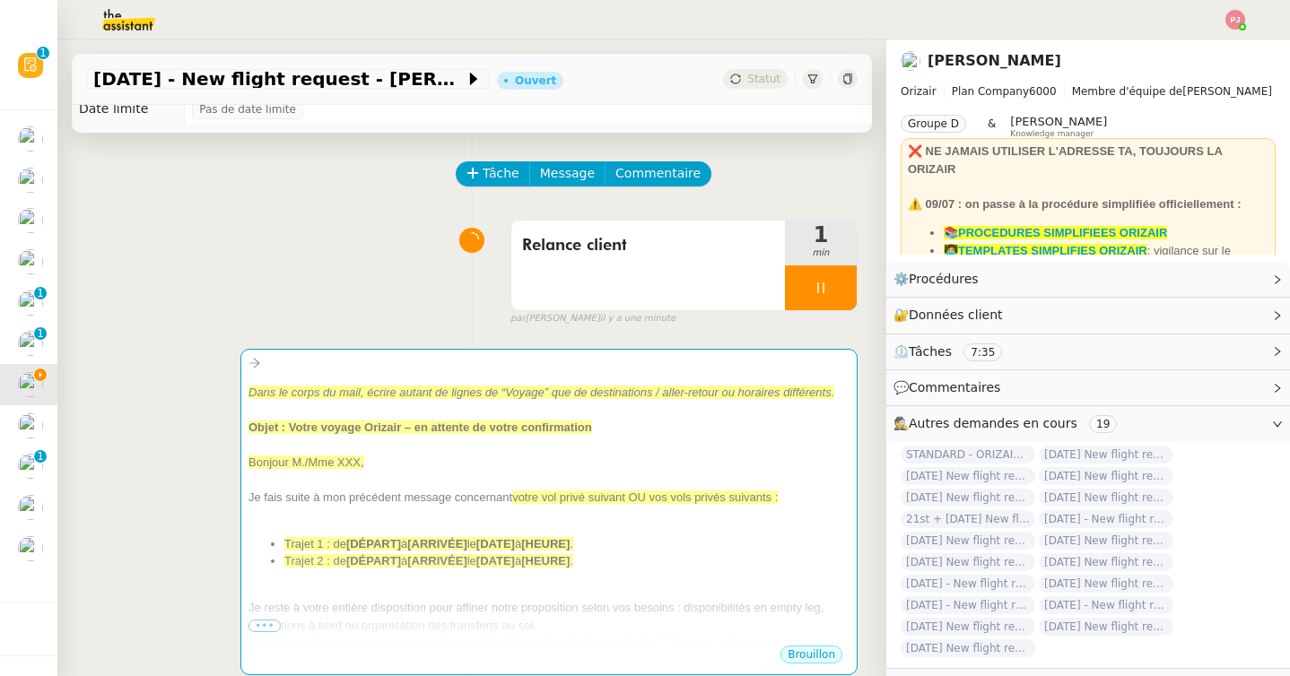
scroll to position [0, 0]
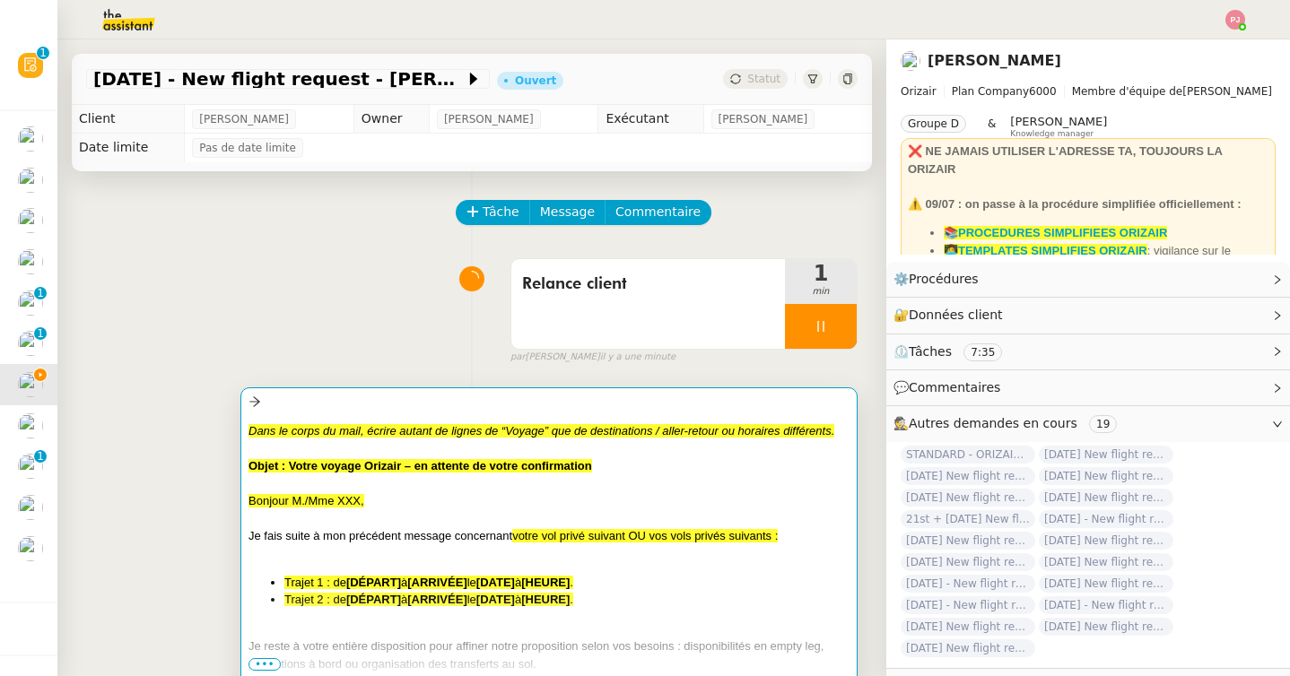
click at [383, 513] on div at bounding box center [548, 518] width 601 height 18
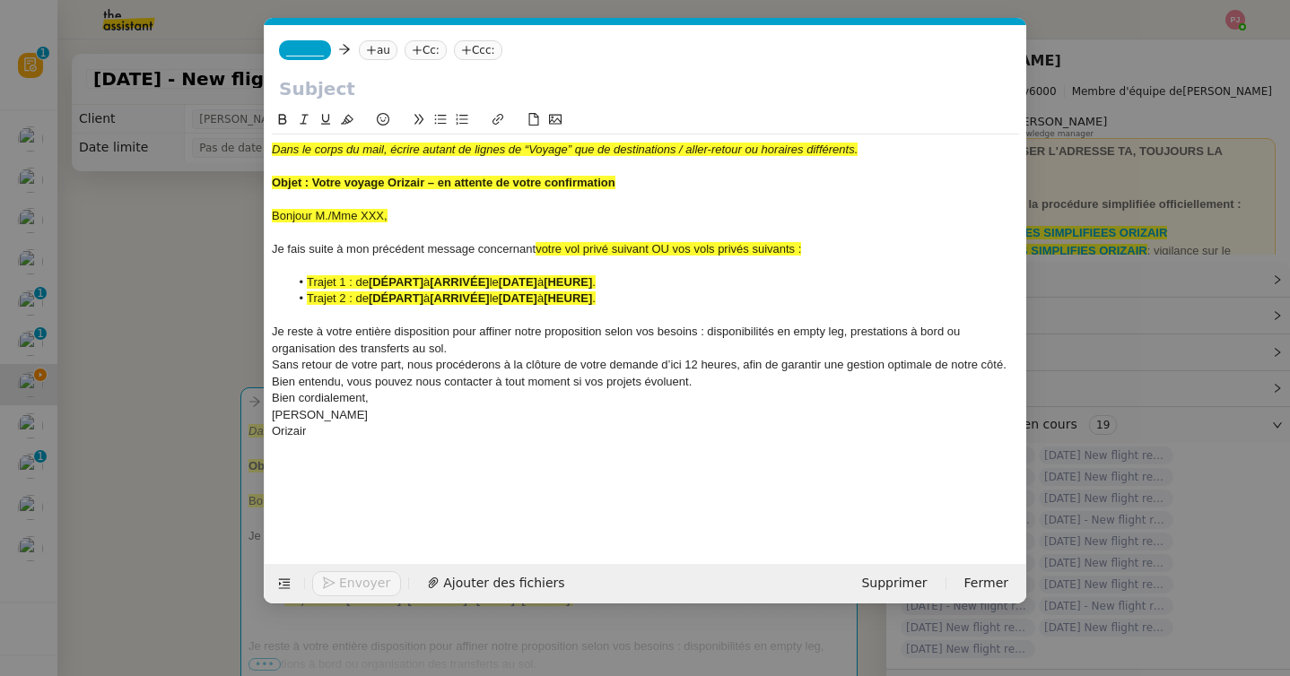
scroll to position [0, 115]
drag, startPoint x: 399, startPoint y: 217, endPoint x: 227, endPoint y: 214, distance: 172.2
click at [227, 214] on nz-modal-container "relance orizai Service ✈️ Orizai r - Relance après envoi devis client (FR) Dans…" at bounding box center [645, 338] width 1290 height 676
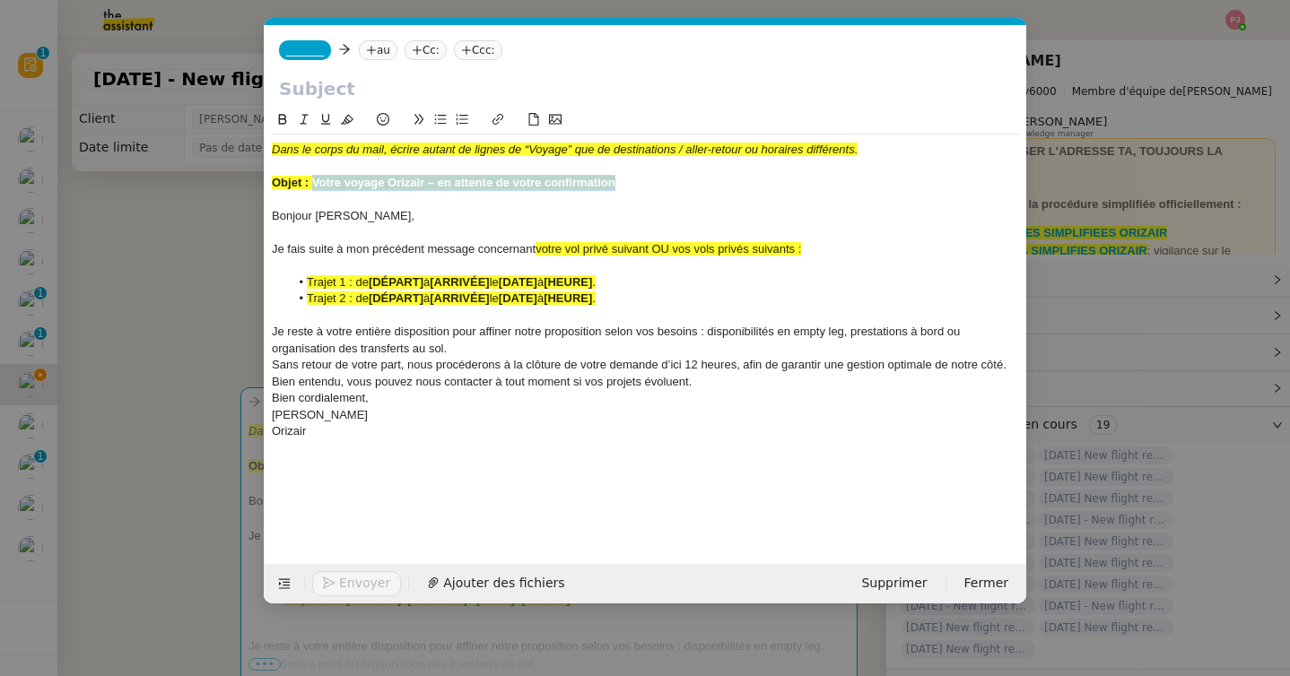
drag, startPoint x: 640, startPoint y: 178, endPoint x: 313, endPoint y: 185, distance: 327.4
click at [313, 185] on div "Objet : Votre voyage Orizair – en attente de votre confirmation" at bounding box center [645, 183] width 747 height 16
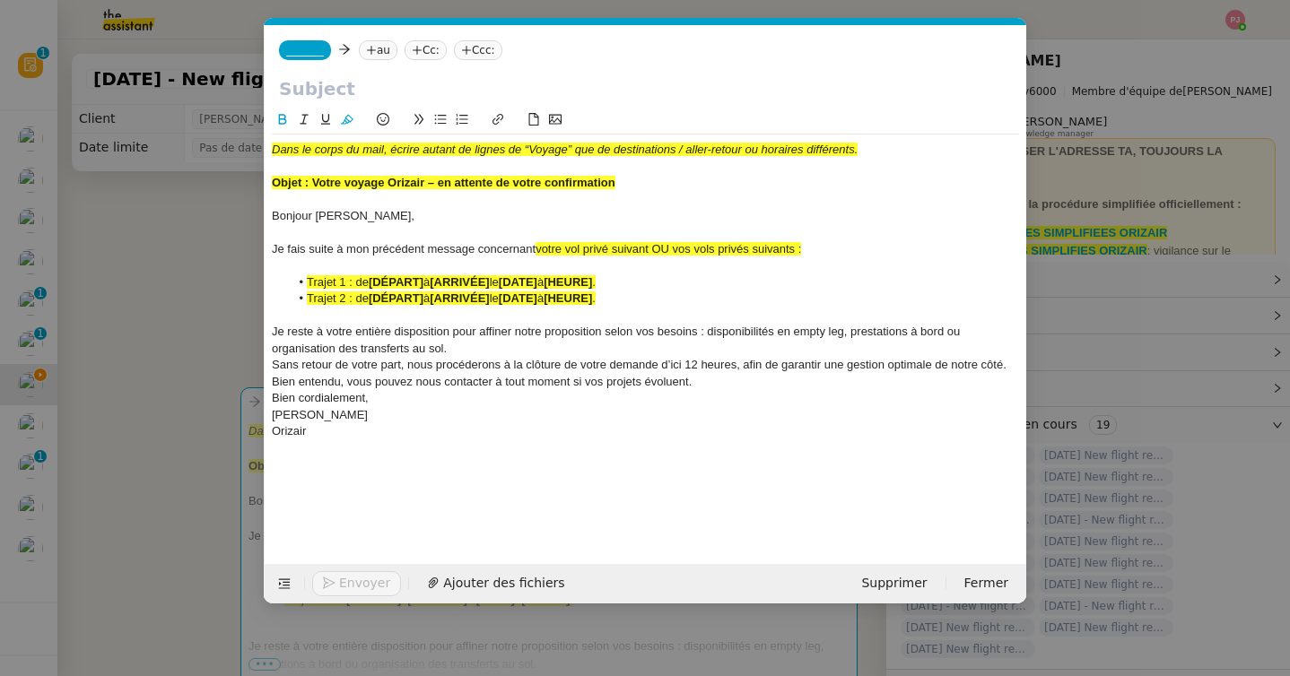
click at [346, 76] on input "text" at bounding box center [645, 88] width 733 height 27
paste input "Votre voyage Orizair – en attente de votre confirmation"
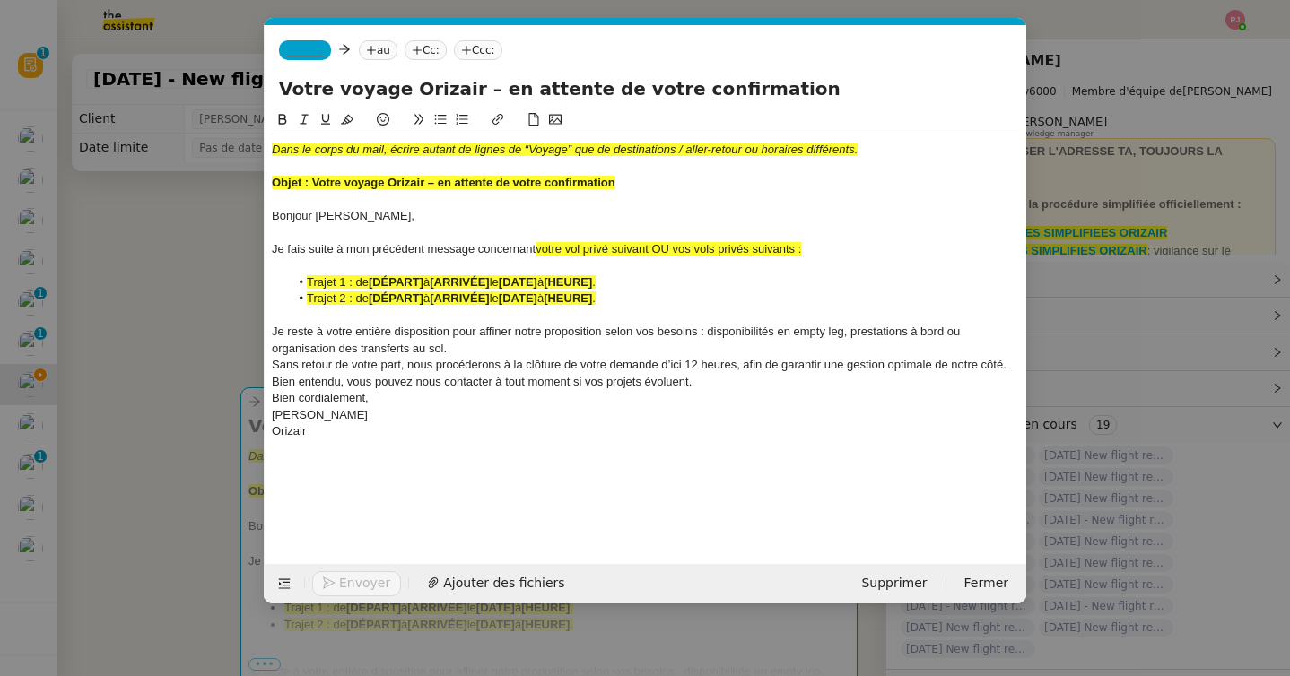
type input "Votre voyage Orizair – en attente de votre confirmation"
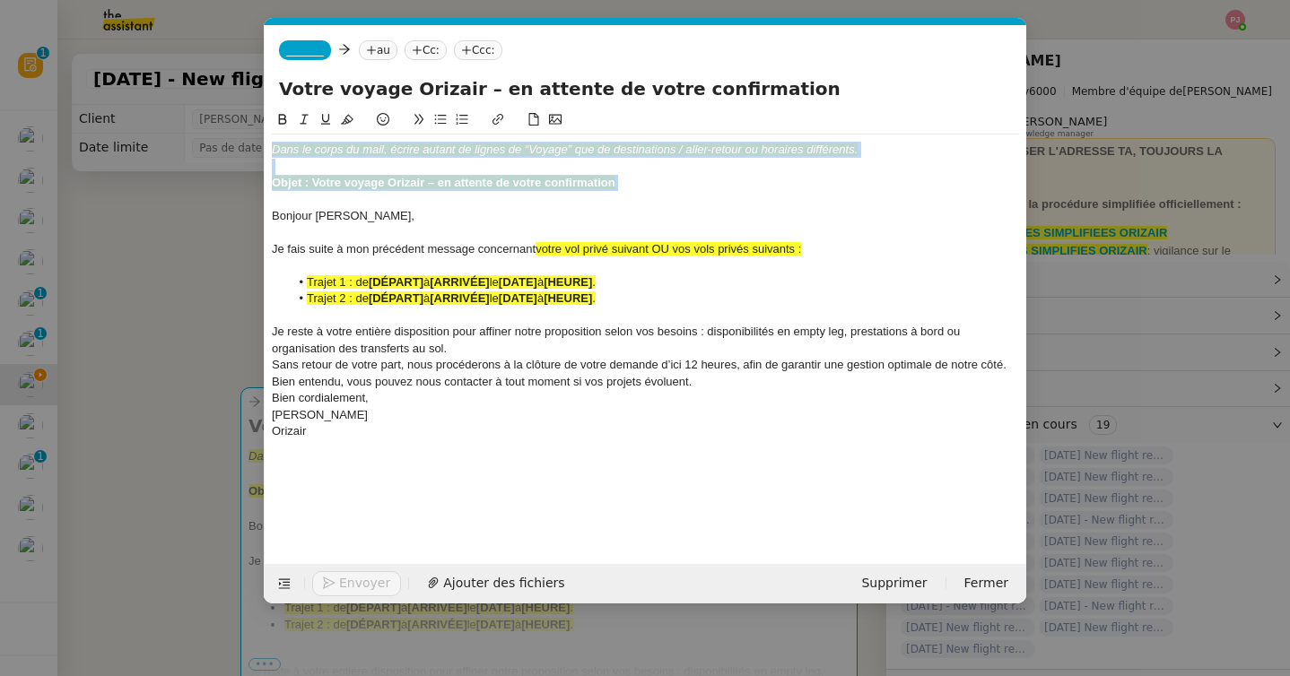
drag, startPoint x: 273, startPoint y: 216, endPoint x: 273, endPoint y: 108, distance: 108.5
click at [273, 108] on form "_______ au Cc: Ccc: Votre voyage Orizair – en attente de votre confirmation Dan…" at bounding box center [645, 314] width 762 height 579
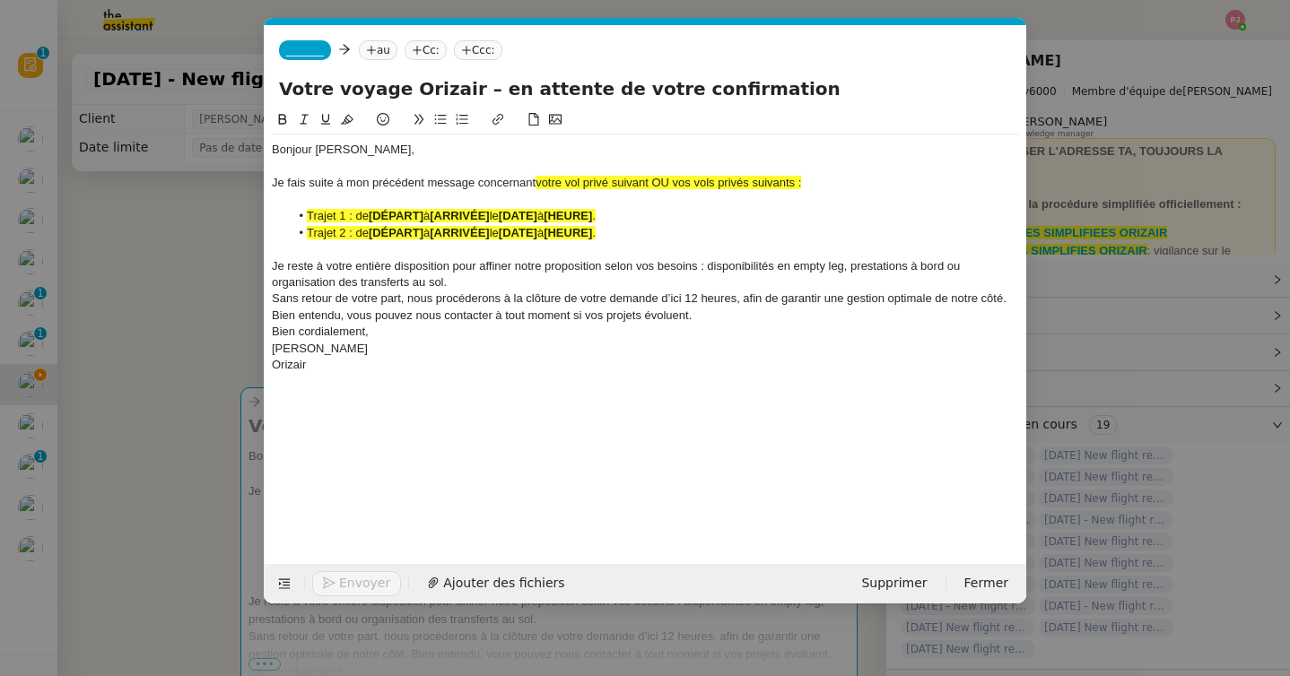
click at [126, 505] on nz-modal-container "relance orizai Service ✈️ Orizai r - Relance après envoi devis client (FR) Dans…" at bounding box center [645, 338] width 1290 height 676
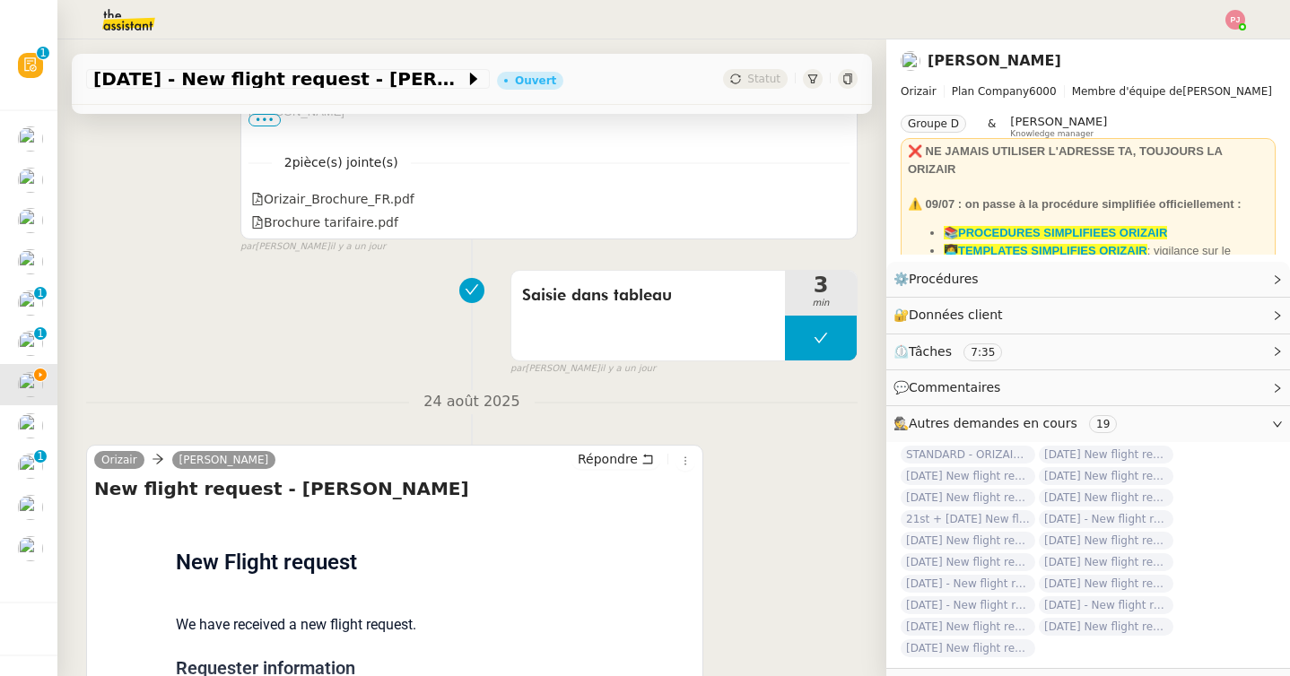
scroll to position [1376, 0]
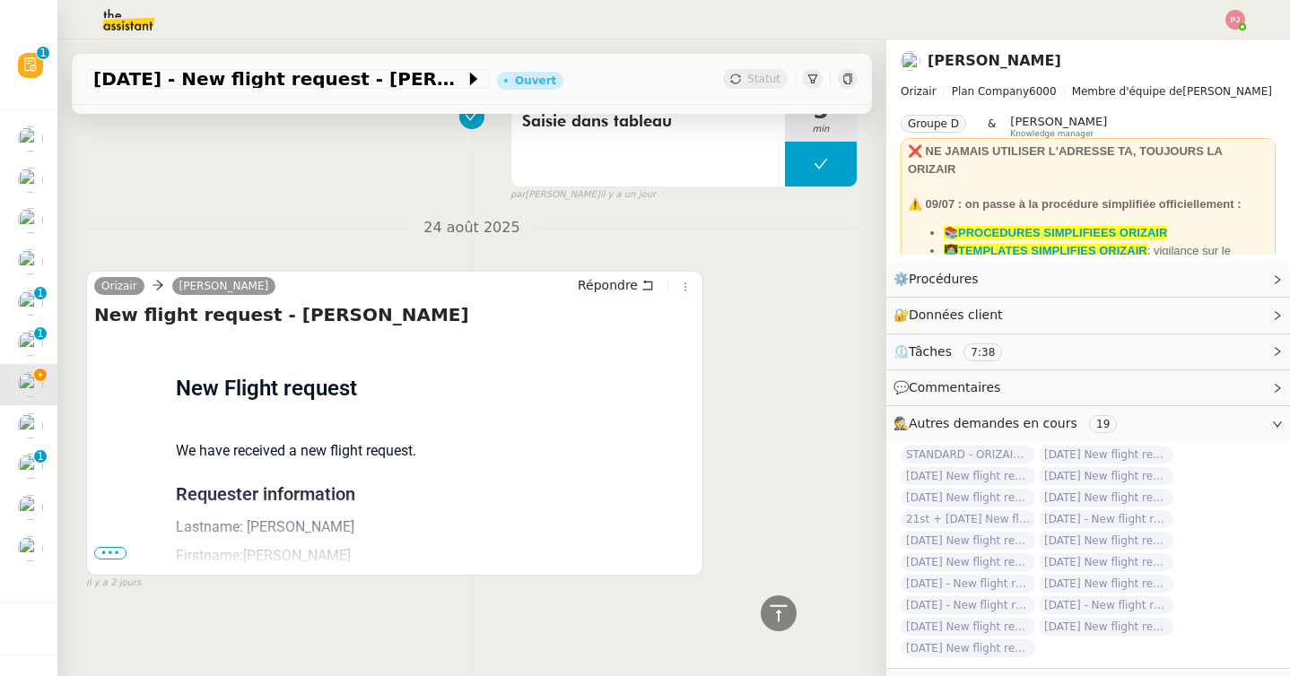
click at [102, 553] on span "•••" at bounding box center [110, 553] width 32 height 13
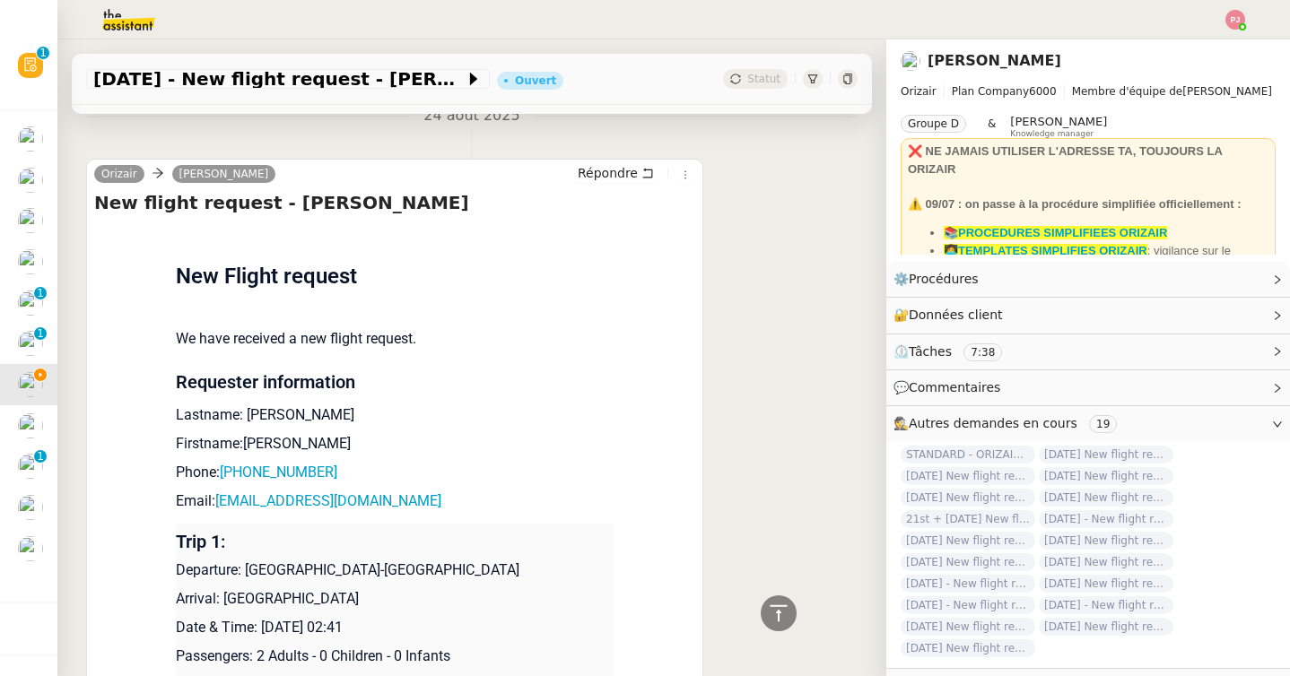
scroll to position [1731, 0]
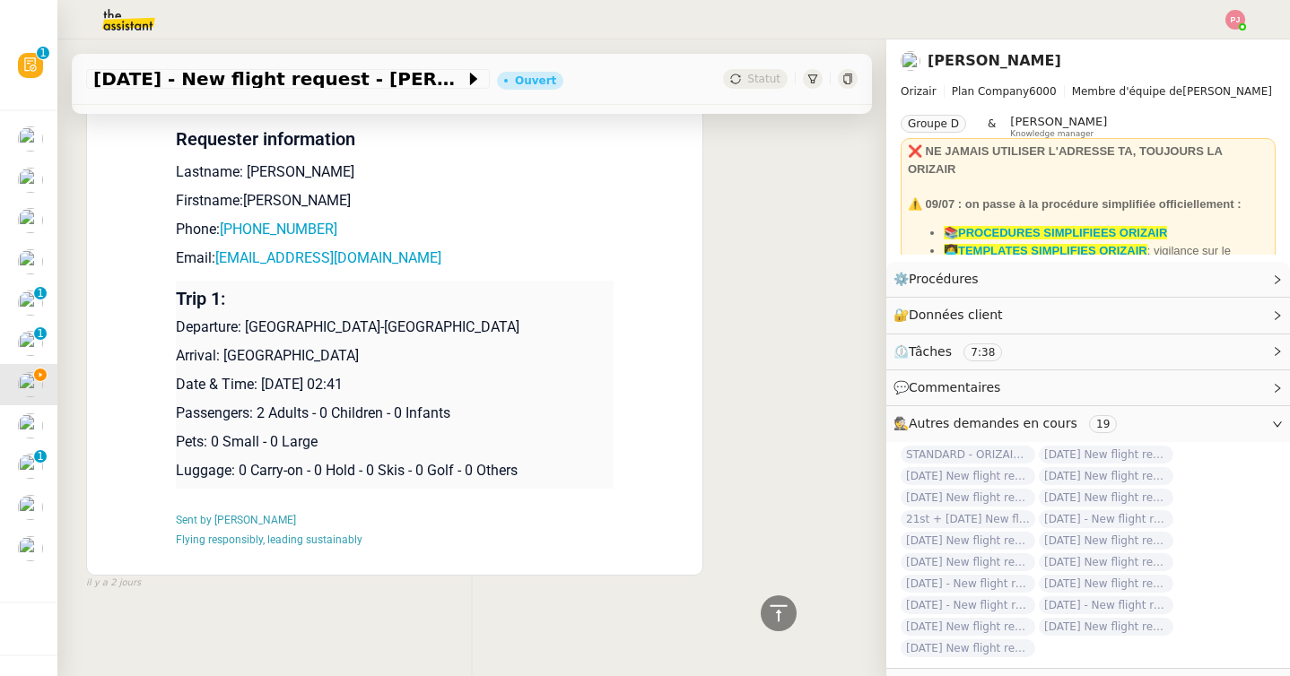
drag, startPoint x: 463, startPoint y: 389, endPoint x: 176, endPoint y: 326, distance: 293.8
click at [176, 326] on td "Trip 1: Departure: Bordeaux-Mérignac Airport Arrival: Aerodromo Municipal de Co…" at bounding box center [395, 385] width 438 height 208
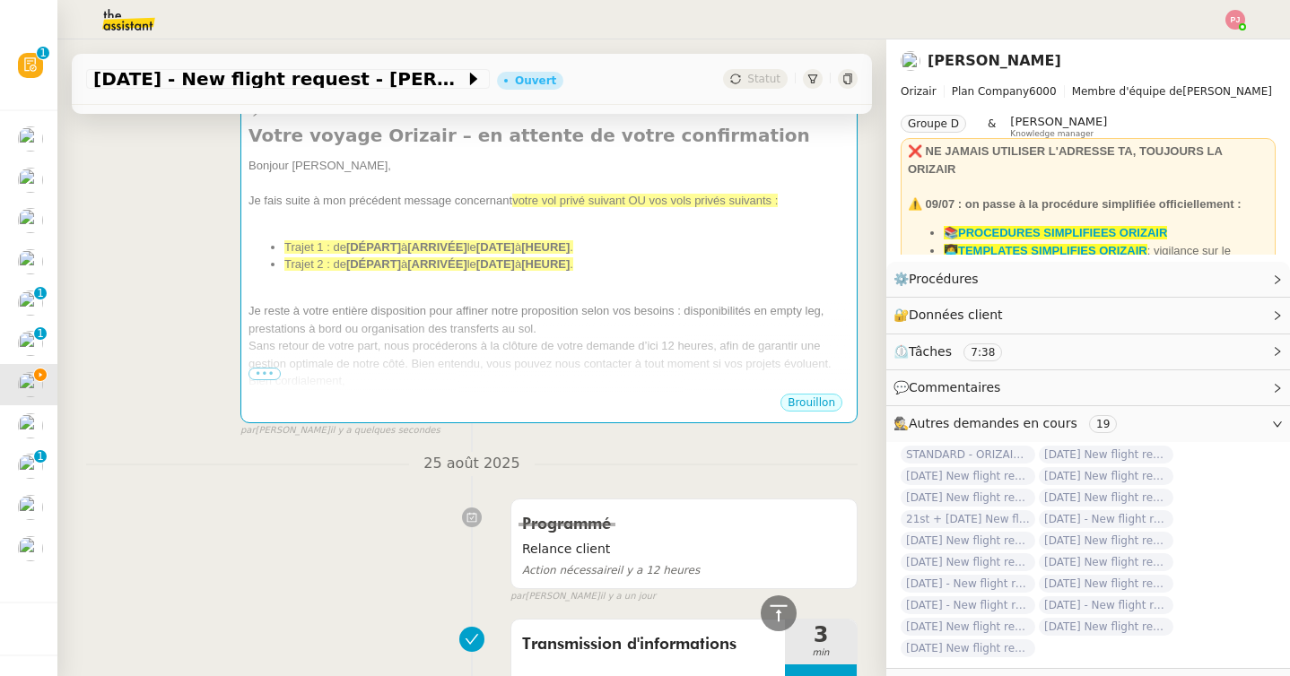
scroll to position [0, 0]
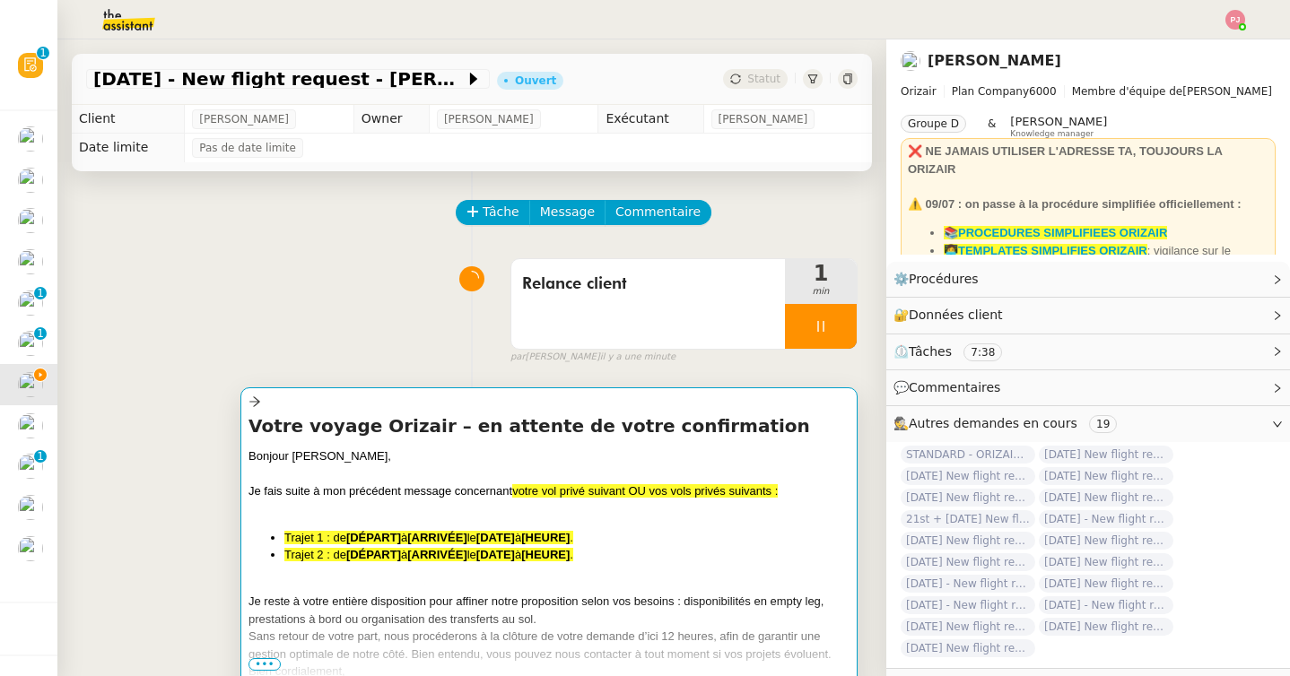
click at [345, 514] on div at bounding box center [548, 509] width 601 height 18
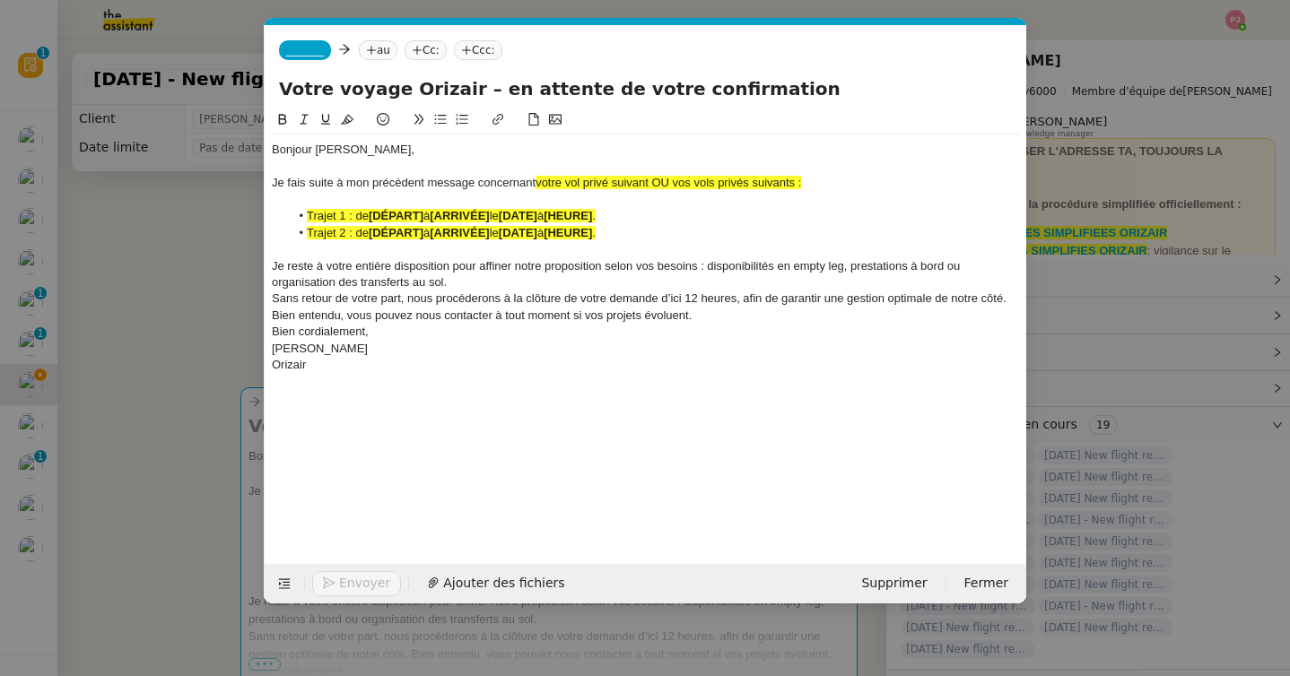
scroll to position [0, 115]
click at [402, 365] on div "Orizair" at bounding box center [645, 365] width 747 height 16
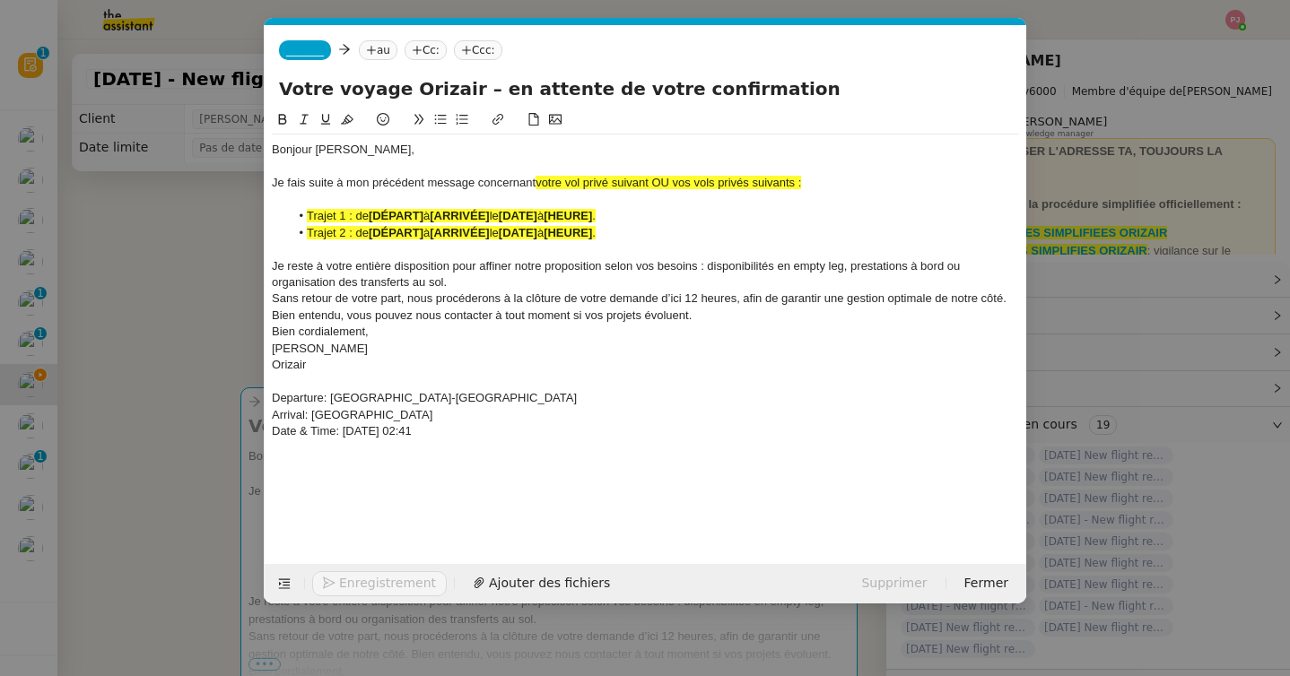
click at [402, 325] on div "Bien cordialement," at bounding box center [645, 332] width 747 height 16
click at [686, 317] on span "Sans retour de votre part, nous procéderons à la clôture de votre demande d’ici…" at bounding box center [640, 307] width 737 height 30
click at [709, 316] on div "Sans retour de votre part, nous procéderons à la clôture de votre demande d’ici…" at bounding box center [645, 307] width 747 height 33
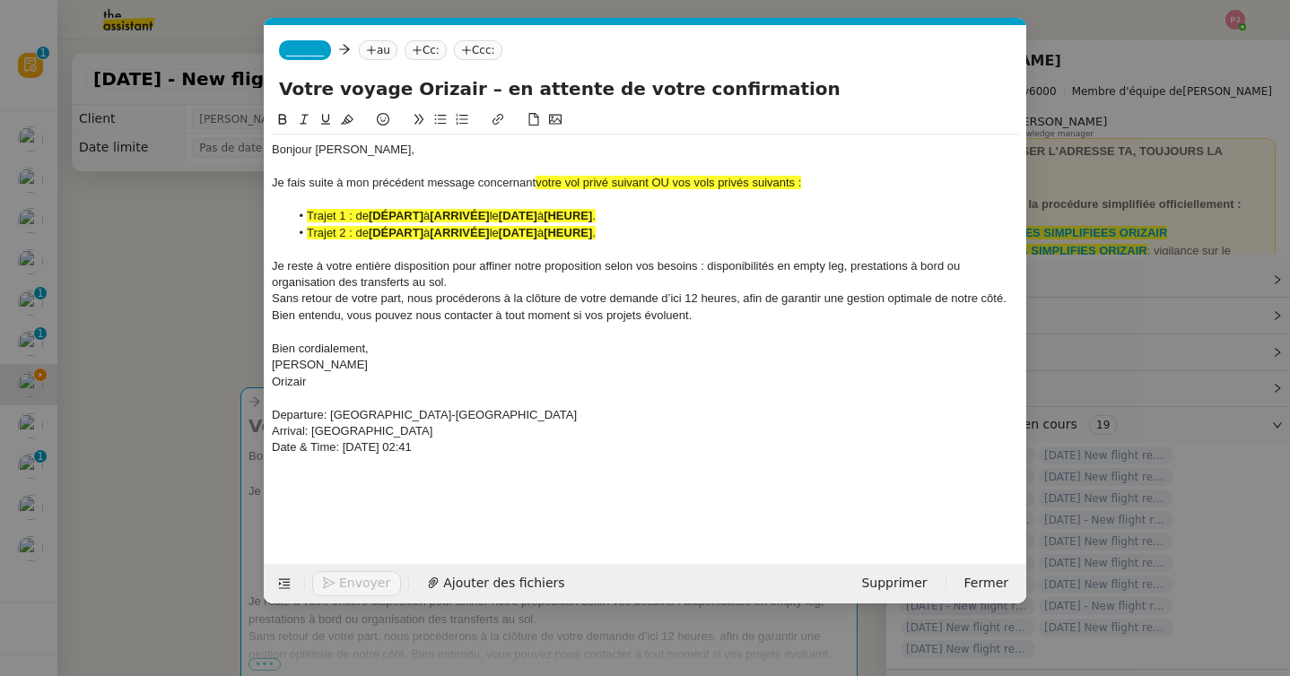
click at [563, 290] on div "Bonjour M. Dias, Je fais suite à mon précédent message concernant votre vol pri…" at bounding box center [645, 307] width 747 height 345
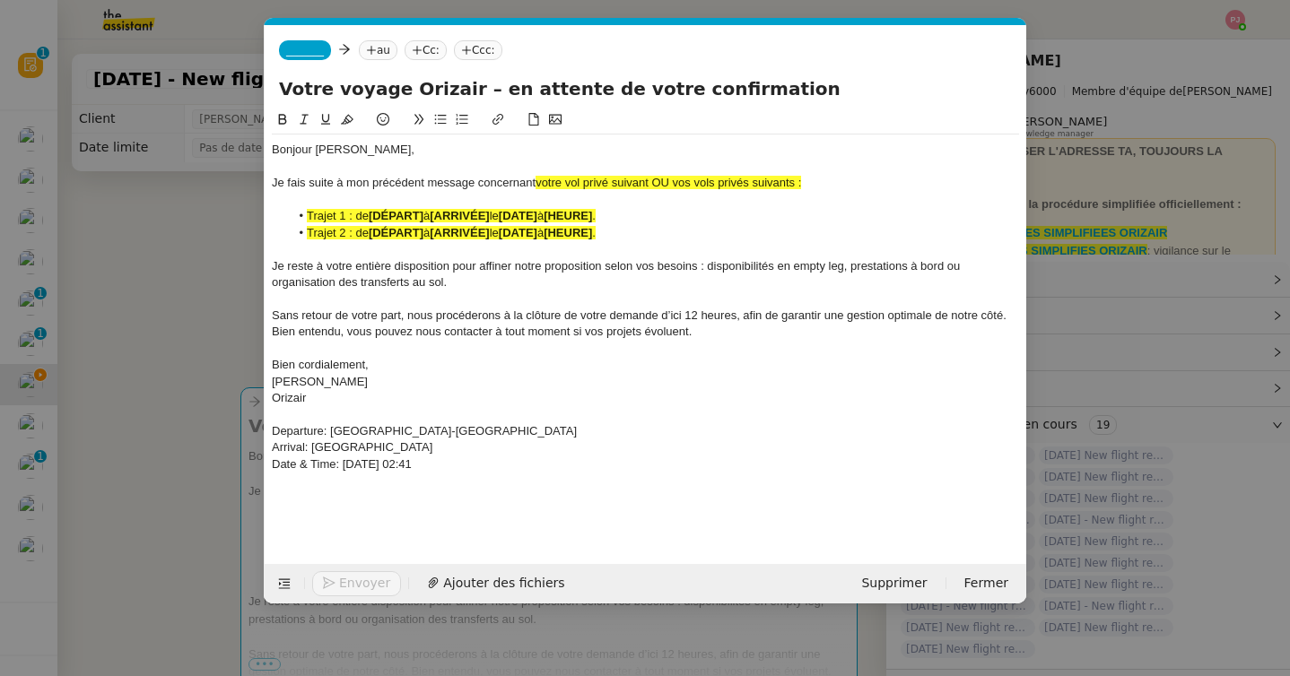
drag, startPoint x: 507, startPoint y: 468, endPoint x: 234, endPoint y: 423, distance: 276.3
click at [234, 423] on nz-modal-container "relance orizai Service ✈️ Orizai r - Relance après envoi devis client (FR) Dans…" at bounding box center [645, 338] width 1290 height 676
click at [278, 119] on icon at bounding box center [282, 119] width 13 height 13
click at [344, 119] on icon at bounding box center [347, 120] width 13 height 10
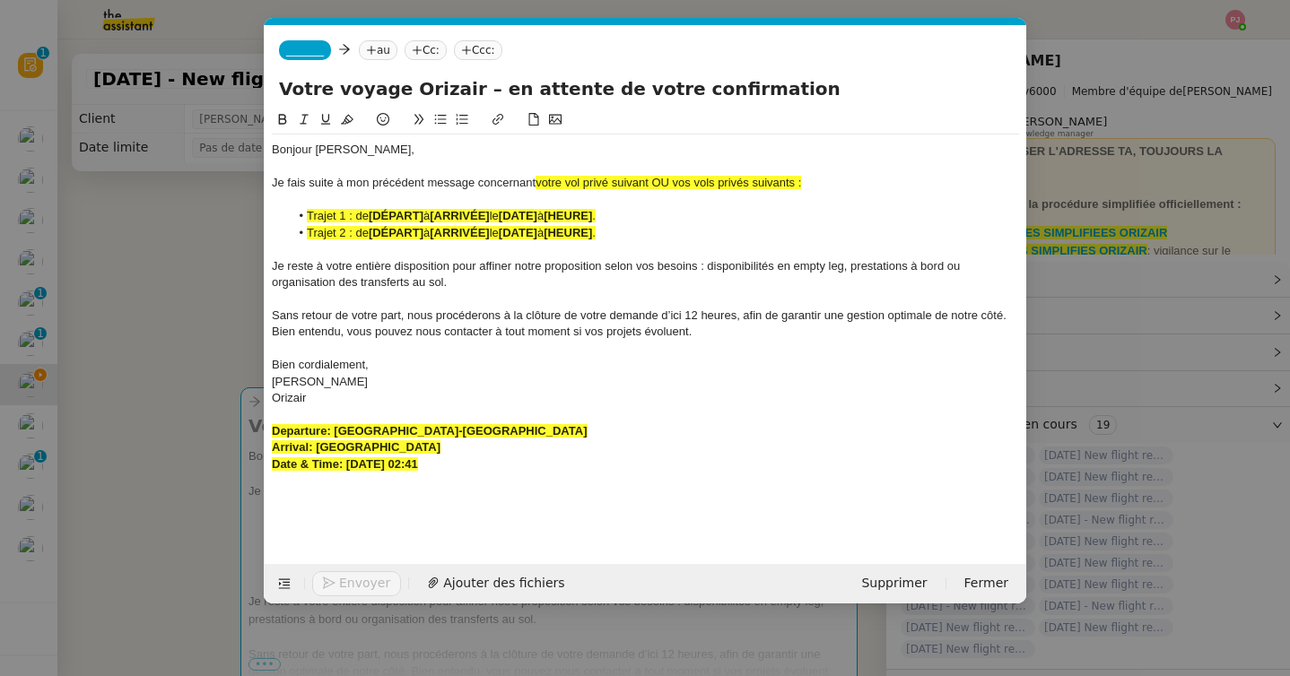
drag, startPoint x: 813, startPoint y: 182, endPoint x: 656, endPoint y: 181, distance: 157.0
click at [656, 181] on div "Je fais suite à mon précédent message concernant votre vol privé suivant OU vos…" at bounding box center [645, 183] width 747 height 16
drag, startPoint x: 673, startPoint y: 182, endPoint x: 535, endPoint y: 182, distance: 137.2
click at [535, 182] on div "Je fais suite à mon précédent message concernant votre vol privé suivant :" at bounding box center [645, 183] width 747 height 16
click at [349, 115] on icon at bounding box center [347, 119] width 13 height 13
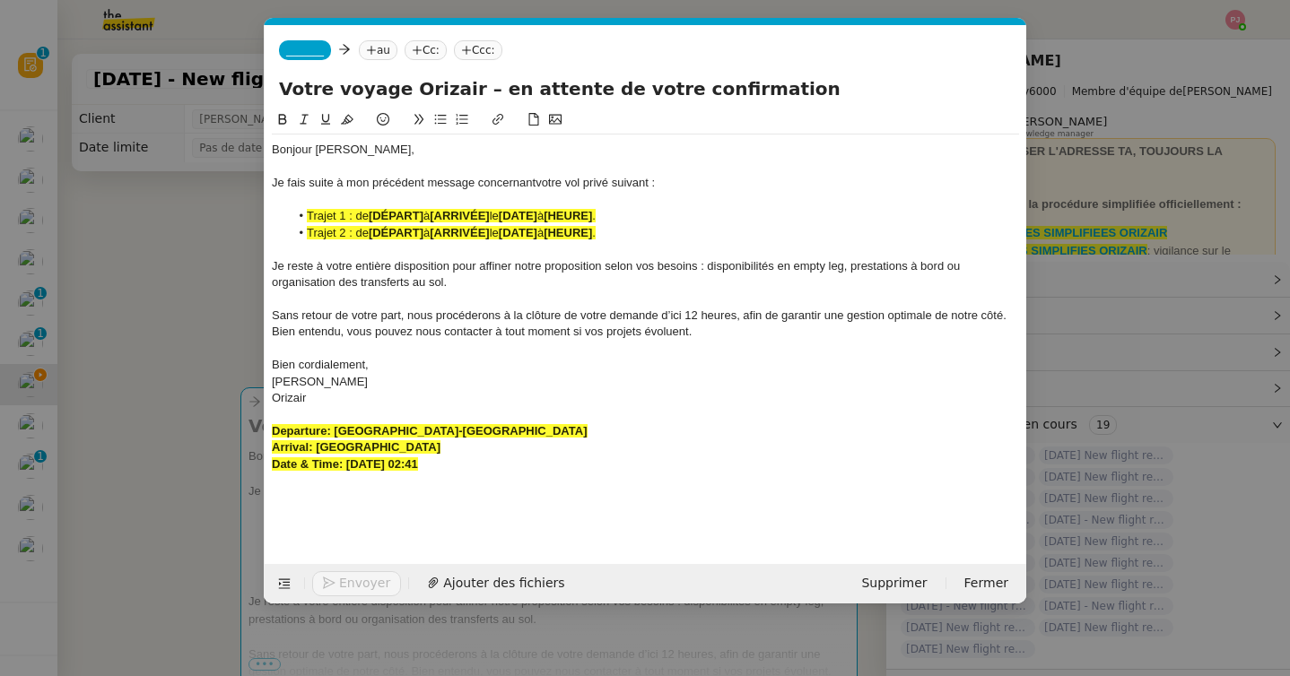
click at [456, 213] on strong "[ARRIVÉE]" at bounding box center [459, 215] width 59 height 13
drag, startPoint x: 502, startPoint y: 428, endPoint x: 336, endPoint y: 426, distance: 165.9
click at [336, 426] on div "Departure: Bordeaux-Mérignac Airport" at bounding box center [645, 431] width 747 height 16
drag, startPoint x: 429, startPoint y: 213, endPoint x: 372, endPoint y: 212, distance: 56.5
click at [372, 212] on li "Trajet 1 : de [DÉPART] à [ARRIVÉE] le [DATE] à [HEURE] ." at bounding box center [655, 216] width 730 height 16
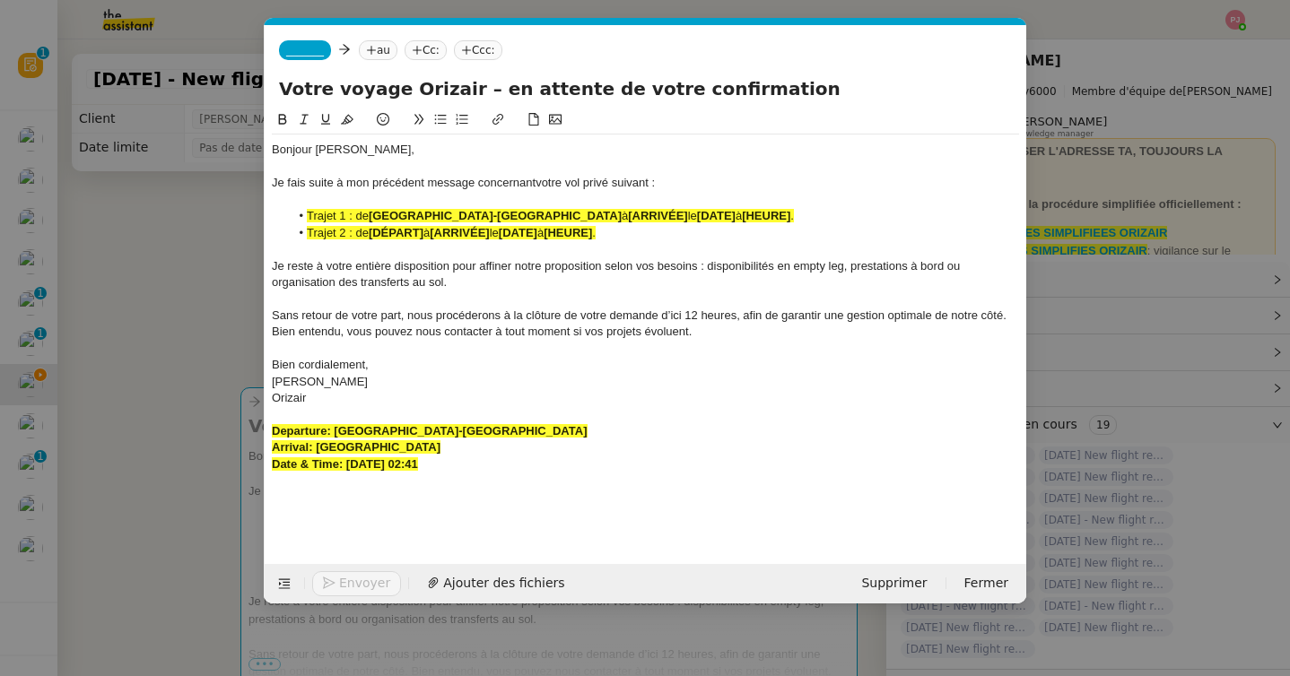
drag, startPoint x: 516, startPoint y: 446, endPoint x: 318, endPoint y: 444, distance: 198.2
click at [318, 444] on div "Arrival: Aerodromo Municipal de Coimbra" at bounding box center [645, 448] width 747 height 16
drag, startPoint x: 595, startPoint y: 213, endPoint x: 536, endPoint y: 211, distance: 58.3
click at [536, 211] on li "Trajet 1 : de Bordeaux-Mérignac Airport à [ARRIVÉE] le [DATE] à [HEURE] ." at bounding box center [655, 216] width 730 height 16
drag, startPoint x: 510, startPoint y: 467, endPoint x: 347, endPoint y: 465, distance: 163.3
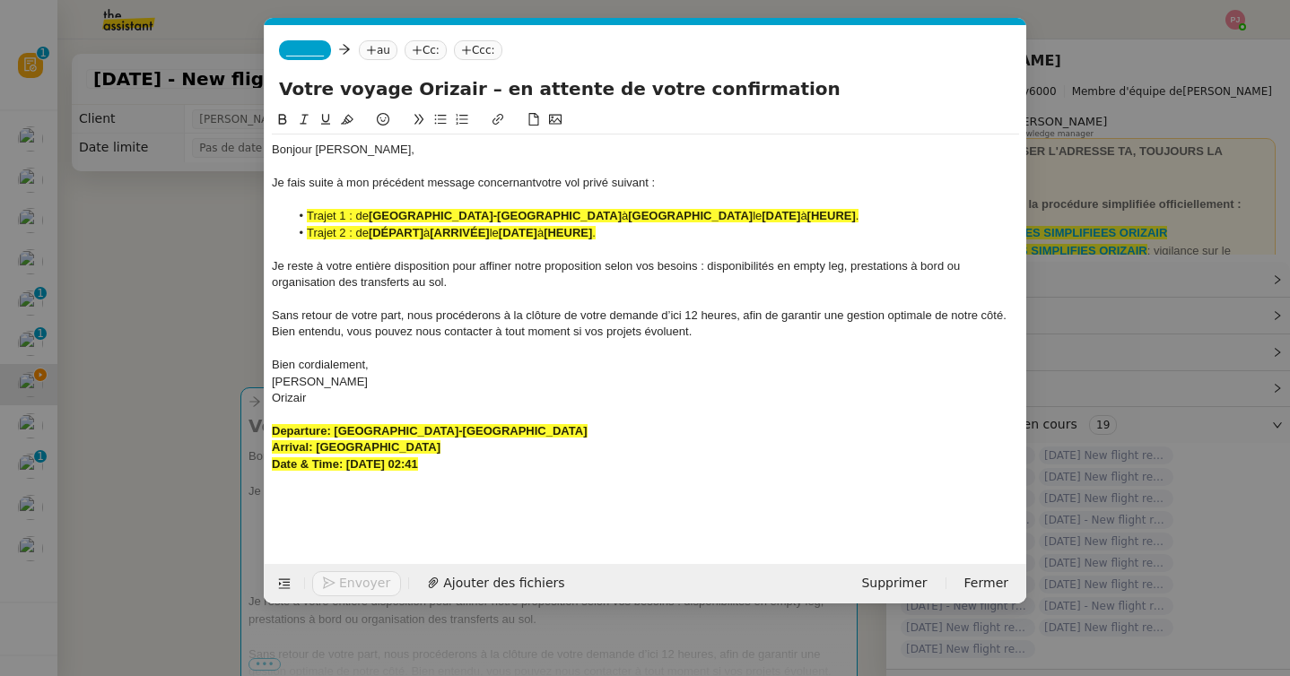
click at [347, 465] on div "Date & Time: 19th September 2025 02:41" at bounding box center [645, 465] width 747 height 16
drag, startPoint x: 851, startPoint y: 213, endPoint x: 737, endPoint y: 214, distance: 113.9
click at [737, 214] on li "Trajet 1 : de Bordeaux-Mérignac Airport à Aerodromo Municipal de Coimbra le [DA…" at bounding box center [655, 216] width 730 height 16
drag, startPoint x: 639, startPoint y: 228, endPoint x: 289, endPoint y: 231, distance: 349.8
click at [290, 231] on li "Trajet 2 : de [DÉPART] à [ARRIVÉE] le [DATE] à [HEURE] ." at bounding box center [655, 233] width 730 height 16
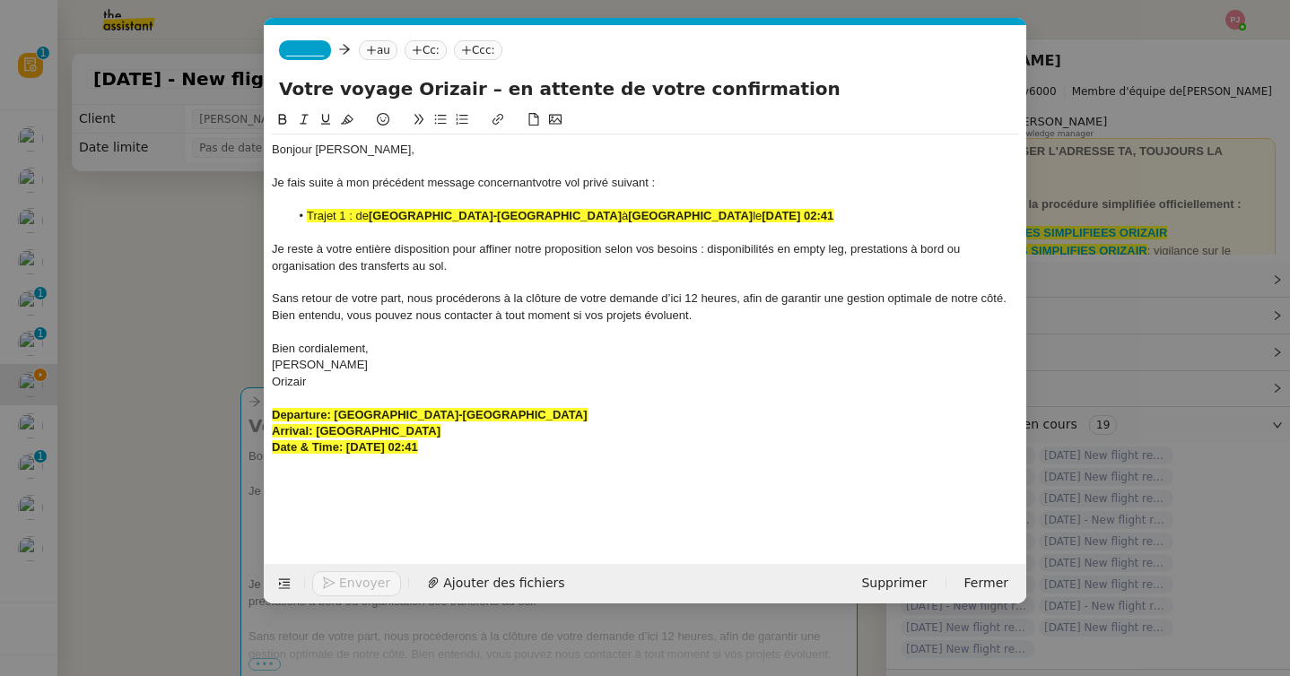
drag, startPoint x: 892, startPoint y: 215, endPoint x: 266, endPoint y: 217, distance: 626.1
click at [266, 217] on nz-spin "Bonjour M. Dias, Je fais suite à mon précédent message concernant votre vol pri…" at bounding box center [646, 326] width 762 height 434
click at [346, 115] on icon at bounding box center [347, 119] width 13 height 13
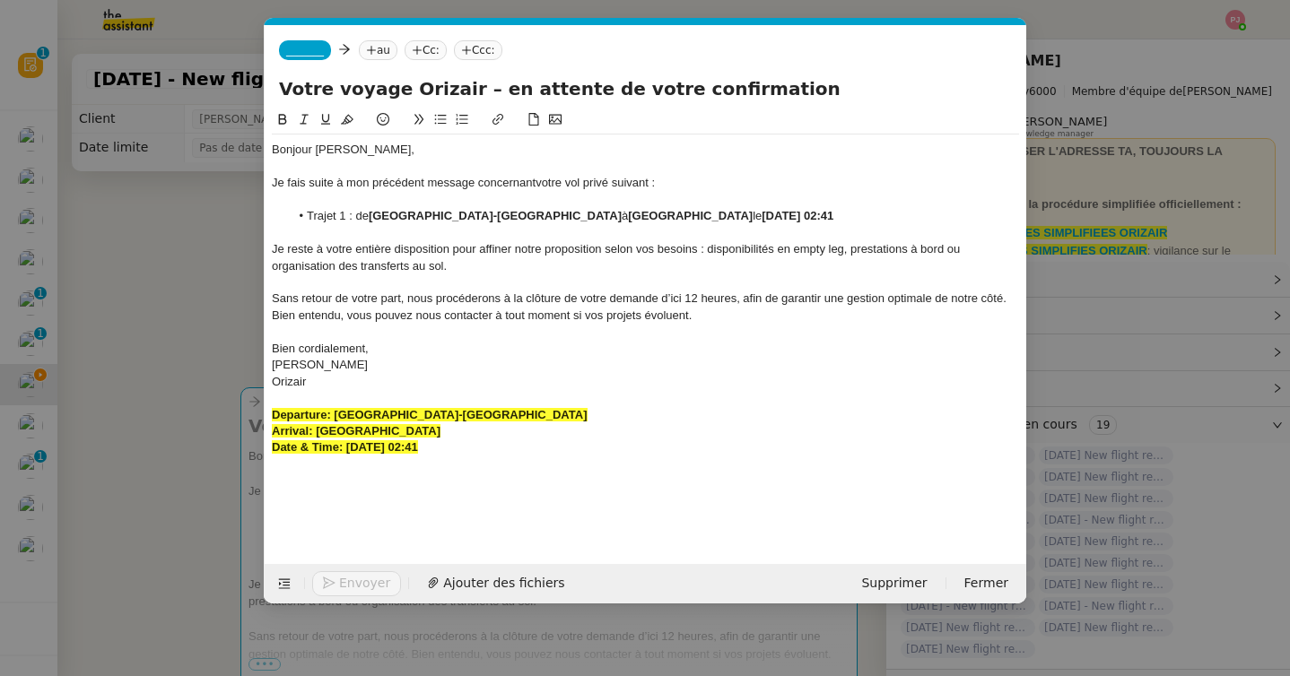
click at [440, 436] on strong "Arrival: Aerodromo Municipal de Coimbra" at bounding box center [356, 430] width 169 height 13
click at [548, 407] on div "Departure: Bordeaux-Mérignac Airport" at bounding box center [645, 415] width 747 height 16
drag, startPoint x: 523, startPoint y: 446, endPoint x: 240, endPoint y: 418, distance: 283.9
click at [240, 418] on nz-modal-container "relance orizai Service ✈️ Orizai r - Relance après envoi devis client (FR) Dans…" at bounding box center [645, 338] width 1290 height 676
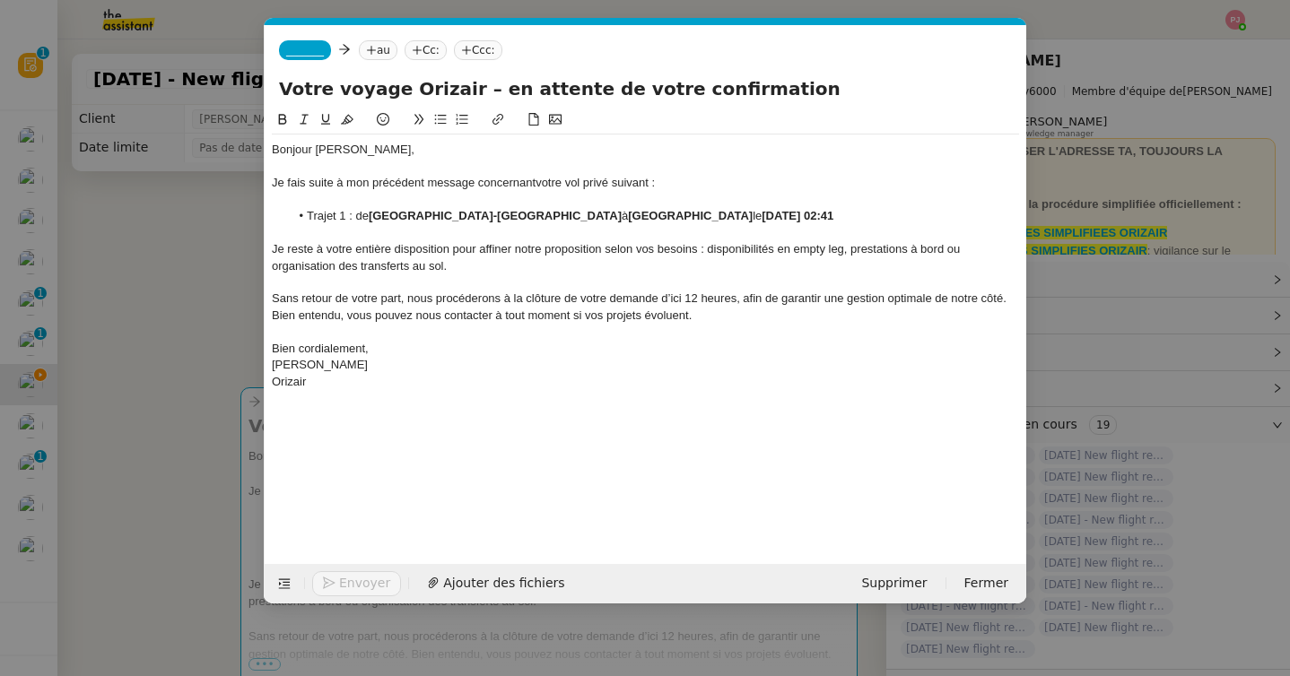
click at [308, 59] on nz-tag "_______" at bounding box center [305, 50] width 52 height 20
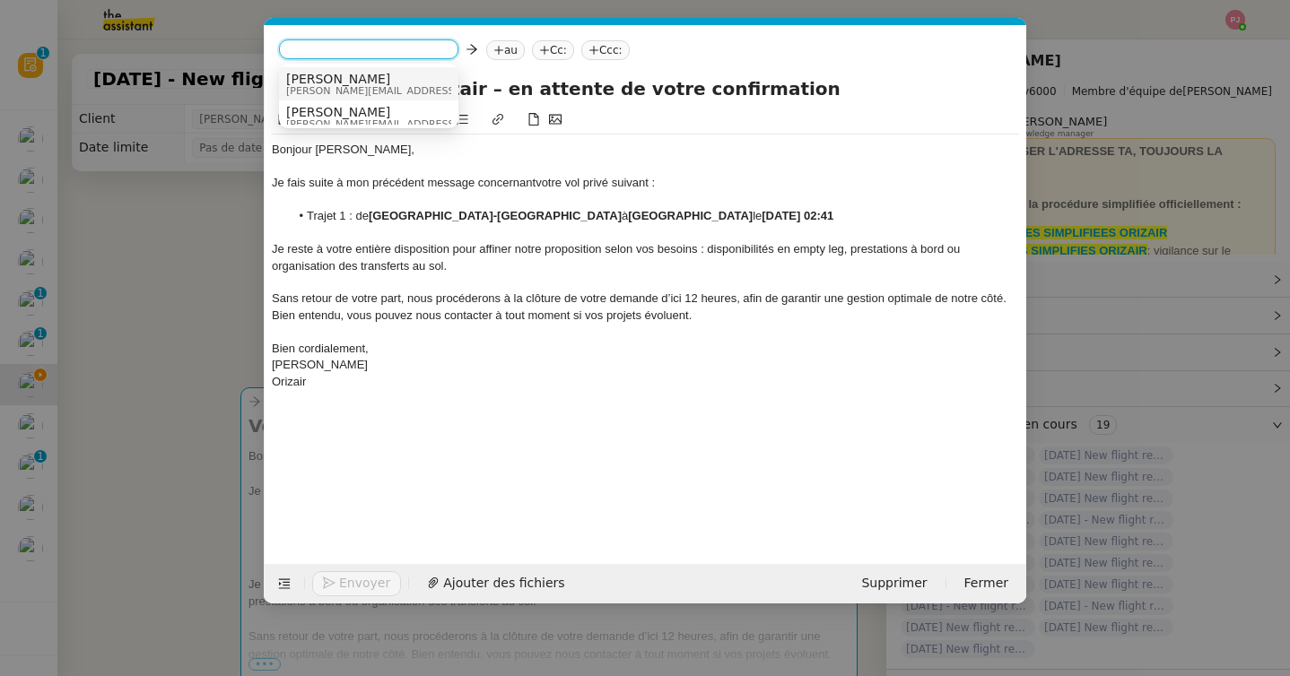
click at [331, 79] on span "[PERSON_NAME]" at bounding box center [413, 79] width 255 height 14
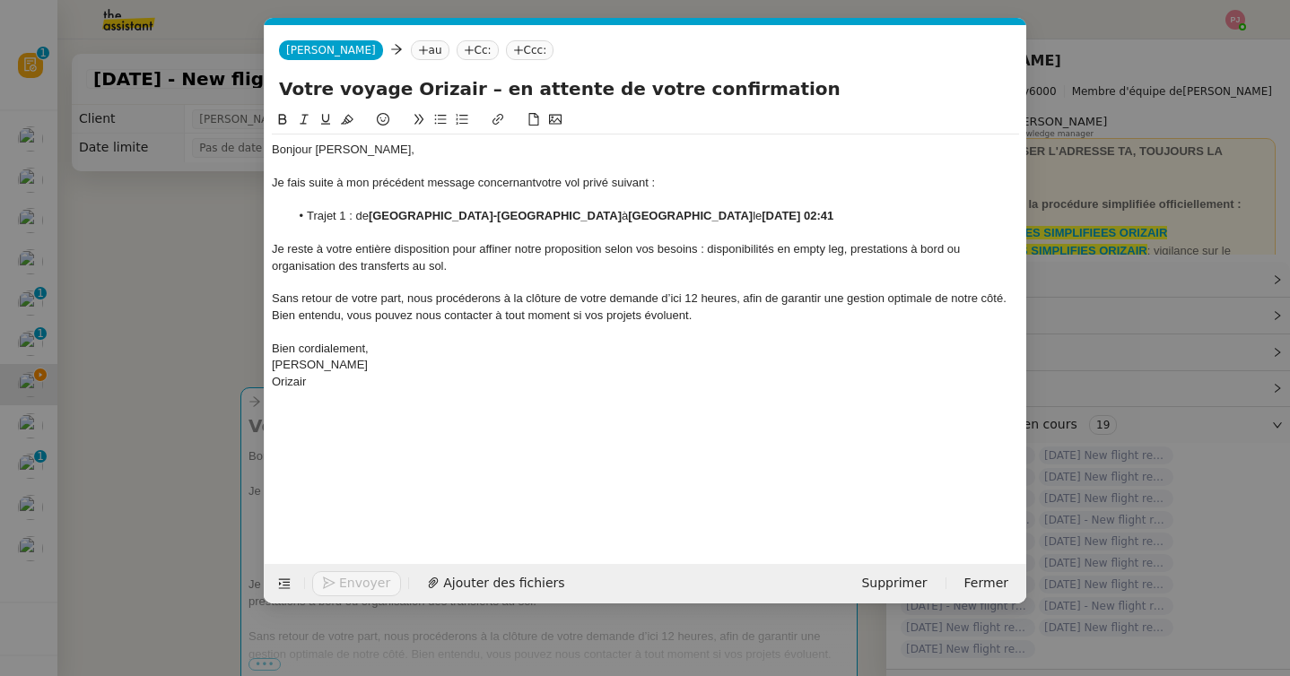
click at [411, 57] on nz-tag "au" at bounding box center [430, 50] width 39 height 20
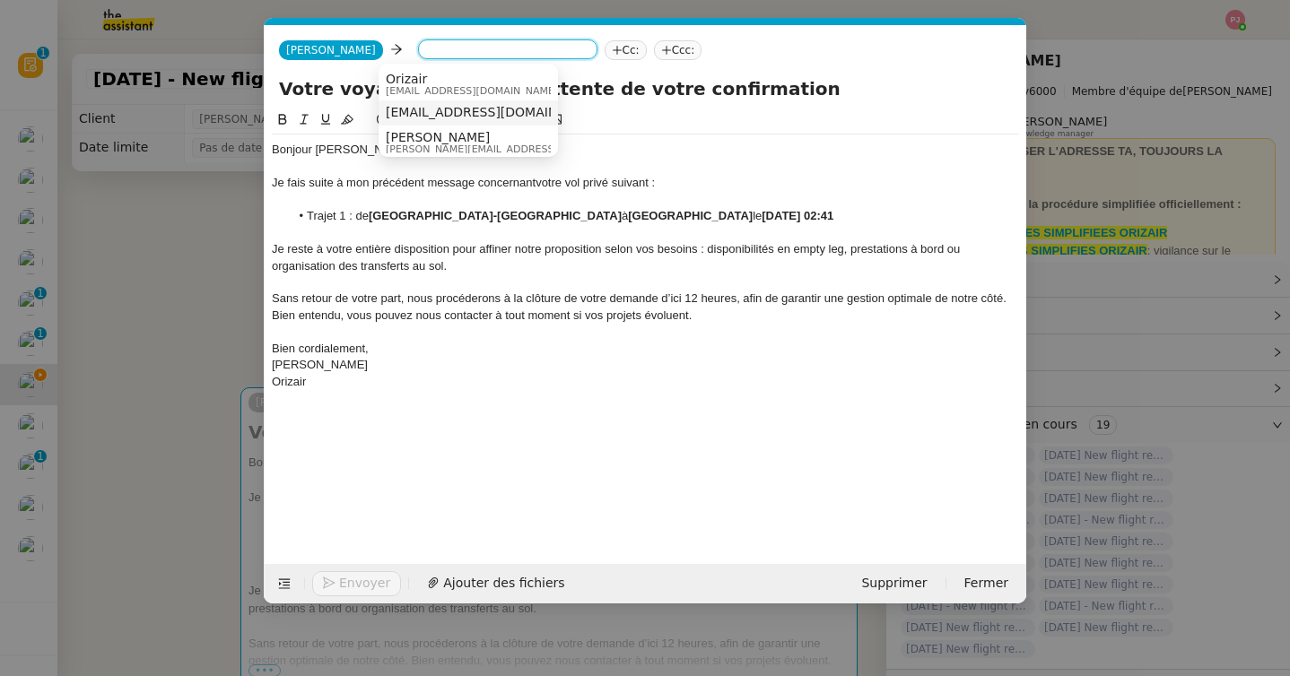
click at [448, 120] on div "alexandreshox47@gmail.com" at bounding box center [468, 113] width 165 height 16
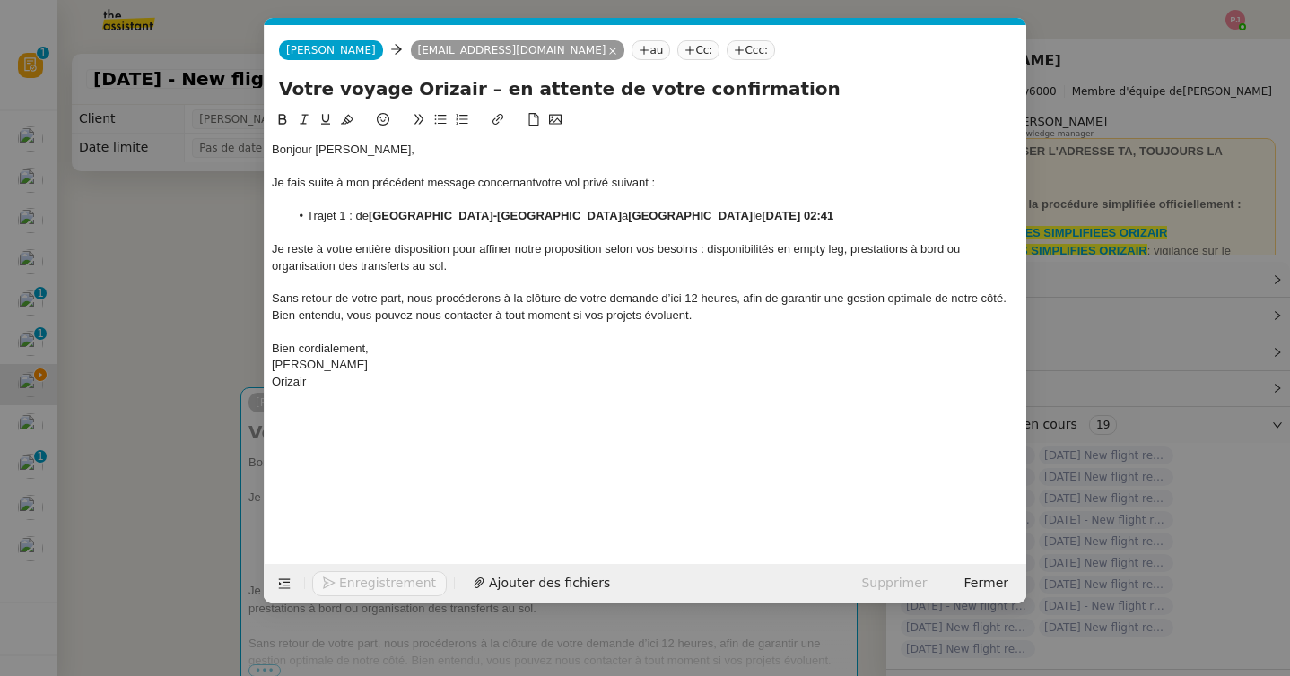
click at [727, 48] on nz-tag "Ccc:" at bounding box center [751, 50] width 48 height 20
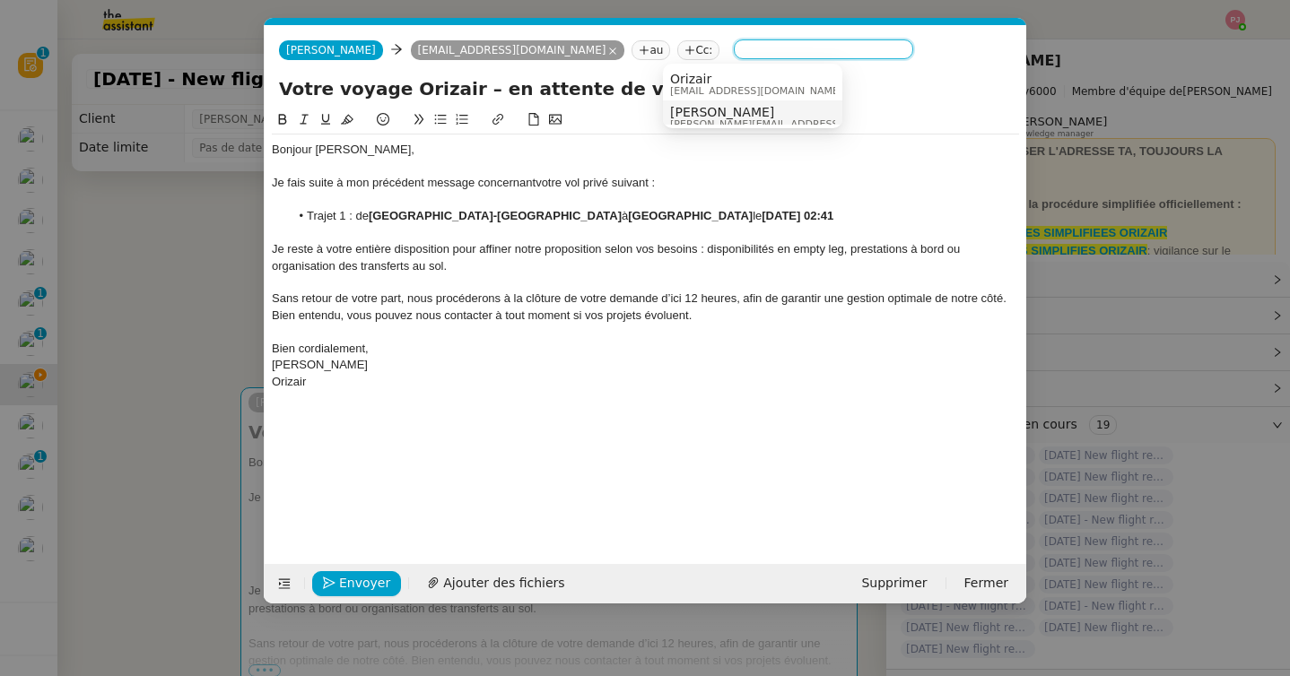
click at [724, 100] on nz-option-item "Louis Frei louis@orizair.com" at bounding box center [752, 116] width 179 height 33
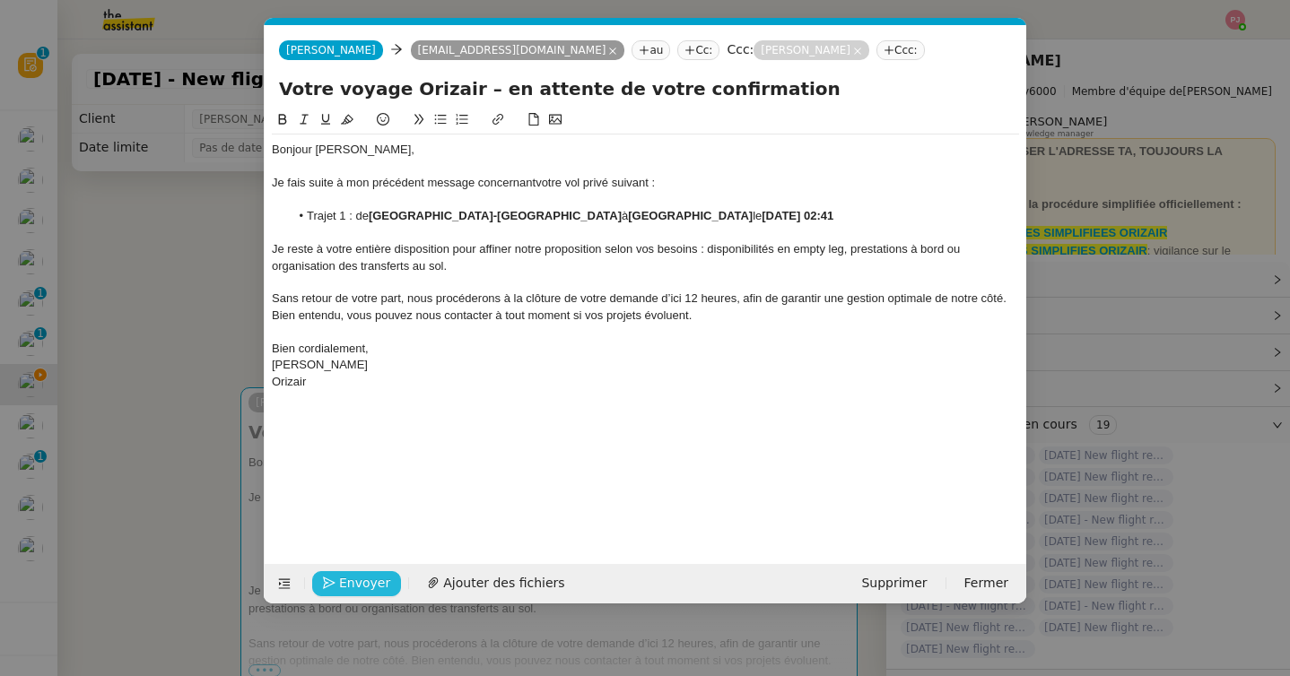
click at [360, 573] on span "Envoyer" at bounding box center [364, 583] width 51 height 21
click at [360, 573] on span "Confirmer l'envoi" at bounding box center [393, 583] width 108 height 21
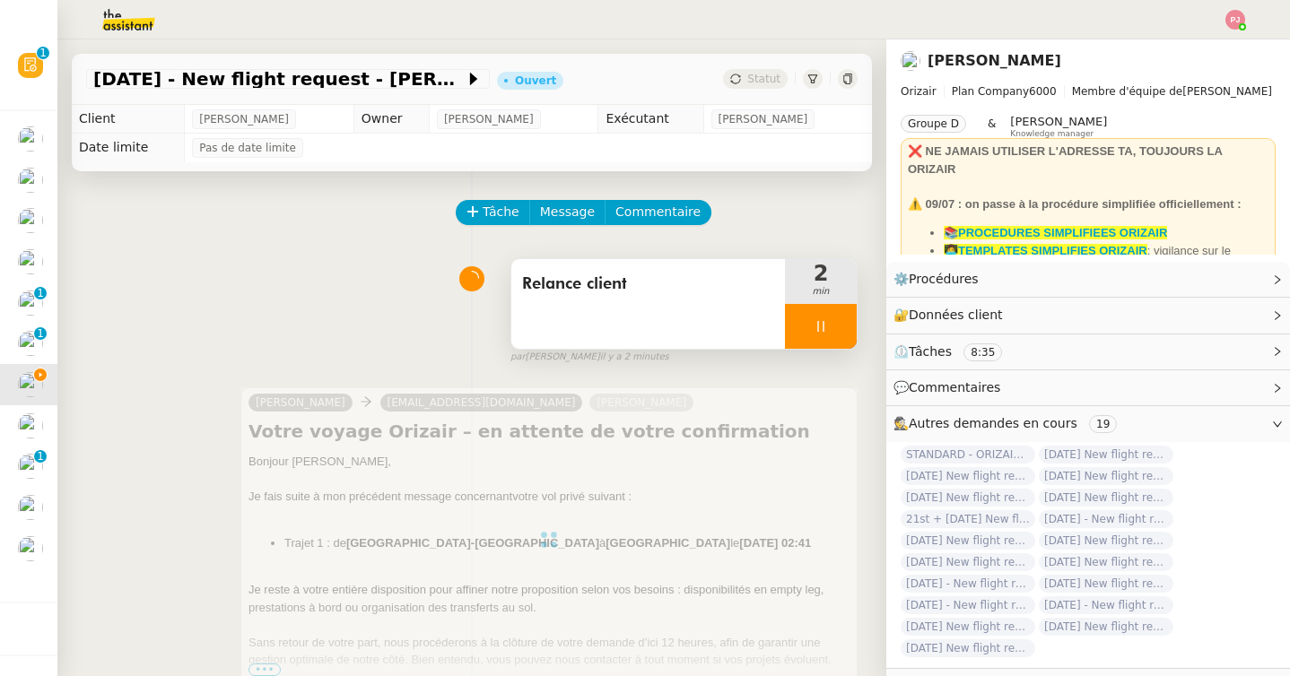
click at [823, 326] on icon at bounding box center [820, 326] width 6 height 11
click at [835, 326] on icon at bounding box center [838, 326] width 14 height 14
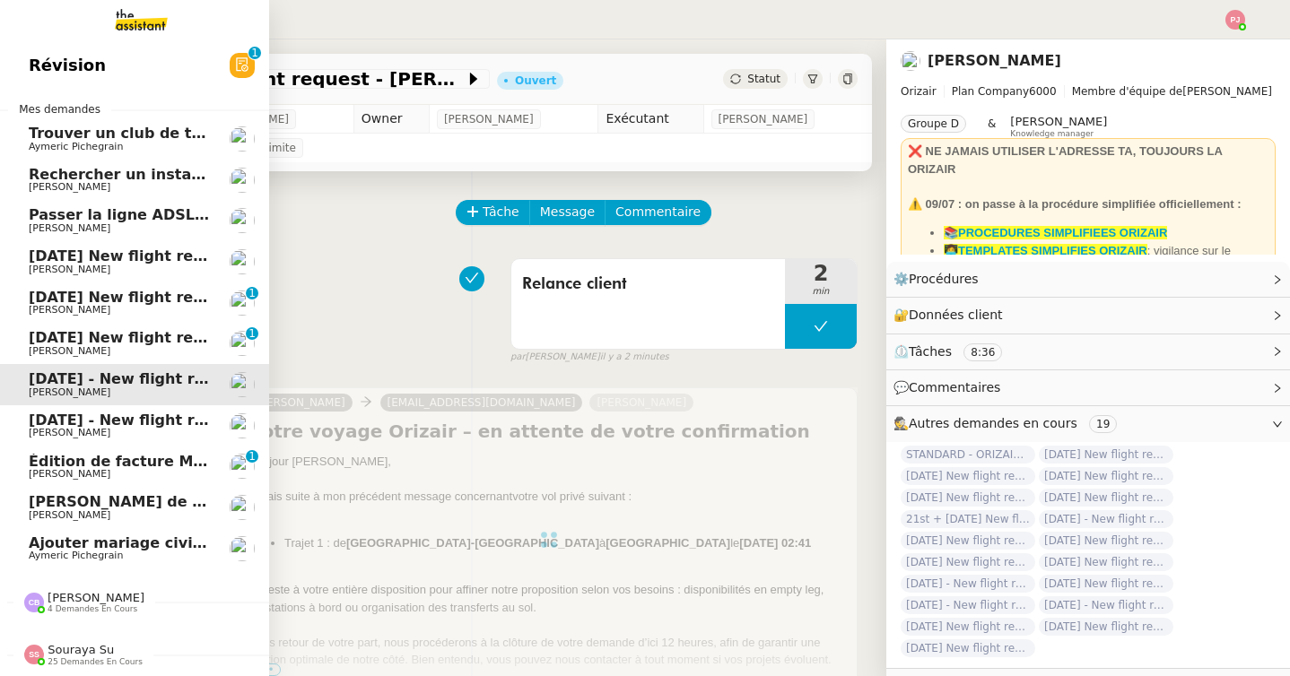
click at [57, 412] on link "1st September 2025 - New flight request - Evla Özdemir Louis Frei" at bounding box center [134, 425] width 269 height 41
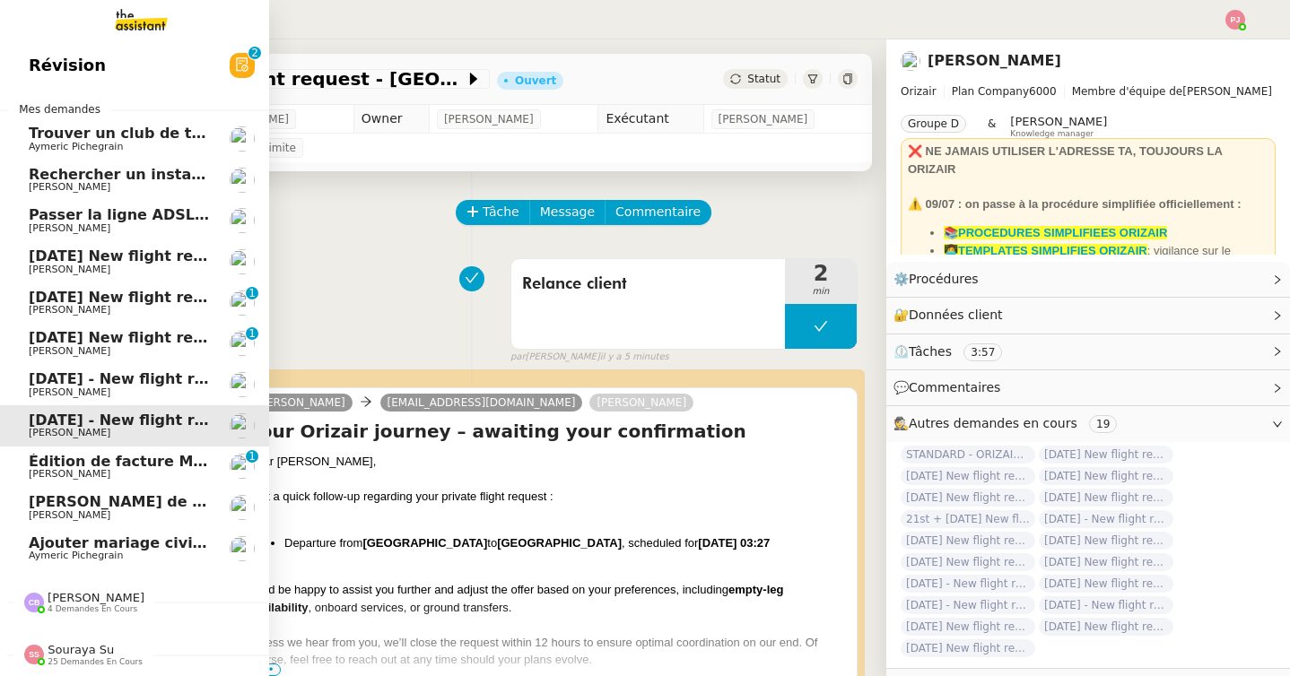
click at [78, 378] on span "19th September 2025 - New flight request - Alexandre Dias" at bounding box center [214, 378] width 370 height 17
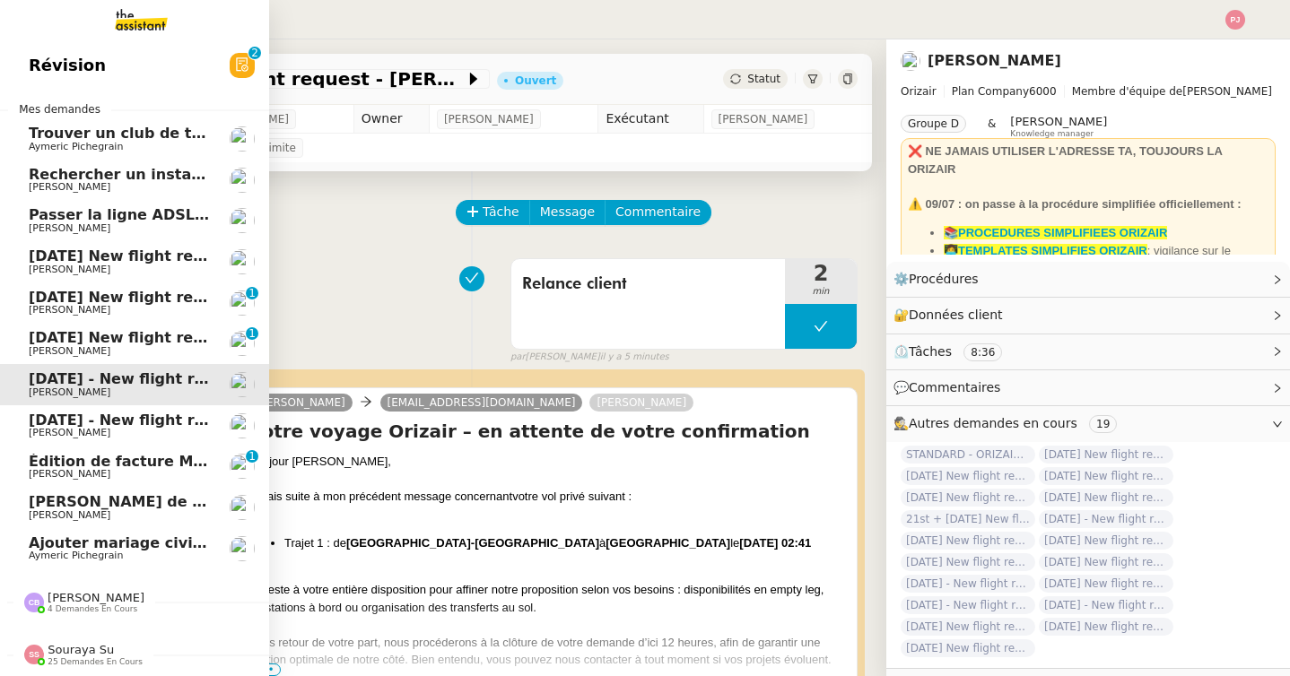
click at [30, 427] on span "1st September 2025 - New flight request - Evla Özdemir" at bounding box center [298, 420] width 538 height 17
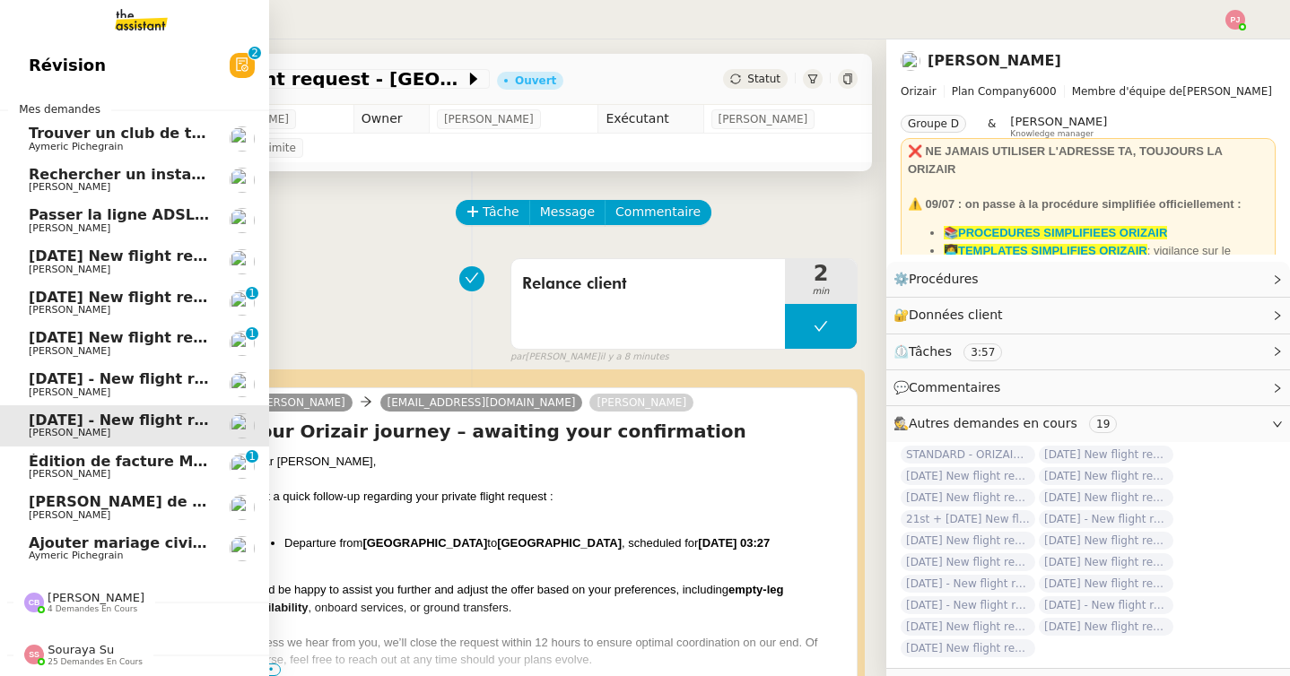
click at [91, 341] on span "22nd September 2025 New flight request - Tobias Röthlisberger" at bounding box center [209, 337] width 360 height 17
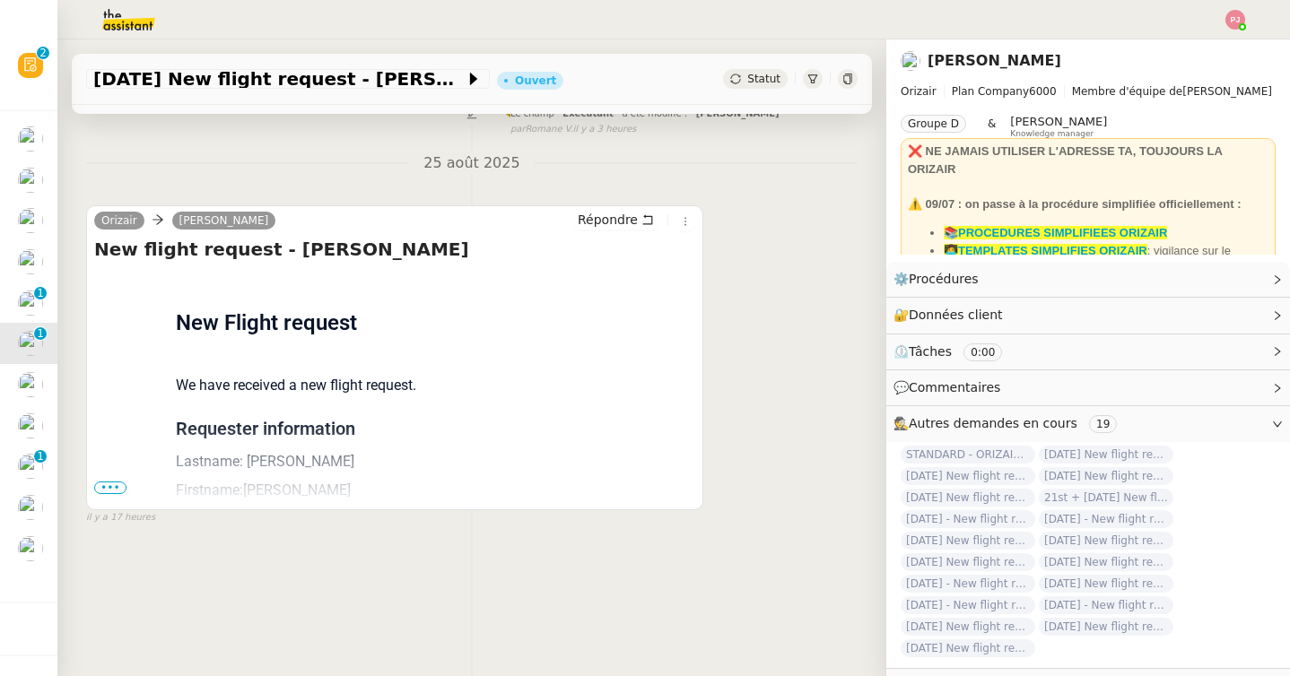
scroll to position [228, 0]
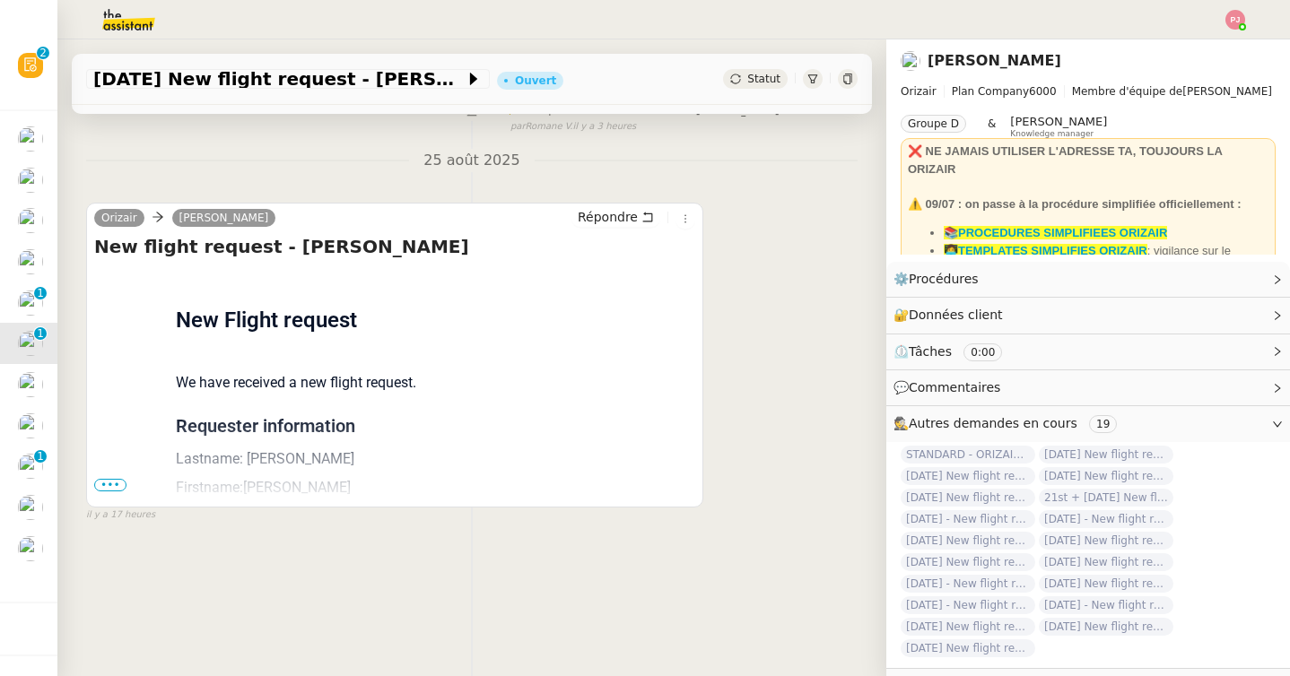
click at [115, 483] on span "•••" at bounding box center [110, 485] width 32 height 13
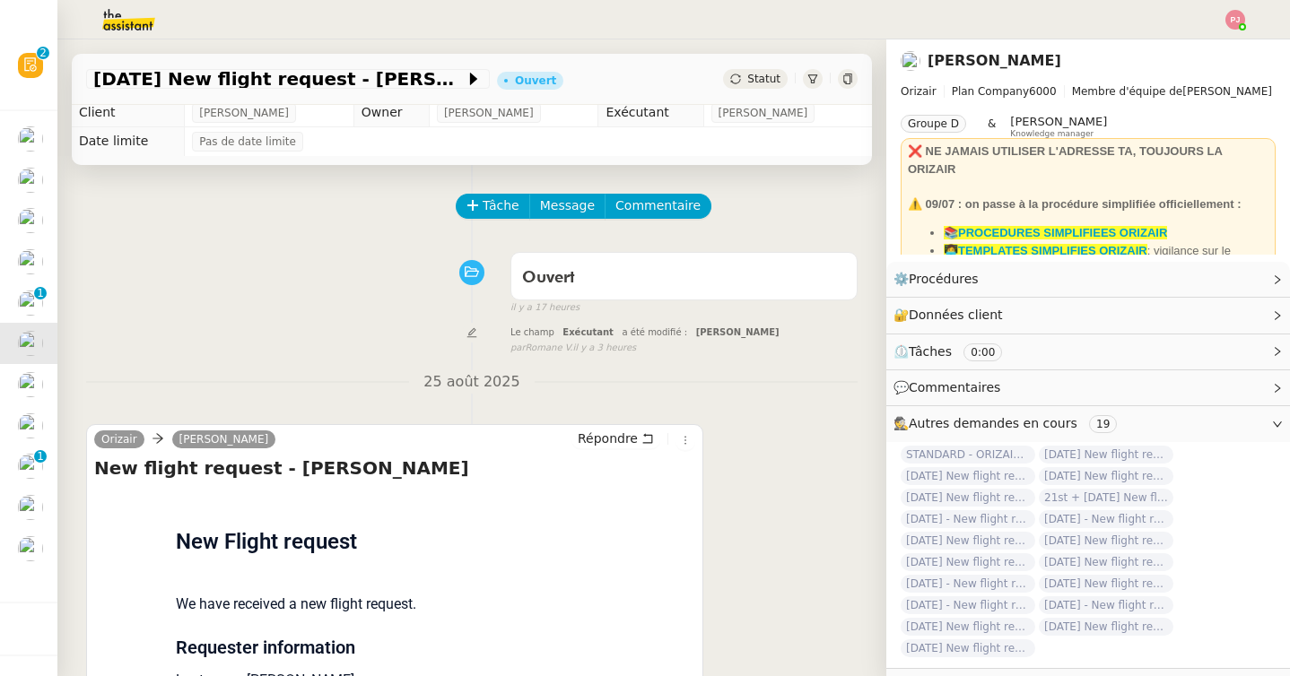
scroll to position [0, 0]
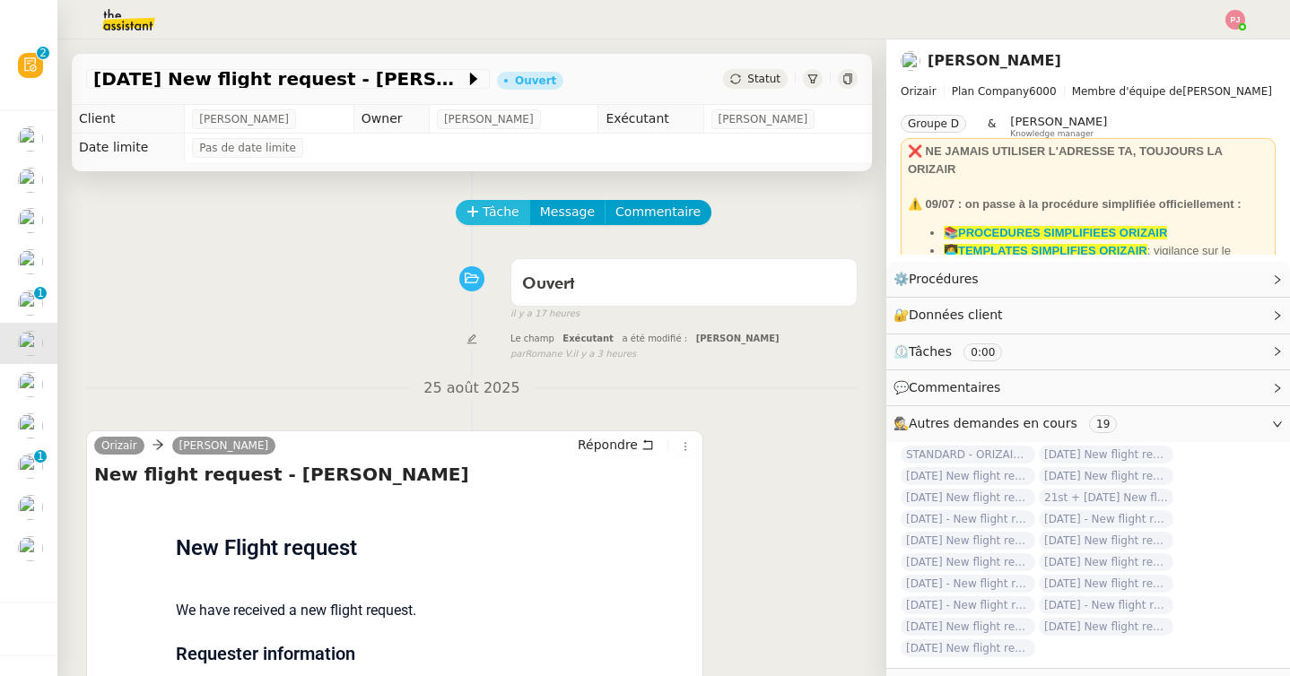
click at [507, 216] on span "Tâche" at bounding box center [501, 212] width 37 height 21
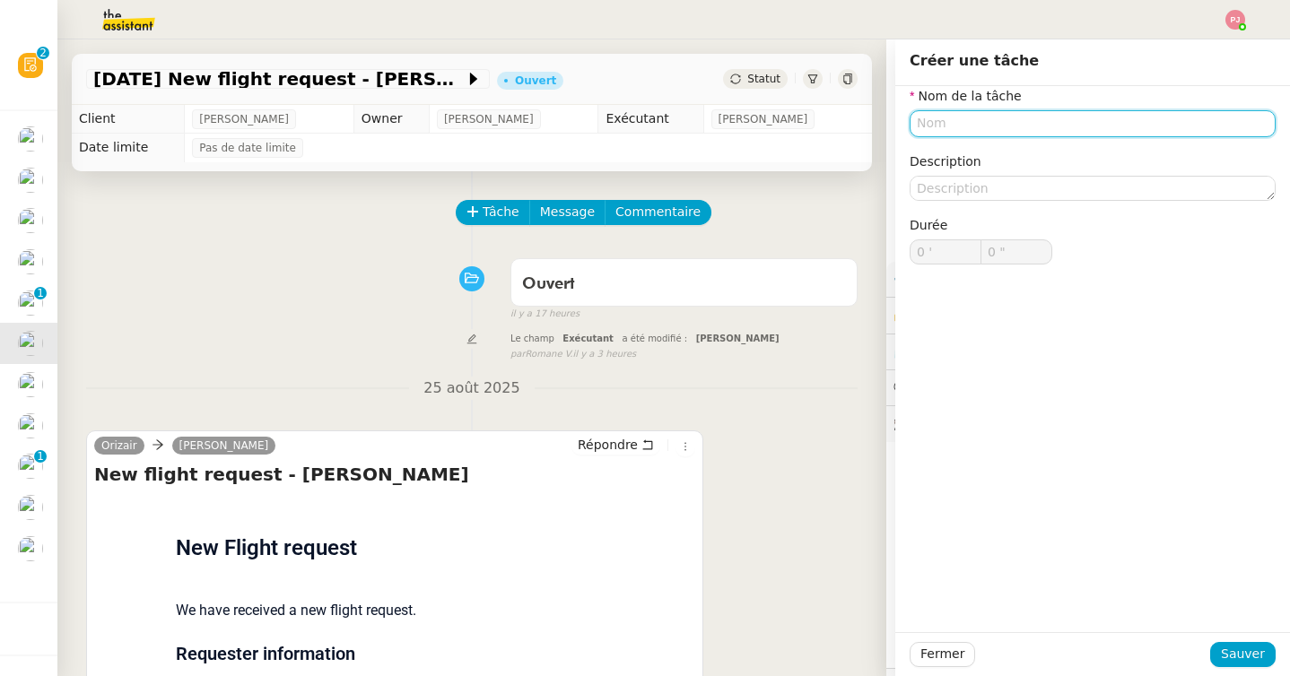
click at [935, 122] on input "text" at bounding box center [1093, 123] width 366 height 26
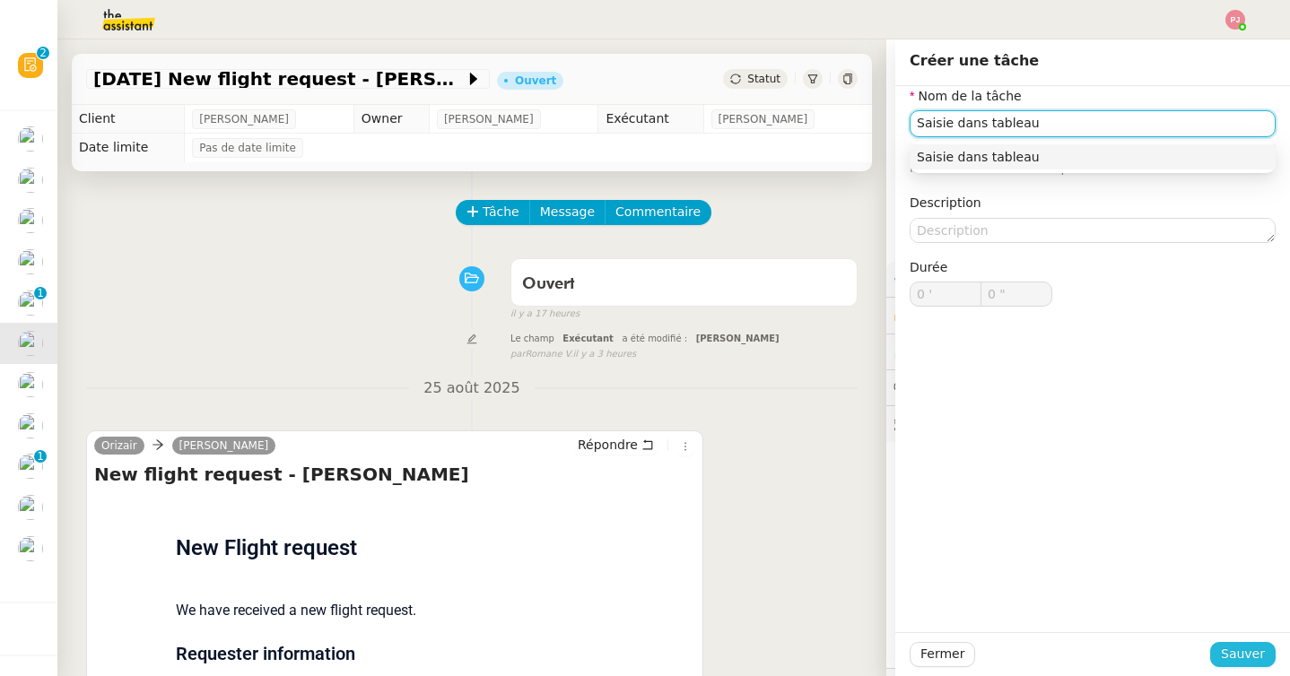
type input "Saisie dans tableau"
click at [1259, 648] on span "Sauver" at bounding box center [1243, 654] width 44 height 21
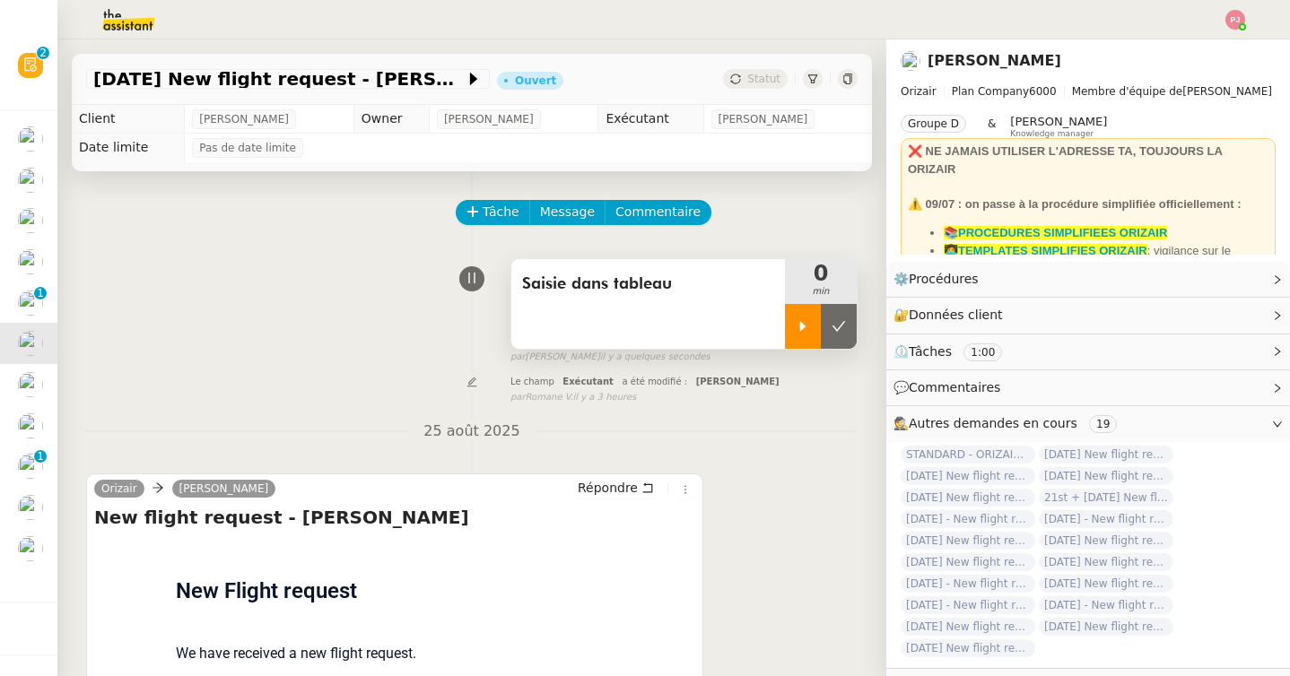
click at [796, 322] on icon at bounding box center [803, 326] width 14 height 14
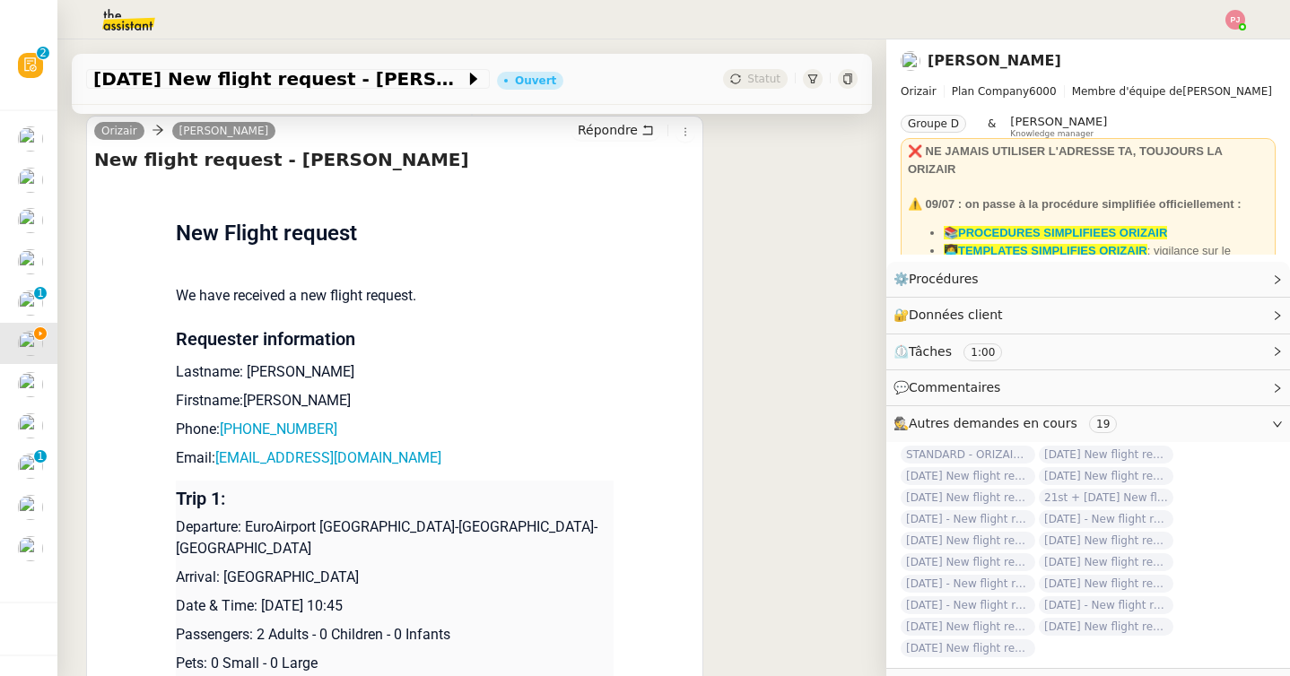
scroll to position [366, 0]
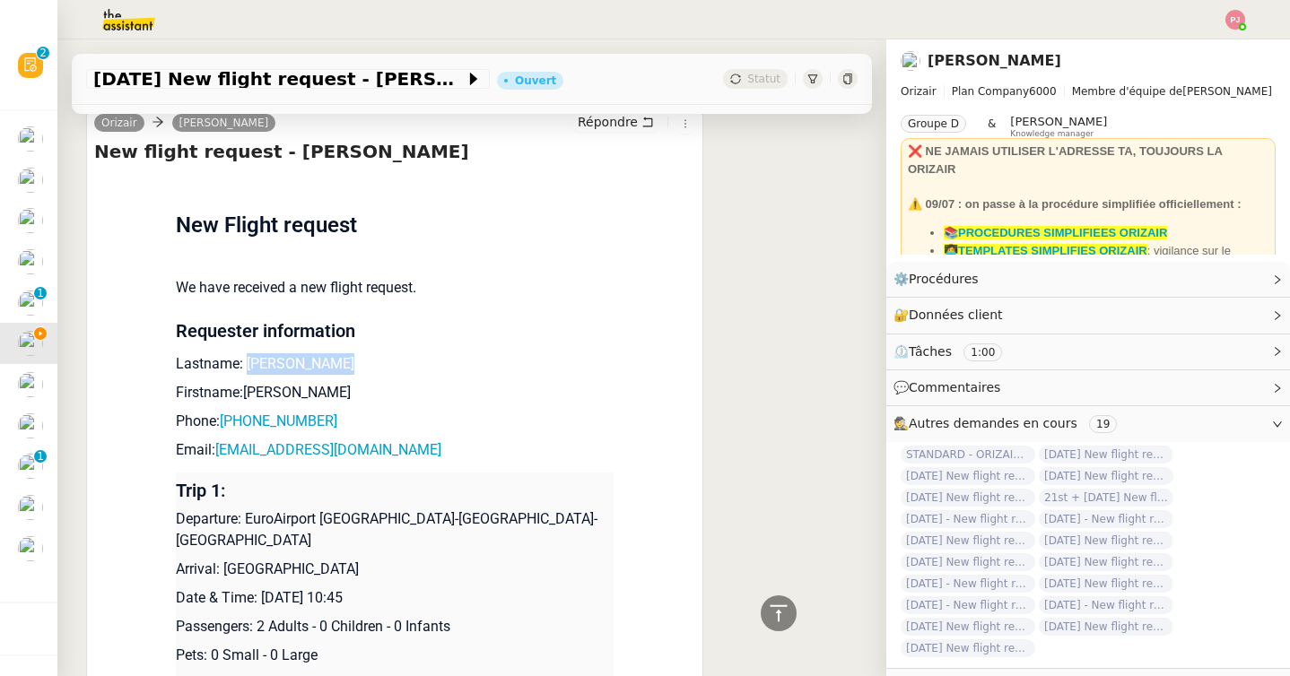
drag, startPoint x: 340, startPoint y: 365, endPoint x: 248, endPoint y: 359, distance: 91.7
click at [248, 359] on p "Lastname: Röthlisberger" at bounding box center [395, 364] width 438 height 22
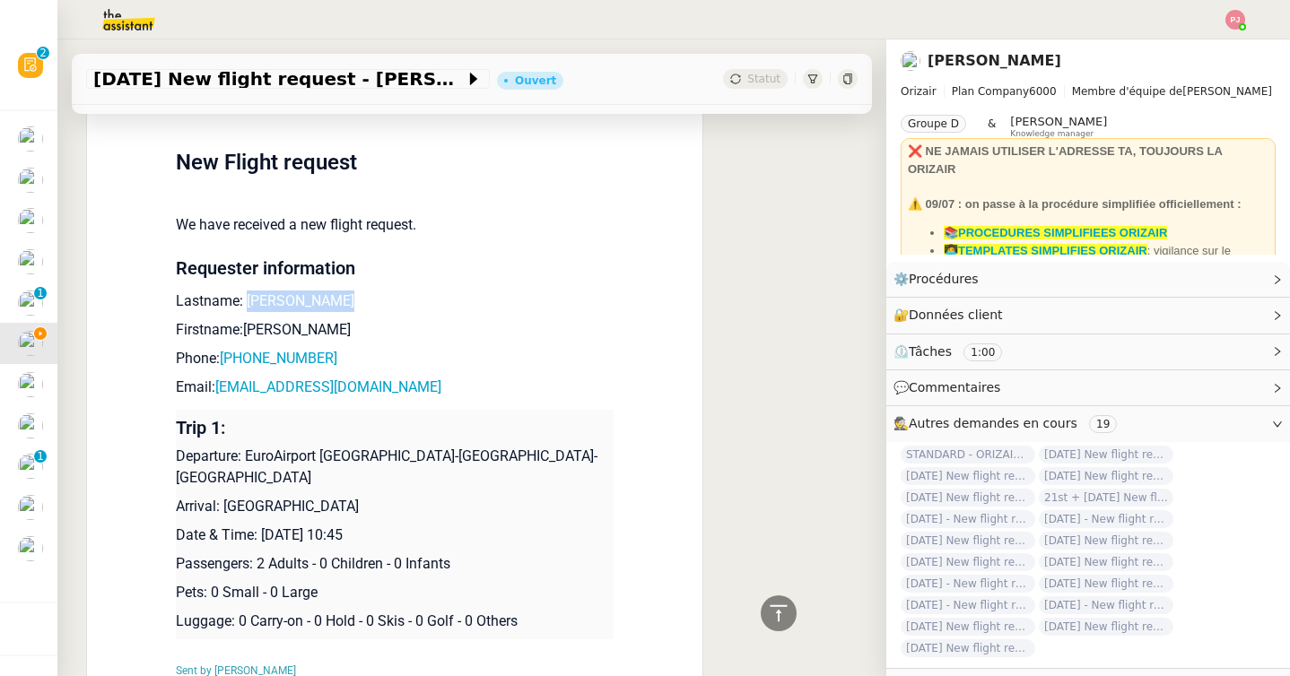
scroll to position [440, 0]
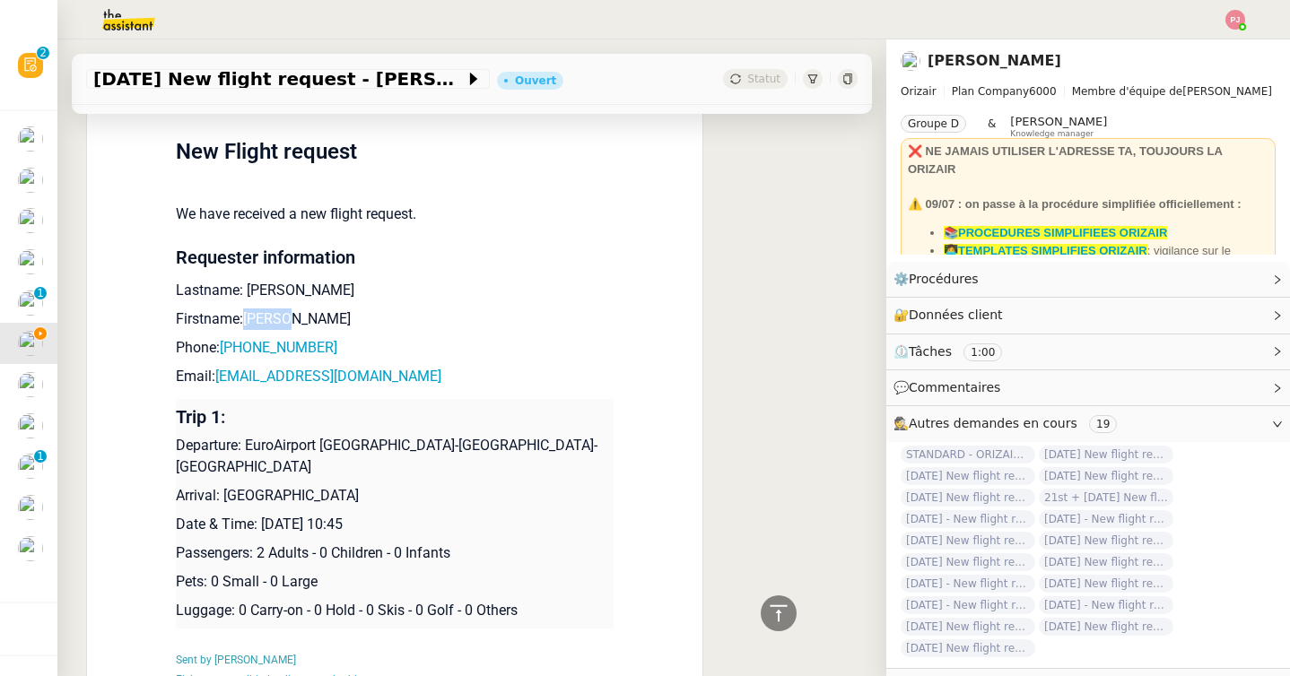
drag, startPoint x: 301, startPoint y: 318, endPoint x: 245, endPoint y: 316, distance: 56.5
click at [245, 316] on p "Firstname:Tobias" at bounding box center [395, 320] width 438 height 22
drag, startPoint x: 342, startPoint y: 345, endPoint x: 234, endPoint y: 344, distance: 107.6
click at [234, 344] on p "Phone: +41788065423" at bounding box center [395, 348] width 438 height 22
drag, startPoint x: 457, startPoint y: 376, endPoint x: 218, endPoint y: 380, distance: 238.6
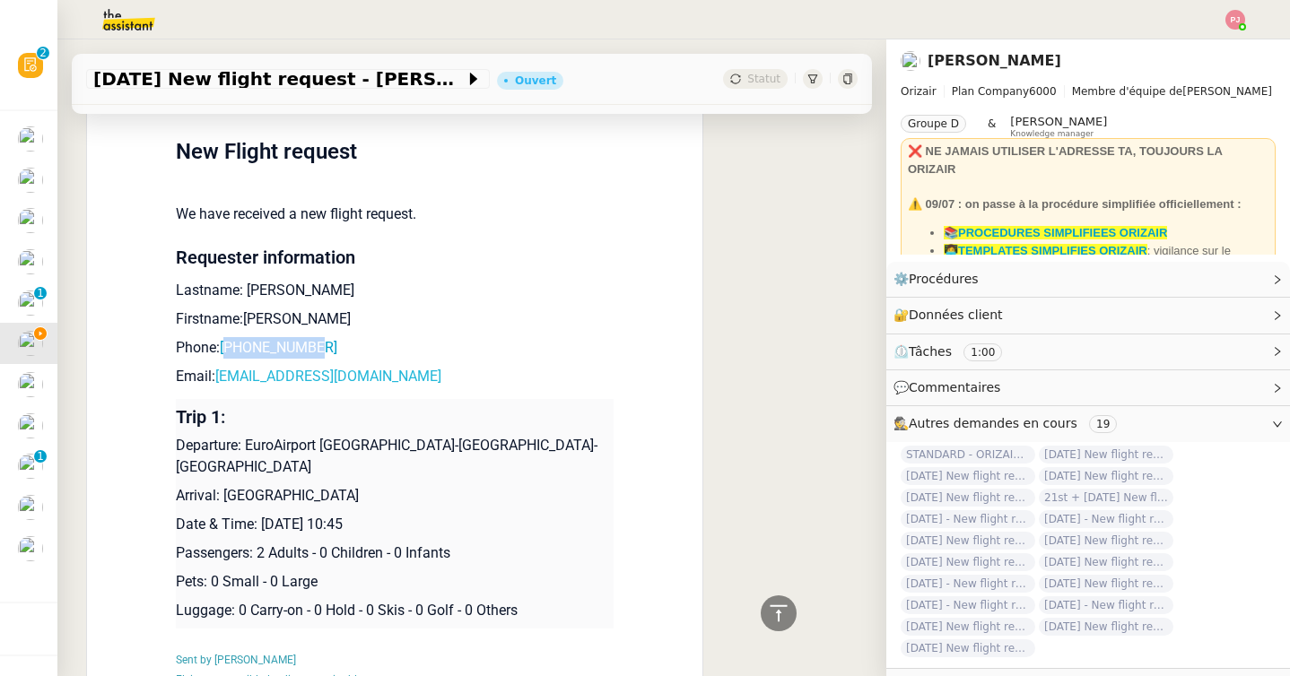
click at [218, 380] on p "Email: tobiasrothlisberger@ymail.com" at bounding box center [395, 377] width 438 height 22
drag, startPoint x: 501, startPoint y: 446, endPoint x: 245, endPoint y: 444, distance: 256.5
click at [245, 444] on p "Departure: EuroAirport Basel-Mulhouse-Freiburg" at bounding box center [395, 456] width 438 height 43
drag, startPoint x: 321, startPoint y: 479, endPoint x: 223, endPoint y: 476, distance: 97.8
click at [223, 485] on p "Arrival: Ibiza Airport" at bounding box center [395, 496] width 438 height 22
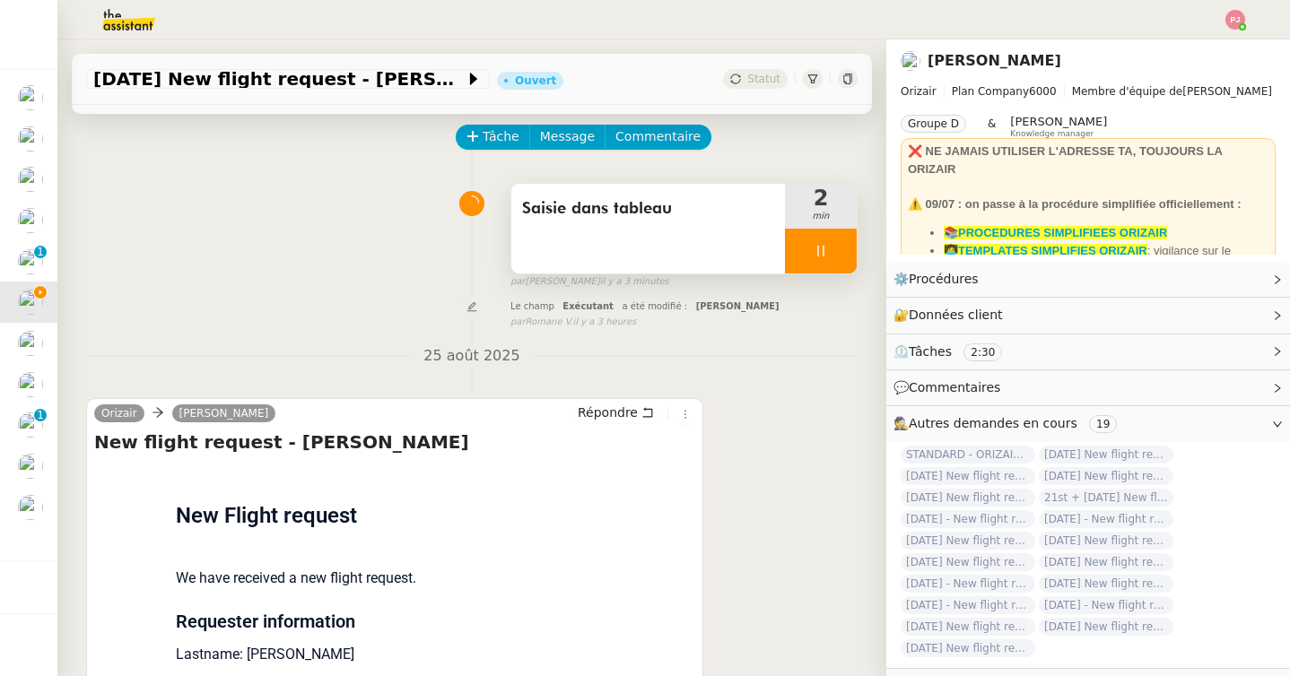
scroll to position [0, 0]
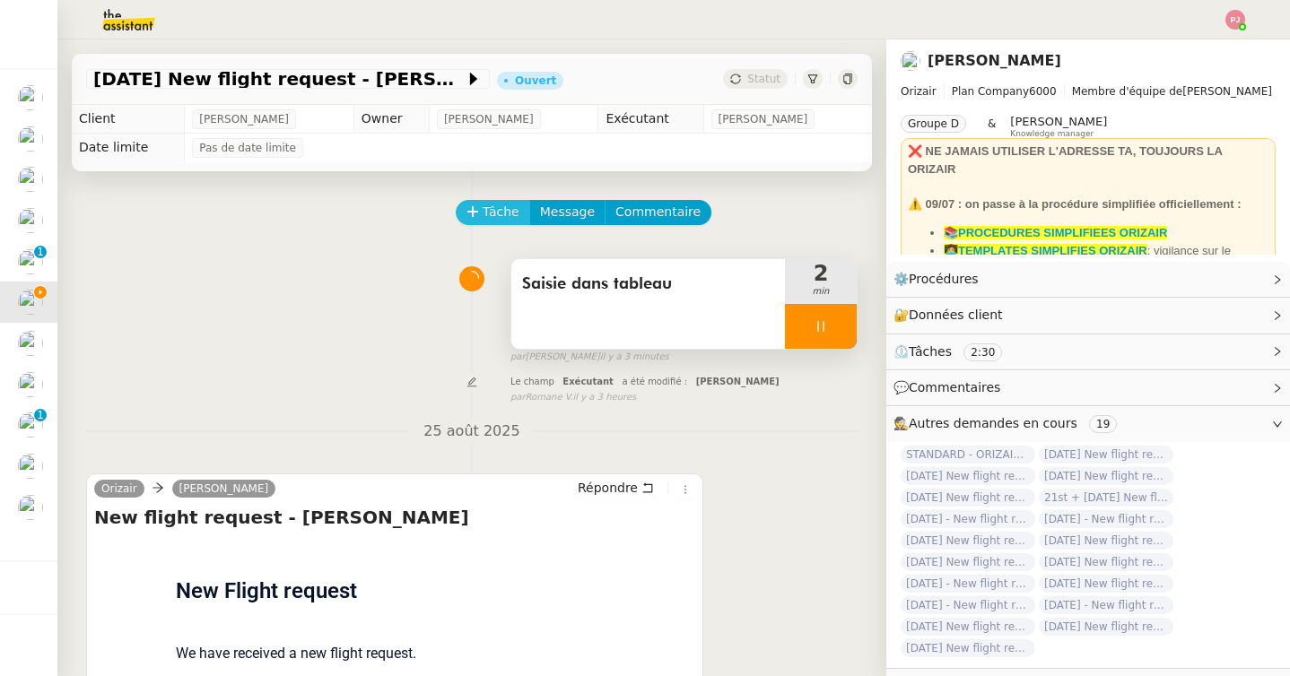
click at [494, 207] on span "Tâche" at bounding box center [501, 212] width 37 height 21
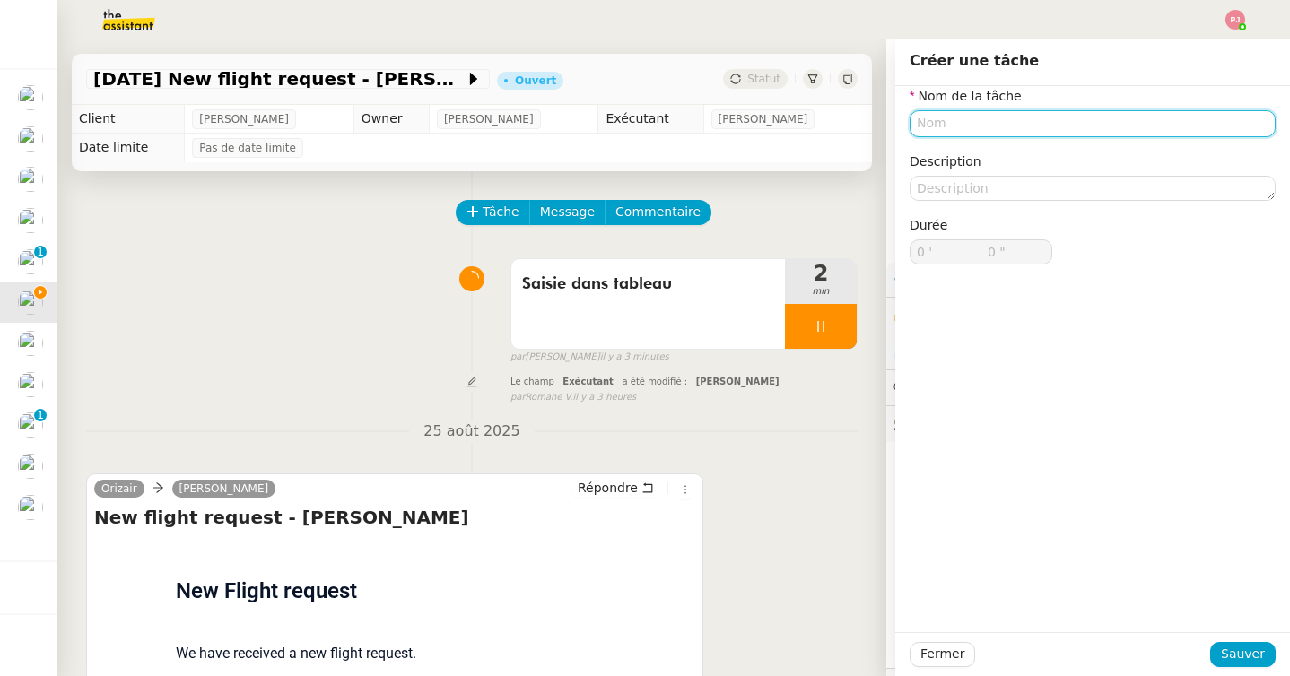
click at [936, 117] on input "text" at bounding box center [1093, 123] width 366 height 26
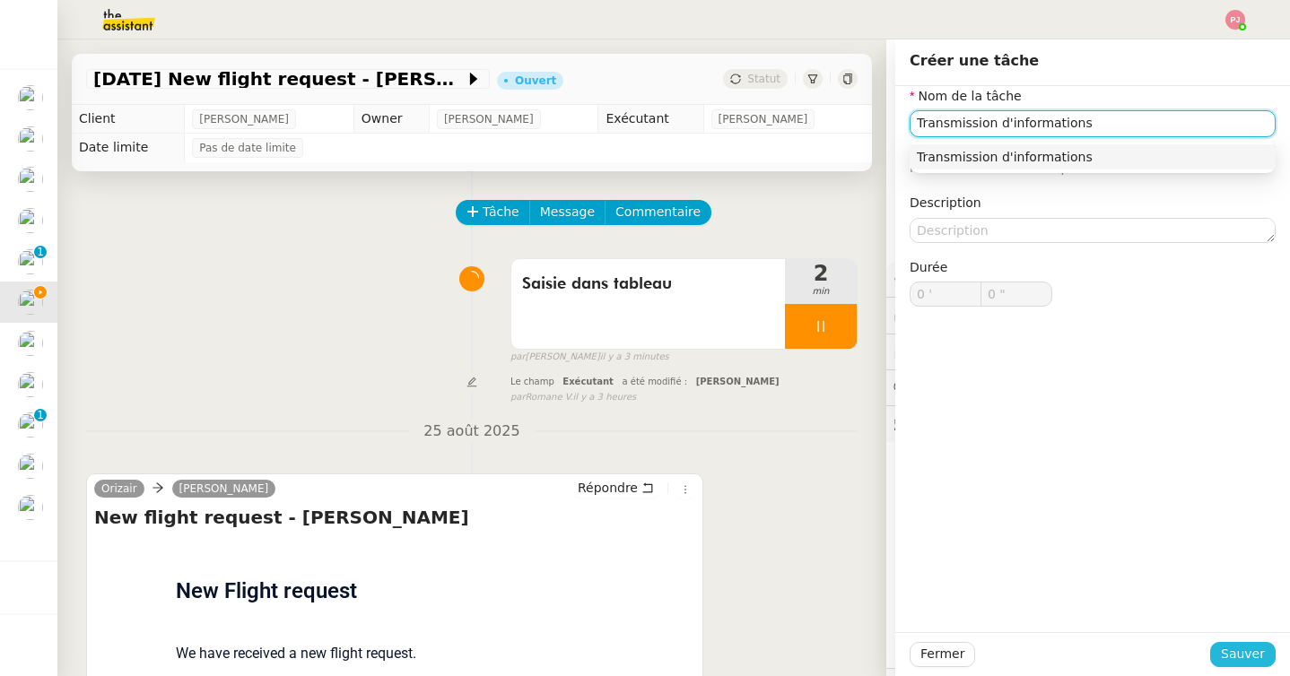
type input "Transmission d'informations"
click at [1228, 660] on span "Sauver" at bounding box center [1243, 654] width 44 height 21
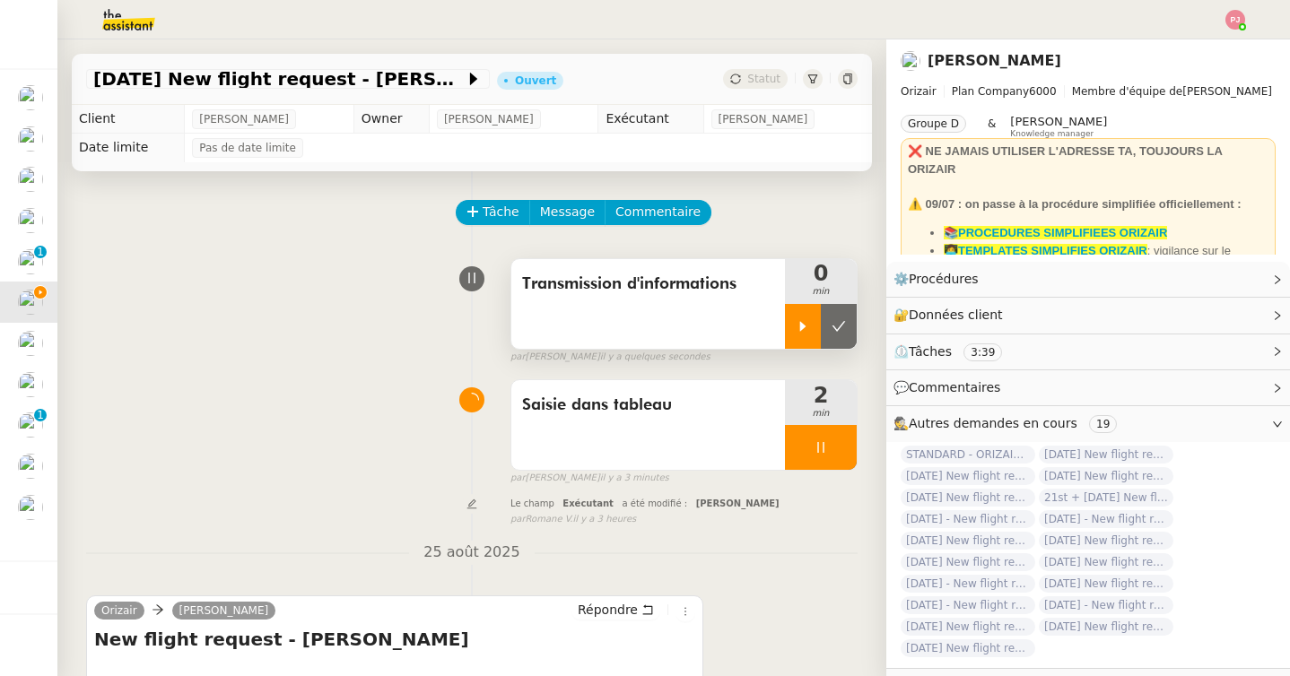
click at [799, 327] on icon at bounding box center [803, 326] width 14 height 14
click at [571, 200] on button "Message" at bounding box center [567, 212] width 76 height 25
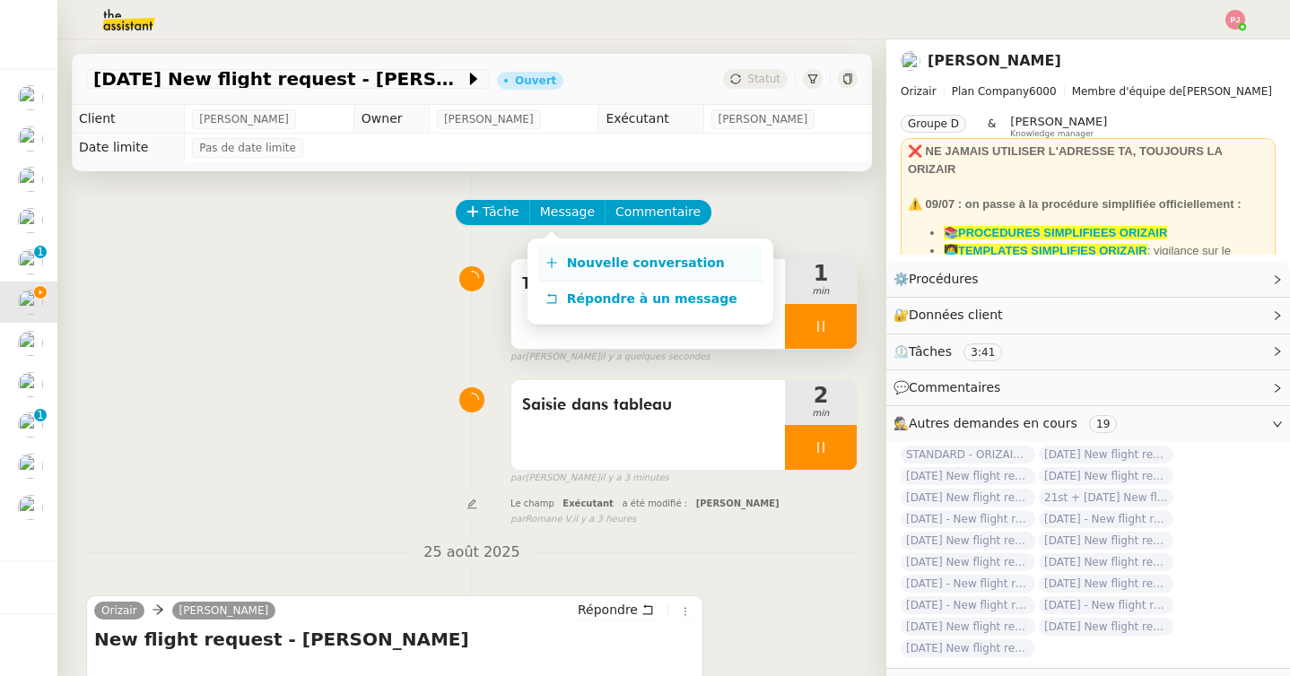
click at [598, 264] on span "Nouvelle conversation" at bounding box center [646, 263] width 158 height 14
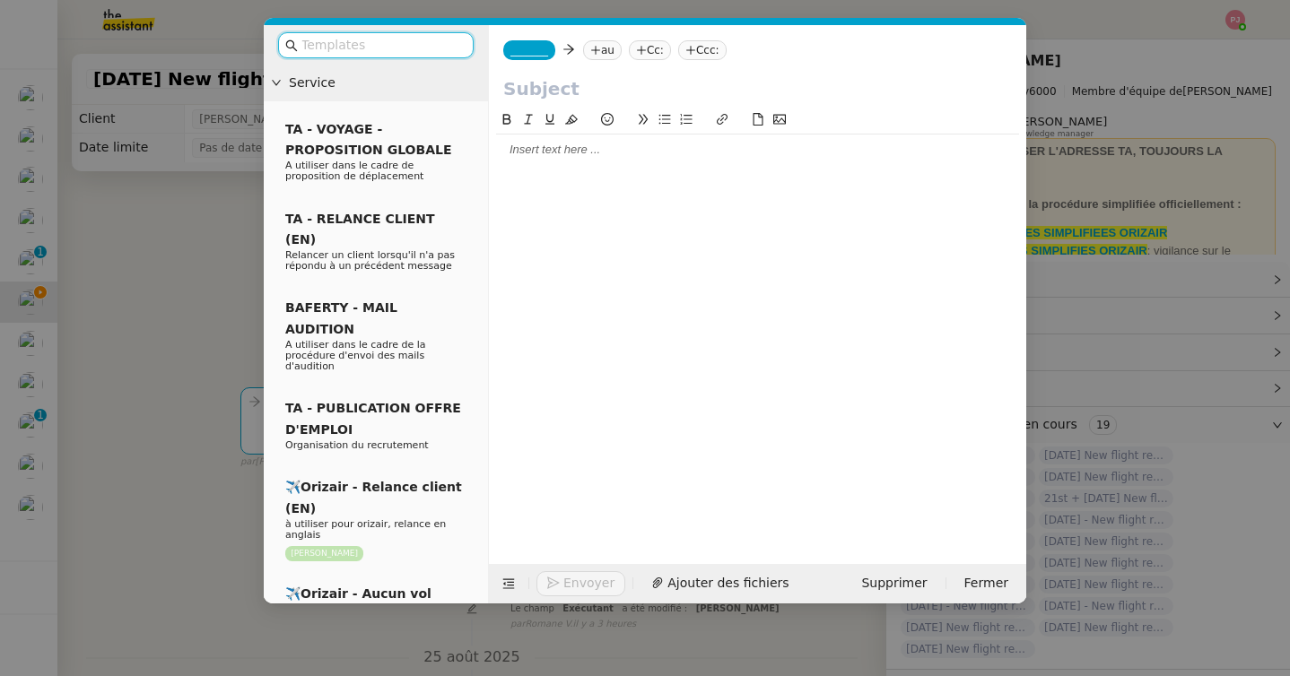
click at [189, 313] on nz-modal-container "Service TA - VOYAGE - PROPOSITION GLOBALE A utiliser dans le cadre de propositi…" at bounding box center [645, 338] width 1290 height 676
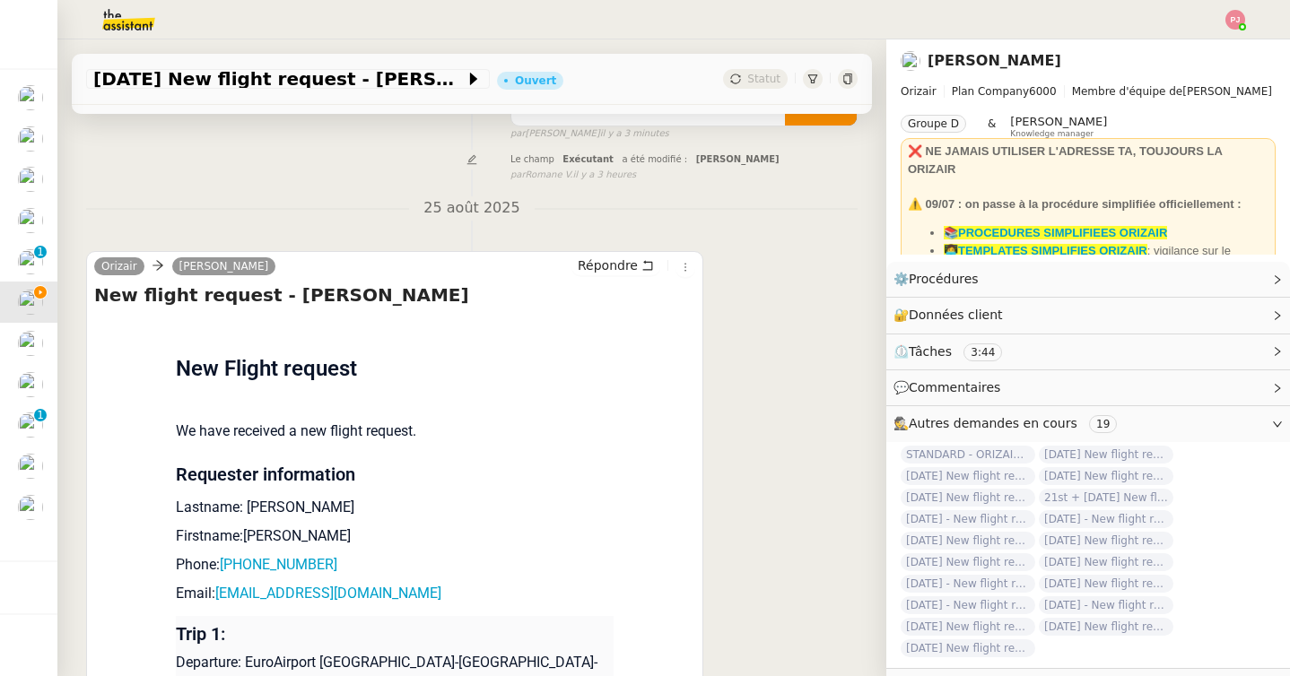
scroll to position [510, 0]
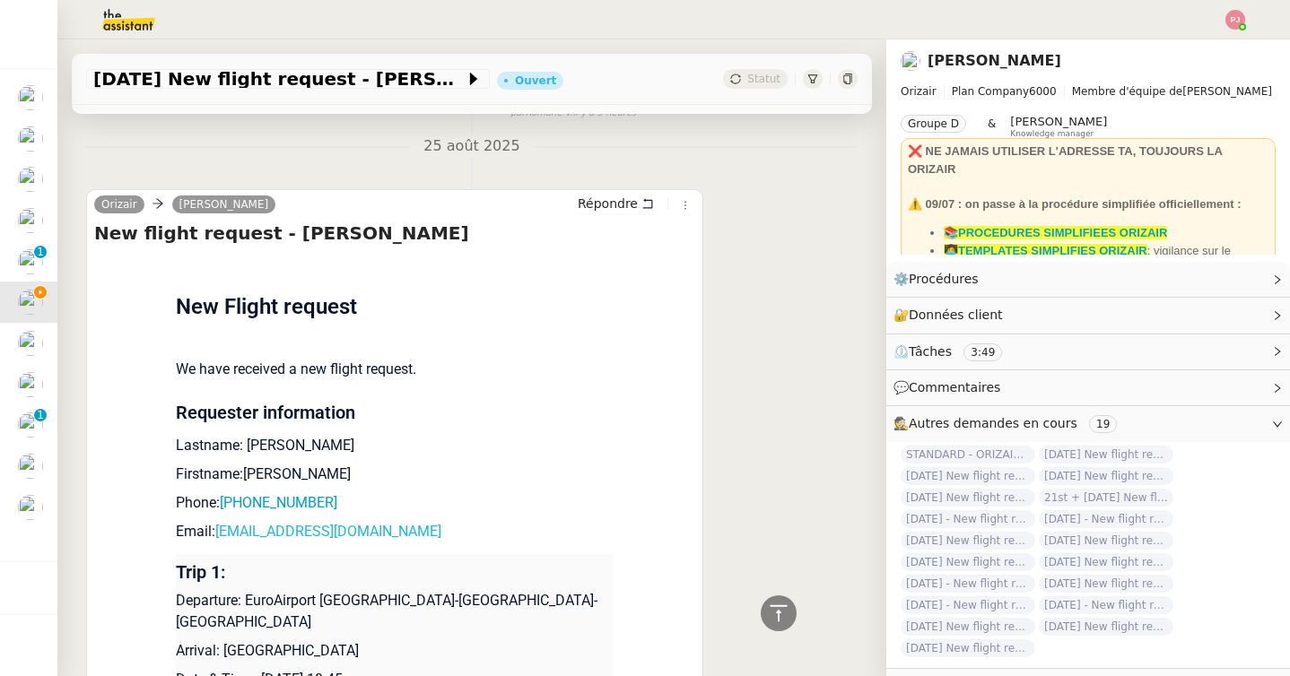
drag, startPoint x: 439, startPoint y: 528, endPoint x: 219, endPoint y: 532, distance: 219.8
click at [219, 532] on p "Email: tobiasrothlisberger@ymail.com" at bounding box center [395, 532] width 438 height 22
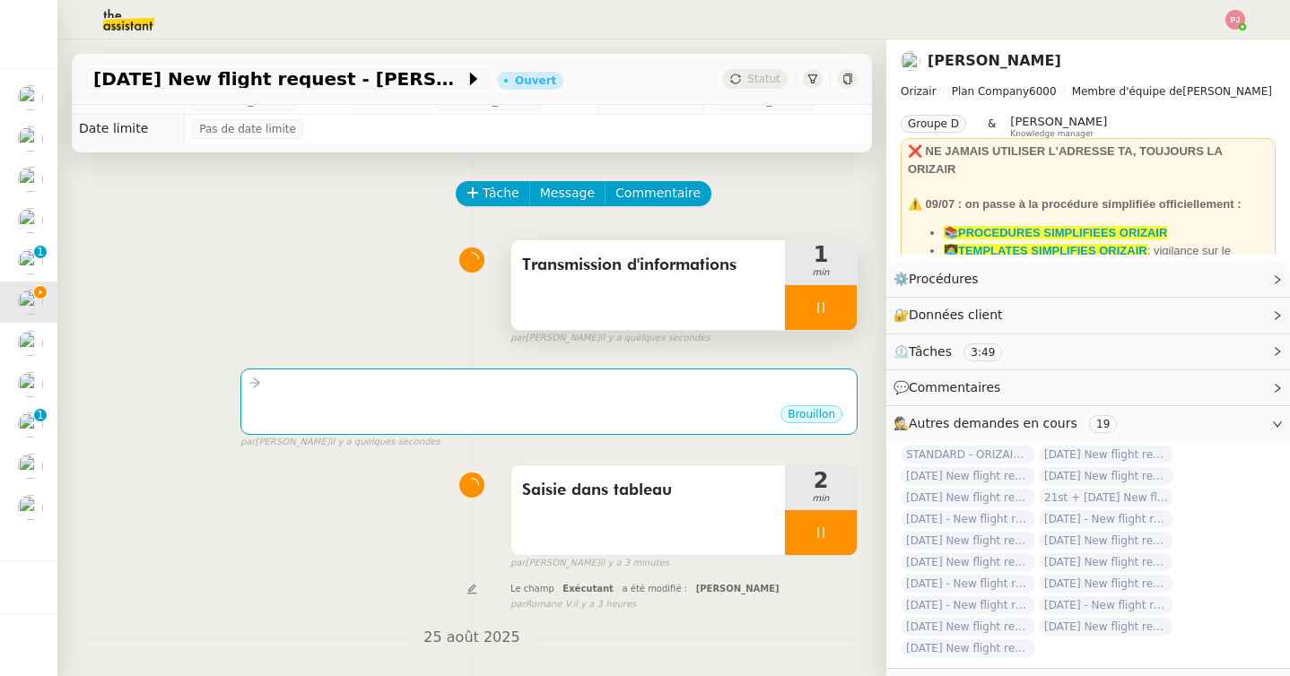
scroll to position [0, 0]
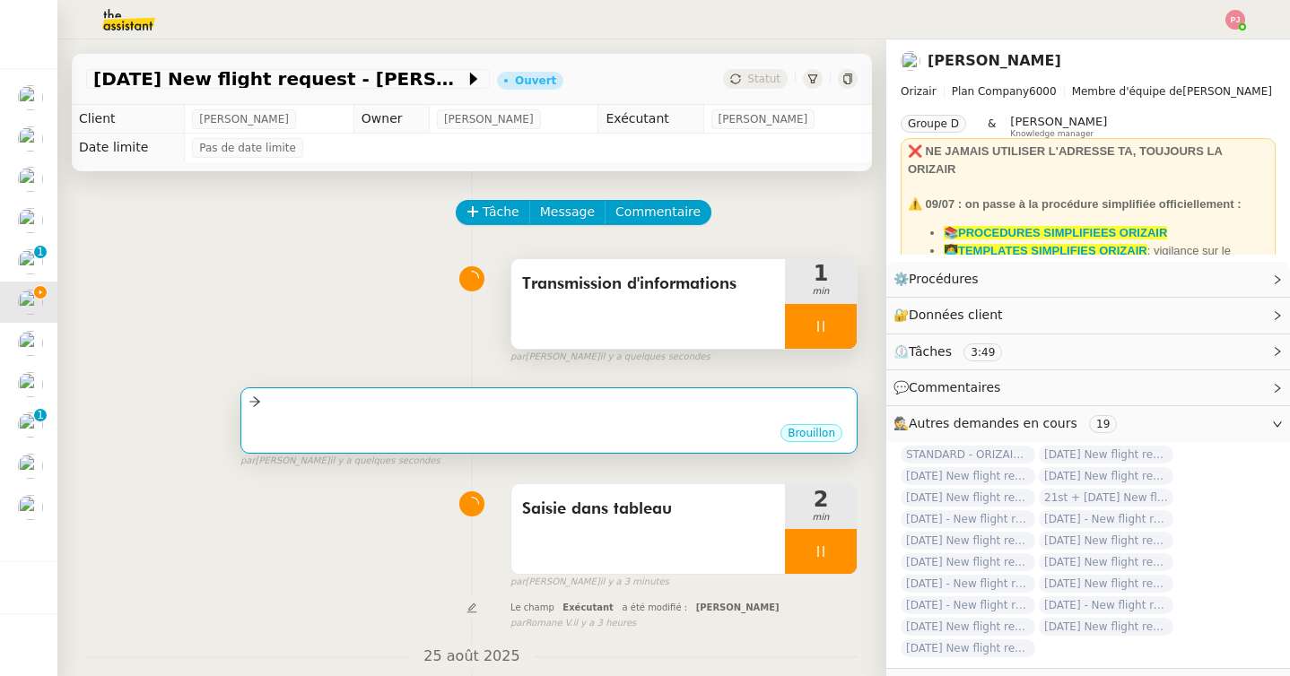
click at [467, 416] on div "•••" at bounding box center [548, 417] width 601 height 9
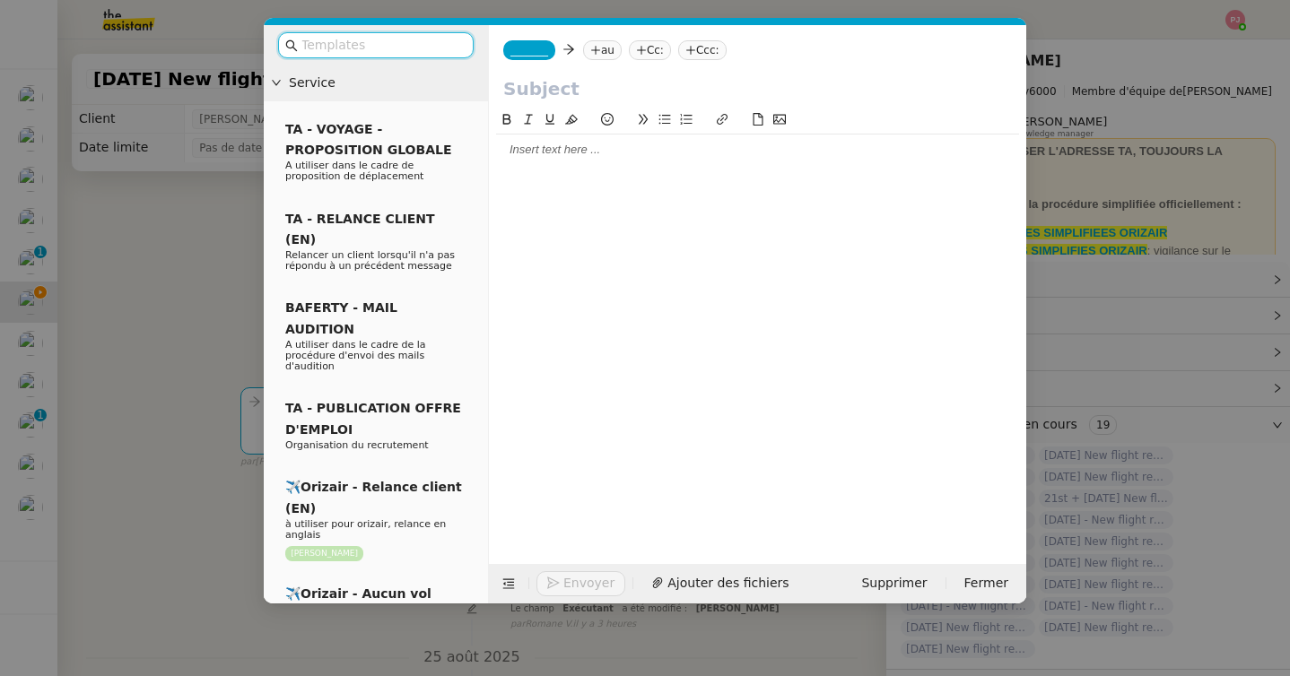
click at [416, 49] on input "text" at bounding box center [381, 45] width 161 height 21
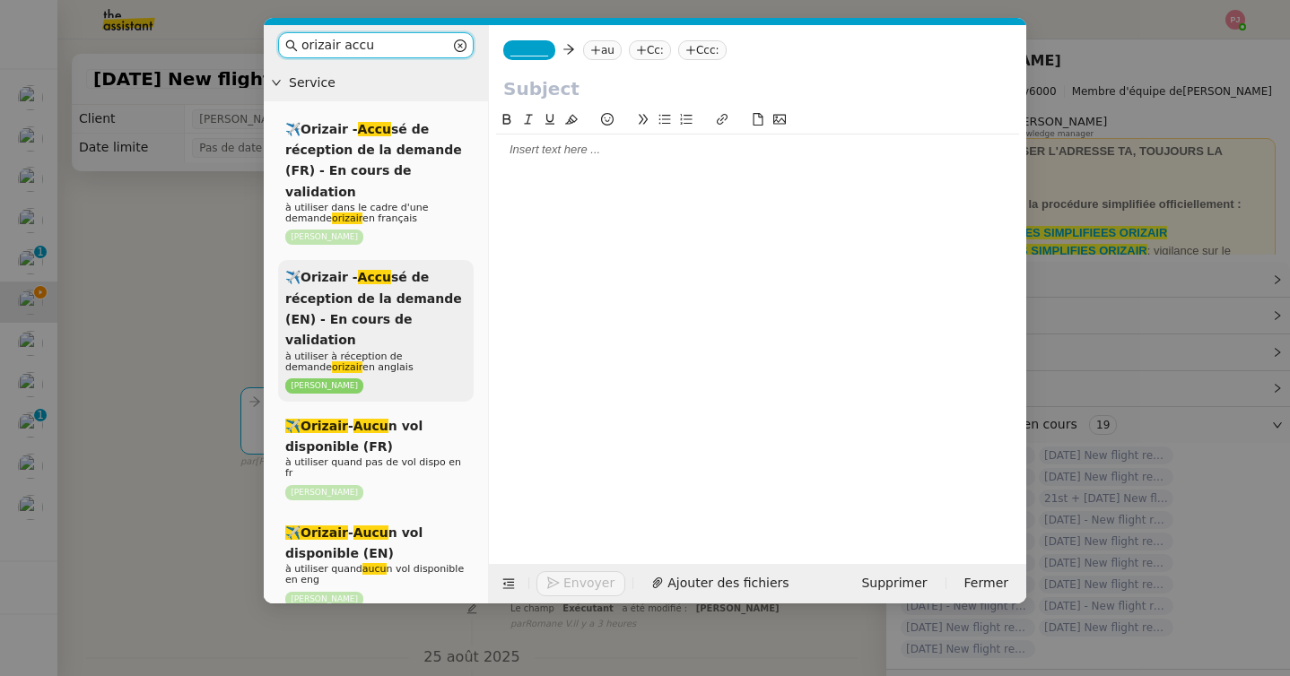
type input "orizair accu"
click at [384, 294] on span "✈️Orizair - Accu sé de réception de la demande (EN) - En cours de validation" at bounding box center [373, 308] width 177 height 77
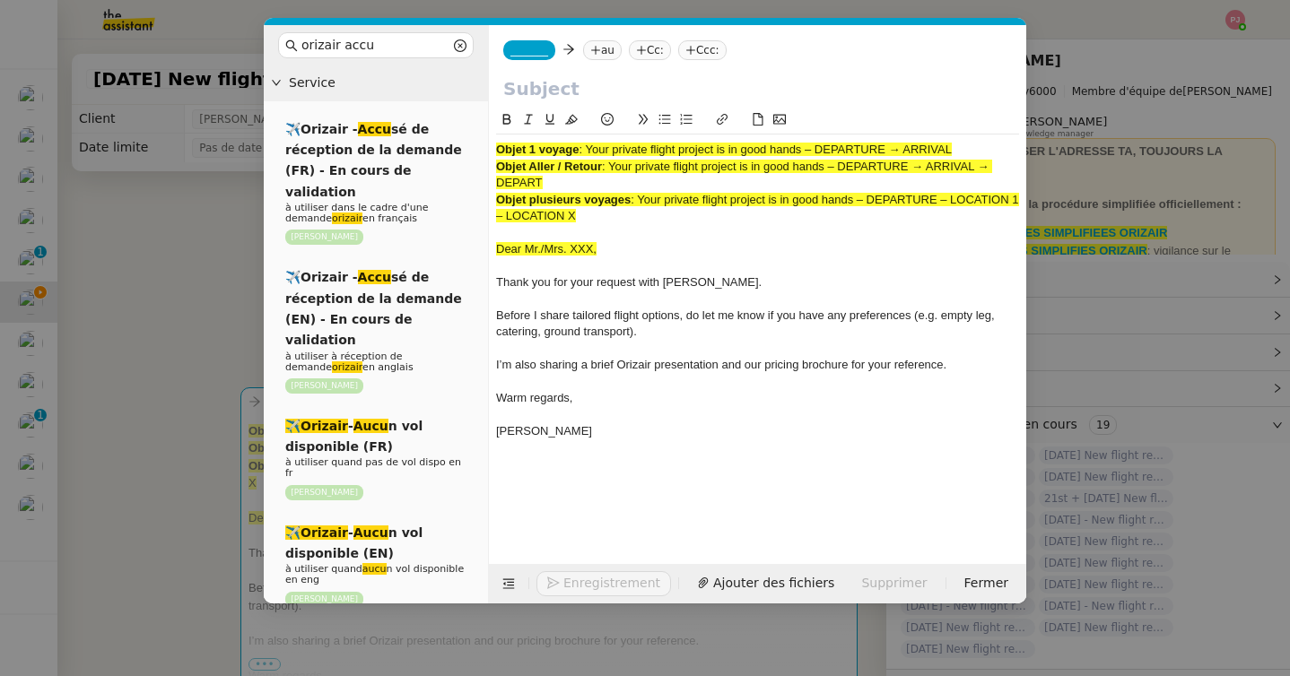
click at [543, 42] on nz-tag "_______" at bounding box center [529, 50] width 52 height 20
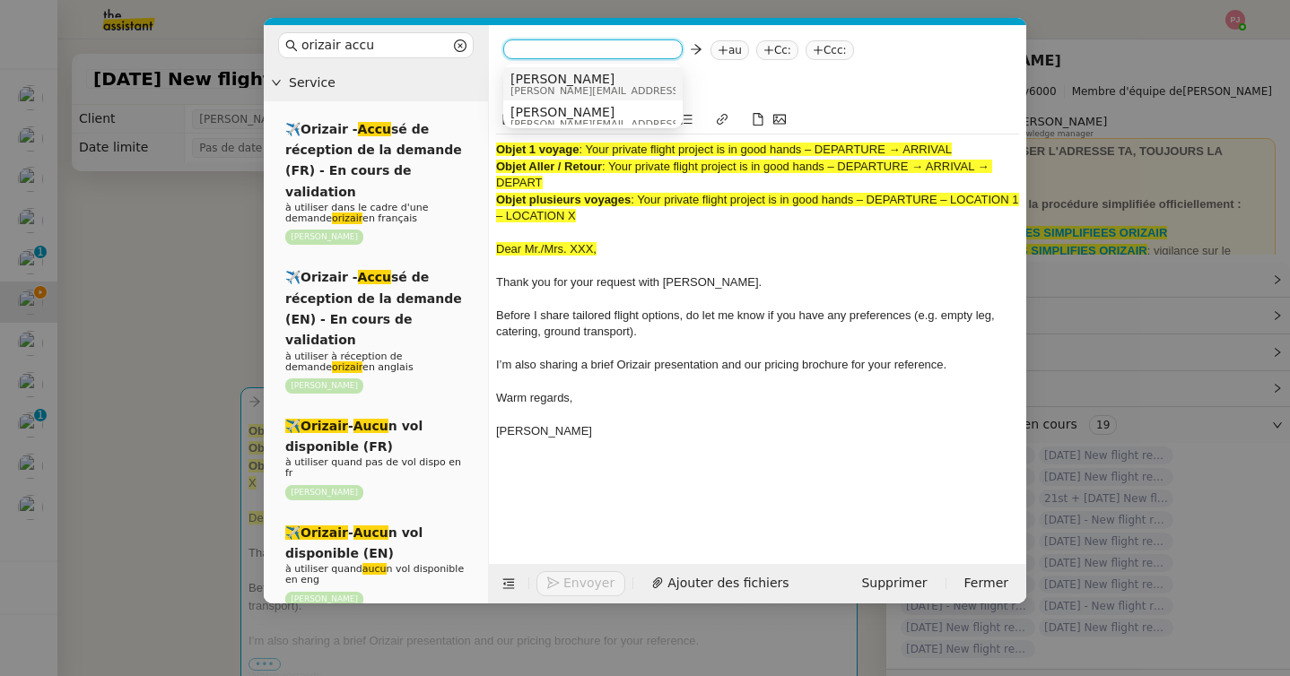
click at [570, 77] on span "[PERSON_NAME]" at bounding box center [637, 79] width 255 height 14
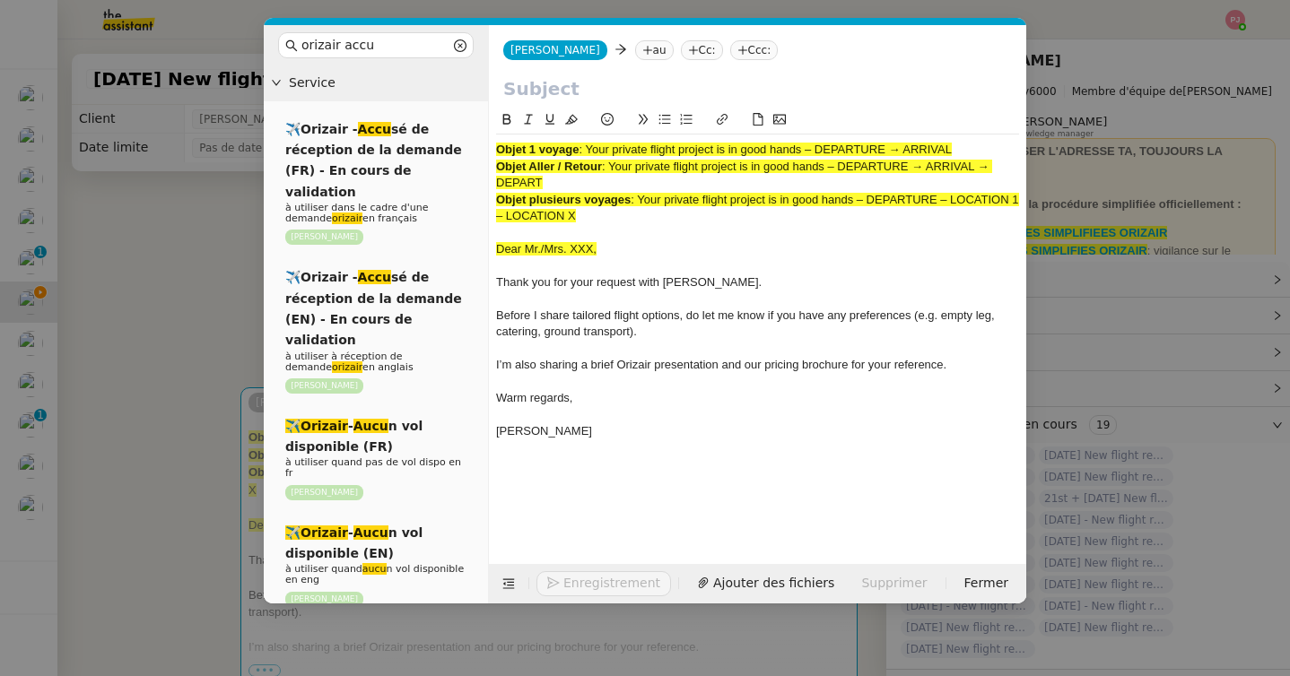
click at [635, 48] on nz-tag "au" at bounding box center [654, 50] width 39 height 20
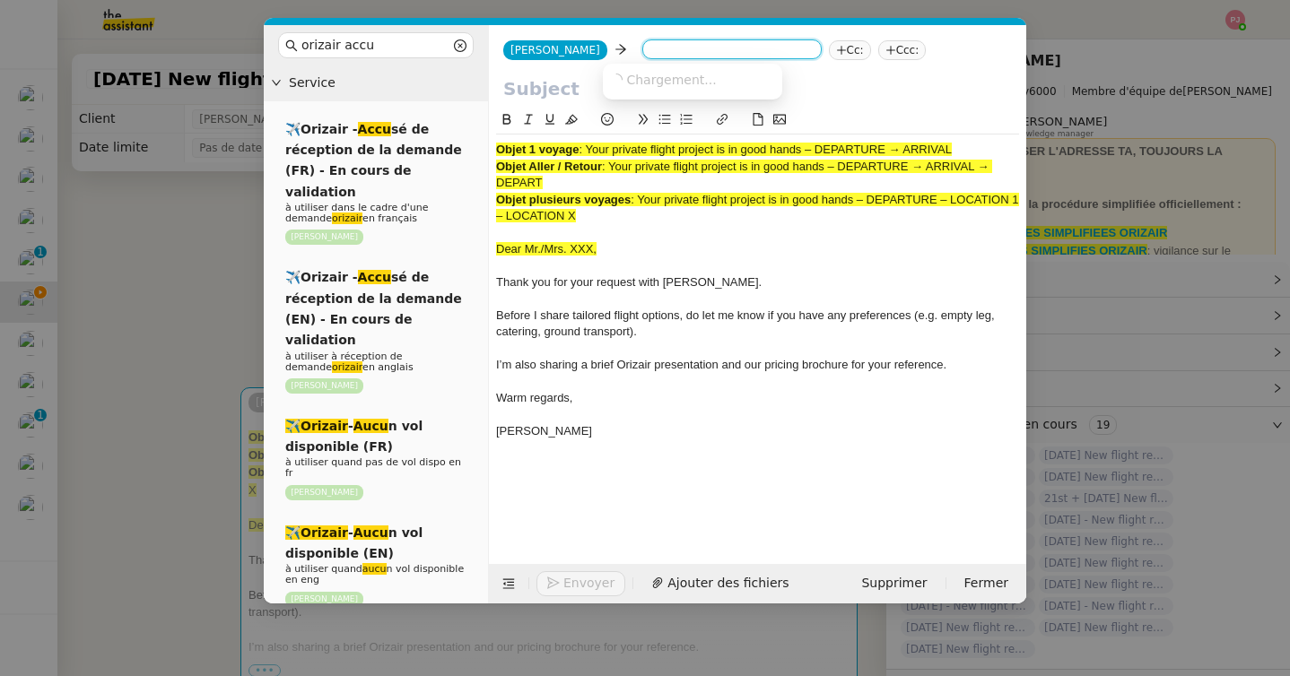
paste input "tobiasrothlisberger@ymail.com"
type input "tobiasrothlisberger@ymail.com"
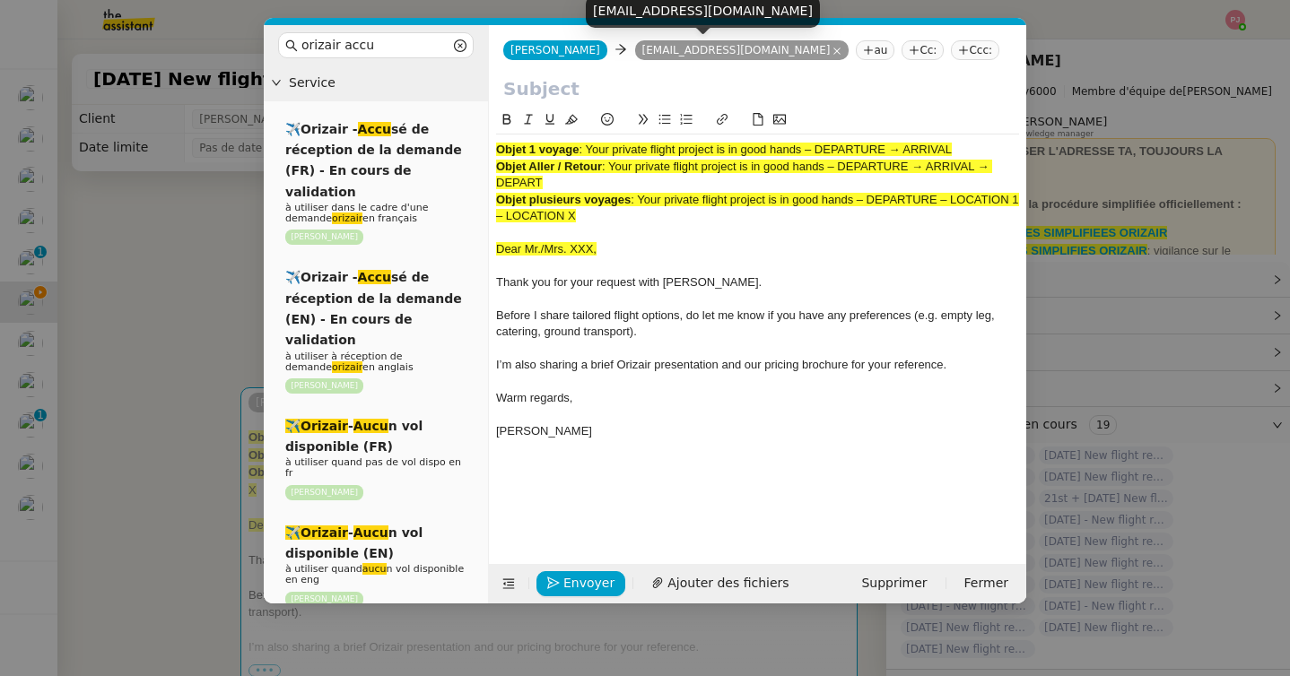
click at [951, 51] on nz-tag "Ccc:" at bounding box center [975, 50] width 48 height 20
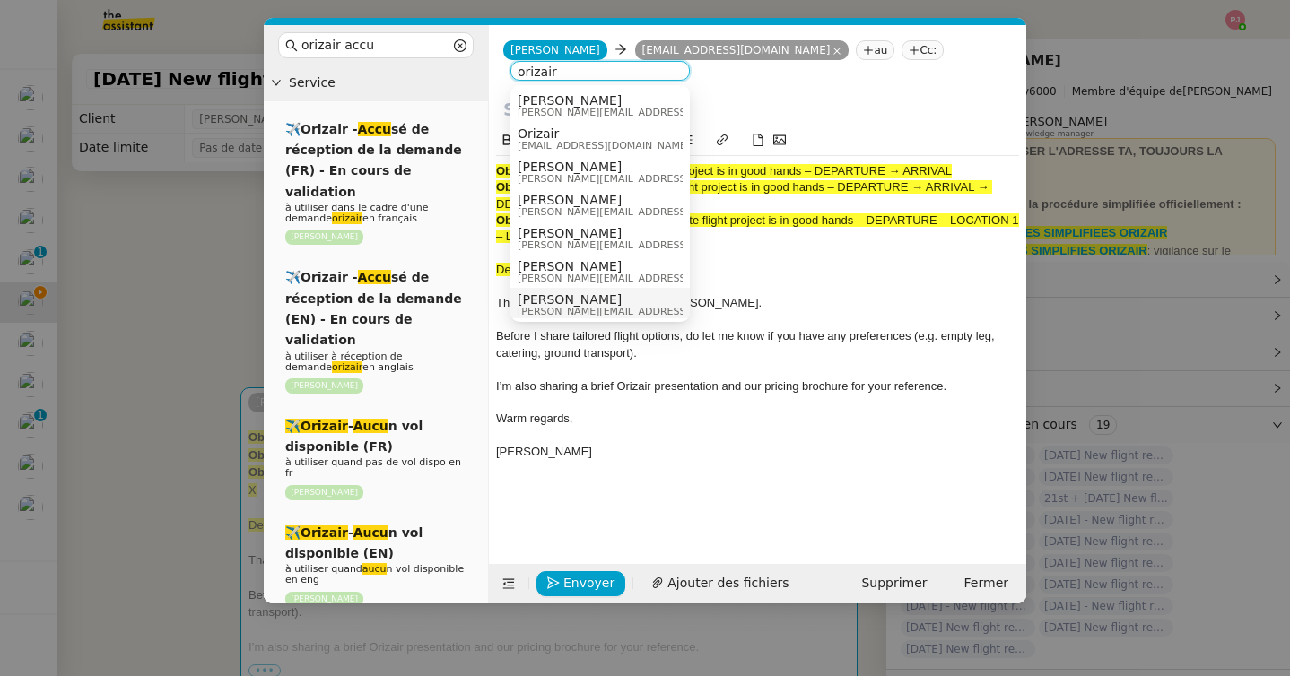
type input "orizair"
click at [592, 305] on div "Louis Frei louis@orizair.com" at bounding box center [652, 304] width 268 height 24
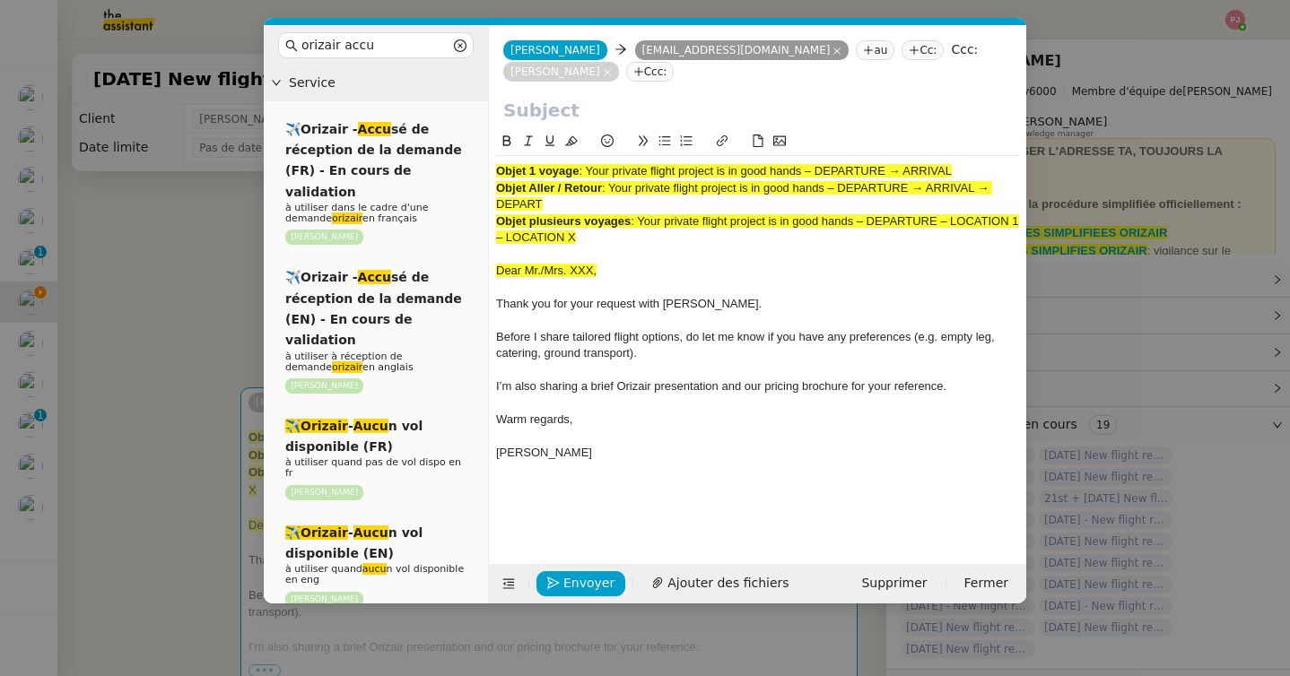
drag, startPoint x: 590, startPoint y: 171, endPoint x: 962, endPoint y: 169, distance: 372.2
click at [962, 169] on div "Objet 1 voyage : Your private flight project is in good hands – DEPARTURE → ARR…" at bounding box center [757, 171] width 523 height 16
click at [587, 103] on input "text" at bounding box center [757, 110] width 509 height 27
paste input "Your private flight project is in good hands – DEPARTURE → ARRIVAL"
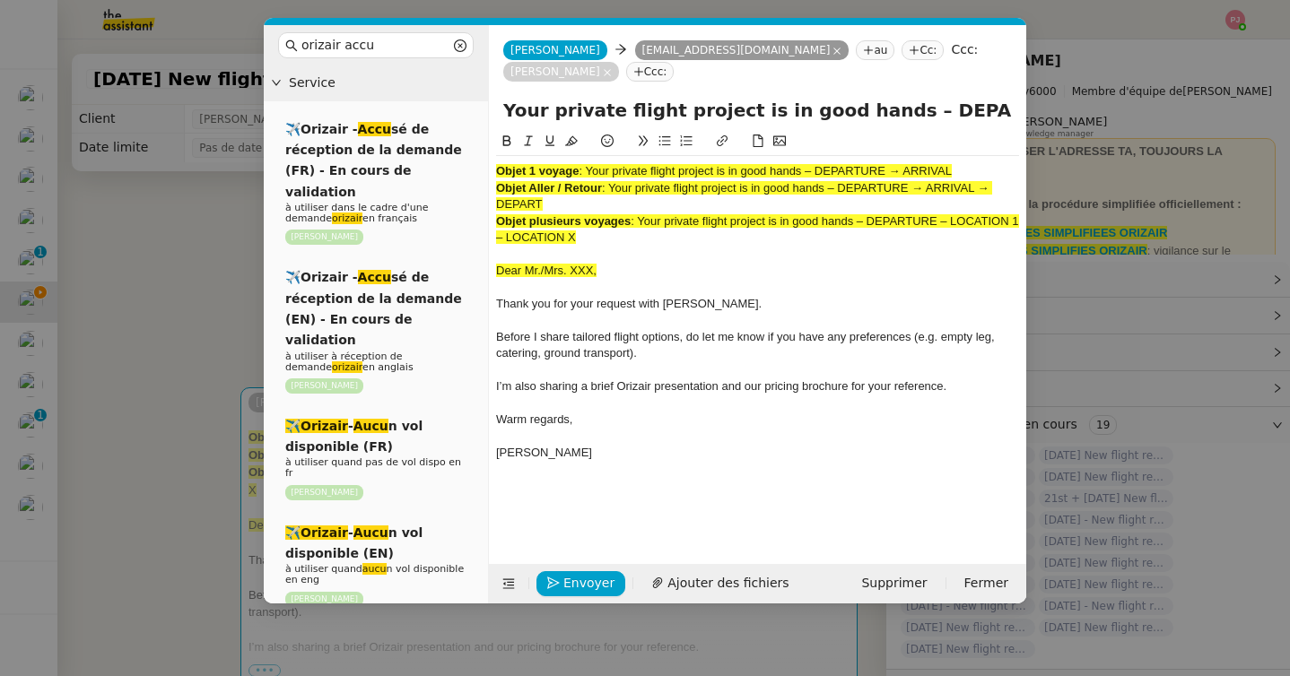
scroll to position [0, 72]
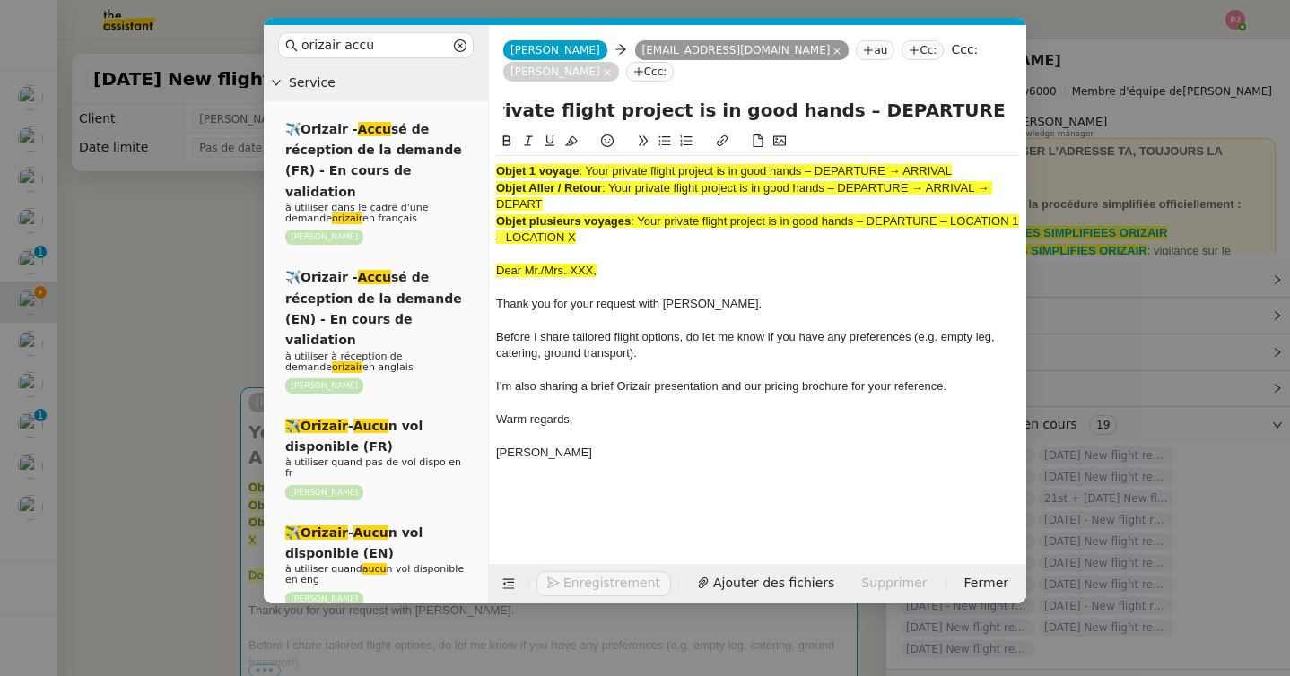
type input "Your private flight project is in good hands – DEPARTURE → ARRIVAL"
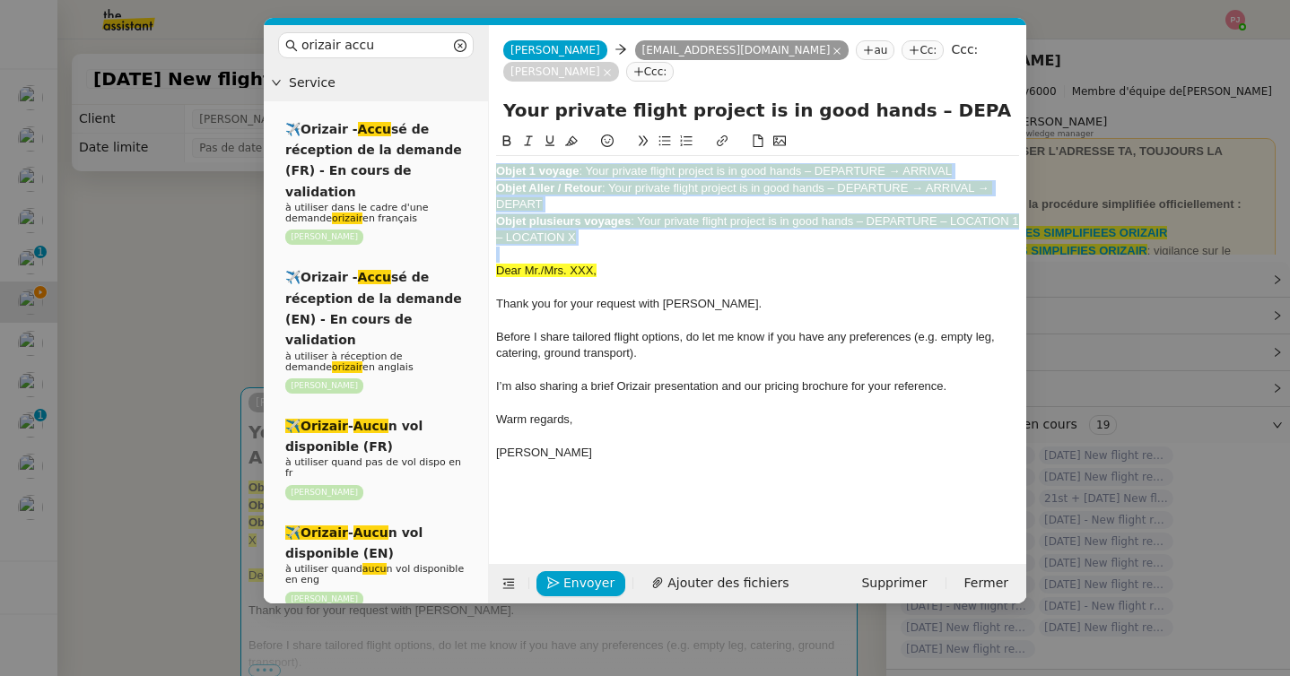
drag, startPoint x: 497, startPoint y: 276, endPoint x: 496, endPoint y: 151, distance: 125.6
click at [496, 151] on div "Objet 1 voyage : Your private flight project is in good hands – DEPARTURE → ARR…" at bounding box center [757, 308] width 523 height 354
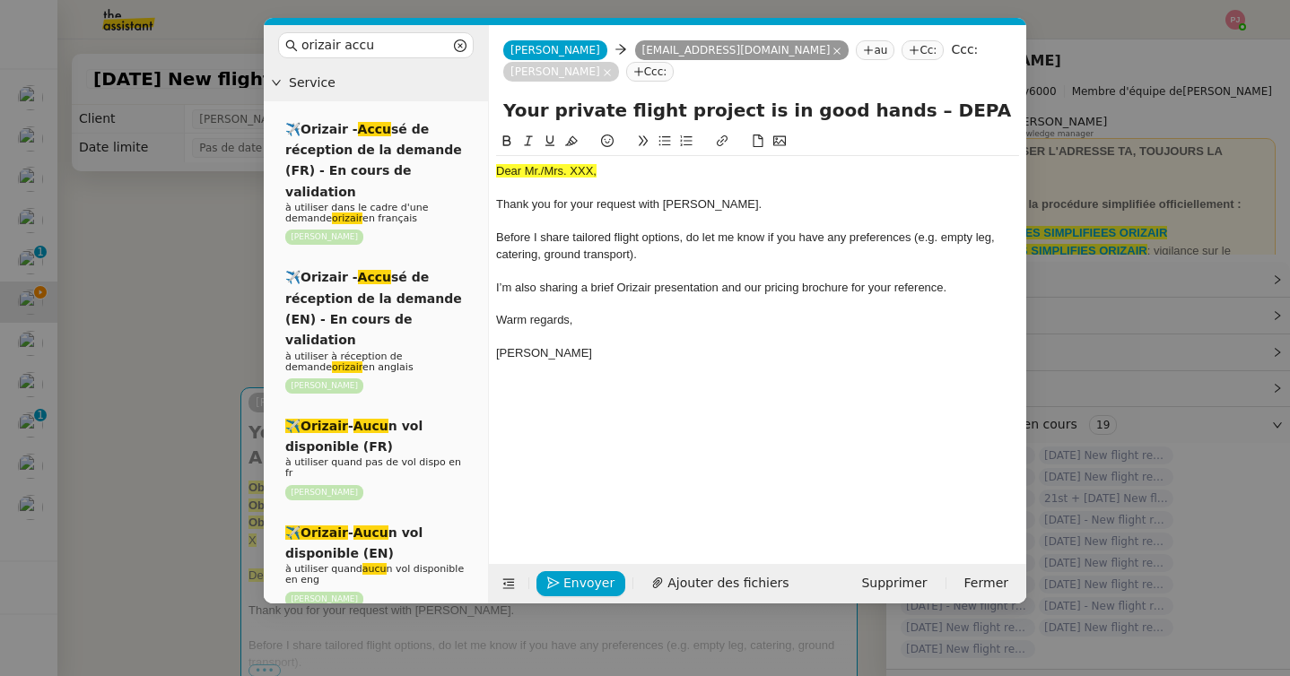
click at [161, 330] on nz-modal-container "orizair accu Service ✈️Orizair - Accu sé de réception de la demande (FR) - En c…" at bounding box center [645, 338] width 1290 height 676
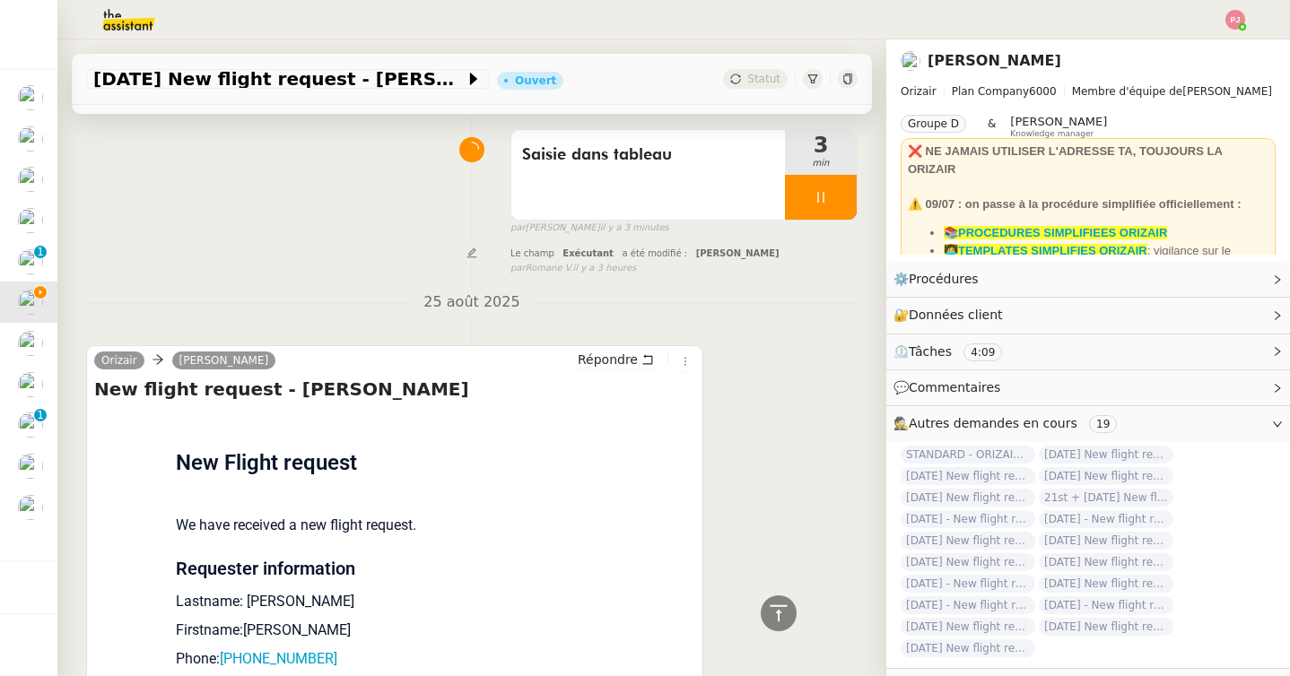
scroll to position [623, 0]
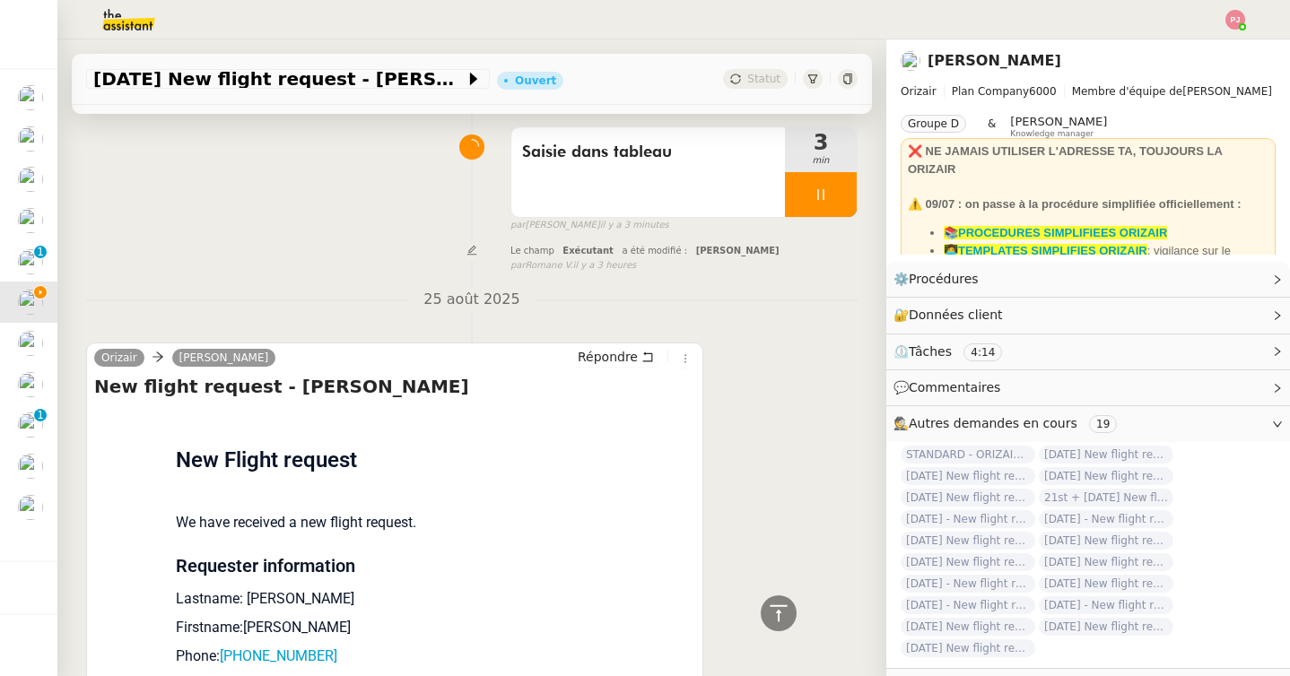
click at [798, 191] on div at bounding box center [821, 194] width 72 height 45
click at [859, 187] on div "Tâche Message Commentaire Veuillez patienter une erreur s'est produite 👌👌👌 mess…" at bounding box center [471, 308] width 829 height 1520
click at [845, 187] on icon at bounding box center [838, 194] width 14 height 14
drag, startPoint x: 347, startPoint y: 591, endPoint x: 248, endPoint y: 591, distance: 98.7
click at [248, 591] on p "Lastname: Röthlisberger" at bounding box center [395, 599] width 438 height 22
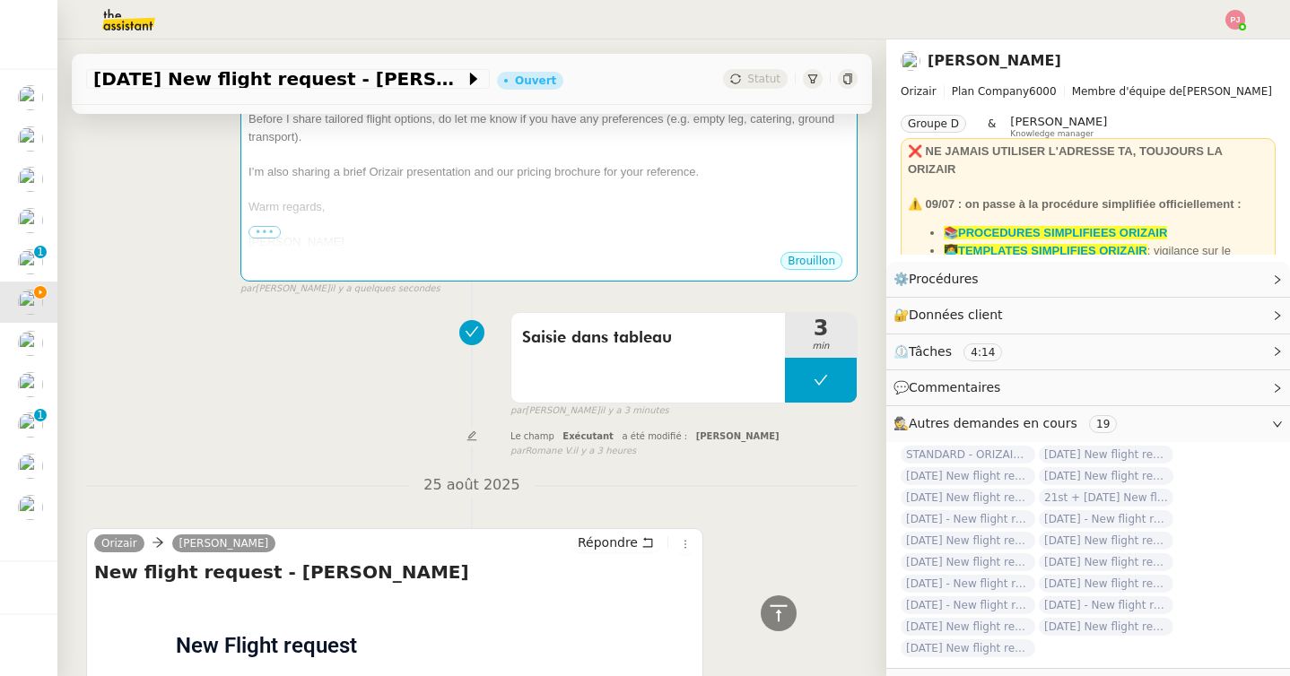
scroll to position [0, 0]
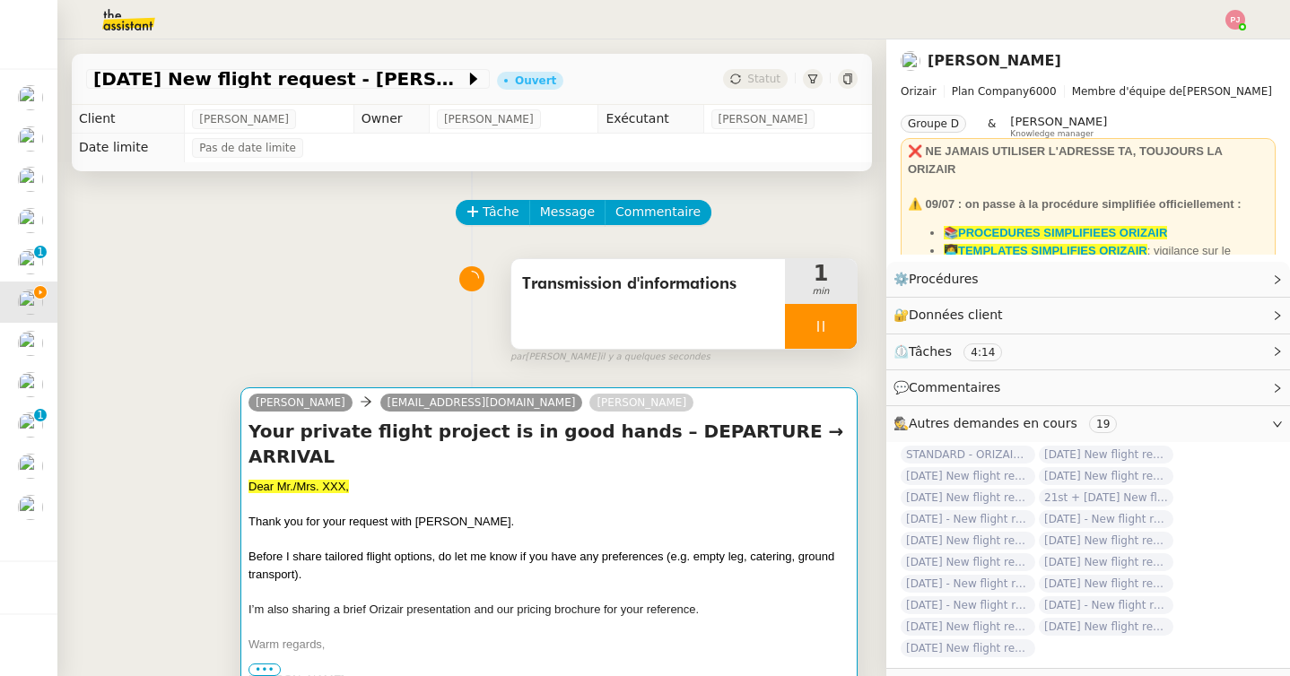
click at [400, 550] on span "Before I share tailored flight options, do let me know if you have any preferen…" at bounding box center [541, 565] width 586 height 31
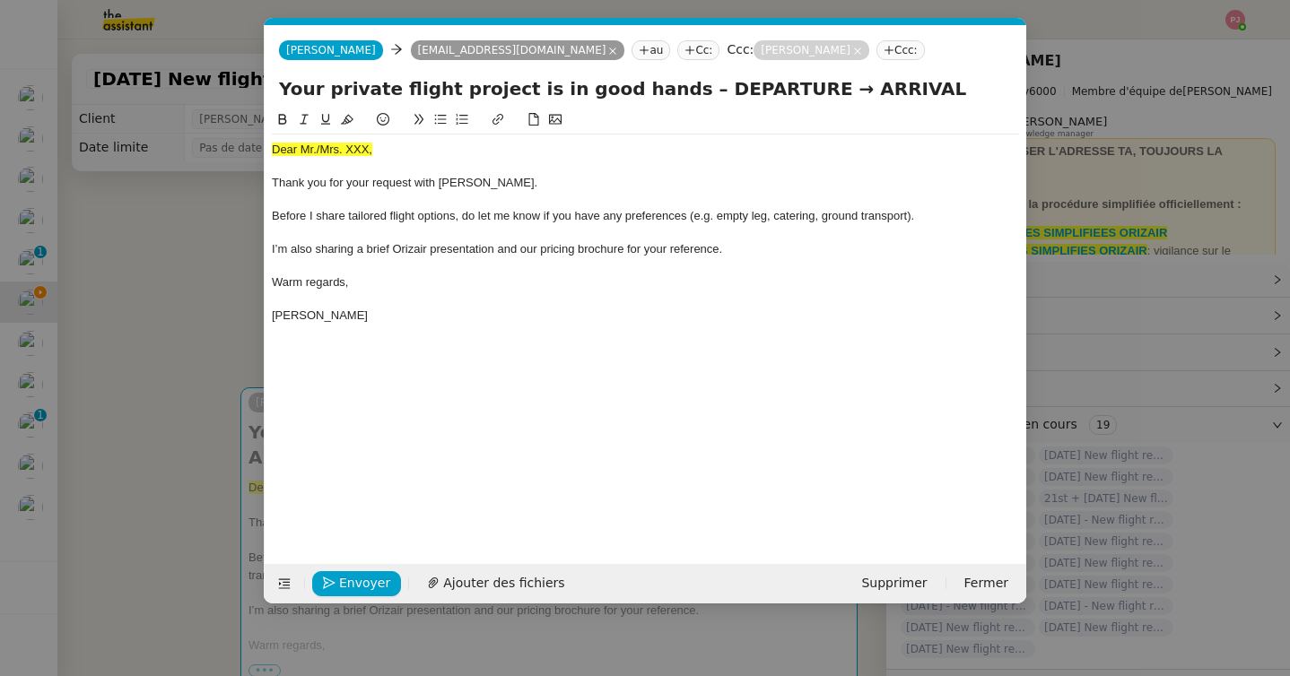
scroll to position [0, 105]
drag, startPoint x: 378, startPoint y: 148, endPoint x: 268, endPoint y: 149, distance: 109.4
click at [268, 149] on nz-spin "Dear Mr./Mrs. XXX, Thank you for your request with [PERSON_NAME]. Before I shar…" at bounding box center [646, 326] width 762 height 434
click at [473, 579] on span "Ajouter des fichiers" at bounding box center [503, 583] width 121 height 21
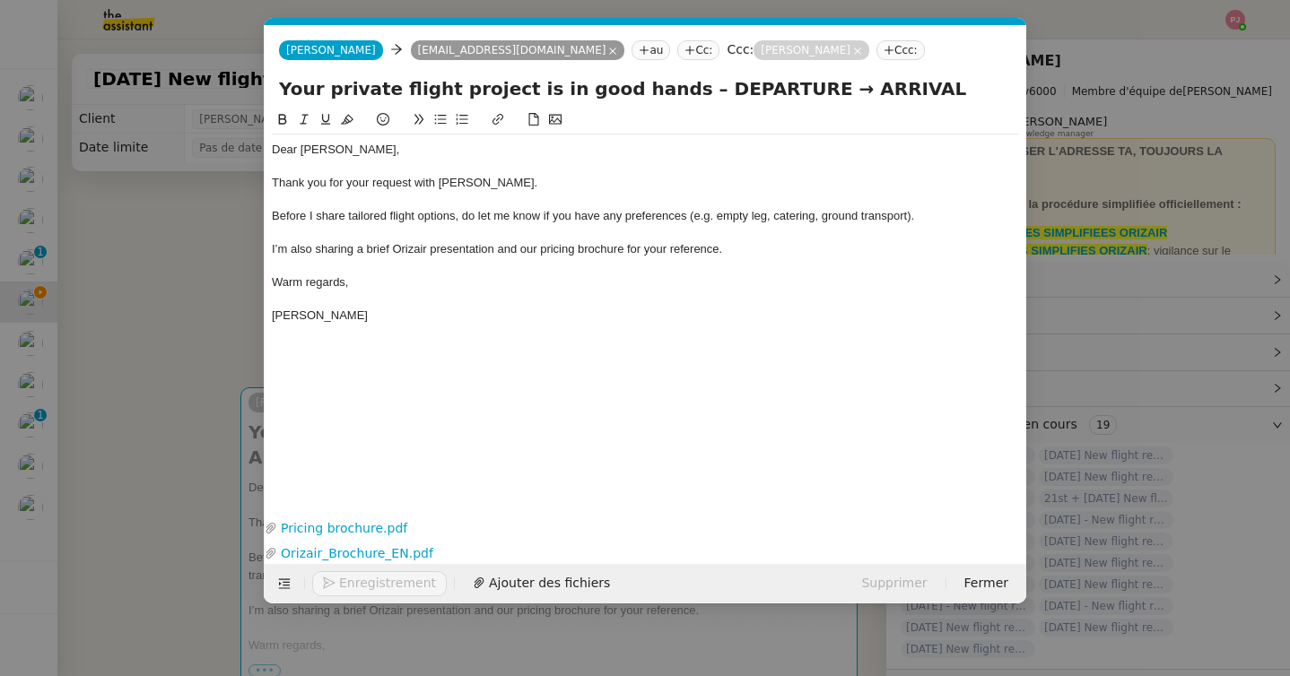
click at [135, 480] on nz-modal-container "orizair accu Service ✈️Orizair - Accu sé de réception de la demande (FR) - En c…" at bounding box center [645, 338] width 1290 height 676
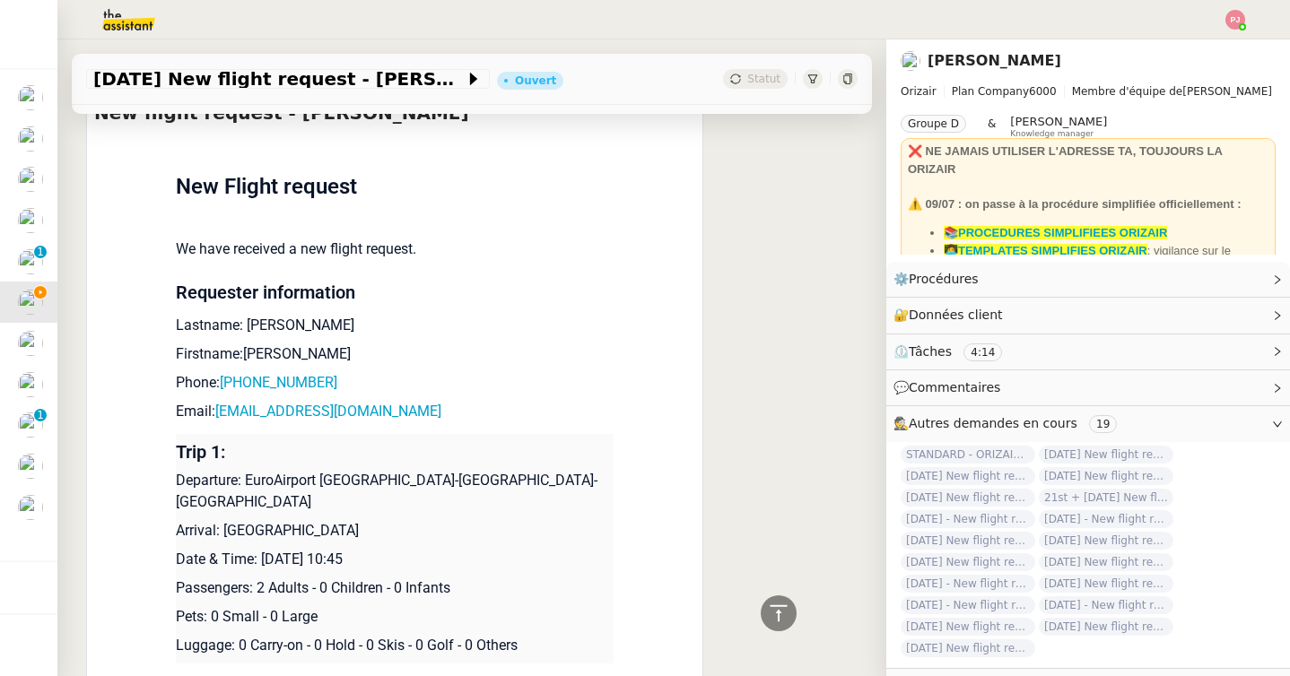
scroll to position [1039, 0]
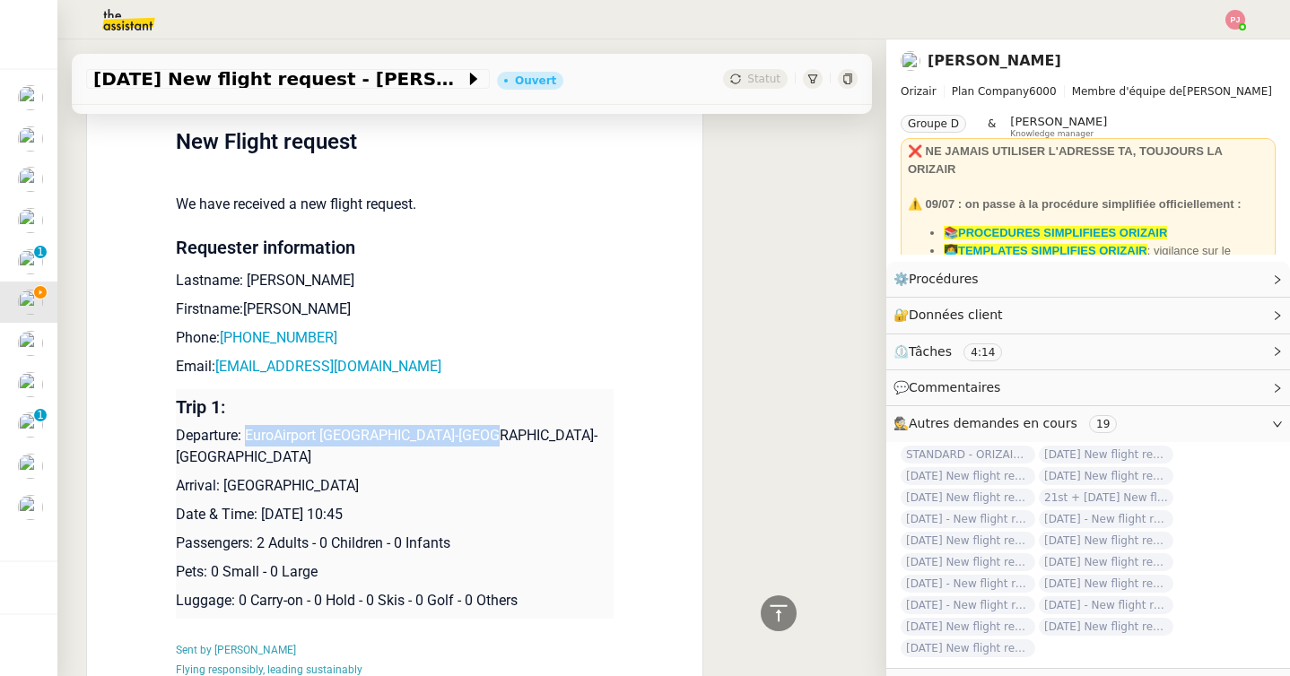
drag, startPoint x: 503, startPoint y: 414, endPoint x: 246, endPoint y: 413, distance: 257.4
click at [246, 425] on p "Departure: EuroAirport Basel-Mulhouse-Freiburg" at bounding box center [395, 446] width 438 height 43
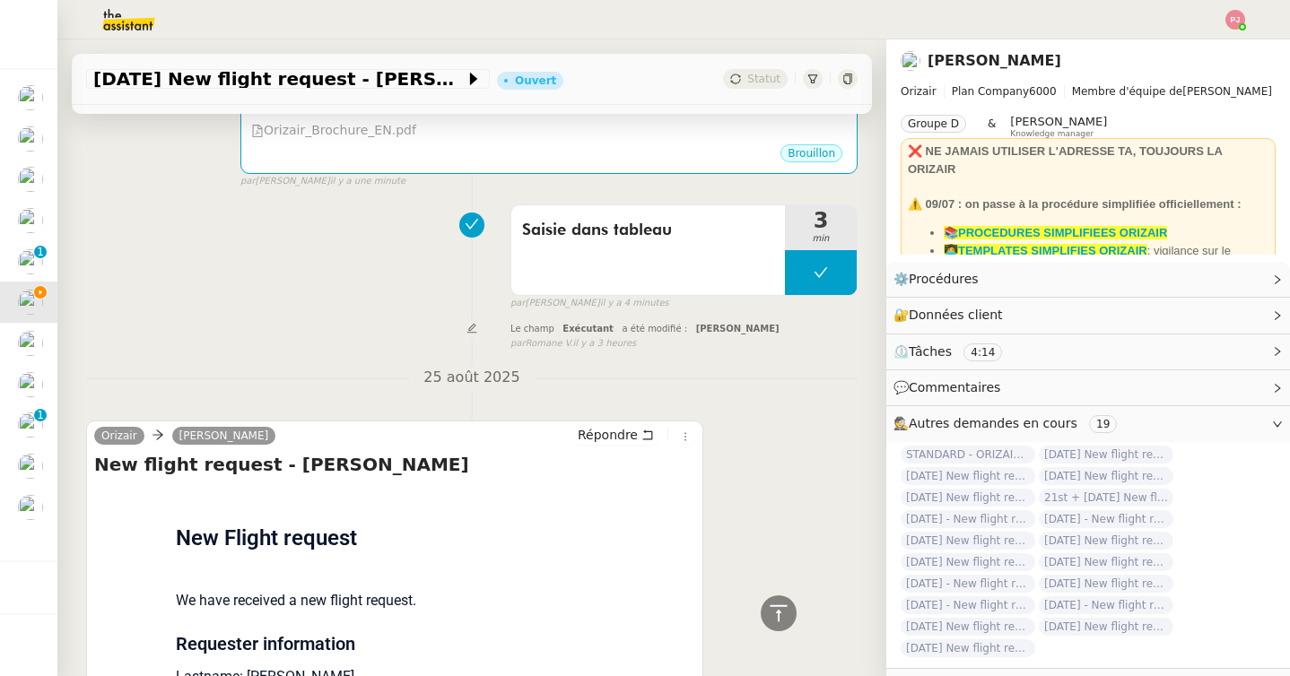
scroll to position [0, 0]
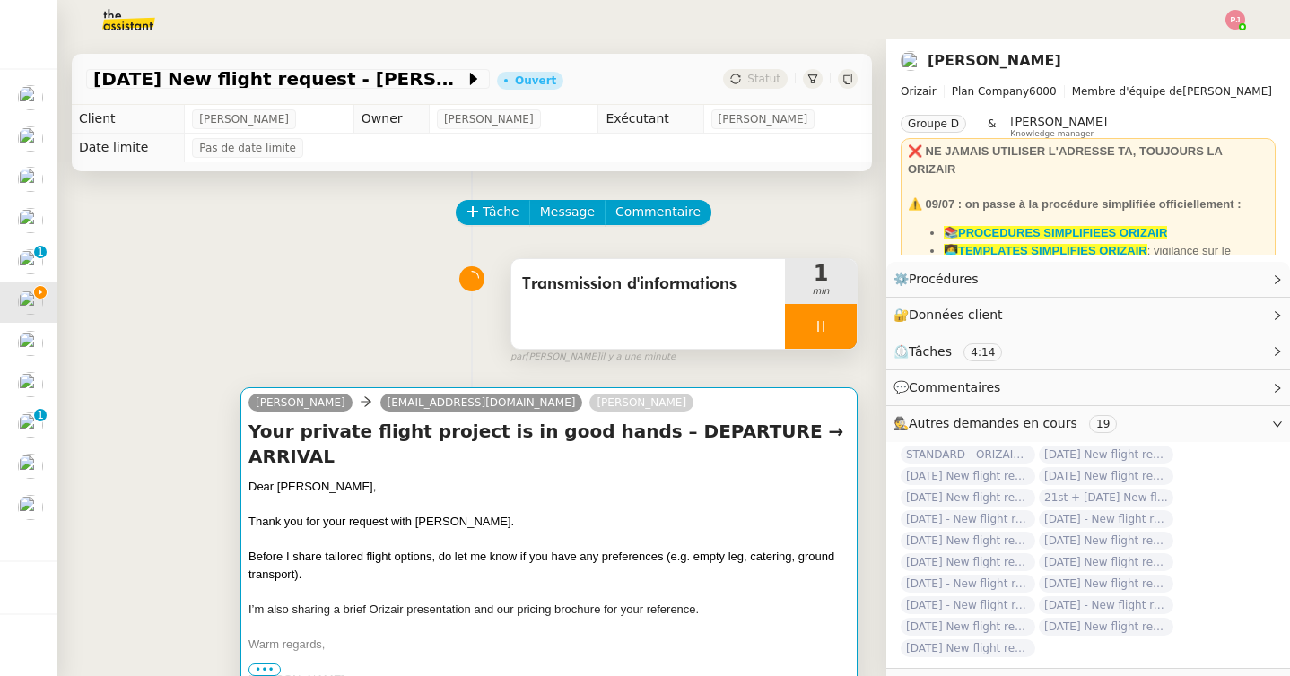
click at [377, 496] on div at bounding box center [548, 505] width 601 height 18
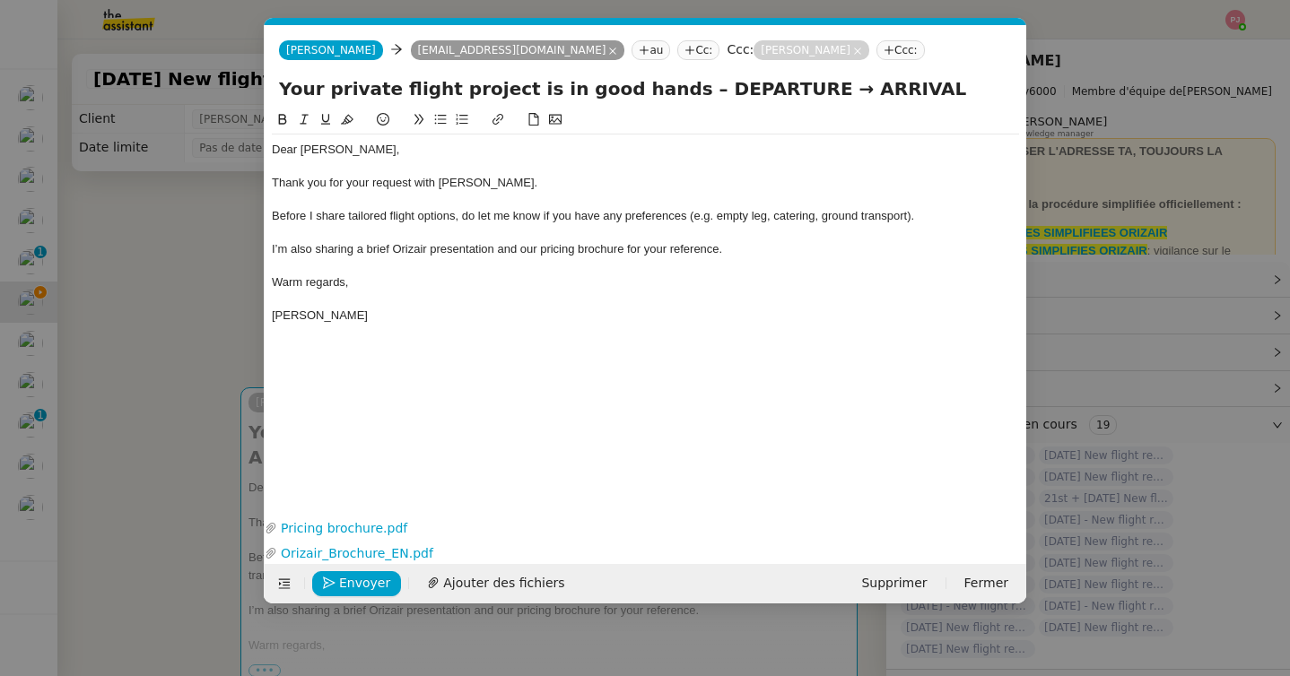
scroll to position [0, 105]
drag, startPoint x: 753, startPoint y: 90, endPoint x: 653, endPoint y: 88, distance: 100.5
click at [653, 88] on input "Your private flight project is in good hands – DEPARTURE → ARRIVAL" at bounding box center [645, 88] width 733 height 27
paste input "EuroAirport Basel-Mulhouse-Freiburg"
type input "Your private flight project is in good hands – EuroAirport Basel-Mulhouse-Freib…"
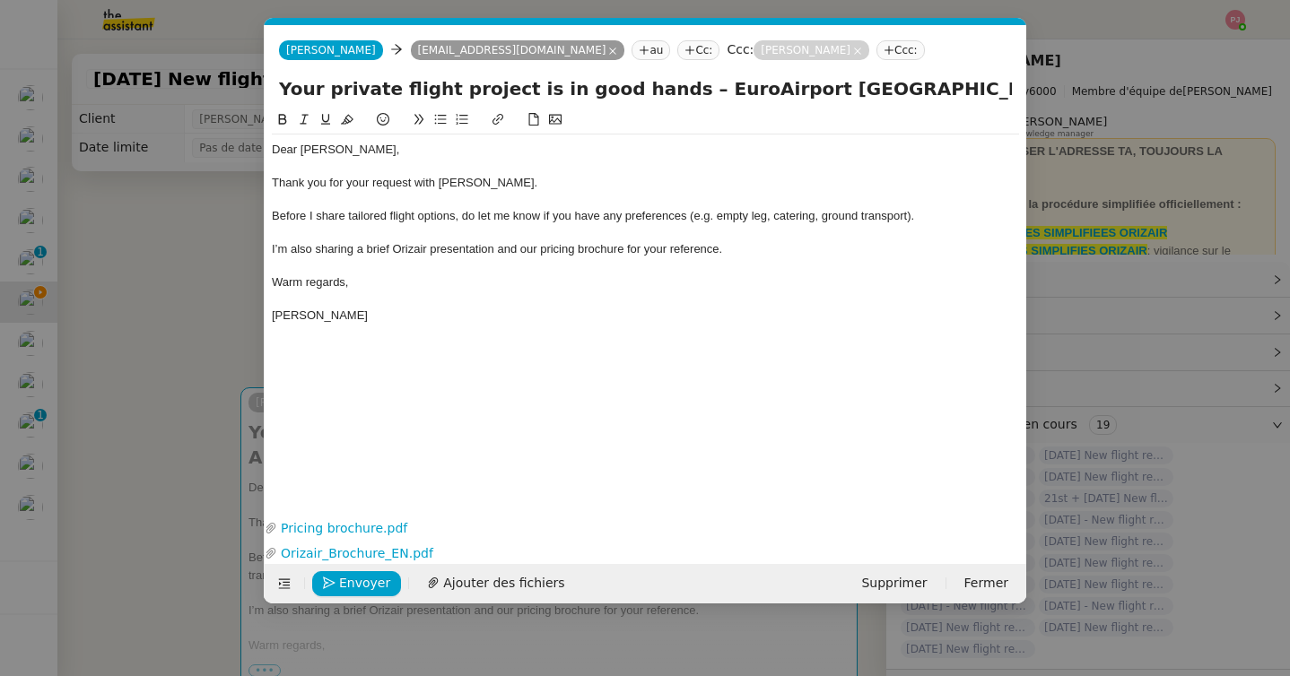
click at [252, 299] on nz-modal-container "orizair accu Service ✈️Orizair - Accu sé de réception de la demande (FR) - En c…" at bounding box center [645, 338] width 1290 height 676
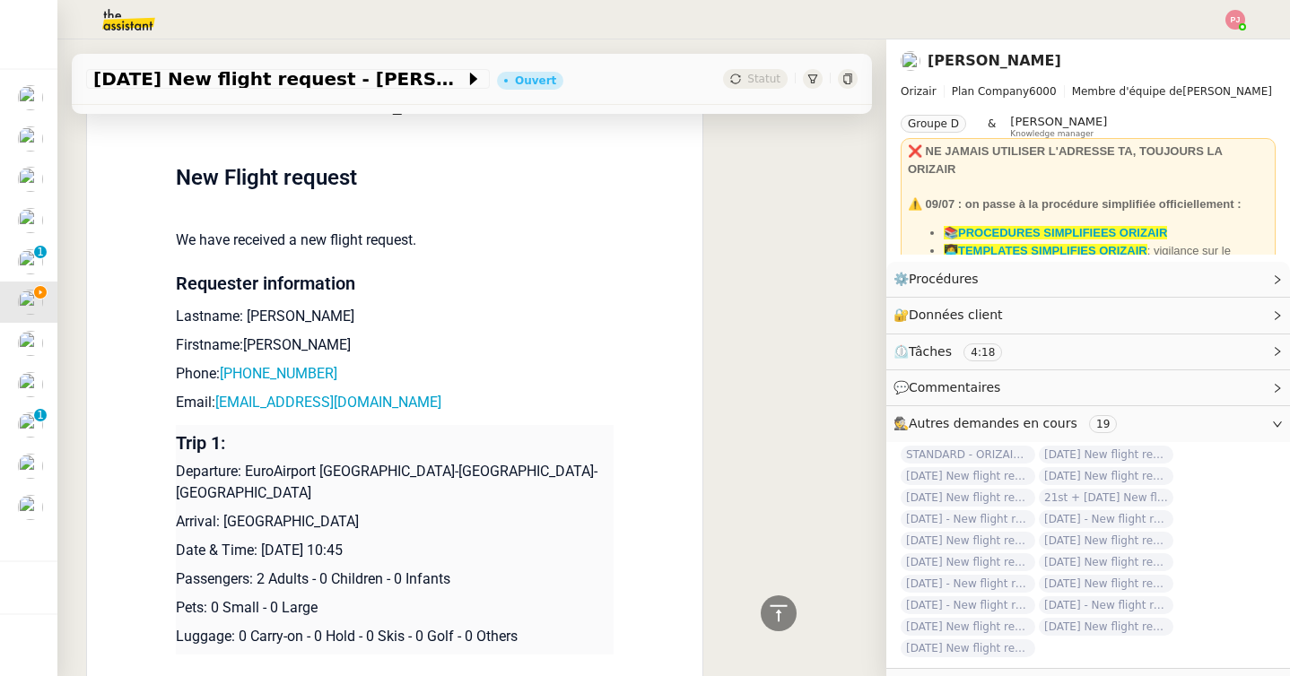
scroll to position [991, 0]
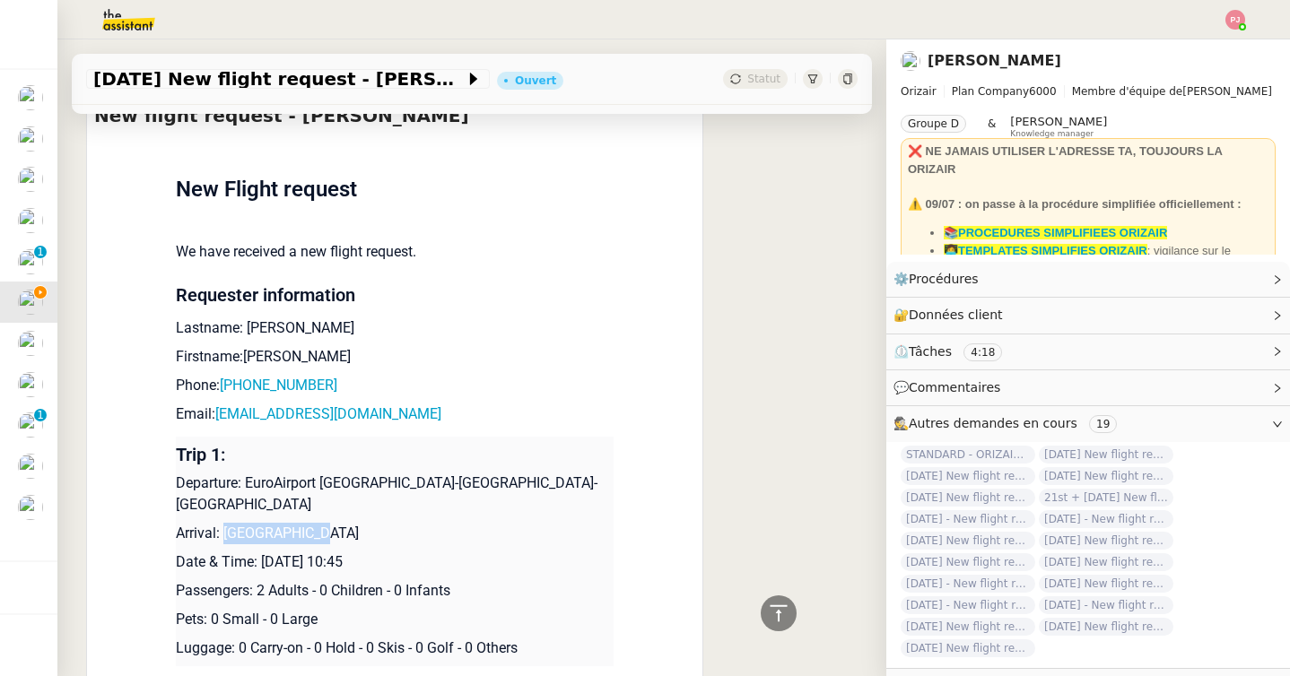
drag, startPoint x: 315, startPoint y: 511, endPoint x: 224, endPoint y: 509, distance: 90.6
click at [224, 523] on p "Arrival: Ibiza Airport" at bounding box center [395, 534] width 438 height 22
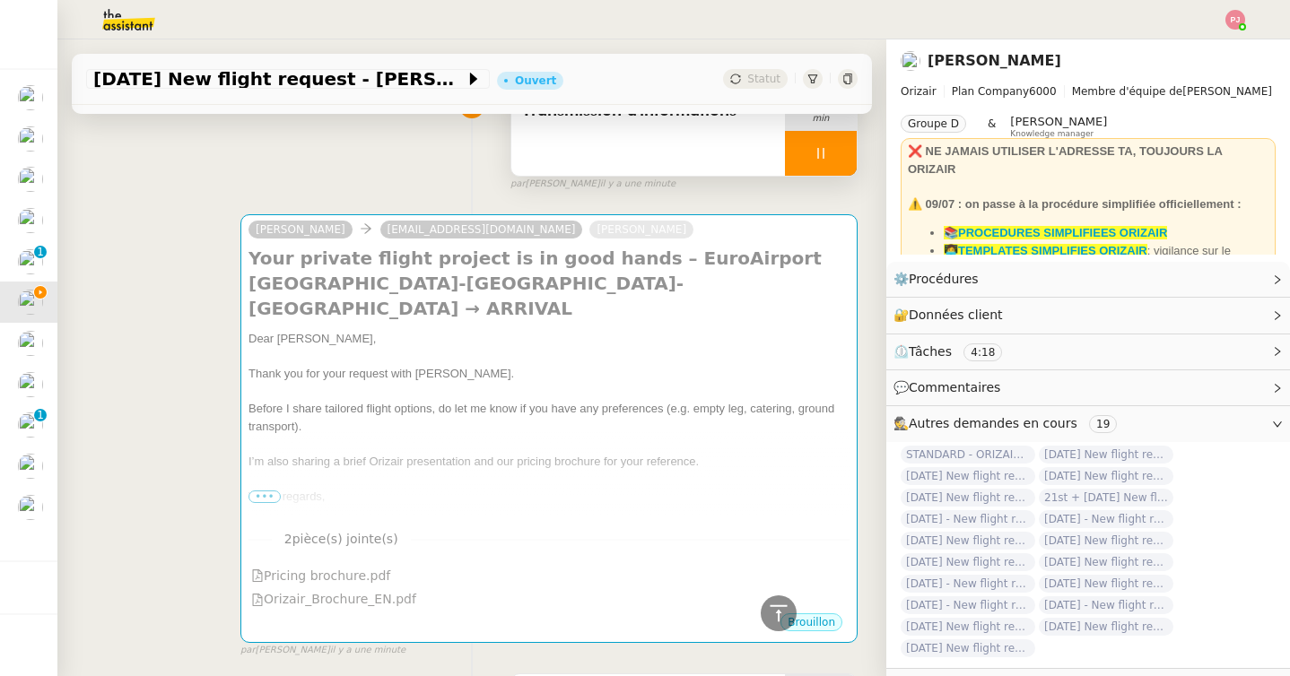
scroll to position [0, 0]
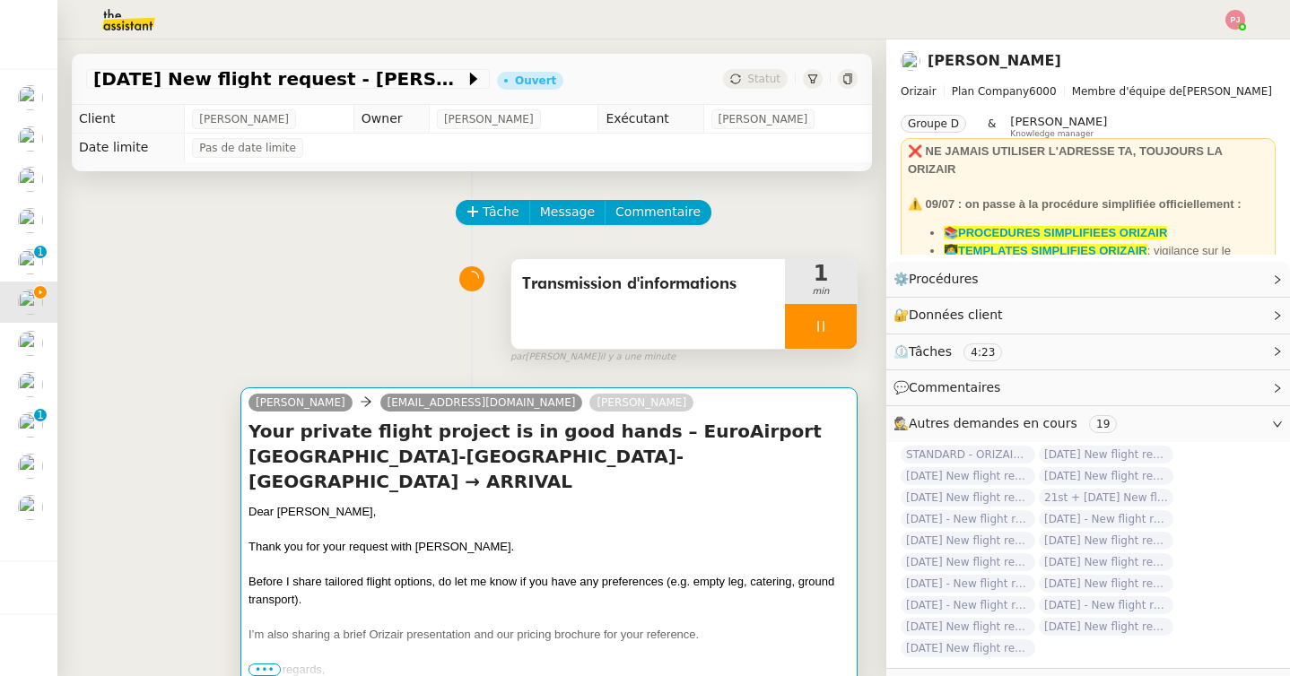
click at [540, 521] on div at bounding box center [548, 530] width 601 height 18
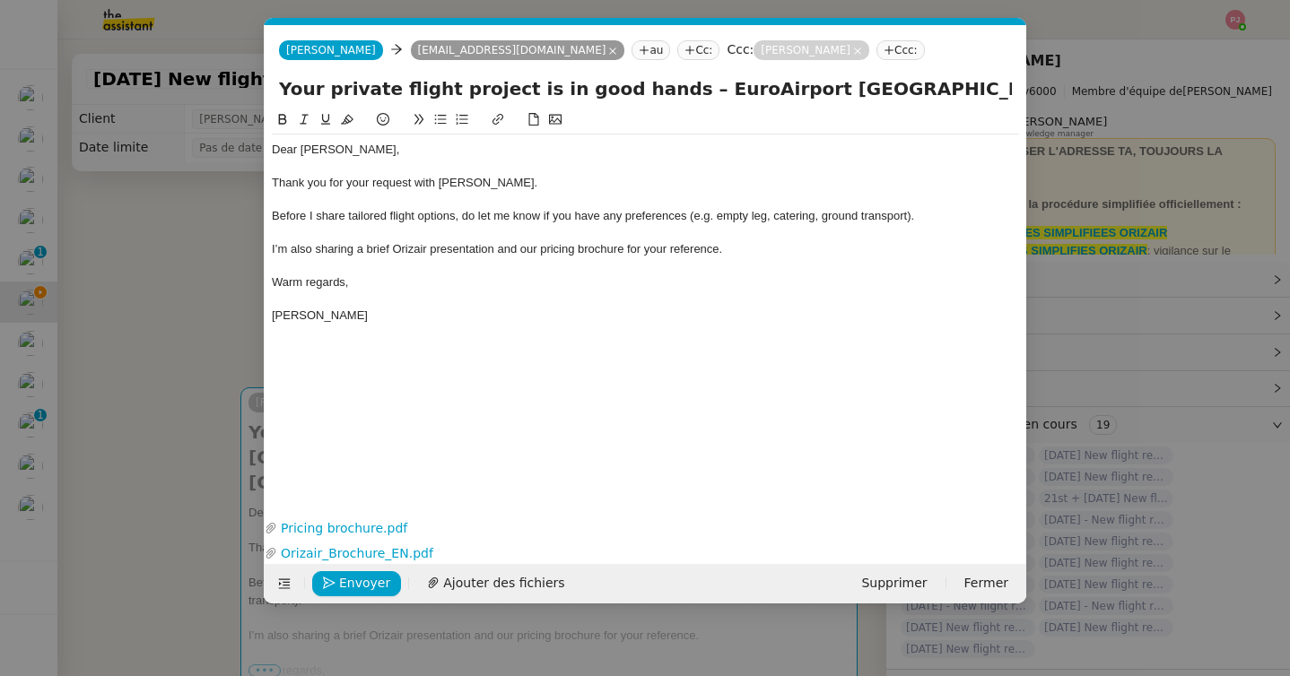
scroll to position [0, 105]
drag, startPoint x: 997, startPoint y: 89, endPoint x: 1137, endPoint y: 89, distance: 139.9
click at [1137, 89] on nz-modal-container "orizair accu Service ✈️Orizair - Accu sé de réception de la demande (FR) - En c…" at bounding box center [645, 338] width 1290 height 676
paste input "Ibiza Airport"
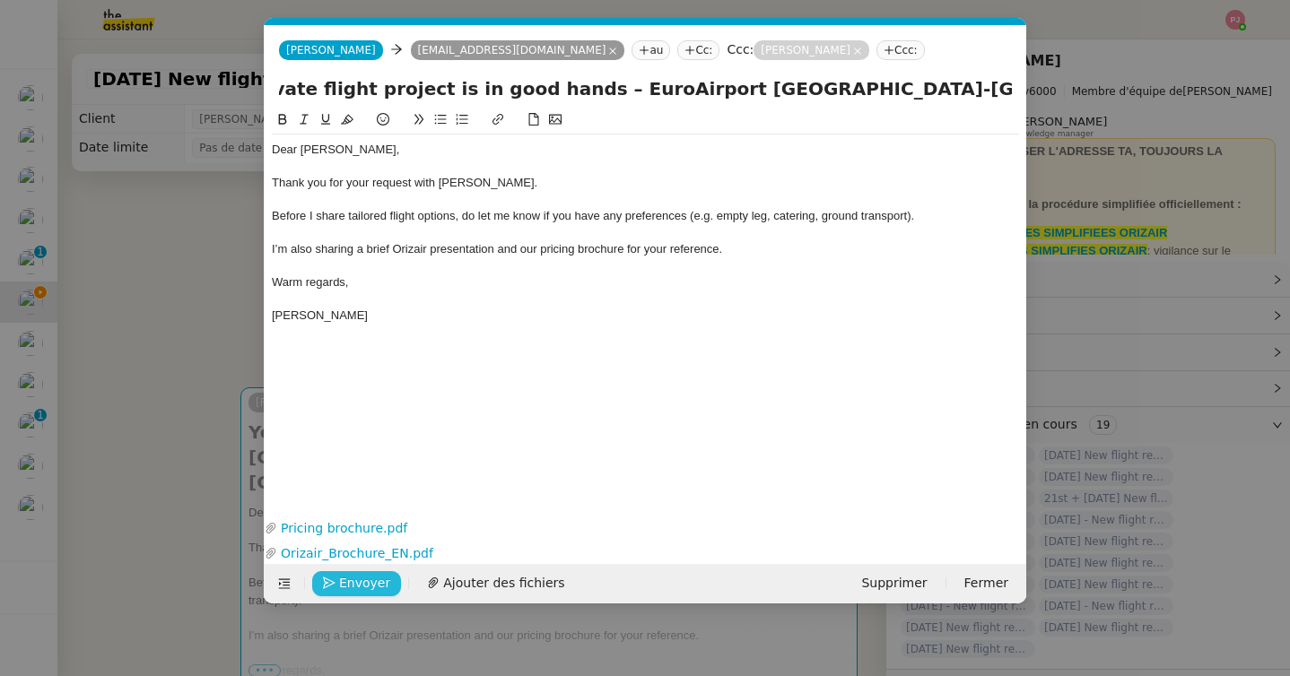
type input "Your private flight project is in good hands – EuroAirport Basel-Mulhouse-Freib…"
click at [364, 584] on span "Envoyer" at bounding box center [364, 583] width 51 height 21
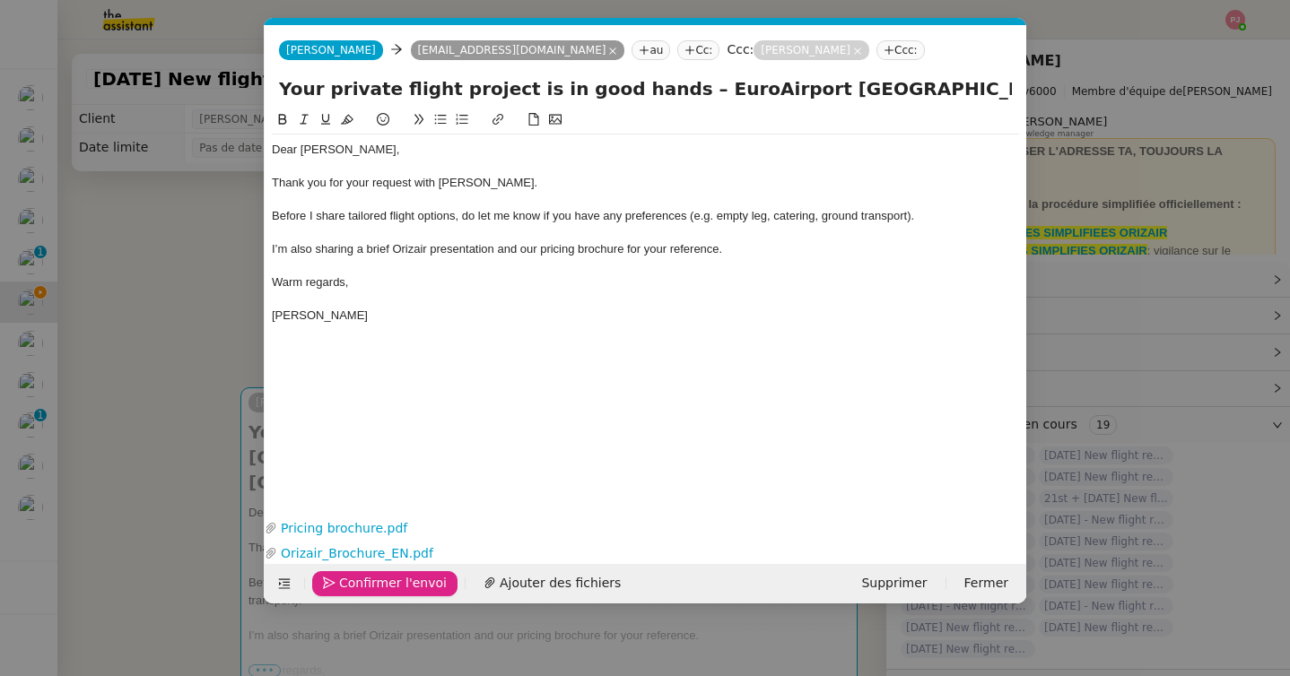
click at [364, 584] on span "Confirmer l'envoi" at bounding box center [393, 583] width 108 height 21
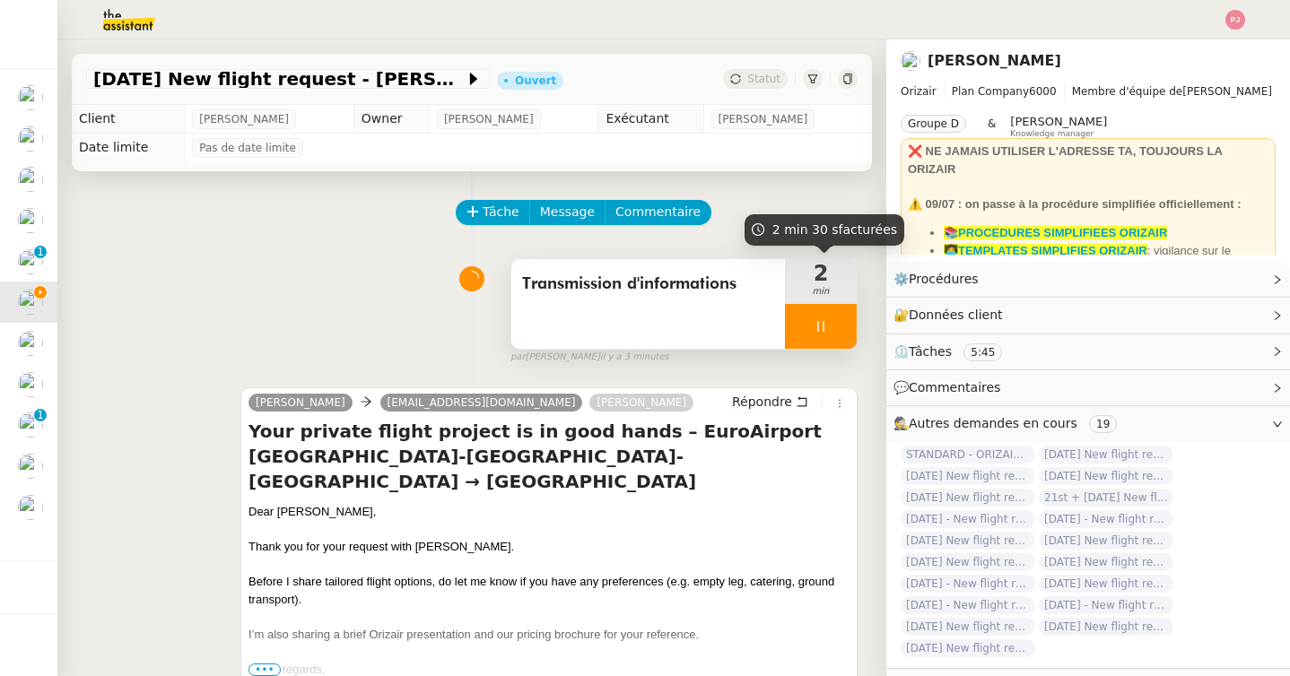
click at [827, 336] on div at bounding box center [821, 326] width 72 height 45
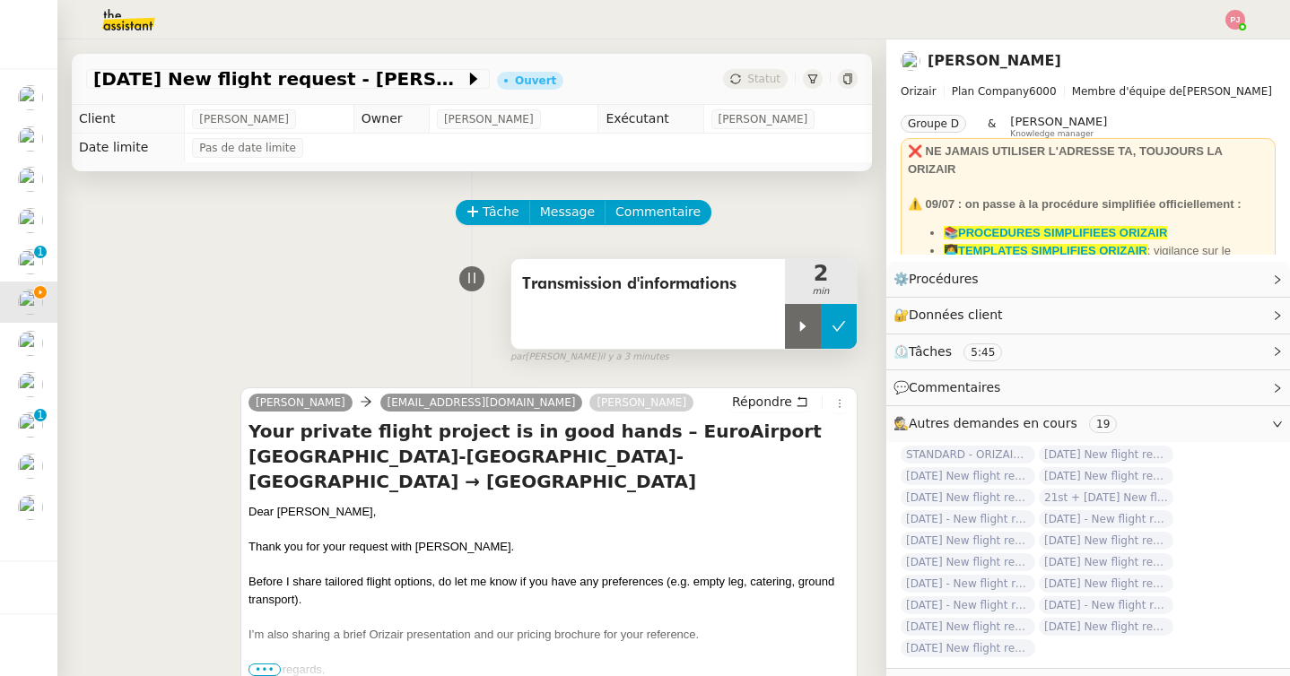
click at [848, 335] on button at bounding box center [839, 326] width 36 height 45
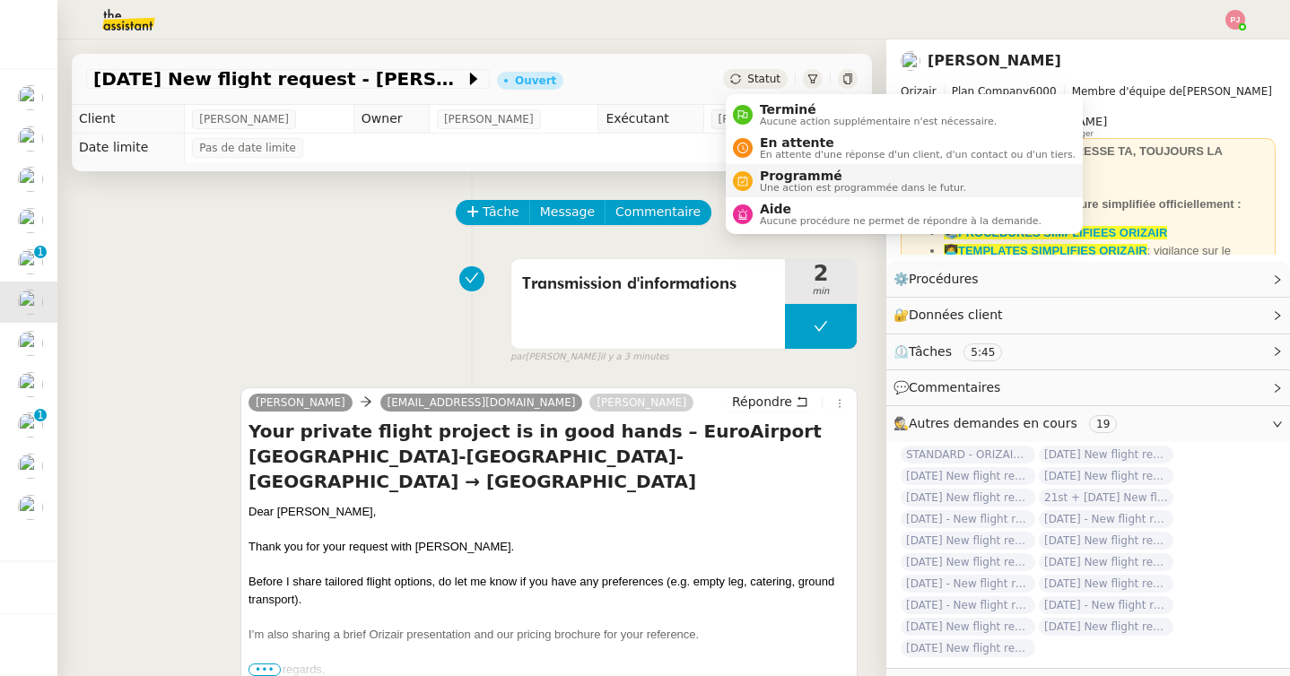
click at [769, 177] on span "Programmé" at bounding box center [863, 176] width 206 height 14
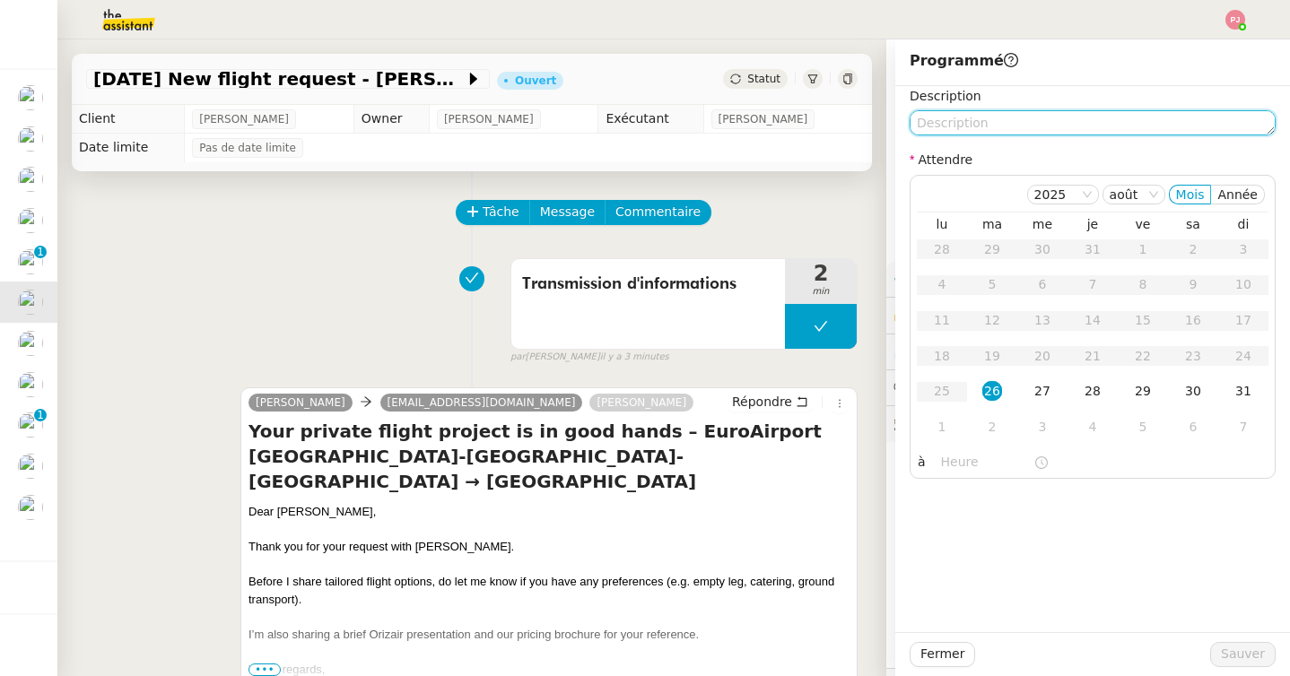
click at [932, 130] on textarea at bounding box center [1093, 122] width 366 height 25
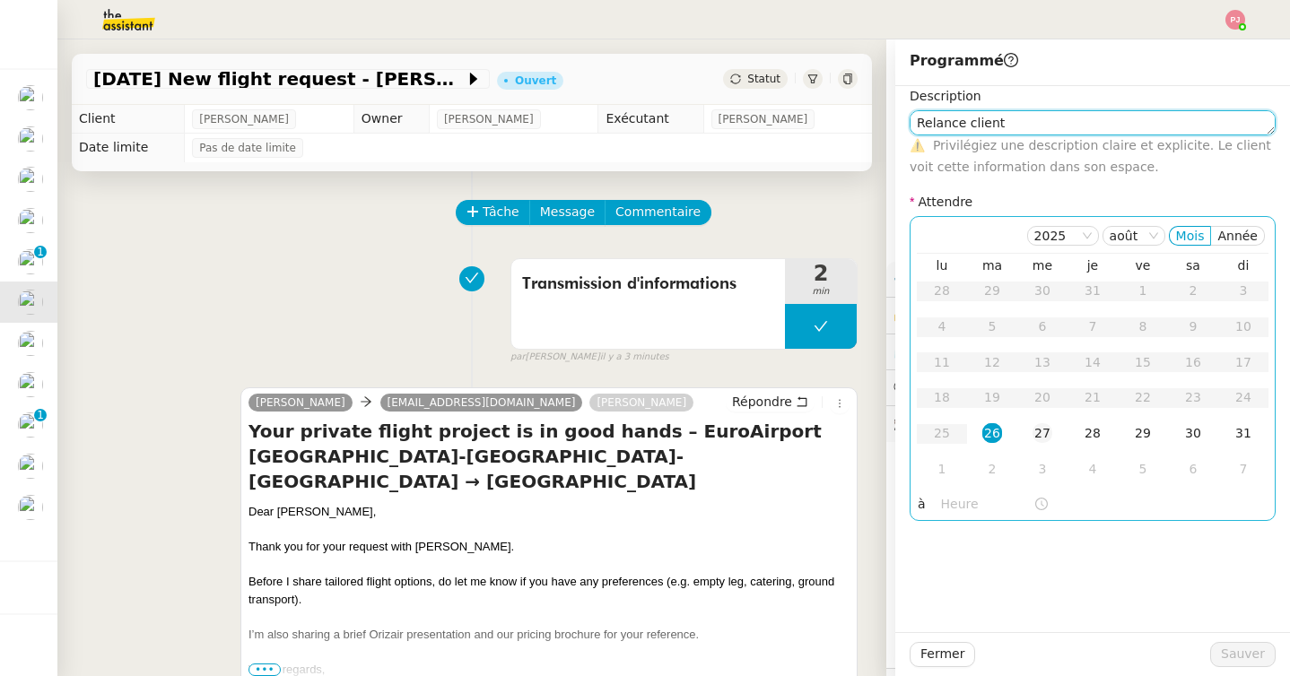
type textarea "Relance client"
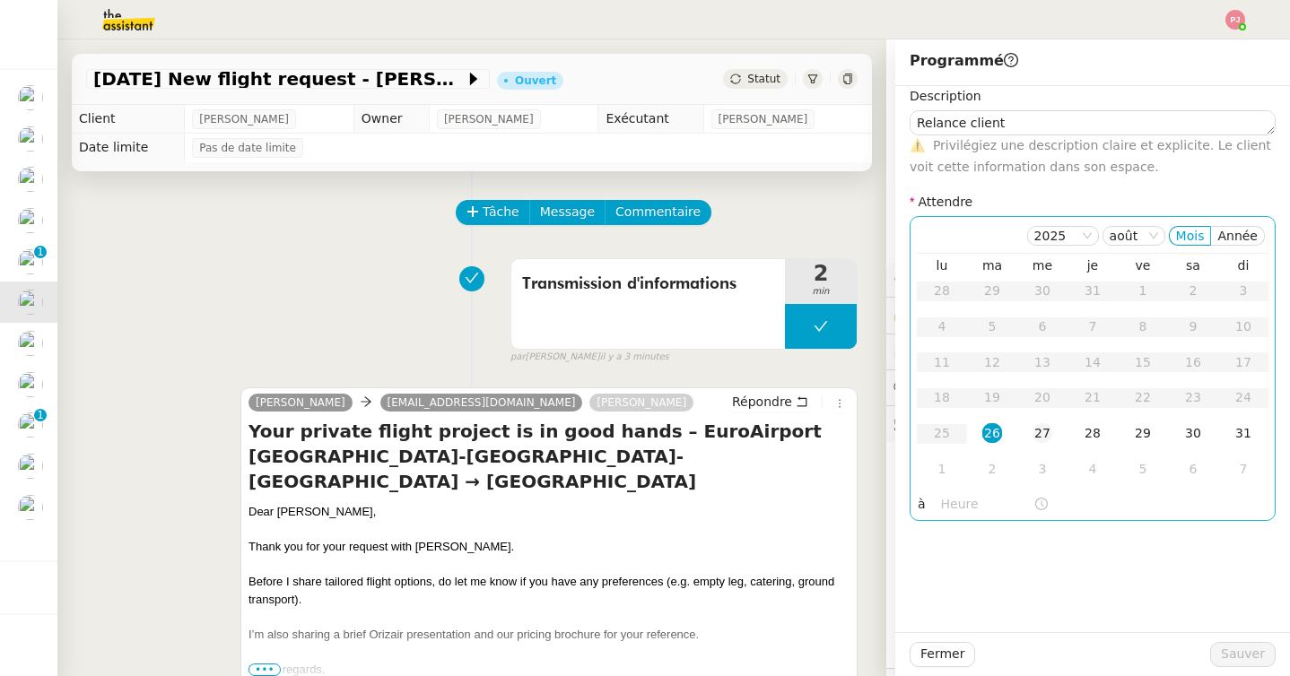
click at [1043, 431] on div "27" at bounding box center [1042, 433] width 20 height 20
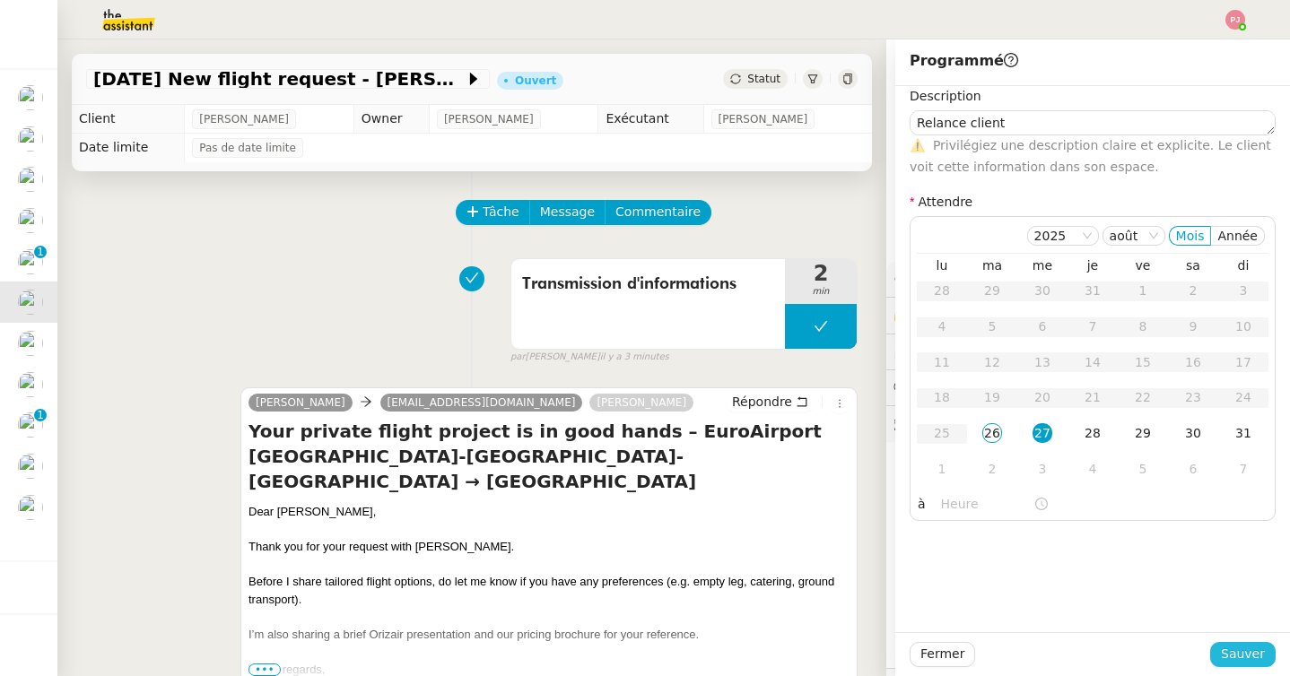
click at [1239, 645] on span "Sauver" at bounding box center [1243, 654] width 44 height 21
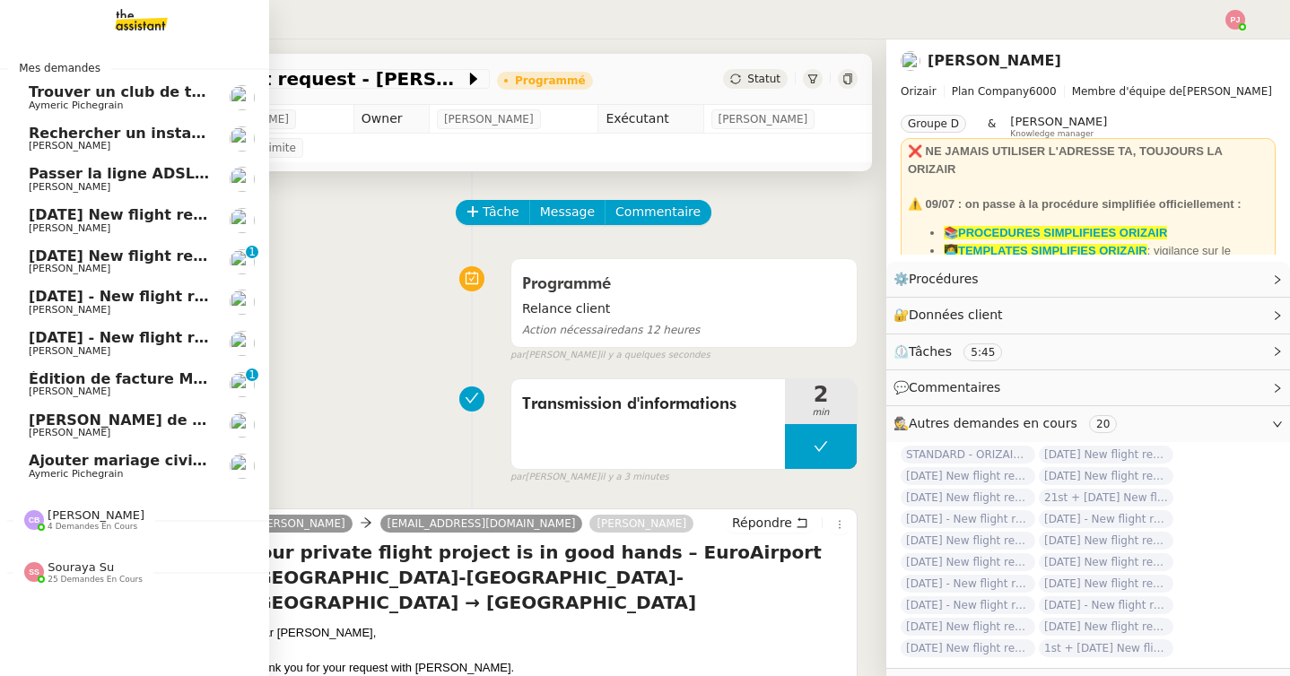
click at [57, 340] on span "1st September 2025 - New flight request - Evla Özdemir" at bounding box center [298, 337] width 538 height 17
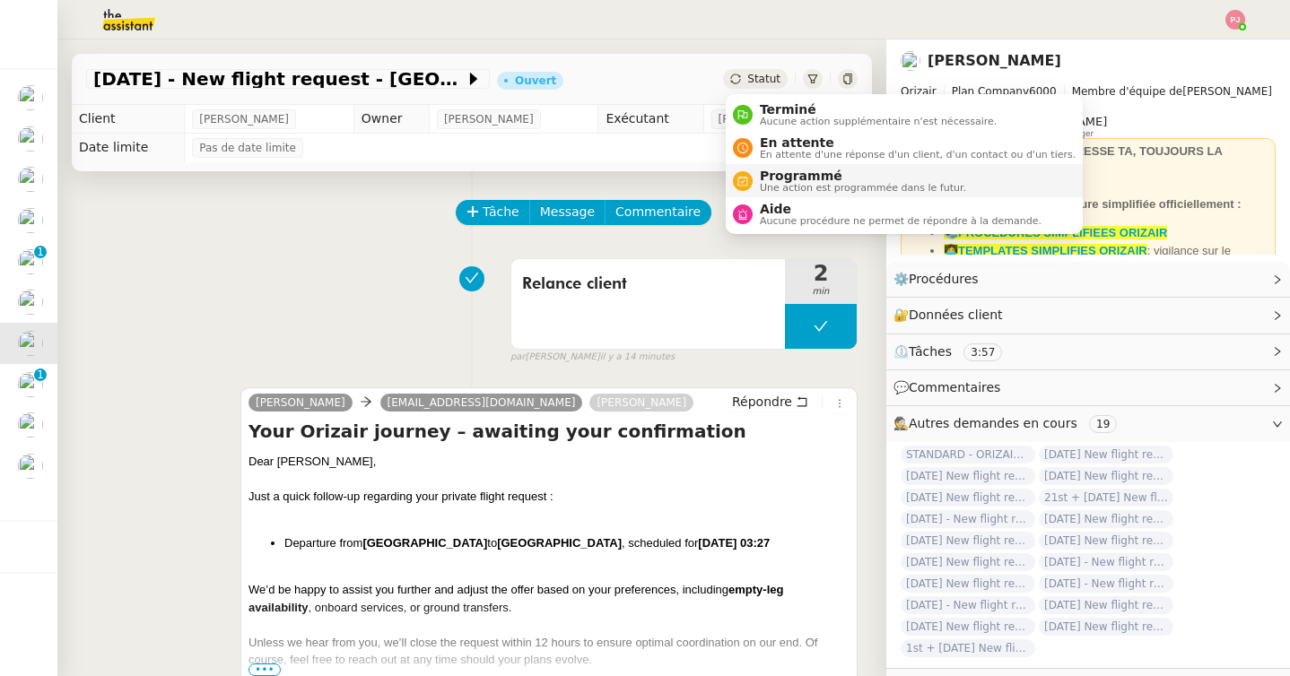
click at [796, 178] on span "Programmé" at bounding box center [863, 176] width 206 height 14
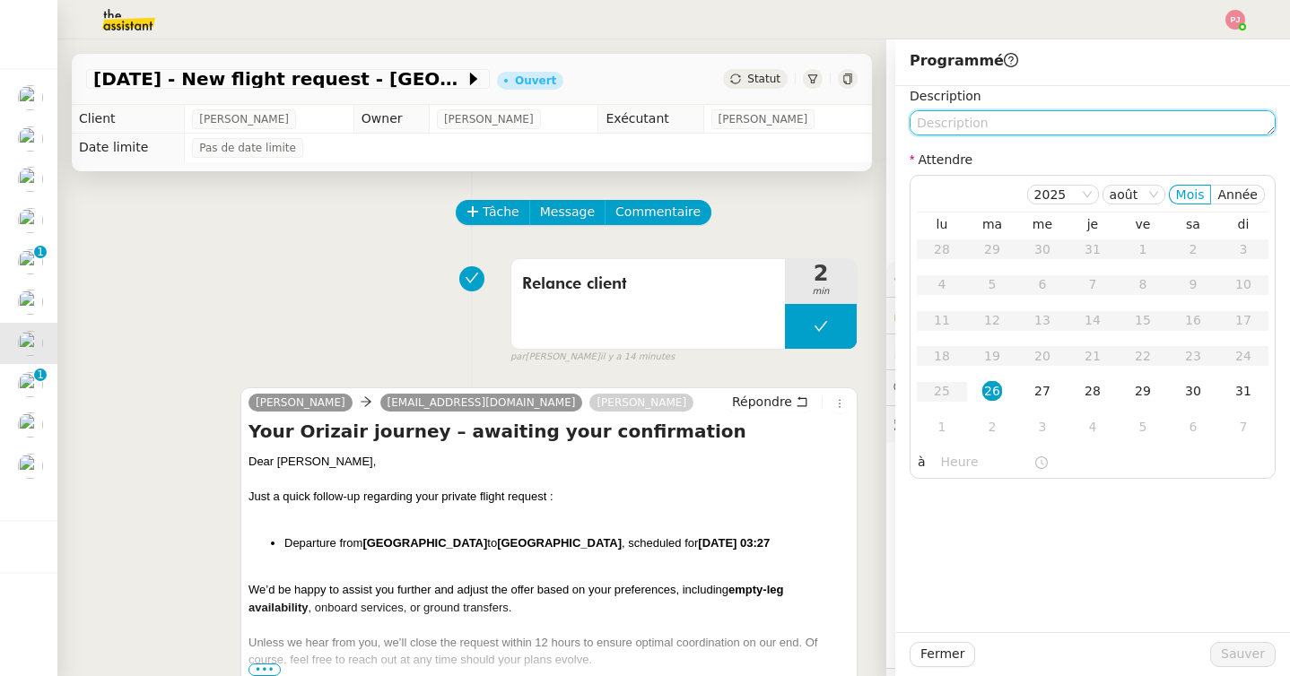
click at [966, 116] on textarea at bounding box center [1093, 122] width 366 height 25
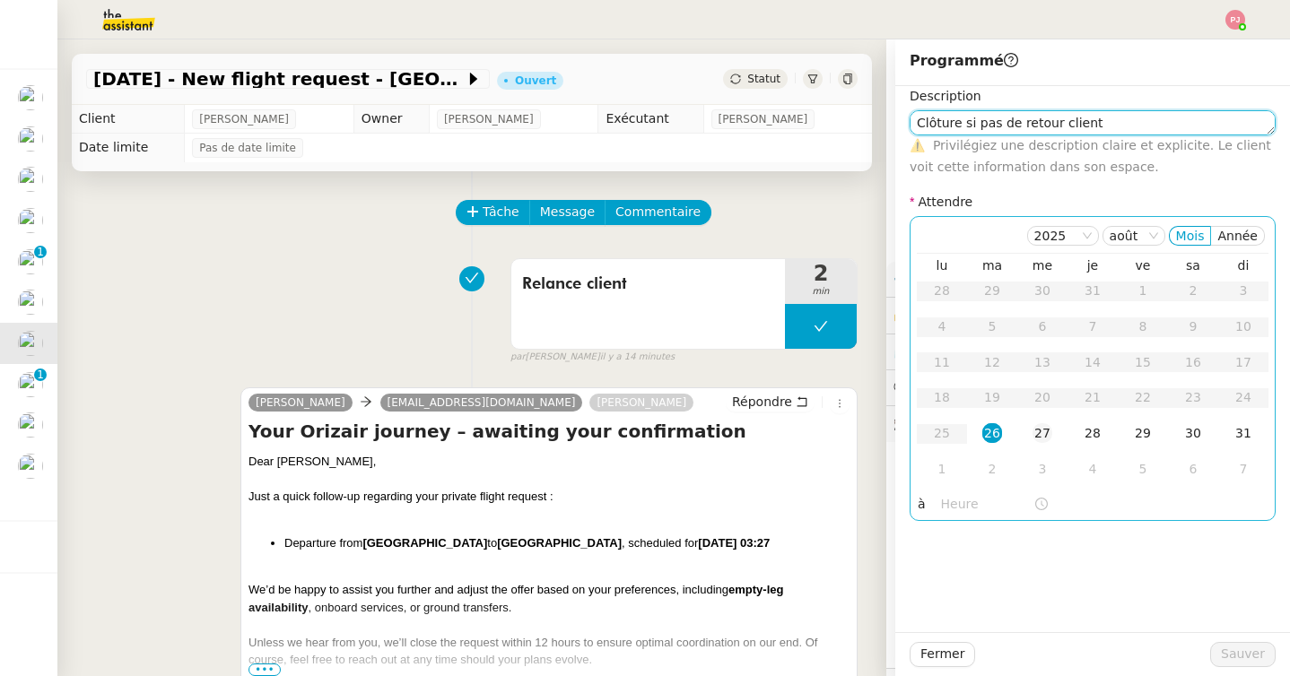
type textarea "Clôture si pas de retour client"
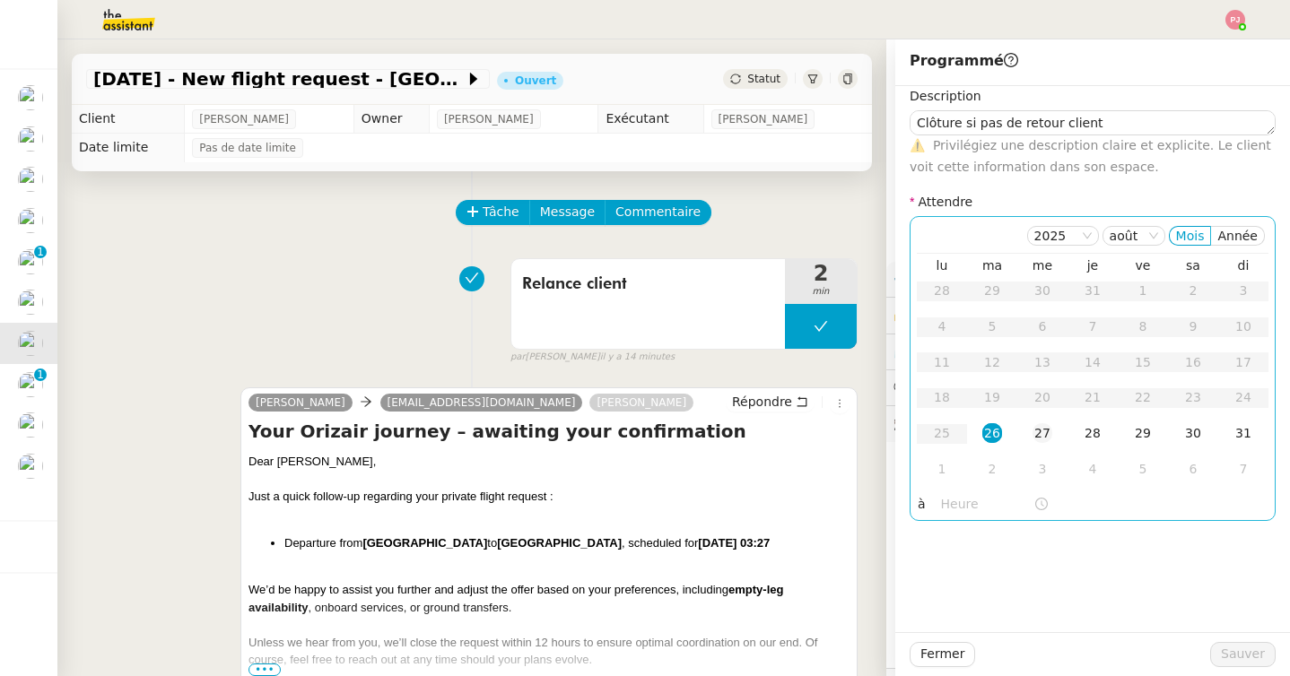
click at [1043, 431] on div "27" at bounding box center [1042, 433] width 20 height 20
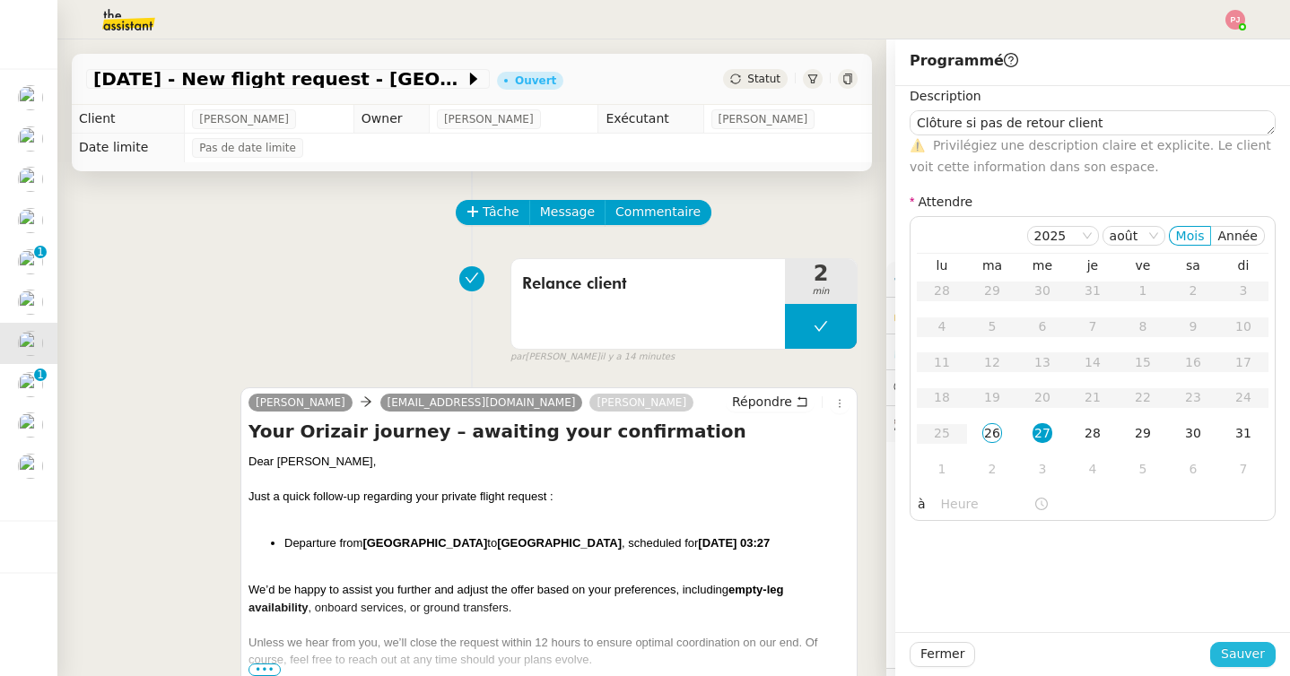
click at [1229, 653] on span "Sauver" at bounding box center [1243, 654] width 44 height 21
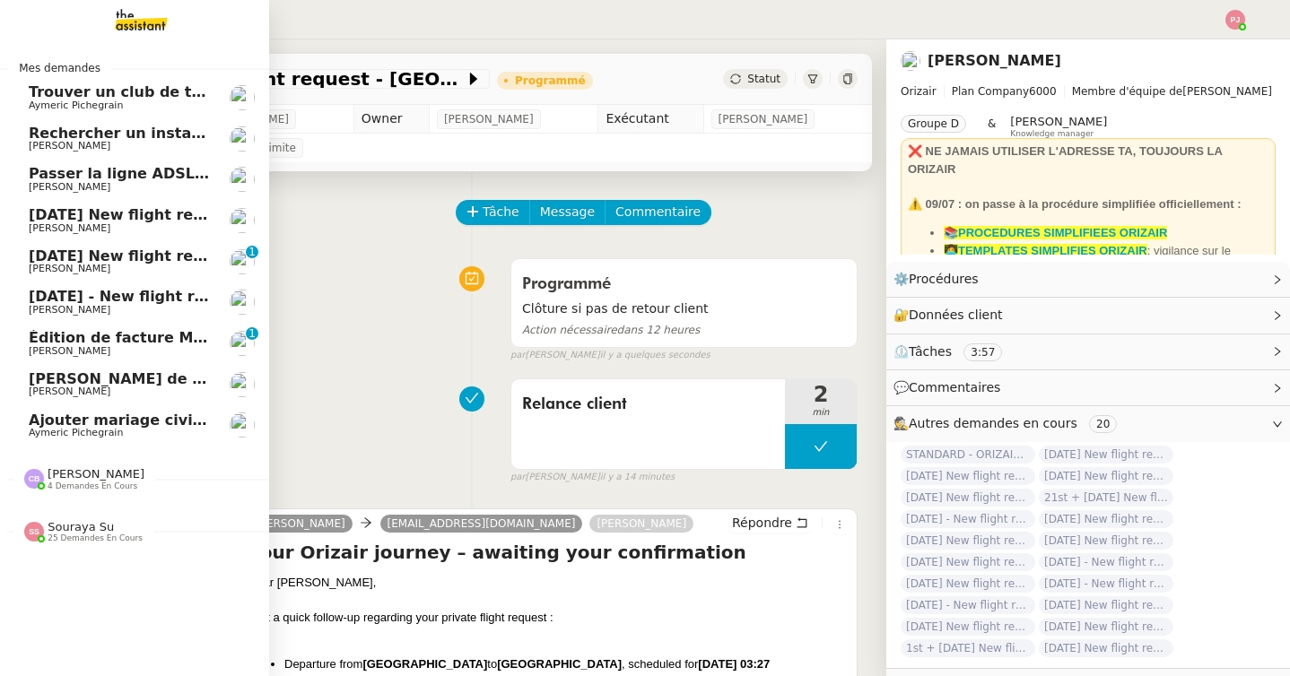
click at [44, 306] on span "[PERSON_NAME]" at bounding box center [70, 310] width 82 height 12
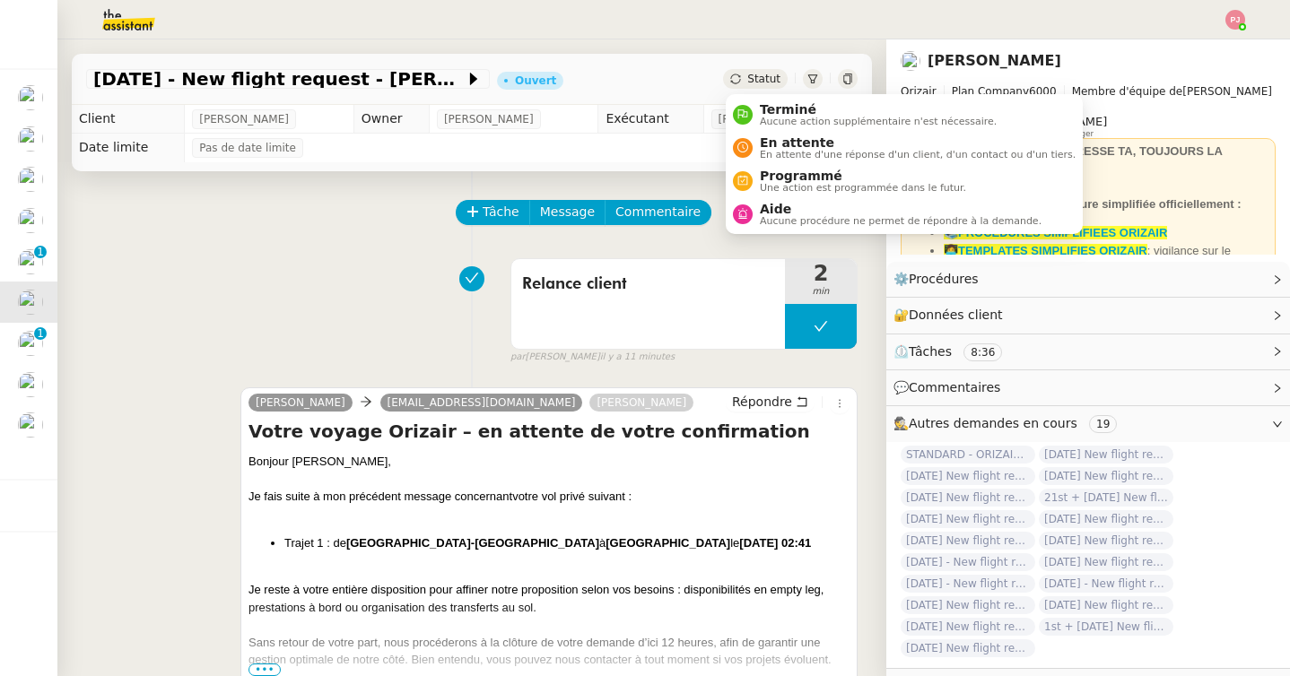
click at [761, 77] on span "Statut" at bounding box center [763, 79] width 33 height 13
click at [788, 177] on span "Programmé" at bounding box center [863, 176] width 206 height 14
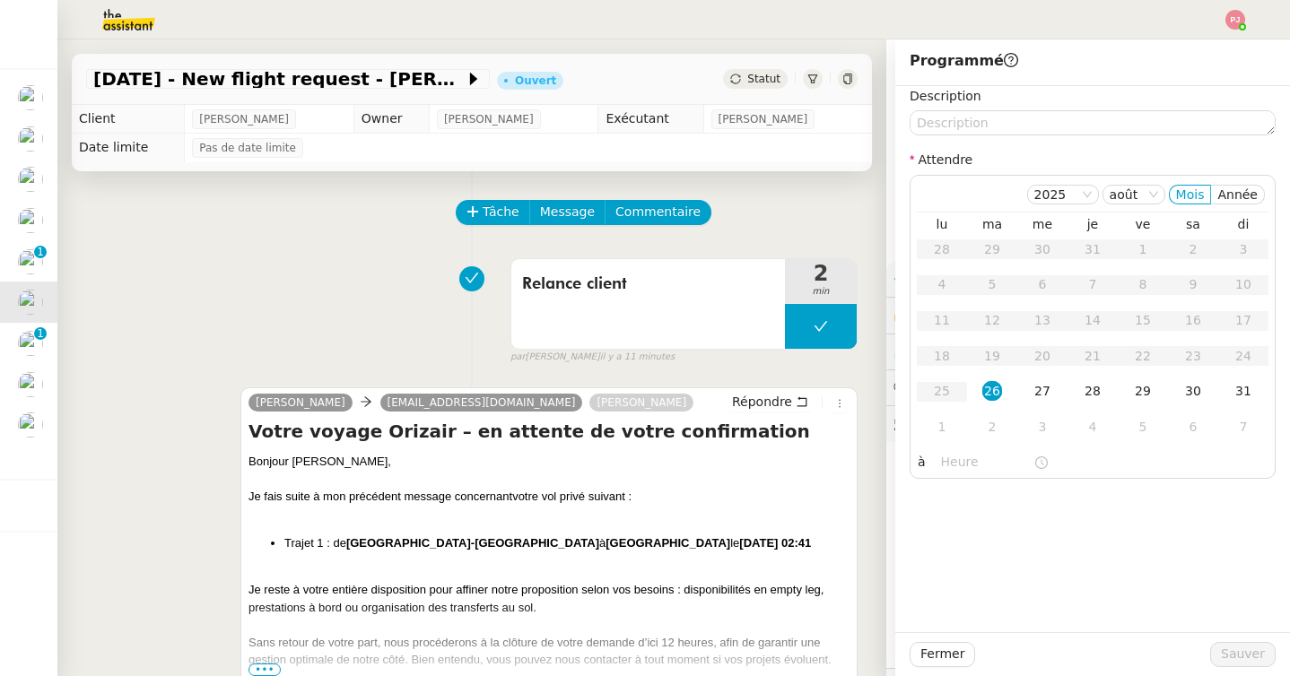
click at [972, 109] on nz-form-label "Description" at bounding box center [946, 98] width 72 height 24
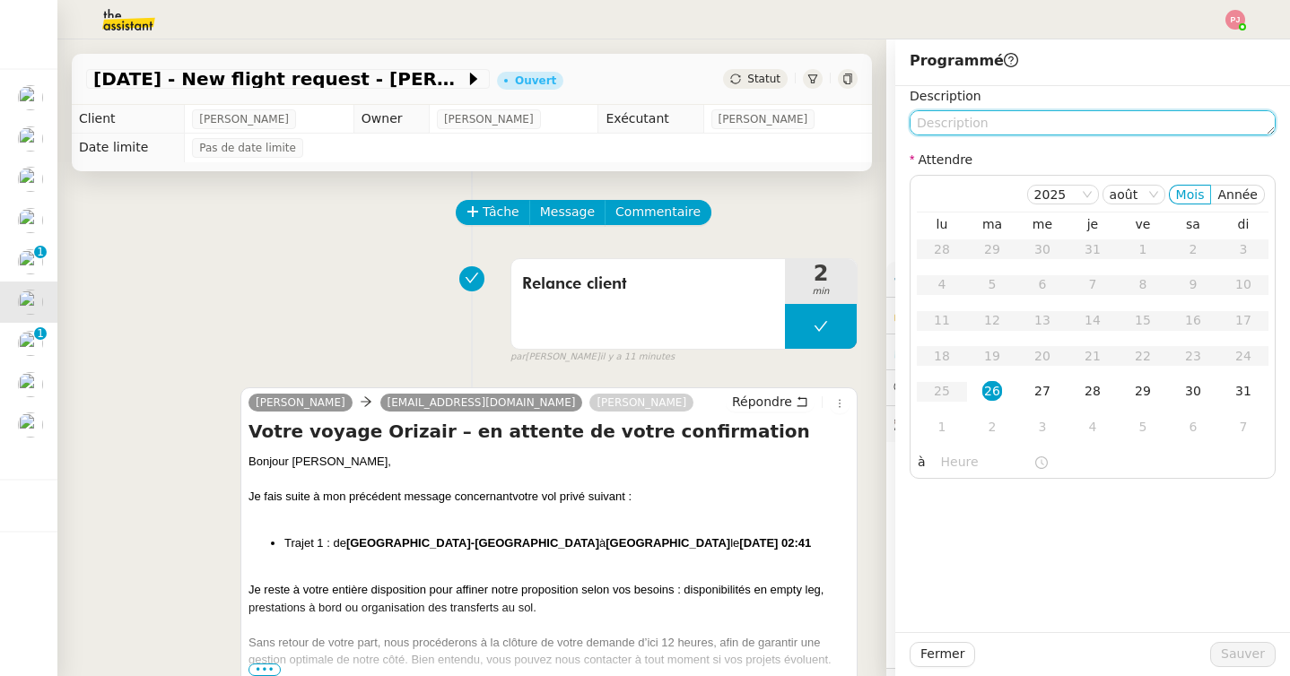
click at [970, 117] on textarea at bounding box center [1093, 122] width 366 height 25
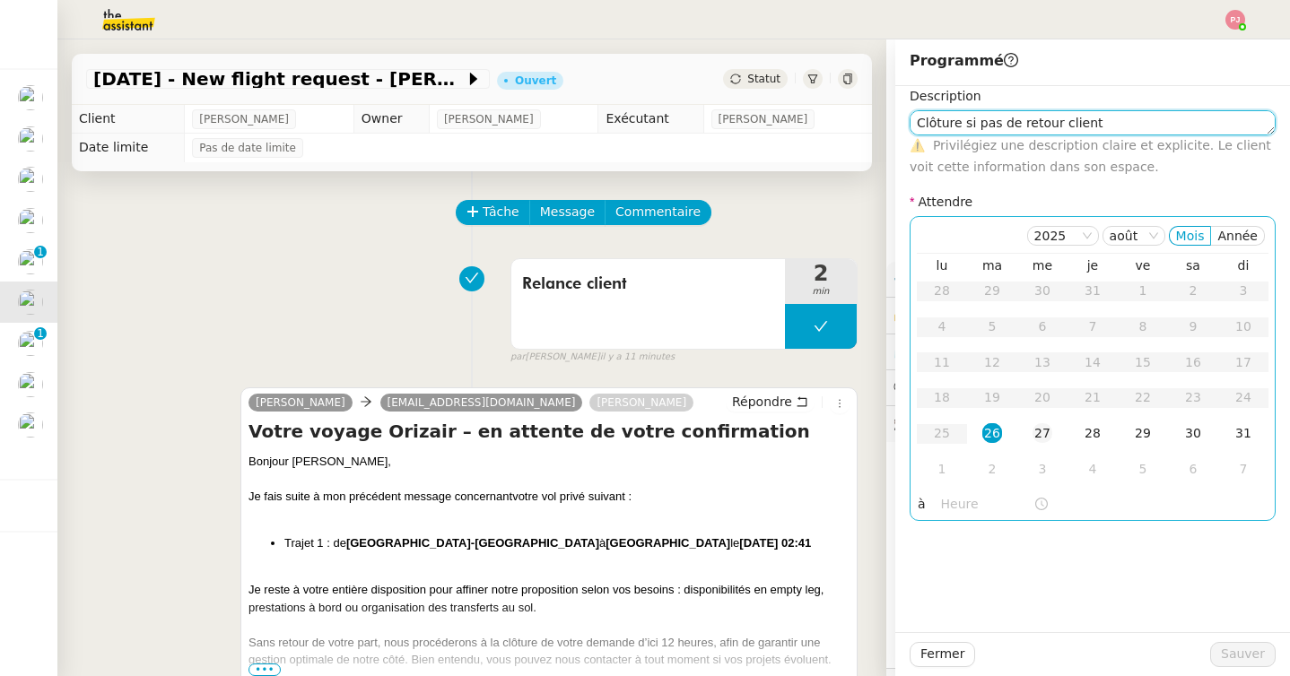
type textarea "Clôture si pas de retour client"
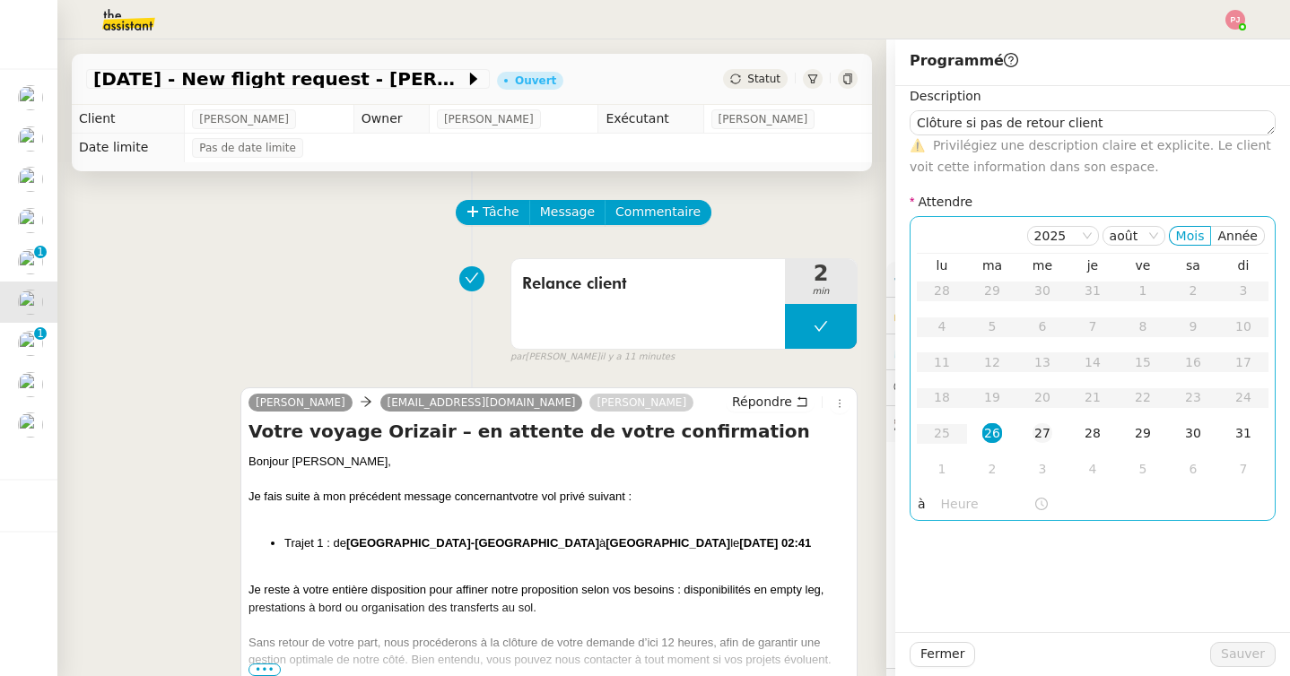
click at [1047, 438] on div "27" at bounding box center [1042, 433] width 20 height 20
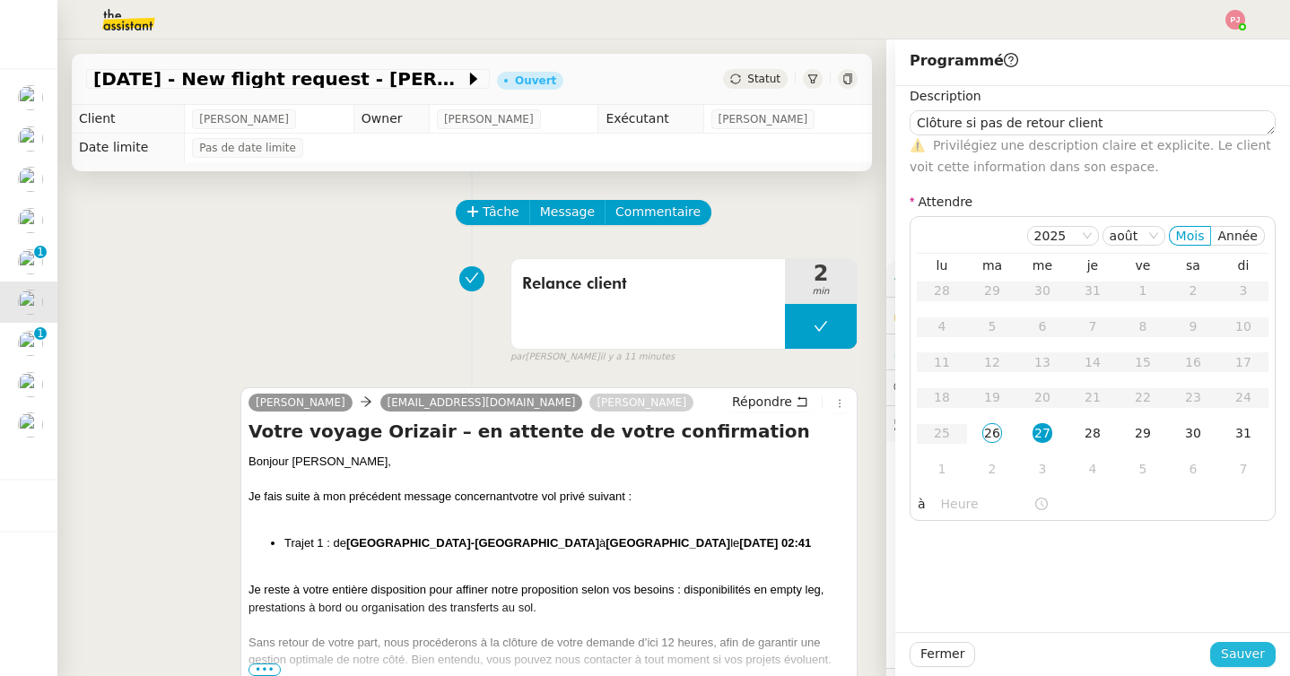
click at [1254, 657] on span "Sauver" at bounding box center [1243, 654] width 44 height 21
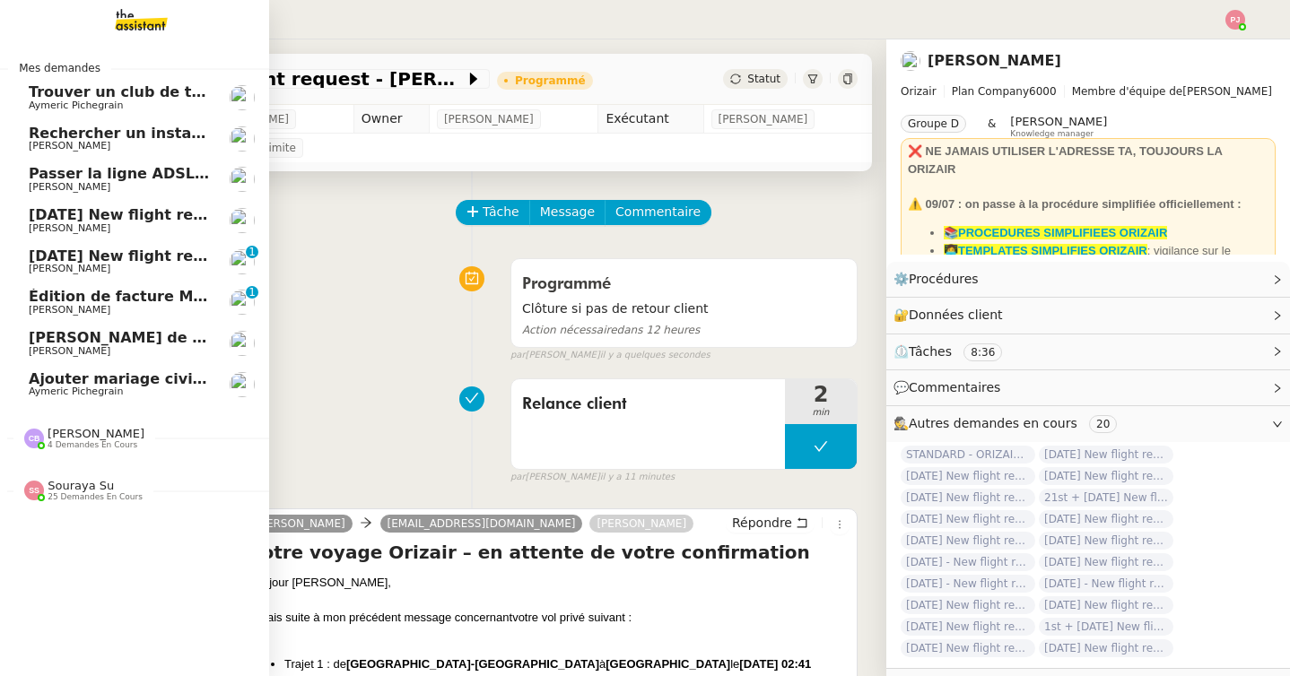
click at [72, 261] on span "[DATE] New flight request - [PERSON_NAME]" at bounding box center [209, 256] width 360 height 17
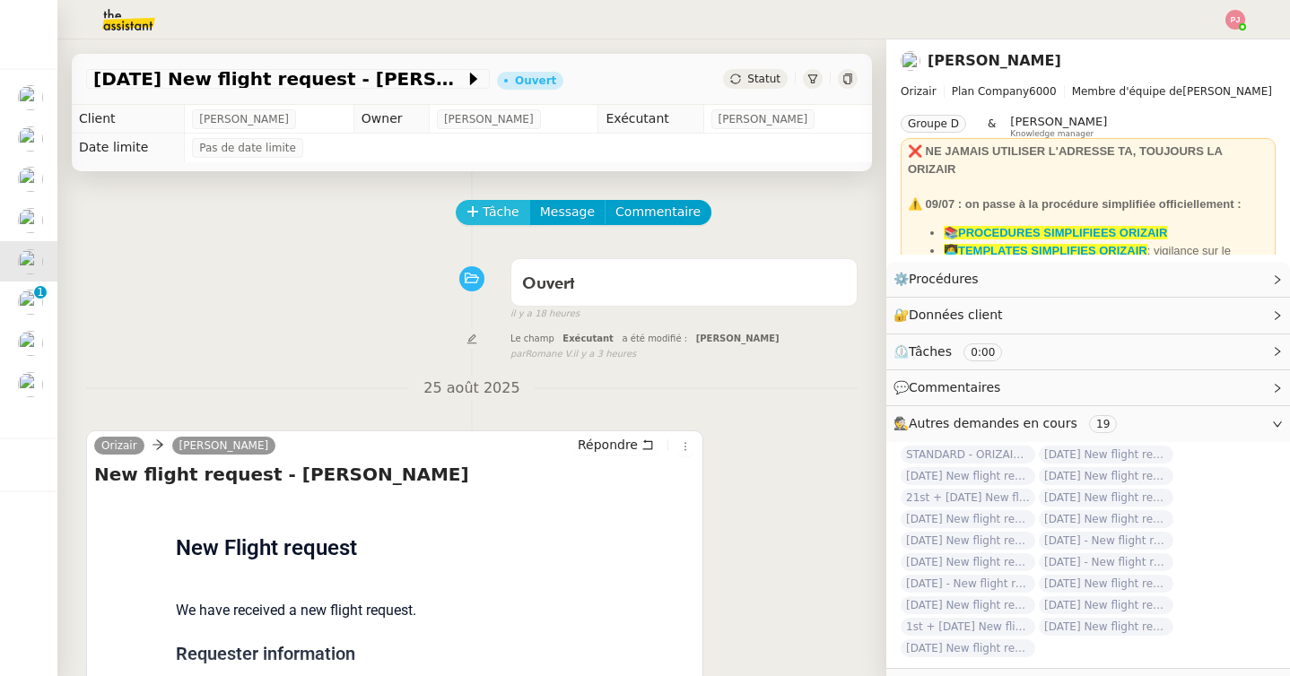
click at [490, 213] on span "Tâche" at bounding box center [501, 212] width 37 height 21
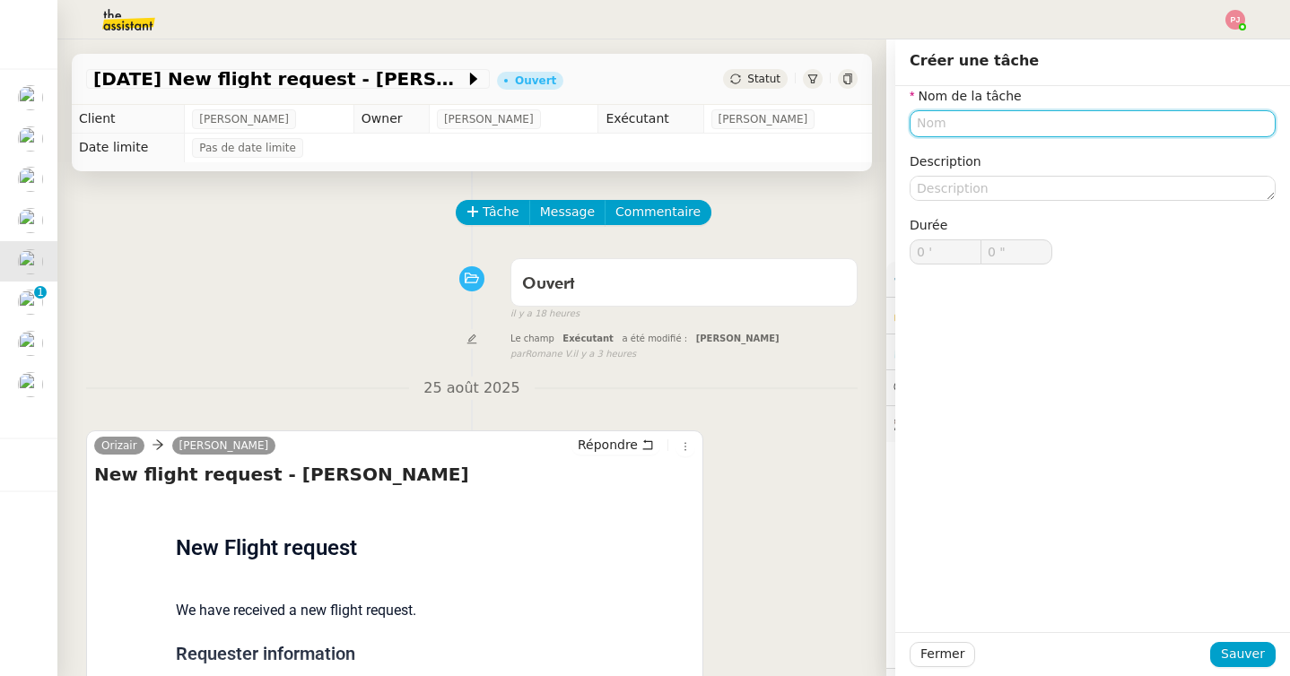
click at [958, 120] on input "text" at bounding box center [1093, 123] width 366 height 26
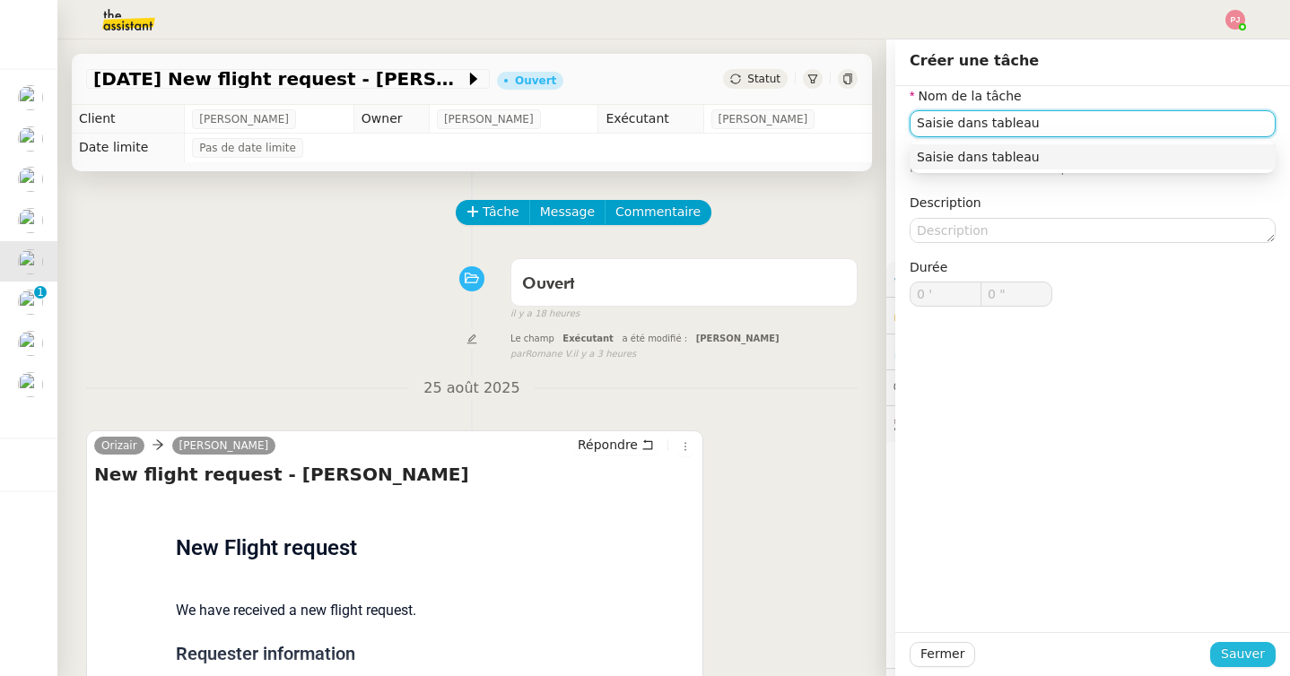
type input "Saisie dans tableau"
click at [1232, 662] on span "Sauver" at bounding box center [1243, 654] width 44 height 21
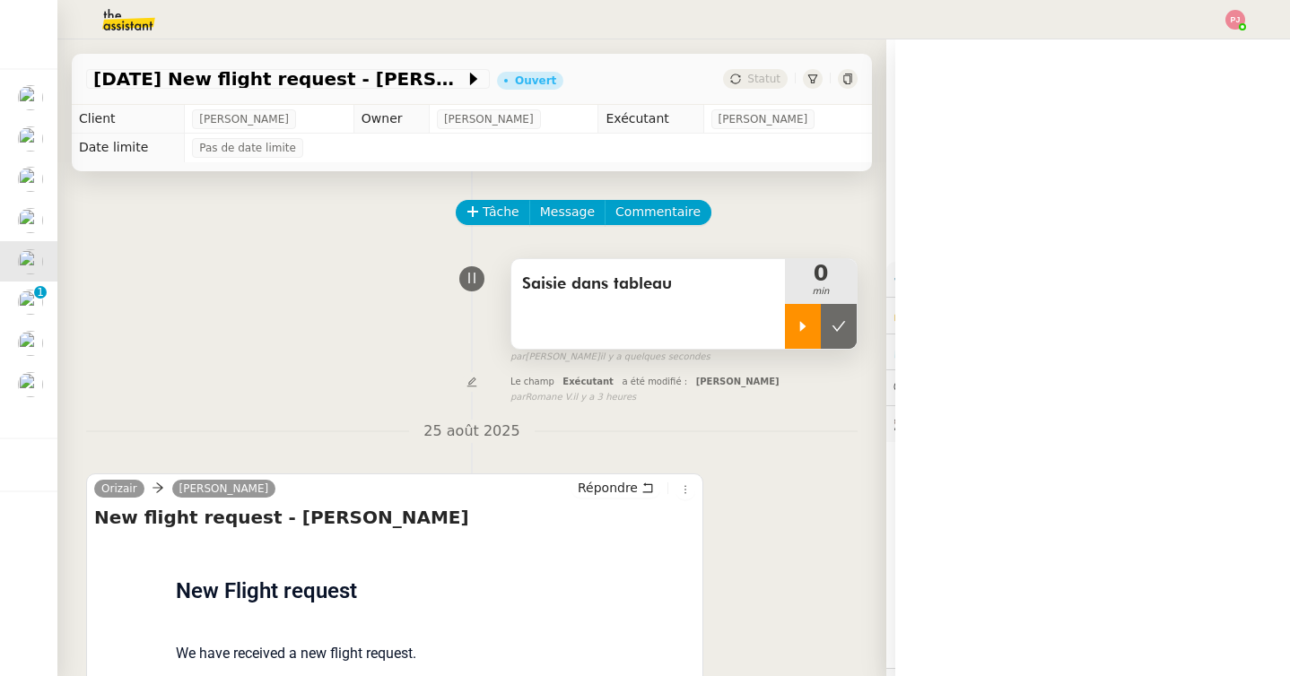
click at [804, 330] on icon at bounding box center [803, 326] width 14 height 14
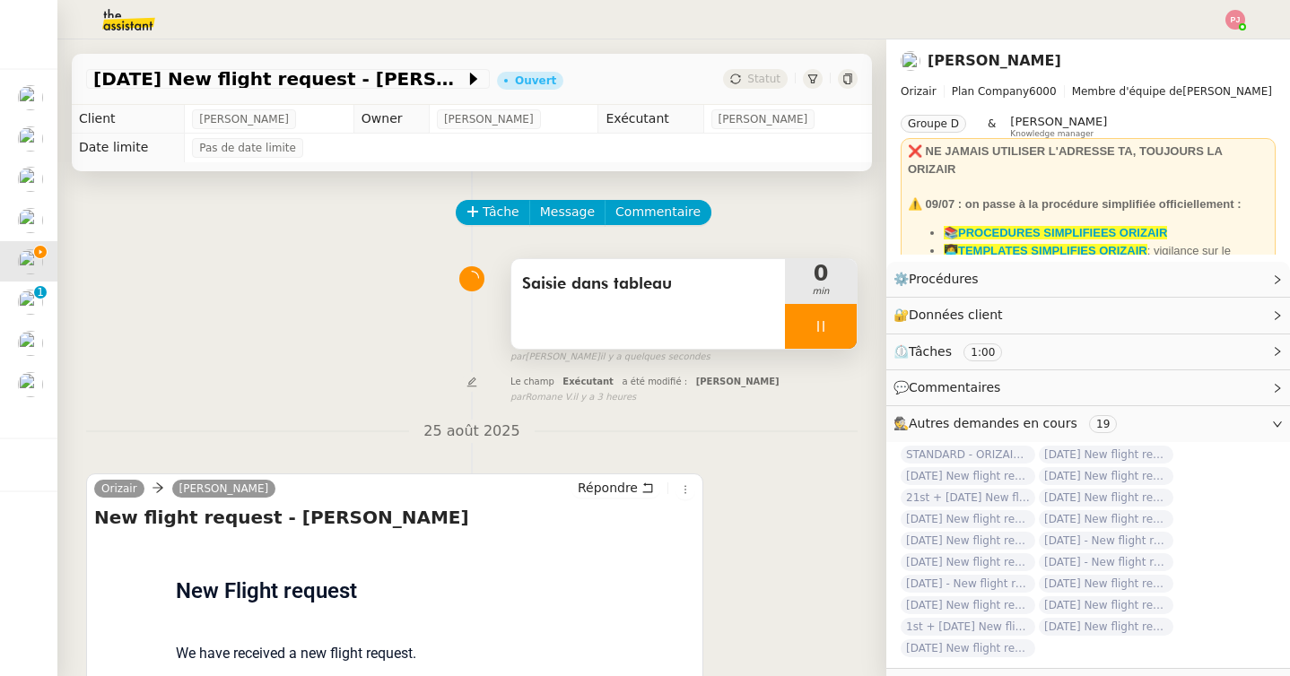
scroll to position [228, 0]
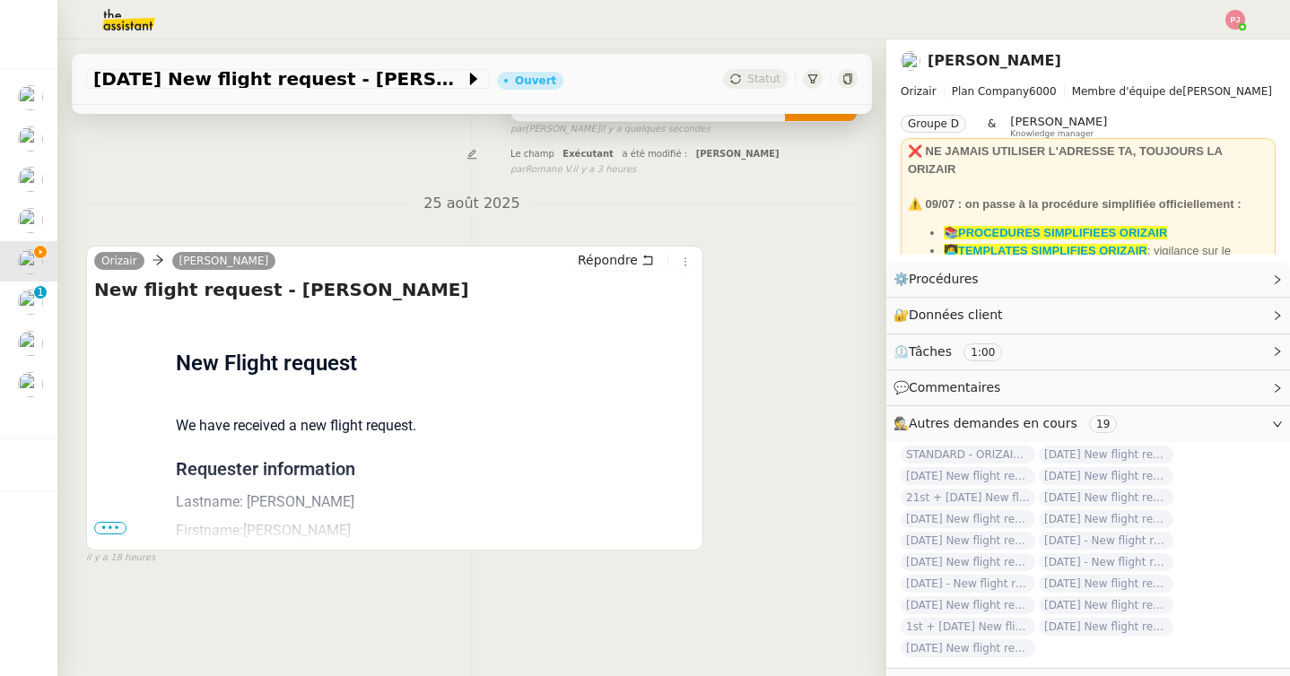
click at [117, 525] on span "•••" at bounding box center [110, 528] width 32 height 13
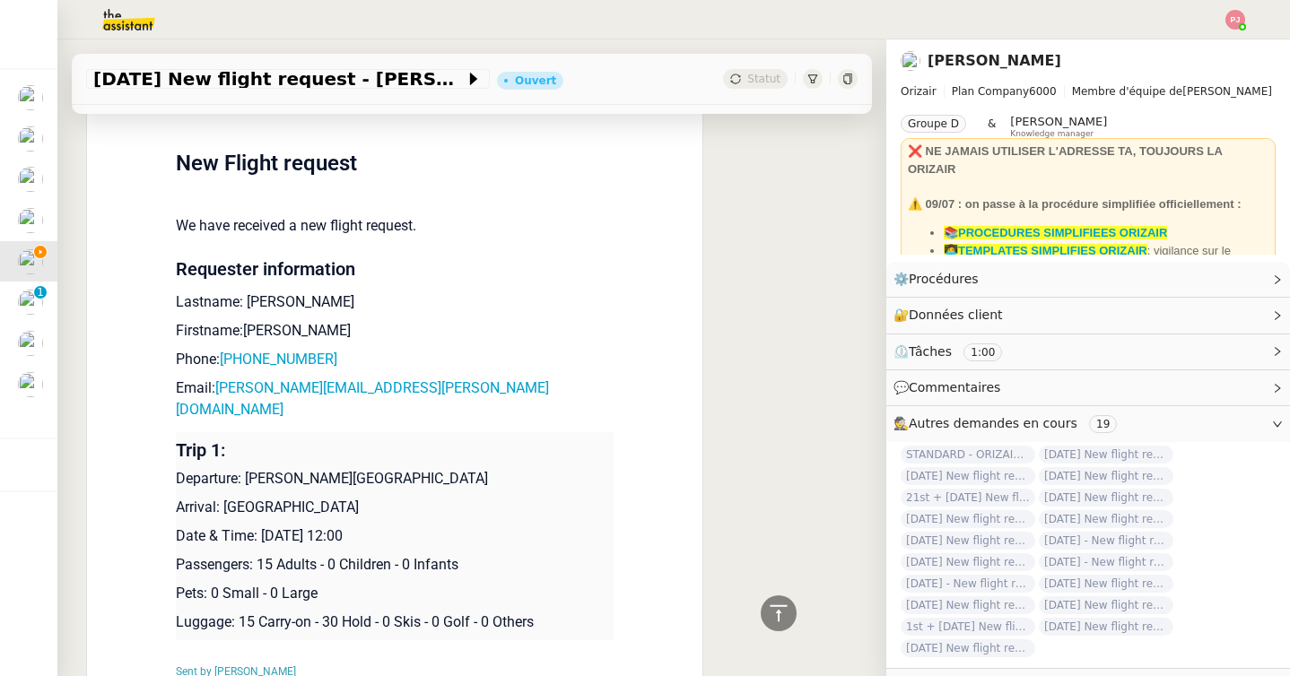
scroll to position [410, 0]
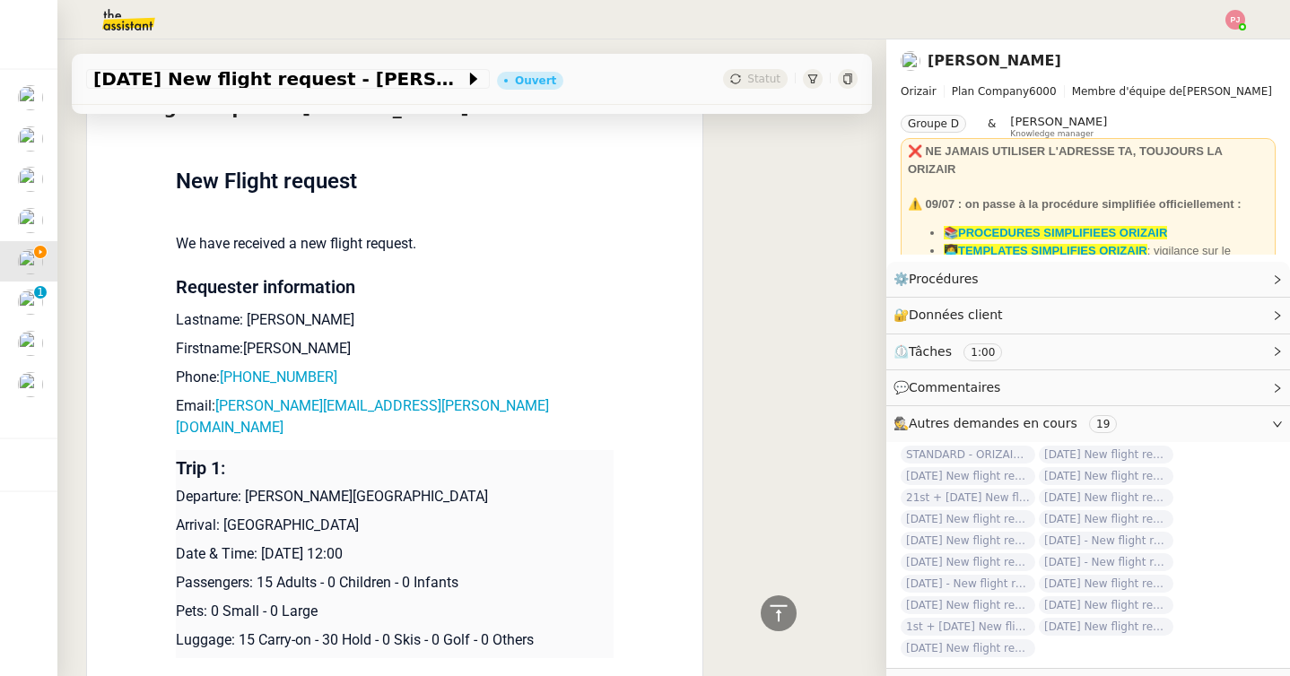
drag, startPoint x: 249, startPoint y: 477, endPoint x: 541, endPoint y: 480, distance: 291.5
click at [541, 486] on p "Departure: [PERSON_NAME][GEOGRAPHIC_DATA]" at bounding box center [395, 497] width 438 height 22
drag, startPoint x: 306, startPoint y: 348, endPoint x: 247, endPoint y: 348, distance: 59.2
click at [247, 348] on p "Firstname:[PERSON_NAME]" at bounding box center [395, 349] width 438 height 22
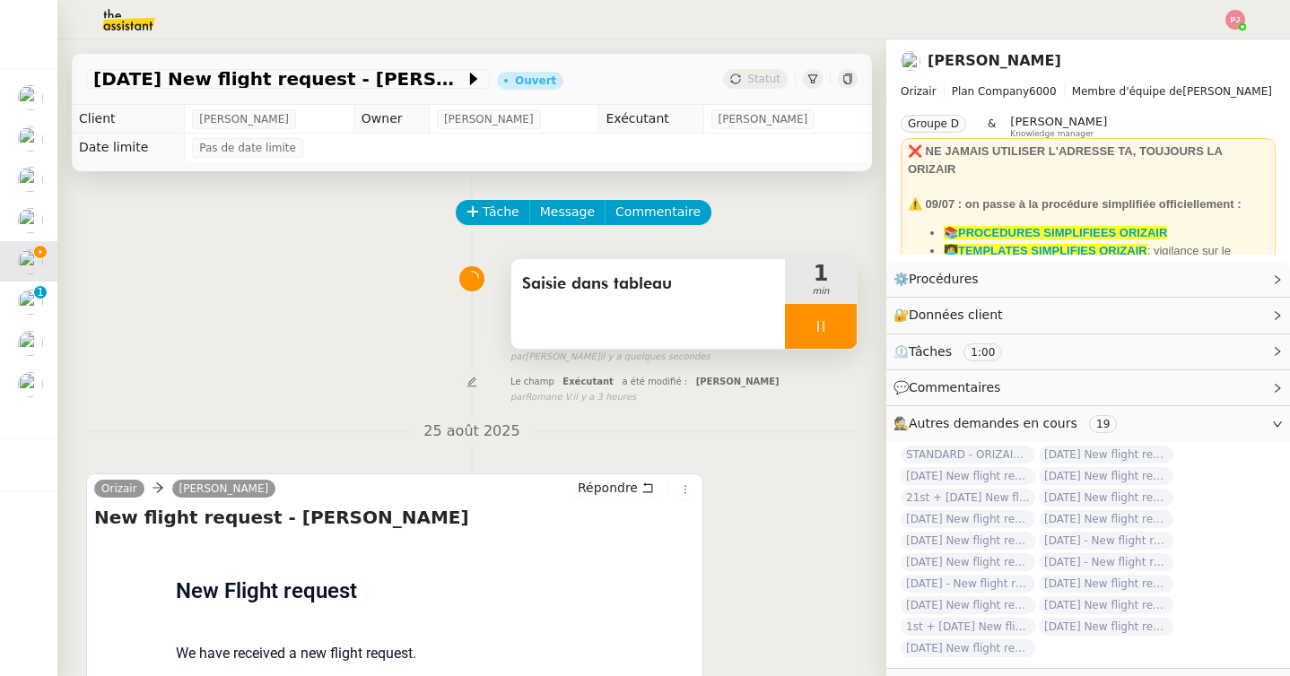
click at [809, 326] on div at bounding box center [821, 326] width 72 height 45
click at [809, 326] on icon at bounding box center [803, 326] width 14 height 14
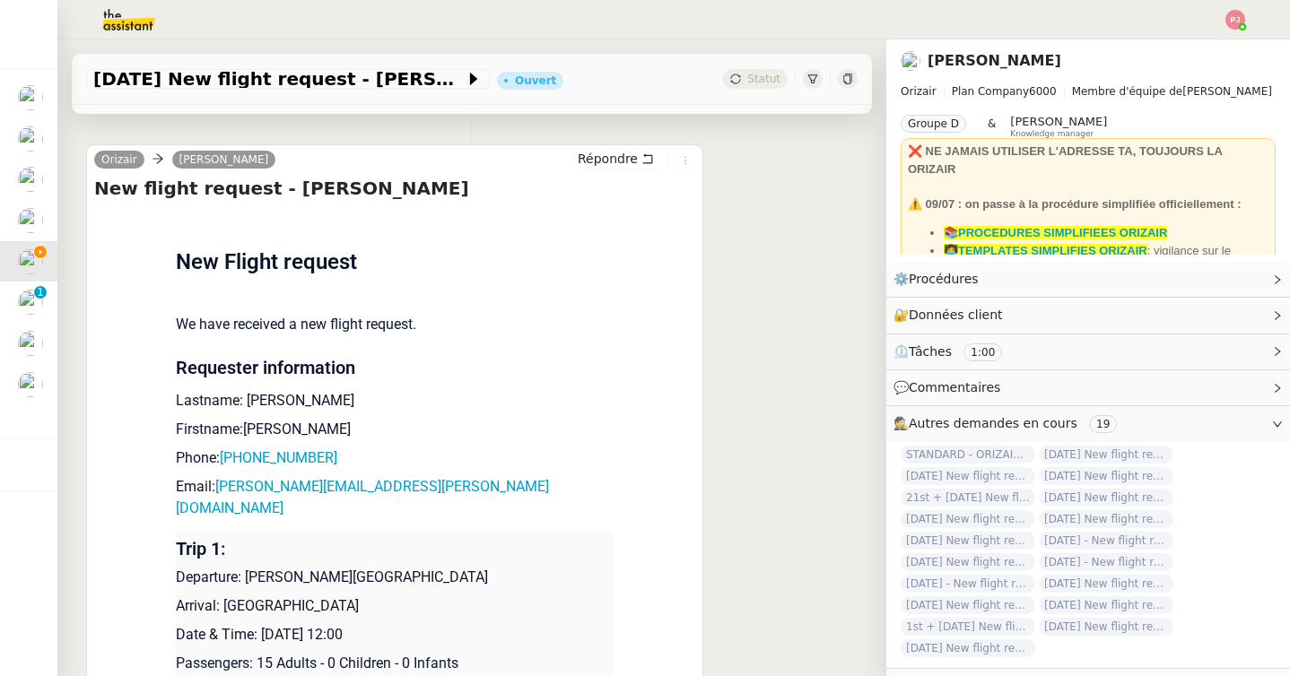
scroll to position [336, 0]
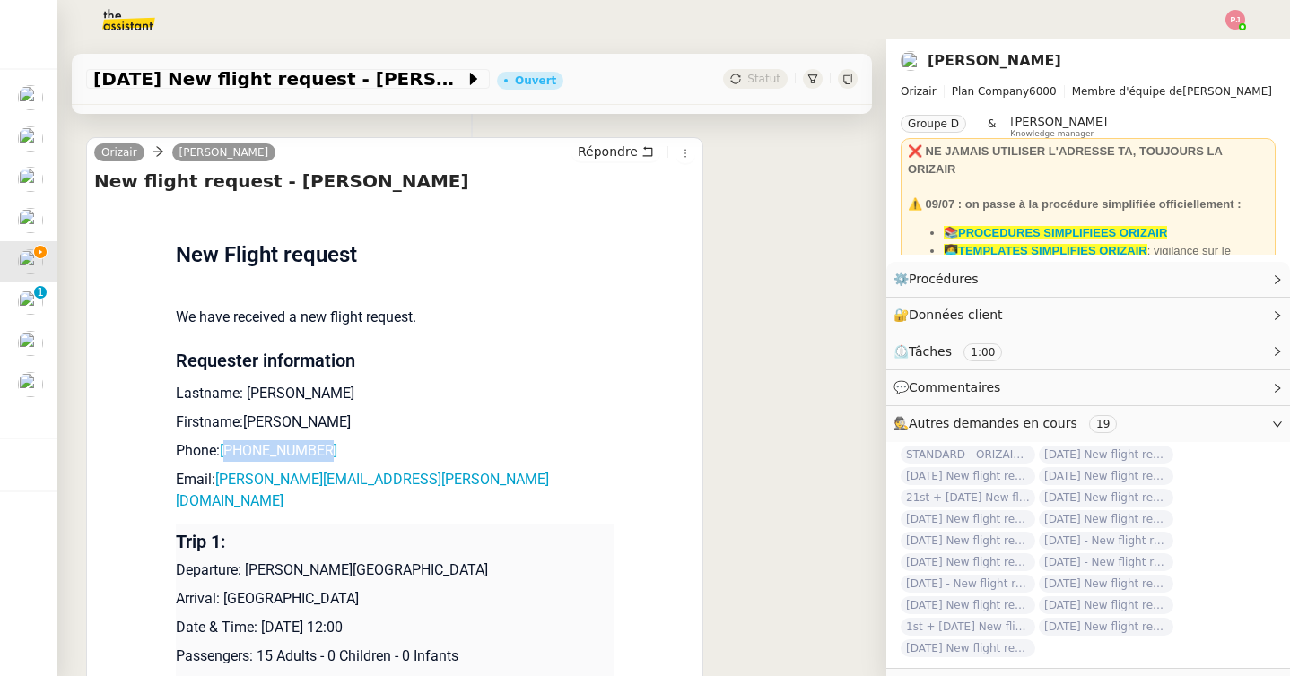
drag, startPoint x: 344, startPoint y: 448, endPoint x: 234, endPoint y: 442, distance: 109.6
click at [234, 442] on p "Phone: +447858456923" at bounding box center [395, 451] width 438 height 22
drag, startPoint x: 428, startPoint y: 482, endPoint x: 220, endPoint y: 484, distance: 208.1
click at [220, 484] on p "Email: [PERSON_NAME][EMAIL_ADDRESS][PERSON_NAME][DOMAIN_NAME]" at bounding box center [395, 490] width 438 height 43
drag, startPoint x: 517, startPoint y: 547, endPoint x: 245, endPoint y: 554, distance: 271.9
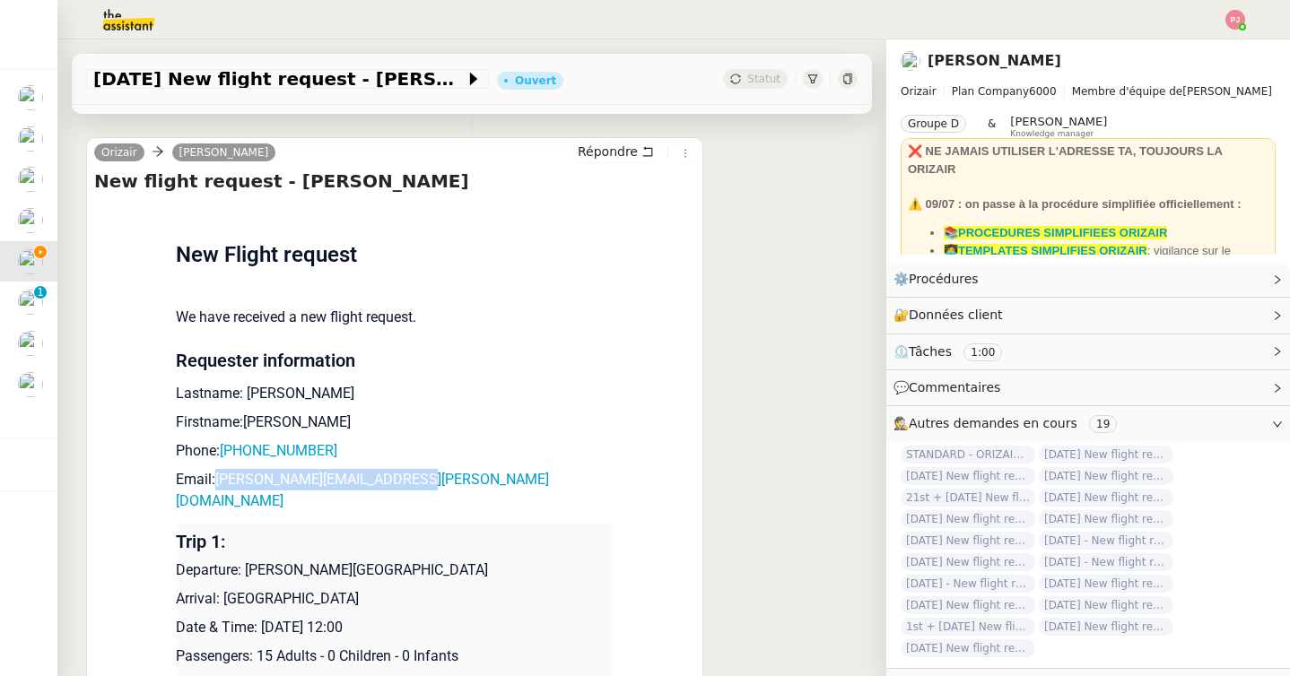
click at [245, 560] on p "Departure: [PERSON_NAME][GEOGRAPHIC_DATA]" at bounding box center [395, 571] width 438 height 22
drag, startPoint x: 393, startPoint y: 572, endPoint x: 226, endPoint y: 576, distance: 166.9
click at [226, 588] on p "Arrival: [GEOGRAPHIC_DATA]" at bounding box center [395, 599] width 438 height 22
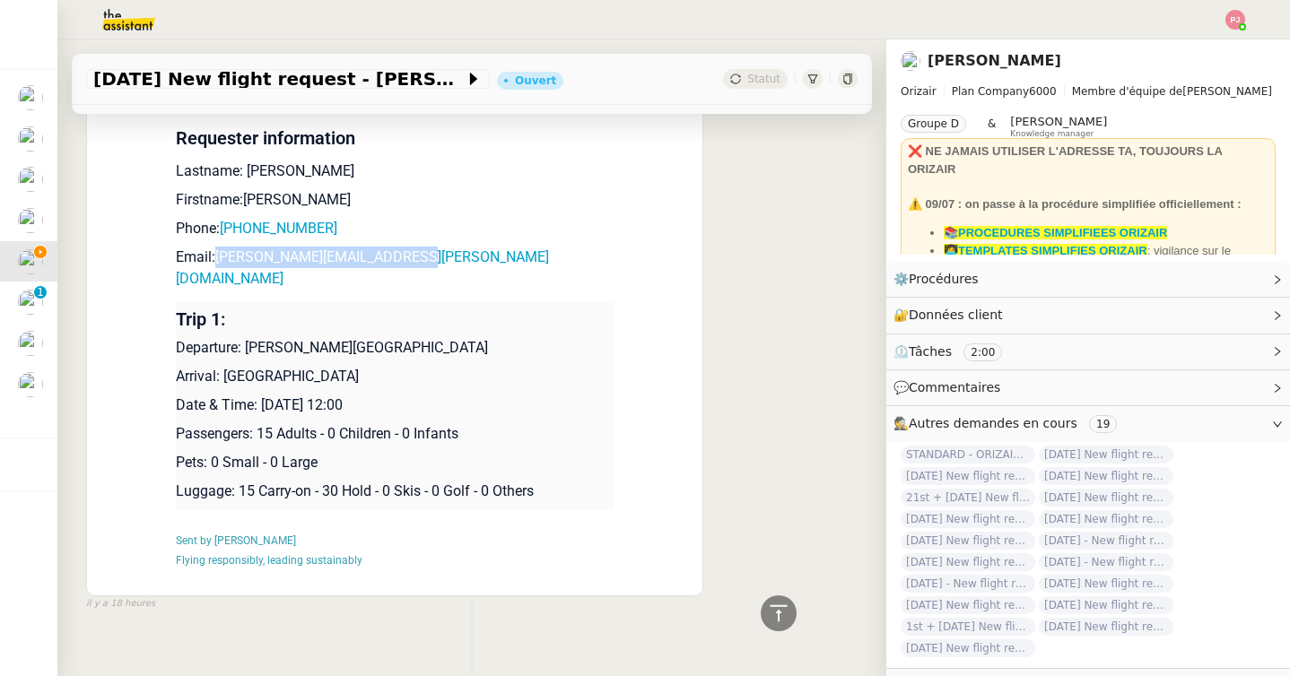
scroll to position [0, 0]
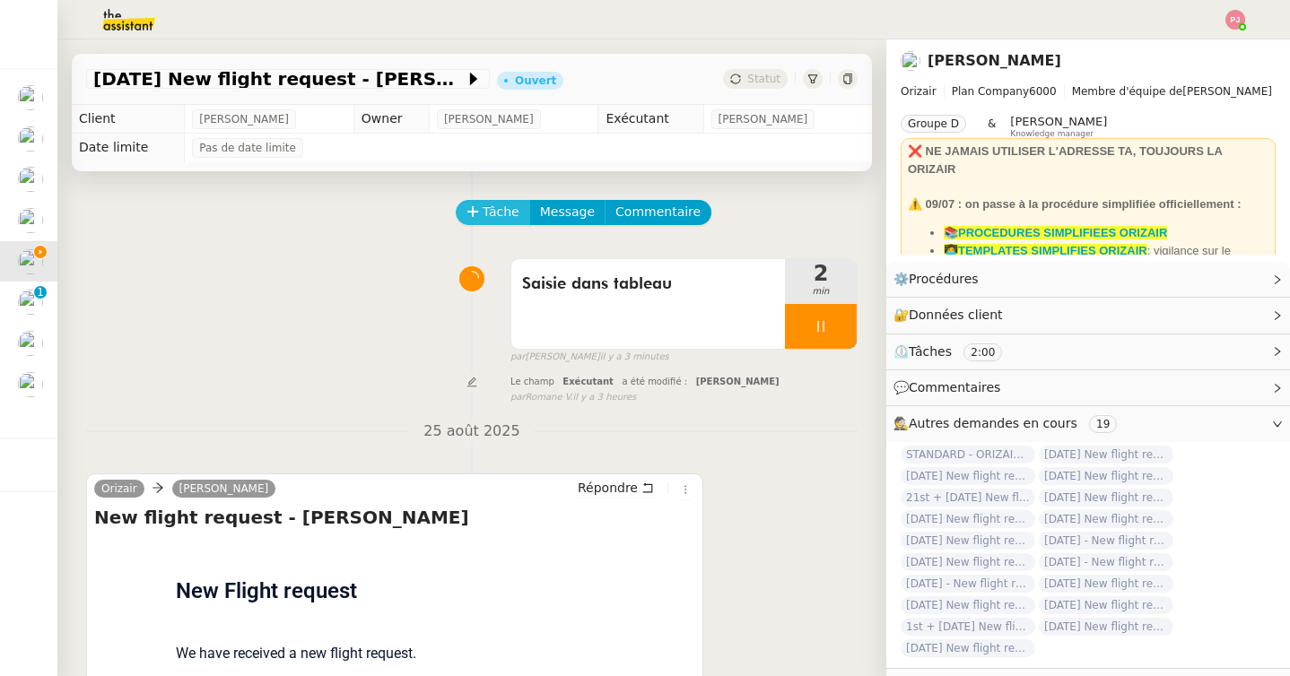
click at [494, 215] on span "Tâche" at bounding box center [501, 212] width 37 height 21
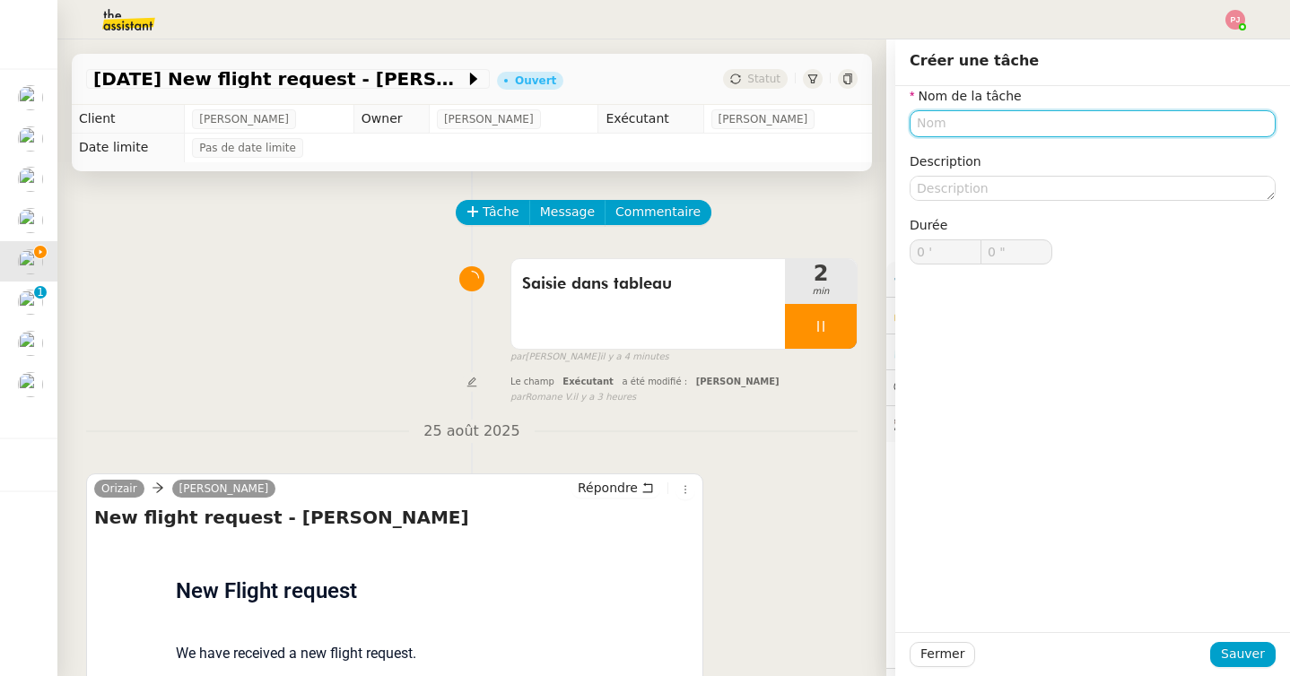
click at [945, 133] on input "text" at bounding box center [1093, 123] width 366 height 26
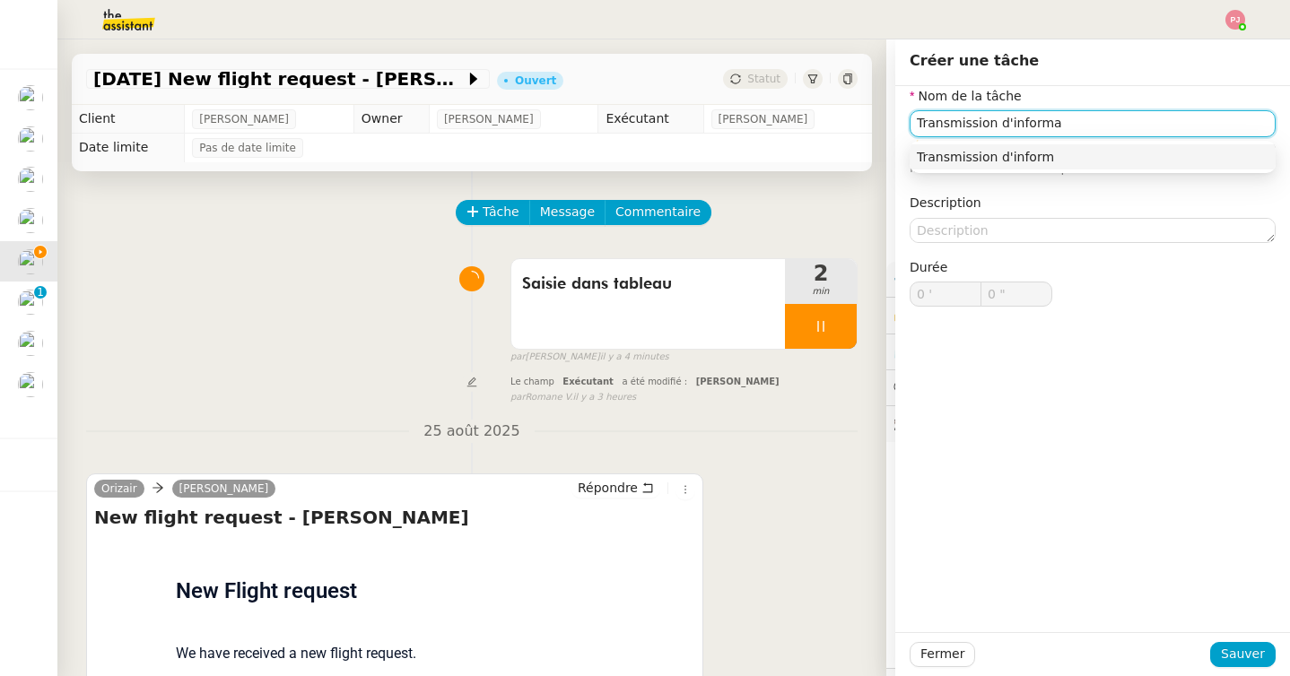
type input "Transmission d'informat"
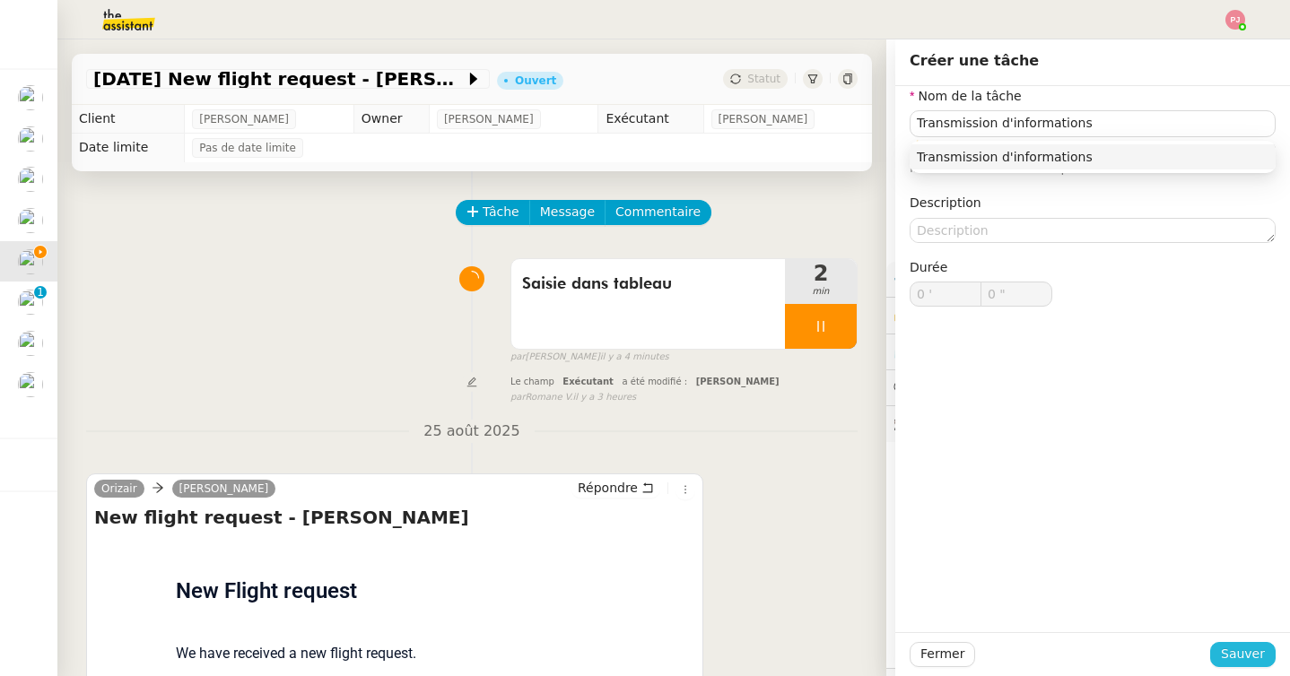
type input "Transmission d'informations"
click at [1228, 665] on button "Sauver" at bounding box center [1242, 654] width 65 height 25
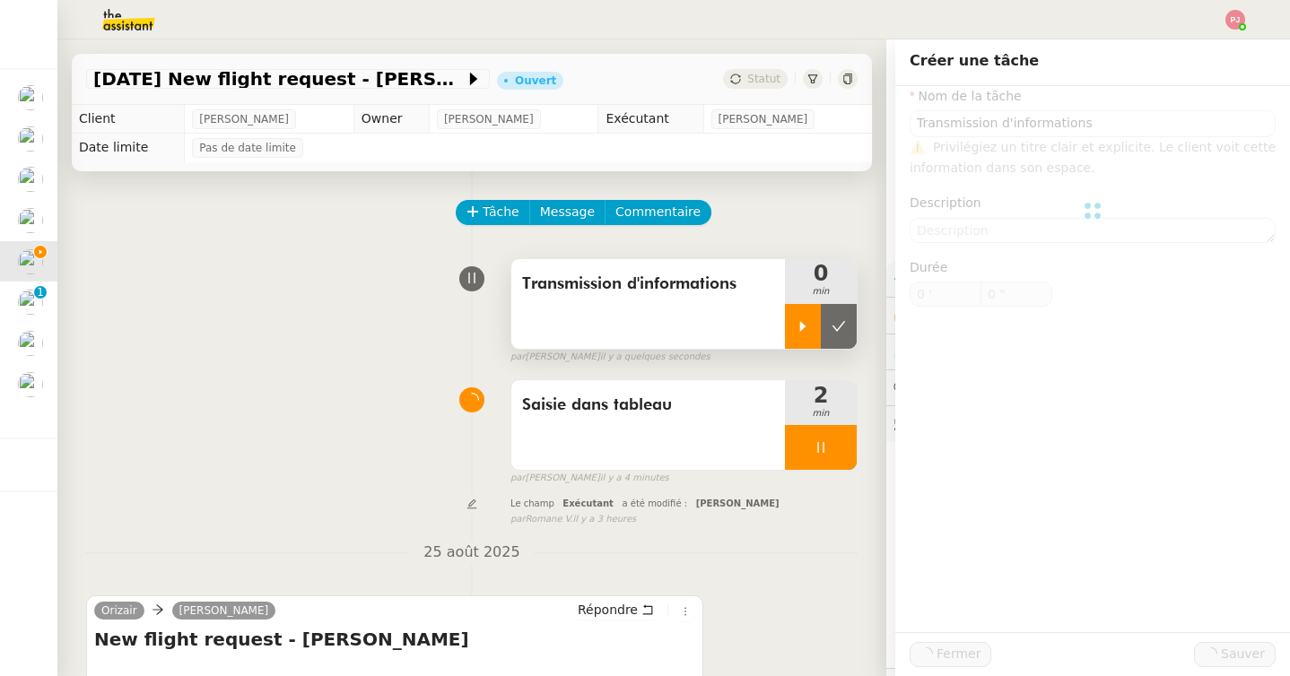
click at [792, 324] on div at bounding box center [803, 326] width 36 height 45
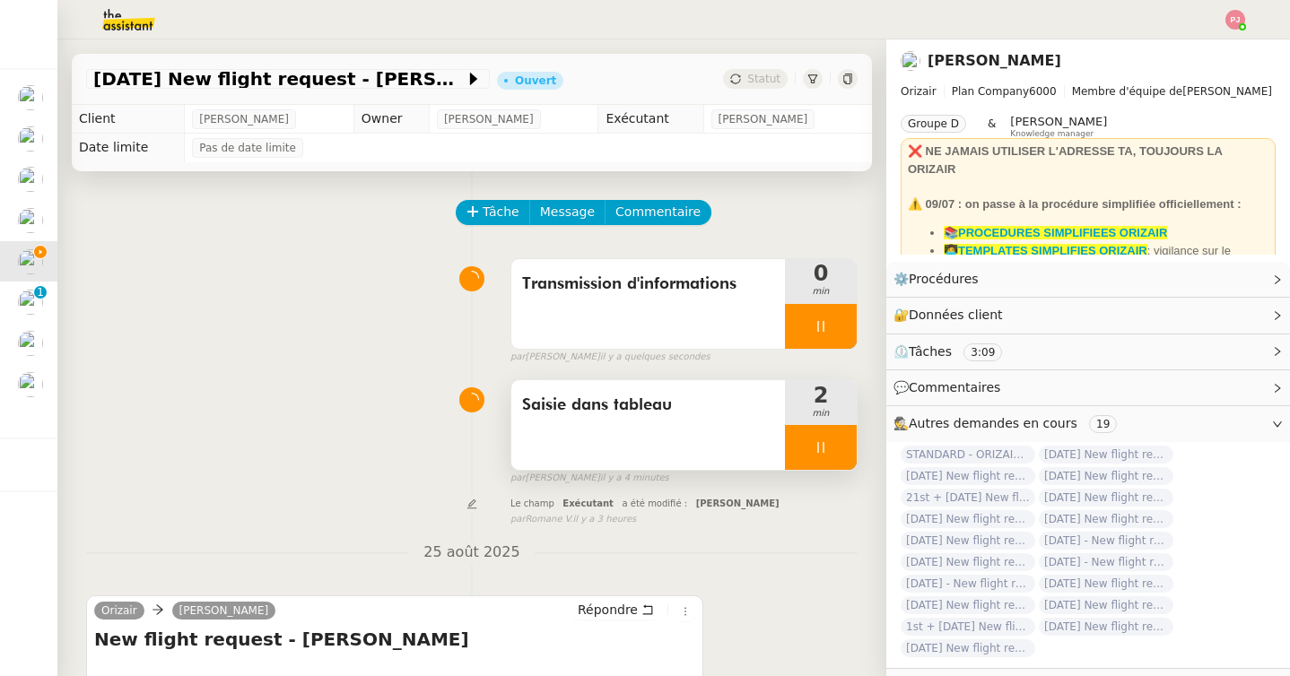
click at [825, 447] on icon at bounding box center [821, 447] width 14 height 14
click at [838, 447] on icon at bounding box center [838, 447] width 14 height 14
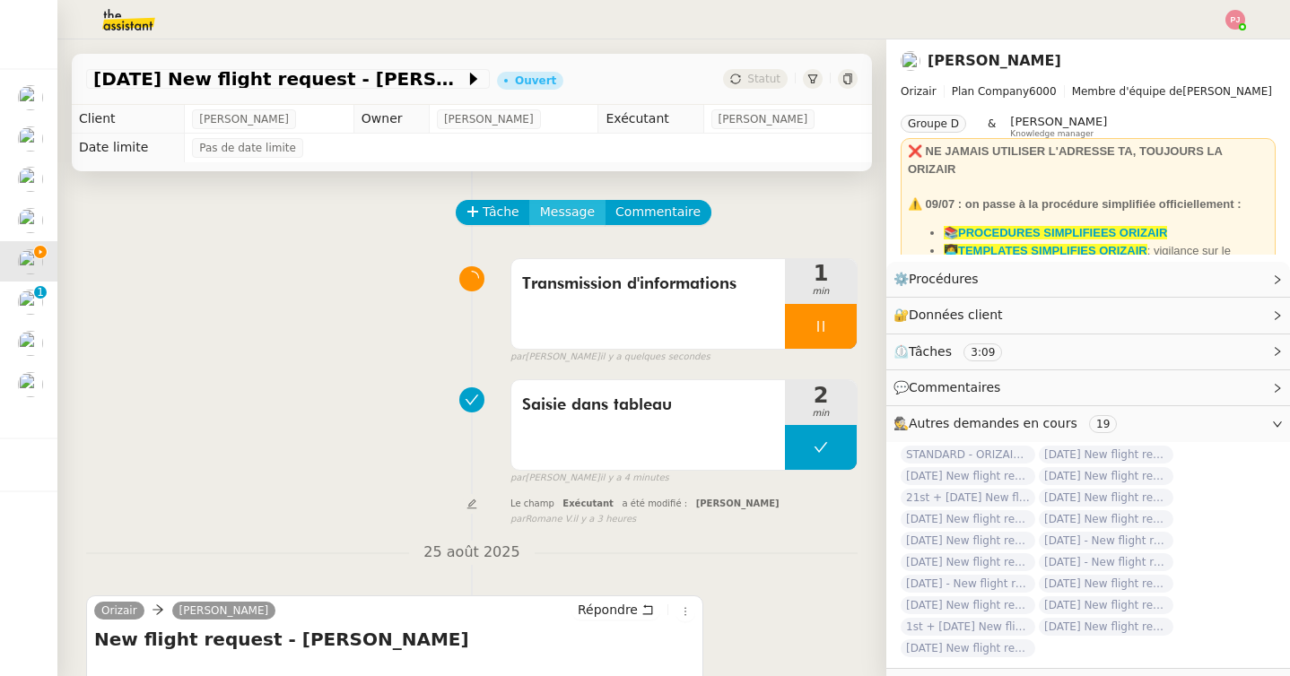
click at [584, 213] on span "Message" at bounding box center [567, 212] width 55 height 21
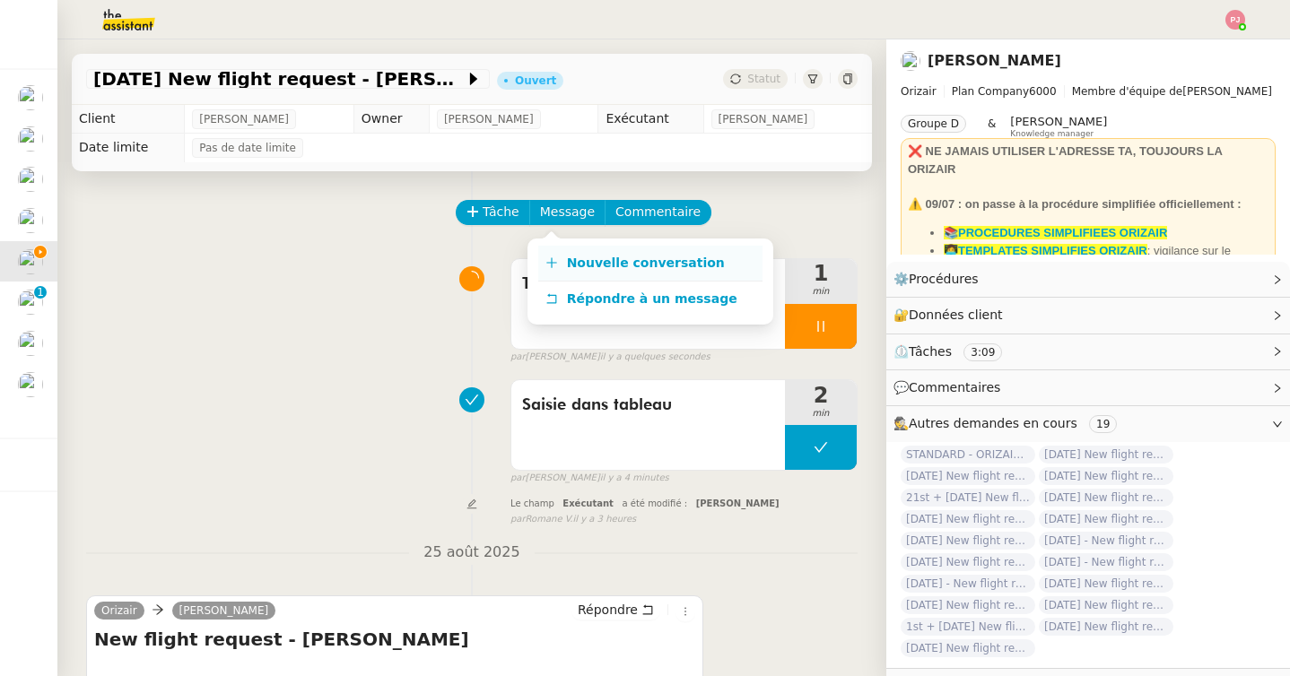
click at [590, 257] on span "Nouvelle conversation" at bounding box center [646, 263] width 158 height 14
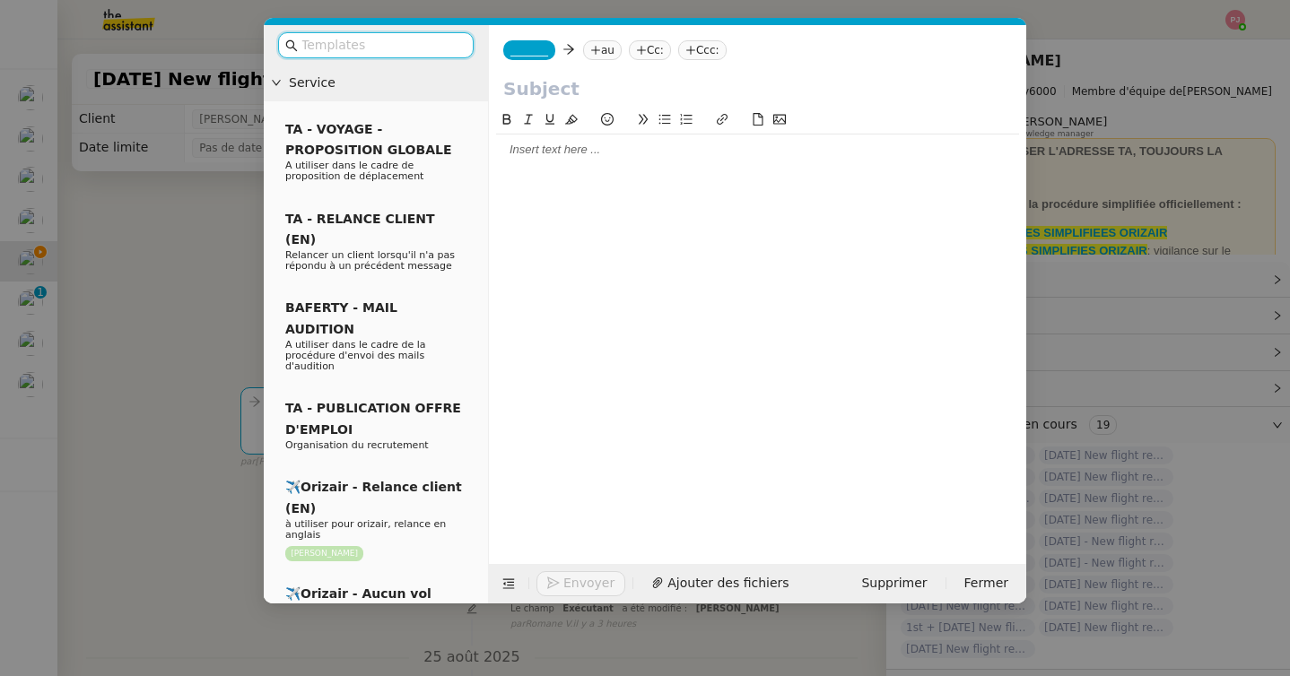
click at [396, 48] on input "text" at bounding box center [381, 45] width 161 height 21
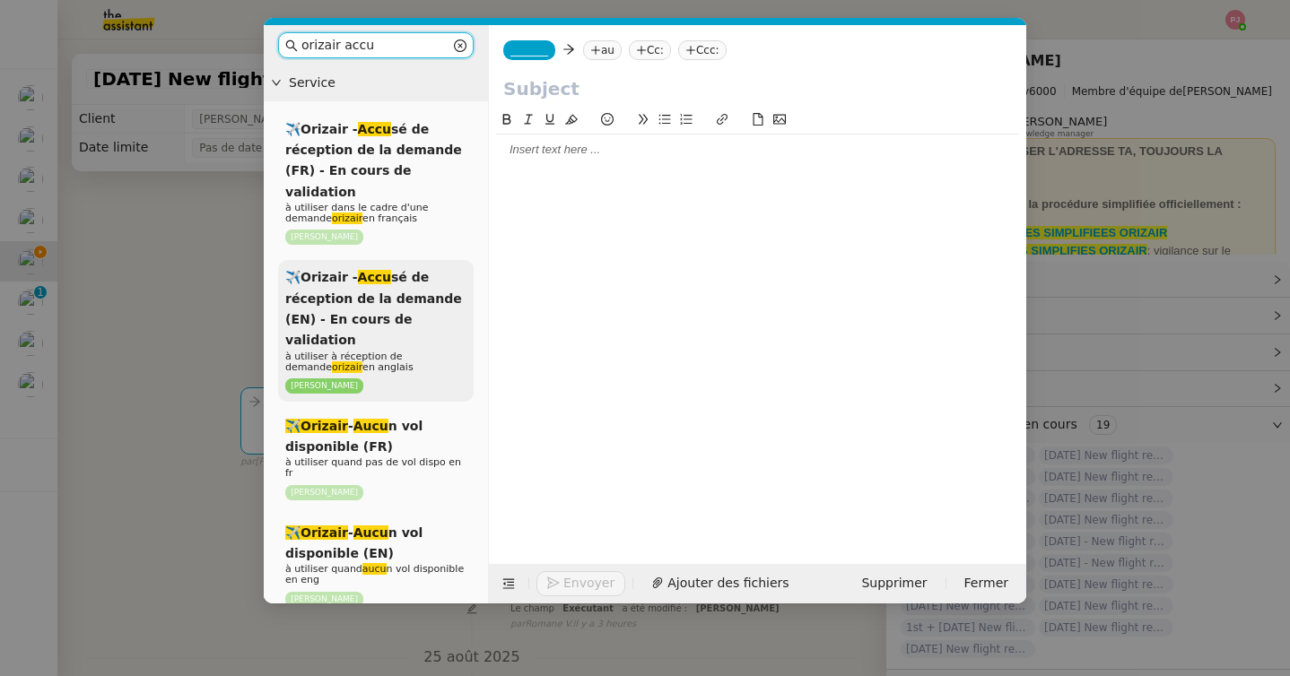
type input "orizair accu"
click at [367, 293] on span "✈️Orizair - Accu sé de réception de la demande (EN) - En cours de validation" at bounding box center [373, 308] width 177 height 77
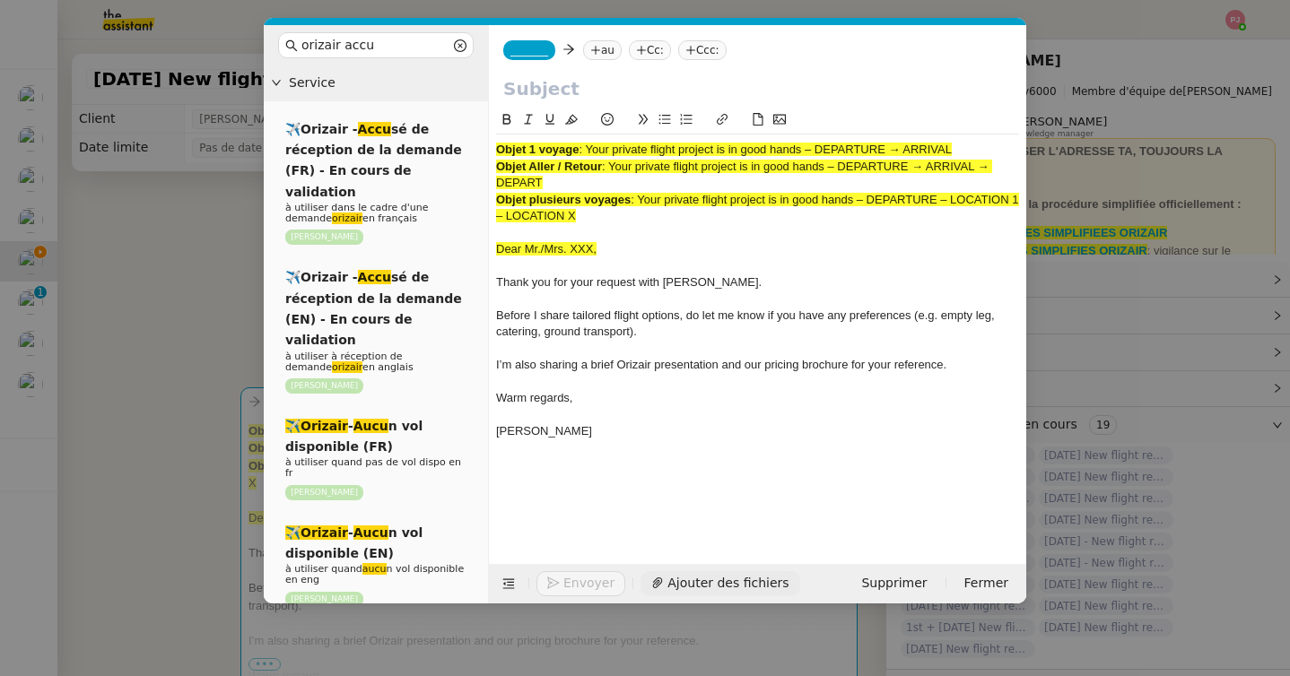
click at [699, 582] on span "Ajouter des fichiers" at bounding box center [727, 583] width 121 height 21
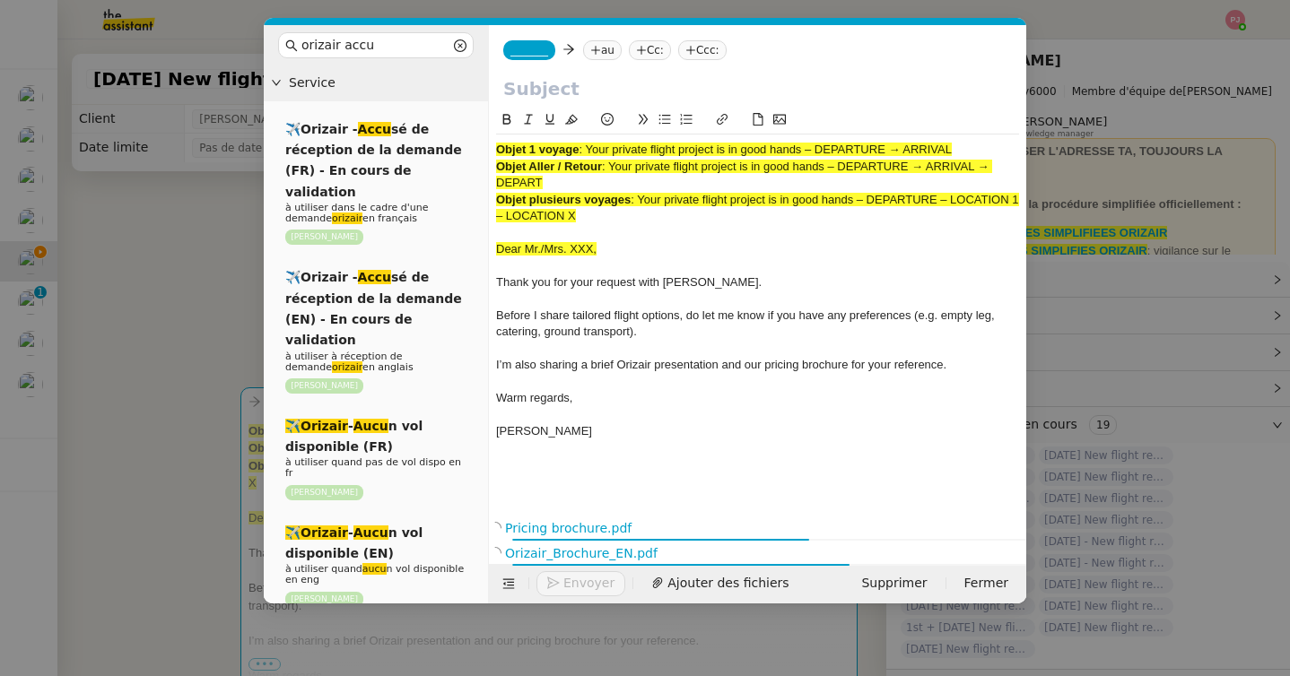
drag, startPoint x: 590, startPoint y: 147, endPoint x: 1074, endPoint y: 157, distance: 483.6
click at [1074, 157] on nz-modal-container "orizair accu Service ✈️Orizair - Accu sé de réception de la demande (FR) - En c…" at bounding box center [645, 338] width 1290 height 676
copy span "Your private flight project is in good hands – DEPARTURE → ARRIVAL"
click at [701, 94] on input "text" at bounding box center [757, 88] width 509 height 27
paste input "Your private flight project is in good hands – DEPARTURE → ARRIVAL"
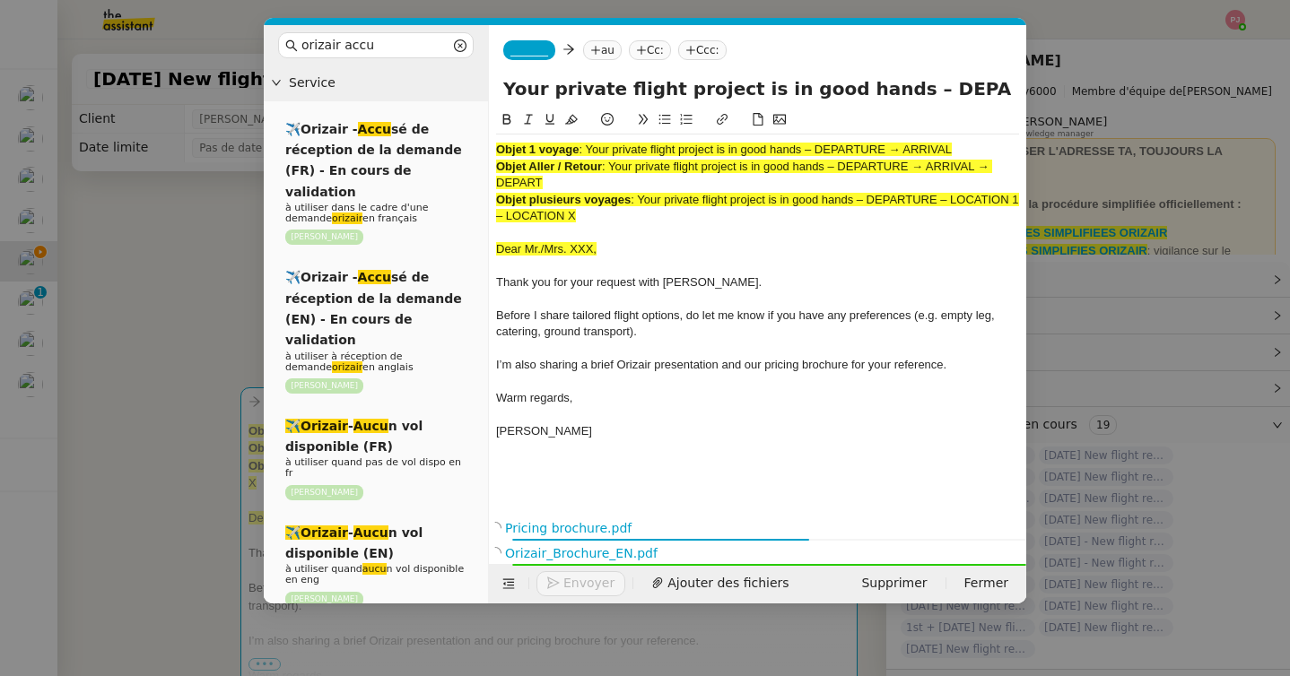
scroll to position [0, 72]
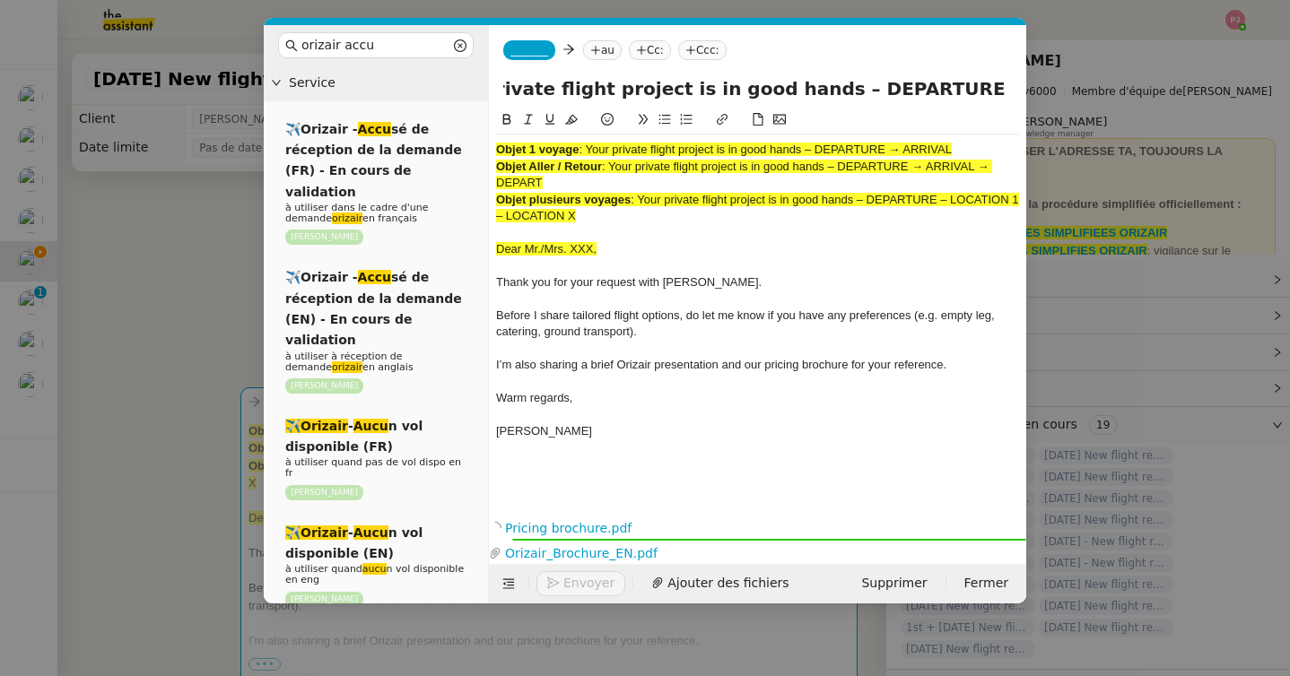
type input "Your private flight project is in good hands – DEPARTURE → ARRIVAL"
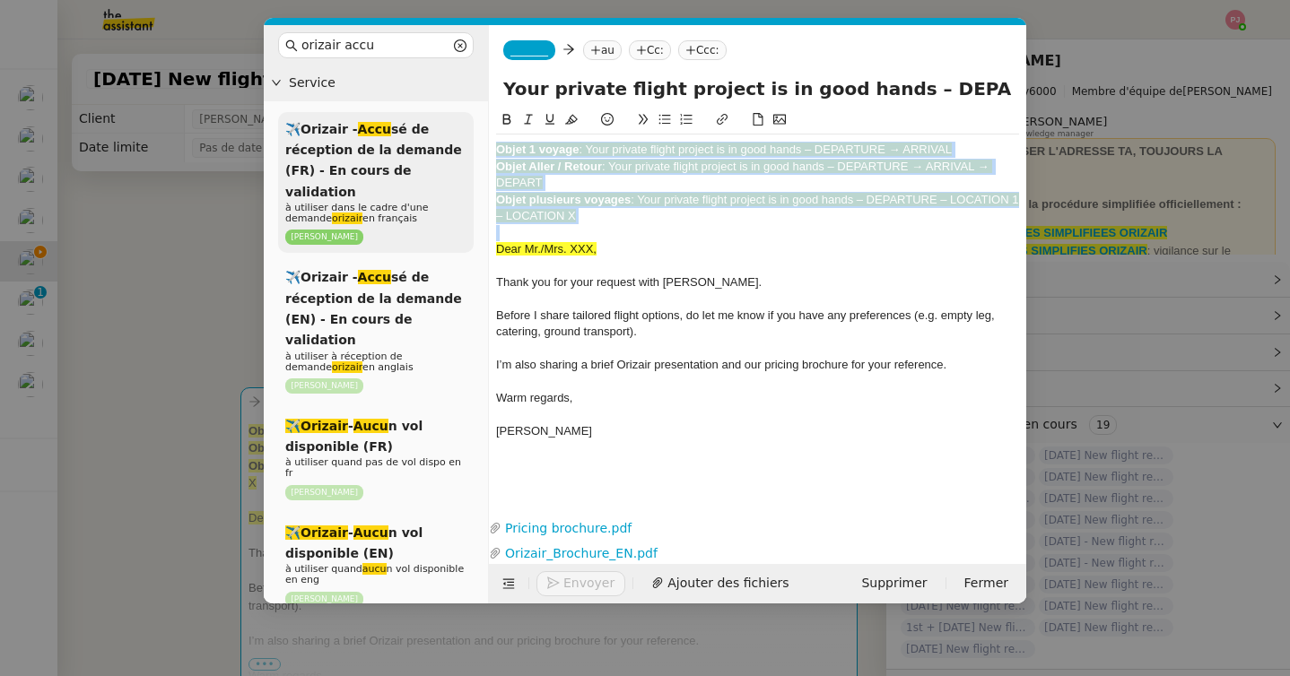
drag, startPoint x: 601, startPoint y: 225, endPoint x: 459, endPoint y: 135, distance: 167.7
click at [459, 135] on nz-layout "orizair accu Service ✈️Orizair - Accu sé de réception de la demande (FR) - En c…" at bounding box center [645, 314] width 762 height 579
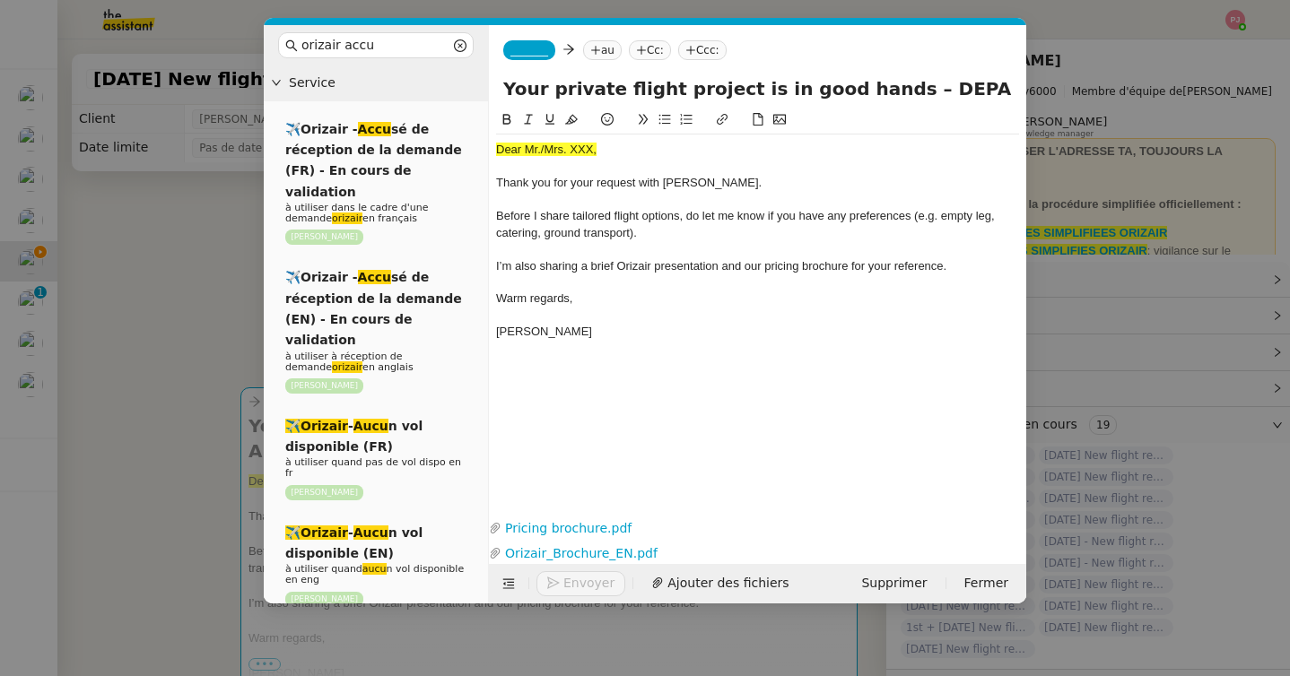
click at [137, 493] on nz-modal-container "orizair accu Service ✈️Orizair - Accu sé de réception de la demande (FR) - En c…" at bounding box center [645, 338] width 1290 height 676
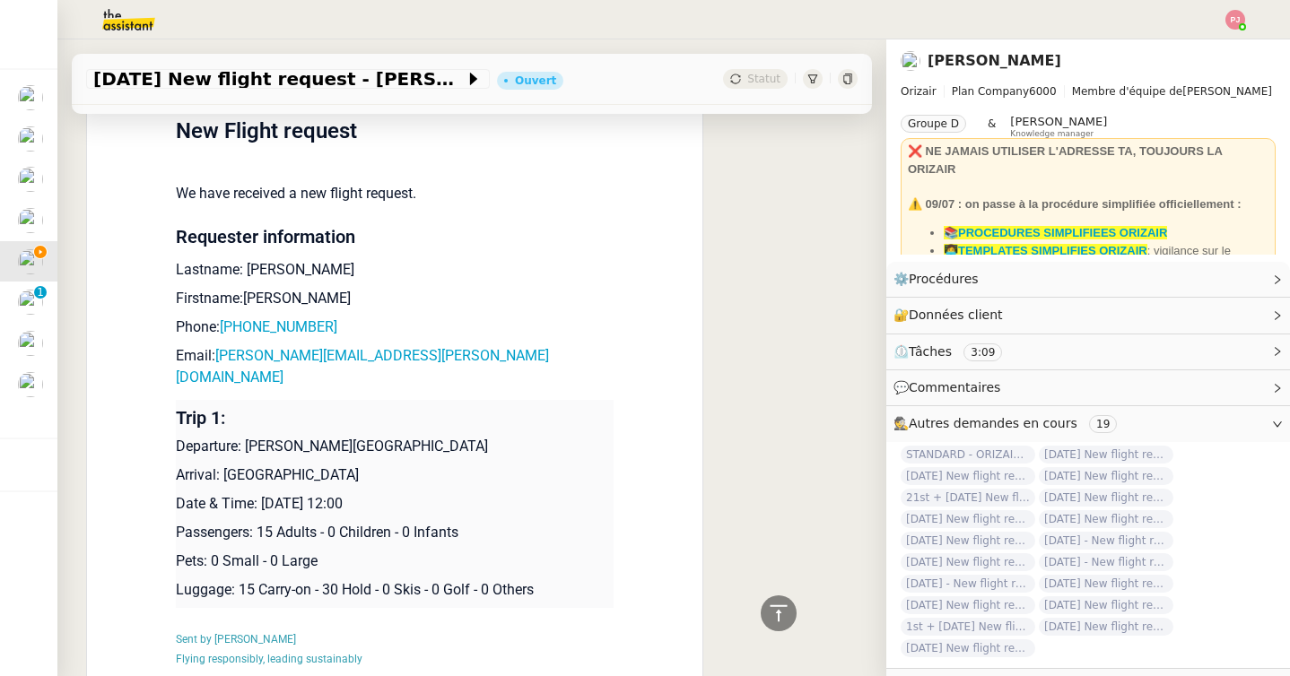
scroll to position [1050, 0]
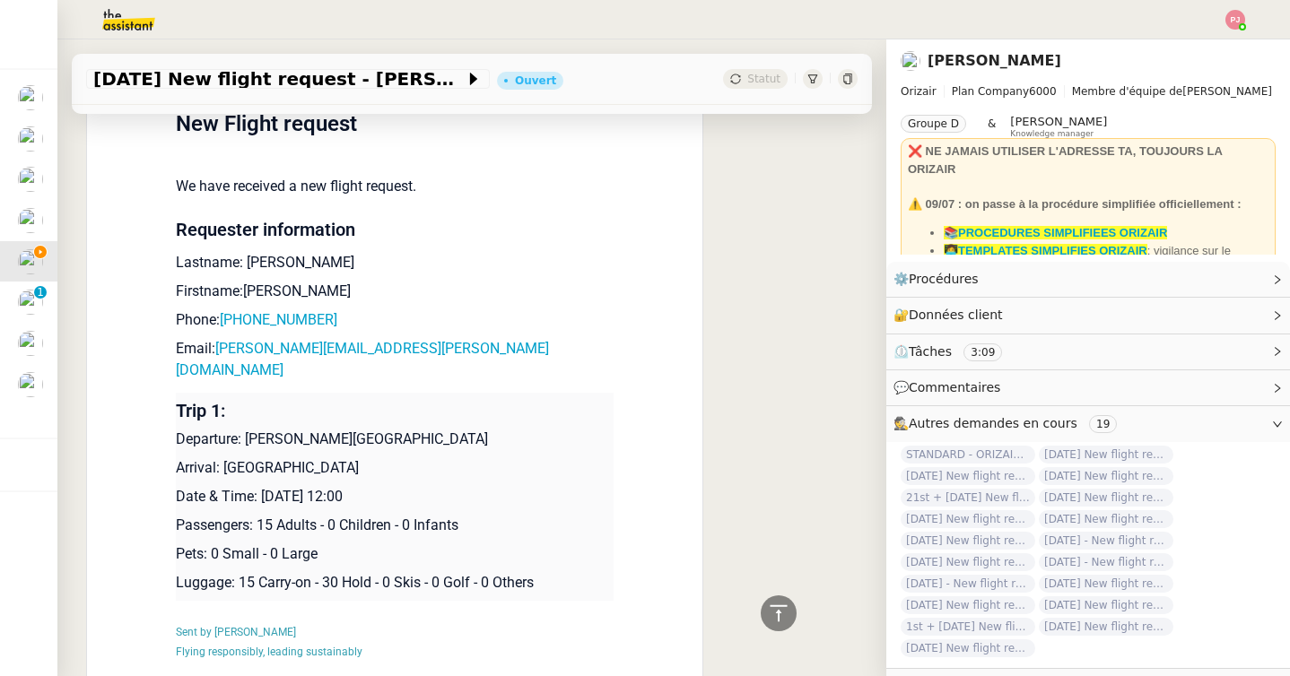
drag, startPoint x: 389, startPoint y: 438, endPoint x: 179, endPoint y: 409, distance: 211.8
click at [179, 409] on td "Trip 1: Departure: [PERSON_NAME][GEOGRAPHIC_DATA] Arrival: [GEOGRAPHIC_DATA] Da…" at bounding box center [395, 497] width 438 height 208
copy td "Departure: [PERSON_NAME][GEOGRAPHIC_DATA] Arrival: [GEOGRAPHIC_DATA]"
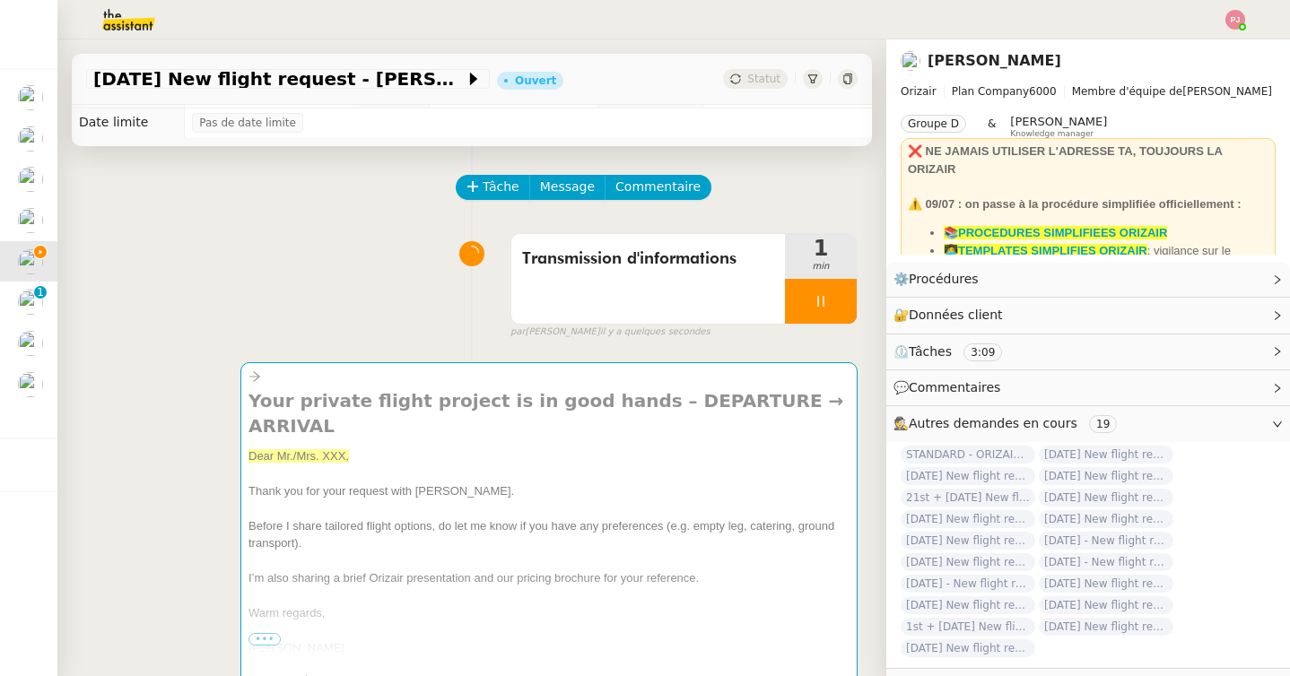
scroll to position [0, 0]
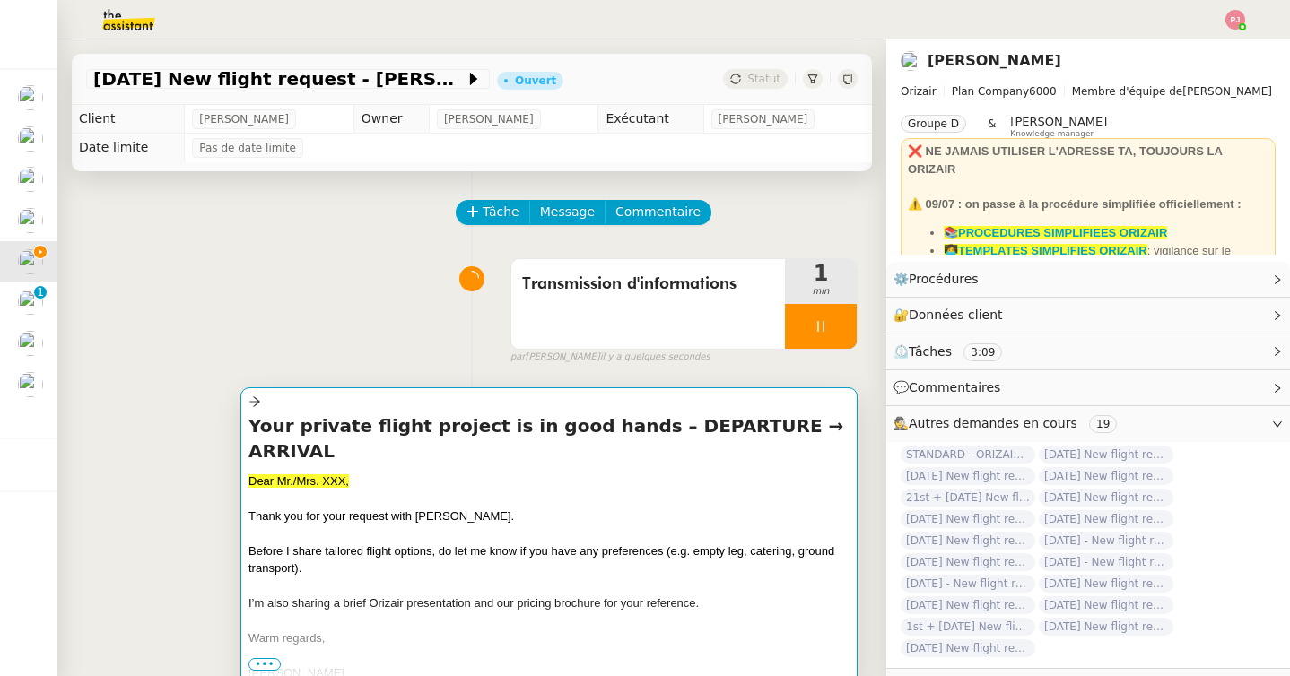
click at [398, 509] on span "Thank you for your request with [PERSON_NAME]." at bounding box center [380, 515] width 265 height 13
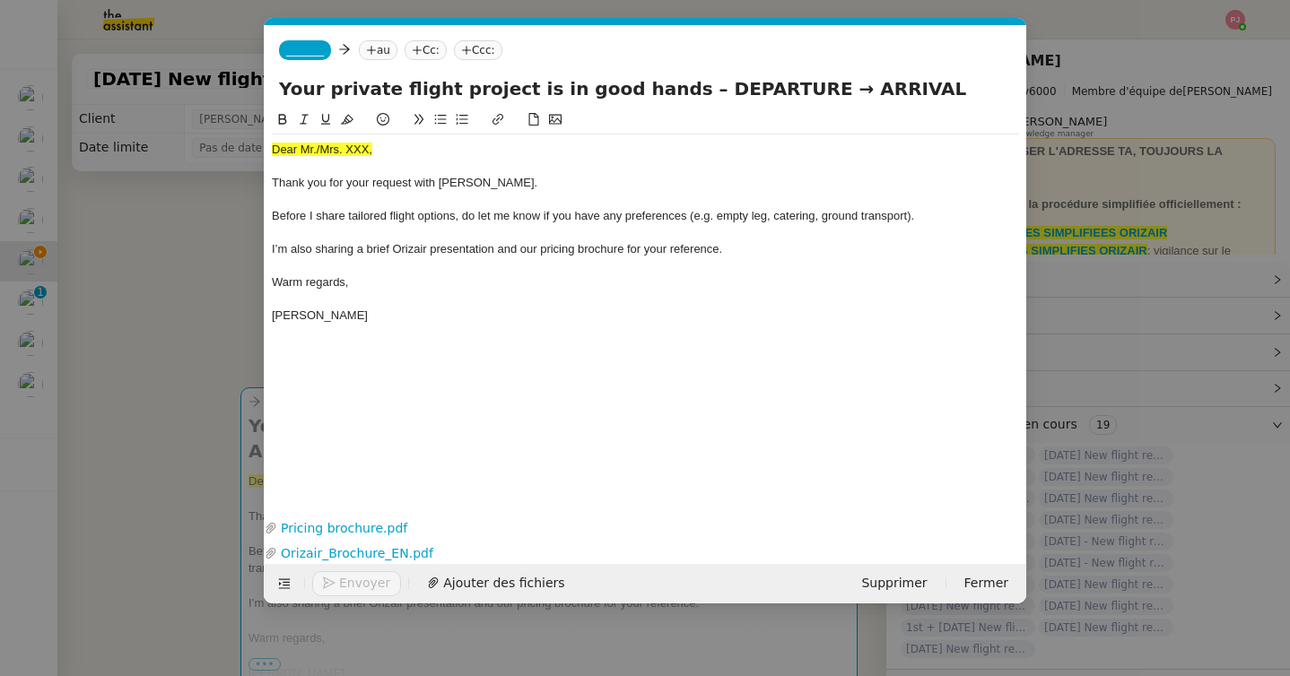
scroll to position [0, 105]
click at [378, 317] on div "[PERSON_NAME]" at bounding box center [645, 316] width 747 height 16
drag, startPoint x: 387, startPoint y: 146, endPoint x: 244, endPoint y: 146, distance: 142.6
click at [244, 146] on nz-modal-container "orizair accu Service ✈️Orizair - Accu sé de réception de la demande (FR) - En c…" at bounding box center [645, 338] width 1290 height 676
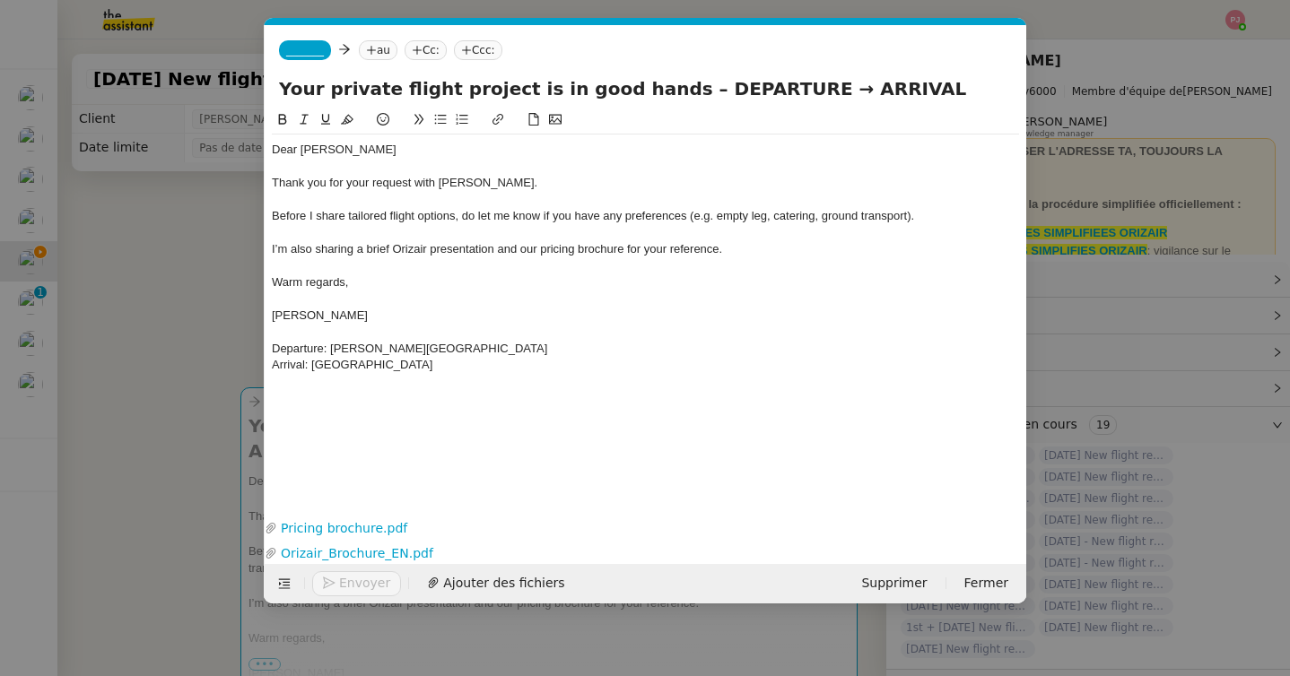
click at [143, 324] on nz-modal-container "orizair accu Service ✈️Orizair - Accu sé de réception de la demande (FR) - En c…" at bounding box center [645, 338] width 1290 height 676
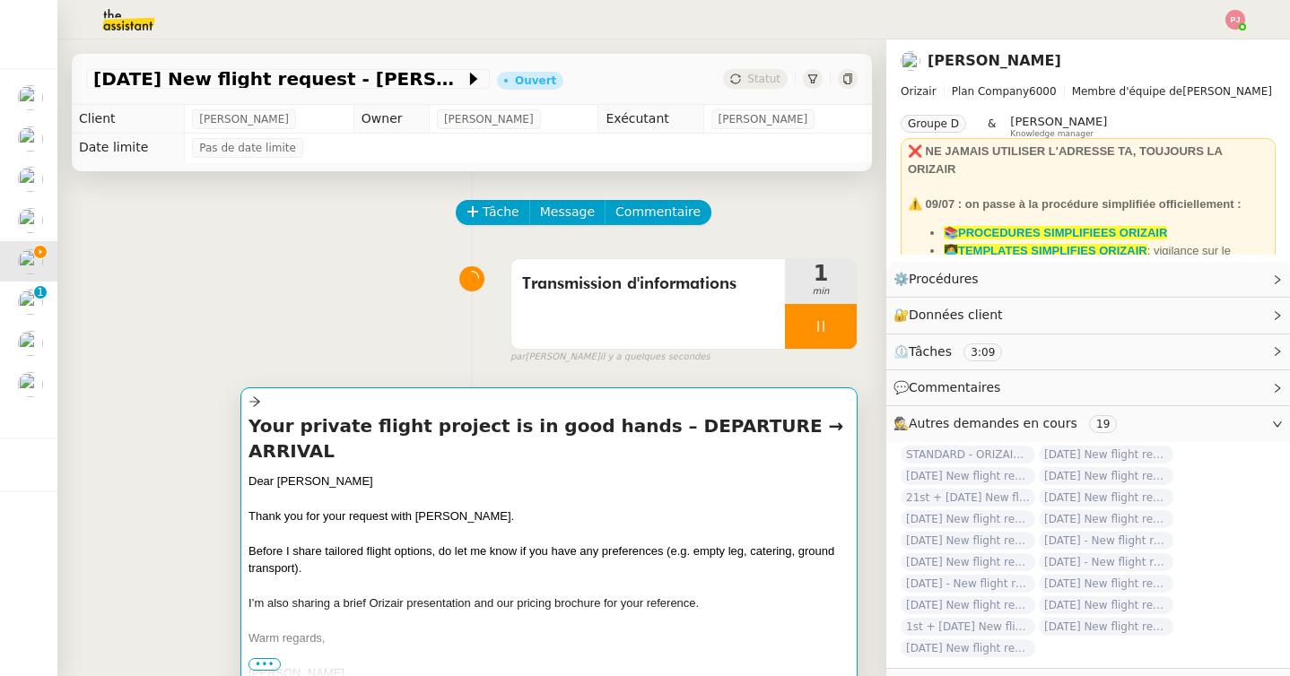
click at [340, 444] on div "Your private flight project is in good hands – DEPARTURE → ARRIVAL Dear [PERSON…" at bounding box center [548, 547] width 601 height 269
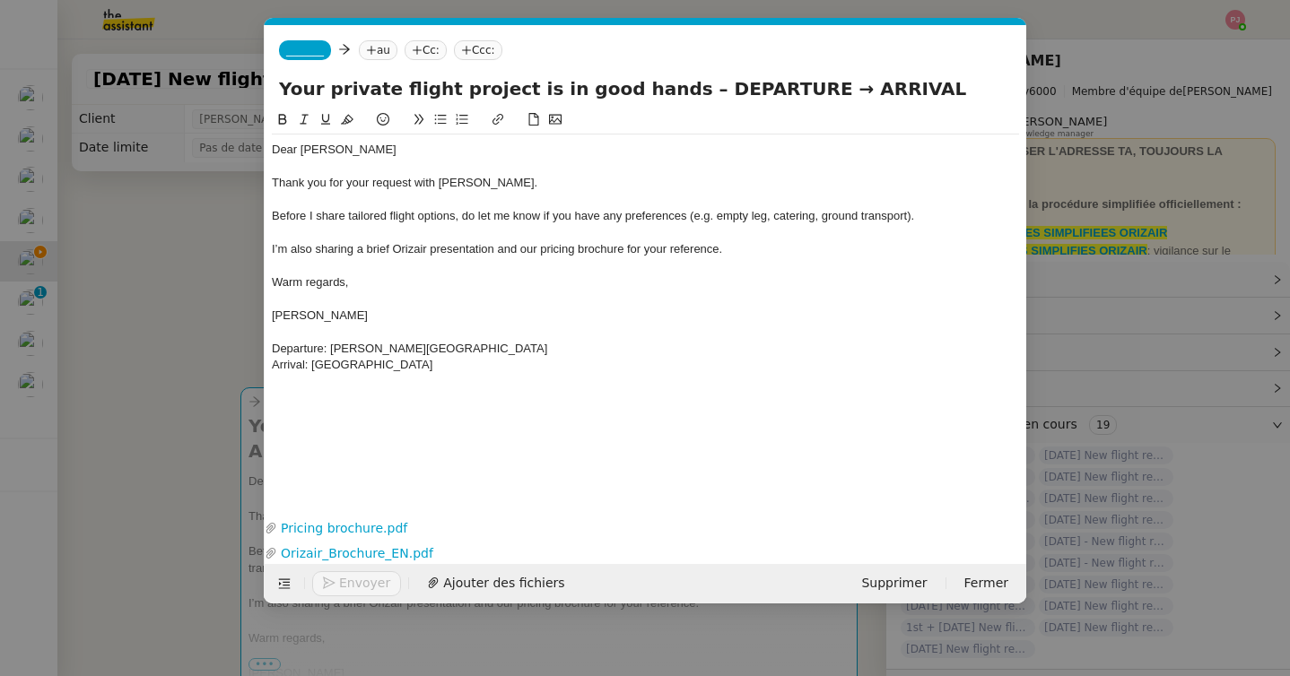
scroll to position [0, 105]
click at [357, 150] on div "Dear [PERSON_NAME]" at bounding box center [645, 150] width 747 height 16
drag, startPoint x: 315, startPoint y: 370, endPoint x: 502, endPoint y: 376, distance: 187.6
click at [502, 376] on div "Dear [PERSON_NAME], Thank you for your request with [PERSON_NAME]. Before I sha…" at bounding box center [645, 258] width 747 height 246
drag, startPoint x: 311, startPoint y: 366, endPoint x: 495, endPoint y: 379, distance: 184.4
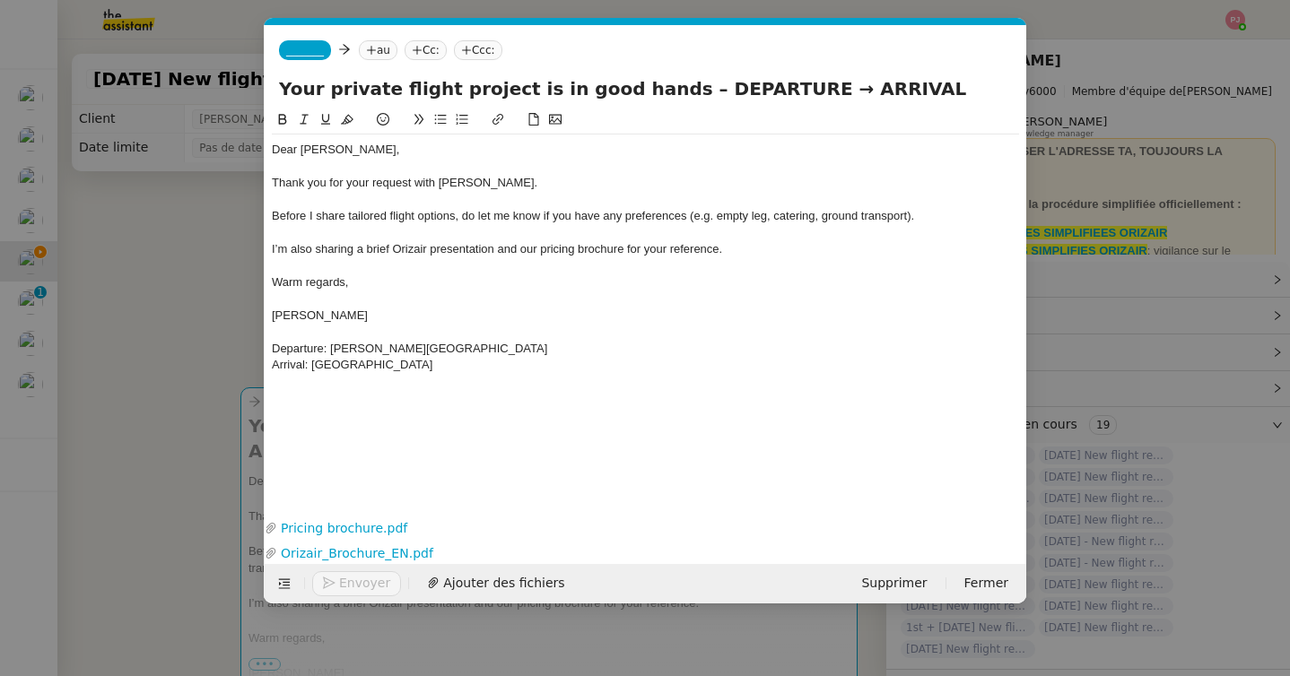
click at [495, 379] on div "Dear [PERSON_NAME], Thank you for your request with [PERSON_NAME]. Before I sha…" at bounding box center [645, 258] width 747 height 246
copy div "[GEOGRAPHIC_DATA]"
drag, startPoint x: 779, startPoint y: 87, endPoint x: 944, endPoint y: 94, distance: 165.2
click at [944, 94] on input "Your private flight project is in good hands – DEPARTURE → ARRIVAL" at bounding box center [645, 88] width 733 height 27
paste input "[GEOGRAPHIC_DATA]"
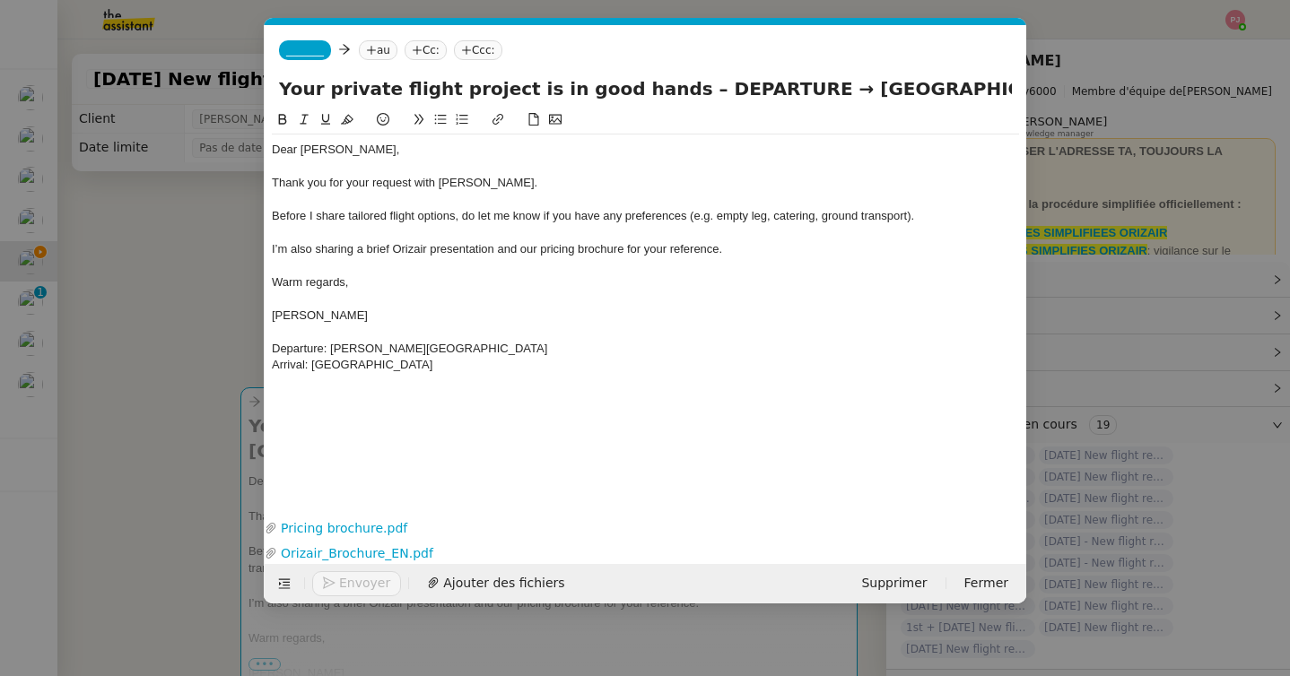
drag, startPoint x: 333, startPoint y: 347, endPoint x: 564, endPoint y: 344, distance: 231.4
click at [564, 344] on div "Departure: [PERSON_NAME][GEOGRAPHIC_DATA]" at bounding box center [645, 349] width 747 height 16
copy div "[PERSON_NAME][GEOGRAPHIC_DATA]"
drag, startPoint x: 654, startPoint y: 94, endPoint x: 753, endPoint y: 101, distance: 98.9
click at [753, 101] on input "Your private flight project is in good hands – DEPARTURE → [GEOGRAPHIC_DATA]" at bounding box center [645, 88] width 733 height 27
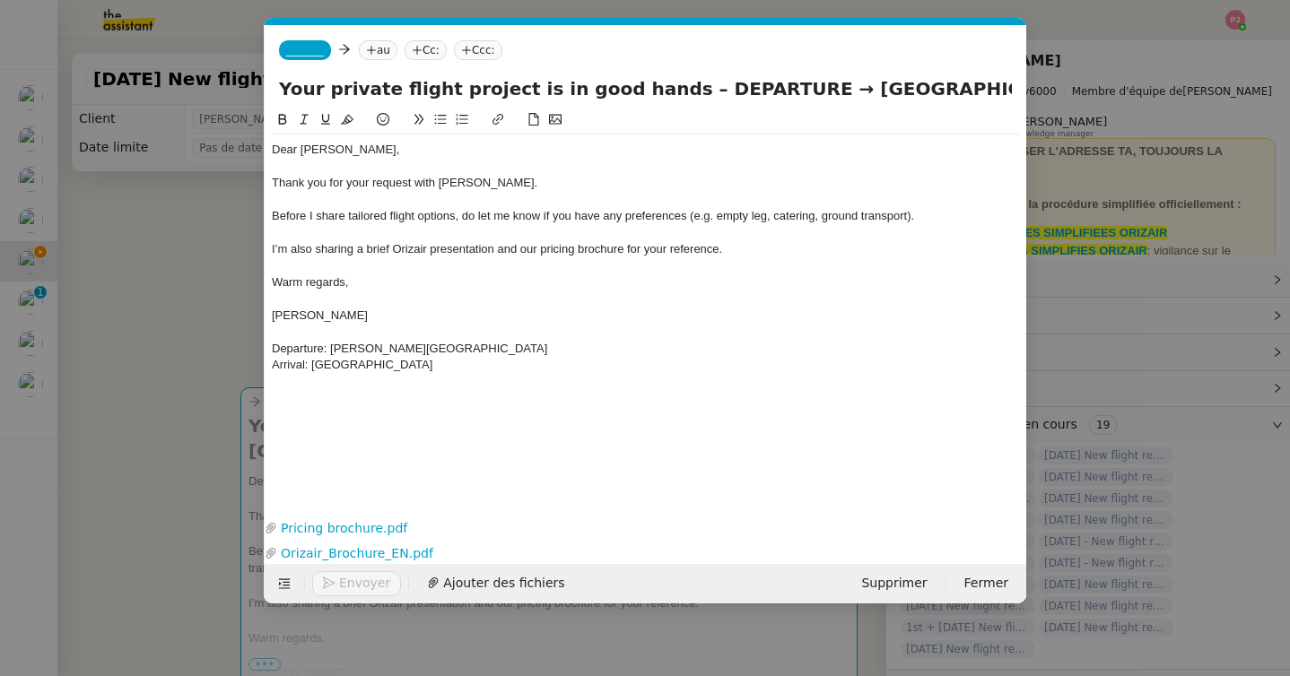
paste input "[PERSON_NAME][GEOGRAPHIC_DATA]"
type input "Your private flight project is in good hands – [PERSON_NAME][GEOGRAPHIC_DATA] →…"
drag, startPoint x: 465, startPoint y: 378, endPoint x: 249, endPoint y: 348, distance: 217.3
click at [249, 348] on nz-modal-container "orizair accu Service ✈️Orizair - Accu sé de réception de la demande (FR) - En c…" at bounding box center [645, 338] width 1290 height 676
click at [321, 59] on nz-tag "_______" at bounding box center [305, 50] width 52 height 20
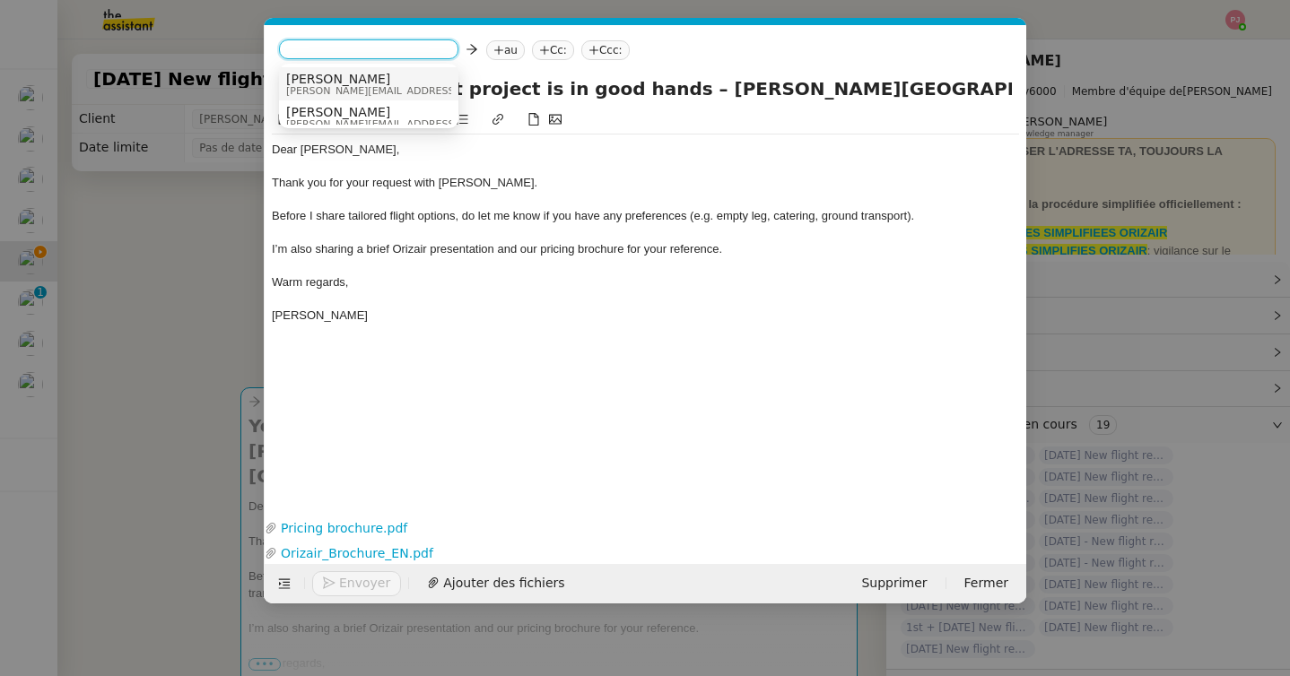
click at [332, 83] on span "[PERSON_NAME]" at bounding box center [413, 79] width 255 height 14
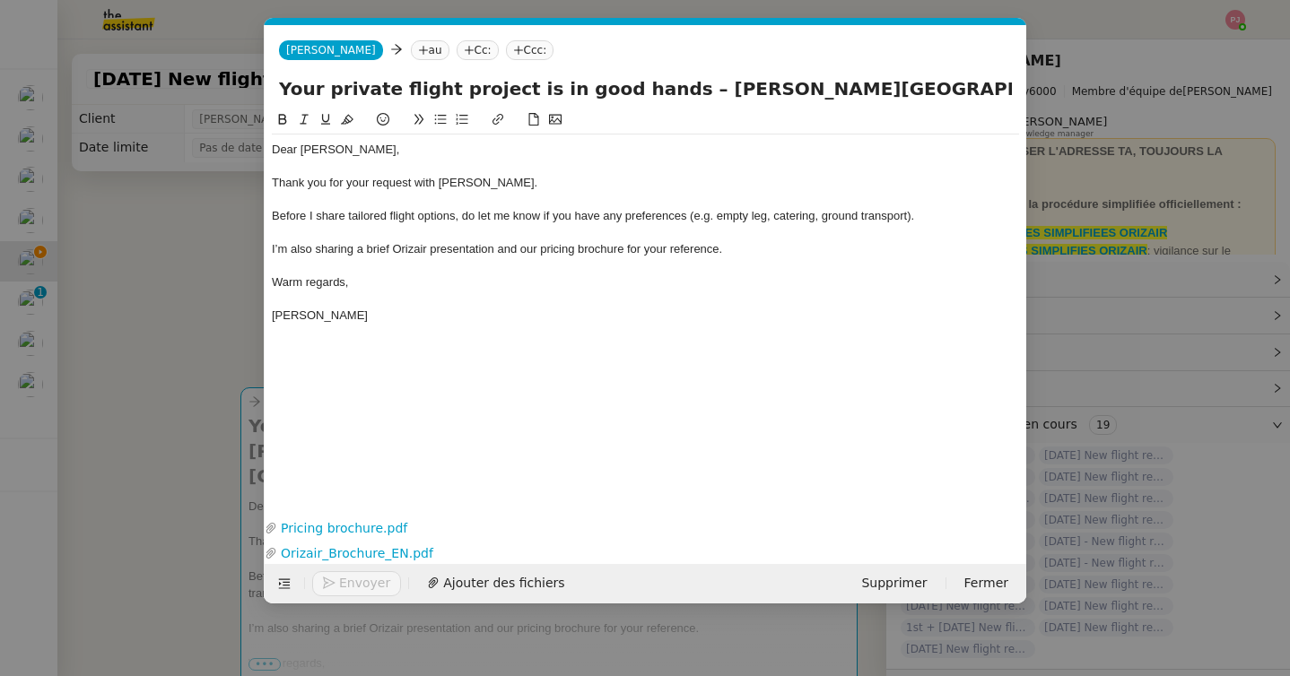
click at [198, 267] on nz-modal-container "orizair accu Service ✈️Orizair - Accu sé de réception de la demande (FR) - En c…" at bounding box center [645, 338] width 1290 height 676
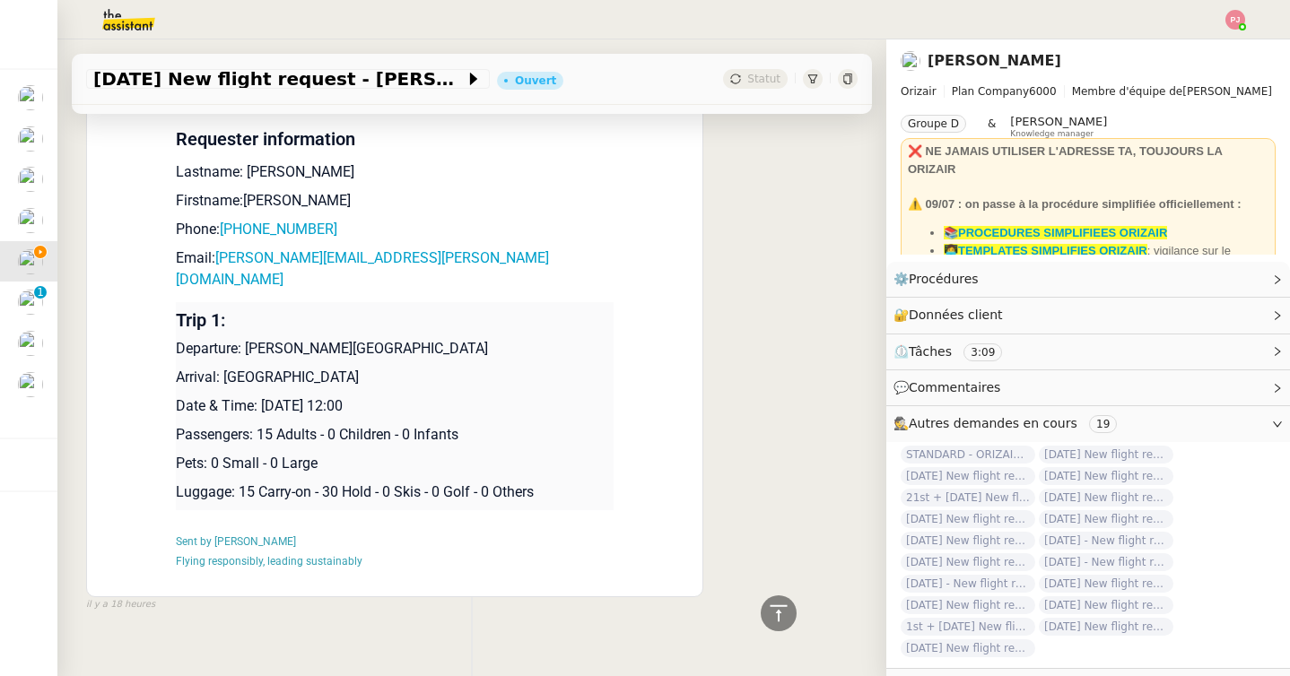
scroll to position [1138, 0]
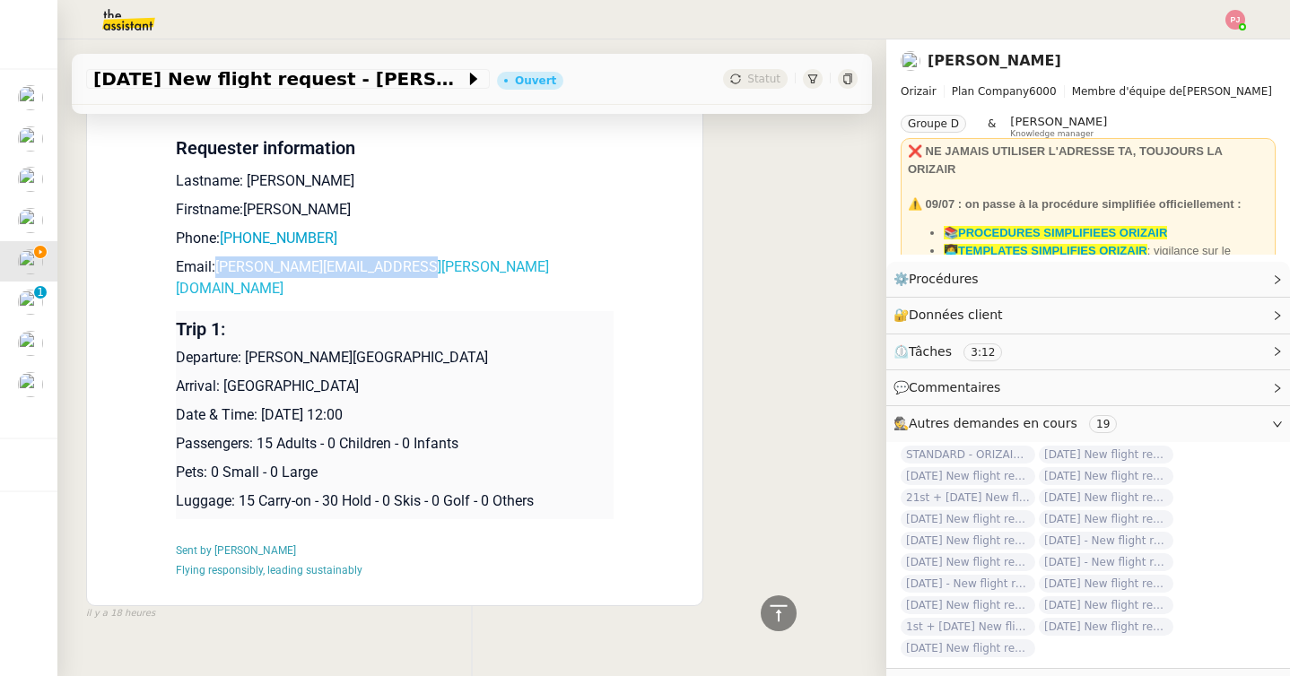
drag, startPoint x: 413, startPoint y: 261, endPoint x: 219, endPoint y: 270, distance: 193.9
click at [219, 270] on p "Email: [PERSON_NAME][EMAIL_ADDRESS][PERSON_NAME][DOMAIN_NAME]" at bounding box center [395, 278] width 438 height 43
copy link "[PERSON_NAME][EMAIL_ADDRESS][PERSON_NAME][DOMAIN_NAME]"
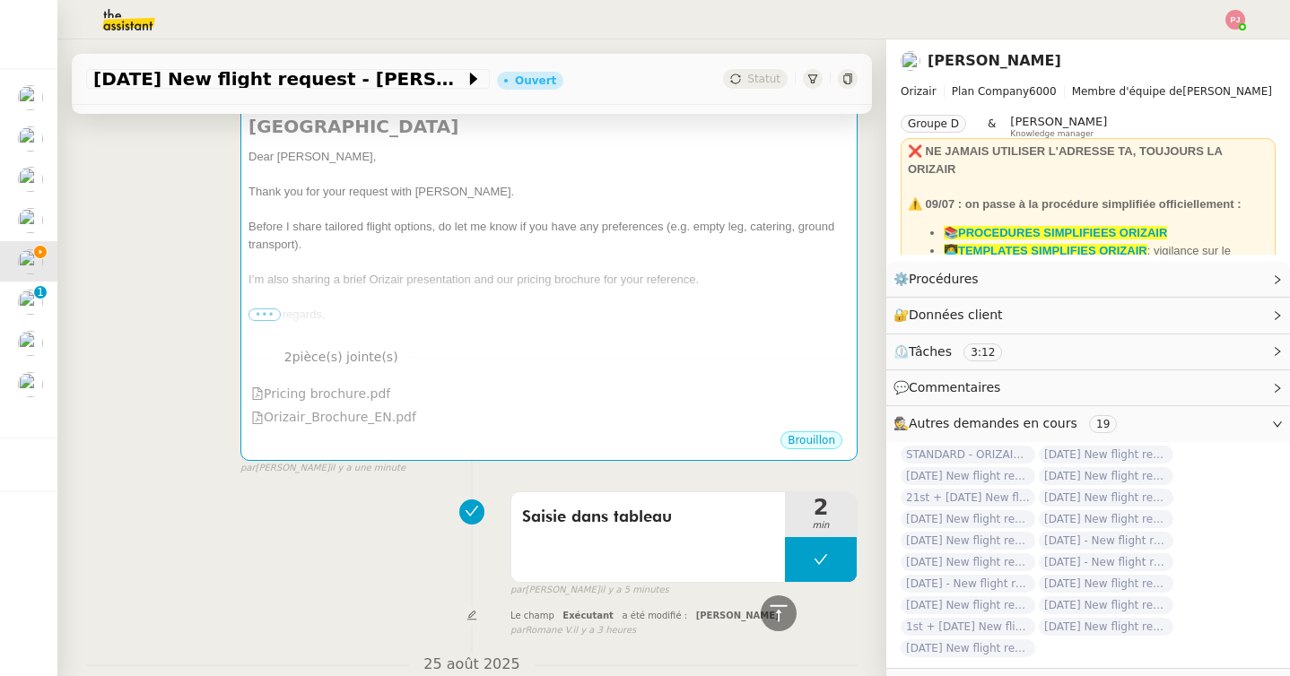
scroll to position [0, 0]
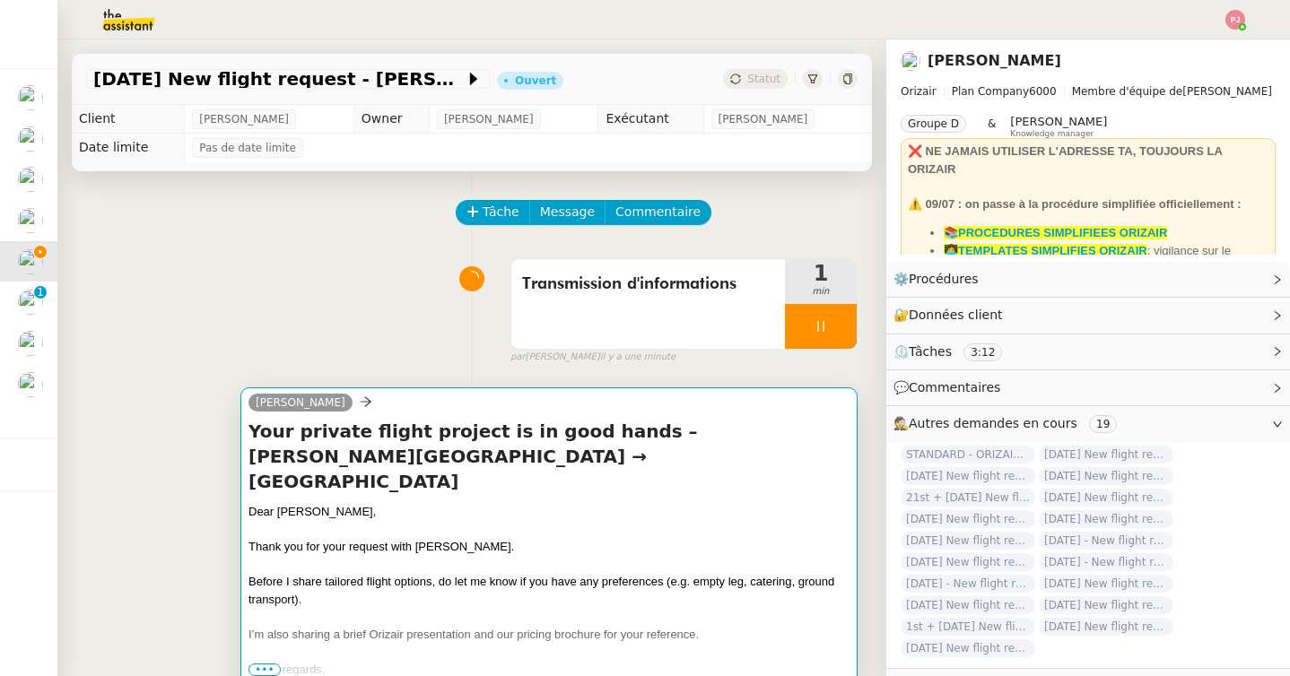
click at [323, 449] on h4 "Your private flight project is in good hands – [PERSON_NAME][GEOGRAPHIC_DATA] →…" at bounding box center [548, 456] width 601 height 75
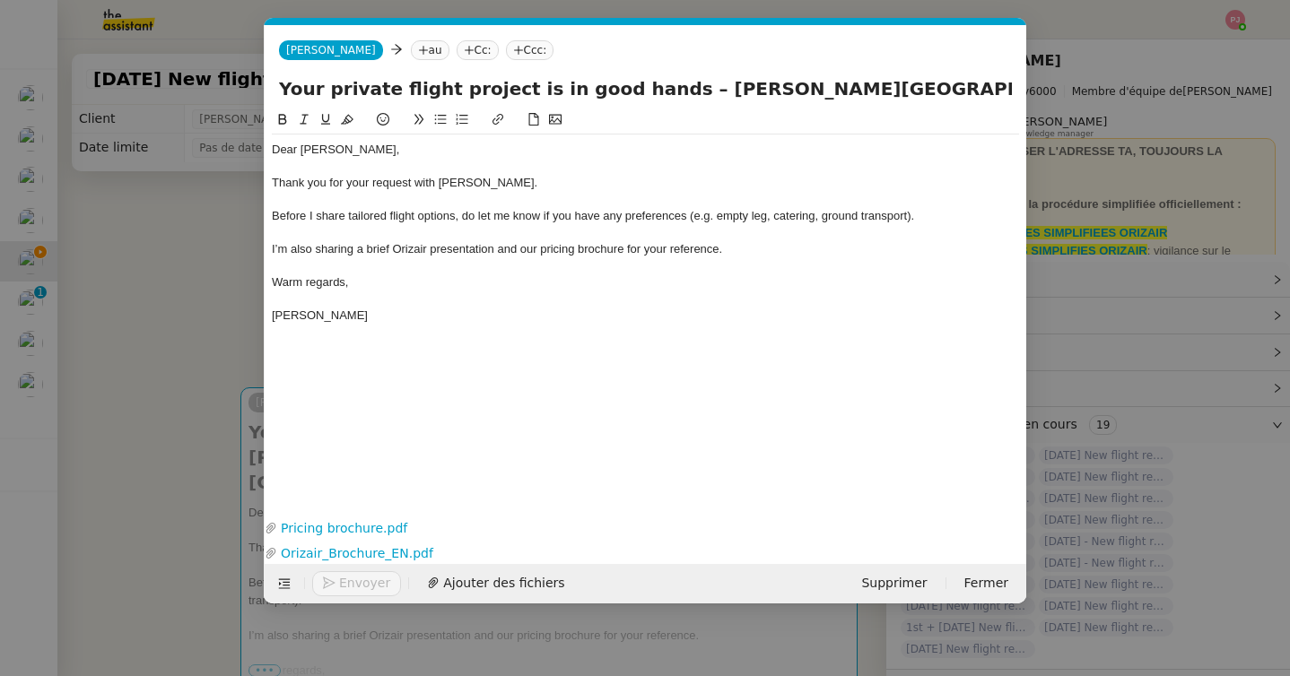
scroll to position [0, 105]
click at [411, 57] on nz-tag "au" at bounding box center [430, 50] width 39 height 20
paste input "[PERSON_NAME][EMAIL_ADDRESS][PERSON_NAME][DOMAIN_NAME]"
type input "[PERSON_NAME][EMAIL_ADDRESS][PERSON_NAME][DOMAIN_NAME]"
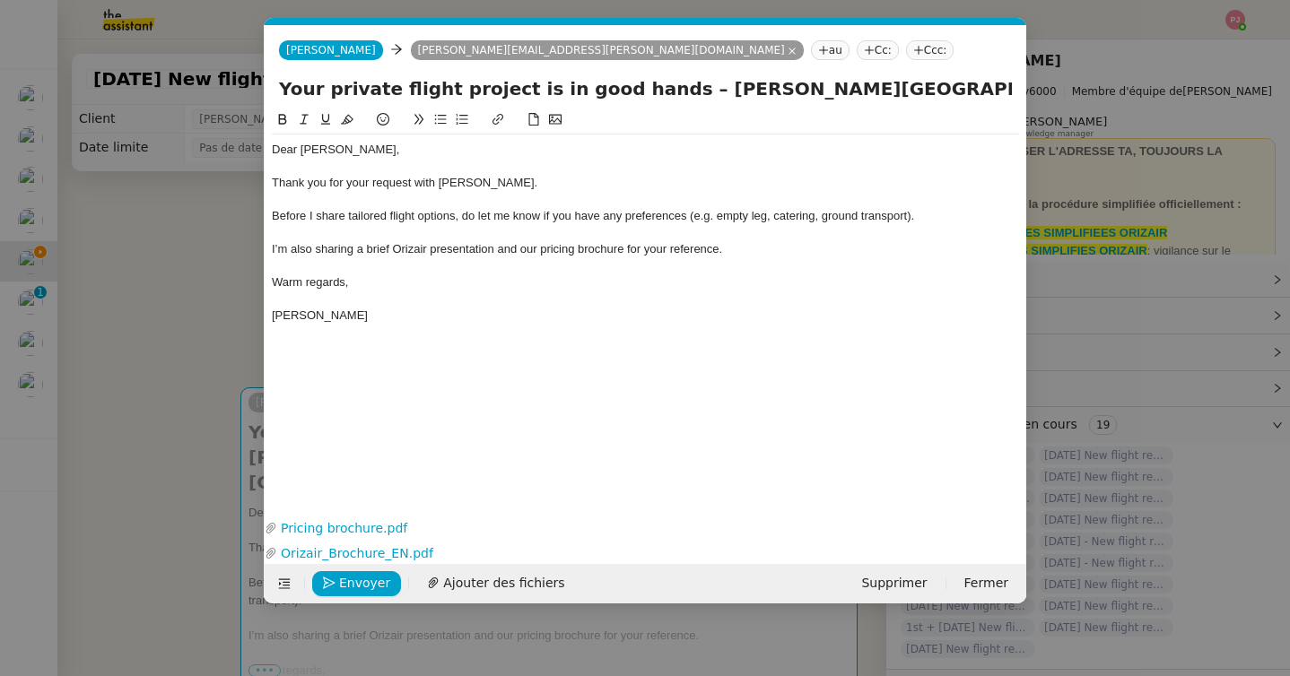
click at [913, 52] on icon at bounding box center [918, 50] width 11 height 11
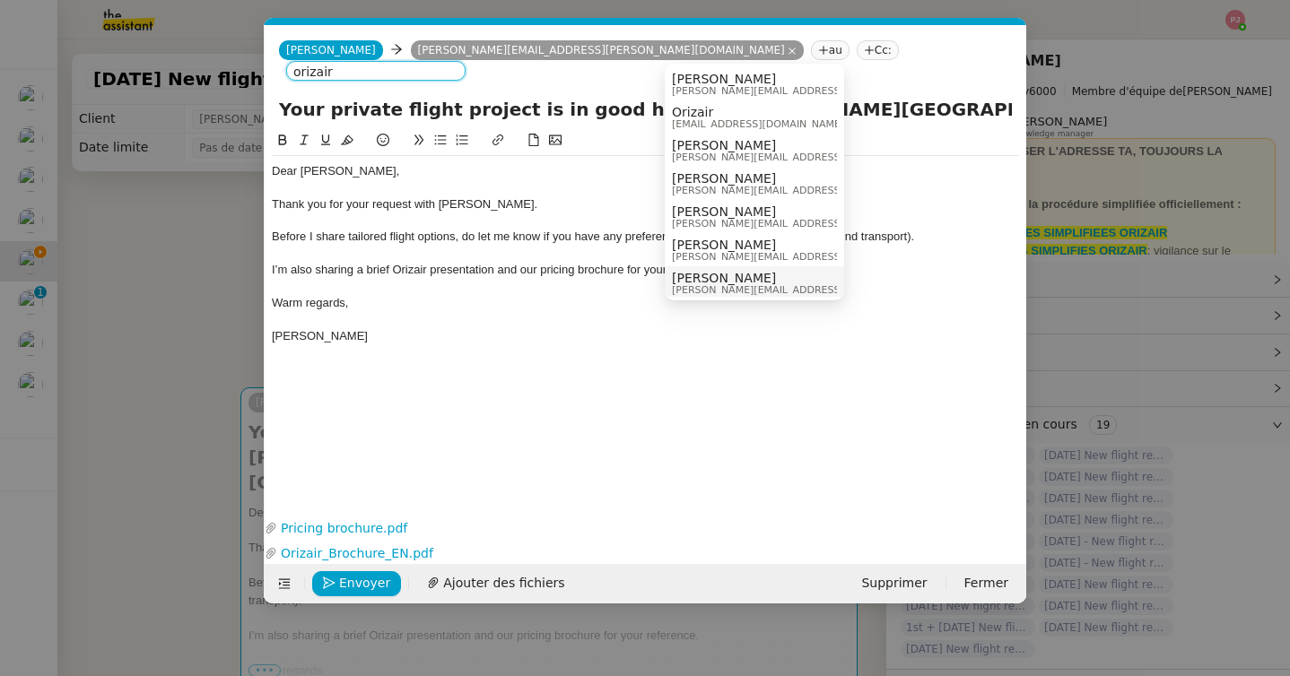
type input "orizair"
click at [710, 288] on span "[PERSON_NAME][EMAIL_ADDRESS][DOMAIN_NAME]" at bounding box center [799, 290] width 255 height 10
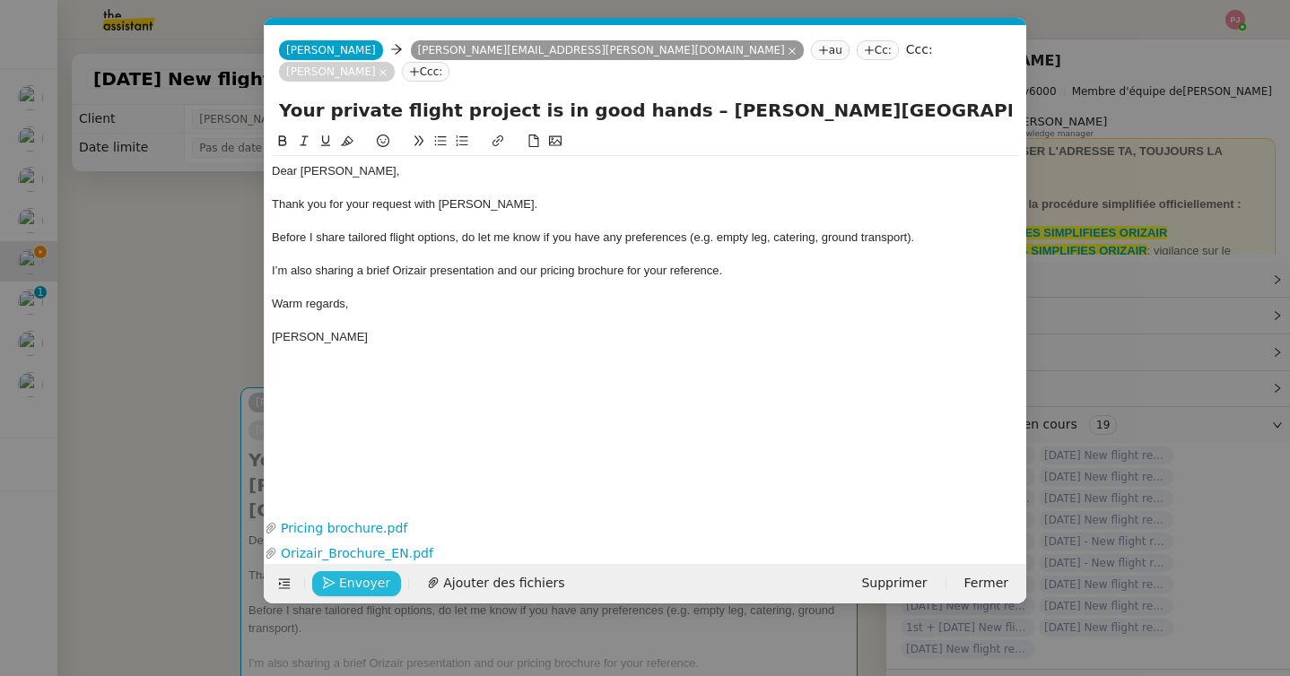
click at [354, 588] on span "Envoyer" at bounding box center [364, 583] width 51 height 21
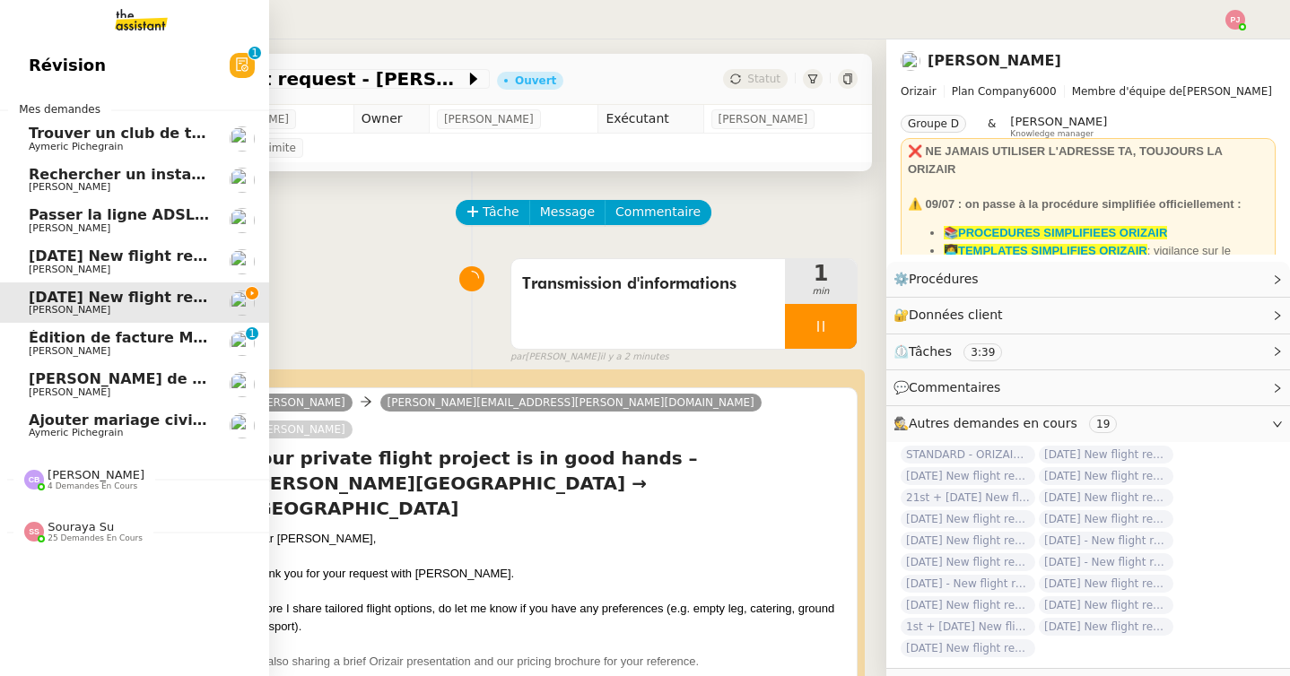
click at [150, 263] on span "[DATE] New flight request - [PERSON_NAME]" at bounding box center [209, 256] width 360 height 17
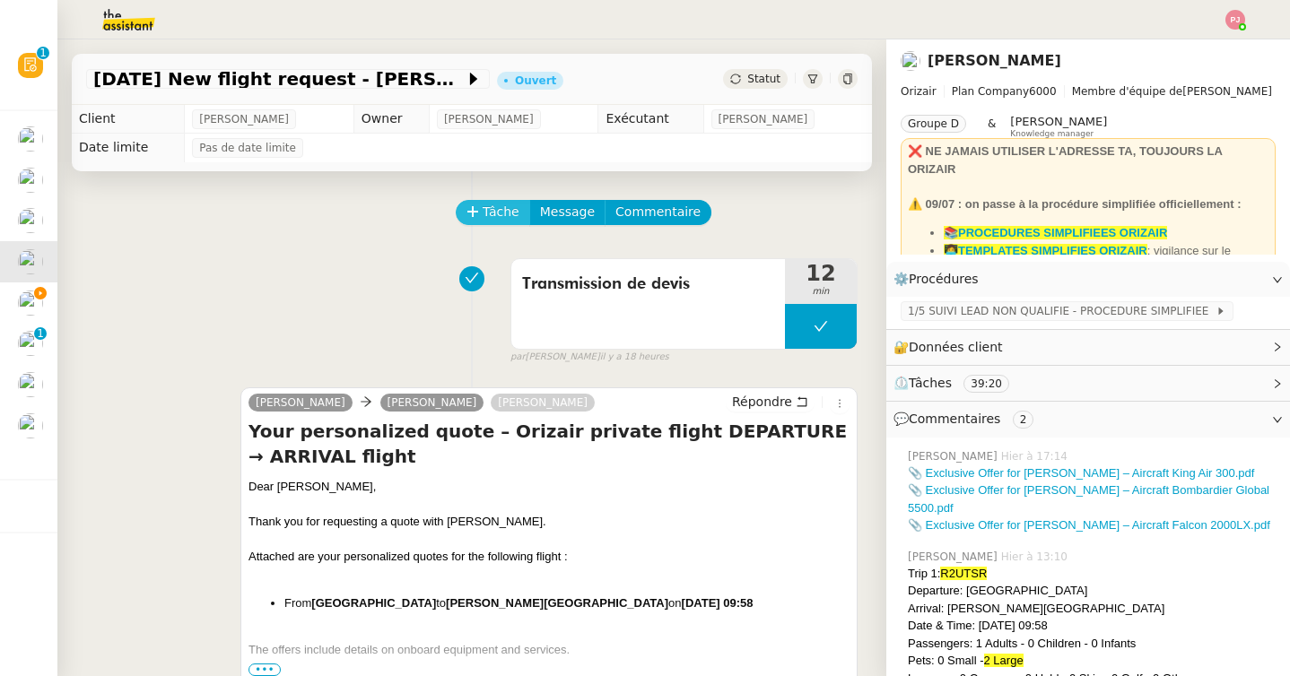
click at [504, 204] on span "Tâche" at bounding box center [501, 212] width 37 height 21
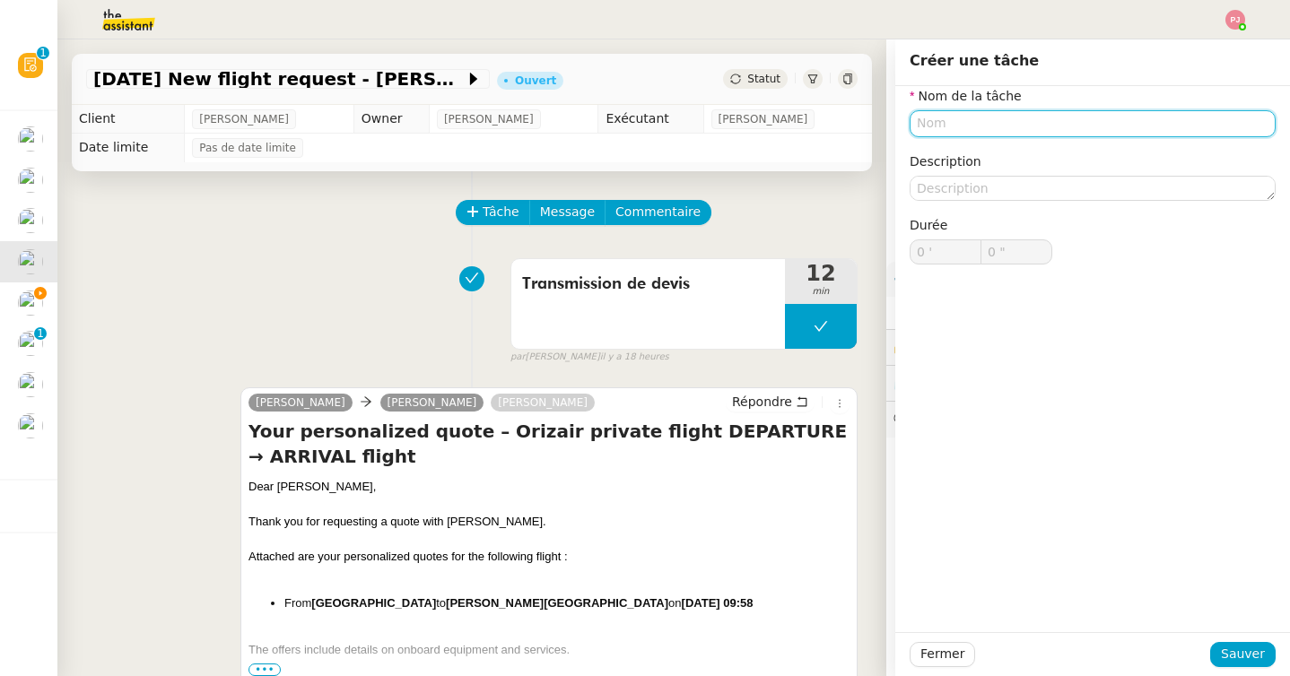
click at [958, 128] on input "text" at bounding box center [1093, 123] width 366 height 26
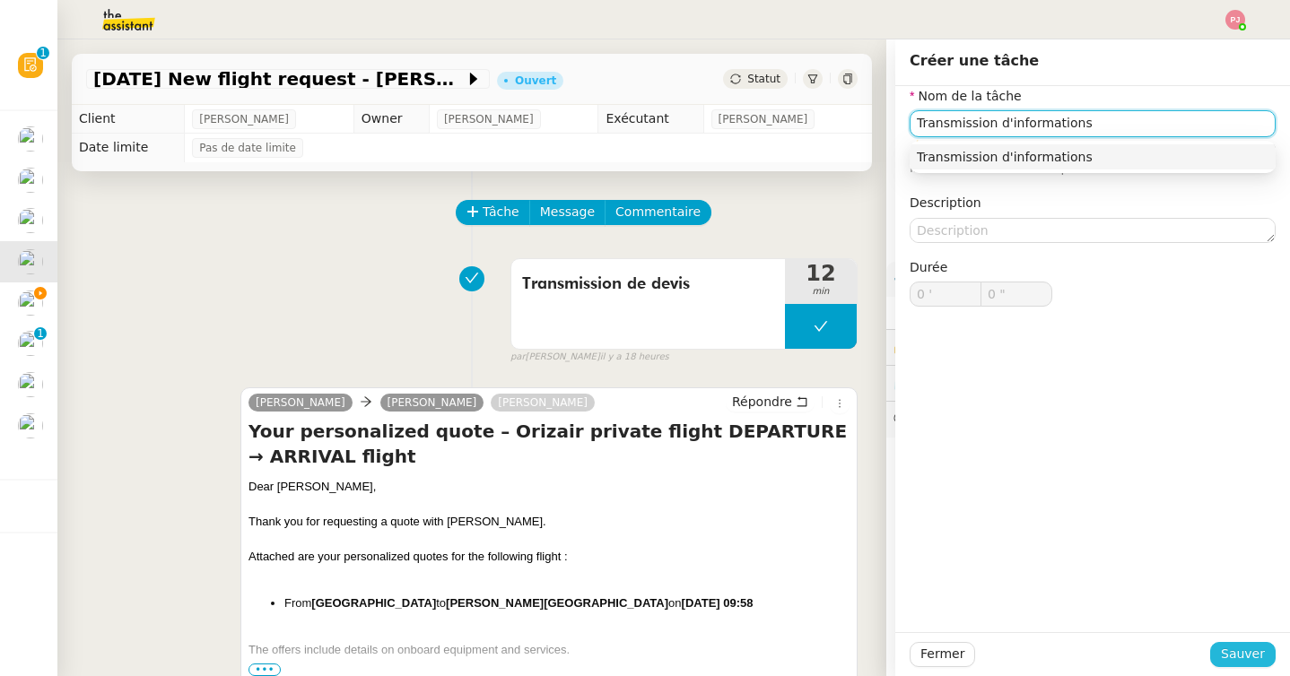
type input "Transmission d'informations"
click at [1257, 648] on span "Sauver" at bounding box center [1243, 654] width 44 height 21
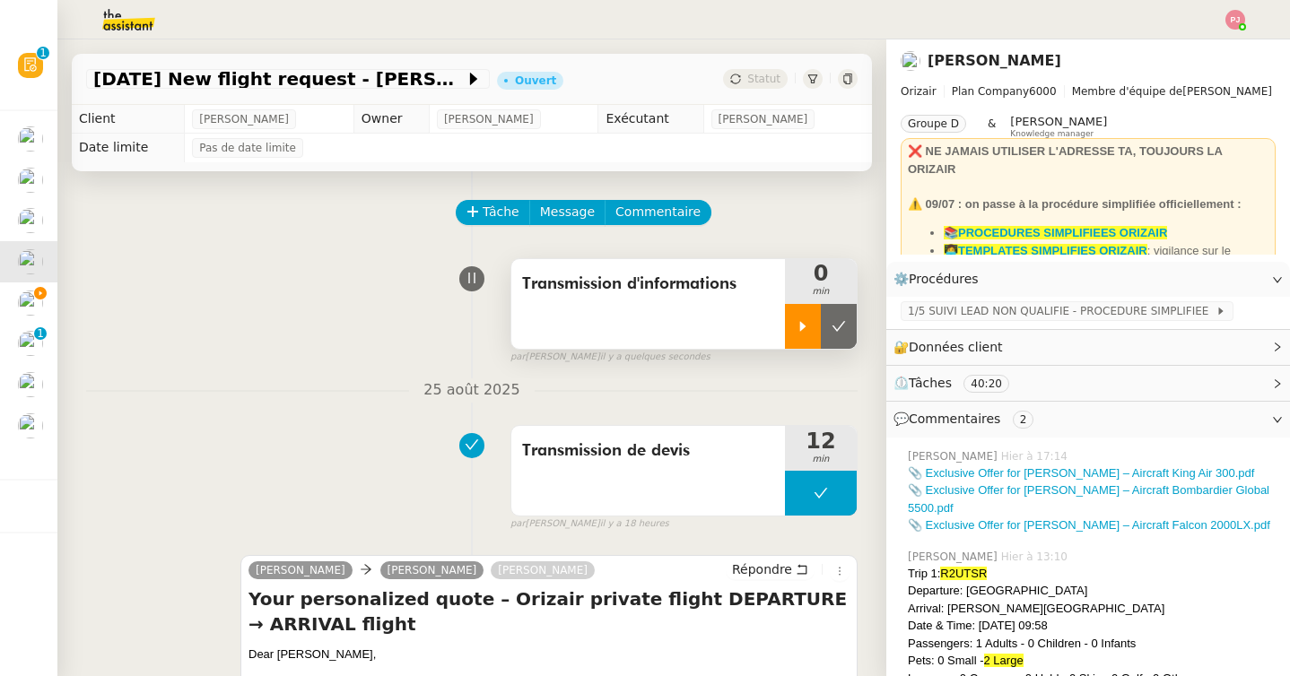
click at [789, 320] on div at bounding box center [803, 326] width 36 height 45
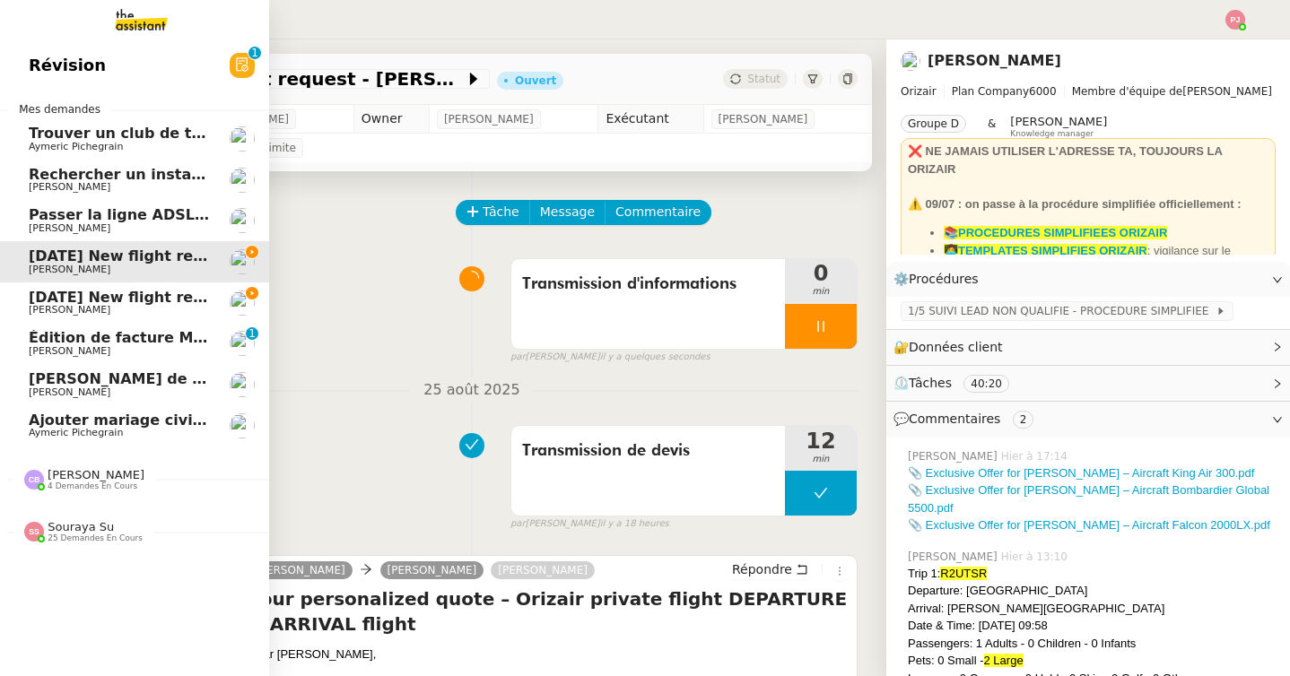
click at [19, 305] on link "[DATE] New flight request - [PERSON_NAME] [PERSON_NAME]" at bounding box center [134, 303] width 269 height 41
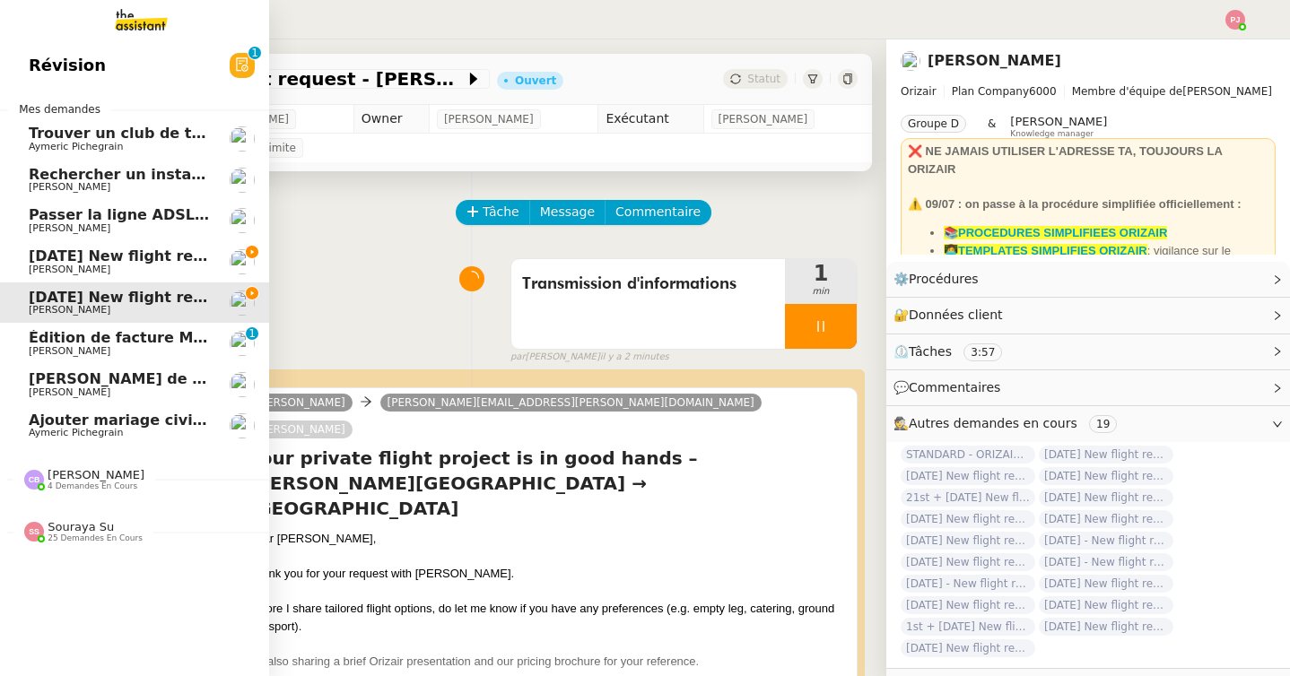
click at [111, 260] on span "[DATE] New flight request - [PERSON_NAME]" at bounding box center [209, 256] width 360 height 17
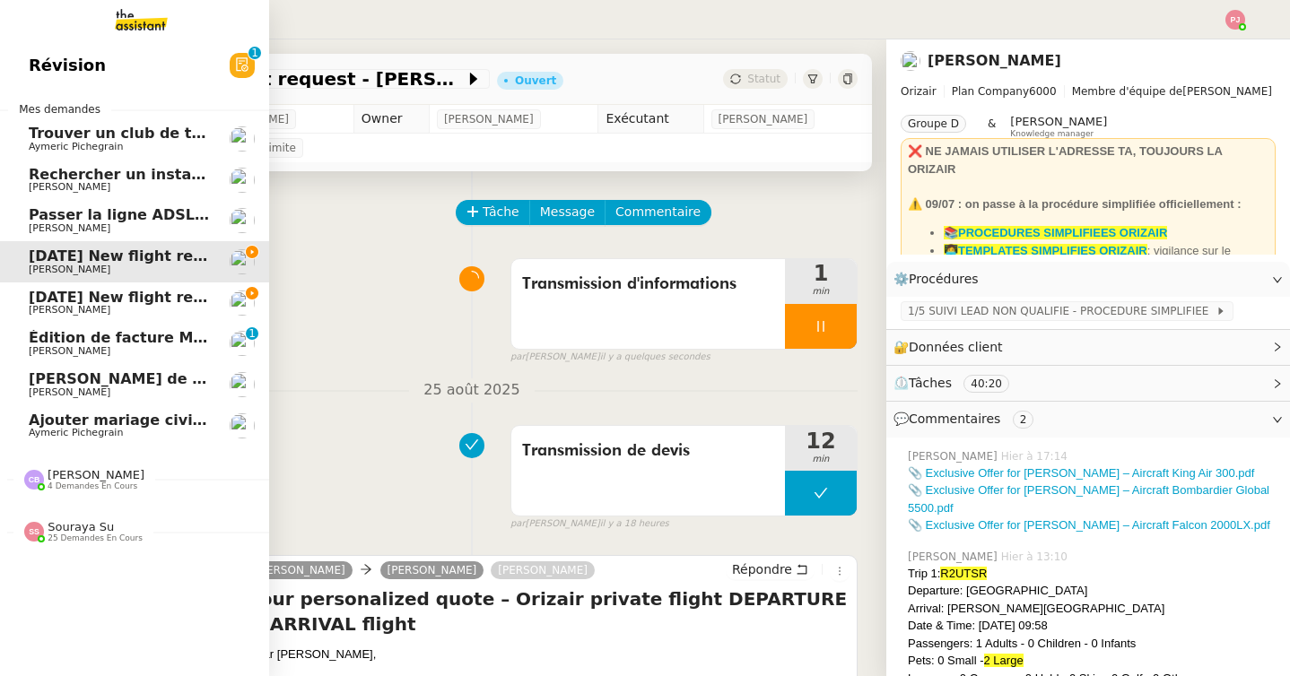
click at [36, 303] on span "[DATE] New flight request - [PERSON_NAME]" at bounding box center [209, 297] width 360 height 17
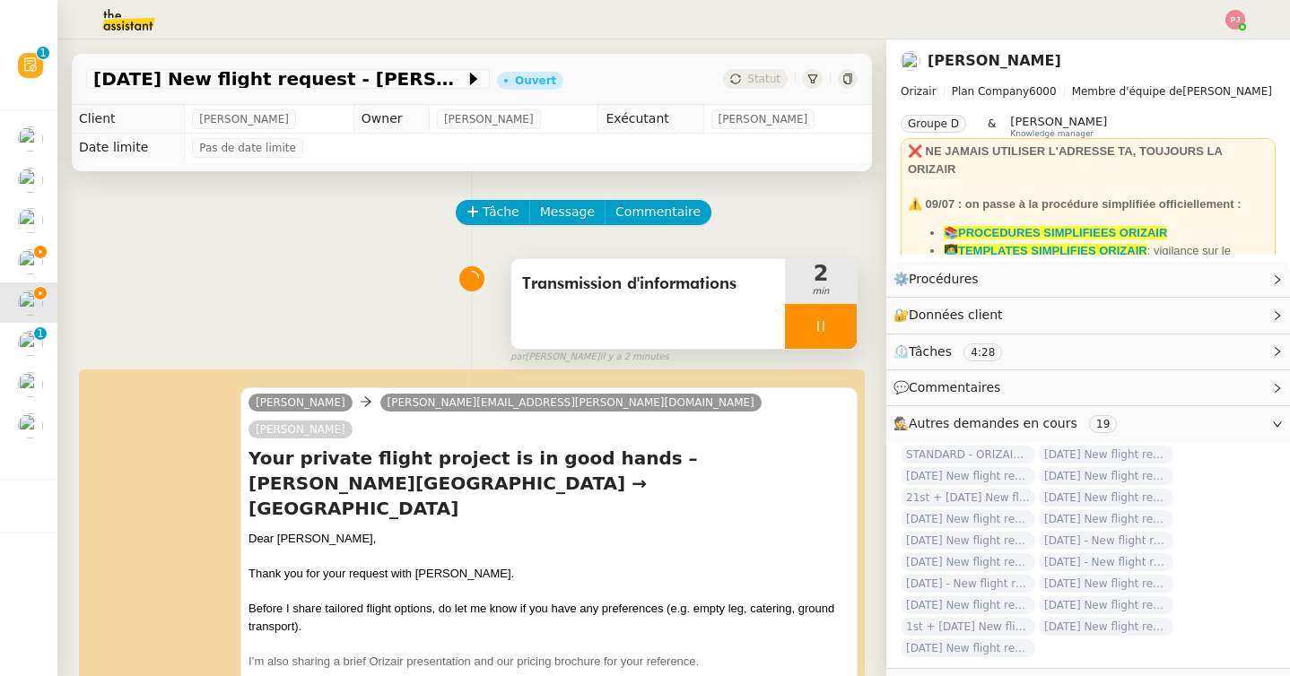
click at [821, 321] on icon at bounding box center [821, 326] width 14 height 14
click at [835, 322] on icon at bounding box center [838, 326] width 14 height 14
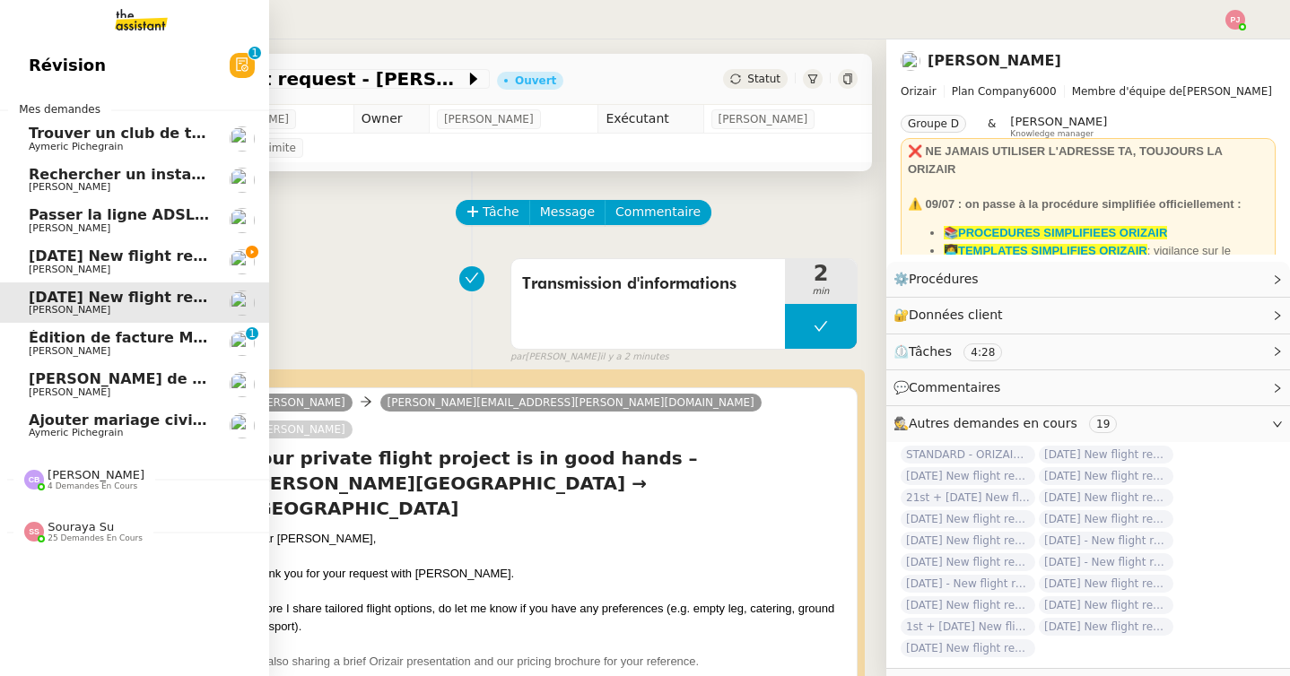
click at [53, 272] on span "[PERSON_NAME]" at bounding box center [70, 270] width 82 height 12
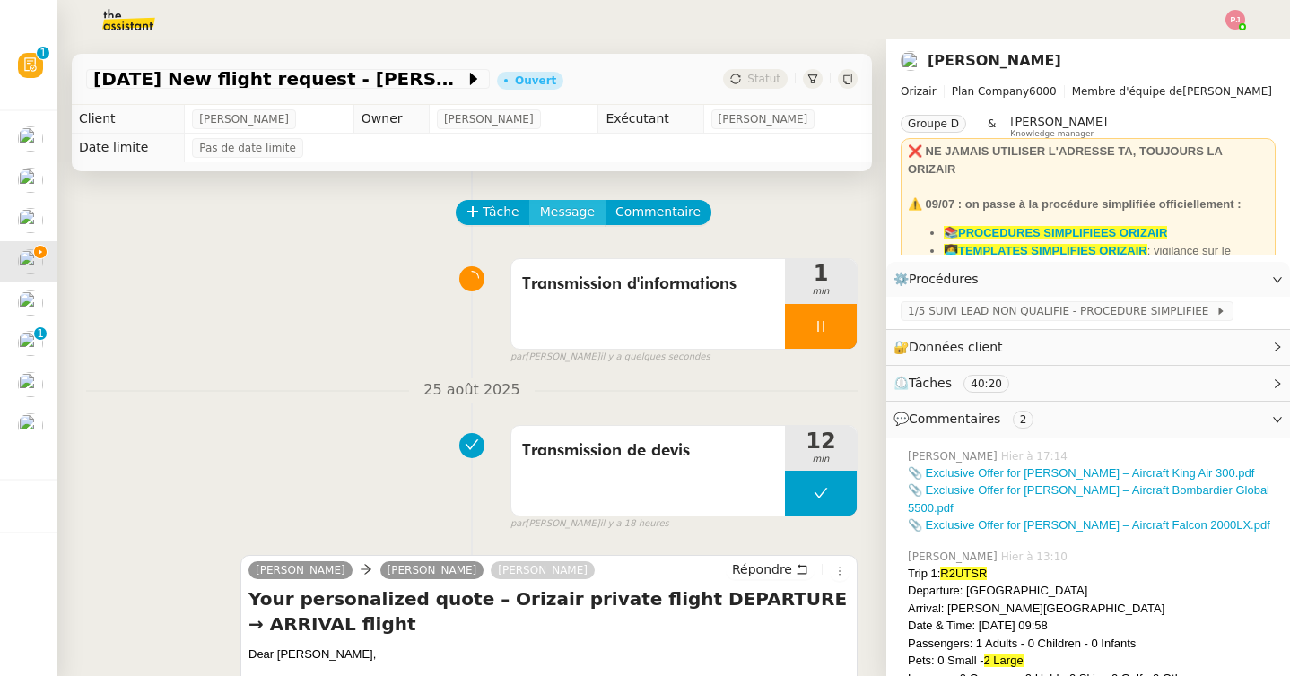
click at [544, 209] on span "Message" at bounding box center [567, 212] width 55 height 21
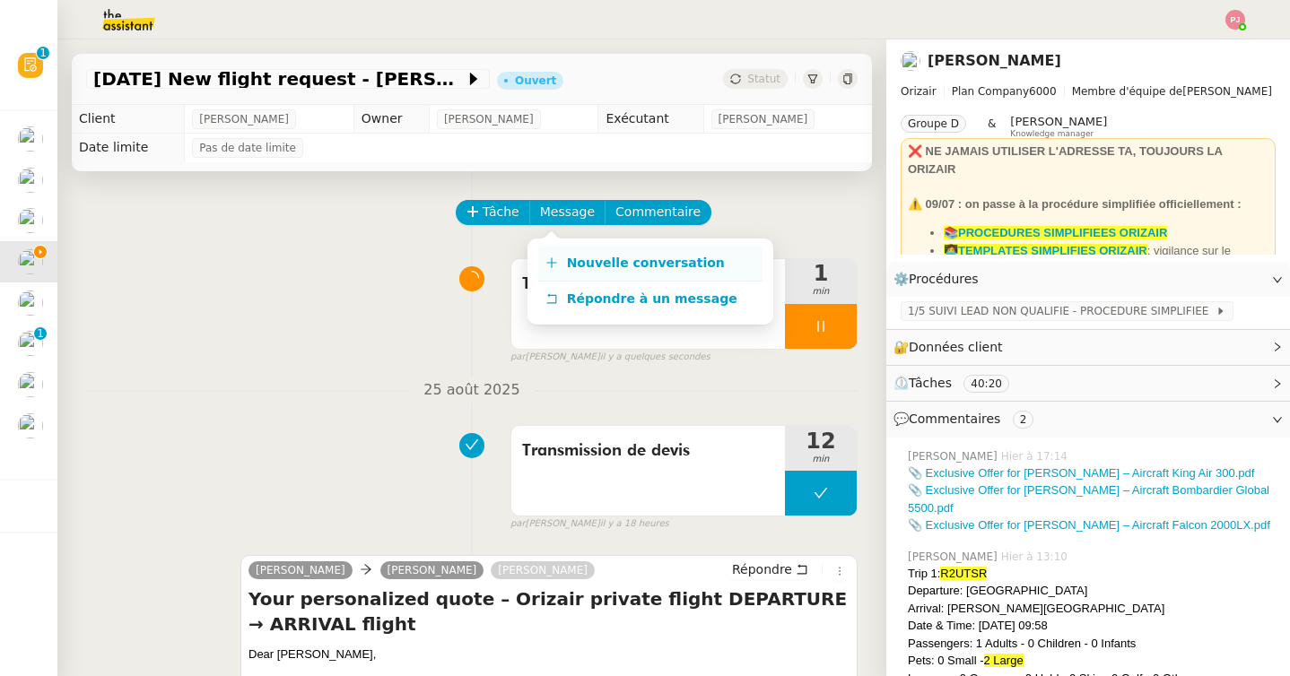
click at [569, 260] on span "Nouvelle conversation" at bounding box center [646, 263] width 158 height 14
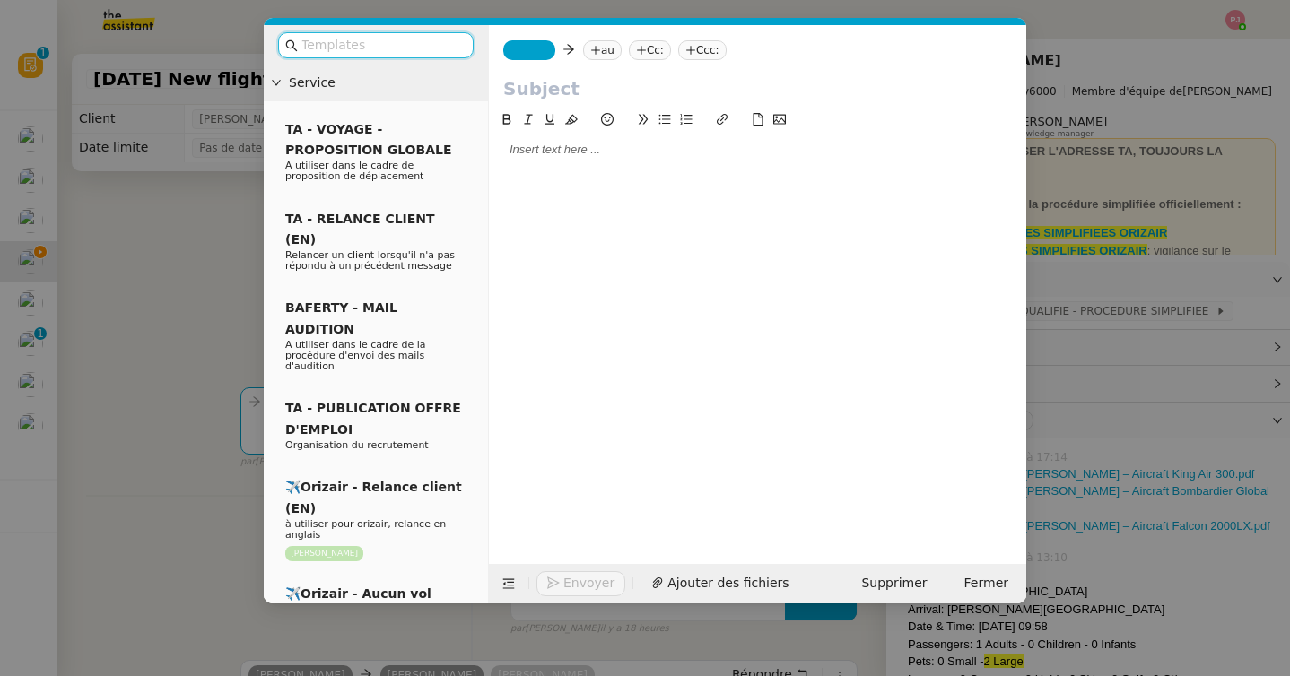
click at [534, 41] on nz-tag "_______" at bounding box center [529, 50] width 52 height 20
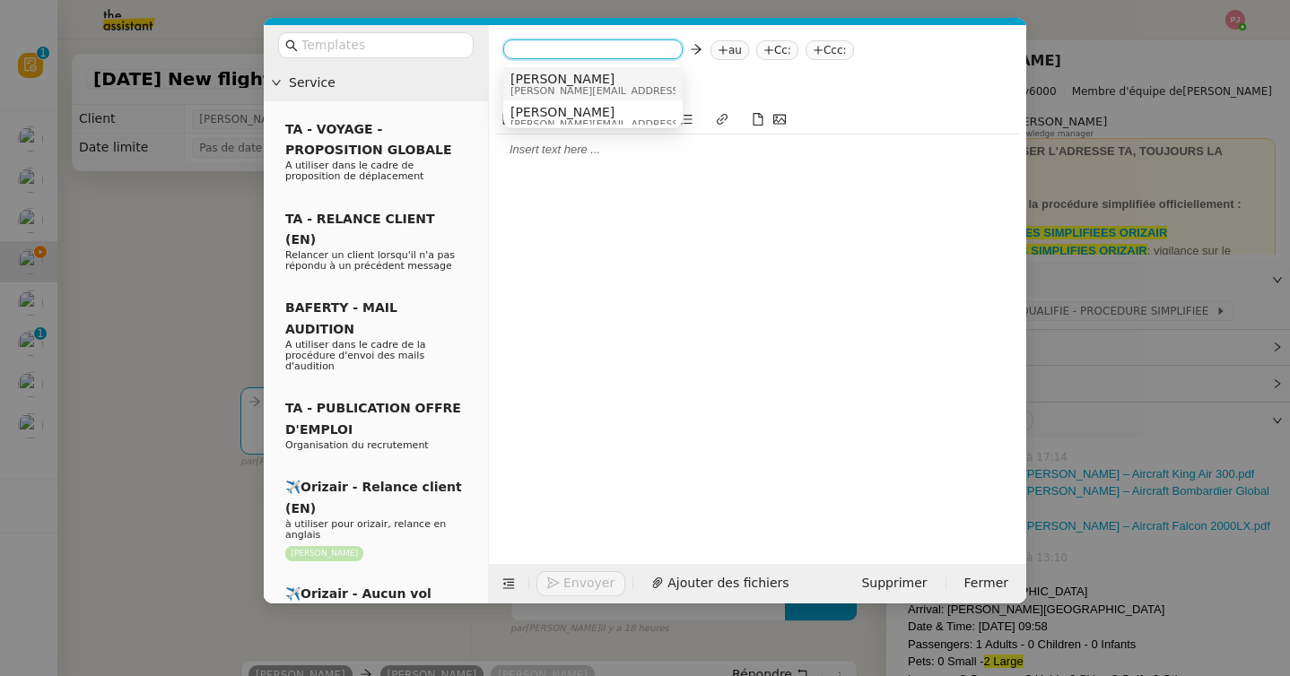
click at [559, 79] on span "[PERSON_NAME]" at bounding box center [637, 79] width 255 height 14
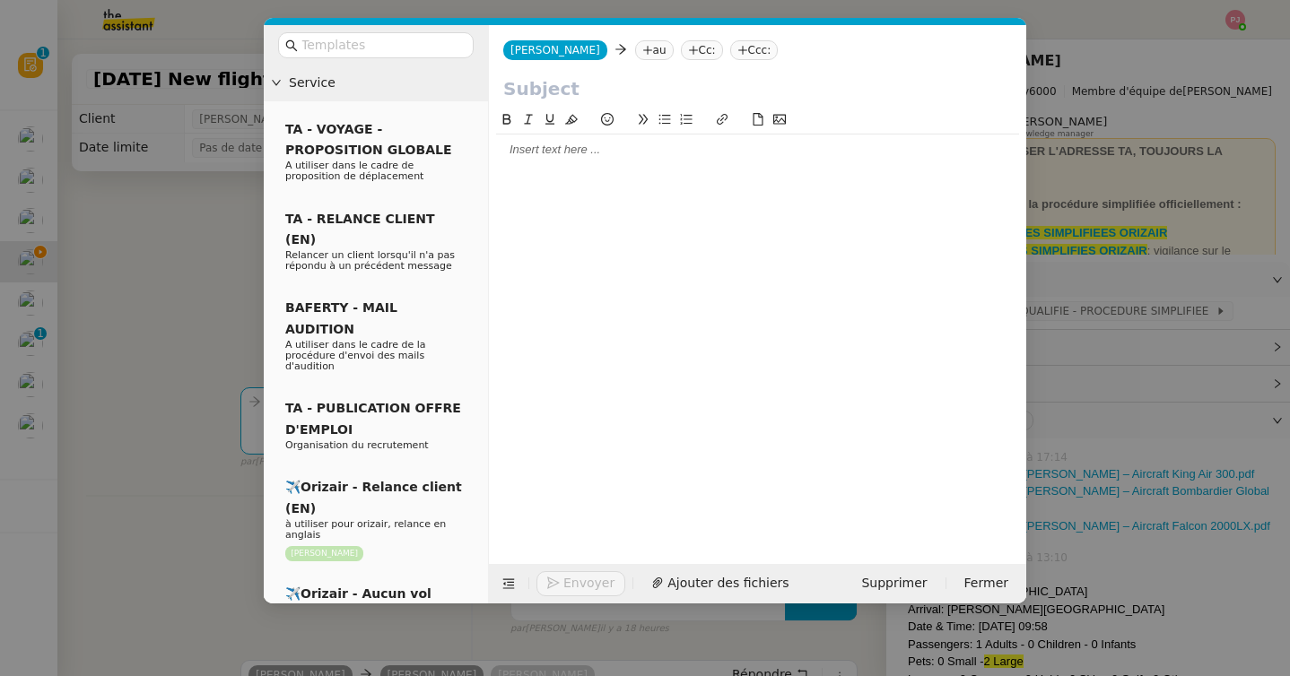
click at [635, 52] on nz-tag "au" at bounding box center [654, 50] width 39 height 20
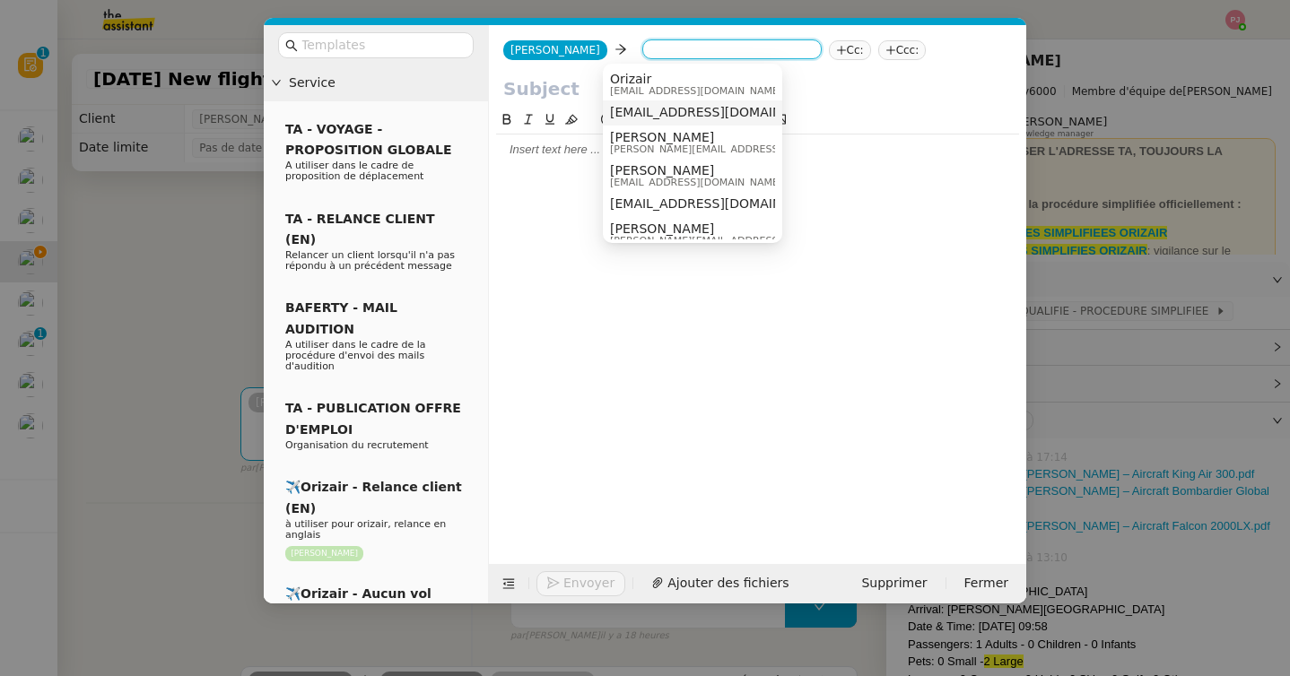
click at [668, 116] on span "[EMAIL_ADDRESS][DOMAIN_NAME]" at bounding box center [720, 112] width 220 height 14
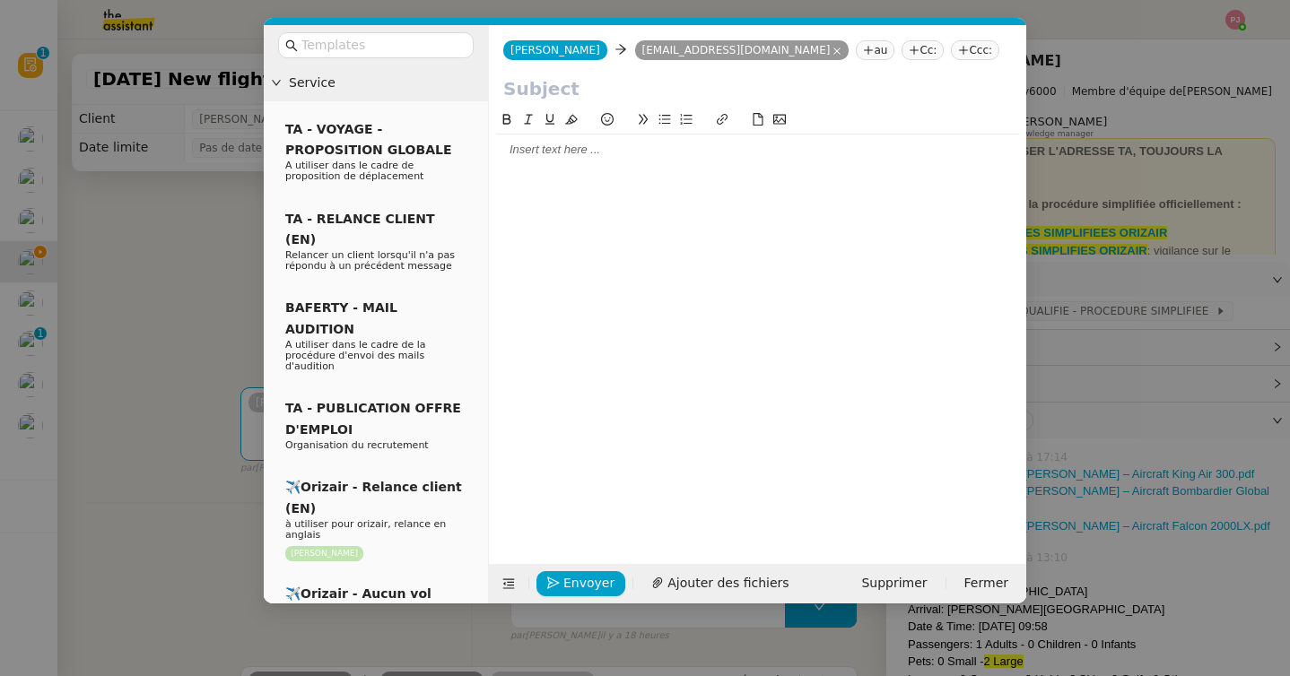
click at [951, 53] on nz-tag "Ccc:" at bounding box center [975, 50] width 48 height 20
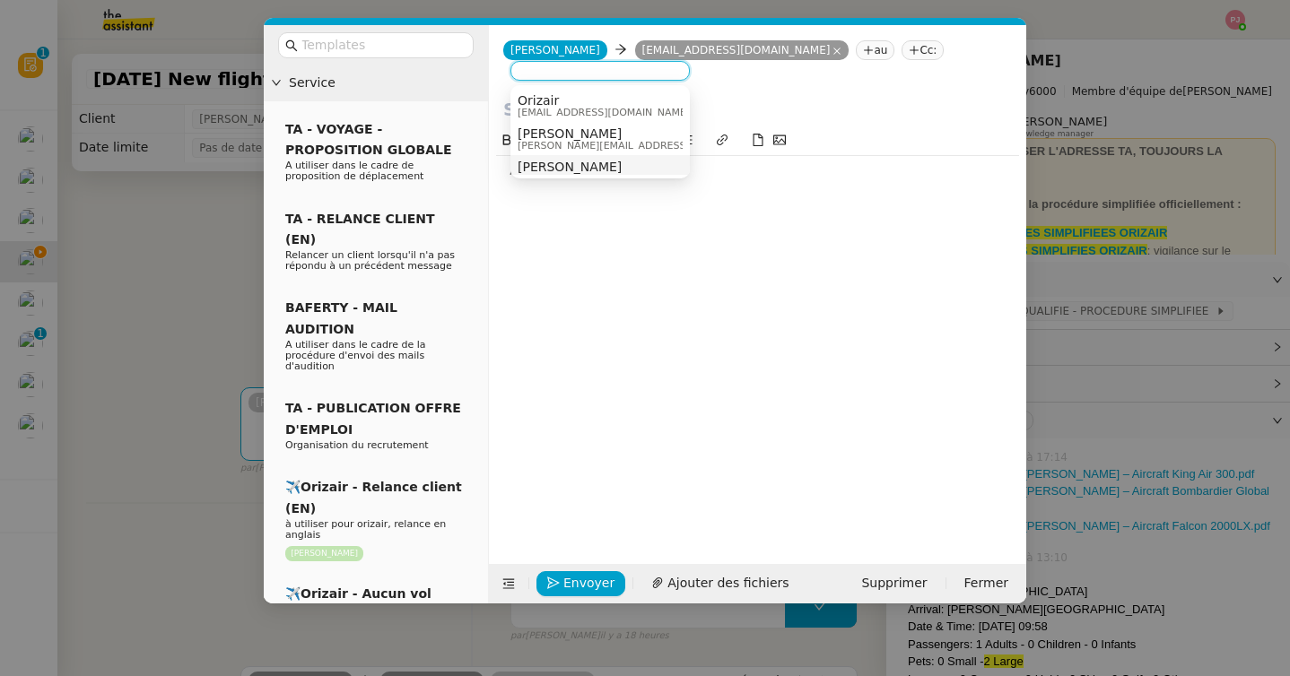
click at [596, 165] on span "[PERSON_NAME]" at bounding box center [645, 167] width 255 height 14
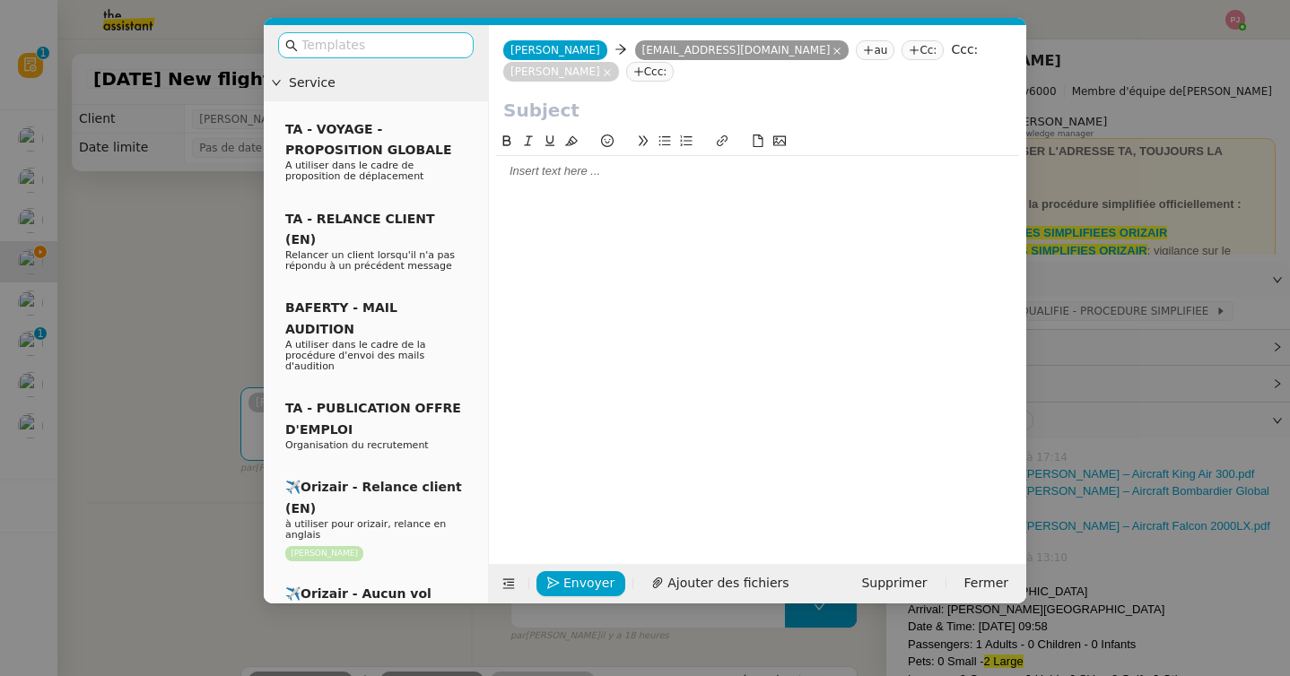
click at [387, 48] on input "text" at bounding box center [381, 45] width 161 height 21
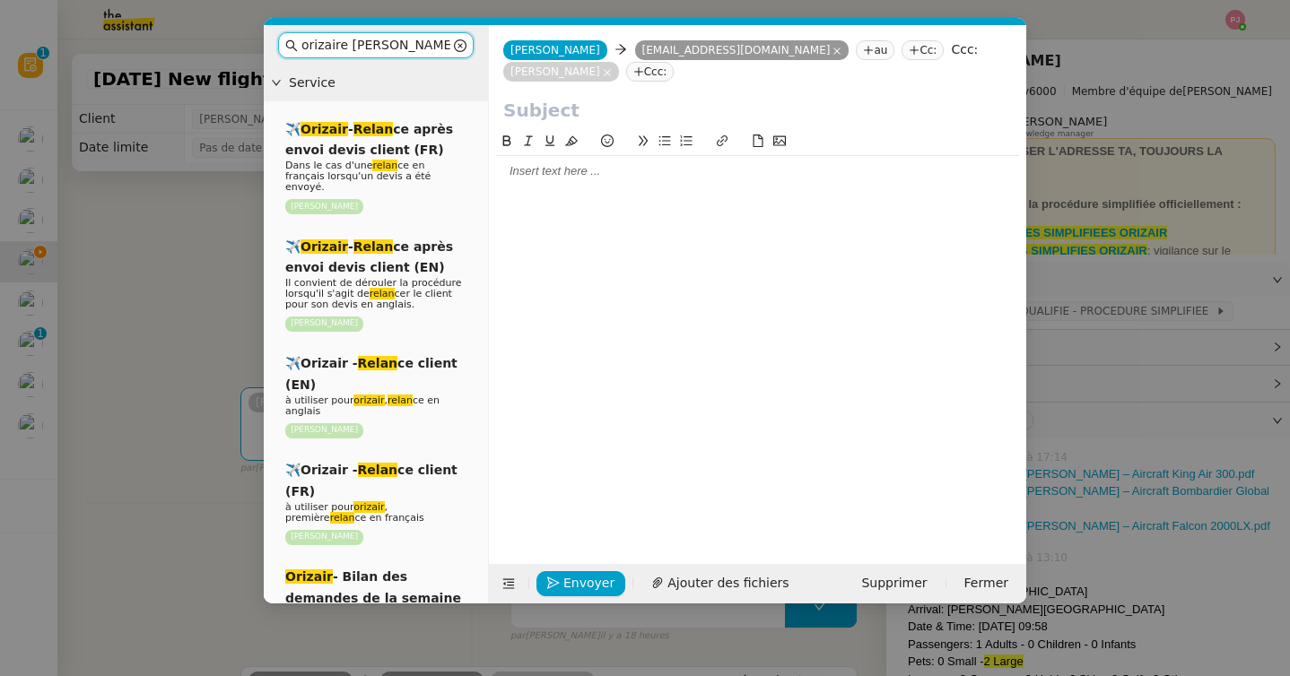
click at [341, 49] on input "orizaire [PERSON_NAME]" at bounding box center [375, 45] width 149 height 21
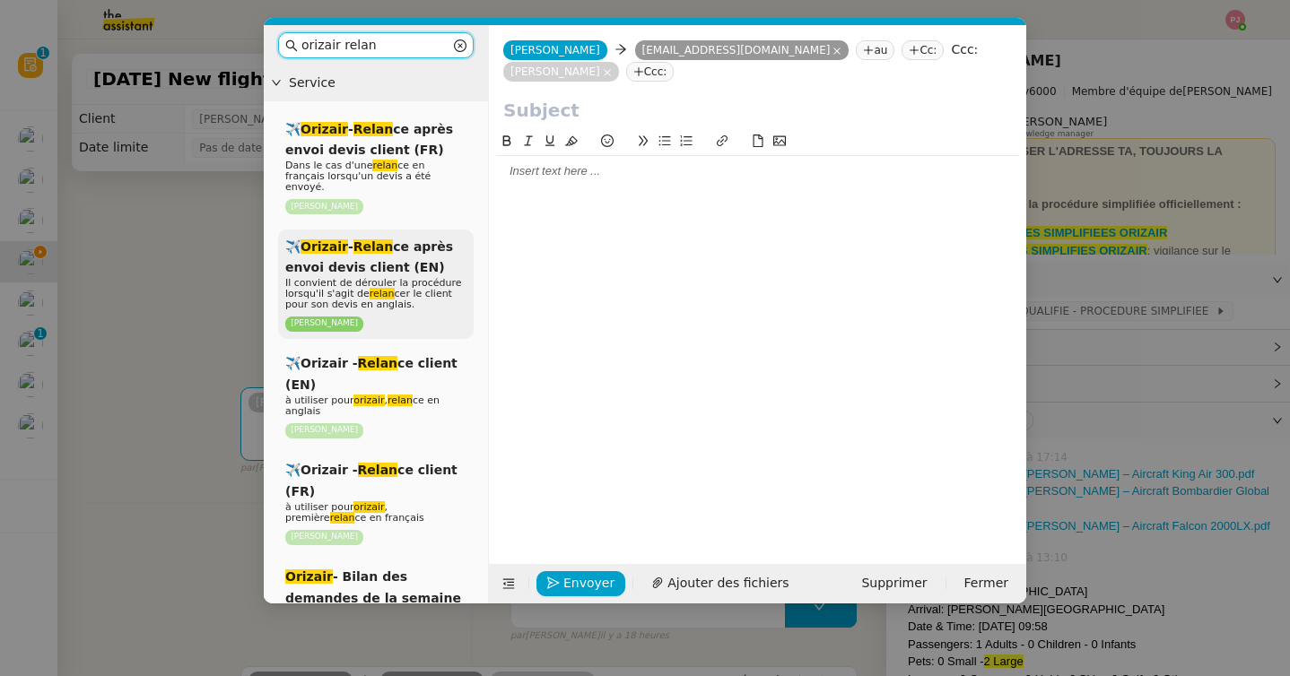
type input "orizair relan"
click at [383, 277] on span "Il convient de dérouler la procédure lorsqu'il s'agit de relan cer le client po…" at bounding box center [373, 293] width 177 height 33
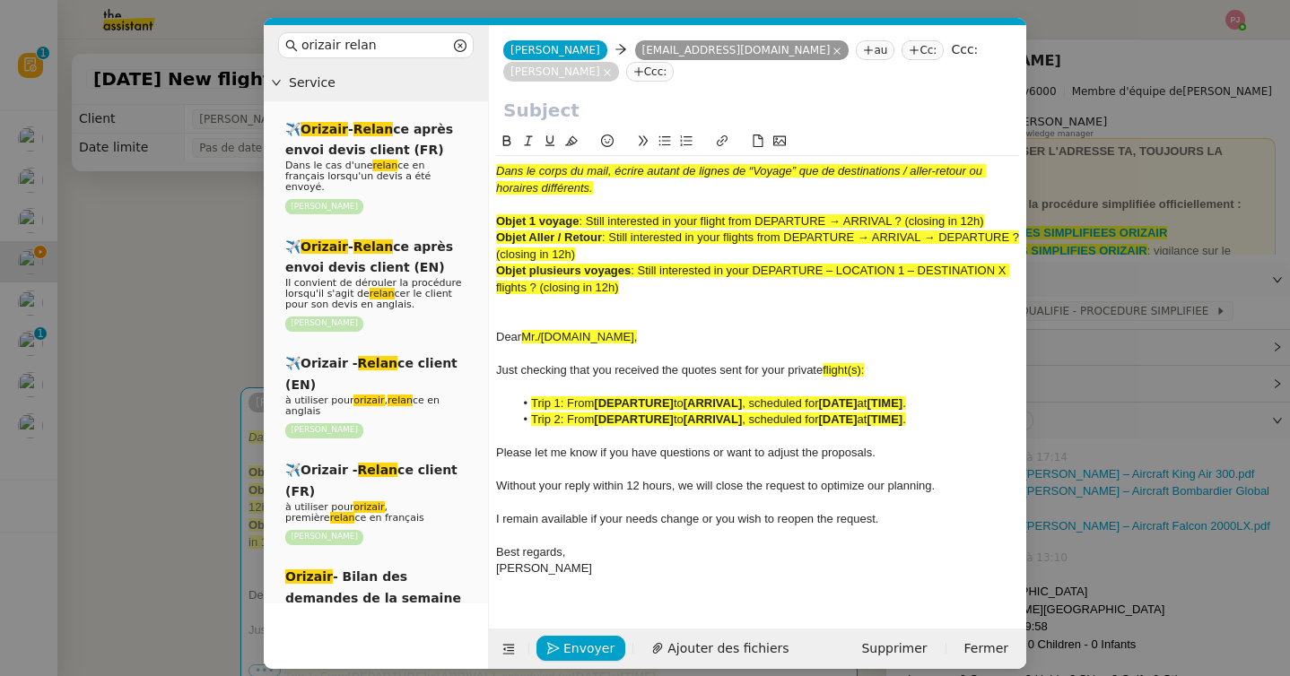
click at [180, 346] on nz-modal-container "orizair [PERSON_NAME] Service ✈️ Orizair - [PERSON_NAME] après envoi devis clie…" at bounding box center [645, 338] width 1290 height 676
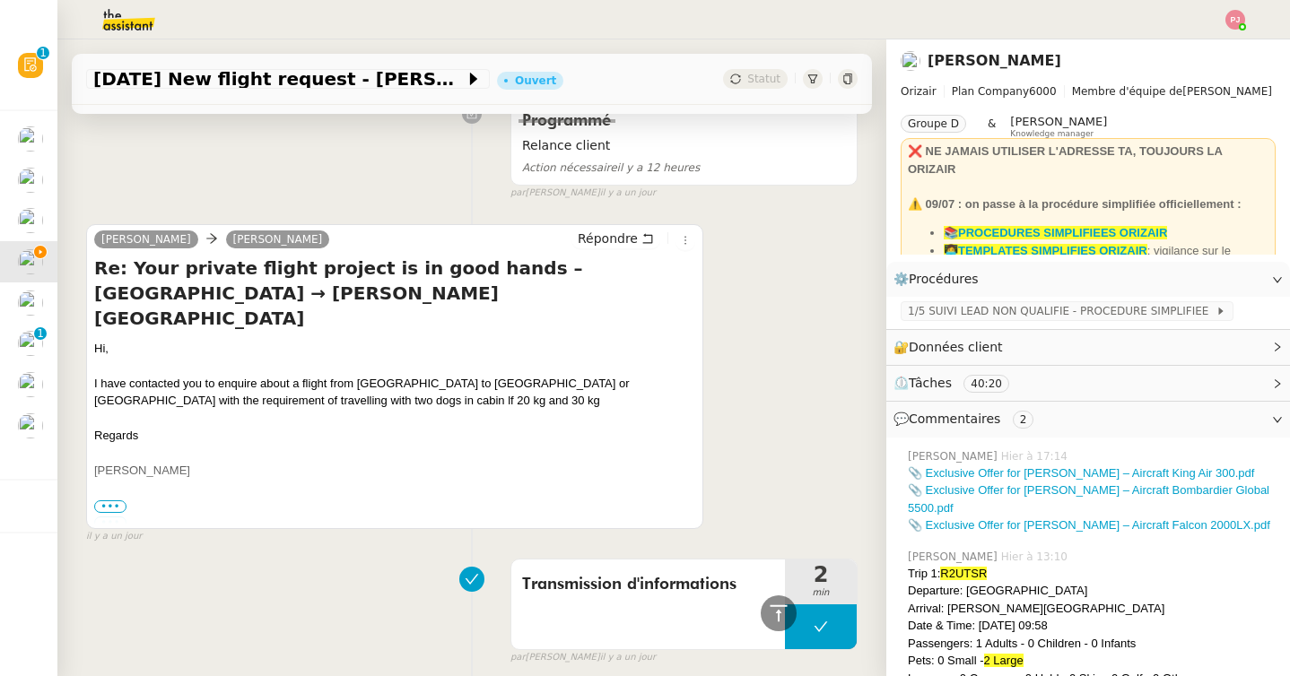
scroll to position [3462, 0]
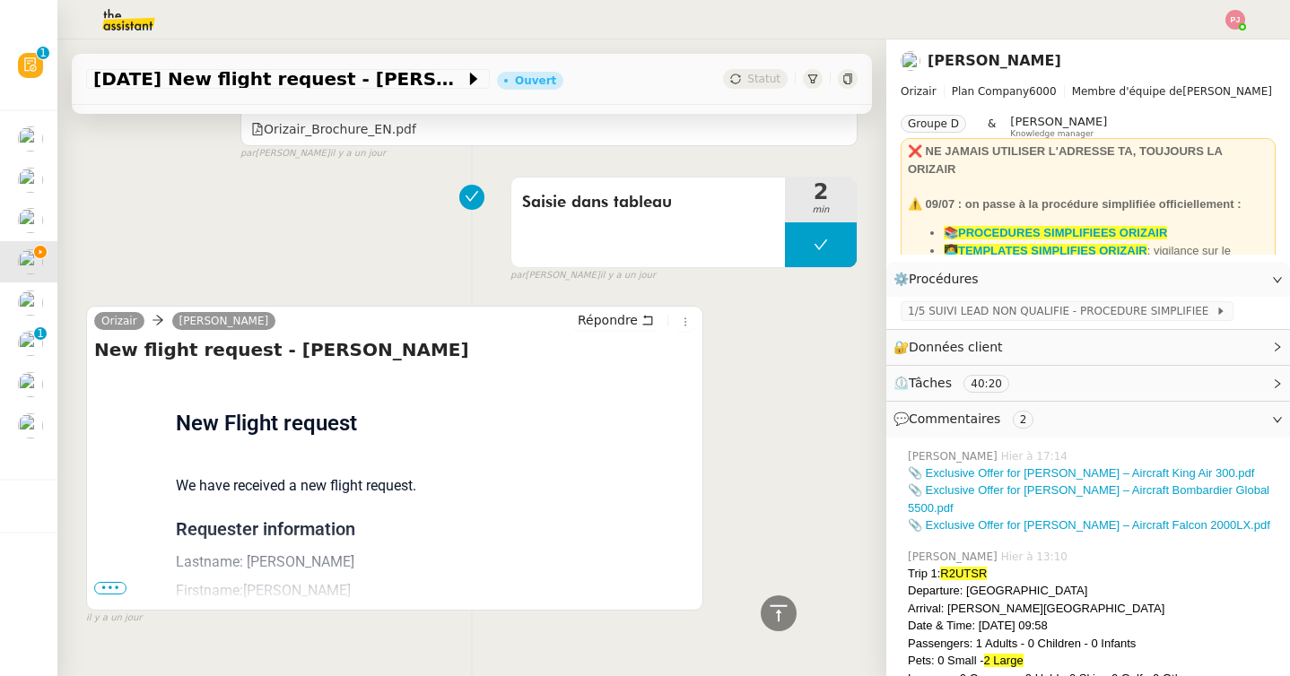
click at [111, 582] on span "•••" at bounding box center [110, 588] width 32 height 13
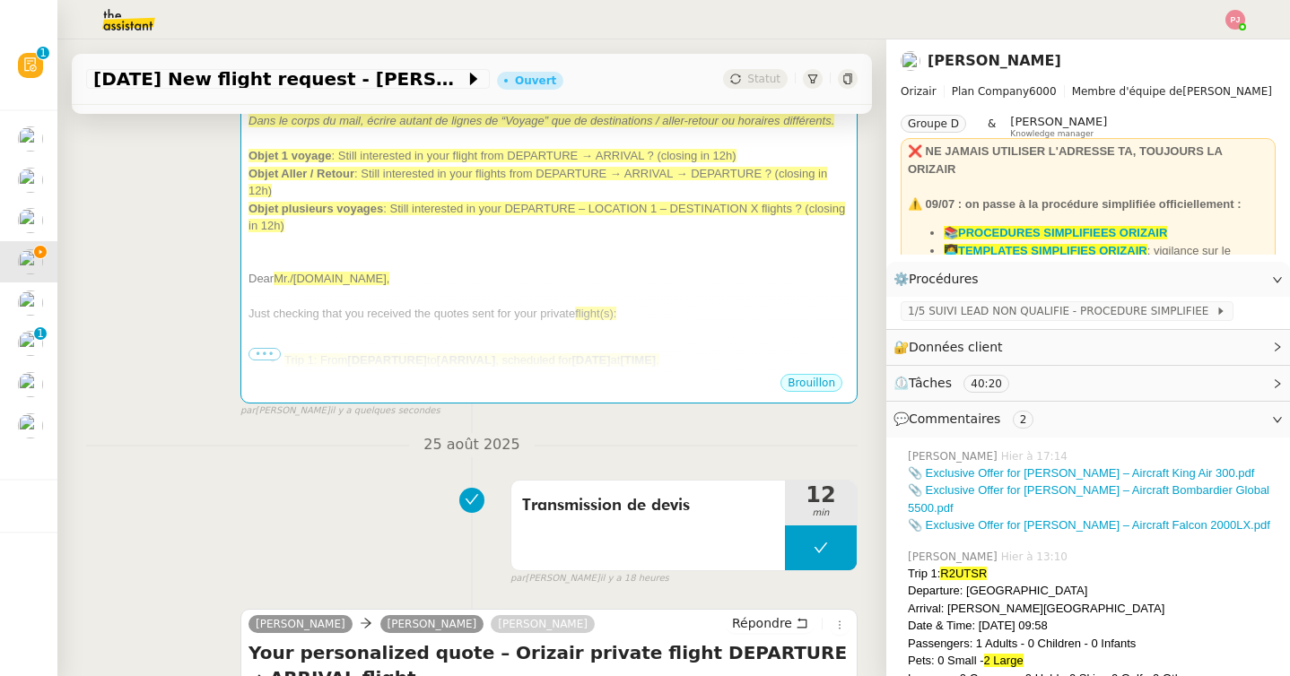
scroll to position [0, 0]
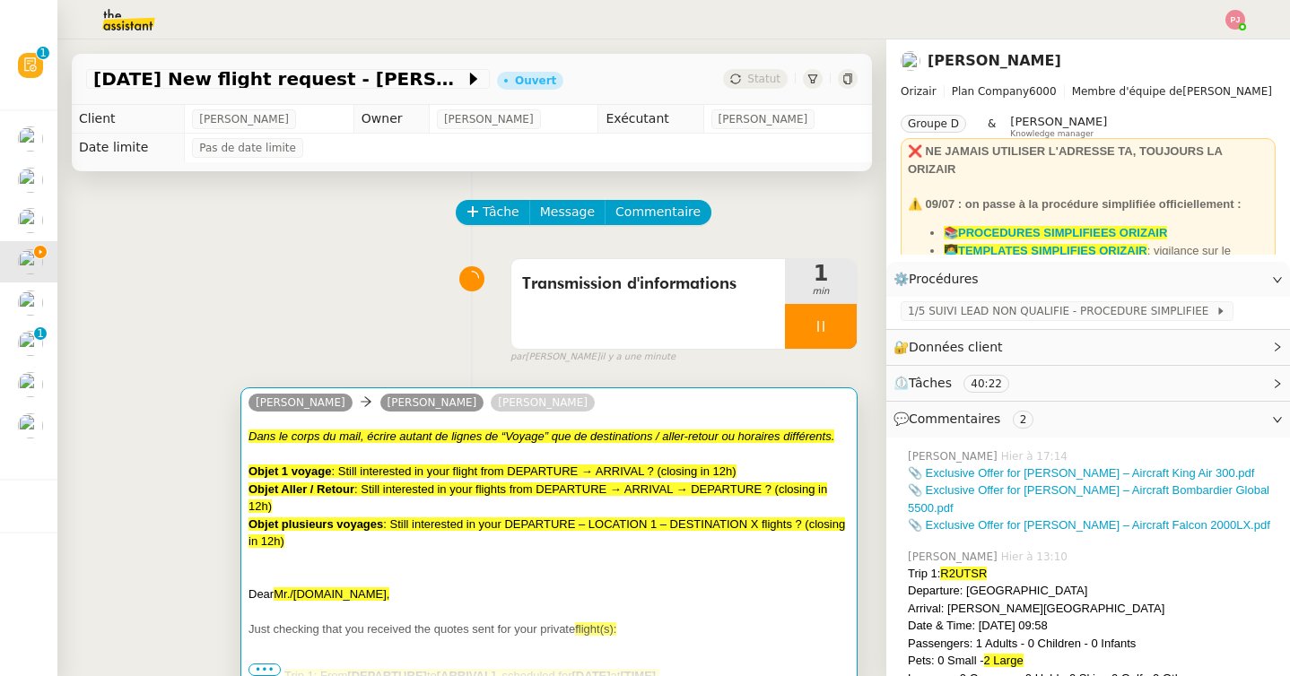
click at [428, 478] on div "Objet 1 voyage : Still interested in your flight from DEPARTURE → ARRIVAL ? (cl…" at bounding box center [548, 472] width 601 height 18
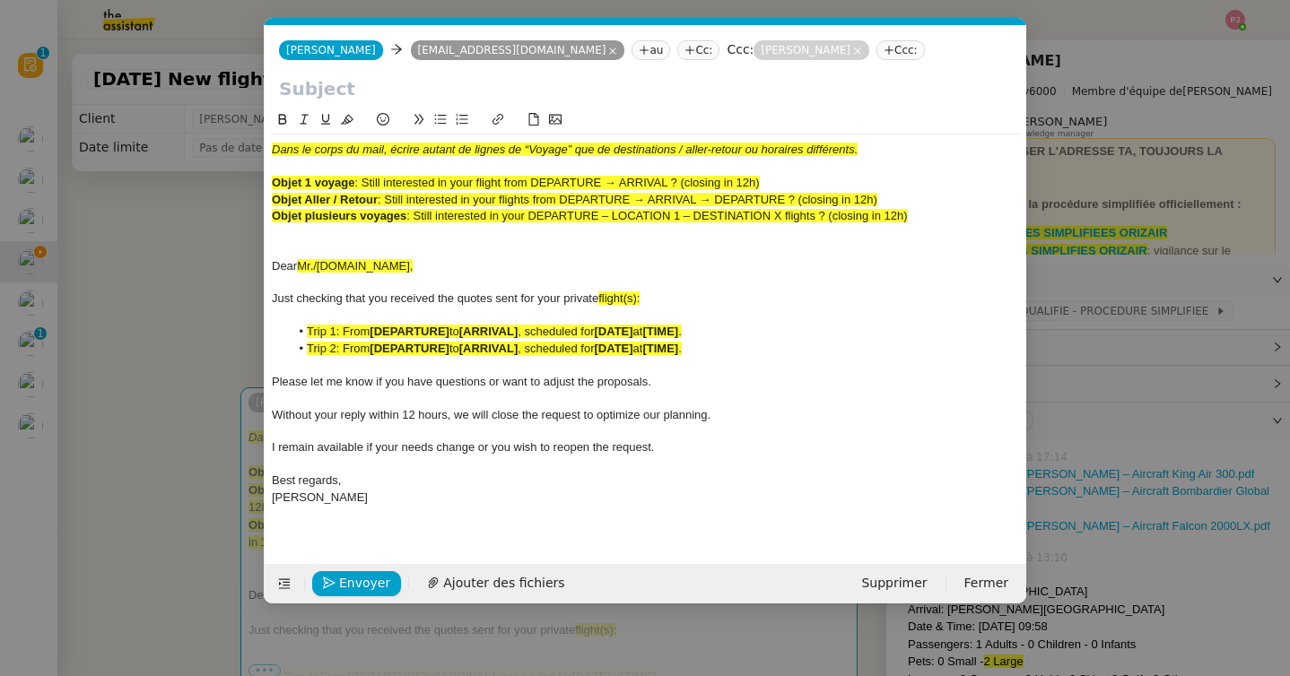
scroll to position [0, 105]
drag, startPoint x: 365, startPoint y: 185, endPoint x: 851, endPoint y: 178, distance: 486.2
click at [851, 178] on div "Objet 1 voyage : Still interested in your flight from DEPARTURE → ARRIVAL ? (cl…" at bounding box center [645, 183] width 747 height 16
copy span "Still interested in your flight from DEPARTURE → ARRIVAL ? (closing in 12h)"
click at [405, 93] on input "text" at bounding box center [645, 88] width 733 height 27
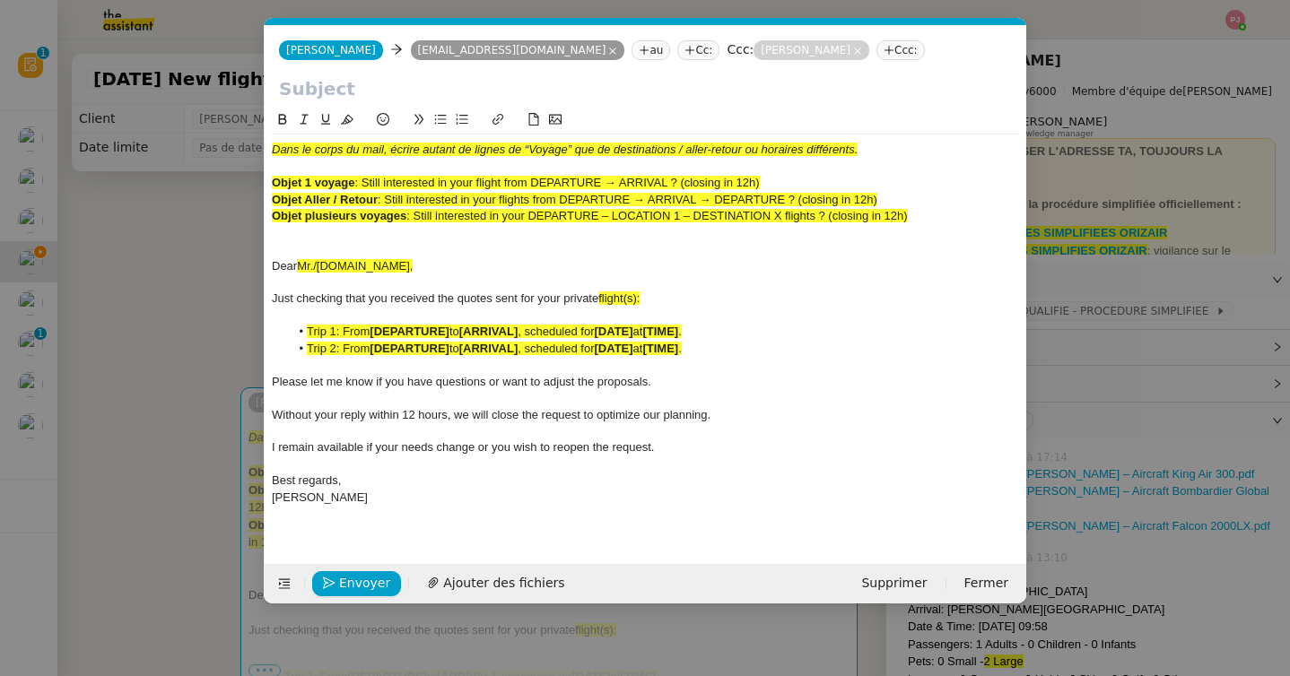
paste input "Still interested in your flight from DEPARTURE → ARRIVAL ? (closing in 12h)"
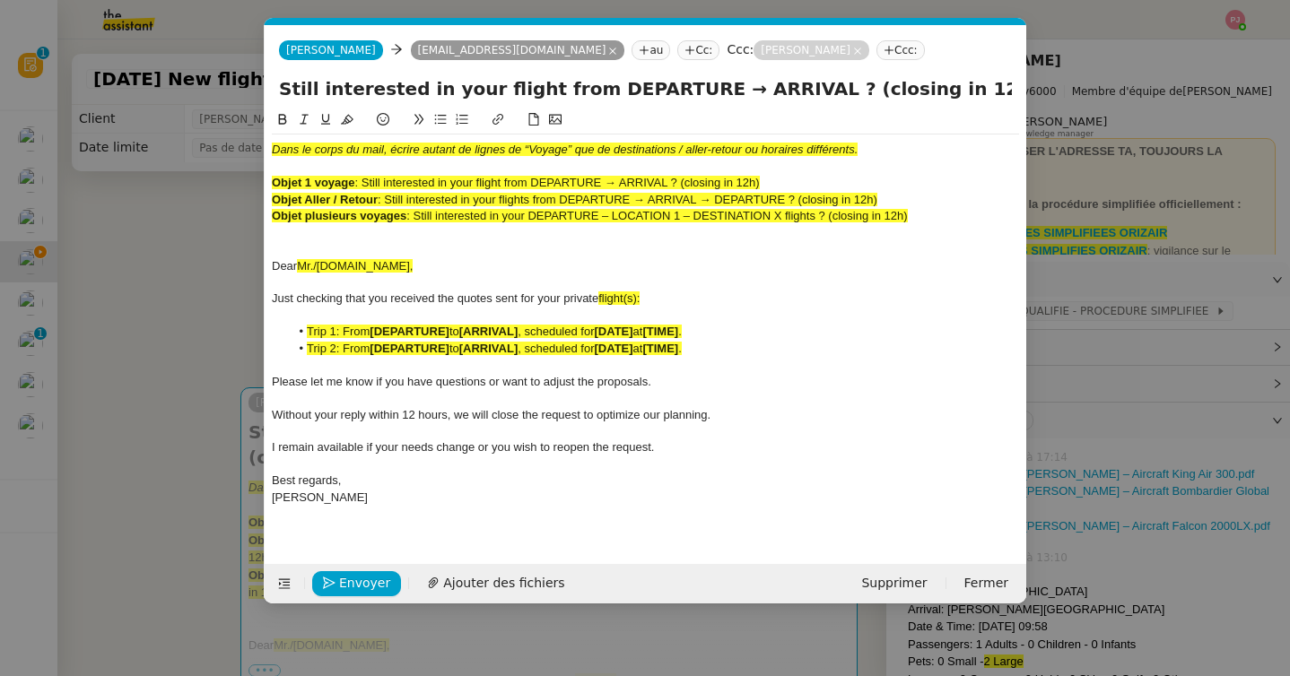
type input "Still interested in your flight from DEPARTURE → ARRIVAL ? (closing in 12h)"
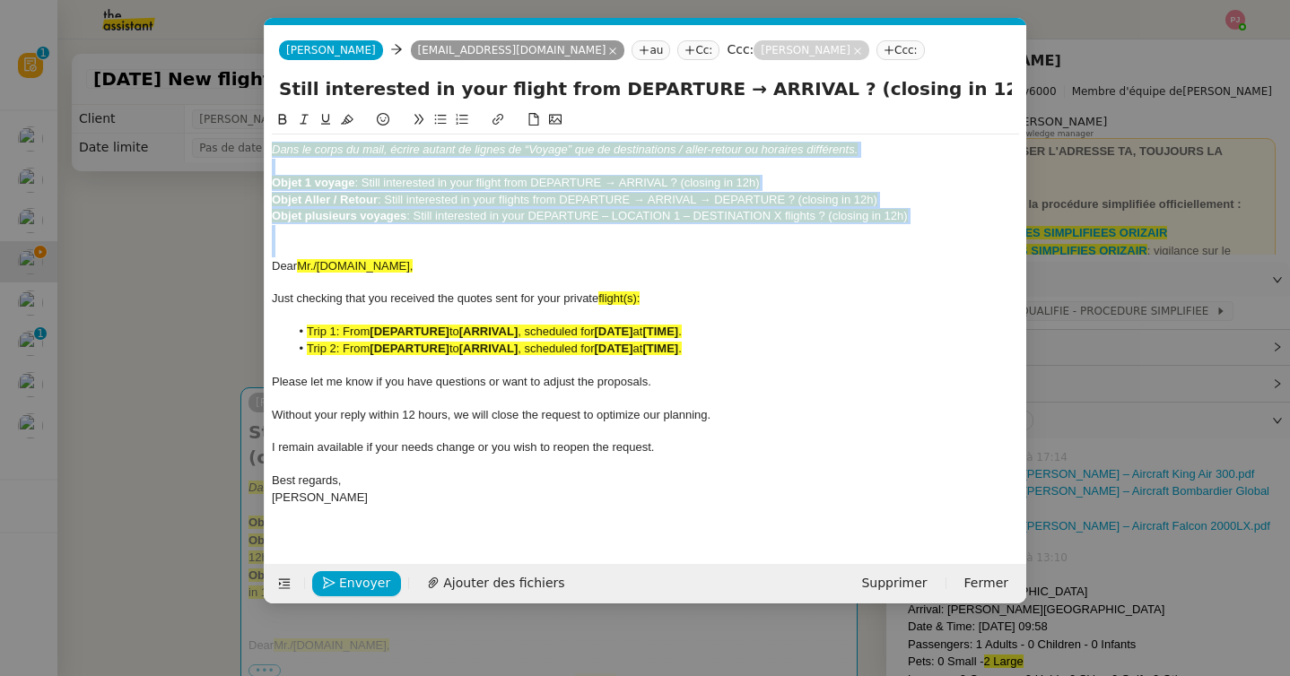
drag, startPoint x: 274, startPoint y: 265, endPoint x: 270, endPoint y: 142, distance: 123.8
click at [270, 142] on nz-spin "Dans le corps du mail, écrire autant de lignes de “Voyage” que de destinations …" at bounding box center [646, 326] width 762 height 434
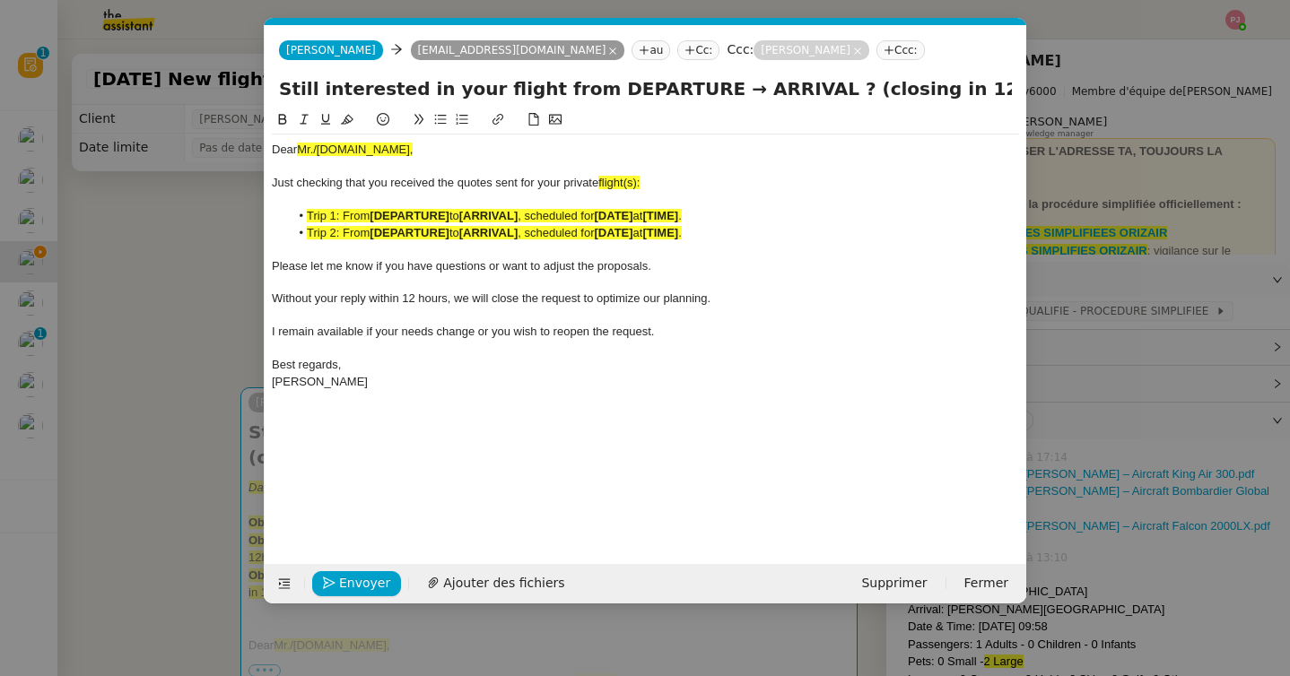
click at [208, 318] on nz-modal-container "orizair [PERSON_NAME] Service ✈️ Orizair - [PERSON_NAME] après envoi devis clie…" at bounding box center [645, 338] width 1290 height 676
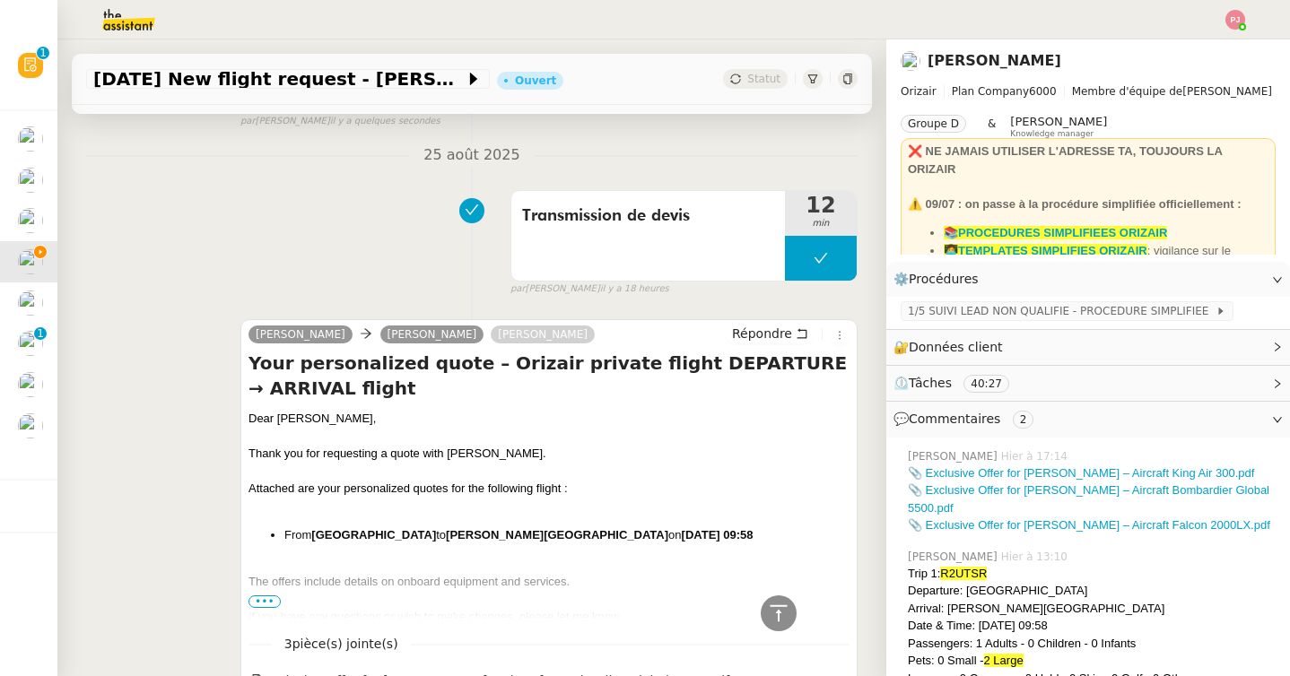
scroll to position [645, 0]
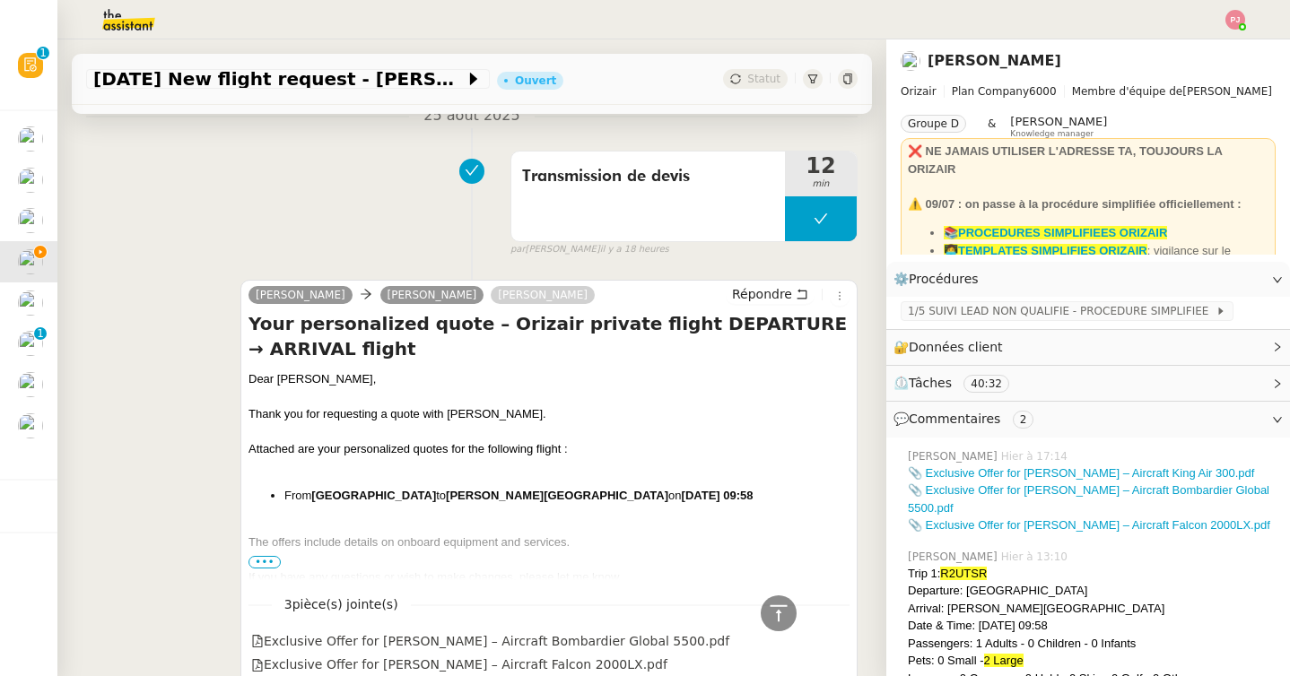
drag, startPoint x: 360, startPoint y: 379, endPoint x: 217, endPoint y: 379, distance: 142.6
click at [217, 379] on div "[PERSON_NAME] [PERSON_NAME] Your personalized quote – Orizair private flight DE…" at bounding box center [471, 492] width 771 height 457
copy div "Dear [PERSON_NAME],"
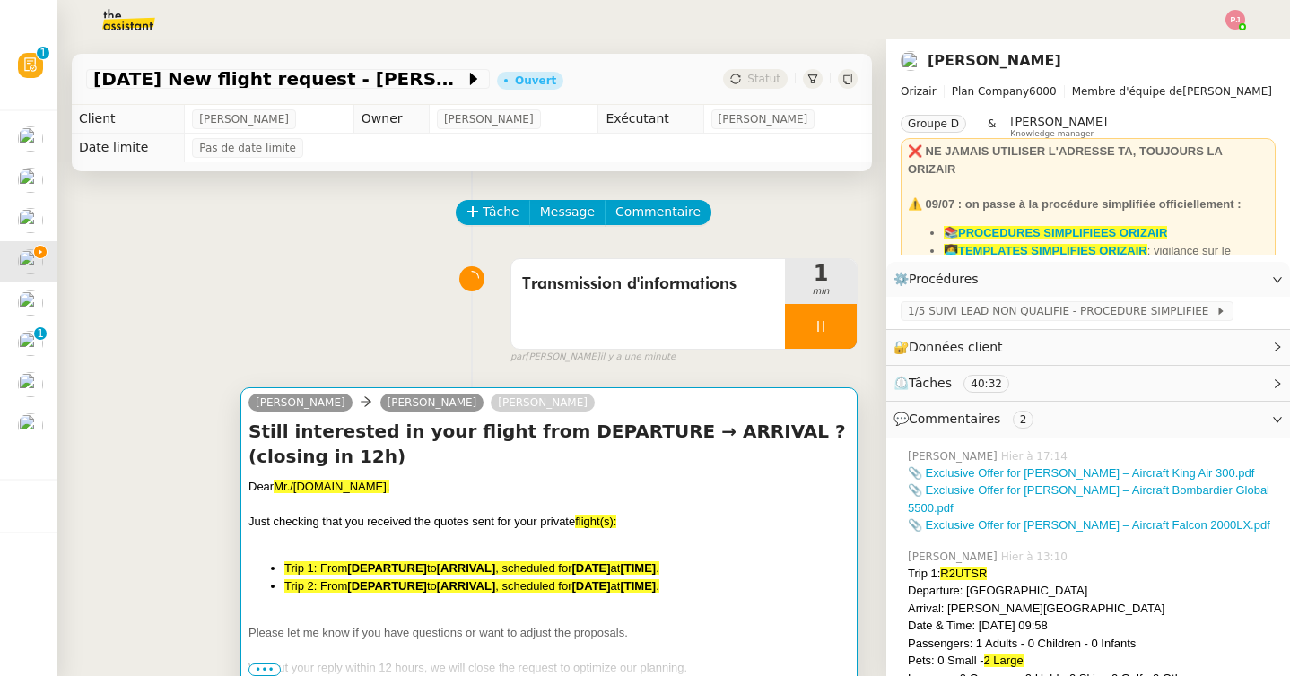
click at [320, 448] on h4 "Still interested in your flight from DEPARTURE → ARRIVAL ? (closing in 12h)" at bounding box center [548, 444] width 601 height 50
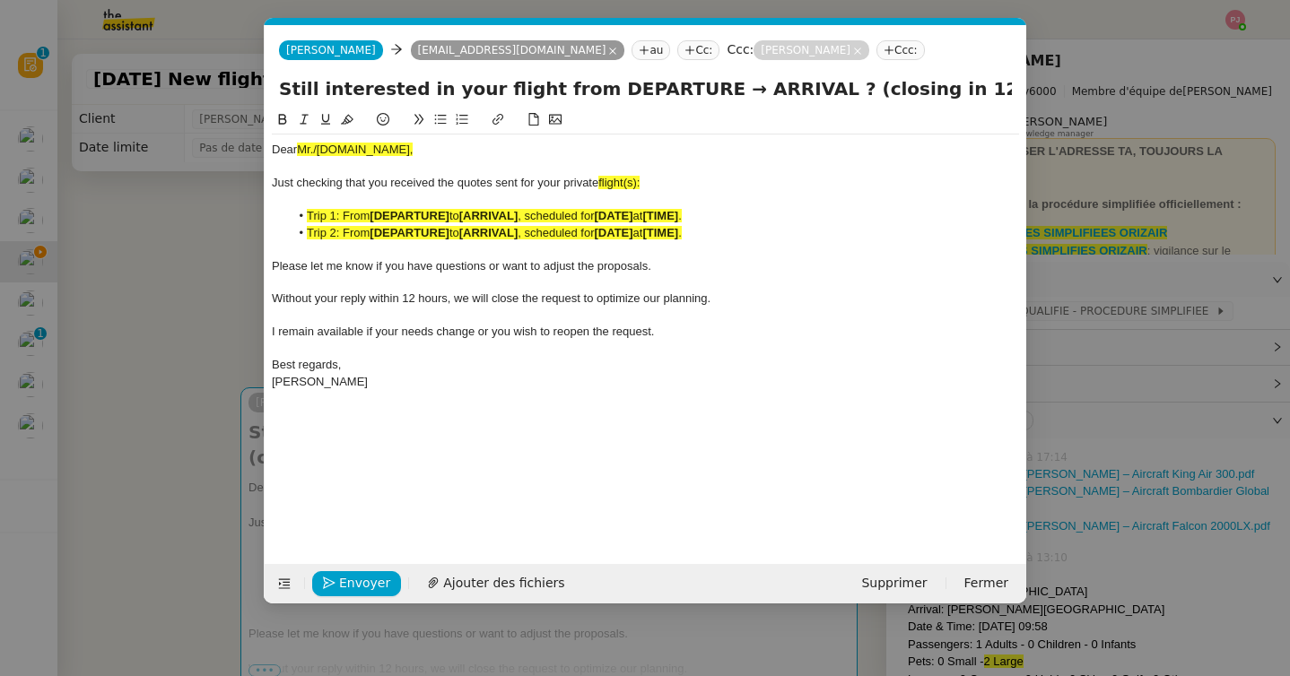
scroll to position [0, 105]
drag, startPoint x: 378, startPoint y: 149, endPoint x: 239, endPoint y: 147, distance: 139.0
click at [239, 147] on nz-modal-container "orizair [PERSON_NAME] Service ✈️ Orizair - [PERSON_NAME] après envoi devis clie…" at bounding box center [645, 338] width 1290 height 676
click at [161, 332] on nz-modal-container "orizair [PERSON_NAME] Service ✈️ Orizair - [PERSON_NAME] après envoi devis clie…" at bounding box center [645, 338] width 1290 height 676
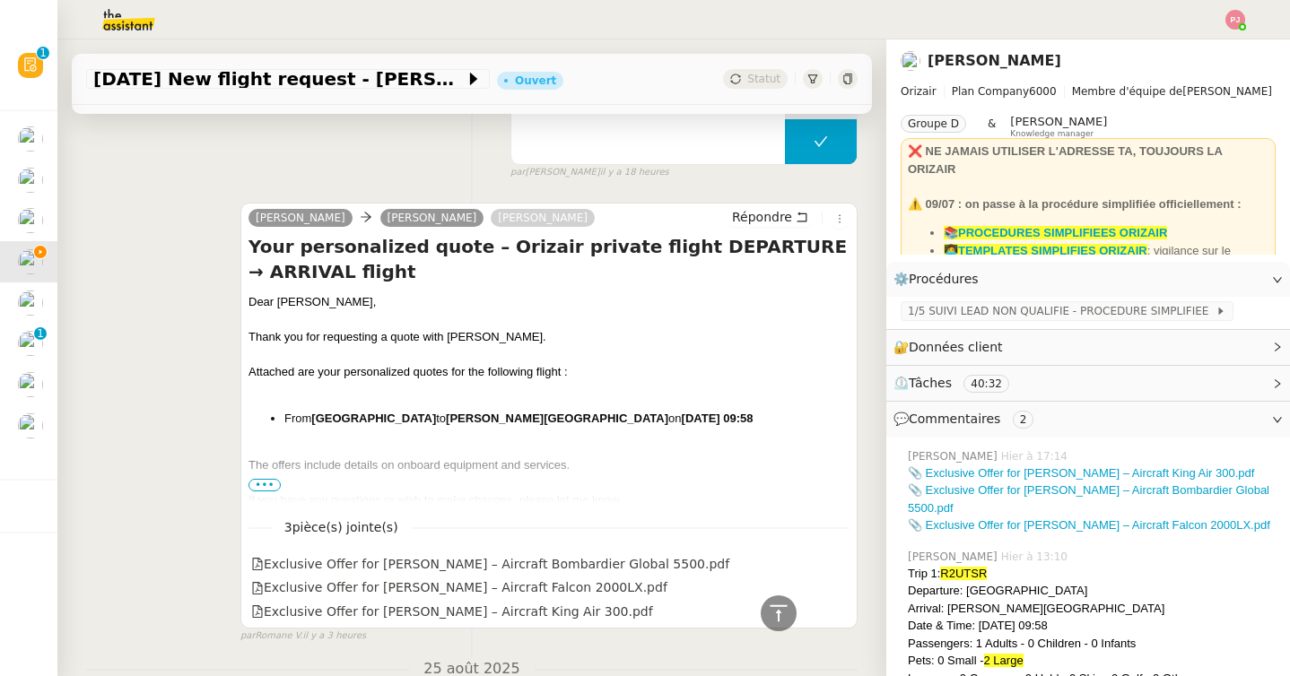
scroll to position [741, 0]
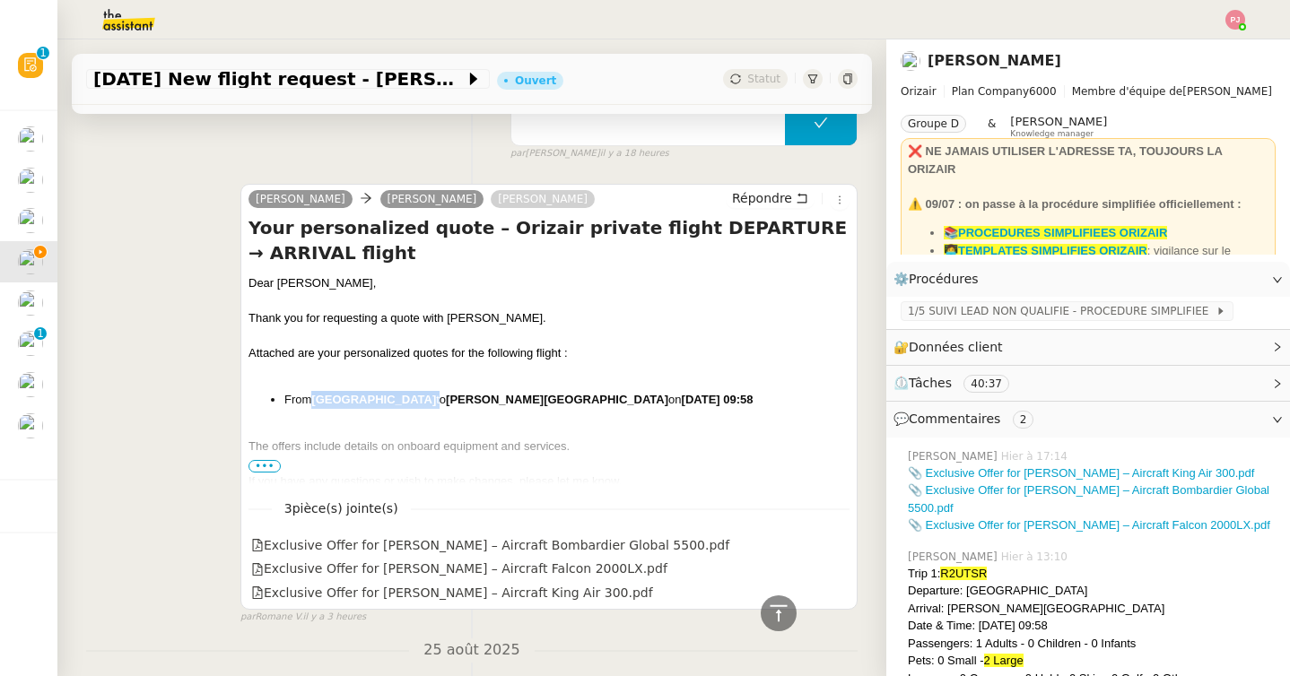
drag, startPoint x: 314, startPoint y: 399, endPoint x: 518, endPoint y: 397, distance: 203.6
click at [518, 397] on li "From [GEOGRAPHIC_DATA] to [PERSON_NAME][GEOGRAPHIC_DATA] on [DATE] 09:58" at bounding box center [566, 400] width 565 height 18
copy li "[GEOGRAPHIC_DATA]"
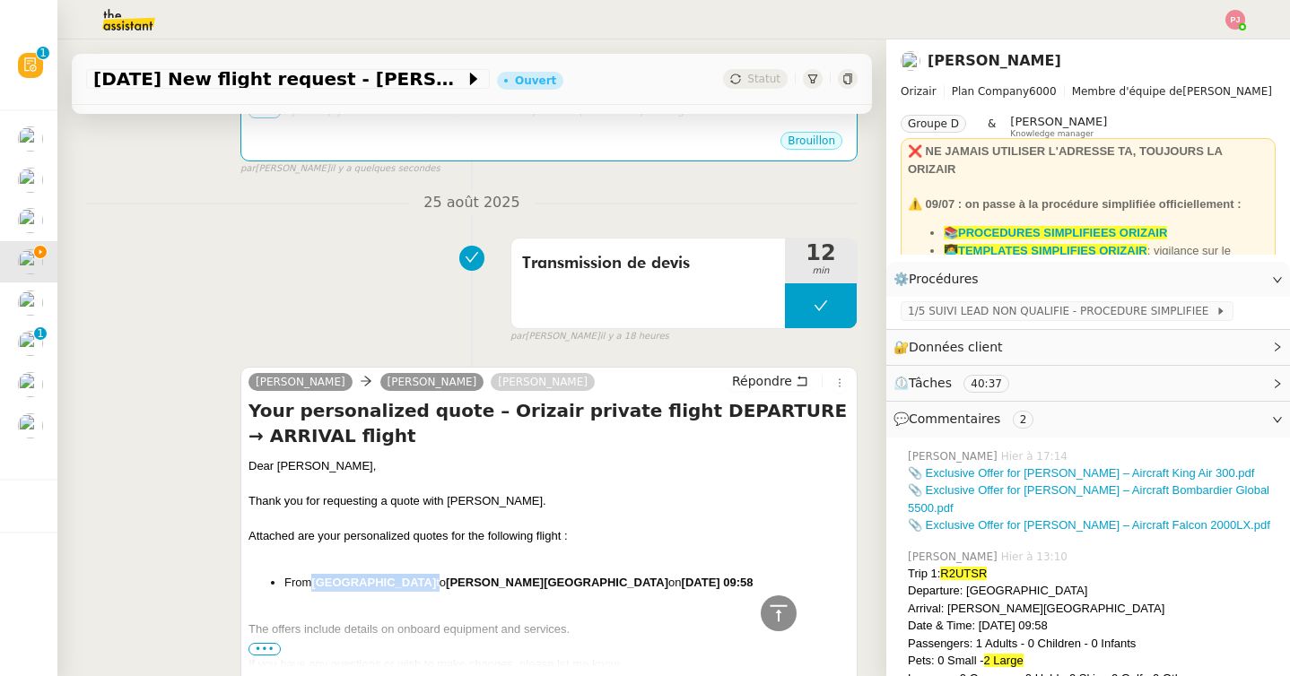
scroll to position [57, 0]
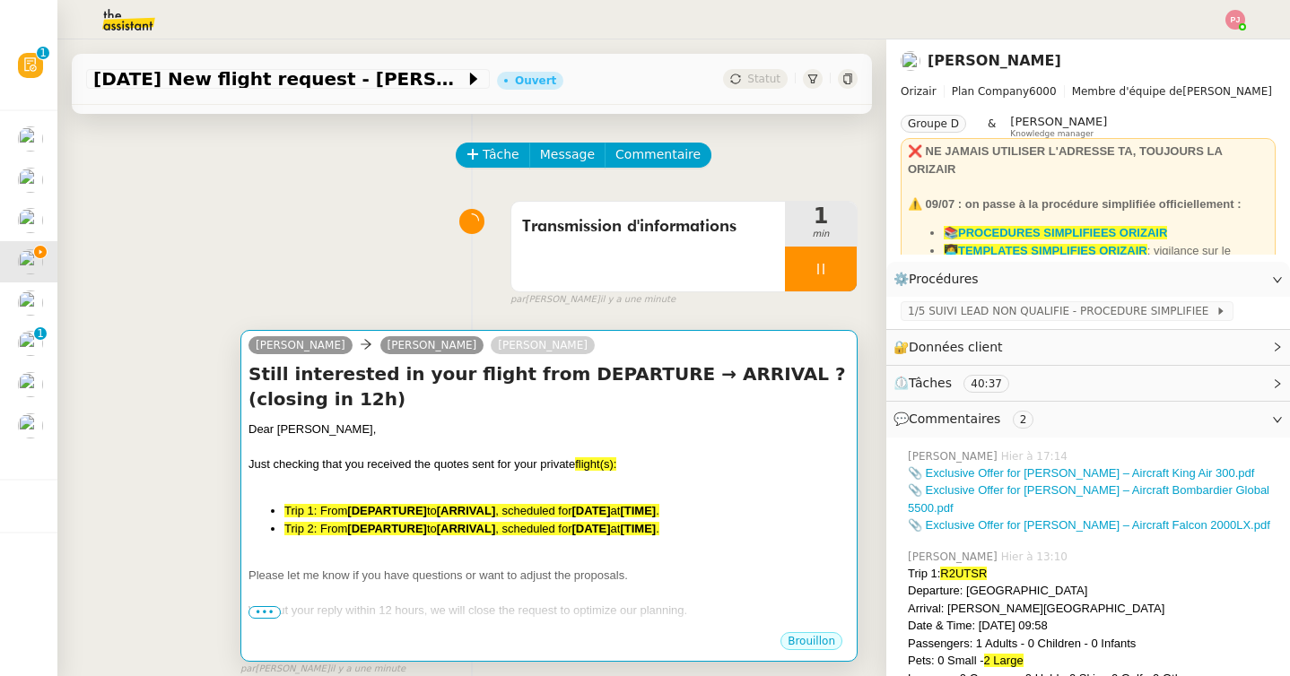
click at [574, 401] on h4 "Still interested in your flight from DEPARTURE → ARRIVAL ? (closing in 12h)" at bounding box center [548, 386] width 601 height 50
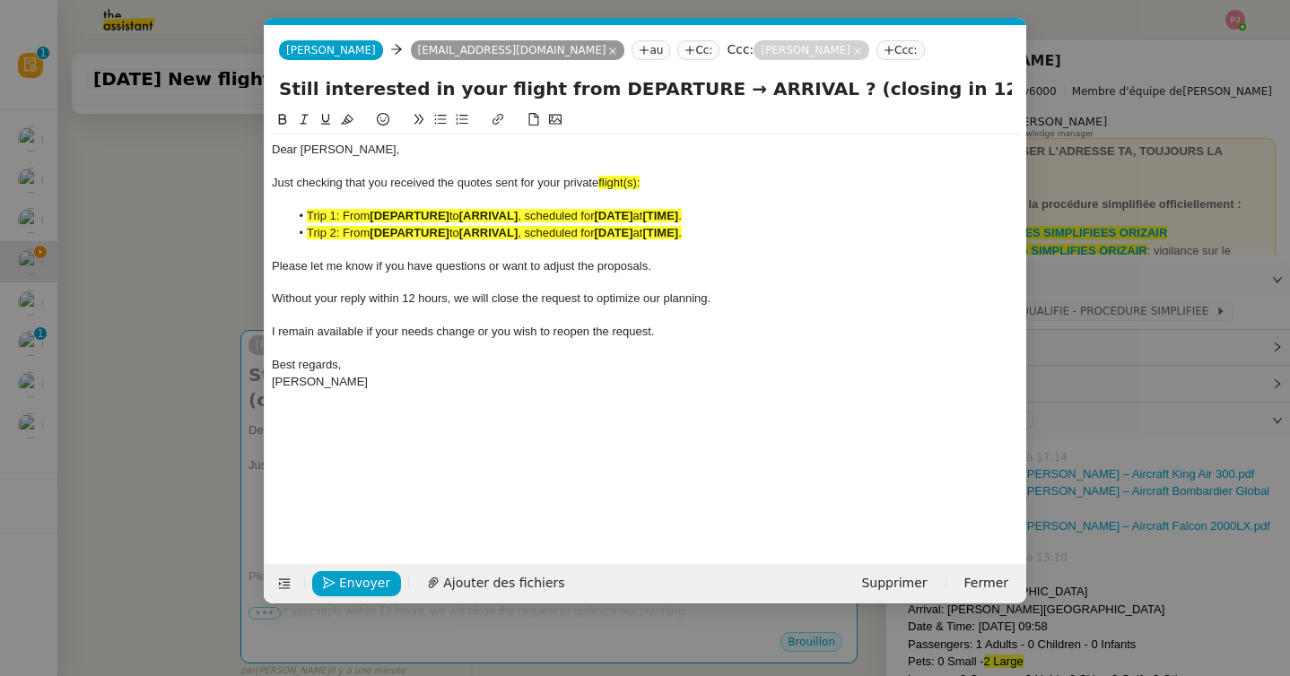
scroll to position [0, 105]
drag, startPoint x: 664, startPoint y: 91, endPoint x: 560, endPoint y: 91, distance: 104.0
click at [560, 91] on input "Still interested in your flight from DEPARTURE → ARRIVAL ? (closing in 12h)" at bounding box center [645, 88] width 733 height 27
paste input "[GEOGRAPHIC_DATA]"
type input "Still interested in your flight from [GEOGRAPHIC_DATA] → ARRIVAL ? (closing in …"
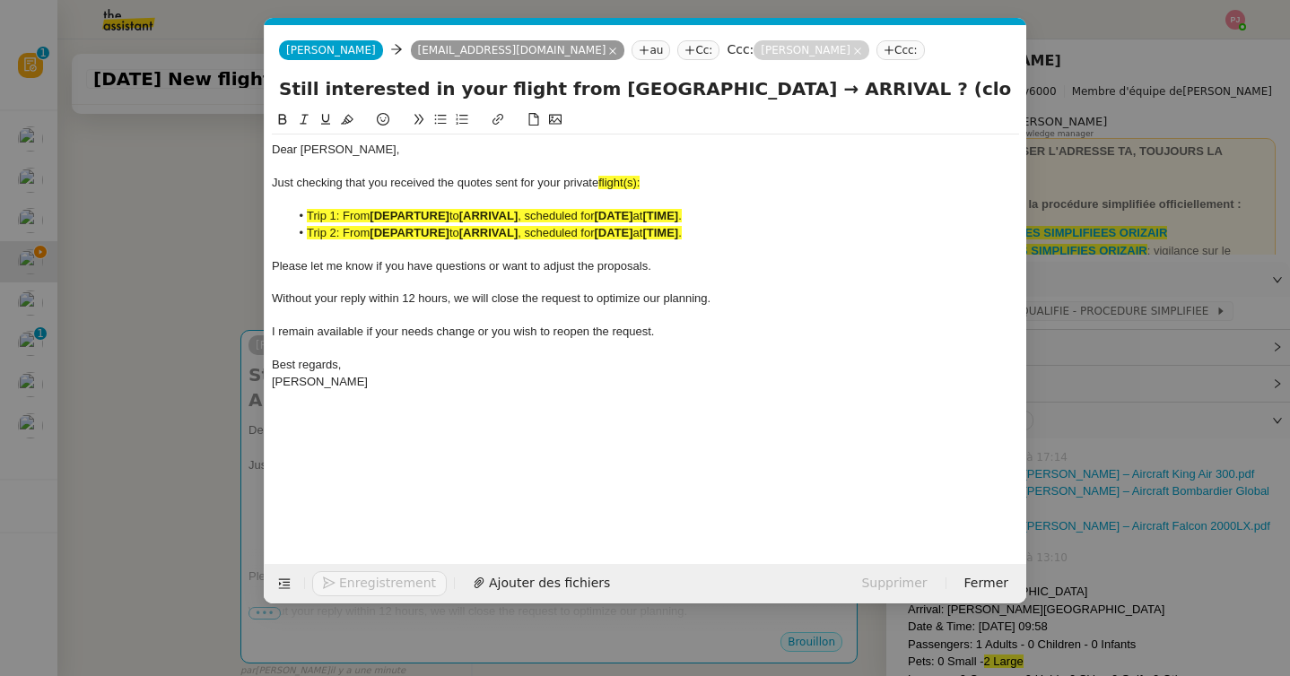
click at [205, 308] on nz-modal-container "orizair [PERSON_NAME] Service ✈️ Orizair - [PERSON_NAME] après envoi devis clie…" at bounding box center [645, 338] width 1290 height 676
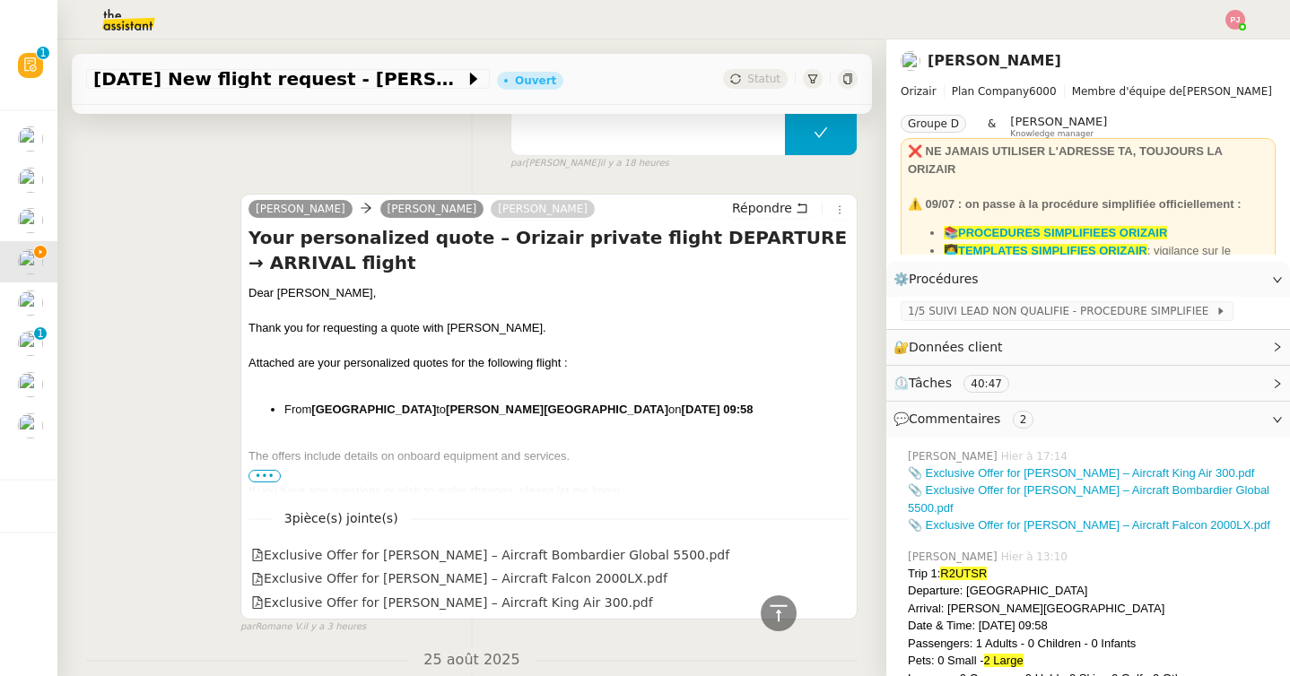
scroll to position [739, 0]
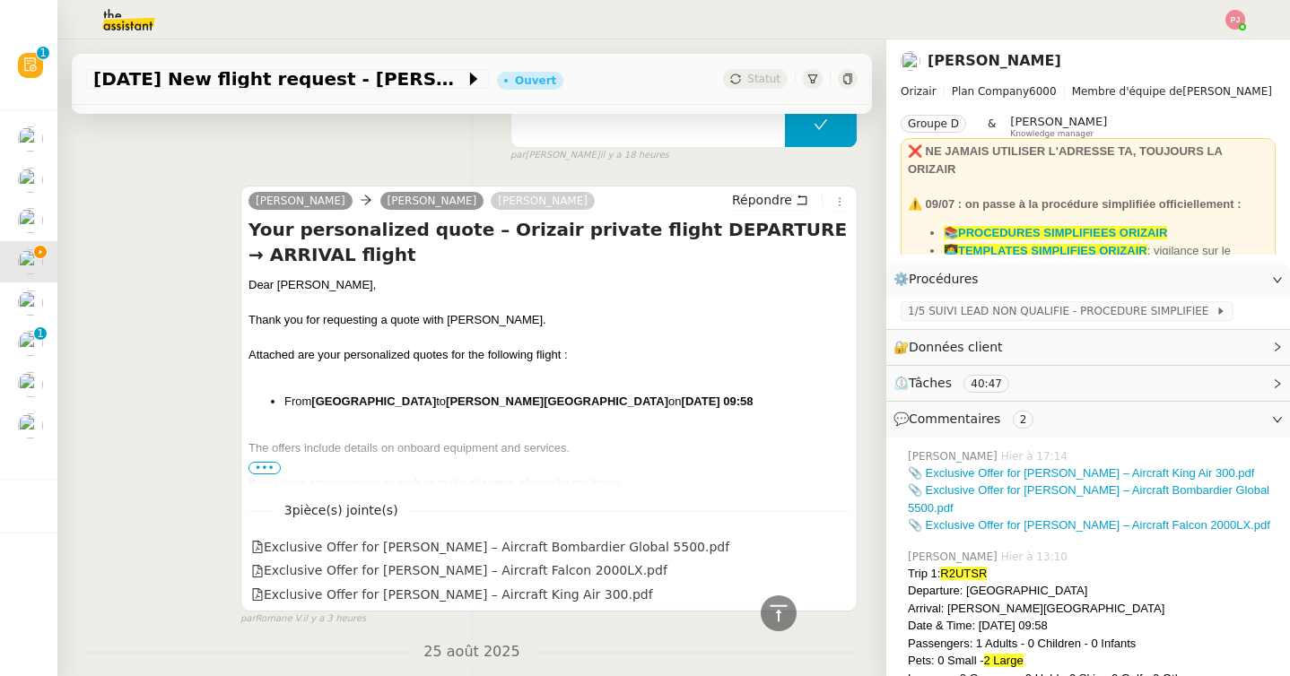
drag, startPoint x: 532, startPoint y: 402, endPoint x: 731, endPoint y: 398, distance: 199.2
click at [668, 398] on strong "[PERSON_NAME][GEOGRAPHIC_DATA]" at bounding box center [557, 401] width 222 height 13
drag, startPoint x: 738, startPoint y: 400, endPoint x: 534, endPoint y: 401, distance: 204.5
click at [534, 401] on li "From [GEOGRAPHIC_DATA] to [PERSON_NAME][GEOGRAPHIC_DATA] on [DATE] 09:58" at bounding box center [566, 402] width 565 height 18
copy strong "[PERSON_NAME][GEOGRAPHIC_DATA]"
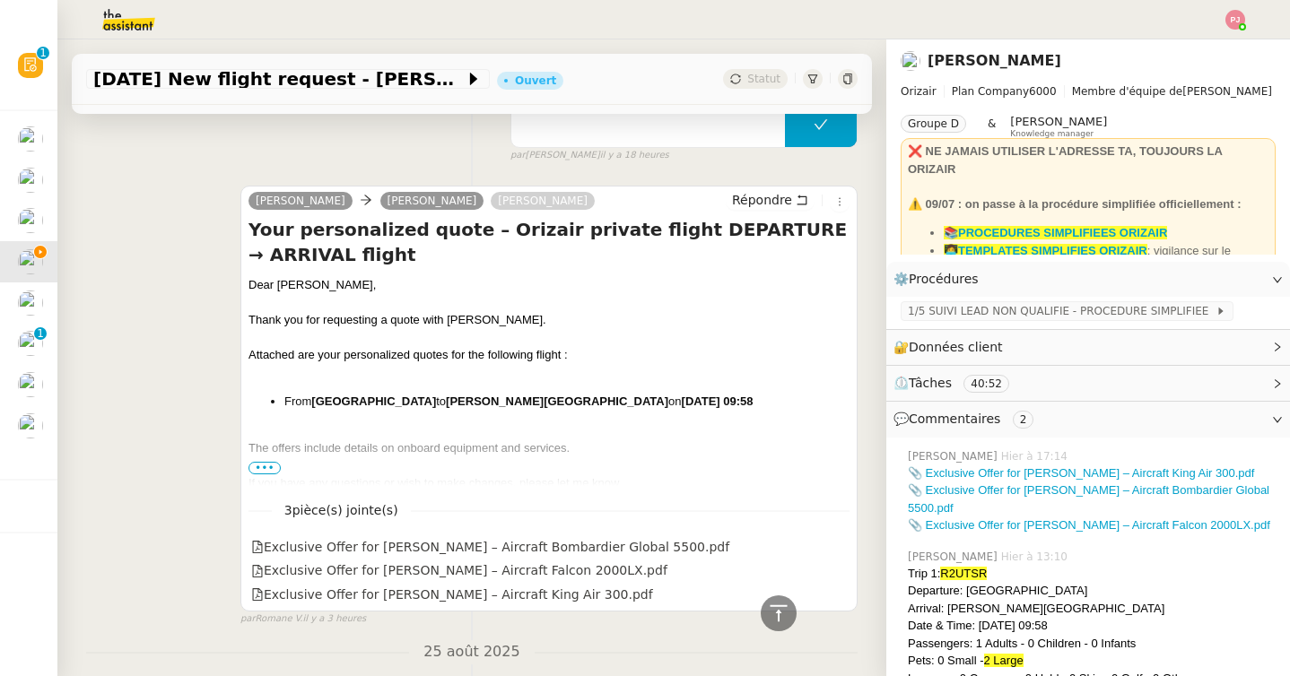
scroll to position [0, 0]
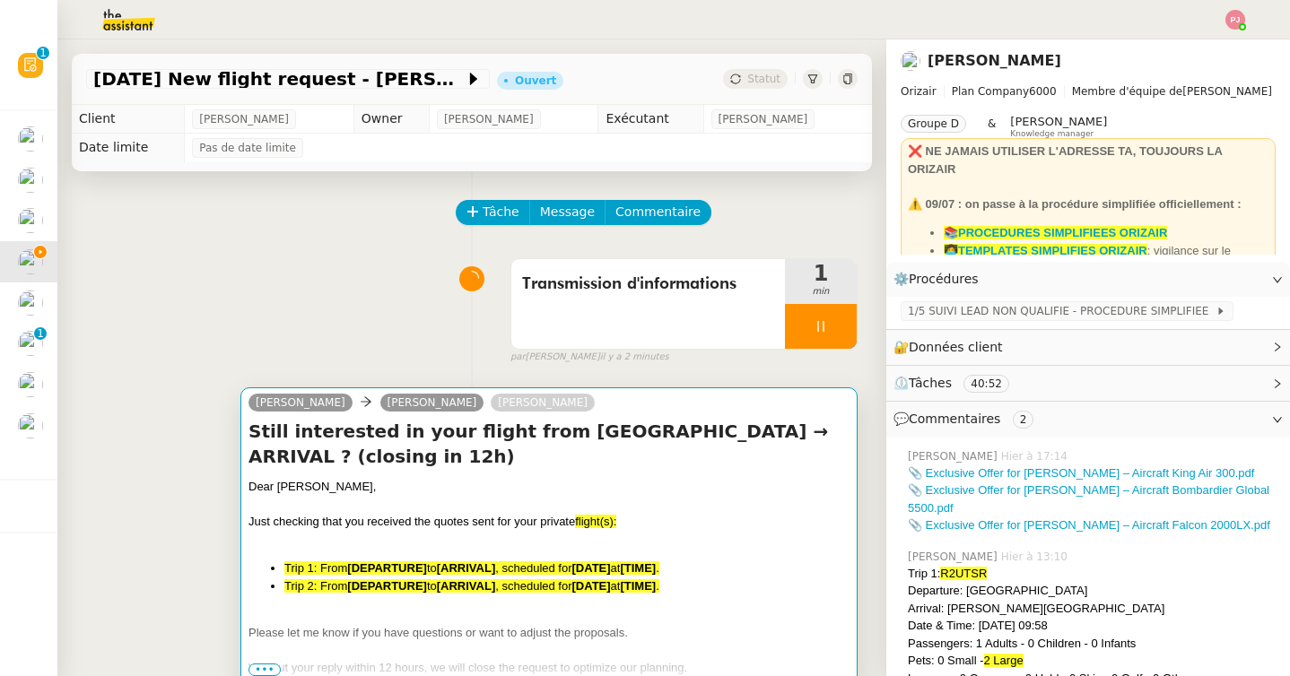
click at [506, 475] on div "Still interested in your flight from [GEOGRAPHIC_DATA] → ARRIVAL ? (closing in …" at bounding box center [548, 553] width 601 height 269
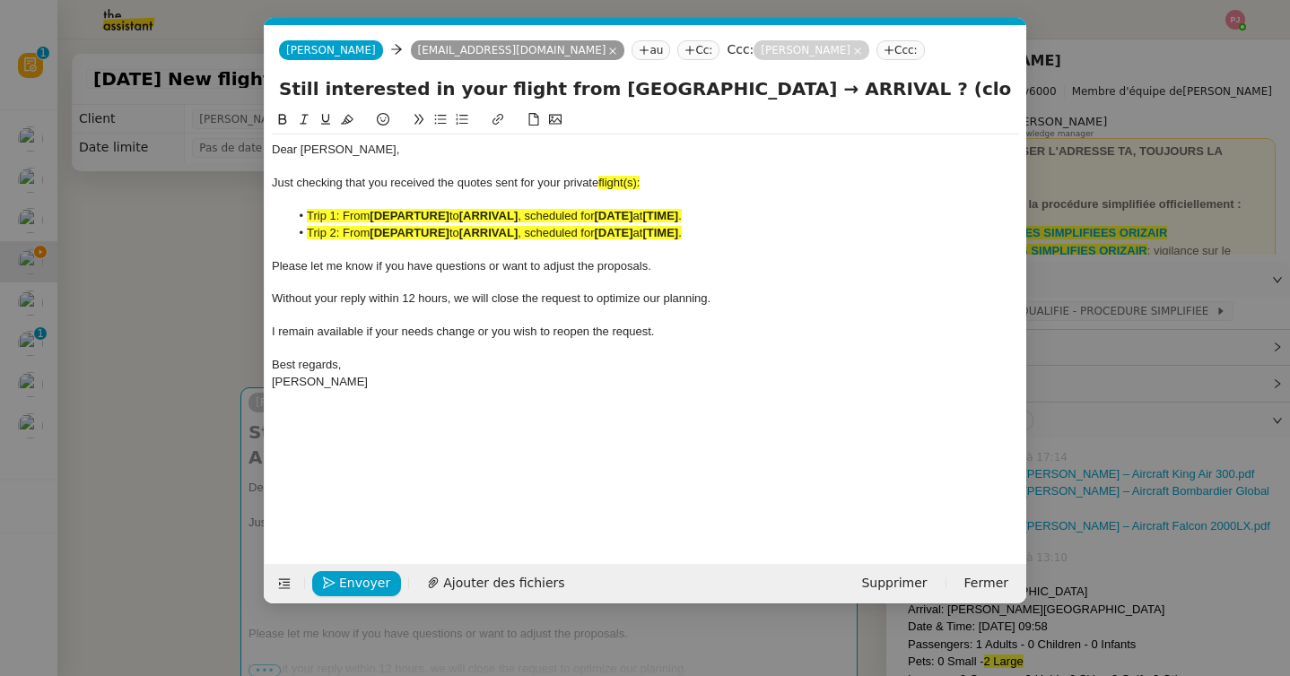
scroll to position [0, 105]
drag, startPoint x: 891, startPoint y: 87, endPoint x: 962, endPoint y: 90, distance: 70.9
click at [962, 90] on input "Still interested in your flight from [GEOGRAPHIC_DATA] → ARRIVAL ? (closing in …" at bounding box center [645, 88] width 733 height 27
paste input "[PERSON_NAME][GEOGRAPHIC_DATA]"
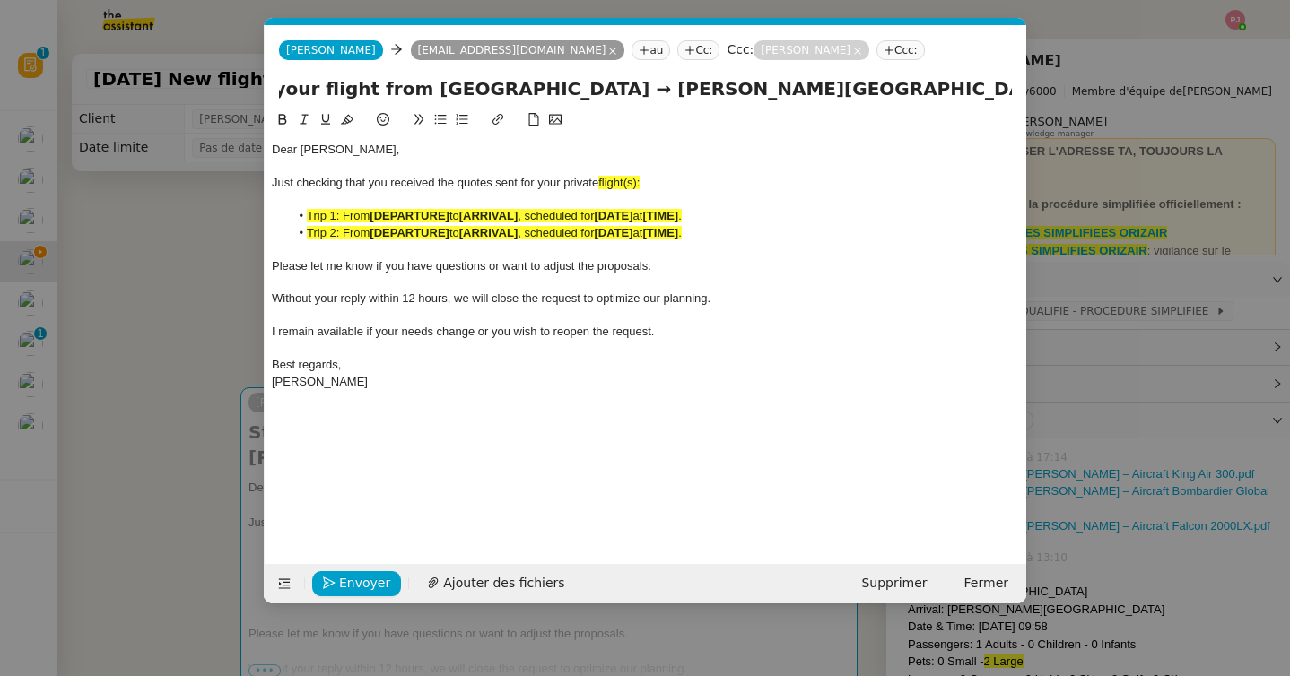
type input "Still interested in your flight from [GEOGRAPHIC_DATA] → [PERSON_NAME][GEOGRAPH…"
drag, startPoint x: 660, startPoint y: 182, endPoint x: 599, endPoint y: 181, distance: 61.0
click at [599, 181] on div "Just checking that you received the quotes sent for your private flight(s):" at bounding box center [645, 183] width 747 height 16
click at [190, 421] on nz-modal-container "orizair [PERSON_NAME] Service ✈️ Orizair - [PERSON_NAME] après envoi devis clie…" at bounding box center [645, 338] width 1290 height 676
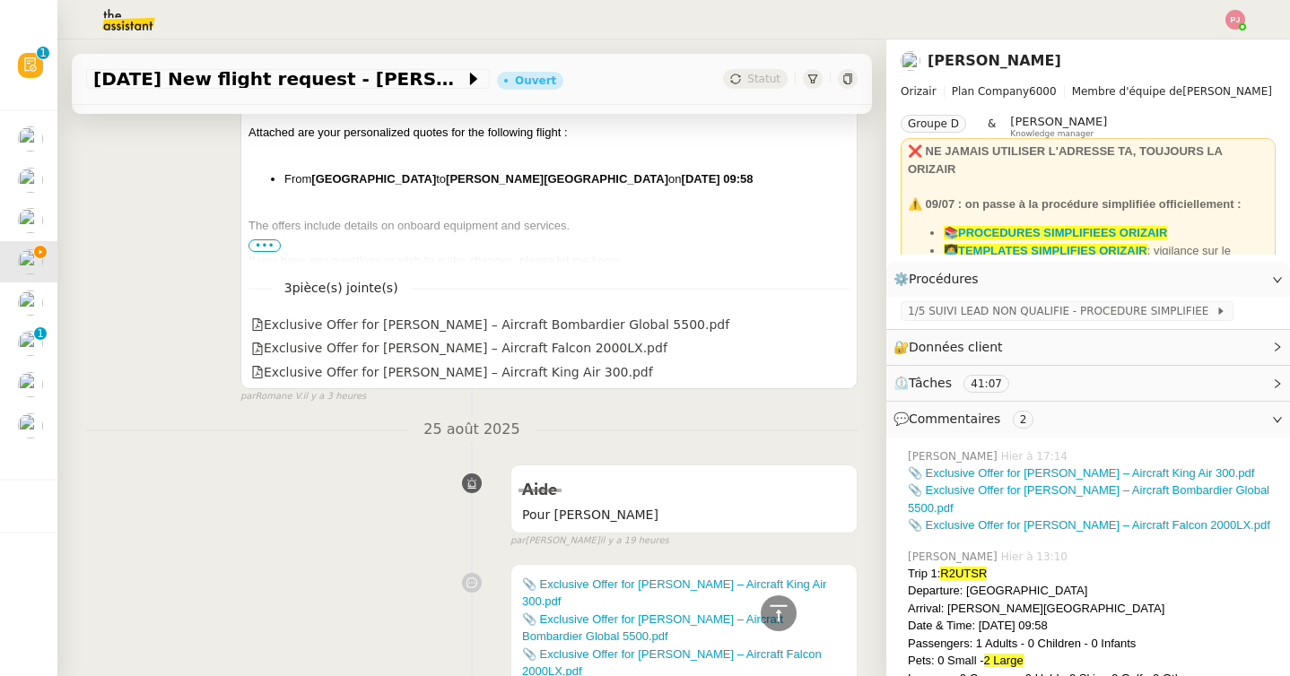
scroll to position [930, 0]
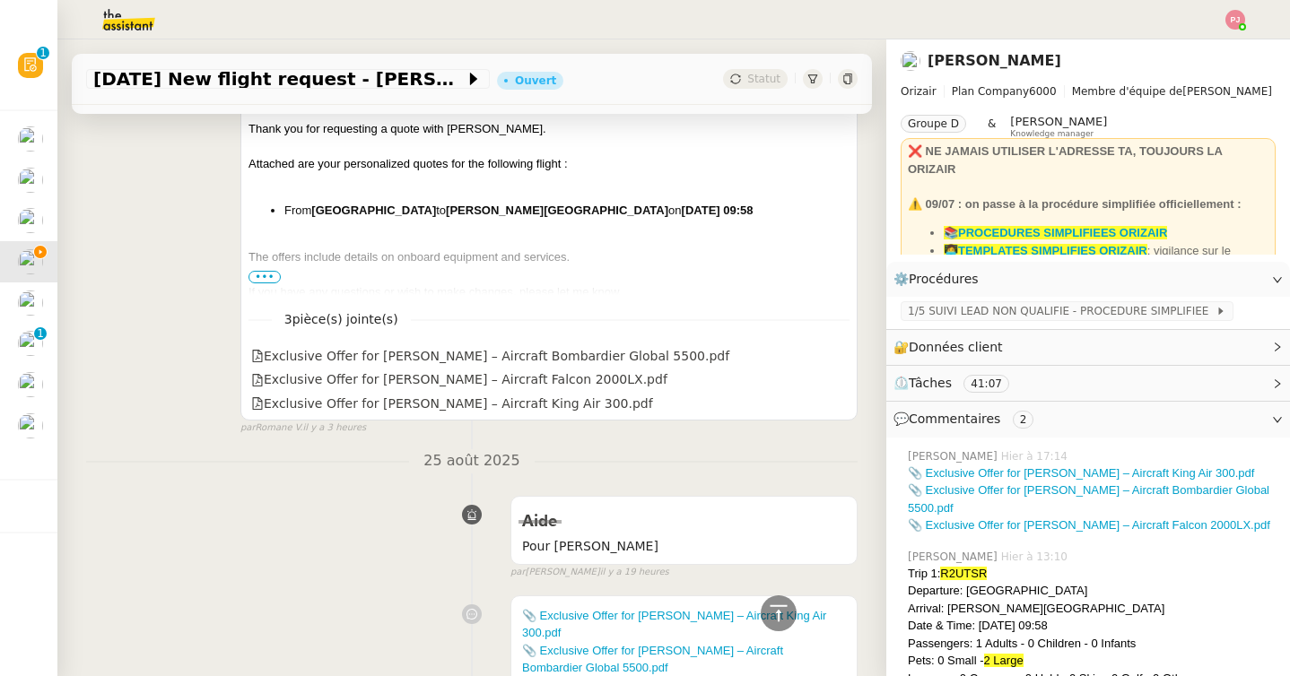
drag, startPoint x: 352, startPoint y: 228, endPoint x: 277, endPoint y: 210, distance: 77.4
click at [284, 210] on li "From [GEOGRAPHIC_DATA] to [PERSON_NAME][GEOGRAPHIC_DATA] on [DATE] 09:58" at bounding box center [566, 211] width 565 height 18
copy li "From [GEOGRAPHIC_DATA] to [PERSON_NAME][GEOGRAPHIC_DATA] on [DATE] 09:58"
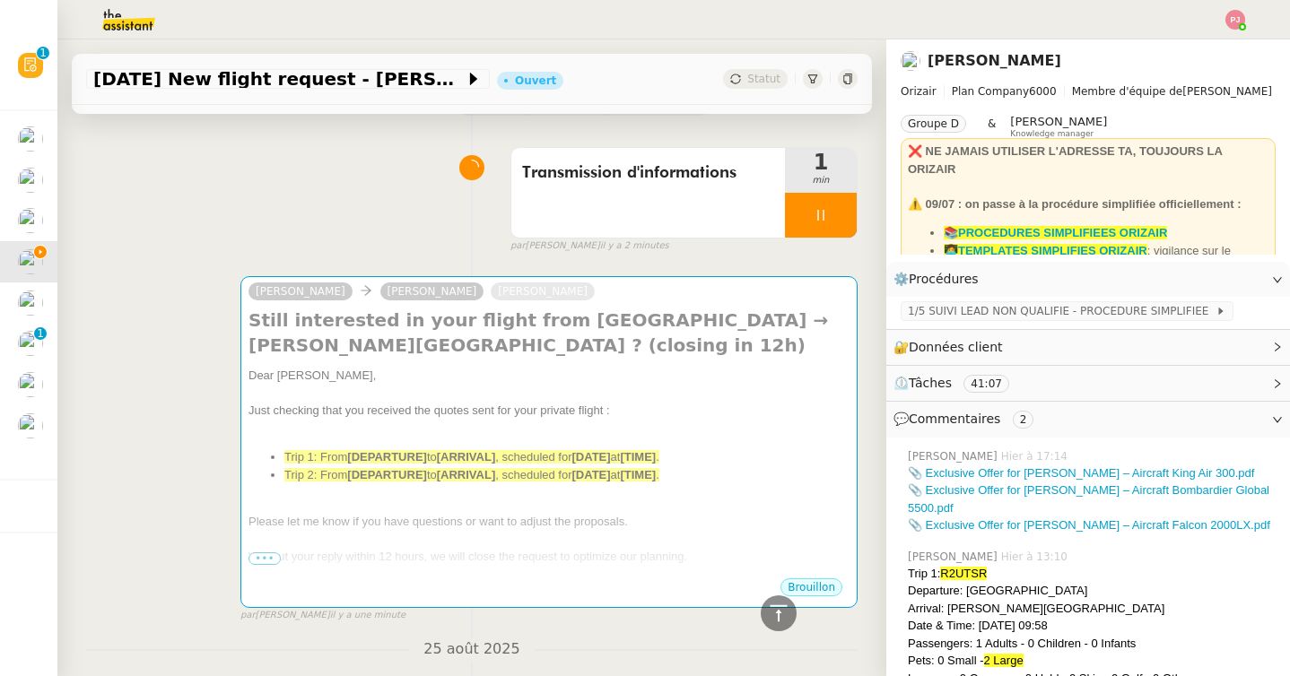
scroll to position [0, 0]
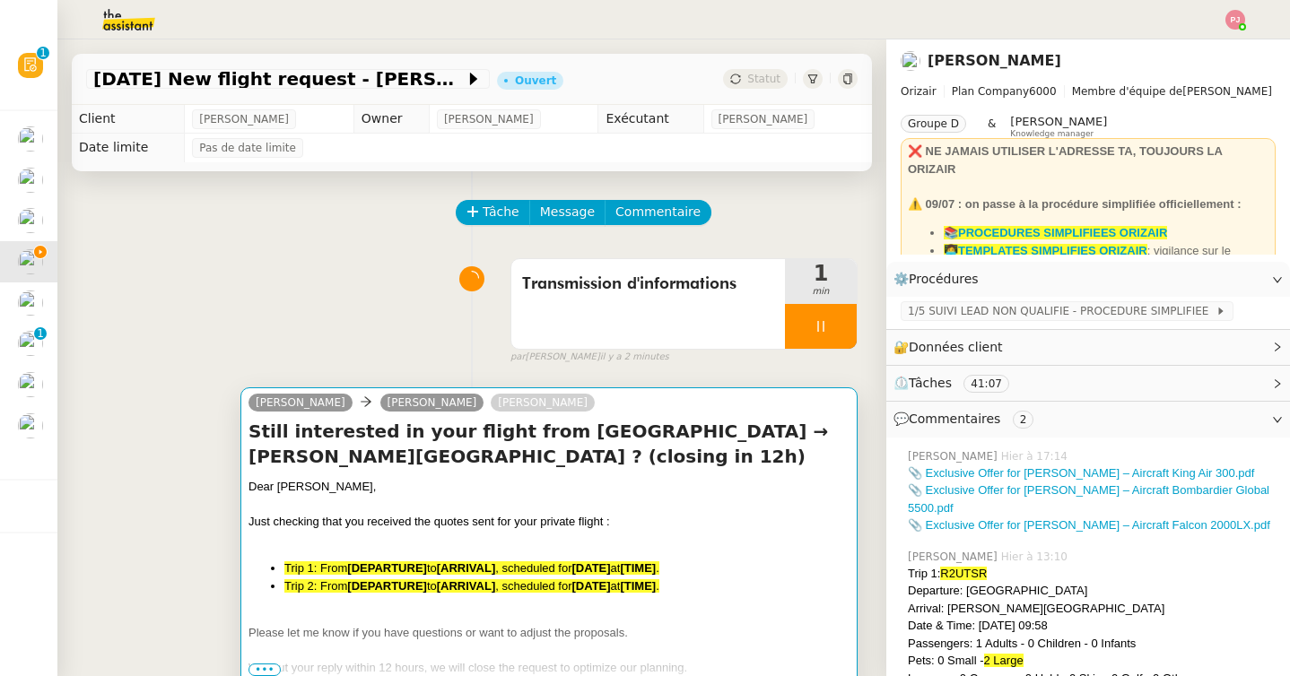
click at [329, 431] on h4 "Still interested in your flight from [GEOGRAPHIC_DATA] → [PERSON_NAME][GEOGRAPH…" at bounding box center [548, 444] width 601 height 50
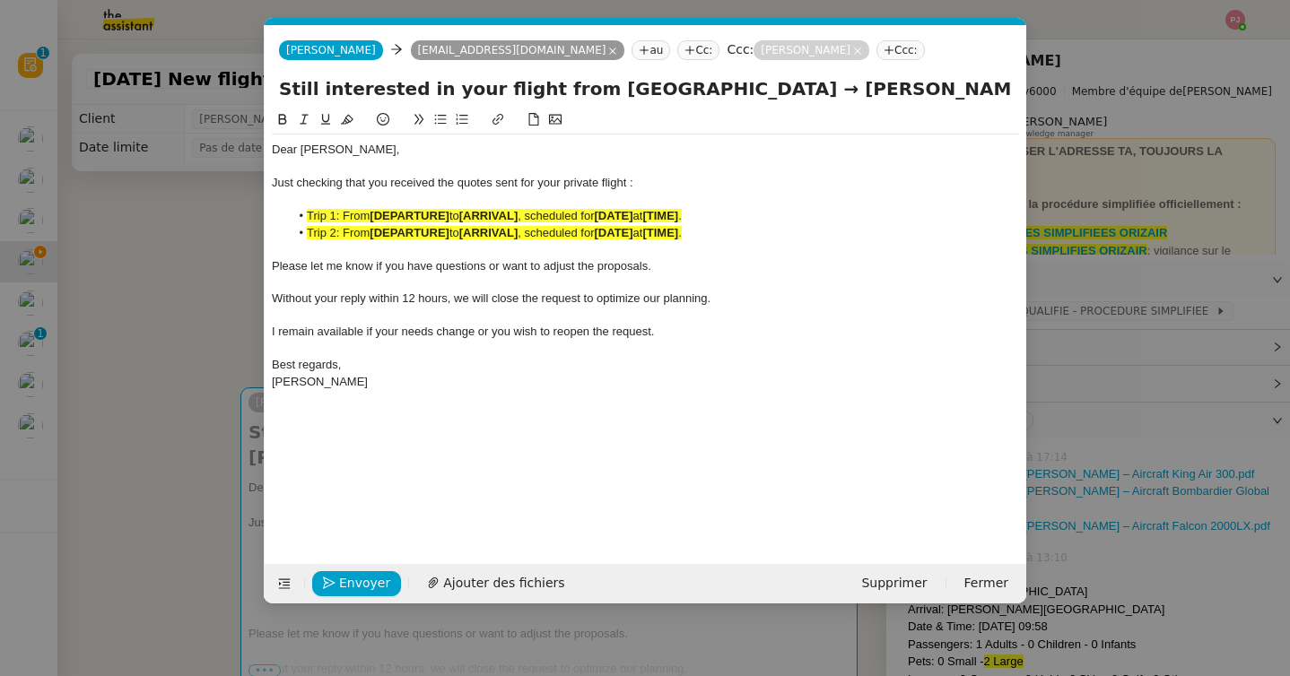
scroll to position [0, 105]
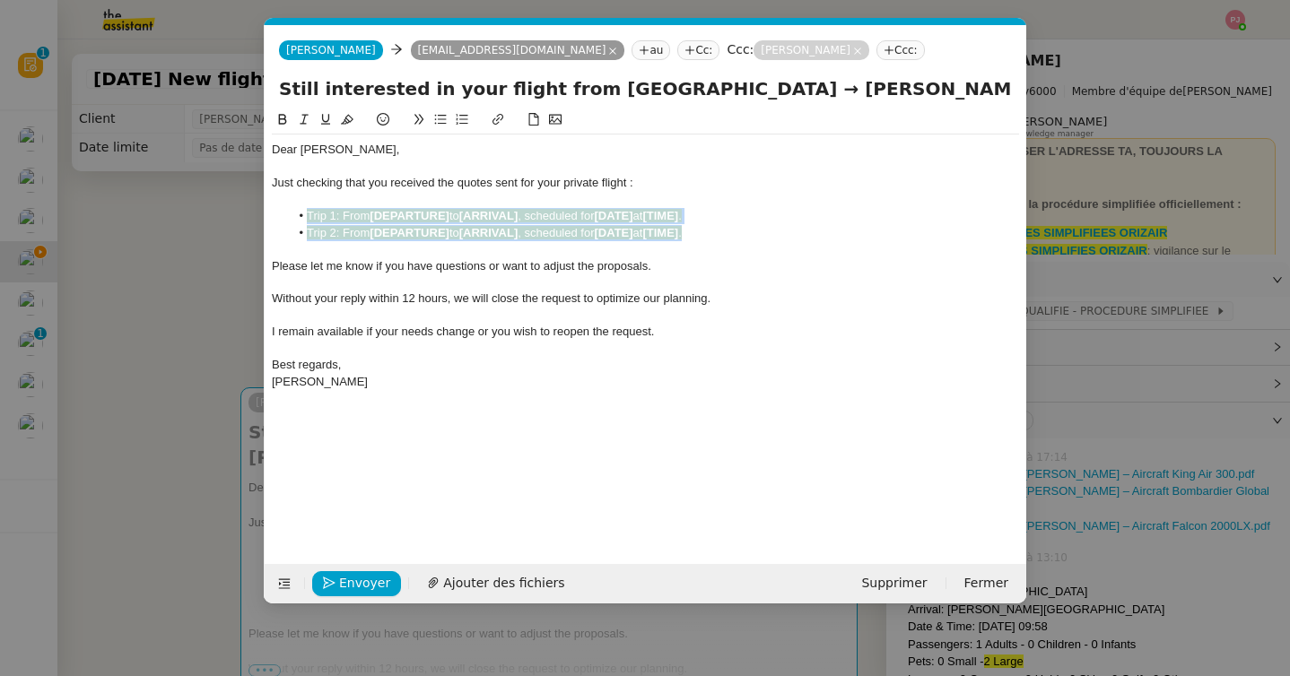
drag, startPoint x: 722, startPoint y: 229, endPoint x: 298, endPoint y: 221, distance: 424.3
click at [298, 221] on ul "Trip 1: From [DEPARTURE] to [ARRIVAL] , scheduled for [DATE] at [TIME] . Trip 2…" at bounding box center [645, 224] width 747 height 33
paste div
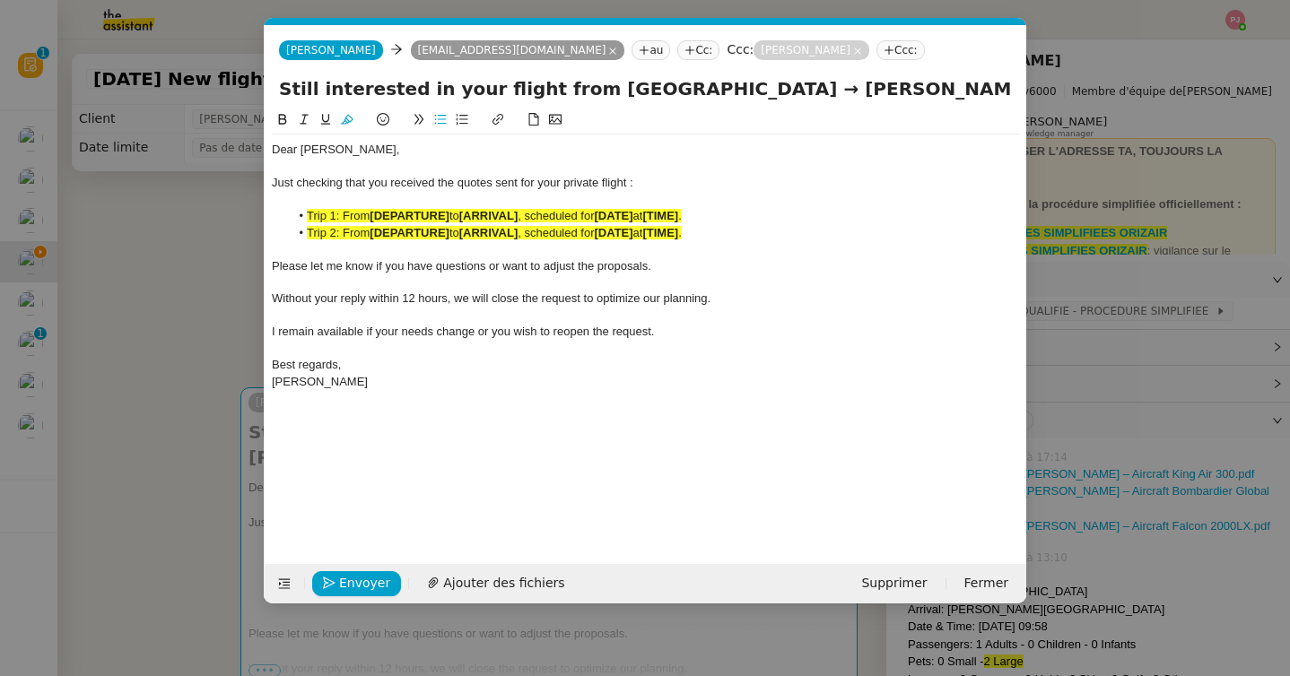
scroll to position [0, 0]
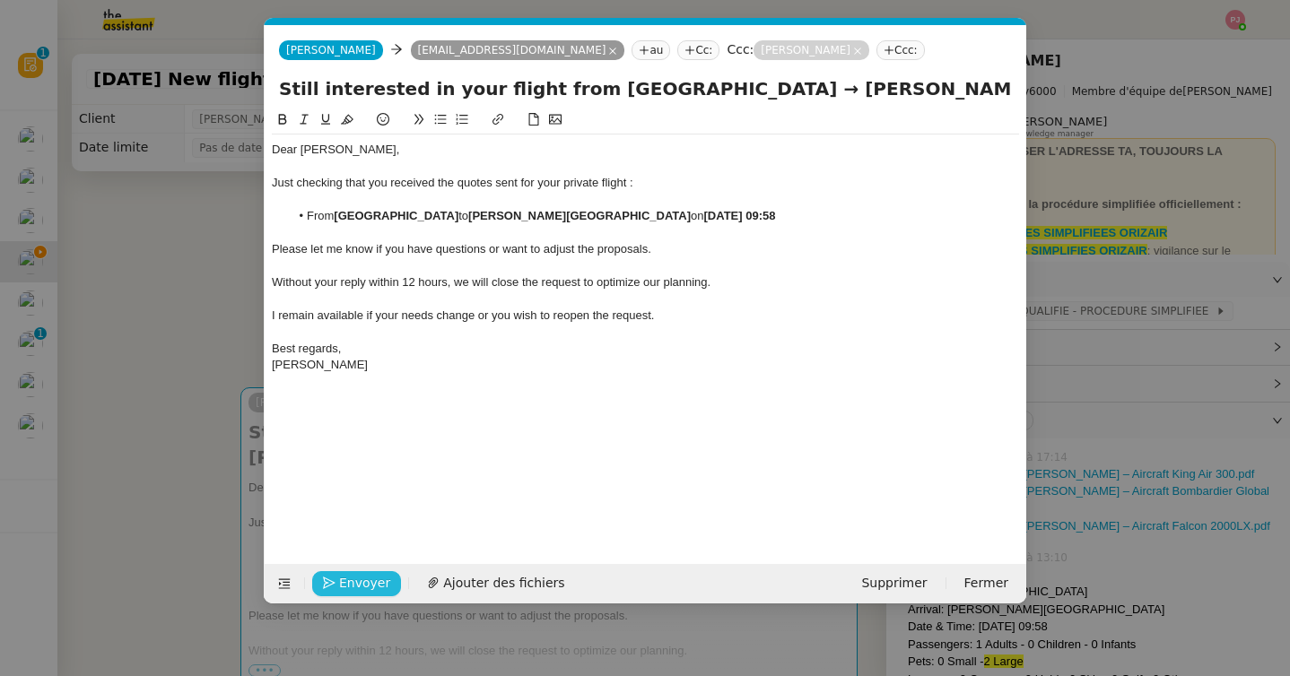
click at [345, 587] on span "Envoyer" at bounding box center [364, 583] width 51 height 21
click at [345, 587] on span "Confirmer l'envoi" at bounding box center [393, 583] width 108 height 21
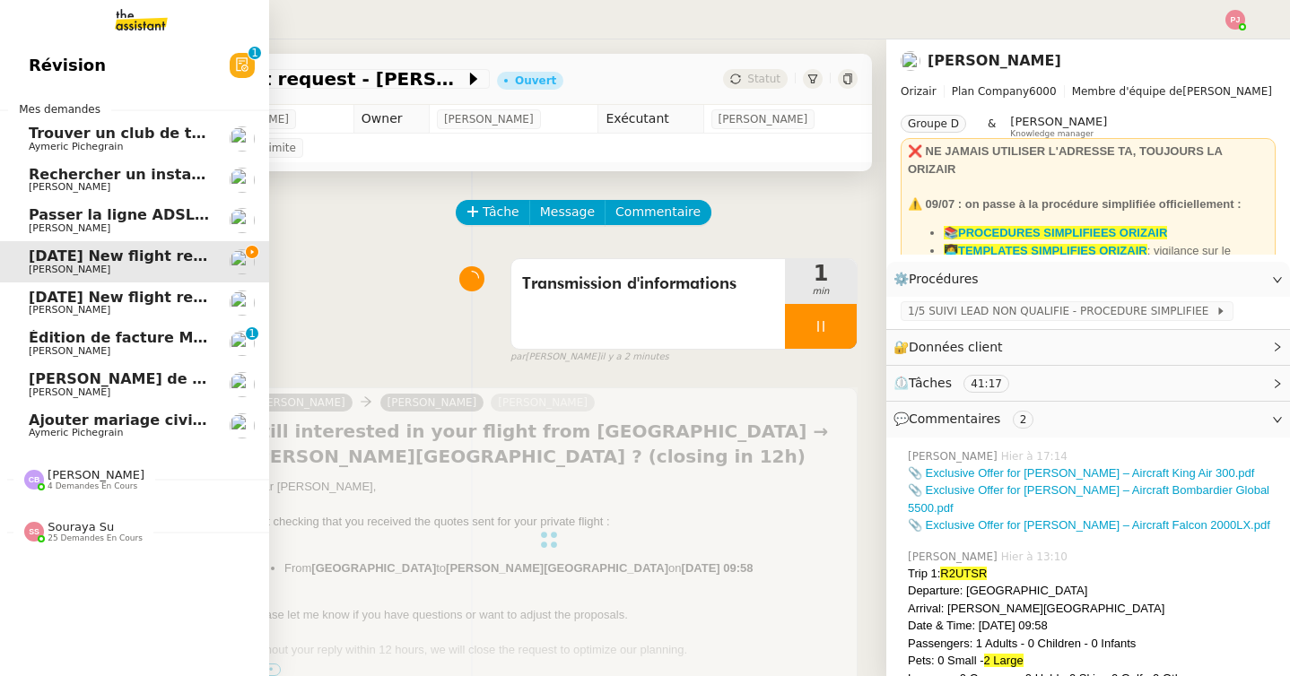
click at [29, 299] on span "[DATE] New flight request - [PERSON_NAME]" at bounding box center [209, 297] width 360 height 17
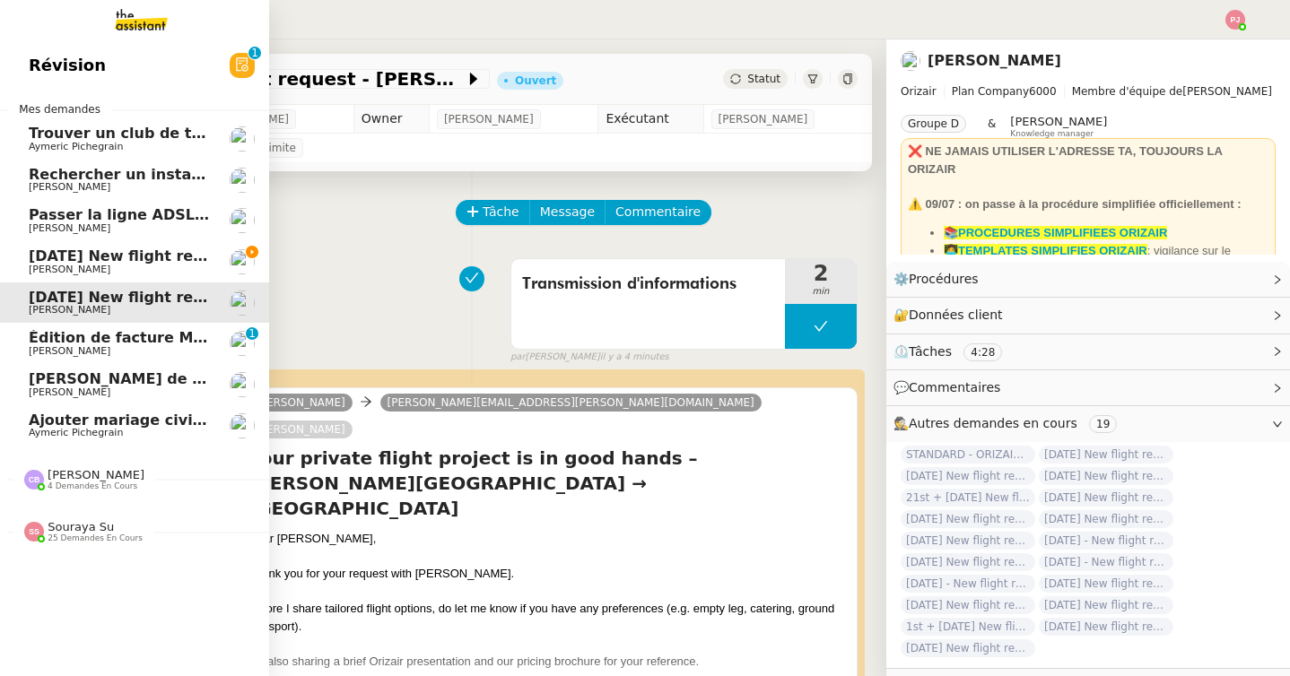
click at [52, 258] on span "[DATE] New flight request - [PERSON_NAME]" at bounding box center [209, 256] width 360 height 17
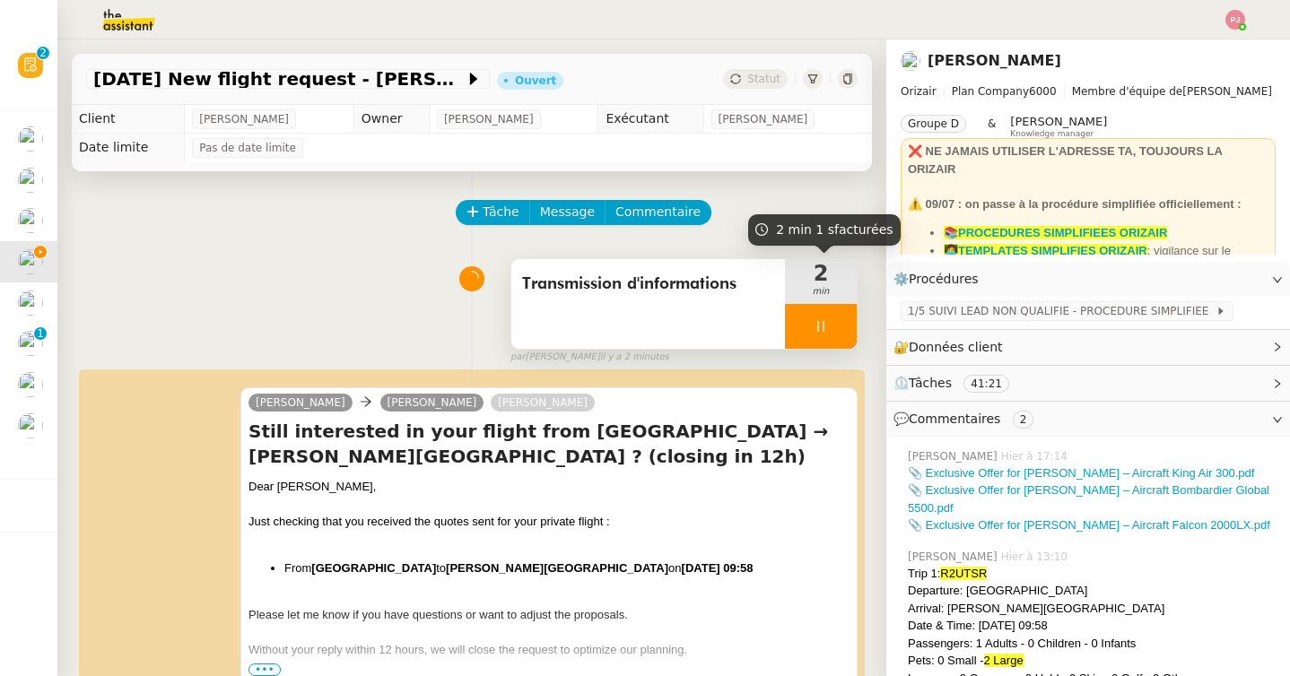
click at [824, 325] on icon at bounding box center [821, 326] width 14 height 14
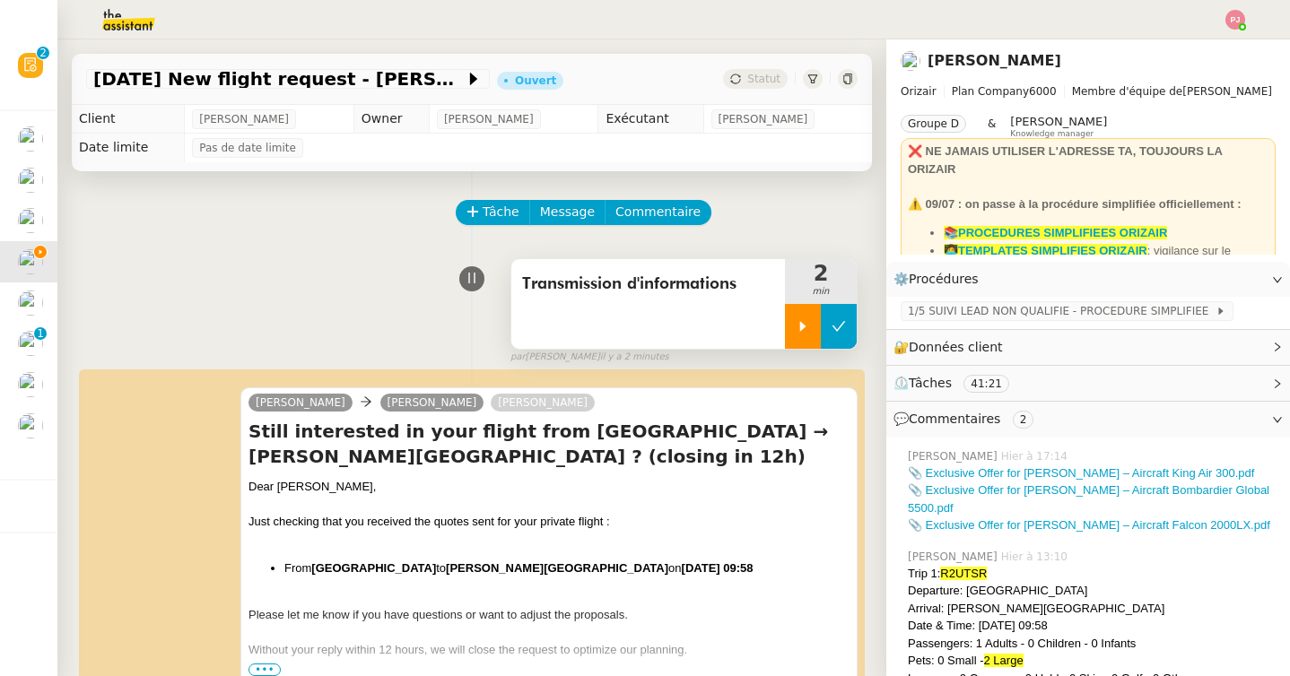
click at [831, 325] on icon at bounding box center [838, 326] width 14 height 14
